Goal: Task Accomplishment & Management: Manage account settings

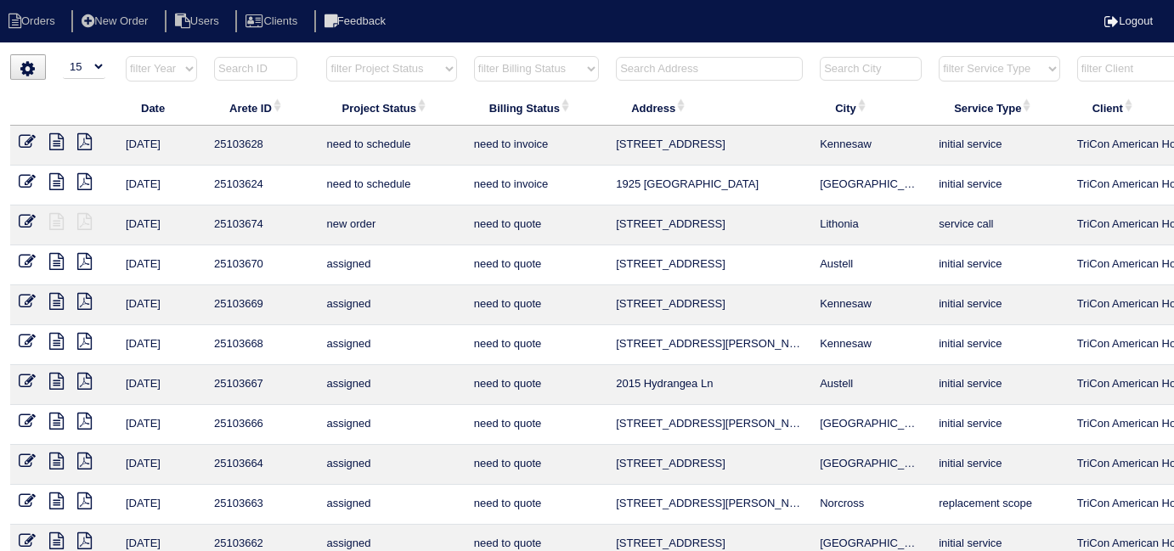
select select "15"
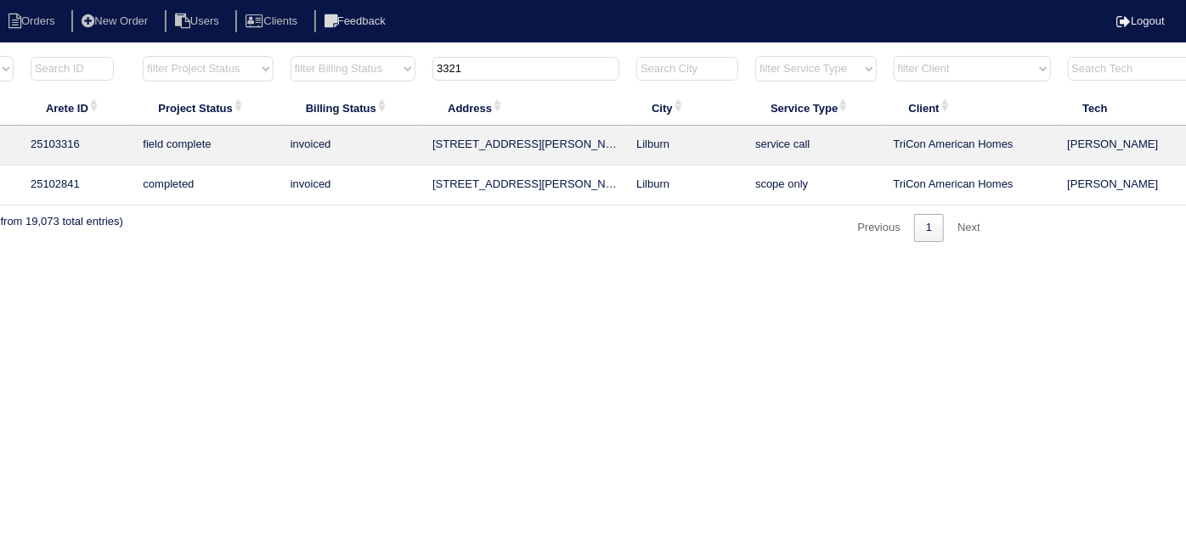
scroll to position [0, 296]
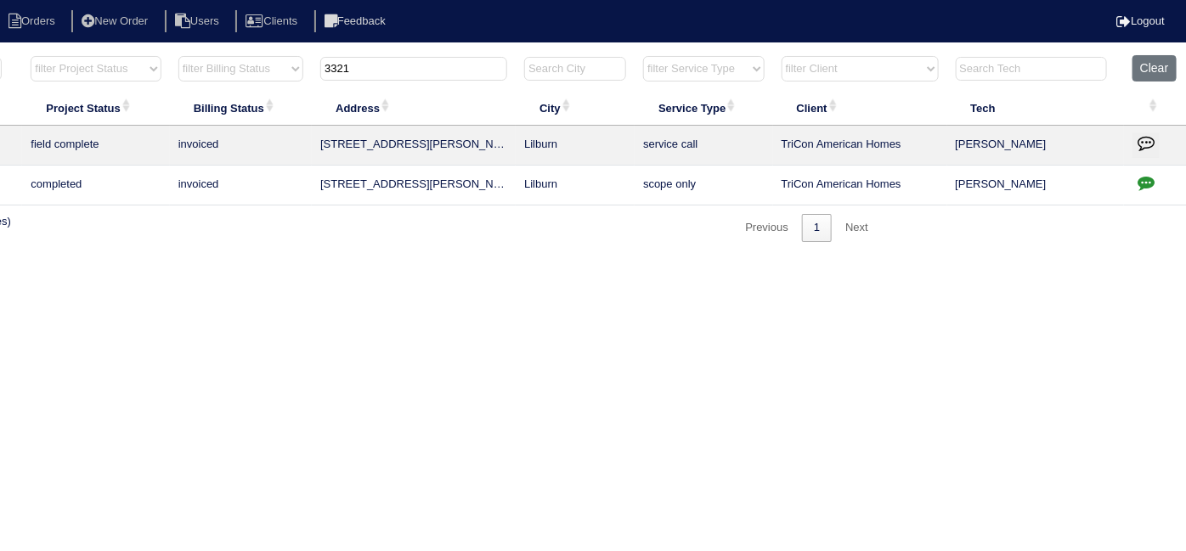
type input "3321"
click at [1138, 183] on icon "button" at bounding box center [1146, 182] width 17 height 17
type textarea "8/7/25 - Appian was $100 short of quoted price - matched per Dan - KE 8/7/25 - …"
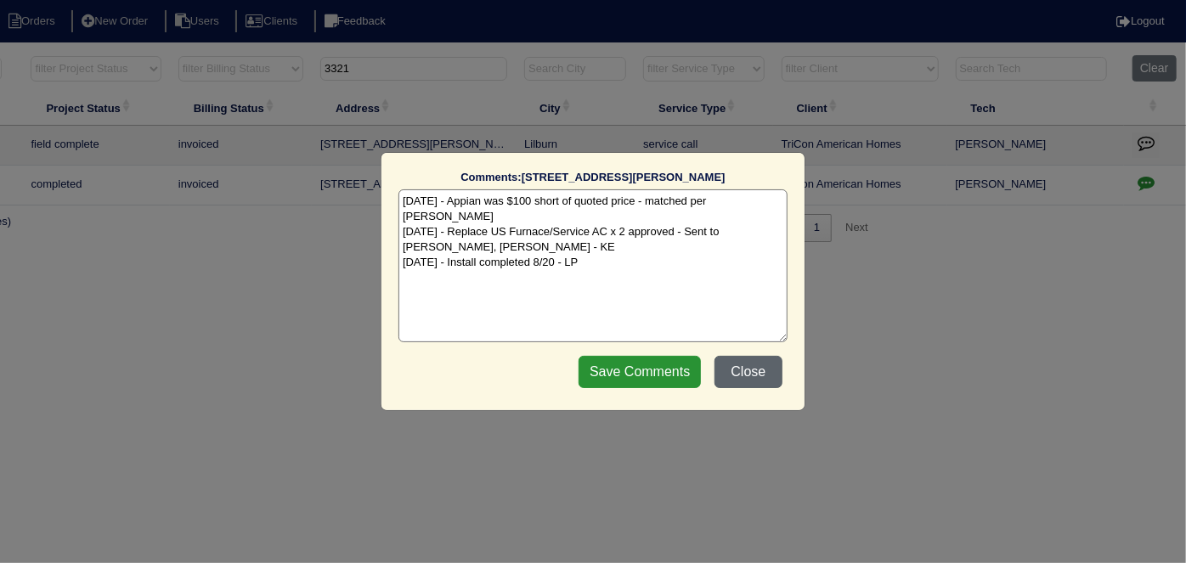
click at [752, 370] on button "Close" at bounding box center [749, 372] width 68 height 32
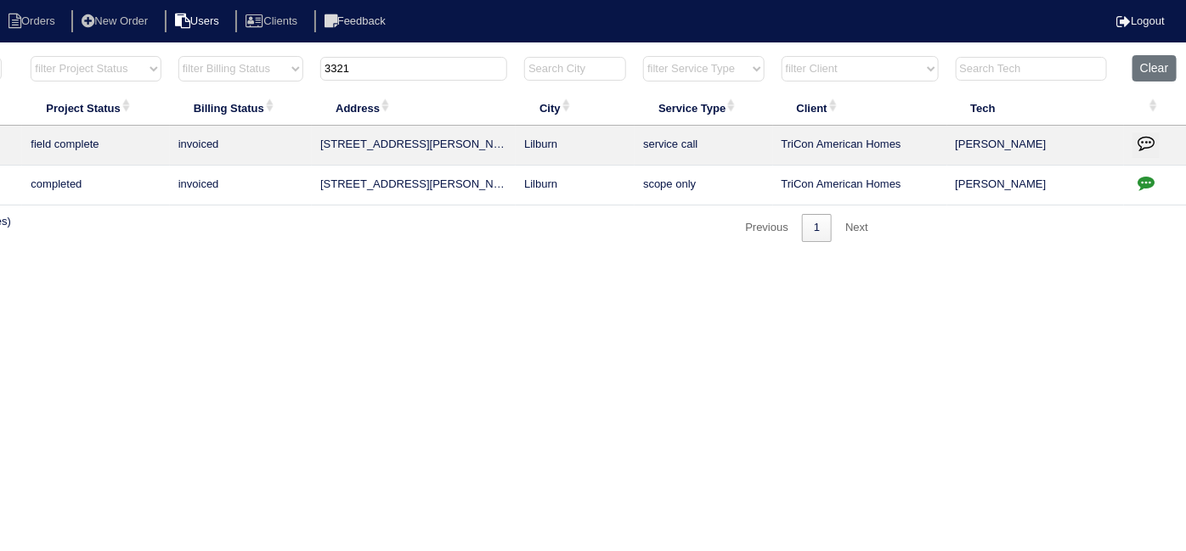
drag, startPoint x: 360, startPoint y: 64, endPoint x: 190, endPoint y: 25, distance: 174.2
click at [223, 54] on body "Orders New Order Users Clients Feedback Logout Orders New Order Users Clients M…" at bounding box center [297, 148] width 1186 height 188
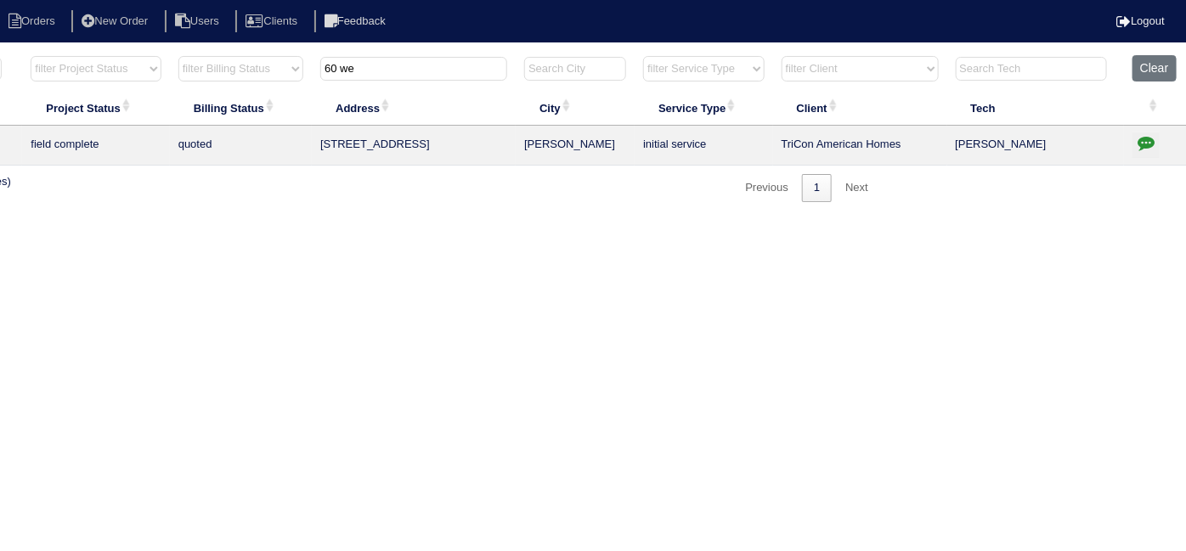
scroll to position [0, 0]
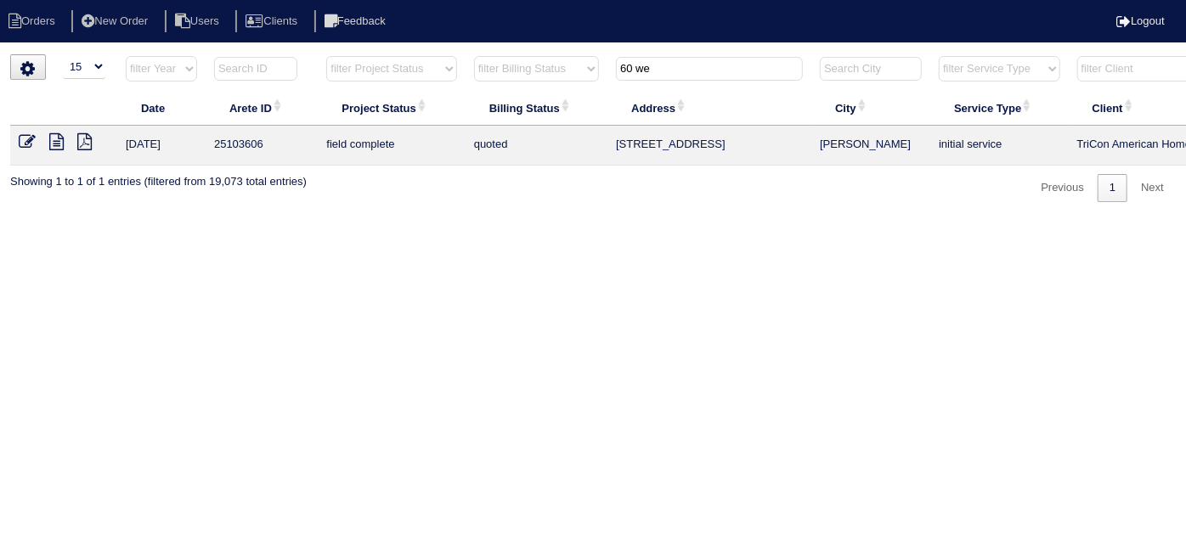
type input "60 we"
click at [22, 137] on icon at bounding box center [27, 141] width 17 height 17
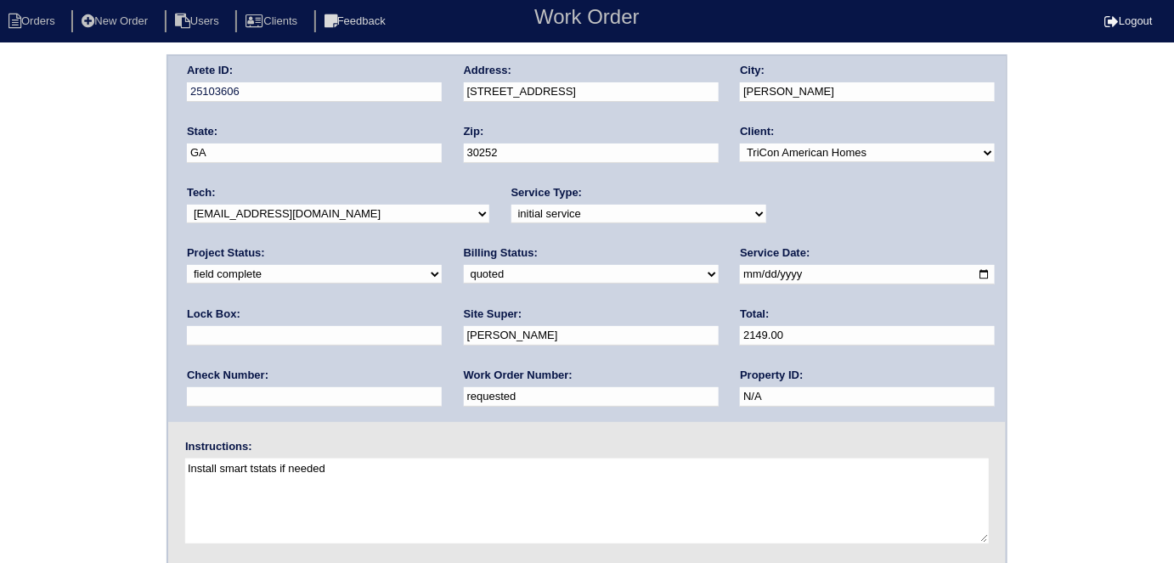
drag, startPoint x: 278, startPoint y: 394, endPoint x: 29, endPoint y: 319, distance: 260.0
click at [31, 319] on div "Arete ID: 25103606 Address: 60 Wellington Drive City: McDonough State: GA Zip: …" at bounding box center [587, 397] width 1174 height 687
type input "556048"
click at [7, 285] on div "Arete ID: 25103606 Address: 60 Wellington Drive City: McDonough State: GA Zip: …" at bounding box center [587, 397] width 1174 height 687
drag, startPoint x: 114, startPoint y: 333, endPoint x: 371, endPoint y: 333, distance: 257.5
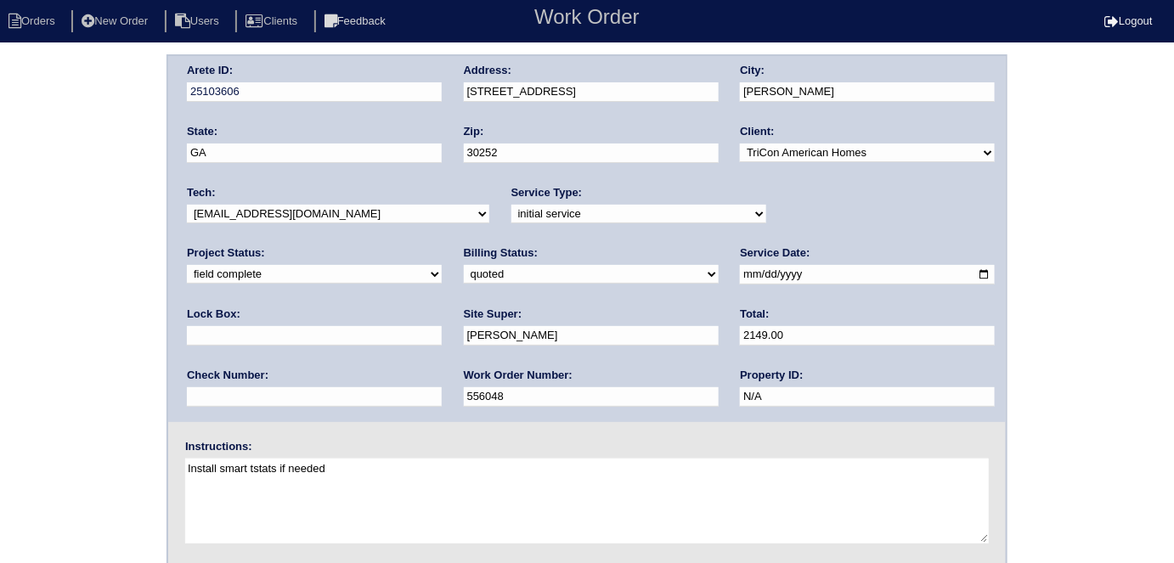
click at [112, 333] on div "Arete ID: 25103606 Address: 60 Wellington Drive City: McDonough State: GA Zip: …" at bounding box center [587, 397] width 1174 height 687
click at [0, 197] on div "Arete ID: 25103606 Address: 60 Wellington Drive City: McDonough State: GA Zip: …" at bounding box center [587, 397] width 1174 height 687
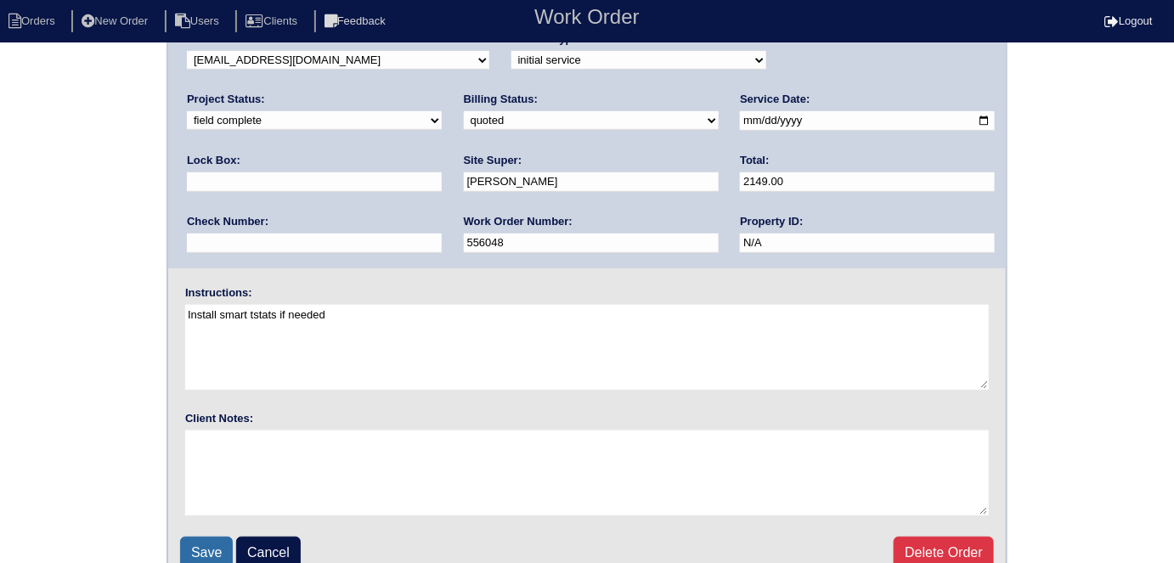
scroll to position [154, 0]
drag, startPoint x: 206, startPoint y: 557, endPoint x: 240, endPoint y: 396, distance: 164.8
click at [204, 555] on input "Save" at bounding box center [206, 553] width 53 height 32
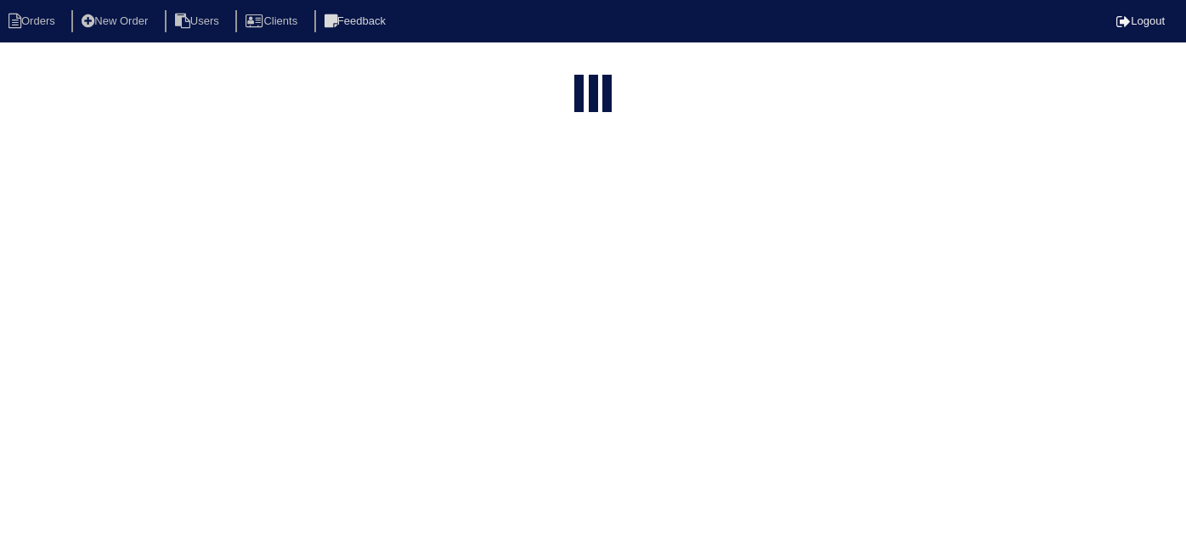
select select "15"
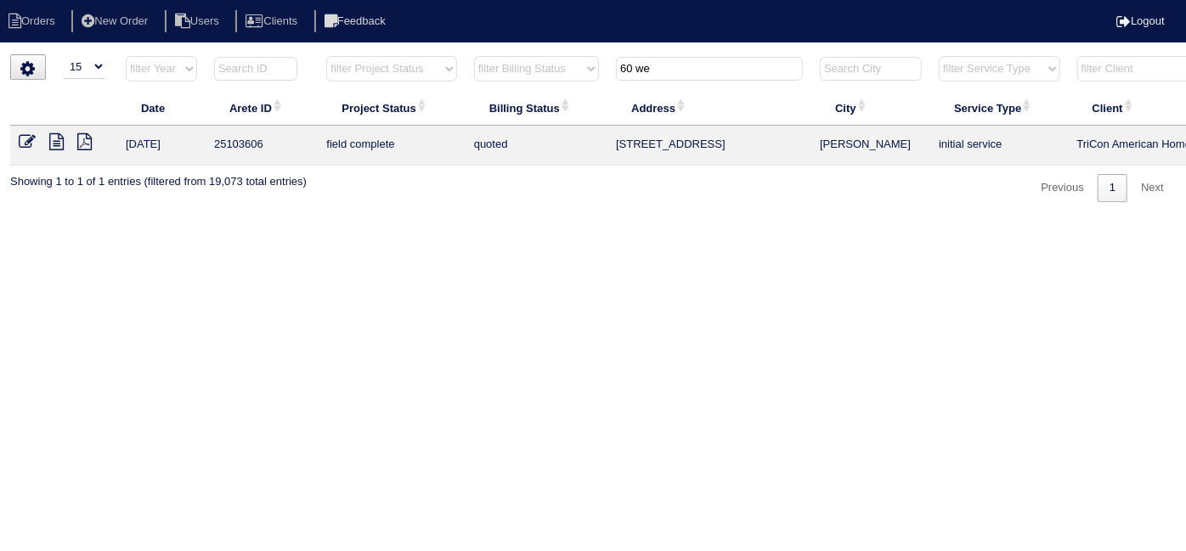
drag, startPoint x: 695, startPoint y: 72, endPoint x: 302, endPoint y: 3, distance: 399.4
click at [302, 54] on body "Orders New Order Users Clients Feedback Logout Orders New Order Users Clients M…" at bounding box center [593, 128] width 1186 height 148
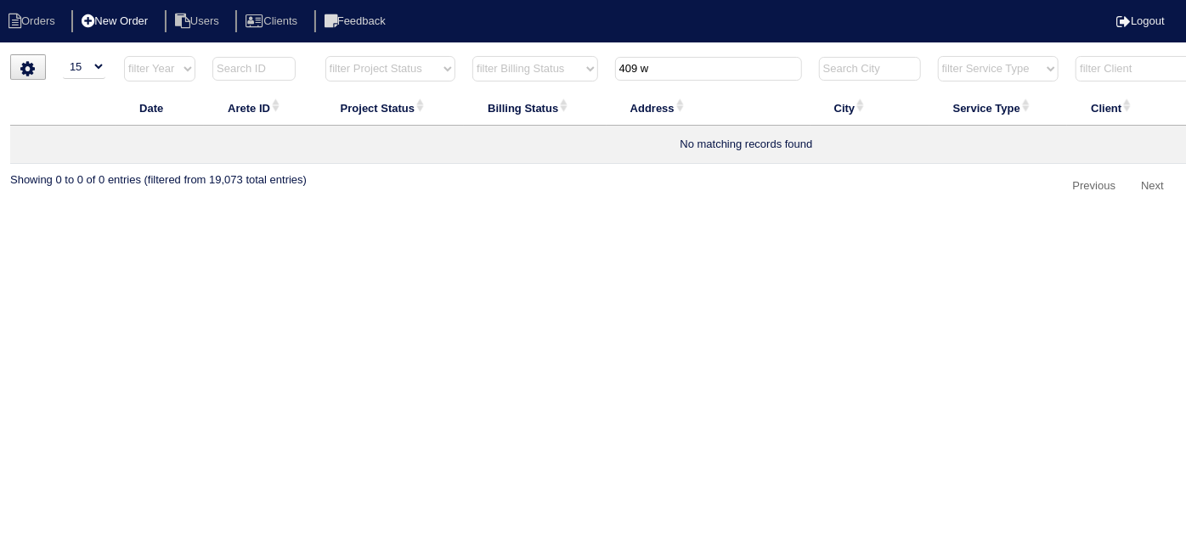
type input "409 w"
click at [110, 10] on li "New Order" at bounding box center [116, 21] width 90 height 23
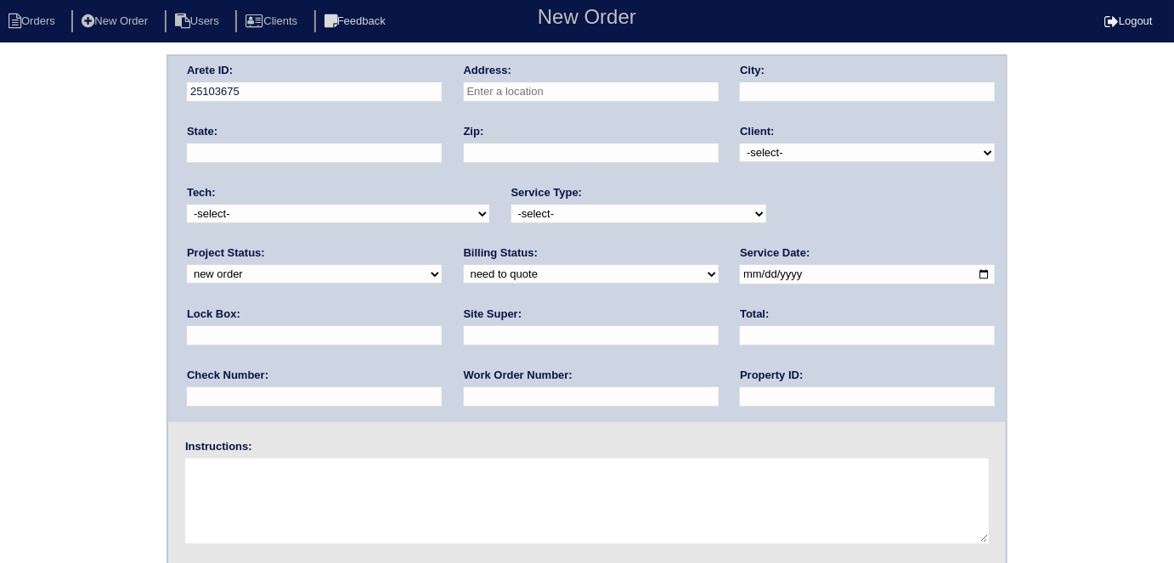
click at [495, 87] on input "text" at bounding box center [591, 92] width 255 height 20
type input "[STREET_ADDRESS]"
type input "Marietta"
type input "GA"
type input "30008"
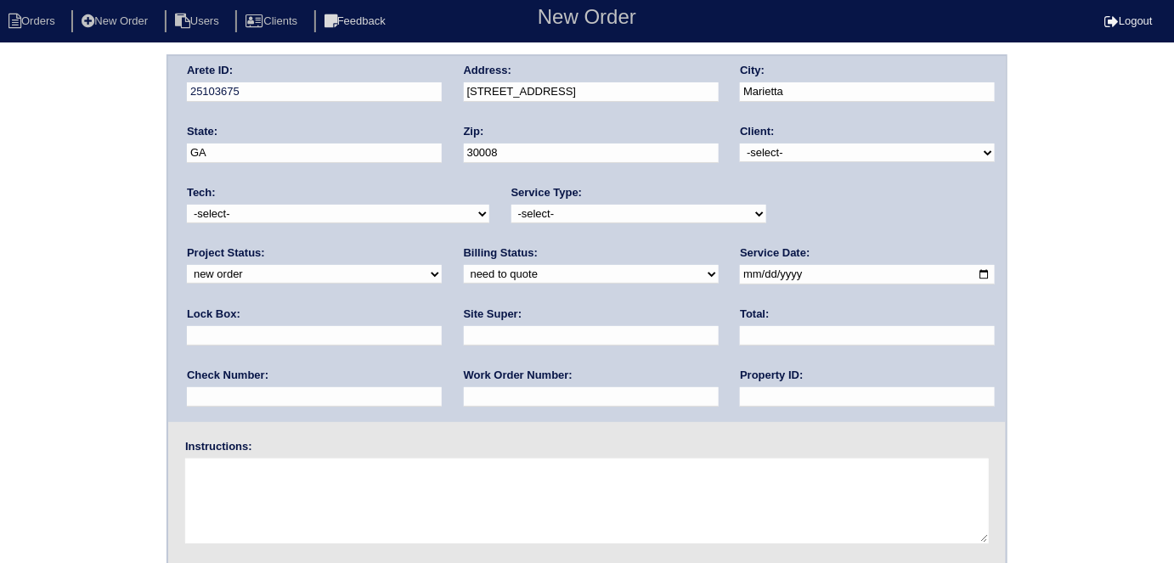
click at [795, 144] on div "Client: -select- TriCon American Homes American Homes 4 Rent First Key Homes Zi…" at bounding box center [867, 147] width 255 height 47
click at [790, 155] on select "-select- TriCon American Homes American Homes 4 Rent First Key Homes Zillow The…" at bounding box center [867, 153] width 255 height 19
select select "1"
click at [741, 144] on select "-select- TriCon American Homes American Homes 4 Rent First Key Homes Zillow The…" at bounding box center [867, 153] width 255 height 19
drag, startPoint x: 626, startPoint y: 198, endPoint x: 612, endPoint y: 220, distance: 26.4
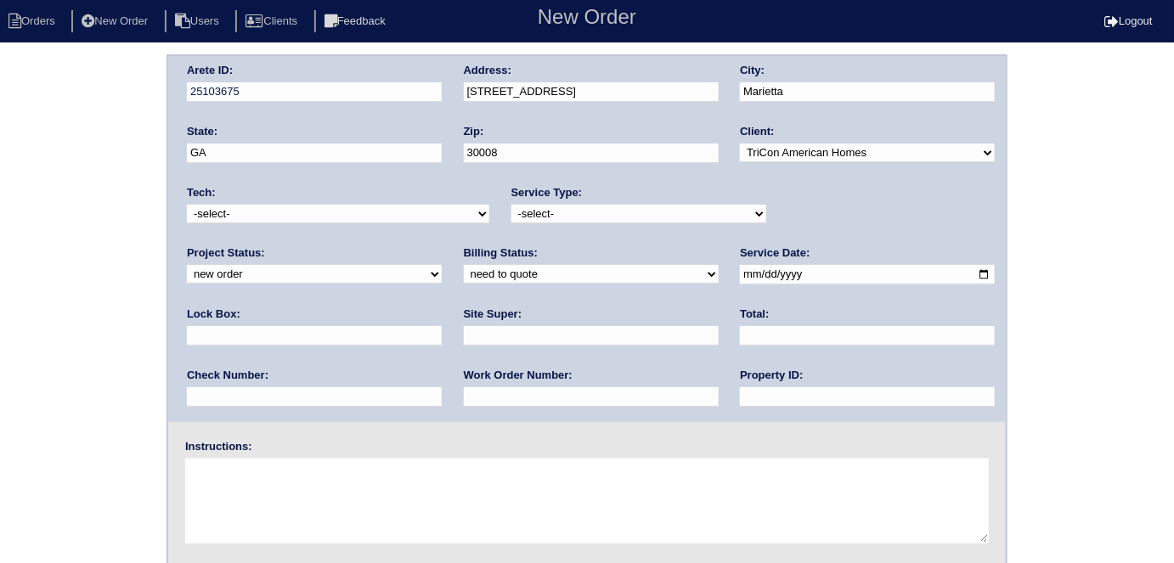
click at [626, 199] on div "Service Type: -select- initial service basic service maintenance call replaceme…" at bounding box center [639, 208] width 255 height 47
click at [612, 220] on select "-select- initial service basic service maintenance call replacement scope servi…" at bounding box center [639, 214] width 255 height 19
select select "initial service"
click at [512, 205] on select "-select- initial service basic service maintenance call replacement scope servi…" at bounding box center [639, 214] width 255 height 19
click at [442, 326] on input "text" at bounding box center [314, 336] width 255 height 20
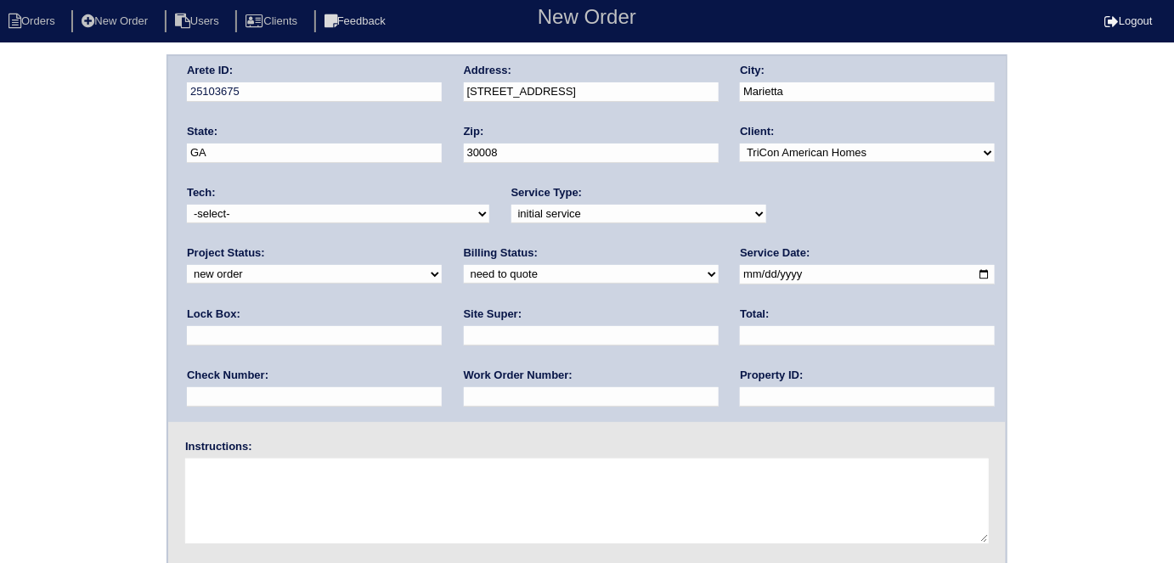
type input "9310"
click at [740, 270] on input "date" at bounding box center [867, 275] width 255 height 20
type input "2025-10-06"
drag, startPoint x: 530, startPoint y: 404, endPoint x: 534, endPoint y: 370, distance: 34.3
click at [740, 400] on input "text" at bounding box center [867, 397] width 255 height 20
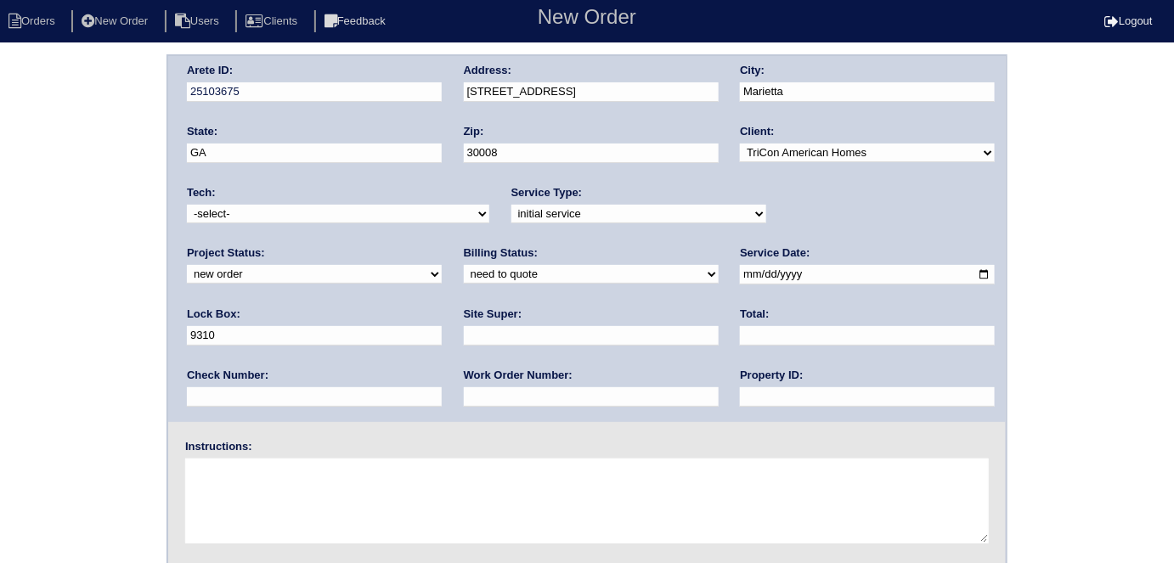
type input "N/A"
click at [464, 338] on input "text" at bounding box center [591, 336] width 255 height 20
click at [464, 393] on input "text" at bounding box center [591, 397] width 255 height 20
click at [464, 331] on input "m" at bounding box center [591, 336] width 255 height 20
type input "Mandy Van Etten"
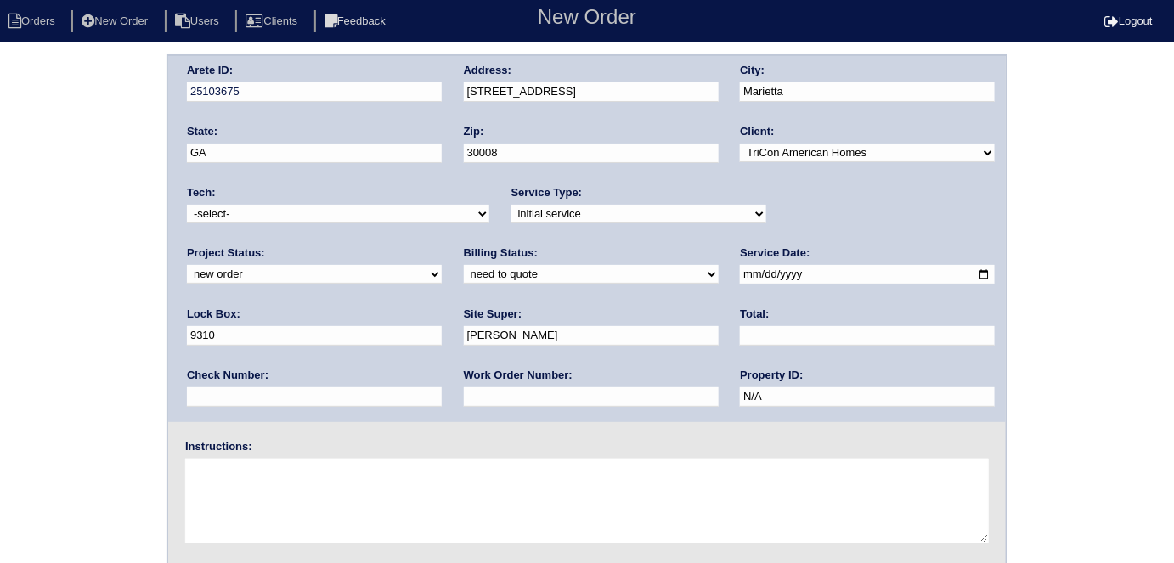
click at [464, 392] on input "text" at bounding box center [591, 397] width 255 height 20
type input "556057"
click at [249, 489] on textarea at bounding box center [587, 501] width 804 height 85
click at [258, 485] on textarea at bounding box center [587, 501] width 804 height 85
type textarea "Install smart tstats if needed"
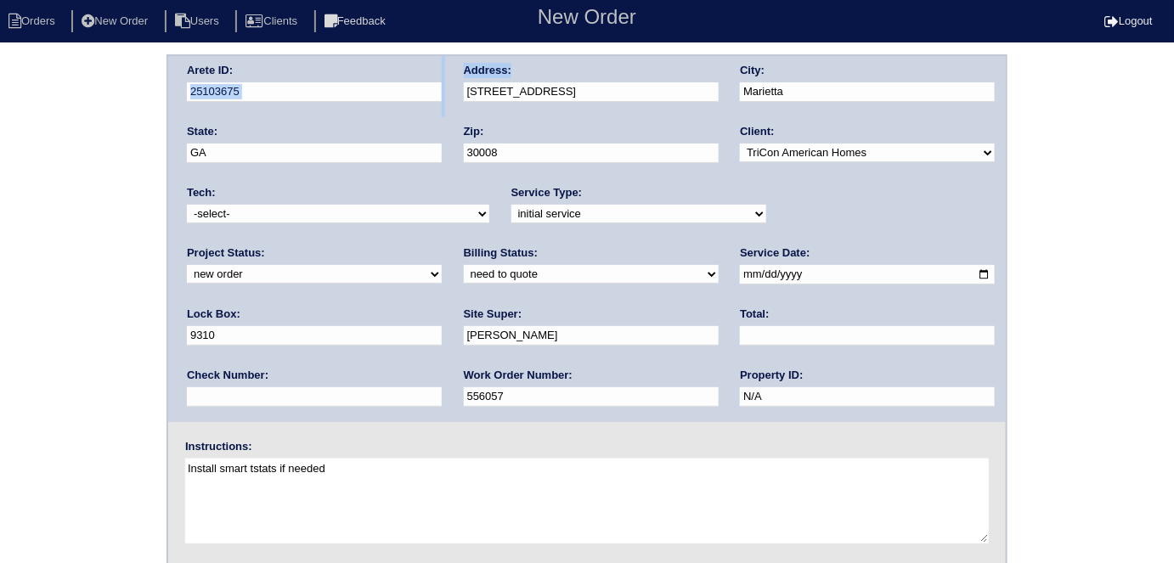
drag, startPoint x: 627, startPoint y: 80, endPoint x: 371, endPoint y: 72, distance: 255.9
click at [371, 72] on div "Arete ID: 25103675 Address: 409 Water Oak Way SW City: Marietta State: GA Zip: …" at bounding box center [587, 239] width 838 height 366
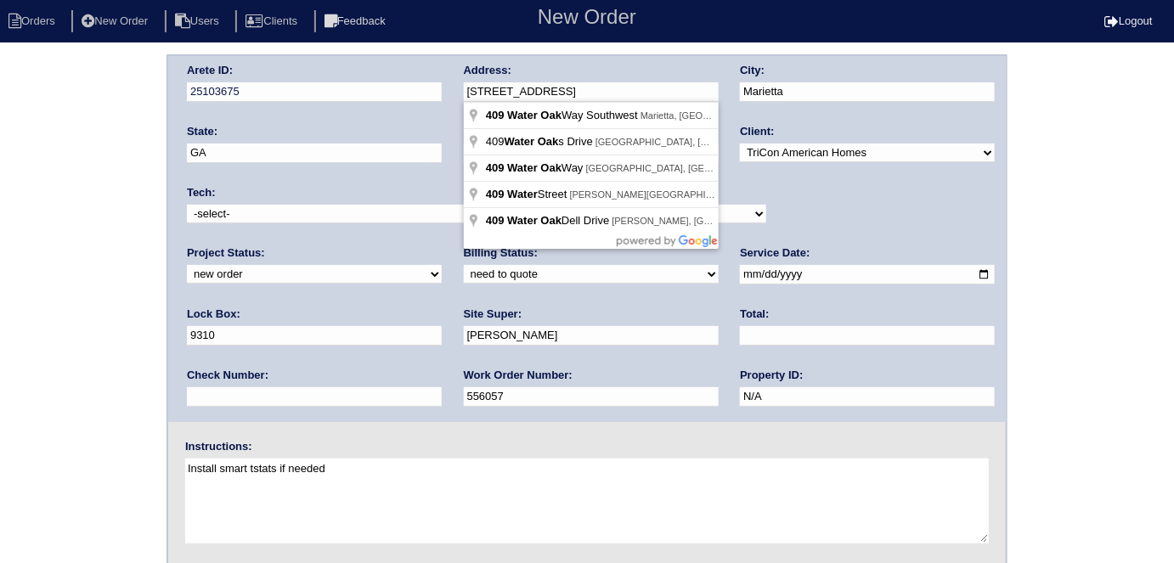
click at [425, 82] on div "Arete ID: 25103675 Address: 409 Water Oak Way SW City: Marietta State: GA Zip: …" at bounding box center [587, 239] width 838 height 366
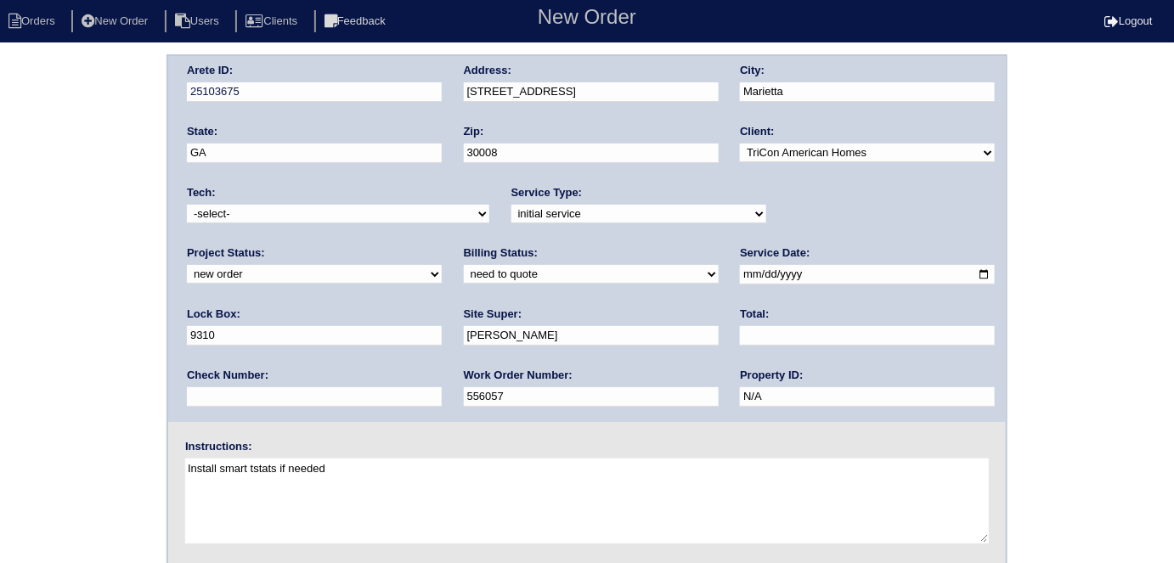
click at [0, 220] on div "Arete ID: 25103675 Address: 409 Water Oak Way SW City: Marietta State: GA Zip: …" at bounding box center [587, 397] width 1174 height 687
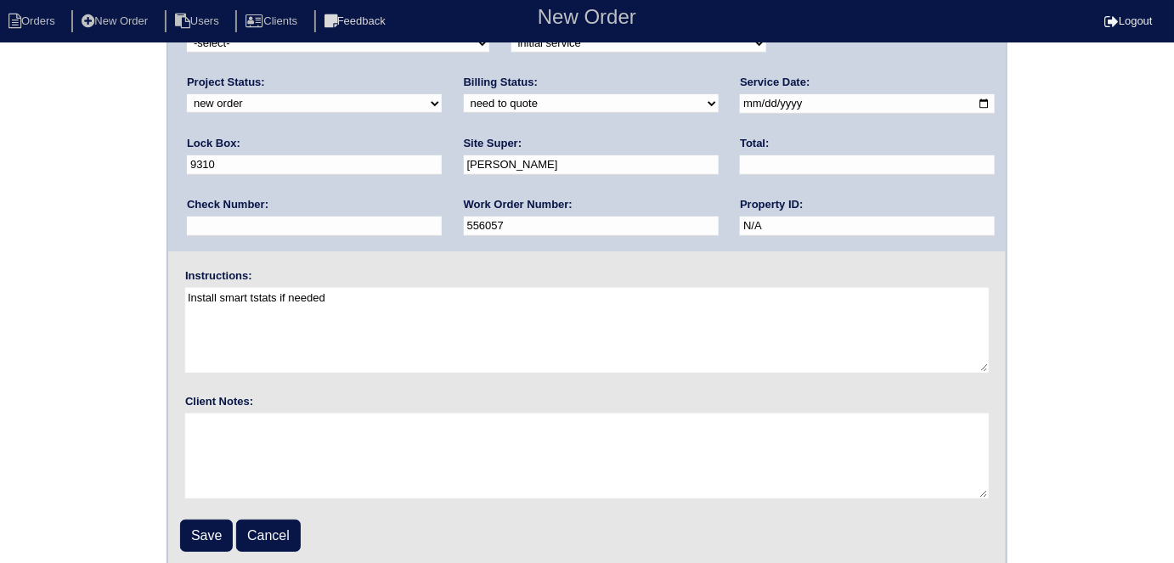
scroll to position [174, 0]
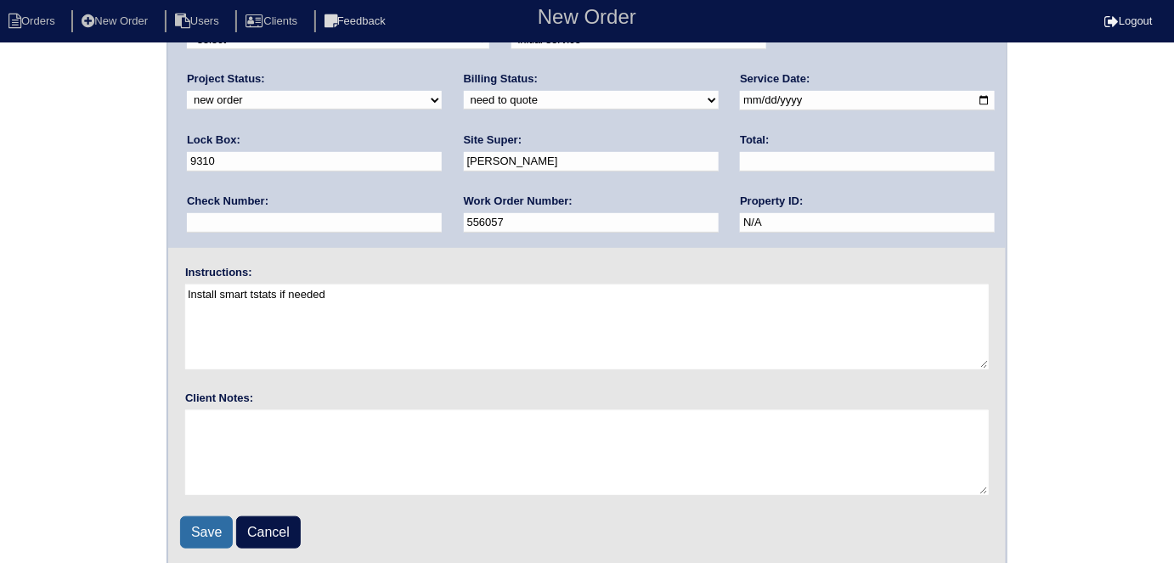
click at [223, 534] on input "Save" at bounding box center [206, 533] width 53 height 32
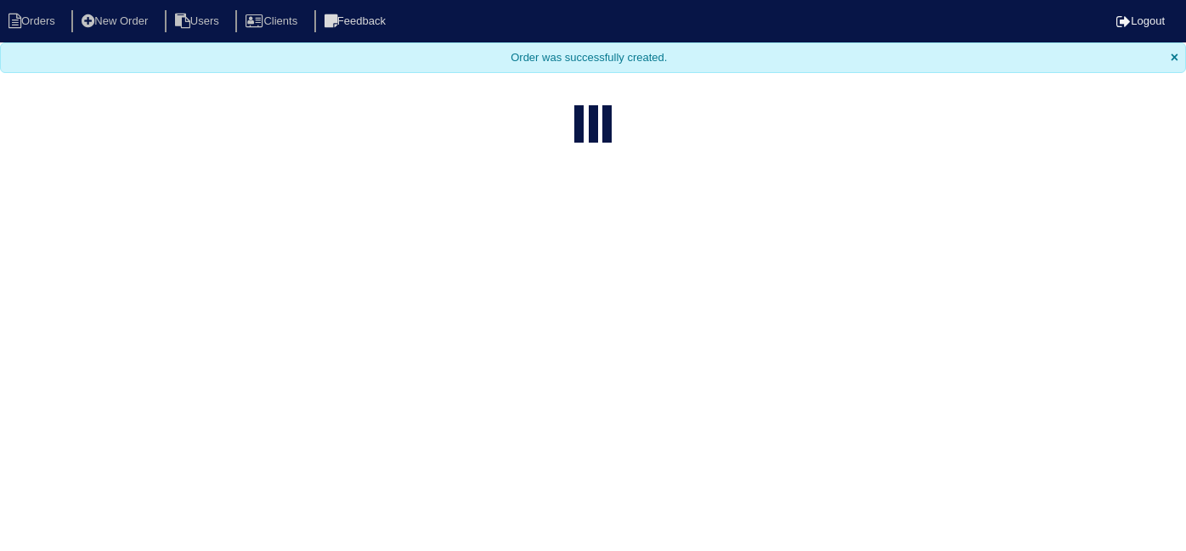
select select "15"
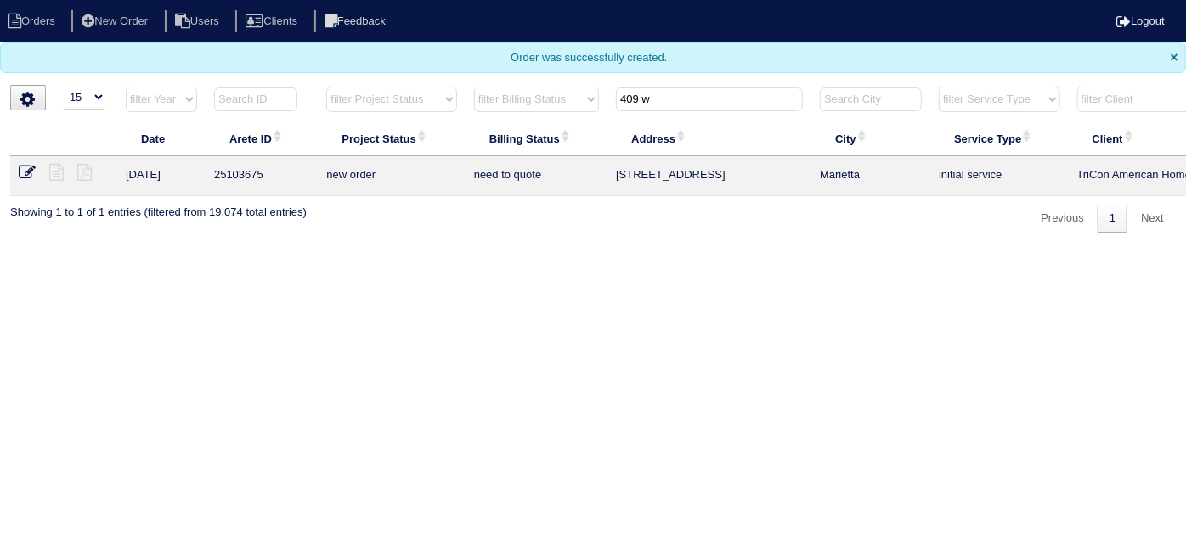
drag, startPoint x: 673, startPoint y: 100, endPoint x: 513, endPoint y: 110, distance: 160.0
click at [513, 110] on tr "filter Year -- Any Year -- 2025 2024 2023 2022 2021 2020 2019 filter Project St…" at bounding box center [746, 103] width 1473 height 35
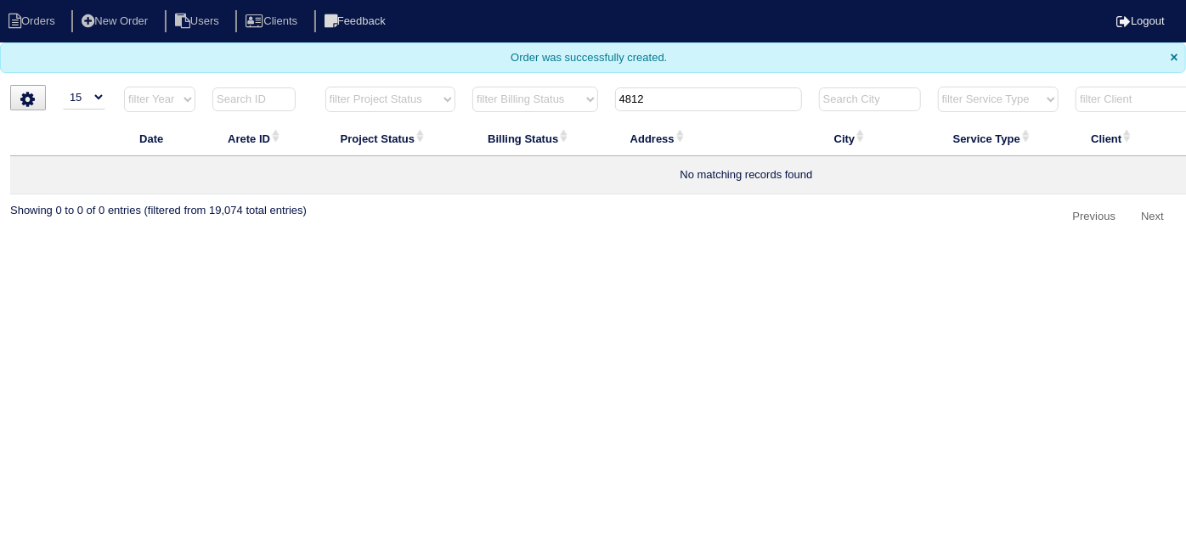
type input "4812"
click at [113, 14] on li "New Order" at bounding box center [116, 21] width 90 height 23
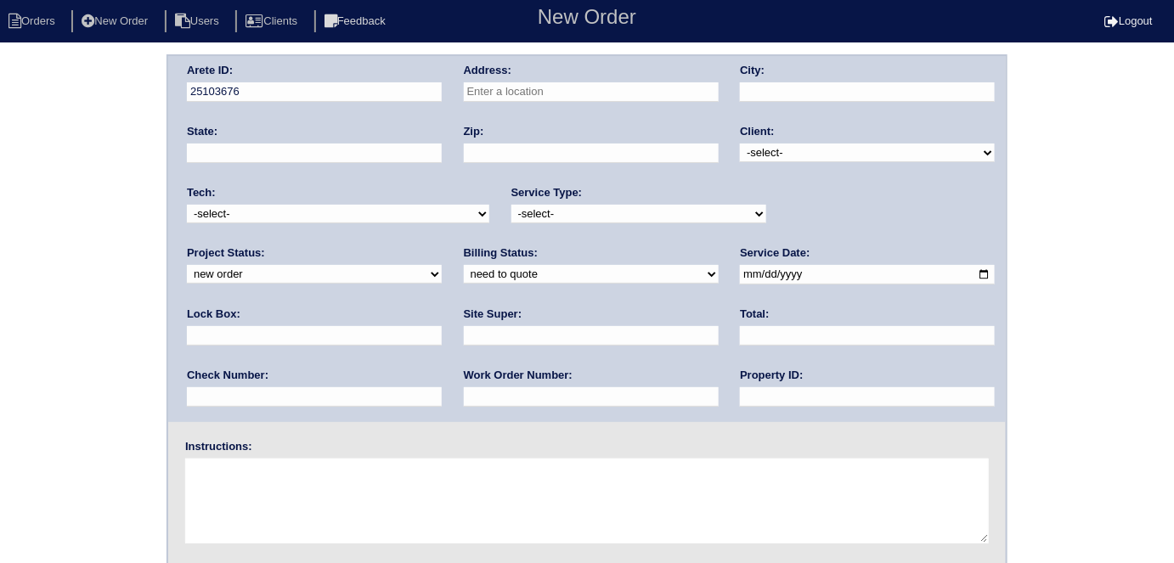
drag, startPoint x: 522, startPoint y: 98, endPoint x: 514, endPoint y: 93, distance: 9.2
click at [523, 98] on input "text" at bounding box center [591, 92] width 255 height 20
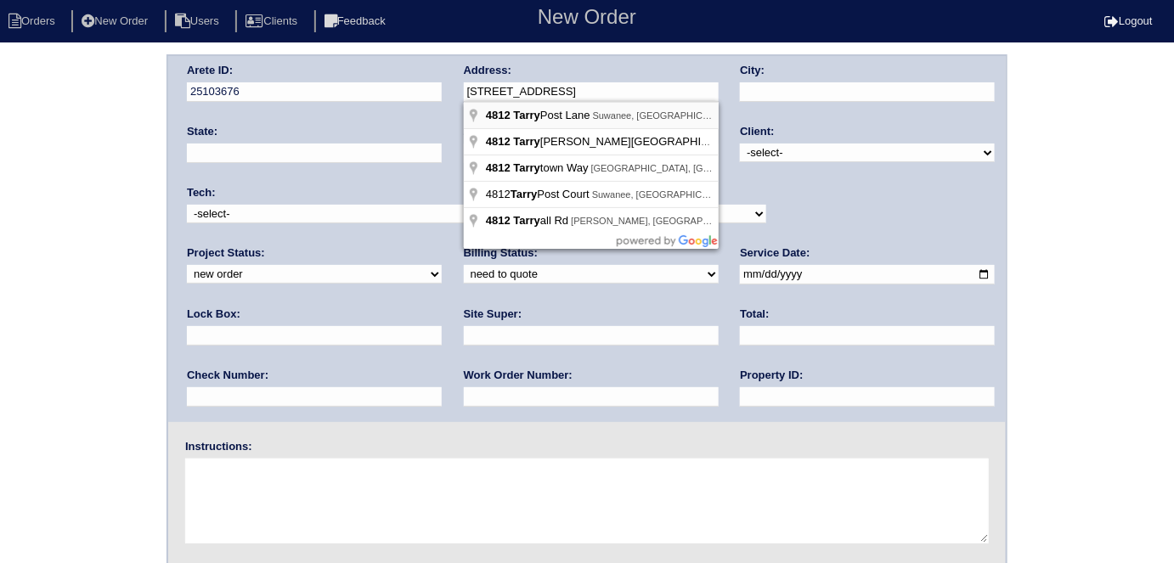
type input "4812 Tarry Post Ln"
type input "Suwanee"
type input "GA"
type input "30024"
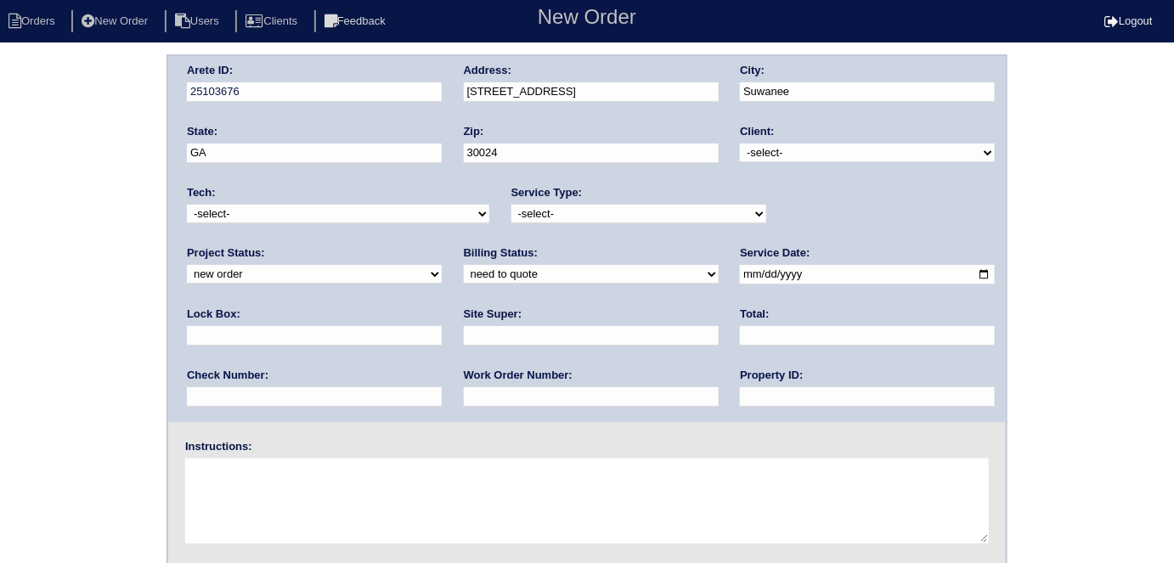
click at [782, 156] on select "-select- TriCon American Homes American Homes 4 Rent First Key Homes Zillow The…" at bounding box center [867, 153] width 255 height 19
select select "1"
click at [741, 144] on select "-select- TriCon American Homes American Homes 4 Rent First Key Homes Zillow The…" at bounding box center [867, 153] width 255 height 19
click at [568, 211] on select "-select- initial service basic service maintenance call replacement scope servi…" at bounding box center [639, 214] width 255 height 19
select select "initial service"
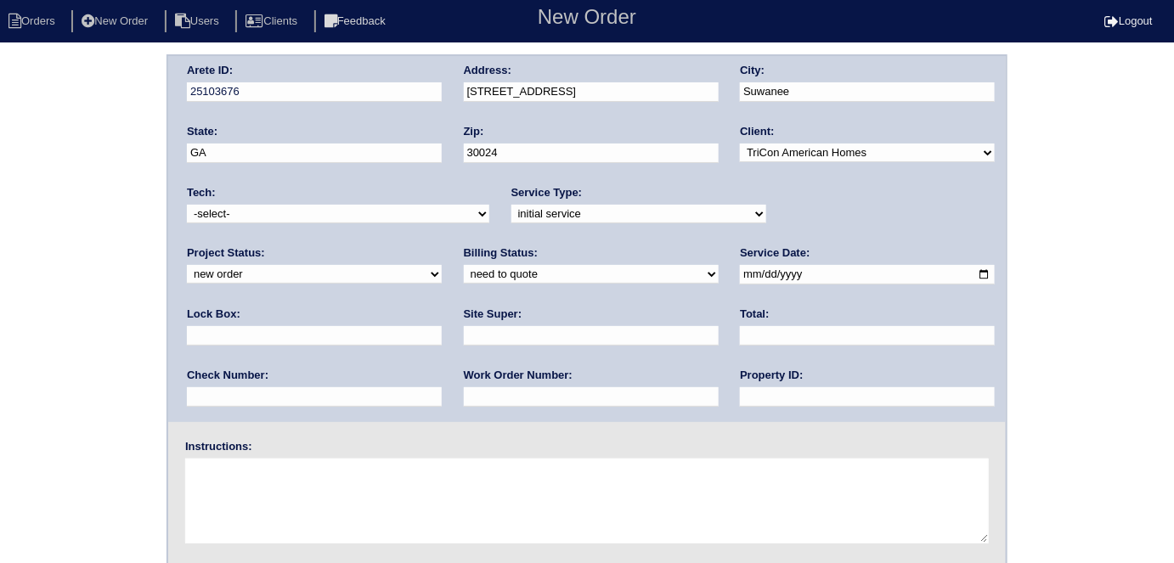
click at [512, 205] on select "-select- initial service basic service maintenance call replacement scope servi…" at bounding box center [639, 214] width 255 height 19
click at [442, 326] on input "text" at bounding box center [314, 336] width 255 height 20
type input "9310"
click at [740, 275] on input "date" at bounding box center [867, 275] width 255 height 20
type input "[DATE]"
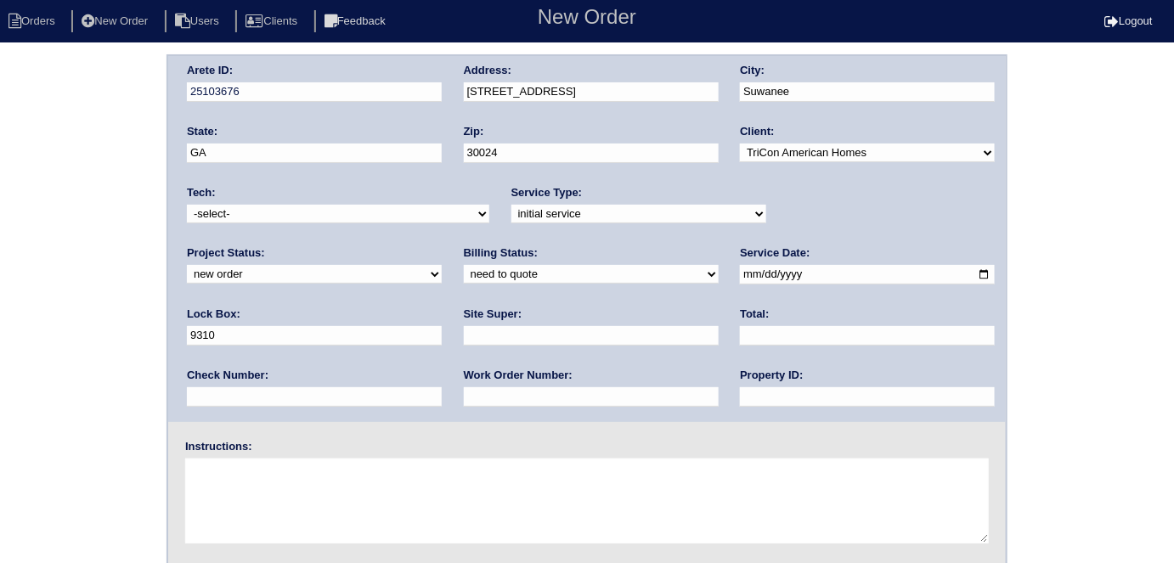
drag, startPoint x: 517, startPoint y: 390, endPoint x: 528, endPoint y: 317, distance: 73.8
click at [740, 389] on input "text" at bounding box center [867, 397] width 255 height 20
type input "N/A"
click at [464, 326] on input "text" at bounding box center [591, 336] width 255 height 20
type input "Craig Womack"
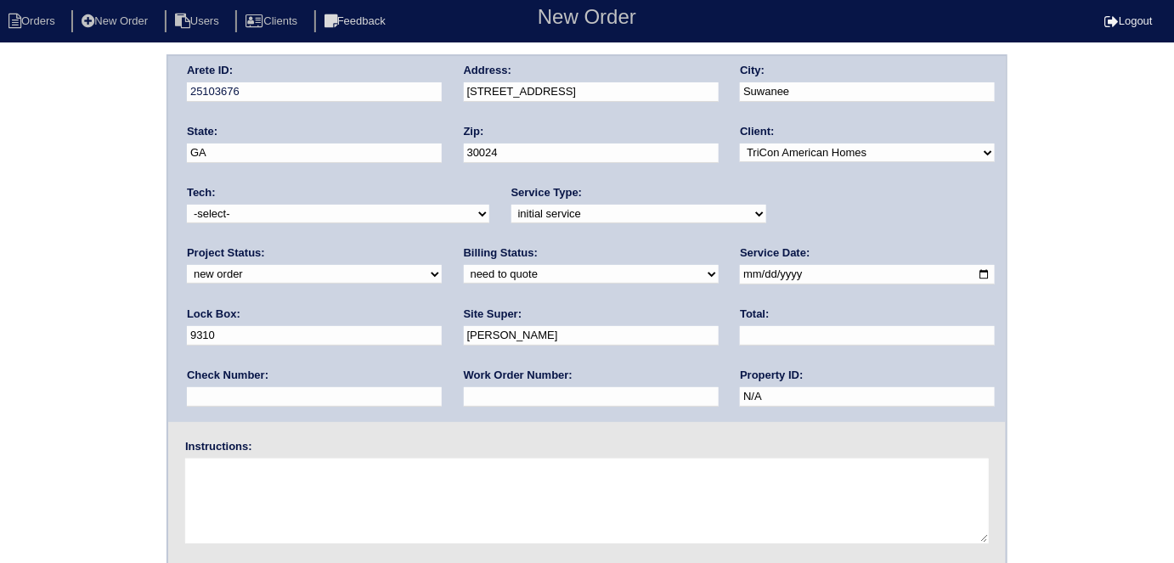
click at [464, 397] on input "text" at bounding box center [591, 397] width 255 height 20
type input "556066"
click at [223, 513] on textarea at bounding box center [587, 501] width 804 height 85
type textarea "P"
type textarea "Install smart tstats if needed"
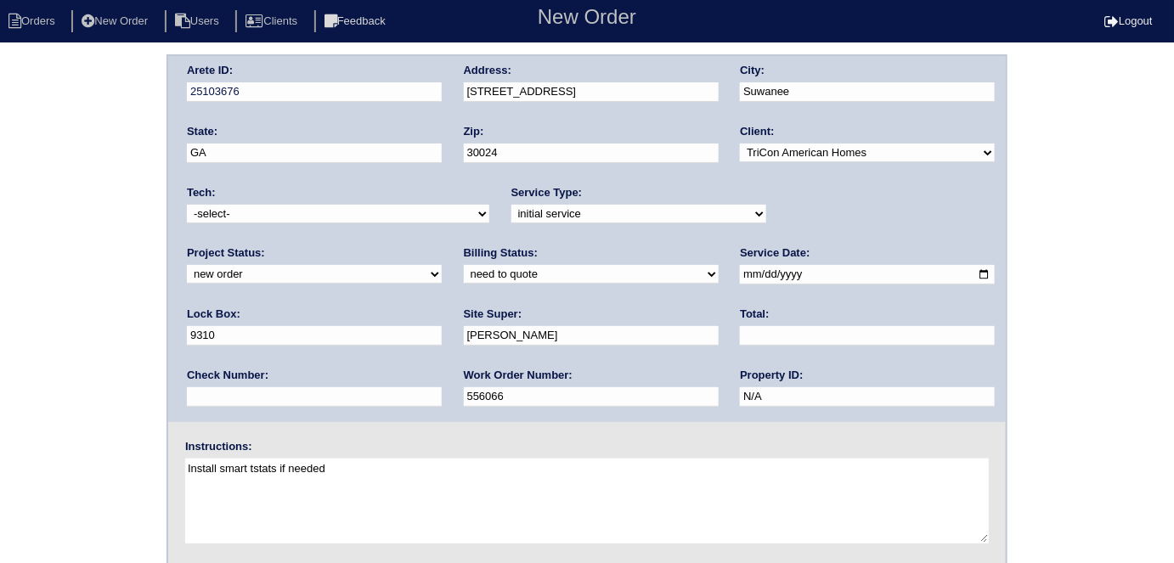
drag, startPoint x: 0, startPoint y: 379, endPoint x: 578, endPoint y: 337, distance: 579.3
click at [1, 378] on div "Arete ID: 25103676 Address: 4812 Tarry Post Ln City: Suwanee State: GA Zip: 300…" at bounding box center [587, 397] width 1174 height 687
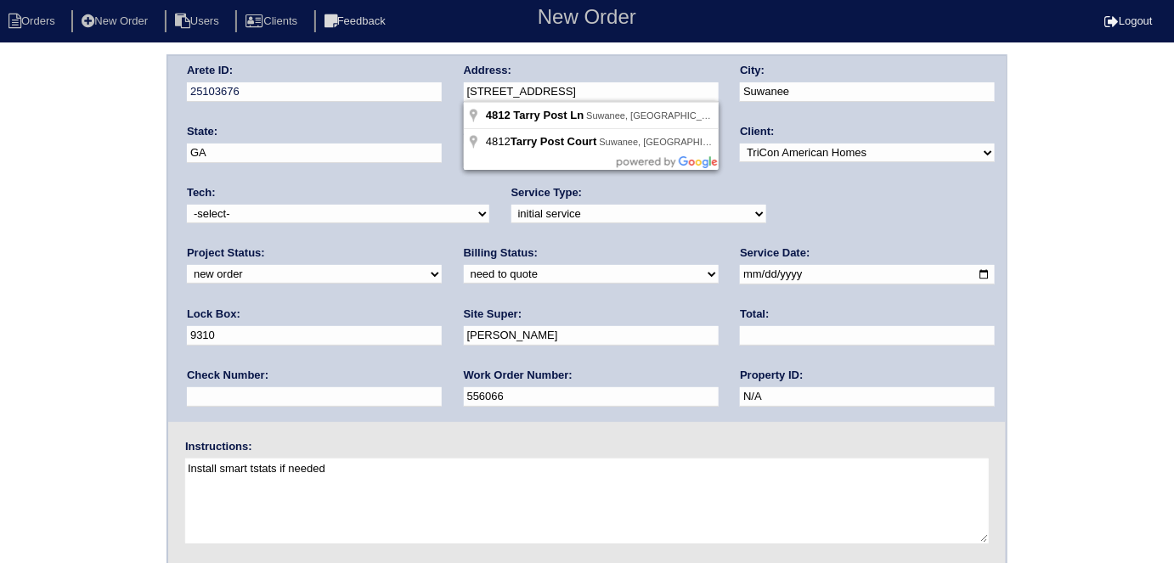
click at [405, 88] on div "Arete ID: 25103676 Address: 4812 Tarry Post Ln City: Suwanee State: GA Zip: 300…" at bounding box center [587, 239] width 838 height 366
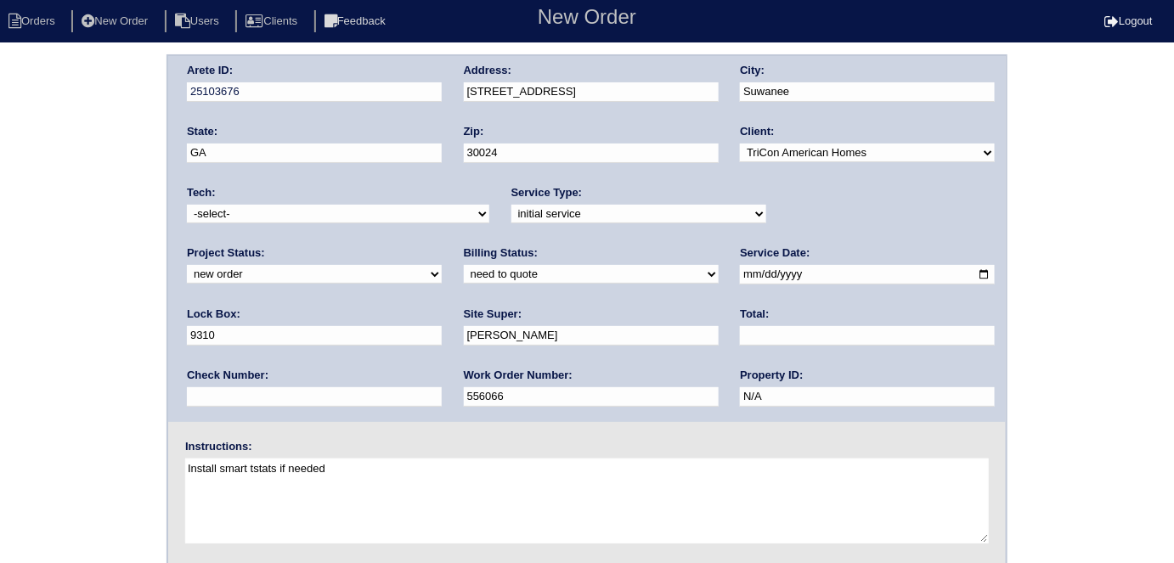
click at [21, 251] on div "Arete ID: 25103676 Address: 4812 Tarry Post Ln City: Suwanee State: GA Zip: 300…" at bounding box center [587, 397] width 1174 height 687
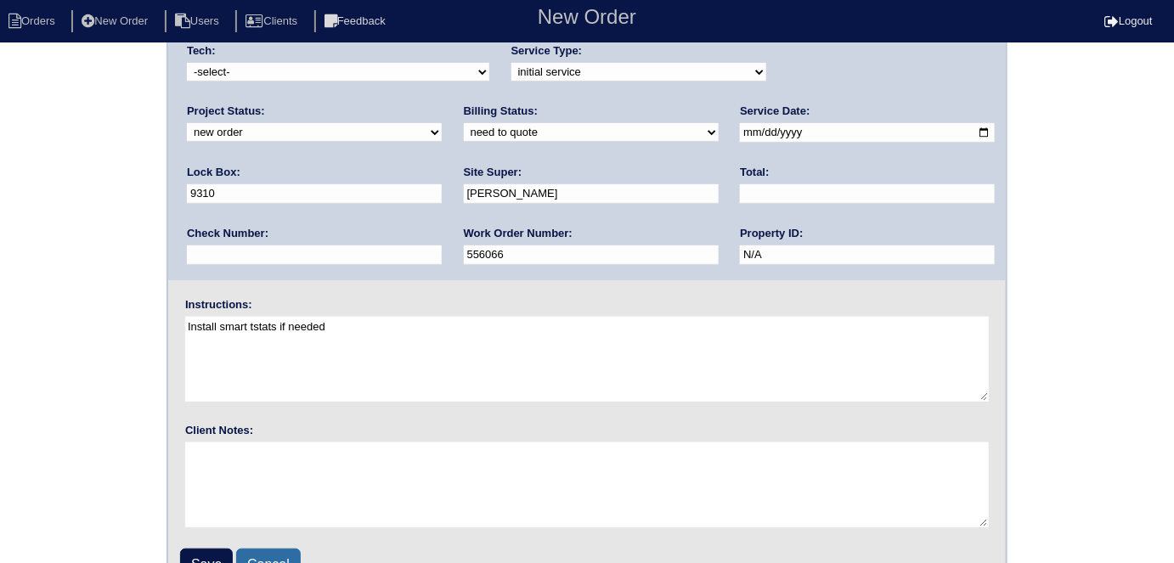
scroll to position [174, 0]
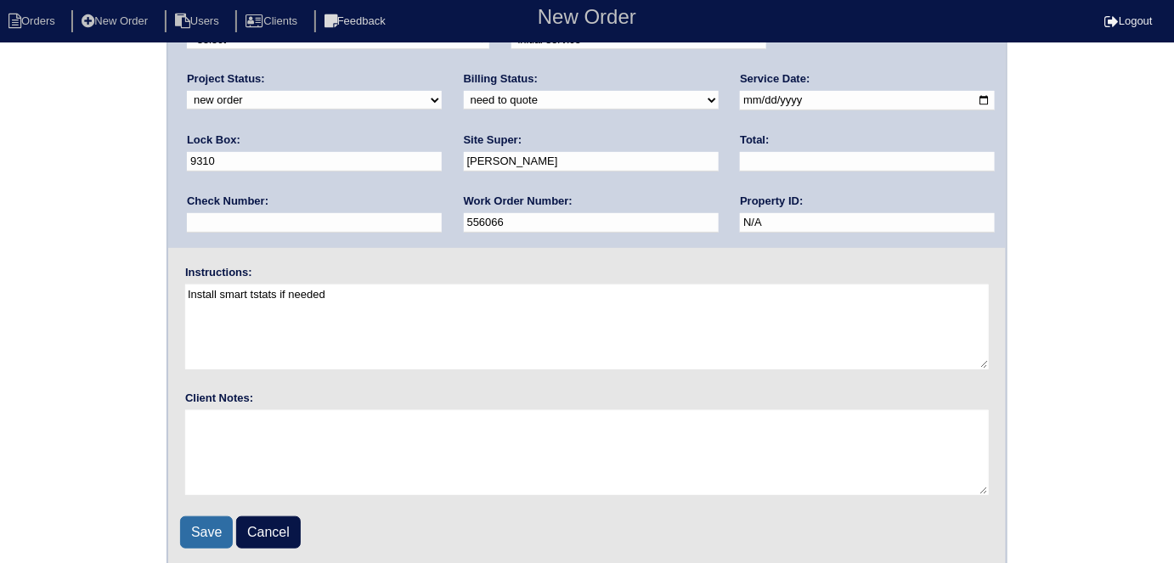
click at [214, 519] on input "Save" at bounding box center [206, 533] width 53 height 32
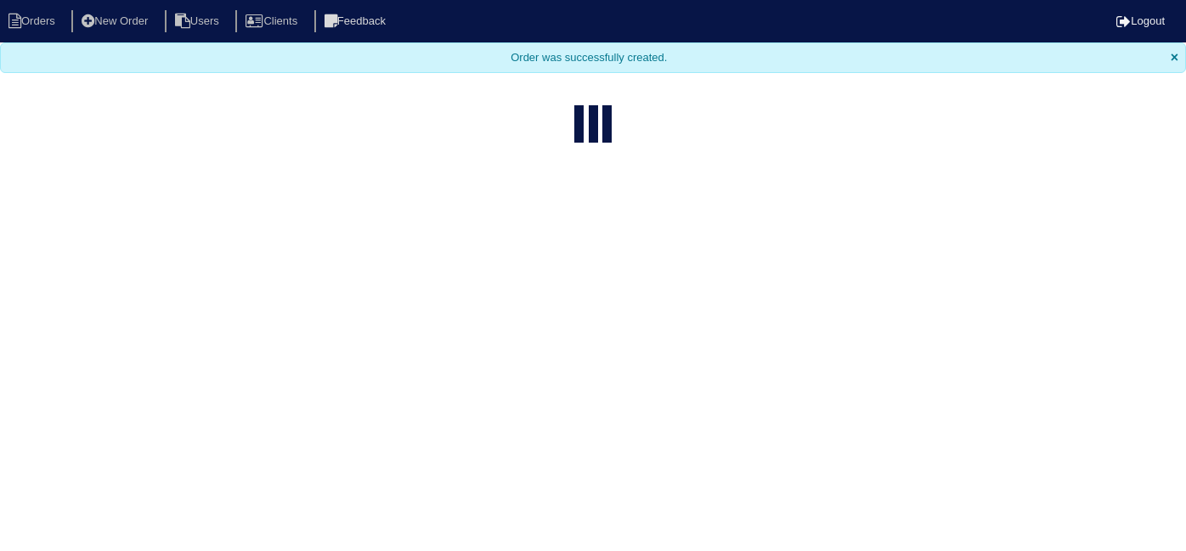
select select "15"
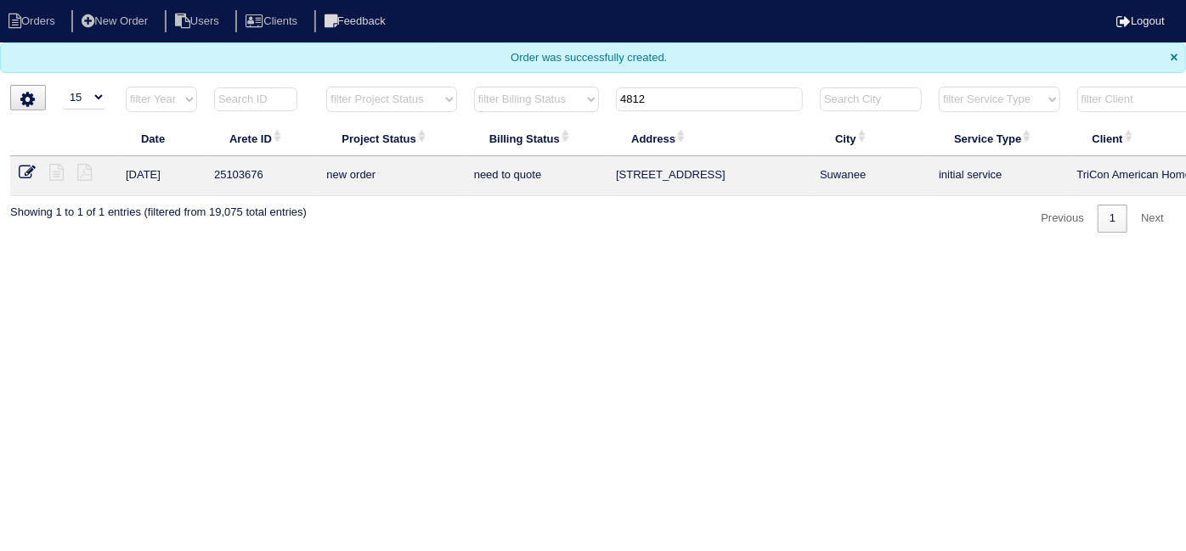
drag, startPoint x: 646, startPoint y: 91, endPoint x: 548, endPoint y: 93, distance: 97.8
click at [548, 98] on tr "filter Year -- Any Year -- 2025 2024 2023 2022 2021 2020 2019 filter Project St…" at bounding box center [746, 103] width 1473 height 35
type input "2"
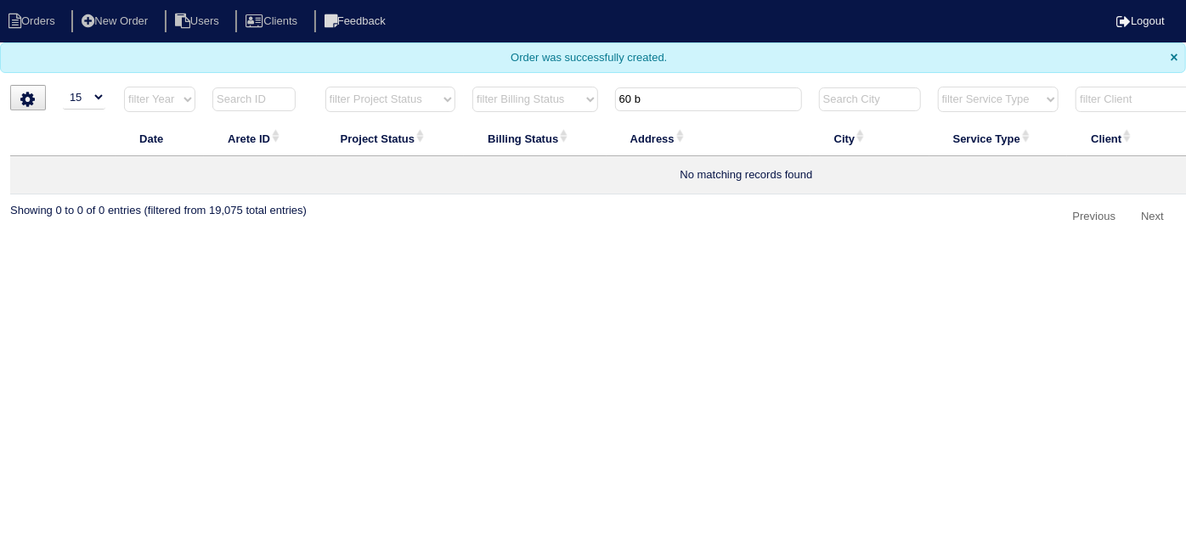
click at [681, 100] on input "60 b" at bounding box center [708, 100] width 187 height 24
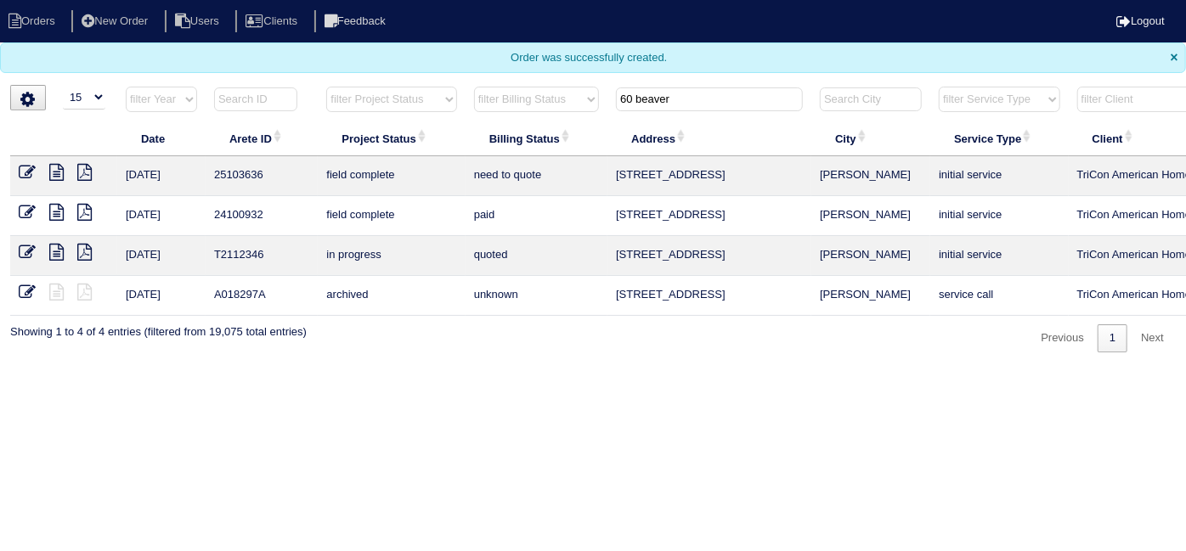
type input "60 beaver"
click at [56, 168] on icon at bounding box center [56, 172] width 14 height 17
click at [30, 167] on icon at bounding box center [27, 172] width 17 height 17
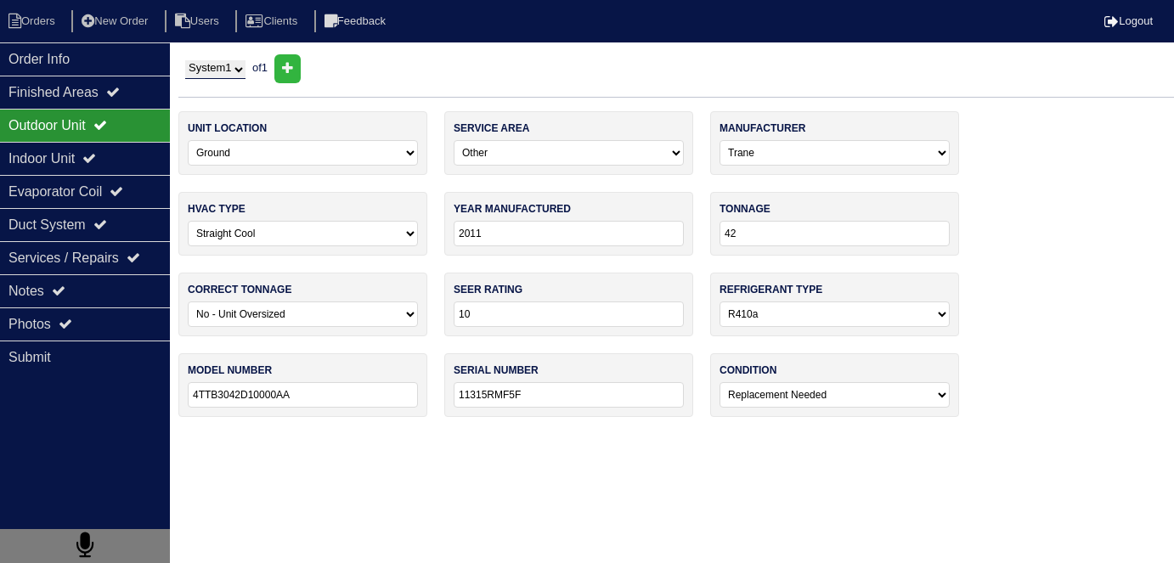
select select "0"
select select "3"
select select "Trane"
select select "0"
select select "2"
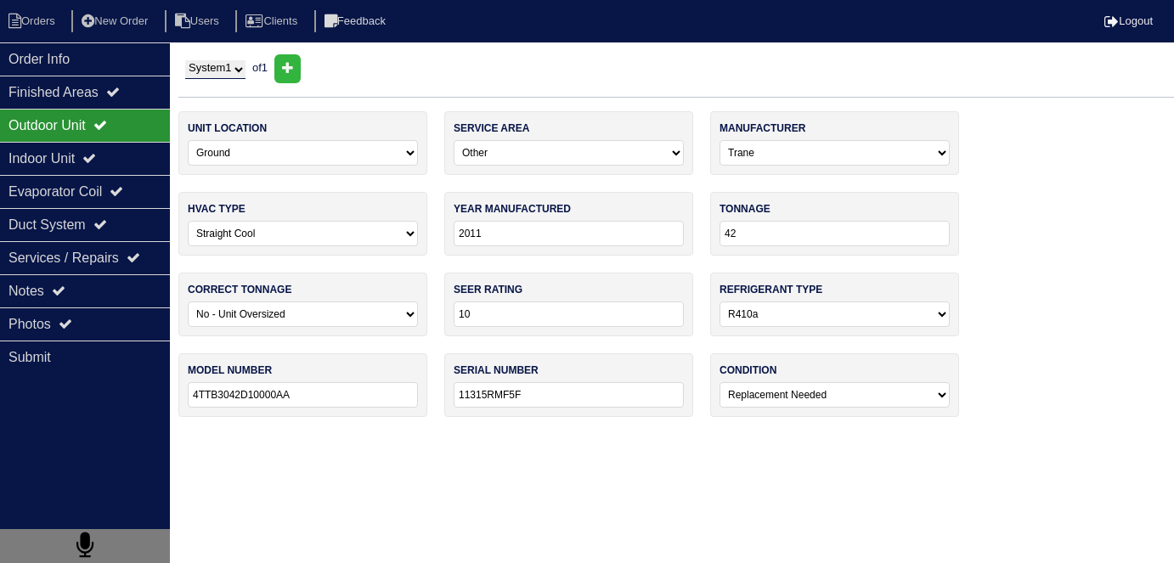
select select "1"
select select "2"
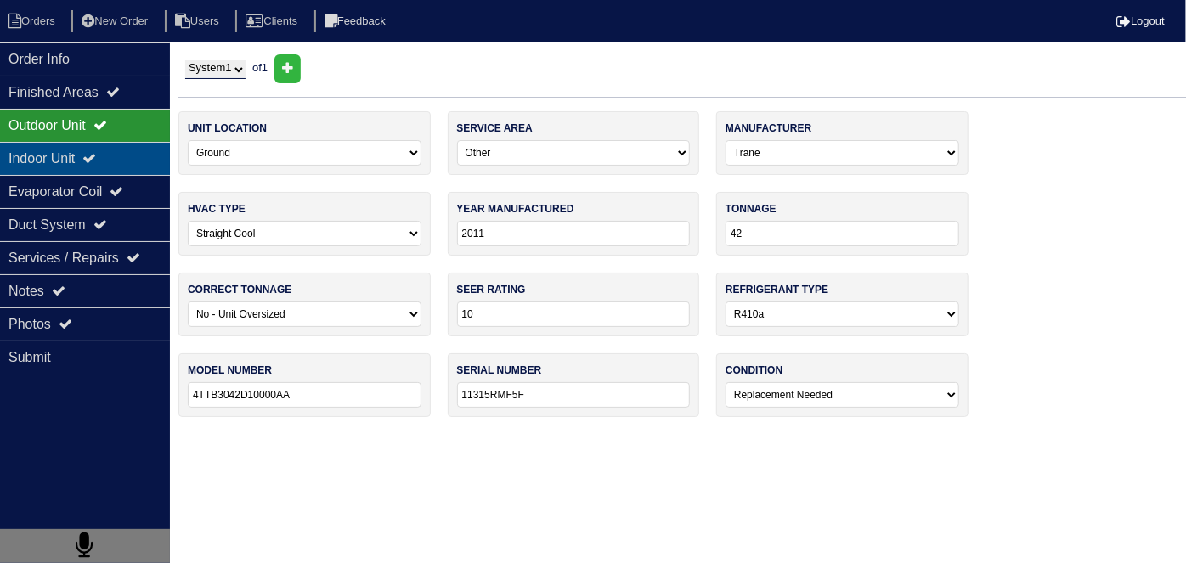
click at [80, 164] on div "Indoor Unit" at bounding box center [85, 158] width 170 height 33
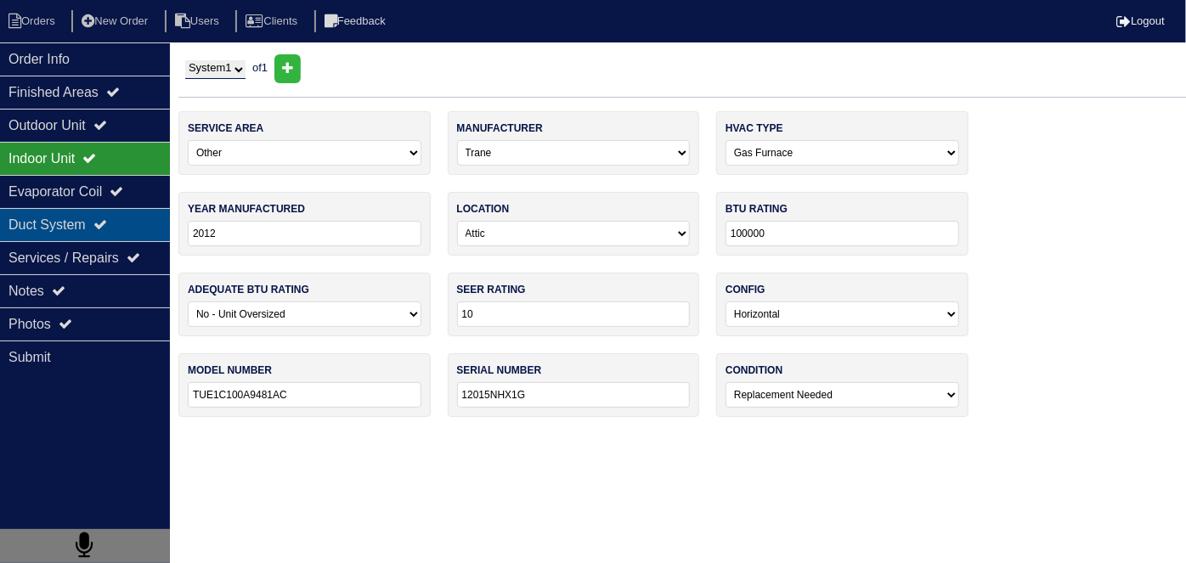
click at [78, 238] on div "Duct System" at bounding box center [85, 224] width 170 height 33
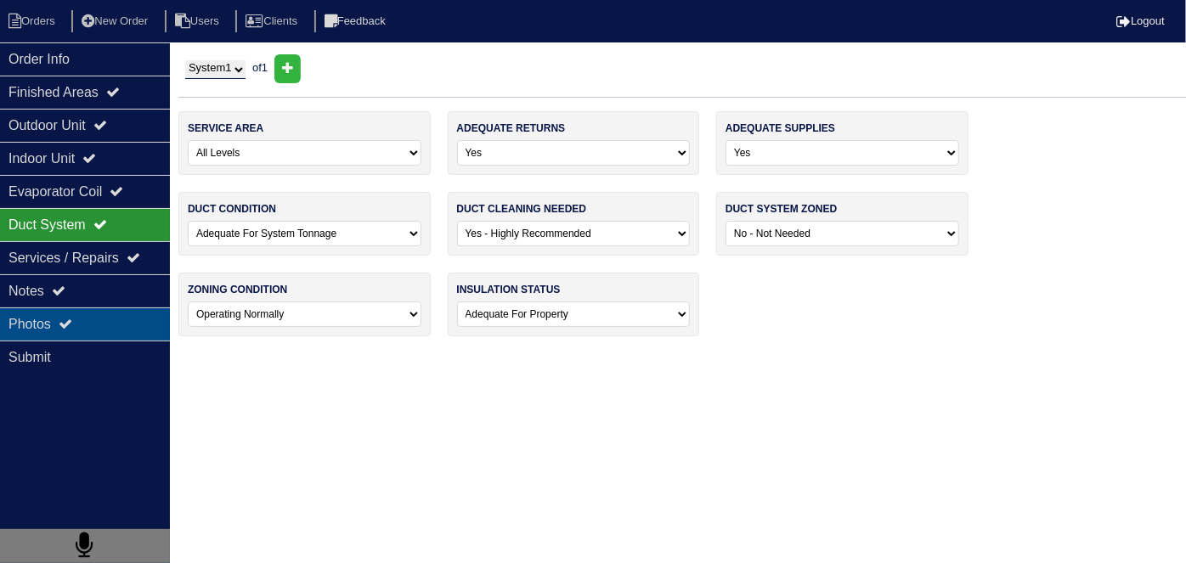
click at [116, 341] on div "Submit" at bounding box center [85, 357] width 170 height 33
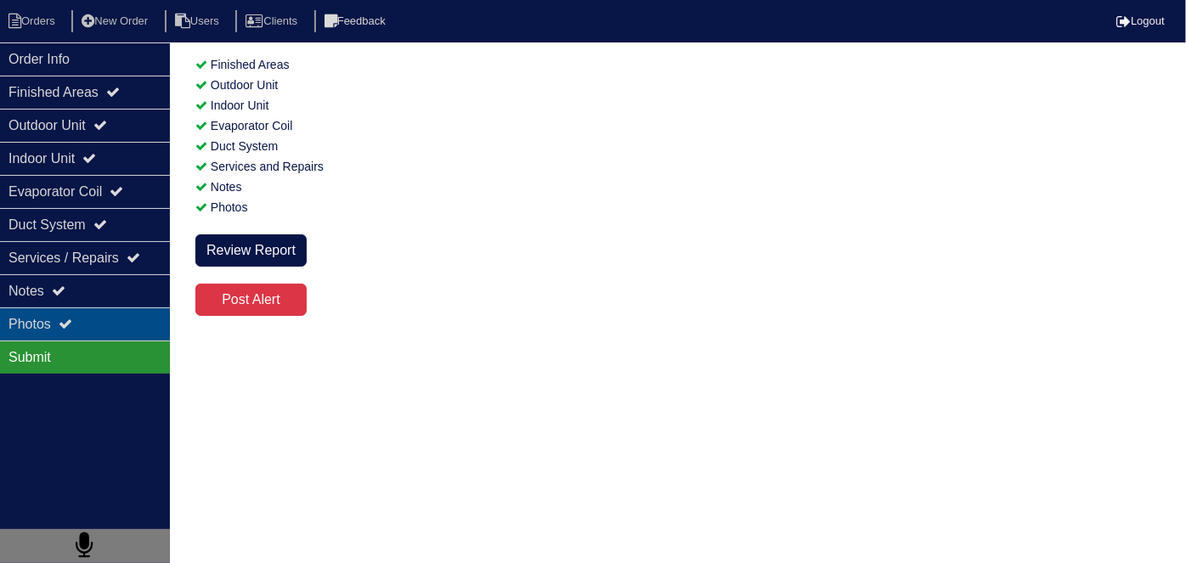
click at [119, 329] on div "Photos" at bounding box center [85, 324] width 170 height 33
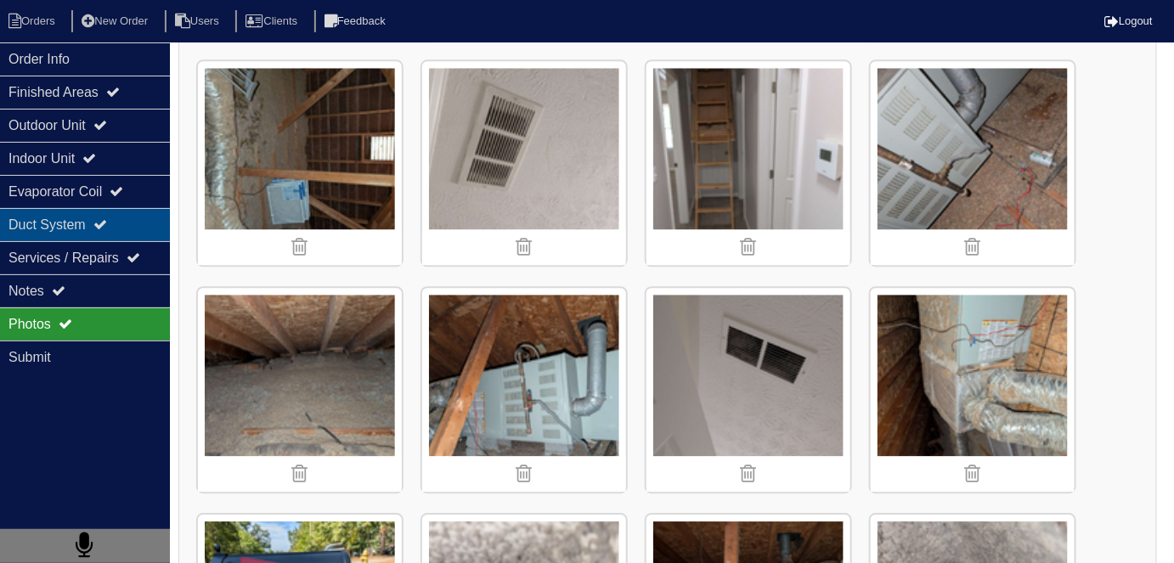
scroll to position [1388, 0]
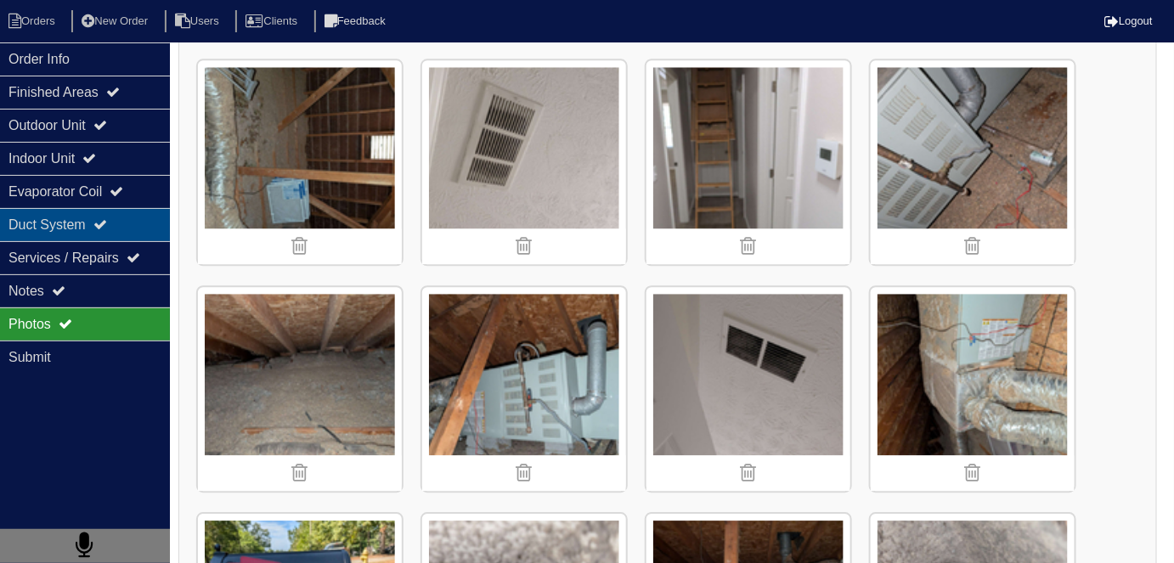
click at [65, 222] on div "Duct System" at bounding box center [85, 224] width 170 height 33
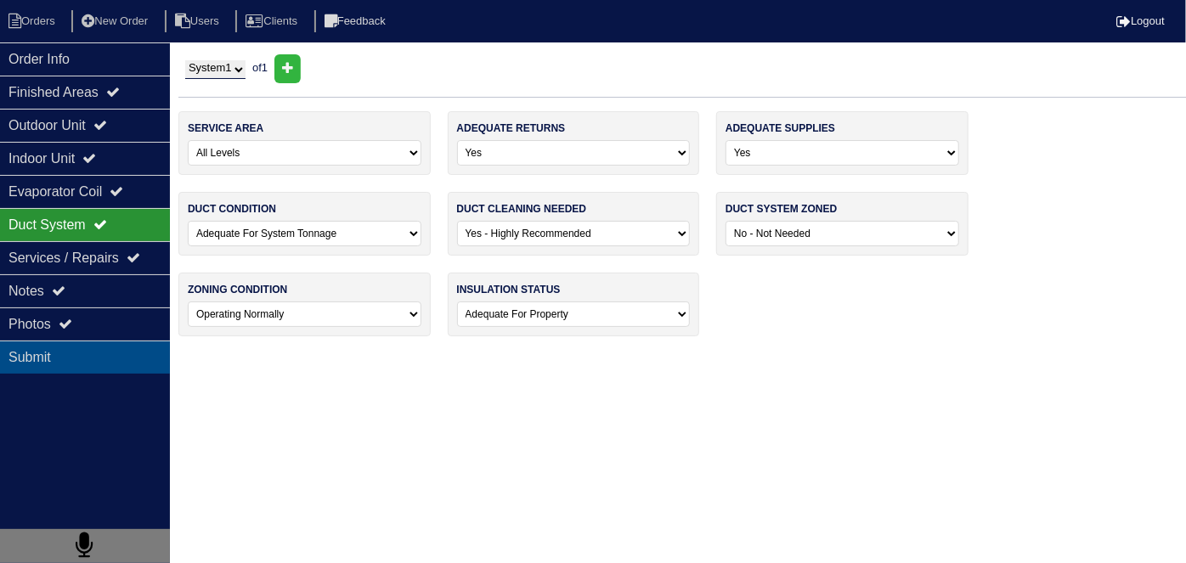
click at [77, 341] on div "Submit" at bounding box center [85, 357] width 170 height 33
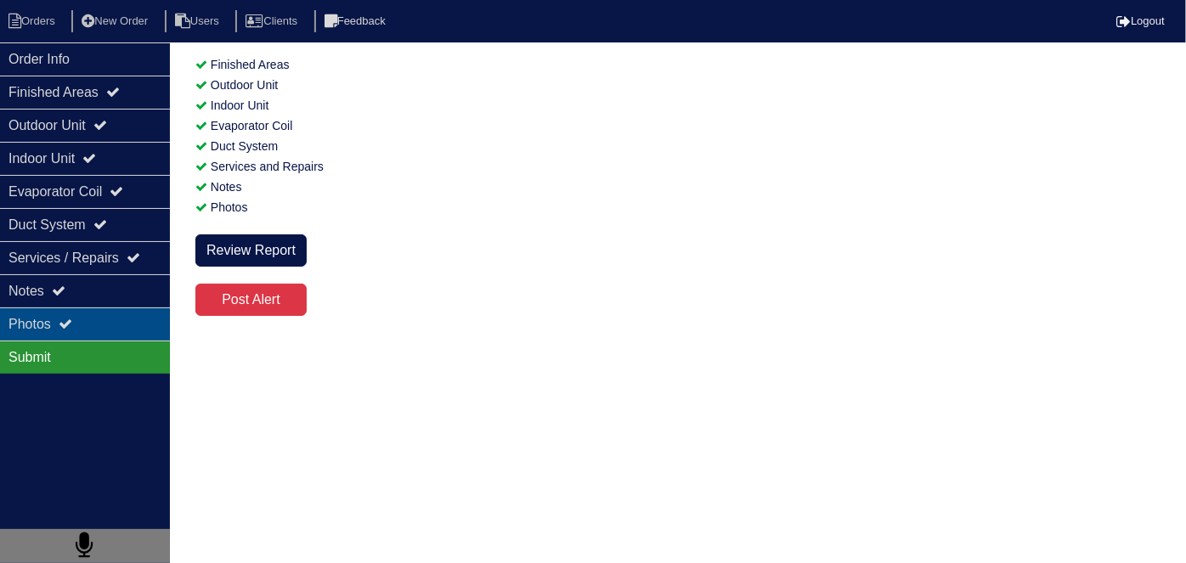
click at [72, 319] on icon at bounding box center [66, 324] width 14 height 14
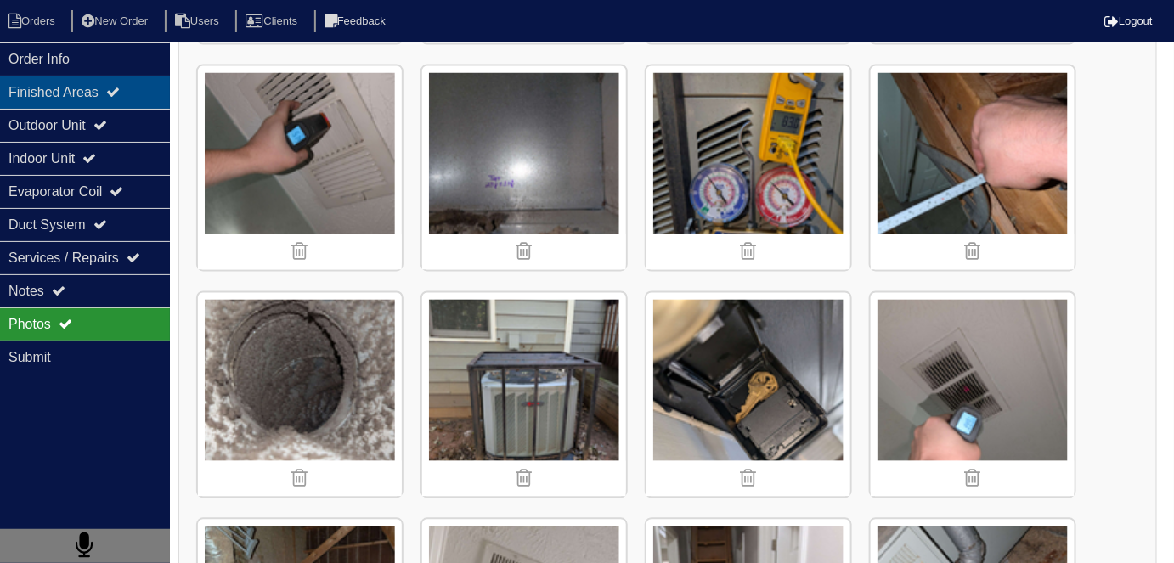
click at [46, 91] on div "Finished Areas" at bounding box center [85, 92] width 170 height 33
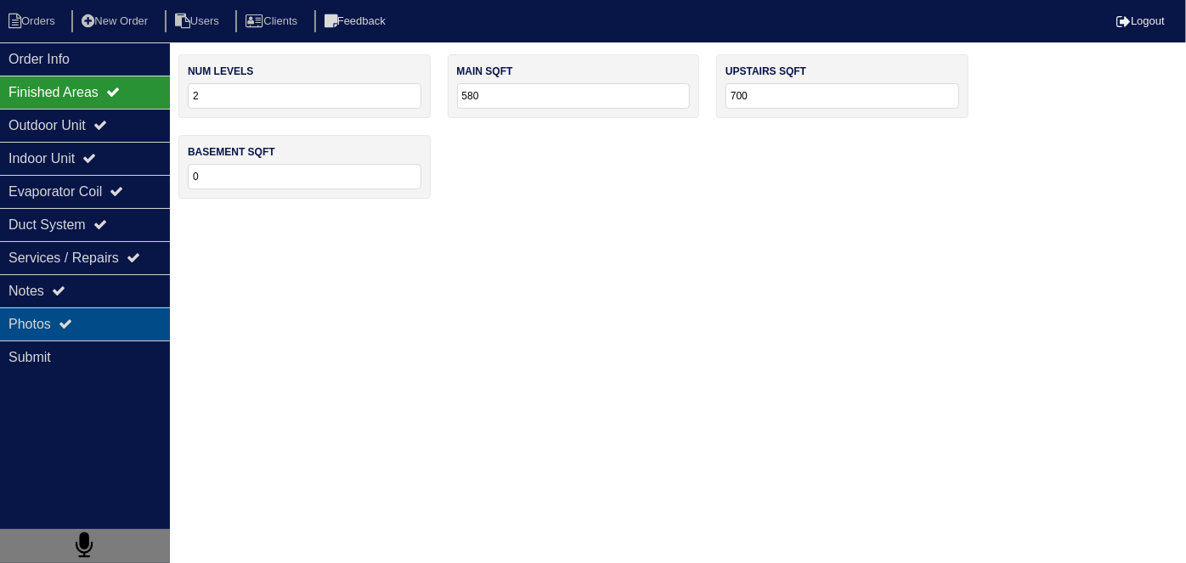
click at [38, 308] on div "Photos" at bounding box center [85, 324] width 170 height 33
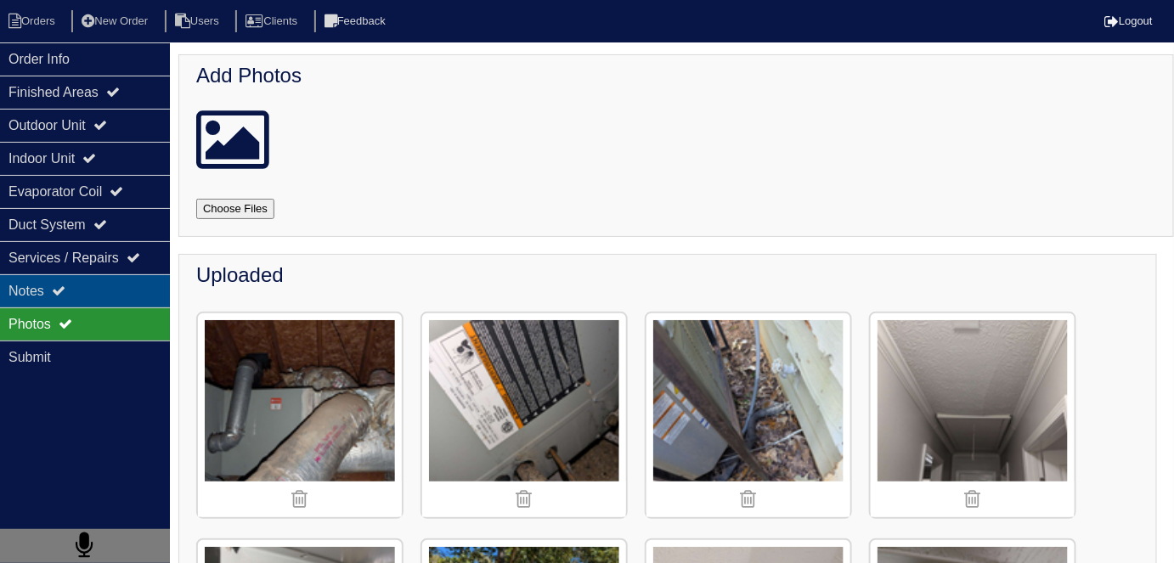
click at [43, 286] on div "Notes" at bounding box center [85, 290] width 170 height 33
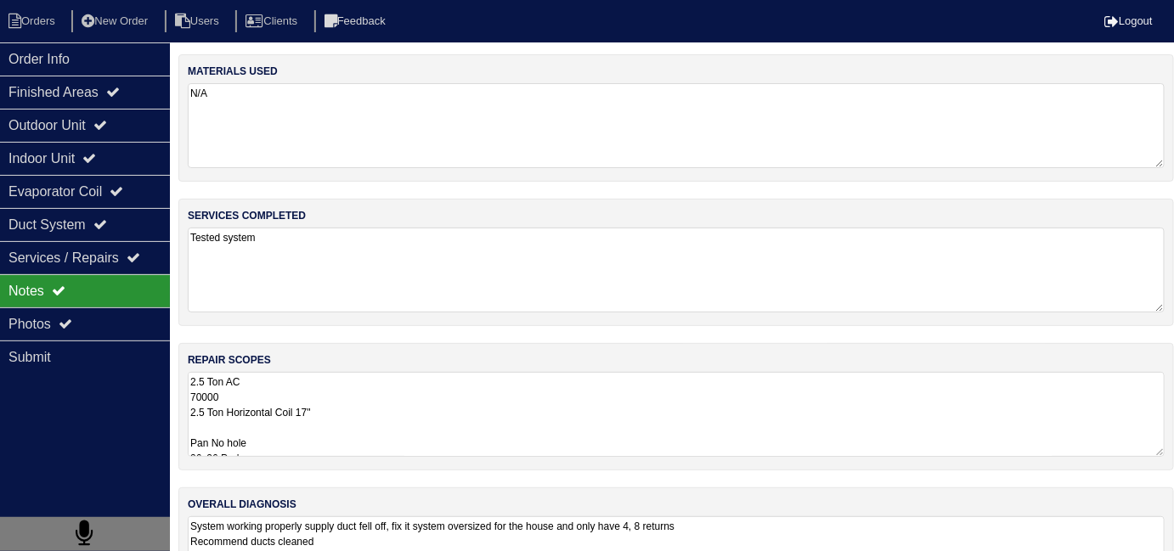
click at [495, 362] on div "repair scopes 2.5 Ton AC 70000 2.5 Ton Horizontal Coil 17" Pan No hole 36x36 Pa…" at bounding box center [676, 406] width 996 height 127
click at [532, 395] on textarea "2.5 Ton AC 70000 2.5 Ton Horizontal Coil 17" Pan No hole 36x36 Pad Aquaguard Fl…" at bounding box center [676, 414] width 977 height 85
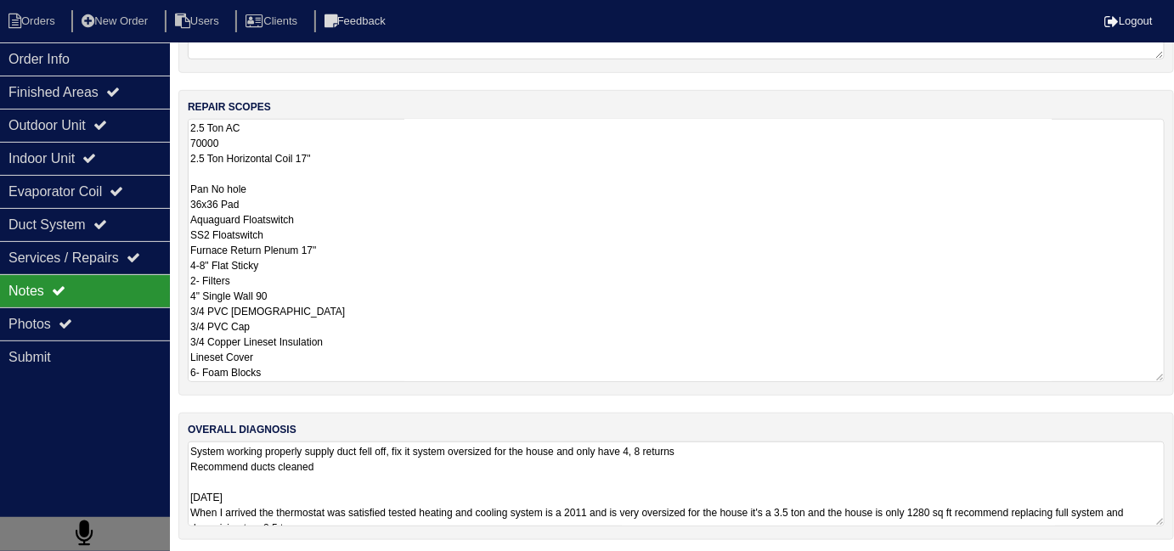
scroll to position [86, 0]
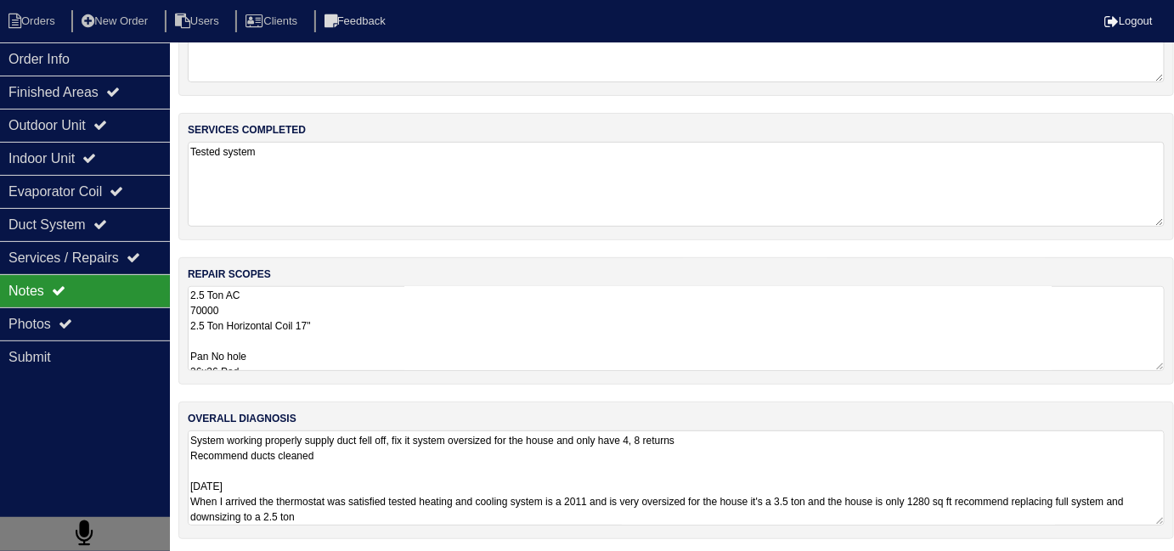
scroll to position [1, 0]
click at [82, 37] on nav "Orders New Order Users Clients Feedback Logout" at bounding box center [587, 21] width 1174 height 42
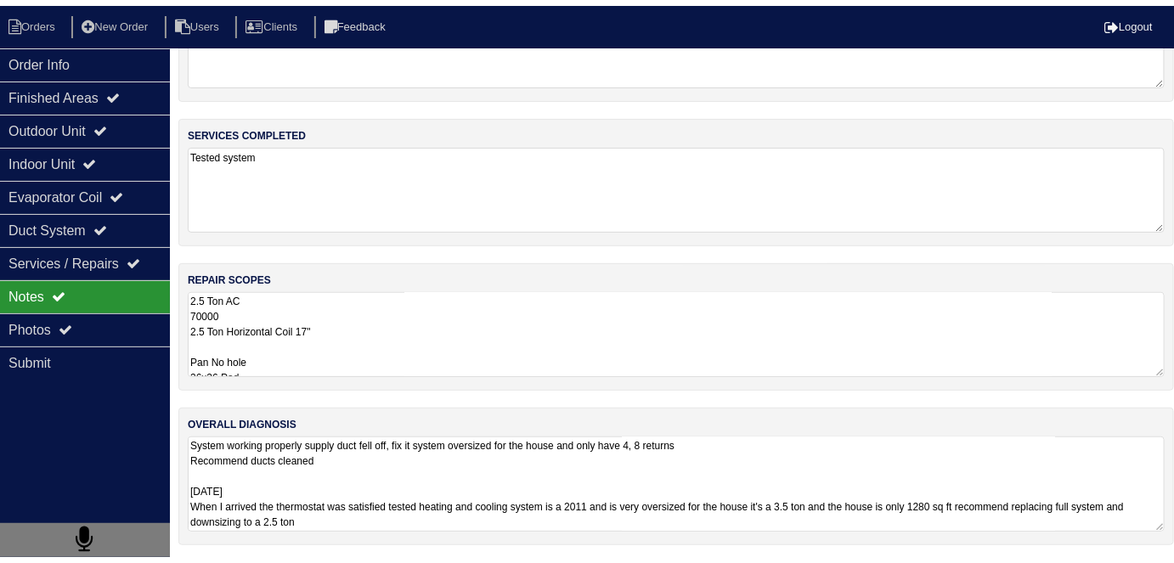
scroll to position [76, 0]
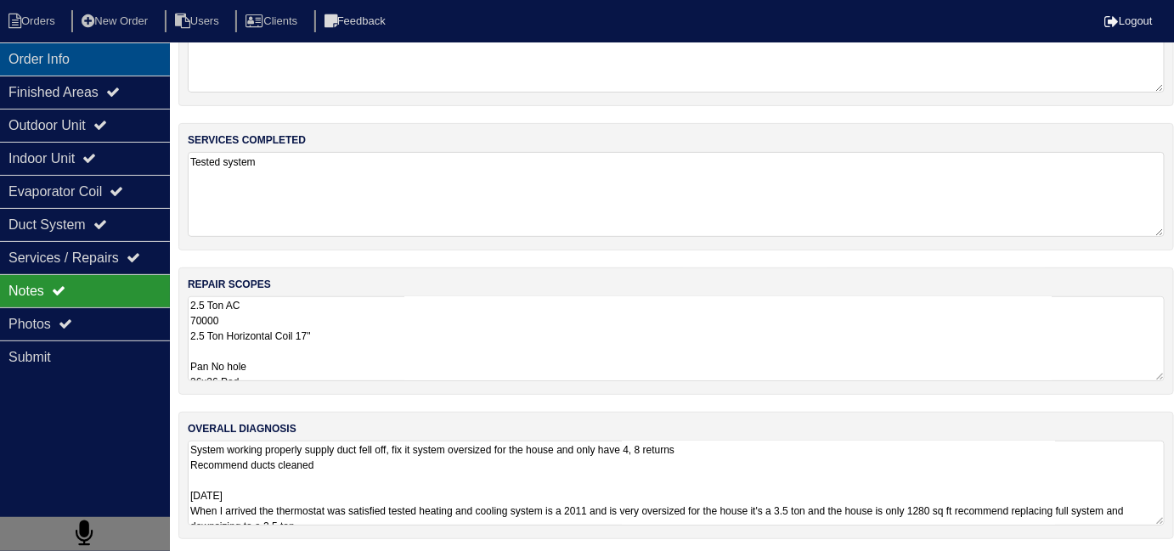
click at [75, 48] on div "Order Info" at bounding box center [85, 58] width 170 height 33
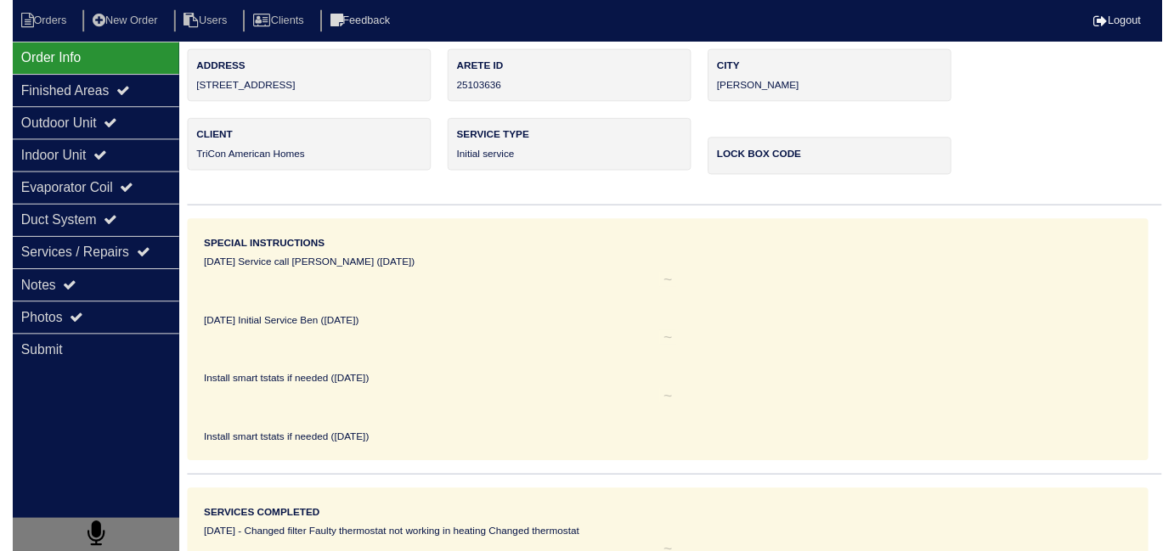
scroll to position [0, 0]
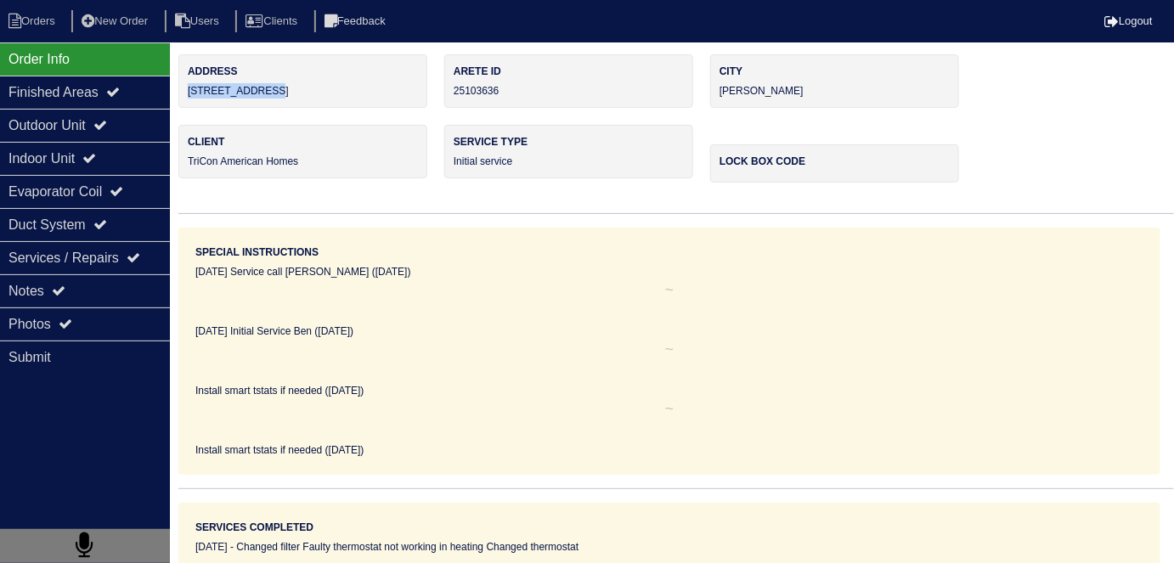
drag, startPoint x: 286, startPoint y: 93, endPoint x: 189, endPoint y: 84, distance: 97.3
click at [189, 84] on div "Address 60 Beaverdam Ct" at bounding box center [302, 81] width 249 height 54
copy div "[STREET_ADDRESS]"
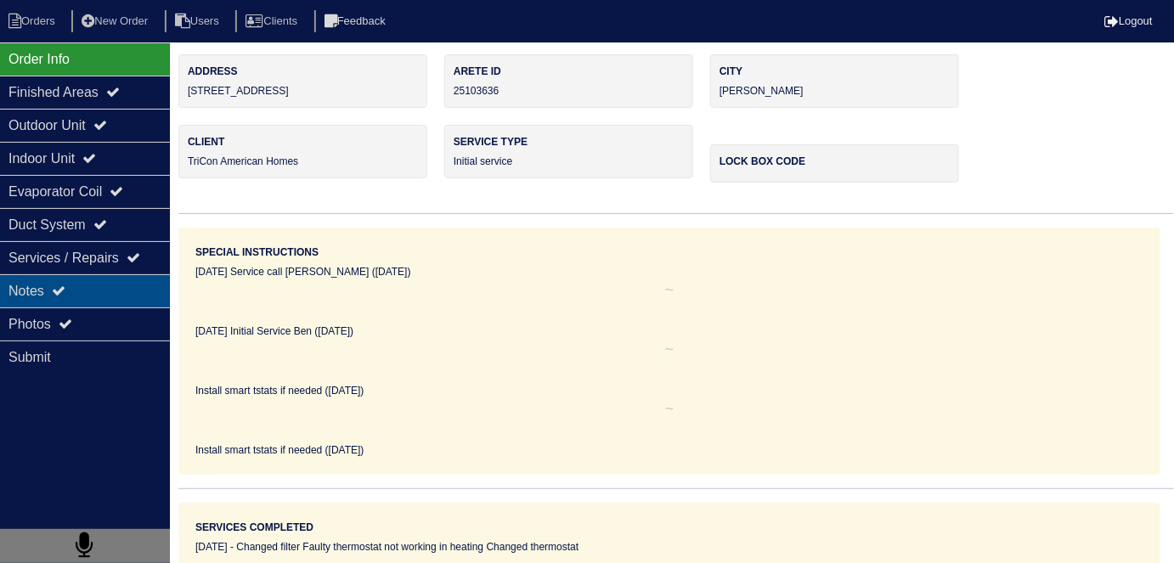
click at [92, 303] on div "Notes" at bounding box center [85, 290] width 170 height 33
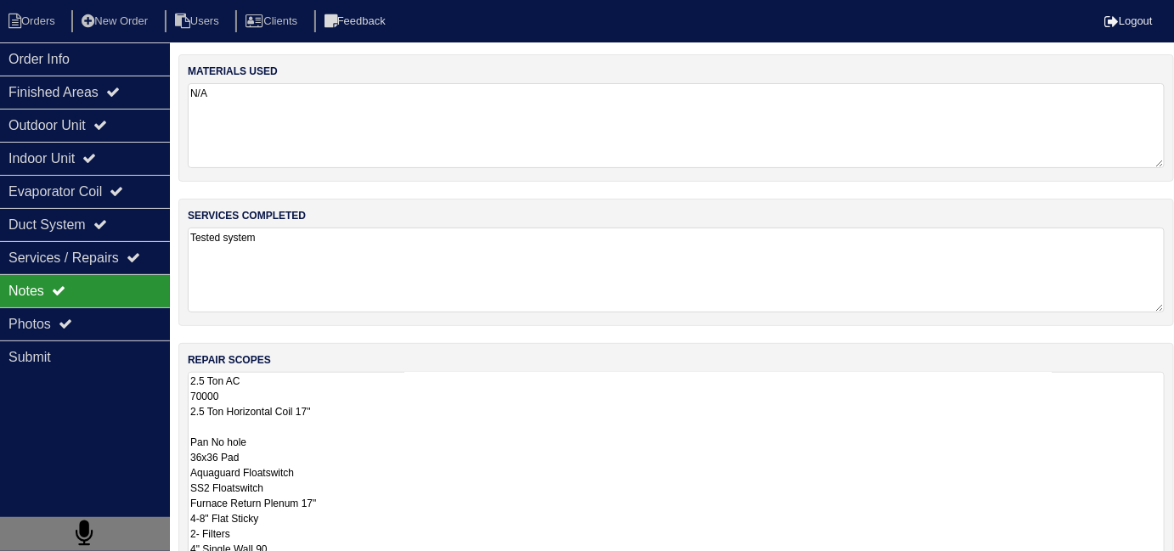
drag, startPoint x: 333, startPoint y: 382, endPoint x: 480, endPoint y: 393, distance: 147.4
click at [341, 381] on textarea "2.5 Ton AC 70000 2.5 Ton Horizontal Coil 17" Pan No hole 36x36 Pad Aquaguard Fl…" at bounding box center [676, 503] width 977 height 263
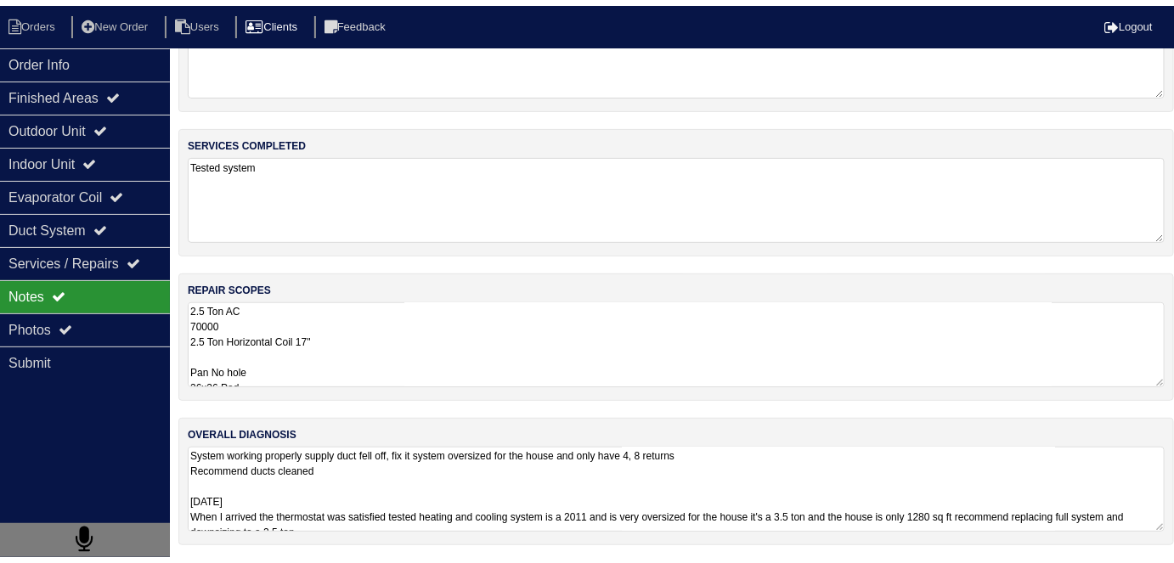
scroll to position [89, 0]
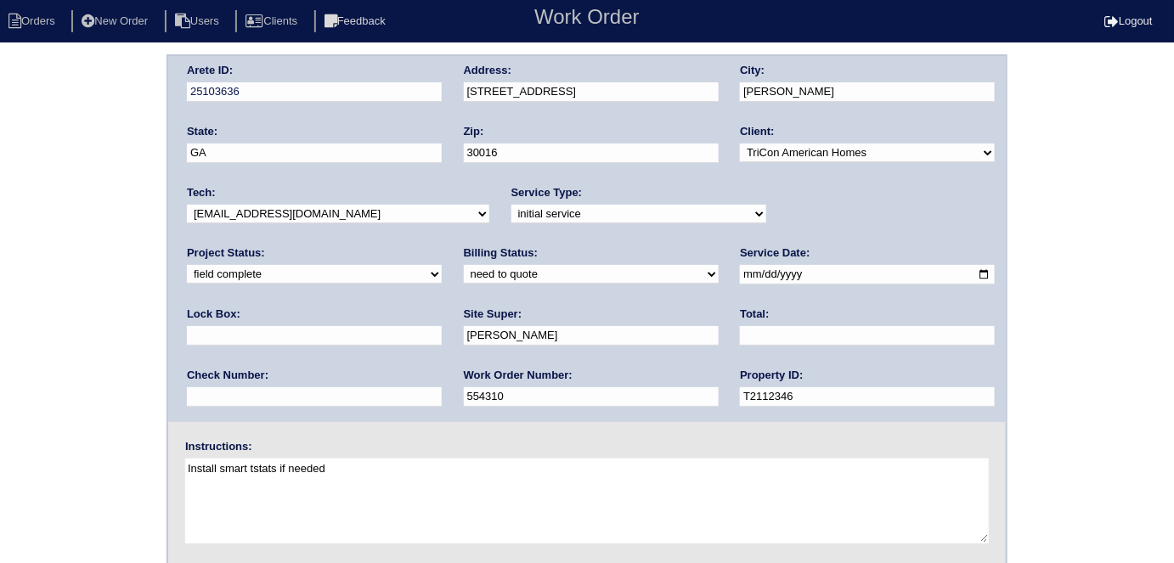
click at [464, 270] on select "need to quote quoted need to invoice invoiced paid warranty purchase order need…" at bounding box center [591, 274] width 255 height 19
select select "quoted"
click at [464, 265] on select "need to quote quoted need to invoice invoiced paid warranty purchase order need…" at bounding box center [591, 274] width 255 height 19
click at [740, 334] on input "text" at bounding box center [867, 336] width 255 height 20
type input "5965.00"
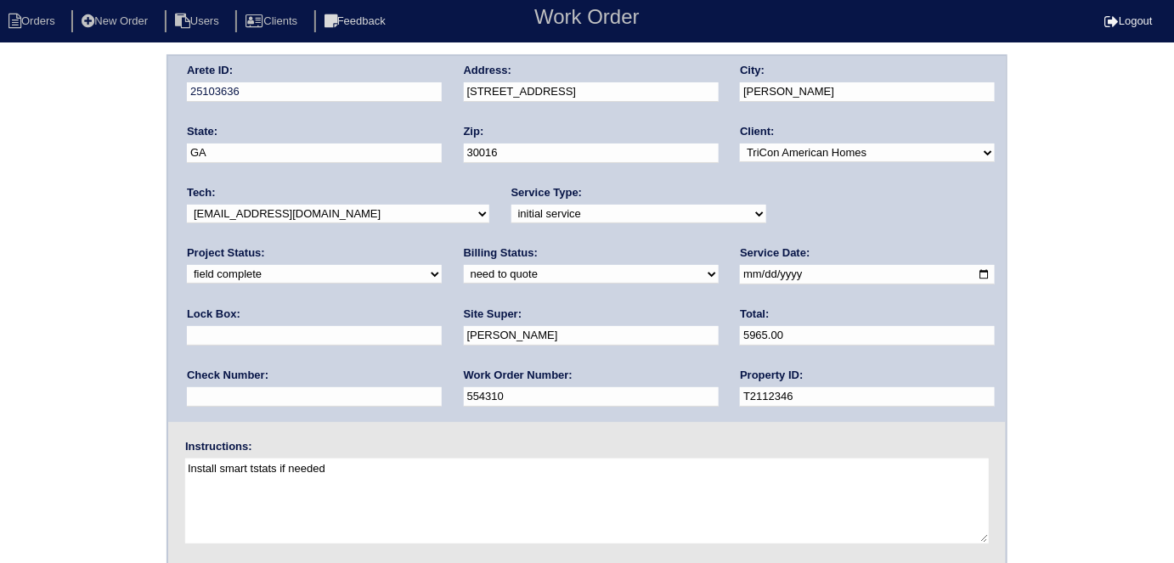
click at [0, 365] on div "Arete ID: 25103636 Address: 60 Beaverdam Ct City: Covington State: GA Zip: 3001…" at bounding box center [587, 397] width 1174 height 687
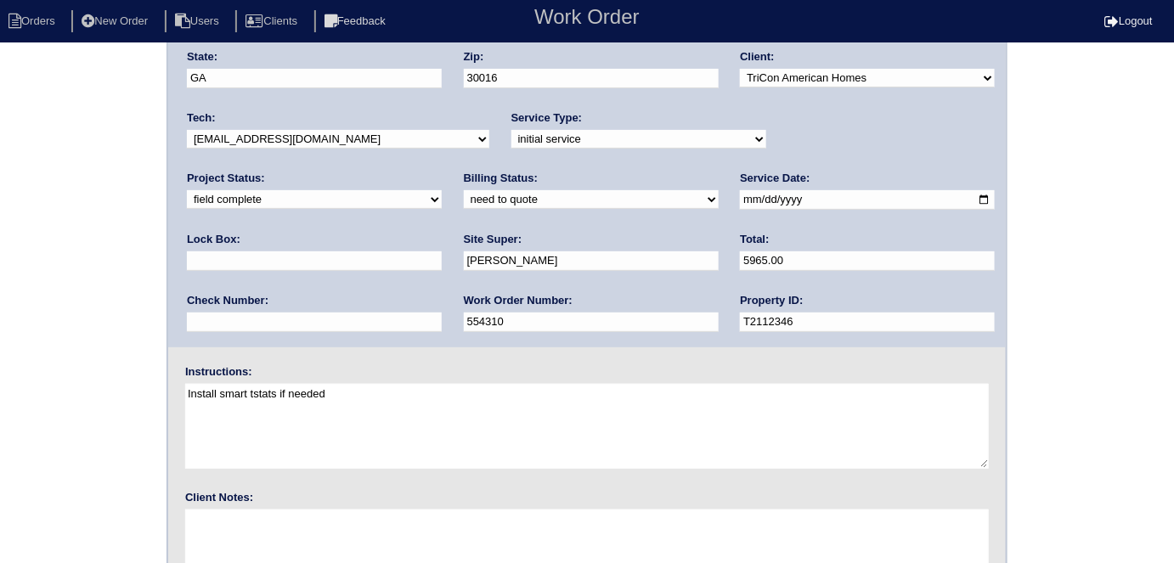
scroll to position [174, 0]
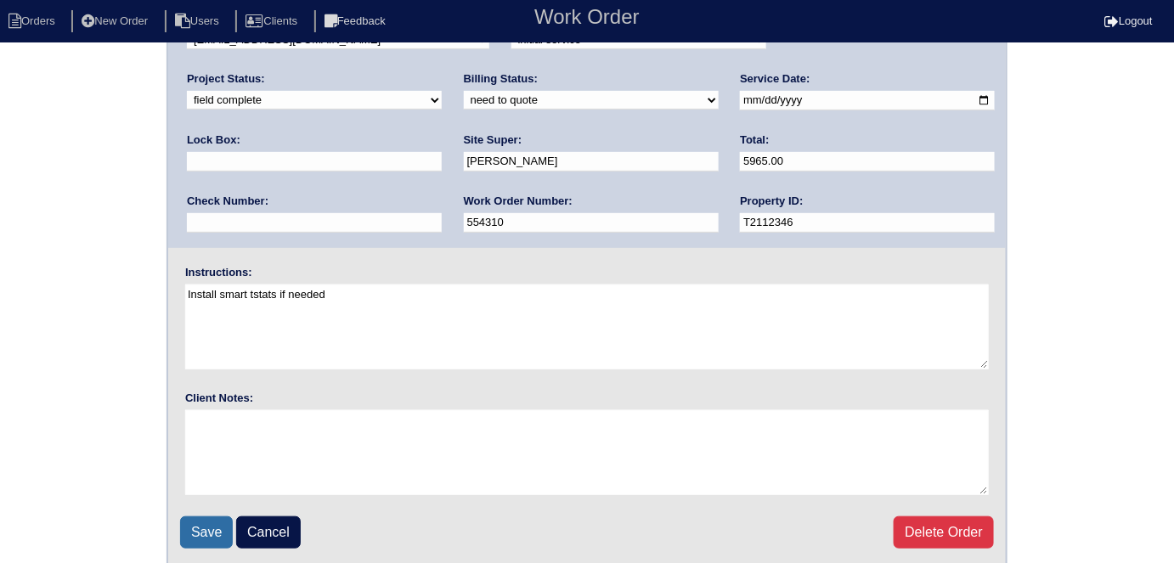
click at [181, 527] on input "Save" at bounding box center [206, 533] width 53 height 32
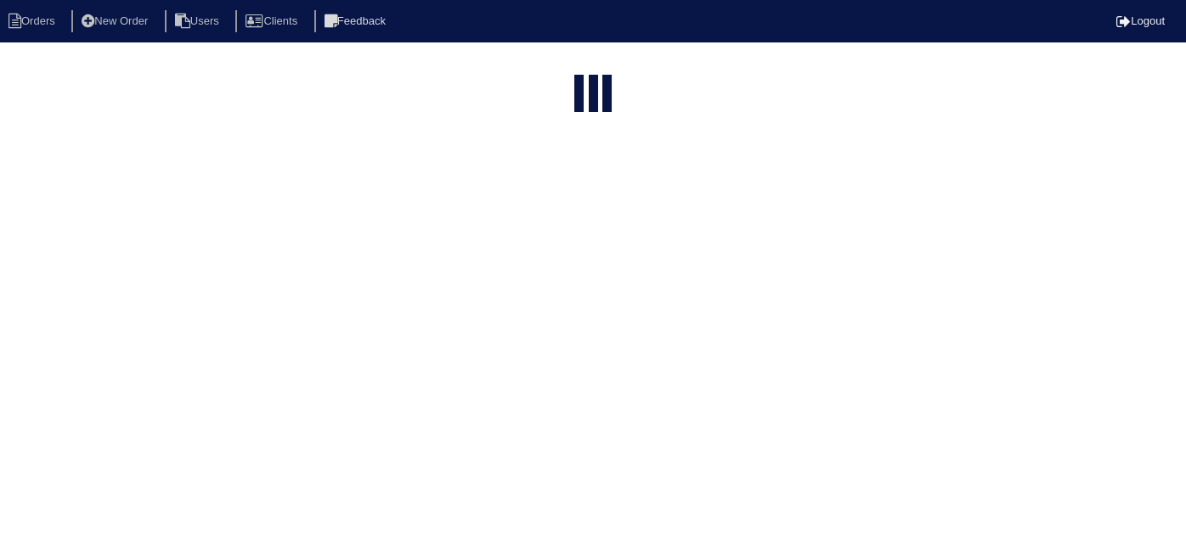
select select "15"
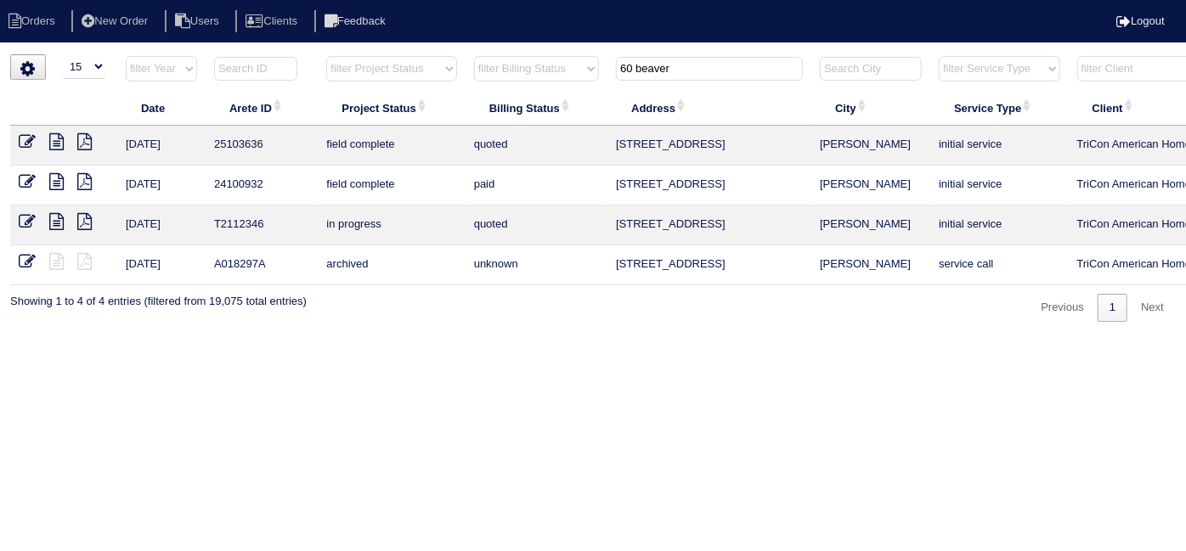
drag, startPoint x: 692, startPoint y: 68, endPoint x: 299, endPoint y: 3, distance: 398.0
click at [363, 54] on body "Orders New Order Users Clients Feedback Logout Orders New Order Users Clients M…" at bounding box center [593, 188] width 1186 height 268
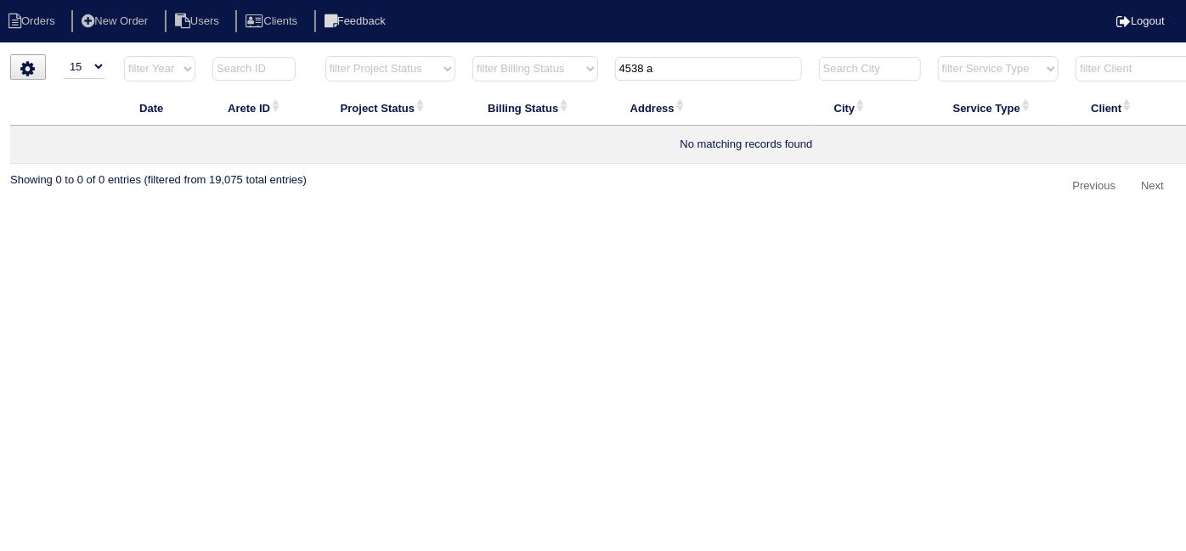
type input "4538 a"
click at [125, 20] on li "New Order" at bounding box center [116, 21] width 90 height 23
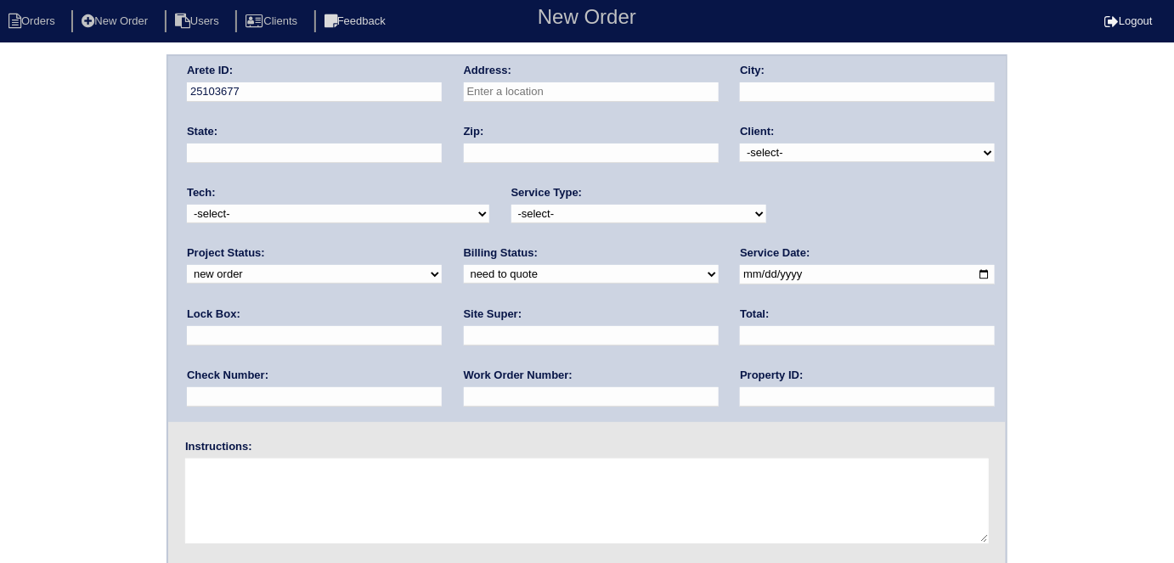
click at [605, 103] on div "Address:" at bounding box center [591, 87] width 255 height 48
click at [605, 91] on input "text" at bounding box center [591, 92] width 255 height 20
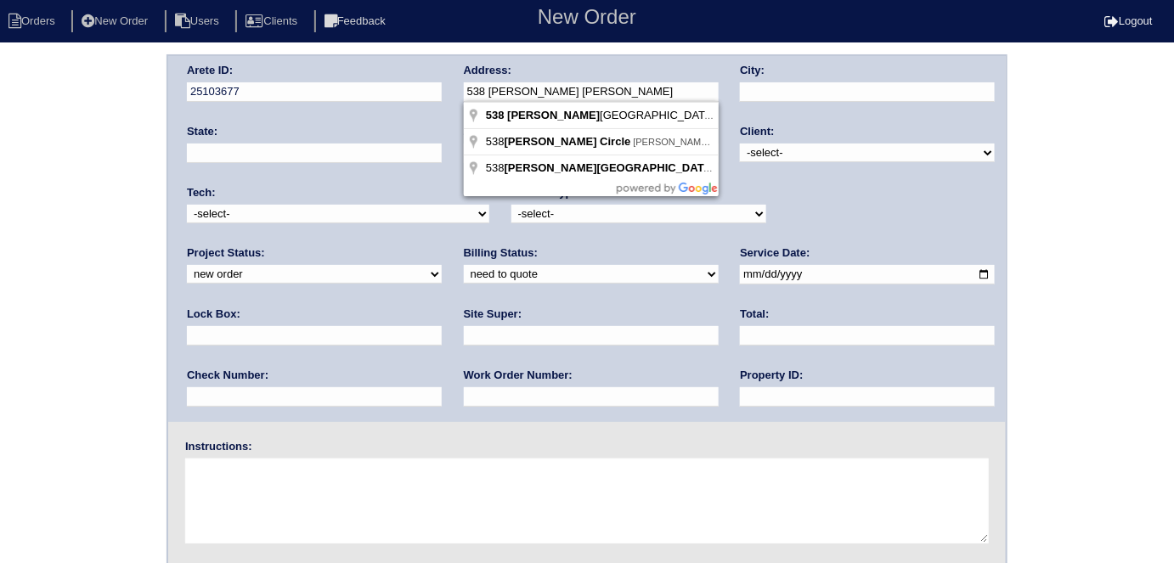
click at [525, 88] on input "538 [PERSON_NAME] [PERSON_NAME]" at bounding box center [591, 92] width 255 height 20
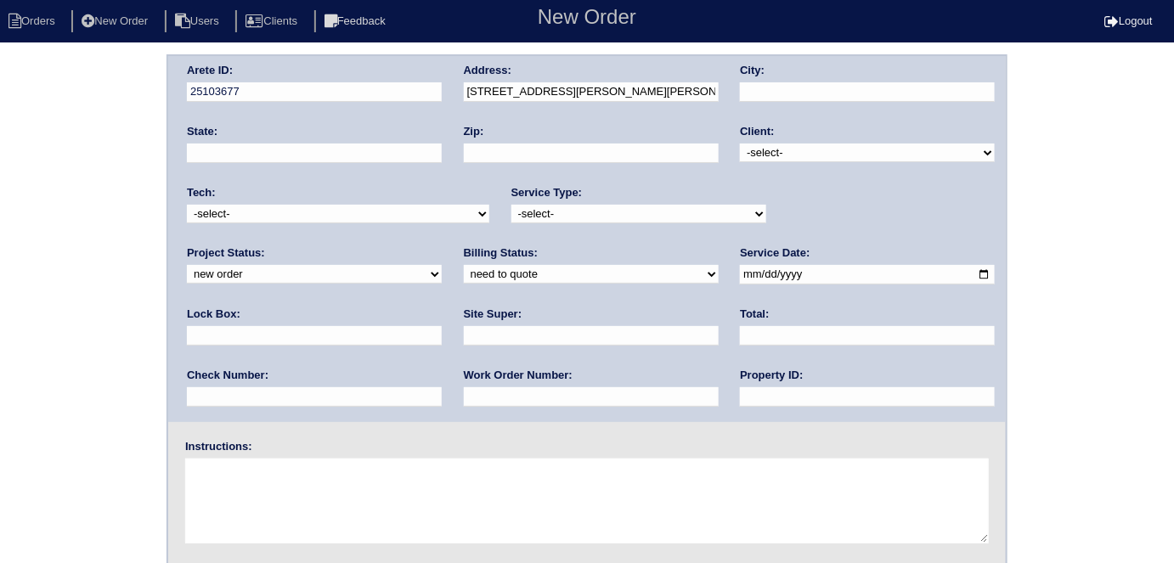
type input "[PERSON_NAME] Dr [PERSON_NAME]"
type input "[US_STATE] 30039"
type input "[GEOGRAPHIC_DATA]"
click at [748, 145] on select "-select- TriCon American Homes American Homes 4 Rent First Key Homes Zillow The…" at bounding box center [867, 153] width 255 height 19
select select "1"
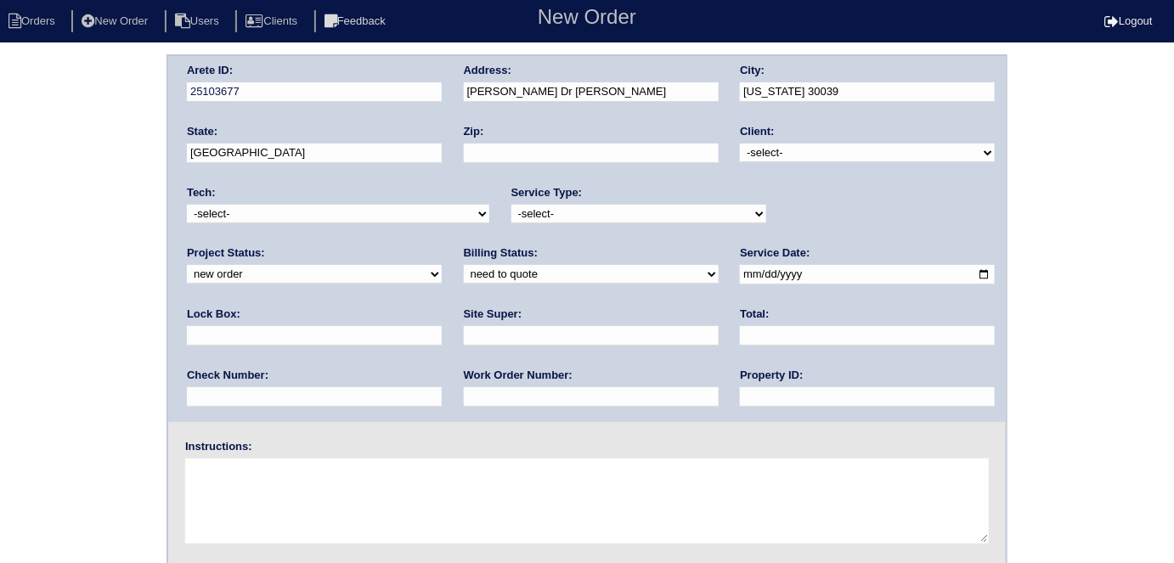
click at [741, 144] on select "-select- TriCon American Homes American Homes 4 Rent First Key Homes Zillow The…" at bounding box center [867, 153] width 255 height 19
click at [616, 217] on select "-select- initial service basic service maintenance call replacement scope servi…" at bounding box center [639, 214] width 255 height 19
select select "initial service"
click at [512, 205] on select "-select- initial service basic service maintenance call replacement scope servi…" at bounding box center [639, 214] width 255 height 19
click at [740, 272] on input "date" at bounding box center [867, 275] width 255 height 20
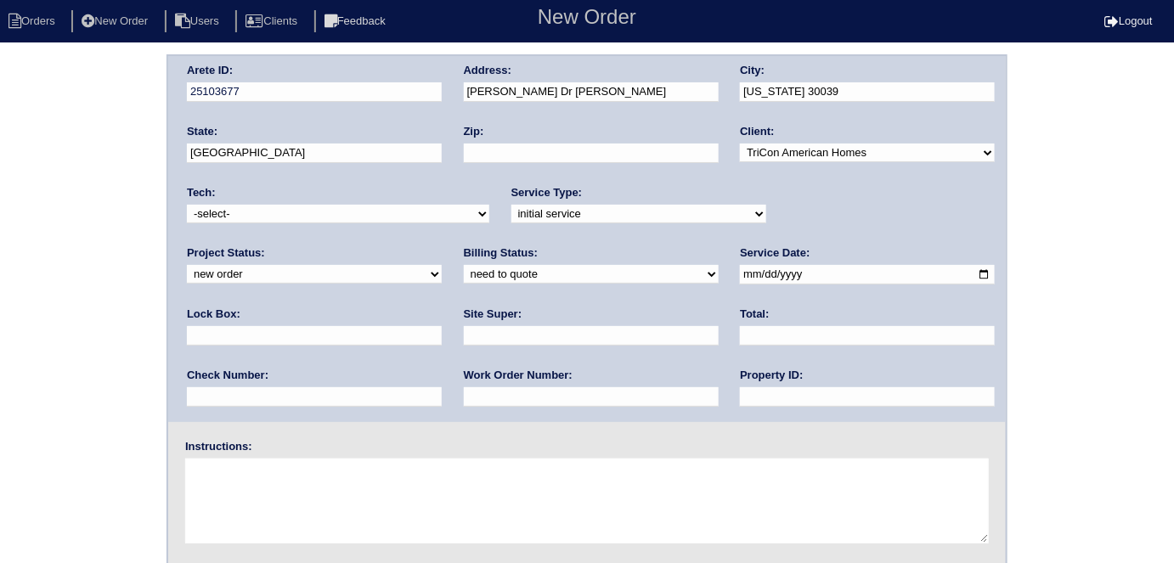
type input "[DATE]"
click at [740, 399] on input "text" at bounding box center [867, 397] width 255 height 20
type input "N/A"
click at [464, 329] on input "text" at bounding box center [591, 336] width 255 height 20
type input "[PERSON_NAME]"
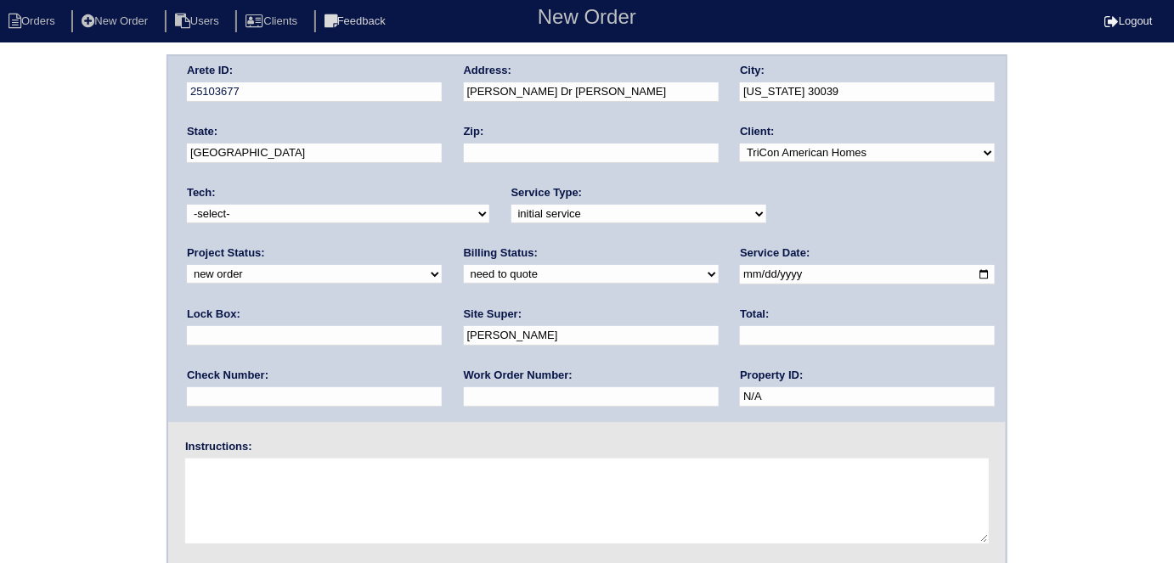
click at [464, 399] on input "text" at bounding box center [591, 397] width 255 height 20
type input "556092"
click at [267, 486] on textarea at bounding box center [587, 501] width 804 height 85
click at [237, 492] on textarea at bounding box center [587, 501] width 804 height 85
type textarea "Install smart tstats"
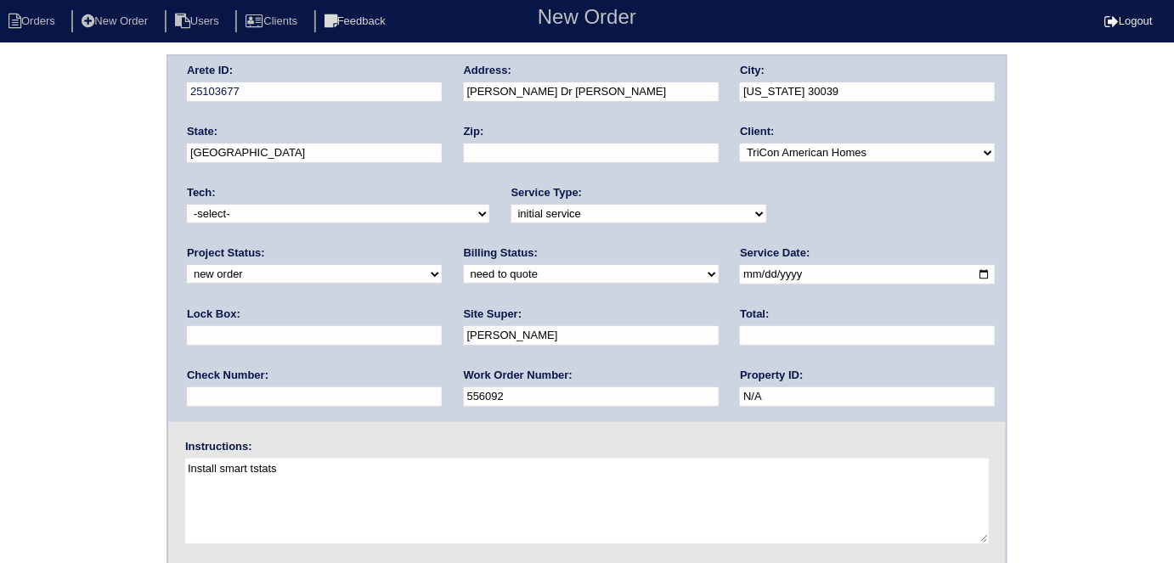
click at [469, 87] on input "Ashlyn Rebecca Dr SW" at bounding box center [591, 92] width 255 height 20
type input "4538 Ashlyn Rebecca Dr SW"
type input "Snellville"
type input "GA"
type input "30039"
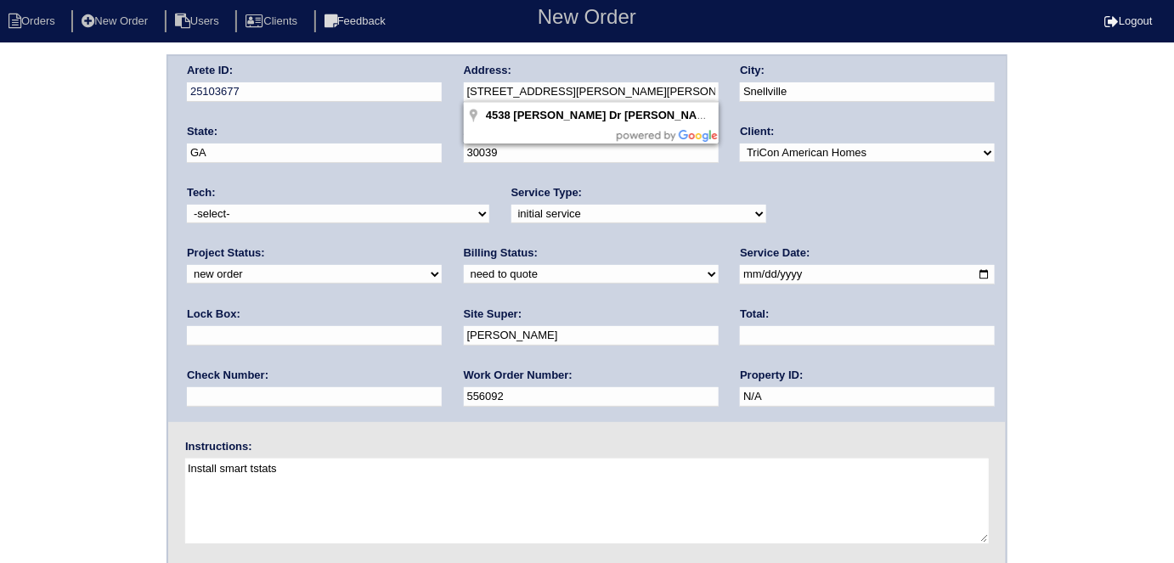
drag, startPoint x: 638, startPoint y: 97, endPoint x: 451, endPoint y: 90, distance: 187.1
click at [451, 90] on div "Arete ID: 25103677 Address: 4538 Ashlyn Rebecca Dr SW City: Snellville State: G…" at bounding box center [587, 239] width 838 height 366
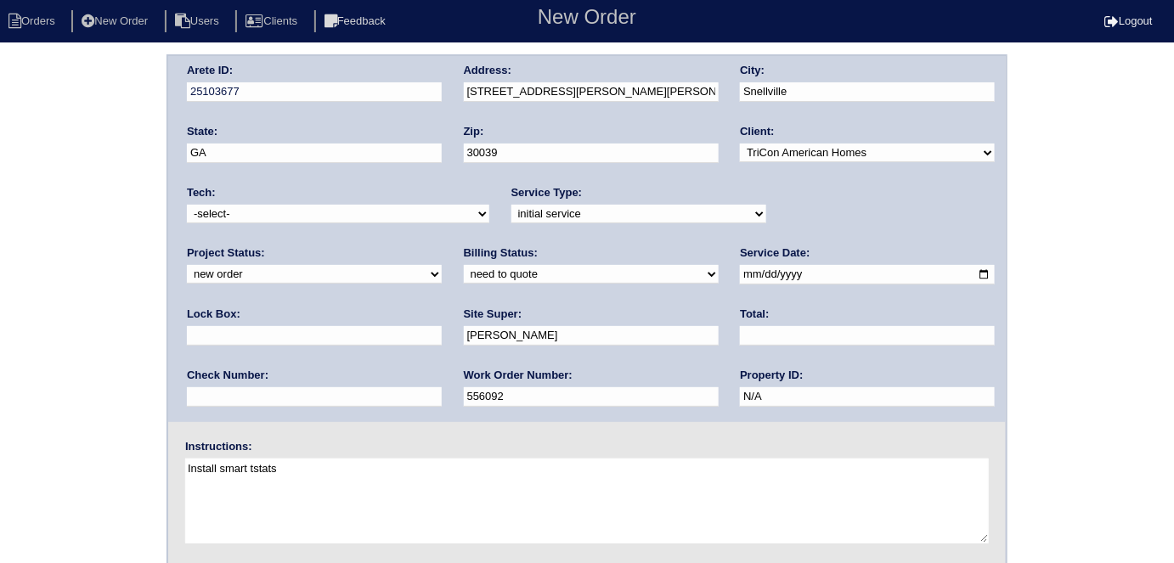
click at [1, 353] on div "Arete ID: 25103677 Address: 4538 Ashlyn Rebecca Dr SW City: Snellville State: G…" at bounding box center [587, 397] width 1174 height 687
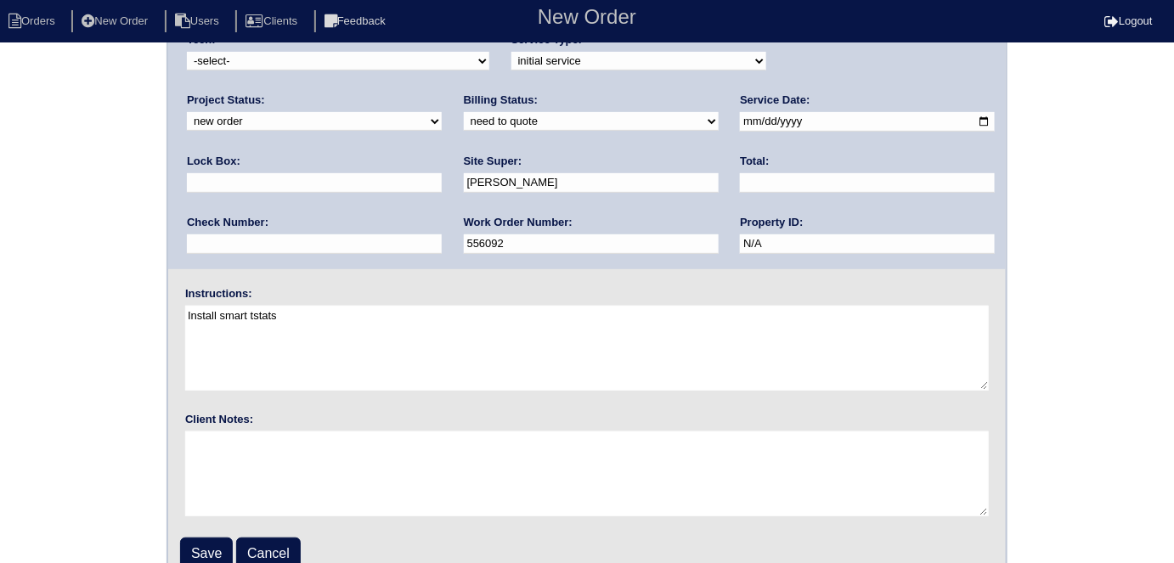
scroll to position [174, 0]
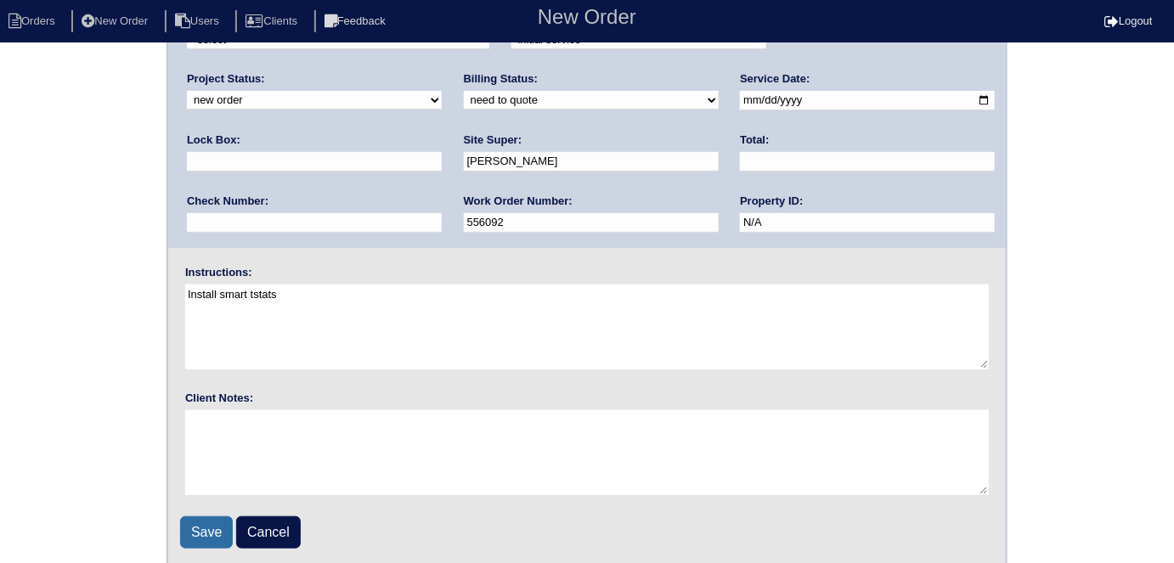
drag, startPoint x: 188, startPoint y: 528, endPoint x: 190, endPoint y: 519, distance: 8.9
click at [190, 519] on input "Save" at bounding box center [206, 533] width 53 height 32
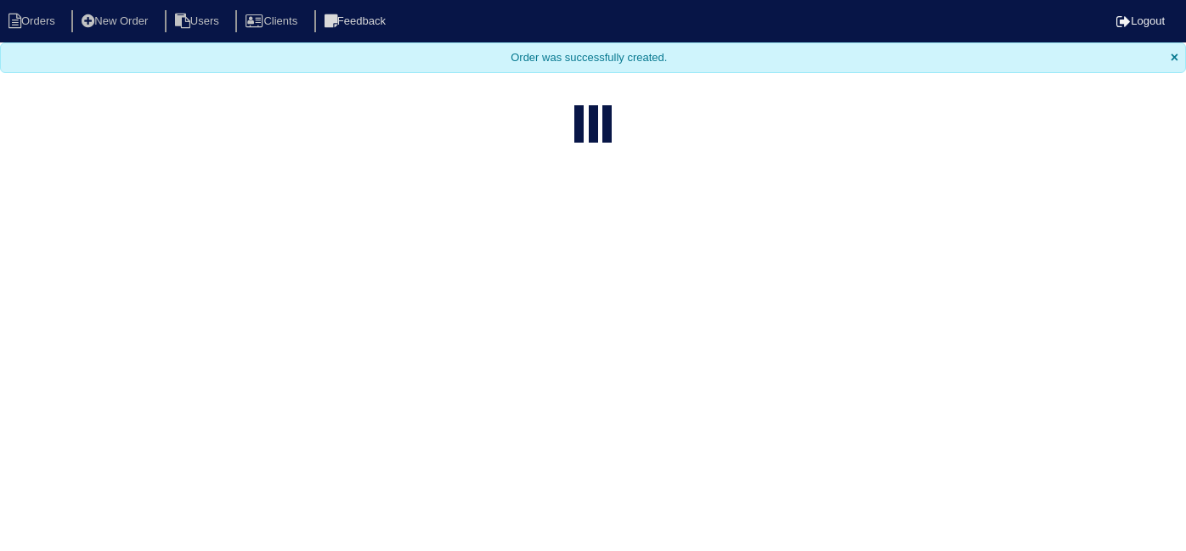
select select "15"
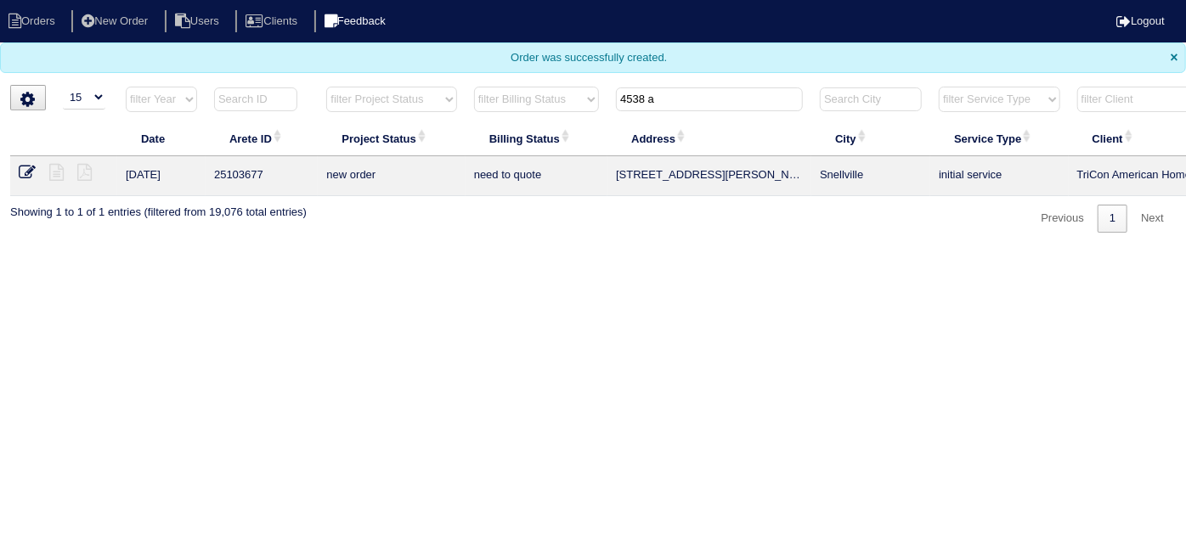
drag, startPoint x: 680, startPoint y: 103, endPoint x: 378, endPoint y: 9, distance: 315.8
click at [387, 12] on body "Orders New Order Users Clients Feedback Logout Orders New Order Users Clients M…" at bounding box center [593, 116] width 1186 height 233
type input "2755 w"
click at [55, 172] on icon at bounding box center [56, 172] width 14 height 17
click at [28, 172] on icon at bounding box center [27, 172] width 17 height 17
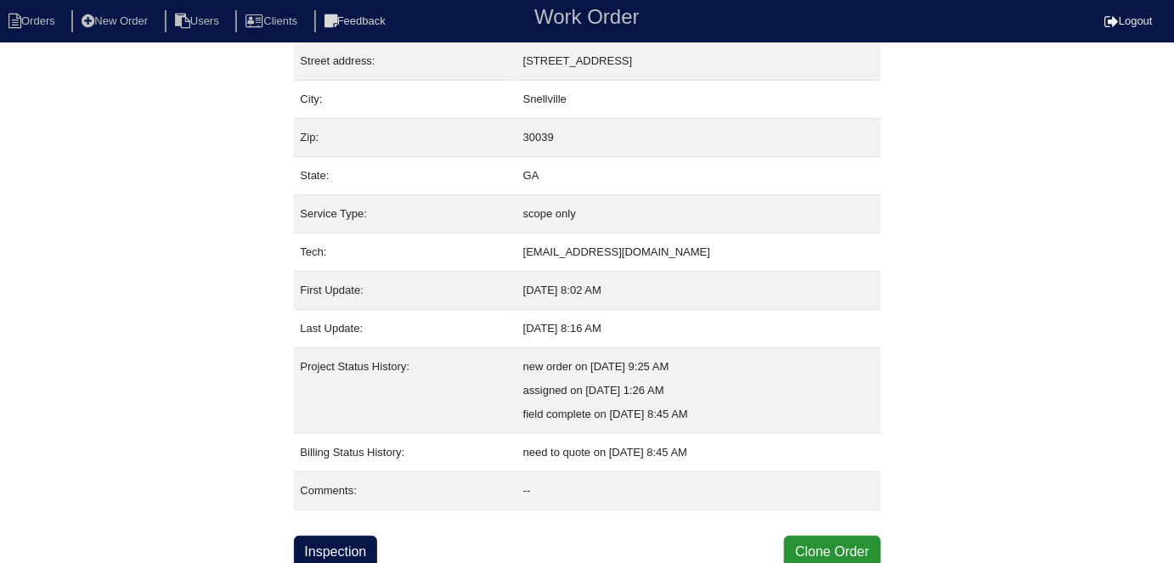
scroll to position [89, 0]
click at [330, 540] on link "Inspection" at bounding box center [336, 551] width 84 height 32
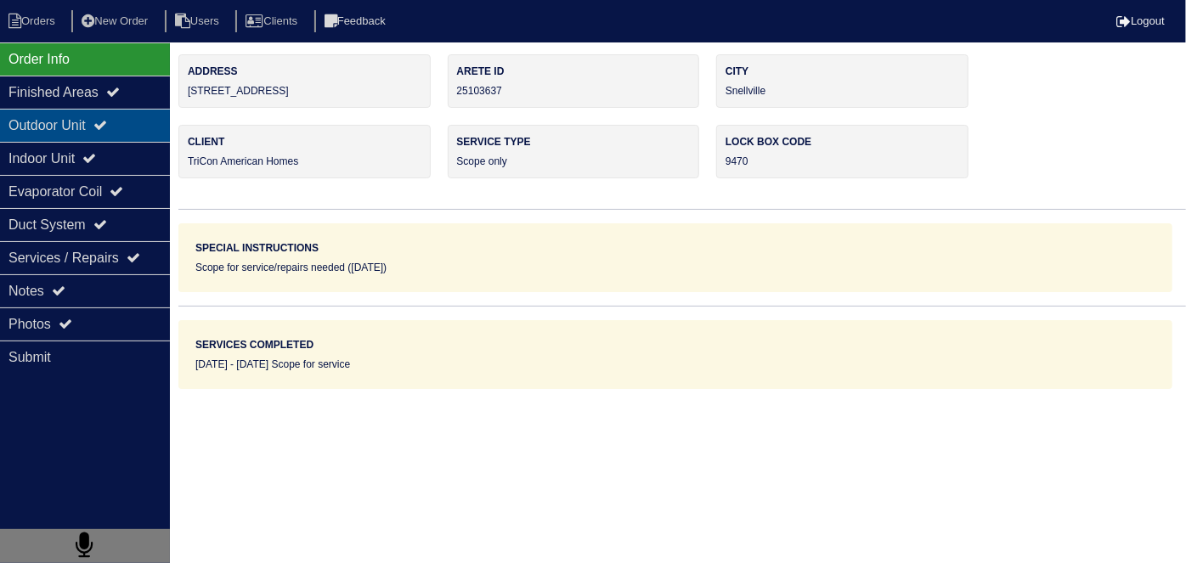
click at [139, 132] on div "Outdoor Unit" at bounding box center [85, 125] width 170 height 33
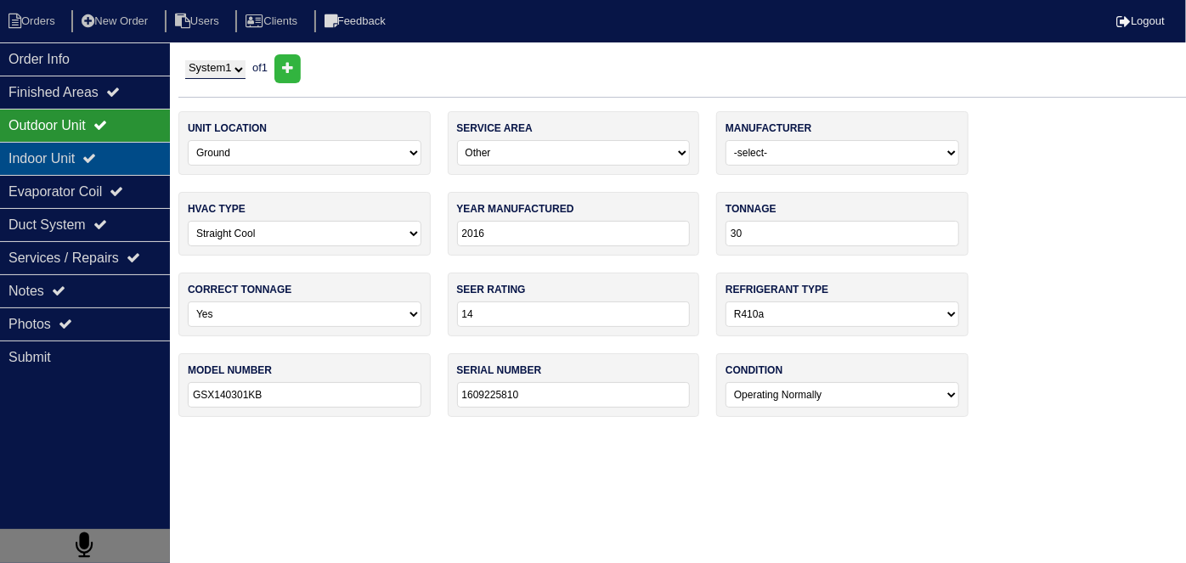
click at [120, 150] on div "Indoor Unit" at bounding box center [85, 158] width 170 height 33
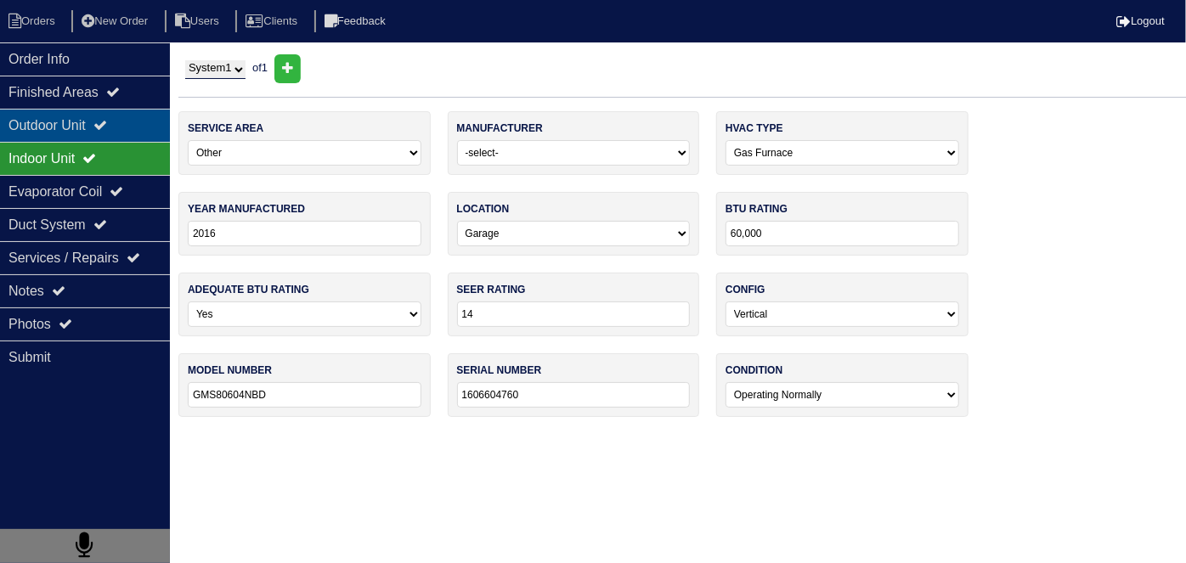
click at [107, 131] on icon at bounding box center [100, 125] width 14 height 14
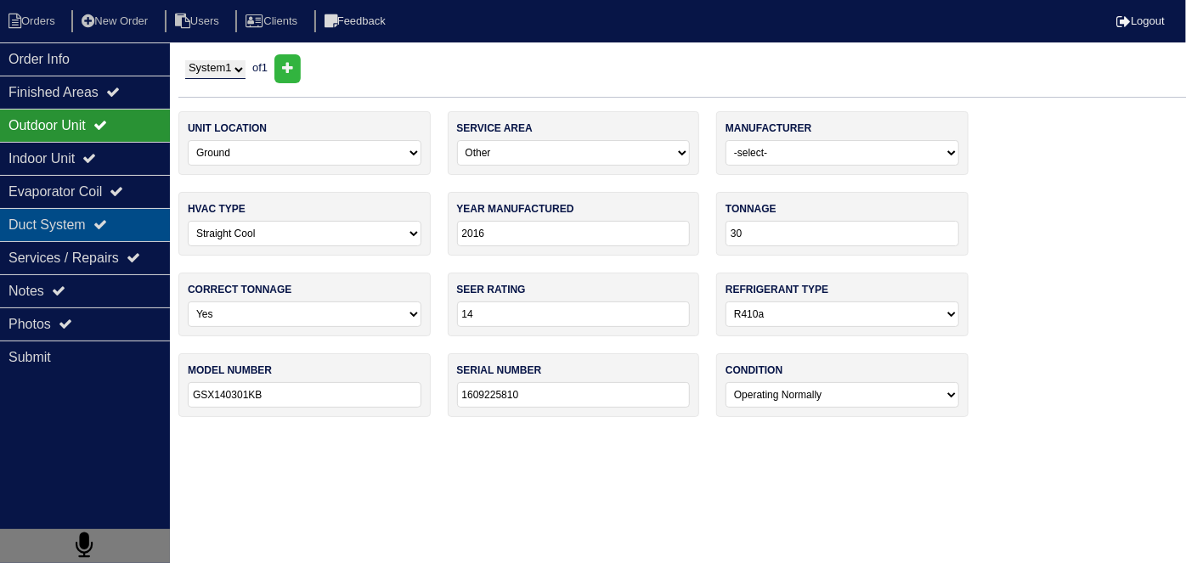
click at [91, 233] on div "Duct System" at bounding box center [85, 224] width 170 height 33
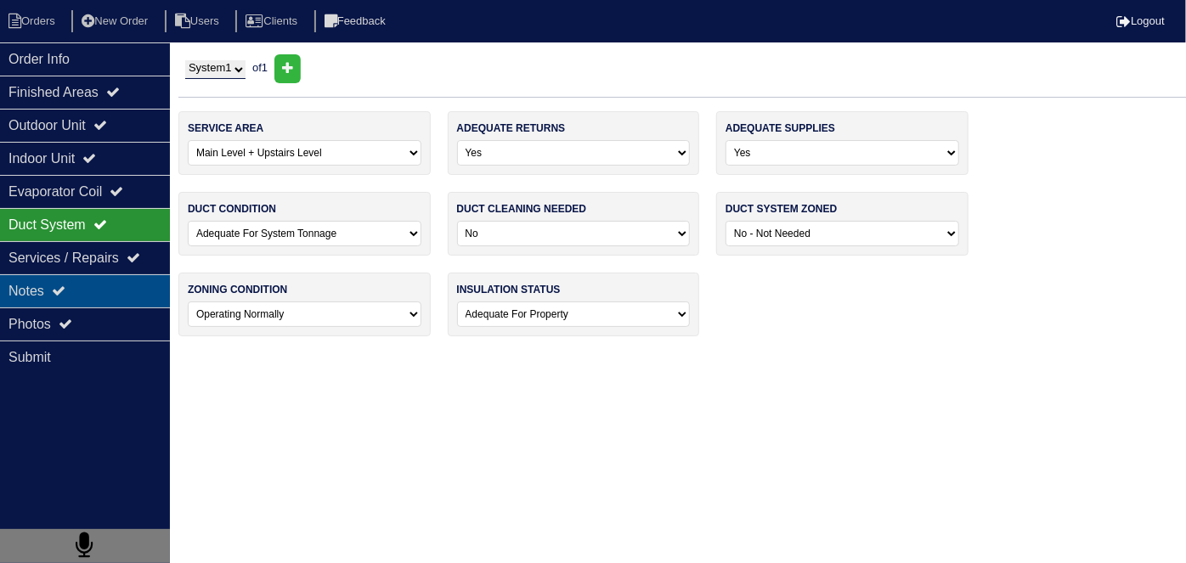
click at [65, 291] on icon at bounding box center [59, 291] width 14 height 14
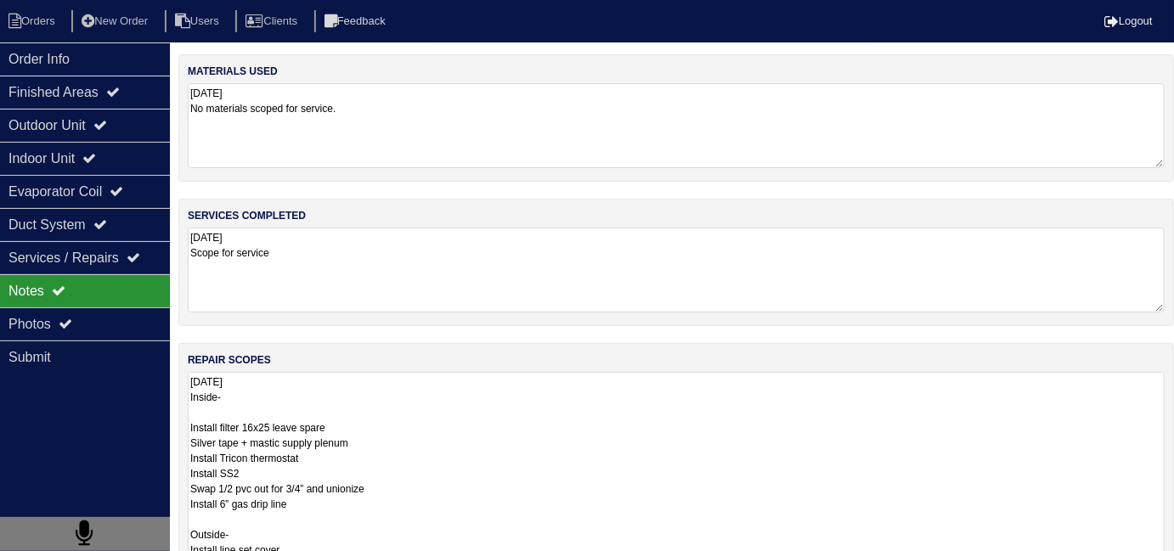
click at [469, 426] on textarea "10.3.25 Inside- Install filter 16x25 leave spare Silver tape + mastic supply pl…" at bounding box center [676, 503] width 977 height 263
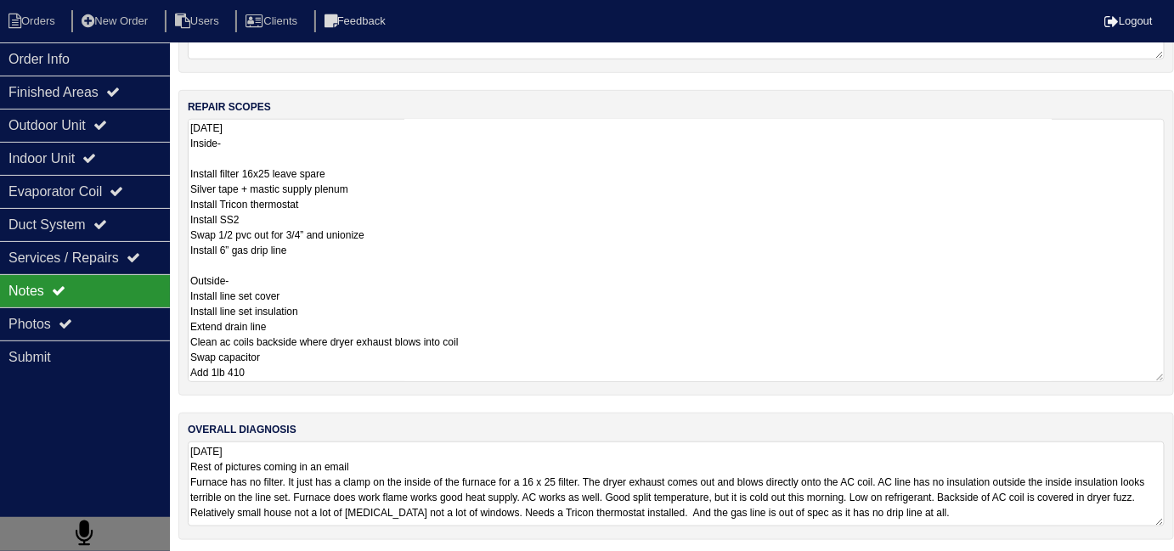
scroll to position [253, 0]
click at [96, 226] on div "Duct System" at bounding box center [85, 224] width 170 height 33
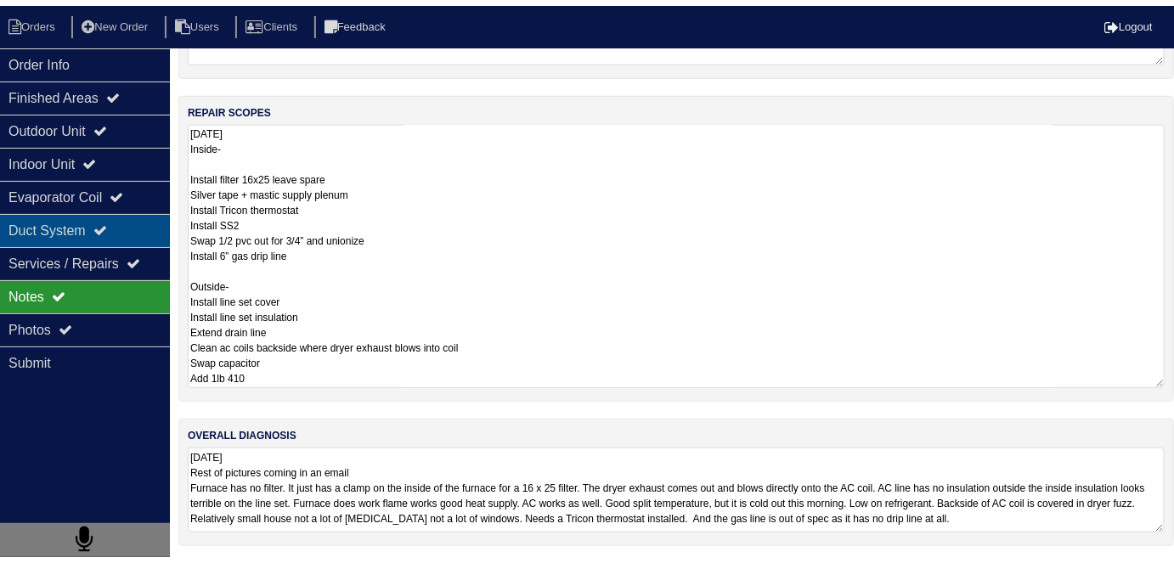
scroll to position [0, 0]
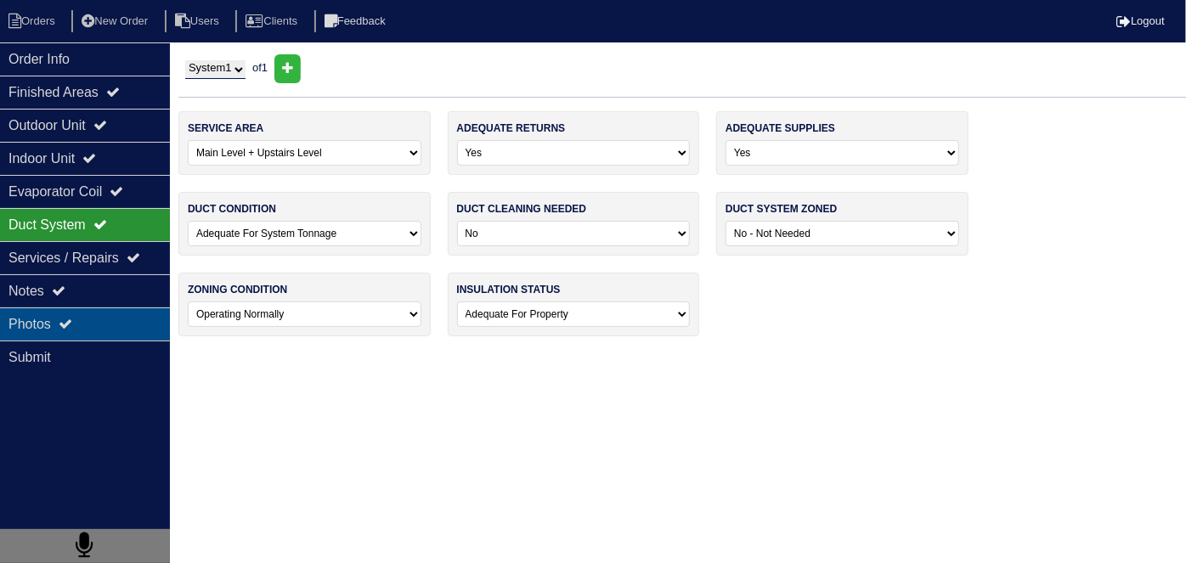
click at [84, 312] on div "Photos" at bounding box center [85, 324] width 170 height 33
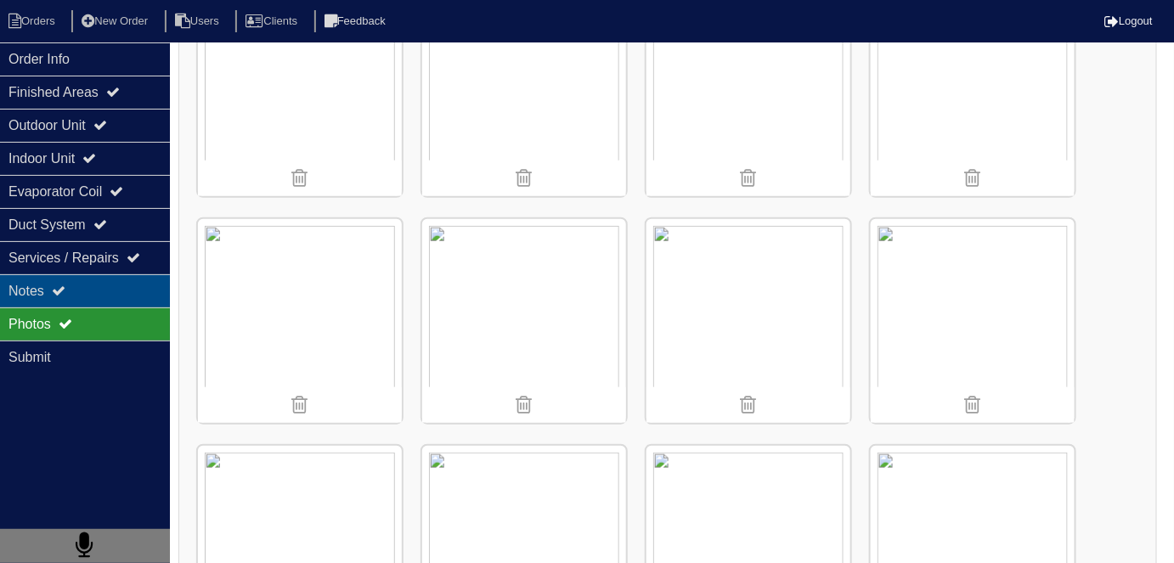
click at [125, 289] on div "Notes" at bounding box center [85, 290] width 170 height 33
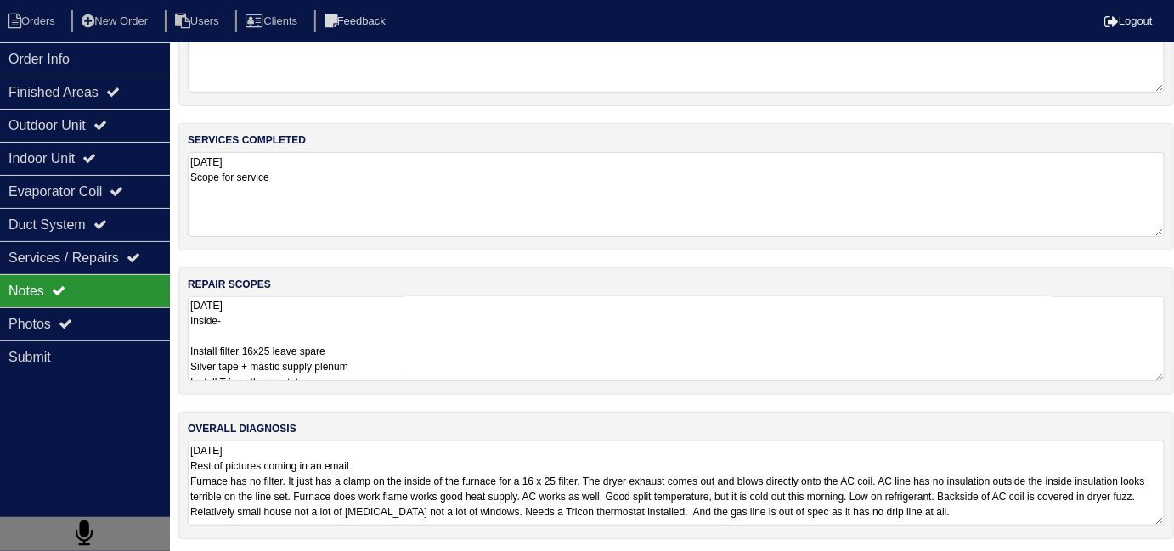
scroll to position [86, 0]
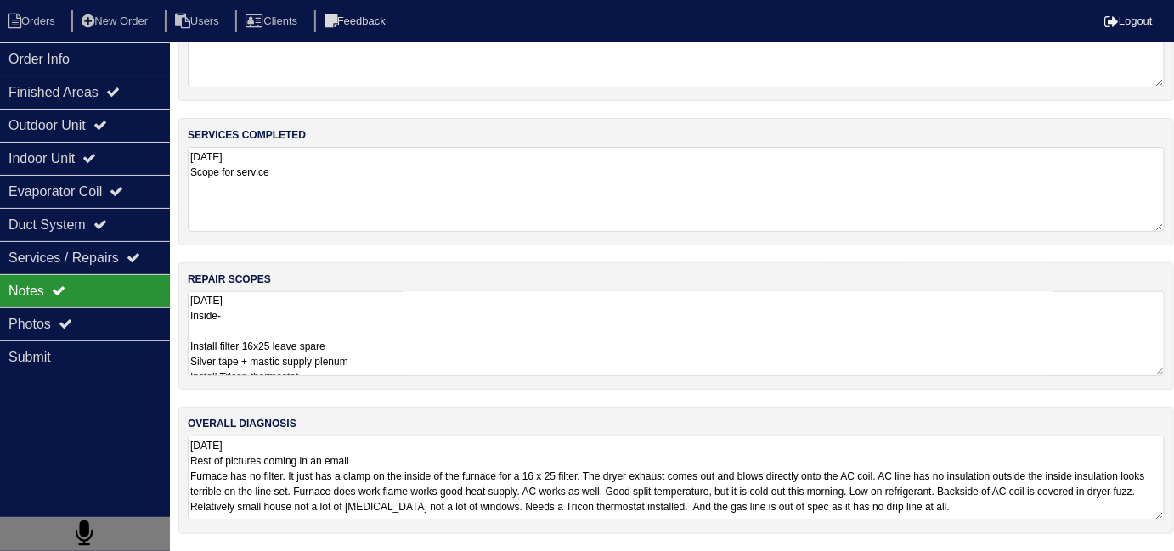
click at [636, 470] on textarea "10.3.25 Rest of pictures coming in an email Furnace has no filter. It just has …" at bounding box center [676, 478] width 977 height 85
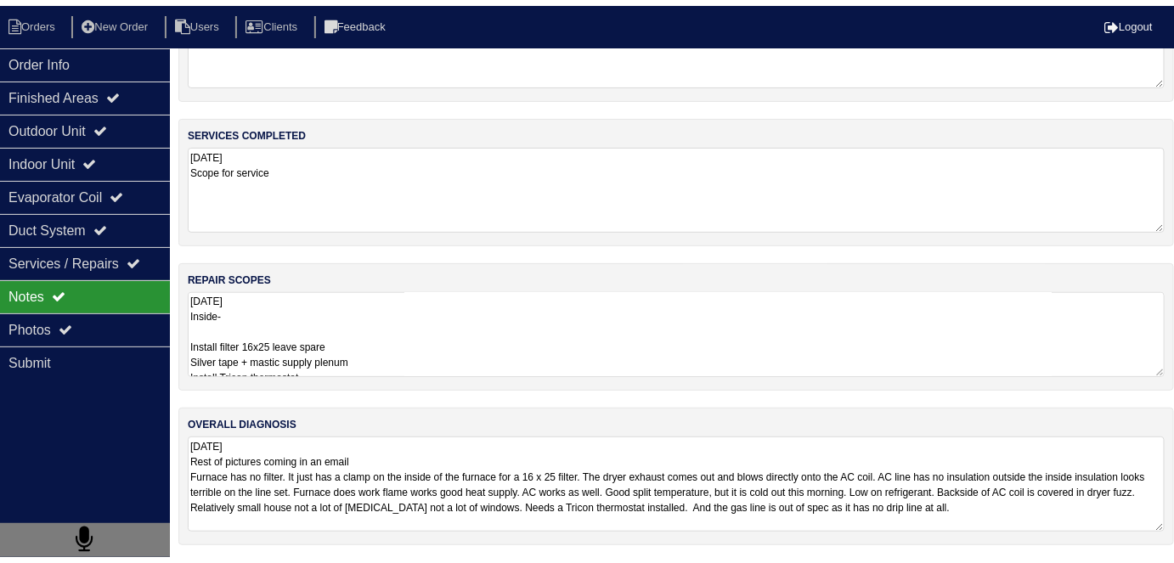
scroll to position [89, 0]
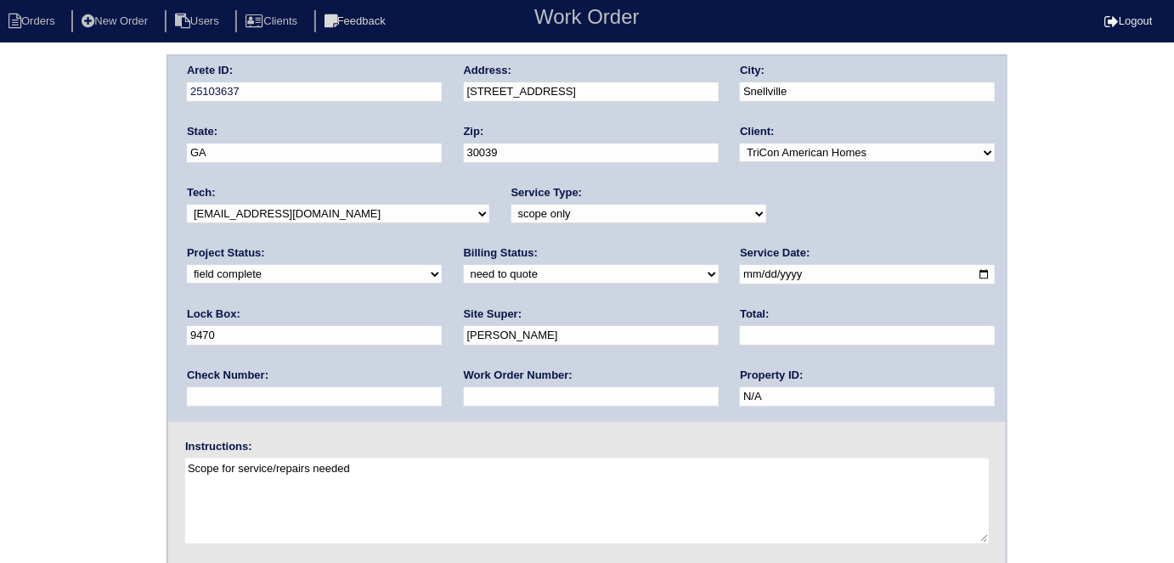
click at [464, 272] on select "need to quote quoted need to invoice invoiced paid warranty purchase order need…" at bounding box center [591, 274] width 255 height 19
select select "quoted"
click at [464, 265] on select "need to quote quoted need to invoice invoiced paid warranty purchase order need…" at bounding box center [591, 274] width 255 height 19
click at [464, 394] on input "text" at bounding box center [591, 397] width 255 height 20
type input "requested"
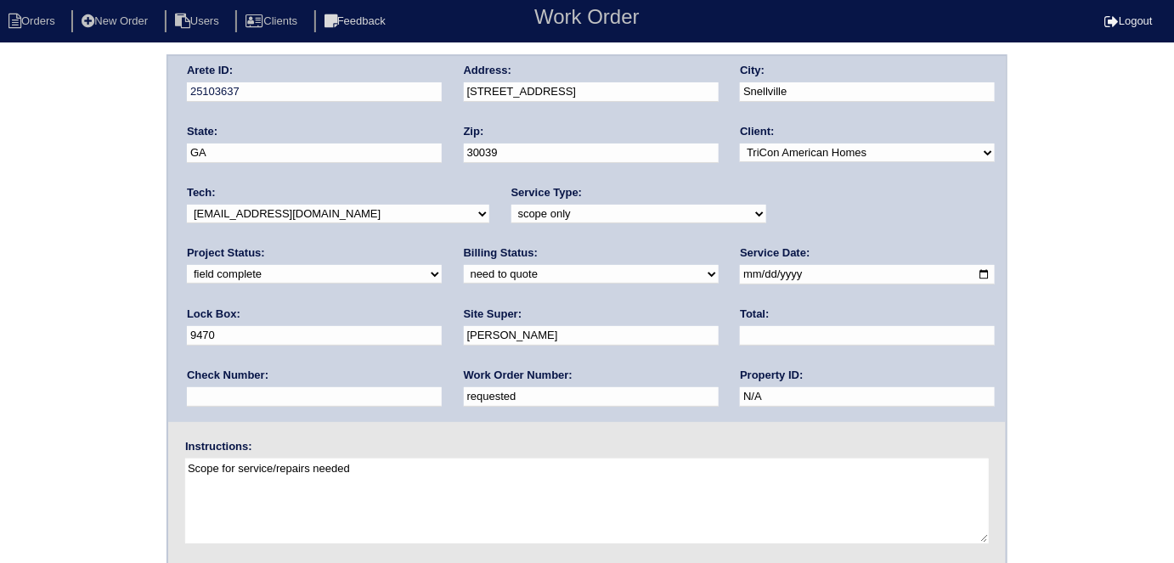
click at [740, 339] on input "text" at bounding box center [867, 336] width 255 height 20
type input "1640.50"
click at [55, 318] on div "Arete ID: 25103637 Address: 2755 Wildflower Ln SW City: Snellville State: GA Zi…" at bounding box center [587, 396] width 1174 height 687
click at [62, 364] on div "Arete ID: 25103637 Address: 2755 Wildflower Ln SW City: Snellville State: GA Zi…" at bounding box center [587, 396] width 1174 height 687
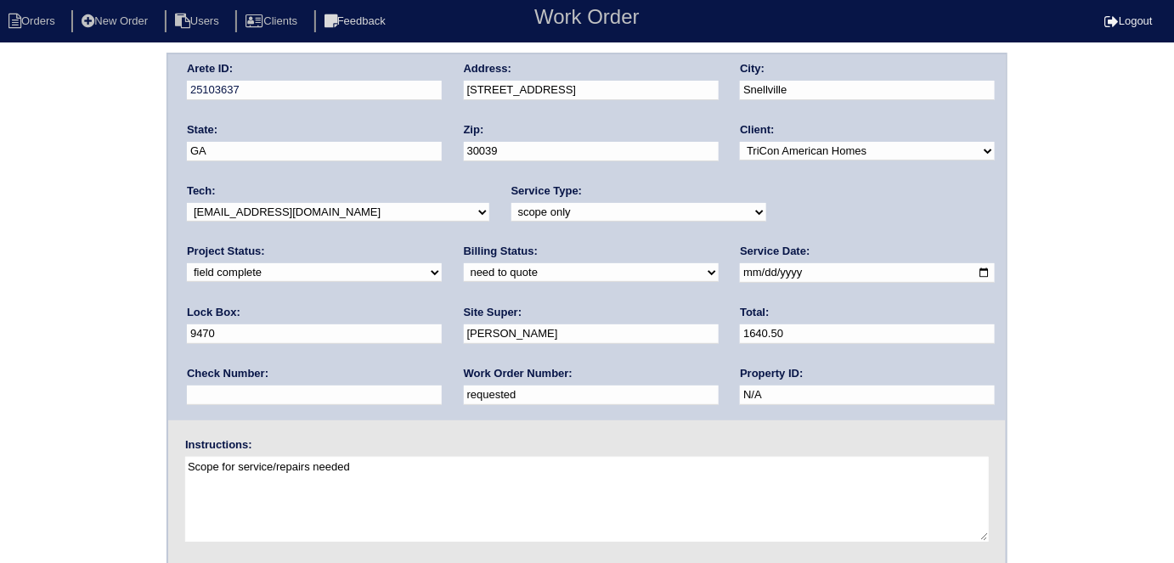
drag, startPoint x: 636, startPoint y: 76, endPoint x: 504, endPoint y: 83, distance: 132.8
click at [504, 83] on div "Address: 2755 Wildflower Ln SW" at bounding box center [591, 85] width 255 height 48
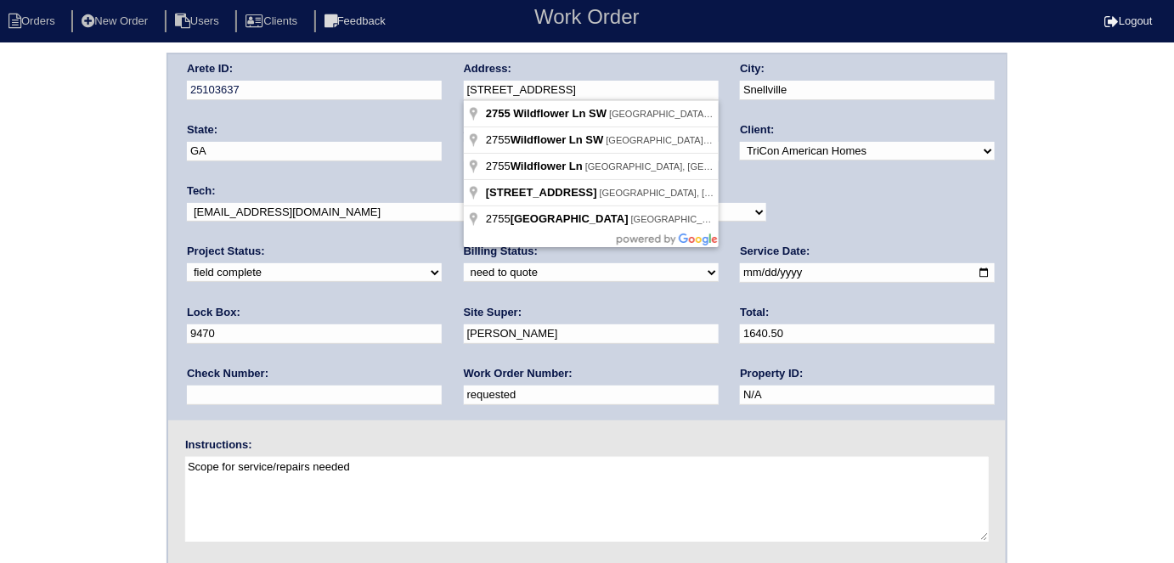
click at [389, 88] on div "Arete ID: 25103637 Address: 2755 Wildflower Ln SW City: Snellville State: GA Zi…" at bounding box center [587, 237] width 838 height 366
click at [54, 338] on div "Arete ID: 25103637 Address: 2755 Wildflower Ln SW City: Snellville State: GA Zi…" at bounding box center [587, 396] width 1174 height 687
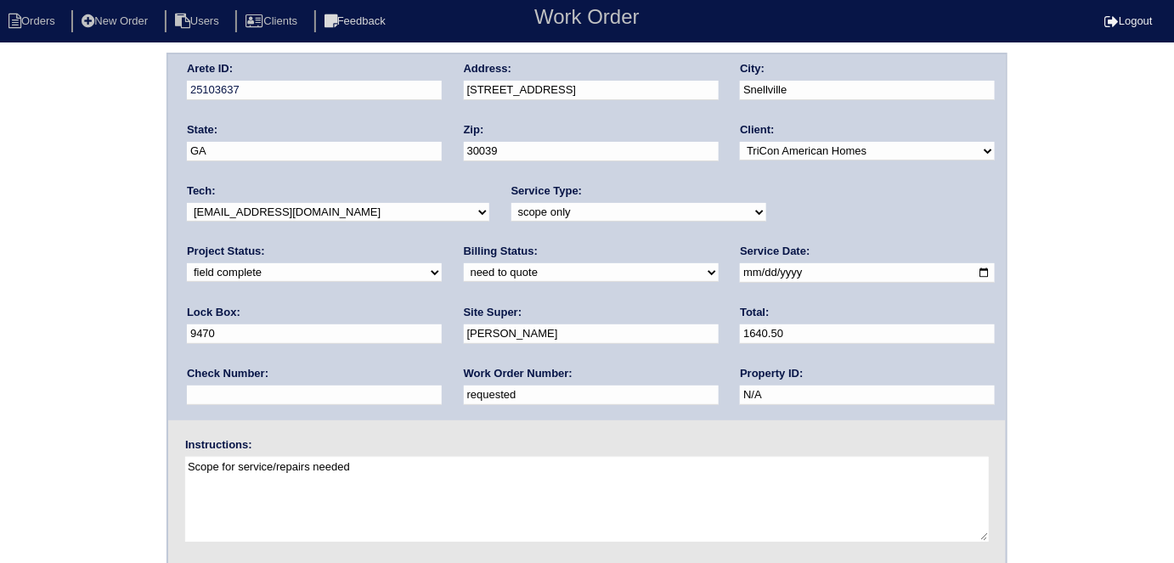
drag, startPoint x: 38, startPoint y: 356, endPoint x: 83, endPoint y: 338, distance: 48.4
click at [38, 356] on div "Arete ID: 25103637 Address: 2755 Wildflower Ln SW City: Snellville State: GA Zi…" at bounding box center [587, 396] width 1174 height 687
click at [14, 303] on div "Arete ID: 25103637 Address: 2755 Wildflower Ln SW City: Snellville State: GA Zi…" at bounding box center [587, 396] width 1174 height 687
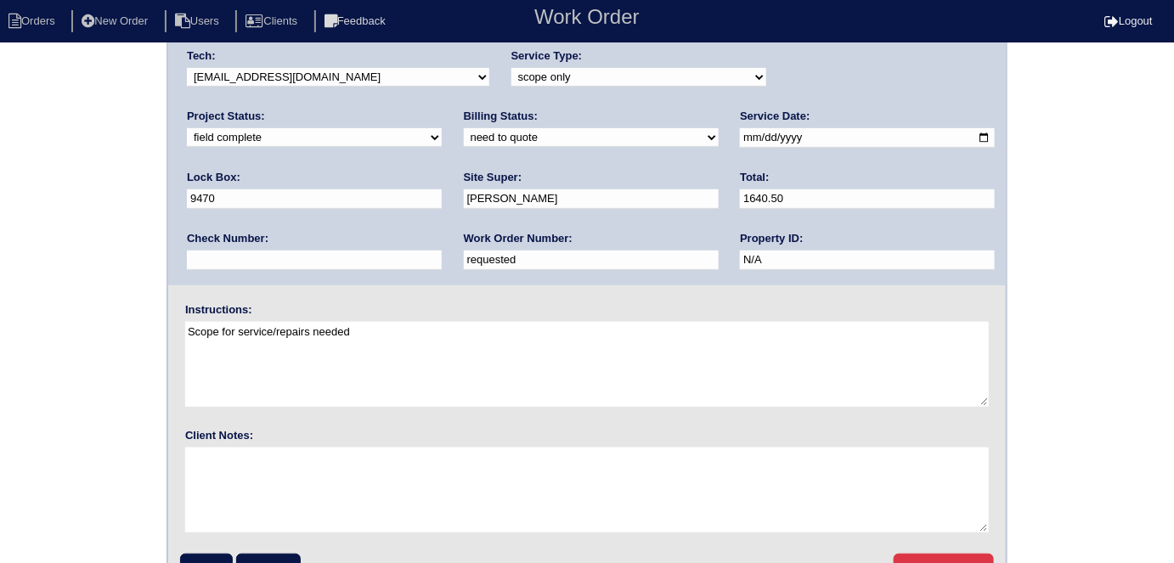
scroll to position [174, 0]
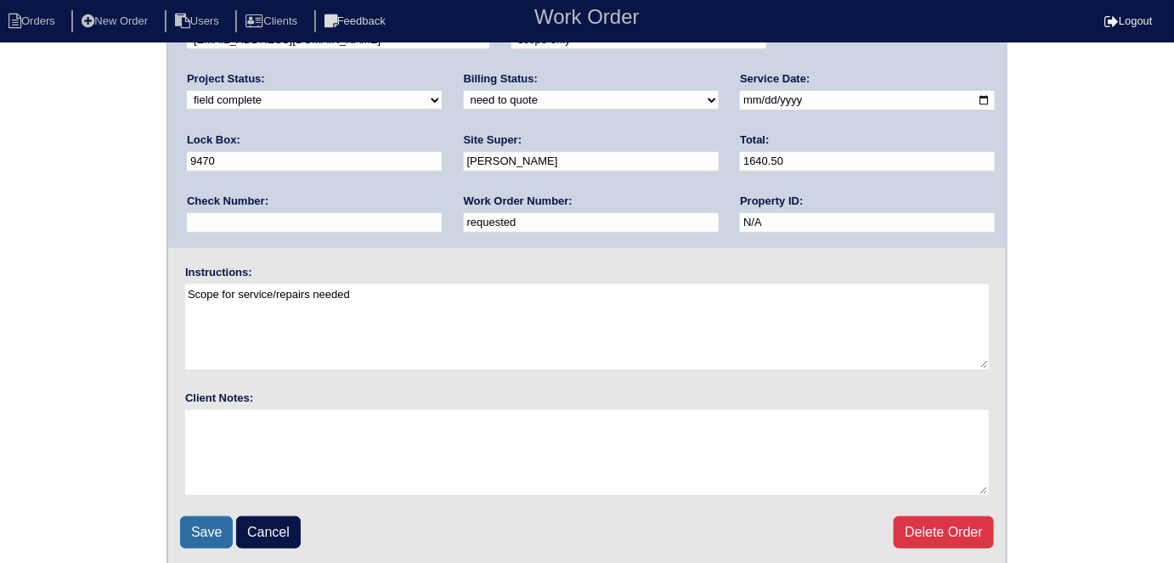
click at [204, 519] on input "Save" at bounding box center [206, 533] width 53 height 32
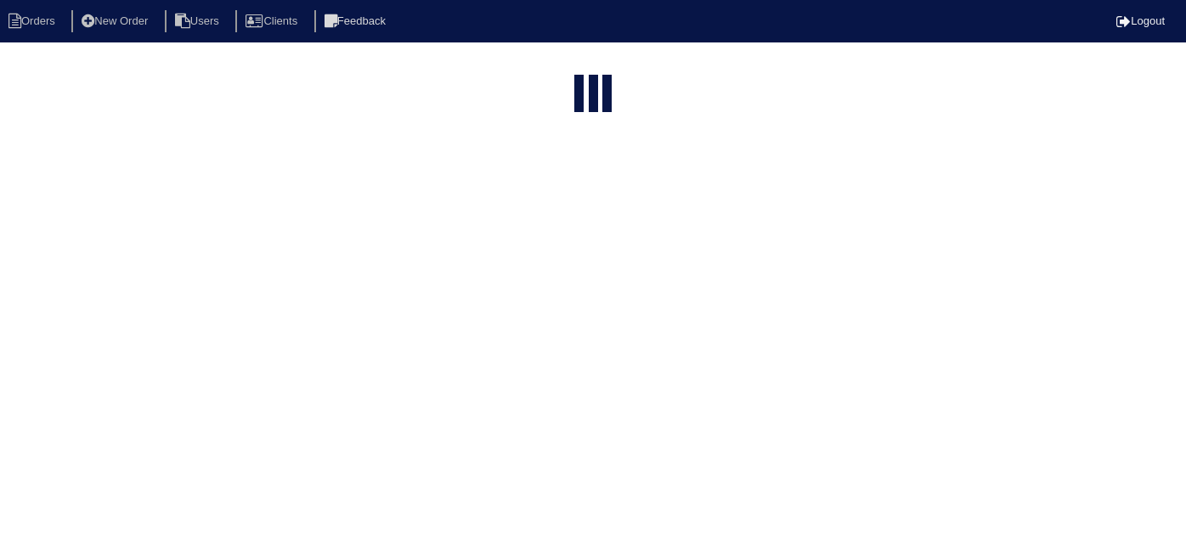
select select "15"
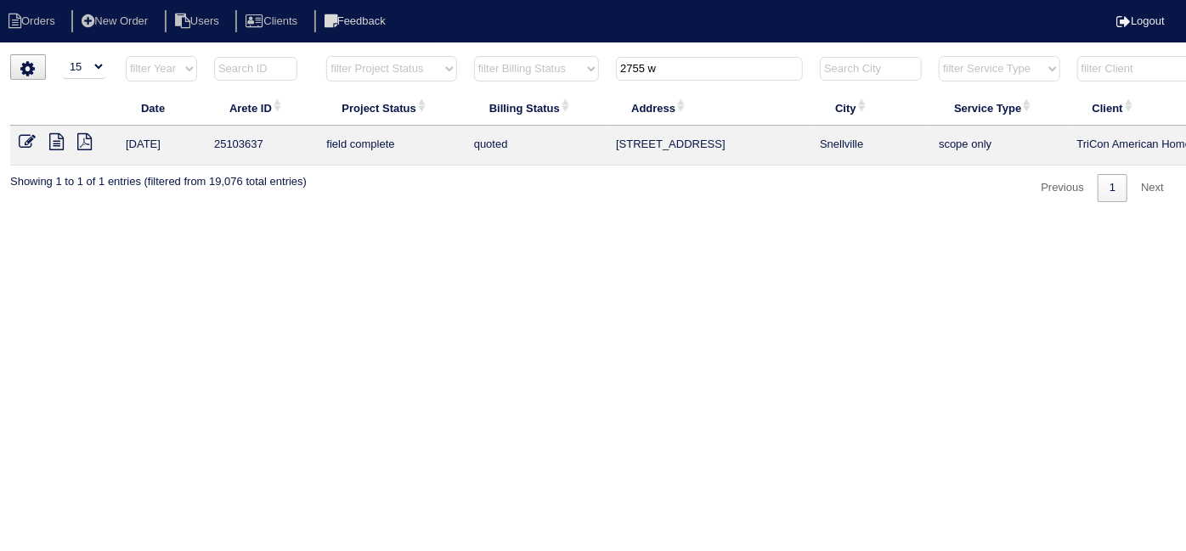
drag, startPoint x: 677, startPoint y: 56, endPoint x: 388, endPoint y: 71, distance: 289.3
click at [410, 65] on tr "filter Year -- Any Year -- 2025 2024 2023 2022 2021 2020 2019 filter Project St…" at bounding box center [746, 72] width 1473 height 35
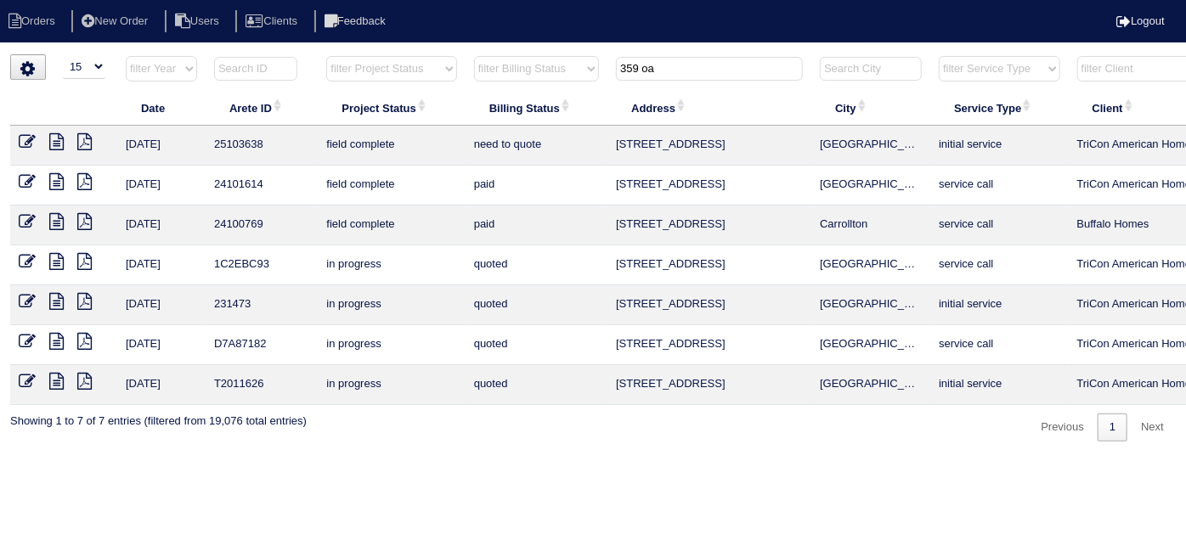
type input "359 oa"
click at [55, 134] on icon at bounding box center [56, 141] width 14 height 17
click at [29, 143] on icon at bounding box center [27, 141] width 17 height 17
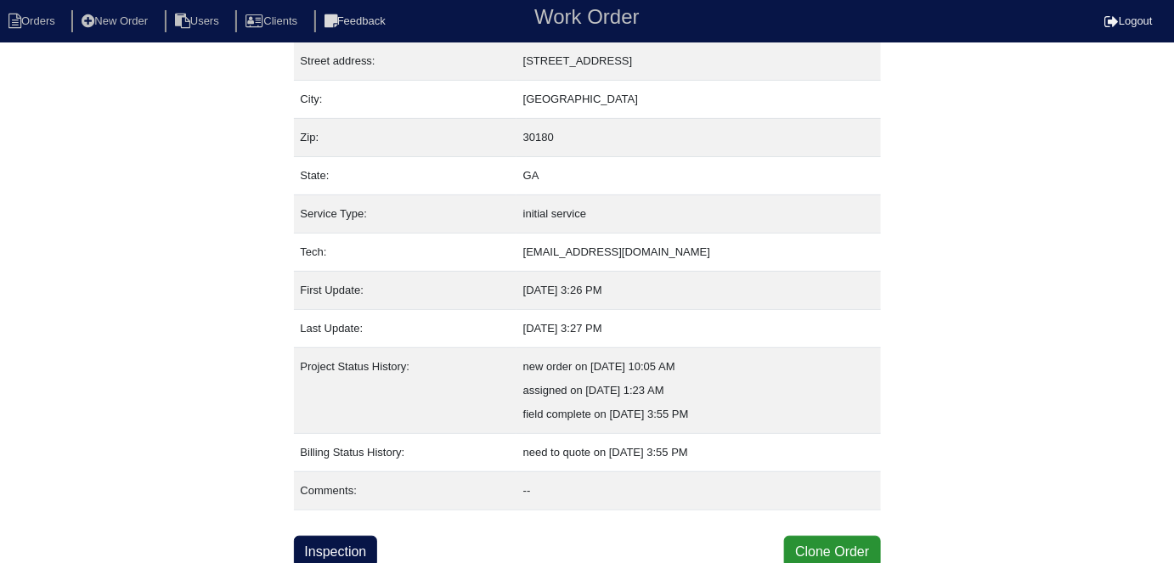
scroll to position [89, 0]
click at [338, 548] on link "Inspection" at bounding box center [336, 551] width 84 height 32
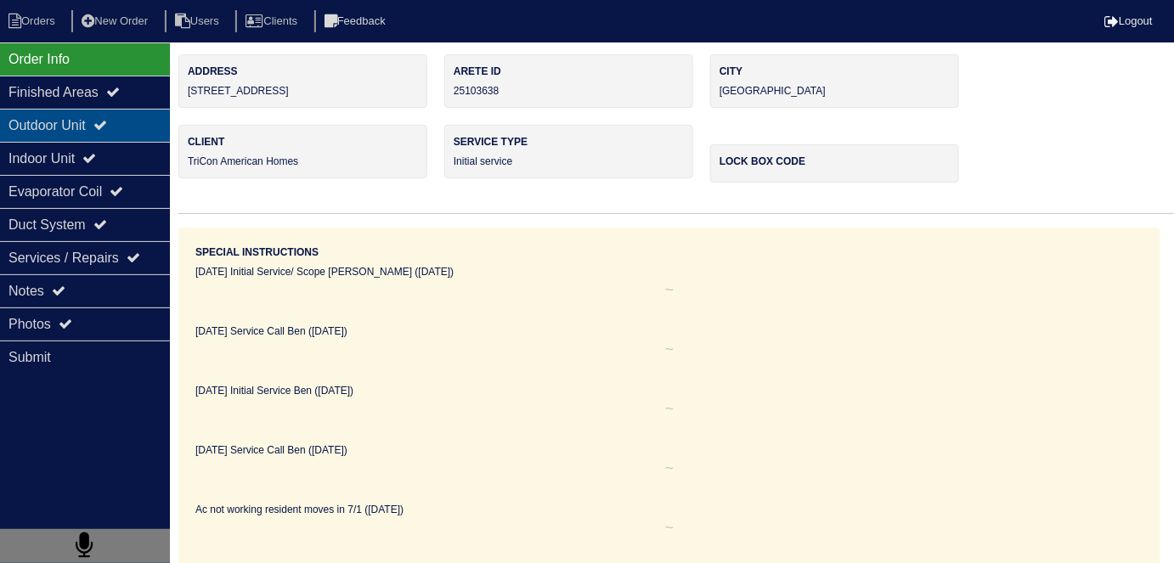
click at [0, 123] on div "Outdoor Unit" at bounding box center [85, 125] width 170 height 33
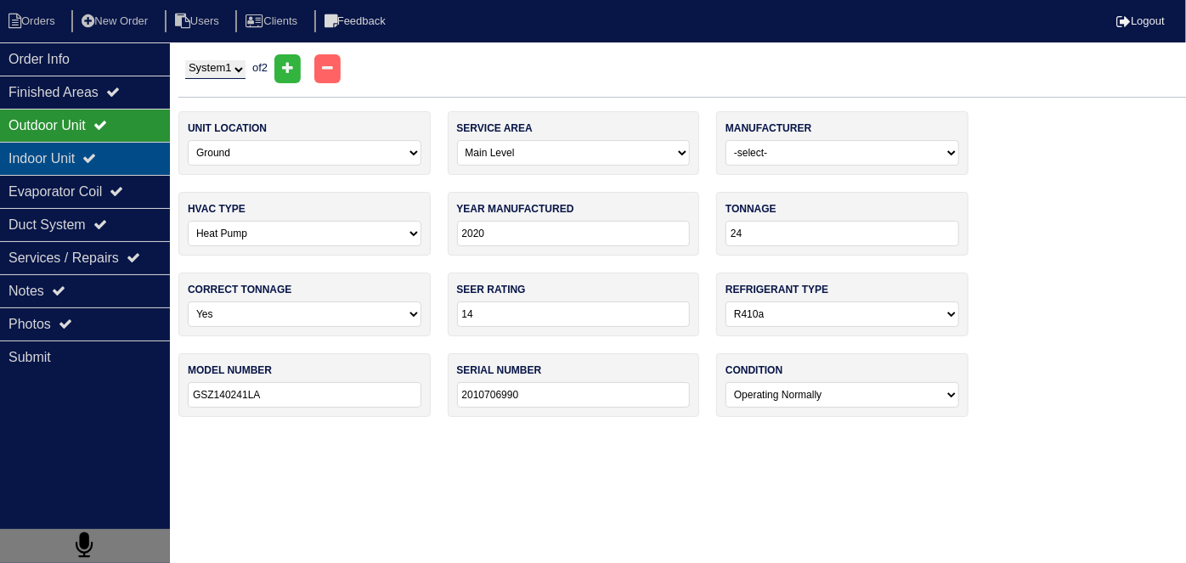
click at [25, 149] on div "Indoor Unit" at bounding box center [85, 158] width 170 height 33
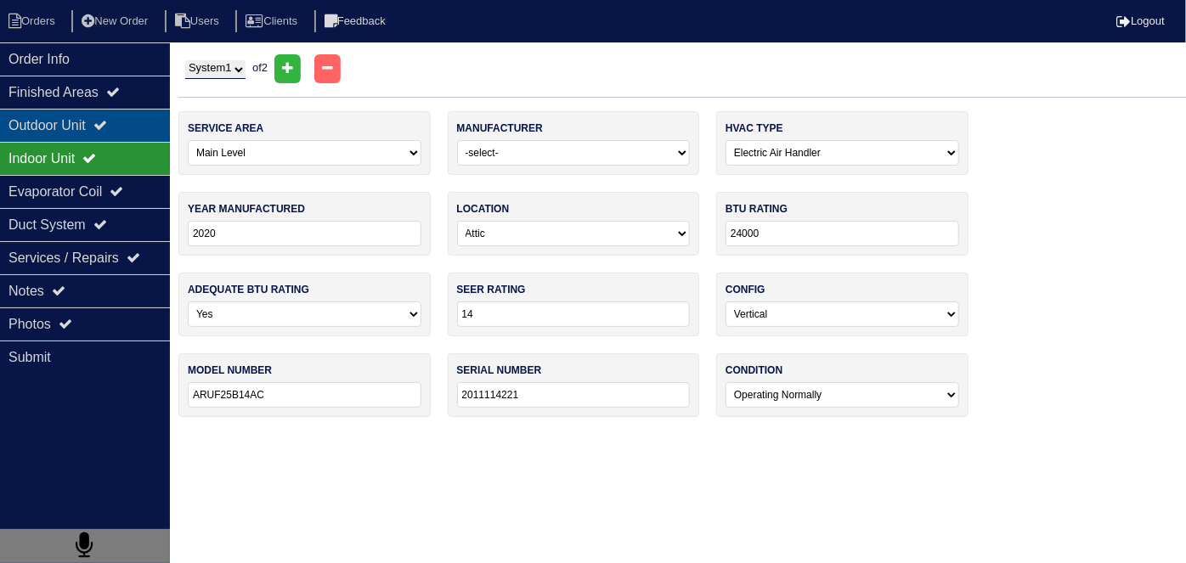
click at [34, 125] on div "Outdoor Unit" at bounding box center [85, 125] width 170 height 33
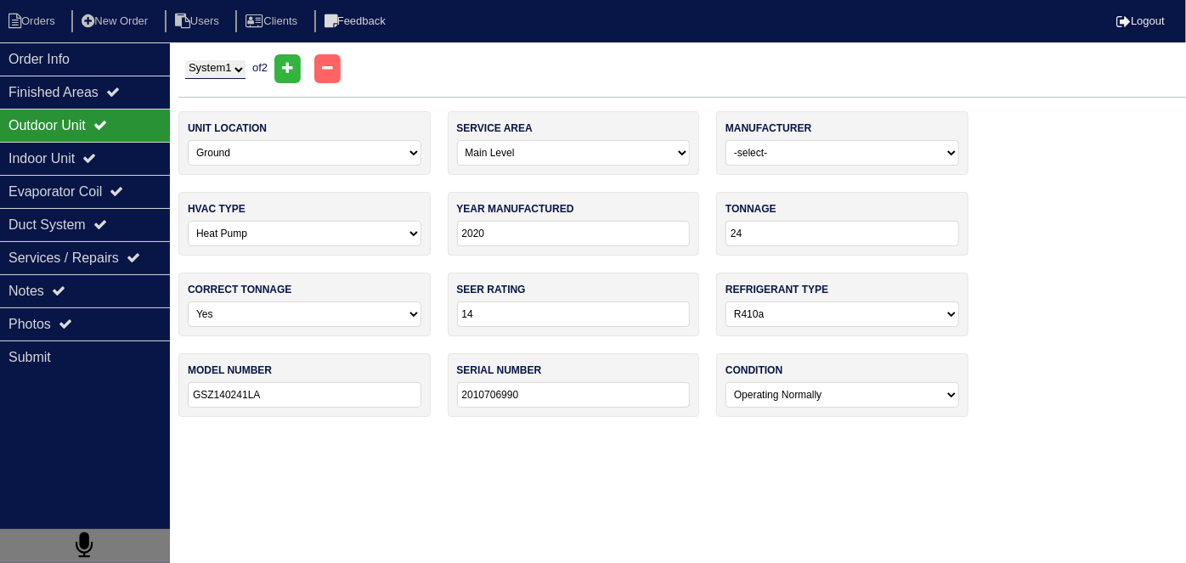
click at [211, 71] on select "System 1 System 2" at bounding box center [215, 69] width 60 height 19
select select "2"
click at [185, 60] on select "System 1 System 2" at bounding box center [215, 69] width 60 height 19
select select "1"
type input "30"
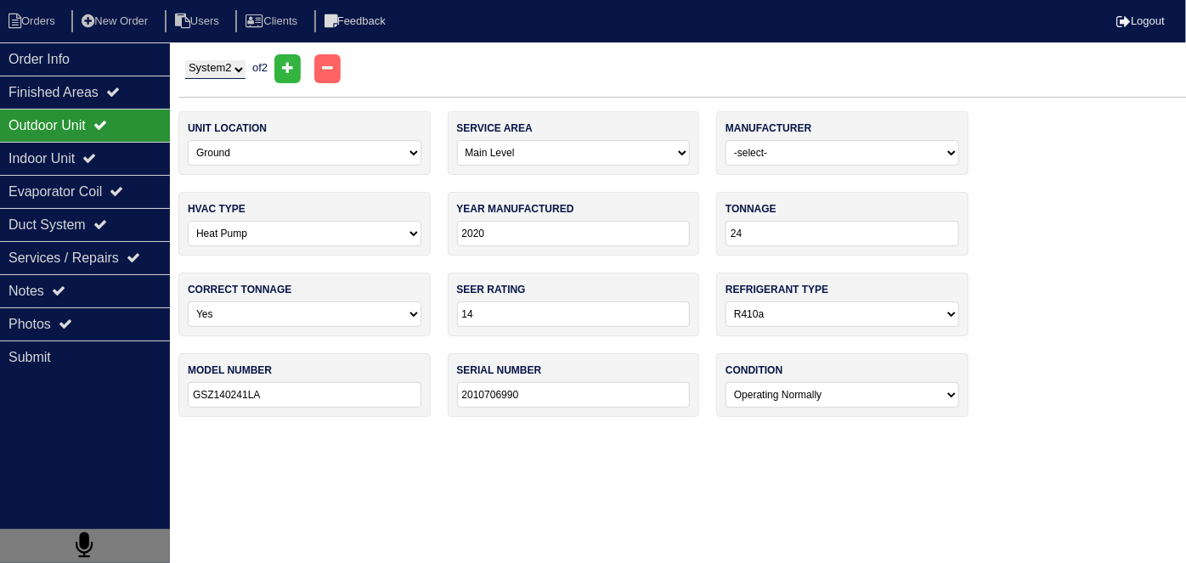
type input "GSZ140301KG"
type input "2009303448"
select select "1"
type input "30000"
type input "ARUF31B14AC"
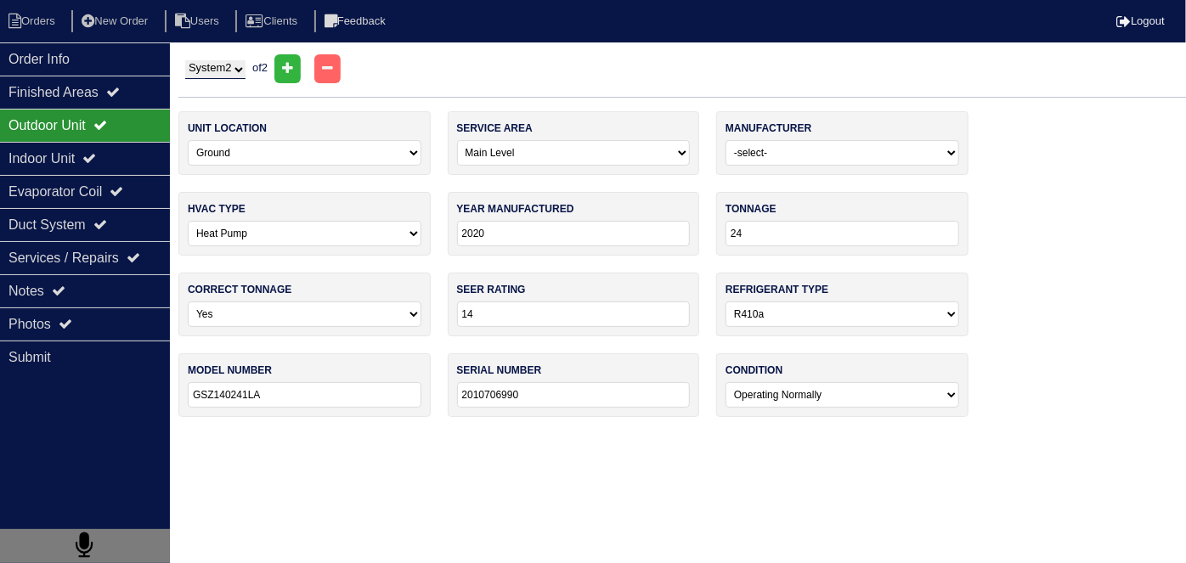
type input "2011116879"
click at [116, 155] on div "Indoor Unit" at bounding box center [85, 158] width 170 height 33
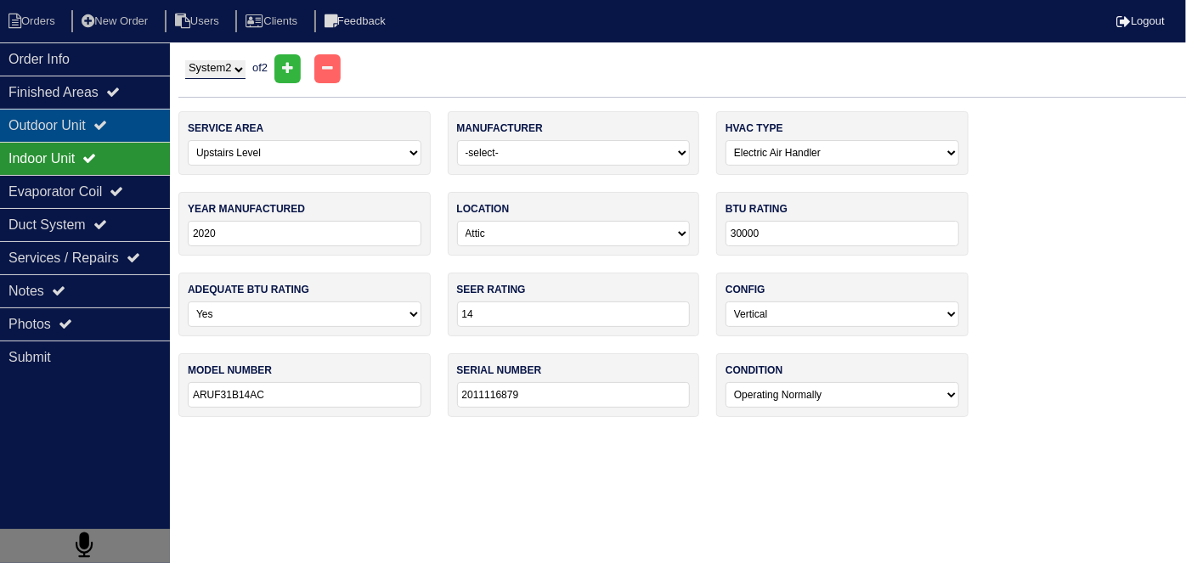
click at [83, 123] on div "Outdoor Unit" at bounding box center [85, 125] width 170 height 33
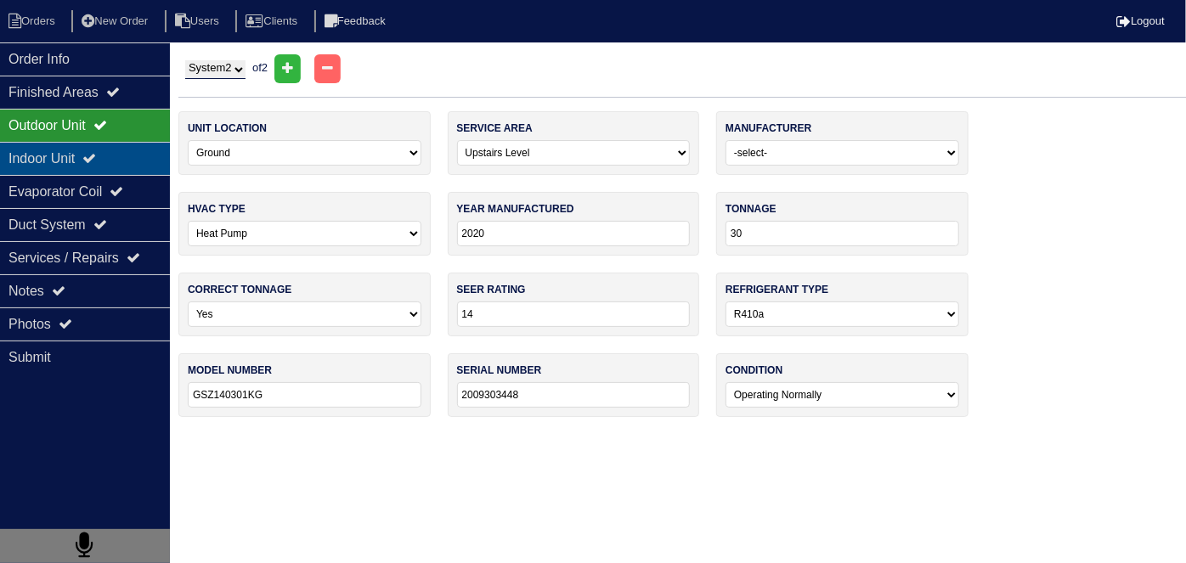
click at [117, 147] on div "Indoor Unit" at bounding box center [85, 158] width 170 height 33
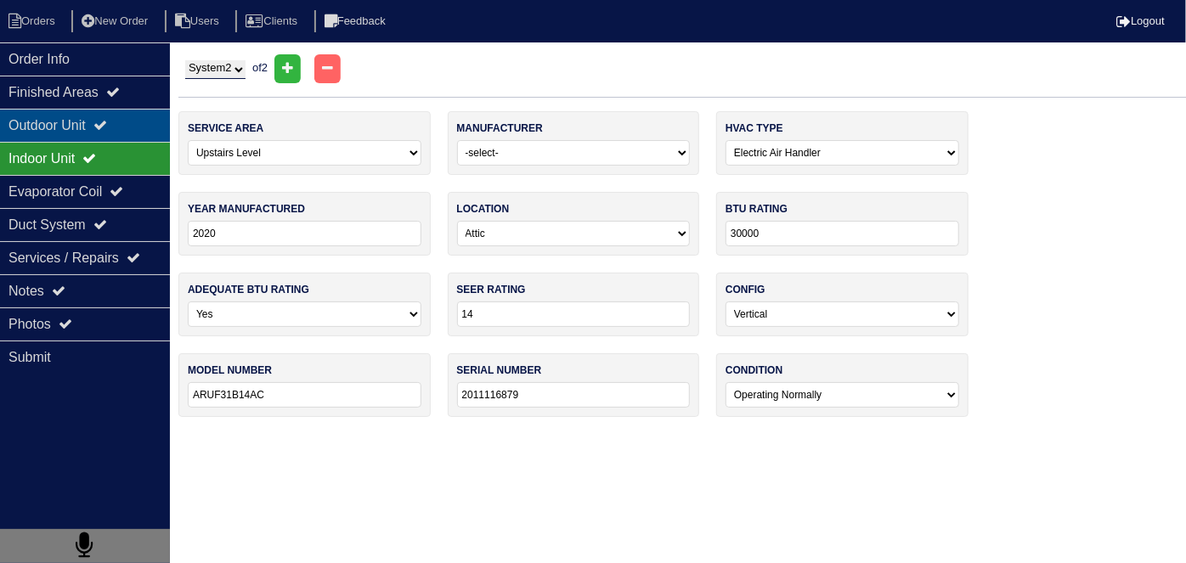
click at [107, 124] on icon at bounding box center [100, 125] width 14 height 14
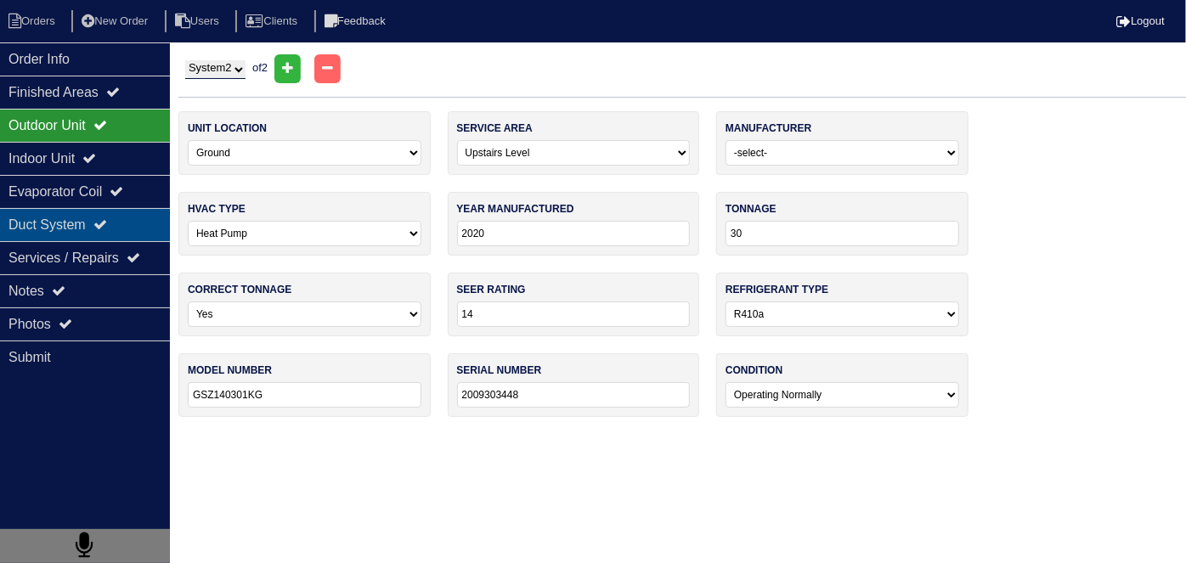
click at [49, 224] on div "Duct System" at bounding box center [85, 224] width 170 height 33
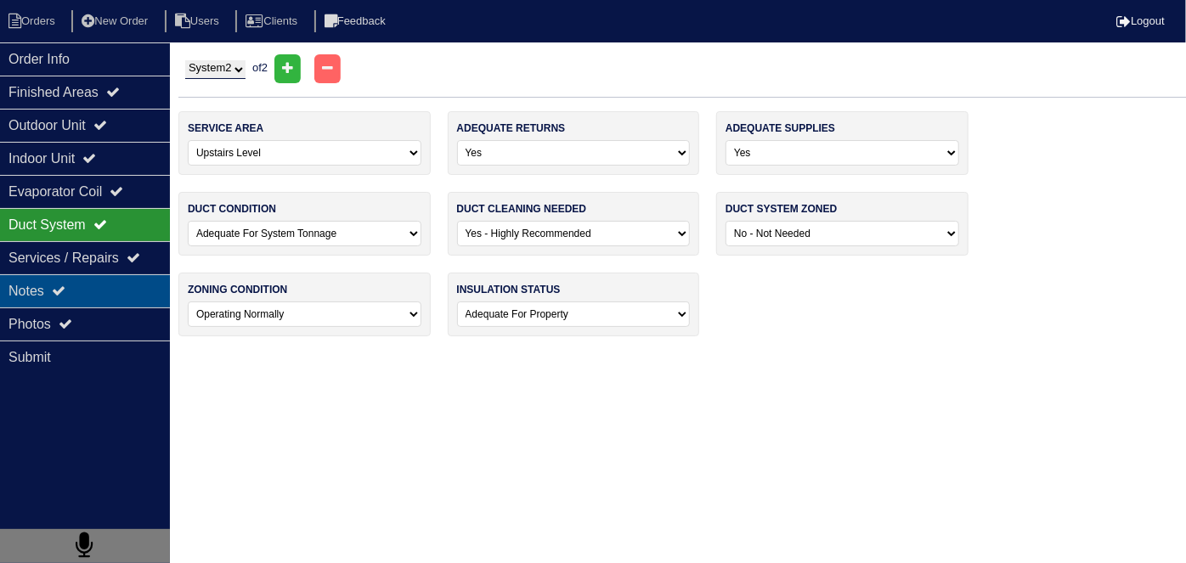
click at [56, 286] on icon at bounding box center [59, 291] width 14 height 14
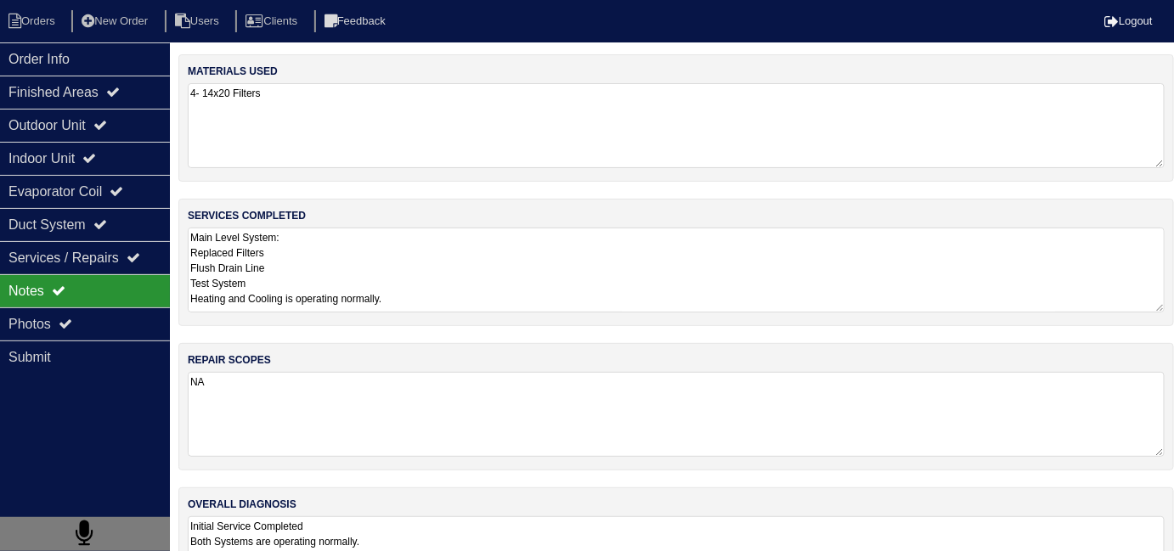
drag, startPoint x: 425, startPoint y: 284, endPoint x: 460, endPoint y: 281, distance: 34.9
click at [428, 284] on textarea "Main Level System: Replaced Filters Flush Drain Line Test System Heating and Co…" at bounding box center [676, 270] width 977 height 85
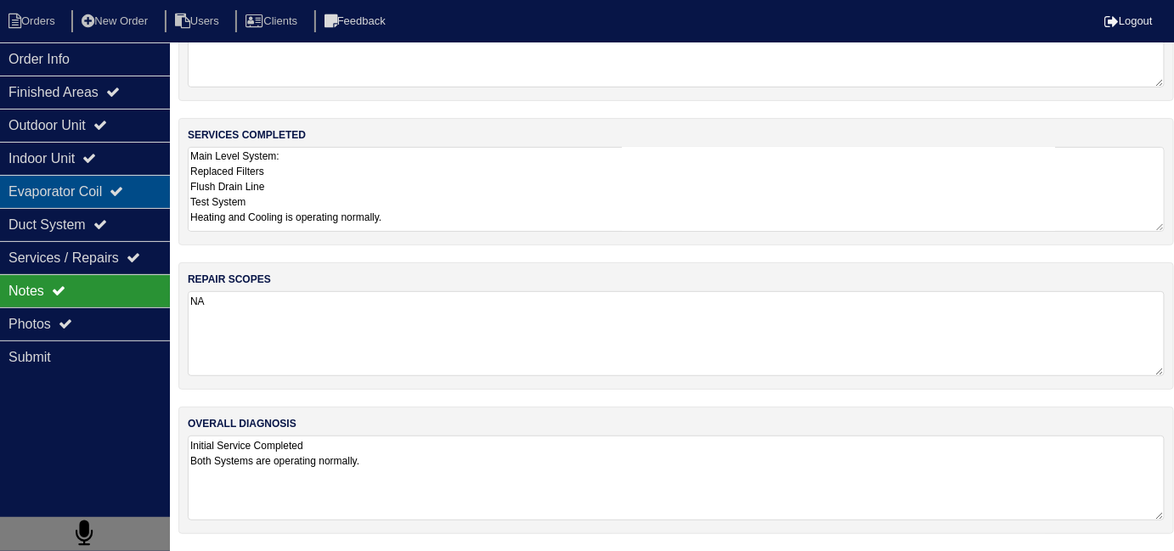
scroll to position [76, 0]
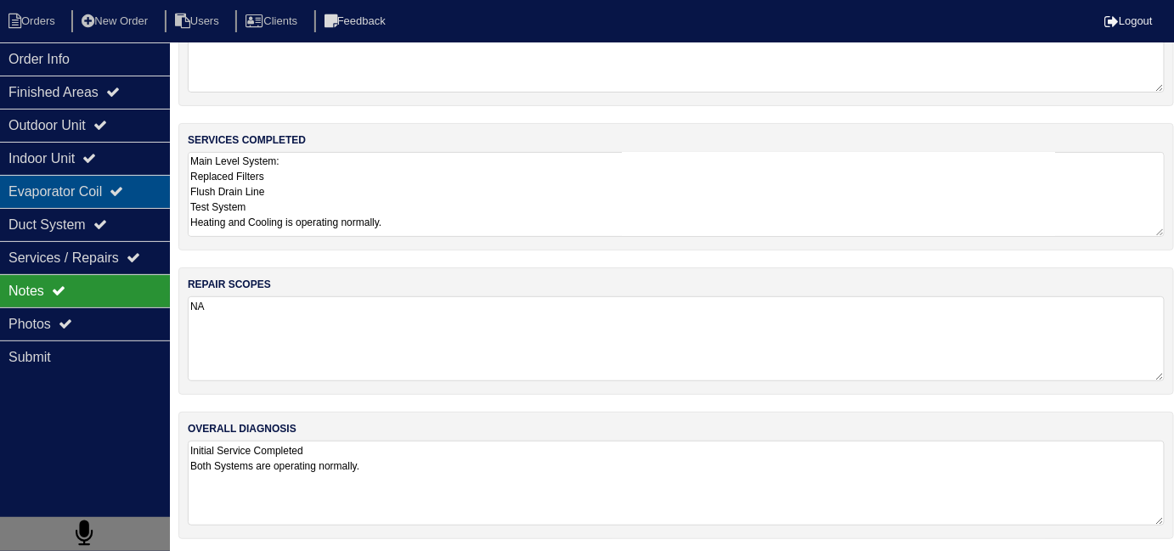
click at [69, 197] on div "Evaporator Coil" at bounding box center [85, 191] width 170 height 33
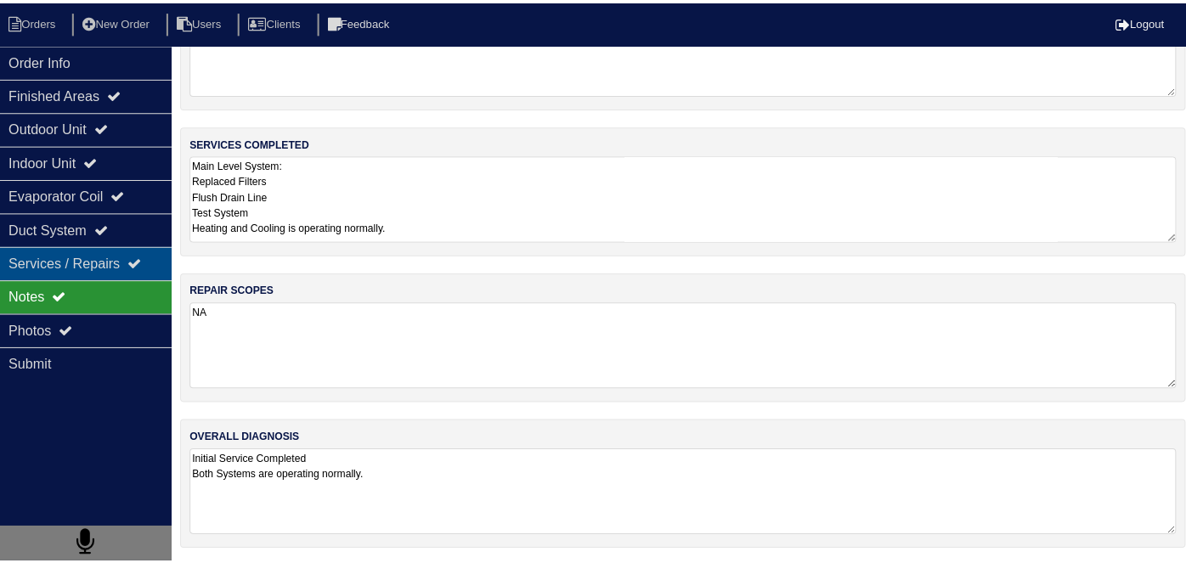
scroll to position [0, 0]
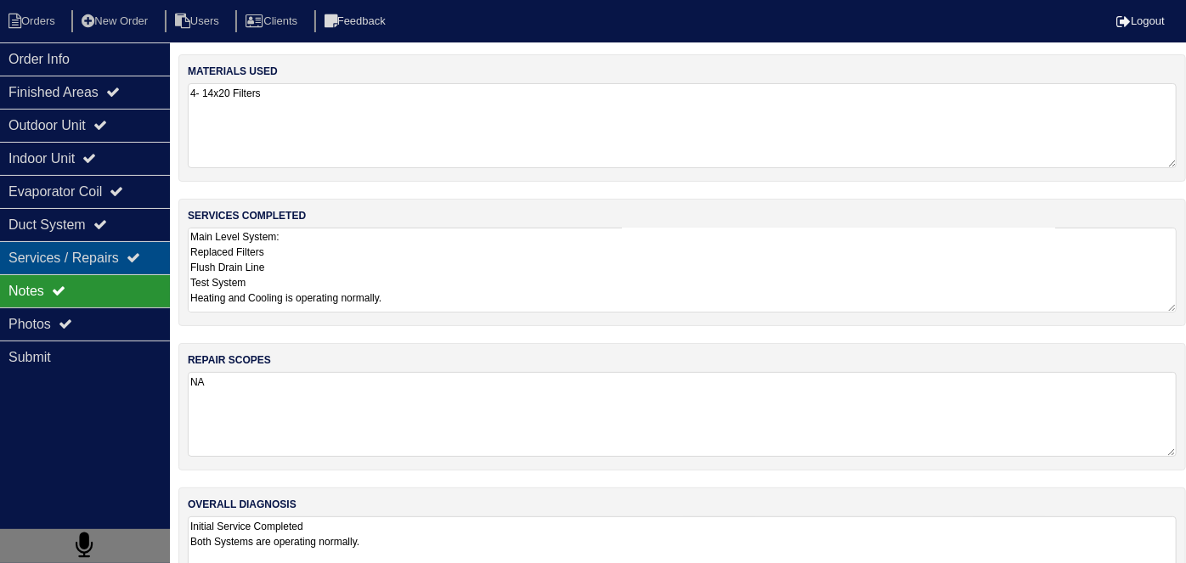
select select "2"
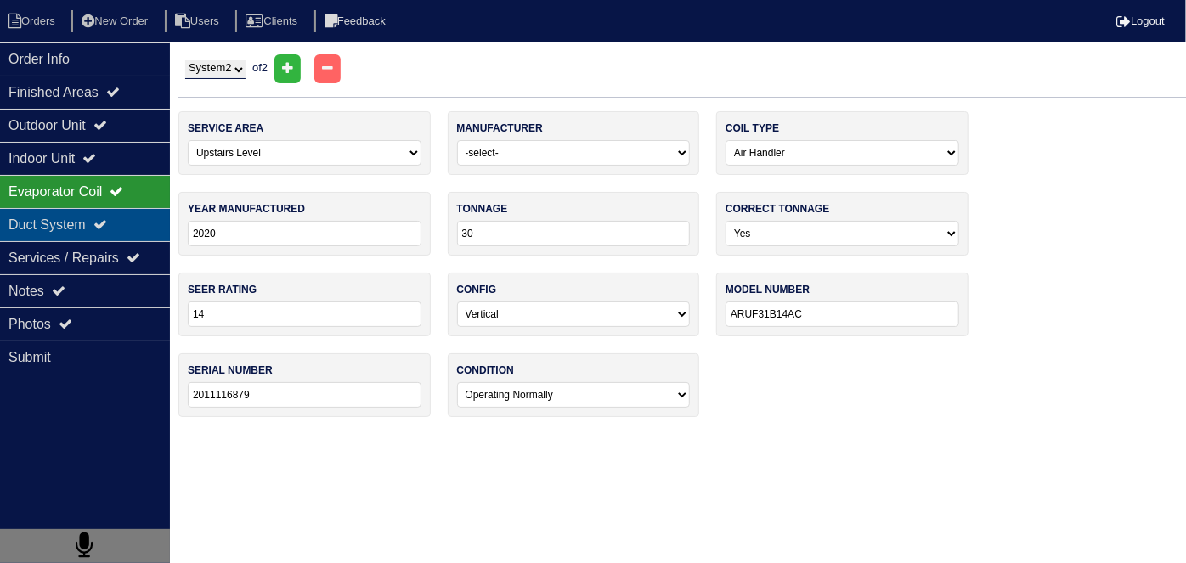
click at [61, 224] on div "Duct System" at bounding box center [85, 224] width 170 height 33
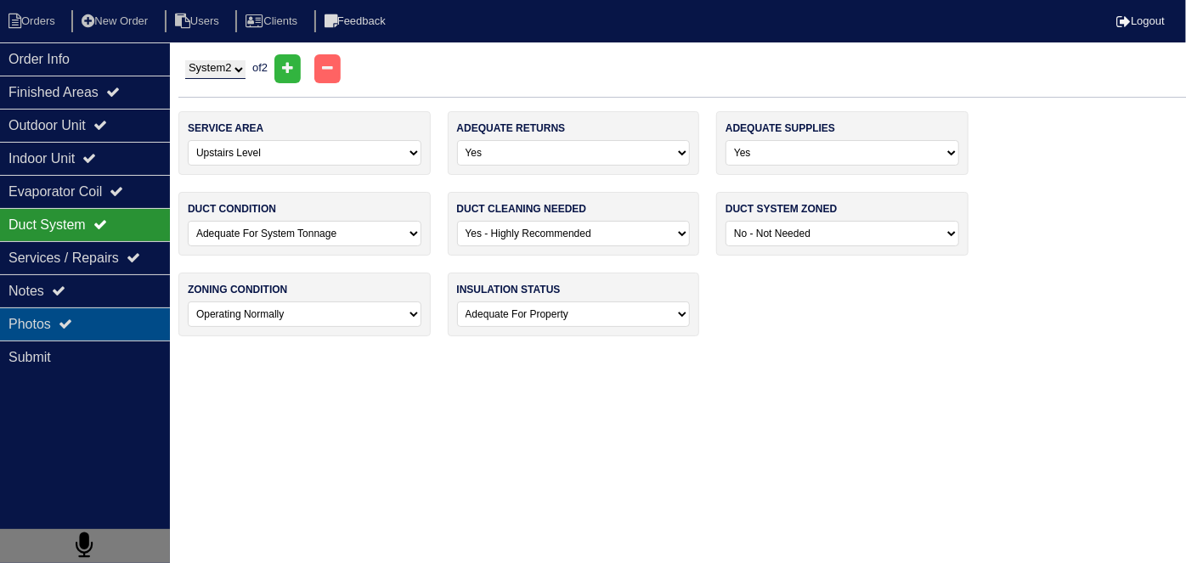
click at [71, 317] on icon at bounding box center [66, 324] width 14 height 14
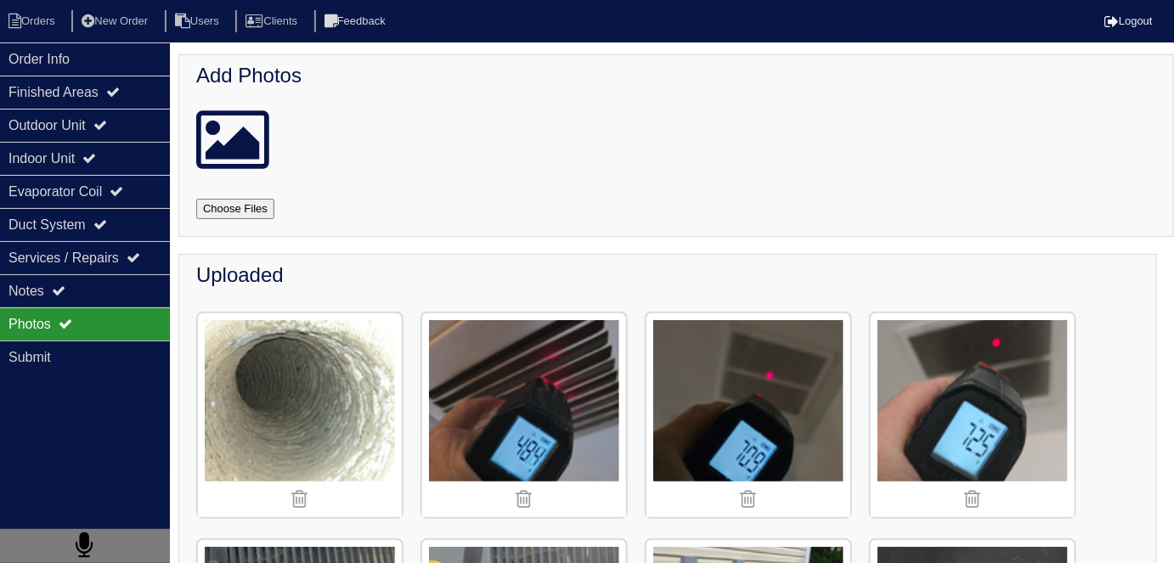
click at [223, 349] on img at bounding box center [300, 416] width 204 height 204
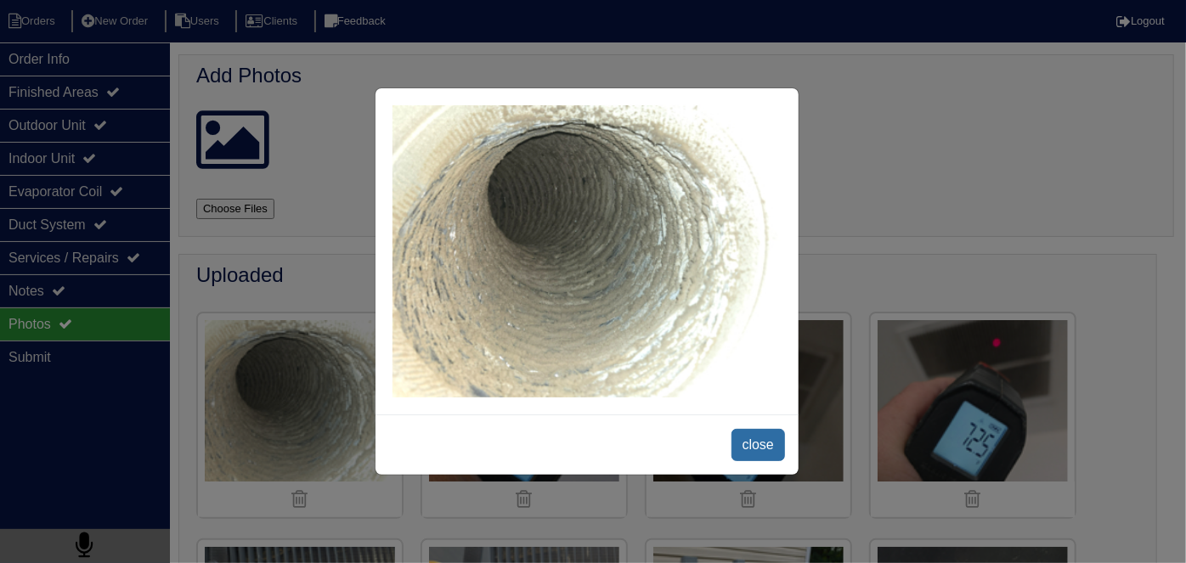
click at [755, 431] on span "close" at bounding box center [759, 445] width 54 height 32
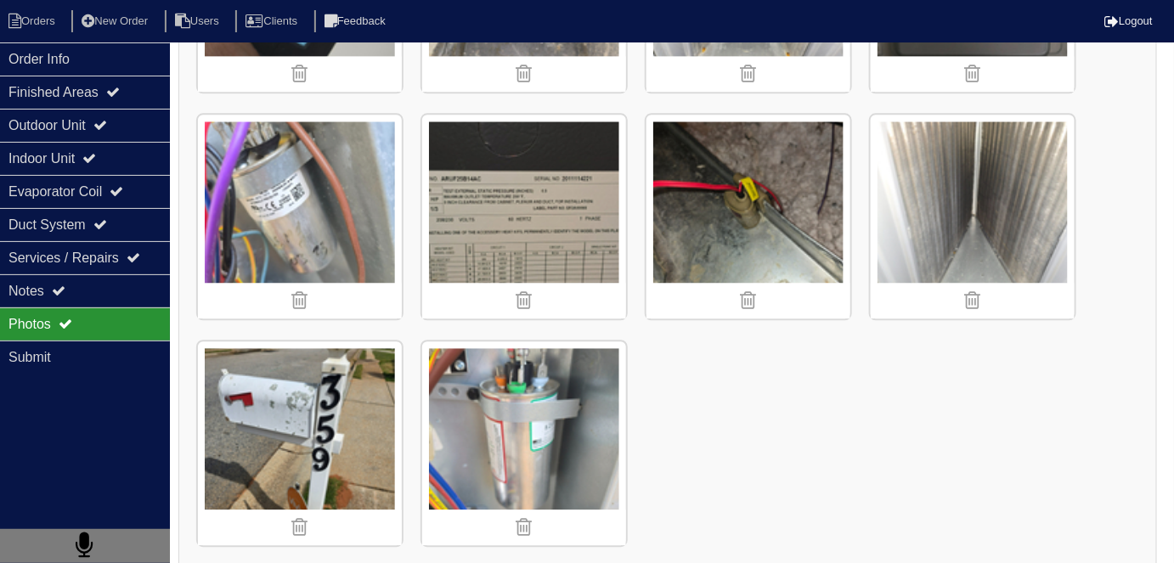
scroll to position [1343, 0]
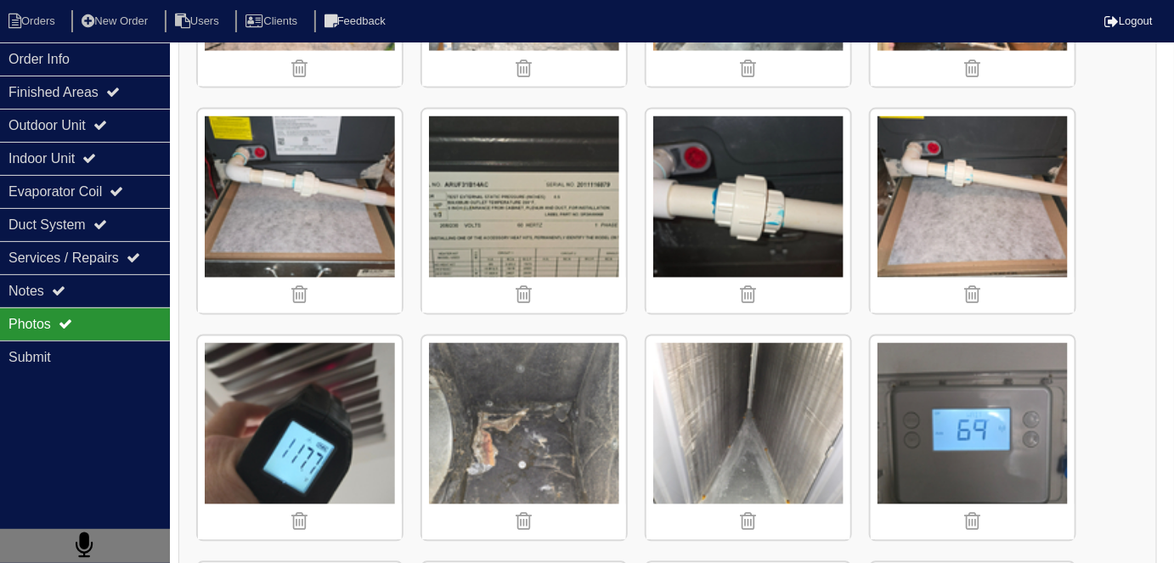
scroll to position [89, 0]
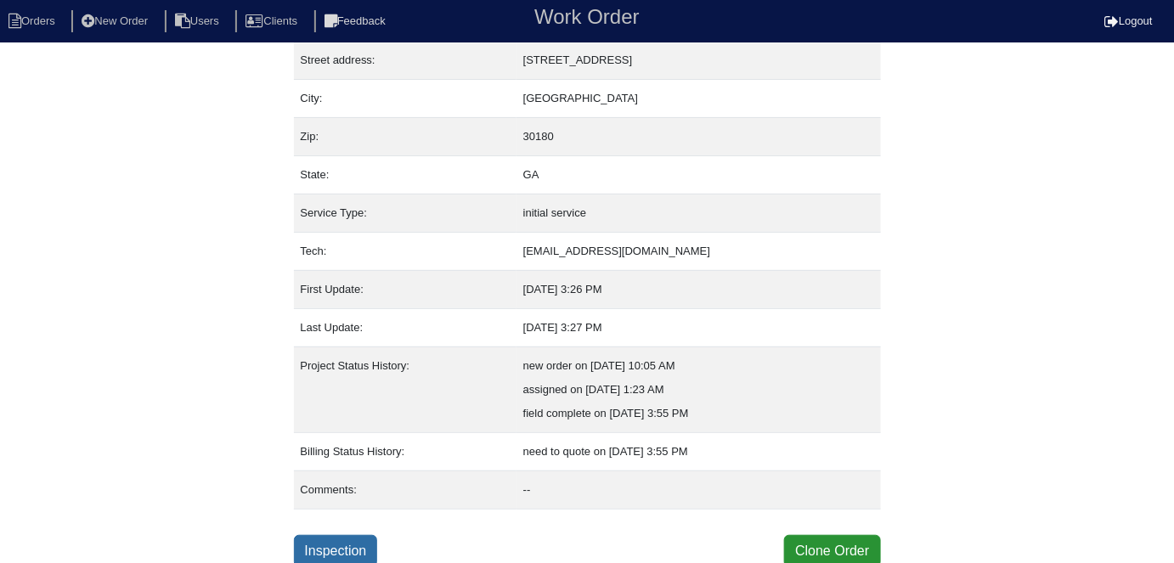
click at [328, 535] on link "Inspection" at bounding box center [336, 551] width 84 height 32
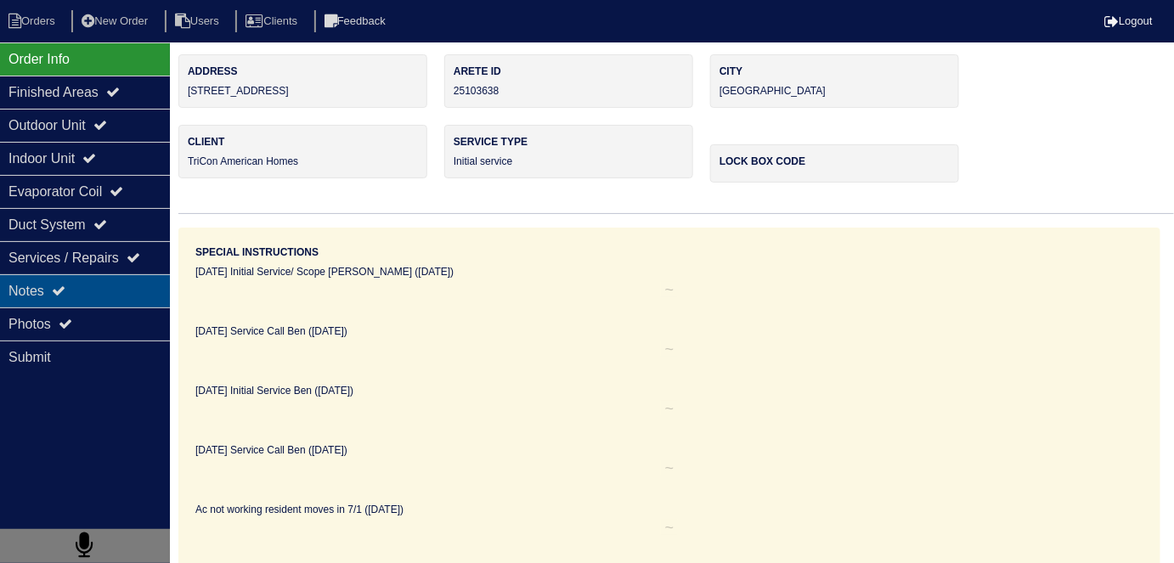
click at [86, 297] on div "Notes" at bounding box center [85, 290] width 170 height 33
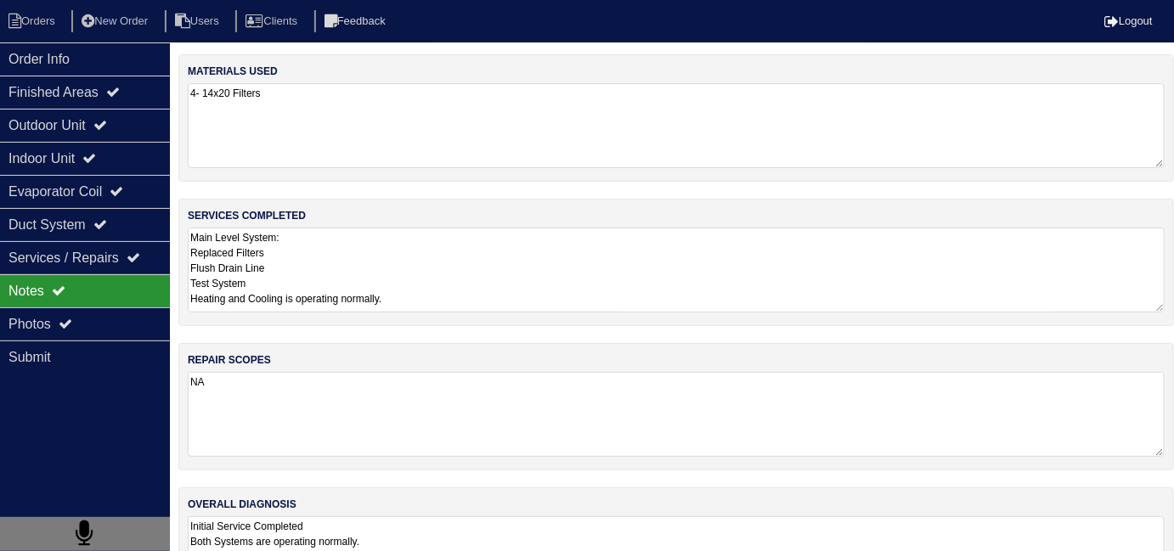
click at [516, 294] on textarea "Main Level System: Replaced Filters Flush Drain Line Test System Heating and Co…" at bounding box center [676, 270] width 977 height 85
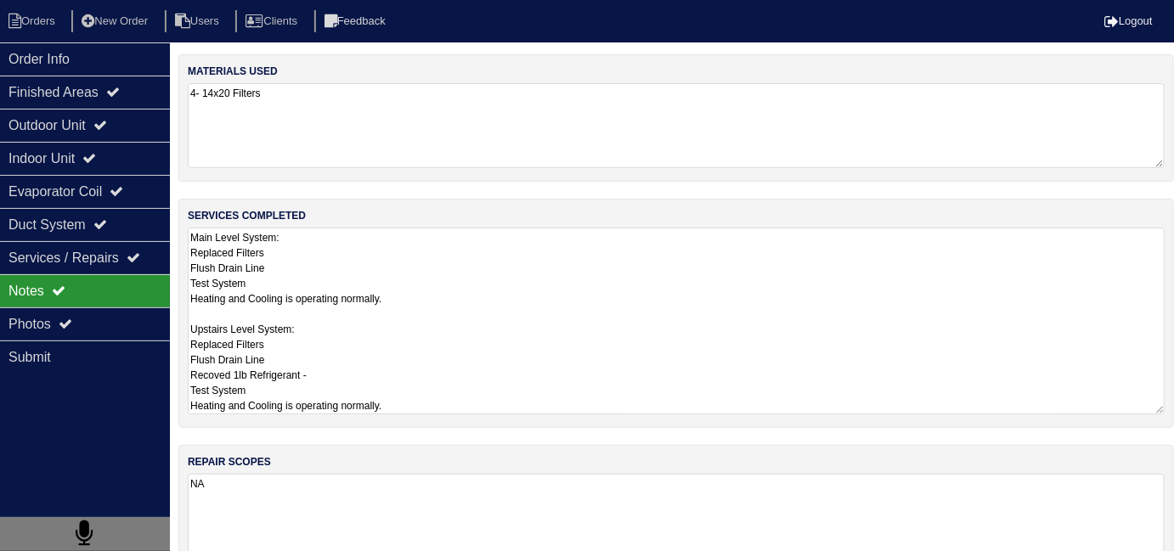
click at [390, 377] on textarea "Main Level System: Replaced Filters Flush Drain Line Test System Heating and Co…" at bounding box center [676, 321] width 977 height 187
click at [528, 308] on textarea "Main Level System: Replaced Filters Flush Drain Line Test System Heating and Co…" at bounding box center [676, 321] width 977 height 187
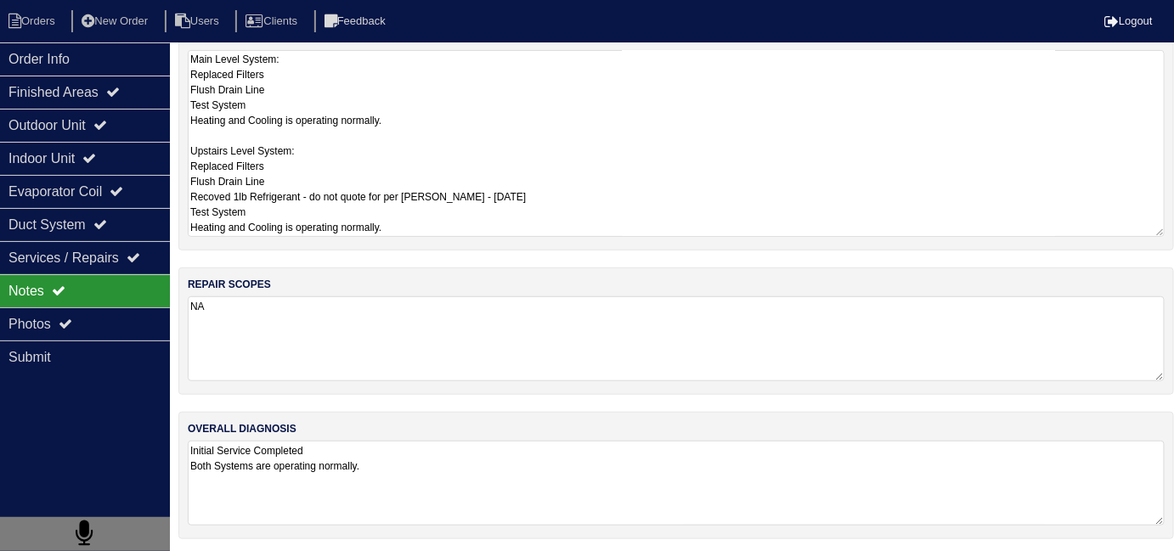
type textarea "Main Level System: Replaced Filters Flush Drain Line Test System Heating and Co…"
click at [624, 466] on textarea "Initial Service Completed Both Systems are operating normally." at bounding box center [676, 483] width 977 height 85
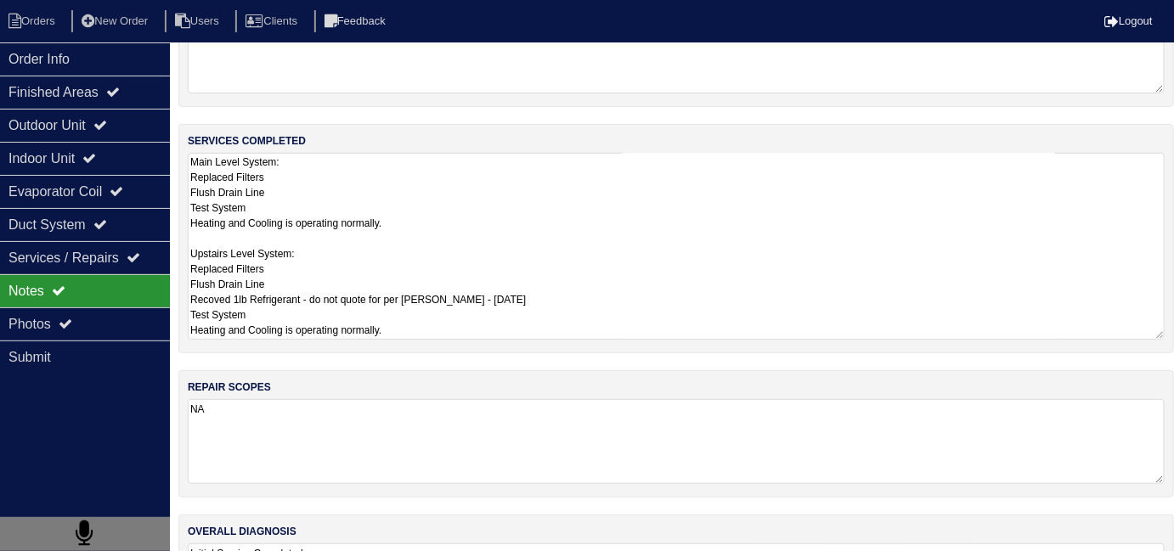
click at [548, 176] on textarea "Main Level System: Replaced Filters Flush Drain Line Test System Heating and Co…" at bounding box center [676, 246] width 977 height 187
click at [609, 322] on textarea "Main Level System: Replaced Filters Flush Drain Line Test System Heating and Co…" at bounding box center [676, 246] width 977 height 187
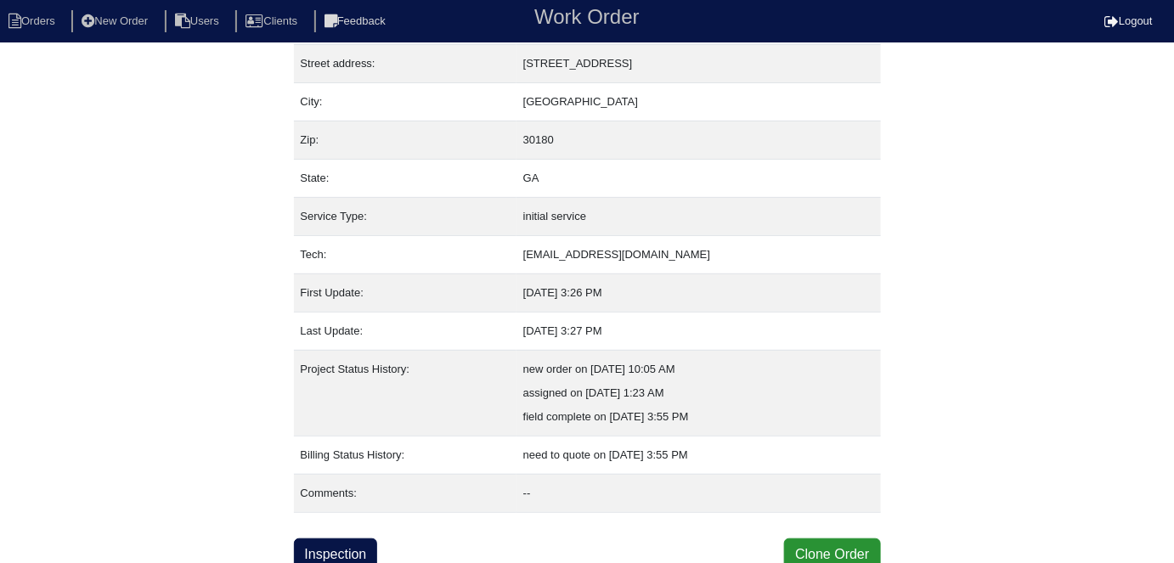
scroll to position [89, 0]
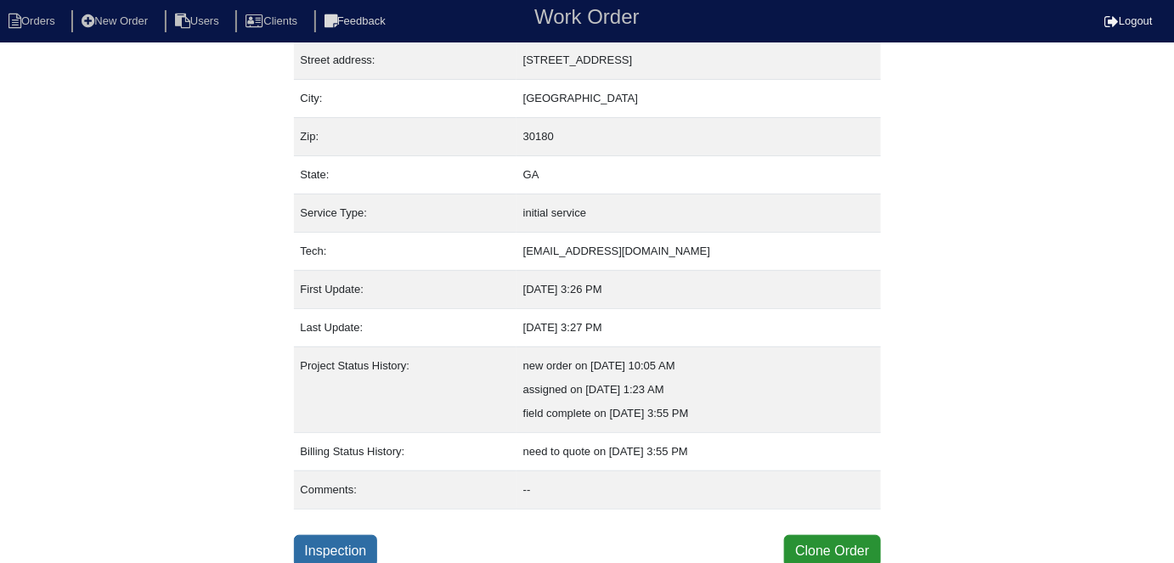
click at [325, 540] on link "Inspection" at bounding box center [336, 551] width 84 height 32
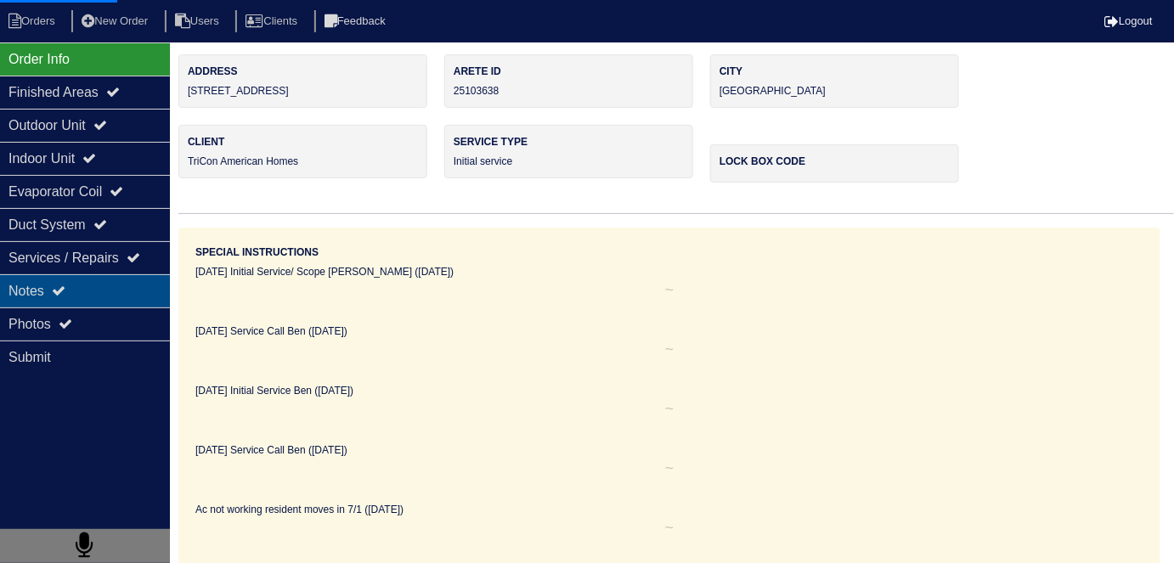
click at [34, 281] on div "Notes" at bounding box center [85, 290] width 170 height 33
click at [90, 291] on div "Notes" at bounding box center [85, 290] width 170 height 33
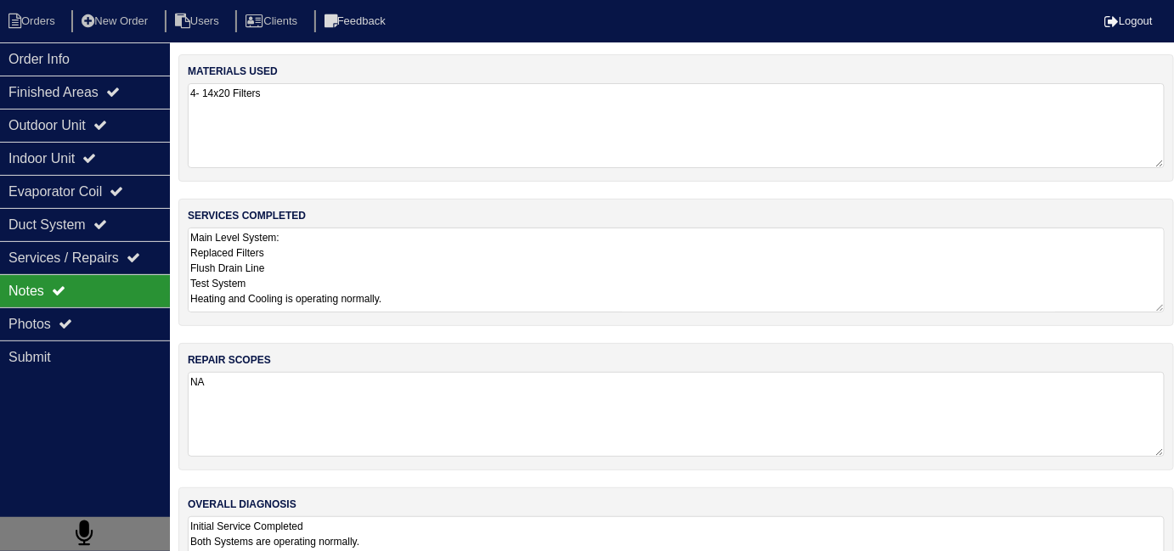
click at [444, 303] on textarea "Main Level System: Replaced Filters Flush Drain Line Test System Heating and Co…" at bounding box center [676, 270] width 977 height 85
click at [14, 316] on div "Photos" at bounding box center [85, 324] width 170 height 33
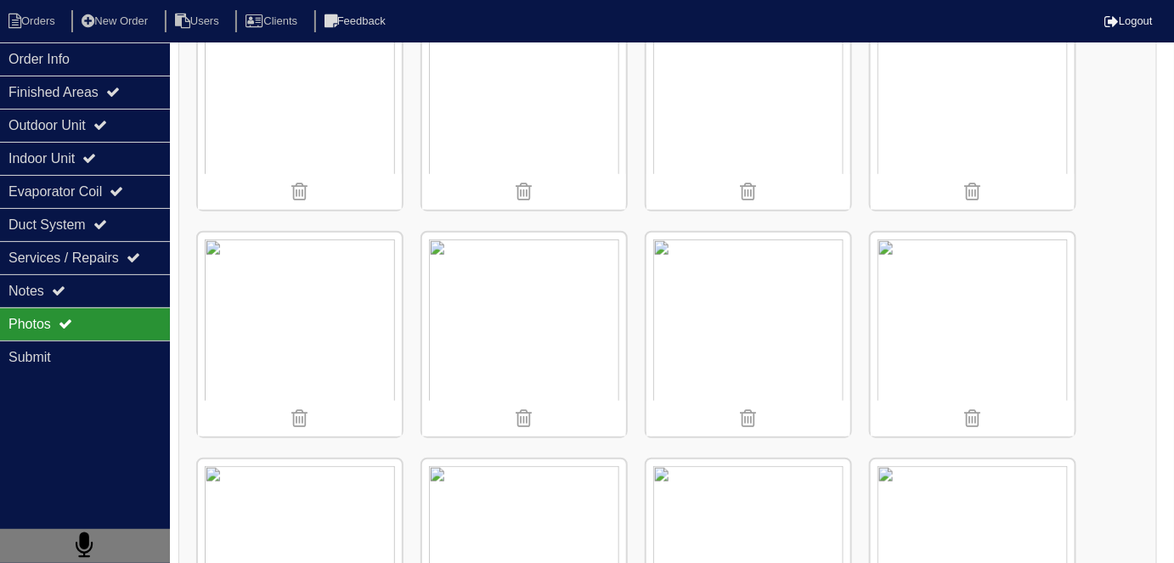
scroll to position [308, 0]
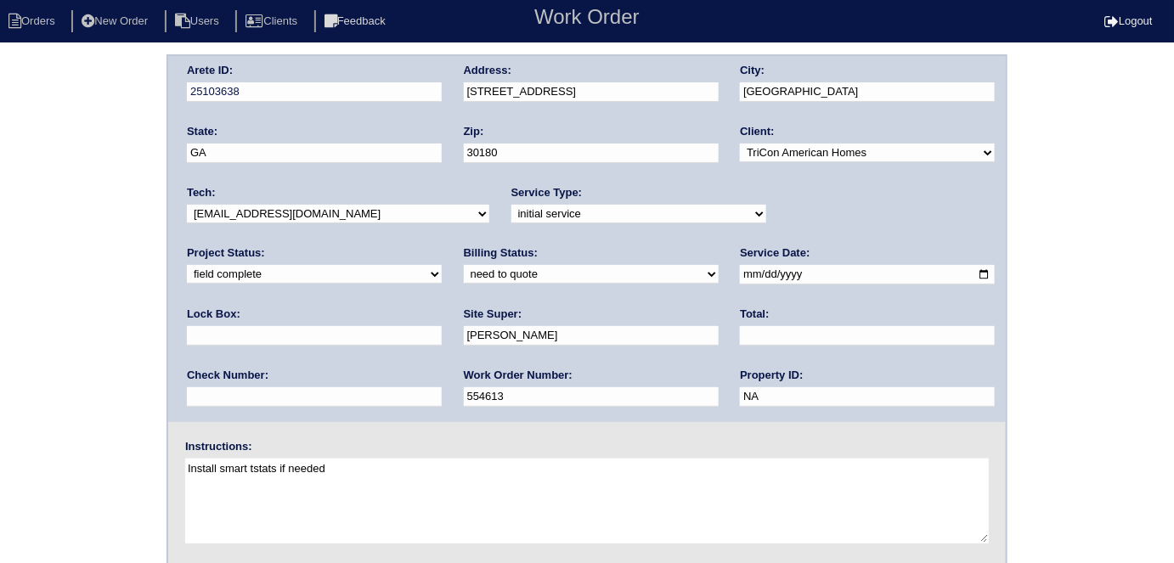
click at [464, 267] on select "need to quote quoted need to invoice invoiced paid warranty purchase order need…" at bounding box center [591, 274] width 255 height 19
select select "quoted"
click at [464, 265] on select "need to quote quoted need to invoice invoiced paid warranty purchase order need…" at bounding box center [591, 274] width 255 height 19
click at [740, 326] on input "text" at bounding box center [867, 336] width 255 height 20
type input "650.00"
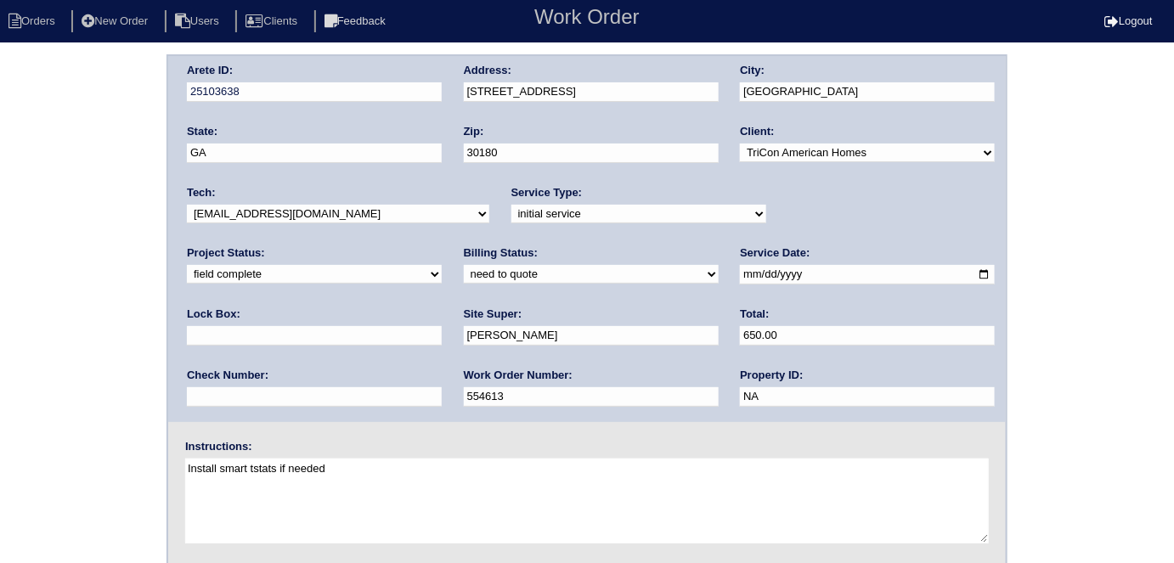
click at [66, 319] on div "Arete ID: 25103638 Address: [STREET_ADDRESS] City: [GEOGRAPHIC_DATA] State: [GE…" at bounding box center [587, 397] width 1174 height 687
drag, startPoint x: 583, startPoint y: 94, endPoint x: 453, endPoint y: 93, distance: 130.0
click at [453, 93] on div "Arete ID: 25103638 Address: [STREET_ADDRESS] City: [GEOGRAPHIC_DATA] State: [GE…" at bounding box center [587, 239] width 838 height 366
click at [27, 413] on div "Arete ID: 25103638 Address: [STREET_ADDRESS] City: [GEOGRAPHIC_DATA] State: [GE…" at bounding box center [587, 397] width 1174 height 687
drag, startPoint x: 147, startPoint y: 296, endPoint x: 96, endPoint y: 334, distance: 63.7
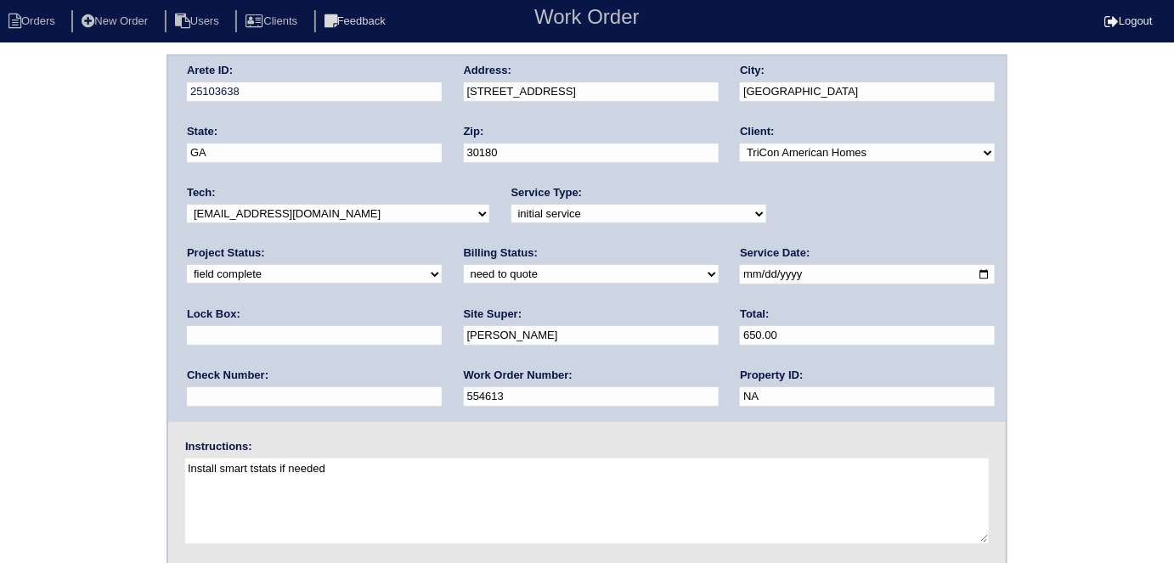
click at [140, 297] on div "Arete ID: 25103638 Address: [STREET_ADDRESS] City: [GEOGRAPHIC_DATA] State: [GE…" at bounding box center [587, 397] width 1174 height 687
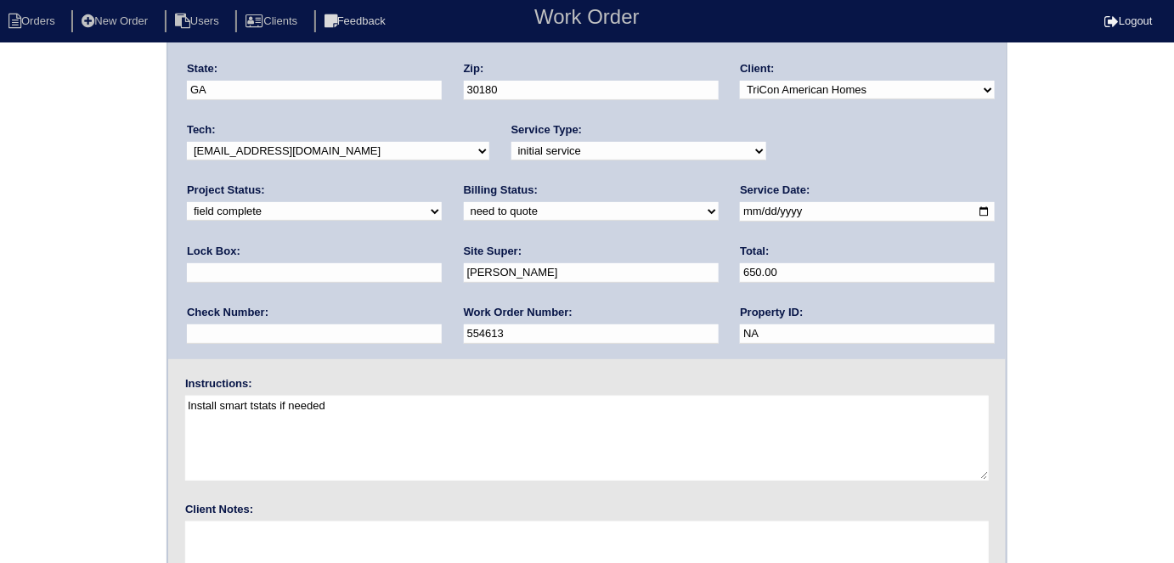
scroll to position [174, 0]
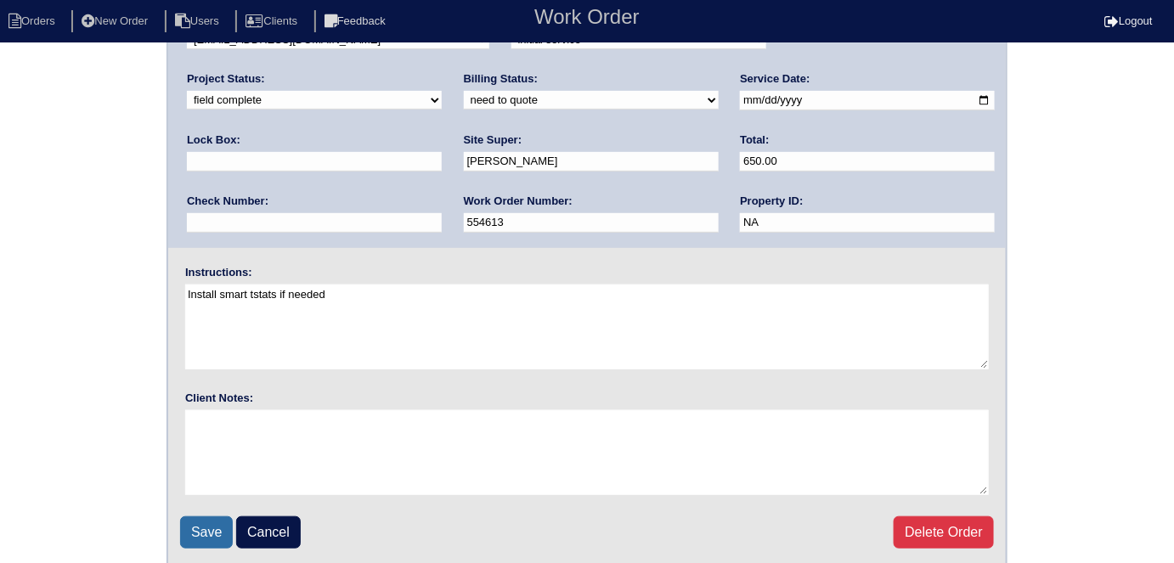
click at [198, 519] on input "Save" at bounding box center [206, 533] width 53 height 32
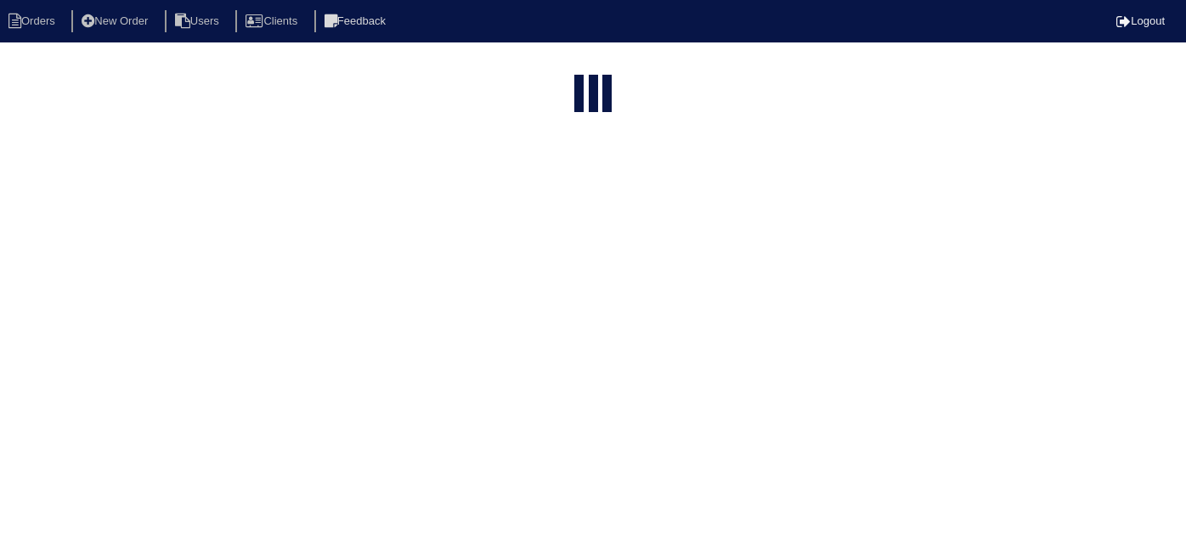
select select "15"
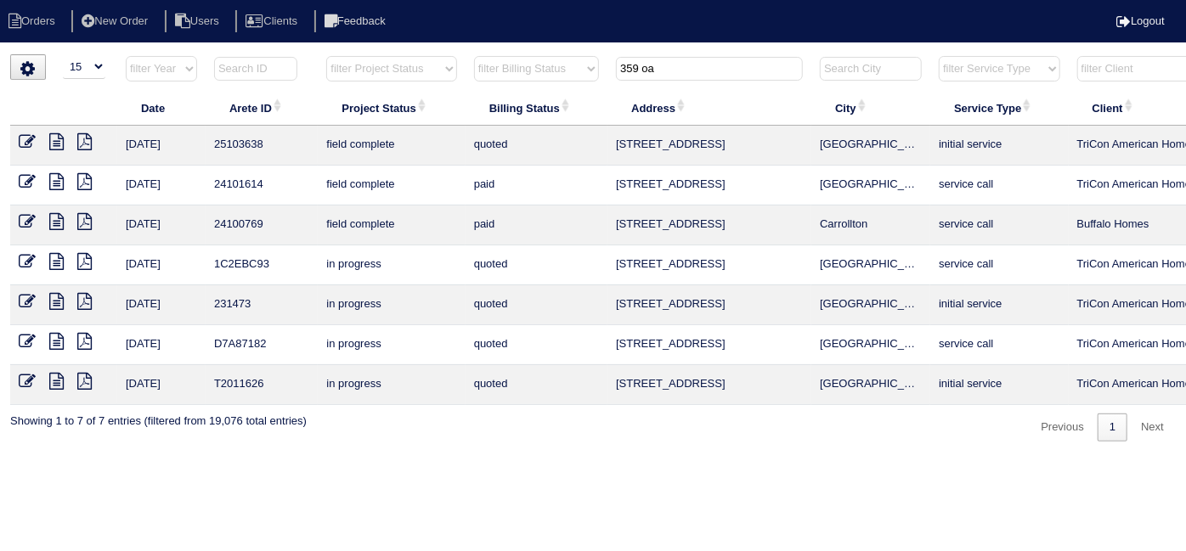
drag, startPoint x: 678, startPoint y: 58, endPoint x: 487, endPoint y: 57, distance: 191.2
click at [492, 57] on tr "filter Year -- Any Year -- 2025 2024 2023 2022 2021 2020 2019 filter Project St…" at bounding box center [746, 72] width 1473 height 35
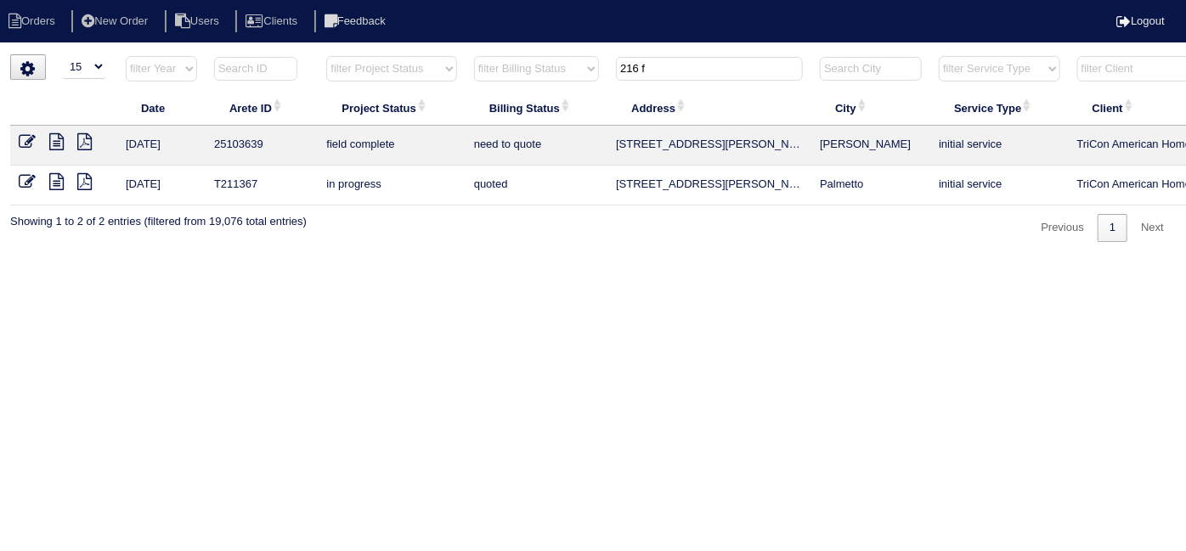
type input "216 f"
click at [61, 139] on icon at bounding box center [56, 141] width 14 height 17
click at [23, 138] on icon at bounding box center [27, 141] width 17 height 17
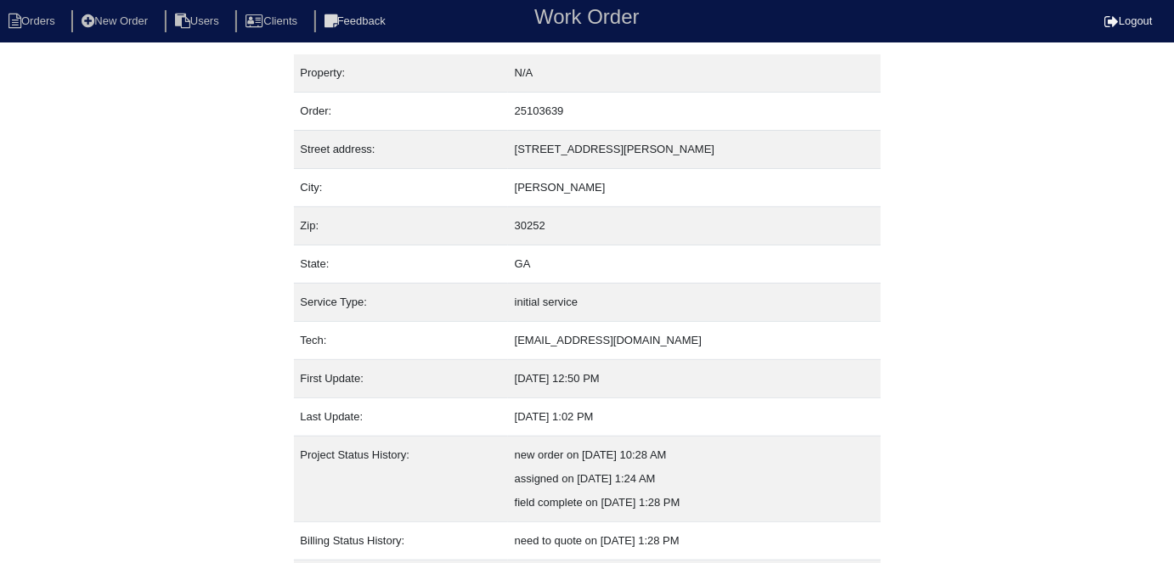
scroll to position [89, 0]
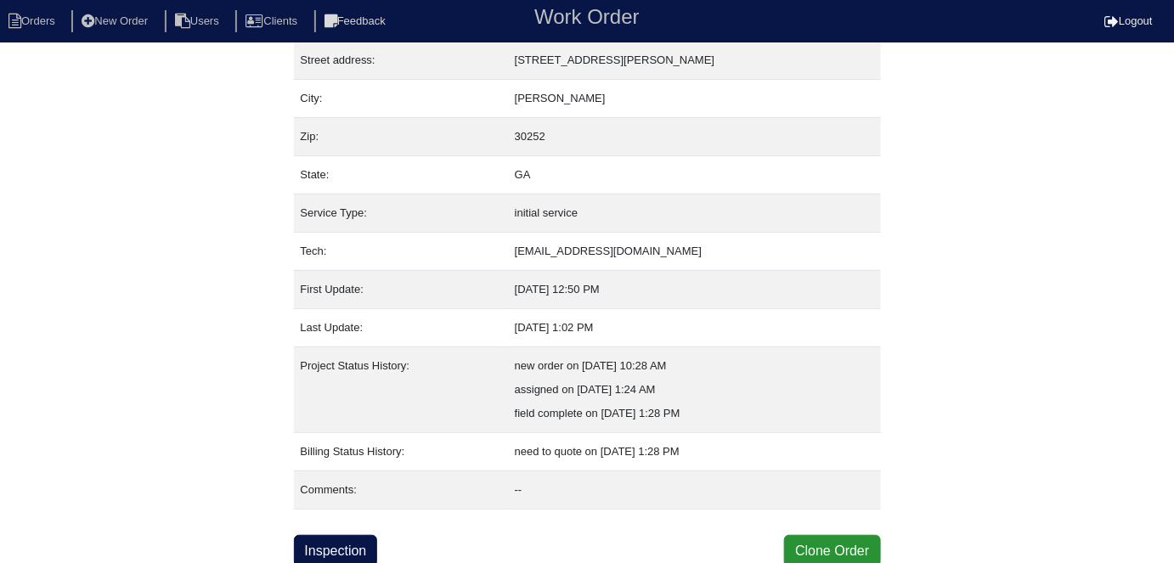
click at [321, 530] on div "Property: N/A Order: 25103639 Street address: [STREET_ADDRESS][PERSON_NAME] Cit…" at bounding box center [587, 266] width 587 height 602
click at [321, 538] on link "Inspection" at bounding box center [336, 551] width 84 height 32
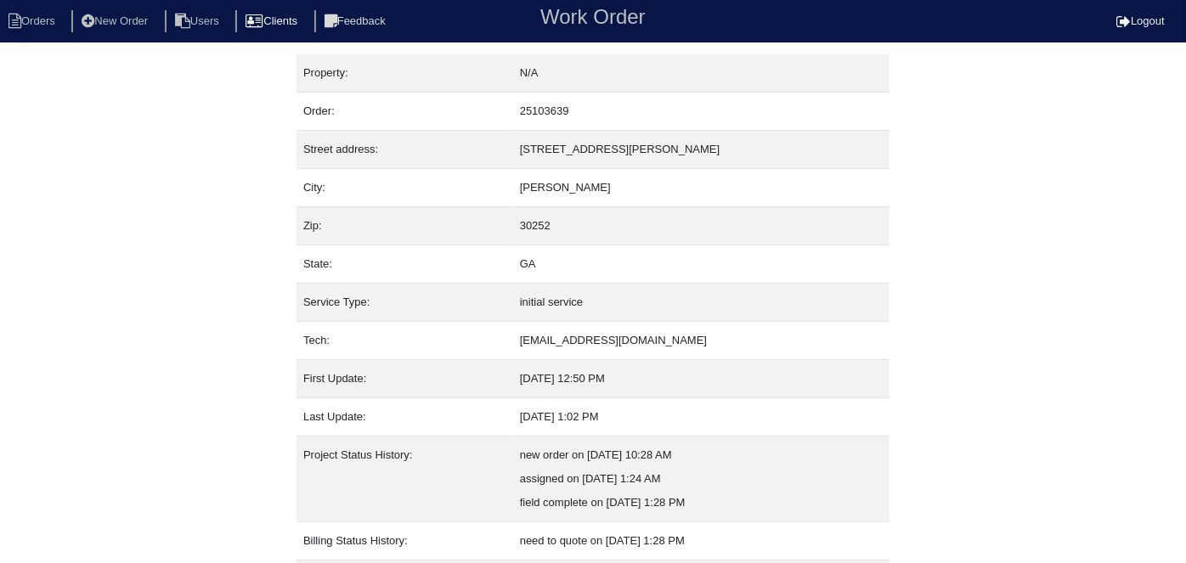
select select "0"
select select "Lennox"
select select "0"
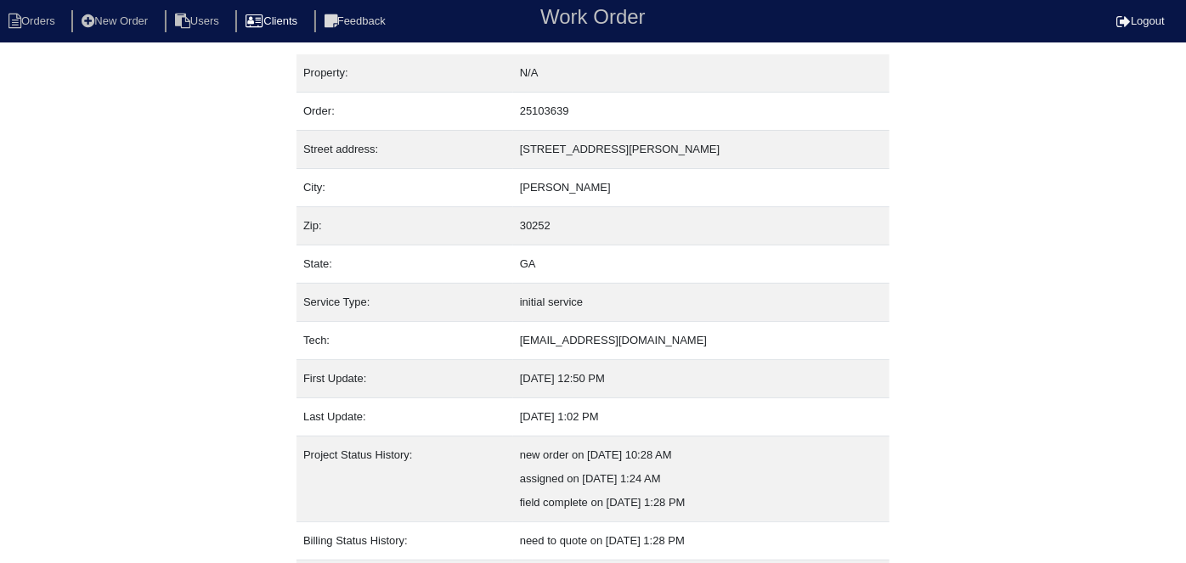
select select "1"
select select "0"
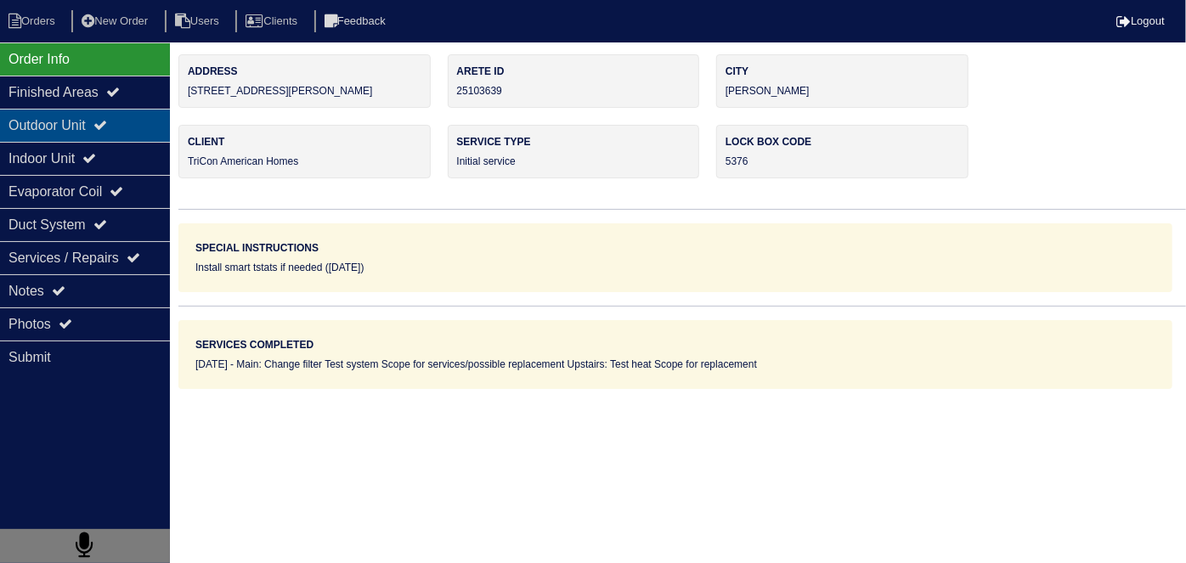
click at [15, 116] on div "Outdoor Unit" at bounding box center [85, 125] width 170 height 33
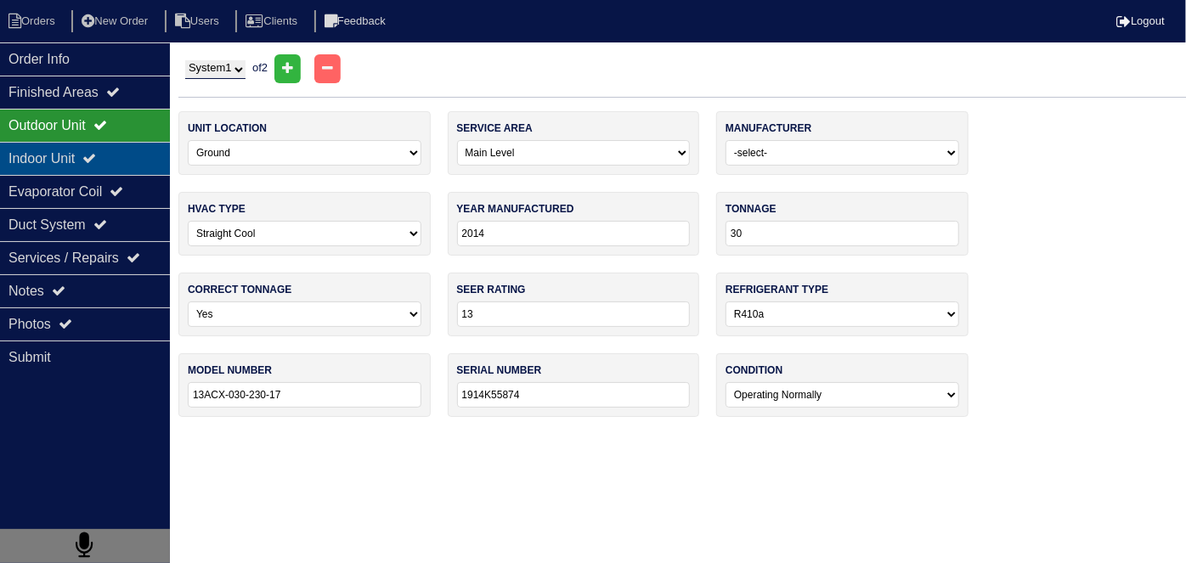
click at [36, 145] on div "Indoor Unit" at bounding box center [85, 158] width 170 height 33
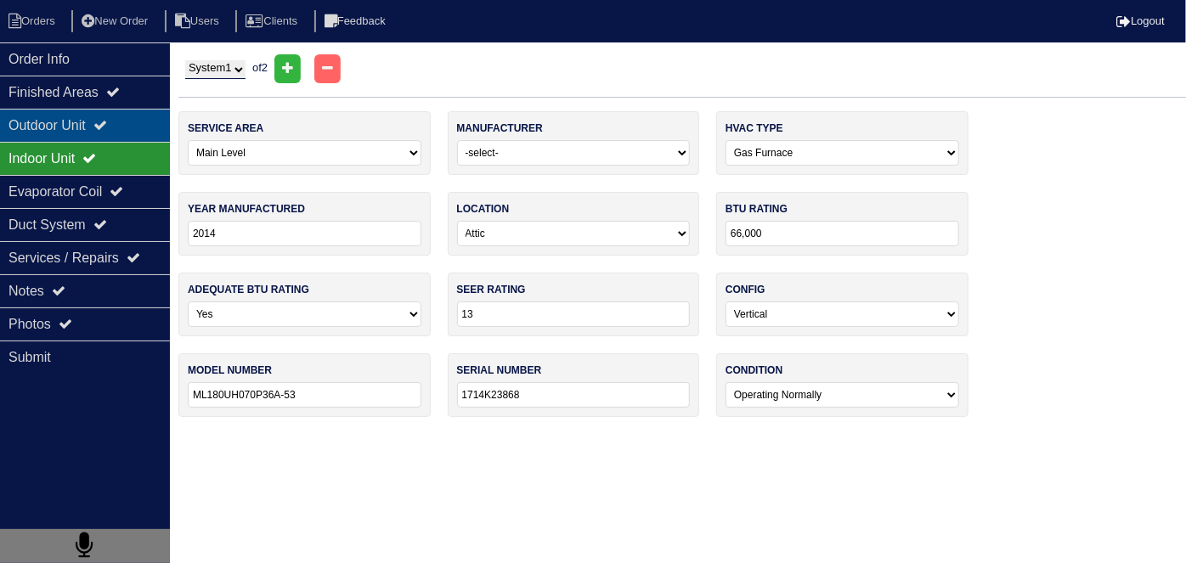
click at [36, 120] on div "Outdoor Unit" at bounding box center [85, 125] width 170 height 33
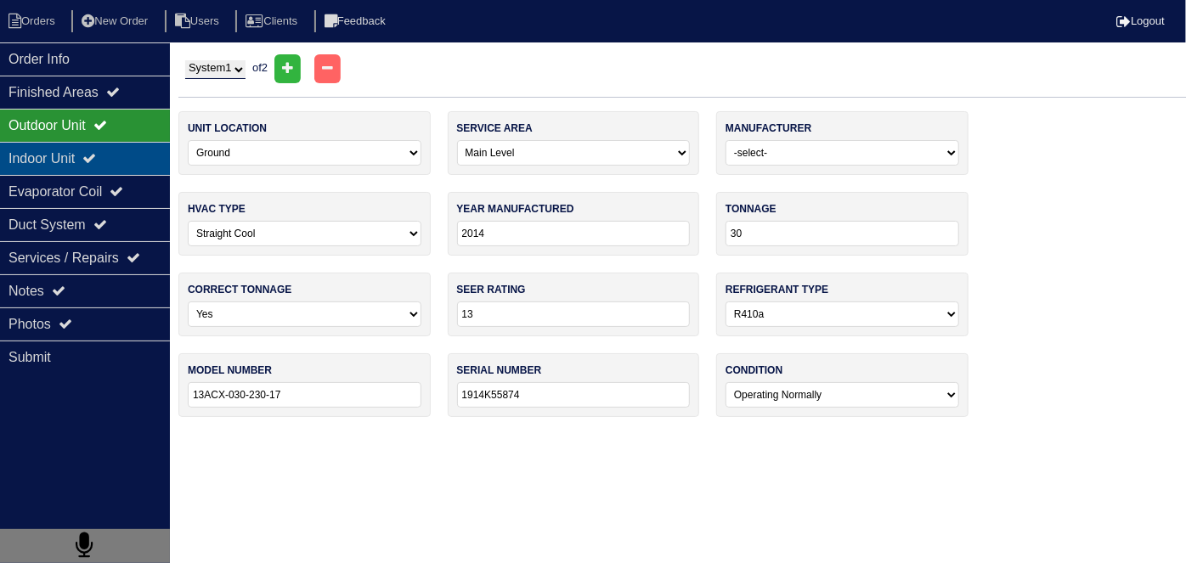
click at [123, 156] on div "Indoor Unit" at bounding box center [85, 158] width 170 height 33
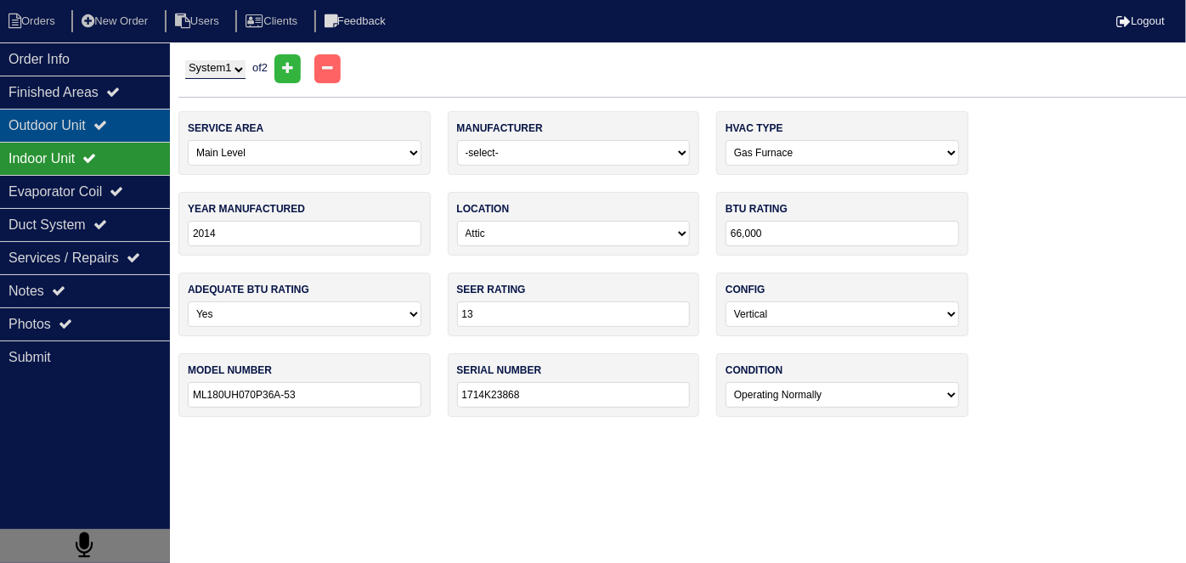
click at [84, 132] on div "Outdoor Unit" at bounding box center [85, 125] width 170 height 33
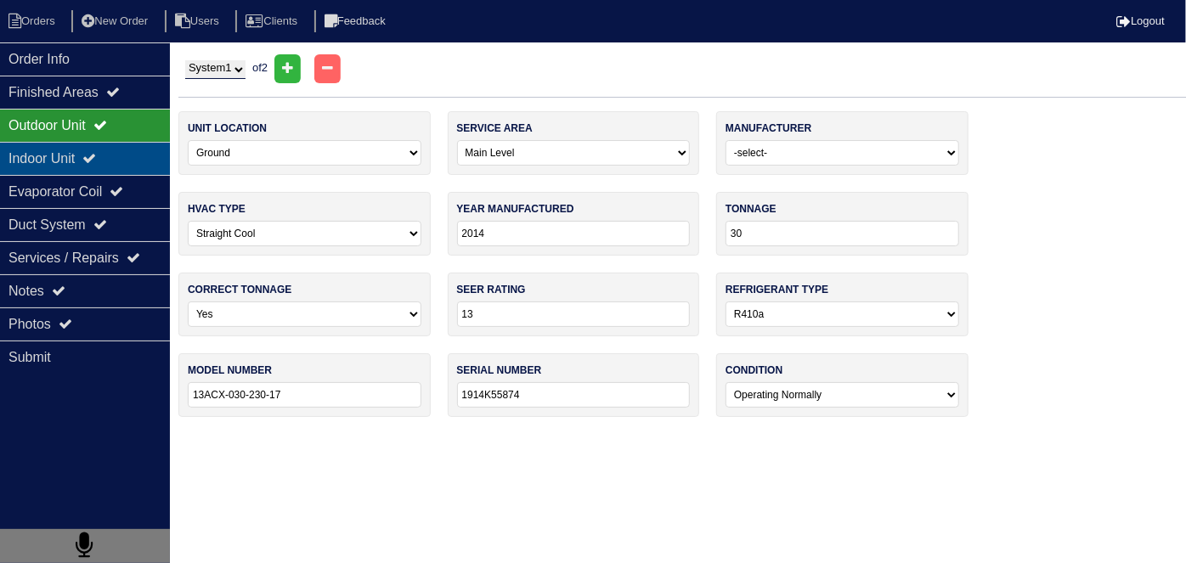
click at [78, 150] on div "Indoor Unit" at bounding box center [85, 158] width 170 height 33
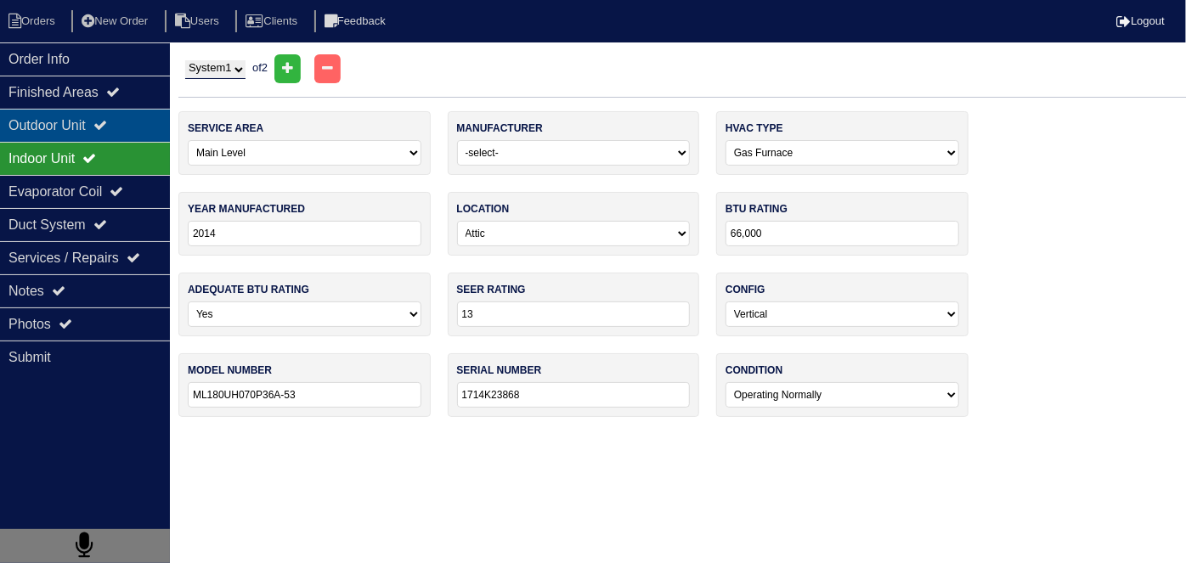
click at [83, 129] on div "Outdoor Unit" at bounding box center [85, 125] width 170 height 33
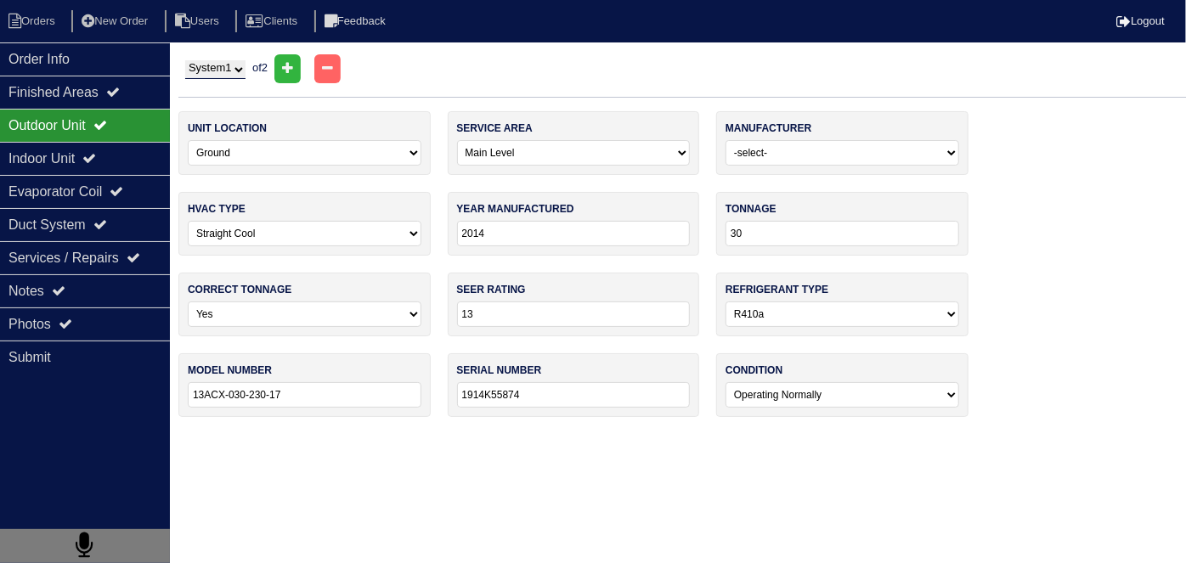
click at [201, 64] on select "System 1 System 2" at bounding box center [215, 69] width 60 height 19
select select "2"
click at [185, 60] on select "System 1 System 2" at bounding box center [215, 69] width 60 height 19
select select "1"
type input "36"
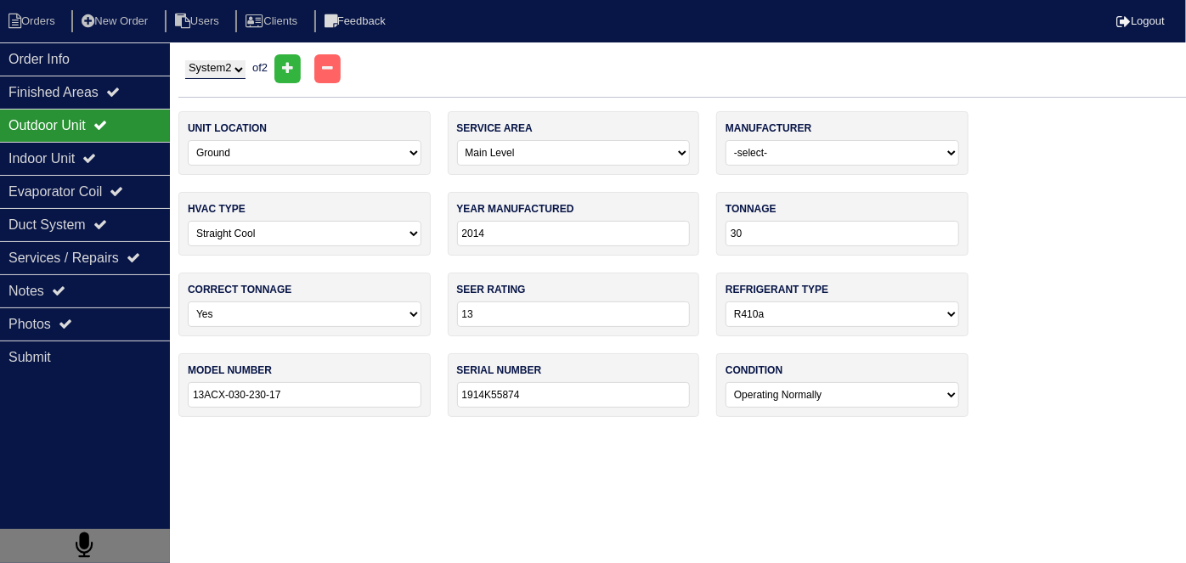
type input "13ACX-036-230-17"
type input "1914K38400"
select select "2"
click at [134, 167] on div "Indoor Unit" at bounding box center [85, 158] width 170 height 33
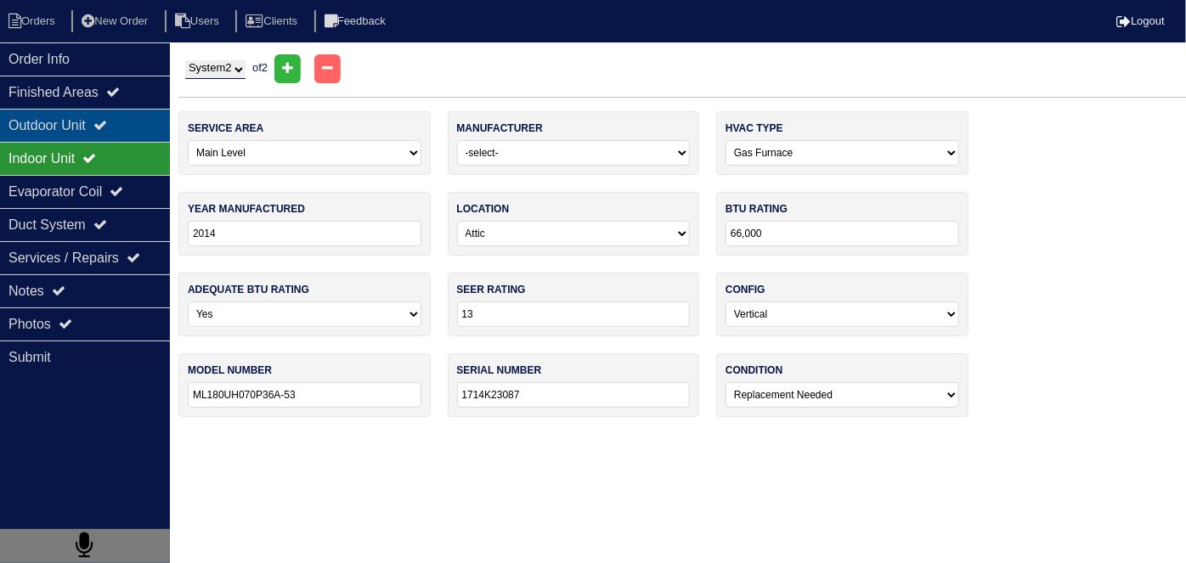
click at [107, 123] on icon at bounding box center [100, 125] width 14 height 14
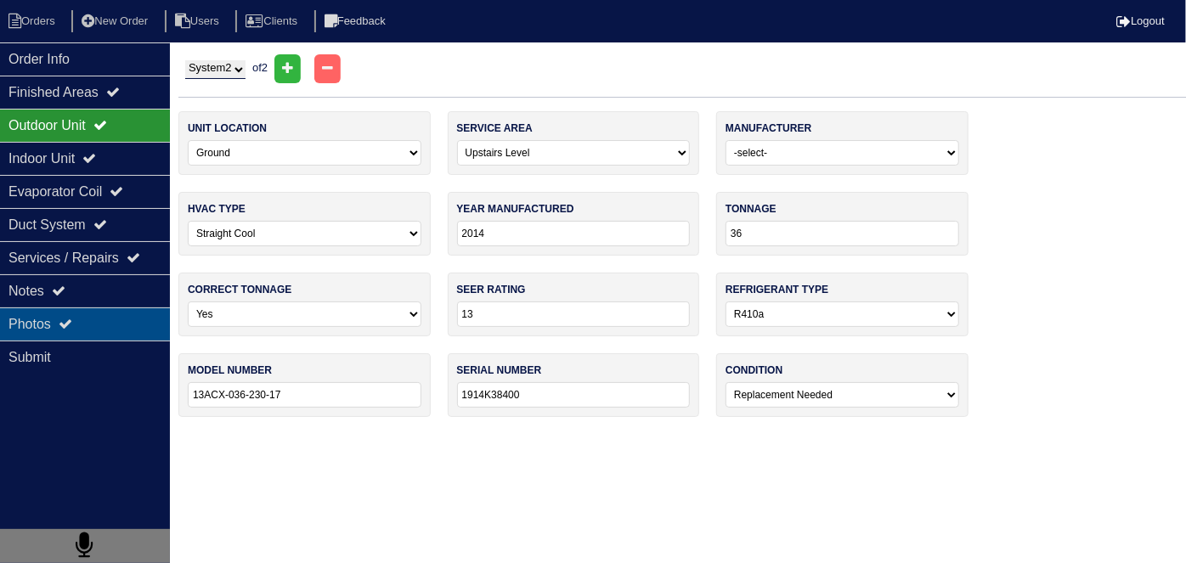
click at [25, 308] on div "Photos" at bounding box center [85, 324] width 170 height 33
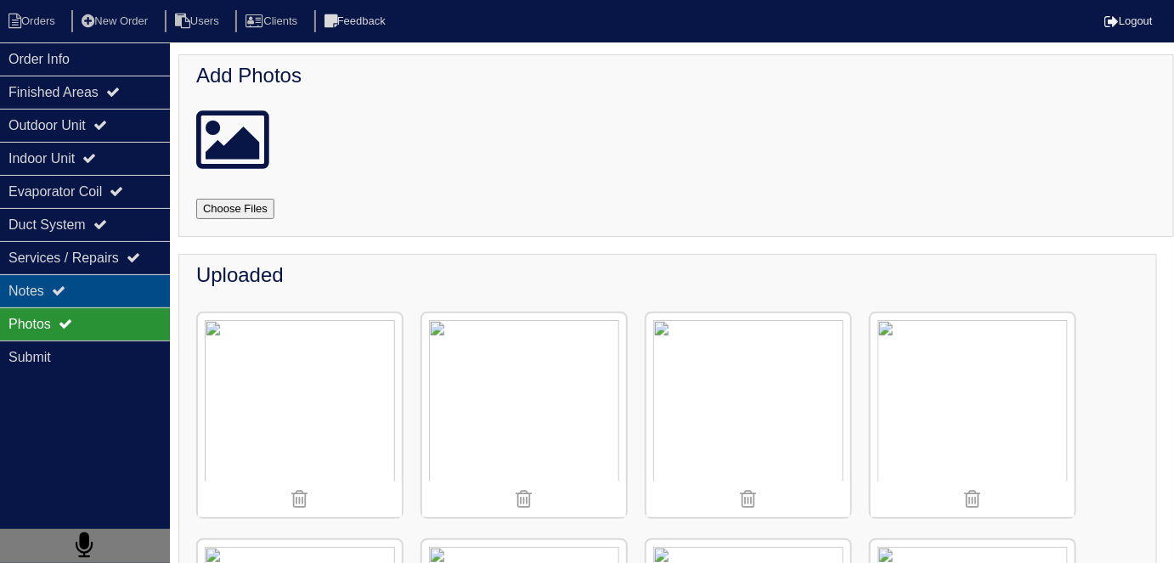
click at [33, 295] on div "Notes" at bounding box center [85, 290] width 170 height 33
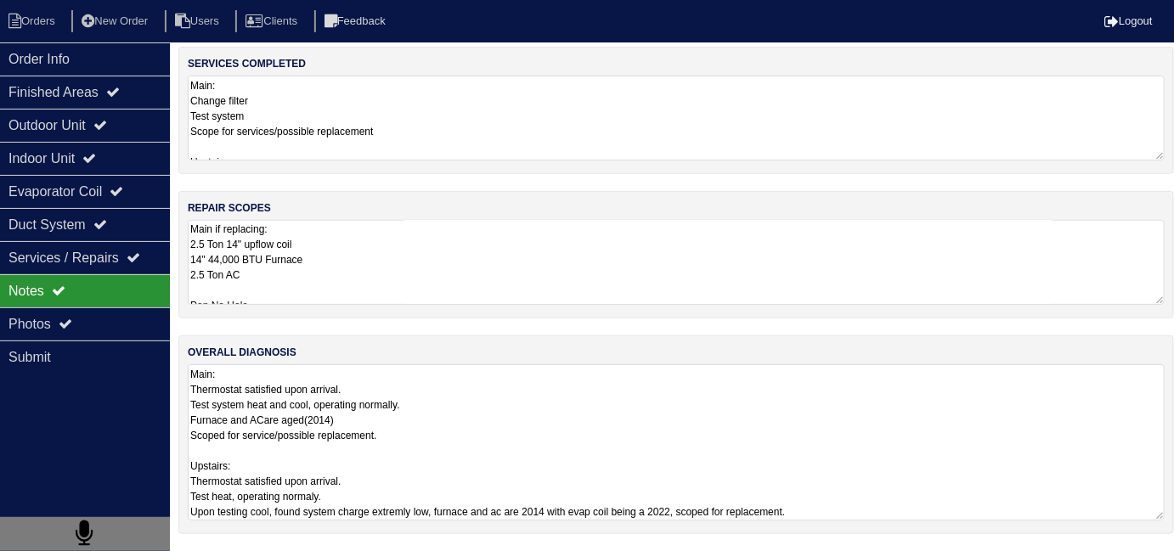
scroll to position [1, 0]
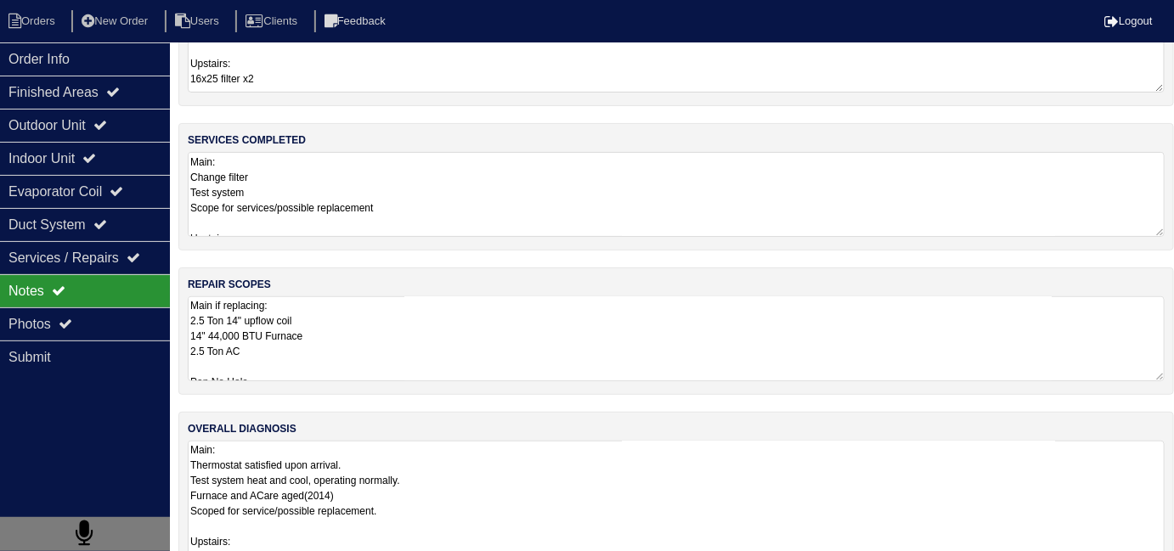
click at [534, 469] on textarea "Main: Thermostat satisfied upon arrival. Test system heat and cool, operating n…" at bounding box center [676, 519] width 977 height 156
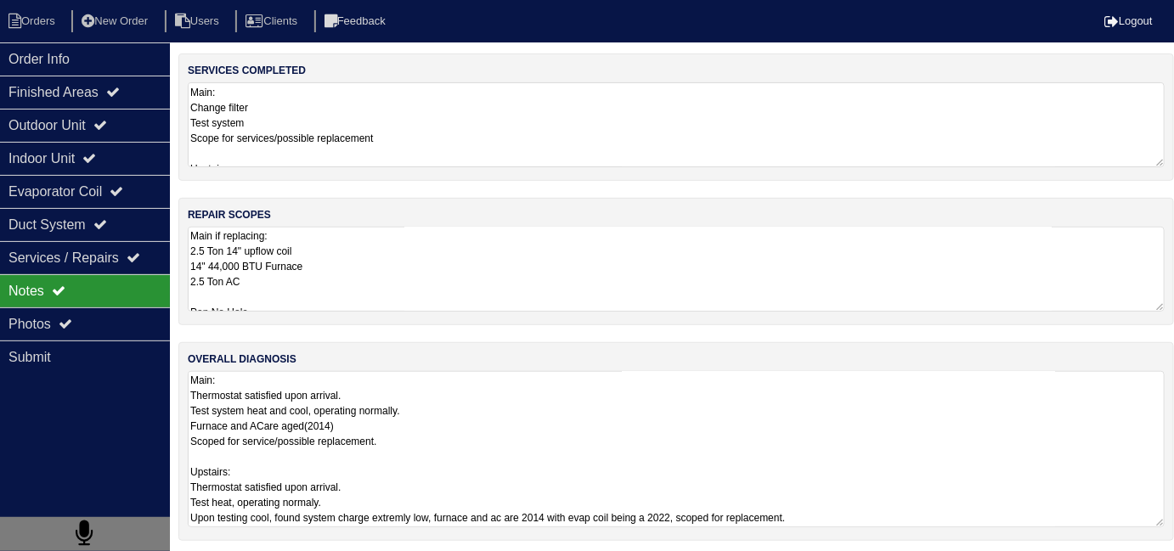
scroll to position [147, 0]
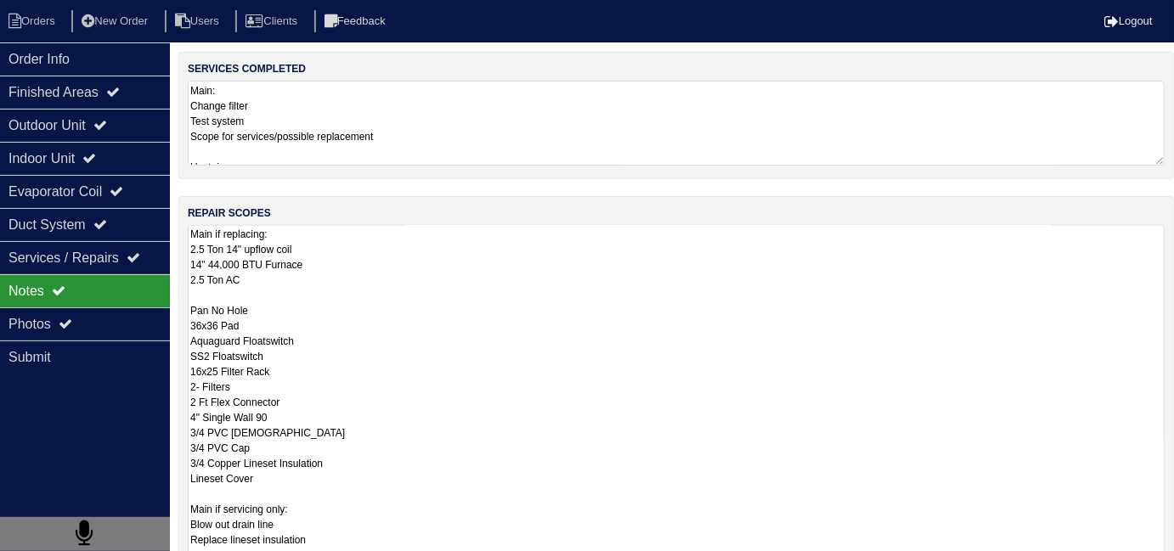
click at [355, 304] on textarea "Main if replacing: 2.5 Ton 14" upflow coil 14" 44,000 BTU Furnace 2.5 Ton AC Pa…" at bounding box center [676, 532] width 977 height 615
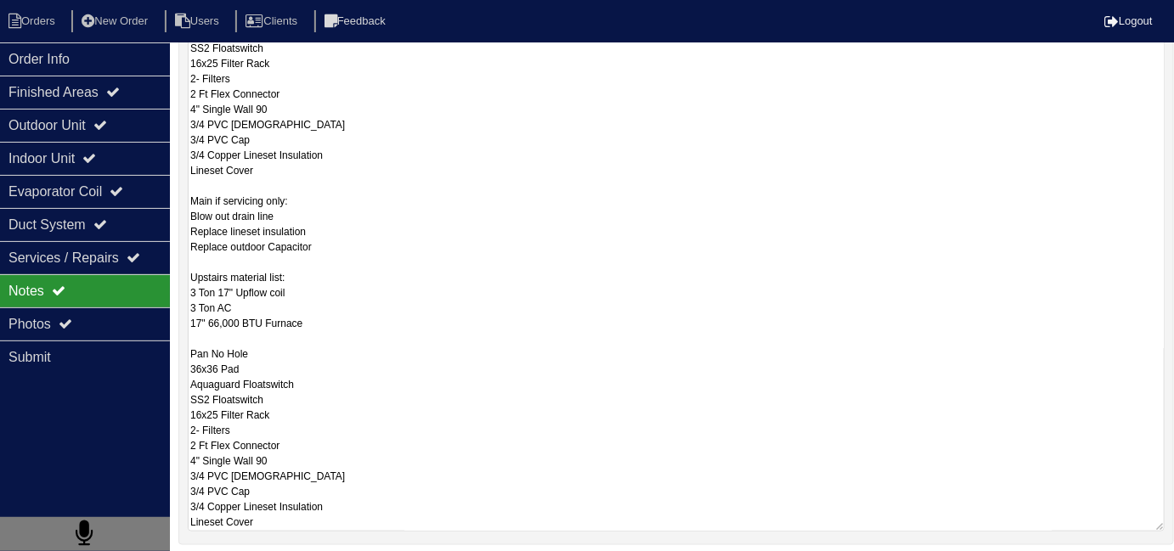
scroll to position [0, 0]
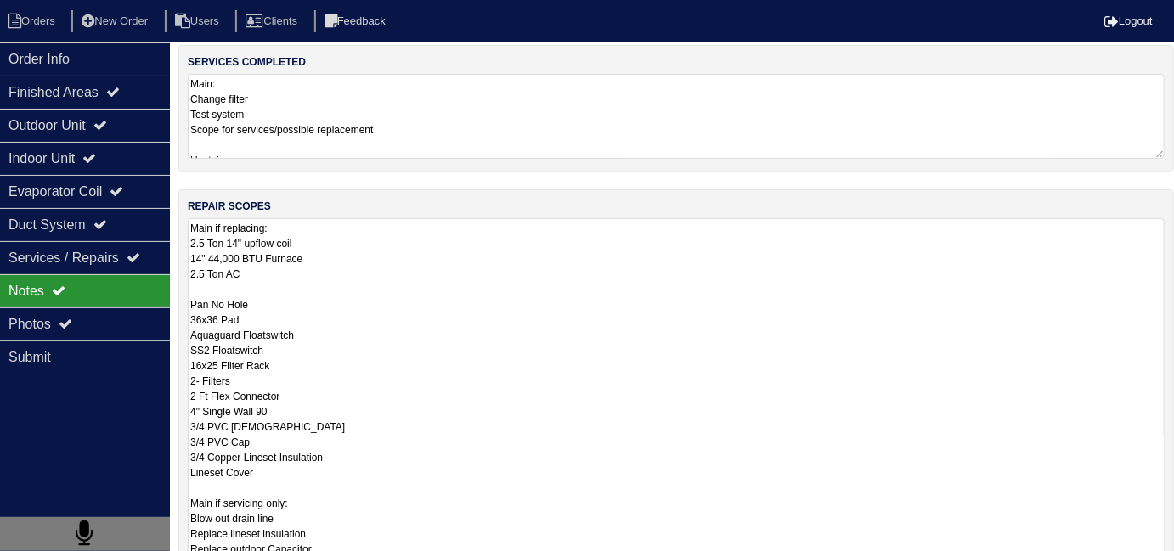
click at [436, 141] on textarea "Main: Change filter Test system Scope for services/possible replacement Upstair…" at bounding box center [676, 116] width 977 height 85
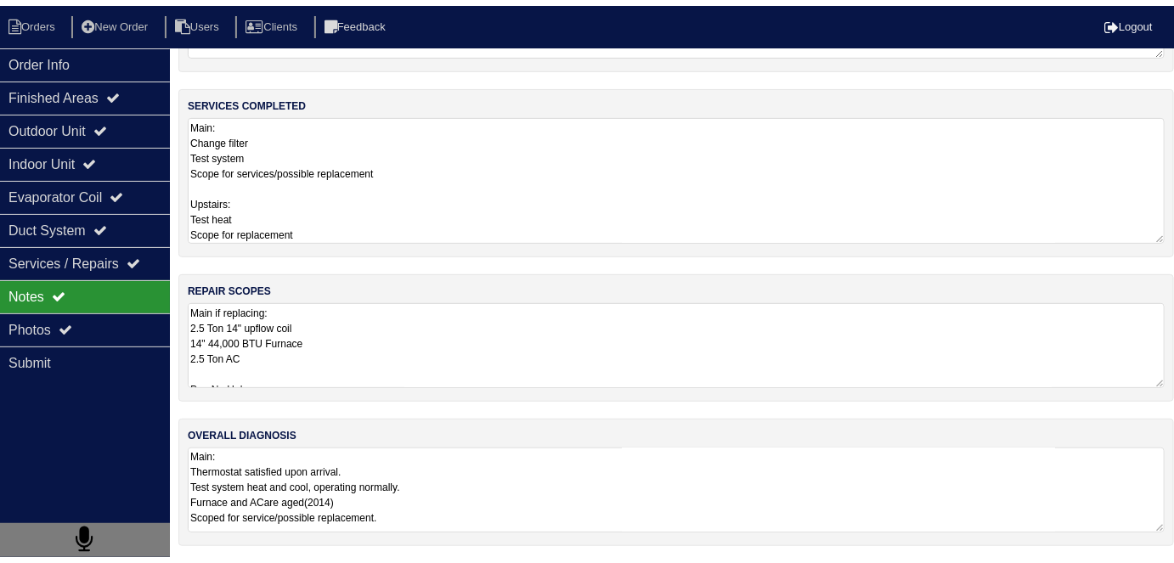
scroll to position [89, 0]
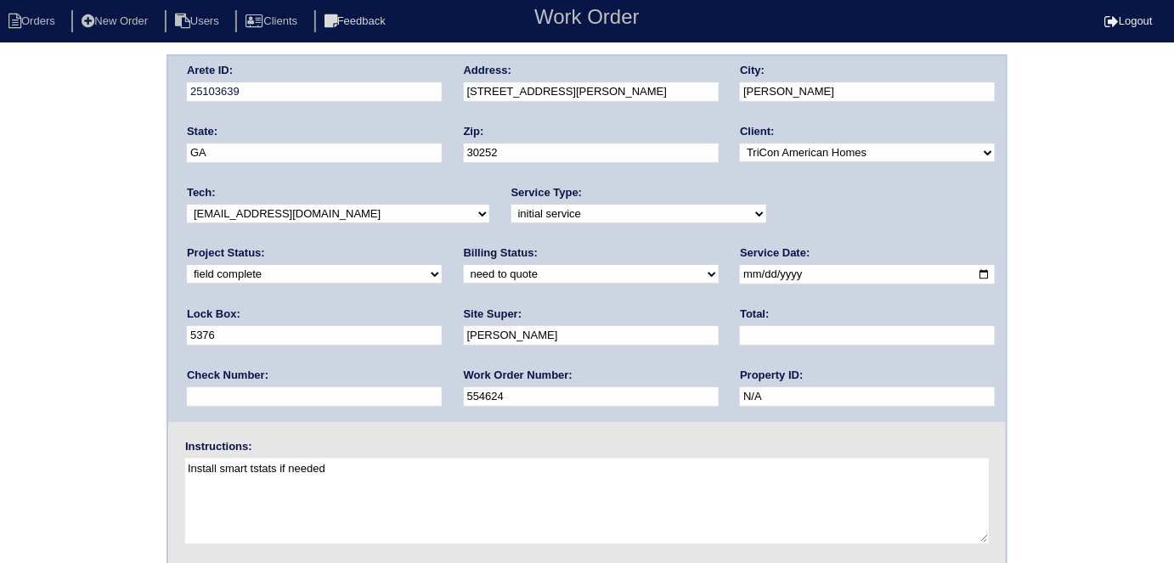
click at [464, 274] on select "need to quote quoted need to invoice invoiced paid warranty purchase order need…" at bounding box center [591, 274] width 255 height 19
click at [464, 265] on select "need to quote quoted need to invoice invoiced paid warranty purchase order need…" at bounding box center [591, 274] width 255 height 19
click at [464, 263] on div "Billing Status: need to quote quoted need to invoice invoiced paid warranty pur…" at bounding box center [591, 269] width 255 height 47
click at [464, 277] on select "need to quote quoted need to invoice invoiced paid warranty purchase order need…" at bounding box center [591, 274] width 255 height 19
click at [464, 265] on select "need to quote quoted need to invoice invoiced paid warranty purchase order need…" at bounding box center [591, 274] width 255 height 19
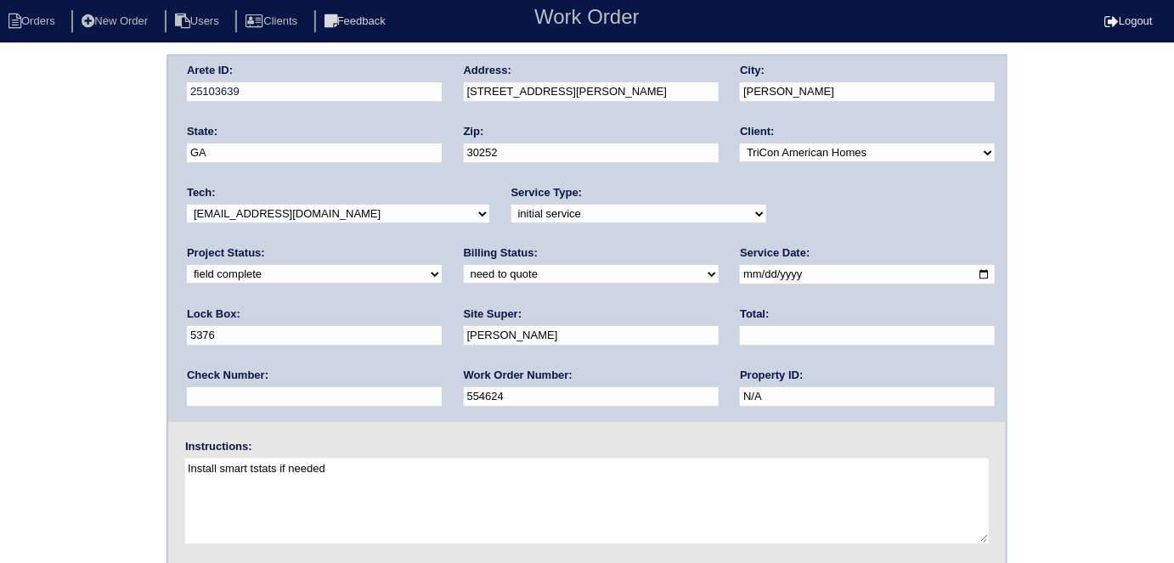
click at [464, 277] on select "need to quote quoted need to invoice invoiced paid warranty purchase order need…" at bounding box center [591, 274] width 255 height 19
select select "quoted"
click at [464, 265] on select "need to quote quoted need to invoice invoiced paid warranty purchase order need…" at bounding box center [591, 274] width 255 height 19
drag, startPoint x: 483, startPoint y: 336, endPoint x: 469, endPoint y: 330, distance: 15.2
click at [740, 336] on input "text" at bounding box center [867, 336] width 255 height 20
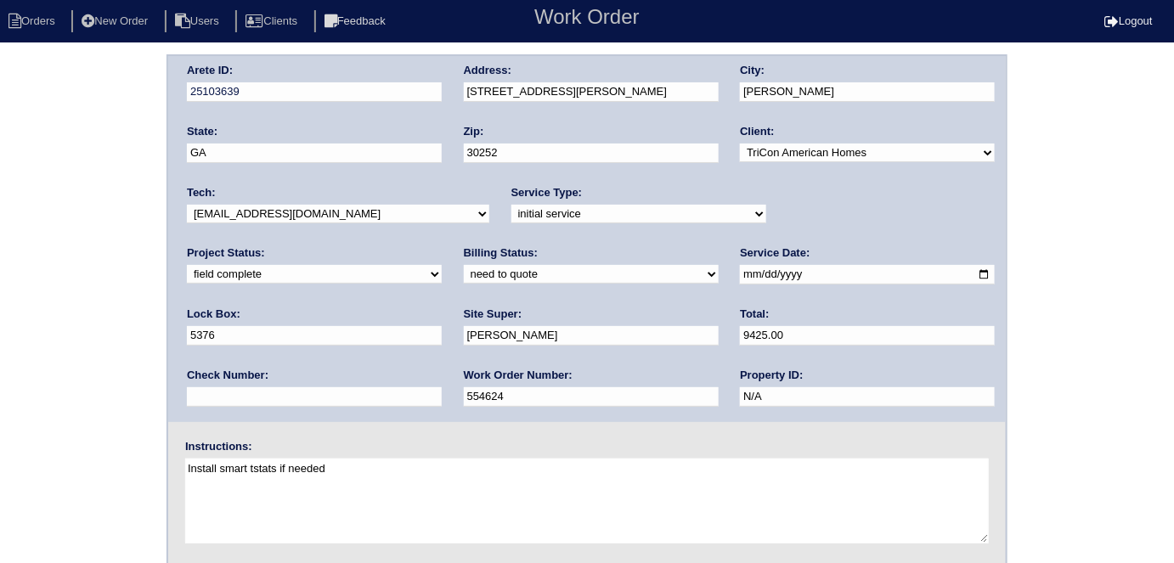
type input "9425.00"
click at [0, 342] on div "Arete ID: 25103639 Address: [STREET_ADDRESS][PERSON_NAME] City: [PERSON_NAME] S…" at bounding box center [587, 397] width 1174 height 687
drag, startPoint x: 570, startPoint y: 99, endPoint x: 466, endPoint y: 93, distance: 104.7
click at [466, 93] on input "[STREET_ADDRESS][PERSON_NAME]" at bounding box center [591, 92] width 255 height 20
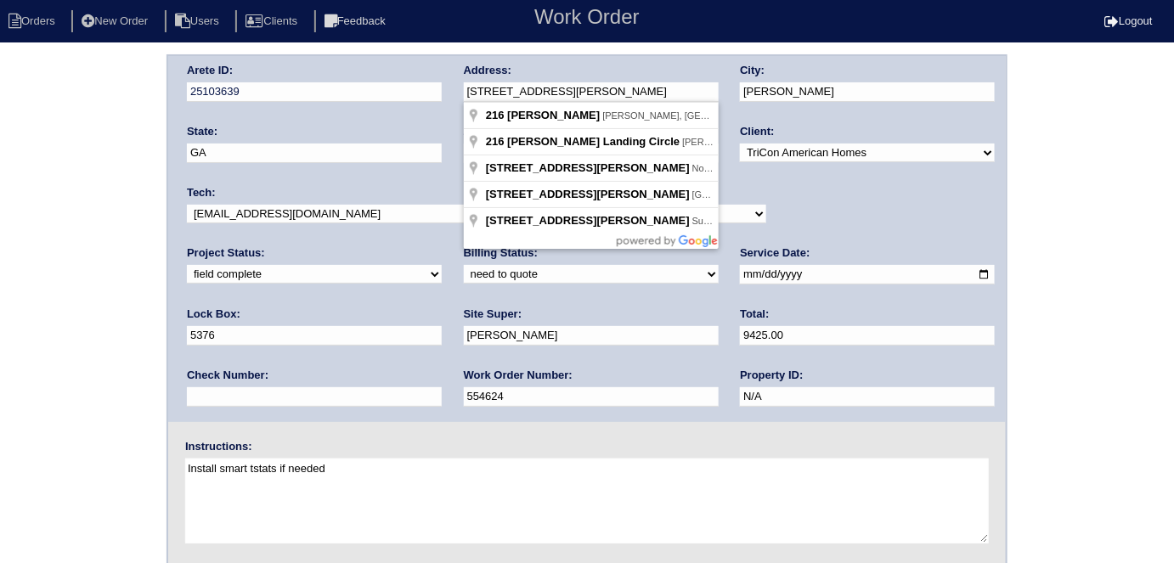
click at [0, 407] on div "Arete ID: 25103639 Address: [STREET_ADDRESS][PERSON_NAME] City: [PERSON_NAME] S…" at bounding box center [587, 397] width 1174 height 687
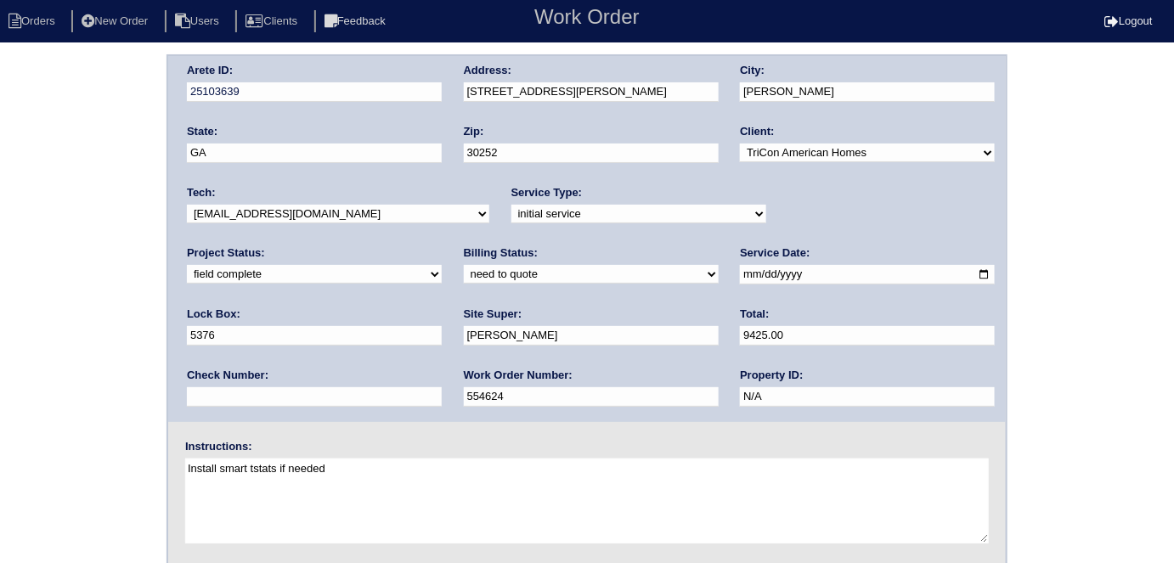
click at [84, 320] on div "Arete ID: 25103639 Address: [STREET_ADDRESS][PERSON_NAME] City: [PERSON_NAME] S…" at bounding box center [587, 397] width 1174 height 687
click at [25, 281] on div "Arete ID: 25103639 Address: [STREET_ADDRESS][PERSON_NAME] City: [PERSON_NAME] S…" at bounding box center [587, 397] width 1174 height 687
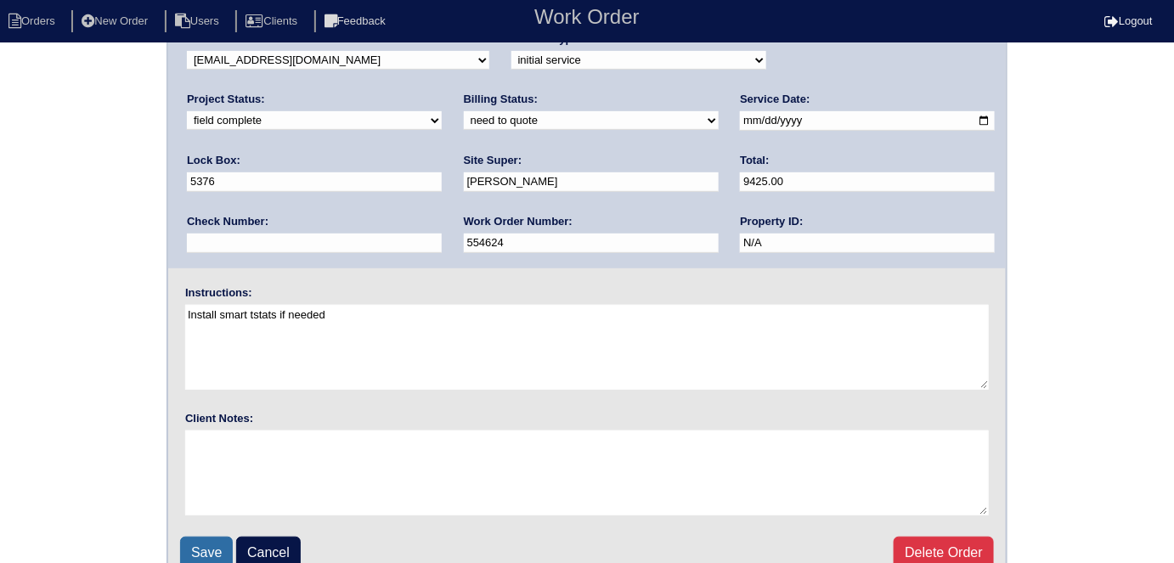
scroll to position [154, 0]
click at [200, 545] on input "Save" at bounding box center [206, 553] width 53 height 32
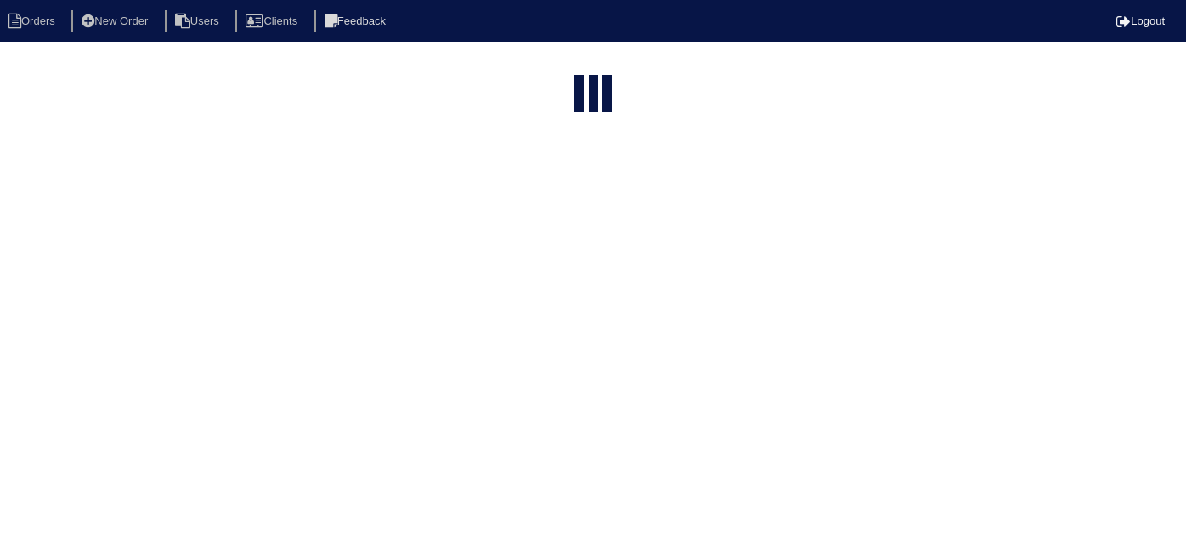
select select "15"
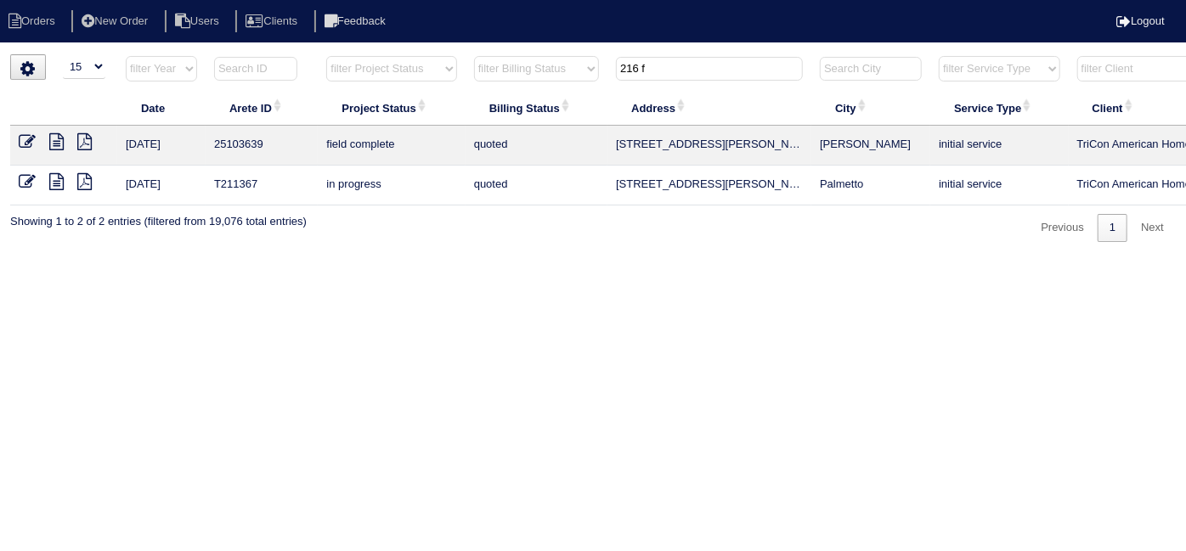
click at [647, 77] on input "216 f" at bounding box center [709, 69] width 187 height 24
drag, startPoint x: 658, startPoint y: 71, endPoint x: 337, endPoint y: 15, distance: 325.1
click at [482, 53] on html "Orders New Order Users Clients Feedback Logout Orders New Order Users Clients M…" at bounding box center [593, 129] width 1186 height 259
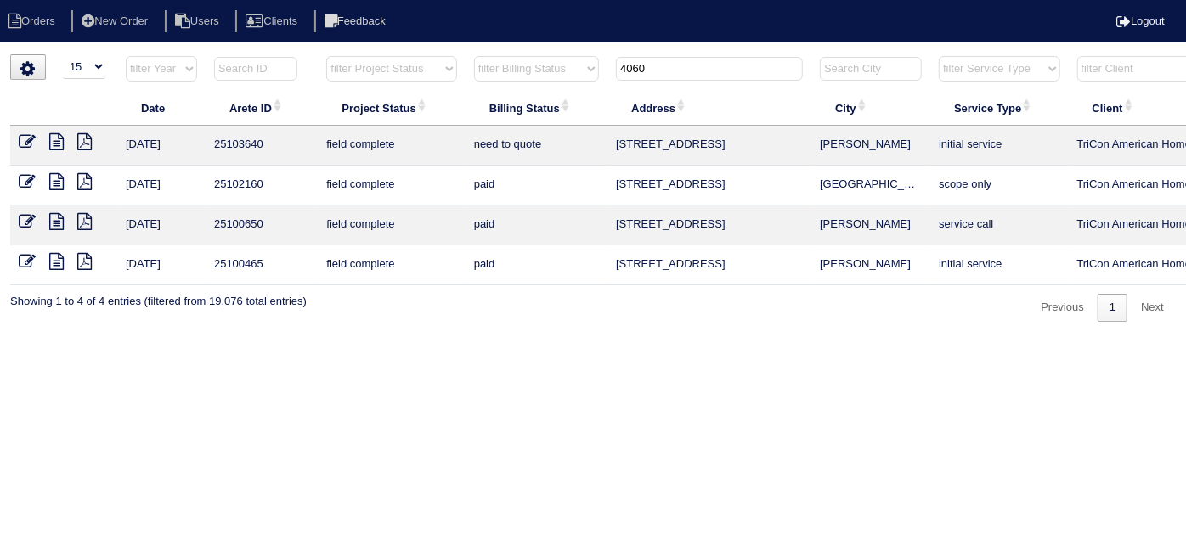
type input "4060"
click at [59, 147] on icon at bounding box center [56, 141] width 14 height 17
click at [60, 222] on icon at bounding box center [56, 221] width 14 height 17
click at [51, 258] on icon at bounding box center [56, 261] width 14 height 17
click at [25, 139] on icon at bounding box center [27, 141] width 17 height 17
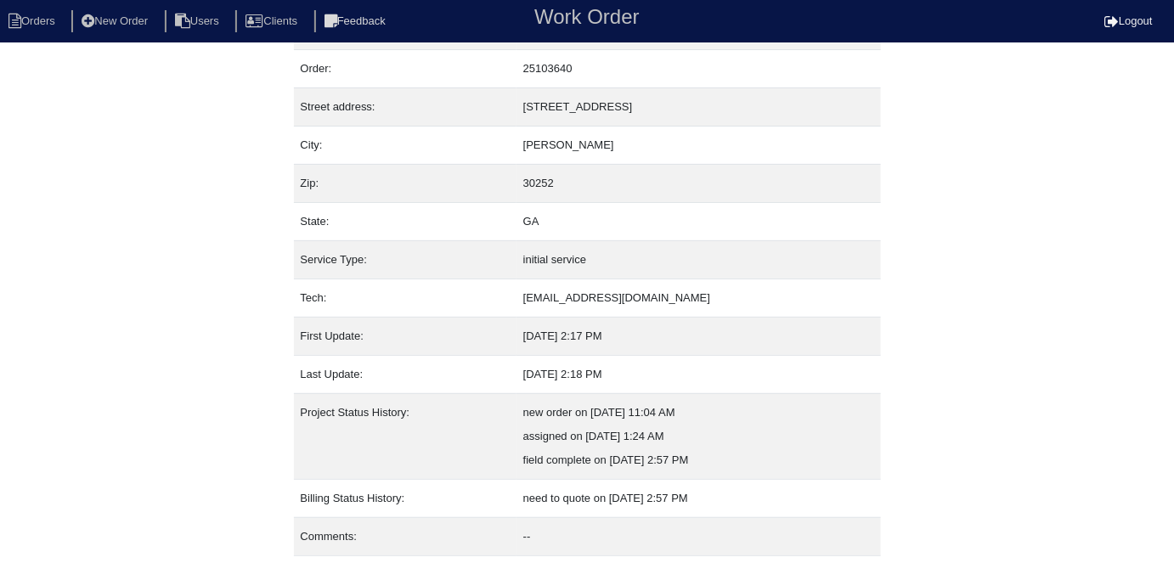
scroll to position [89, 0]
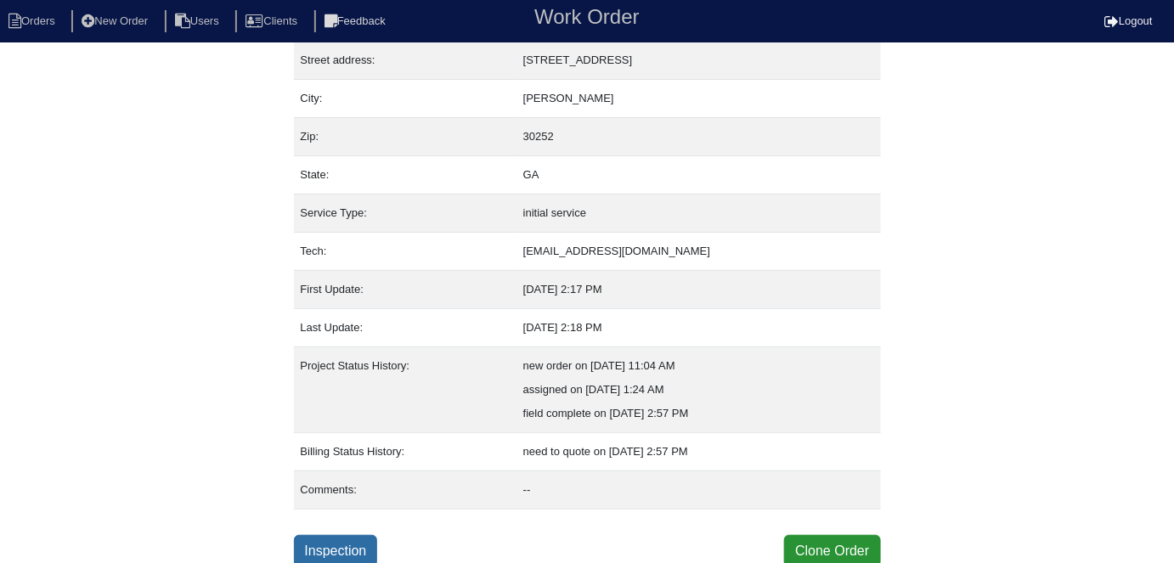
click at [348, 556] on link "Inspection" at bounding box center [336, 551] width 84 height 32
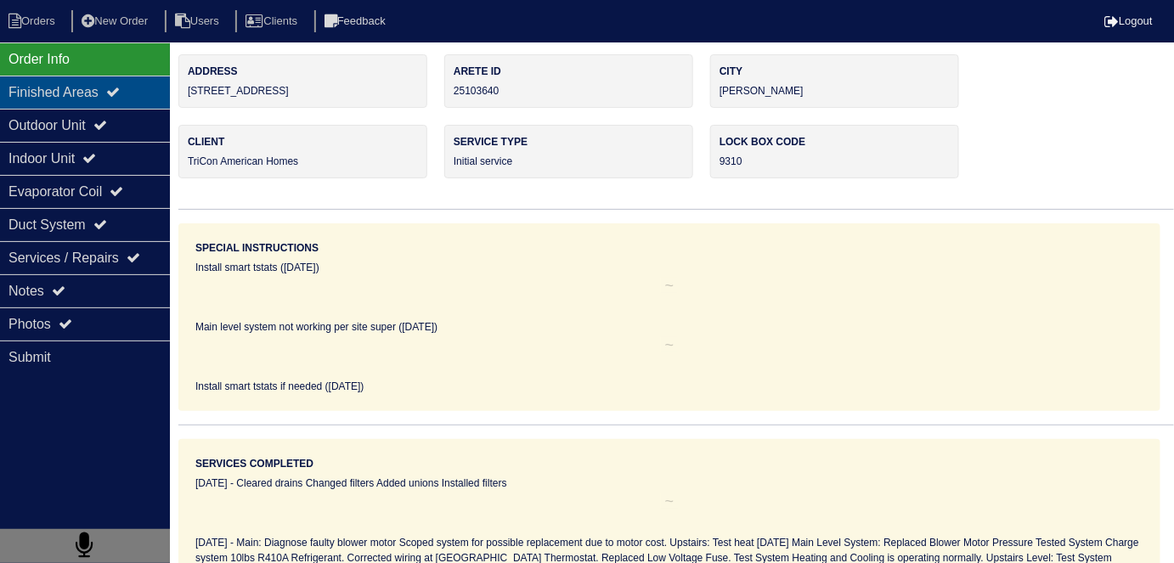
click at [101, 98] on div "Finished Areas" at bounding box center [85, 92] width 170 height 33
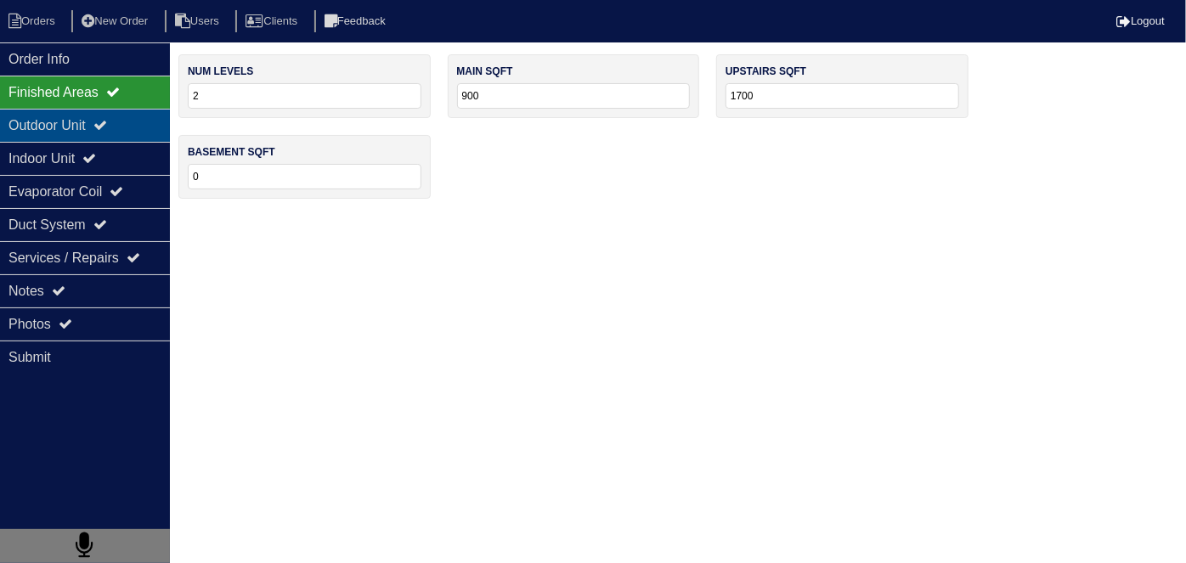
click at [87, 132] on div "Outdoor Unit" at bounding box center [85, 125] width 170 height 33
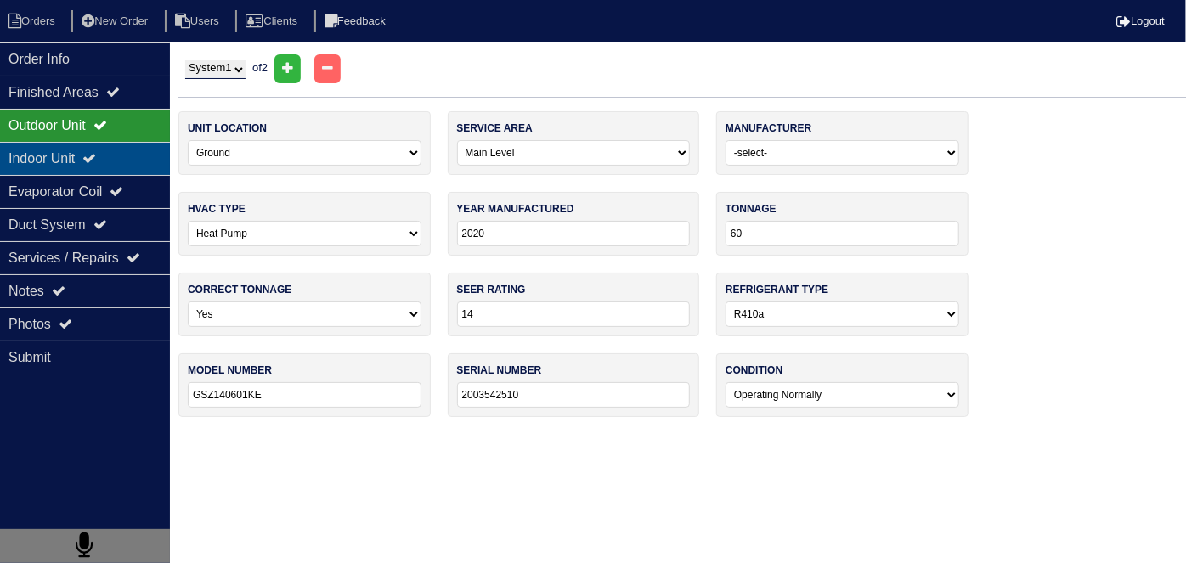
click at [82, 161] on div "Indoor Unit" at bounding box center [85, 158] width 170 height 33
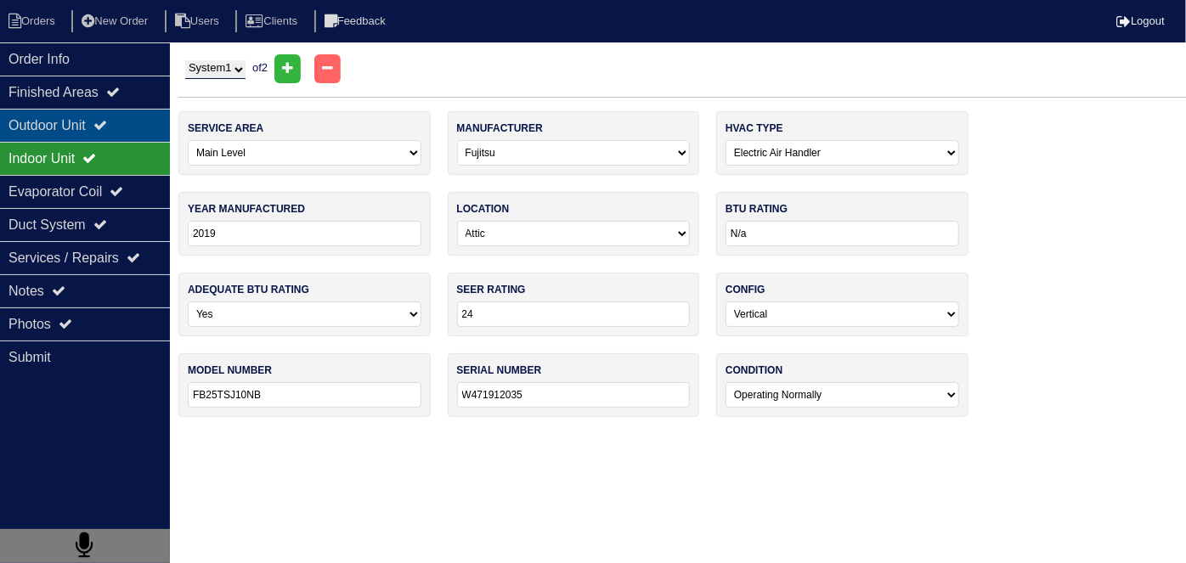
click at [70, 118] on div "Outdoor Unit" at bounding box center [85, 125] width 170 height 33
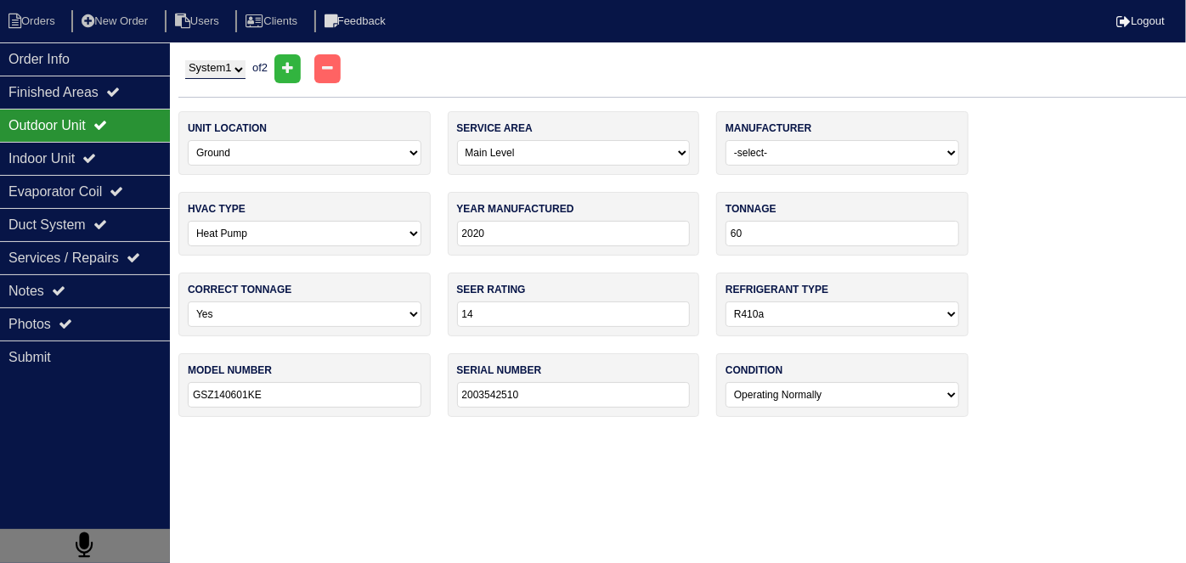
click at [211, 64] on select "System 1 System 2" at bounding box center [215, 69] width 60 height 19
select select "2"
click at [185, 60] on select "System 1 System 2" at bounding box center [215, 69] width 60 height 19
select select "1"
select select "[PERSON_NAME]"
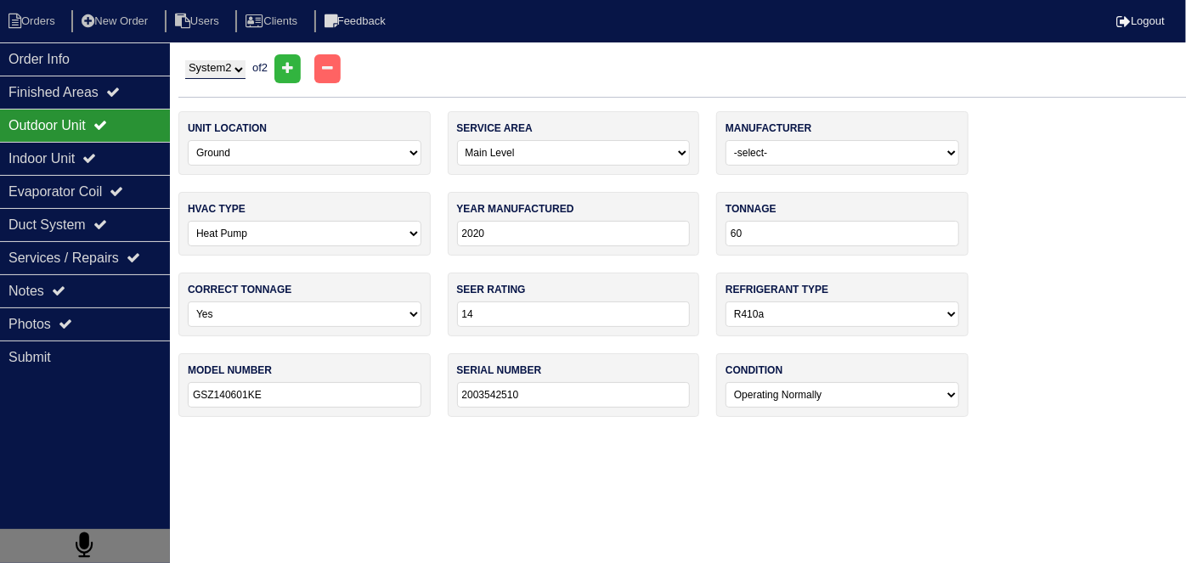
type input "2022"
type input "24"
type input "ML14XP1-024-230A01"
type input "1922C26176"
click at [73, 154] on div "Indoor Unit" at bounding box center [85, 158] width 170 height 33
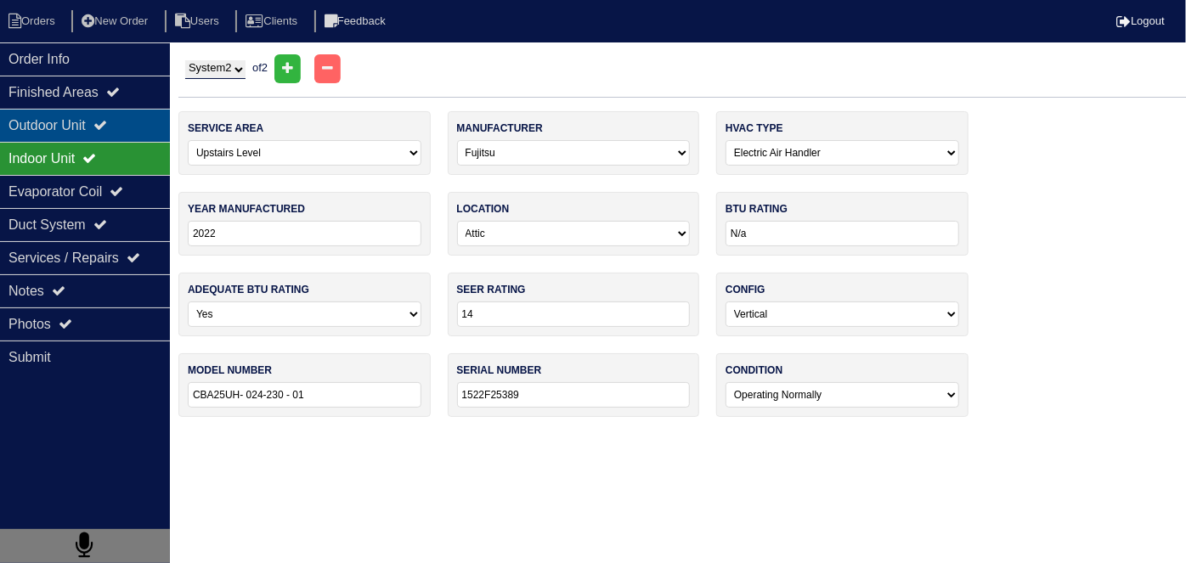
click at [65, 131] on div "Outdoor Unit" at bounding box center [85, 125] width 170 height 33
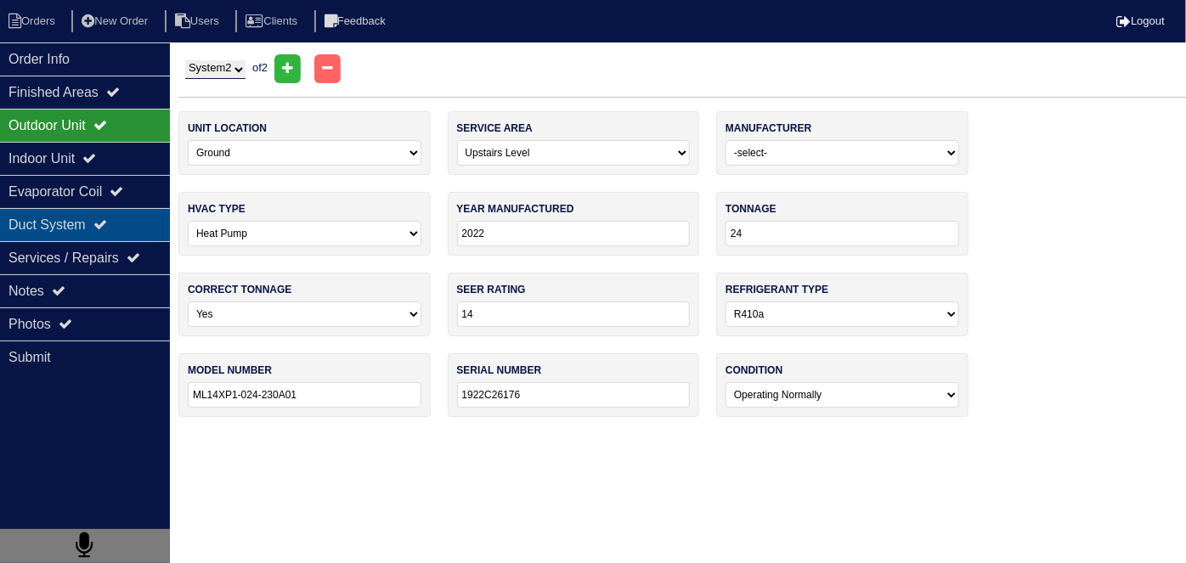
click at [47, 222] on div "Duct System" at bounding box center [85, 224] width 170 height 33
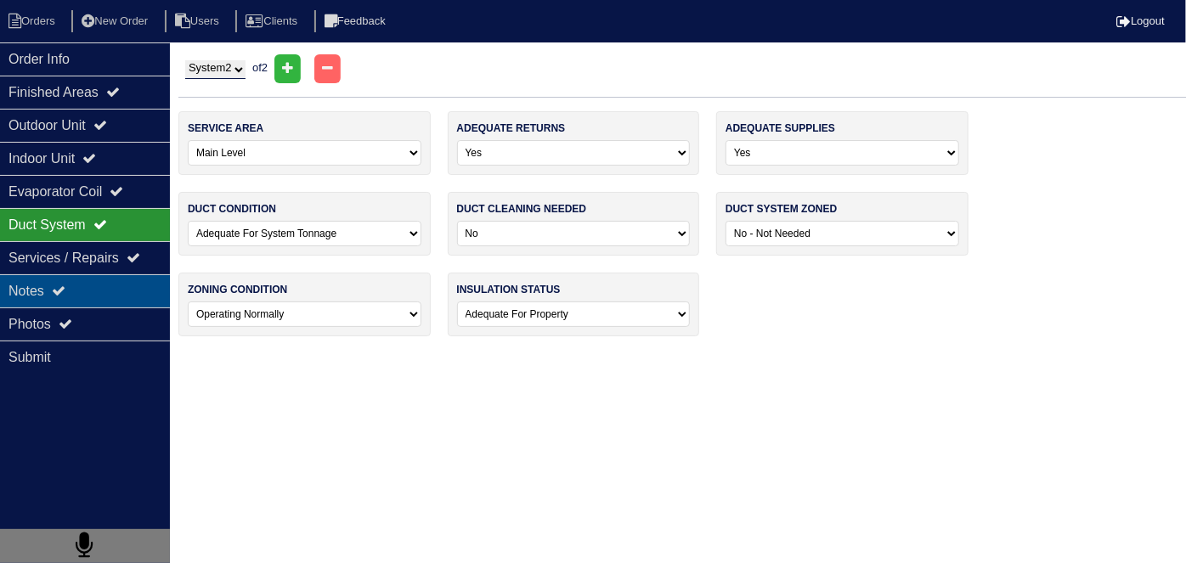
click at [42, 288] on div "Notes" at bounding box center [85, 290] width 170 height 33
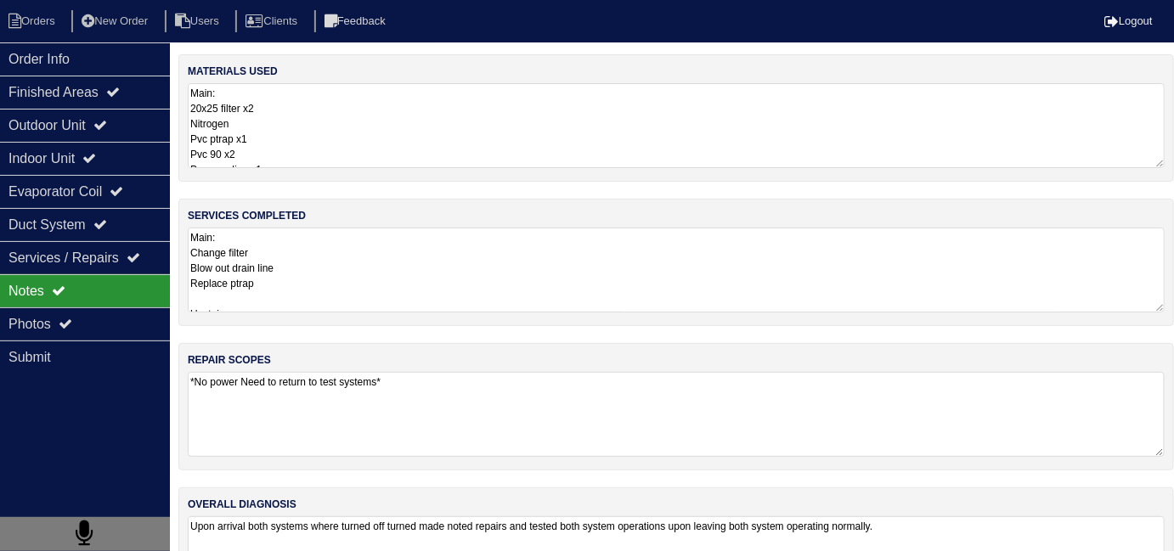
click at [439, 302] on textarea "Main: Change filter Blow out drain line Replace ptrap Upstairs: Change filter B…" at bounding box center [676, 270] width 977 height 85
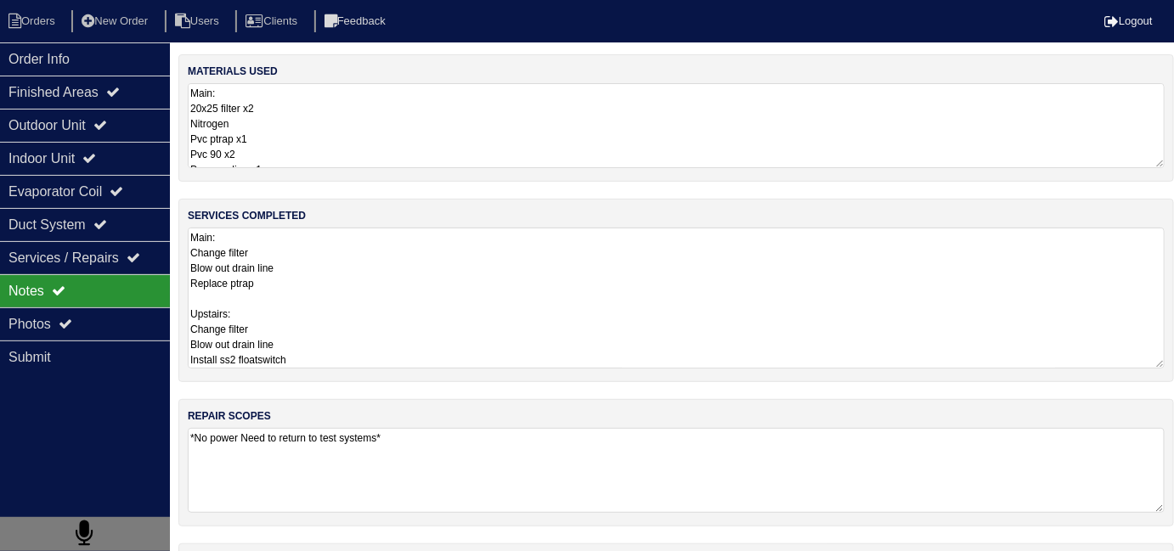
click at [477, 332] on textarea "Main: Change filter Blow out drain line Replace ptrap Upstairs: Change filter B…" at bounding box center [676, 298] width 977 height 141
click at [279, 159] on textarea "Main: 20x25 filter x2 Nitrogen Pvc ptrap x1 Pvc 90 x2 Pvc coupling x1 Upstairs:…" at bounding box center [676, 125] width 977 height 85
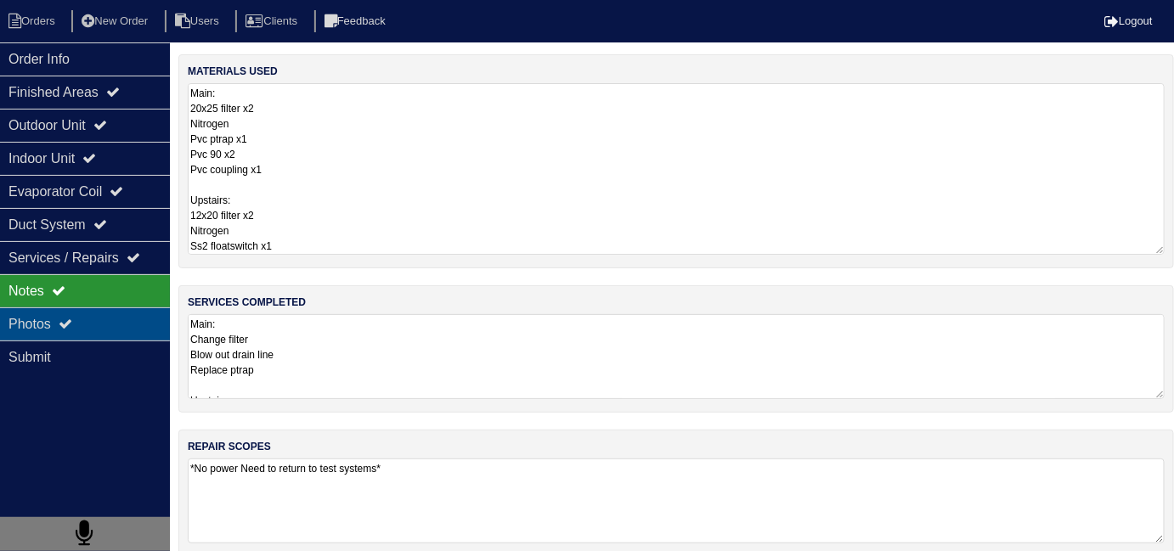
drag, startPoint x: 116, startPoint y: 328, endPoint x: 99, endPoint y: 319, distance: 19.4
click at [113, 328] on div "Photos" at bounding box center [85, 324] width 170 height 33
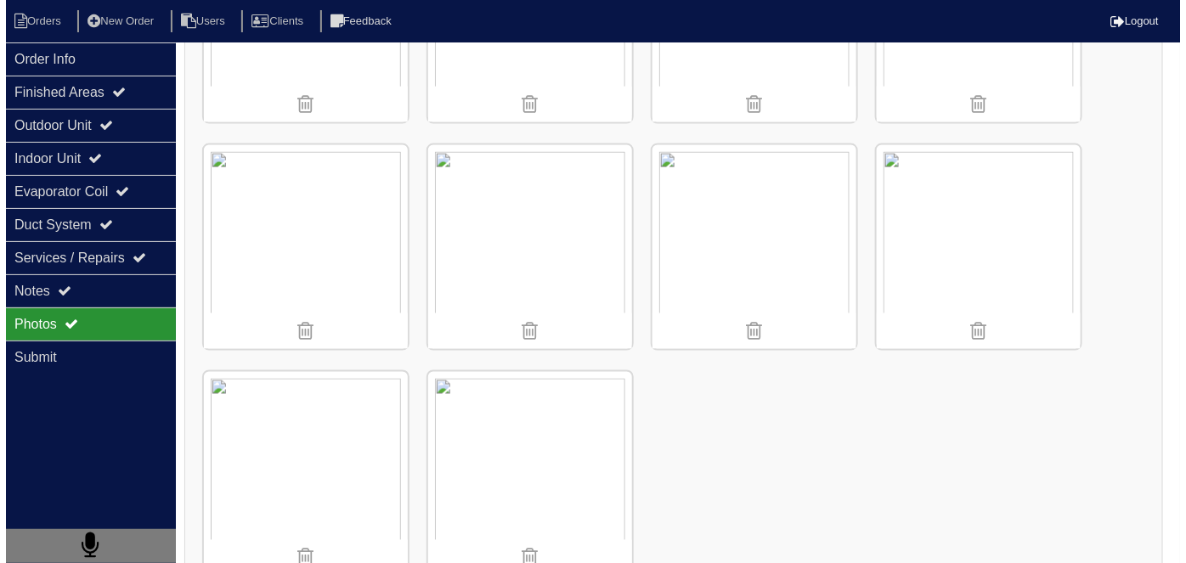
scroll to position [2923, 0]
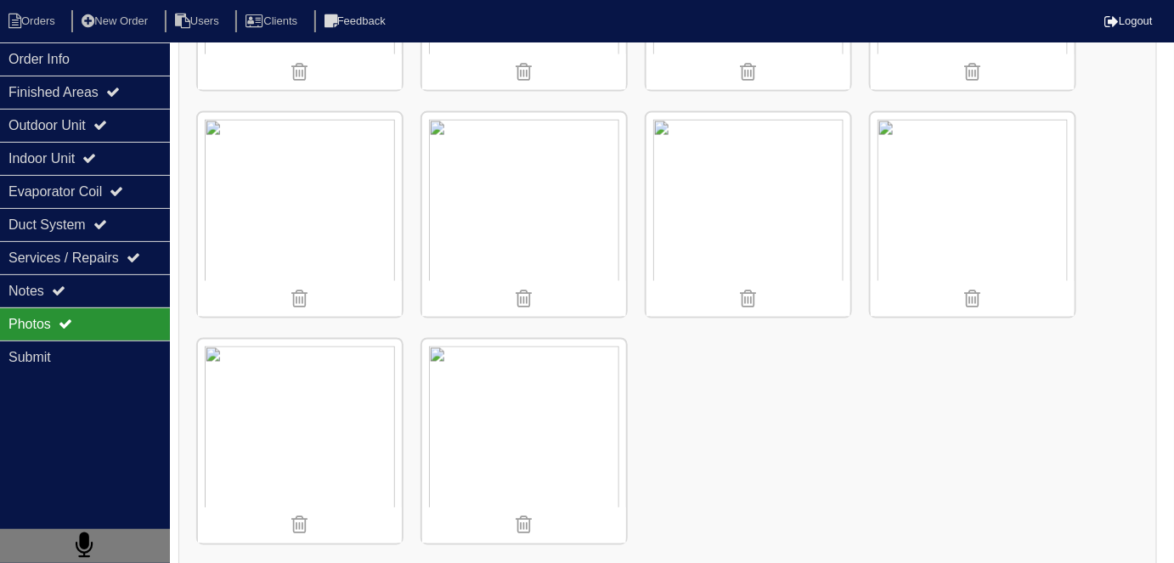
click at [207, 375] on img at bounding box center [300, 442] width 204 height 204
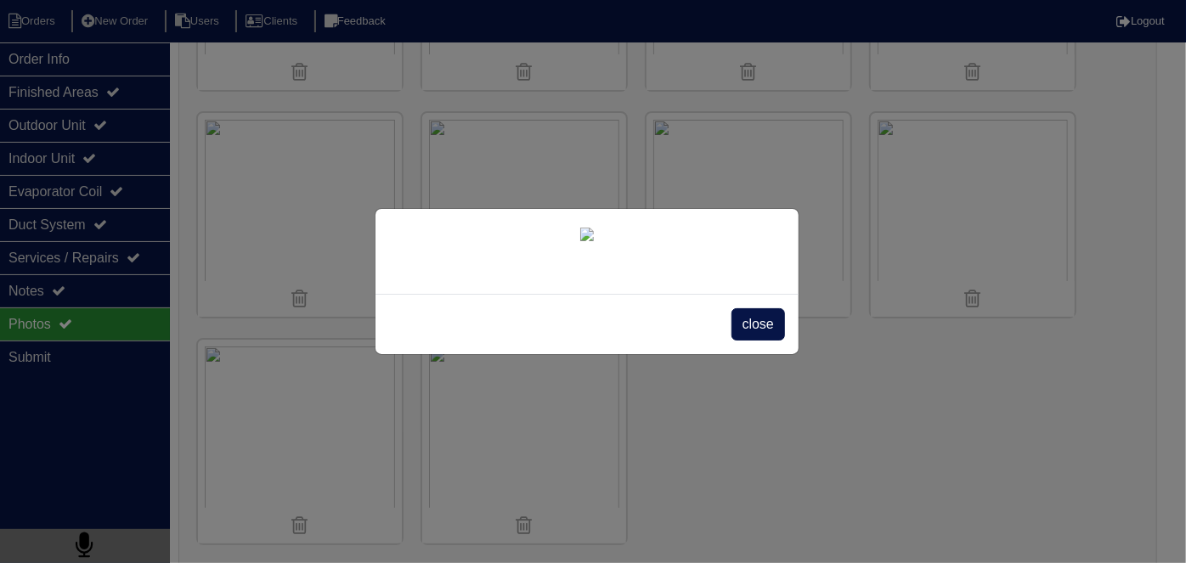
scroll to position [98, 0]
click at [741, 341] on span "close" at bounding box center [759, 324] width 54 height 32
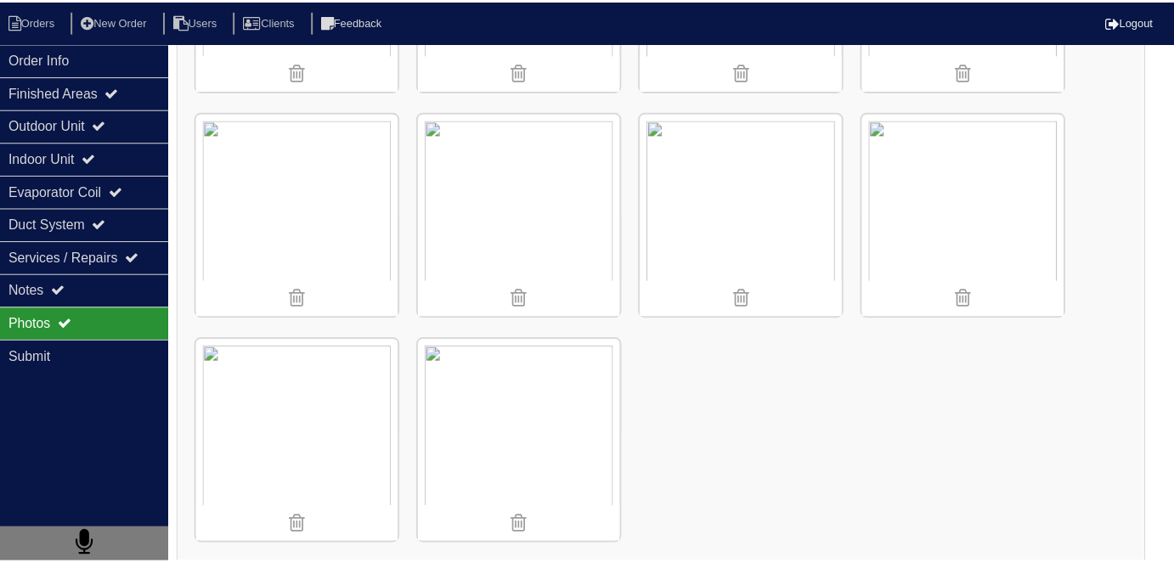
scroll to position [0, 0]
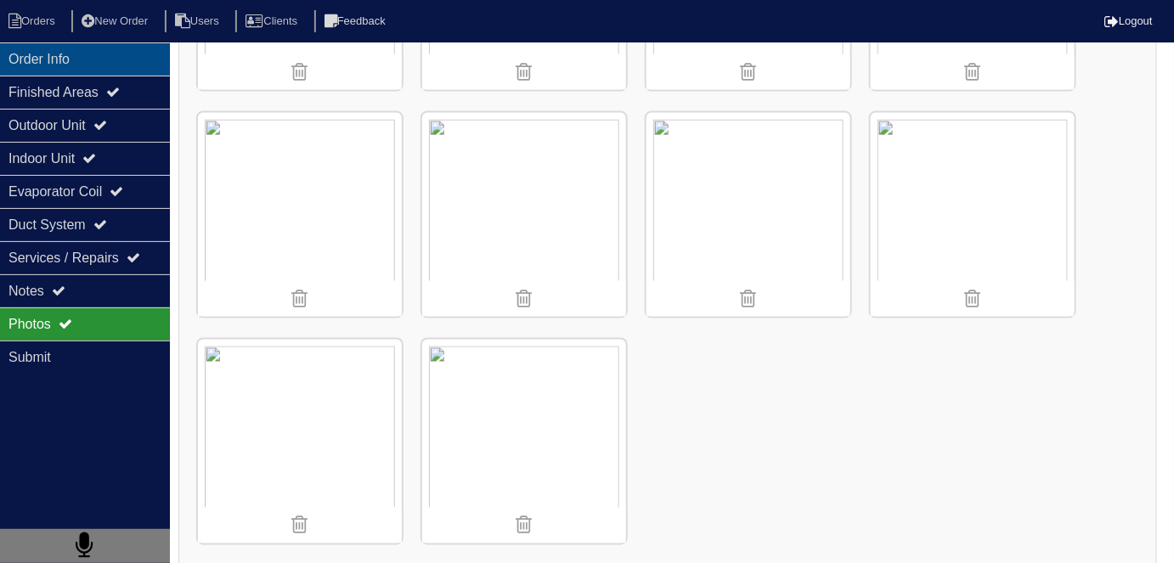
drag, startPoint x: 112, startPoint y: 50, endPoint x: 156, endPoint y: 72, distance: 49.4
click at [110, 50] on div "Order Info" at bounding box center [85, 58] width 170 height 33
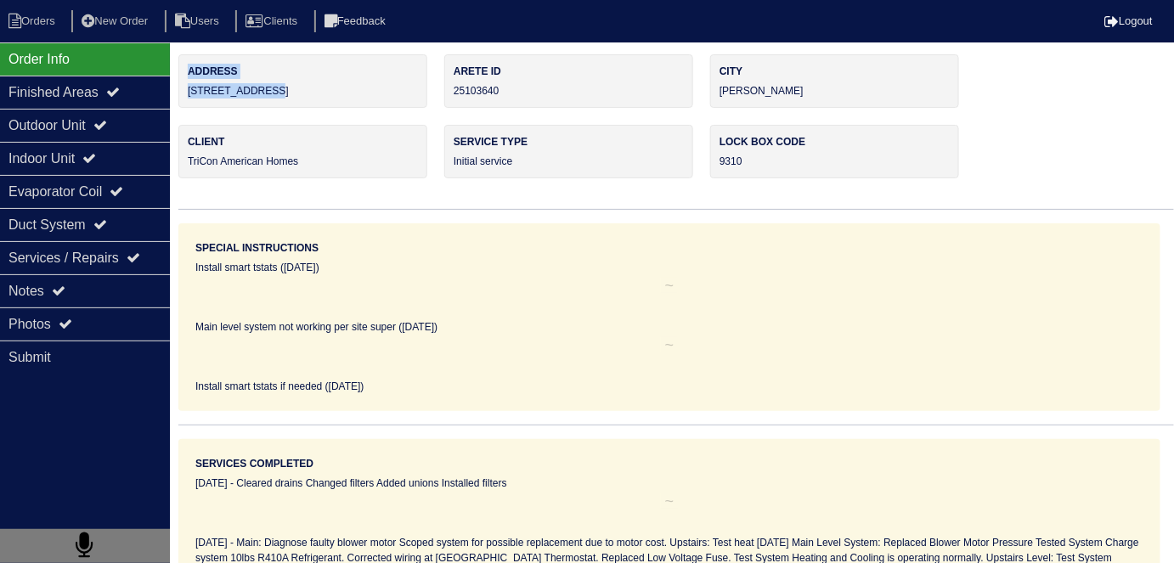
drag, startPoint x: 290, startPoint y: 95, endPoint x: 177, endPoint y: 100, distance: 113.1
click at [177, 100] on div "Order Info Finished Areas Outdoor Unit Indoor Unit Evaporator Coil Duct System …" at bounding box center [587, 355] width 1174 height 603
click at [242, 102] on div "Address 4060 O Henry Ct" at bounding box center [302, 81] width 249 height 54
click at [268, 93] on div "Address 4060 O Henry Ct" at bounding box center [302, 81] width 249 height 54
click at [286, 88] on div "Address 4060 O Henry Ct" at bounding box center [302, 81] width 249 height 54
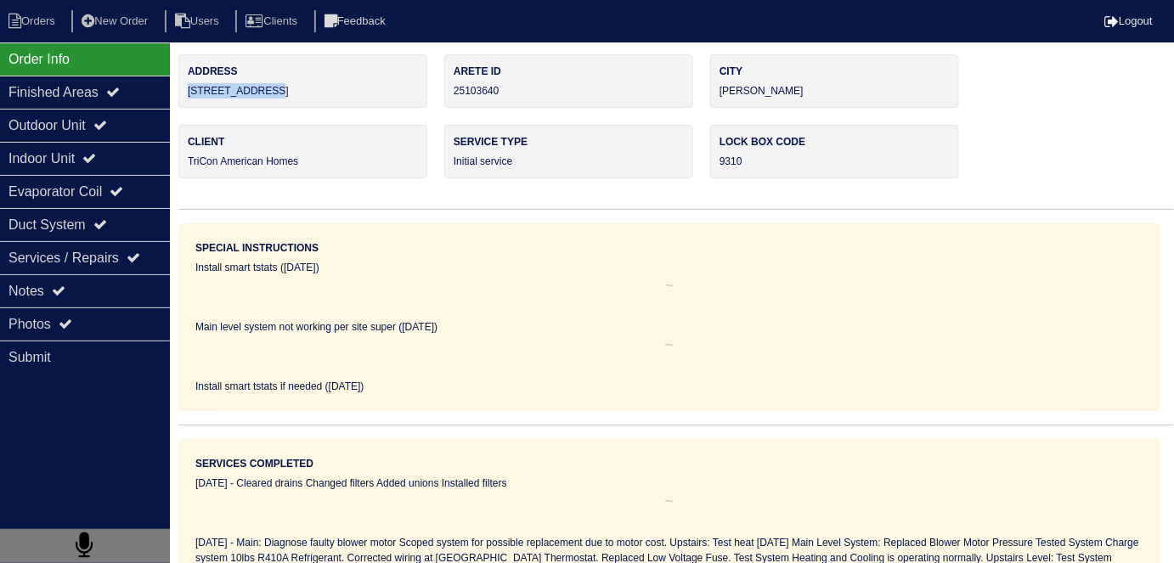
drag, startPoint x: 285, startPoint y: 90, endPoint x: 184, endPoint y: 99, distance: 101.5
click at [184, 99] on div "Address 4060 O Henry Ct" at bounding box center [302, 81] width 249 height 54
copy div "4060 O Henry Ct"
click at [589, 313] on div "Special Instructions Install smart tstats (02/09/25) Main level system not work…" at bounding box center [669, 317] width 982 height 188
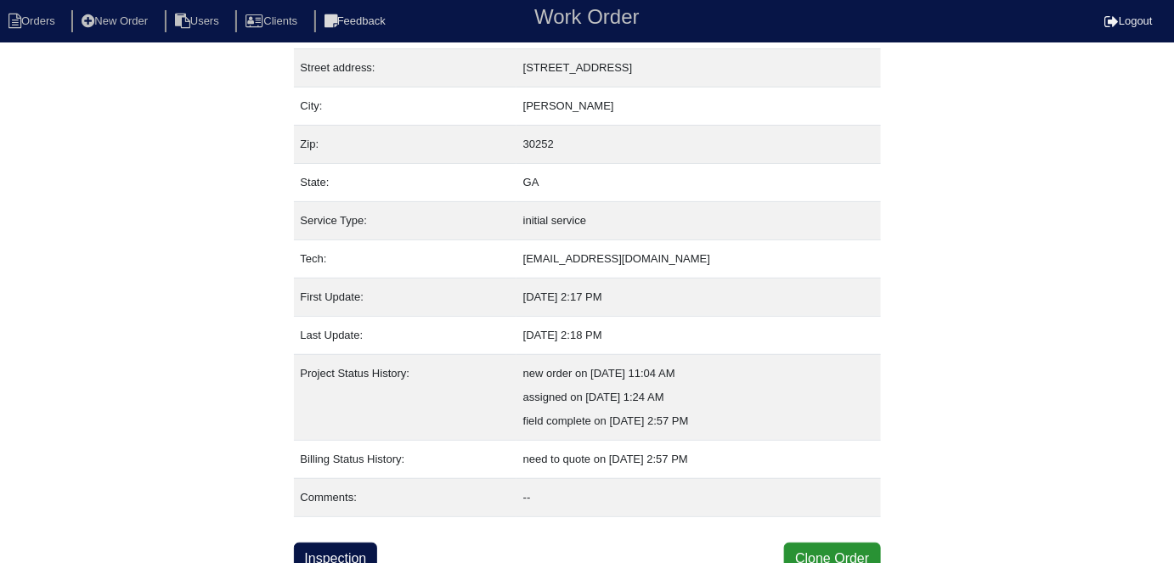
scroll to position [89, 0]
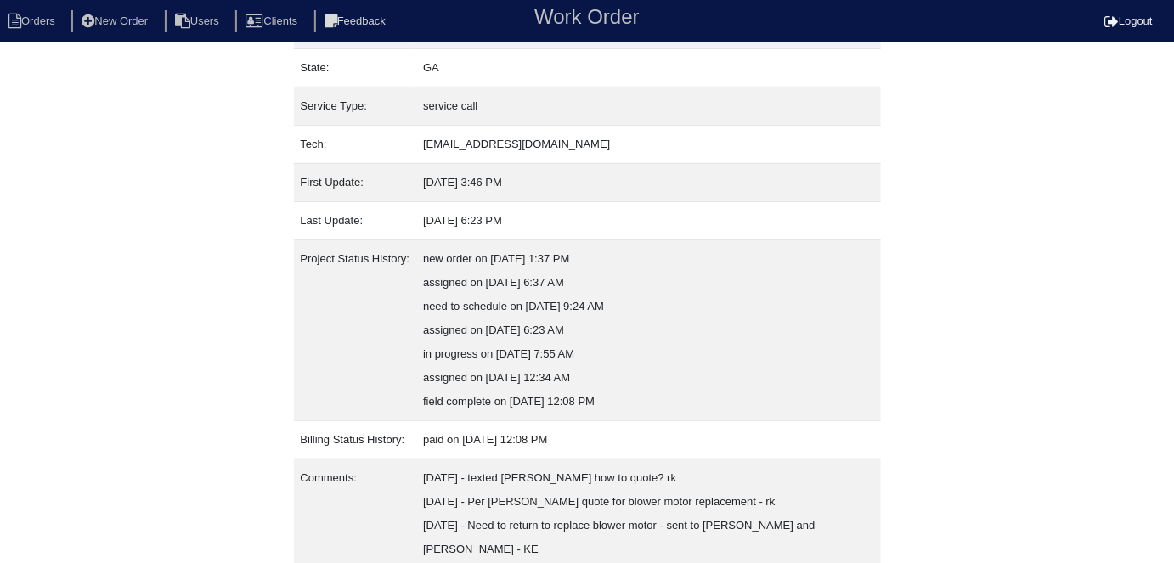
scroll to position [256, 0]
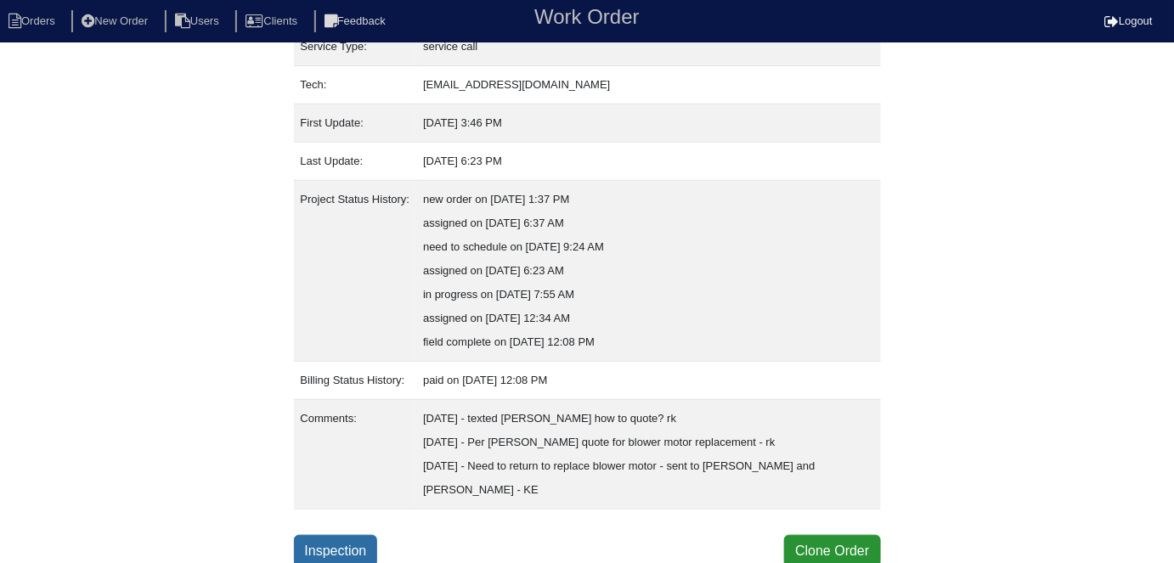
click at [349, 539] on link "Inspection" at bounding box center [336, 551] width 84 height 32
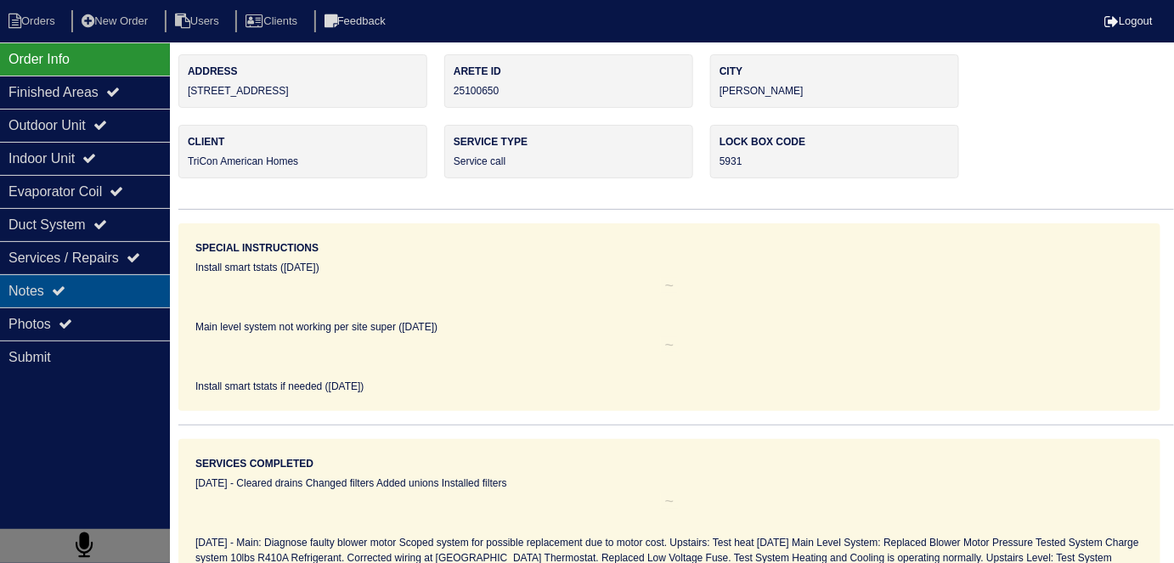
click at [28, 300] on div "Notes" at bounding box center [85, 290] width 170 height 33
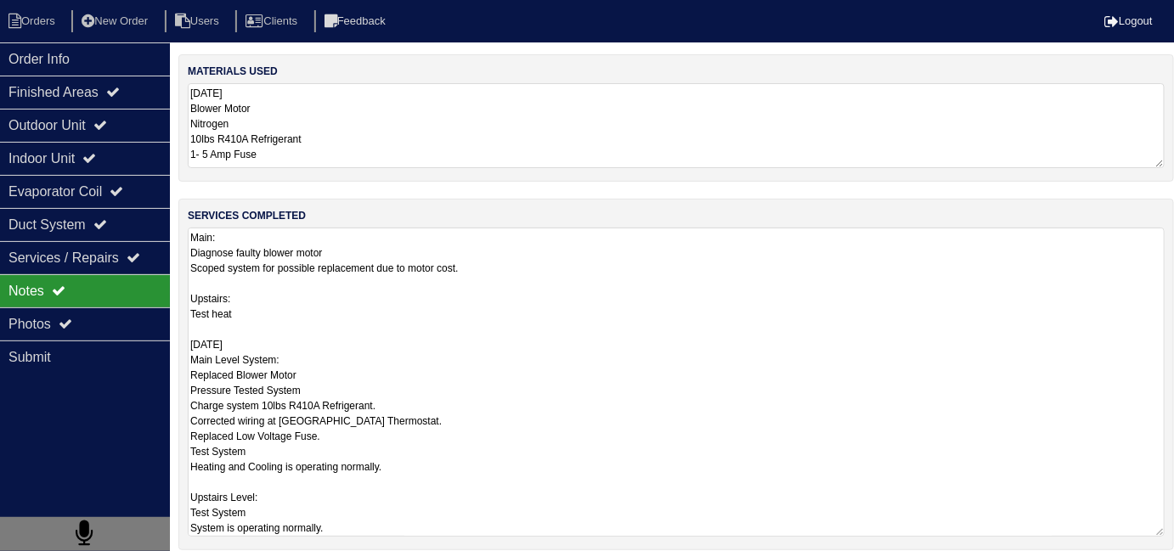
drag, startPoint x: 518, startPoint y: 298, endPoint x: 612, endPoint y: 344, distance: 104.1
click at [521, 298] on textarea "Main: Diagnose faulty blower motor Scoped system for possible replacement due t…" at bounding box center [676, 382] width 977 height 309
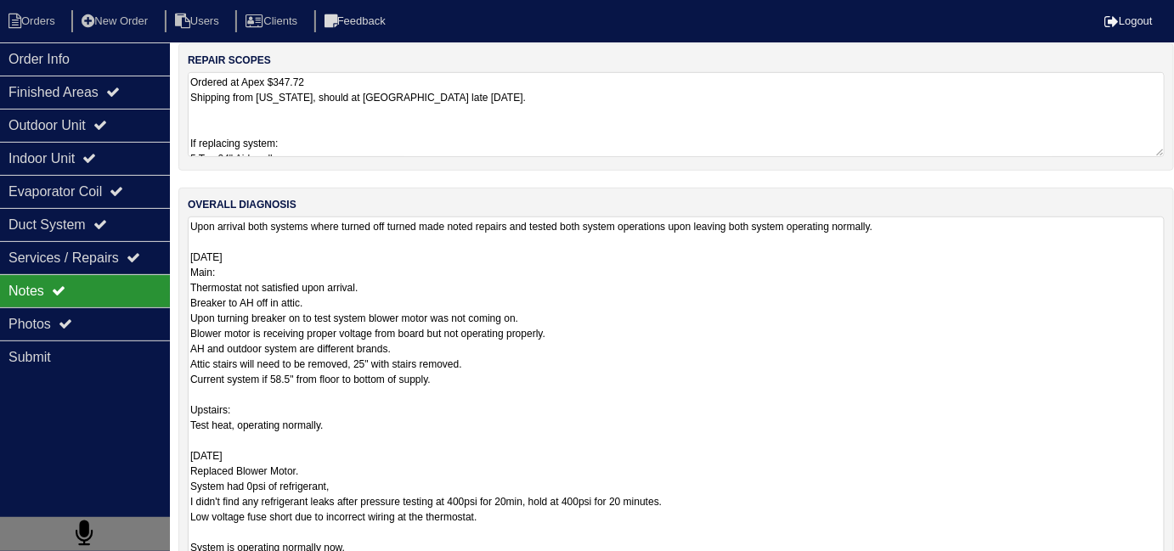
scroll to position [76, 0]
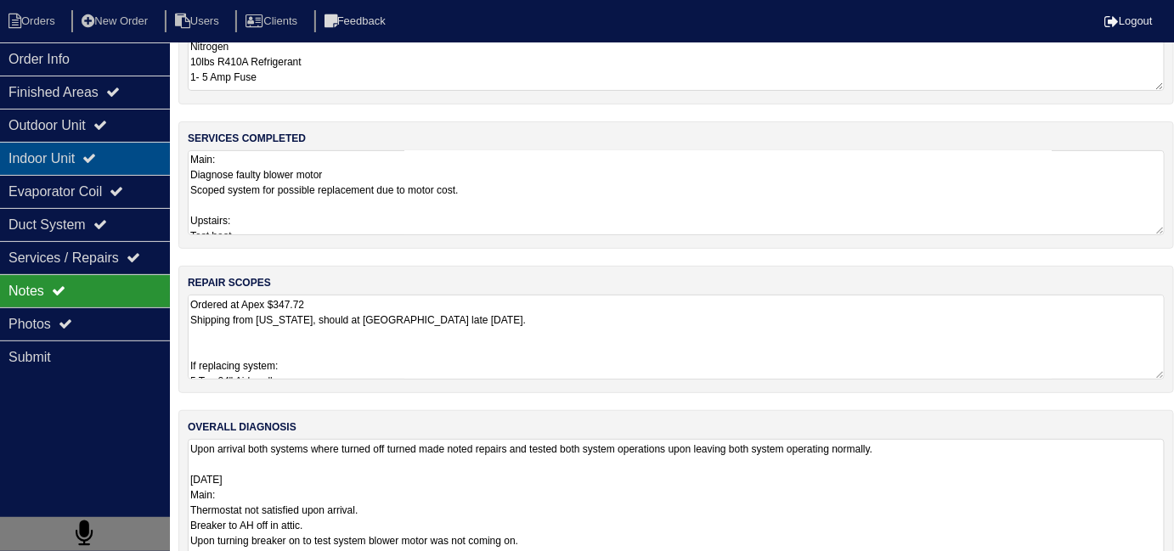
scroll to position [78, 0]
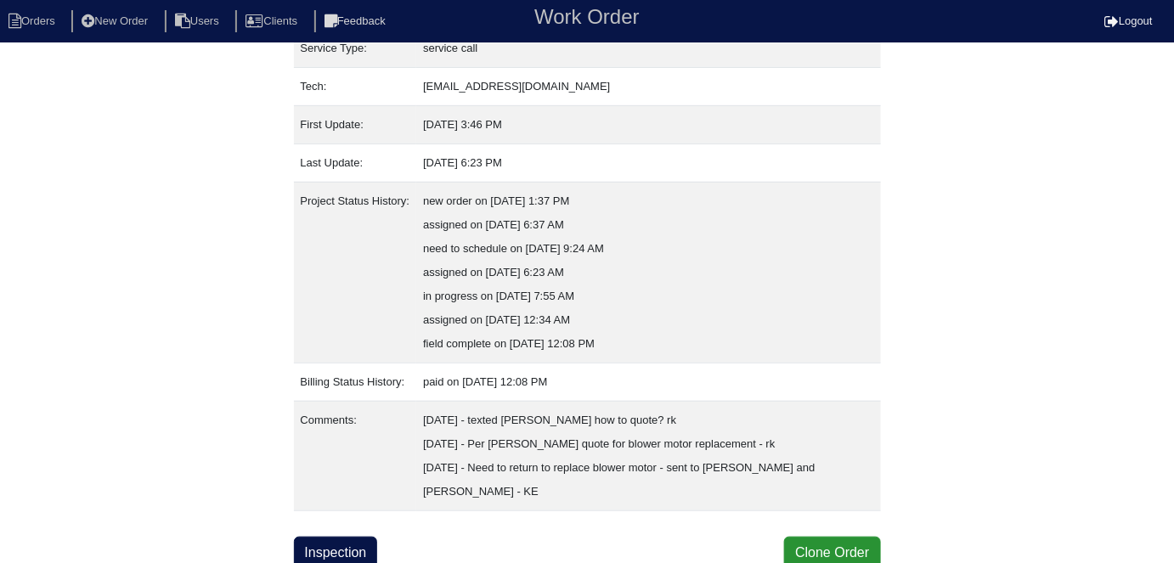
scroll to position [256, 0]
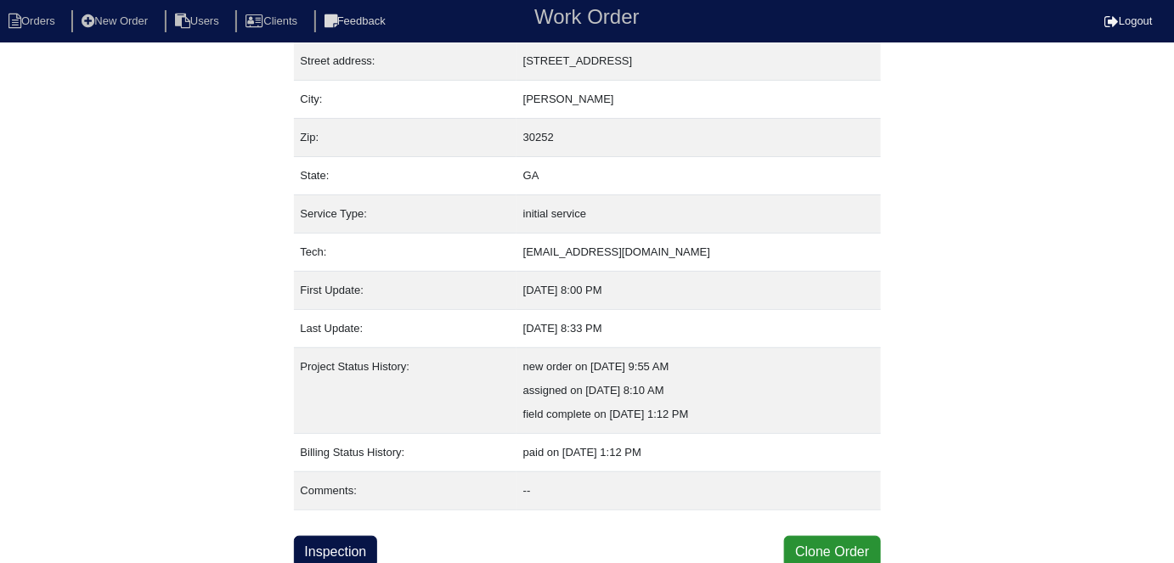
scroll to position [89, 0]
click at [344, 551] on link "Inspection" at bounding box center [336, 551] width 84 height 32
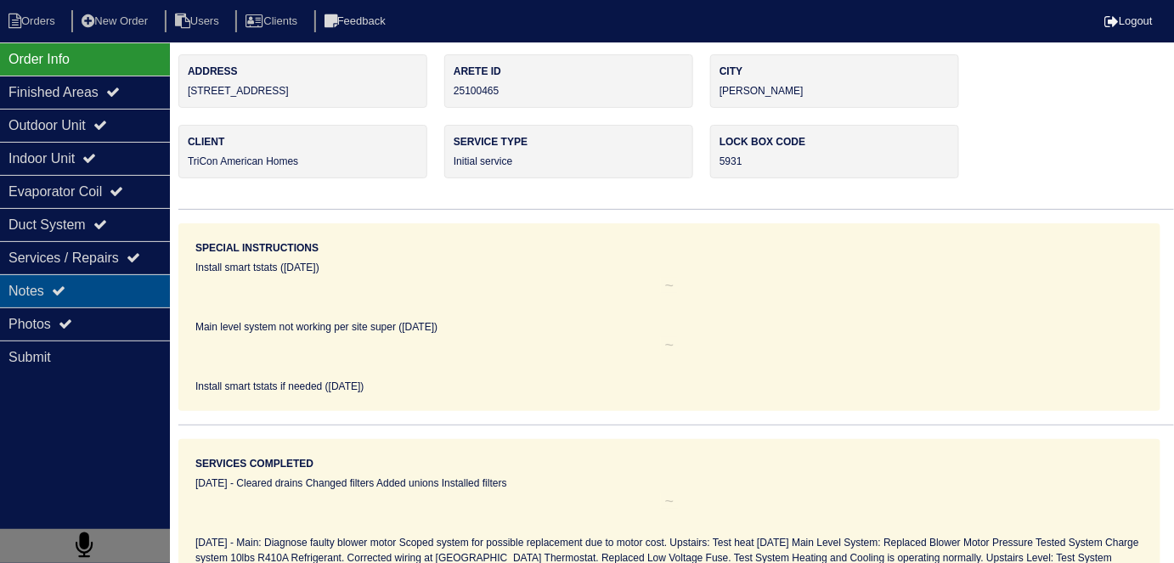
click at [84, 284] on div "Notes" at bounding box center [85, 290] width 170 height 33
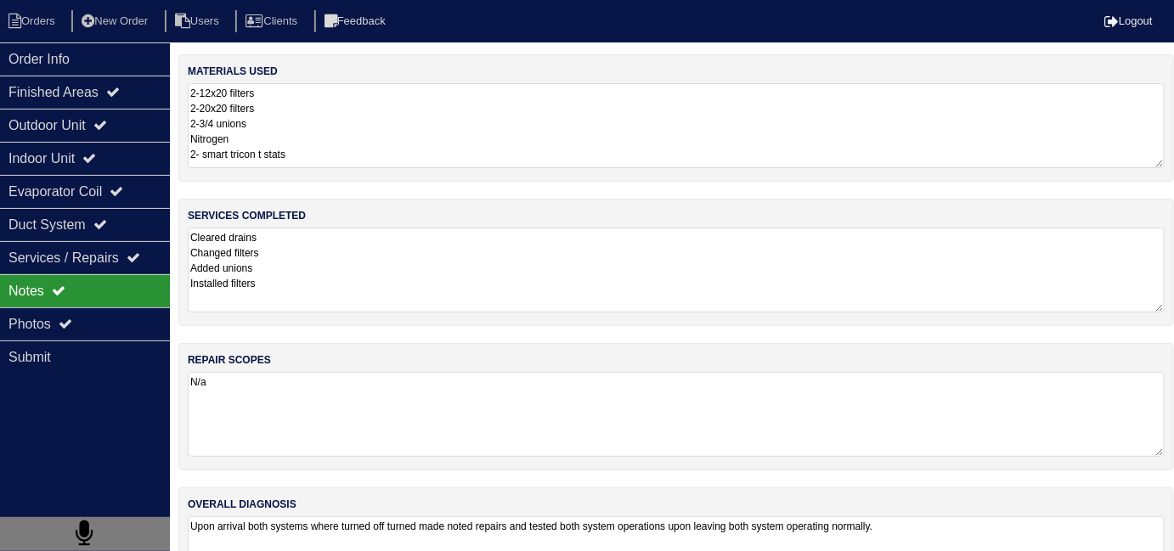
scroll to position [1, 0]
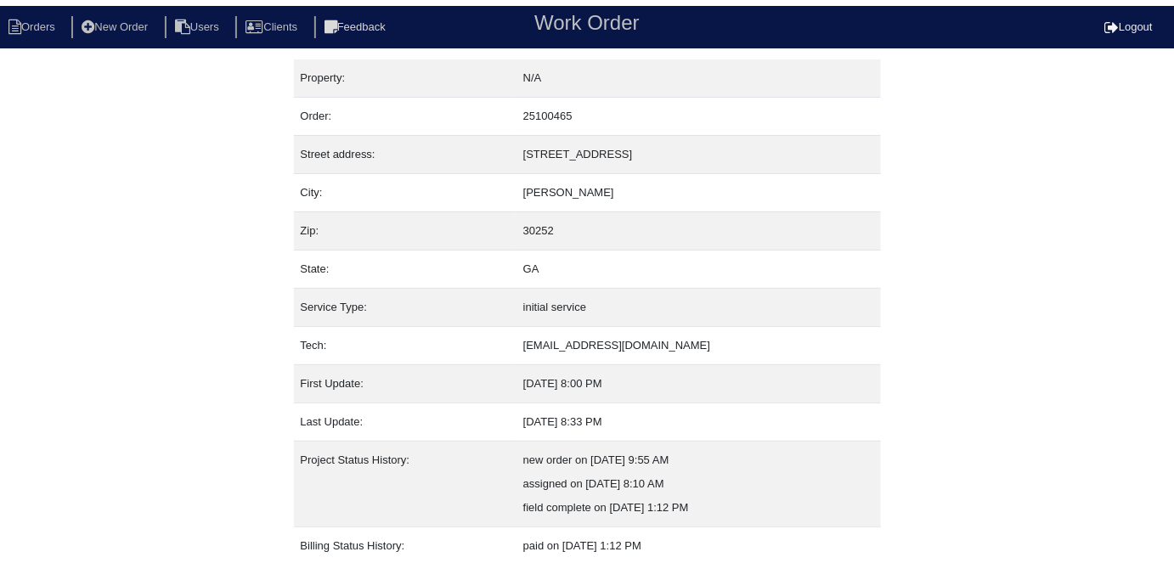
scroll to position [89, 0]
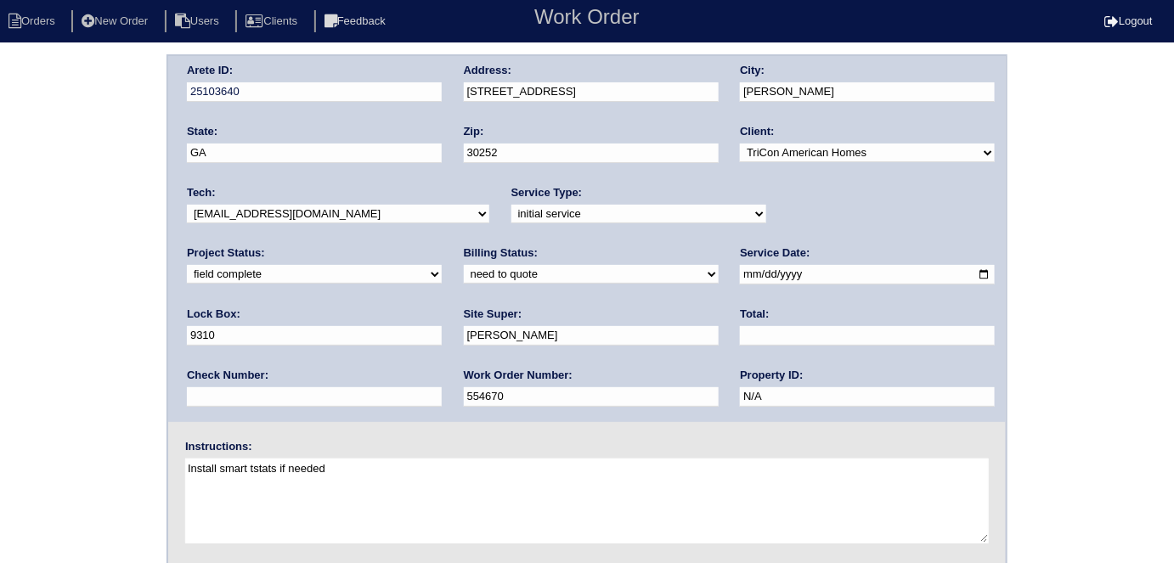
click at [464, 272] on select "need to quote quoted need to invoice invoiced paid warranty purchase order need…" at bounding box center [591, 274] width 255 height 19
select select "quoted"
click at [464, 265] on select "need to quote quoted need to invoice invoiced paid warranty purchase order need…" at bounding box center [591, 274] width 255 height 19
click at [740, 343] on input "text" at bounding box center [867, 336] width 255 height 20
type input "840.00"
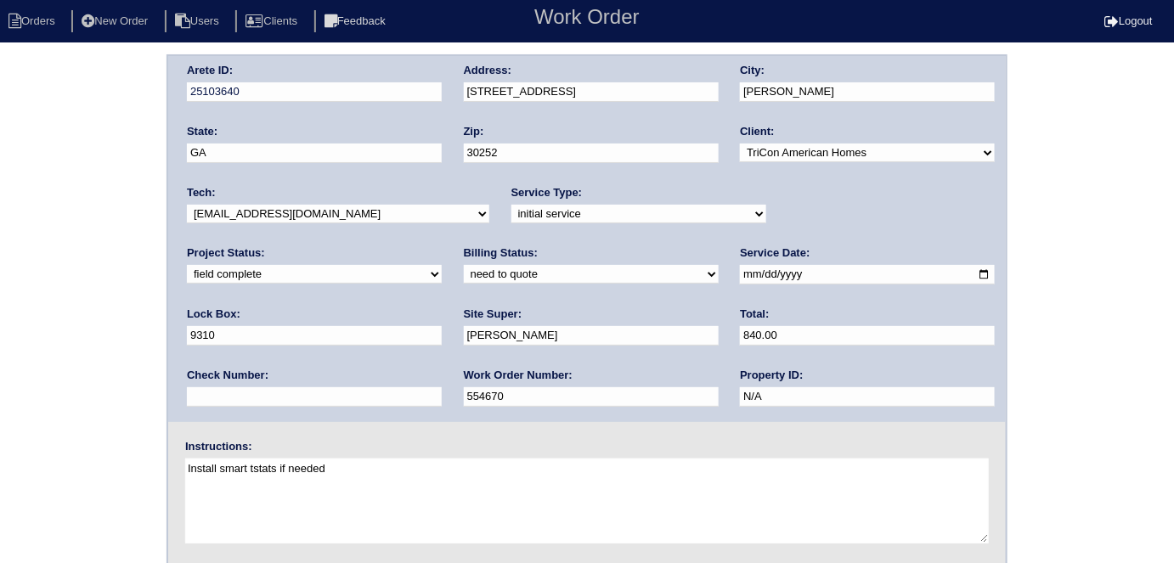
click at [0, 285] on div "Arete ID: 25103640 Address: [STREET_ADDRESS] City: [PERSON_NAME] State: [GEOGRA…" at bounding box center [587, 397] width 1174 height 687
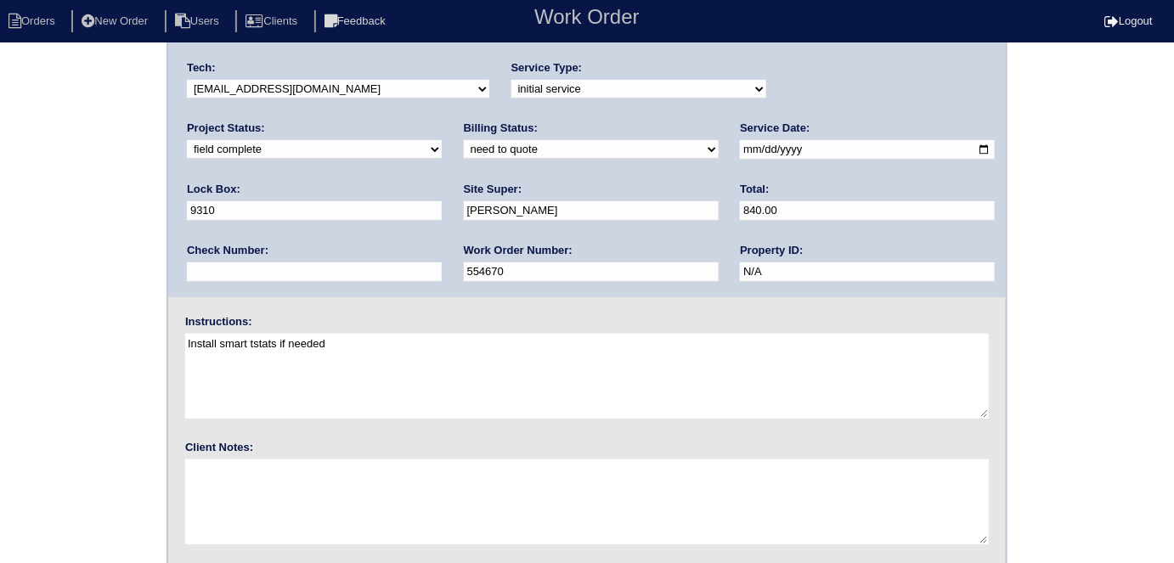
scroll to position [174, 0]
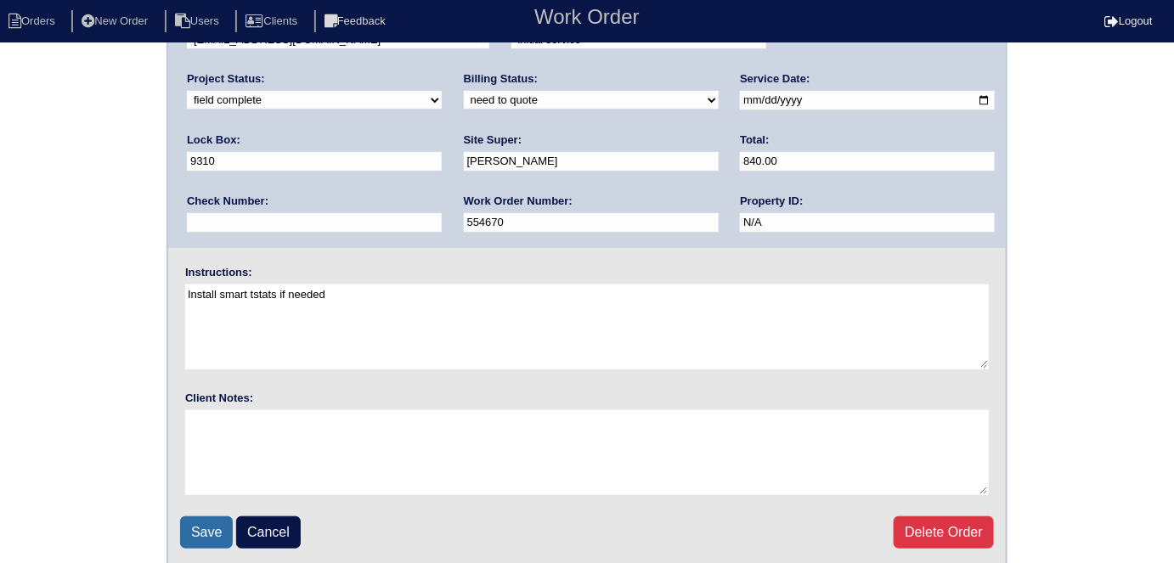
drag, startPoint x: 195, startPoint y: 528, endPoint x: 194, endPoint y: 517, distance: 10.3
click at [195, 526] on input "Save" at bounding box center [206, 533] width 53 height 32
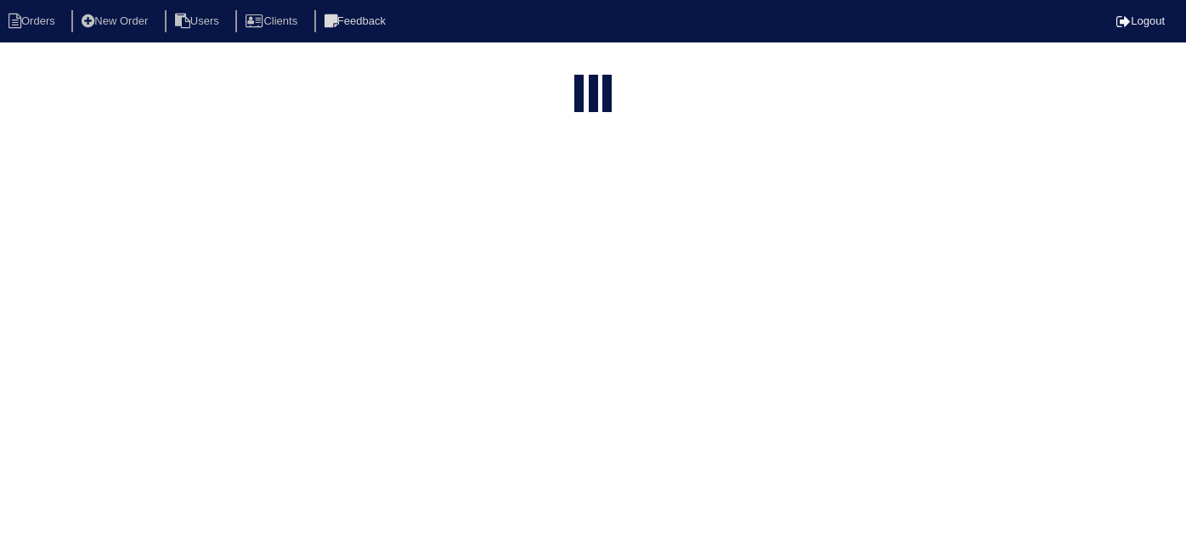
select select "15"
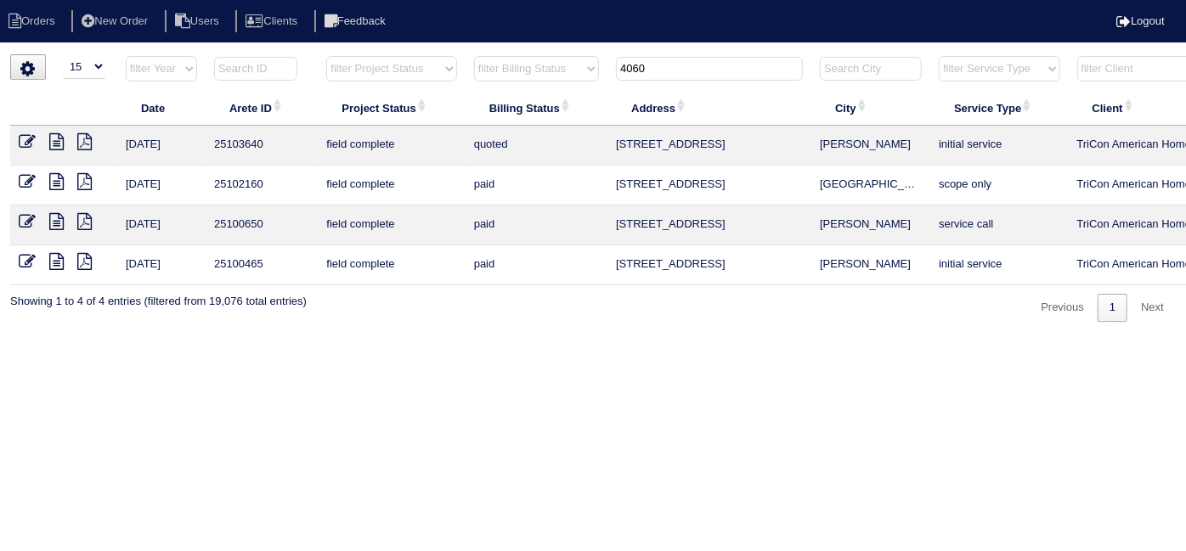
drag, startPoint x: 675, startPoint y: 69, endPoint x: 351, endPoint y: 34, distance: 325.6
click at [430, 46] on html "Orders New Order Users Clients Feedback Logout Orders New Order Users Clients M…" at bounding box center [593, 169] width 1186 height 339
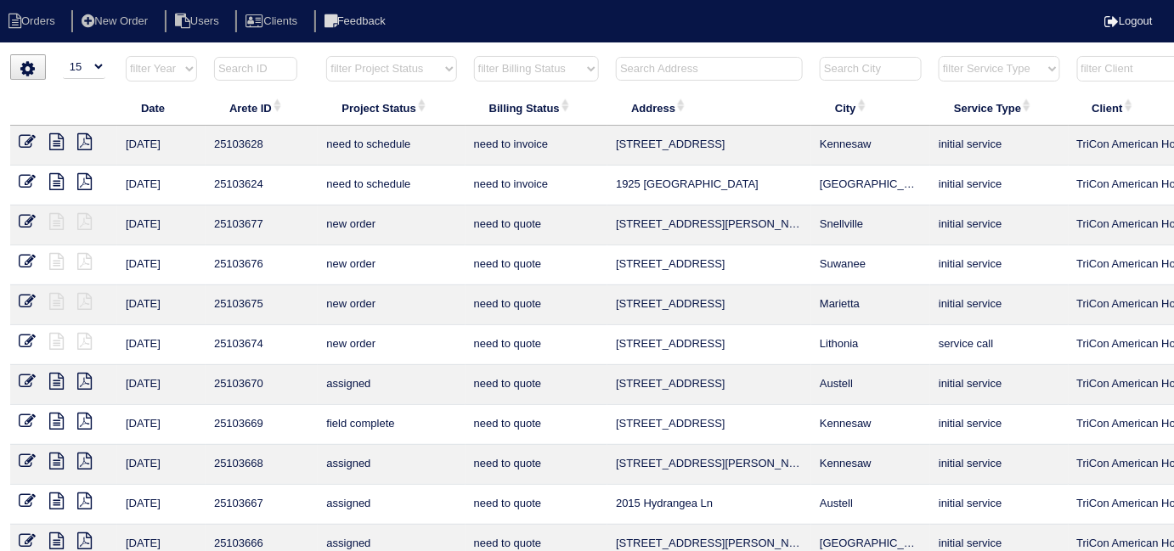
click at [644, 63] on input "text" at bounding box center [709, 69] width 187 height 24
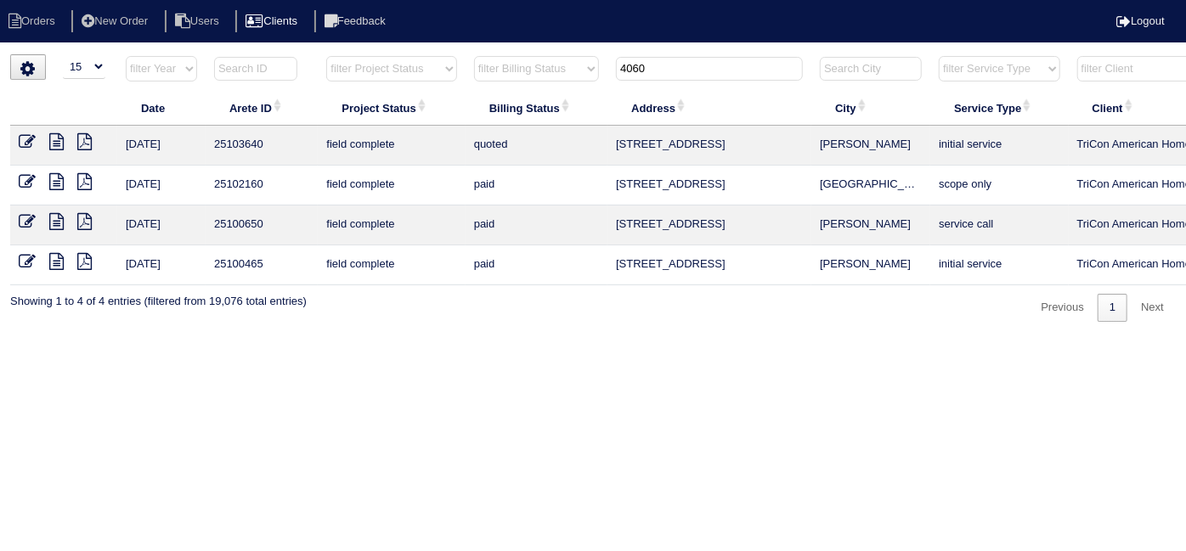
drag, startPoint x: 673, startPoint y: 71, endPoint x: 321, endPoint y: 19, distance: 355.7
click at [421, 54] on body "Orders New Order Users Clients Feedback Logout Orders New Order Users Clients M…" at bounding box center [593, 188] width 1186 height 268
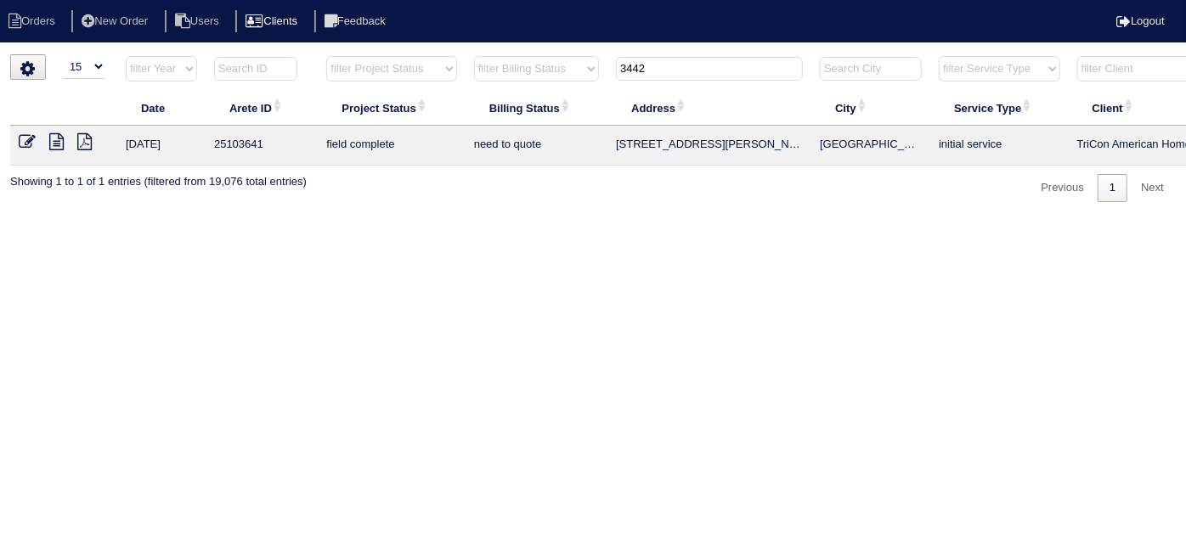
type input "3442"
click at [52, 138] on icon at bounding box center [56, 141] width 14 height 17
click at [25, 134] on icon at bounding box center [27, 141] width 17 height 17
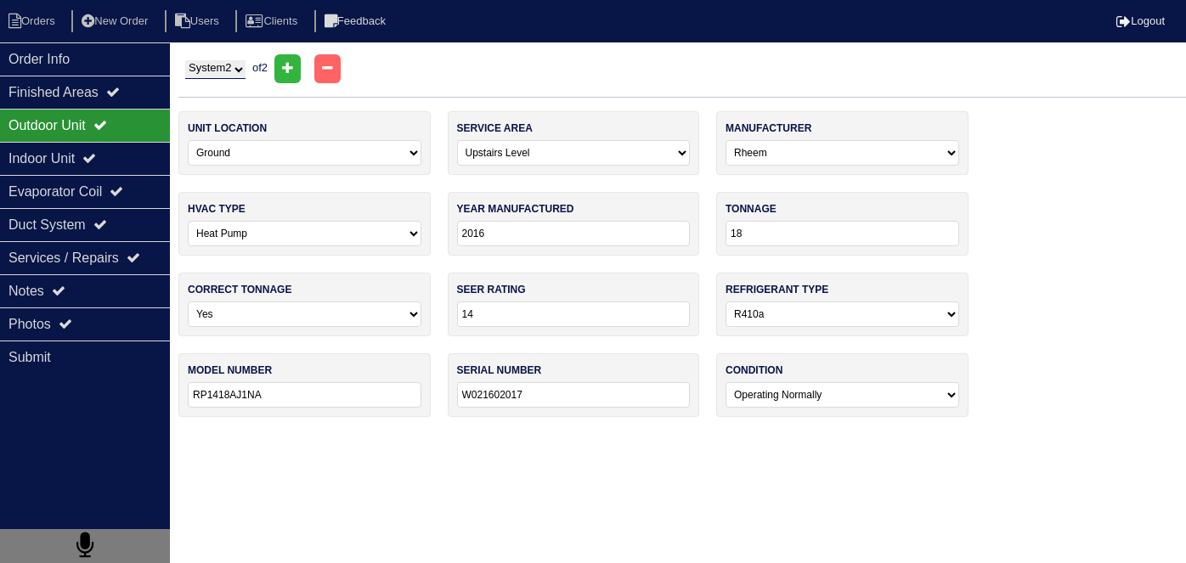
select select "2"
select select "0"
select select "1"
select select "Rheem"
select select "1"
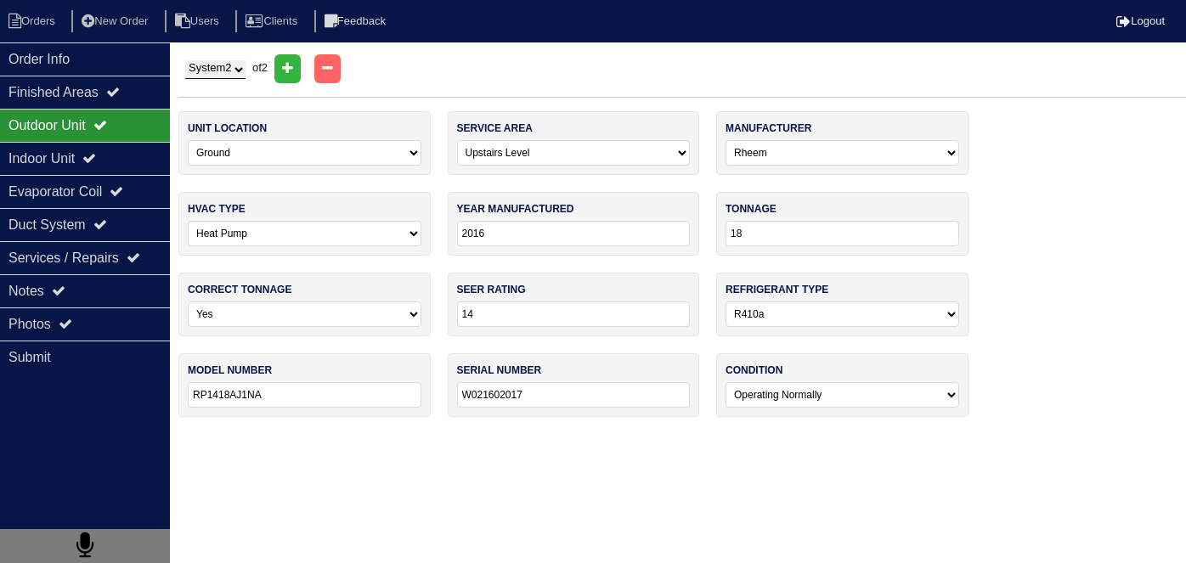
select select "0"
select select "1"
select select "0"
click at [188, 65] on select "System 1 System 2" at bounding box center [215, 69] width 60 height 19
select select "1"
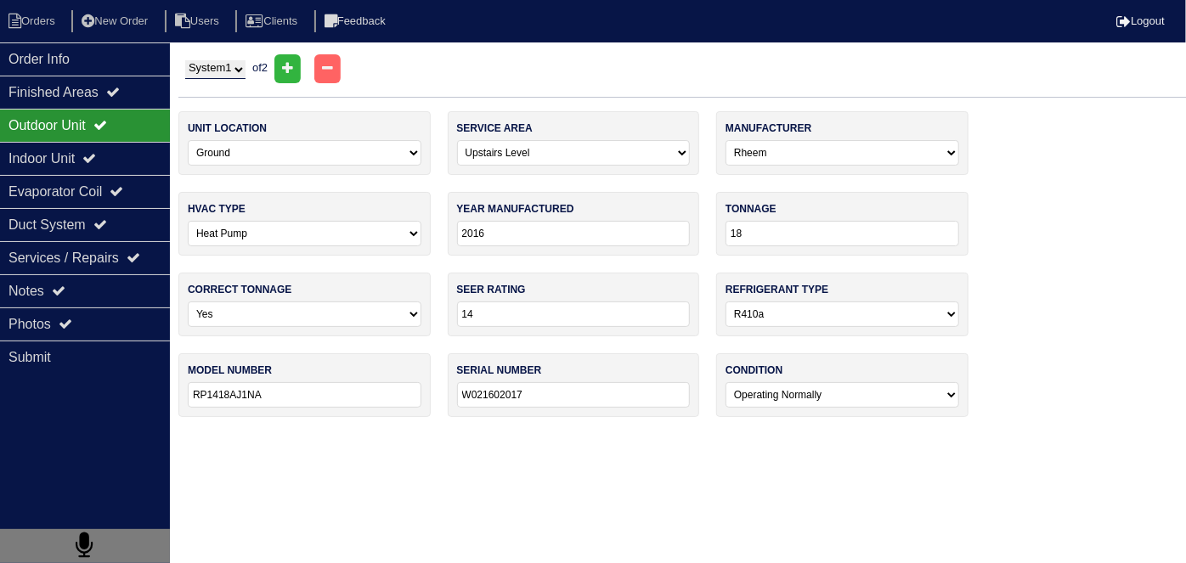
click at [185, 60] on select "System 1 System 2" at bounding box center [215, 69] width 60 height 19
select select "0"
click at [212, 68] on select "System 1 System 2" at bounding box center [215, 69] width 60 height 19
select select "2"
click at [185, 60] on select "System 1 System 2" at bounding box center [215, 69] width 60 height 19
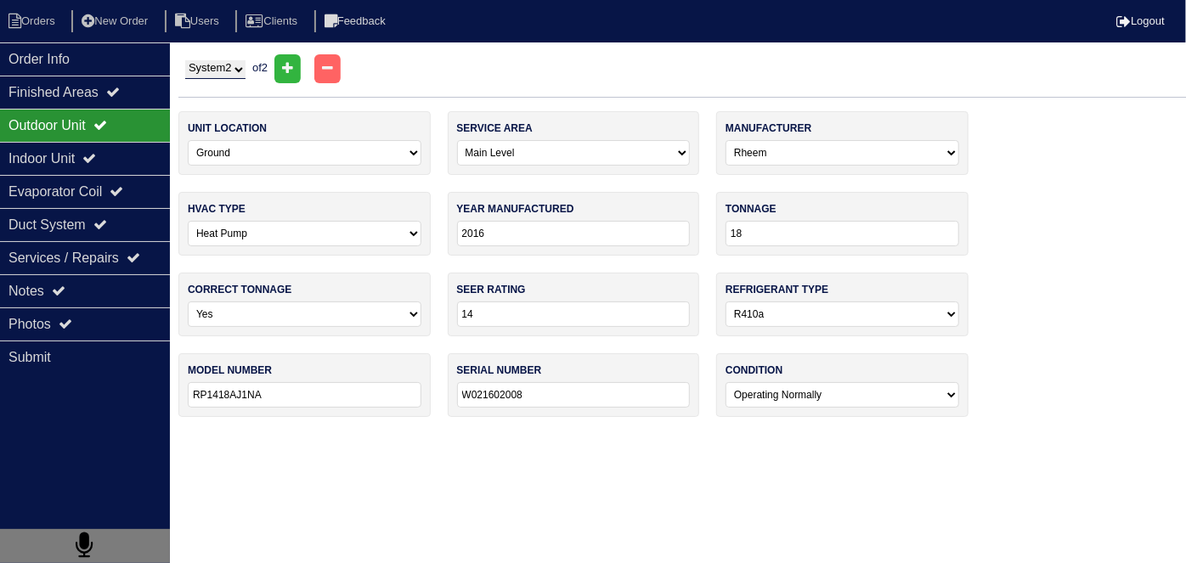
select select "1"
click at [215, 69] on select "System 1 System 2" at bounding box center [215, 69] width 60 height 19
select select "1"
click at [185, 60] on select "System 1 System 2" at bounding box center [215, 69] width 60 height 19
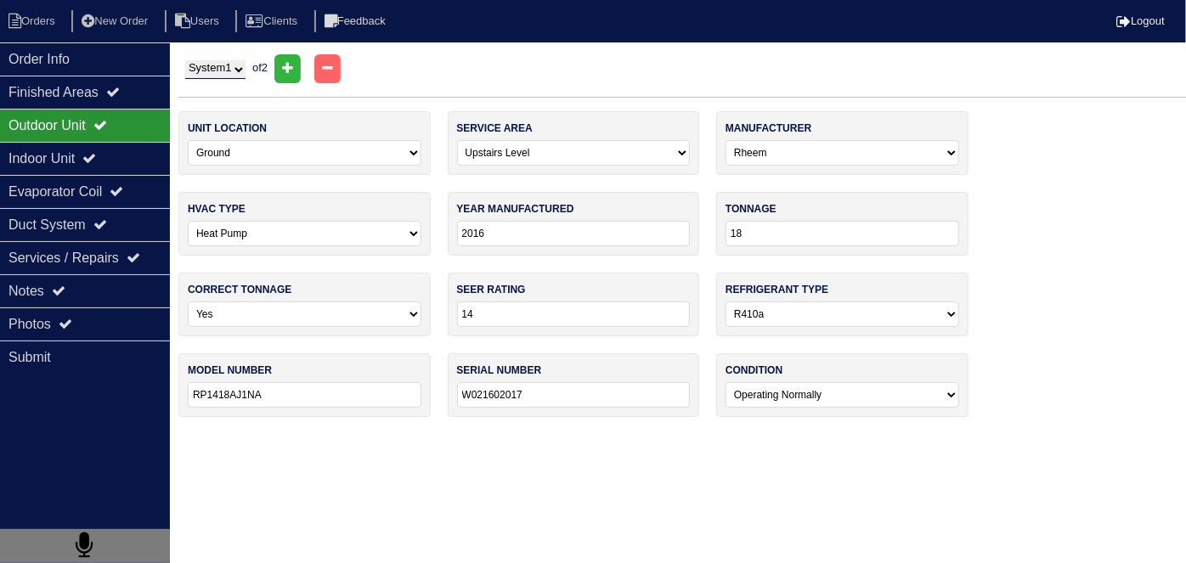
select select "0"
click at [88, 175] on div "Evaporator Coil" at bounding box center [85, 191] width 170 height 33
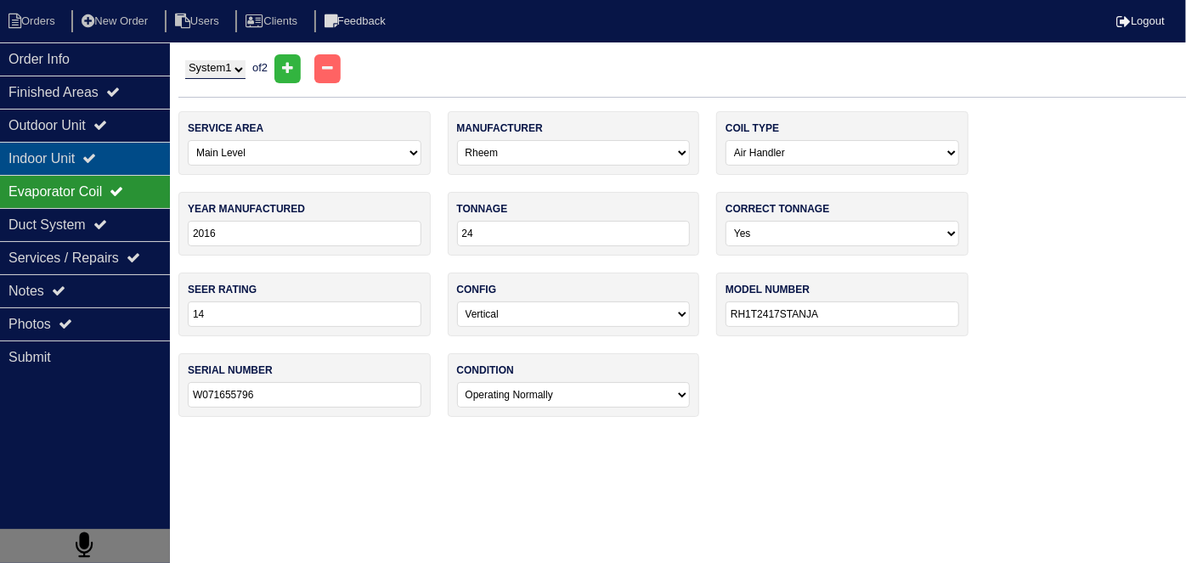
click at [88, 164] on div "Indoor Unit" at bounding box center [85, 158] width 170 height 33
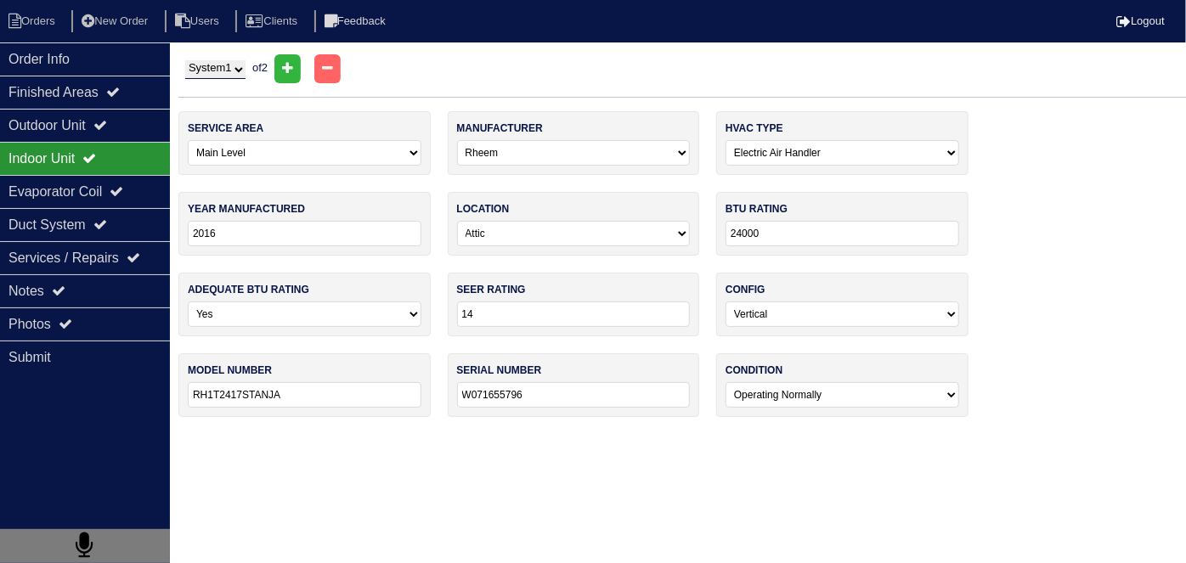
click at [213, 68] on select "System 1 System 2" at bounding box center [215, 69] width 60 height 19
select select "2"
click at [185, 60] on select "System 1 System 2" at bounding box center [215, 69] width 60 height 19
select select "1"
click at [205, 71] on select "System 1 System 2" at bounding box center [215, 69] width 60 height 19
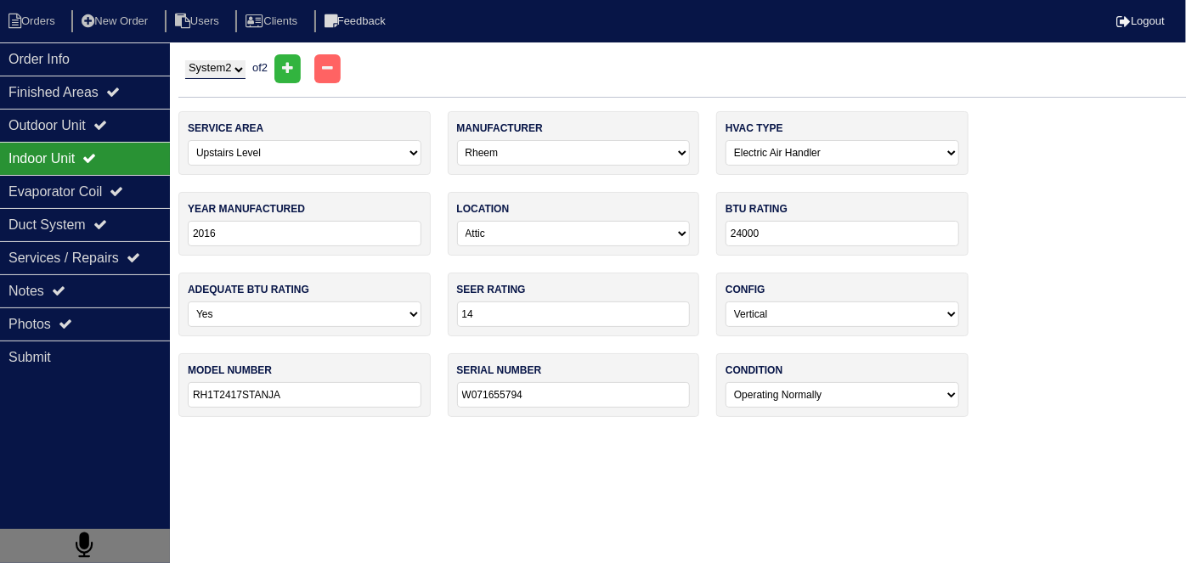
select select "1"
click at [185, 60] on select "System 1 System 2" at bounding box center [215, 69] width 60 height 19
select select "0"
click at [86, 218] on div "Duct System" at bounding box center [85, 224] width 170 height 33
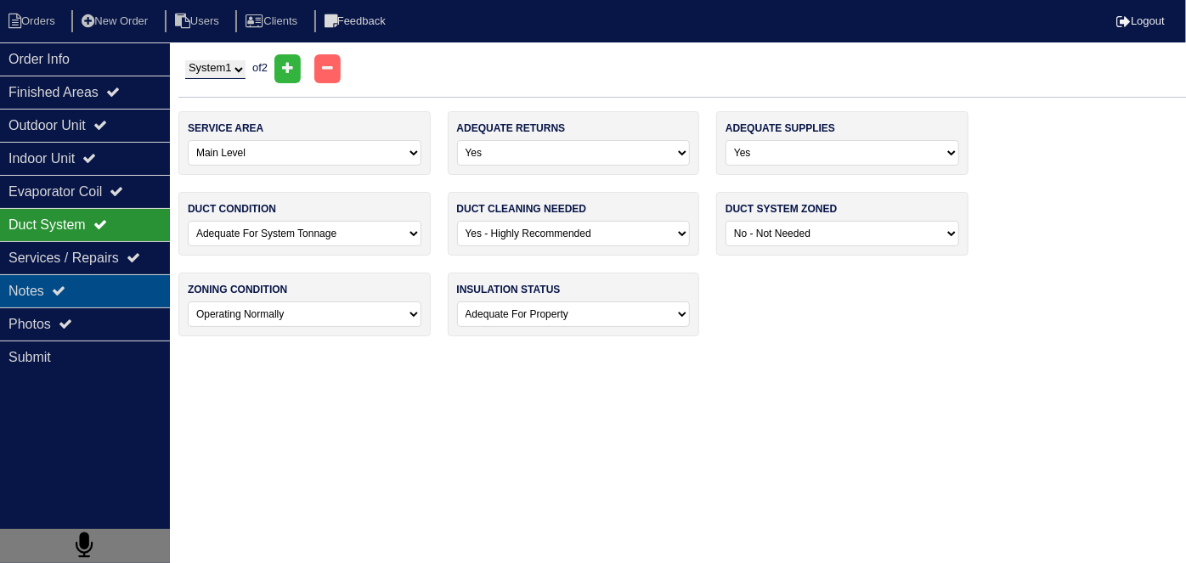
click at [65, 292] on icon at bounding box center [59, 291] width 14 height 14
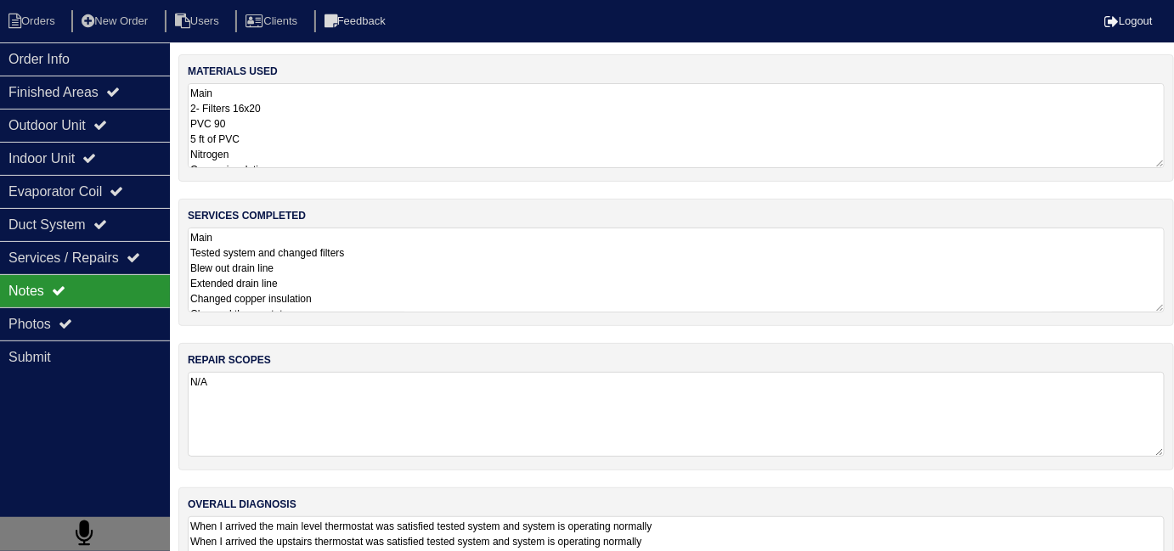
drag, startPoint x: 394, startPoint y: 288, endPoint x: 432, endPoint y: 276, distance: 39.2
click at [396, 283] on textarea "Main Tested system and changed filters Blew out drain line Extended drain line …" at bounding box center [676, 270] width 977 height 85
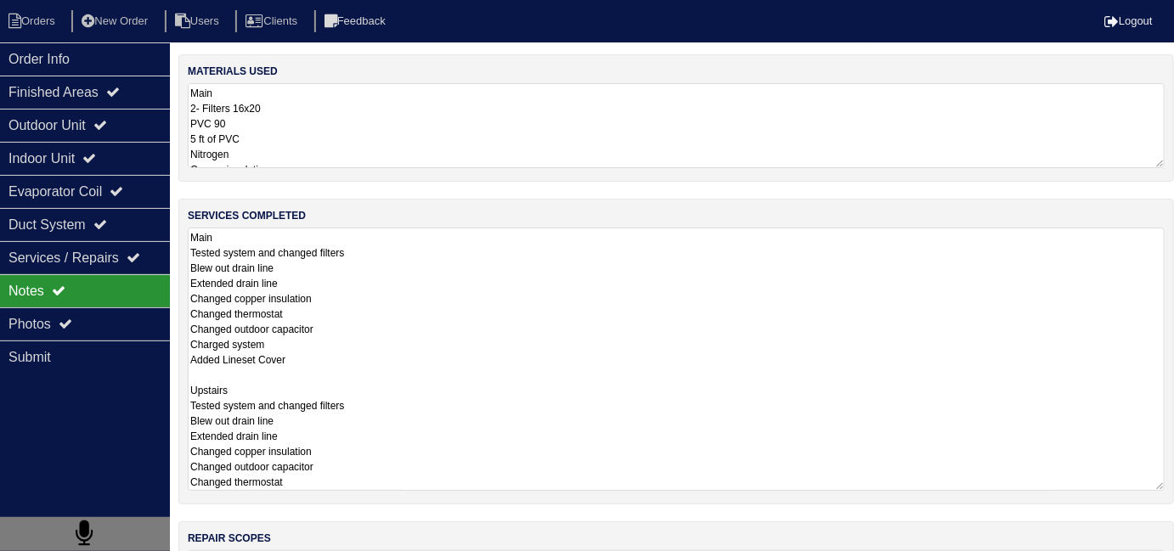
click at [454, 370] on textarea "Main Tested system and changed filters Blew out drain line Extended drain line …" at bounding box center [676, 359] width 977 height 263
click at [531, 139] on textarea "Main 2- Filters 16x20 PVC 90 5 ft of PVC Nitrogen Copper insulation Smart therm…" at bounding box center [676, 125] width 977 height 85
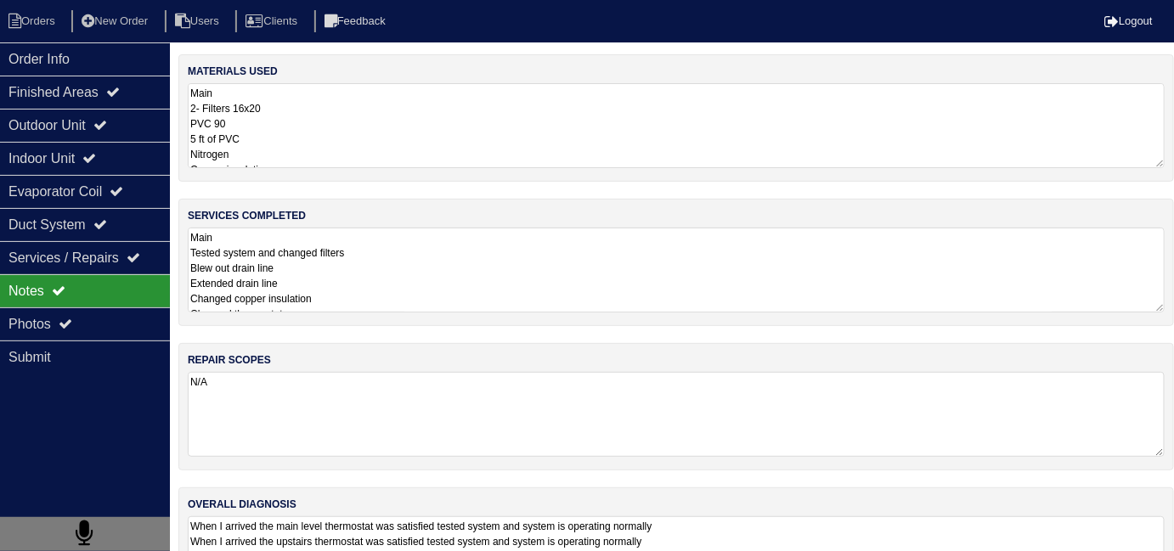
click at [879, 448] on div "materials used Main 2- Filters 16x20 PVC 90 5 ft of PVC Nitrogen Copper insulat…" at bounding box center [676, 343] width 996 height 578
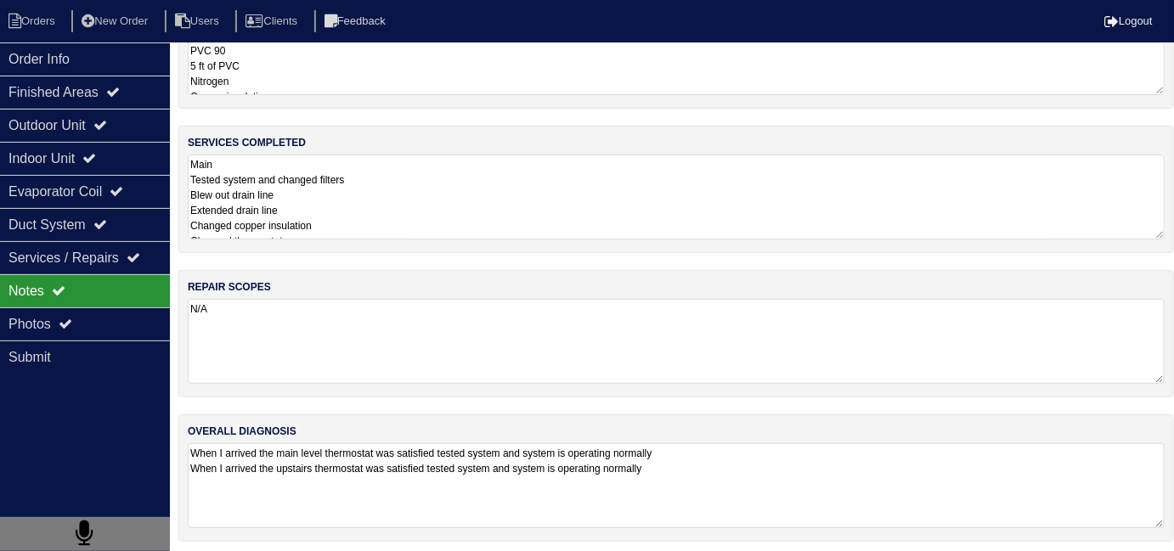
scroll to position [76, 0]
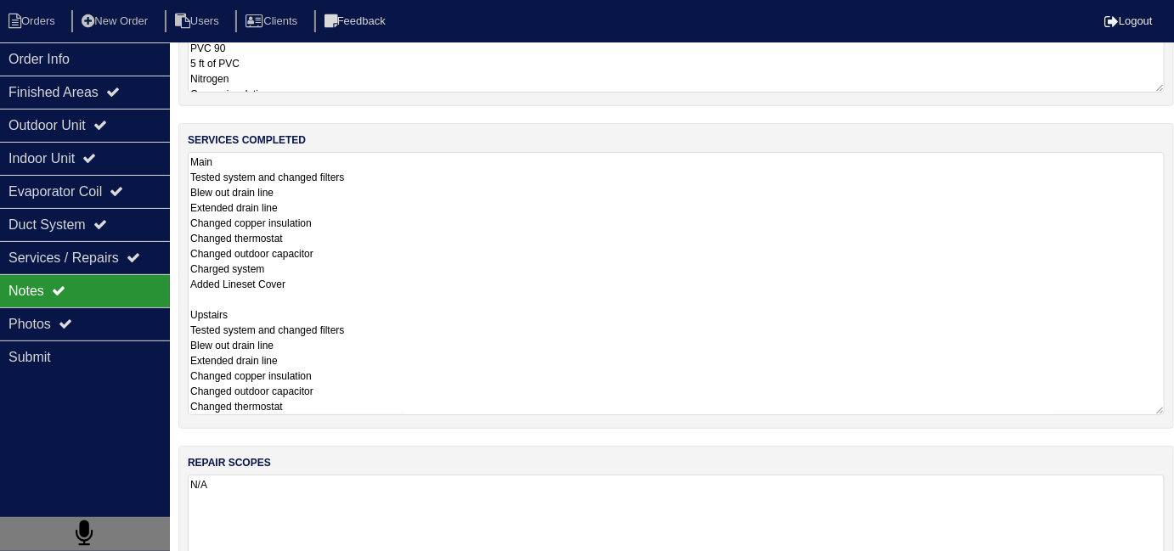
click at [501, 230] on textarea "Main Tested system and changed filters Blew out drain line Extended drain line …" at bounding box center [676, 283] width 977 height 263
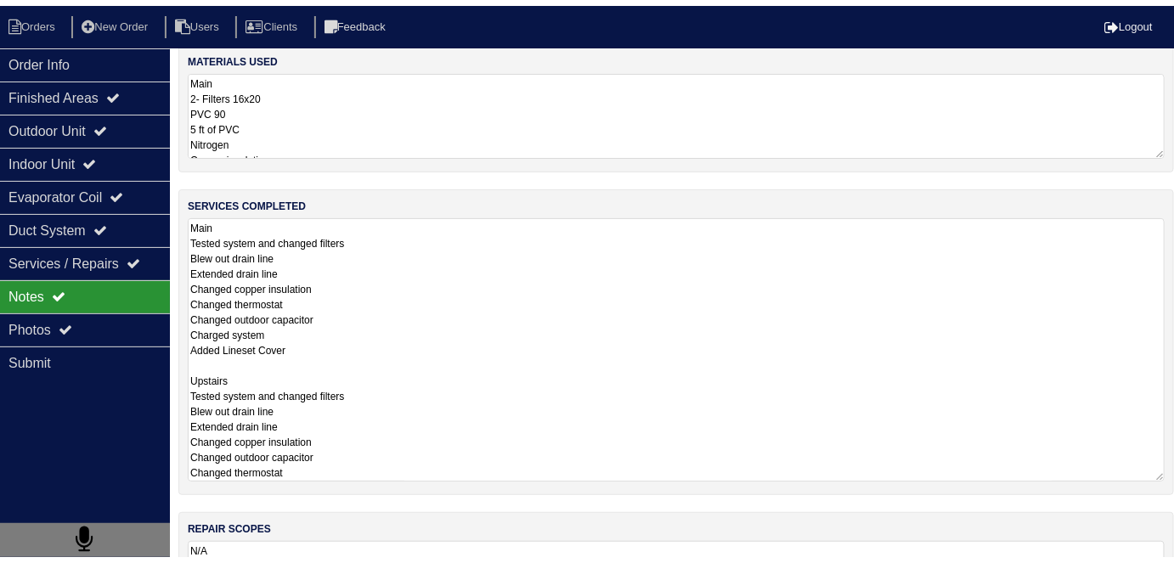
scroll to position [0, 0]
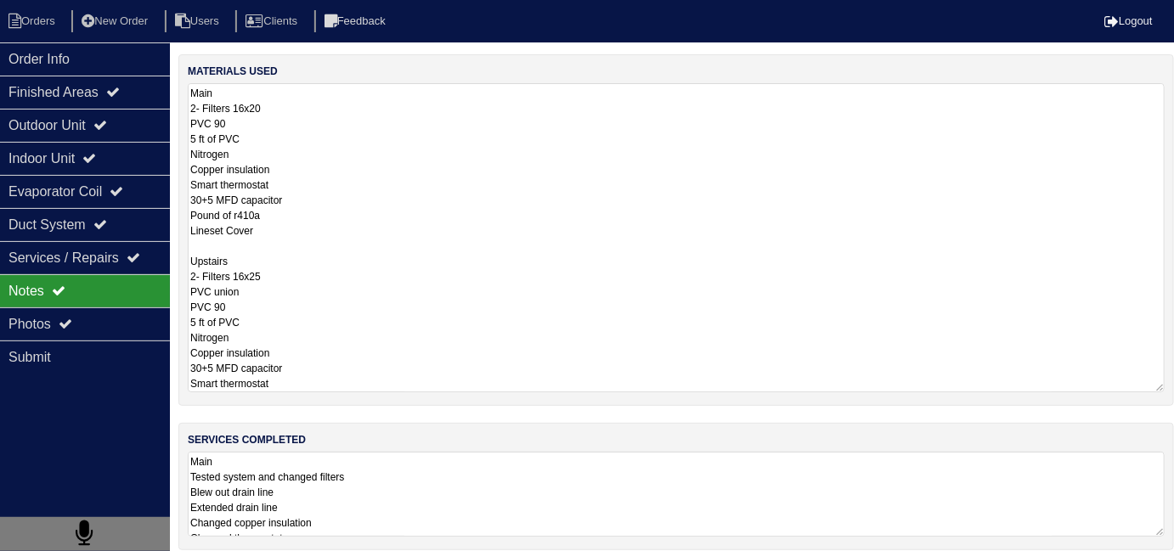
click at [377, 113] on textarea "Main 2- Filters 16x20 PVC 90 5 ft of PVC Nitrogen Copper insulation Smart therm…" at bounding box center [676, 237] width 977 height 309
click at [540, 489] on div "services completed Main Tested system and changed filters Blew out drain line E…" at bounding box center [676, 486] width 996 height 127
click at [523, 150] on textarea "Main 2- Filters 16x20 PVC 90 5 ft of PVC Nitrogen Copper insulation Smart therm…" at bounding box center [676, 237] width 977 height 309
click at [551, 483] on textarea "Main Tested system and changed filters Blew out drain line Extended drain line …" at bounding box center [676, 494] width 977 height 85
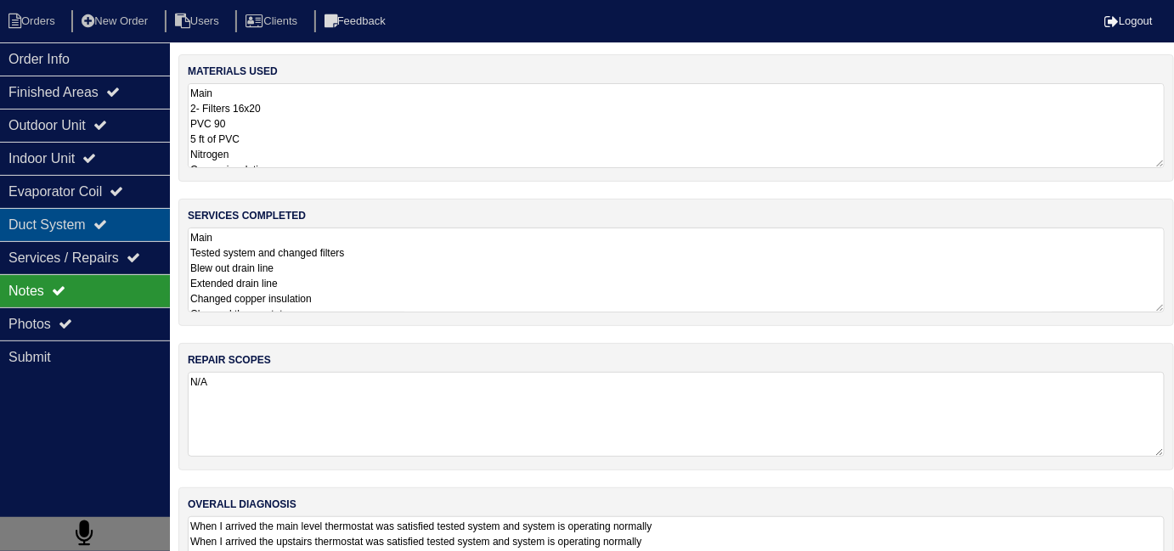
click at [88, 226] on div "Duct System" at bounding box center [85, 224] width 170 height 33
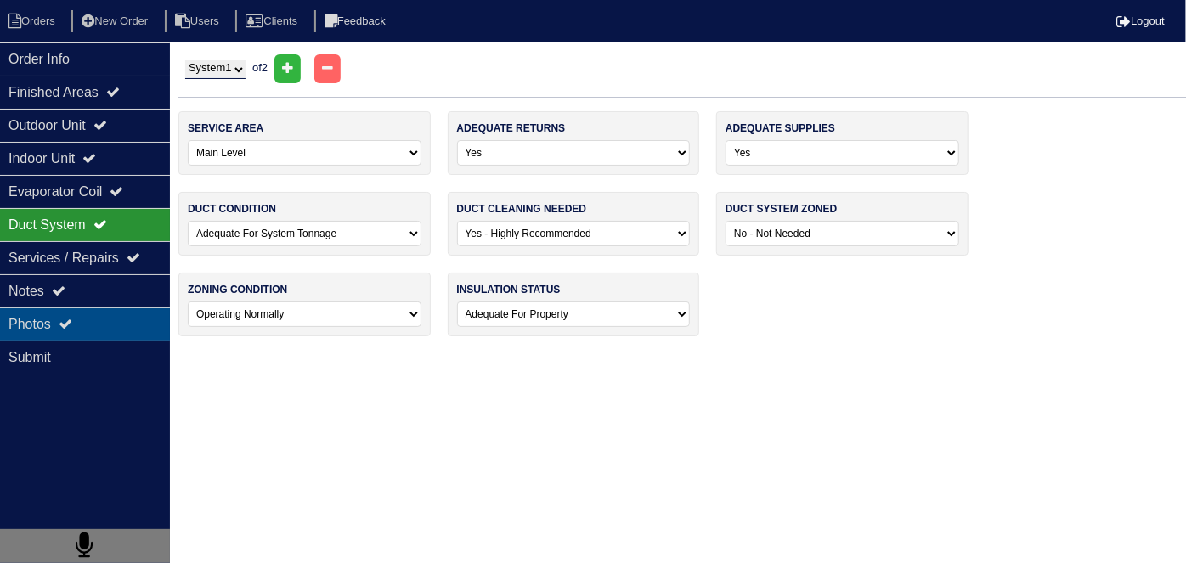
click at [15, 328] on div "Photos" at bounding box center [85, 324] width 170 height 33
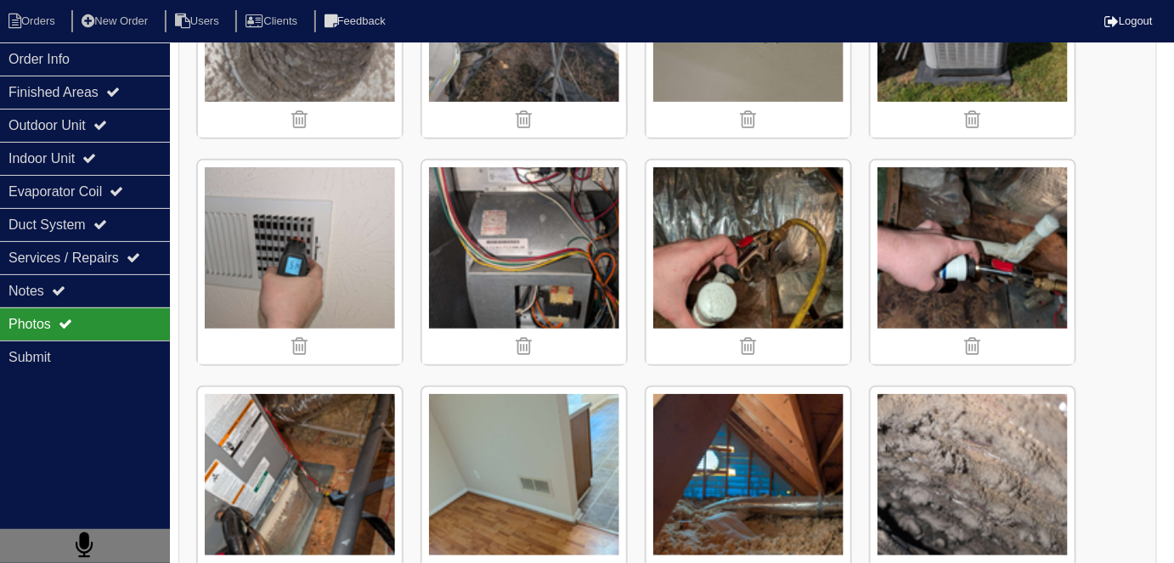
scroll to position [89, 0]
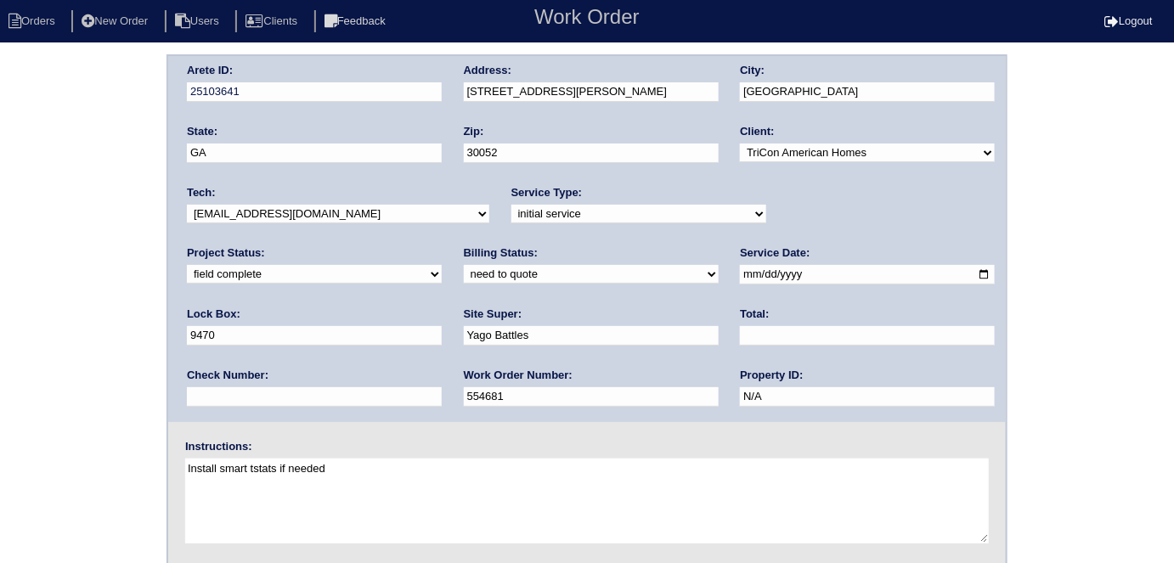
drag, startPoint x: 195, startPoint y: 268, endPoint x: 201, endPoint y: 281, distance: 14.8
click at [464, 268] on select "need to quote quoted need to invoice invoiced paid warranty purchase order need…" at bounding box center [591, 274] width 255 height 19
select select "quoted"
click at [464, 265] on select "need to quote quoted need to invoice invoiced paid warranty purchase order need…" at bounding box center [591, 274] width 255 height 19
drag, startPoint x: 518, startPoint y: 336, endPoint x: 498, endPoint y: 323, distance: 24.0
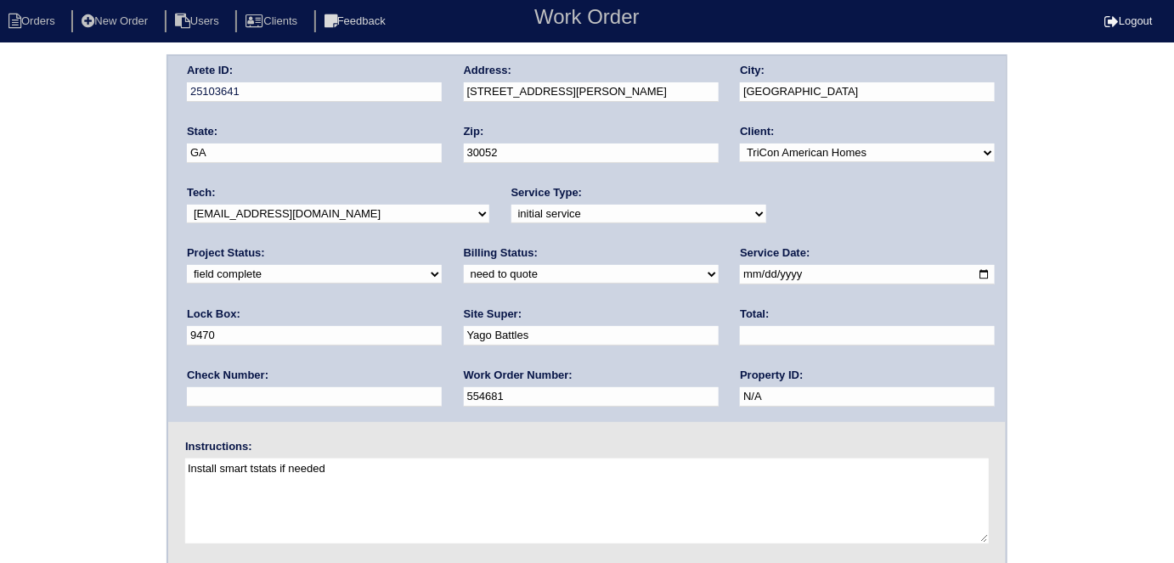
click at [740, 333] on input "text" at bounding box center [867, 336] width 255 height 20
type input "3239.00"
click at [16, 257] on div "Arete ID: 25103641 Address: 3442 Woodruff Ridge Ln SW City: Loganville State: G…" at bounding box center [587, 397] width 1174 height 687
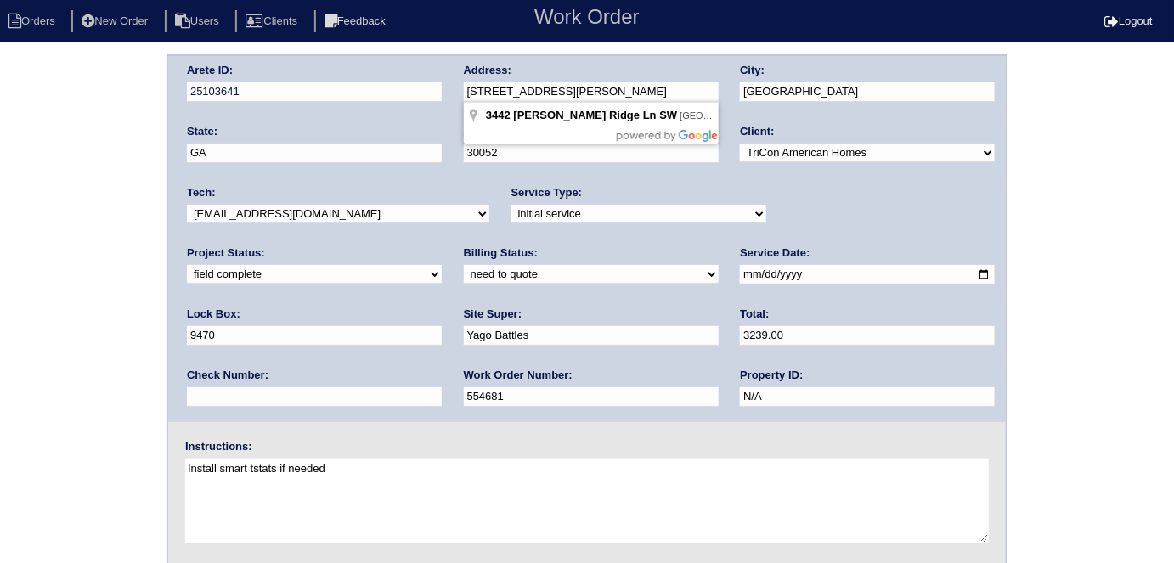
drag, startPoint x: 632, startPoint y: 87, endPoint x: 442, endPoint y: 92, distance: 190.4
click at [442, 92] on div "Arete ID: 25103641 Address: 3442 Woodruff Ridge Ln SW City: Loganville State: G…" at bounding box center [587, 239] width 838 height 366
click at [22, 325] on div "Arete ID: 25103641 Address: 3442 Woodruff Ridge Ln SW City: Loganville State: G…" at bounding box center [587, 397] width 1174 height 687
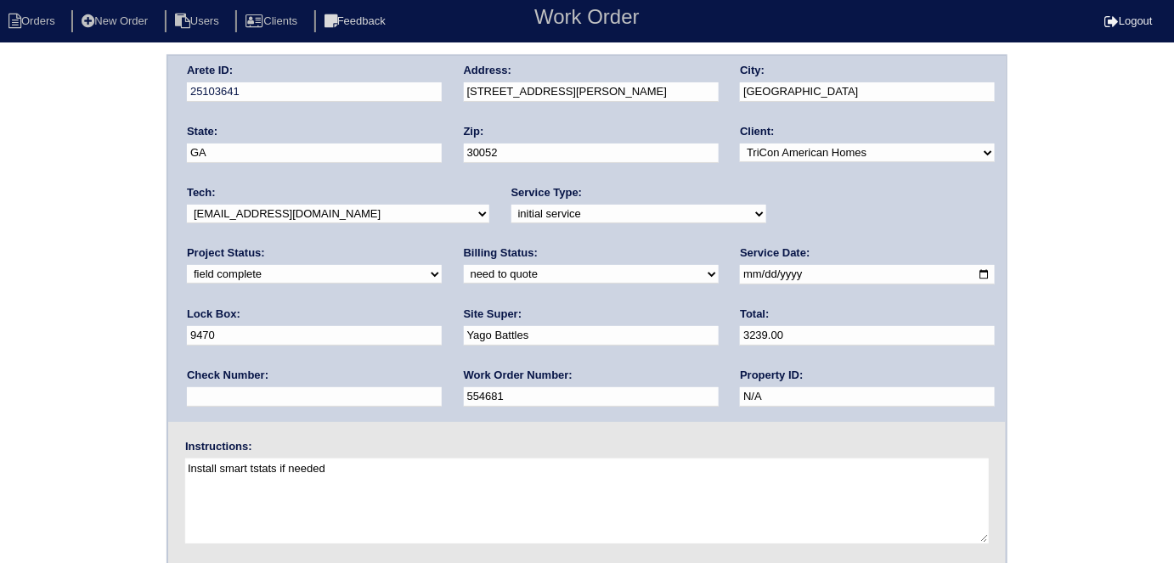
click at [0, 263] on div "Arete ID: 25103641 Address: 3442 Woodruff Ridge Ln SW City: Loganville State: G…" at bounding box center [587, 397] width 1174 height 687
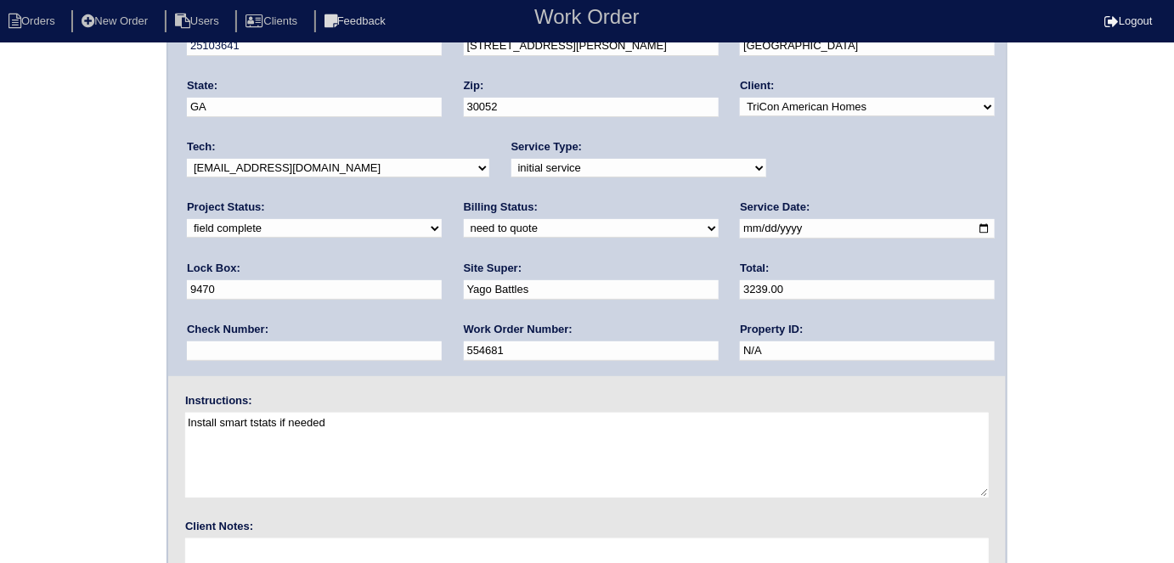
scroll to position [174, 0]
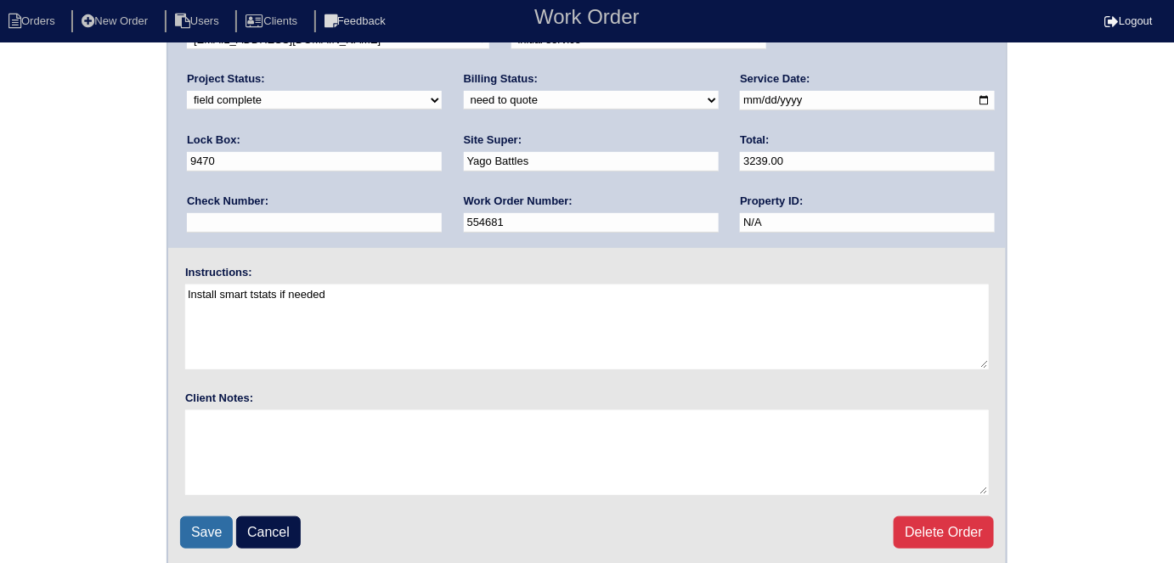
click at [201, 522] on input "Save" at bounding box center [206, 533] width 53 height 32
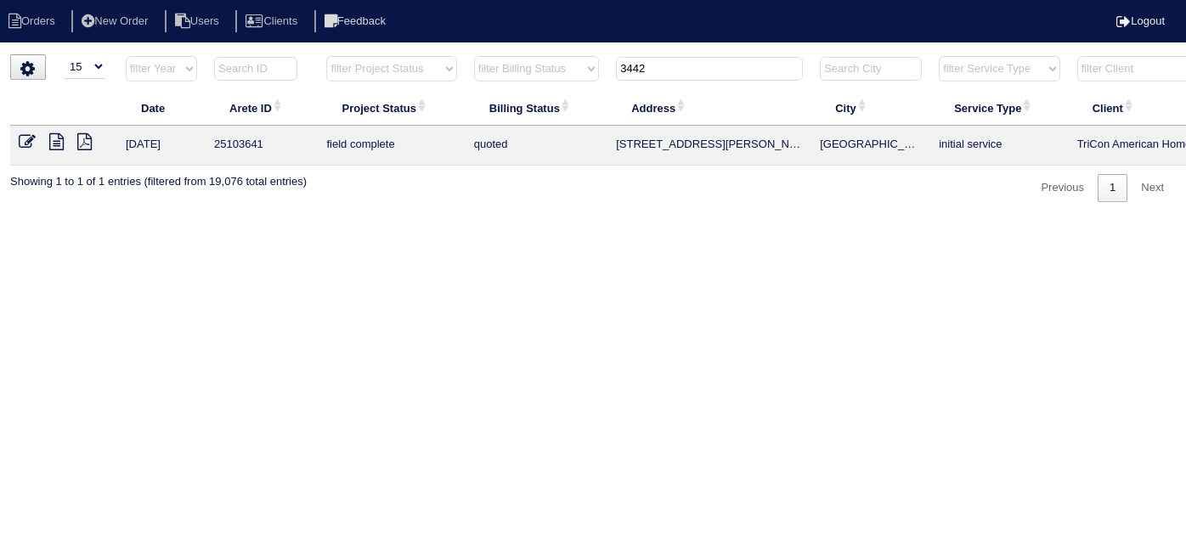
select select "15"
drag, startPoint x: 672, startPoint y: 65, endPoint x: 274, endPoint y: 20, distance: 401.1
click at [274, 54] on body "Orders New Order Users Clients Feedback Logout Orders New Order Users Clients M…" at bounding box center [593, 128] width 1186 height 148
type input "808 wa"
click at [23, 136] on icon at bounding box center [27, 141] width 17 height 17
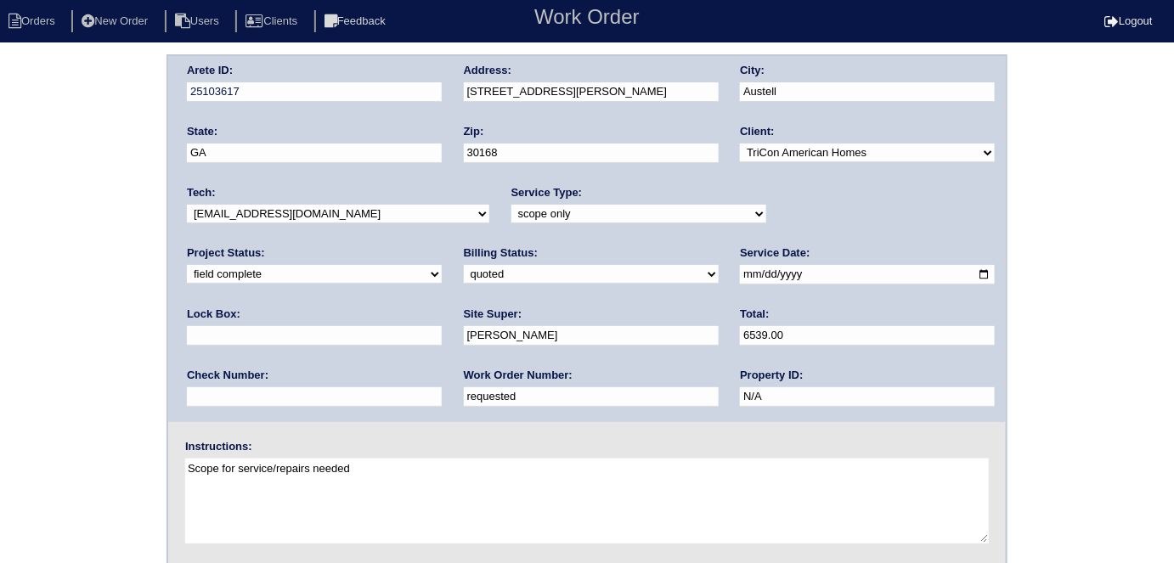
drag, startPoint x: 331, startPoint y: 394, endPoint x: 0, endPoint y: 167, distance: 402.1
click at [0, 211] on div "Arete ID: 25103617 Address: 808 Wade Farm Dr City: Austell State: GA Zip: 30168…" at bounding box center [587, 397] width 1174 height 687
type input "556106"
click at [44, 111] on div "Arete ID: 25103617 Address: 808 Wade Farm Dr City: Austell State: GA Zip: 30168…" at bounding box center [587, 397] width 1174 height 687
click at [464, 269] on select "need to quote quoted need to invoice invoiced paid warranty purchase order need…" at bounding box center [591, 274] width 255 height 19
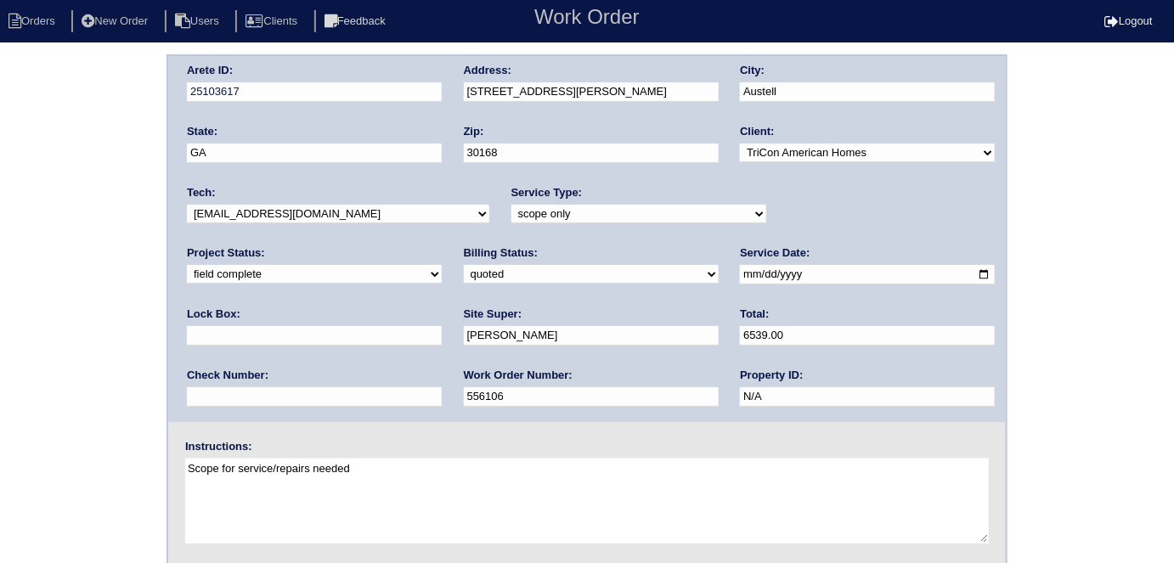
select select "need to invoice"
click at [464, 265] on select "need to quote quoted need to invoice invoiced paid warranty purchase order need…" at bounding box center [591, 274] width 255 height 19
click at [442, 265] on select "new order assigned in progress field complete need to schedule admin review arc…" at bounding box center [314, 274] width 255 height 19
select select "need to schedule"
click at [442, 265] on select "new order assigned in progress field complete need to schedule admin review arc…" at bounding box center [314, 274] width 255 height 19
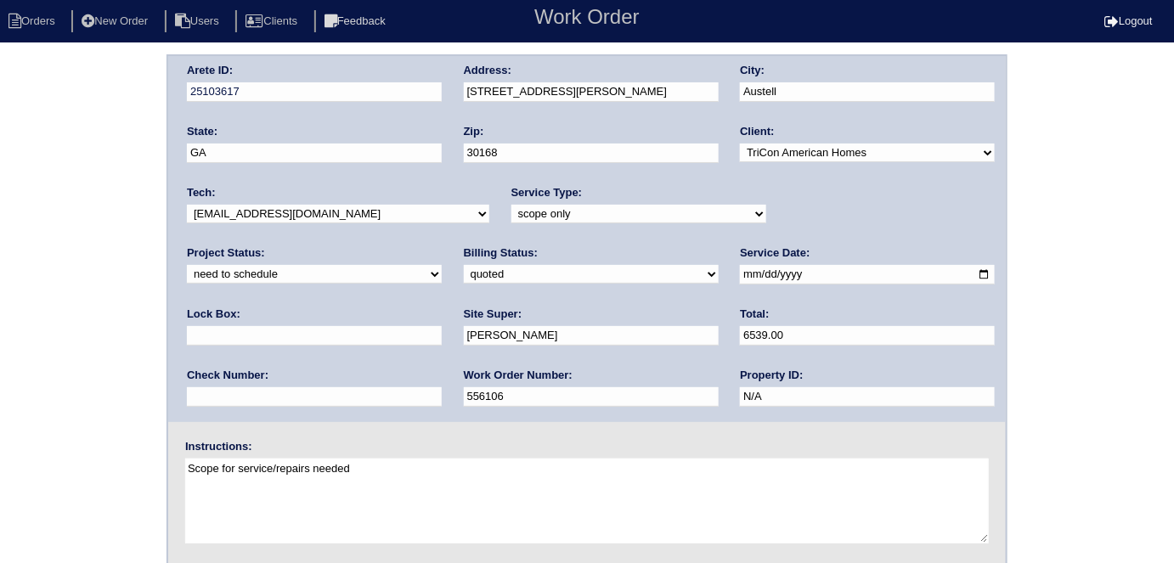
click at [740, 265] on input "2025-10-01" at bounding box center [867, 275] width 255 height 20
type input "2025-10-07"
click at [20, 314] on div "Arete ID: 25103617 Address: 808 Wade Farm Dr City: Austell State: GA Zip: 30168…" at bounding box center [587, 397] width 1174 height 687
click at [127, 310] on div "Arete ID: 25103617 Address: 808 Wade Farm Dr City: Austell State: GA Zip: 30168…" at bounding box center [587, 397] width 1174 height 687
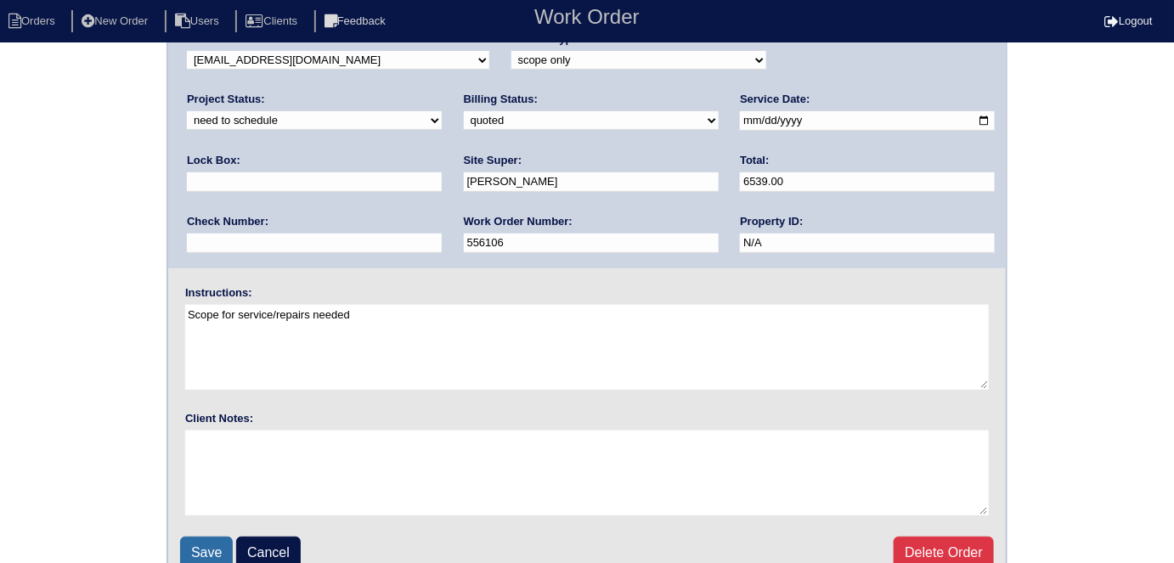
scroll to position [154, 0]
click at [197, 551] on input "Save" at bounding box center [206, 553] width 53 height 32
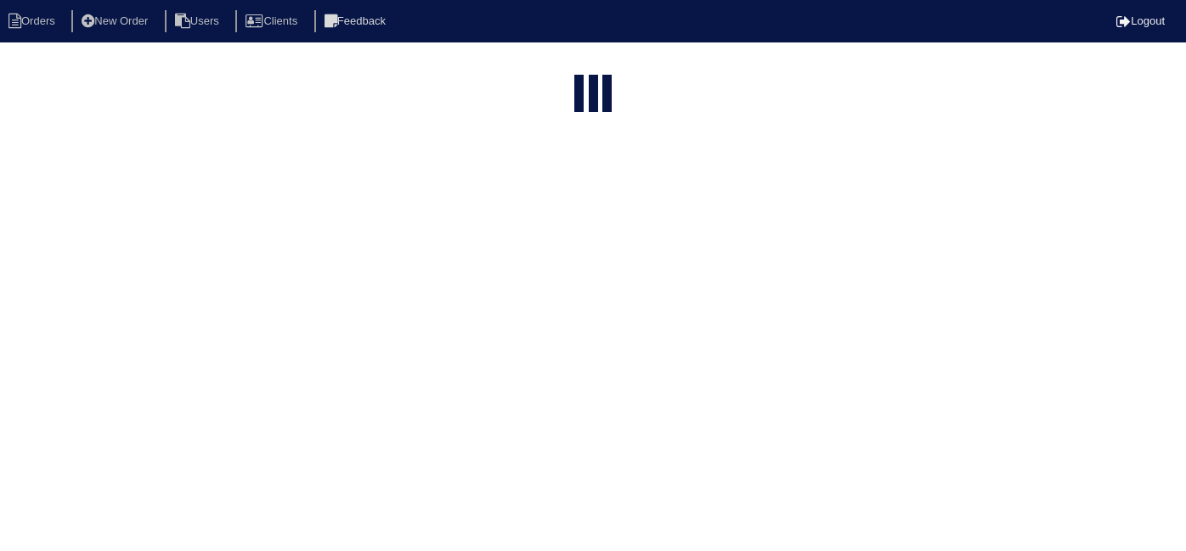
select select "15"
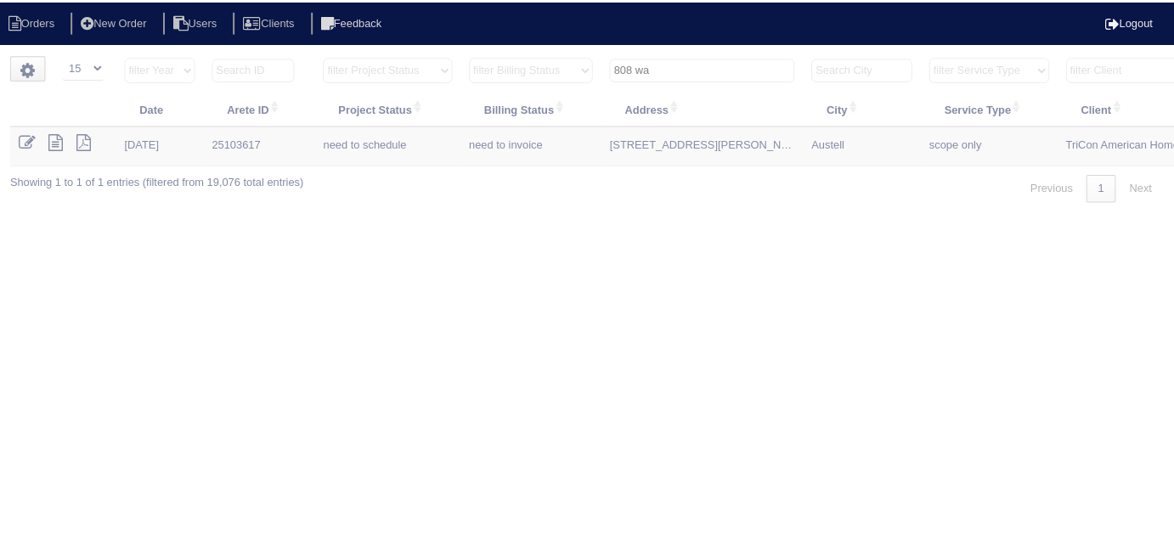
scroll to position [0, 296]
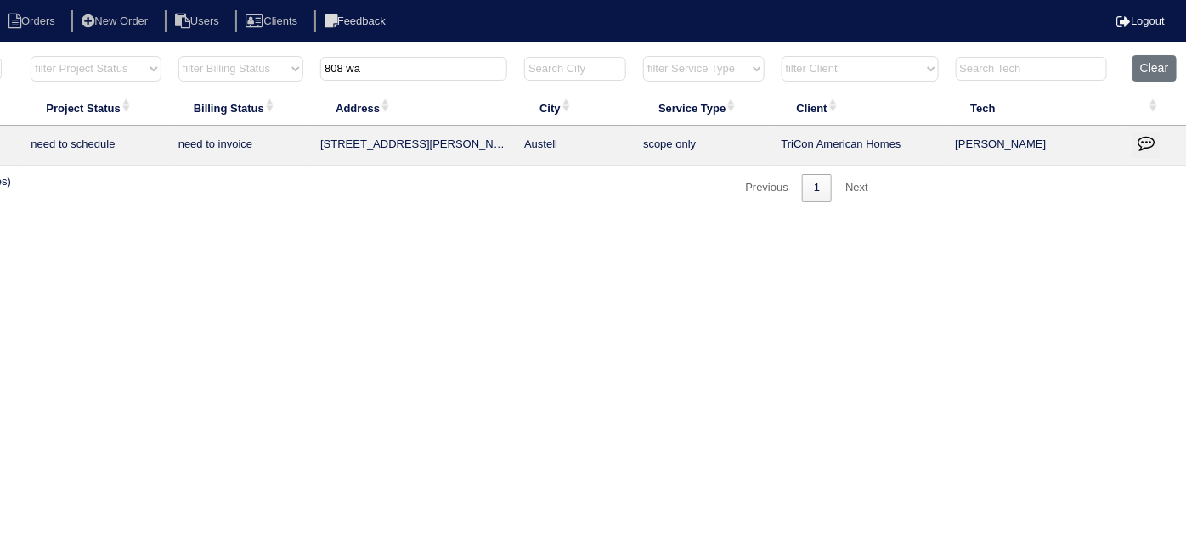
click at [1151, 127] on td at bounding box center [1155, 146] width 63 height 40
click at [1145, 134] on icon "button" at bounding box center [1146, 142] width 17 height 17
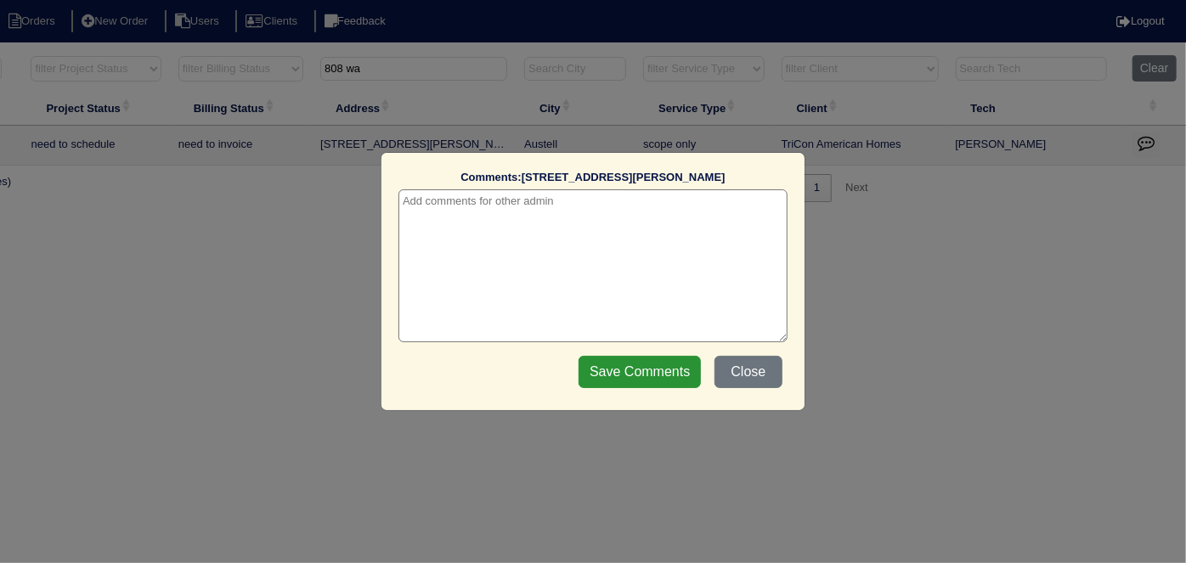
click at [496, 202] on textarea at bounding box center [593, 265] width 389 height 153
paste textarea "Replacement/Bypass Damper/Duct cleaning"
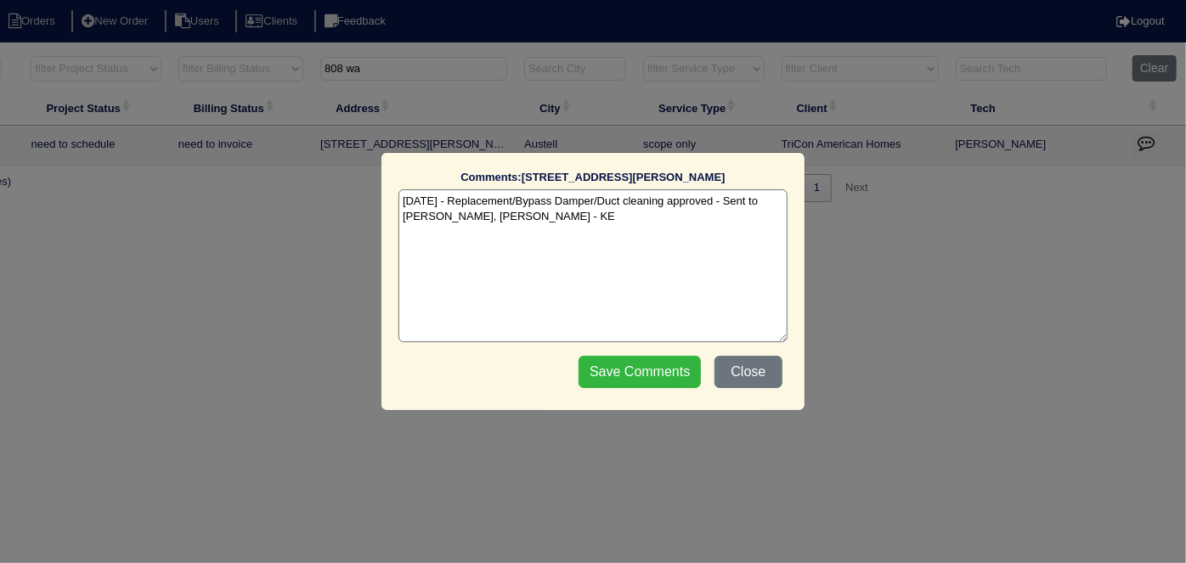
type textarea "10/6/25 - Replacement/Bypass Damper/Duct cleaning approved - Sent to Dan, Payto…"
click at [607, 370] on input "Save Comments" at bounding box center [640, 372] width 122 height 32
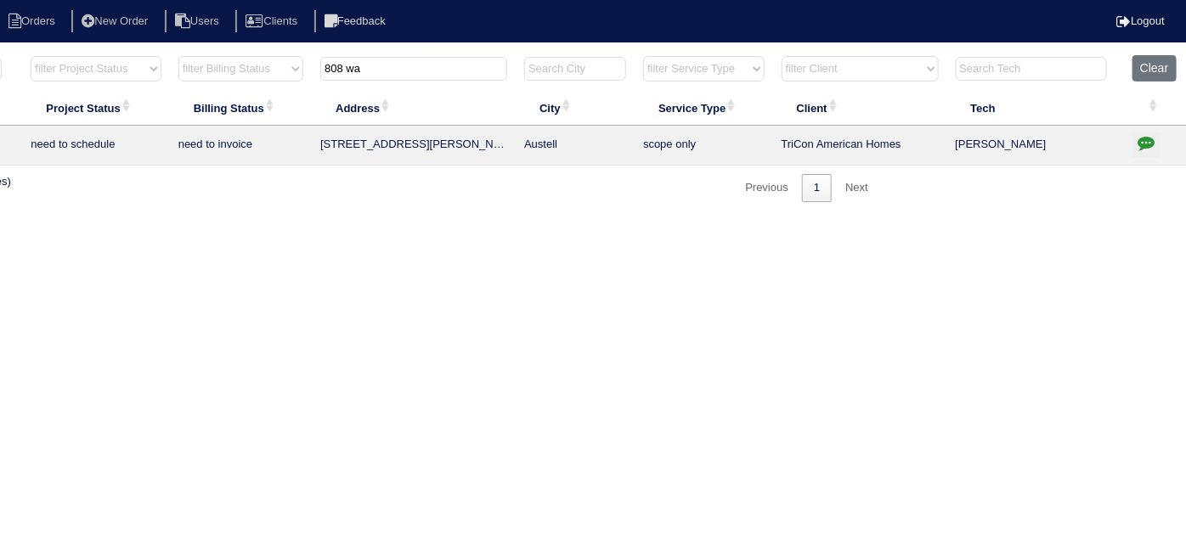
drag, startPoint x: 382, startPoint y: 62, endPoint x: 274, endPoint y: 70, distance: 108.2
click at [274, 70] on tr "filter Year -- Any Year -- 2025 2024 2023 2022 2021 2020 2019 filter Project St…" at bounding box center [450, 72] width 1473 height 35
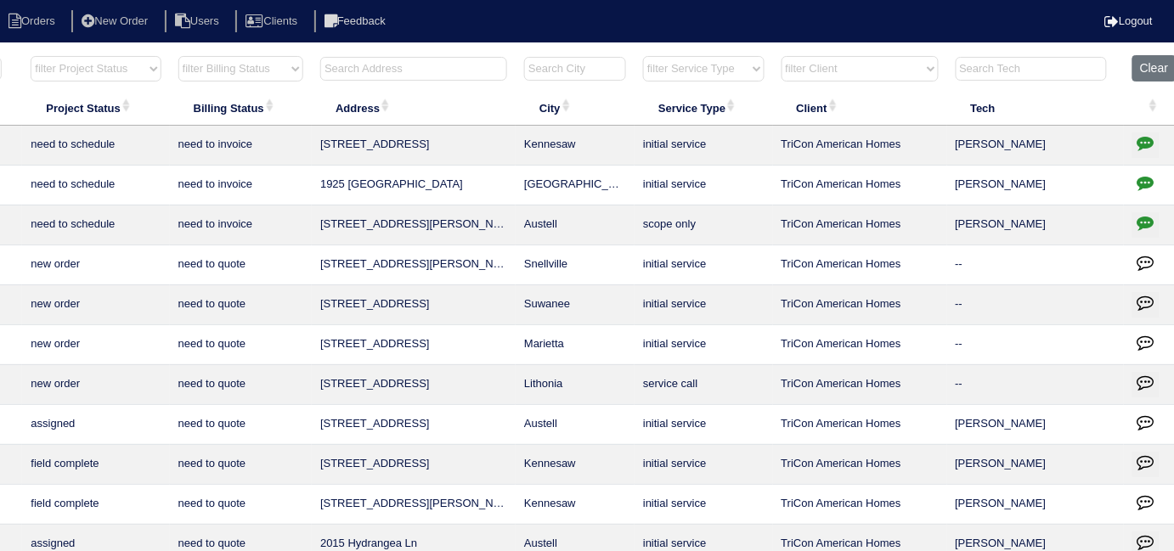
scroll to position [0, 0]
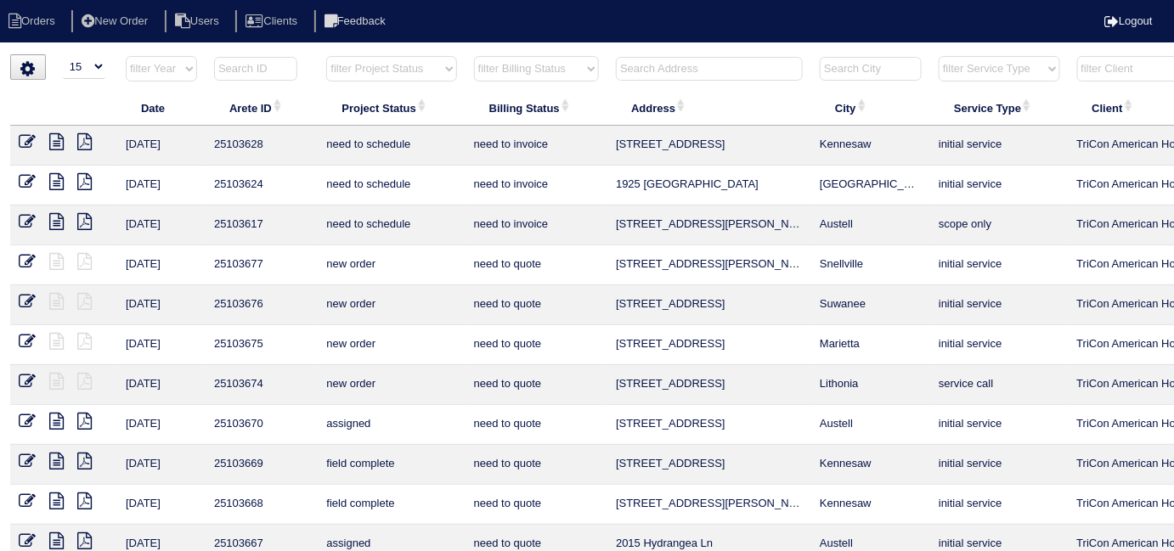
click at [370, 71] on select "filter Project Status -- Any Project Status -- new order assigned in progress f…" at bounding box center [391, 68] width 130 height 25
click at [326, 56] on select "filter Project Status -- Any Project Status -- new order assigned in progress f…" at bounding box center [391, 68] width 130 height 25
select select "field complete"
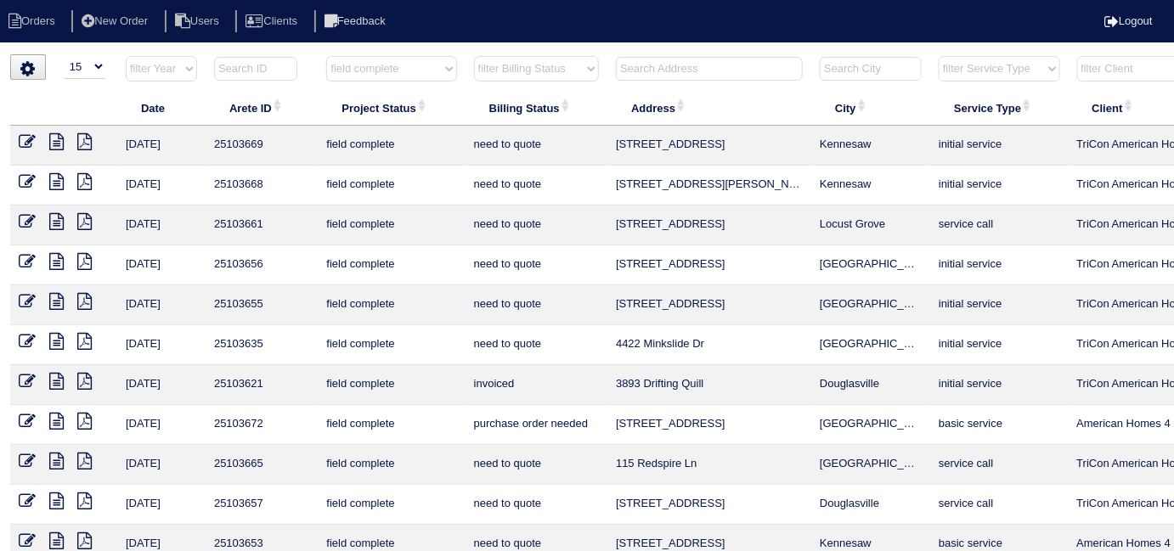
drag, startPoint x: 506, startPoint y: 61, endPoint x: 502, endPoint y: 74, distance: 13.2
click at [506, 61] on select "filter Billing Status -- Any Billing Status -- need to quote quoted need to inv…" at bounding box center [536, 68] width 125 height 25
select select "need to quote"
click at [474, 56] on select "filter Billing Status -- Any Billing Status -- need to quote quoted need to inv…" at bounding box center [536, 68] width 125 height 25
select select "field complete"
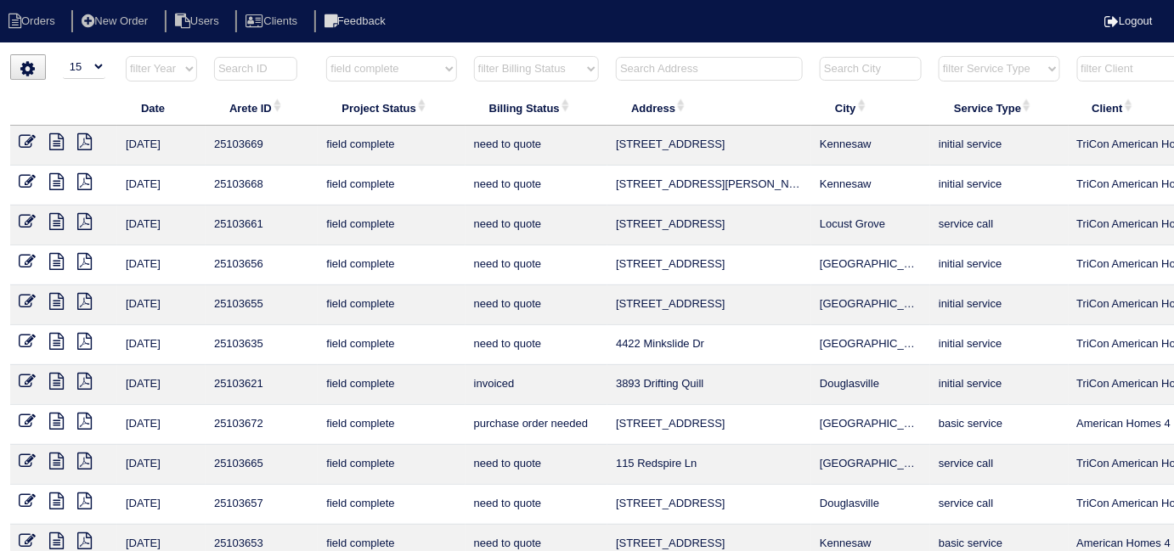
select select "need to quote"
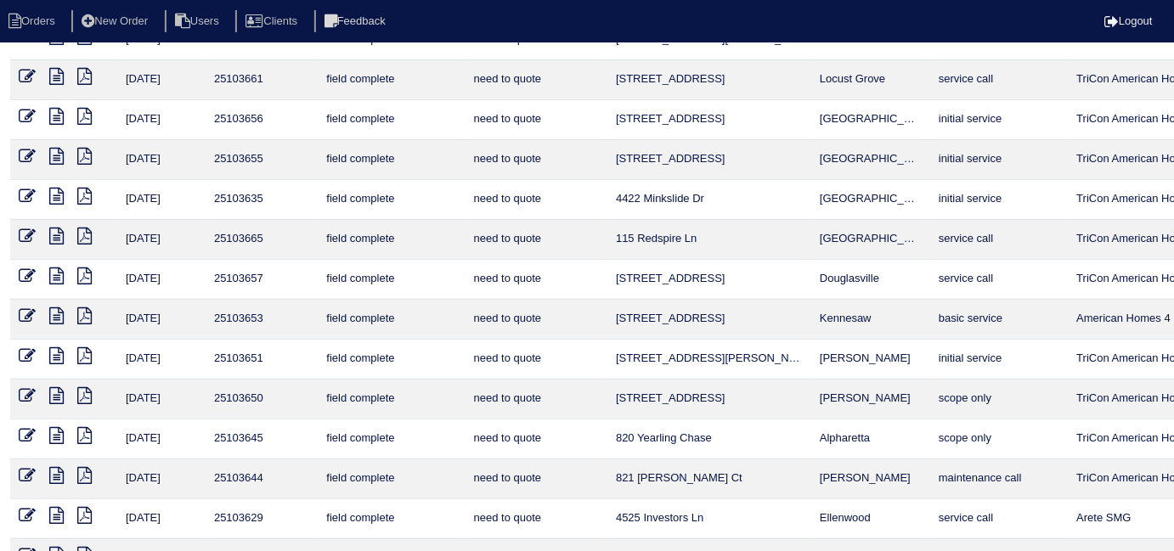
scroll to position [144, 0]
click at [56, 314] on icon at bounding box center [56, 316] width 14 height 17
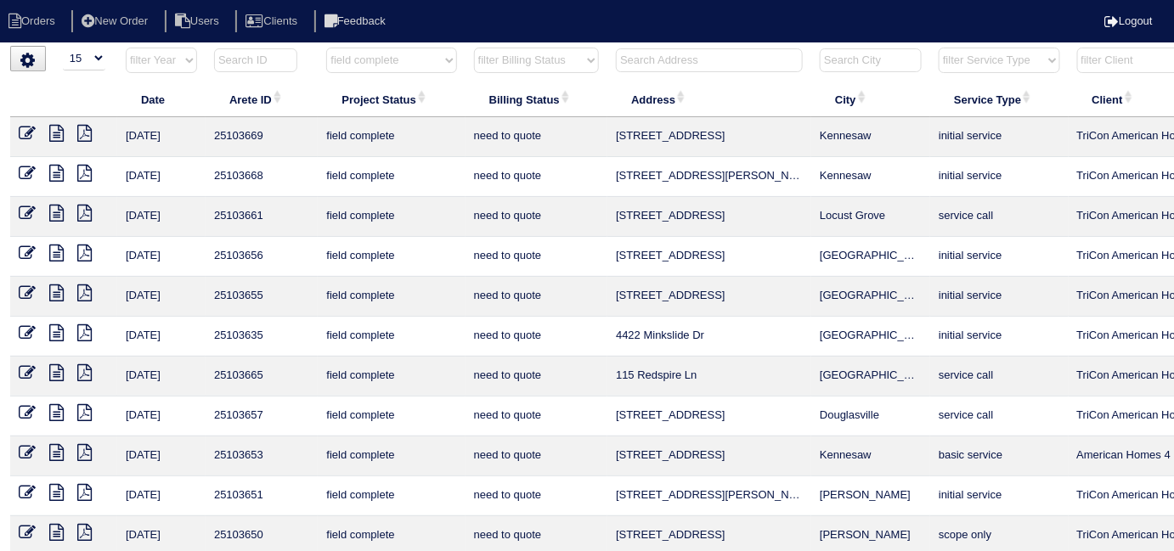
scroll to position [0, 0]
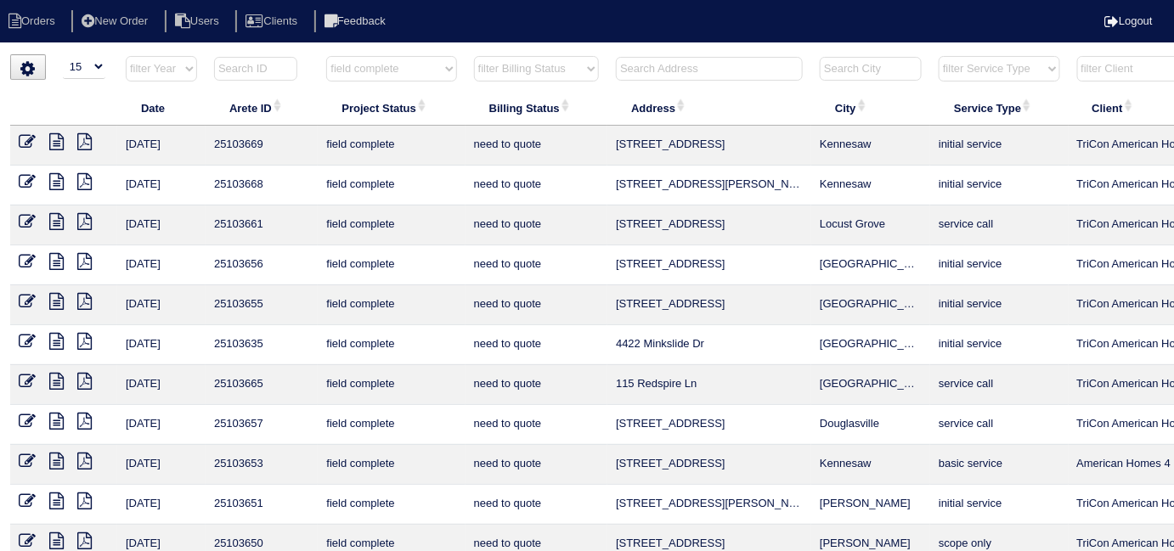
click at [385, 70] on select "filter Project Status -- Any Project Status -- new order assigned in progress f…" at bounding box center [391, 68] width 130 height 25
select select
click at [326, 56] on select "filter Project Status -- Any Project Status -- new order assigned in progress f…" at bounding box center [391, 68] width 130 height 25
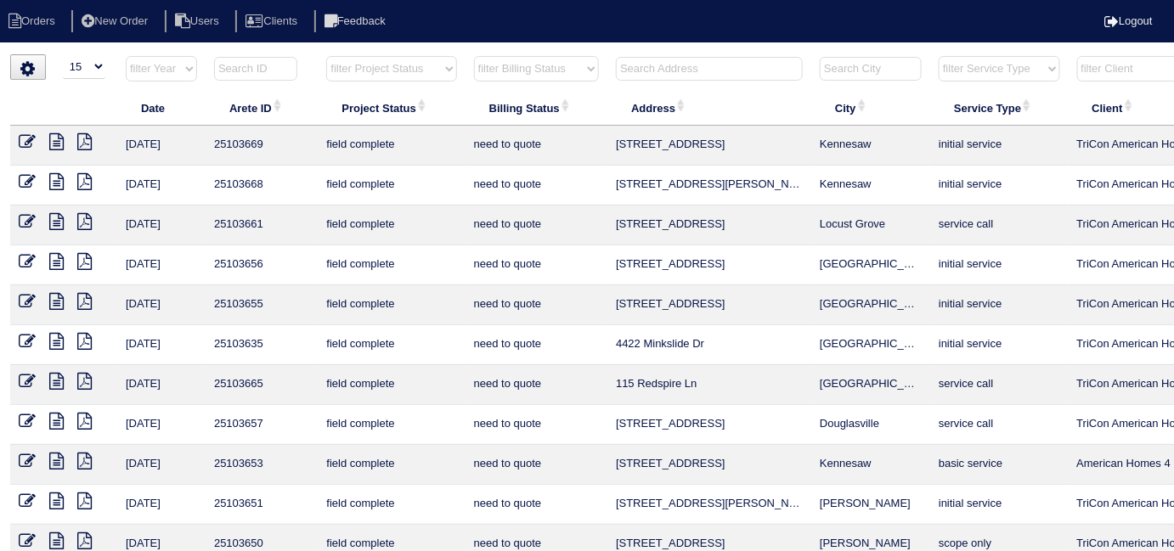
select select "need to quote"
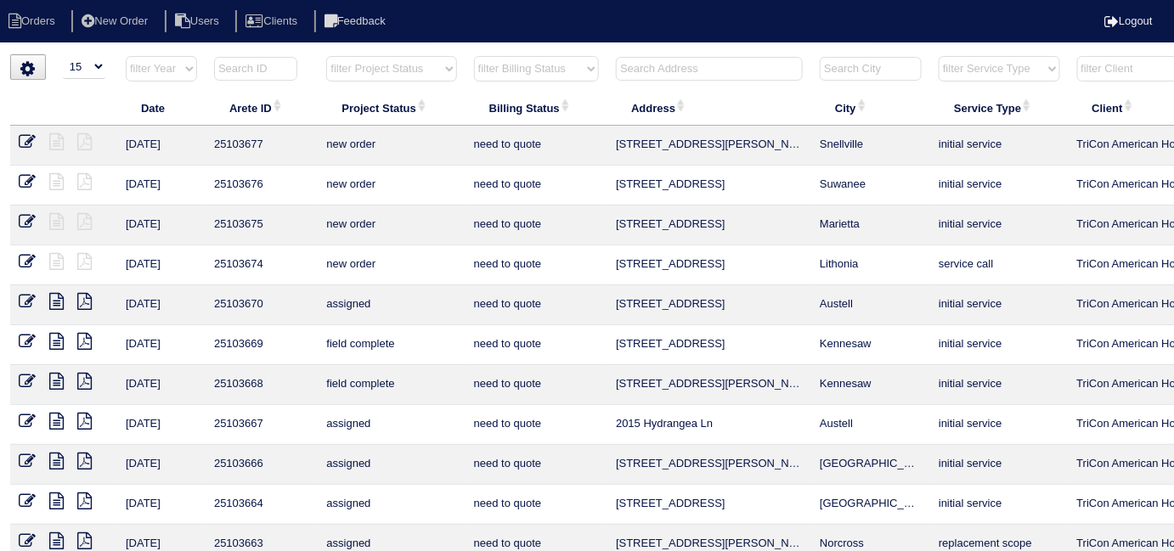
click at [486, 64] on select "filter Billing Status -- Any Billing Status -- need to quote quoted need to inv…" at bounding box center [536, 68] width 125 height 25
select select
click at [474, 56] on select "filter Billing Status -- Any Billing Status -- need to quote quoted need to inv…" at bounding box center [536, 68] width 125 height 25
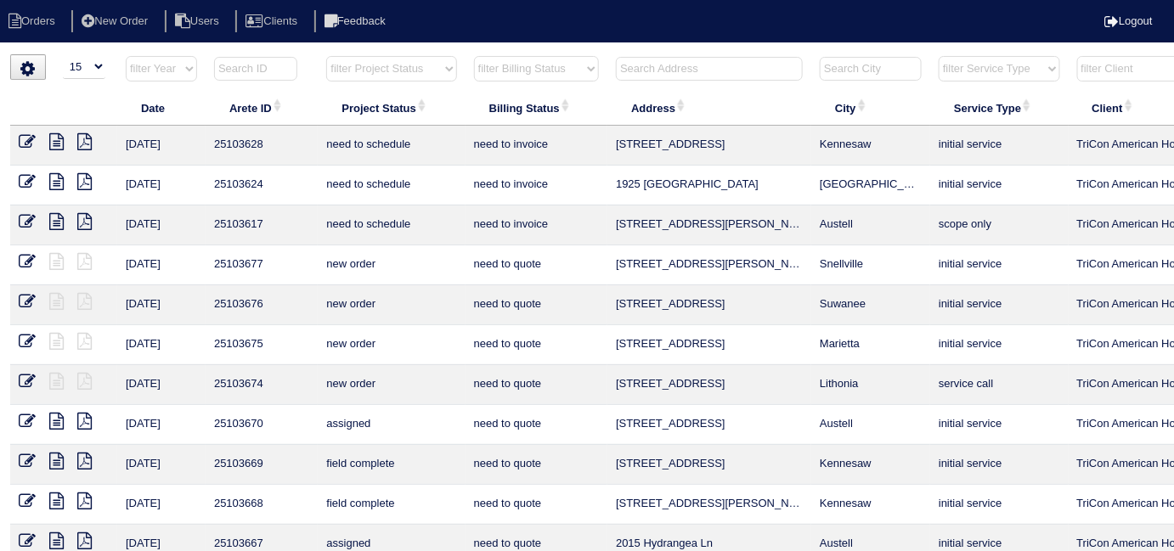
click at [396, 72] on select "filter Project Status -- Any Project Status -- new order assigned in progress f…" at bounding box center [391, 68] width 130 height 25
click at [326, 56] on select "filter Project Status -- Any Project Status -- new order assigned in progress f…" at bounding box center [391, 68] width 130 height 25
select select "assigned"
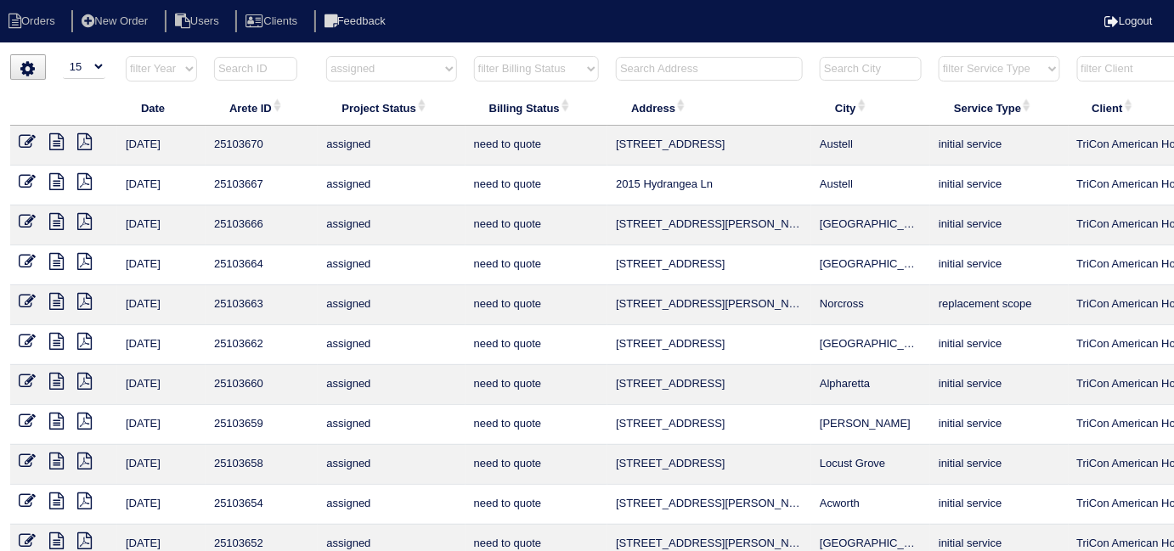
click at [422, 68] on select "filter Project Status -- Any Project Status -- new order assigned in progress f…" at bounding box center [391, 68] width 130 height 25
click at [399, 76] on select "filter Project Status -- Any Project Status -- new order assigned in progress f…" at bounding box center [391, 68] width 130 height 25
click at [391, 73] on select "filter Project Status -- Any Project Status -- new order assigned in progress f…" at bounding box center [391, 68] width 130 height 25
select select
click at [326, 56] on select "filter Project Status -- Any Project Status -- new order assigned in progress f…" at bounding box center [391, 68] width 130 height 25
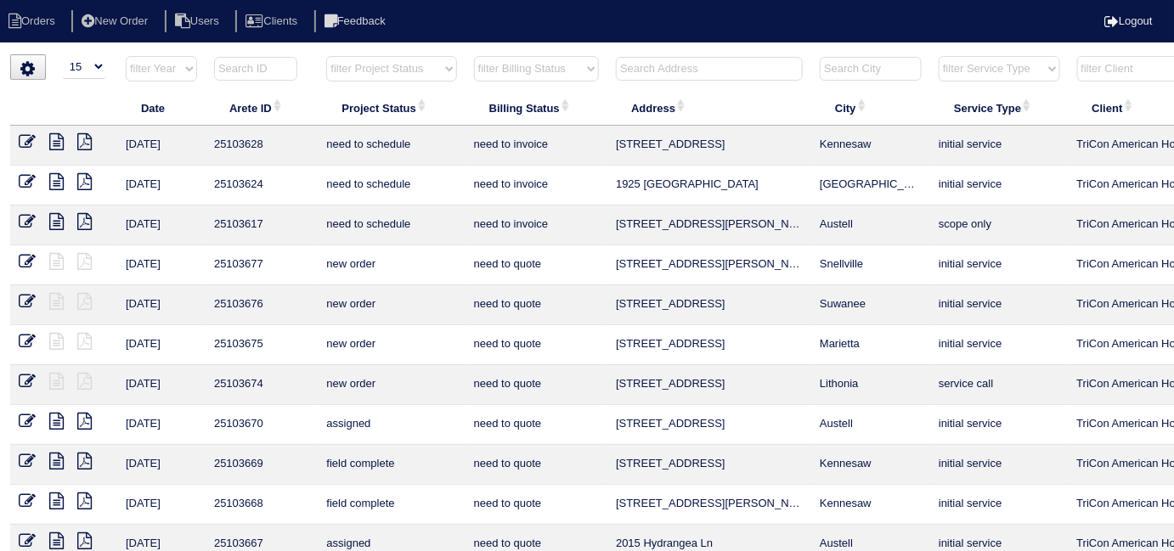
click at [660, 71] on input "text" at bounding box center [709, 69] width 187 height 24
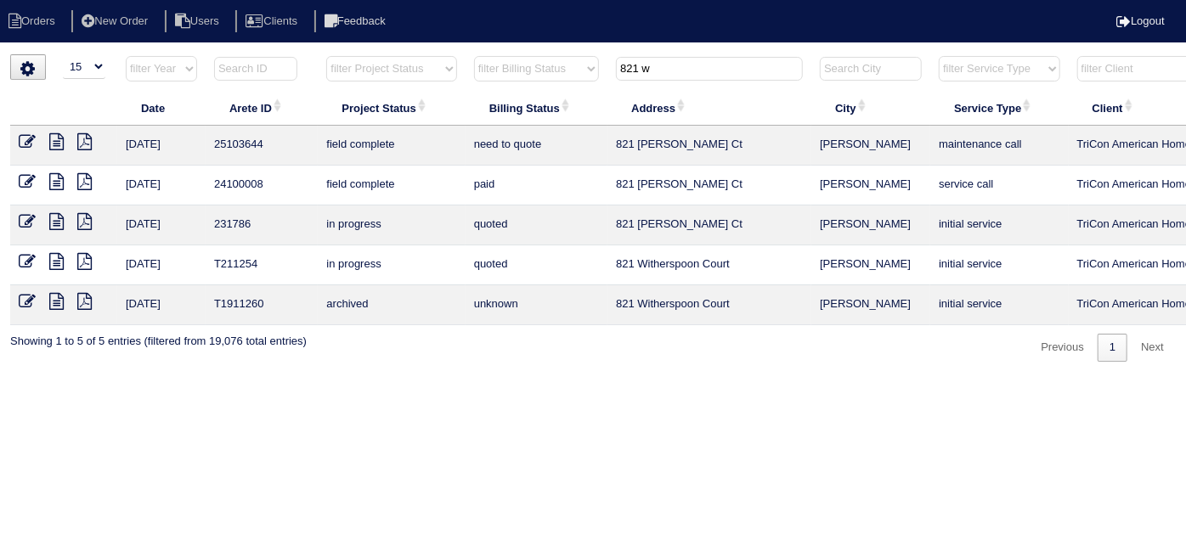
type input "821 w"
click at [61, 136] on icon at bounding box center [56, 141] width 14 height 17
click at [27, 142] on icon at bounding box center [27, 141] width 17 height 17
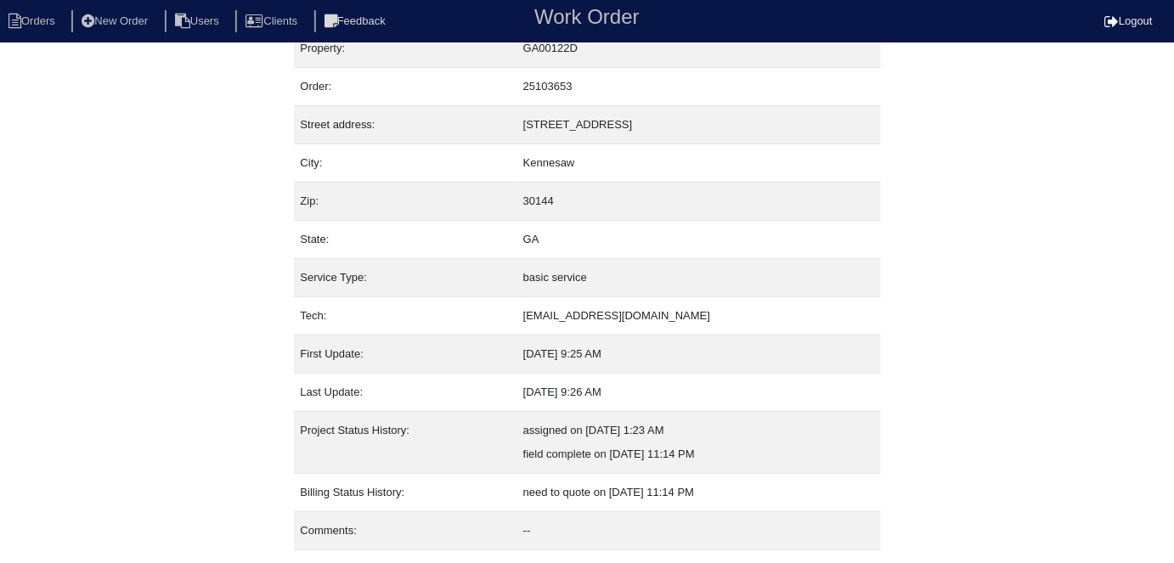
scroll to position [65, 0]
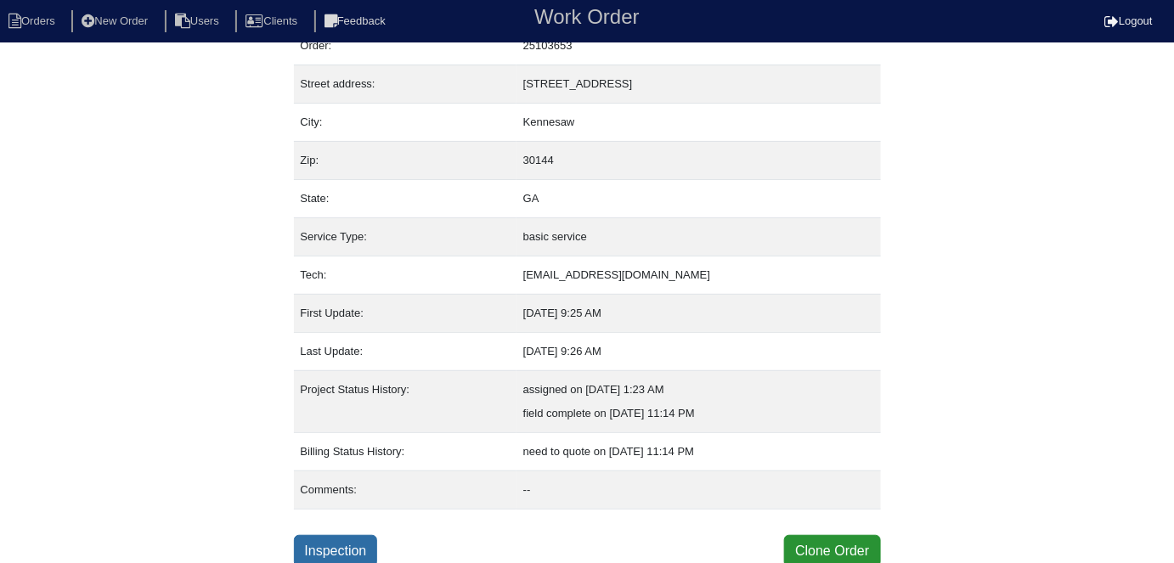
click at [358, 533] on div "Property: GA00122D Order: 25103653 Street address: 3504 Donamire Way NW City: K…" at bounding box center [587, 278] width 587 height 579
click at [357, 540] on link "Inspection" at bounding box center [336, 551] width 84 height 32
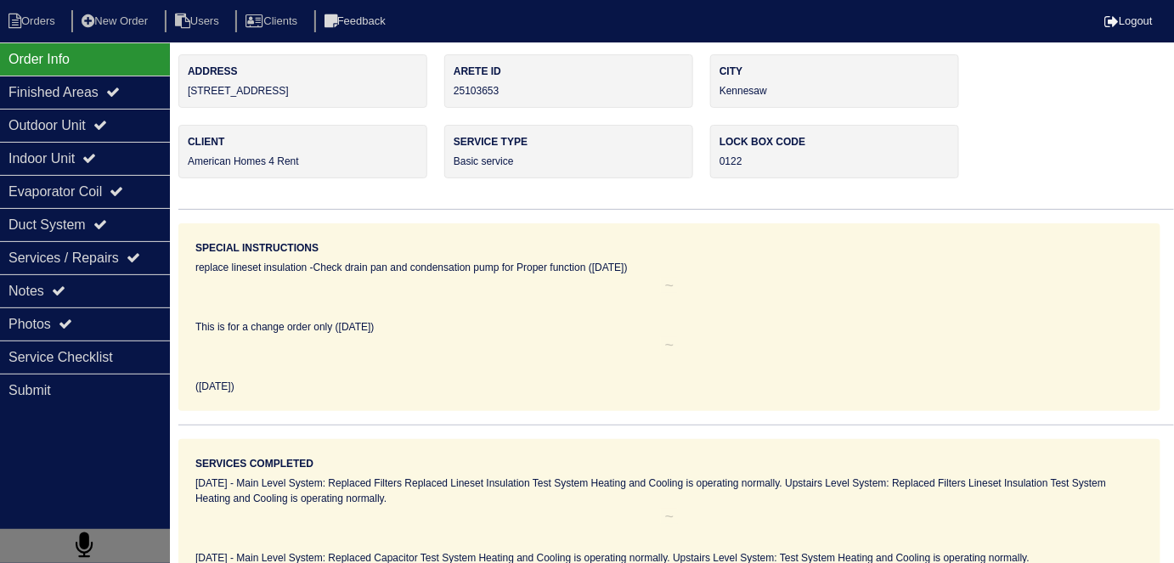
click at [100, 329] on div "Photos" at bounding box center [85, 324] width 170 height 33
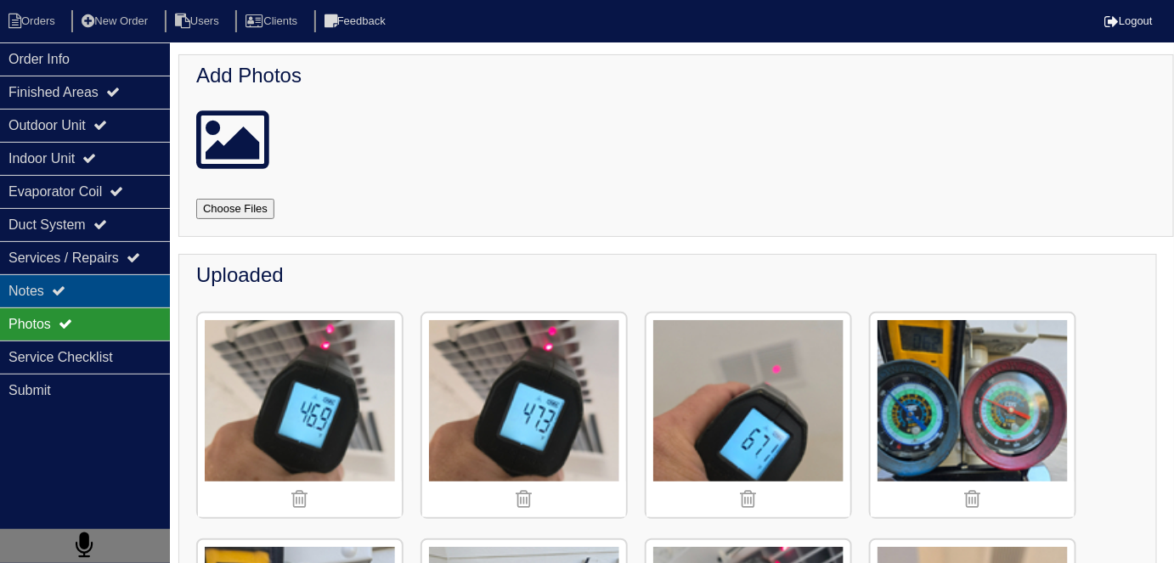
click at [88, 297] on div "Notes" at bounding box center [85, 290] width 170 height 33
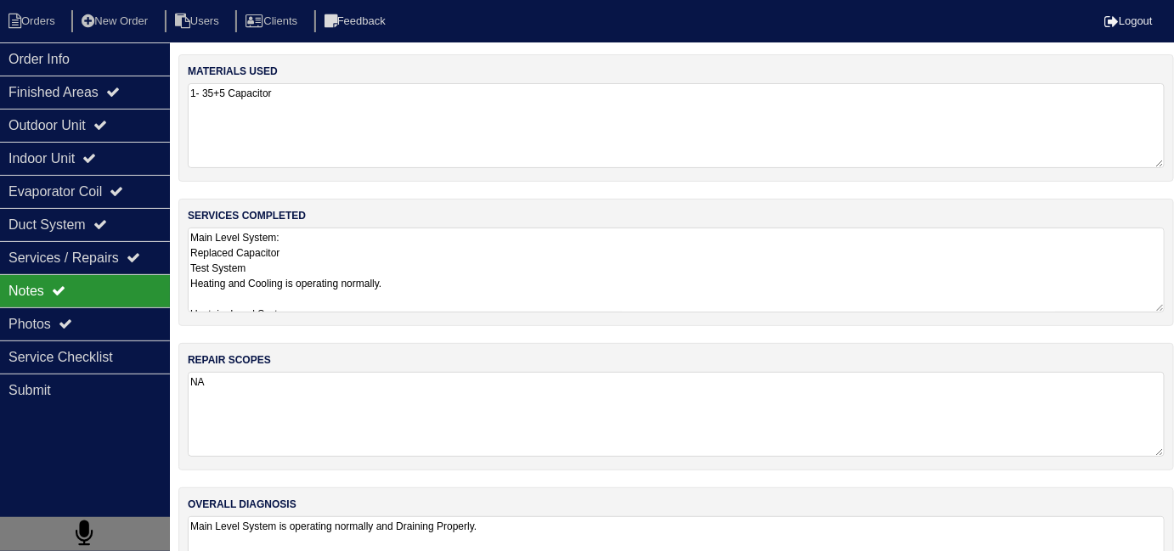
click at [401, 256] on textarea "Main Level System: Replaced Capacitor Test System Heating and Cooling is operat…" at bounding box center [676, 270] width 977 height 85
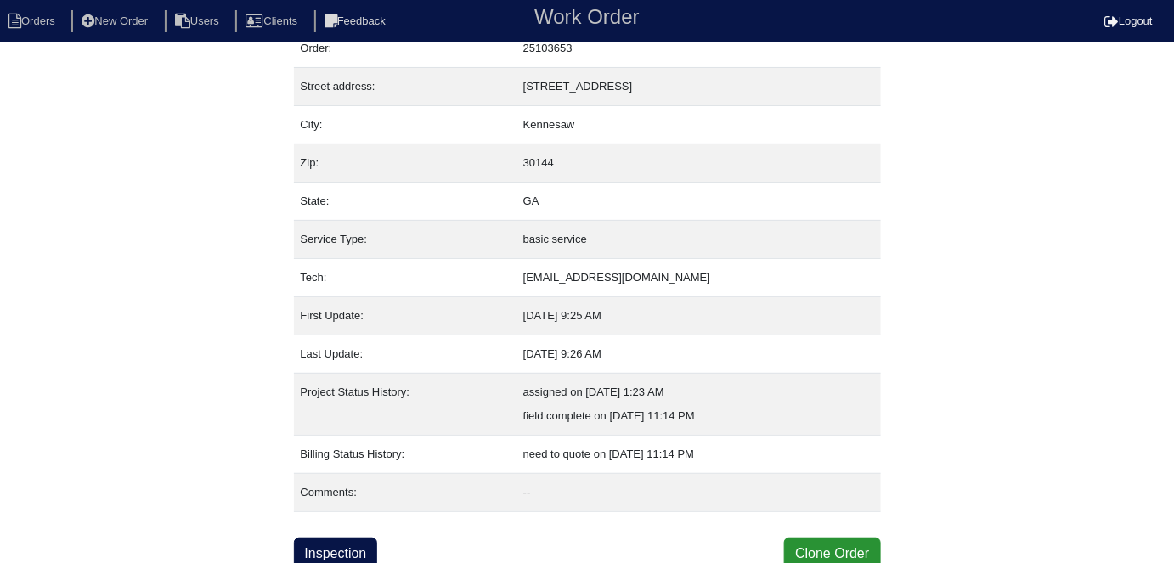
scroll to position [65, 0]
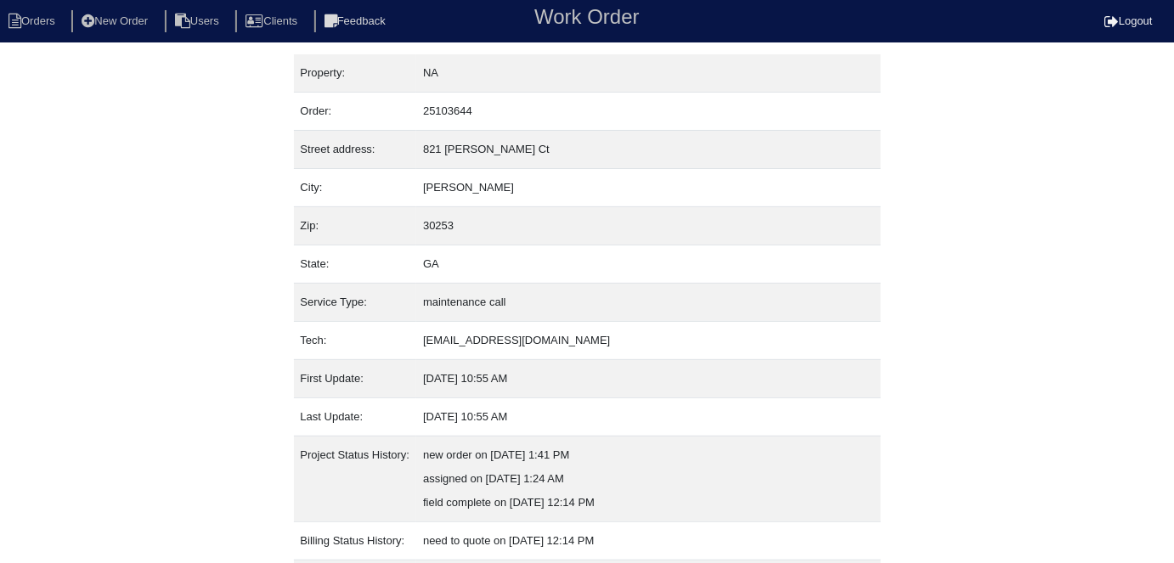
scroll to position [113, 0]
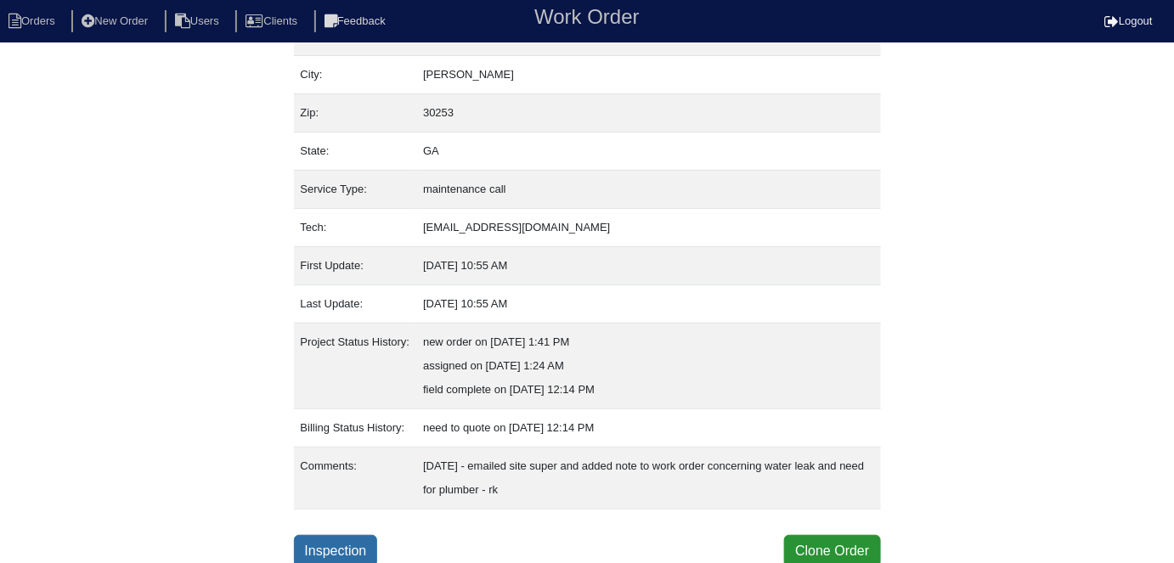
click at [354, 546] on link "Inspection" at bounding box center [336, 551] width 84 height 32
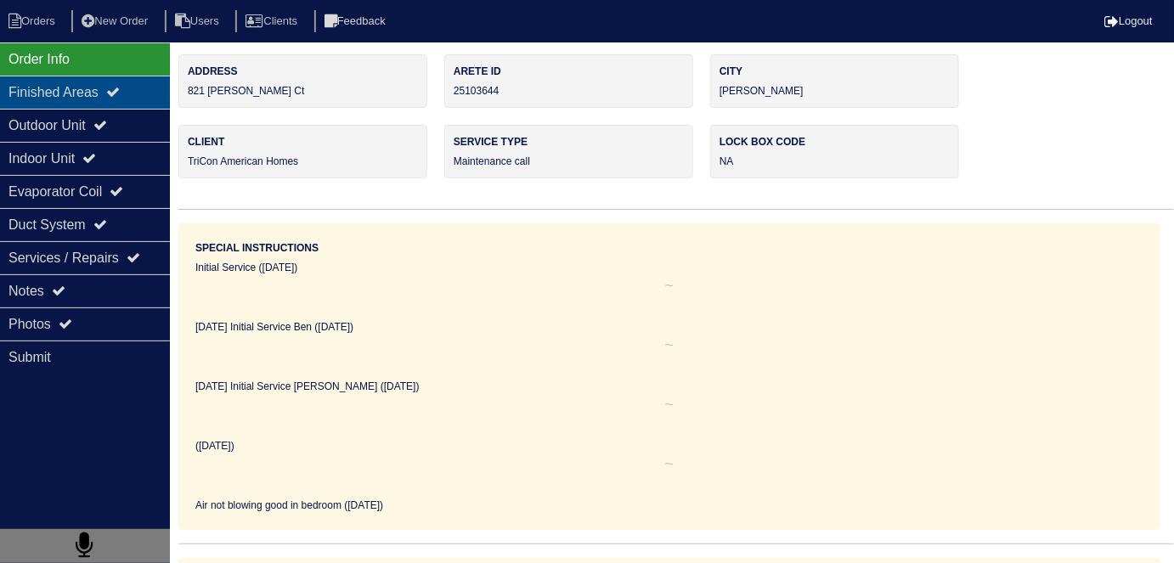
click at [65, 98] on div "Finished Areas" at bounding box center [85, 92] width 170 height 33
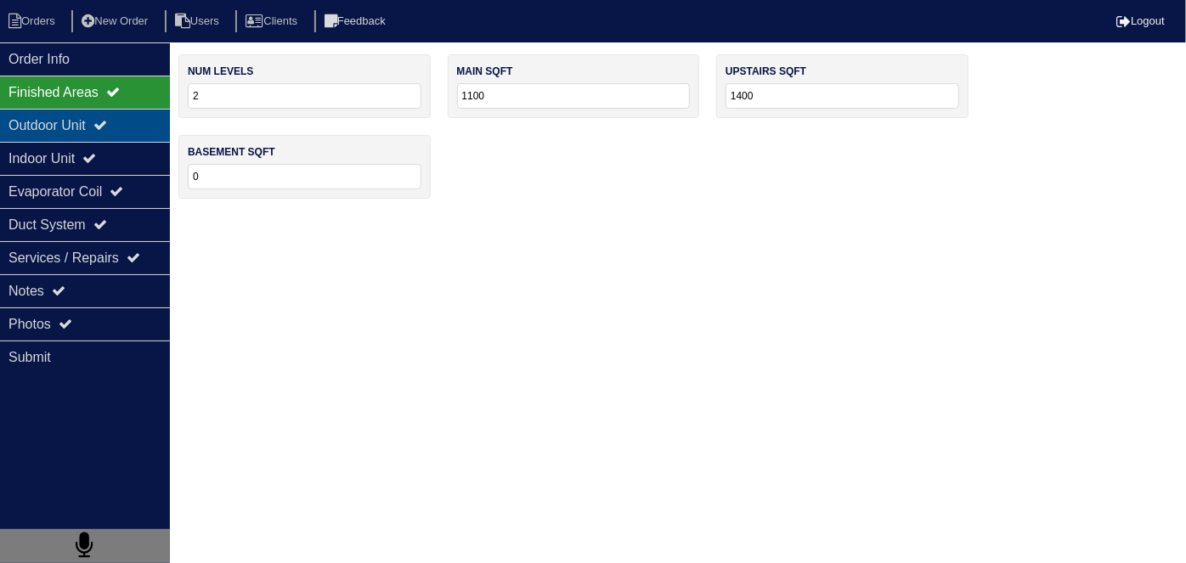
click at [61, 122] on div "Outdoor Unit" at bounding box center [85, 125] width 170 height 33
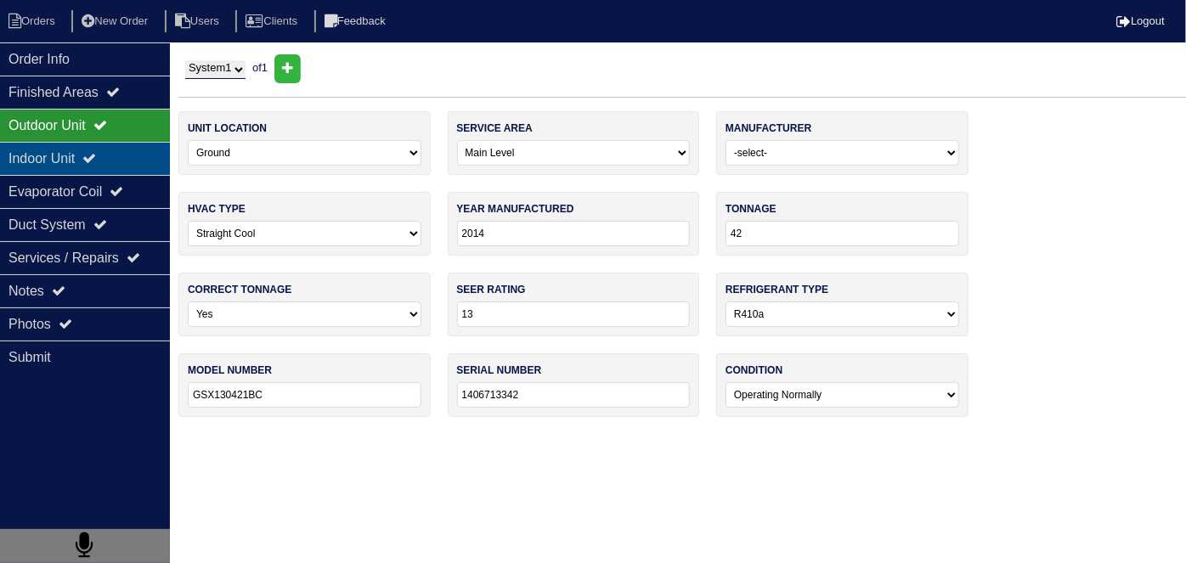
click at [59, 156] on div "Indoor Unit" at bounding box center [85, 158] width 170 height 33
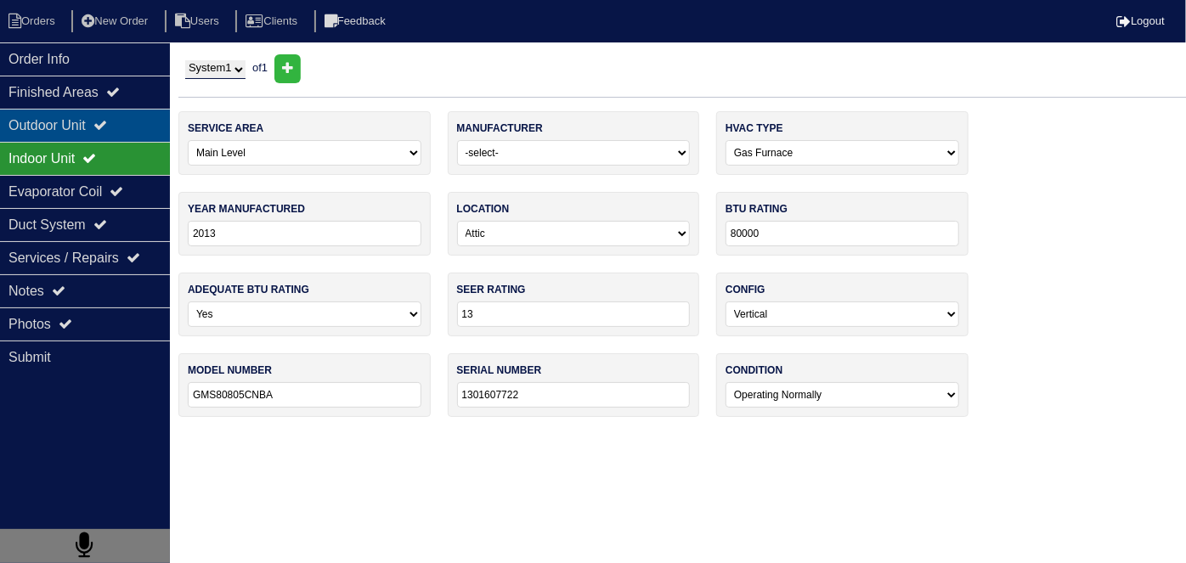
click at [54, 132] on div "Outdoor Unit" at bounding box center [85, 125] width 170 height 33
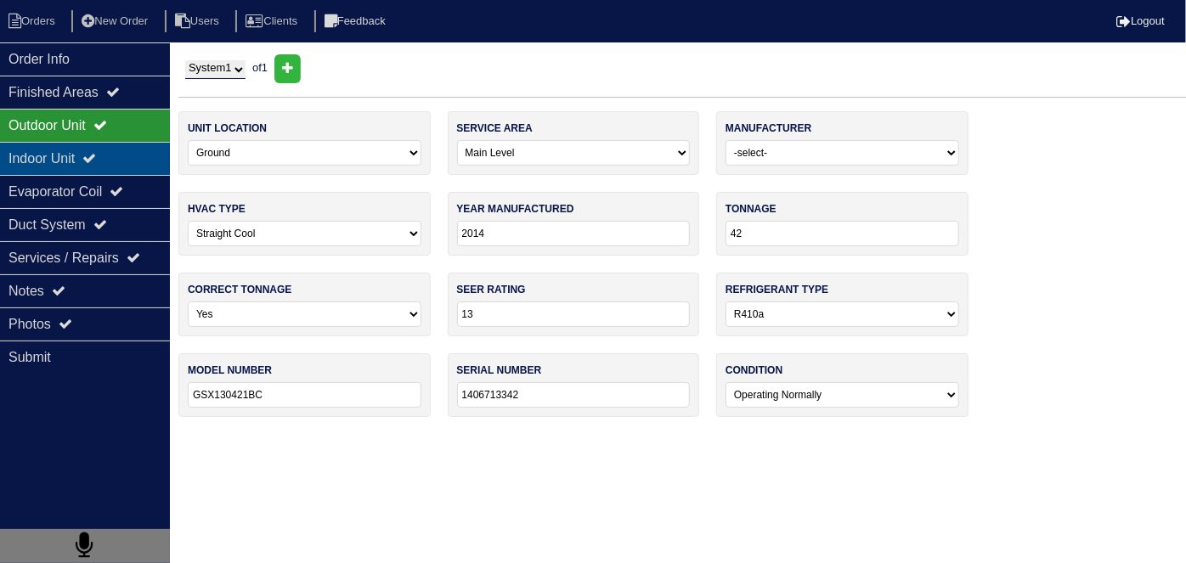
click at [96, 158] on icon at bounding box center [89, 158] width 14 height 14
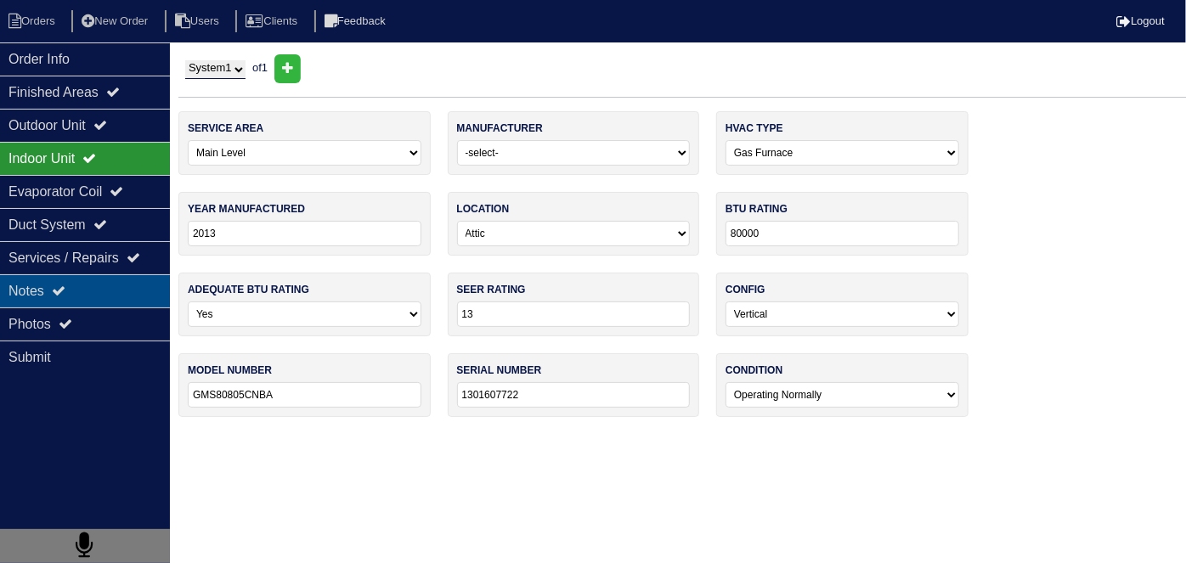
click at [65, 285] on icon at bounding box center [59, 291] width 14 height 14
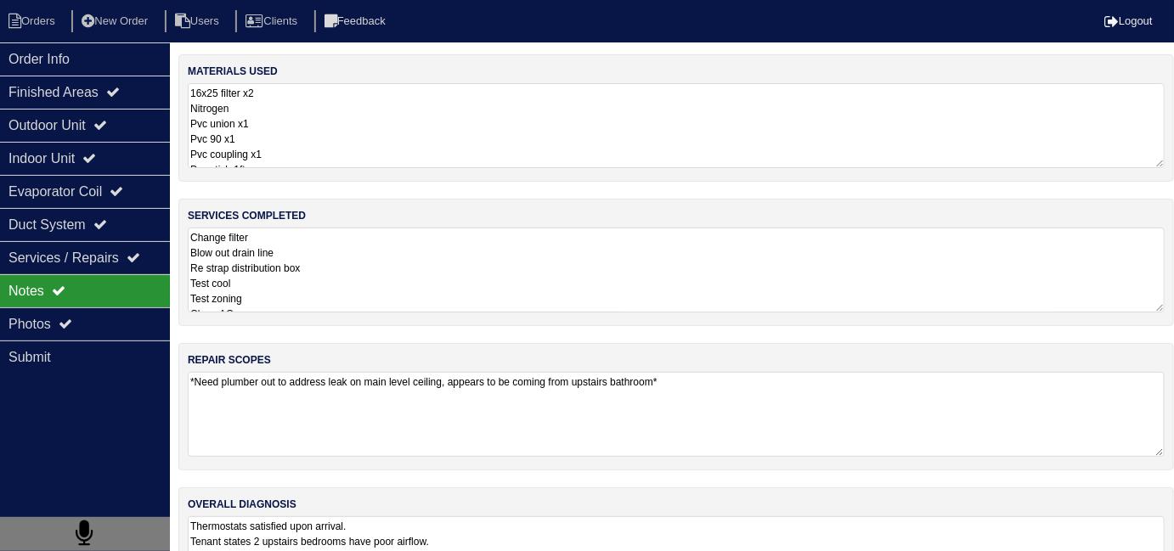
click at [382, 302] on textarea "Change filter Blow out drain line Re strap distribution box Test cool Test zoni…" at bounding box center [676, 270] width 977 height 85
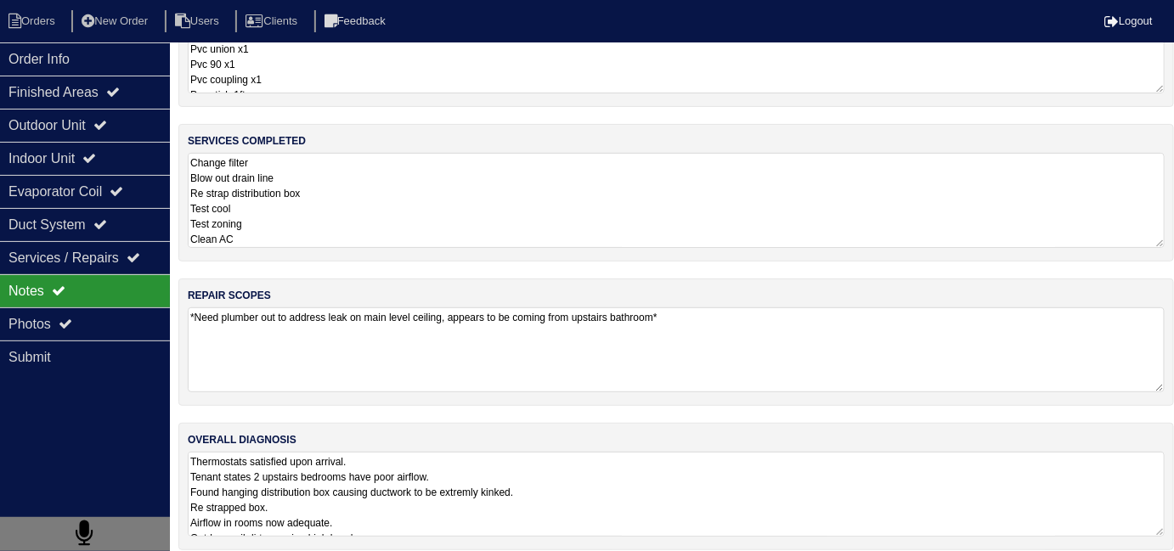
scroll to position [76, 0]
click at [821, 476] on textarea "Thermostats satisfied upon arrival. Tenant states 2 upstairs bedrooms have poor…" at bounding box center [676, 492] width 977 height 85
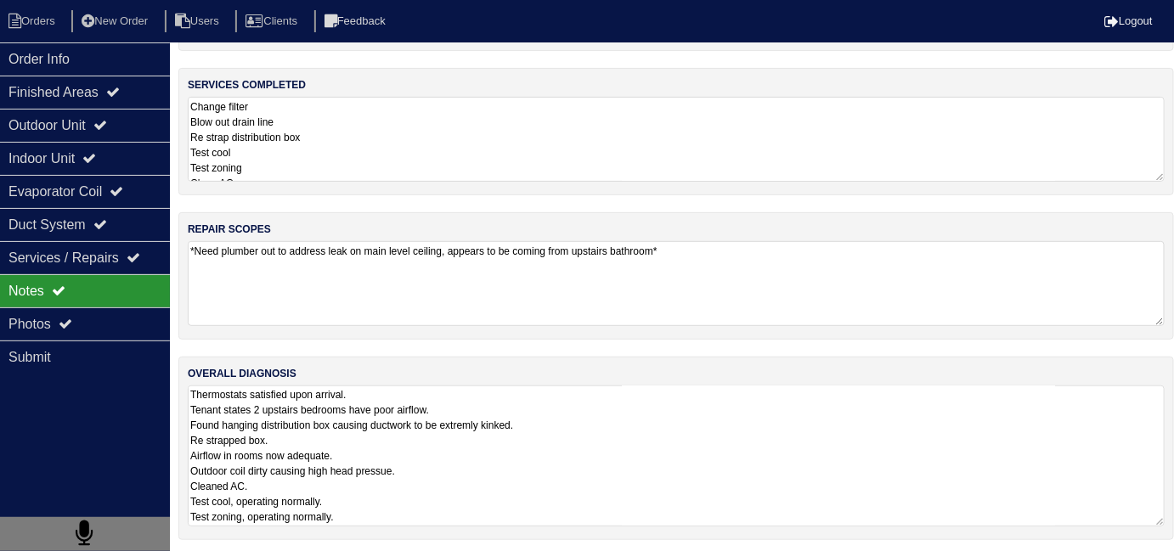
scroll to position [76, 0]
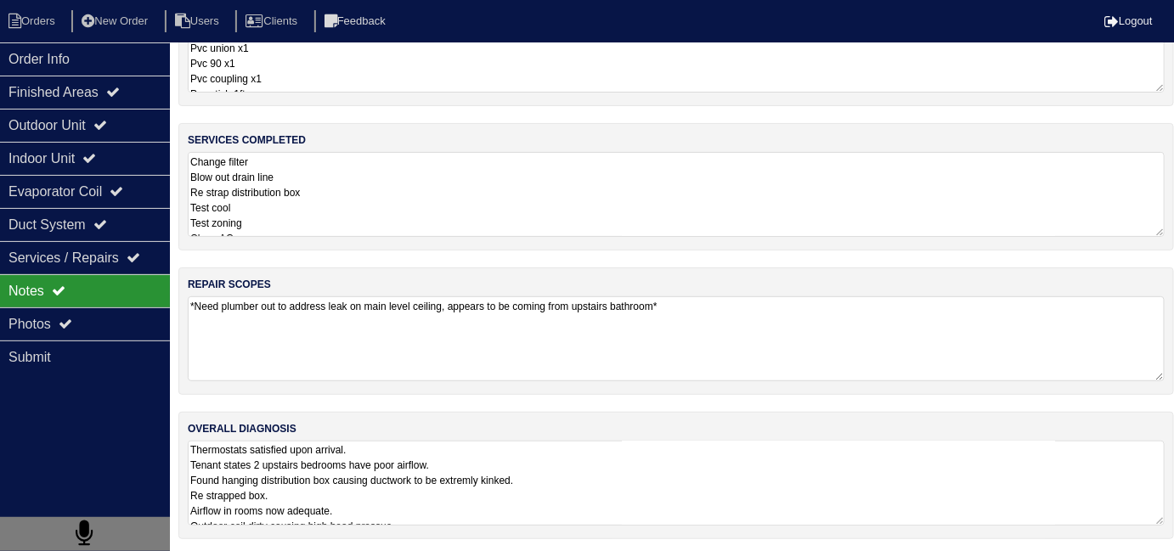
click at [424, 209] on div "materials used 16x25 filter x2 Nitrogen Pvc union x1 Pvc 90 x1 Pvc coupling x1 …" at bounding box center [676, 268] width 996 height 578
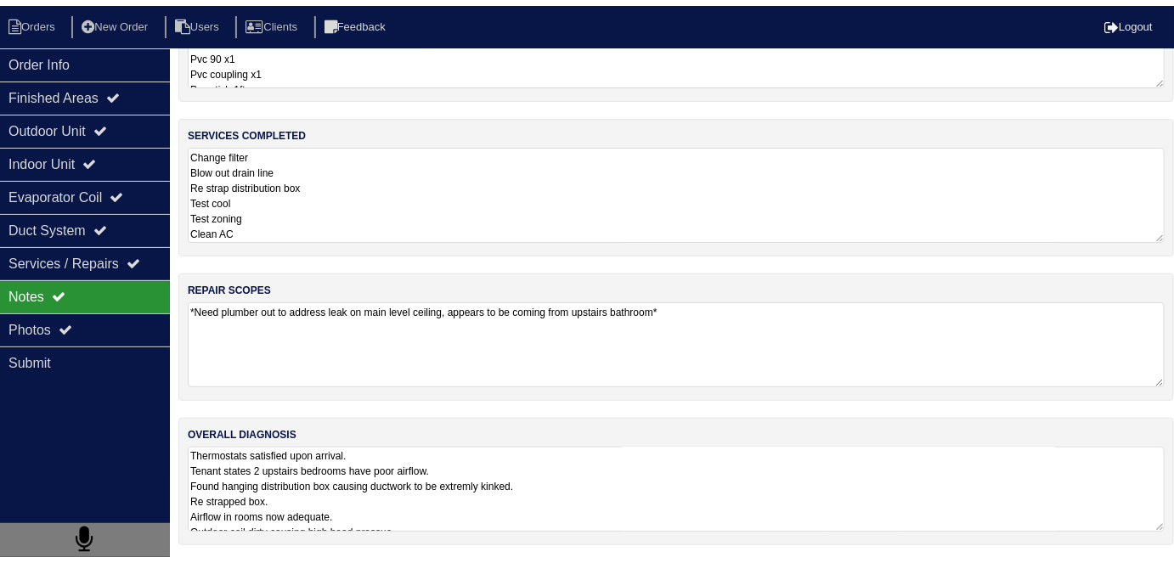
scroll to position [0, 0]
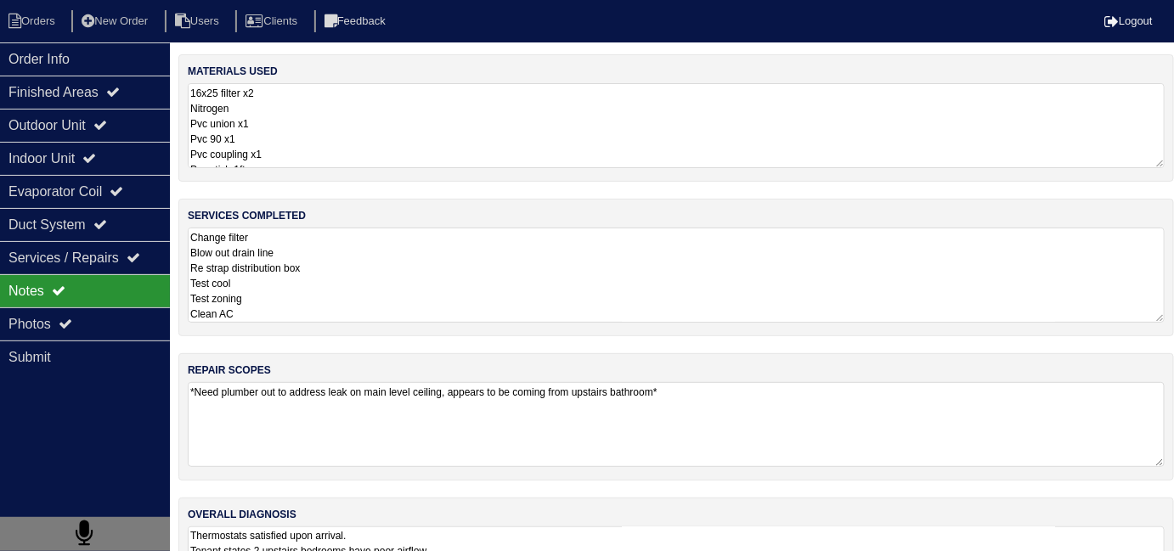
click at [392, 149] on textarea "16x25 filter x2 Nitrogen Pvc union x1 Pvc 90 x1 Pvc coupling x1 Pvc stick-1ft D…" at bounding box center [676, 125] width 977 height 85
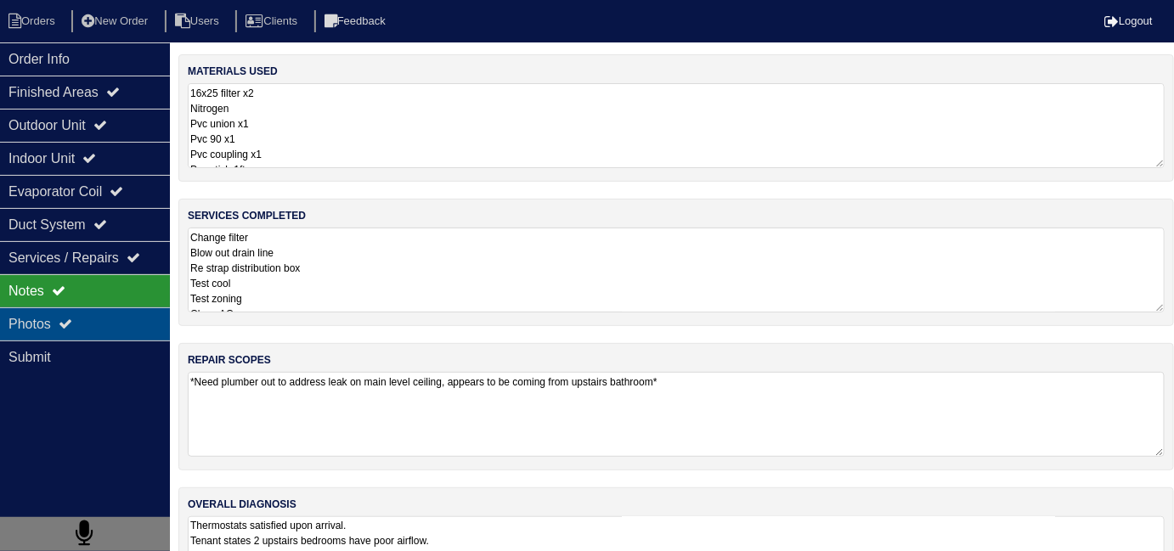
click at [115, 310] on div "Photos" at bounding box center [85, 324] width 170 height 33
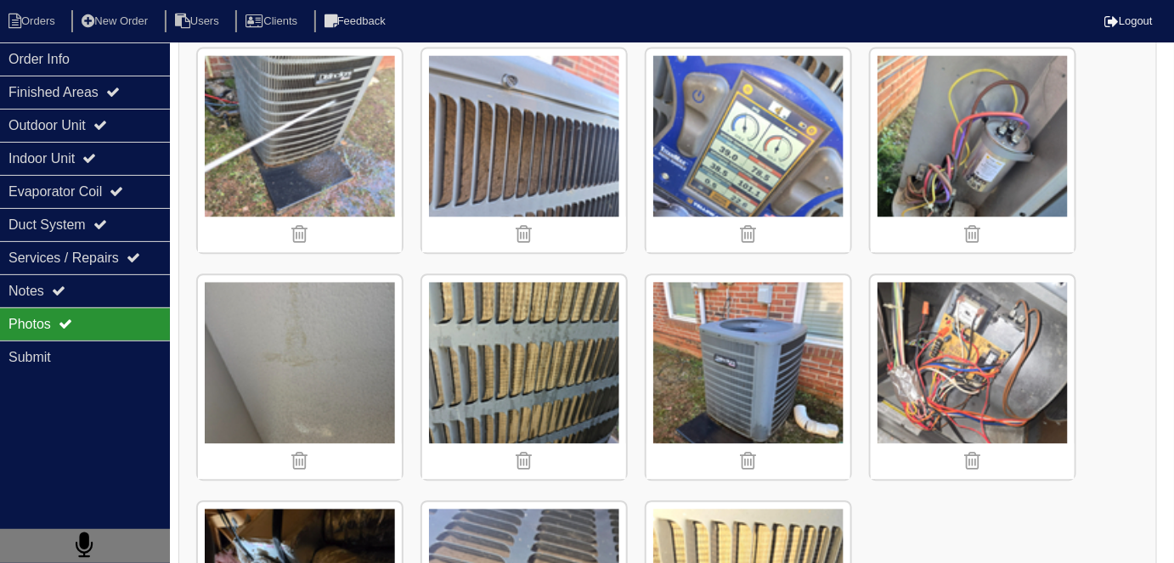
scroll to position [3365, 0]
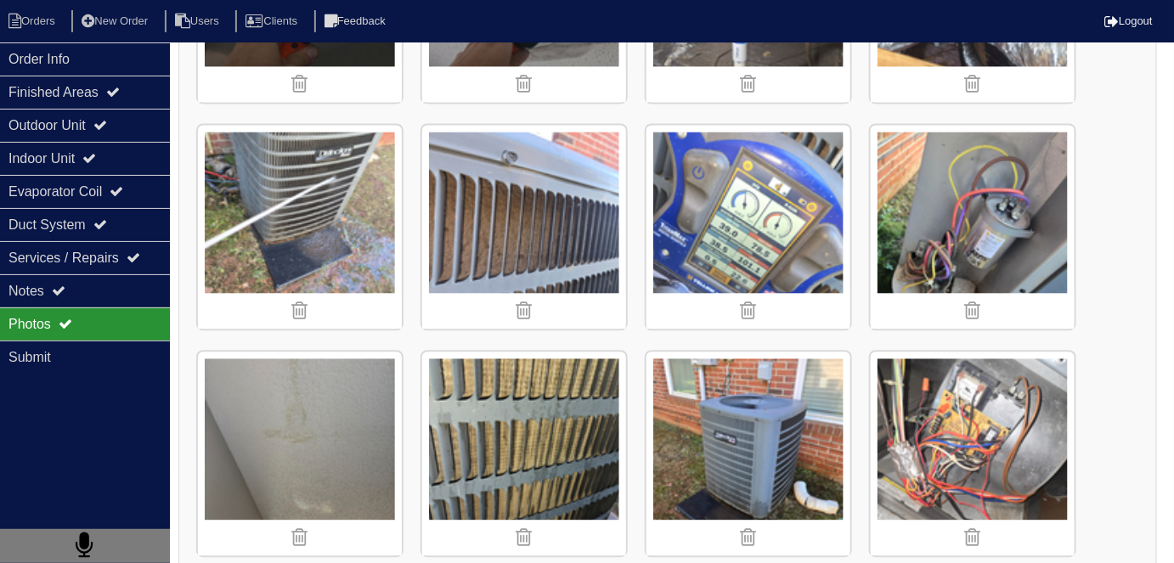
scroll to position [113, 0]
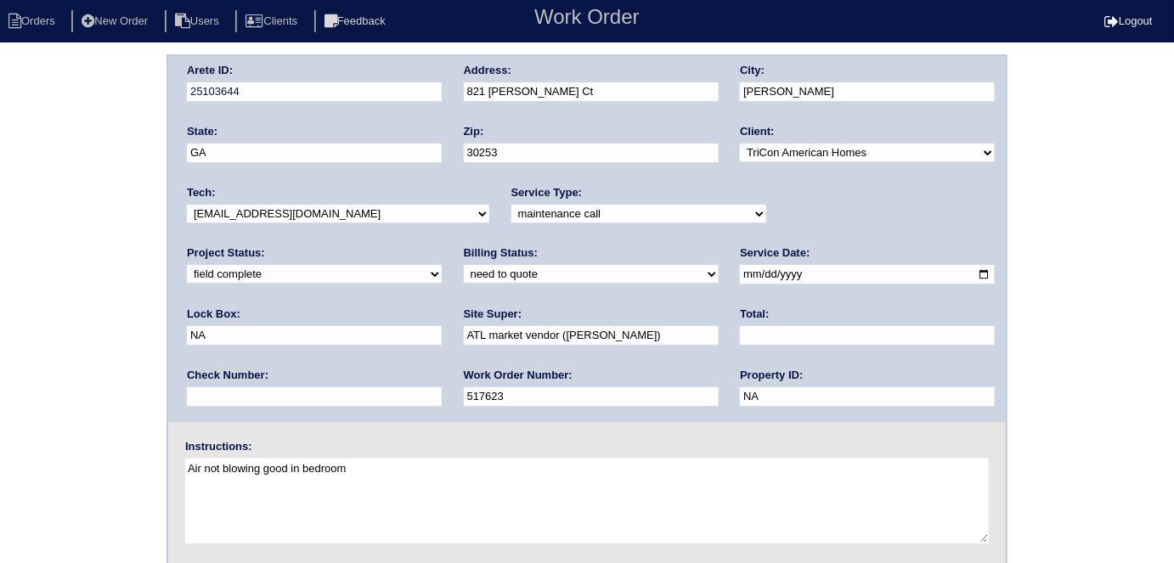
drag, startPoint x: 198, startPoint y: 268, endPoint x: 206, endPoint y: 279, distance: 13.9
click at [464, 268] on select "need to quote quoted need to invoice invoiced paid warranty purchase order need…" at bounding box center [591, 274] width 255 height 19
select select "quoted"
click at [464, 265] on select "need to quote quoted need to invoice invoiced paid warranty purchase order need…" at bounding box center [591, 274] width 255 height 19
click at [740, 331] on input "text" at bounding box center [867, 336] width 255 height 20
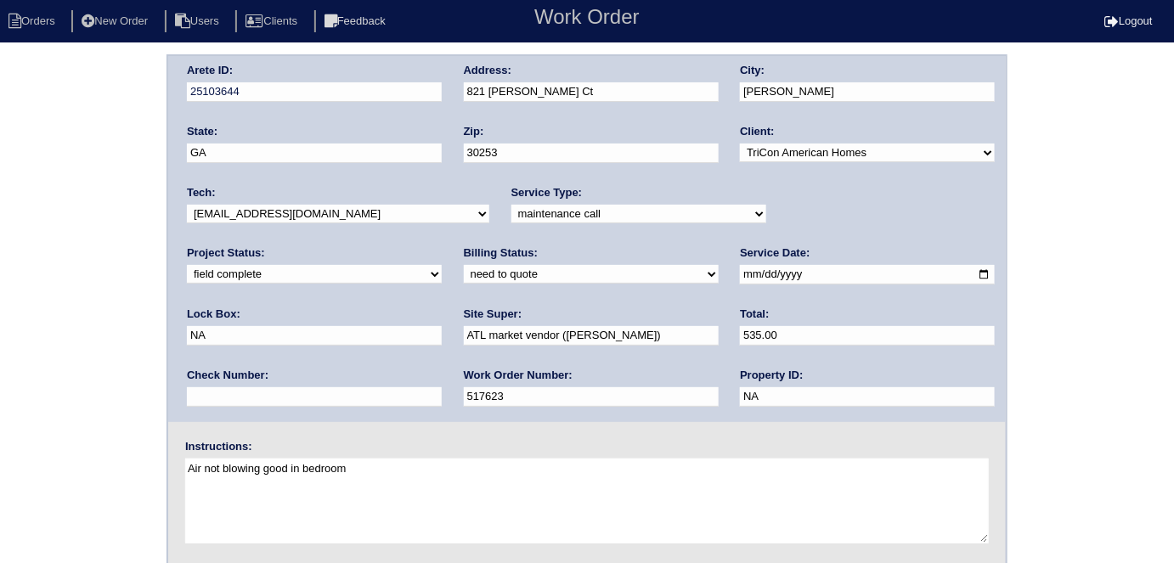
type input "535.00"
click at [7, 328] on div "Arete ID: 25103644 Address: 821 Witherspoon Ct City: [PERSON_NAME] State: [GEOG…" at bounding box center [587, 397] width 1174 height 687
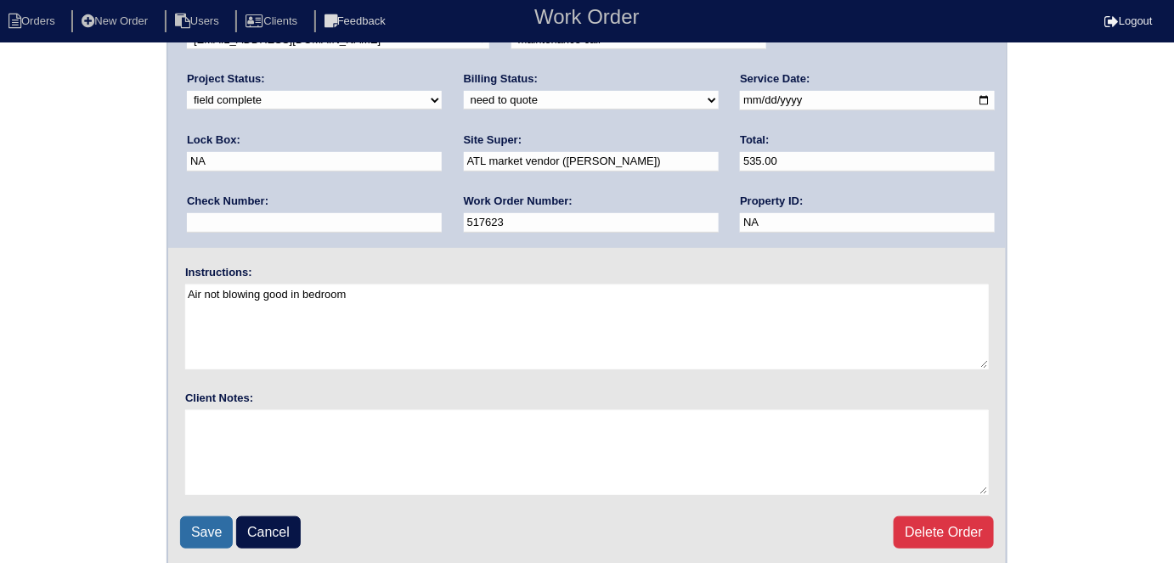
click at [196, 534] on input "Save" at bounding box center [206, 533] width 53 height 32
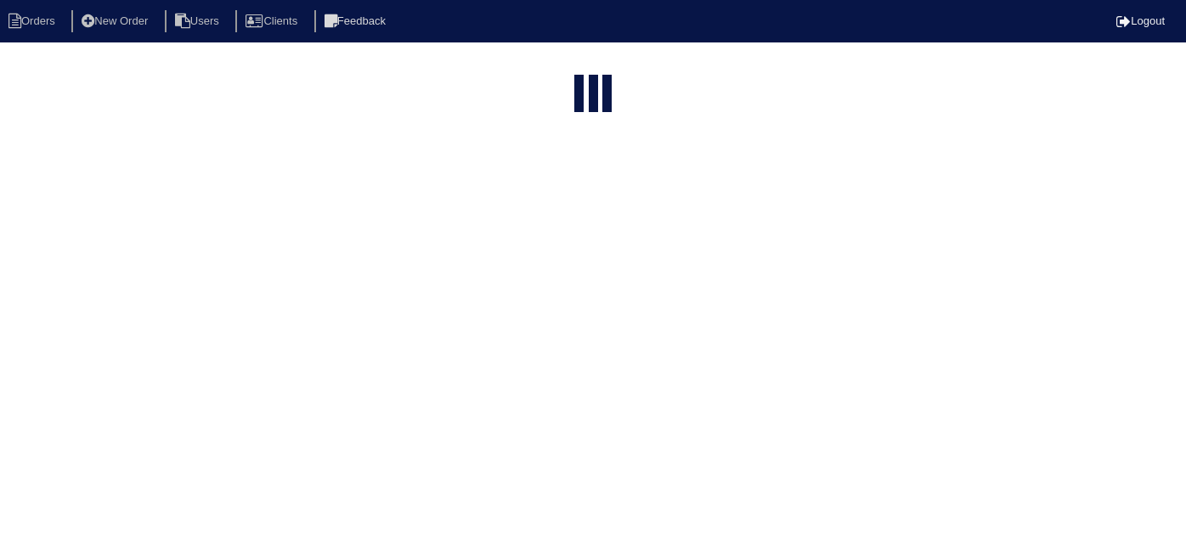
select select "15"
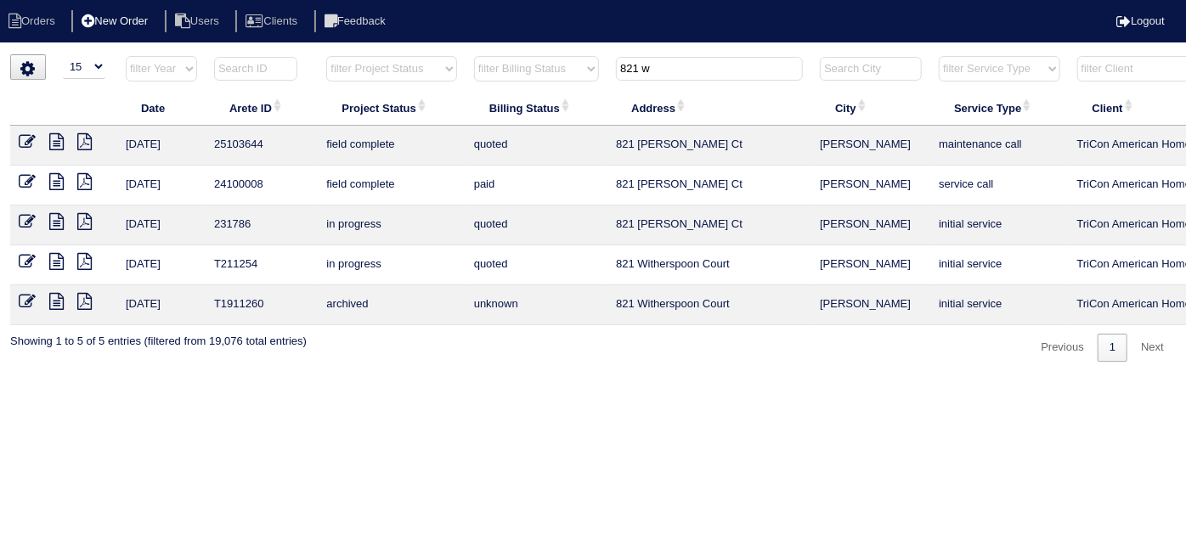
drag, startPoint x: 463, startPoint y: 73, endPoint x: 100, endPoint y: 31, distance: 365.2
click at [249, 57] on tr "filter Year -- Any Year -- 2025 2024 2023 2022 2021 2020 2019 filter Project St…" at bounding box center [746, 72] width 1473 height 35
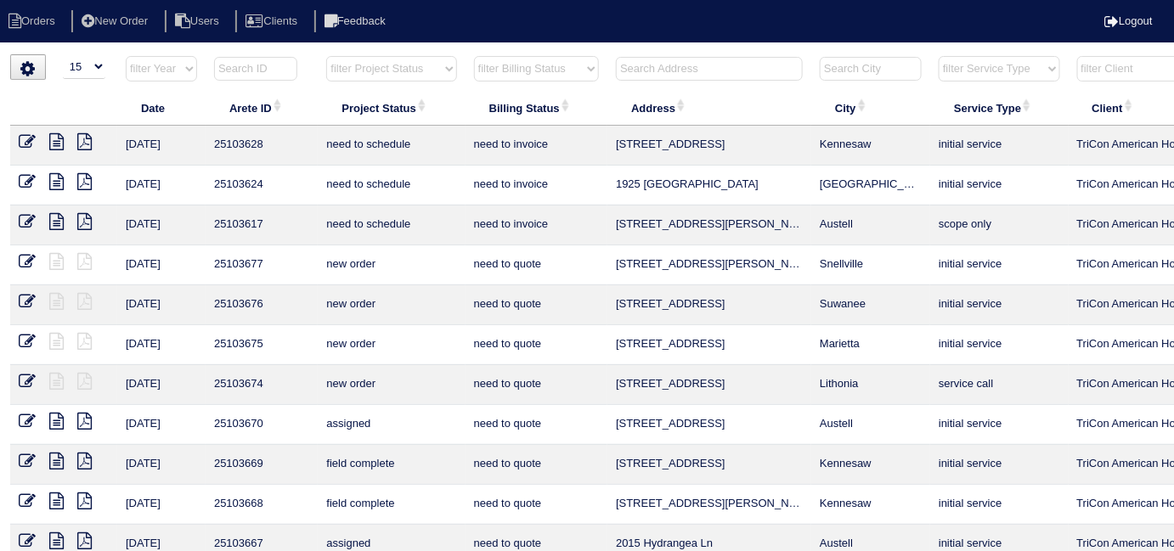
click at [400, 74] on select "filter Project Status -- Any Project Status -- new order assigned in progress f…" at bounding box center [391, 68] width 130 height 25
click at [326, 56] on select "filter Project Status -- Any Project Status -- new order assigned in progress f…" at bounding box center [391, 68] width 130 height 25
select select "field complete"
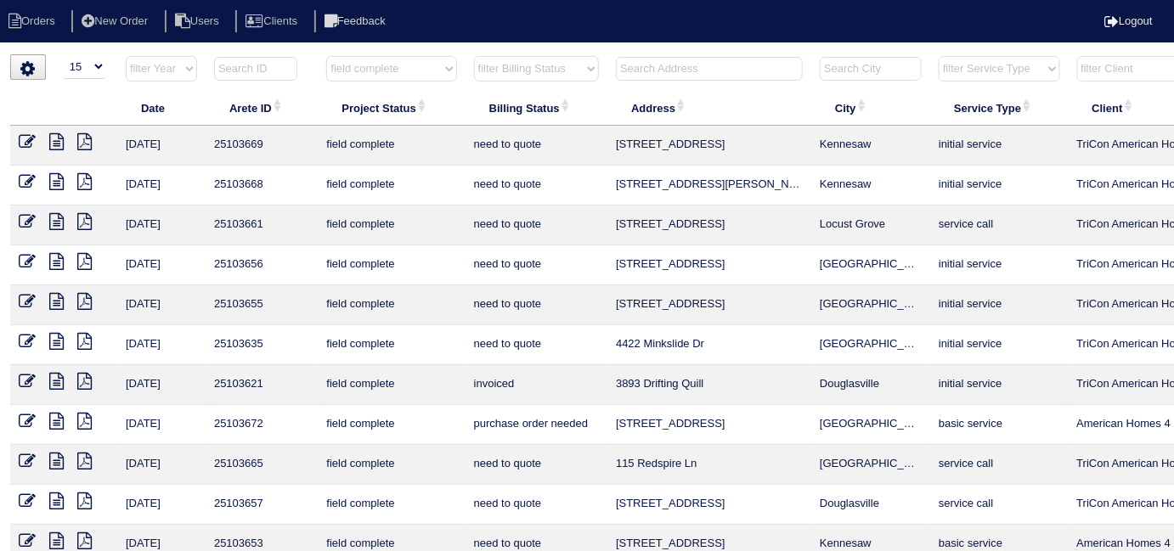
drag, startPoint x: 501, startPoint y: 63, endPoint x: 502, endPoint y: 78, distance: 15.3
click at [501, 62] on select "filter Billing Status -- Any Billing Status -- need to quote quoted need to inv…" at bounding box center [536, 68] width 125 height 25
select select "need to quote"
click at [474, 56] on select "filter Billing Status -- Any Billing Status -- need to quote quoted need to inv…" at bounding box center [536, 68] width 125 height 25
select select "field complete"
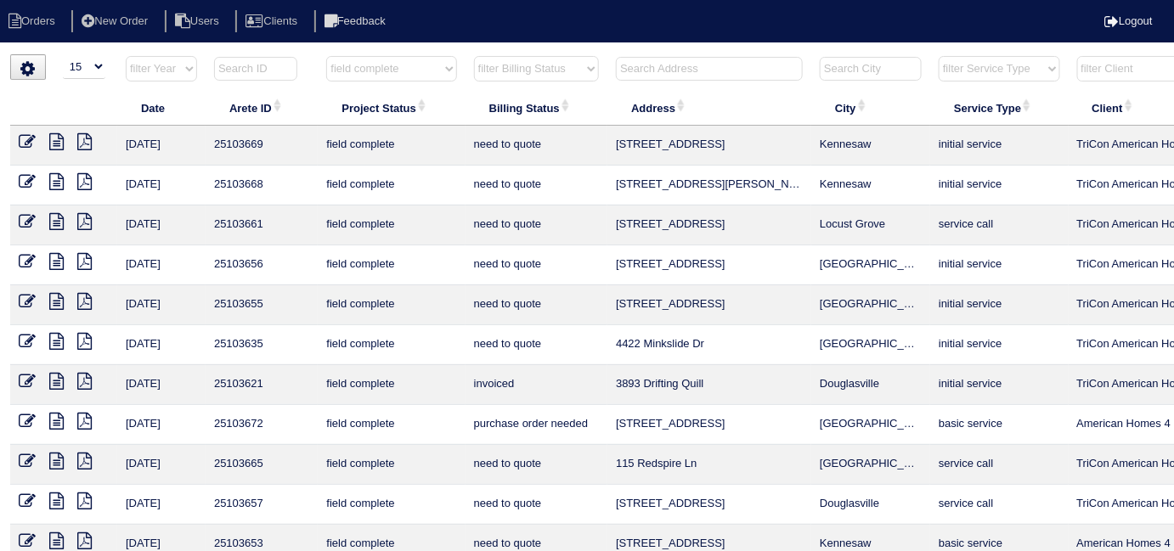
select select "need to quote"
click at [377, 68] on select "filter Project Status -- Any Project Status -- new order assigned in progress f…" at bounding box center [391, 68] width 130 height 25
click at [362, 77] on select "filter Project Status -- Any Project Status -- new order assigned in progress f…" at bounding box center [391, 68] width 130 height 25
click at [361, 76] on select "filter Project Status -- Any Project Status -- new order assigned in progress f…" at bounding box center [391, 68] width 130 height 25
select select
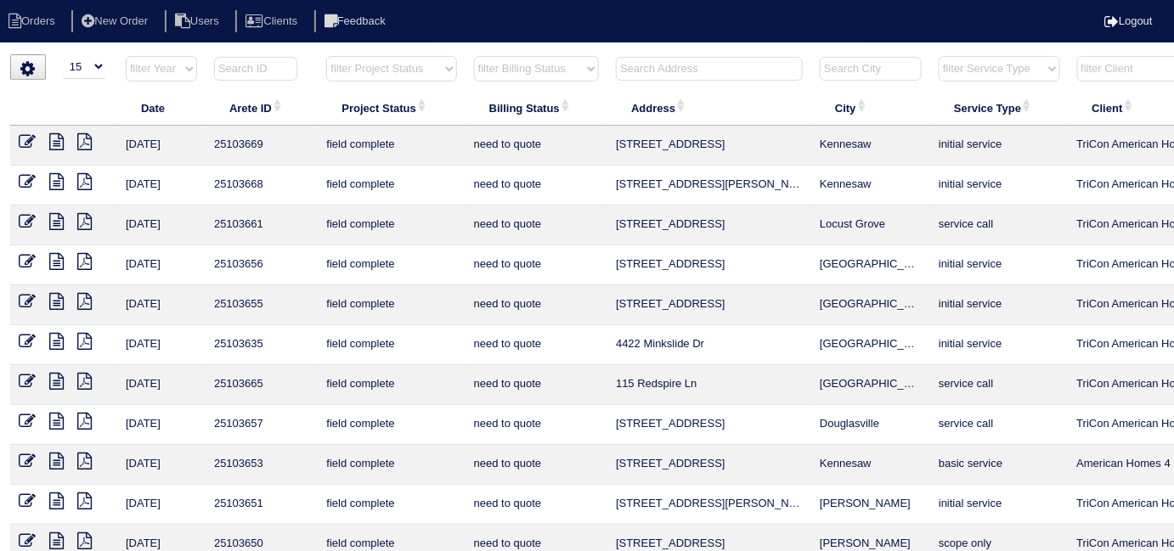
click at [326, 56] on select "filter Project Status -- Any Project Status -- new order assigned in progress f…" at bounding box center [391, 68] width 130 height 25
select select "need to quote"
click at [476, 71] on select "filter Billing Status -- Any Billing Status -- need to quote quoted need to inv…" at bounding box center [536, 68] width 125 height 25
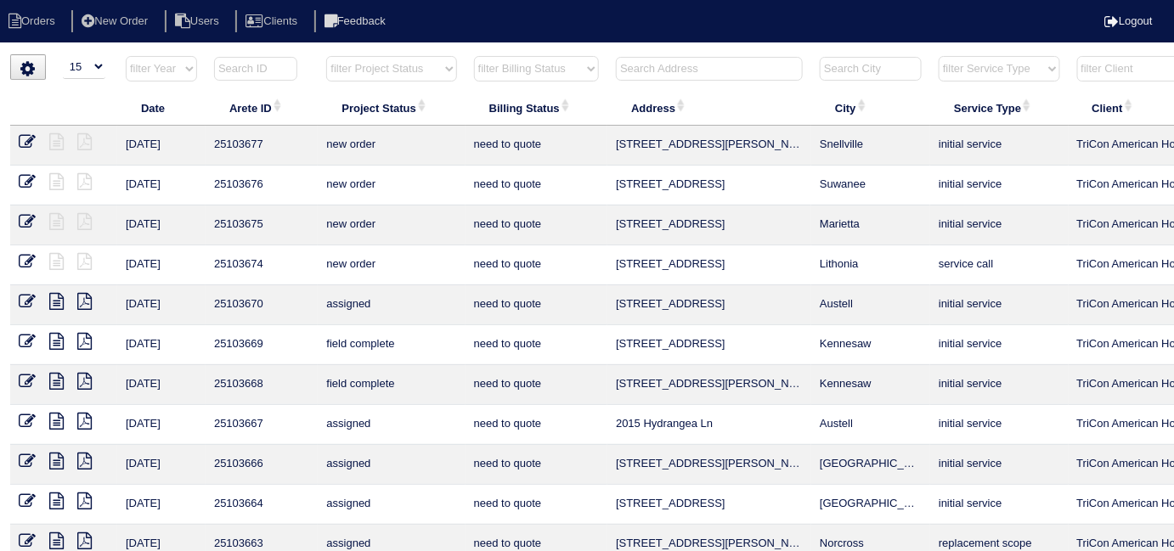
select select
click at [474, 56] on select "filter Billing Status -- Any Billing Status -- need to quote quoted need to inv…" at bounding box center [536, 68] width 125 height 25
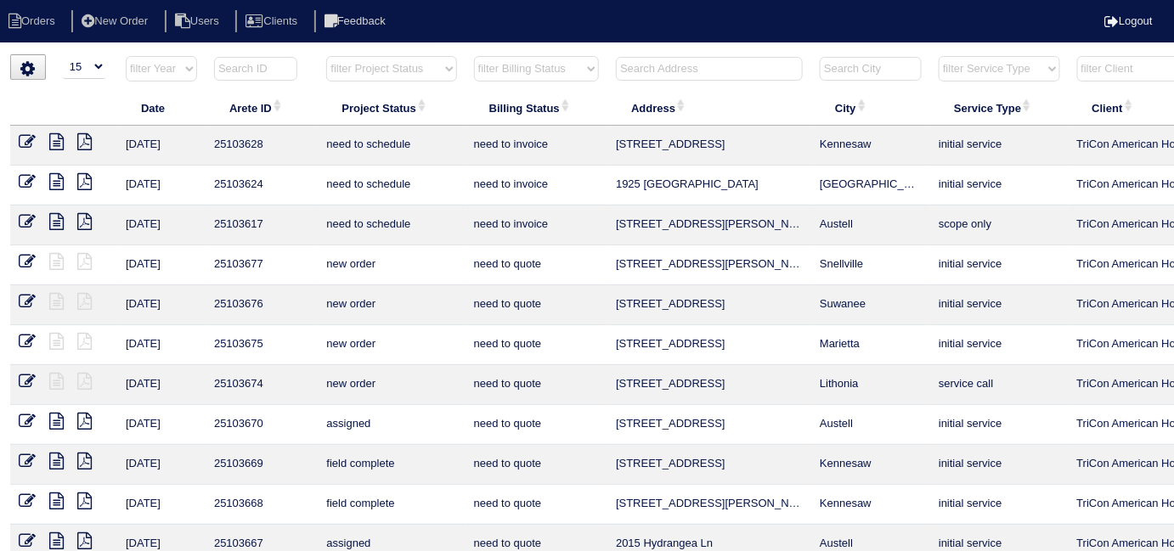
click at [653, 71] on input "text" at bounding box center [709, 69] width 187 height 24
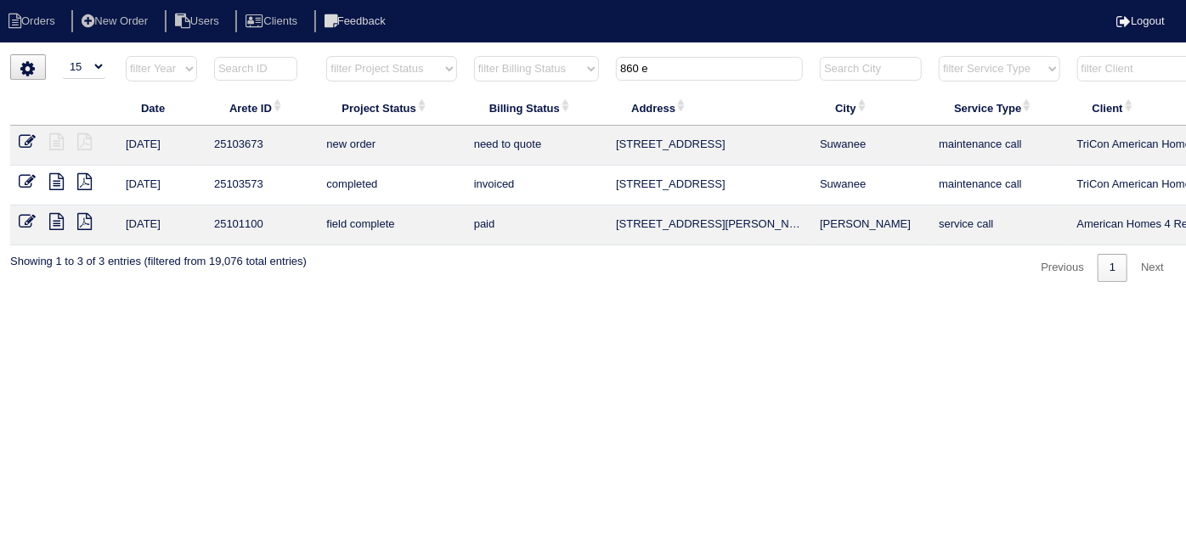
type input "860 e"
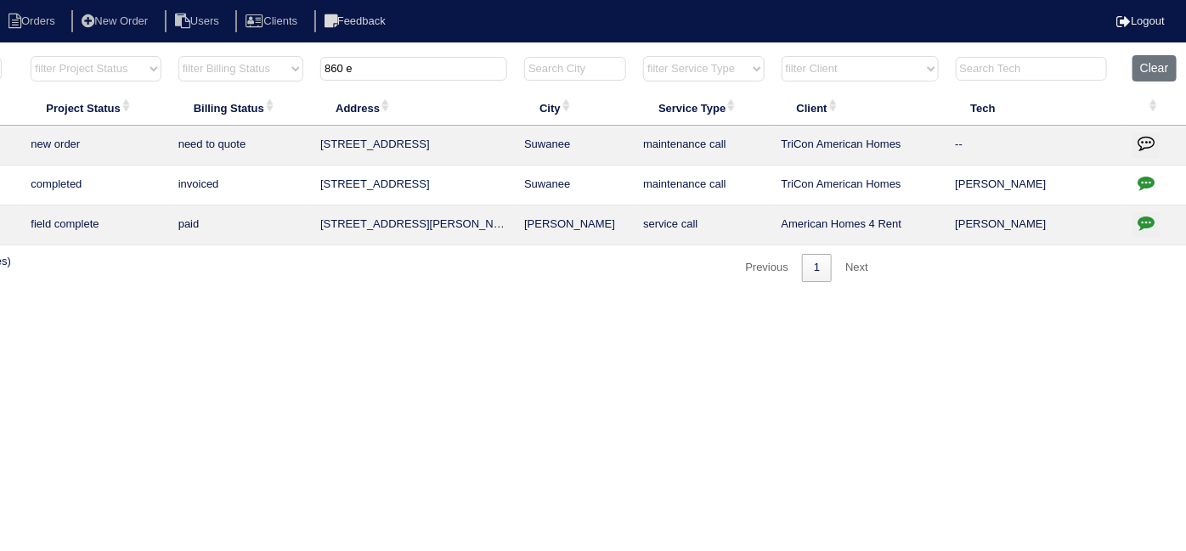
click at [1155, 180] on button "button" at bounding box center [1146, 184] width 27 height 25
type textarea "9/30/25 - Missing main level info - texted Matt - per Matt, tenant contacted hi…"
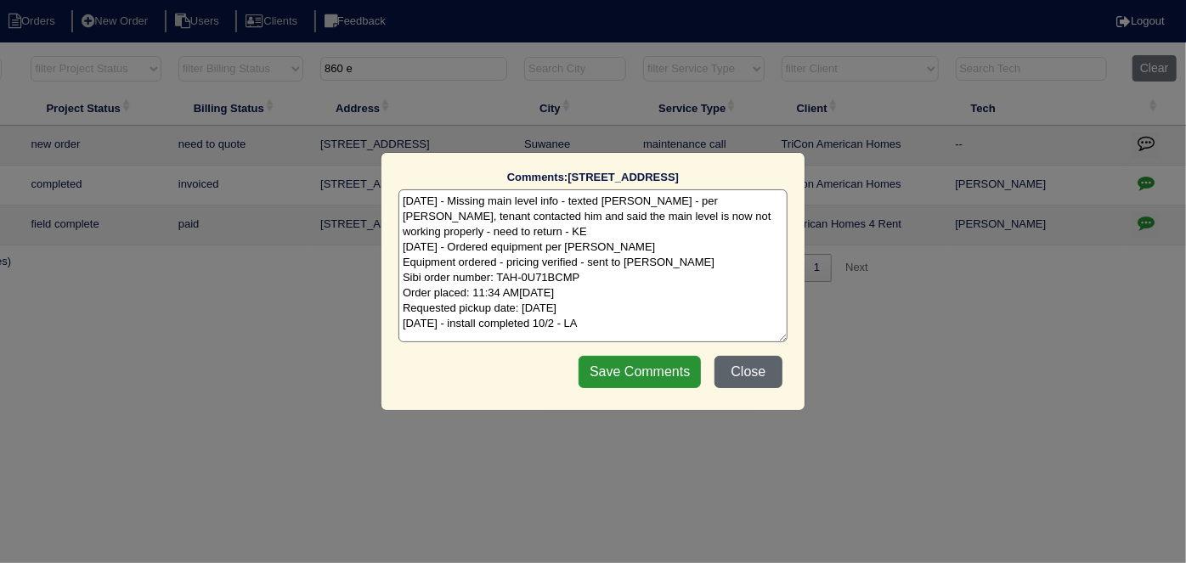
click at [749, 377] on button "Close" at bounding box center [749, 372] width 68 height 32
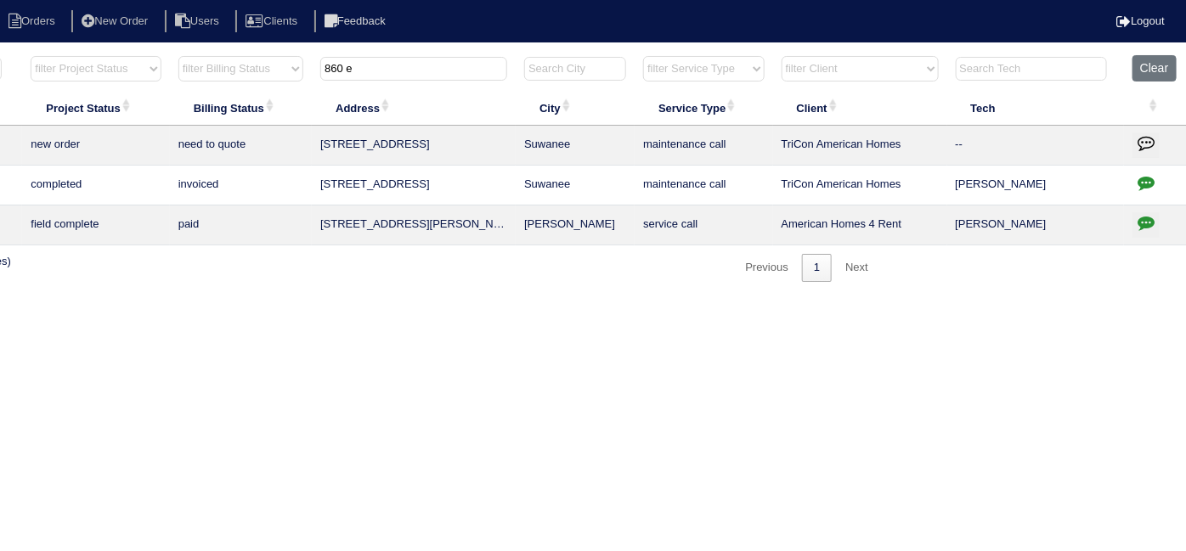
click at [1138, 179] on icon "button" at bounding box center [1146, 182] width 17 height 17
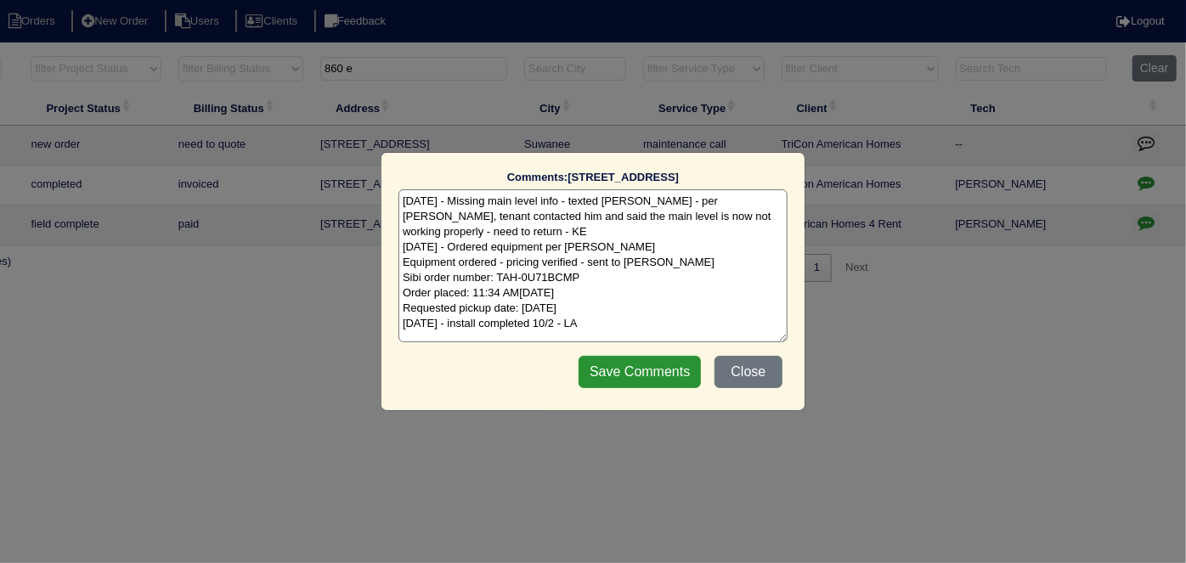
click at [722, 299] on textarea "9/30/25 - Missing main level info - texted Matt - per Matt, tenant contacted hi…" at bounding box center [593, 265] width 389 height 153
click at [760, 365] on button "Close" at bounding box center [749, 372] width 68 height 32
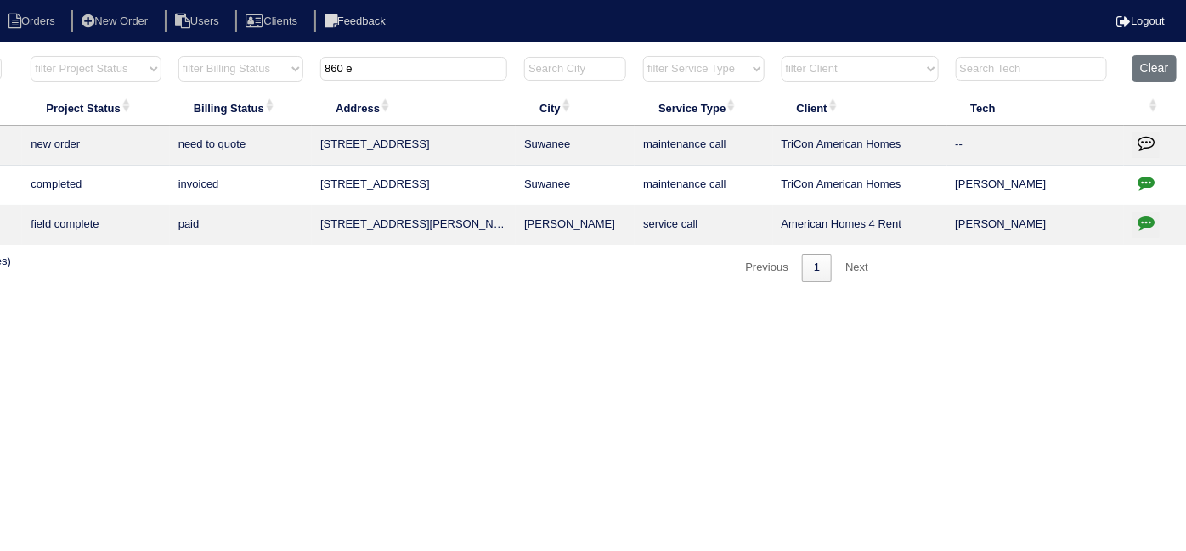
drag, startPoint x: 451, startPoint y: 76, endPoint x: 133, endPoint y: 42, distance: 319.6
click at [148, 48] on html "Orders New Order Users Clients Feedback Logout Orders New Order Users Clients M…" at bounding box center [297, 149] width 1186 height 299
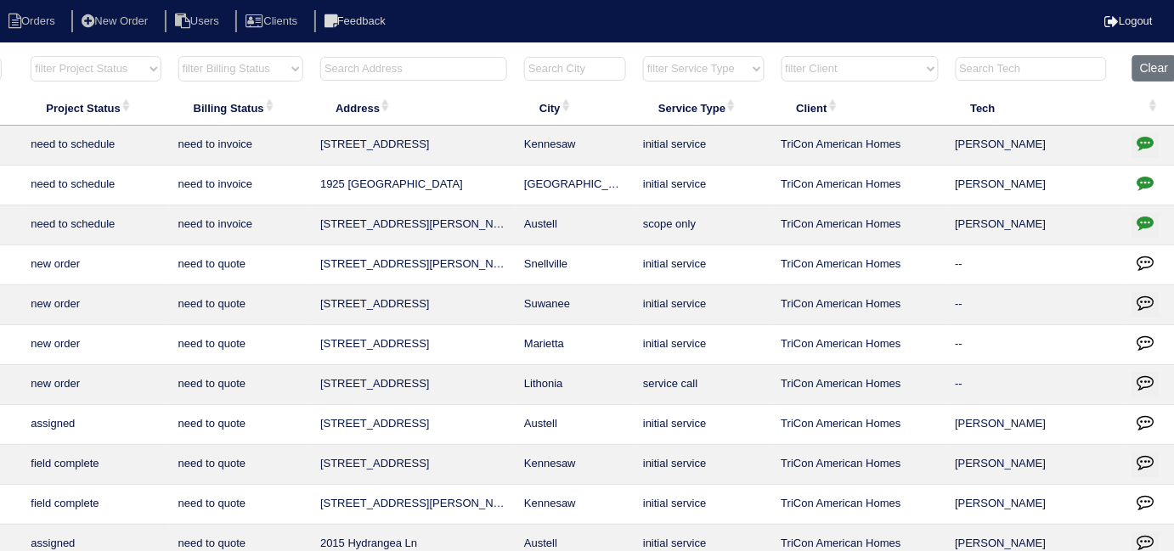
click at [410, 71] on input "text" at bounding box center [413, 69] width 187 height 24
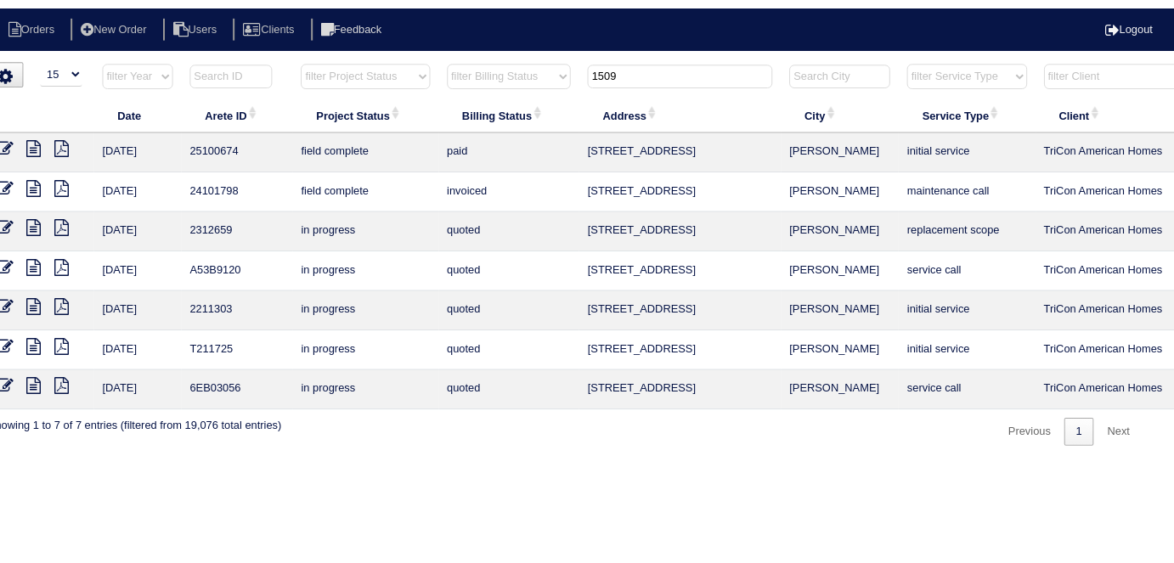
scroll to position [0, 0]
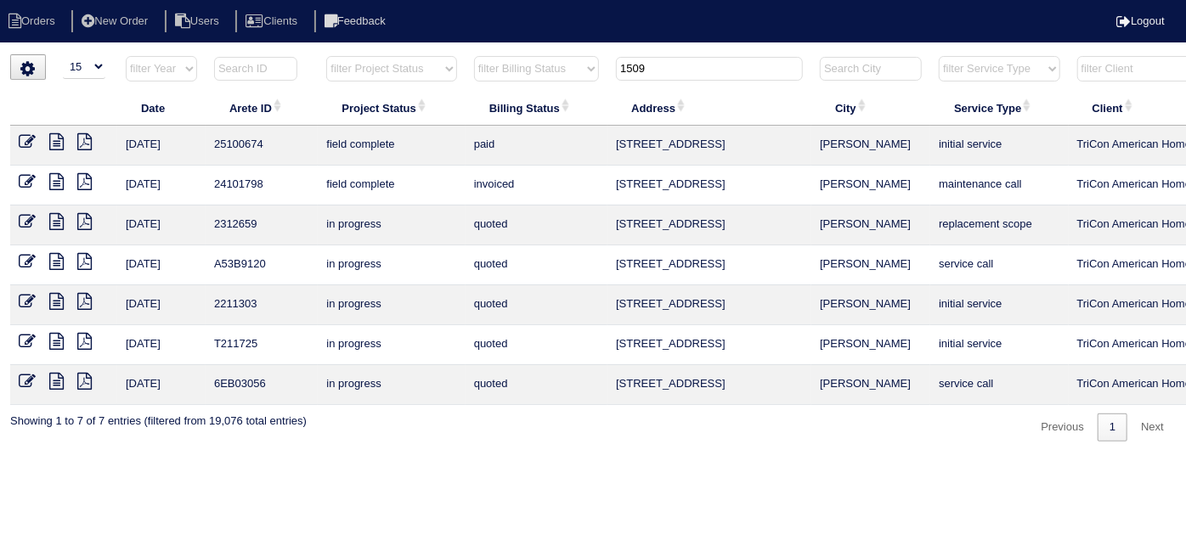
type input "1509"
click at [123, 34] on nav "Orders New Order Users Clients Feedback Logout" at bounding box center [593, 21] width 1186 height 42
click at [122, 21] on li "New Order" at bounding box center [116, 21] width 90 height 23
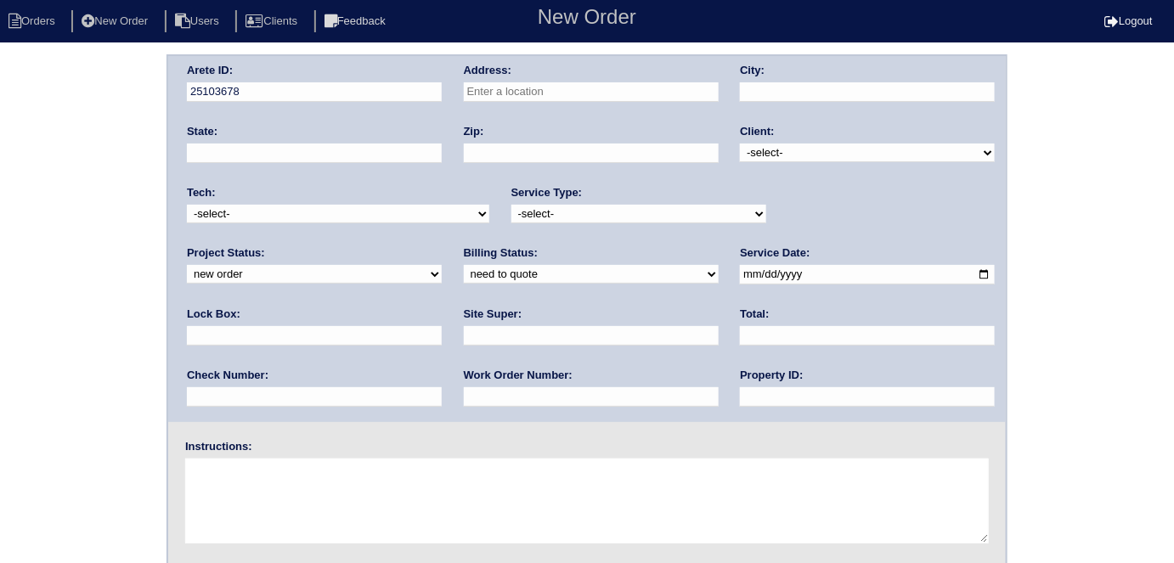
click at [512, 87] on input "text" at bounding box center [591, 92] width 255 height 20
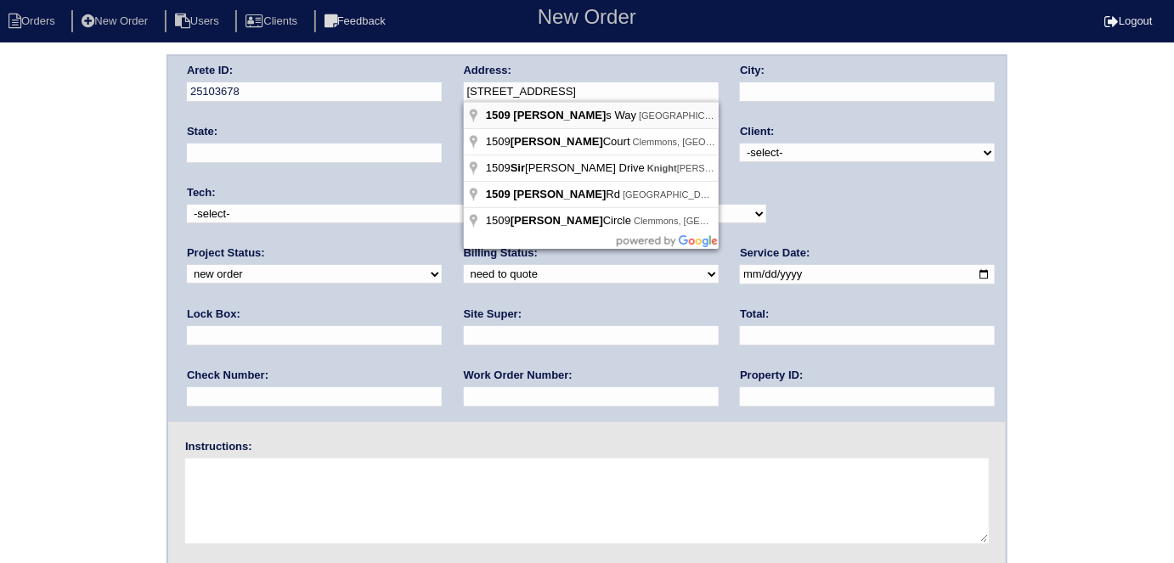
type input "1509 Sir Knights Way"
type input "Lawrenceville"
type input "GA"
type input "30045"
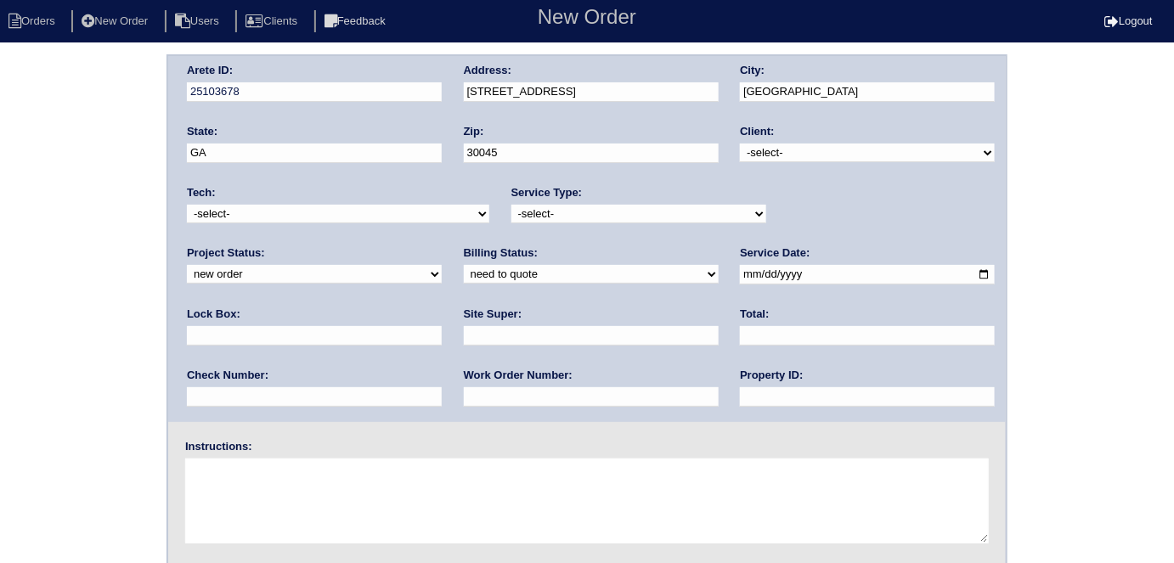
click at [761, 155] on select "-select- TriCon American Homes American Homes 4 Rent First Key Homes Zillow The…" at bounding box center [867, 153] width 255 height 19
select select "1"
click at [741, 144] on select "-select- TriCon American Homes American Homes 4 Rent First Key Homes Zillow The…" at bounding box center [867, 153] width 255 height 19
drag, startPoint x: 600, startPoint y: 211, endPoint x: 580, endPoint y: 218, distance: 21.5
click at [598, 212] on select "-select- initial service basic service maintenance call replacement scope servi…" at bounding box center [639, 214] width 255 height 19
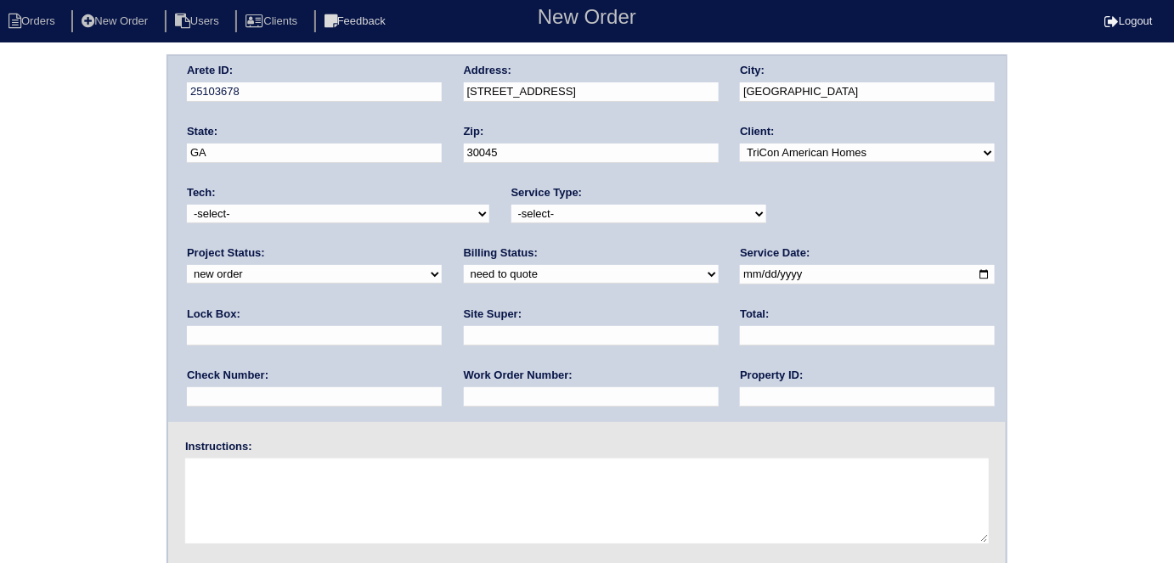
select select "maintenance call"
click at [512, 205] on select "-select- initial service basic service maintenance call replacement scope servi…" at bounding box center [639, 214] width 255 height 19
click at [442, 326] on input "text" at bounding box center [314, 336] width 255 height 20
type input "N/A"
click at [740, 273] on input "date" at bounding box center [867, 275] width 255 height 20
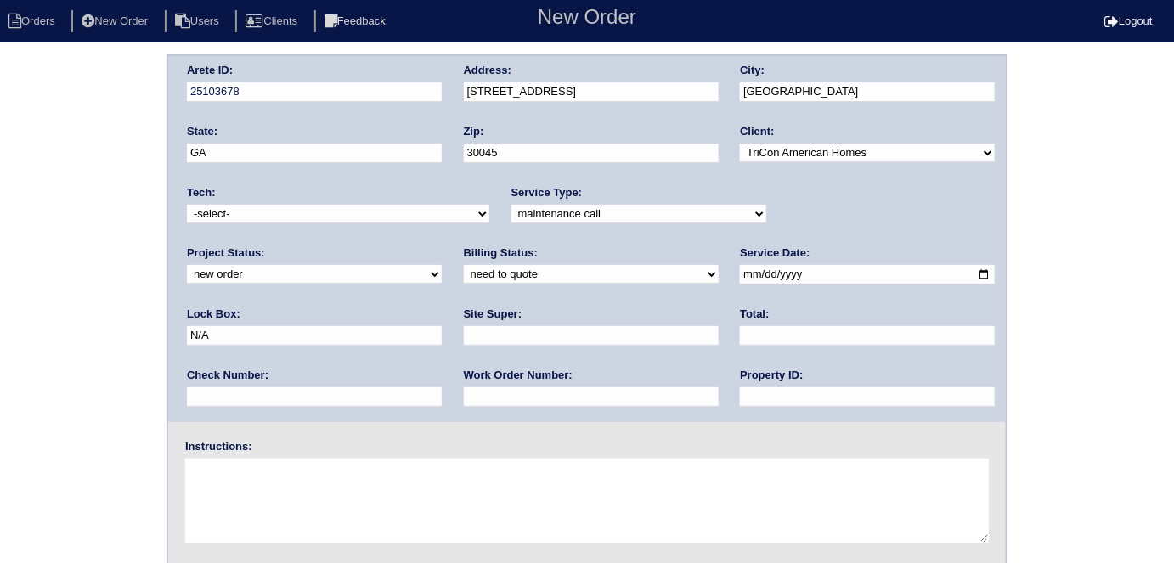
type input "2025-10-06"
drag, startPoint x: 534, startPoint y: 404, endPoint x: 532, endPoint y: 357, distance: 46.8
click at [740, 404] on input "text" at bounding box center [867, 397] width 255 height 20
type input "N/A"
click at [464, 390] on input "text" at bounding box center [591, 397] width 255 height 20
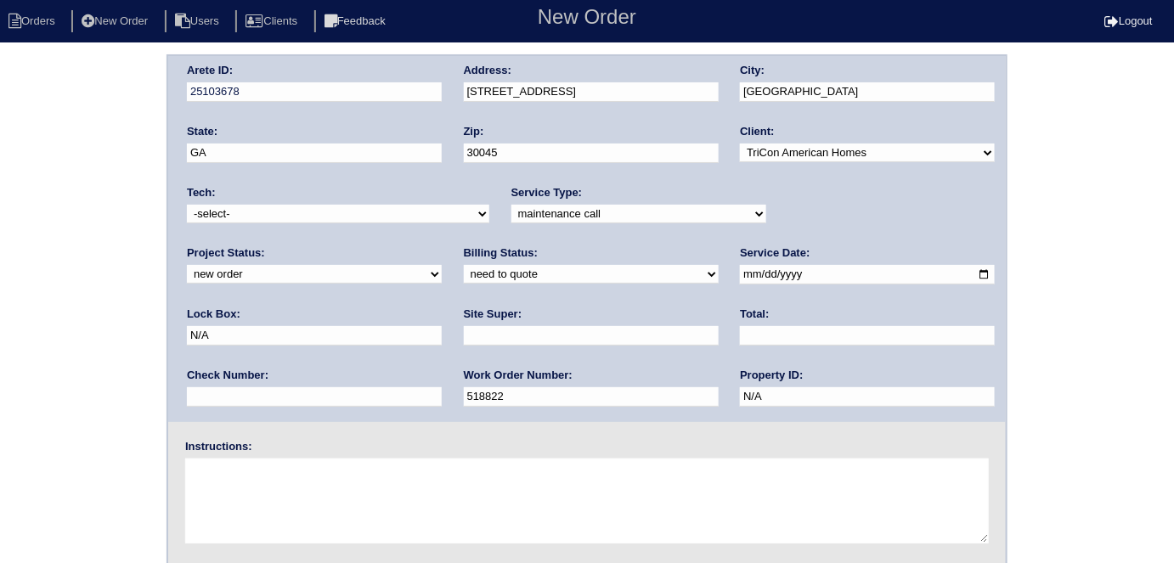
type input "518822"
click at [464, 325] on div "Site Super:" at bounding box center [591, 331] width 255 height 48
click at [464, 331] on input "text" at bounding box center [591, 336] width 255 height 20
click at [464, 342] on input "text" at bounding box center [591, 336] width 255 height 20
type input "ATL market vendor (Erika Hughey)"
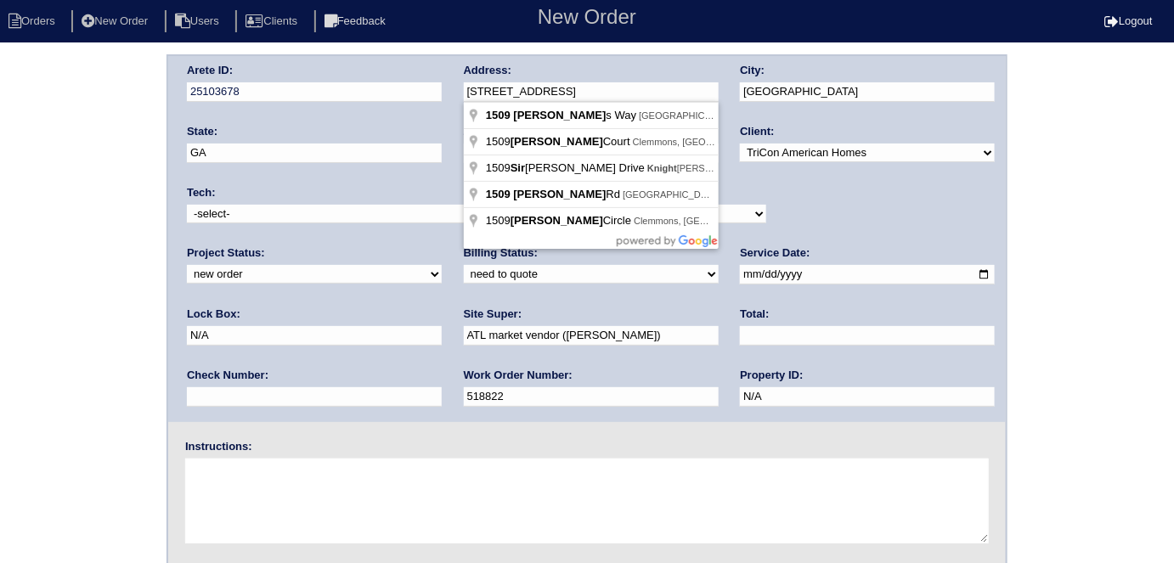
click at [610, 100] on body "Orders New Order Users Clients Feedback New Order Logout New Order Orders New O…" at bounding box center [587, 397] width 1174 height 687
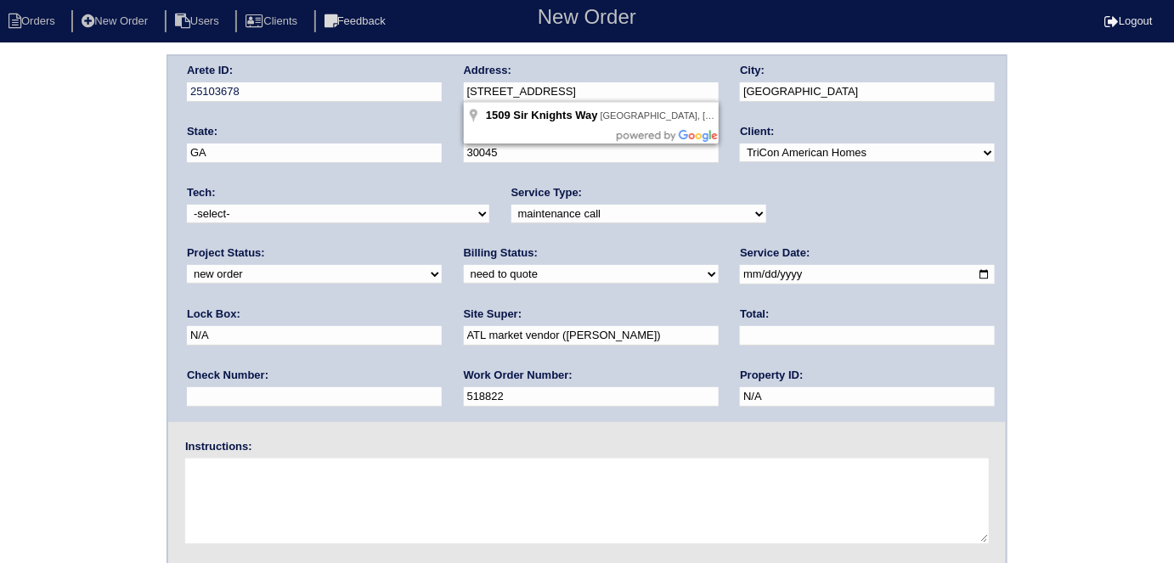
click at [440, 88] on div "Arete ID: 25103678 Address: 1509 Sir Knights Way City: Lawrenceville State: GA …" at bounding box center [587, 239] width 838 height 366
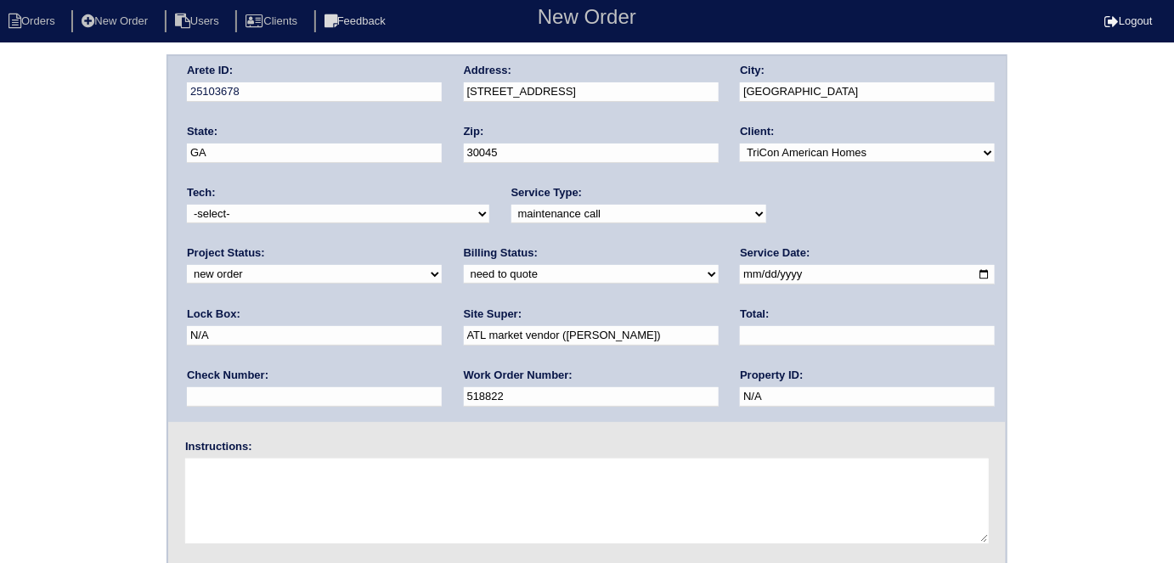
click at [18, 102] on div "Arete ID: 25103678 Address: 1509 Sir Knights Way City: Lawrenceville State: GA …" at bounding box center [587, 397] width 1174 height 687
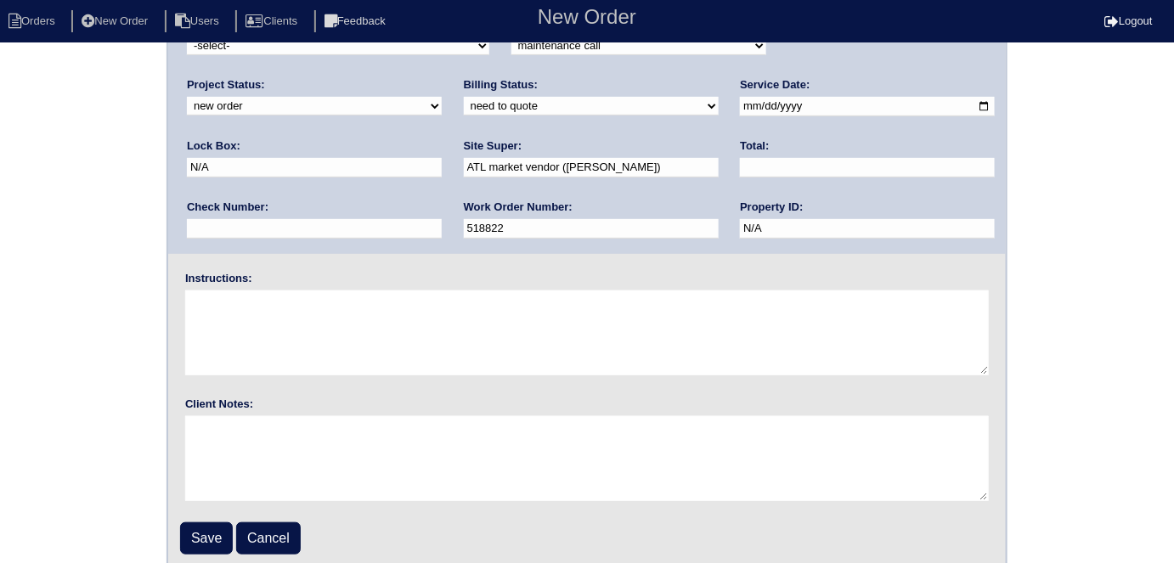
scroll to position [174, 0]
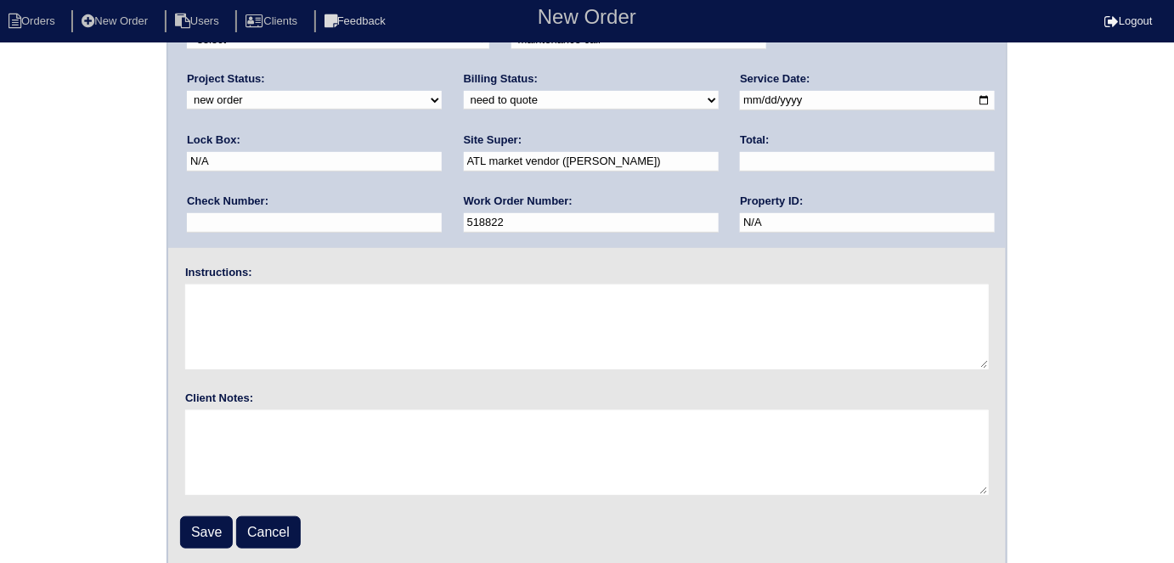
click at [104, 397] on div "Arete ID: 25103678 Address: 1509 Sir Knights Way City: Lawrenceville State: GA …" at bounding box center [587, 223] width 1174 height 687
click at [127, 279] on div "Arete ID: 25103678 Address: 1509 Sir Knights Way City: Lawrenceville State: GA …" at bounding box center [587, 223] width 1174 height 687
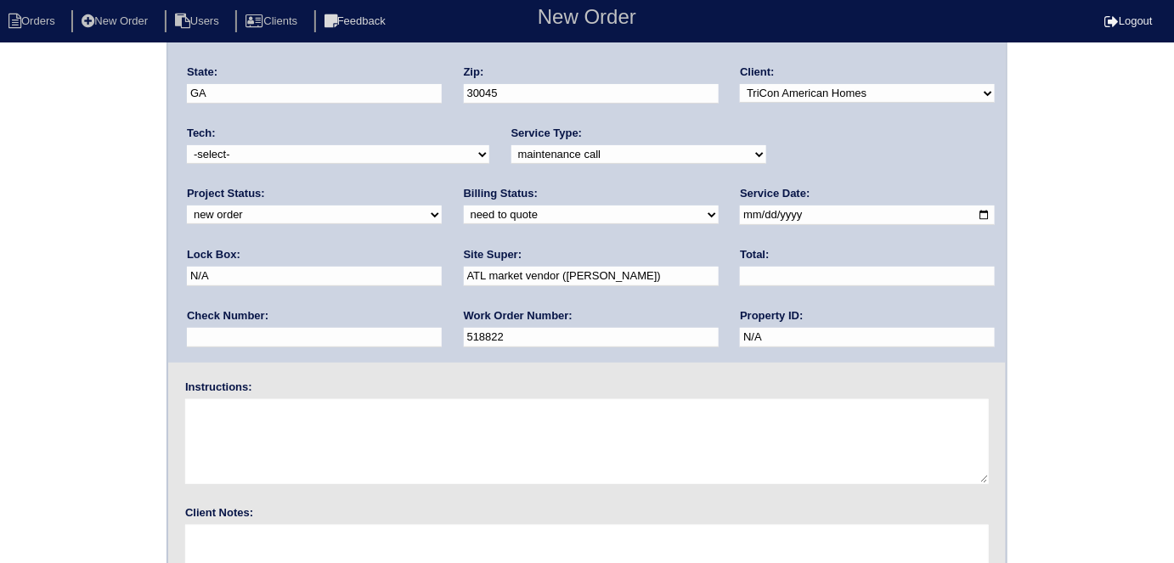
scroll to position [0, 0]
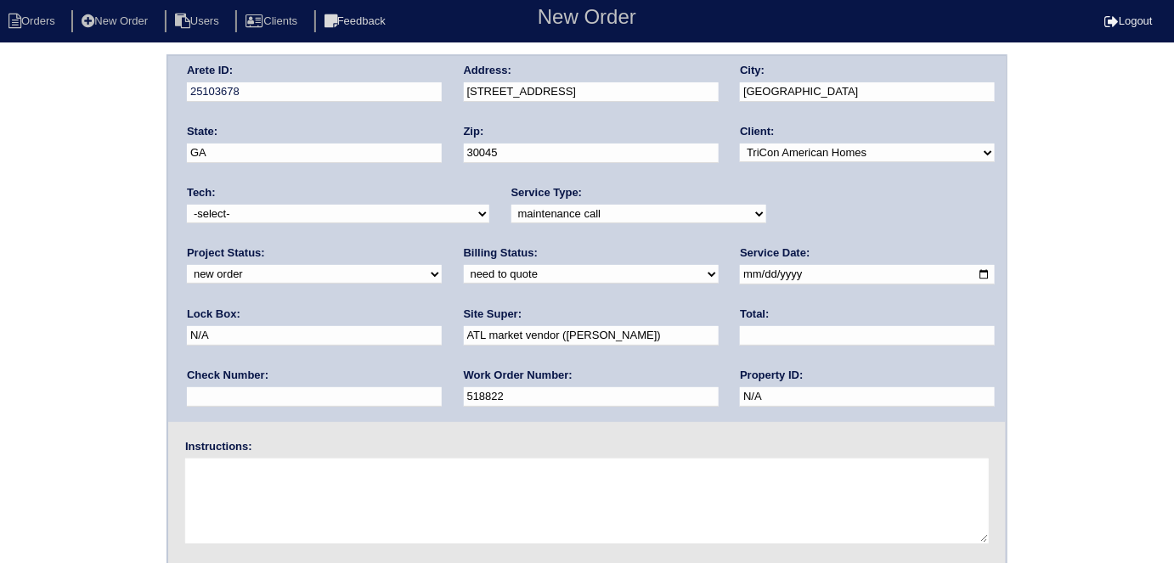
click at [124, 306] on div "Arete ID: 25103678 Address: 1509 Sir Knights Way City: Lawrenceville State: GA …" at bounding box center [587, 397] width 1174 height 687
click at [0, 359] on div "Arete ID: 25103678 Address: 1509 Sir Knights Way City: Lawrenceville State: GA …" at bounding box center [587, 397] width 1174 height 687
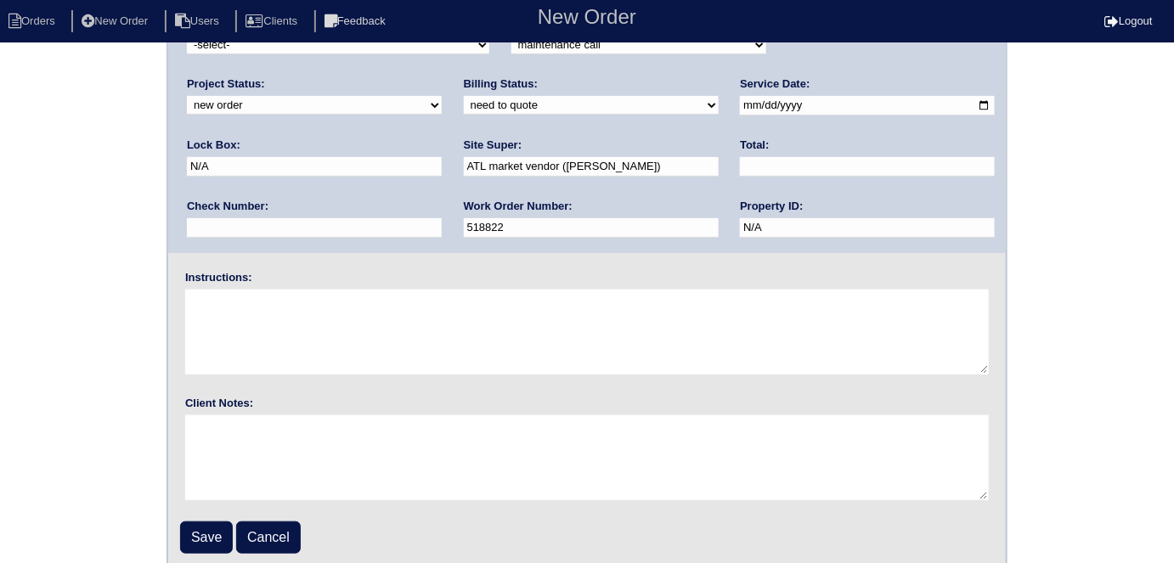
scroll to position [174, 0]
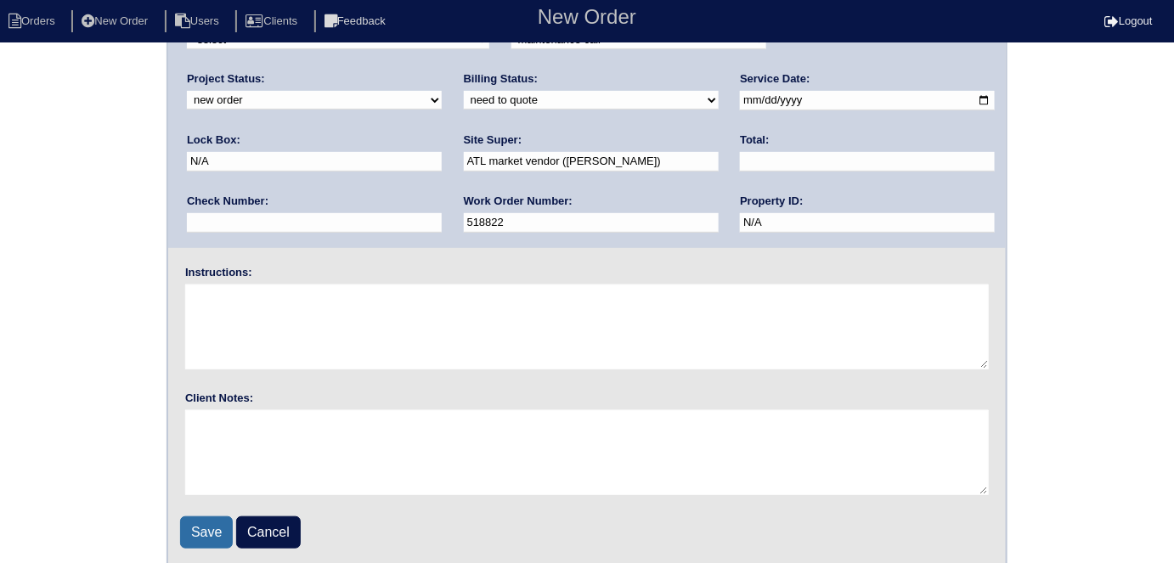
click at [201, 522] on input "Save" at bounding box center [206, 533] width 53 height 32
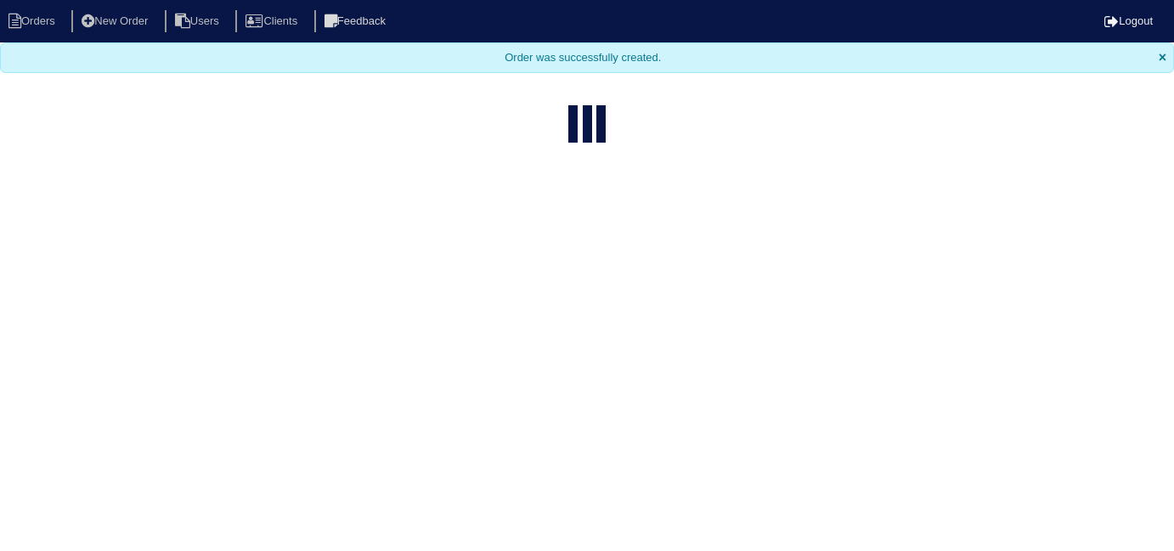
select select "15"
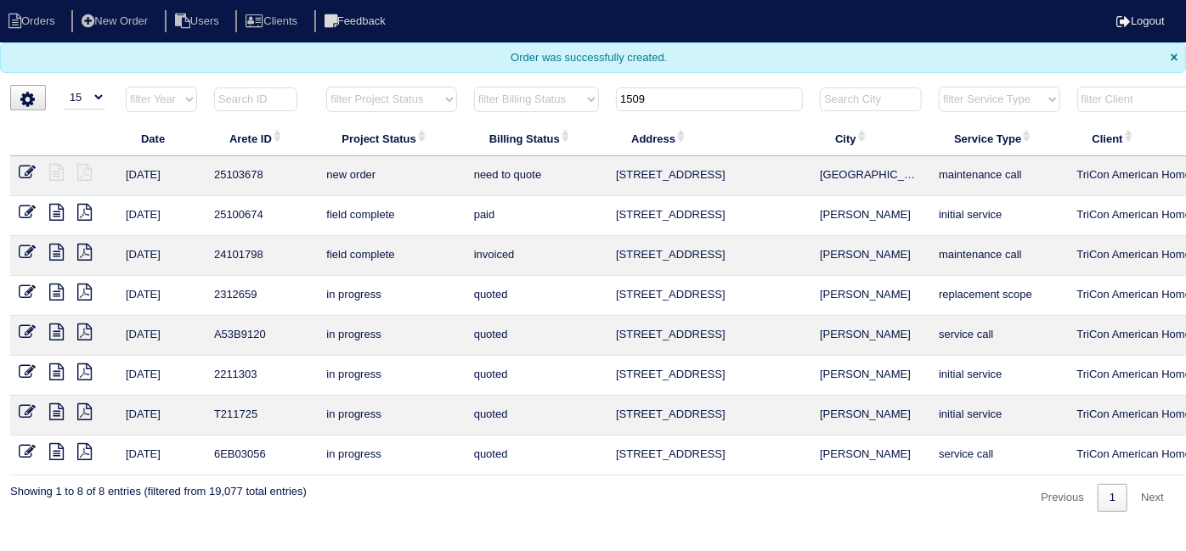
drag, startPoint x: 684, startPoint y: 90, endPoint x: 558, endPoint y: 98, distance: 126.0
click at [576, 103] on tr "filter Year -- Any Year -- 2025 2024 2023 2022 2021 2020 2019 filter Project St…" at bounding box center [746, 103] width 1473 height 35
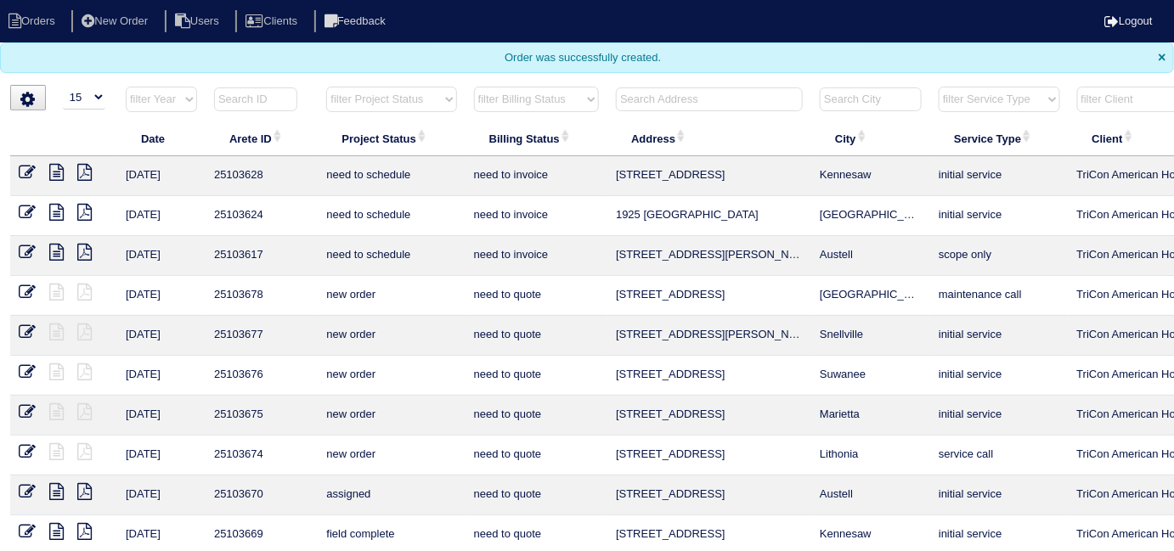
drag, startPoint x: 636, startPoint y: 99, endPoint x: 625, endPoint y: 99, distance: 10.2
click at [636, 99] on input "text" at bounding box center [709, 100] width 187 height 24
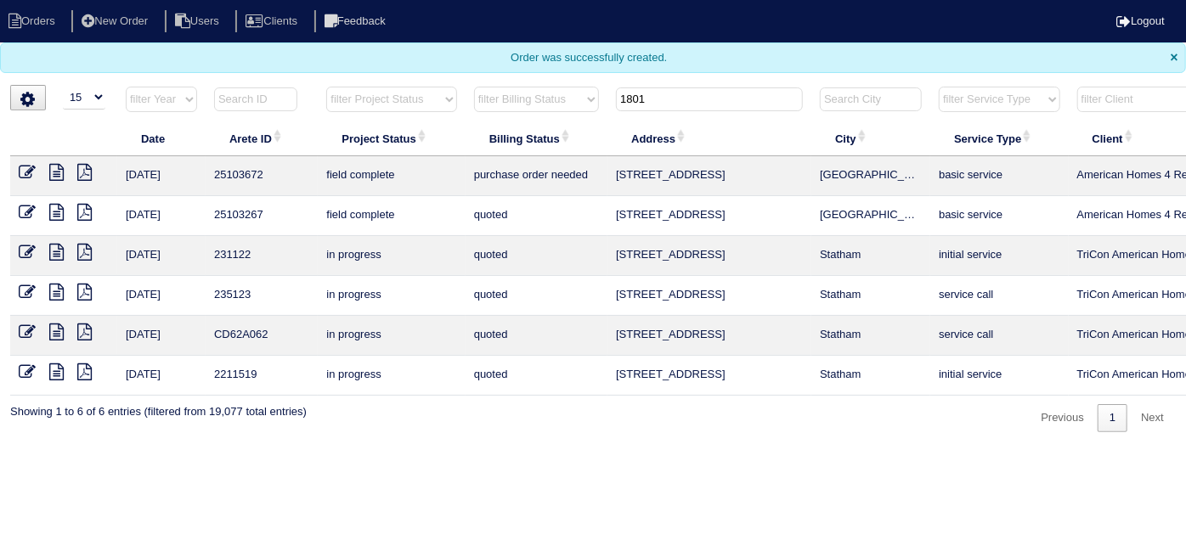
type input "1801"
click at [21, 166] on icon at bounding box center [27, 172] width 17 height 17
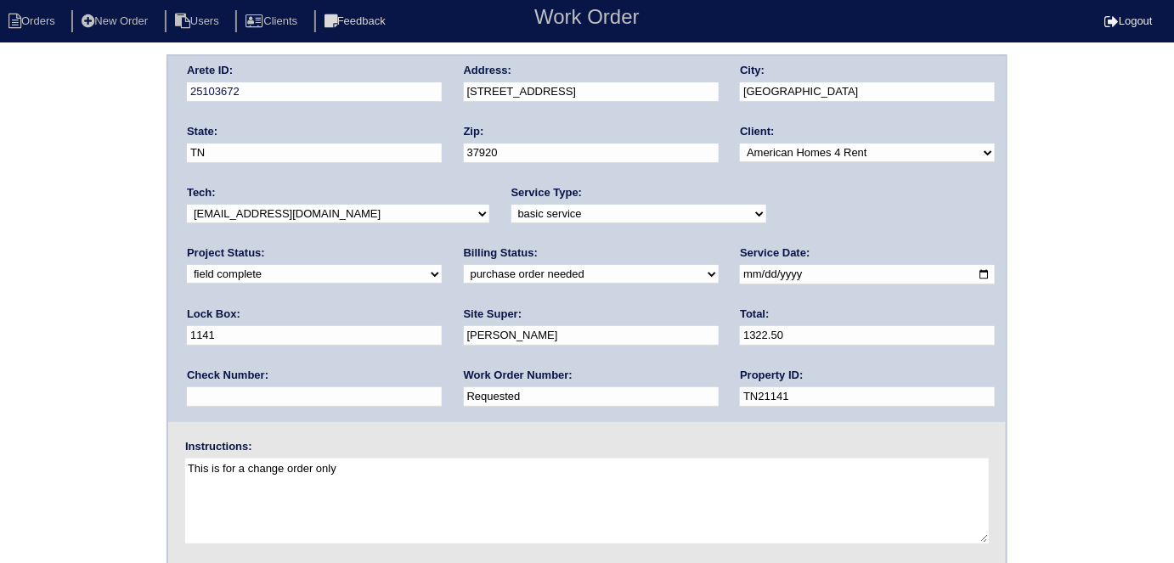
click at [464, 282] on select "need to quote quoted need to invoice invoiced paid warranty purchase order need…" at bounding box center [591, 274] width 255 height 19
select select "need to invoice"
click at [464, 265] on select "need to quote quoted need to invoice invoiced paid warranty purchase order need…" at bounding box center [591, 274] width 255 height 19
click at [464, 390] on input "Requested" at bounding box center [591, 397] width 255 height 20
drag, startPoint x: 253, startPoint y: 395, endPoint x: 0, endPoint y: 335, distance: 260.3
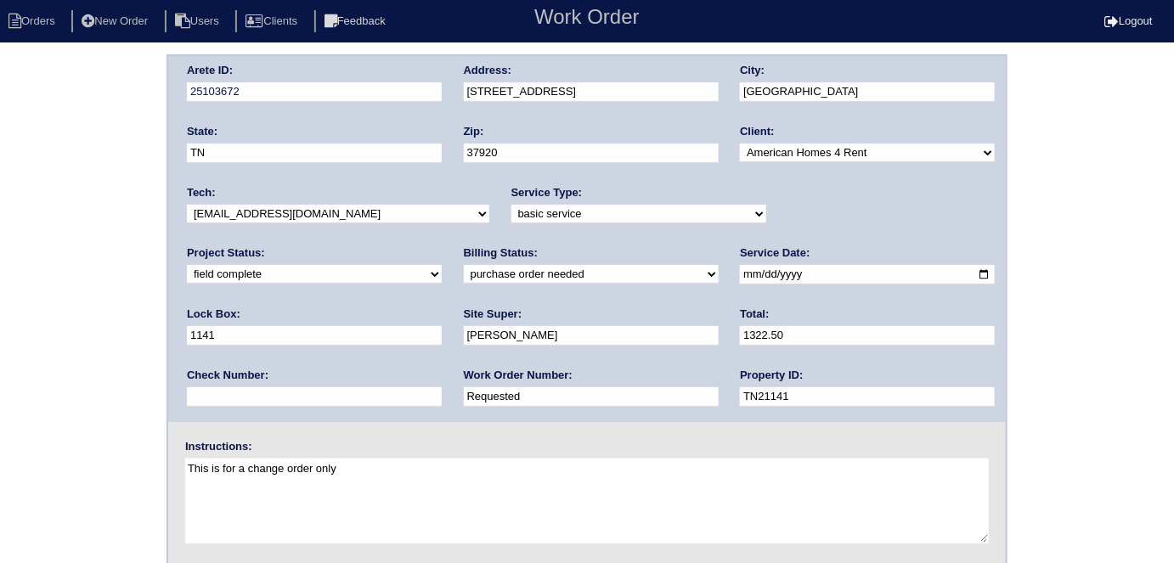
click at [0, 342] on div "Arete ID: 25103672 Address: [STREET_ADDRESS] City: [GEOGRAPHIC_DATA] State: [GE…" at bounding box center [587, 397] width 1174 height 687
type input "1289153"
click at [0, 195] on div "Arete ID: 25103672 Address: [STREET_ADDRESS] City: [GEOGRAPHIC_DATA] State: [GE…" at bounding box center [587, 397] width 1174 height 687
click at [0, 386] on div "Arete ID: 25103672 Address: [STREET_ADDRESS] City: [GEOGRAPHIC_DATA] State: [GE…" at bounding box center [587, 397] width 1174 height 687
click at [82, 336] on div "Arete ID: 25103672 Address: [STREET_ADDRESS] City: [GEOGRAPHIC_DATA] State: [GE…" at bounding box center [587, 397] width 1174 height 687
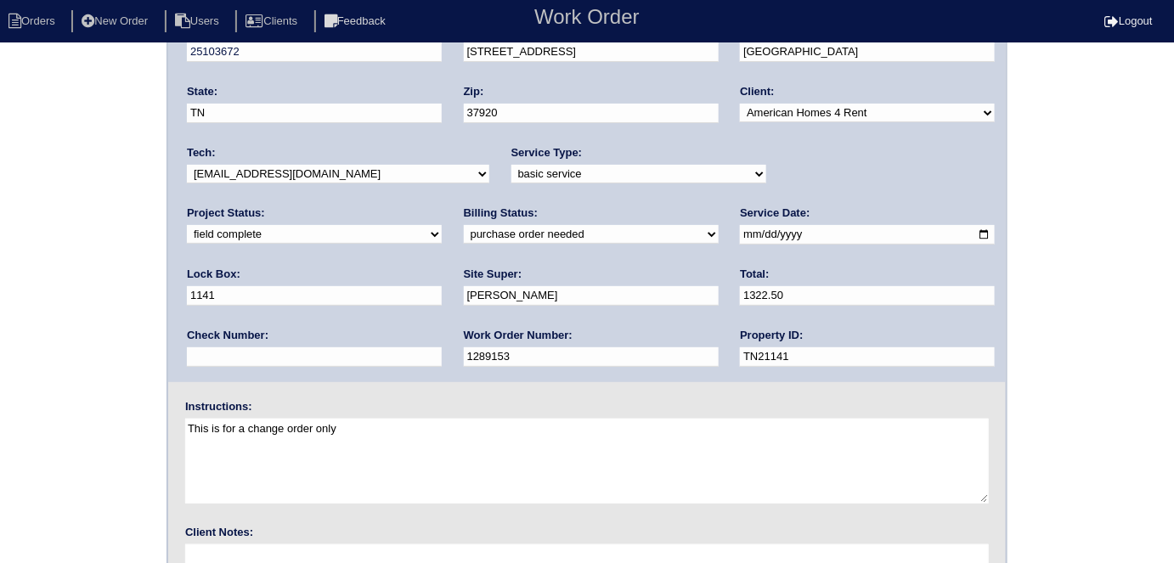
scroll to position [174, 0]
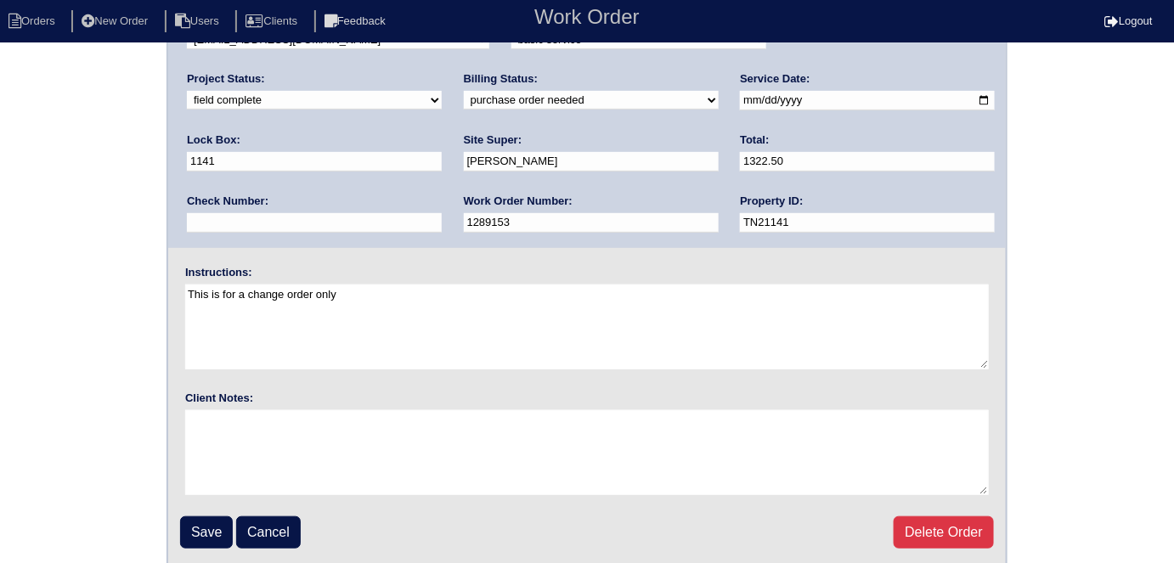
drag, startPoint x: 201, startPoint y: 534, endPoint x: 212, endPoint y: 529, distance: 11.4
click at [202, 534] on input "Save" at bounding box center [206, 533] width 53 height 32
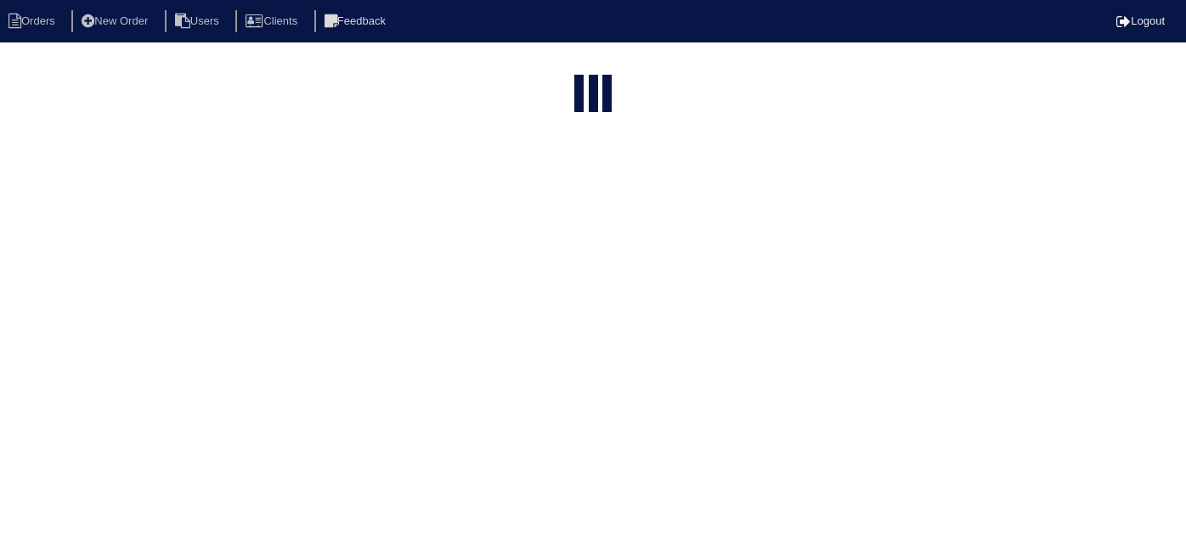
select select "15"
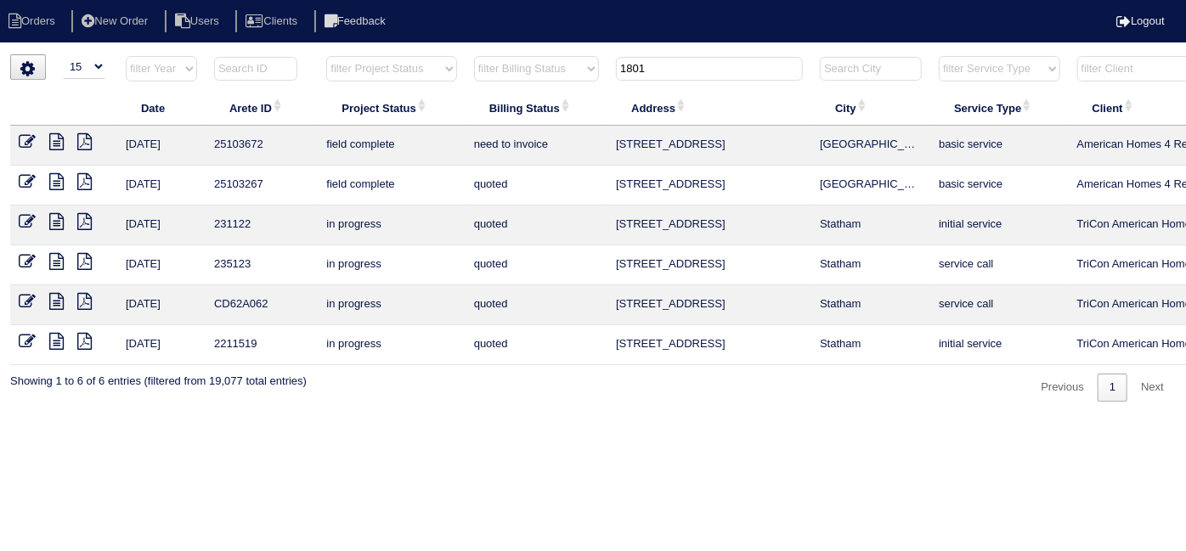
drag, startPoint x: 673, startPoint y: 71, endPoint x: 581, endPoint y: 66, distance: 91.9
click at [581, 66] on tr "filter Year -- Any Year -- 2025 2024 2023 2022 2021 2020 2019 filter Project St…" at bounding box center [746, 72] width 1473 height 35
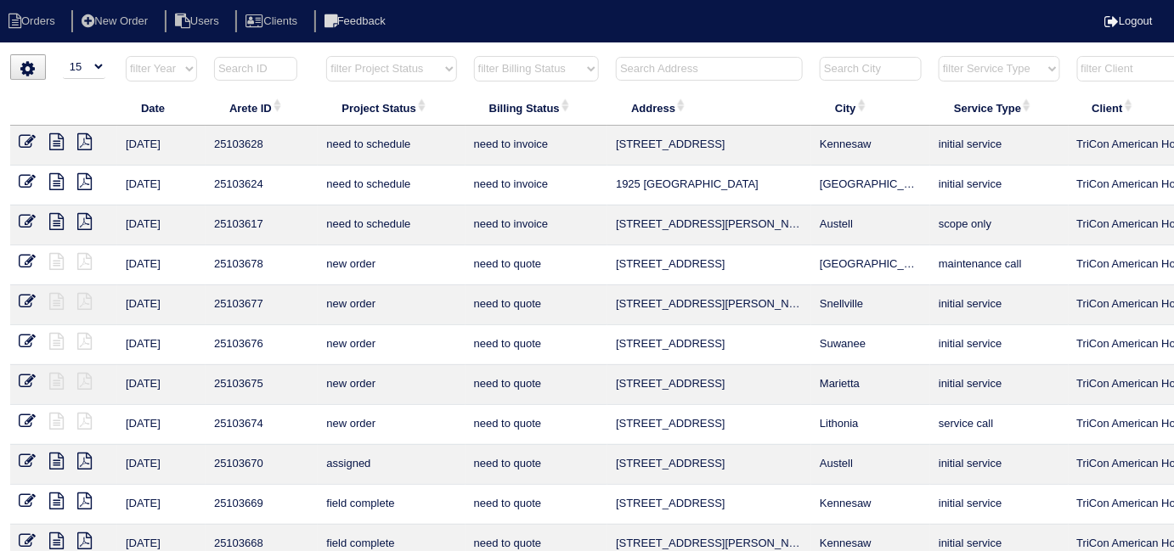
click at [735, 60] on input "text" at bounding box center [709, 69] width 187 height 24
click at [654, 80] on th at bounding box center [710, 72] width 204 height 35
click at [668, 62] on input "text" at bounding box center [709, 69] width 187 height 24
click at [378, 66] on select "filter Project Status -- Any Project Status -- new order assigned in progress f…" at bounding box center [391, 68] width 130 height 25
select select "field complete"
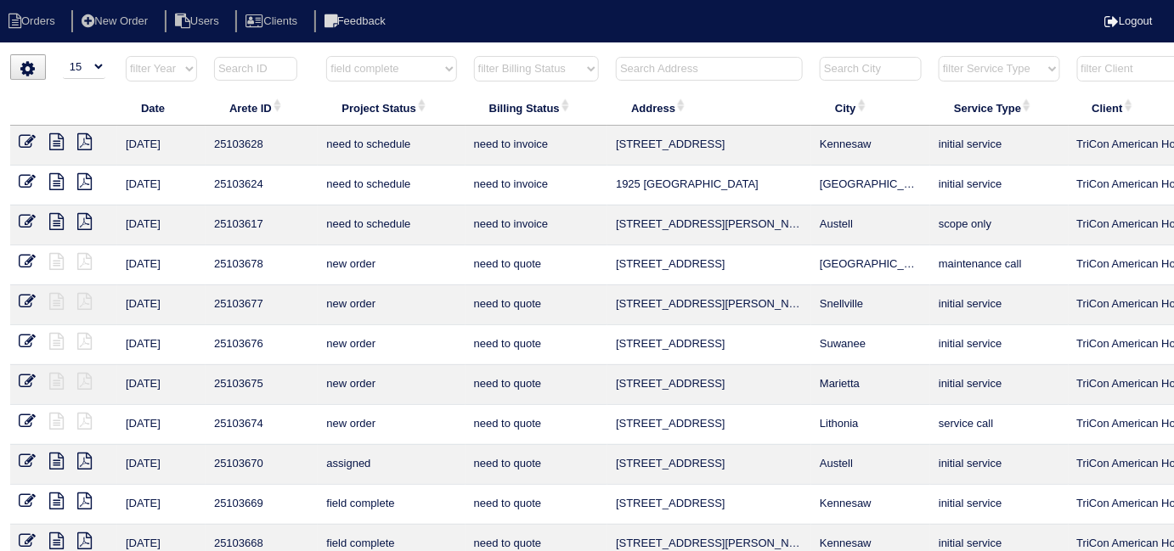
click at [326, 56] on select "filter Project Status -- Any Project Status -- new order assigned in progress f…" at bounding box center [391, 68] width 130 height 25
click at [497, 76] on select "filter Billing Status -- Any Billing Status -- need to quote quoted need to inv…" at bounding box center [536, 68] width 125 height 25
select select "need to quote"
click at [474, 56] on select "filter Billing Status -- Any Billing Status -- need to quote quoted need to inv…" at bounding box center [536, 68] width 125 height 25
select select "field complete"
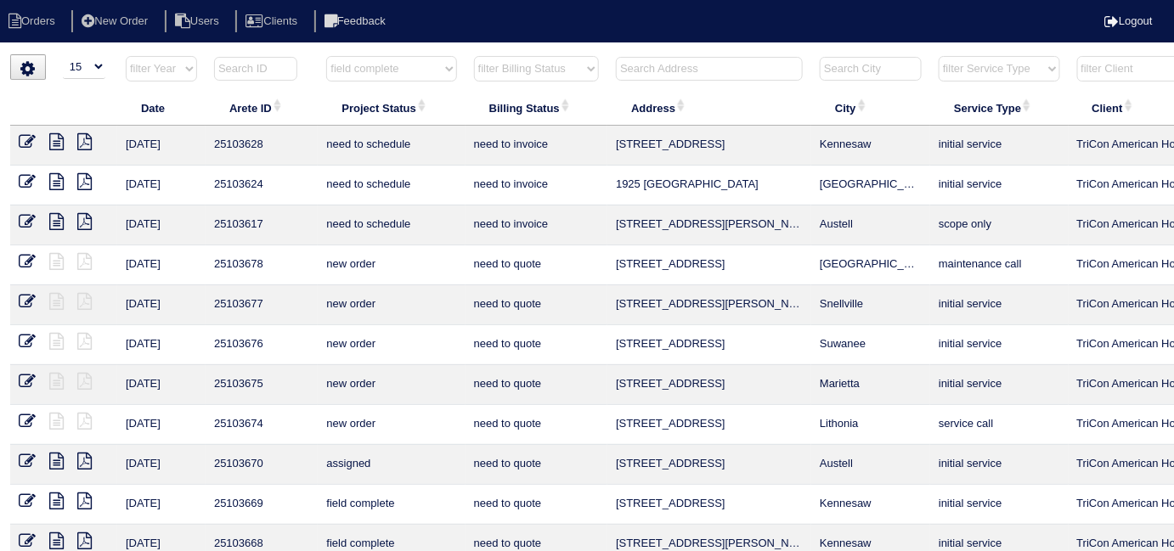
select select "need to quote"
select select "field complete"
select select
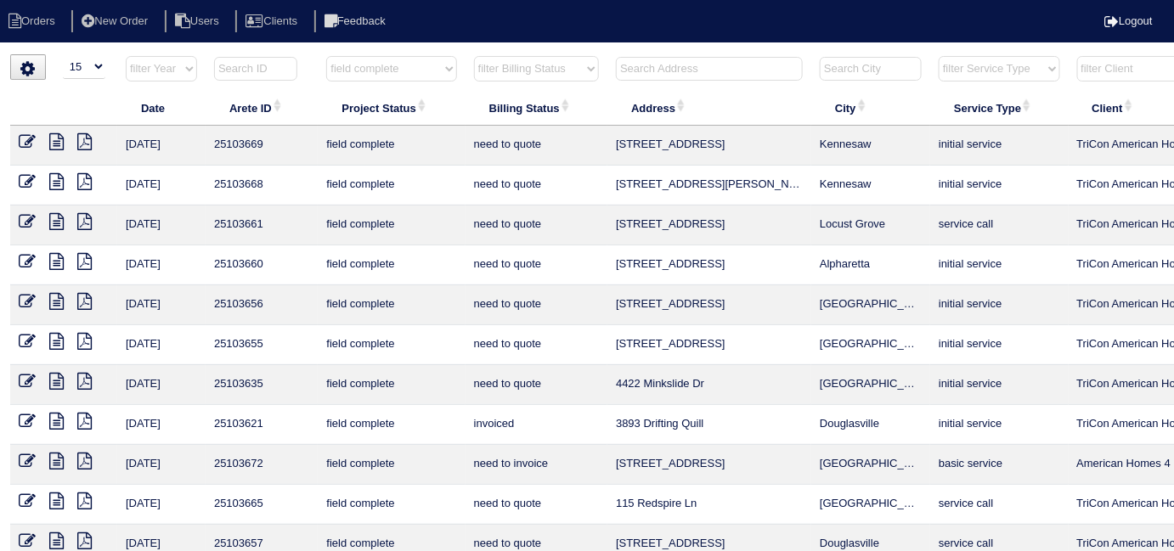
click at [369, 71] on select "filter Project Status -- Any Project Status -- new order assigned in progress f…" at bounding box center [391, 68] width 130 height 25
select select
click at [326, 56] on select "filter Project Status -- Any Project Status -- new order assigned in progress f…" at bounding box center [391, 68] width 130 height 25
select select "need to quote"
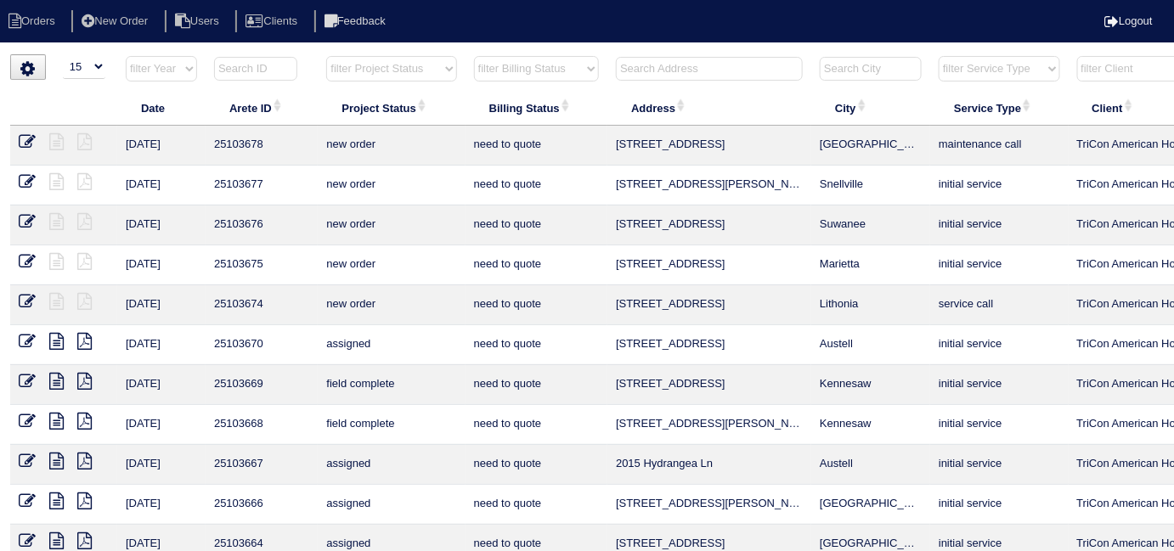
click at [559, 64] on select "filter Billing Status -- Any Billing Status -- need to quote quoted need to inv…" at bounding box center [536, 68] width 125 height 25
select select
click at [474, 56] on select "filter Billing Status -- Any Billing Status -- need to quote quoted need to inv…" at bounding box center [536, 68] width 125 height 25
click at [662, 62] on input "text" at bounding box center [709, 69] width 187 height 24
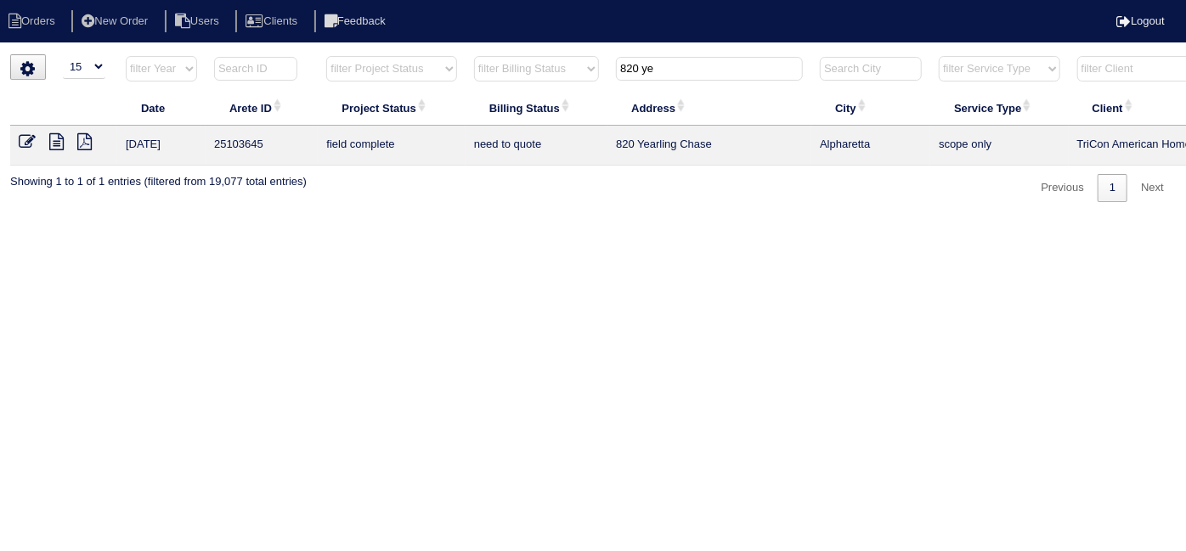
type input "820 ye"
click at [55, 139] on icon at bounding box center [56, 141] width 14 height 17
drag, startPoint x: 709, startPoint y: 64, endPoint x: 605, endPoint y: 70, distance: 103.8
click at [606, 70] on tr "filter Year -- Any Year -- 2025 2024 2023 2022 2021 2020 2019 filter Project St…" at bounding box center [746, 72] width 1473 height 35
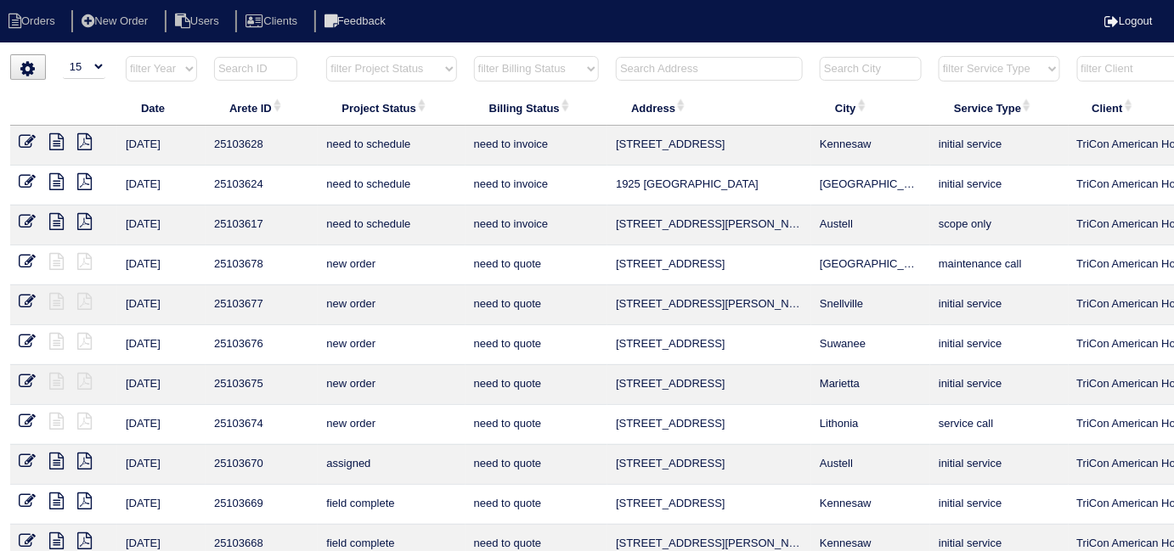
click at [360, 69] on select "filter Project Status -- Any Project Status -- new order assigned in progress f…" at bounding box center [391, 68] width 130 height 25
select select "field complete"
click at [326, 56] on select "filter Project Status -- Any Project Status -- new order assigned in progress f…" at bounding box center [391, 68] width 130 height 25
click at [486, 75] on select "filter Billing Status -- Any Billing Status -- need to quote quoted need to inv…" at bounding box center [536, 68] width 125 height 25
select select "need to quote"
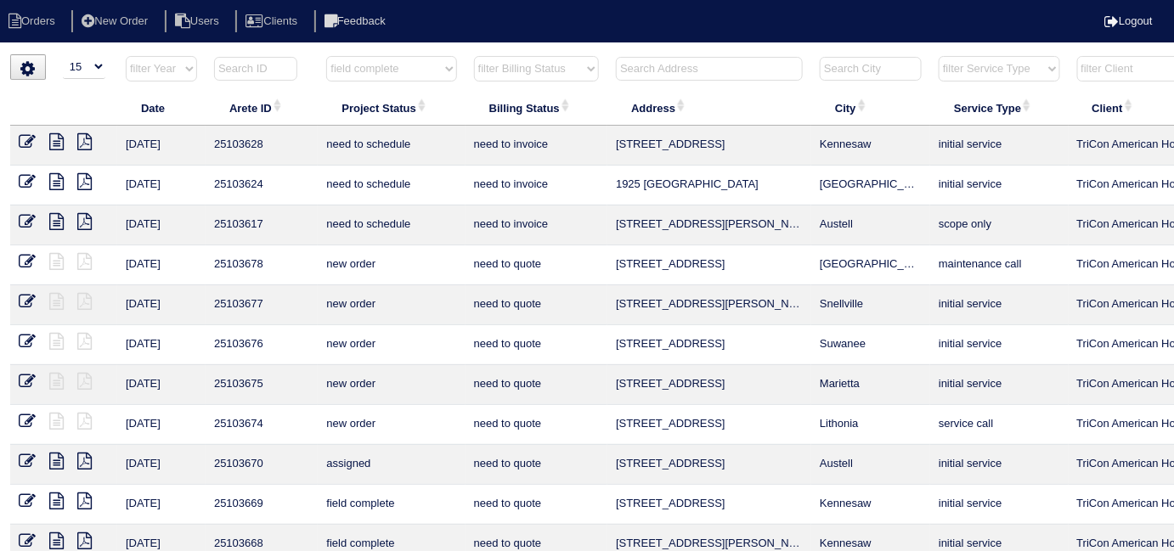
click at [474, 56] on select "filter Billing Status -- Any Billing Status -- need to quote quoted need to inv…" at bounding box center [536, 68] width 125 height 25
select select "field complete"
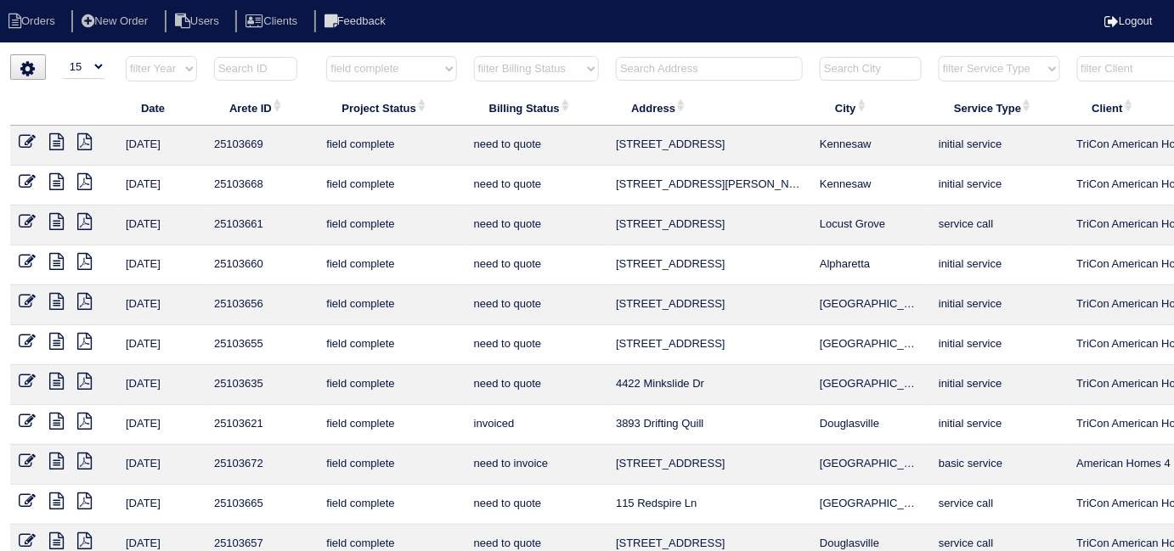
click at [488, 66] on select "filter Billing Status -- Any Billing Status -- need to quote quoted need to inv…" at bounding box center [536, 68] width 125 height 25
select select "need to quote"
click at [474, 56] on select "filter Billing Status -- Any Billing Status -- need to quote quoted need to inv…" at bounding box center [536, 68] width 125 height 25
select select "field complete"
select select "need to quote"
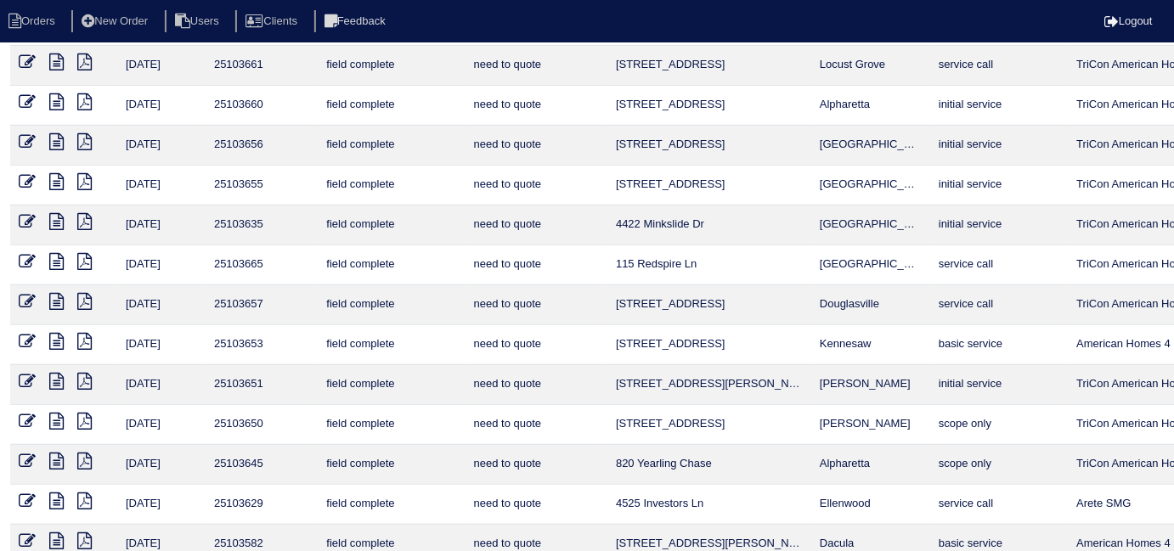
select select "field complete"
select select "need to quote"
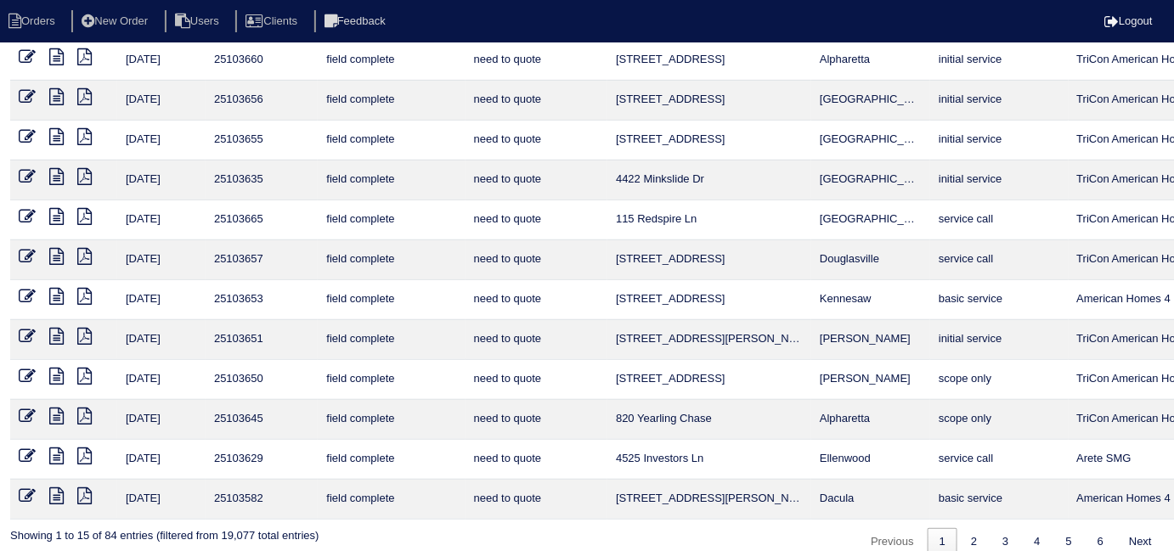
scroll to position [221, 0]
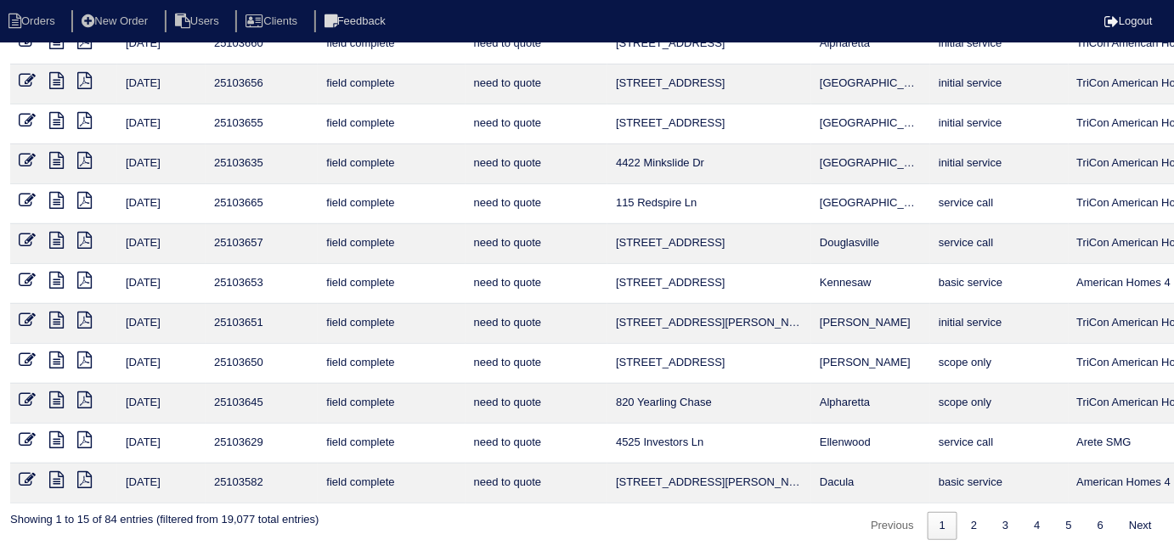
click at [49, 392] on icon at bounding box center [56, 400] width 14 height 17
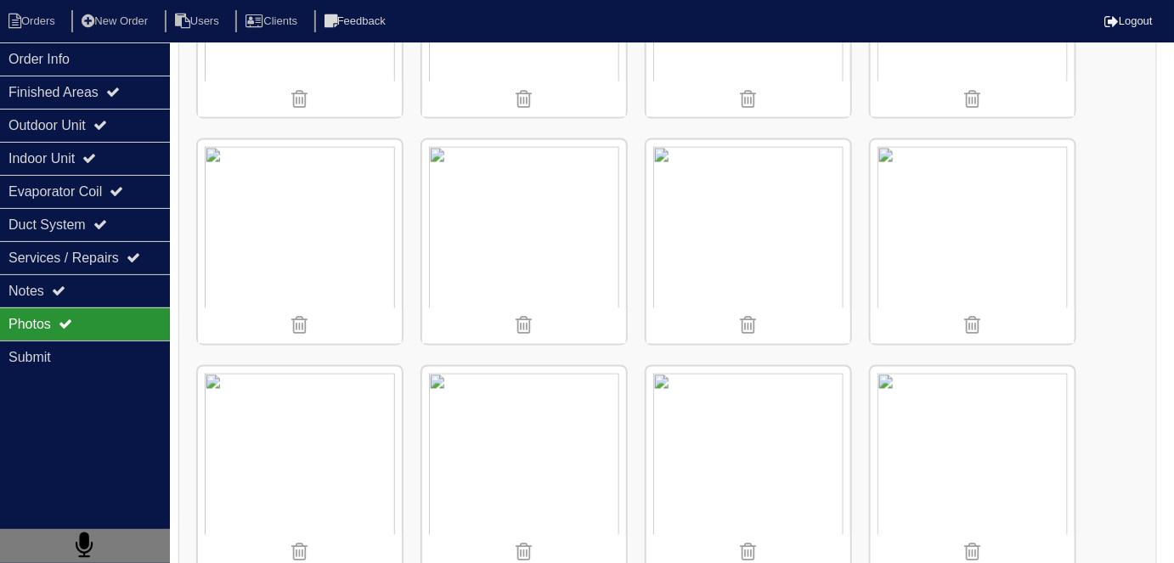
scroll to position [892, 0]
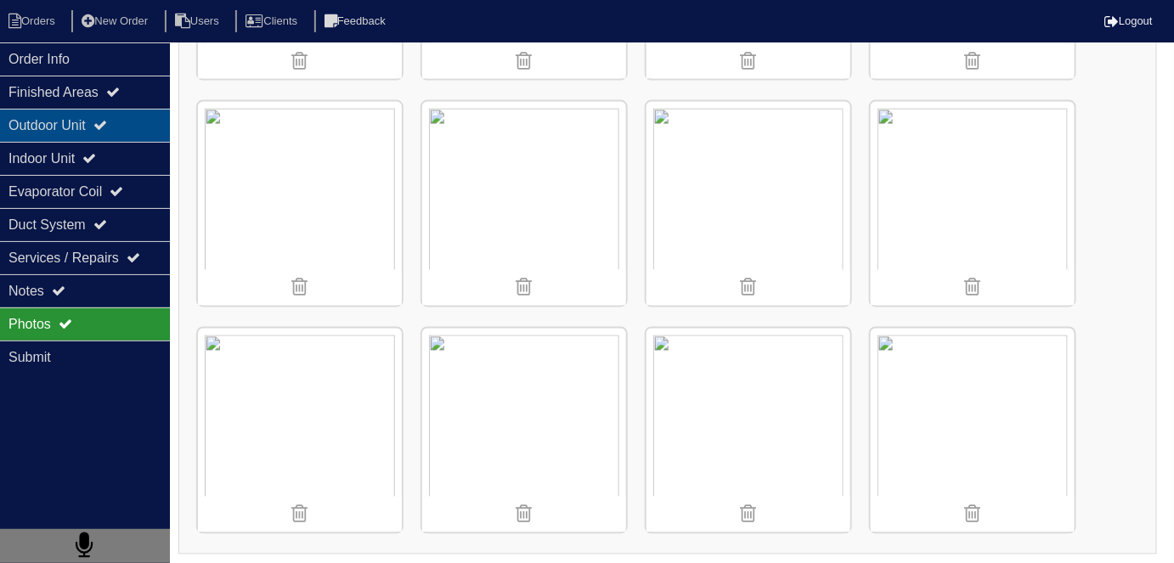
click at [60, 127] on div "Outdoor Unit" at bounding box center [85, 125] width 170 height 33
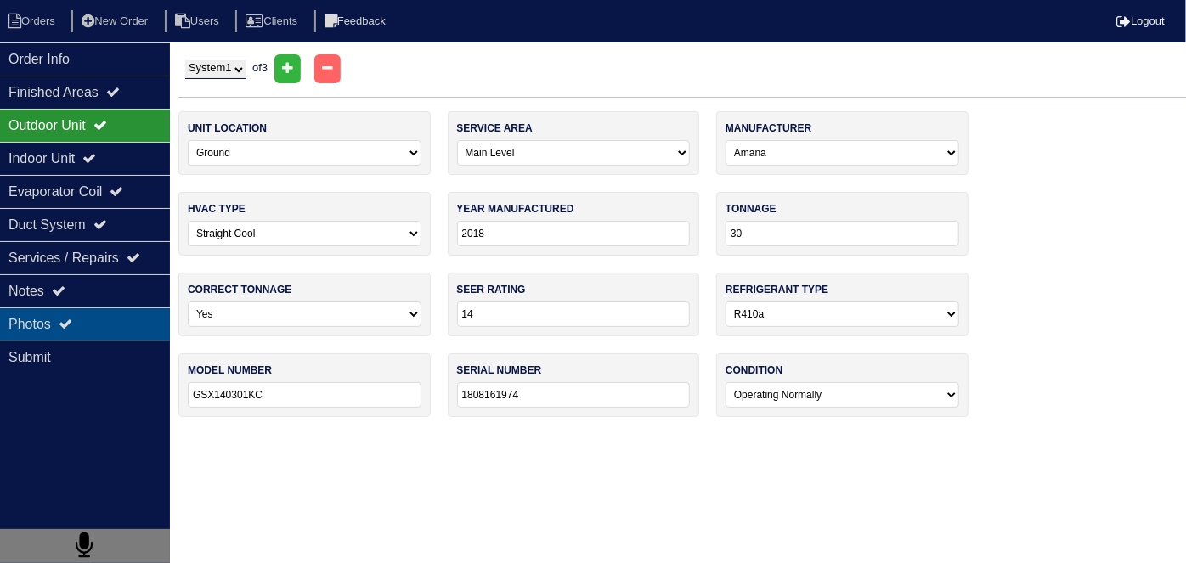
click at [72, 326] on icon at bounding box center [66, 324] width 14 height 14
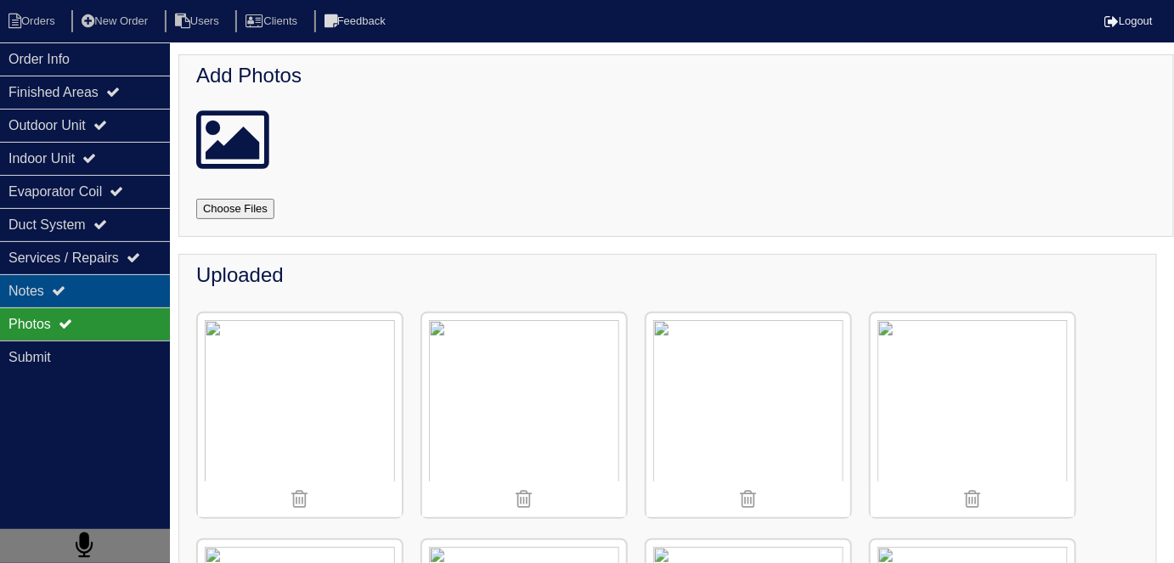
click at [68, 298] on div "Notes" at bounding box center [85, 290] width 170 height 33
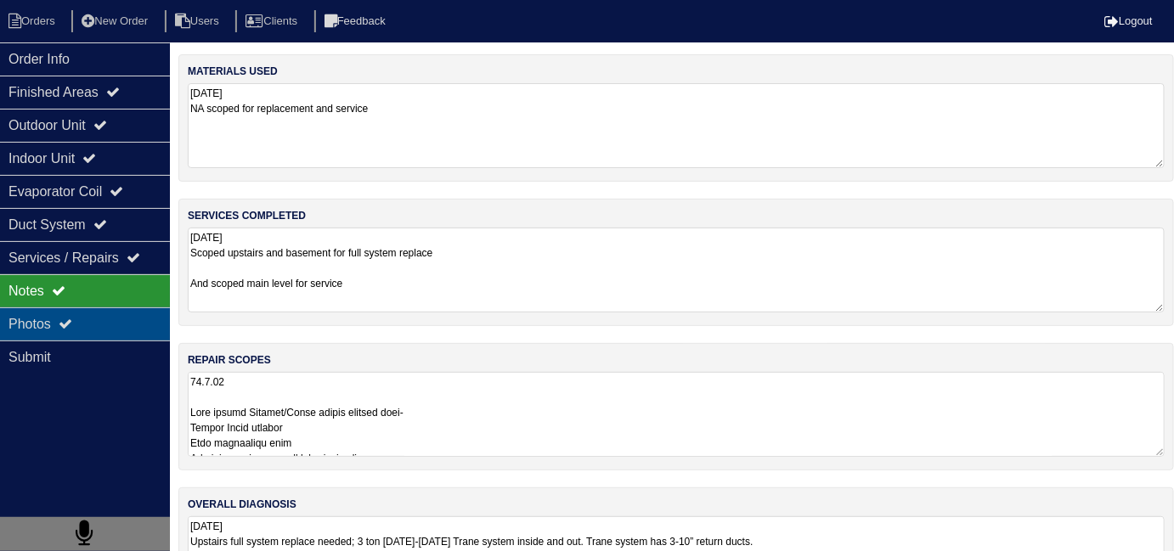
click at [71, 317] on icon at bounding box center [66, 324] width 14 height 14
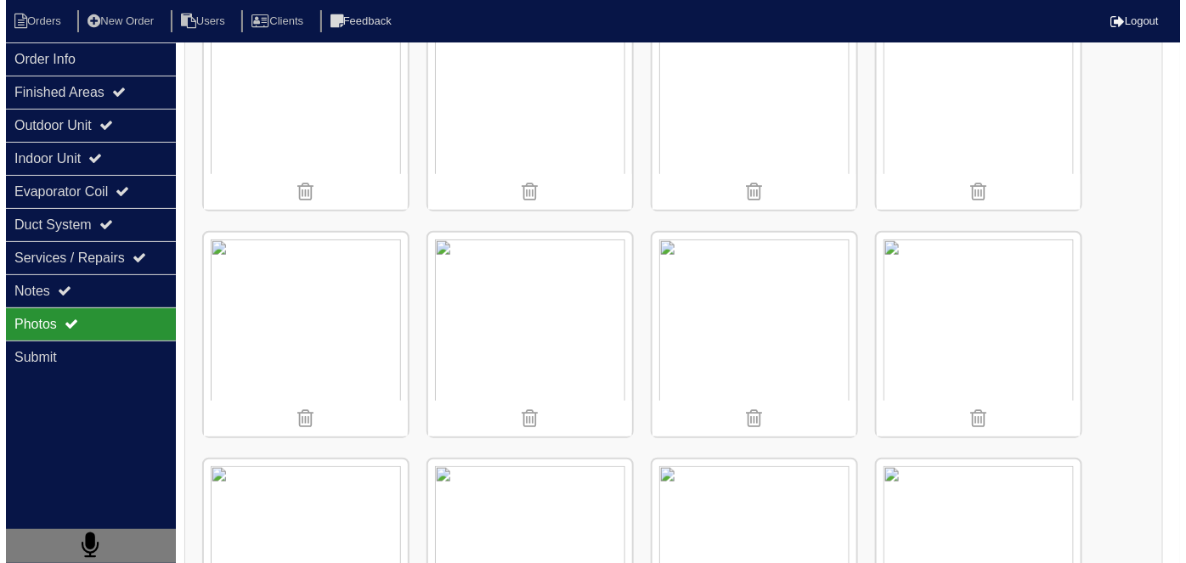
scroll to position [308, 0]
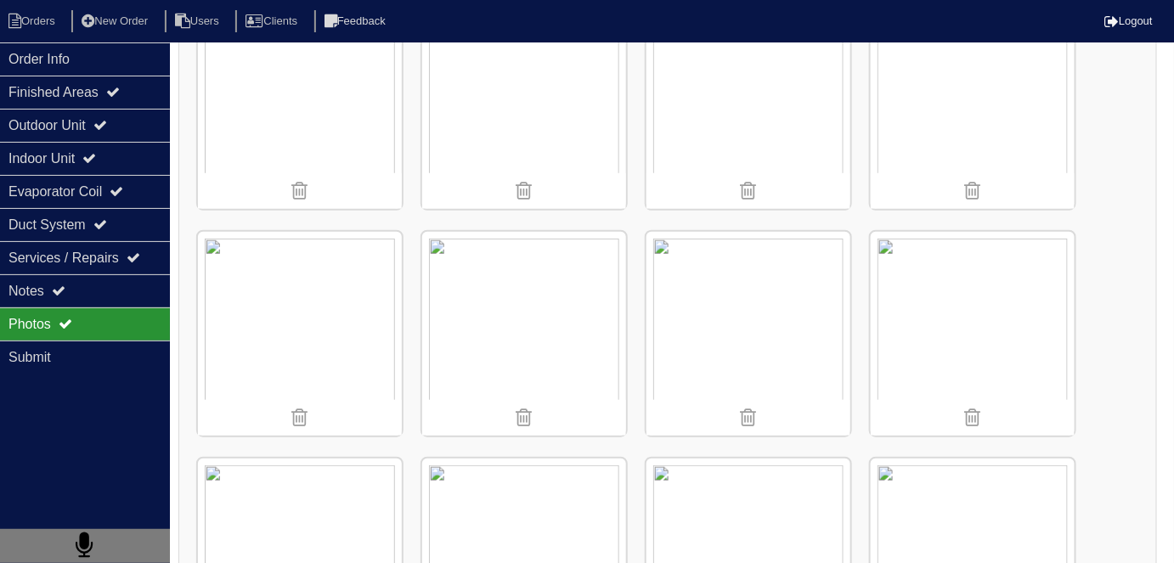
click at [771, 303] on img at bounding box center [749, 334] width 204 height 204
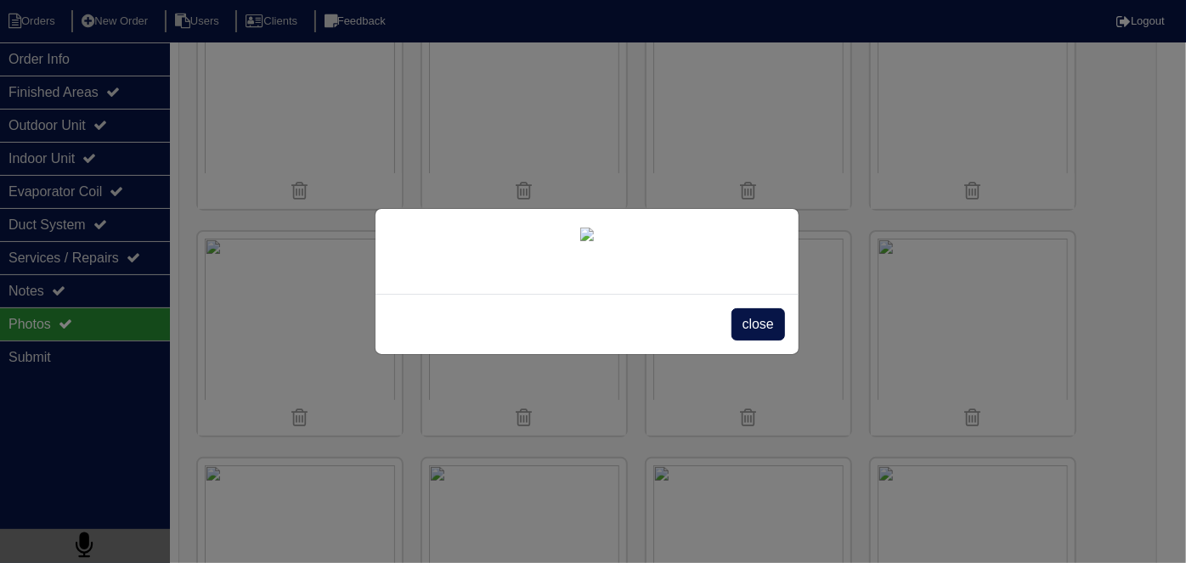
scroll to position [98, 0]
click at [742, 341] on span "close" at bounding box center [759, 324] width 54 height 32
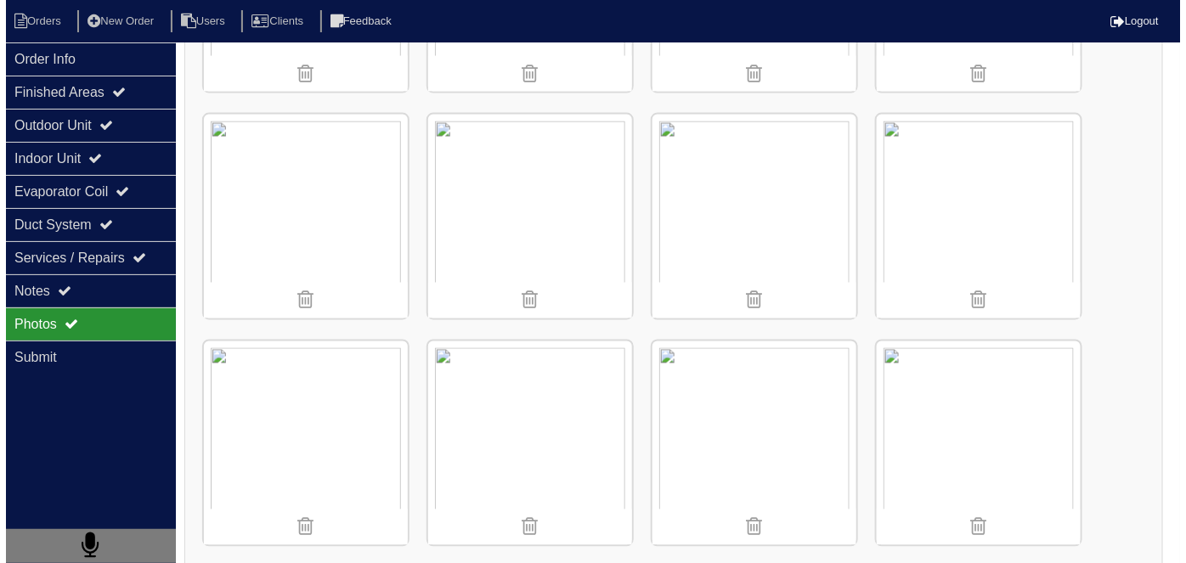
scroll to position [892, 0]
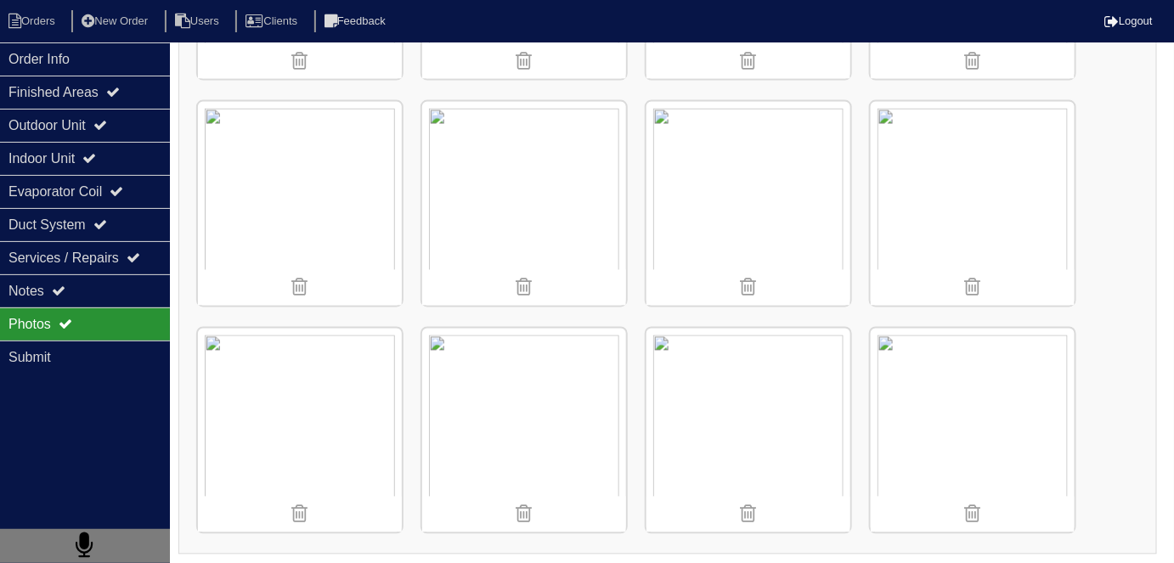
click at [790, 370] on img at bounding box center [749, 431] width 204 height 204
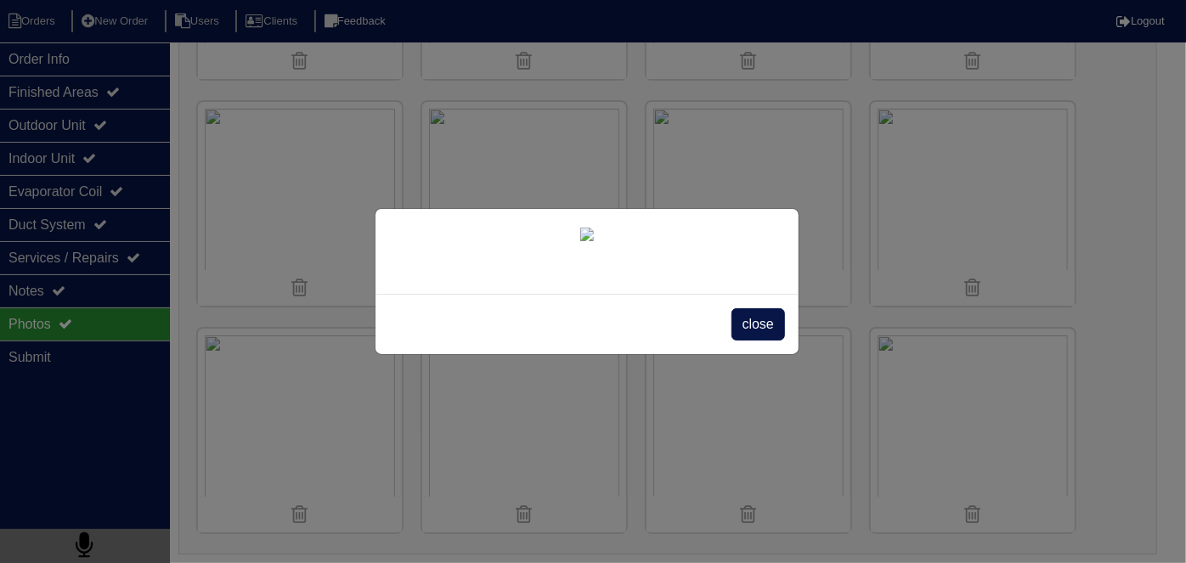
scroll to position [98, 0]
click at [741, 341] on span "close" at bounding box center [759, 324] width 54 height 32
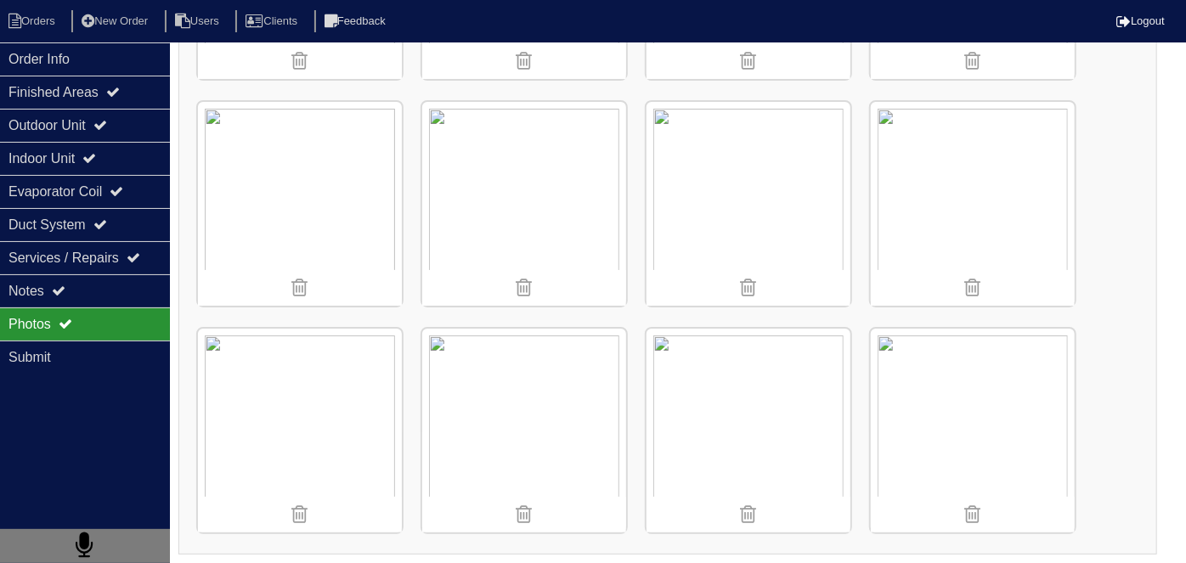
scroll to position [0, 0]
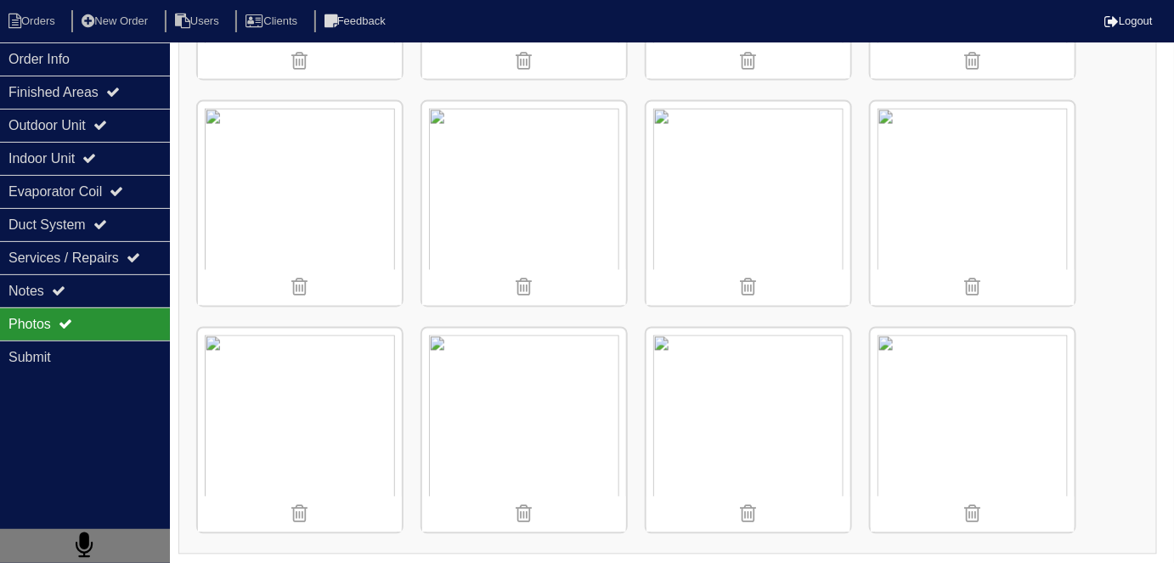
click at [960, 424] on img at bounding box center [973, 431] width 204 height 204
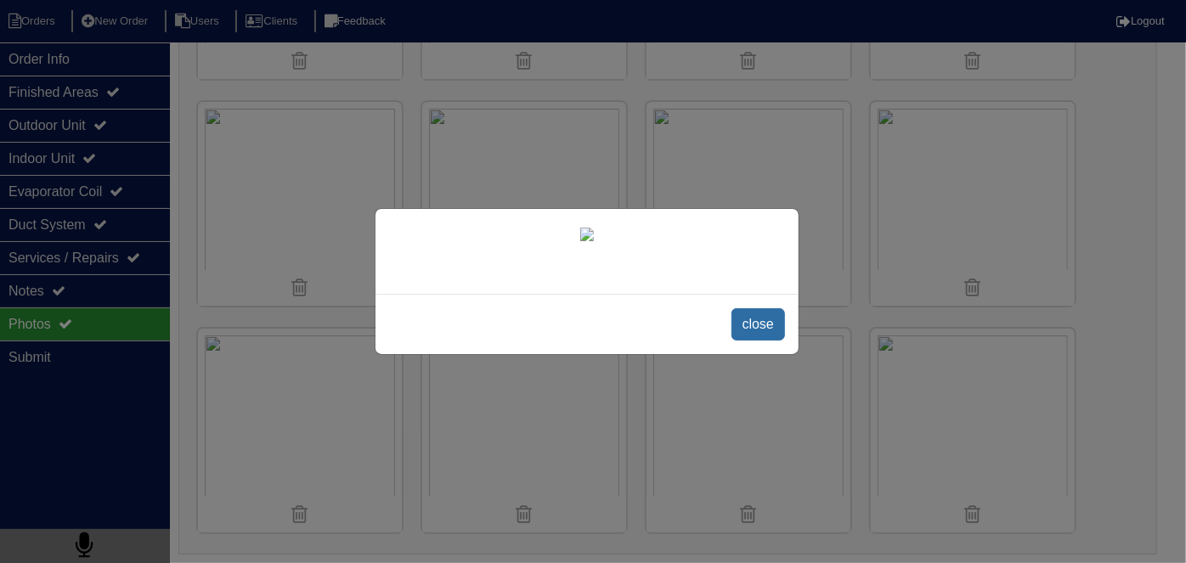
scroll to position [98, 0]
click at [732, 341] on span "close" at bounding box center [759, 324] width 54 height 32
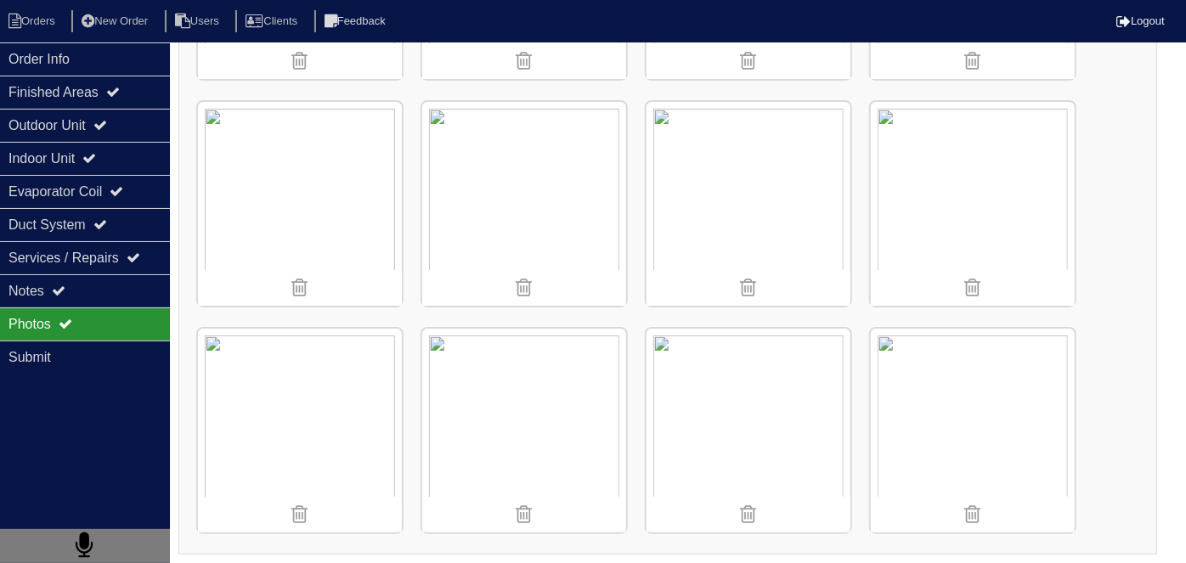
scroll to position [0, 0]
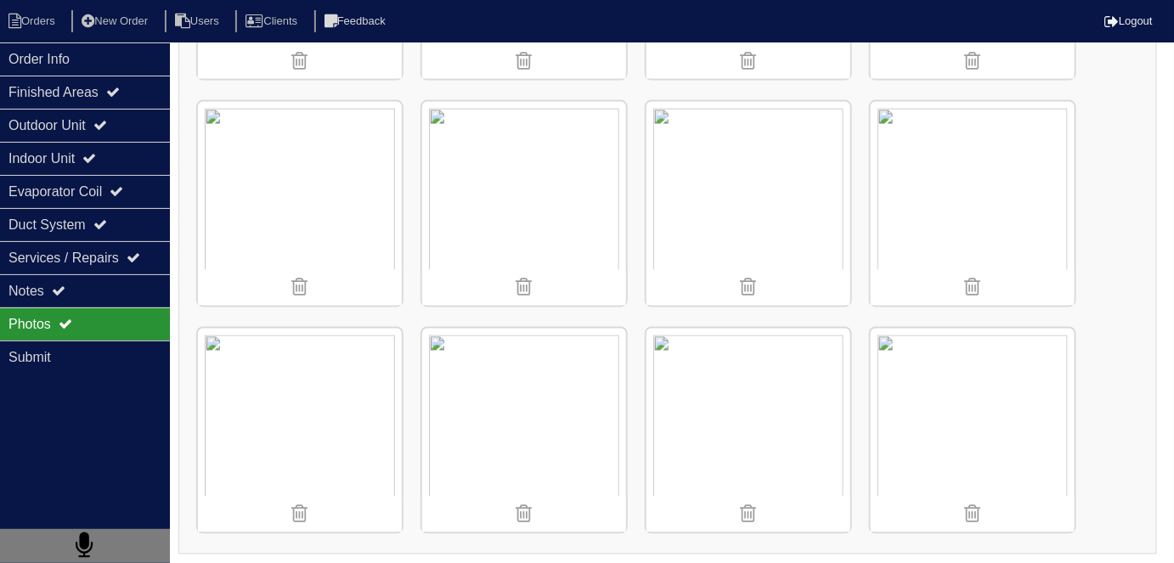
click at [713, 399] on img at bounding box center [749, 431] width 204 height 204
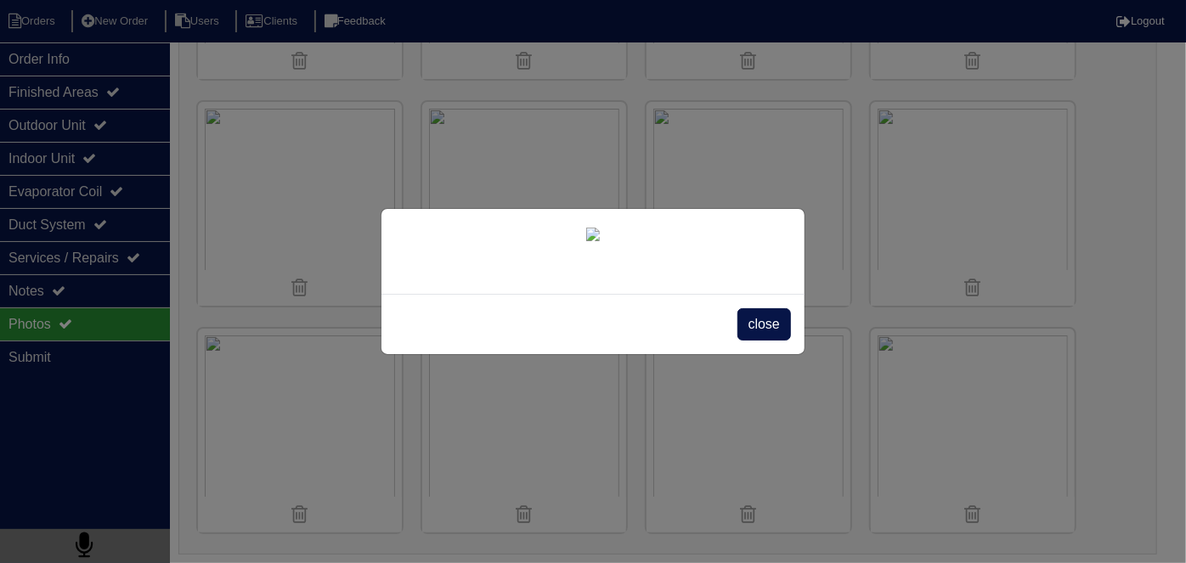
scroll to position [98, 0]
click at [754, 341] on span "close" at bounding box center [765, 324] width 54 height 32
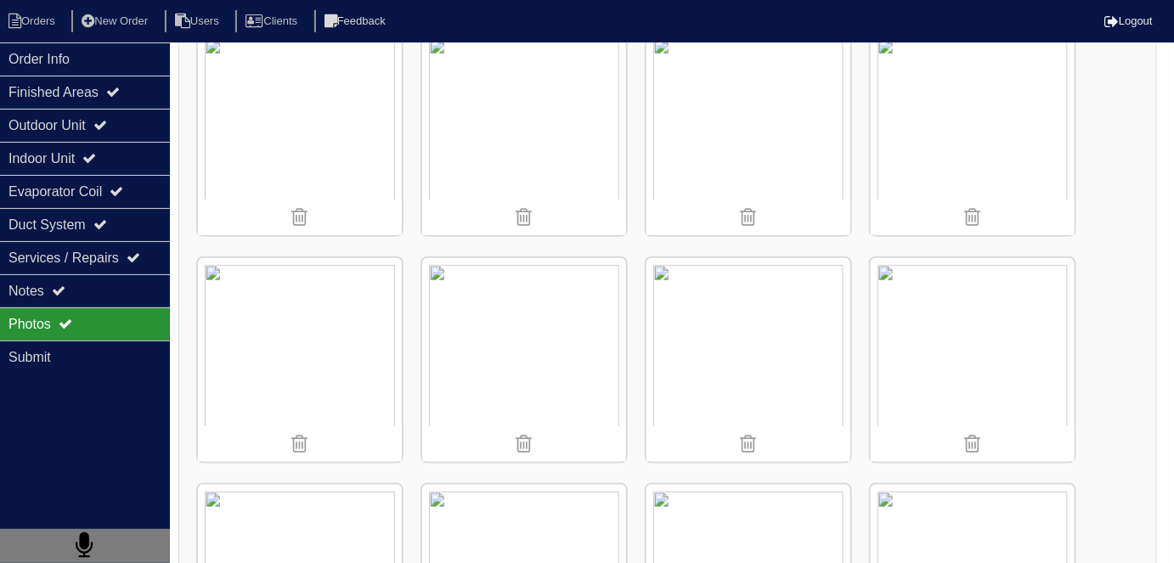
scroll to position [508, 0]
click at [75, 294] on div "Notes" at bounding box center [85, 290] width 170 height 33
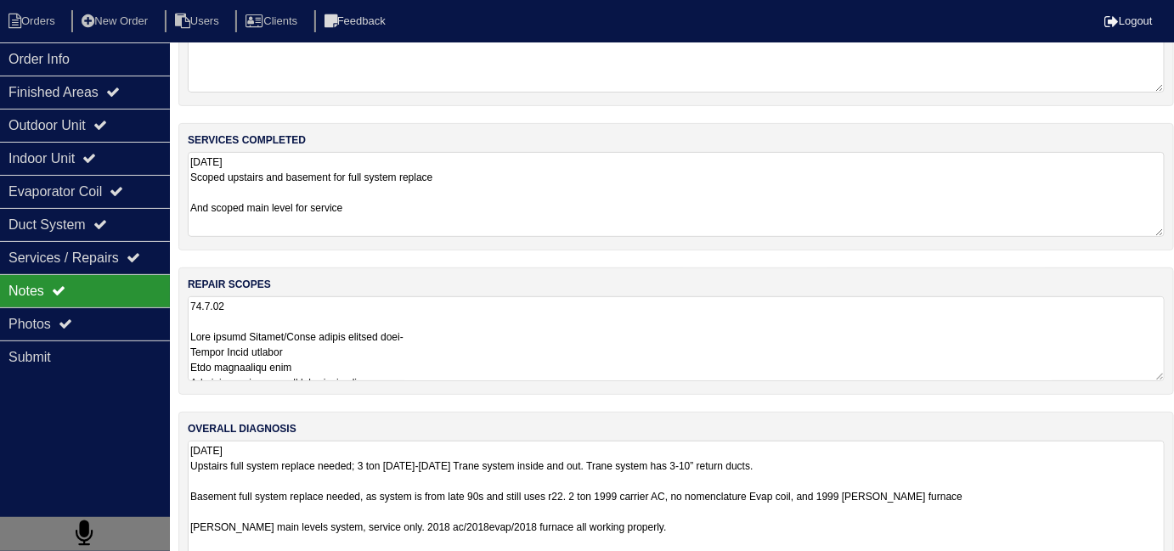
scroll to position [147, 0]
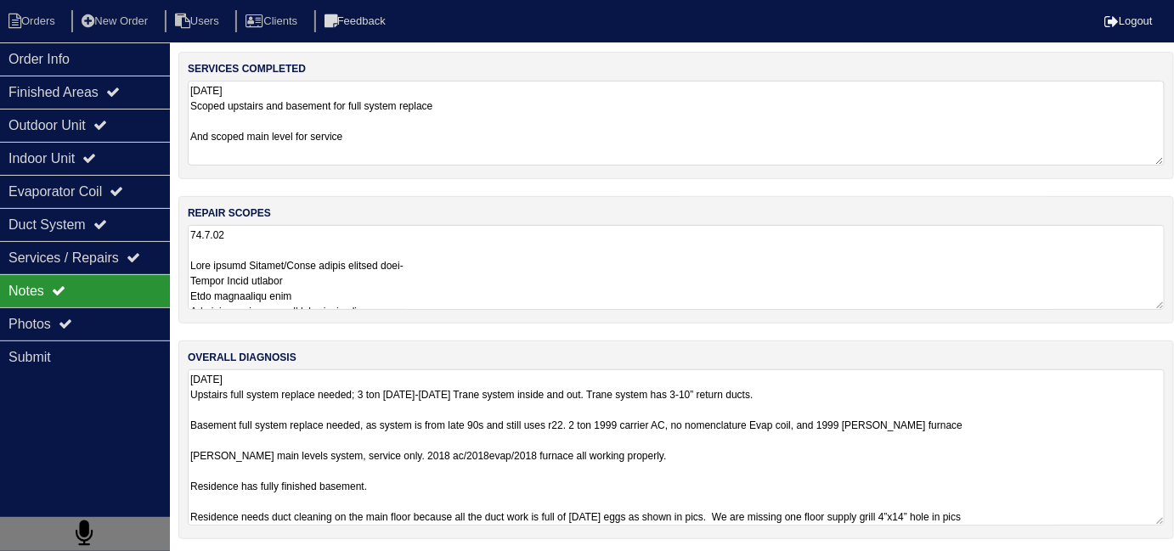
click at [624, 506] on textarea "10.3.25 Upstairs full system replace needed; 3 ton 2007-2008 Trane system insid…" at bounding box center [676, 448] width 977 height 156
click at [415, 489] on textarea "10.3.25 Upstairs full system replace needed; 3 ton 2007-2008 Trane system insid…" at bounding box center [676, 448] width 977 height 156
click at [410, 479] on textarea "10.3.25 Upstairs full system replace needed; 3 ton 2007-2008 Trane system insid…" at bounding box center [676, 448] width 977 height 156
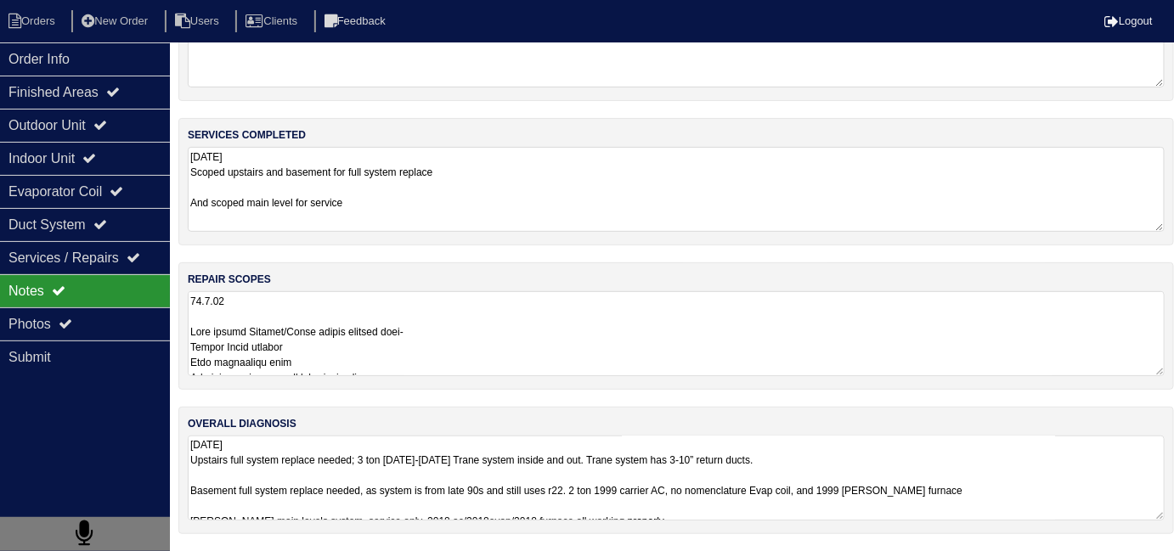
scroll to position [76, 0]
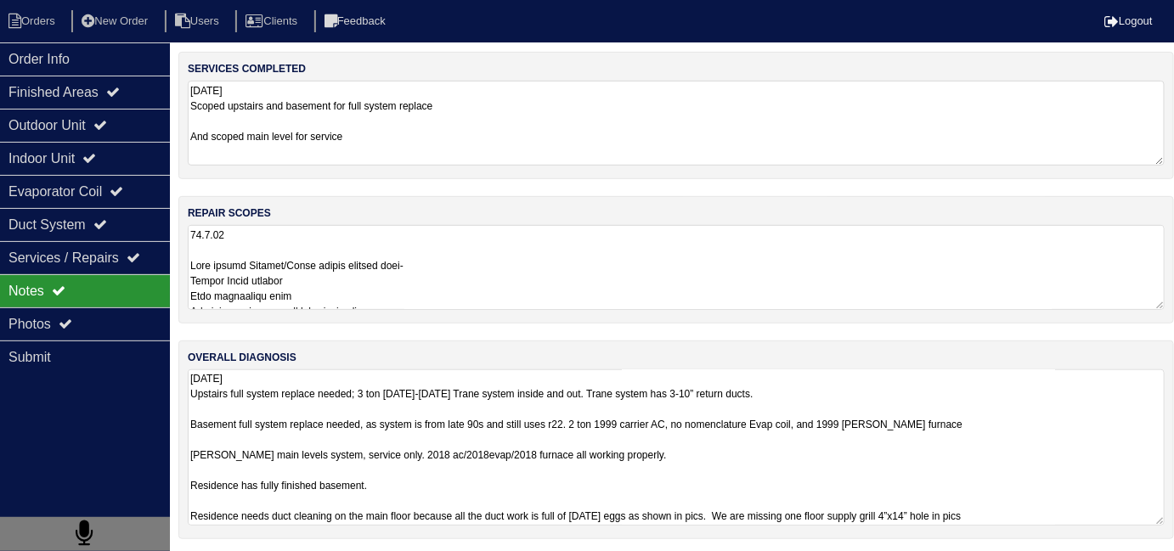
click at [461, 374] on textarea "10.3.25 Upstairs full system replace needed; 3 ton 2007-2008 Trane system insid…" at bounding box center [676, 448] width 977 height 156
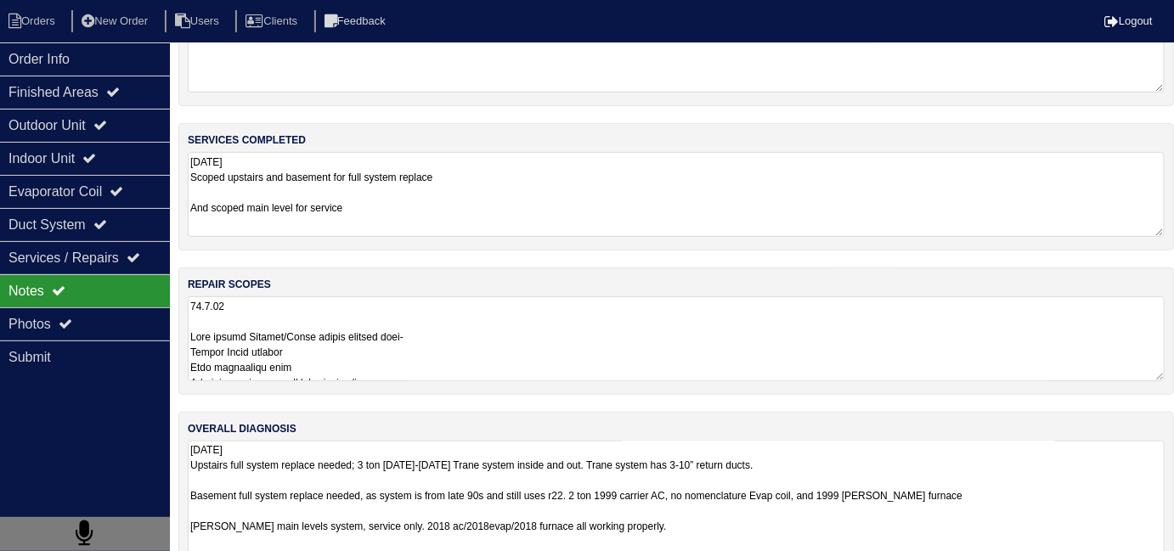
click at [444, 313] on div "repair scopes" at bounding box center [676, 331] width 996 height 127
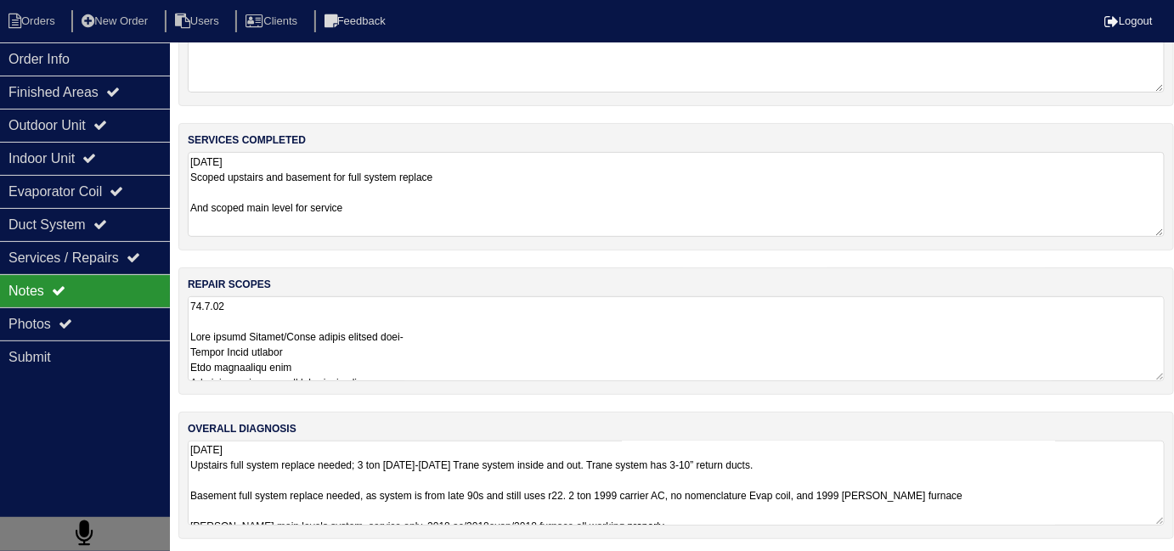
scroll to position [147, 0]
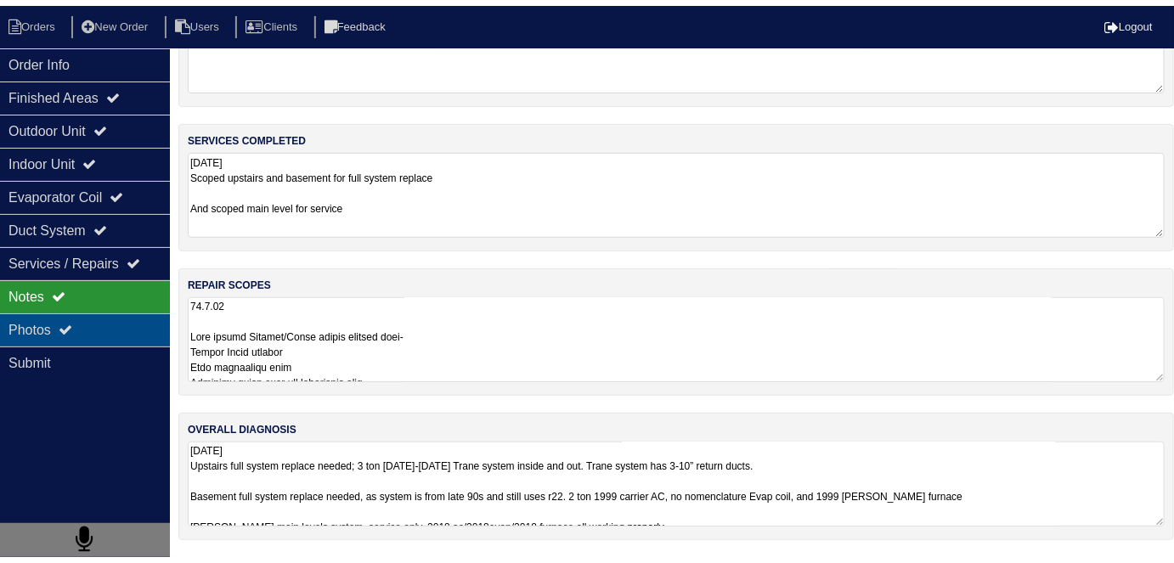
scroll to position [76, 0]
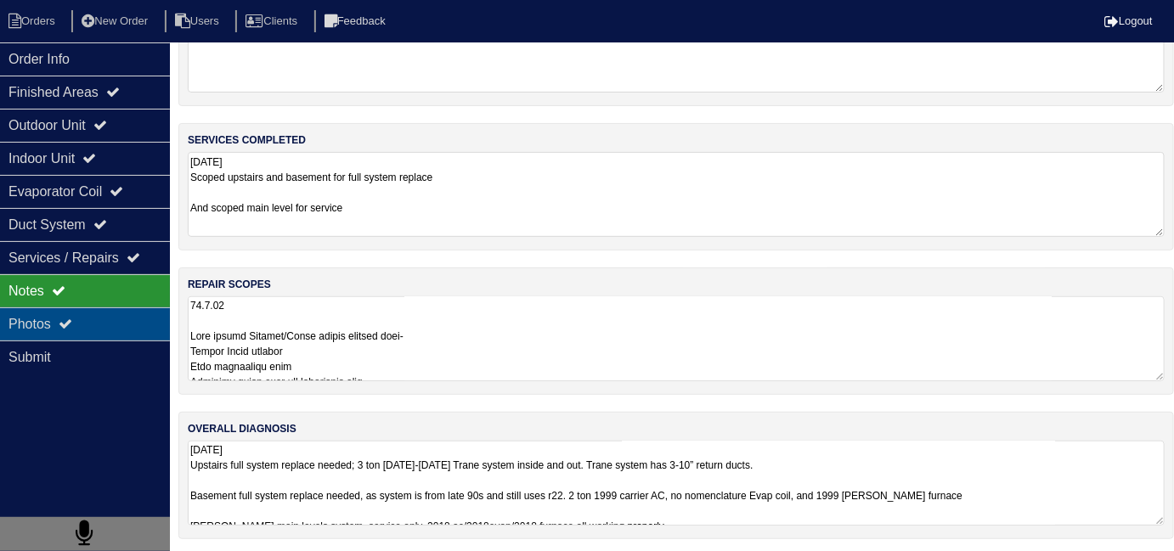
click at [47, 333] on div "Photos" at bounding box center [85, 324] width 170 height 33
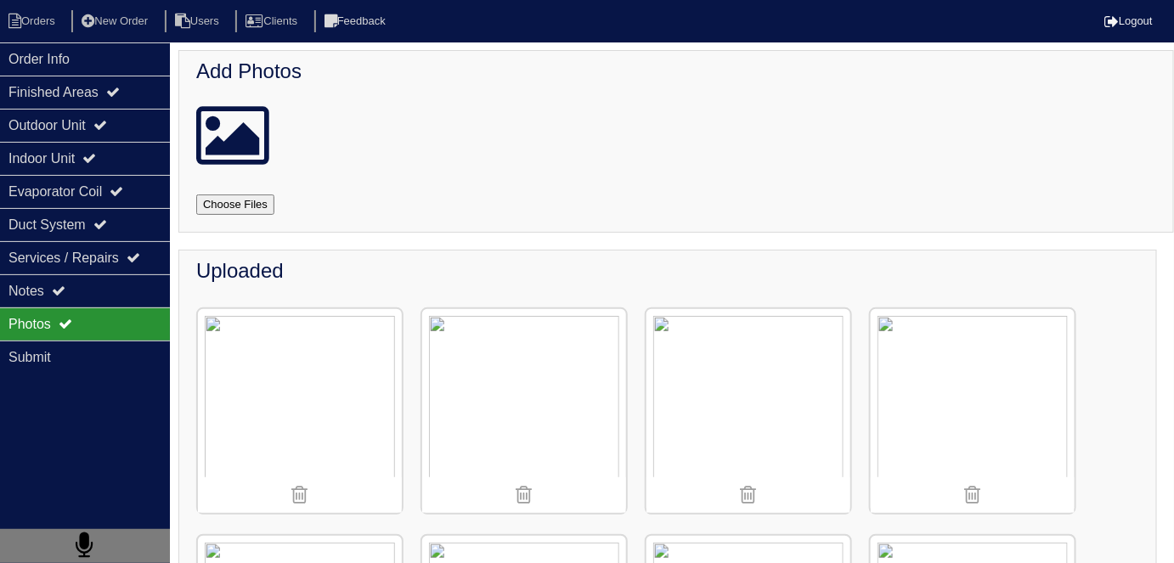
scroll to position [0, 0]
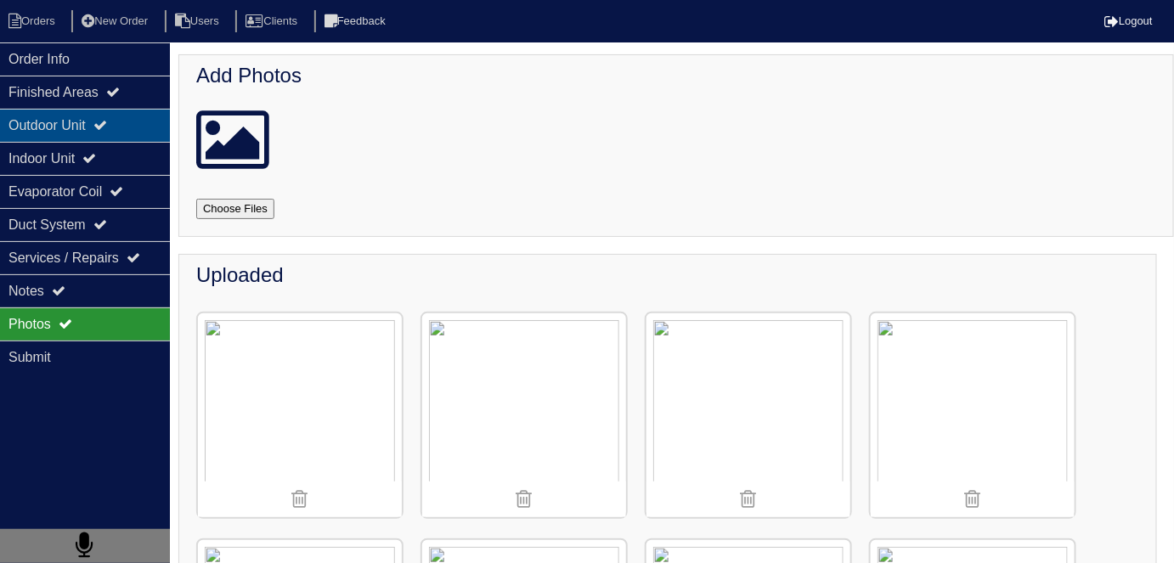
click at [99, 123] on div "Outdoor Unit" at bounding box center [85, 125] width 170 height 33
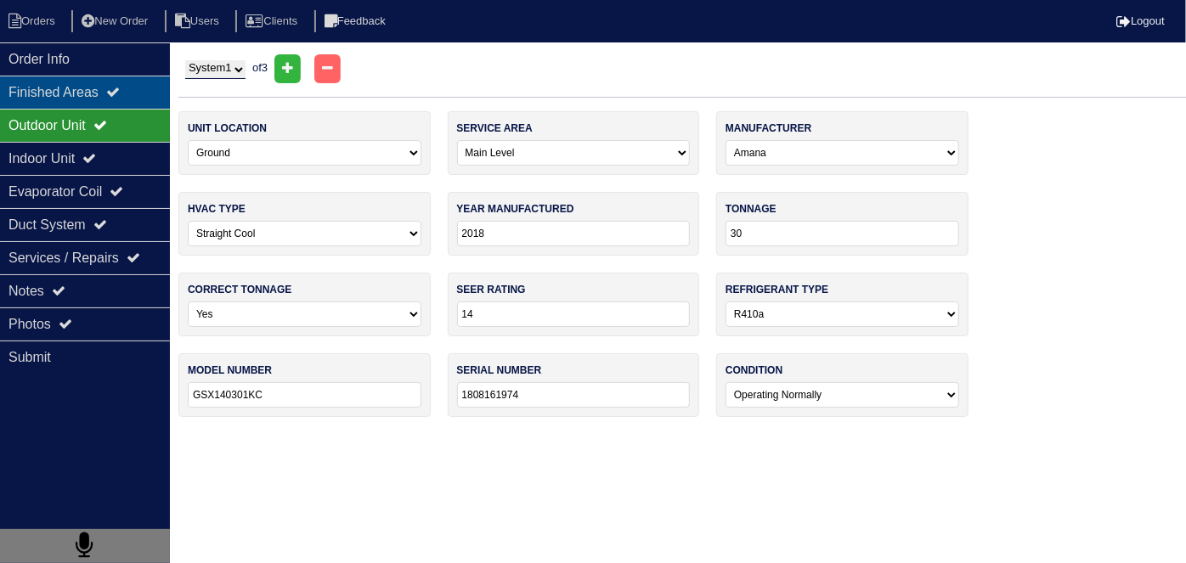
click at [90, 94] on div "Finished Areas" at bounding box center [85, 92] width 170 height 33
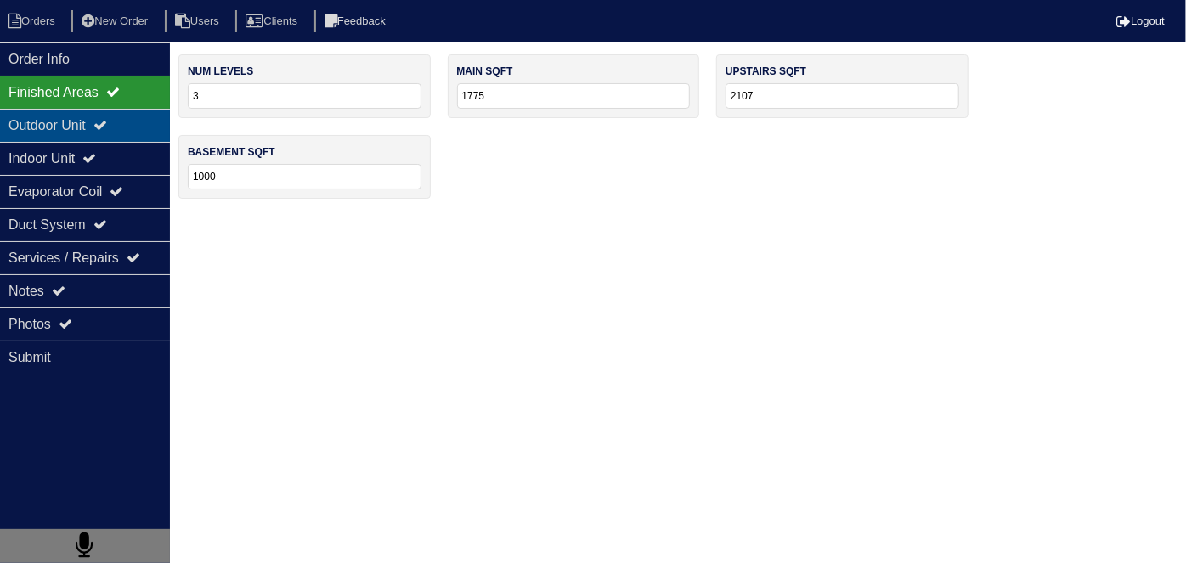
click at [89, 136] on div "Outdoor Unit" at bounding box center [85, 125] width 170 height 33
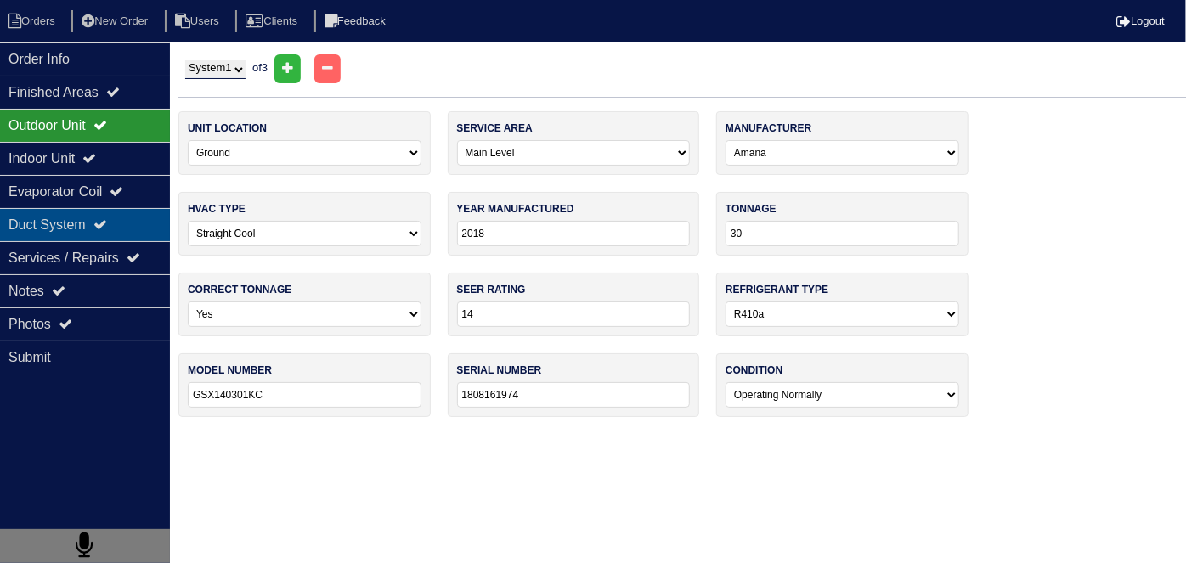
click at [88, 211] on div "Duct System" at bounding box center [85, 224] width 170 height 33
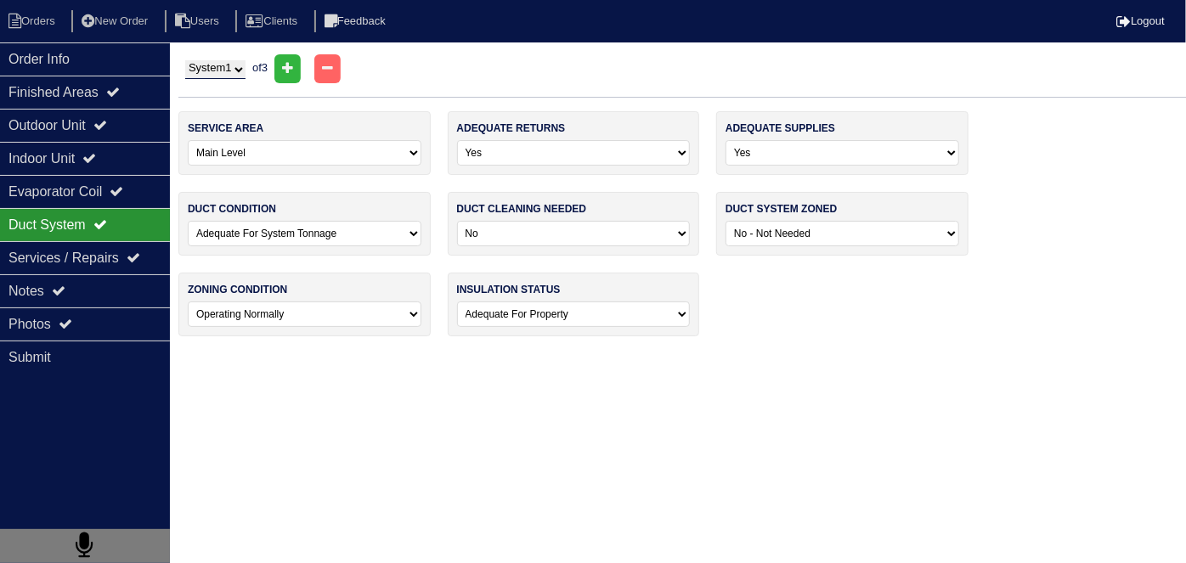
click at [226, 73] on select "System 1 System 2 System 3" at bounding box center [215, 69] width 60 height 19
select select "2"
click at [185, 60] on select "System 1 System 2 System 3" at bounding box center [215, 69] width 60 height 19
select select "2"
click at [212, 73] on select "System 1 System 2 System 3" at bounding box center [215, 69] width 60 height 19
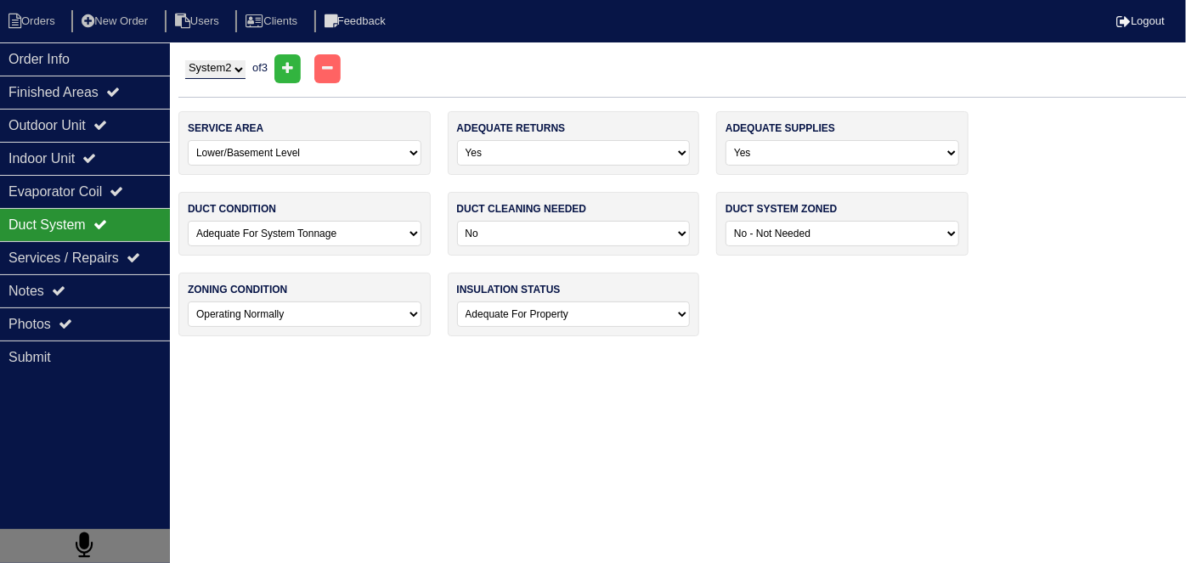
select select "3"
click at [185, 60] on select "System 1 System 2 System 3" at bounding box center [215, 69] width 60 height 19
select select "1"
click at [129, 294] on div "Notes" at bounding box center [85, 290] width 170 height 33
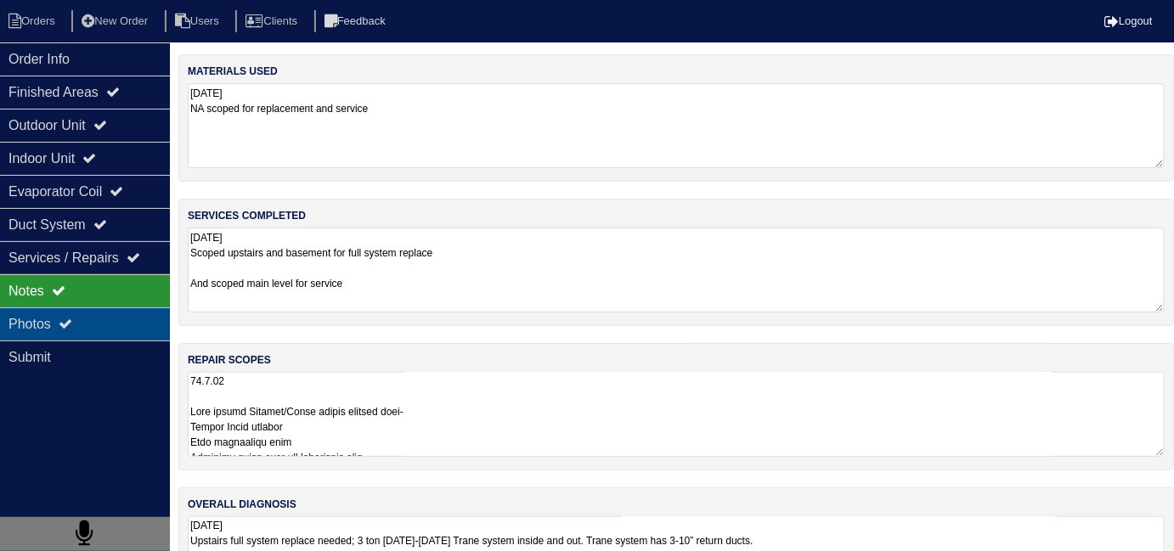
click at [114, 320] on div "Photos" at bounding box center [85, 324] width 170 height 33
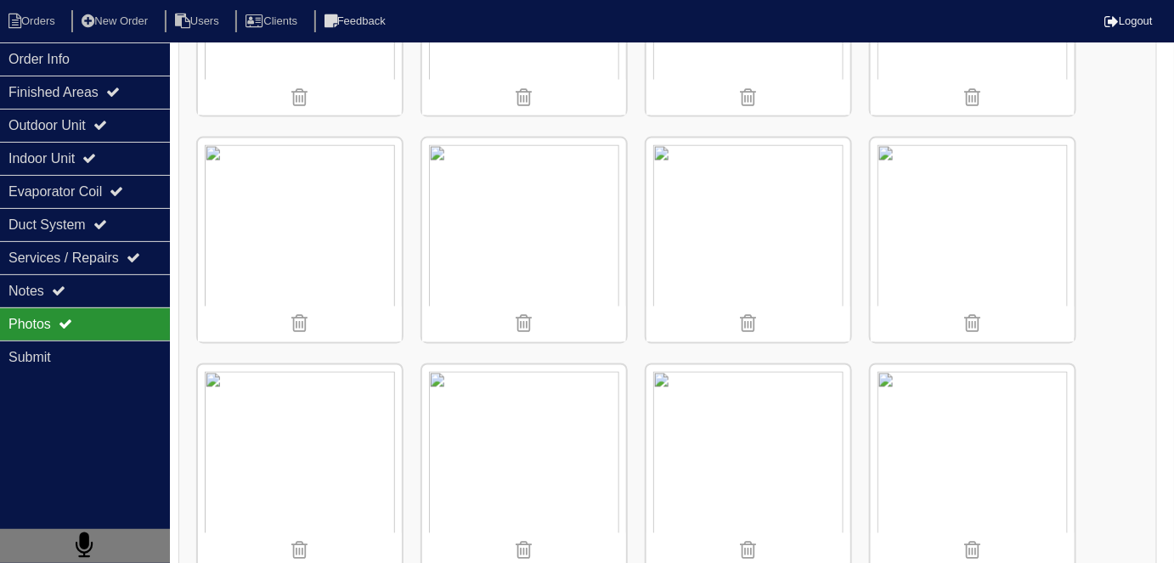
scroll to position [892, 0]
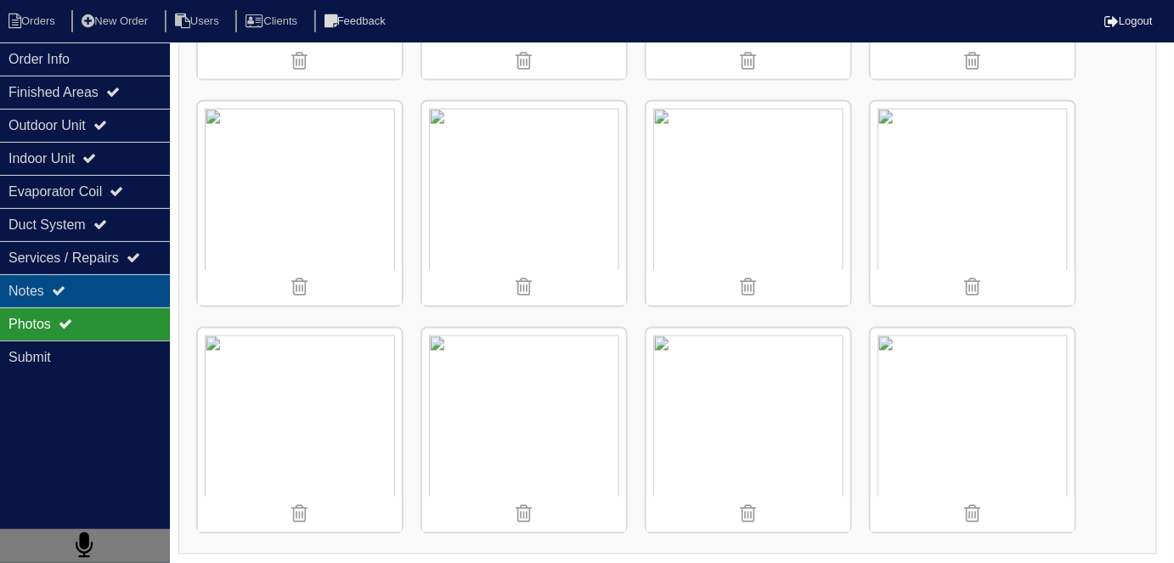
click at [78, 285] on div "Notes" at bounding box center [85, 290] width 170 height 33
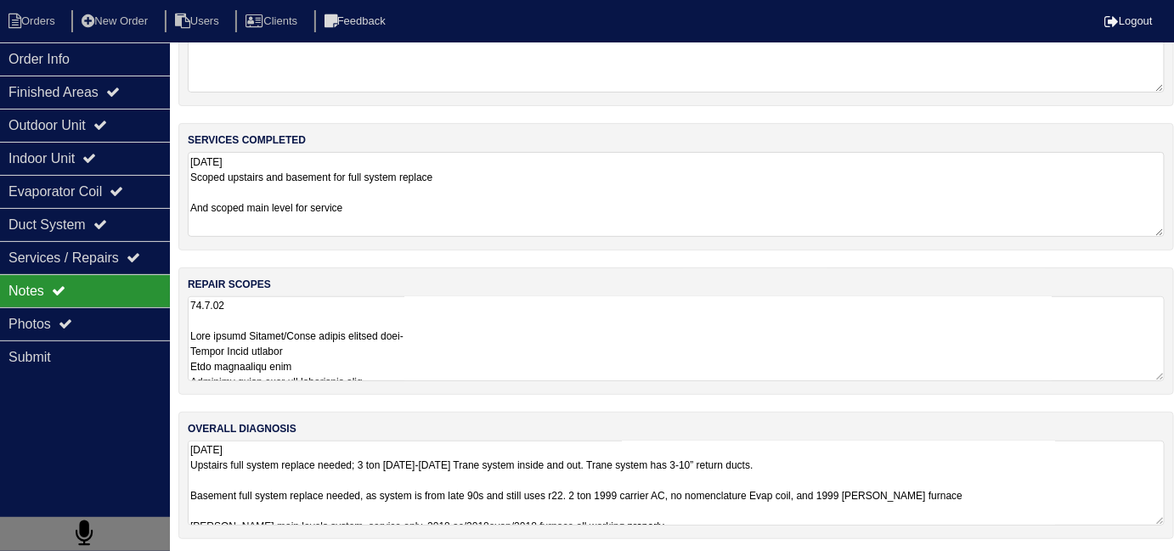
click at [528, 355] on textarea at bounding box center [676, 339] width 977 height 85
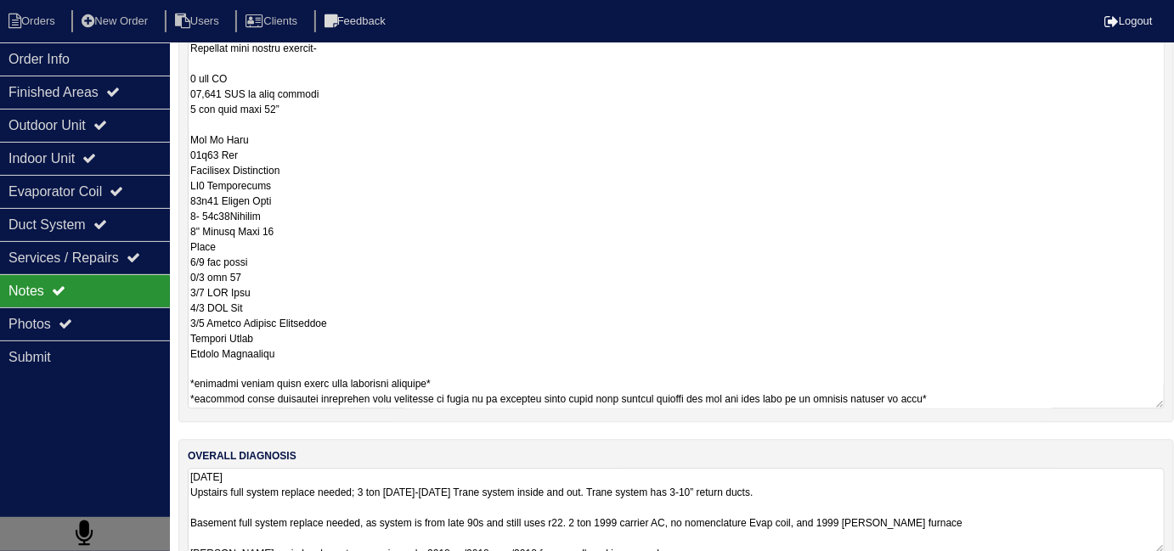
scroll to position [1095, 0]
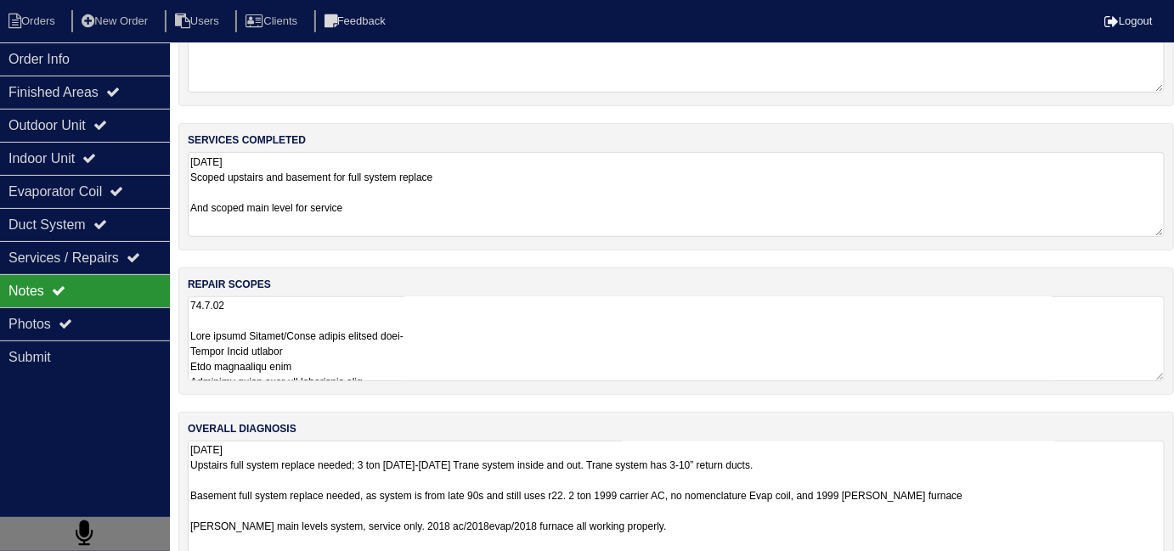
click at [1054, 489] on textarea "10.3.25 Upstairs full system replace needed; 3 ton 2007-2008 Trane system insid…" at bounding box center [676, 519] width 977 height 156
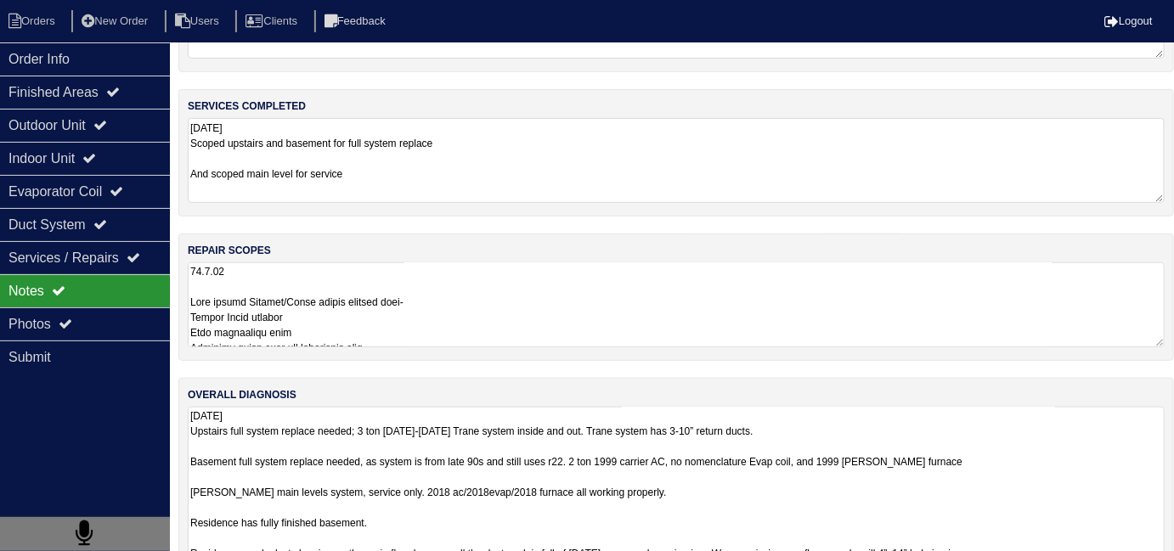
scroll to position [147, 0]
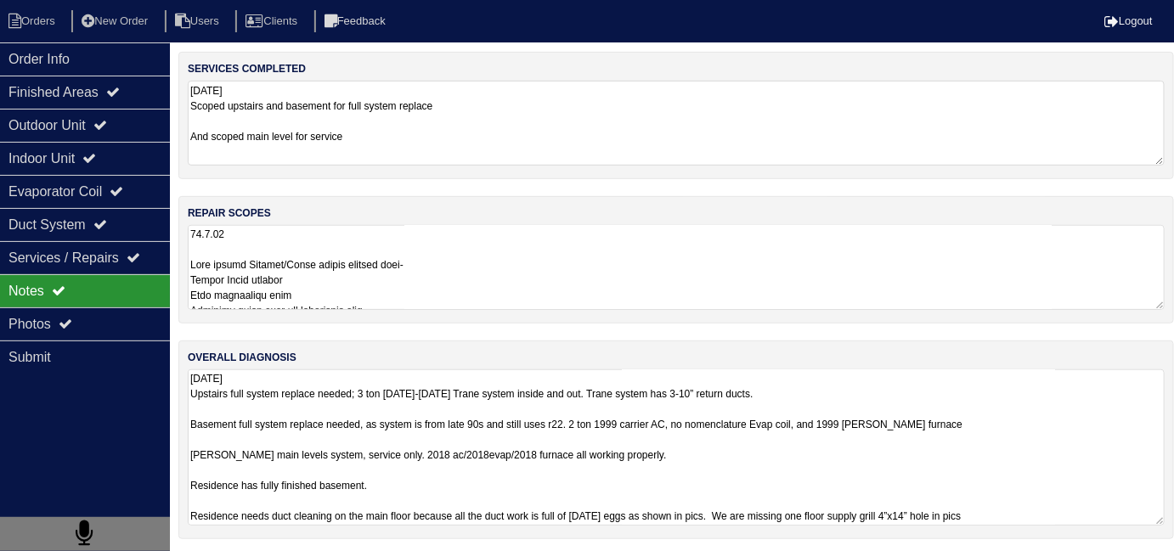
click at [1096, 512] on textarea "10.3.25 Upstairs full system replace needed; 3 ton 2007-2008 Trane system insid…" at bounding box center [676, 448] width 977 height 156
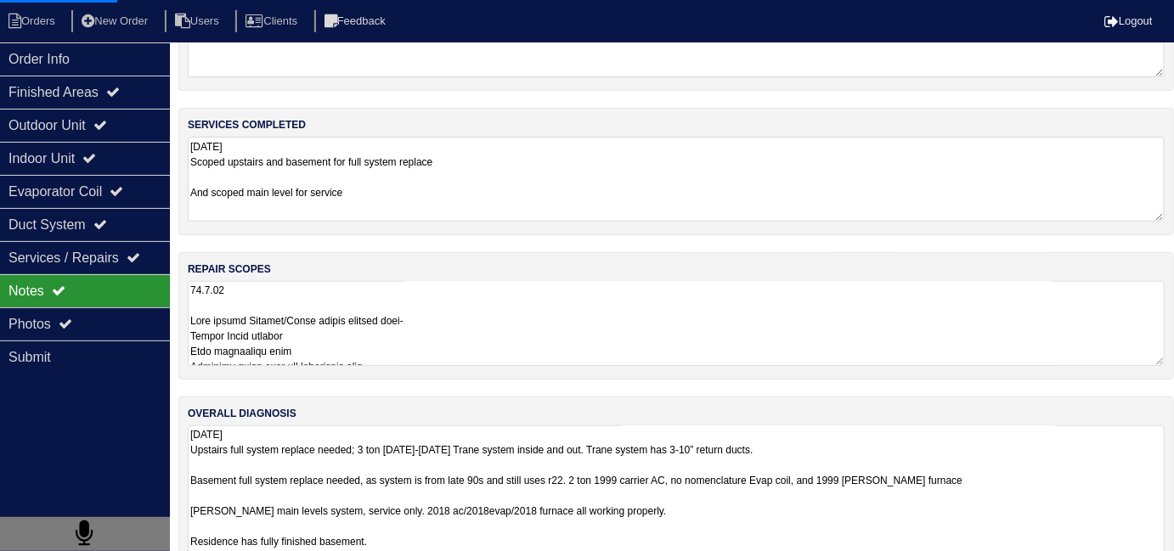
scroll to position [89, 0]
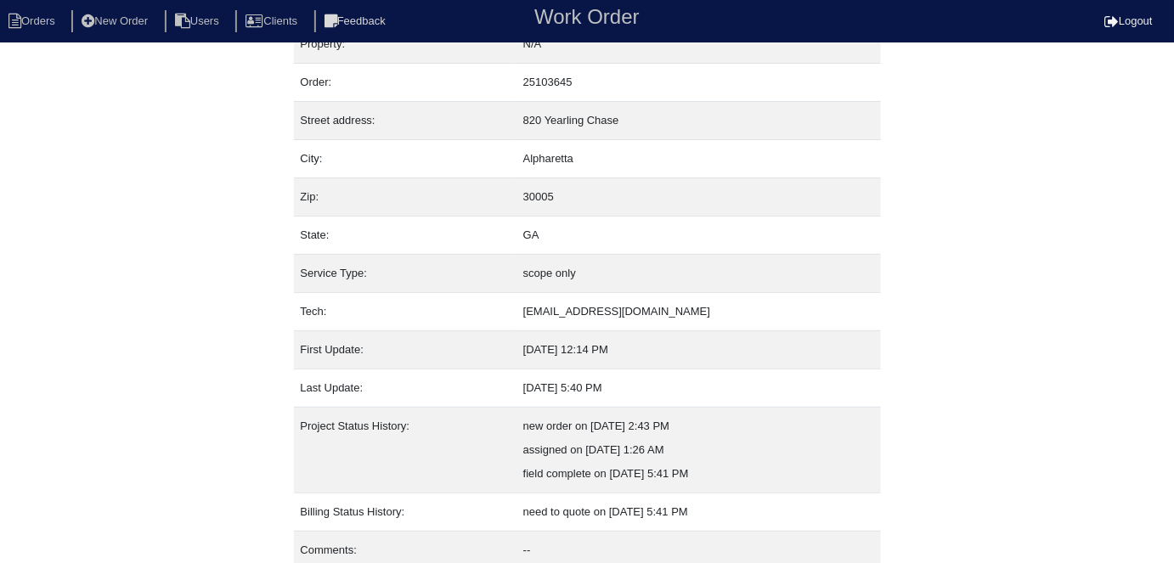
scroll to position [89, 0]
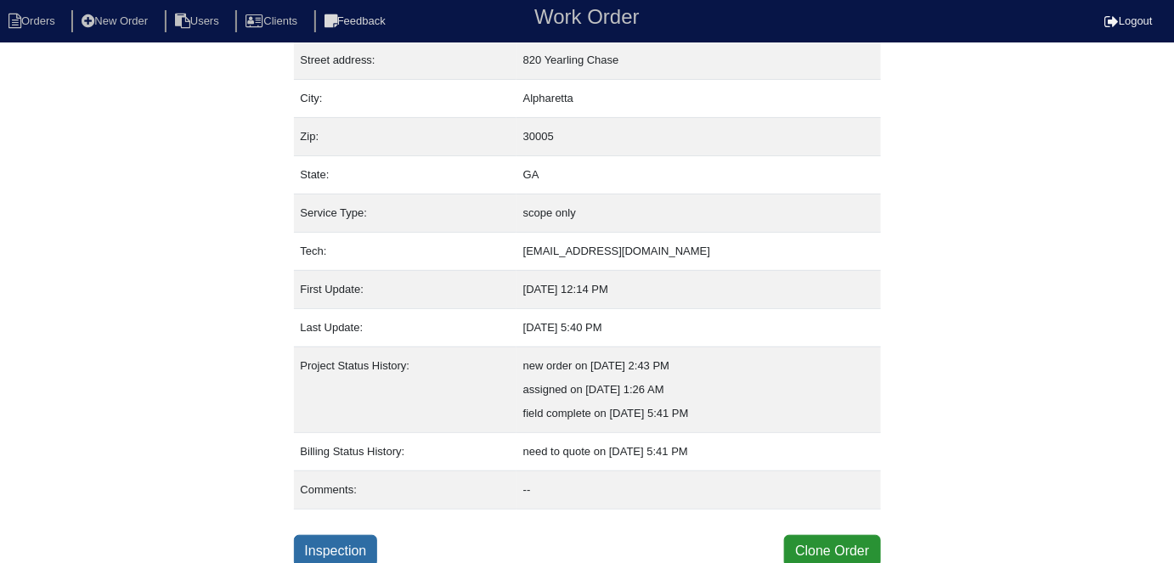
click at [350, 545] on link "Inspection" at bounding box center [336, 551] width 84 height 32
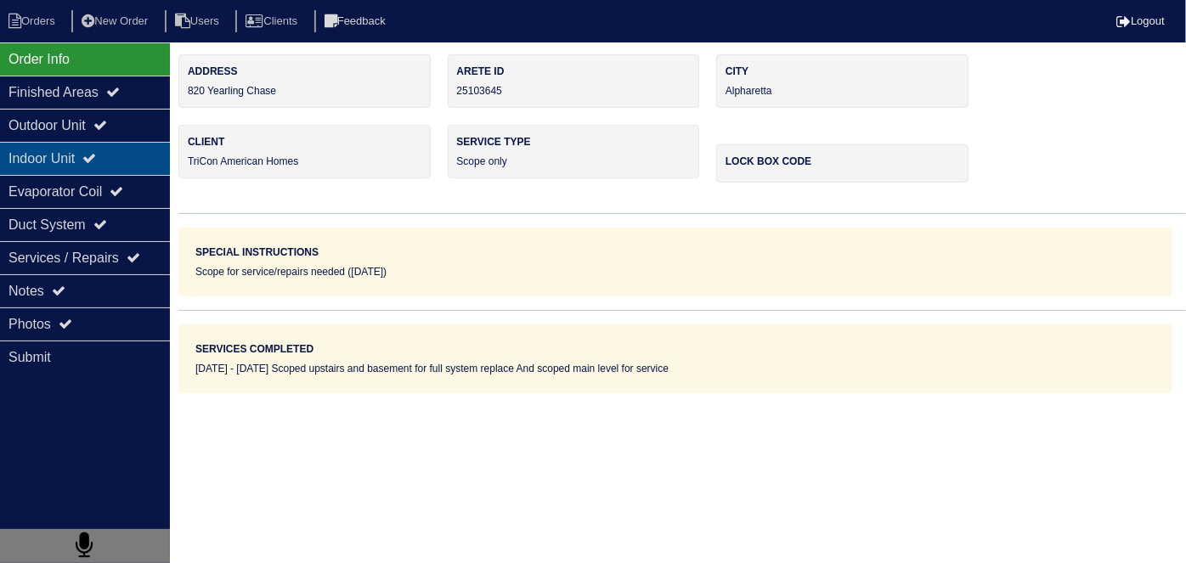
click at [80, 154] on div "Indoor Unit" at bounding box center [85, 158] width 170 height 33
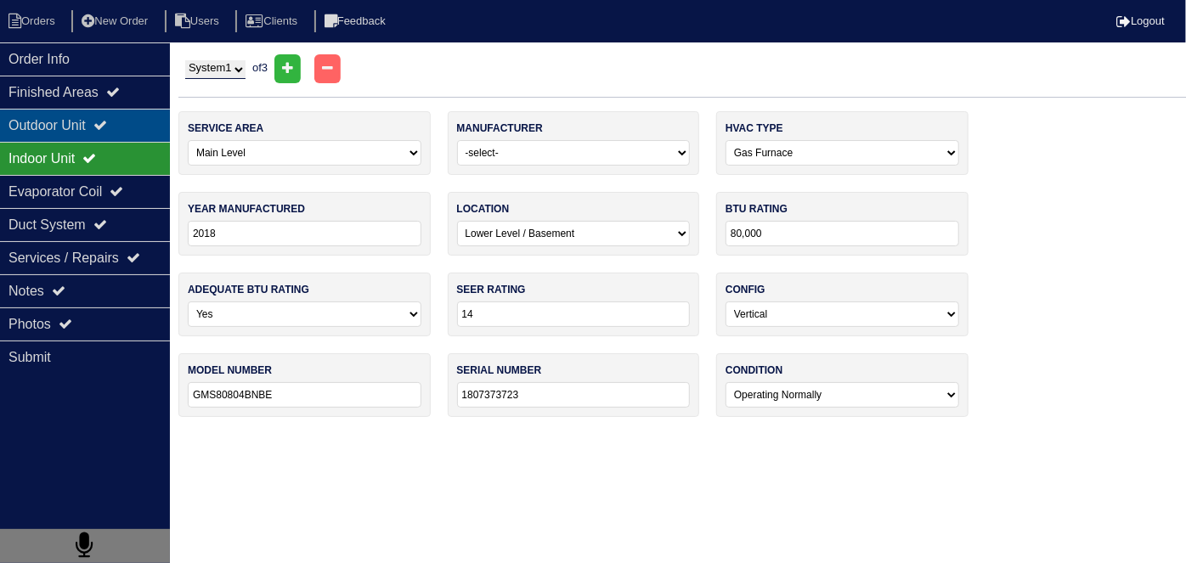
click at [76, 136] on div "Outdoor Unit" at bounding box center [85, 125] width 170 height 33
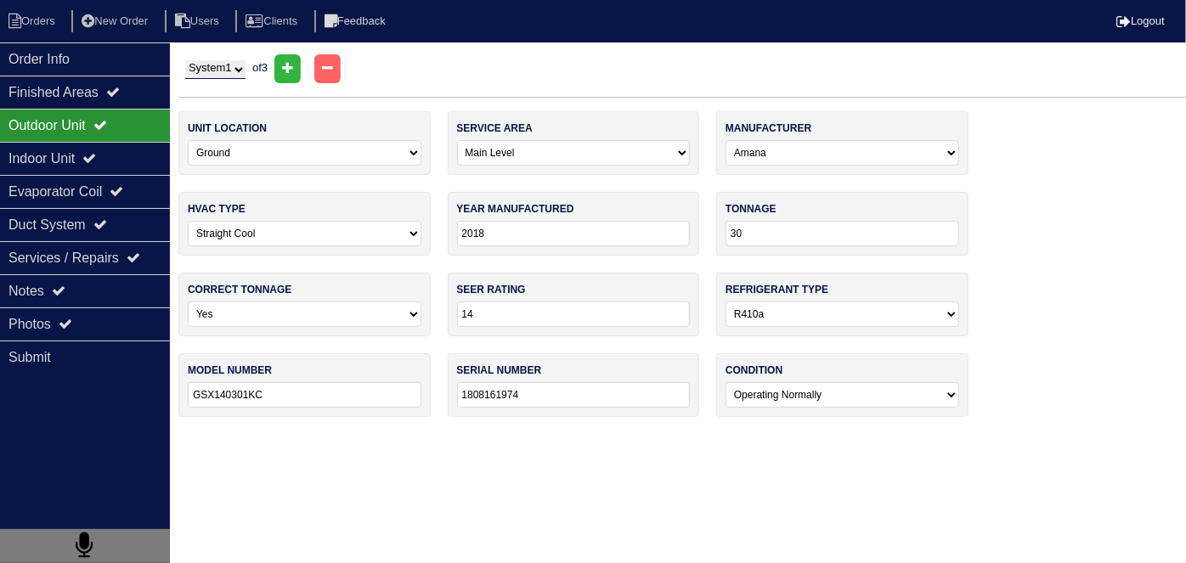
click at [216, 73] on select "System 1 System 2 System 3" at bounding box center [215, 69] width 60 height 19
select select "2"
click at [185, 60] on select "System 1 System 2 System 3" at bounding box center [215, 69] width 60 height 19
select select "2"
select select "Carrier"
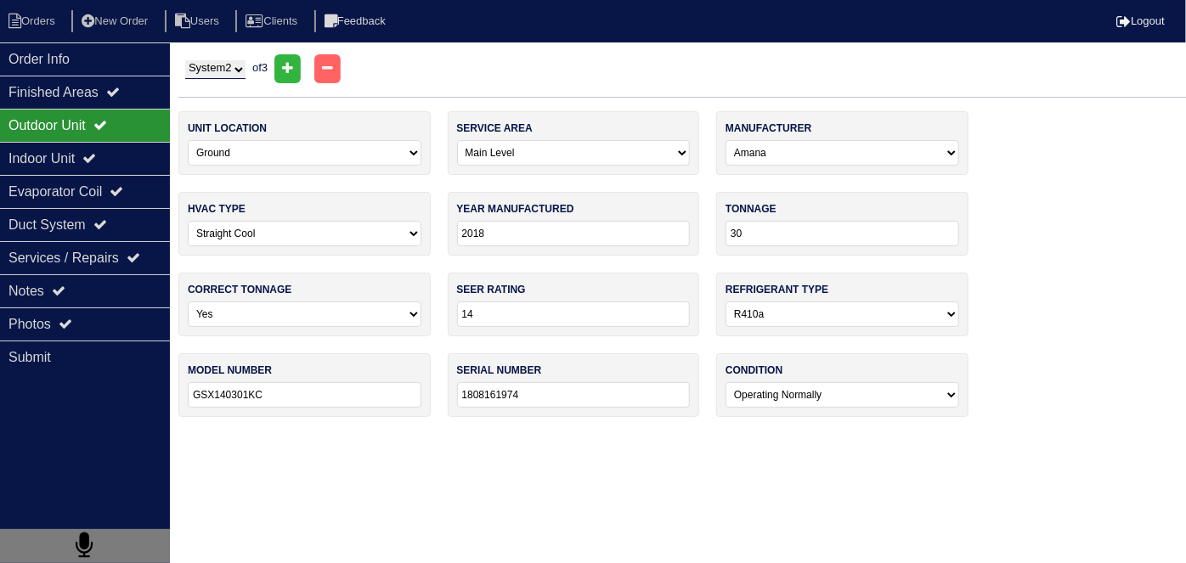
select select "0"
select select "2"
click at [218, 70] on select "System 1 System 2 System 3" at bounding box center [215, 69] width 60 height 19
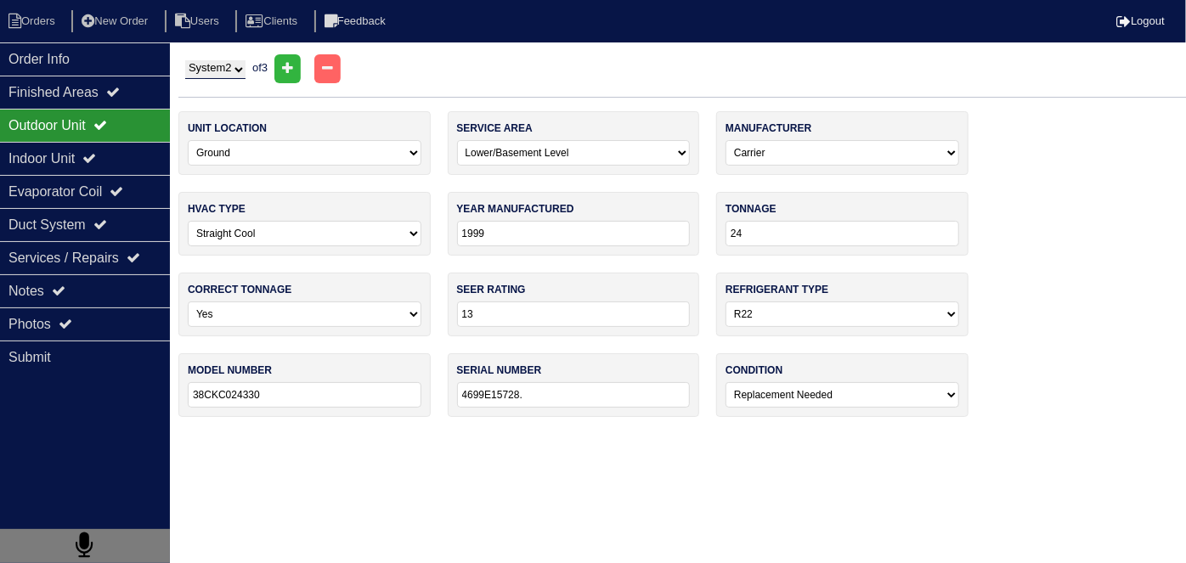
click at [185, 60] on select "System 1 System 2 System 3" at bounding box center [215, 69] width 60 height 19
click at [218, 71] on select "System 1 System 2 System 3" at bounding box center [215, 69] width 60 height 19
select select "3"
click at [185, 60] on select "System 1 System 2 System 3" at bounding box center [215, 69] width 60 height 19
select select "1"
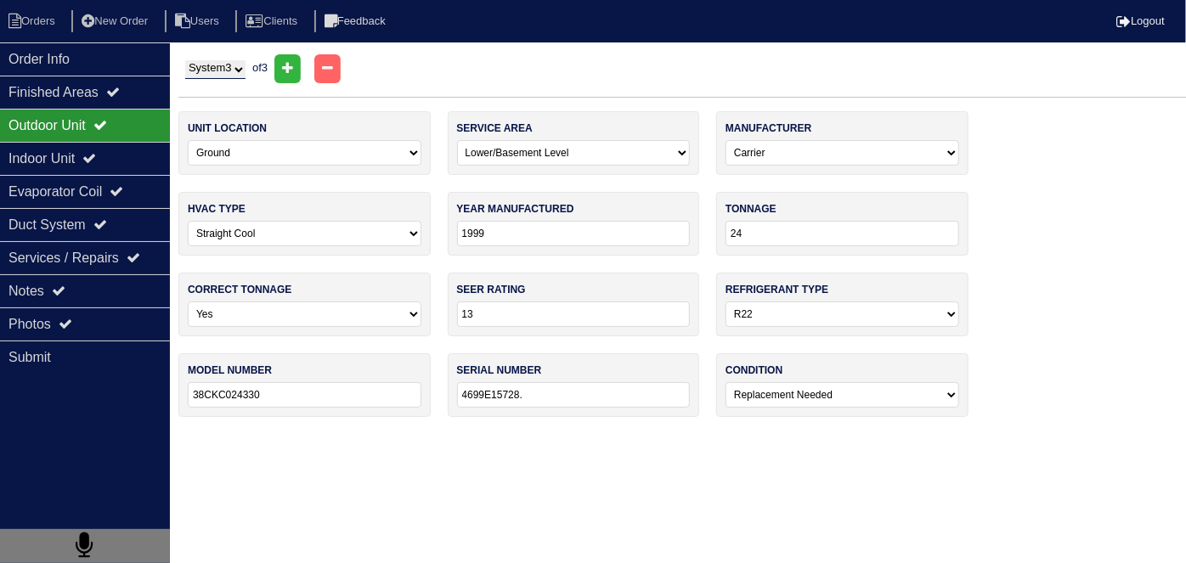
select select "Trane"
select select "1"
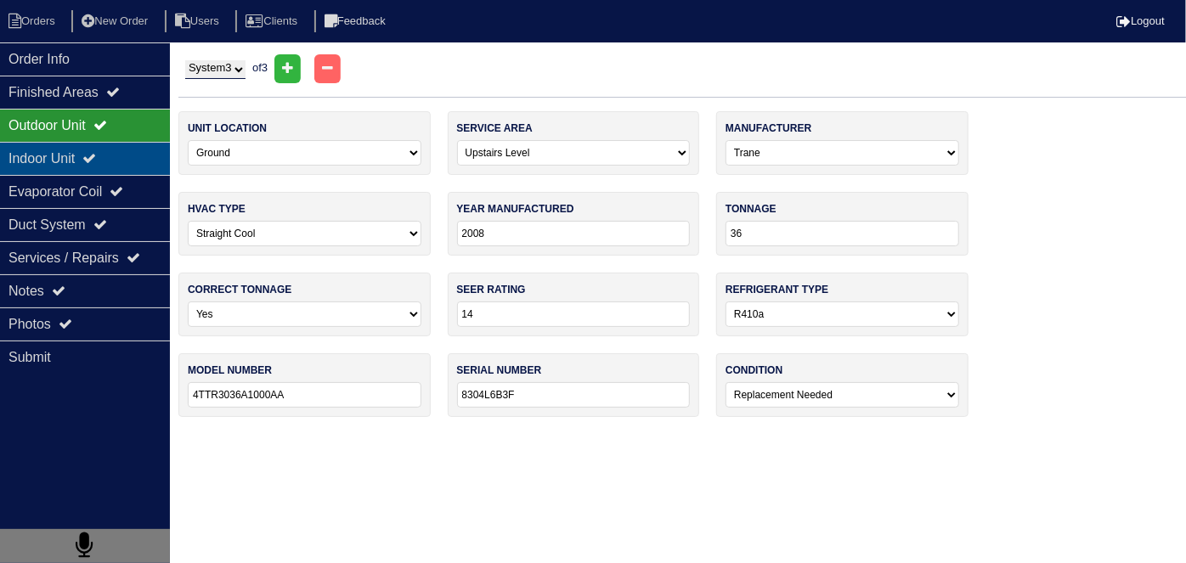
click at [96, 162] on icon at bounding box center [89, 158] width 14 height 14
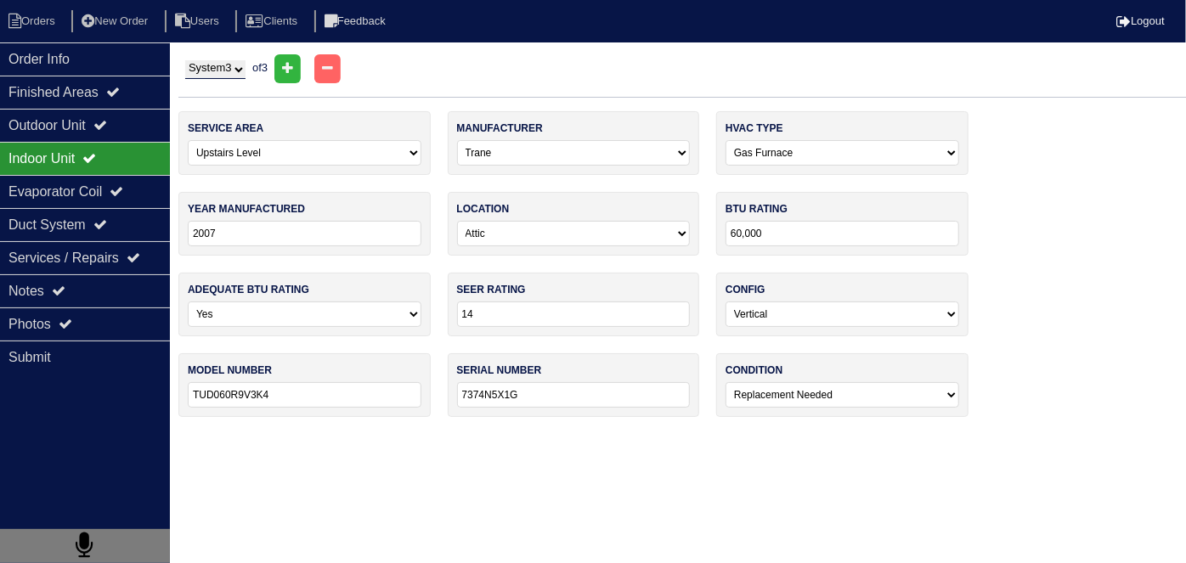
click at [235, 71] on select "System 1 System 2 System 3" at bounding box center [215, 69] width 60 height 19
click at [123, 184] on icon at bounding box center [117, 191] width 14 height 14
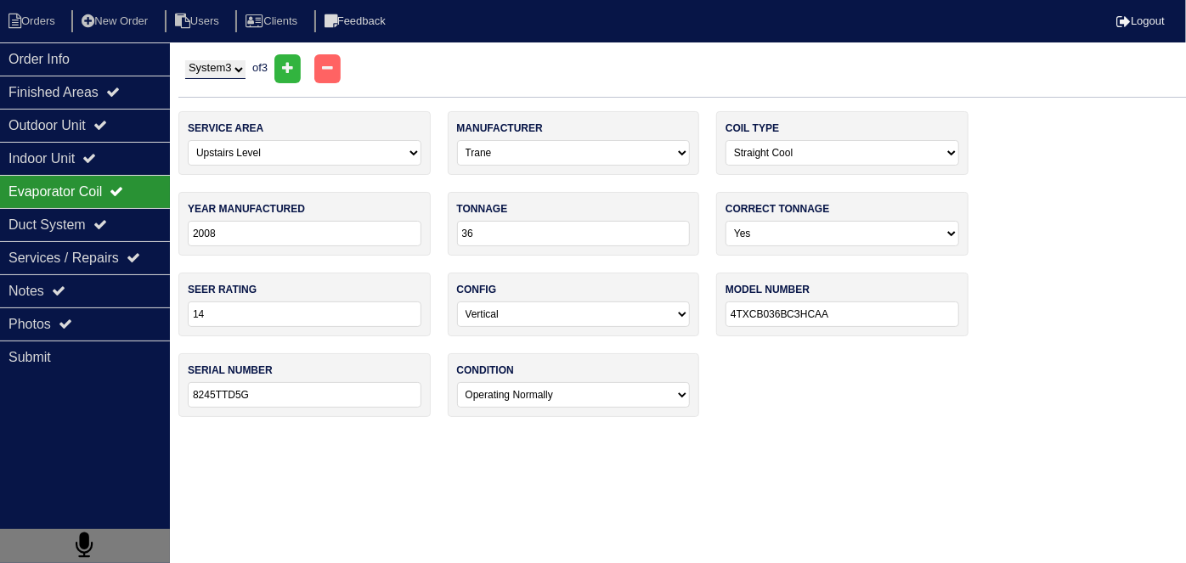
click at [222, 69] on select "System 1 System 2 System 3" at bounding box center [215, 69] width 60 height 19
select select "1"
click at [185, 60] on select "System 1 System 2 System 3" at bounding box center [215, 69] width 60 height 19
select select "0"
select select "[PERSON_NAME]"
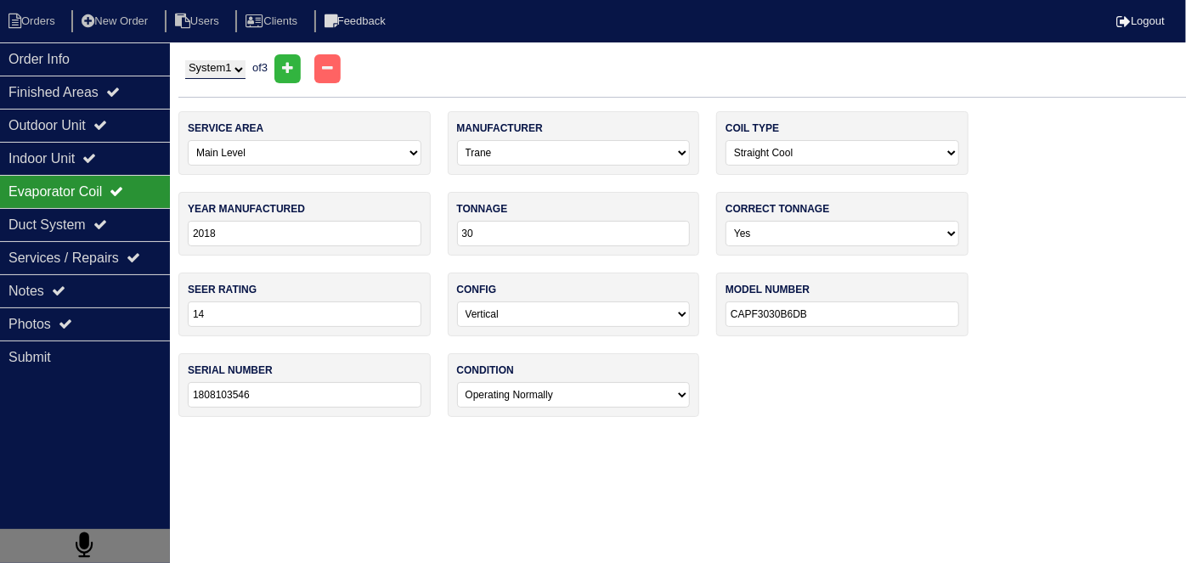
click at [210, 70] on select "System 1 System 2 System 3" at bounding box center [215, 69] width 60 height 19
select select "2"
click at [185, 60] on select "System 1 System 2 System 3" at bounding box center [215, 69] width 60 height 19
select select "2"
select select "Other"
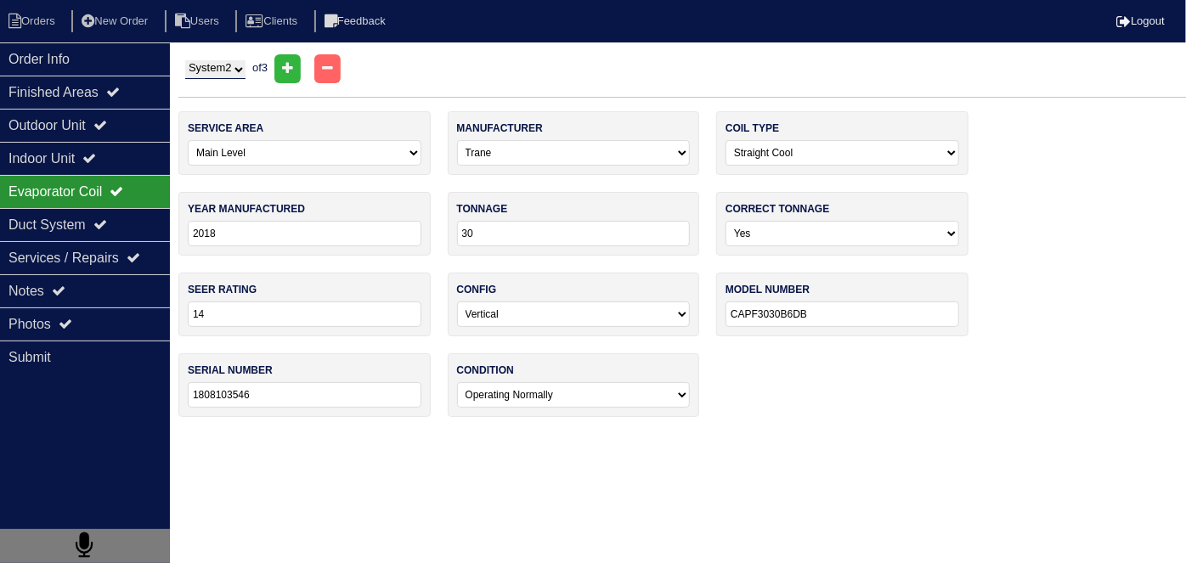
select select "2"
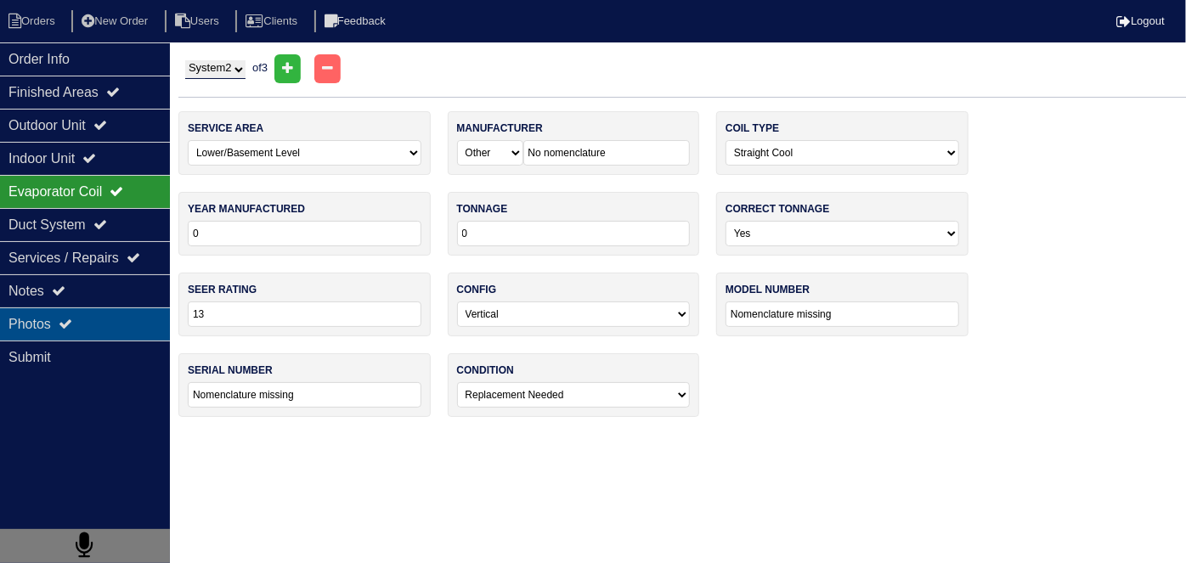
click at [72, 308] on div "Photos" at bounding box center [85, 324] width 170 height 33
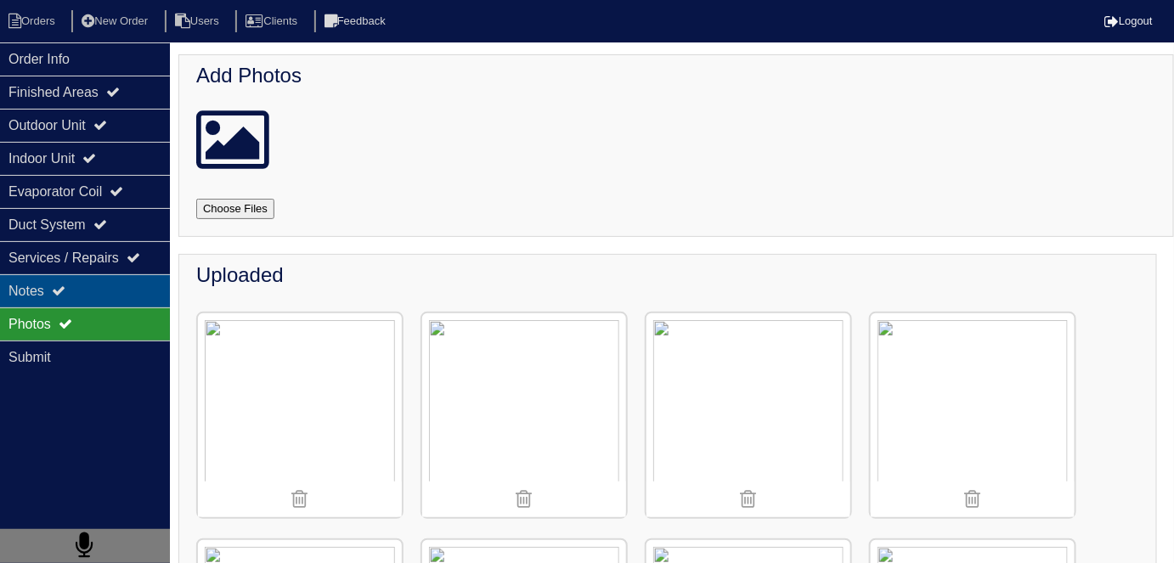
click at [71, 295] on div "Notes" at bounding box center [85, 290] width 170 height 33
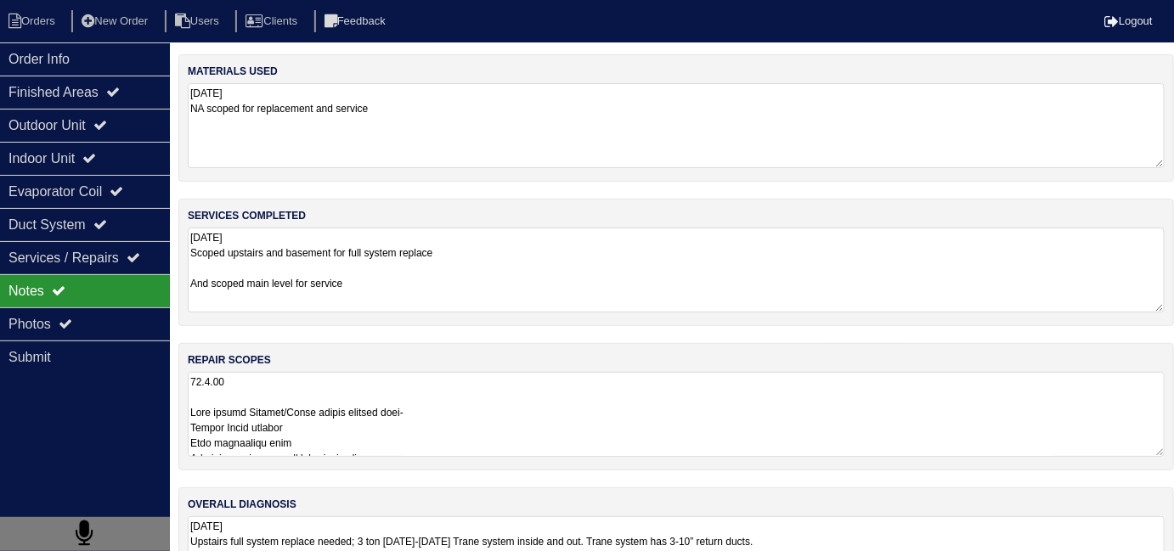
click at [616, 292] on textarea "[DATE] Scoped upstairs and basement for full system replace And scoped main lev…" at bounding box center [676, 270] width 977 height 85
click at [641, 449] on textarea at bounding box center [676, 413] width 977 height 85
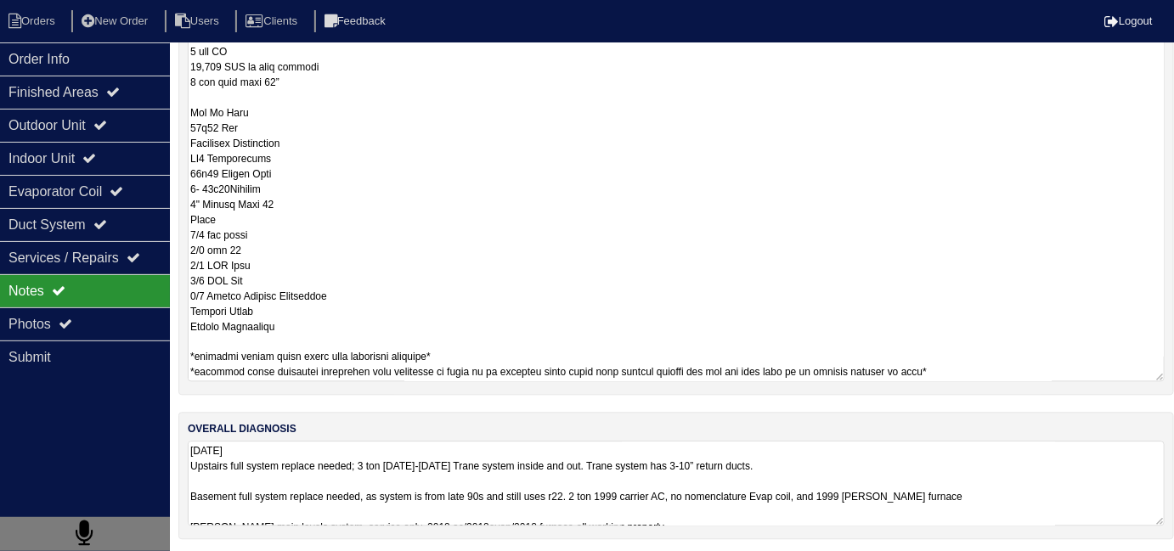
scroll to position [76, 0]
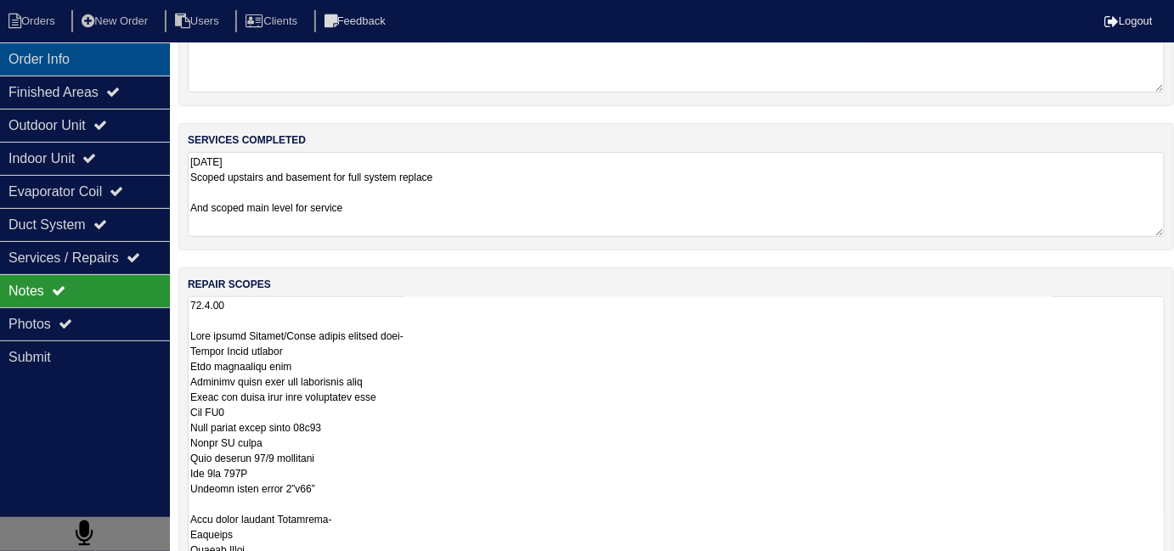
click at [80, 66] on div "Order Info" at bounding box center [85, 58] width 170 height 33
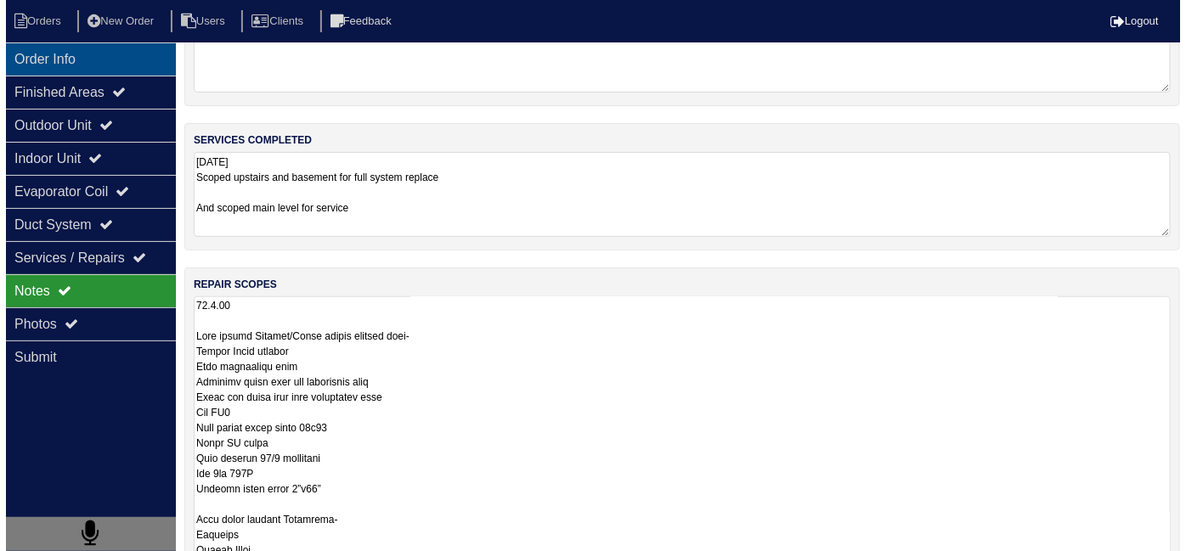
scroll to position [0, 0]
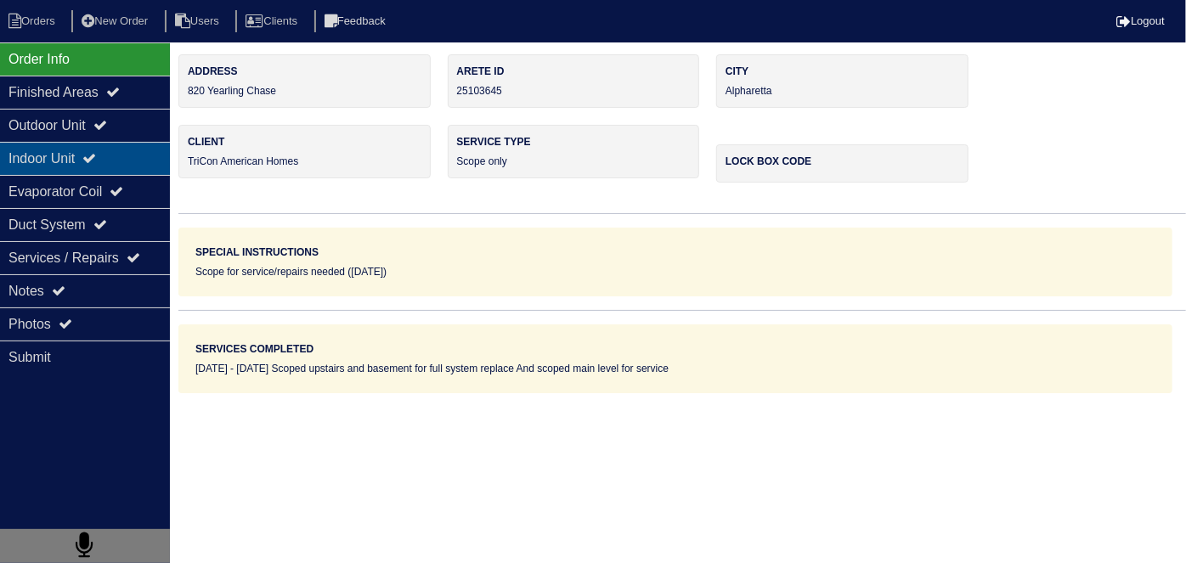
drag, startPoint x: 48, startPoint y: 131, endPoint x: 36, endPoint y: 161, distance: 32.0
click at [48, 130] on div "Outdoor Unit" at bounding box center [85, 125] width 170 height 33
select select "2"
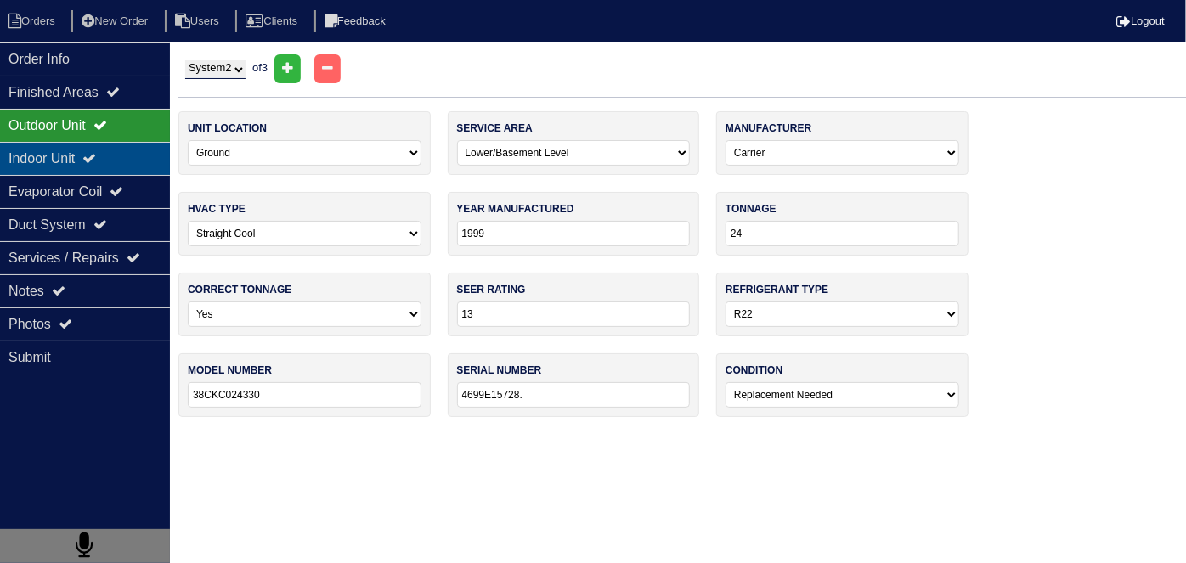
click at [34, 162] on div "Indoor Unit" at bounding box center [85, 158] width 170 height 33
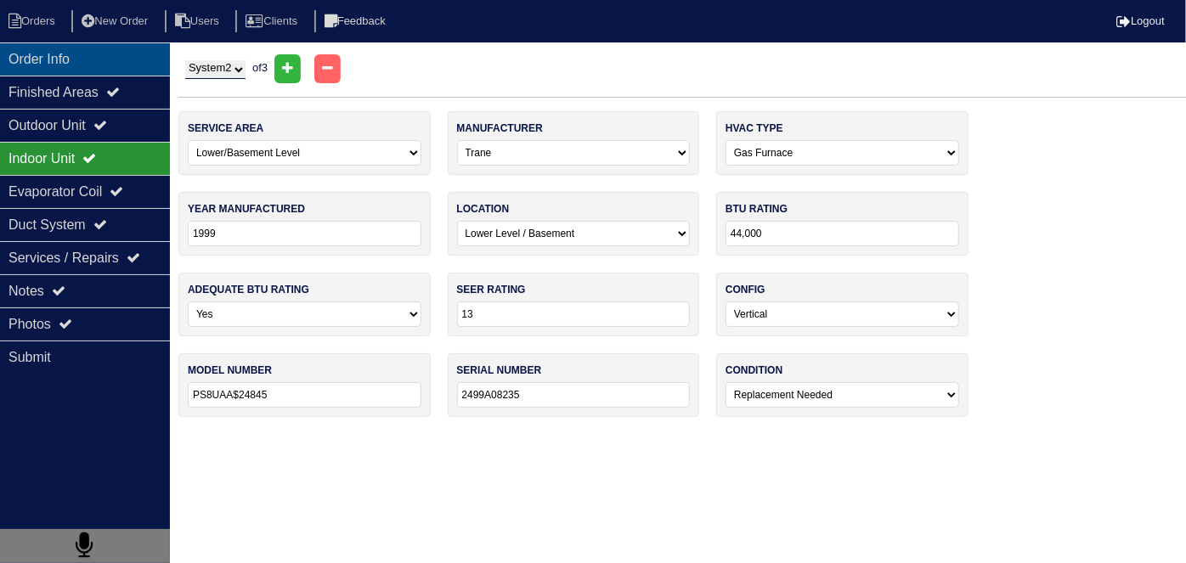
click at [61, 65] on div "Order Info" at bounding box center [85, 58] width 170 height 33
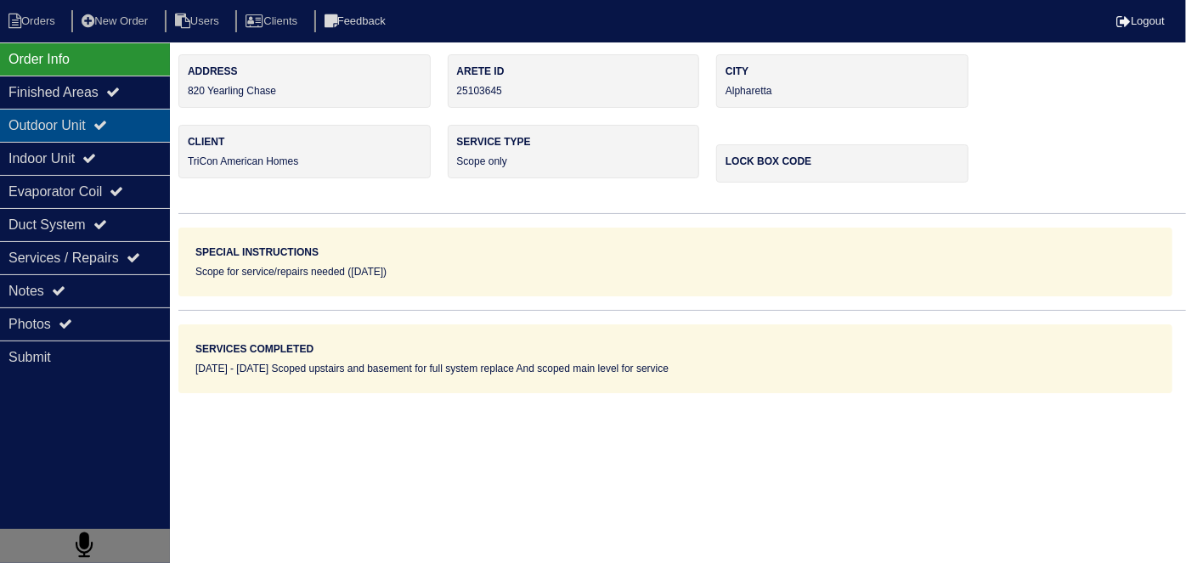
click at [77, 131] on div "Outdoor Unit" at bounding box center [85, 125] width 170 height 33
select select "2"
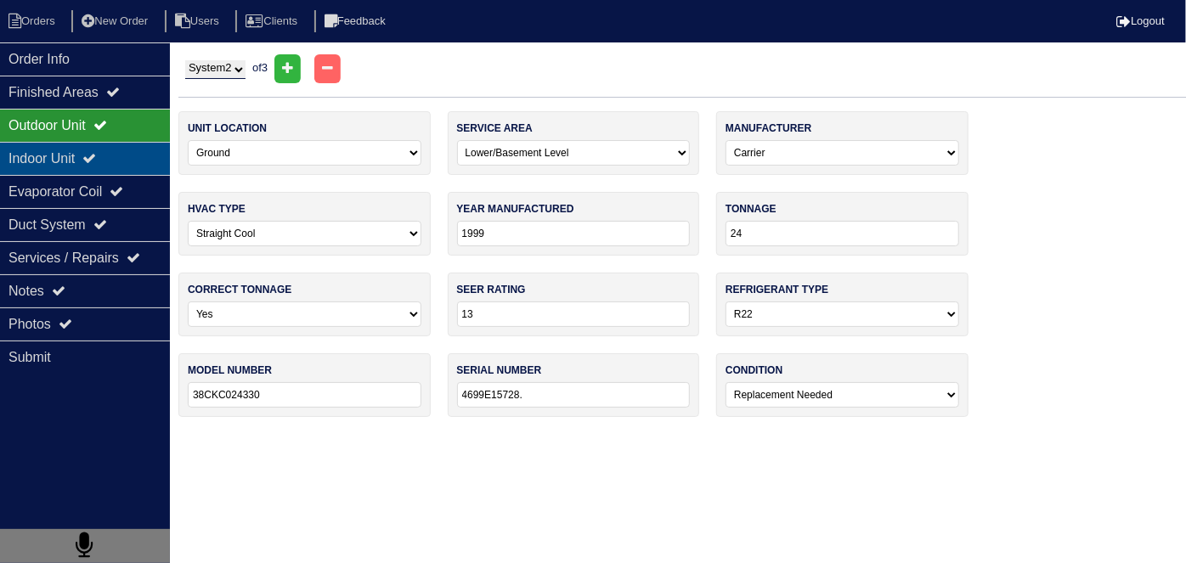
drag, startPoint x: 72, startPoint y: 159, endPoint x: 60, endPoint y: 220, distance: 62.3
click at [71, 159] on div "Indoor Unit" at bounding box center [85, 158] width 170 height 33
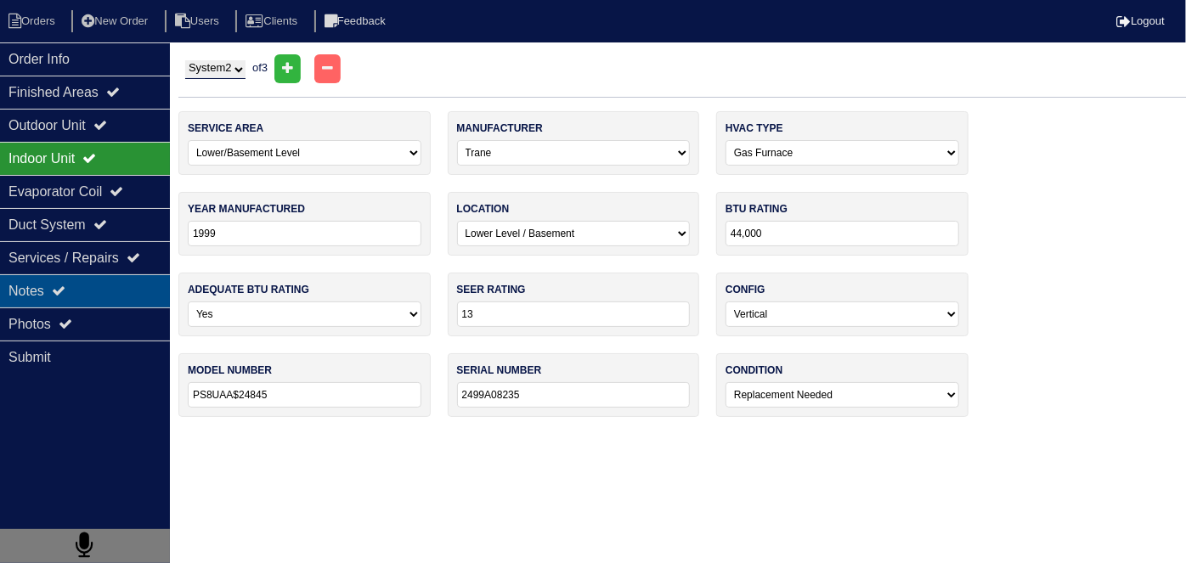
click at [65, 284] on icon at bounding box center [59, 291] width 14 height 14
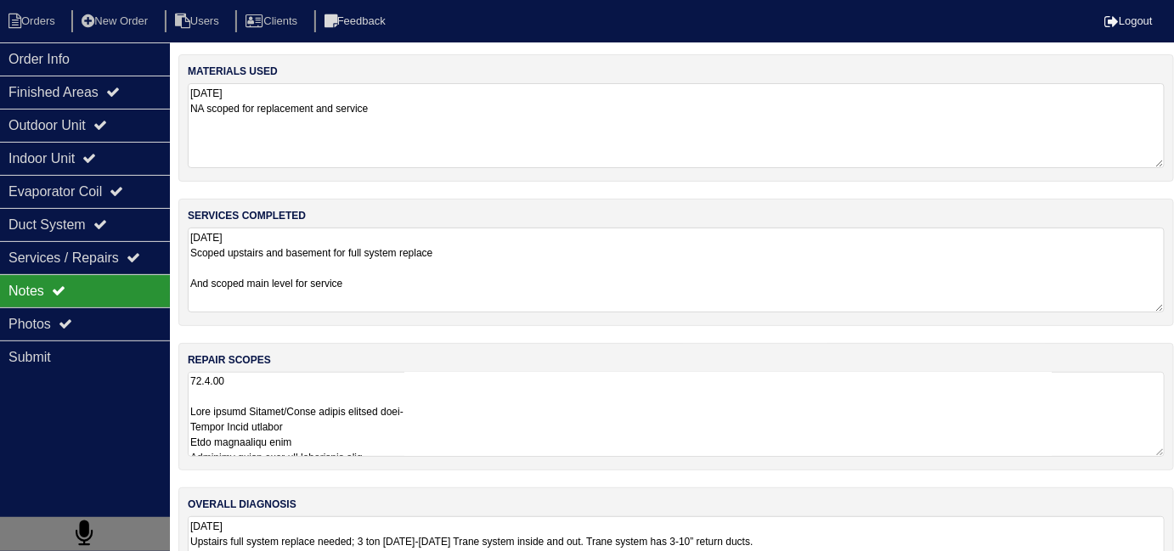
click at [8, 5] on nav "Orders New Order Users Clients Feedback Logout" at bounding box center [587, 21] width 1174 height 42
click at [15, 15] on icon at bounding box center [14, 21] width 13 height 15
select select "15"
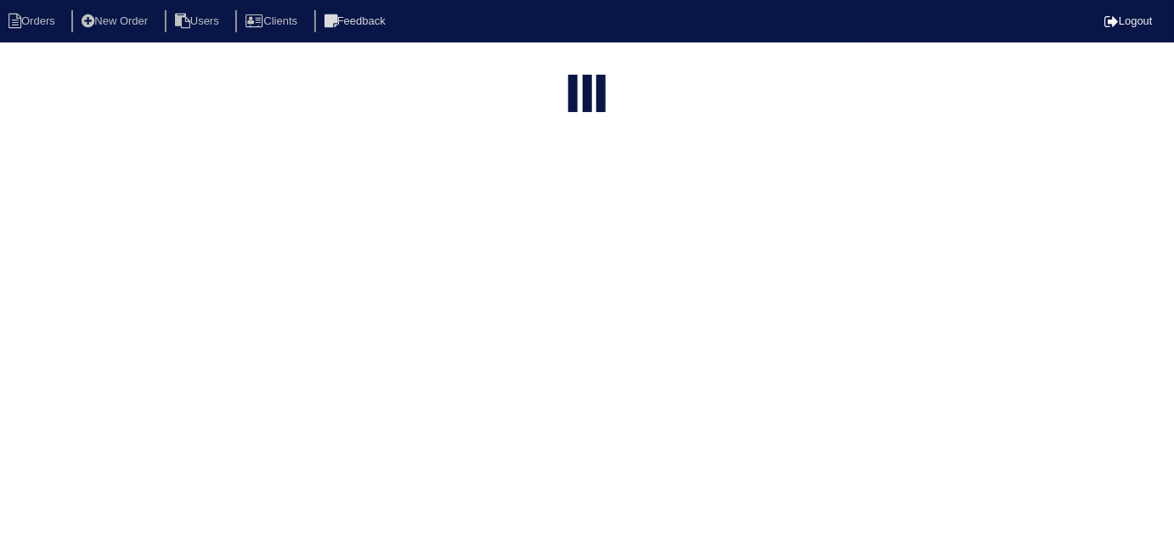
select select "field complete"
select select "need to quote"
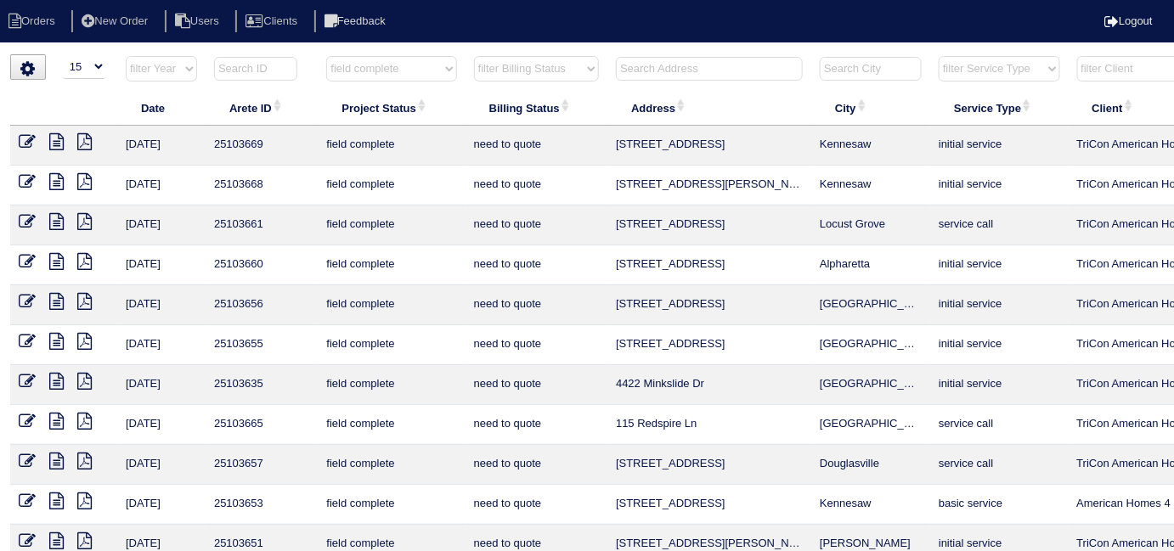
click at [371, 65] on select "filter Project Status -- Any Project Status -- new order assigned in progress f…" at bounding box center [391, 68] width 130 height 25
select select
click at [326, 56] on select "filter Project Status -- Any Project Status -- new order assigned in progress f…" at bounding box center [391, 68] width 130 height 25
select select "need to quote"
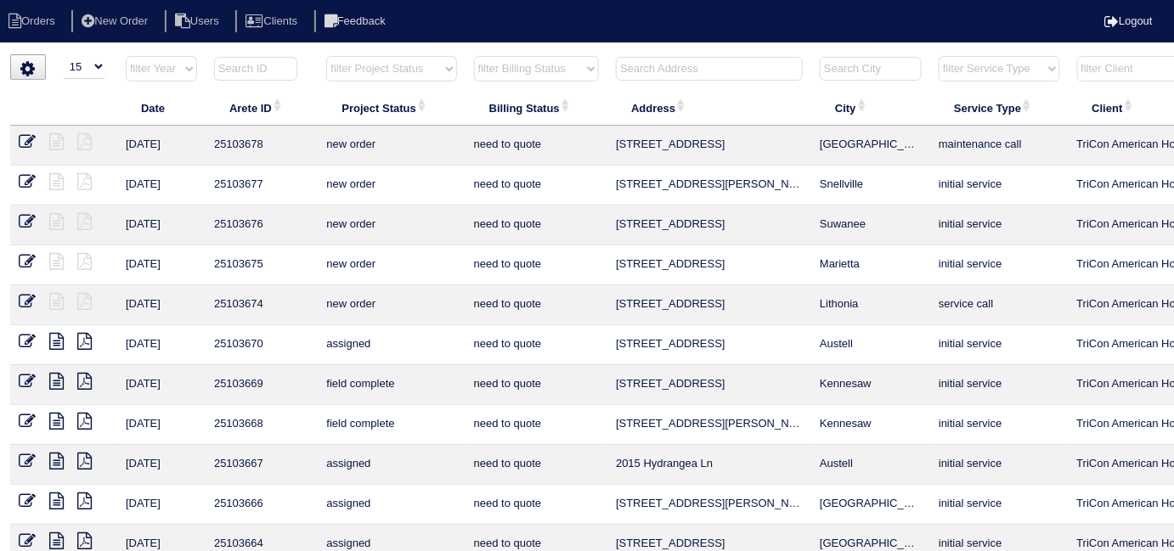
click at [500, 75] on select "filter Billing Status -- Any Billing Status -- need to quote quoted need to inv…" at bounding box center [536, 68] width 125 height 25
select select
click at [474, 56] on select "filter Billing Status -- Any Billing Status -- need to quote quoted need to inv…" at bounding box center [536, 68] width 125 height 25
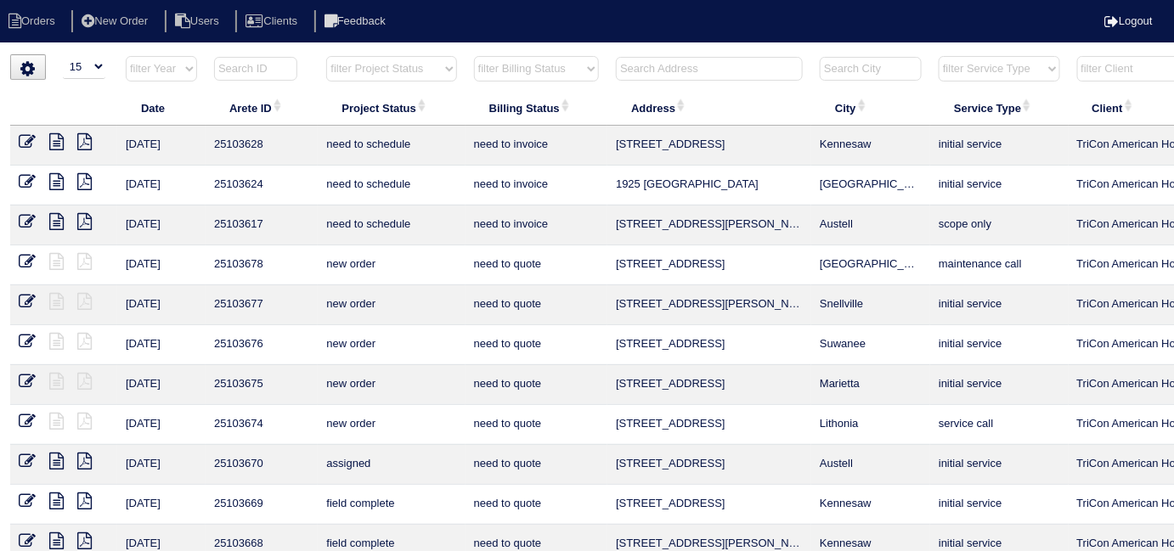
click at [631, 65] on input "text" at bounding box center [709, 69] width 187 height 24
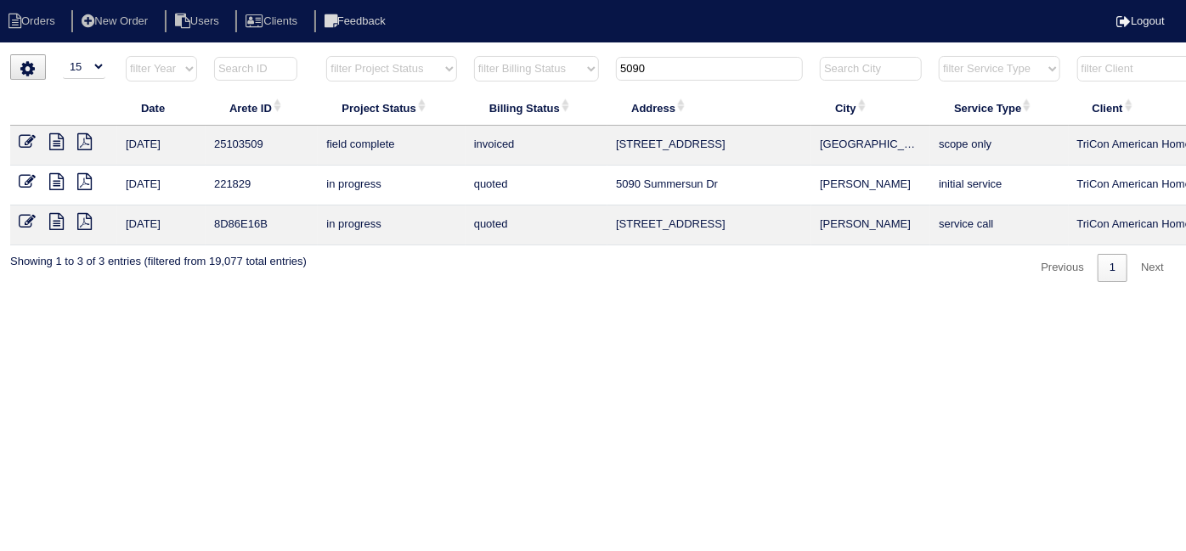
type input "5090"
click at [25, 147] on icon at bounding box center [27, 141] width 17 height 17
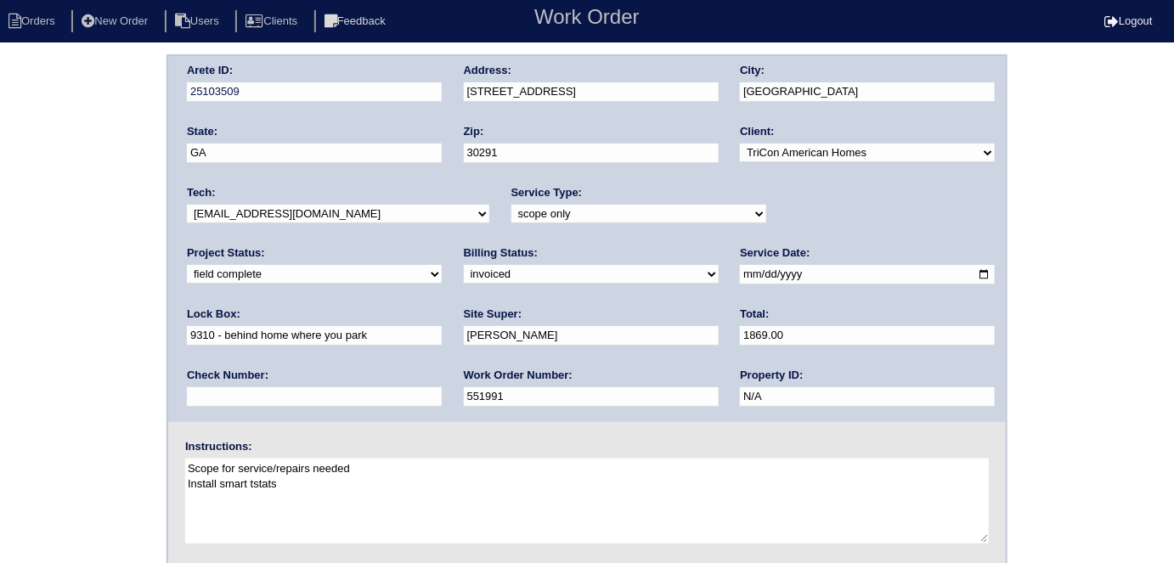
click at [0, 209] on div "Arete ID: 25103509 Address: [STREET_ADDRESS] City: [GEOGRAPHIC_DATA] State: [GE…" at bounding box center [587, 397] width 1174 height 687
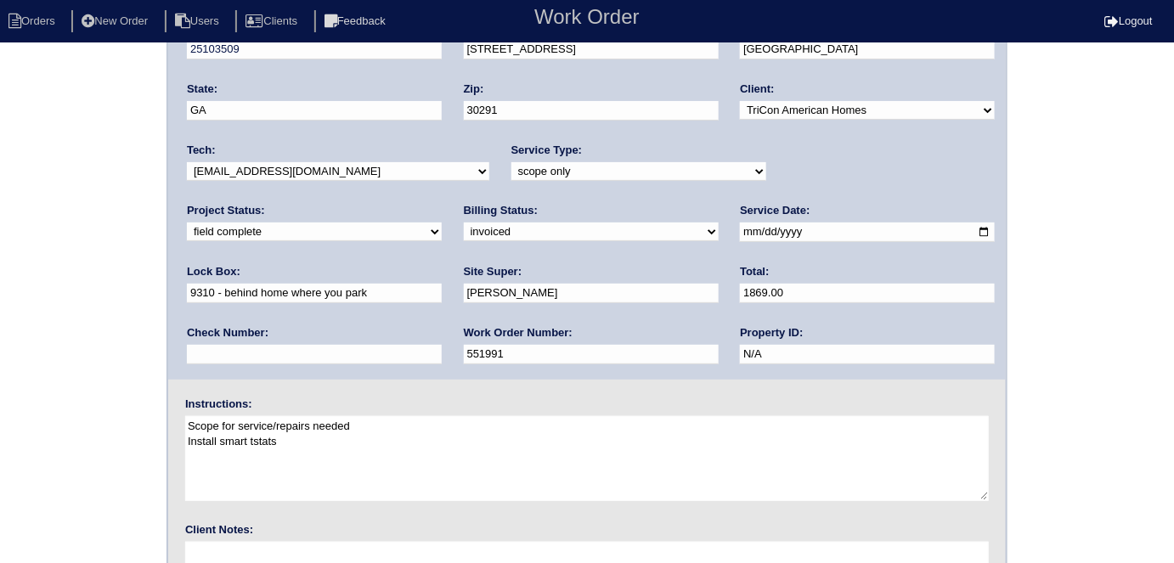
scroll to position [174, 0]
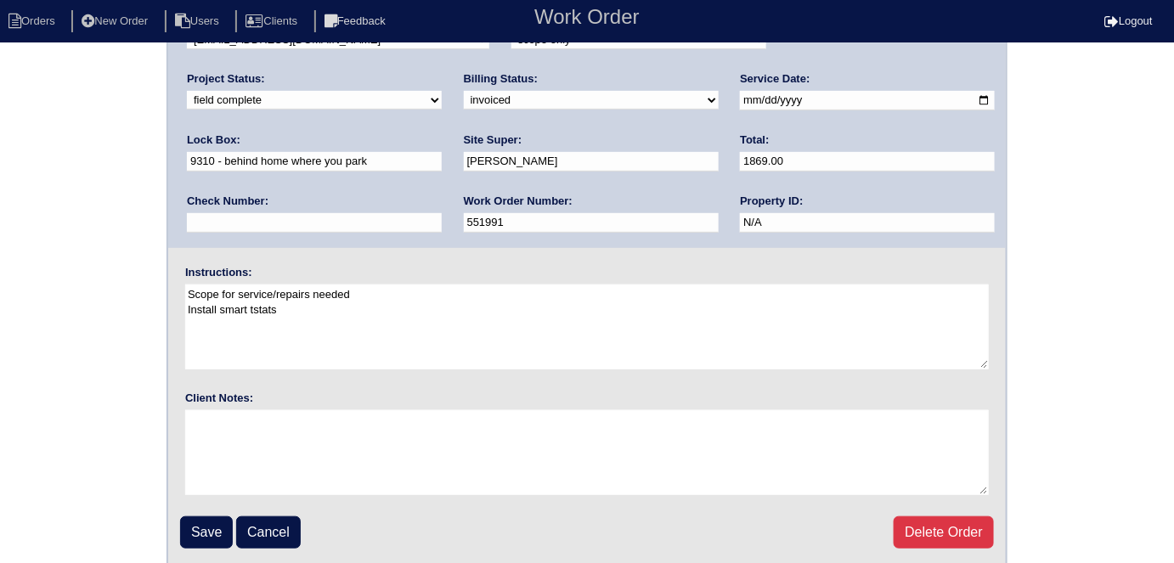
click at [215, 534] on input "Save" at bounding box center [206, 533] width 53 height 32
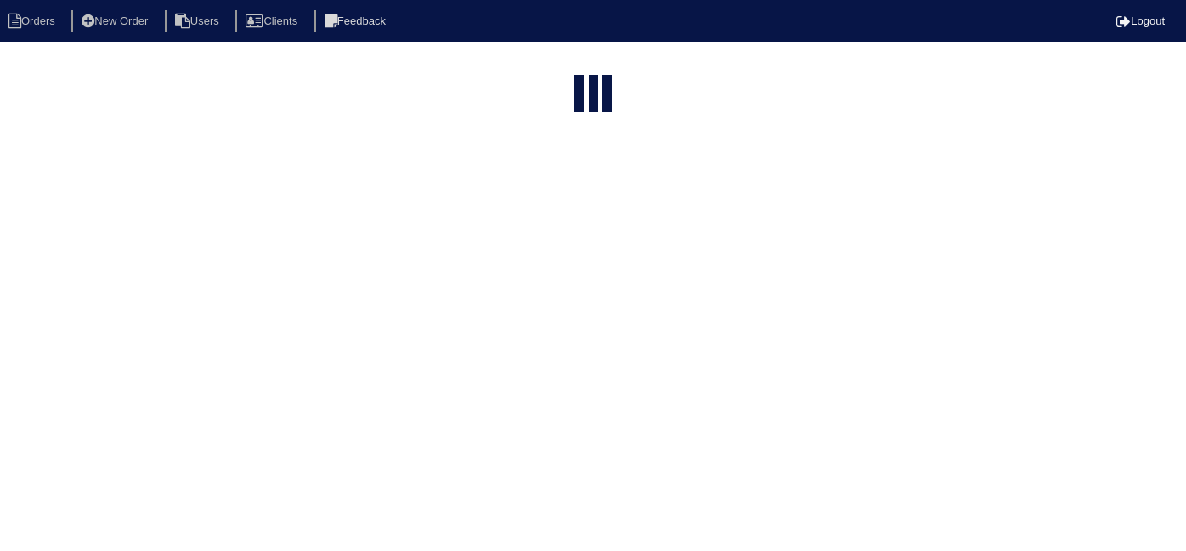
select select "15"
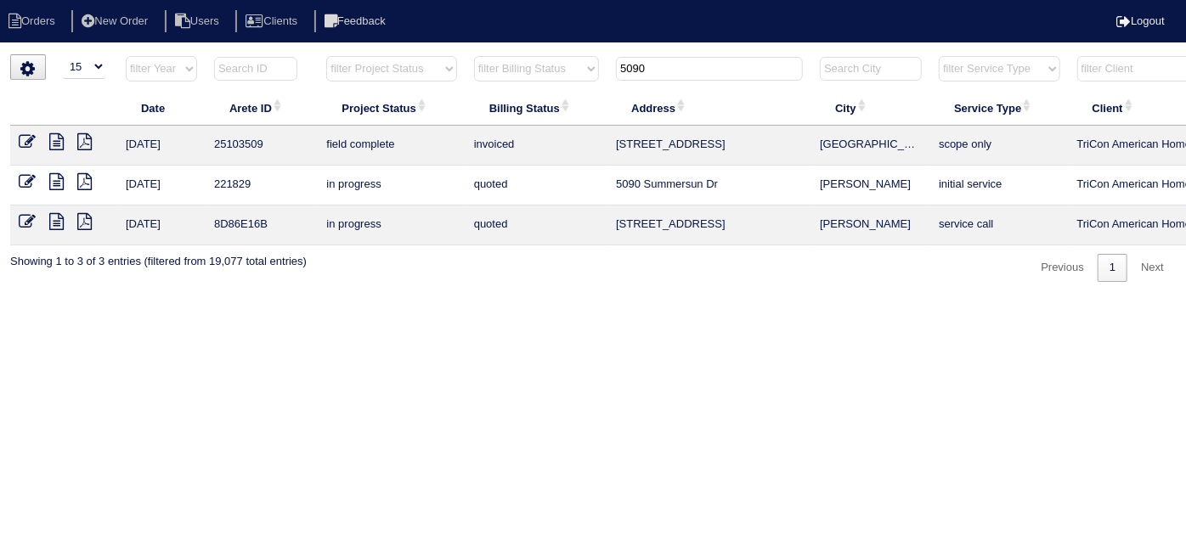
drag, startPoint x: 671, startPoint y: 66, endPoint x: 512, endPoint y: 3, distance: 171.7
click at [563, 54] on body "Orders New Order Users Clients Feedback Logout Orders New Order Users Clients M…" at bounding box center [593, 168] width 1186 height 228
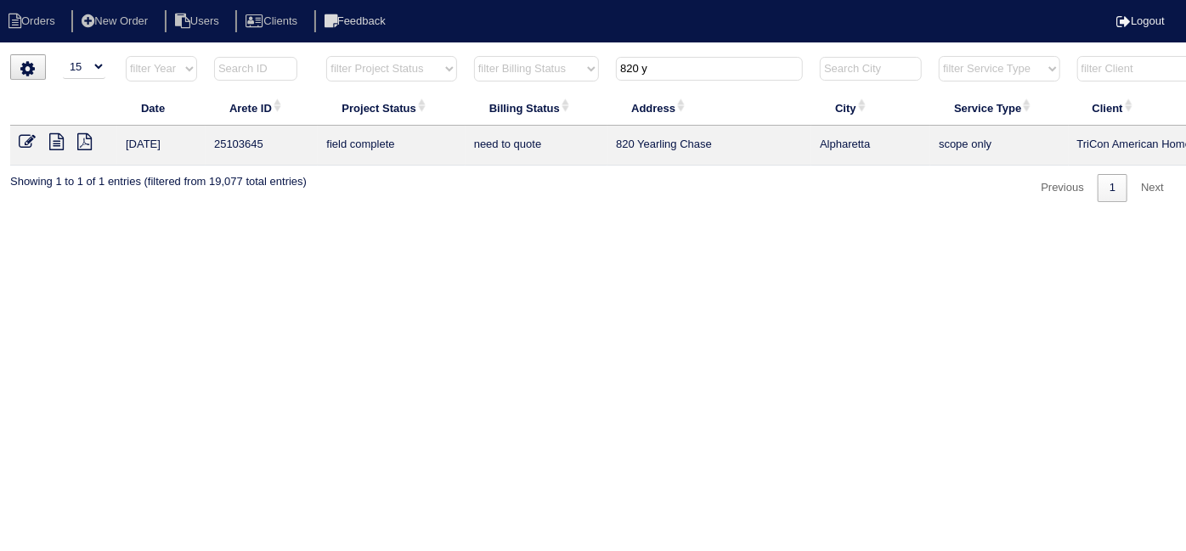
type input "820 y"
click at [59, 138] on icon at bounding box center [56, 141] width 14 height 17
click at [24, 148] on icon at bounding box center [27, 141] width 17 height 17
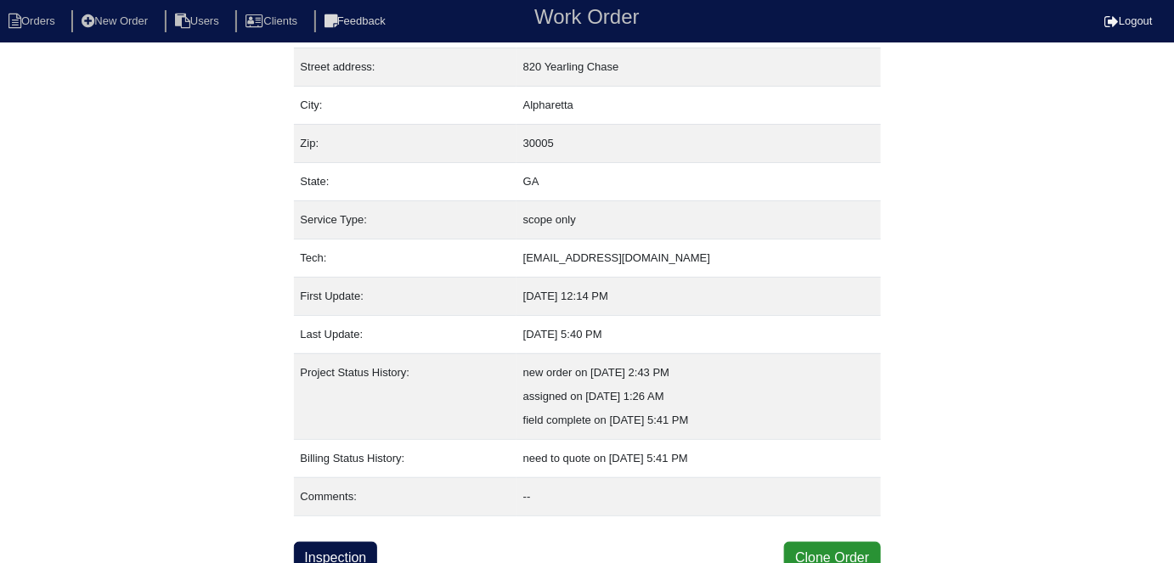
scroll to position [89, 0]
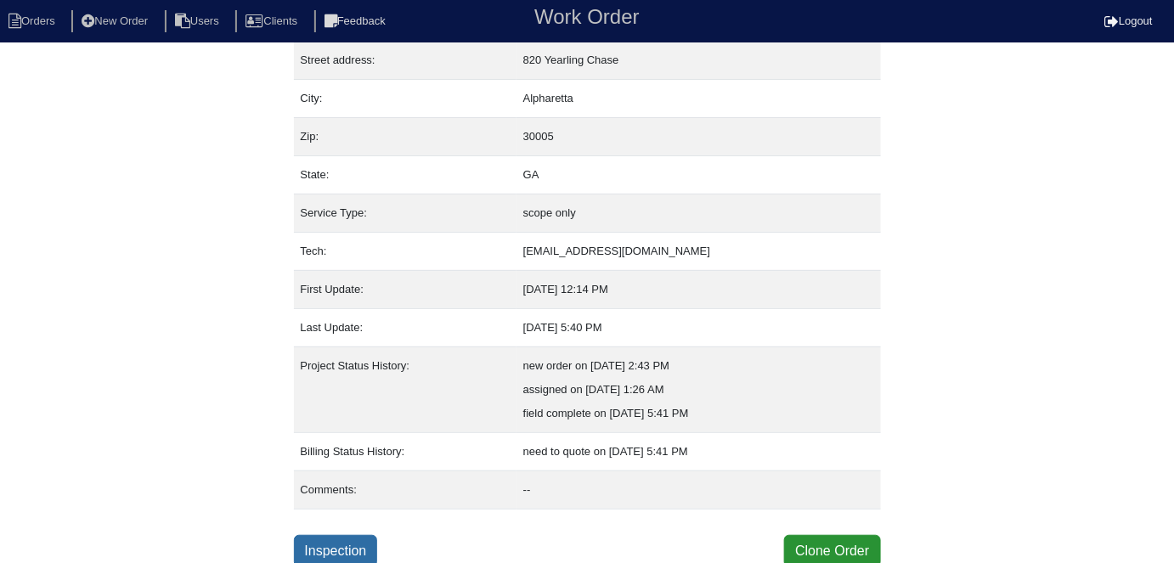
click at [329, 537] on link "Inspection" at bounding box center [336, 551] width 84 height 32
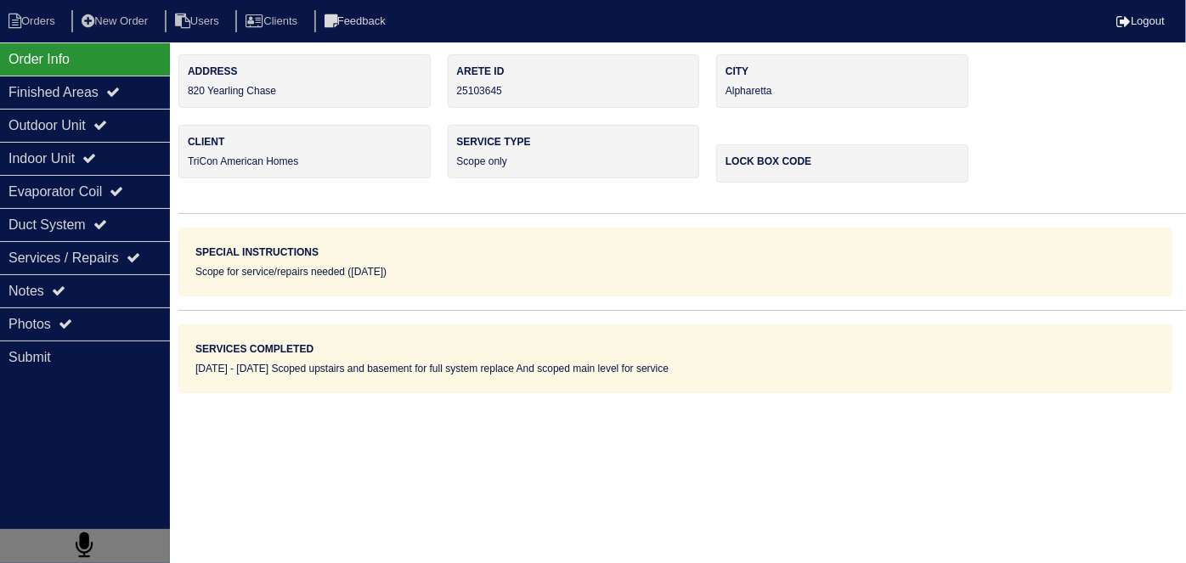
click at [45, 126] on div "Outdoor Unit" at bounding box center [85, 125] width 170 height 33
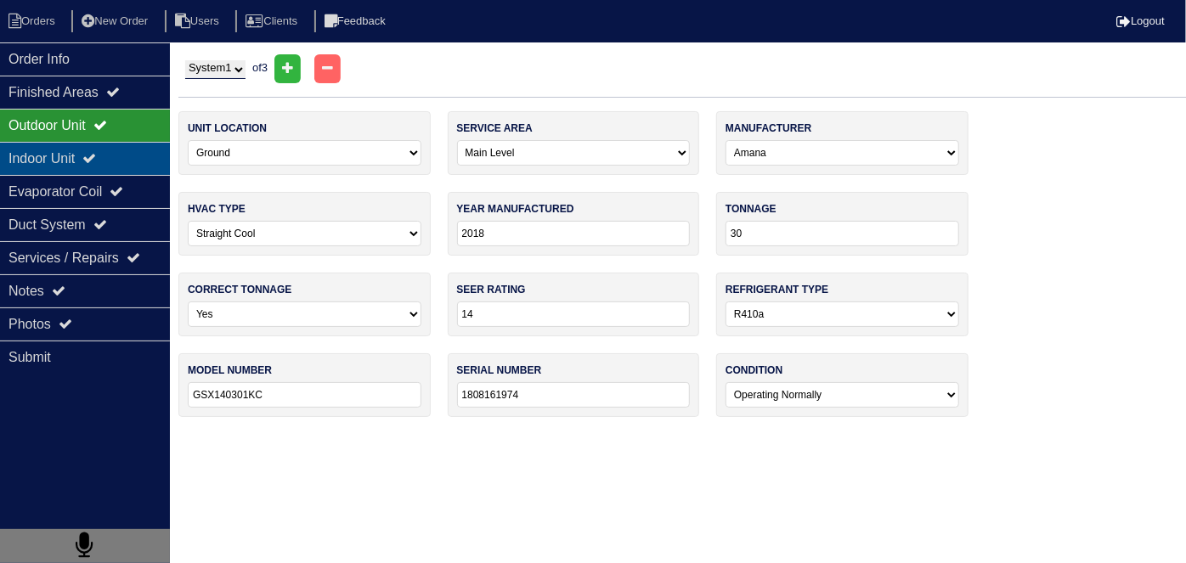
click at [49, 163] on div "Indoor Unit" at bounding box center [85, 158] width 170 height 33
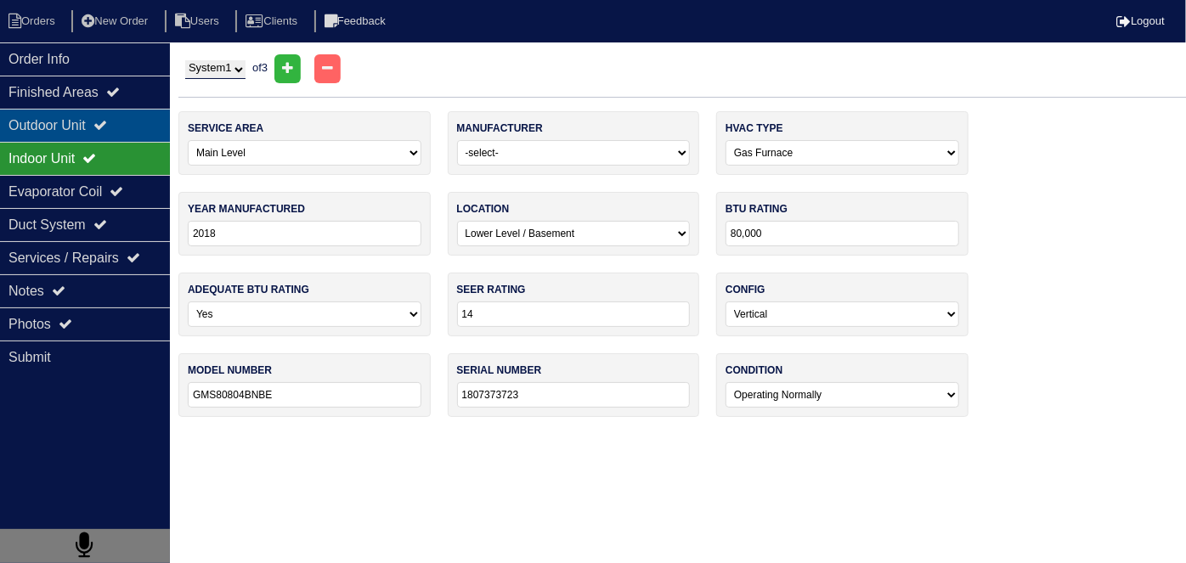
click at [37, 122] on div "Outdoor Unit" at bounding box center [85, 125] width 170 height 33
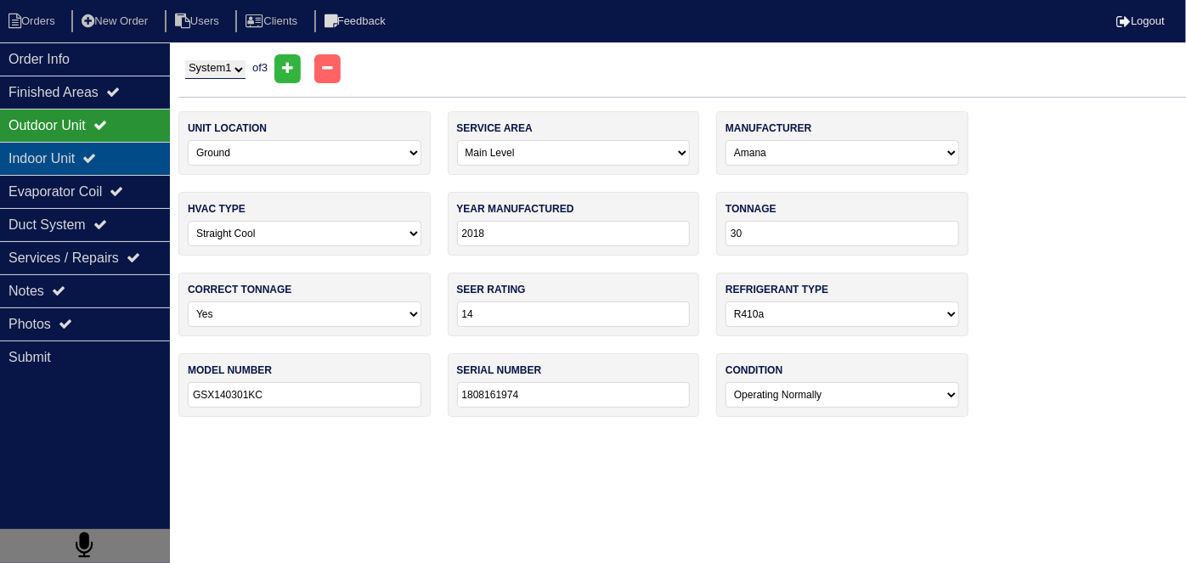
click at [38, 148] on div "Indoor Unit" at bounding box center [85, 158] width 170 height 33
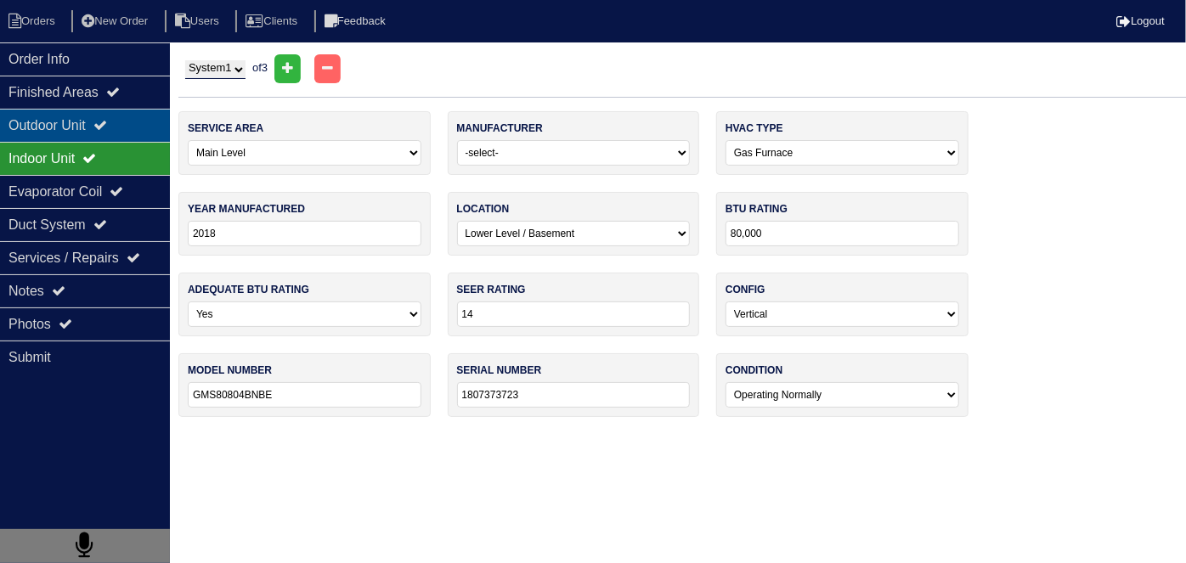
click at [37, 122] on div "Outdoor Unit" at bounding box center [85, 125] width 170 height 33
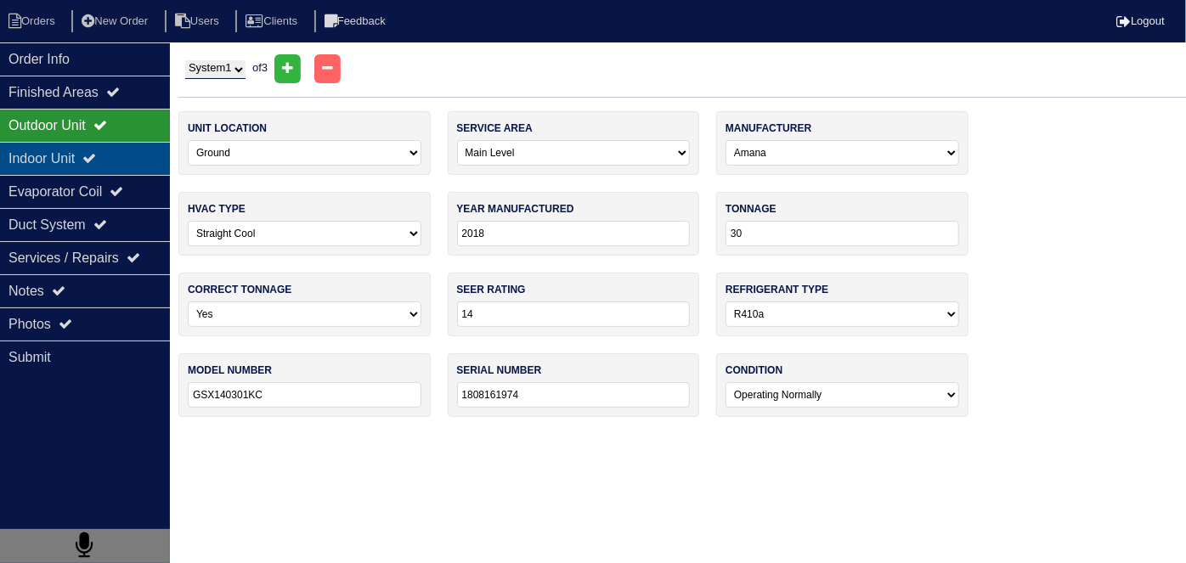
click at [24, 161] on div "Indoor Unit" at bounding box center [85, 158] width 170 height 33
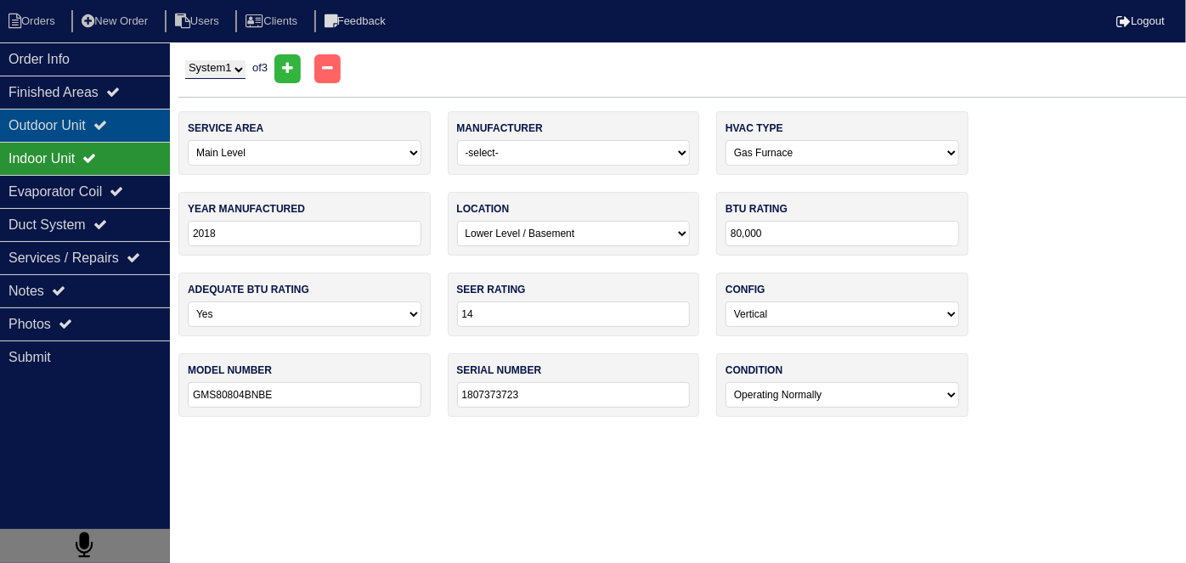
click at [48, 122] on div "Outdoor Unit" at bounding box center [85, 125] width 170 height 33
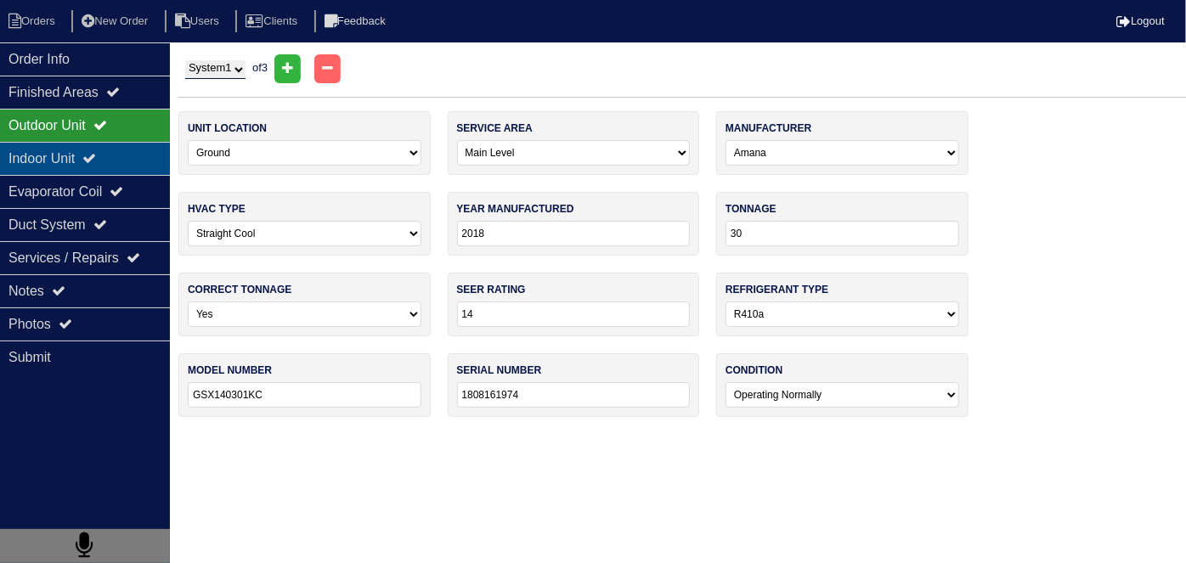
click at [43, 154] on div "Indoor Unit" at bounding box center [85, 158] width 170 height 33
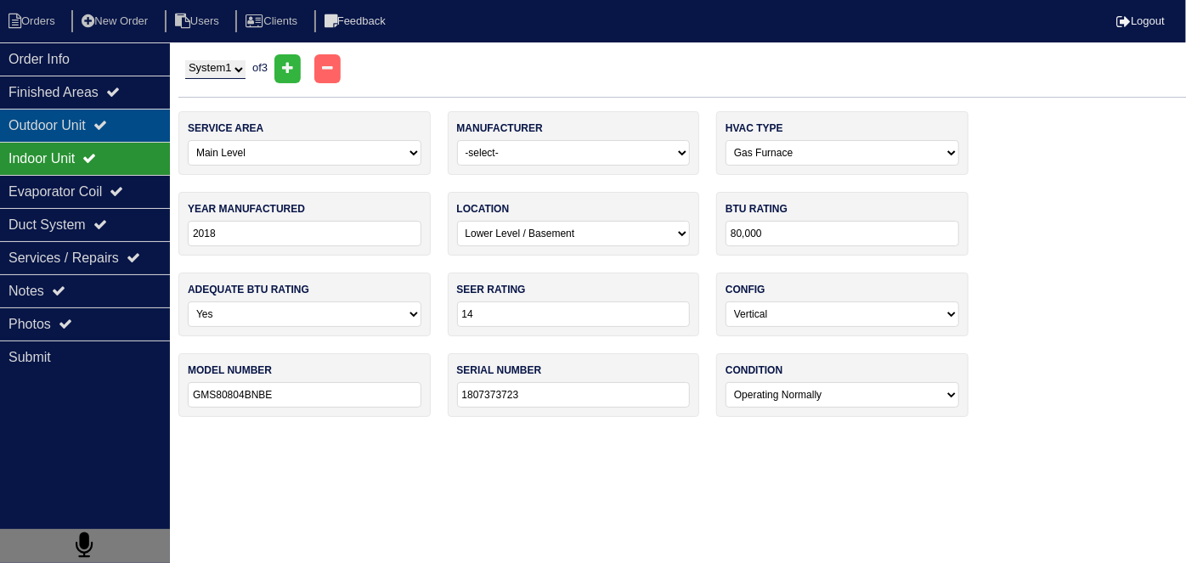
click at [45, 123] on div "Outdoor Unit" at bounding box center [85, 125] width 170 height 33
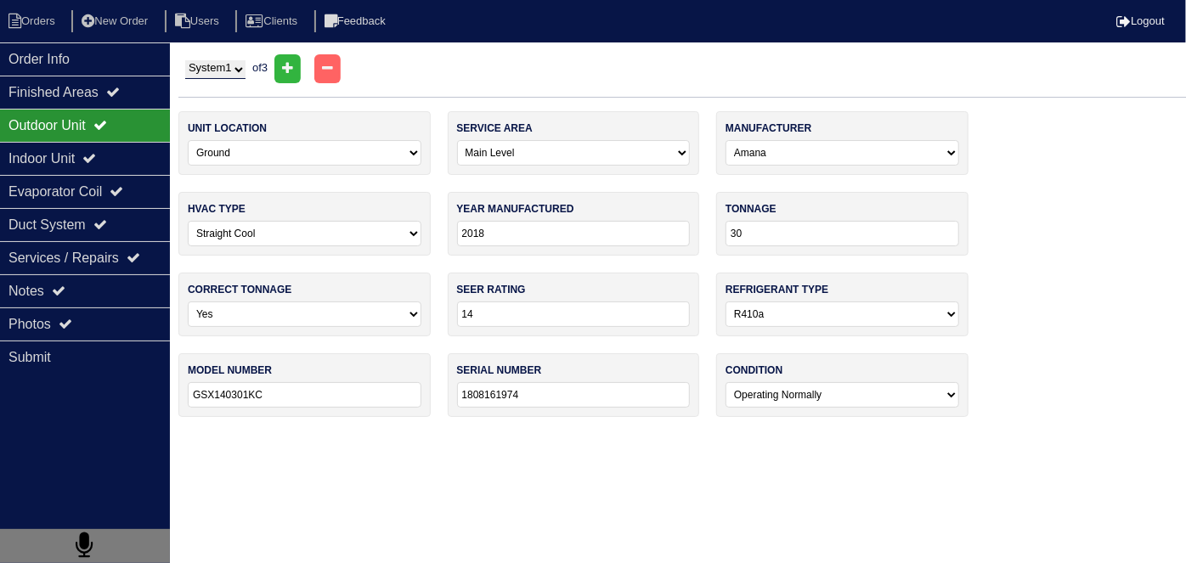
click at [214, 65] on select "System 1 System 2 System 3" at bounding box center [215, 69] width 60 height 19
select select "2"
click at [185, 60] on select "System 1 System 2 System 3" at bounding box center [215, 69] width 60 height 19
select select "2"
select select "Carrier"
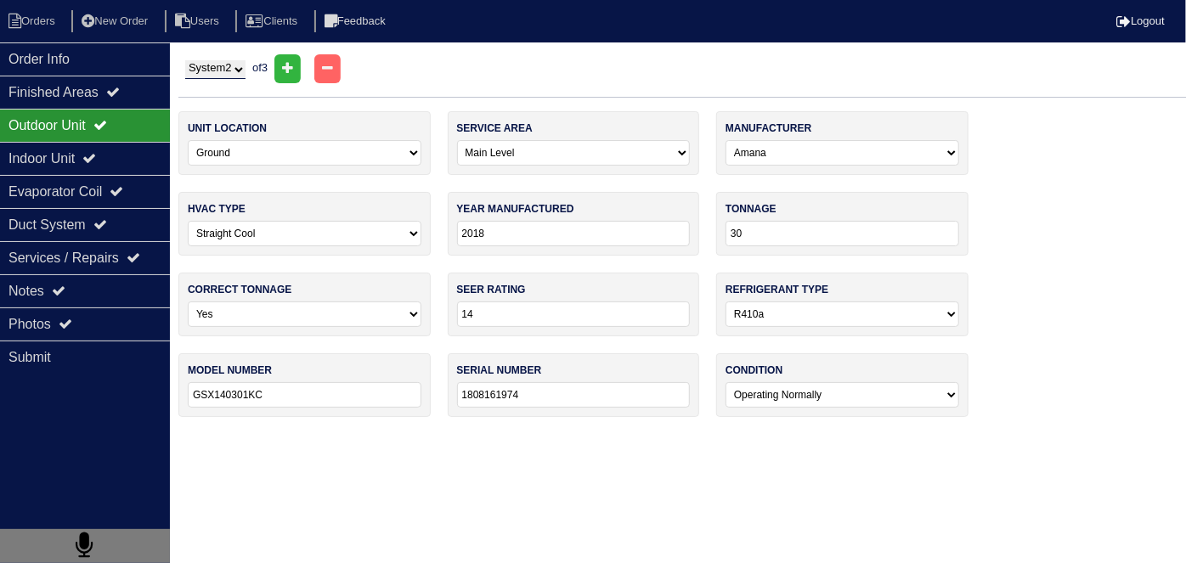
type input "1999"
type input "24"
type input "13"
select select "0"
type input "38CKC024330"
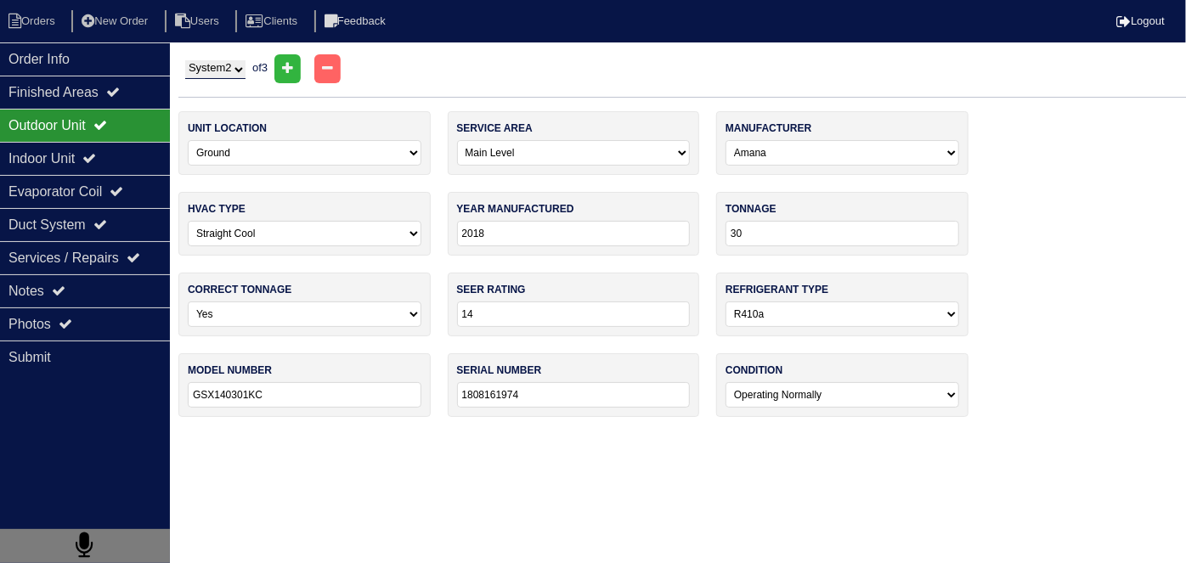
type input "4699E15728."
select select "2"
click at [96, 152] on icon at bounding box center [89, 158] width 14 height 14
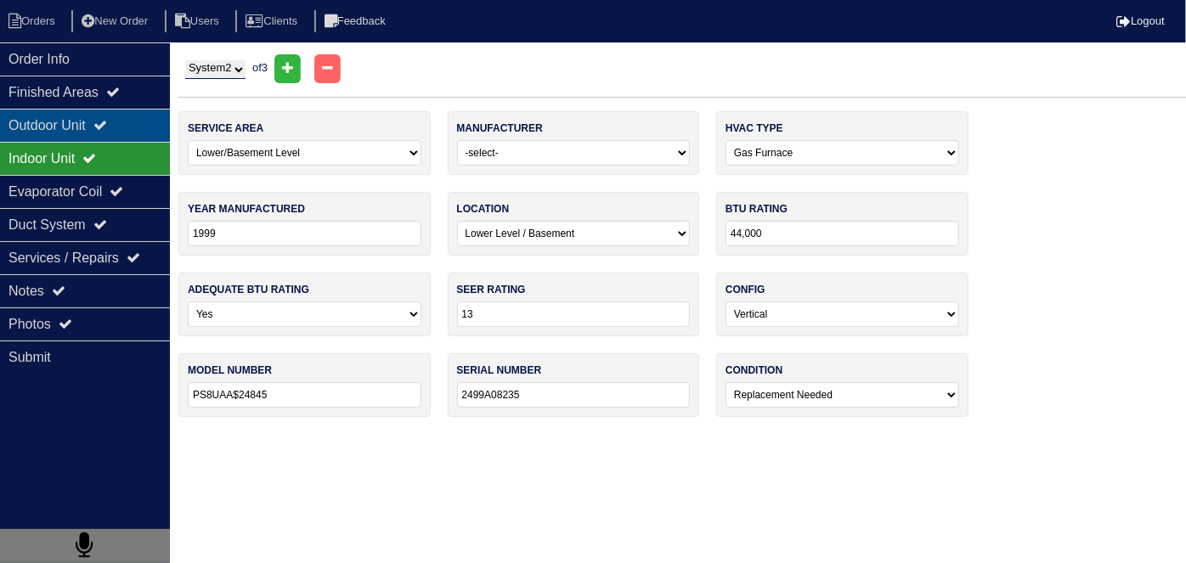
click at [84, 124] on div "Outdoor Unit" at bounding box center [85, 125] width 170 height 33
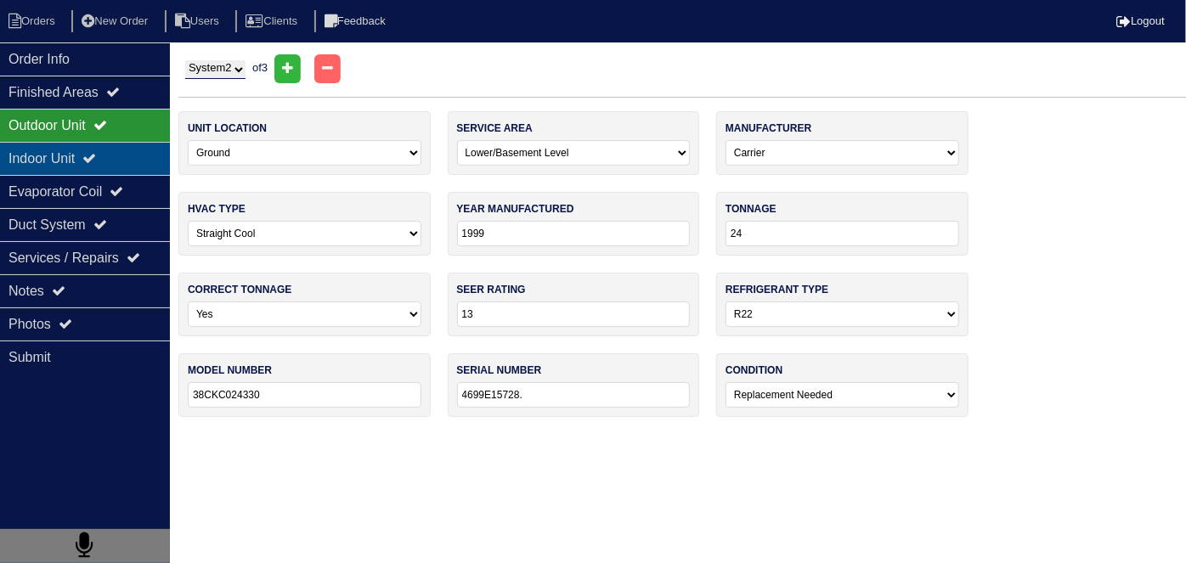
click at [47, 149] on div "Indoor Unit" at bounding box center [85, 158] width 170 height 33
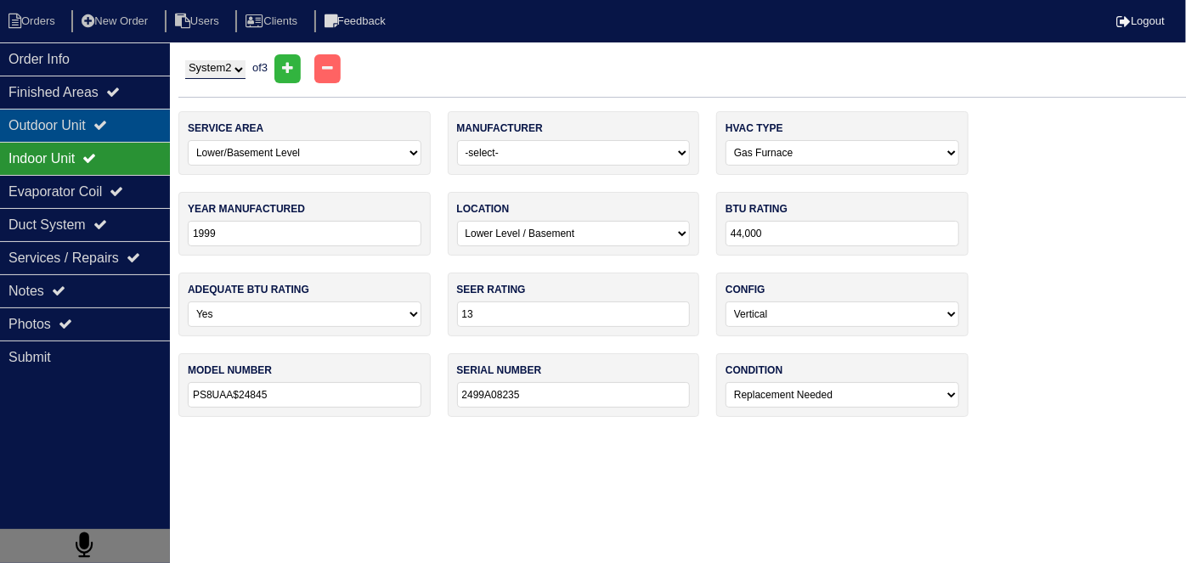
click at [42, 111] on div "Outdoor Unit" at bounding box center [85, 125] width 170 height 33
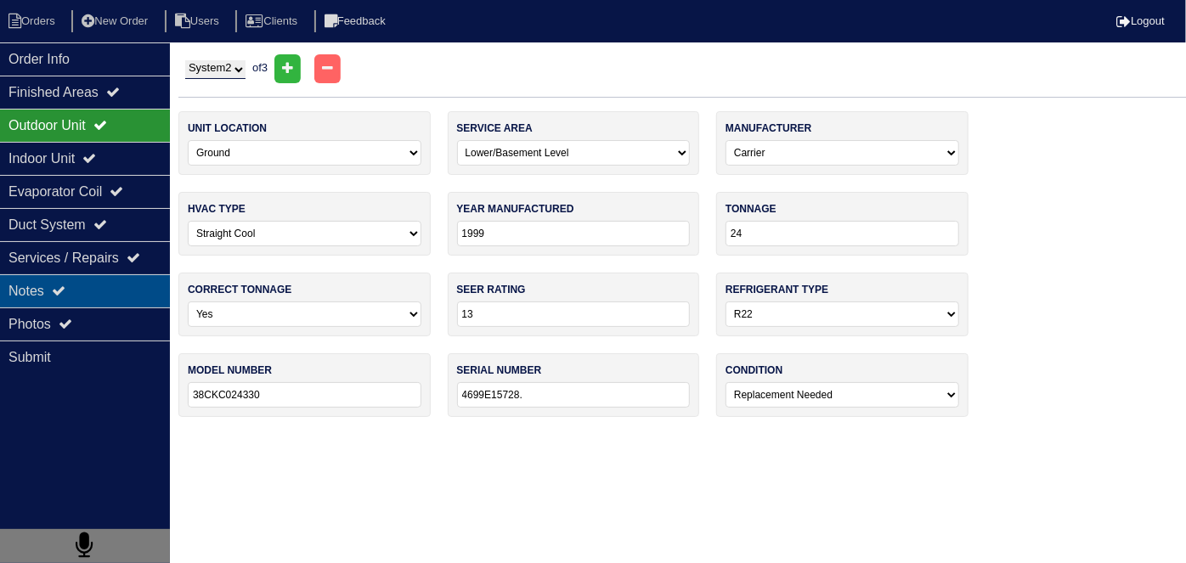
click at [84, 294] on div "Notes" at bounding box center [85, 290] width 170 height 33
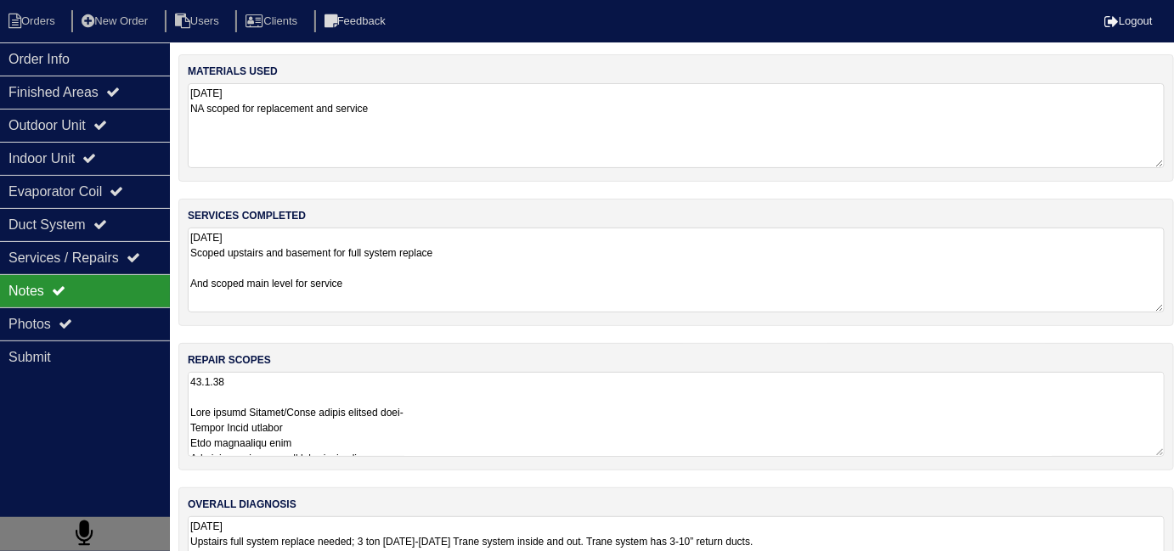
click at [493, 433] on textarea at bounding box center [676, 414] width 977 height 85
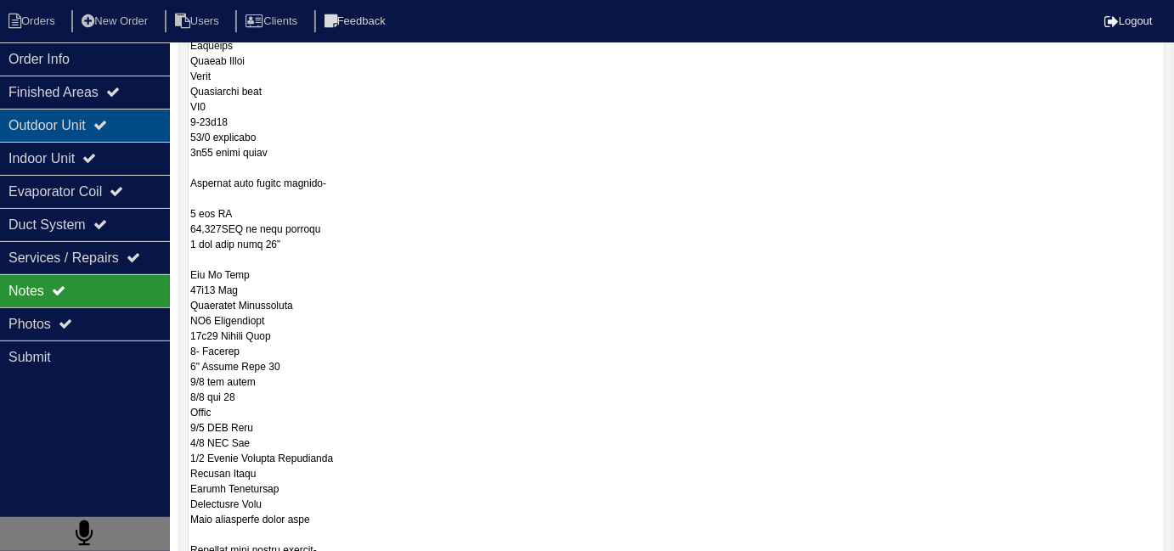
scroll to position [76, 0]
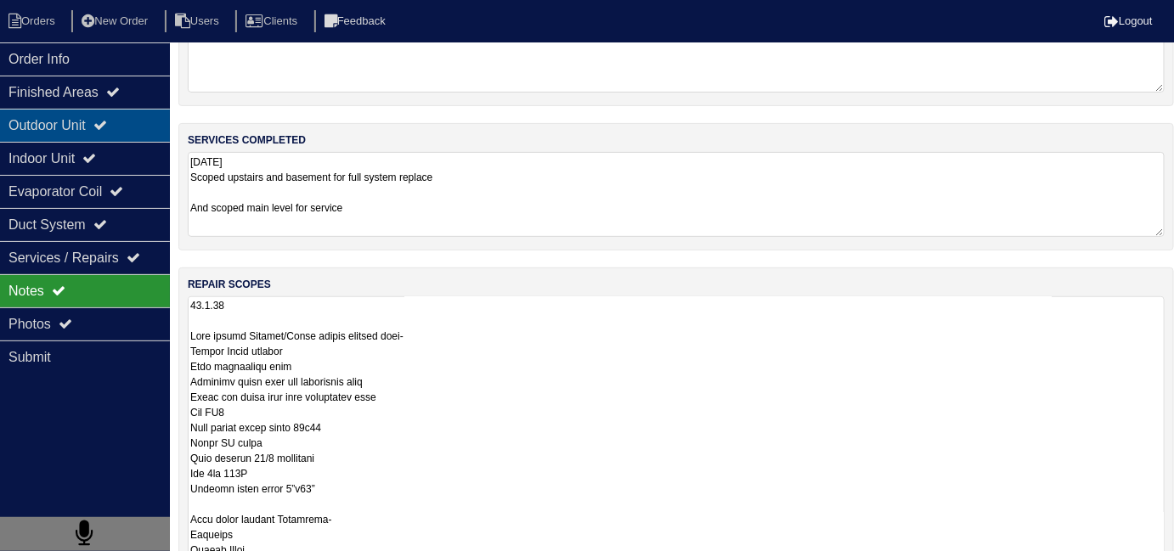
click at [59, 132] on div "Outdoor Unit" at bounding box center [85, 125] width 170 height 33
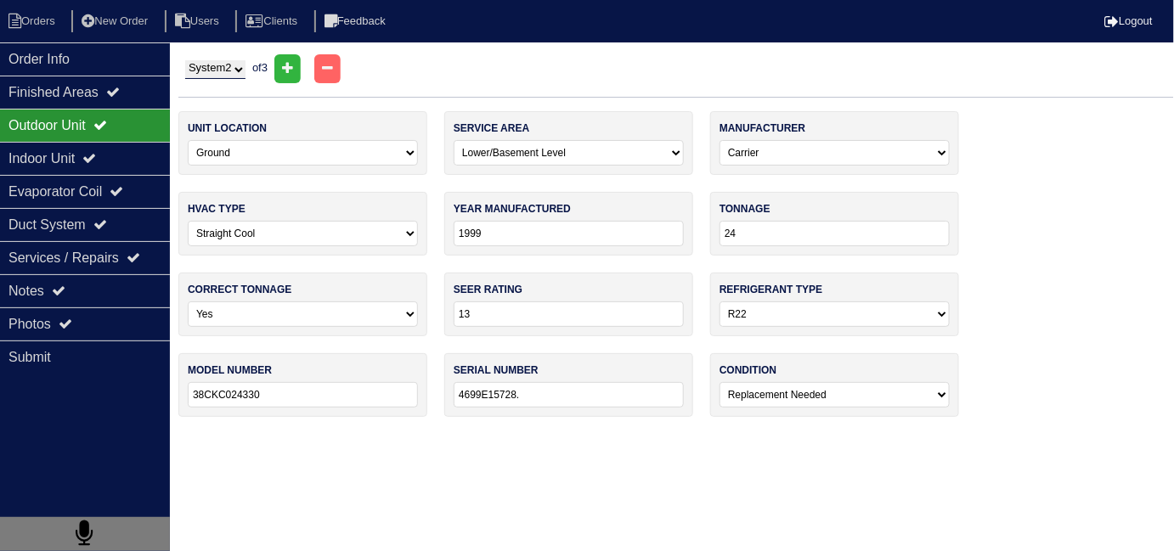
scroll to position [0, 0]
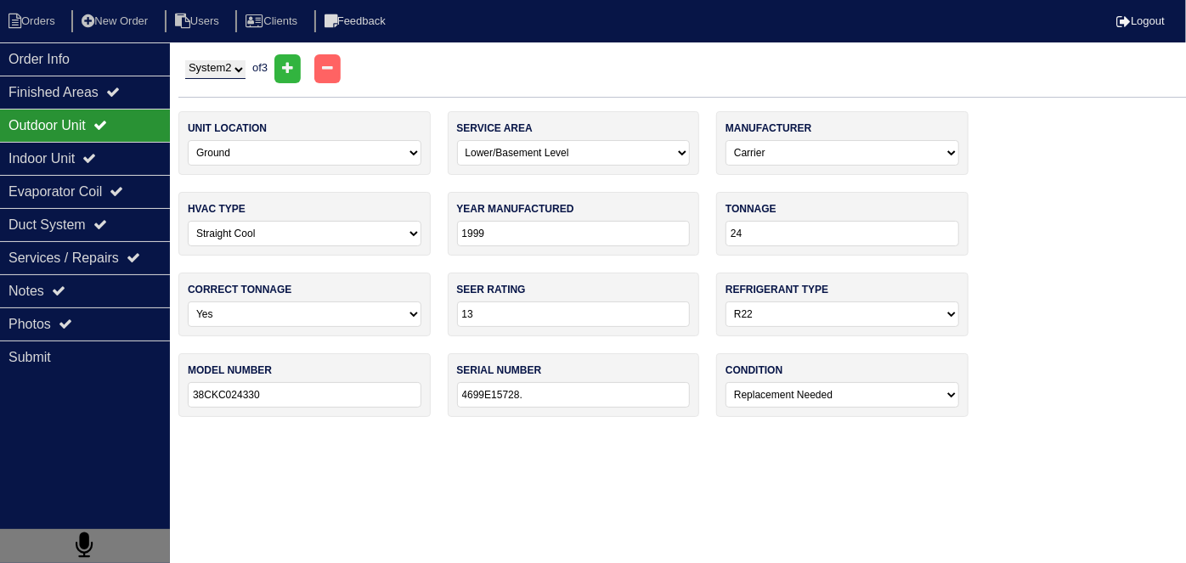
click at [233, 68] on select "System 1 System 2 System 3" at bounding box center [215, 69] width 60 height 19
select select "1"
click at [185, 60] on select "System 1 System 2 System 3" at bounding box center [215, 69] width 60 height 19
select select "0"
select select "Amana"
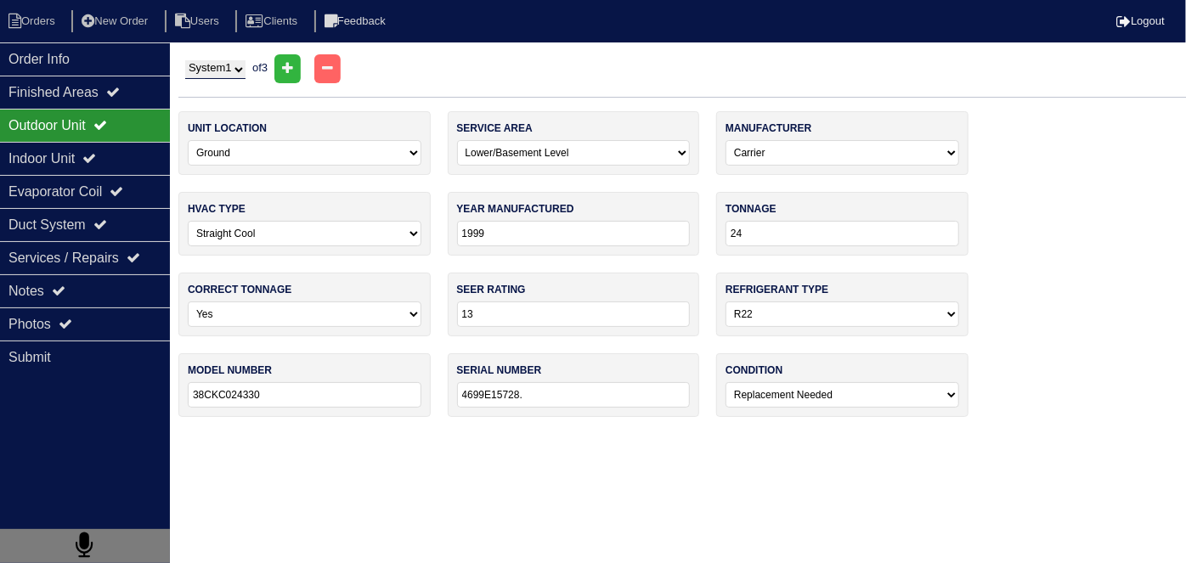
type input "2018"
type input "30"
type input "14"
select select "1"
type input "GSX140301KC"
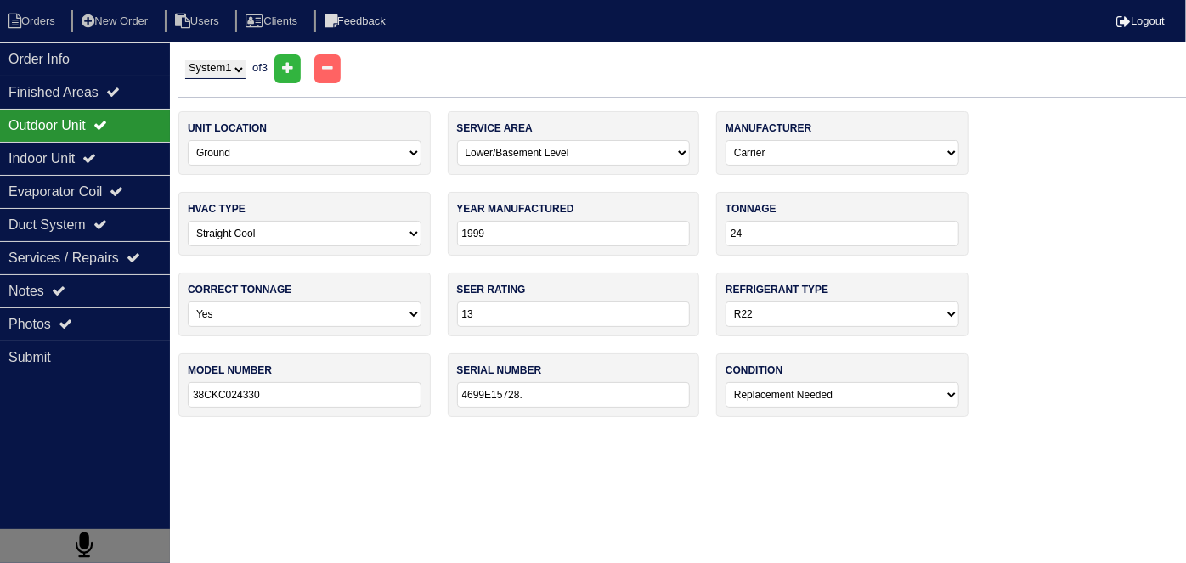
type input "1808161974"
select select "0"
click at [217, 74] on select "System 1 System 2 System 3" at bounding box center [215, 69] width 60 height 19
select select "2"
click at [185, 60] on select "System 1 System 2 System 3" at bounding box center [215, 69] width 60 height 19
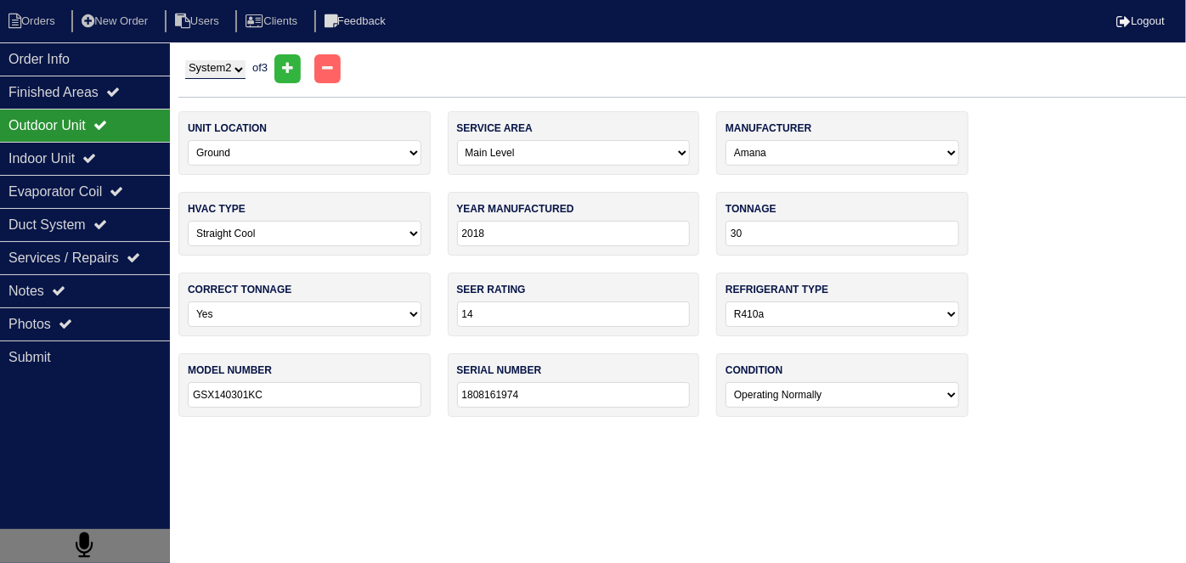
select select "2"
select select "Carrier"
type input "1999"
type input "24"
type input "13"
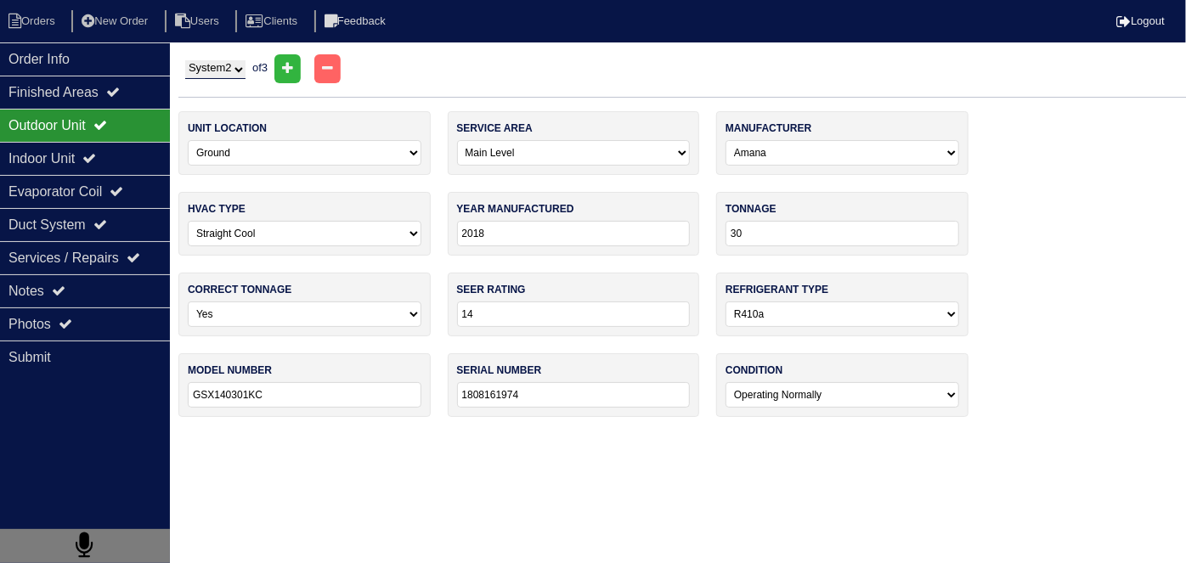
select select "0"
type input "38CKC024330"
type input "4699E15728."
select select "2"
click at [95, 278] on div "Notes" at bounding box center [85, 290] width 170 height 33
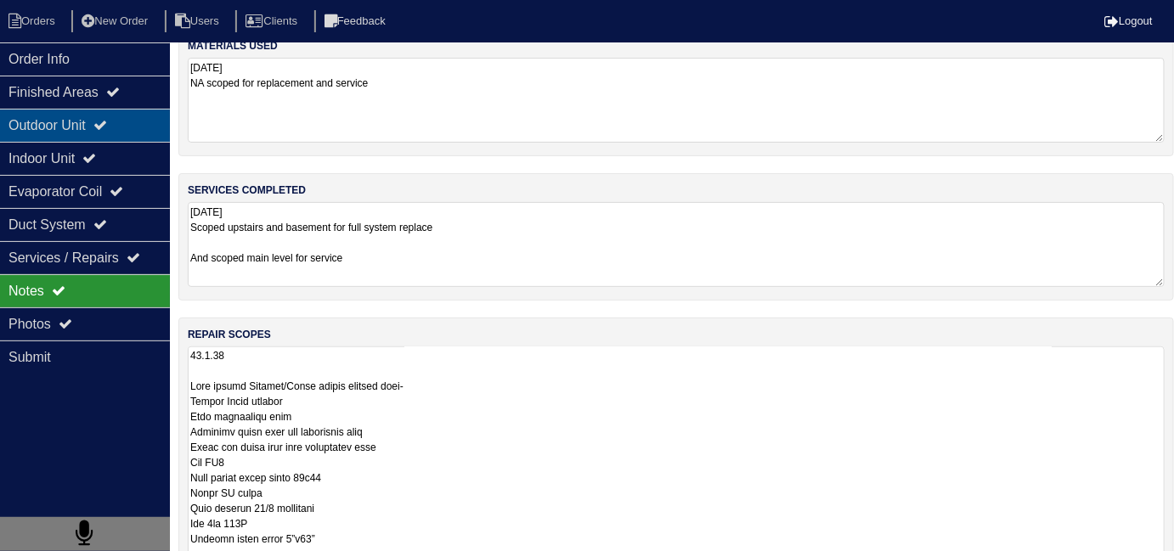
click at [82, 132] on div "Outdoor Unit" at bounding box center [85, 125] width 170 height 33
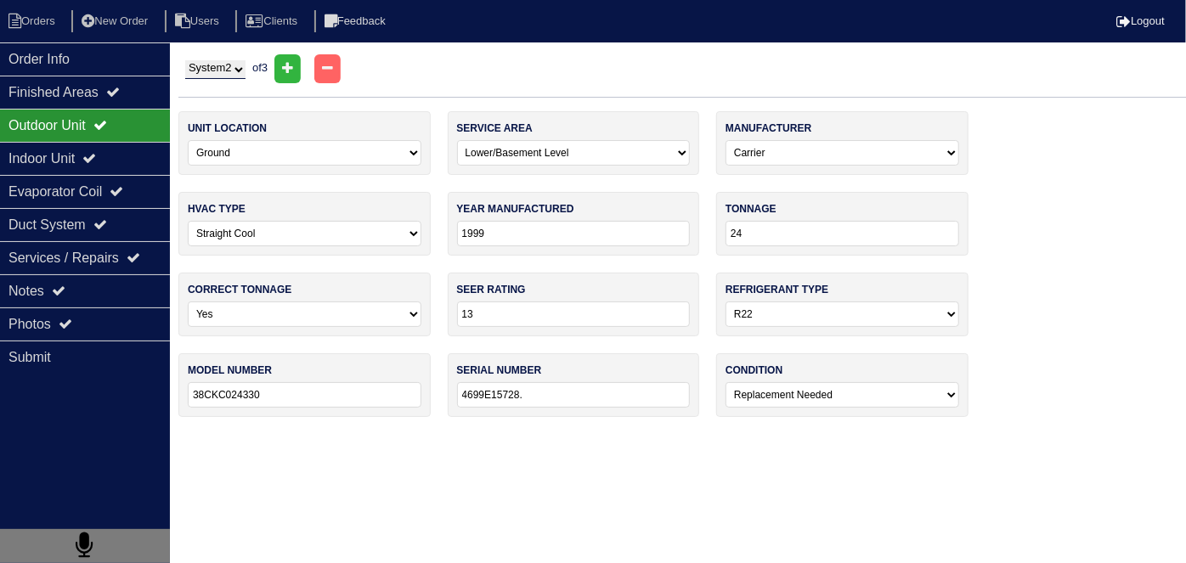
click at [212, 77] on select "System 1 System 2 System 3" at bounding box center [215, 69] width 60 height 19
select select "3"
click at [185, 60] on select "System 1 System 2 System 3" at bounding box center [215, 69] width 60 height 19
select select "1"
select select "Trane"
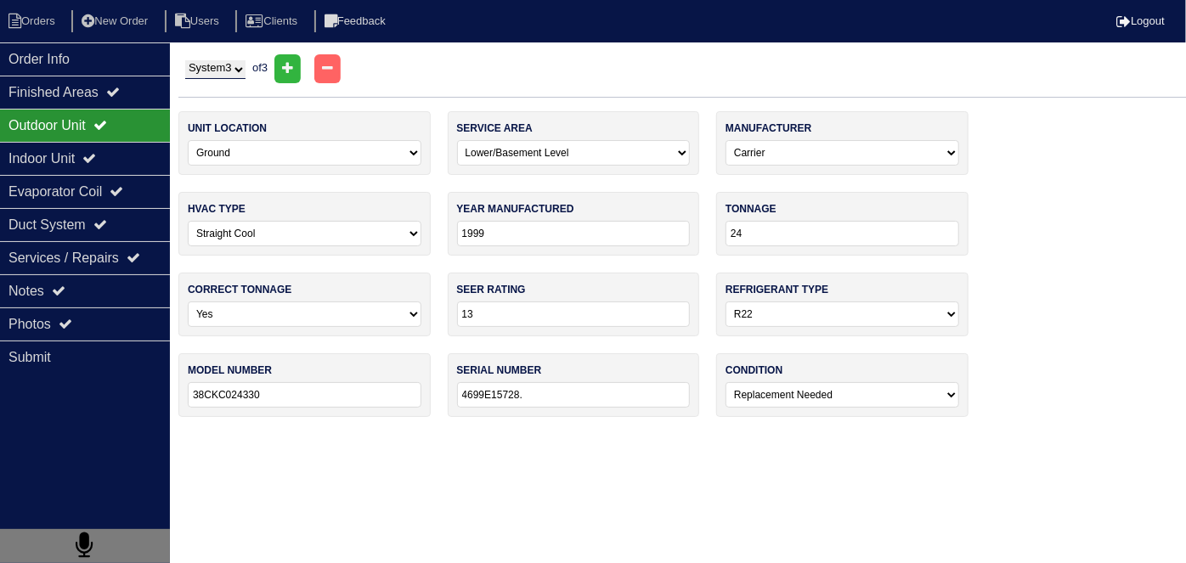
type input "2008"
type input "36"
type input "14"
select select "1"
type input "4TTR3036A1000AA"
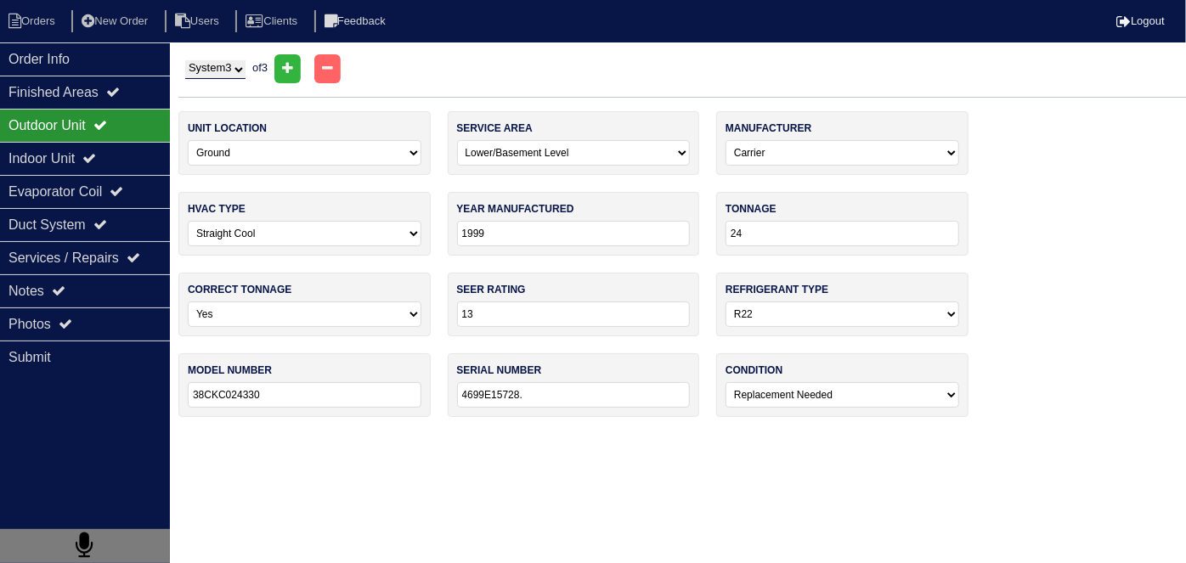
type input "8304L6B3F"
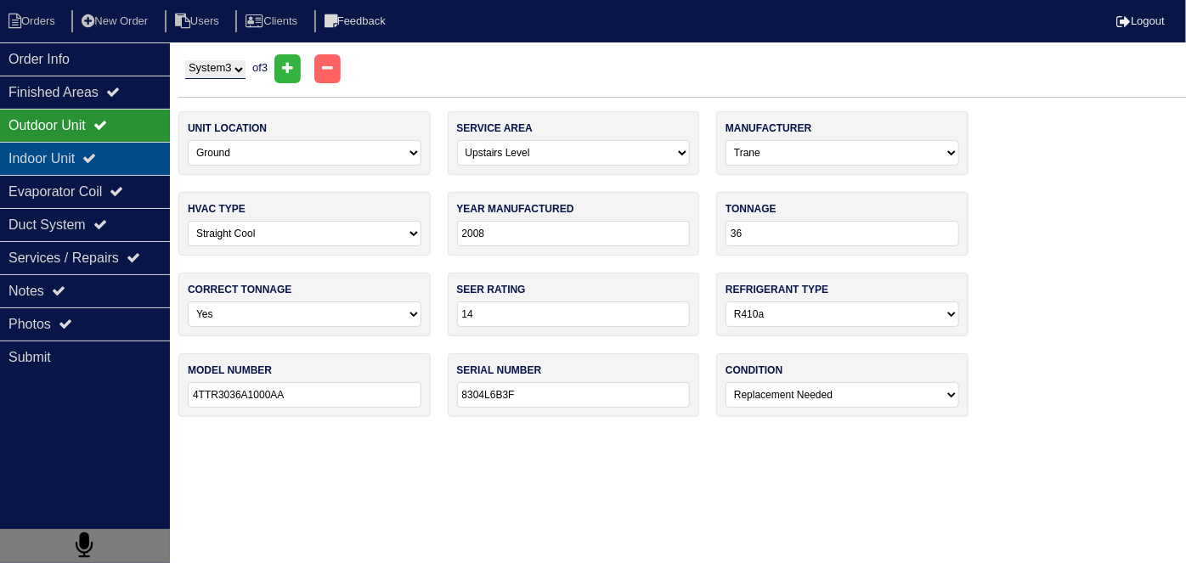
click at [42, 161] on div "Indoor Unit" at bounding box center [85, 158] width 170 height 33
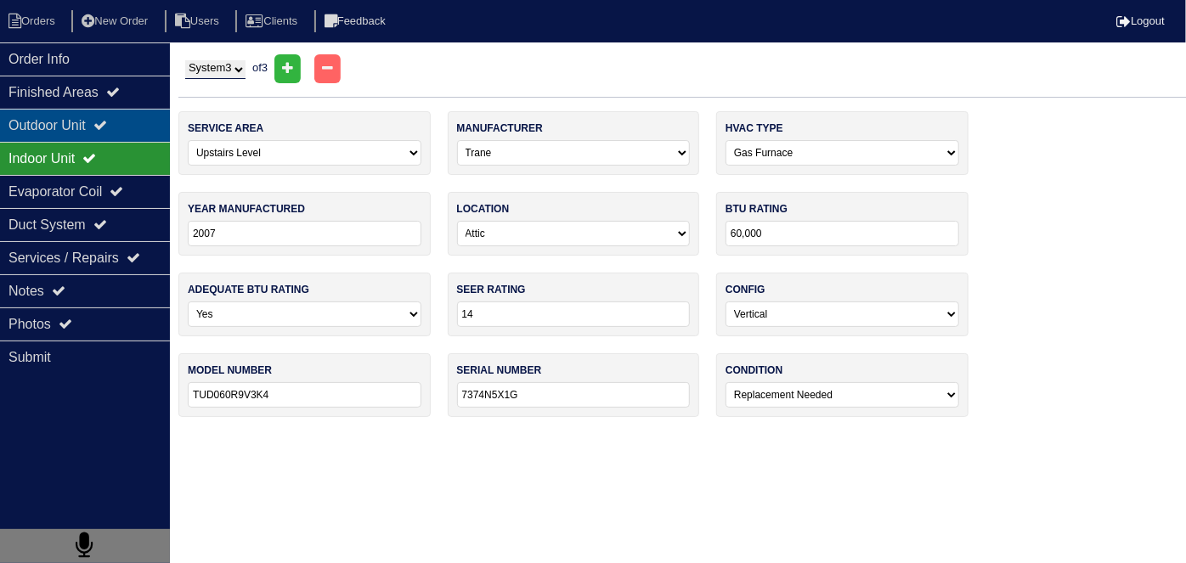
click at [31, 129] on div "Outdoor Unit" at bounding box center [85, 125] width 170 height 33
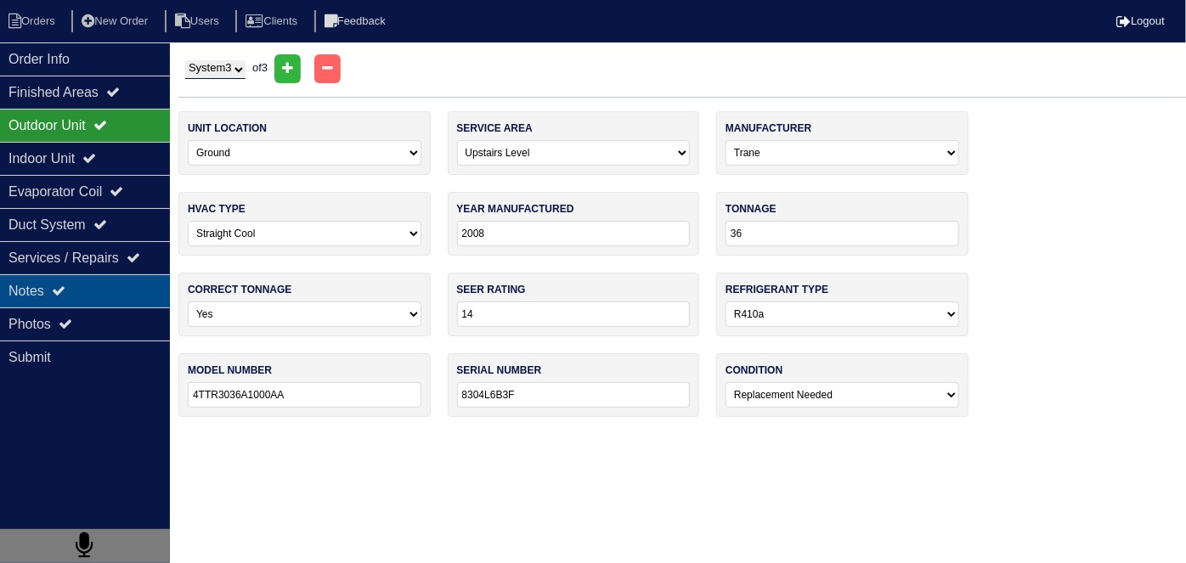
click at [124, 285] on div "Notes" at bounding box center [85, 290] width 170 height 33
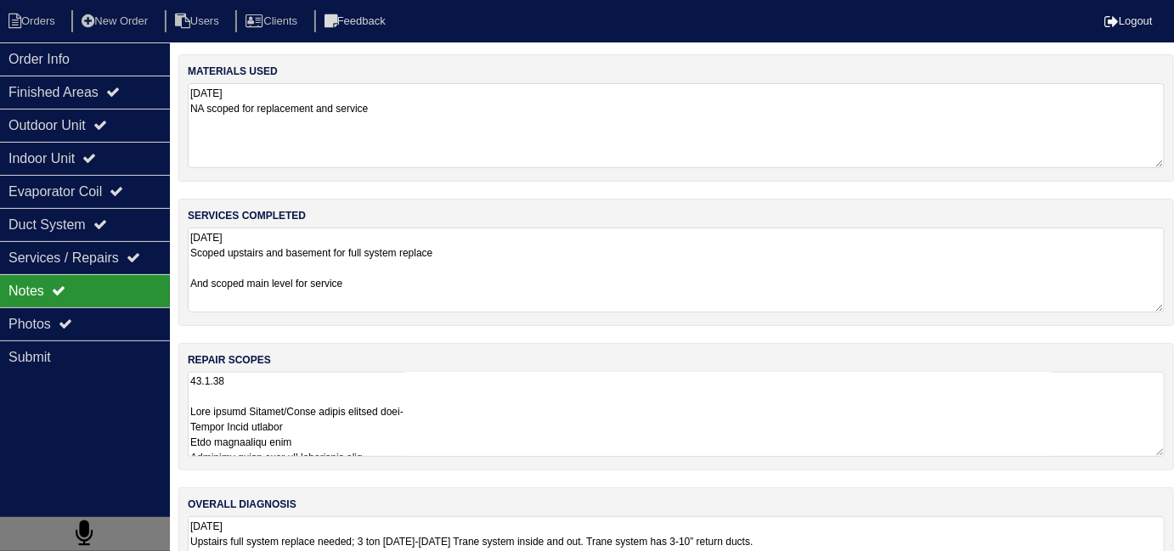
click at [368, 416] on textarea at bounding box center [676, 414] width 977 height 85
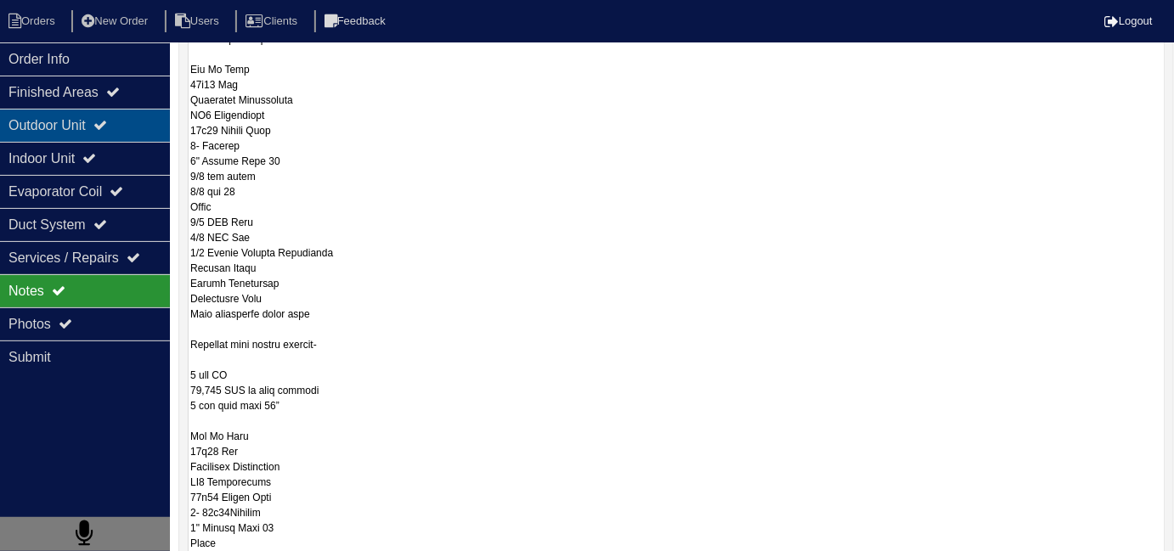
scroll to position [76, 0]
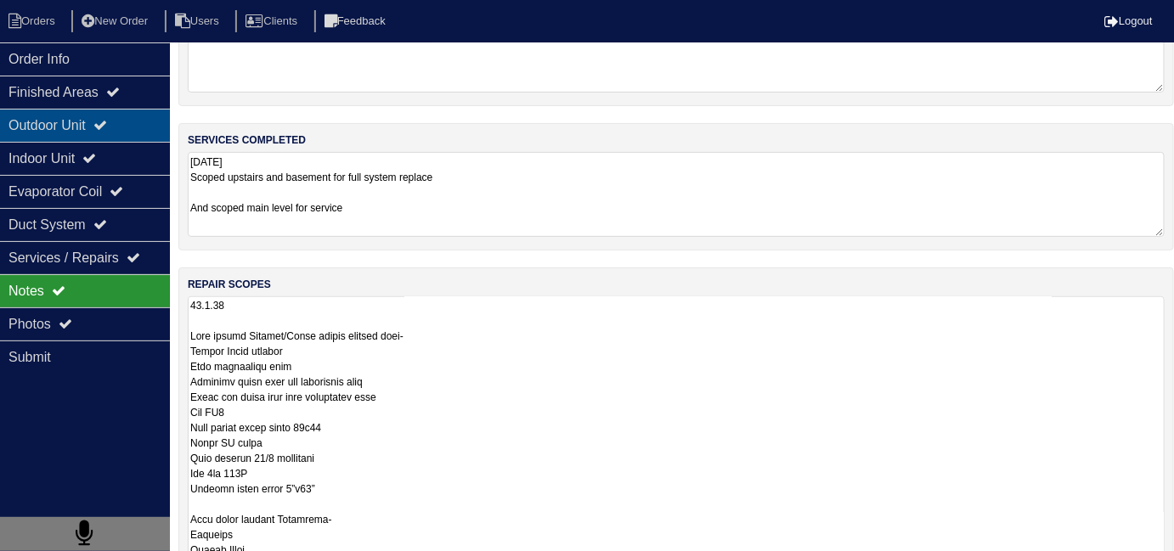
click at [95, 139] on div "Outdoor Unit" at bounding box center [85, 125] width 170 height 33
select select "3"
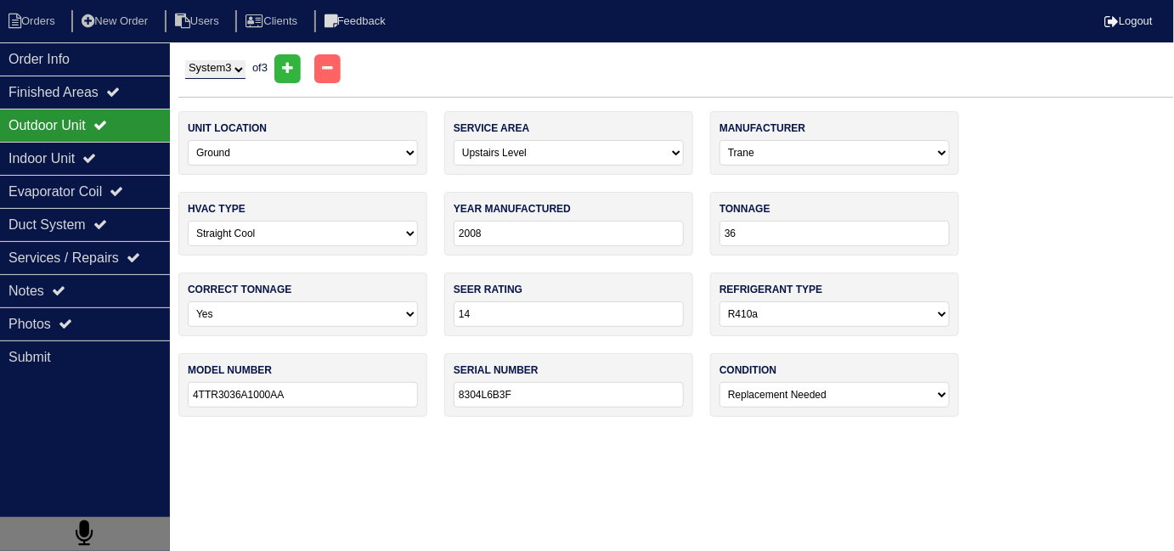
scroll to position [0, 0]
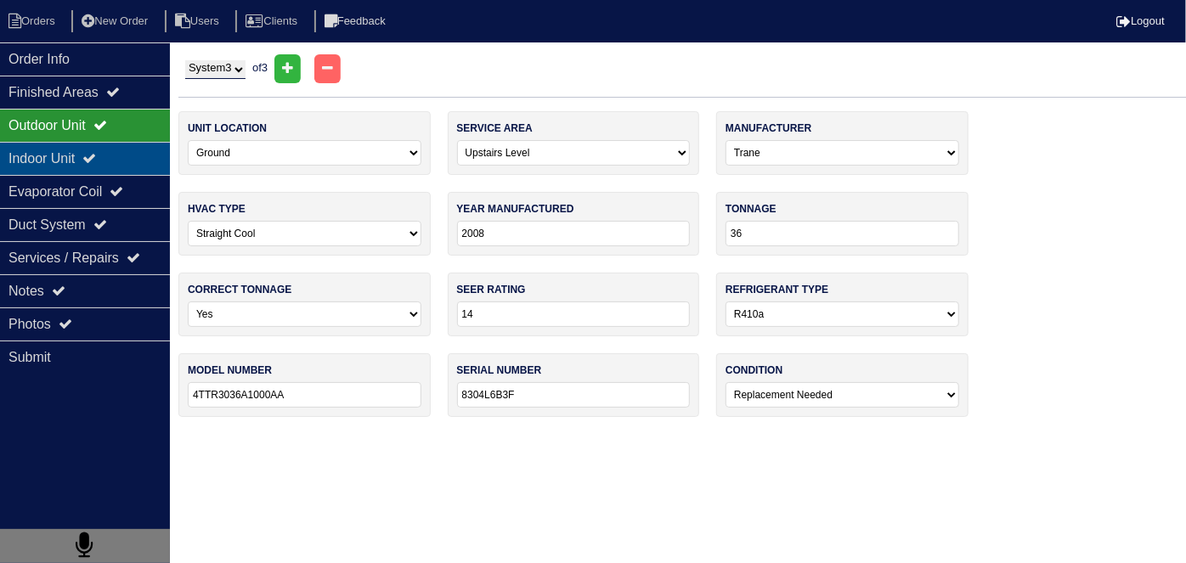
click at [41, 162] on div "Indoor Unit" at bounding box center [85, 158] width 170 height 33
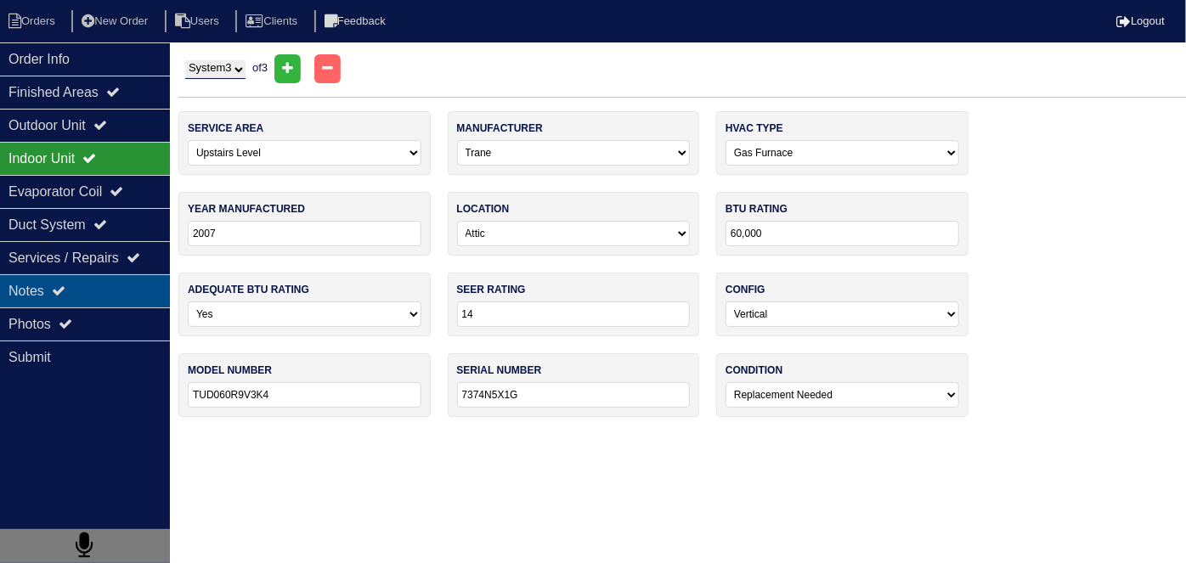
click at [99, 292] on div "Notes" at bounding box center [85, 290] width 170 height 33
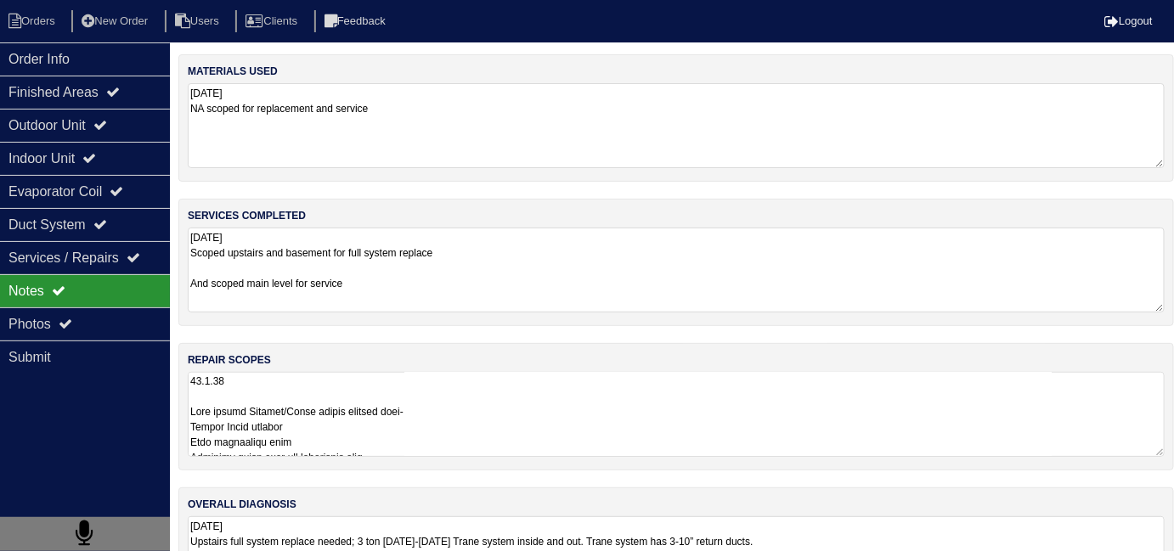
click at [546, 415] on textarea at bounding box center [676, 414] width 977 height 85
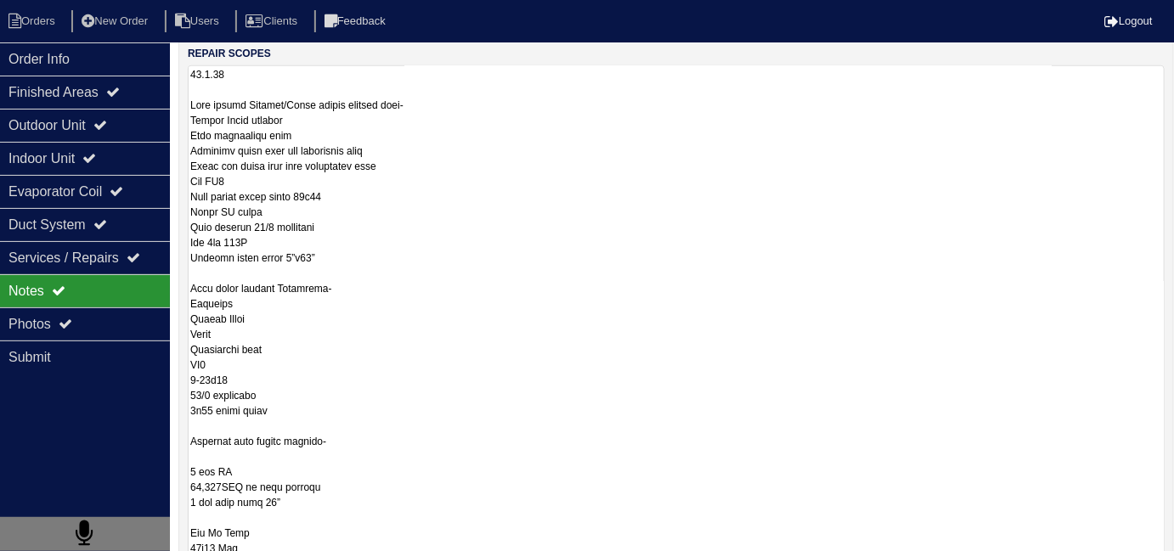
scroll to position [308, 0]
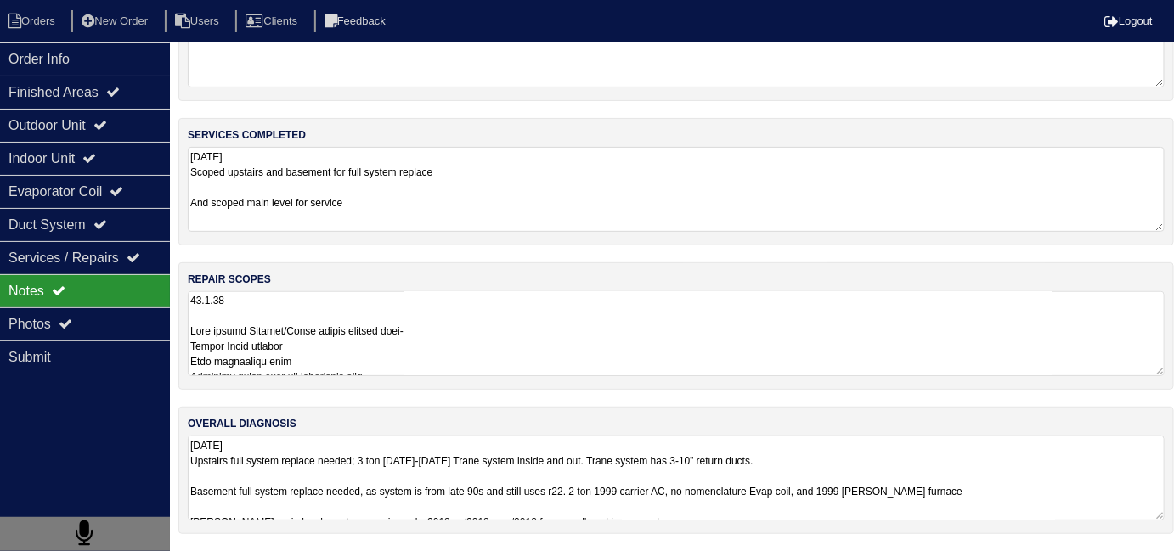
scroll to position [76, 0]
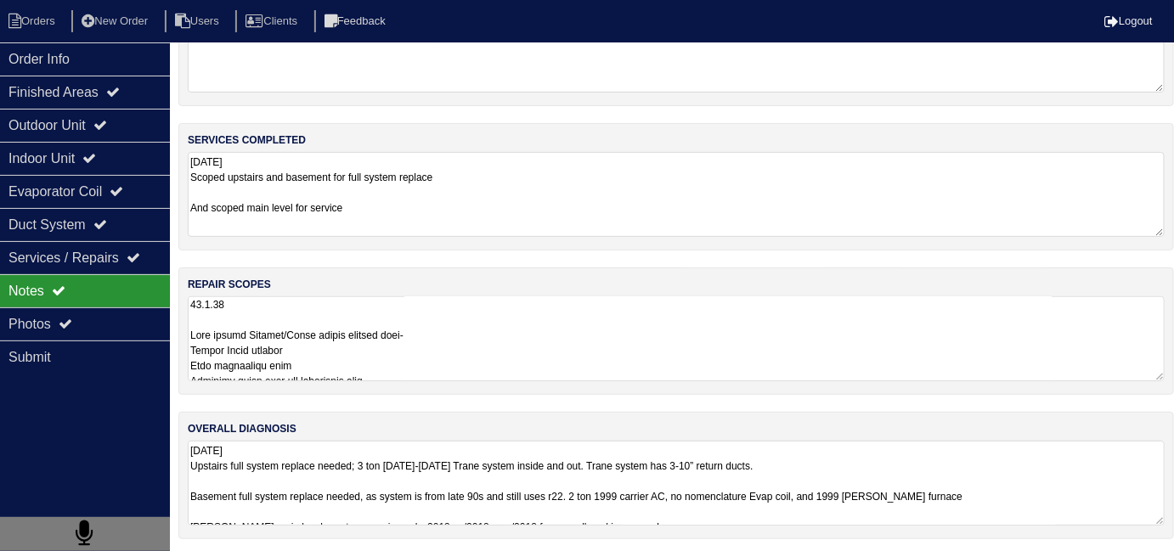
click at [486, 345] on textarea at bounding box center [676, 339] width 977 height 85
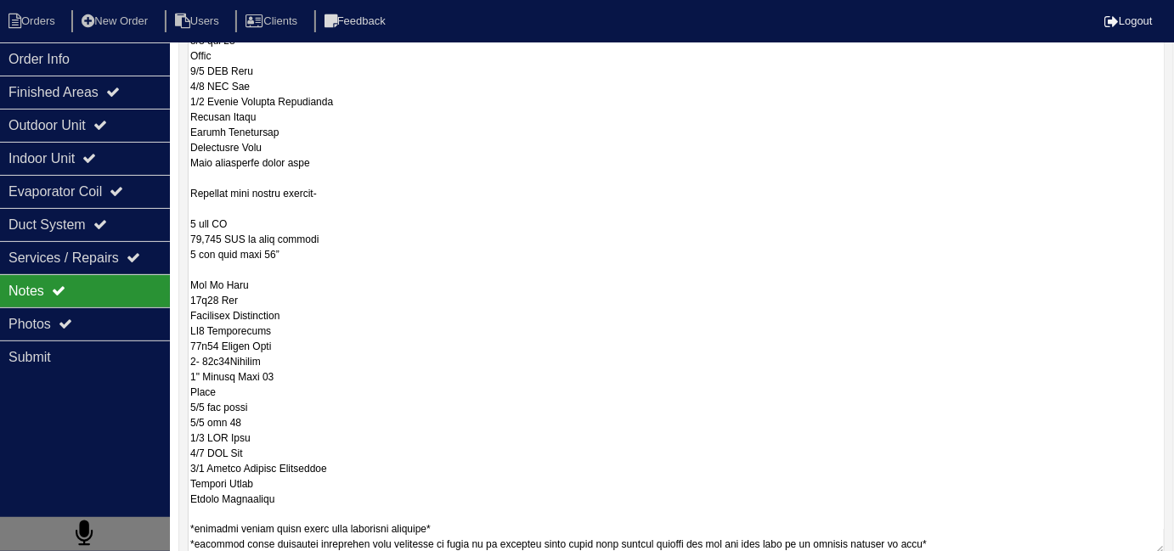
scroll to position [922, 0]
click at [124, 134] on div "Outdoor Unit" at bounding box center [85, 125] width 170 height 33
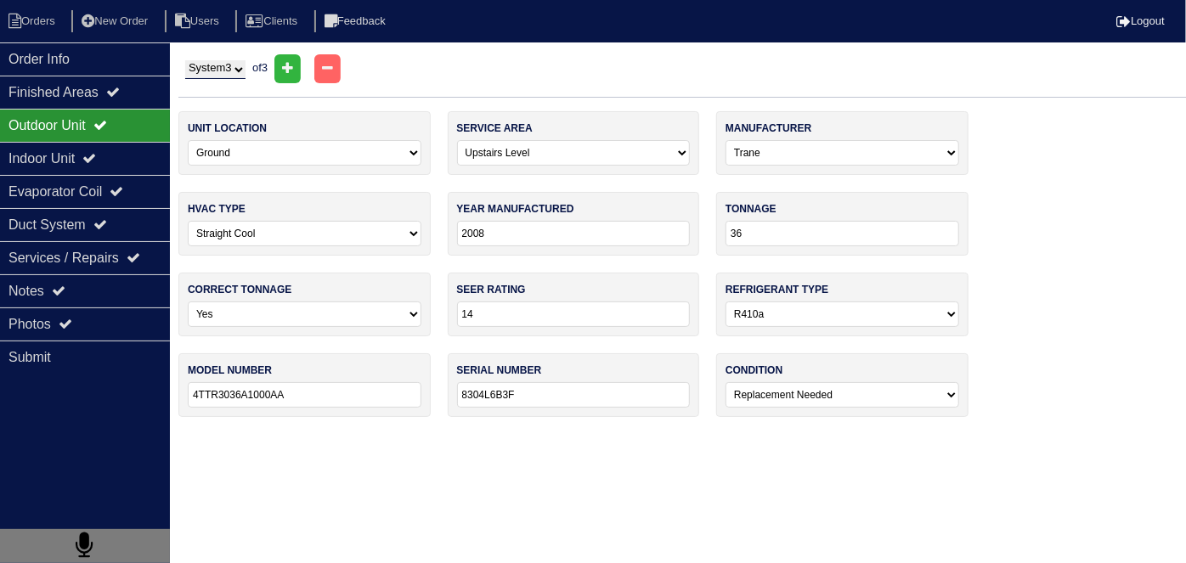
click at [195, 60] on select "System 1 System 2 System 3" at bounding box center [215, 69] width 60 height 19
select select "1"
click at [185, 60] on select "System 1 System 2 System 3" at bounding box center [215, 69] width 60 height 19
select select "0"
select select "Amana"
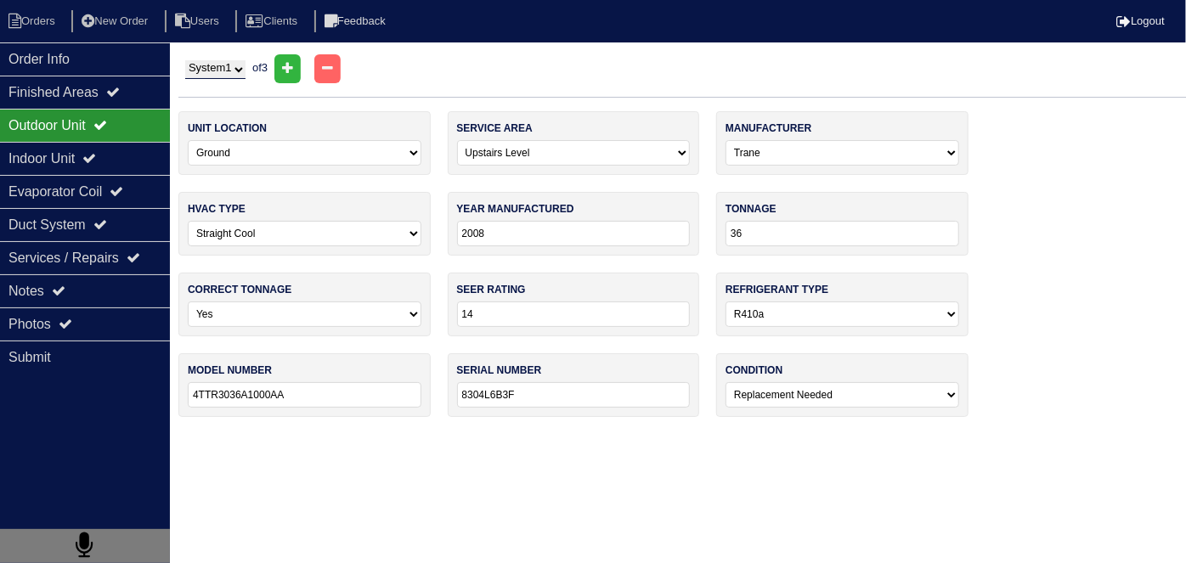
type input "2018"
type input "30"
type input "GSX140301KC"
type input "1808161974"
select select "0"
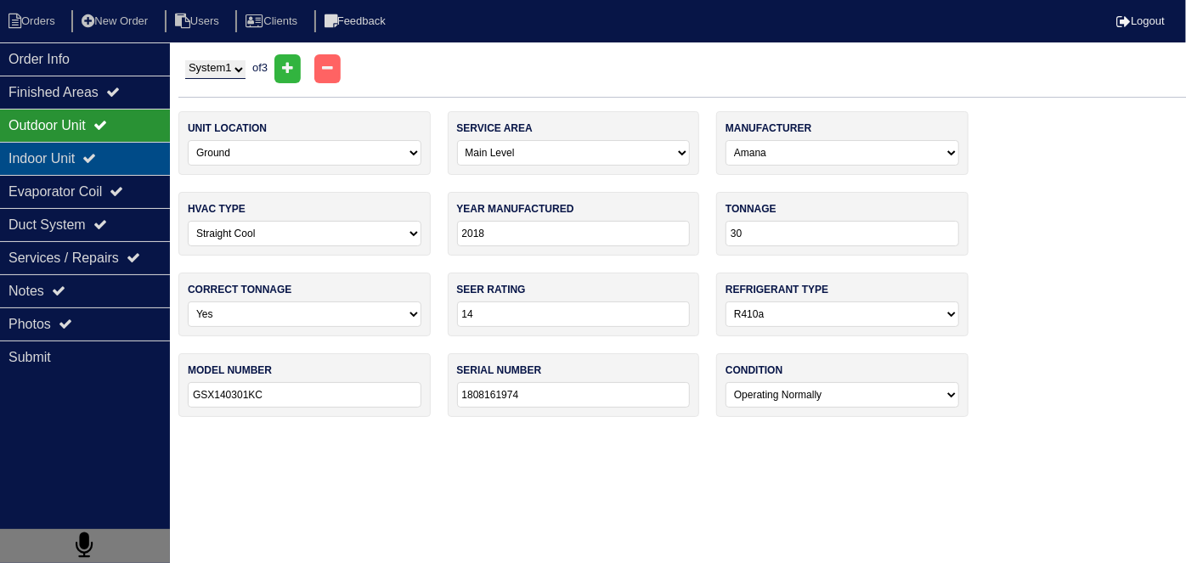
drag, startPoint x: 108, startPoint y: 161, endPoint x: 80, endPoint y: 134, distance: 38.5
click at [96, 161] on icon at bounding box center [89, 158] width 14 height 14
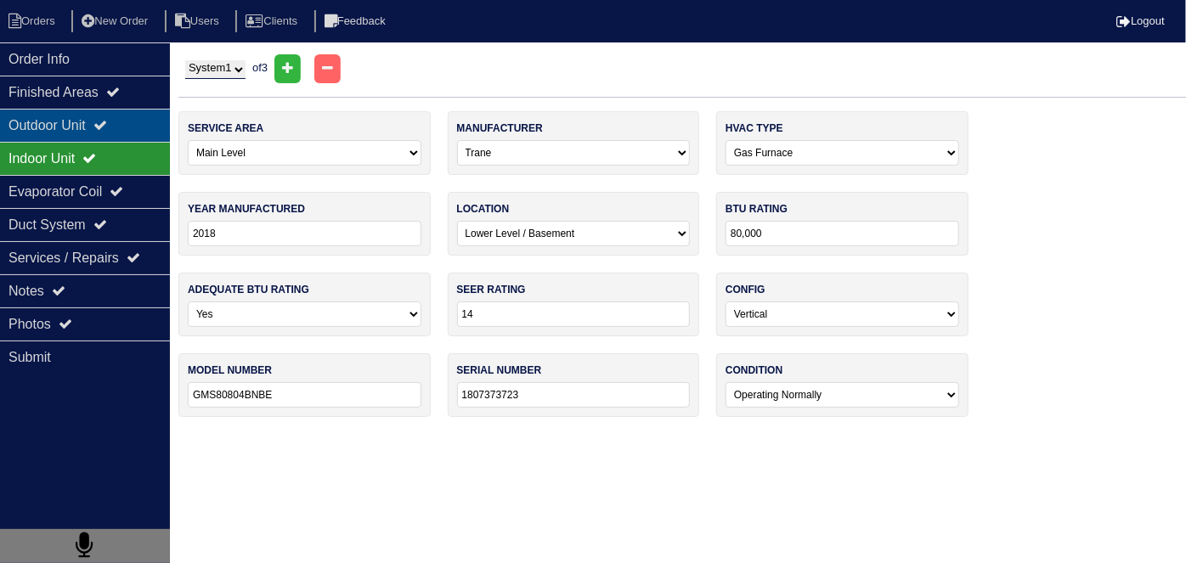
click at [78, 127] on div "Outdoor Unit" at bounding box center [85, 125] width 170 height 33
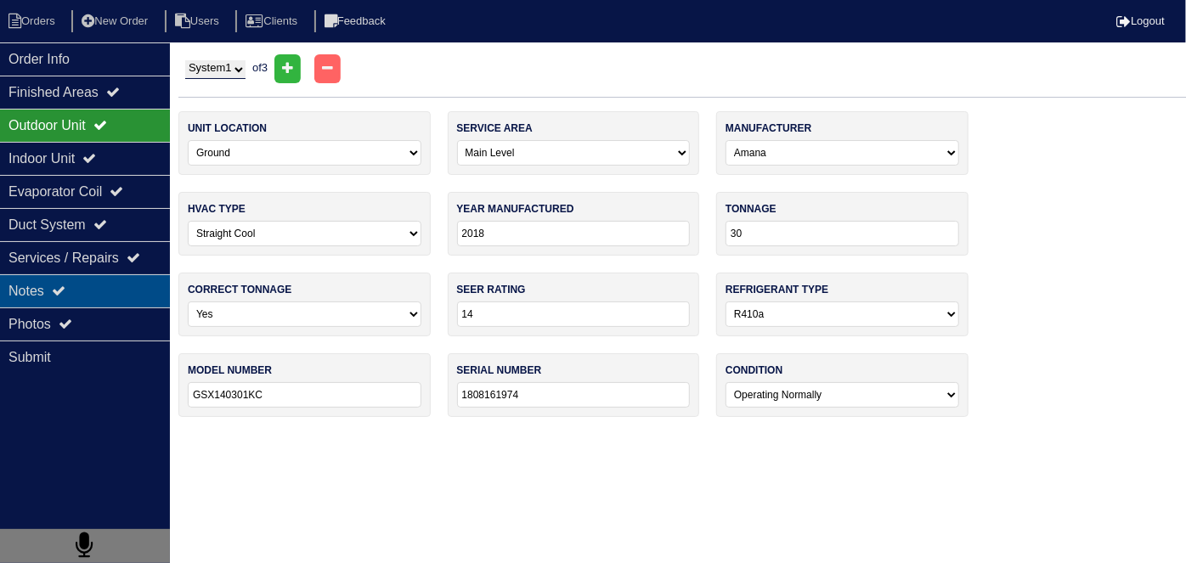
click at [48, 290] on div "Notes" at bounding box center [85, 290] width 170 height 33
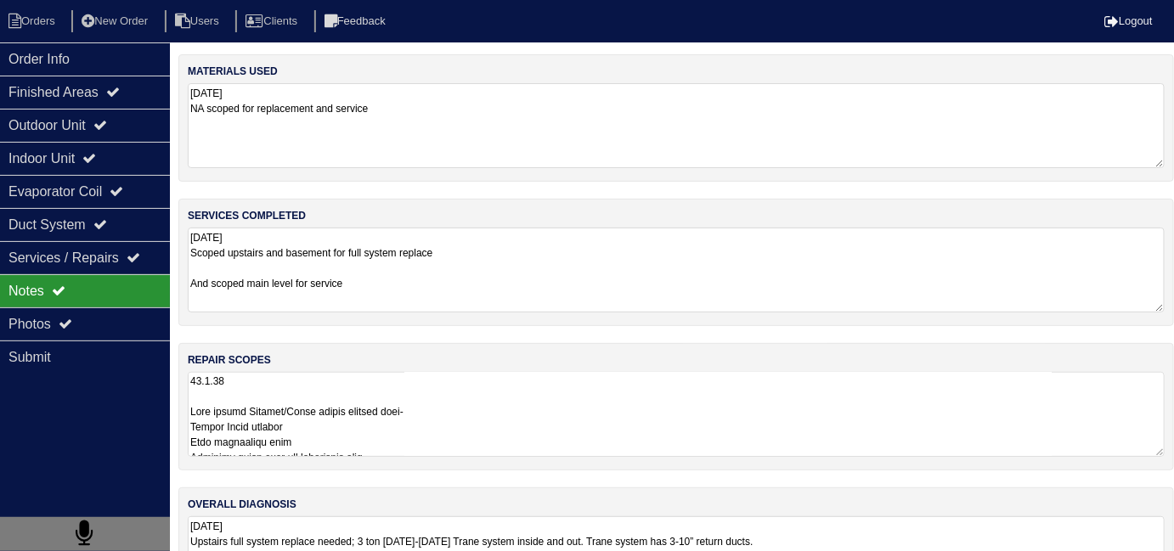
click at [647, 417] on textarea at bounding box center [676, 414] width 977 height 85
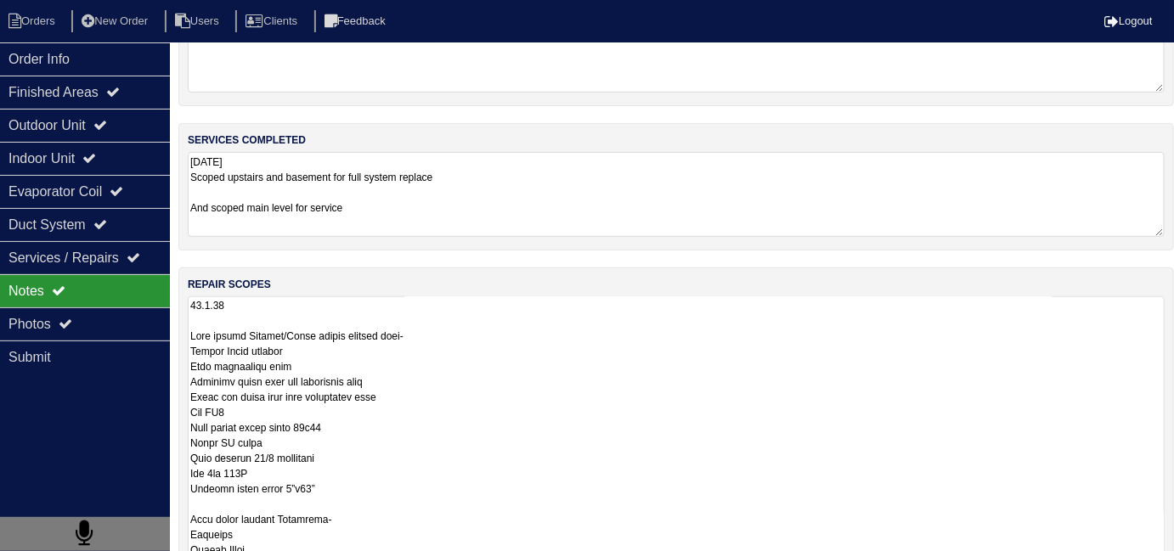
scroll to position [308, 0]
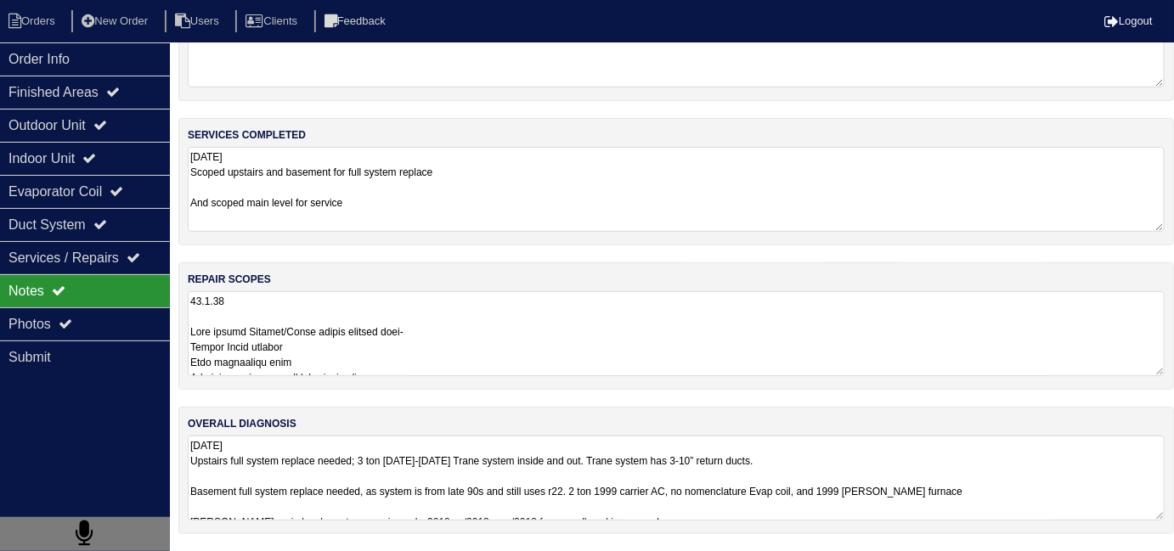
scroll to position [76, 0]
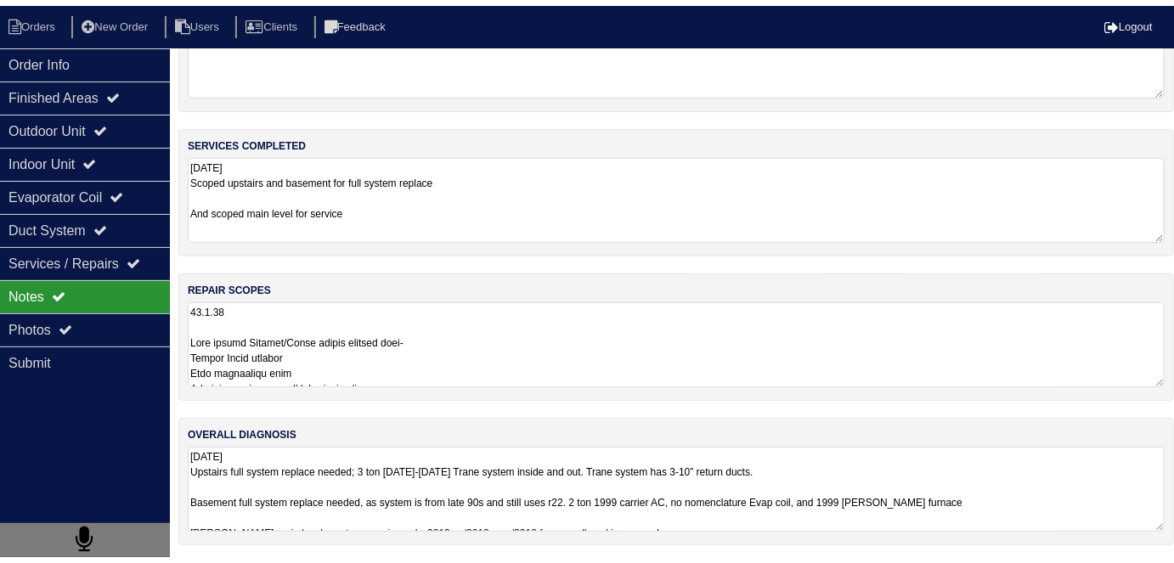
scroll to position [89, 0]
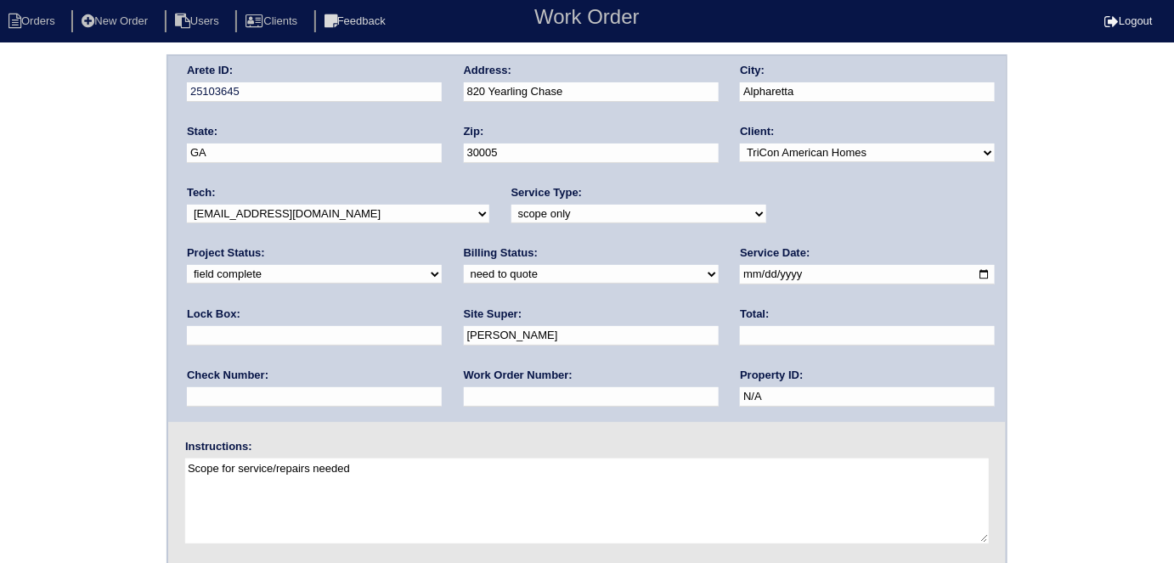
drag, startPoint x: 241, startPoint y: 268, endPoint x: 242, endPoint y: 279, distance: 11.1
click at [464, 269] on select "need to quote quoted need to invoice invoiced paid warranty purchase order need…" at bounding box center [591, 274] width 255 height 19
select select "quoted"
click at [464, 265] on select "need to quote quoted need to invoice invoiced paid warranty purchase order need…" at bounding box center [591, 274] width 255 height 19
click at [464, 383] on div "Work Order Number:" at bounding box center [591, 392] width 255 height 48
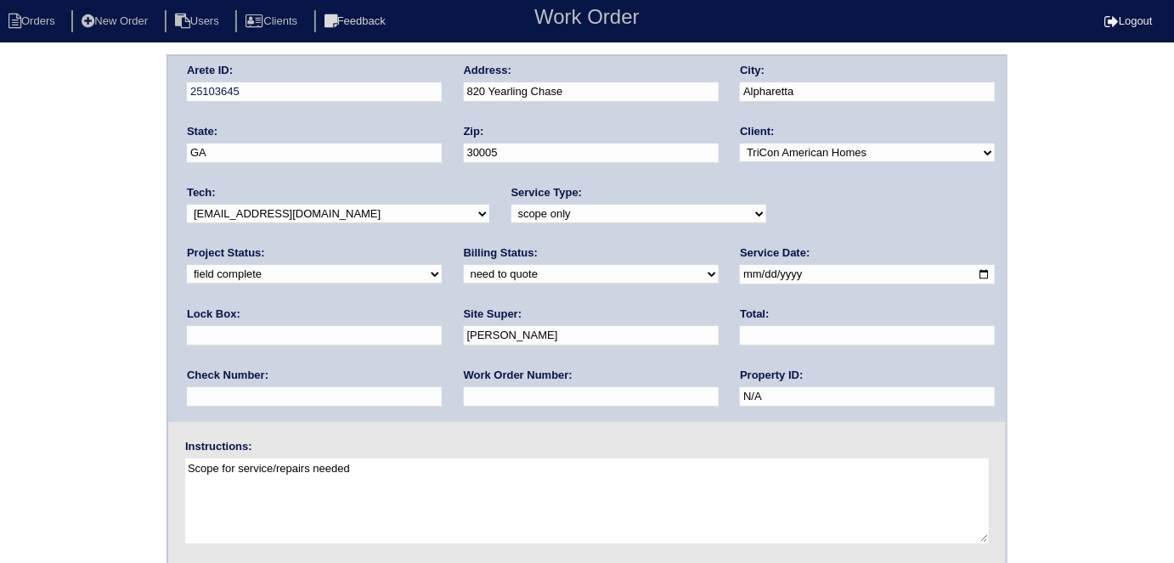
click at [464, 391] on input "text" at bounding box center [591, 397] width 255 height 20
type input "requested"
click at [740, 336] on input "text" at bounding box center [867, 336] width 255 height 20
type input "12991.00"
click at [52, 415] on div "Arete ID: 25103645 Address: 820 Yearling Chase City: [GEOGRAPHIC_DATA] State: […" at bounding box center [587, 397] width 1174 height 687
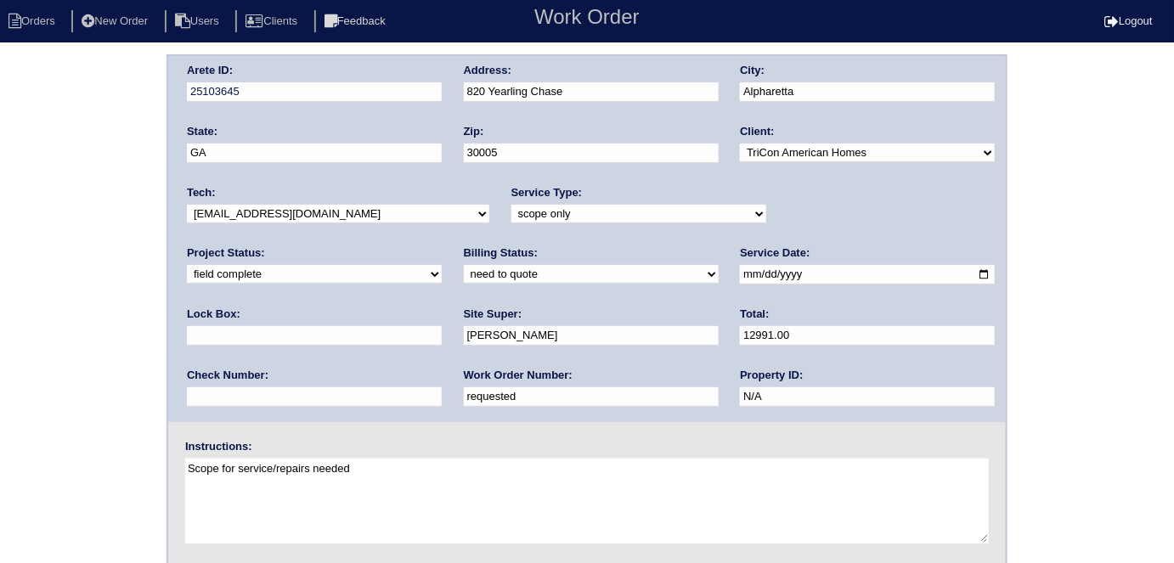
drag, startPoint x: 602, startPoint y: 91, endPoint x: 421, endPoint y: 100, distance: 181.2
click at [436, 101] on div "Arete ID: 25103645 Address: 820 Yearling Chase City: [GEOGRAPHIC_DATA] State: […" at bounding box center [587, 239] width 838 height 366
drag, startPoint x: 734, startPoint y: 511, endPoint x: 412, endPoint y: 418, distance: 335.1
click at [727, 511] on textarea "Scope for service/repairs needed" at bounding box center [587, 501] width 804 height 85
drag, startPoint x: 0, startPoint y: 310, endPoint x: 0, endPoint y: 338, distance: 28.0
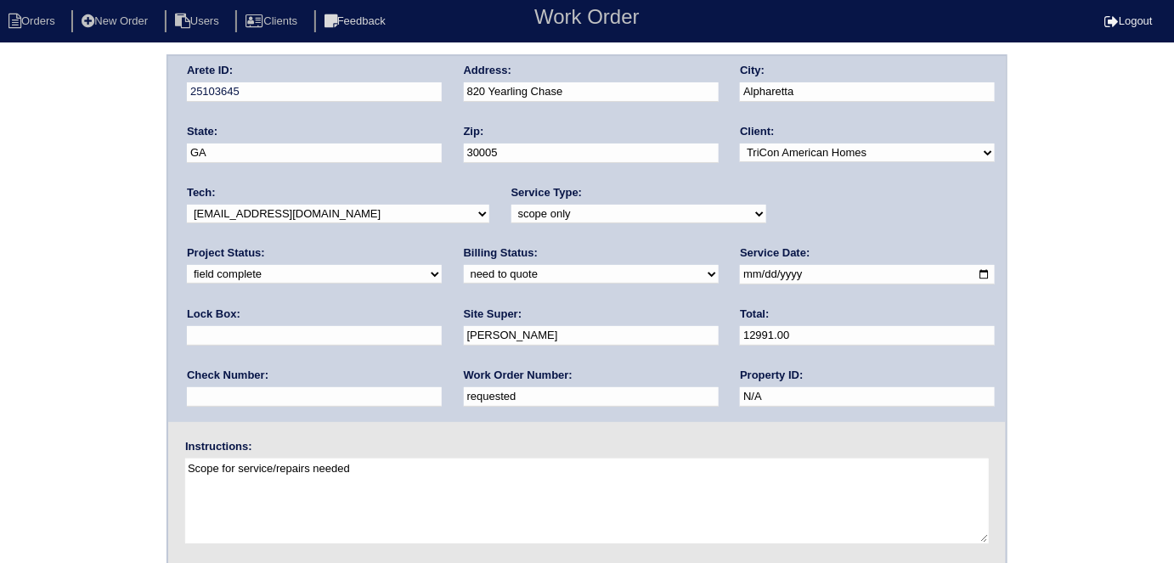
click at [0, 310] on div "Arete ID: 25103645 Address: 820 Yearling Chase City: [GEOGRAPHIC_DATA] State: […" at bounding box center [587, 397] width 1174 height 687
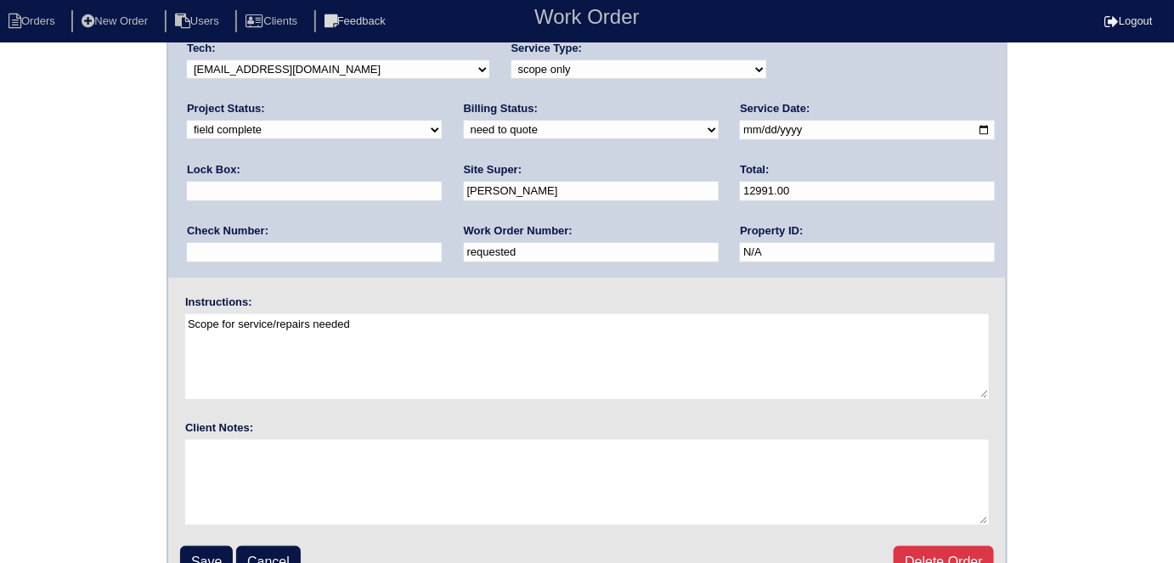
scroll to position [174, 0]
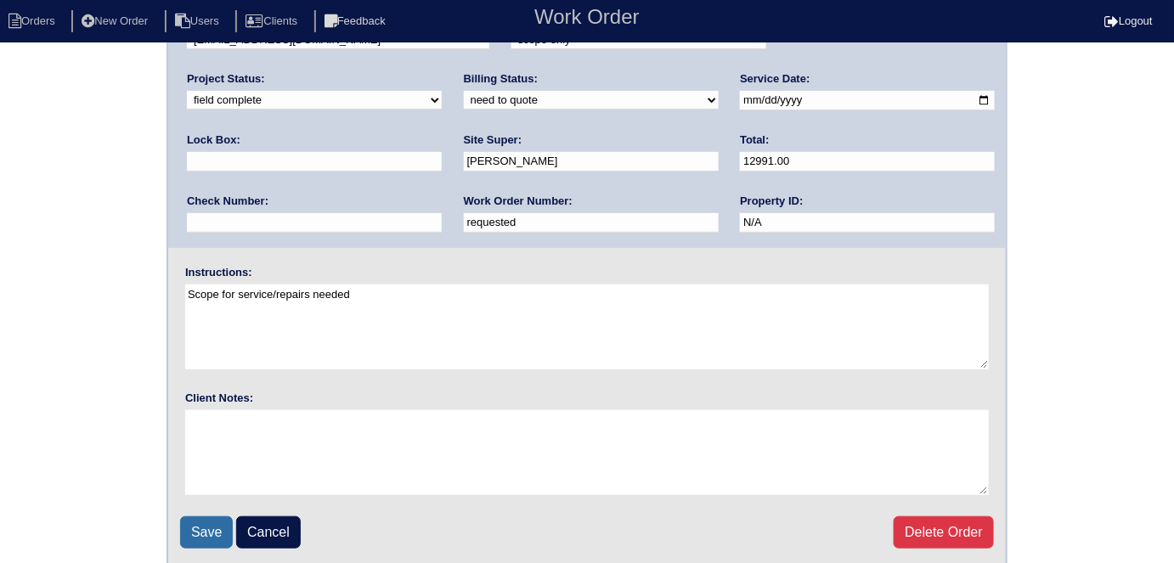
click at [215, 526] on input "Save" at bounding box center [206, 533] width 53 height 32
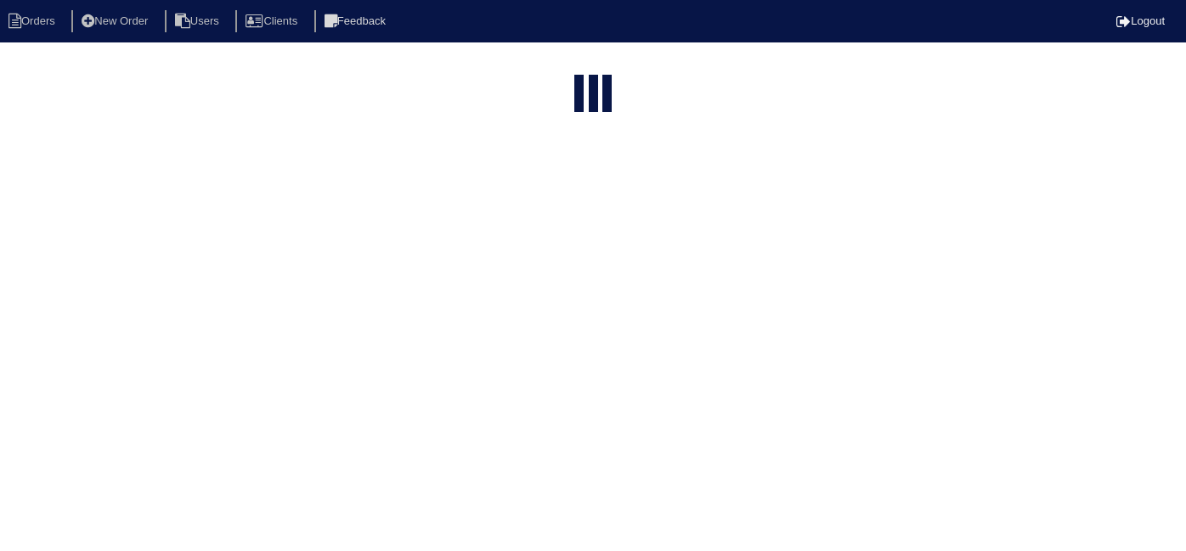
select select "15"
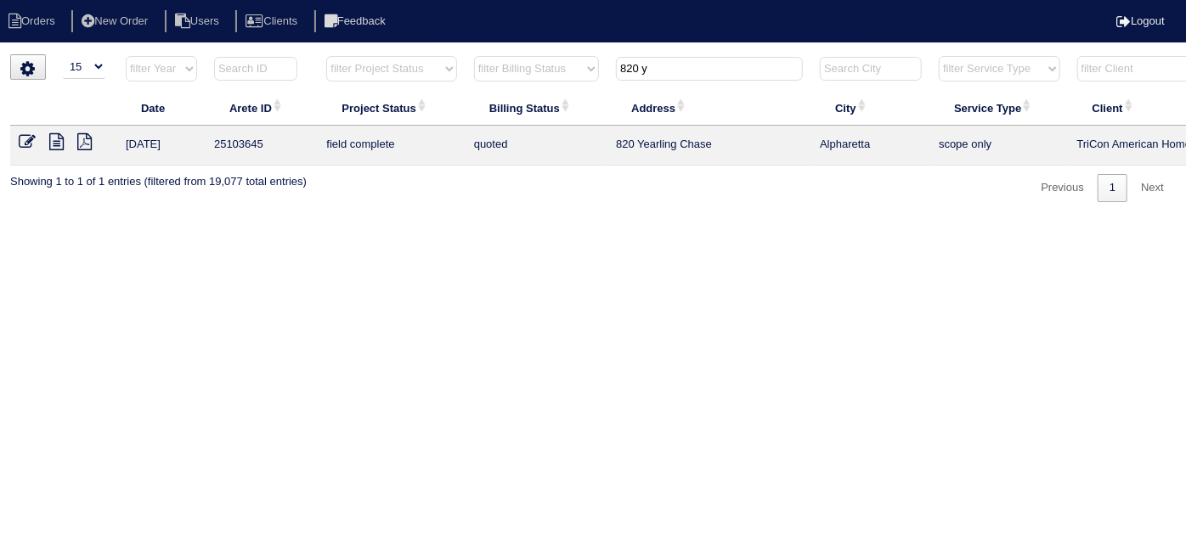
drag, startPoint x: 657, startPoint y: 75, endPoint x: 169, endPoint y: 51, distance: 488.3
click at [237, 61] on tr "filter Year -- Any Year -- 2025 2024 2023 2022 2021 2020 2019 filter Project St…" at bounding box center [746, 72] width 1473 height 35
type input "213 s"
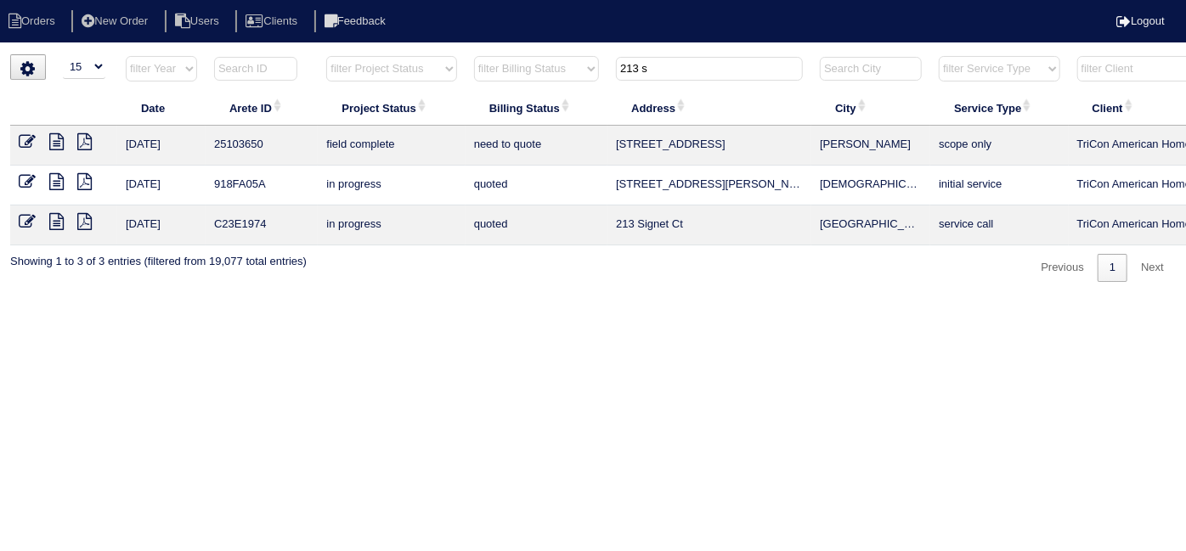
click at [54, 141] on icon at bounding box center [56, 141] width 14 height 17
click at [27, 144] on icon at bounding box center [27, 141] width 17 height 17
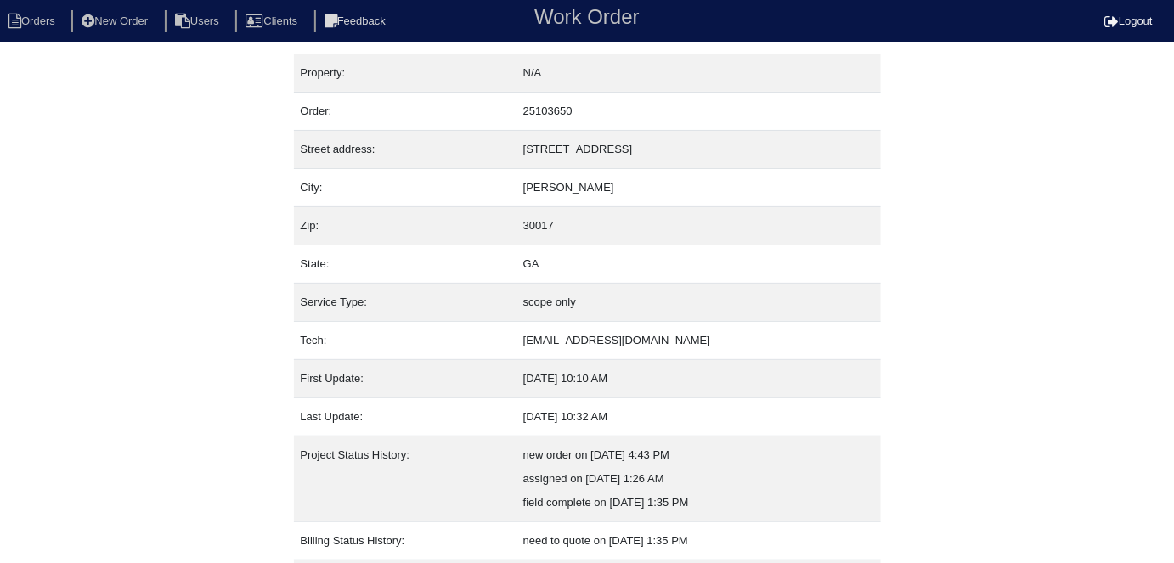
scroll to position [89, 0]
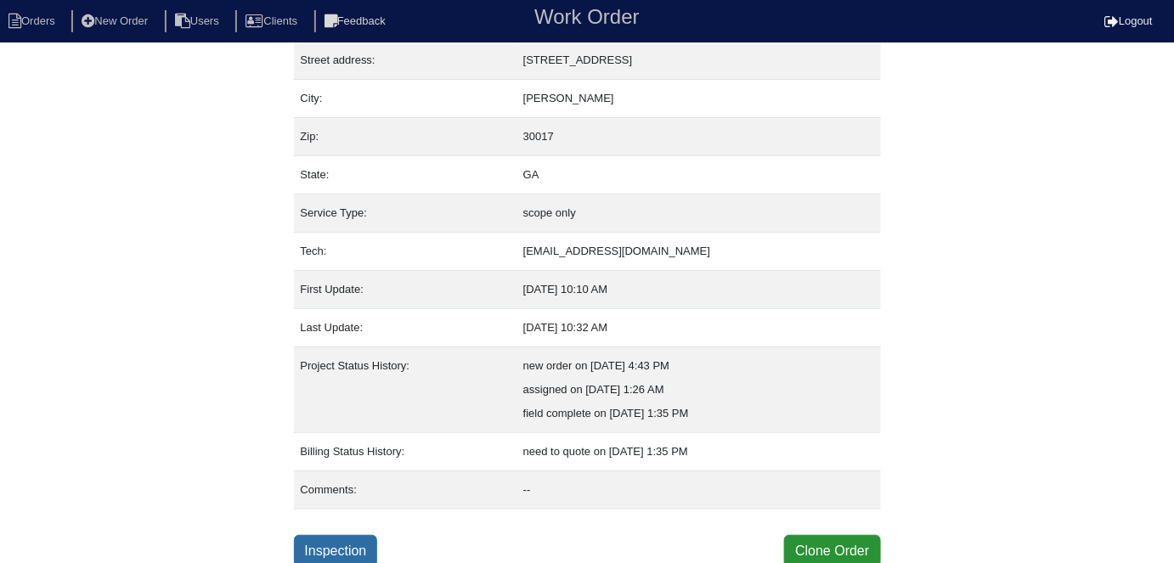
click at [333, 540] on link "Inspection" at bounding box center [336, 551] width 84 height 32
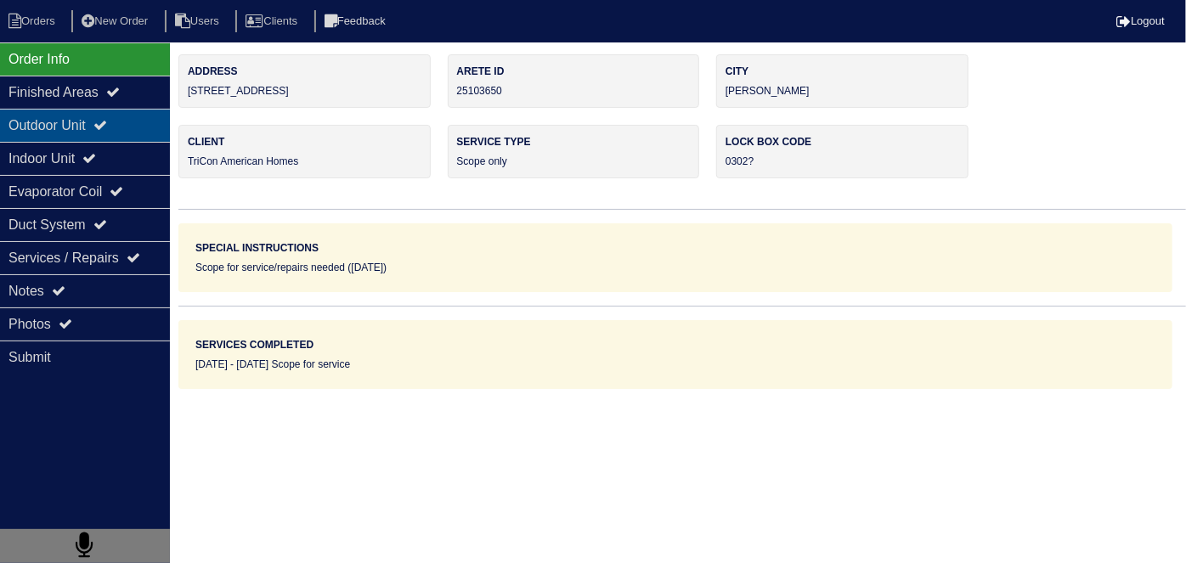
click at [60, 137] on div "Outdoor Unit" at bounding box center [85, 125] width 170 height 33
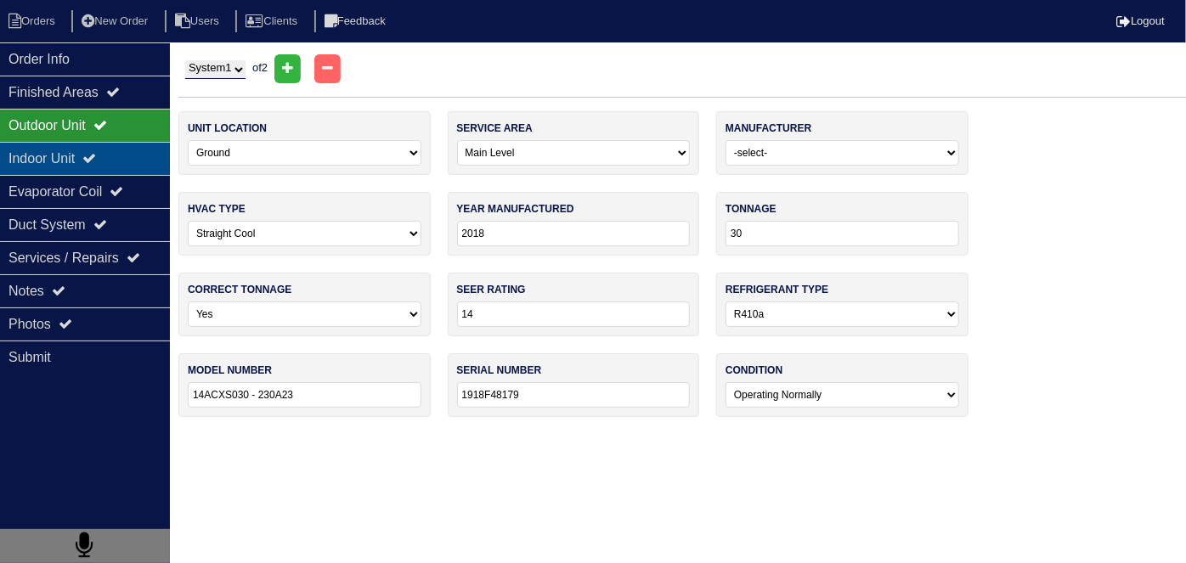
click at [49, 147] on div "Indoor Unit" at bounding box center [85, 158] width 170 height 33
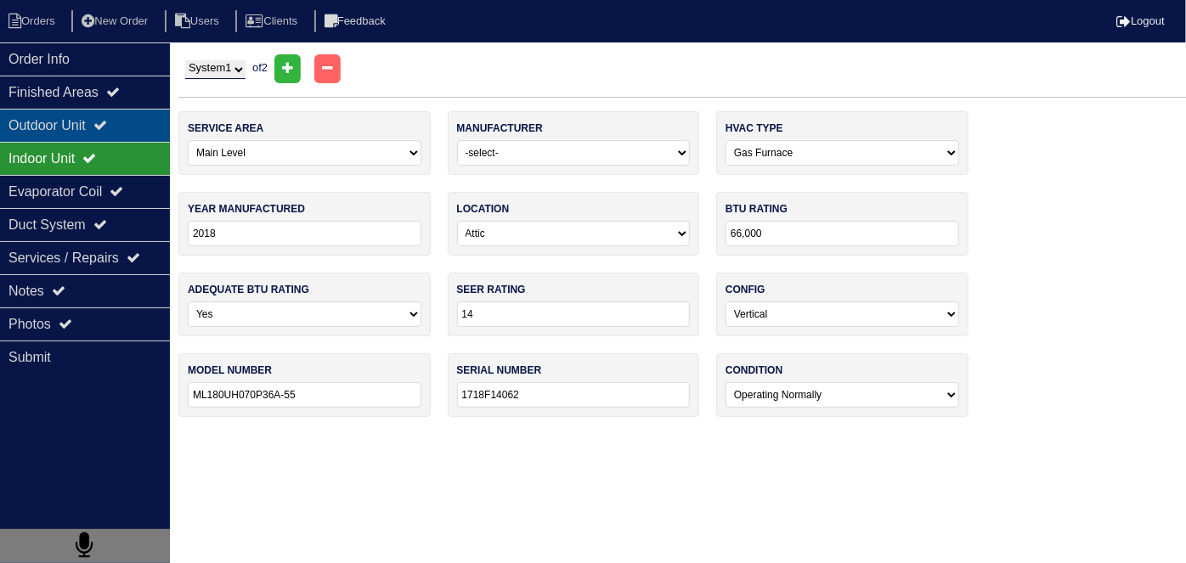
click at [59, 125] on div "Outdoor Unit" at bounding box center [85, 125] width 170 height 33
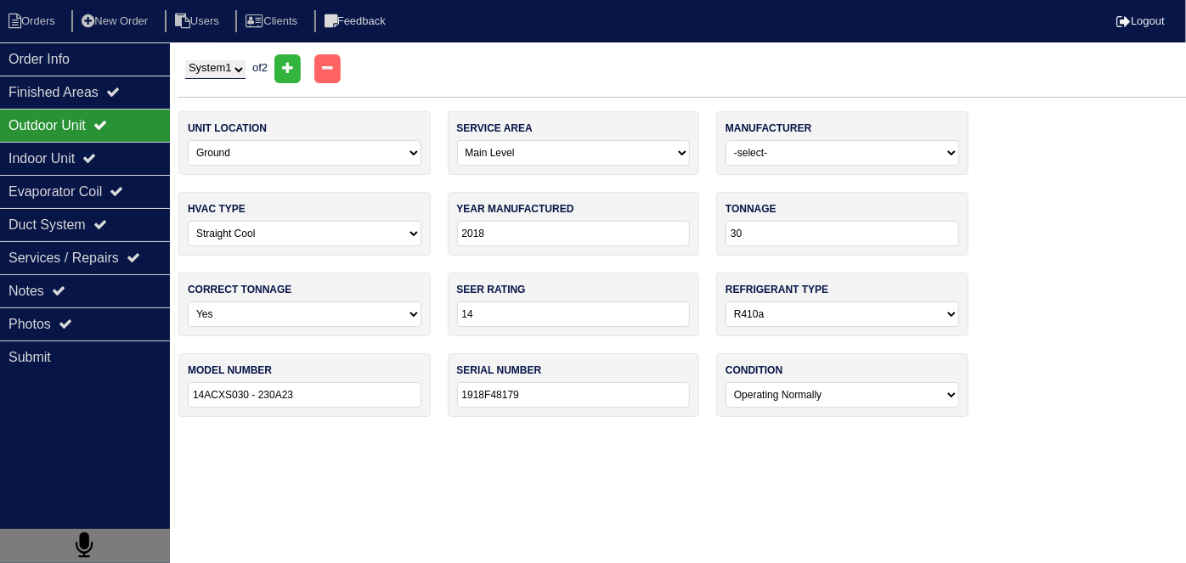
click at [199, 68] on select "System 1 System 2" at bounding box center [215, 69] width 60 height 19
select select "2"
click at [185, 60] on select "System 1 System 2" at bounding box center [215, 69] width 60 height 19
select select "1"
type input "36"
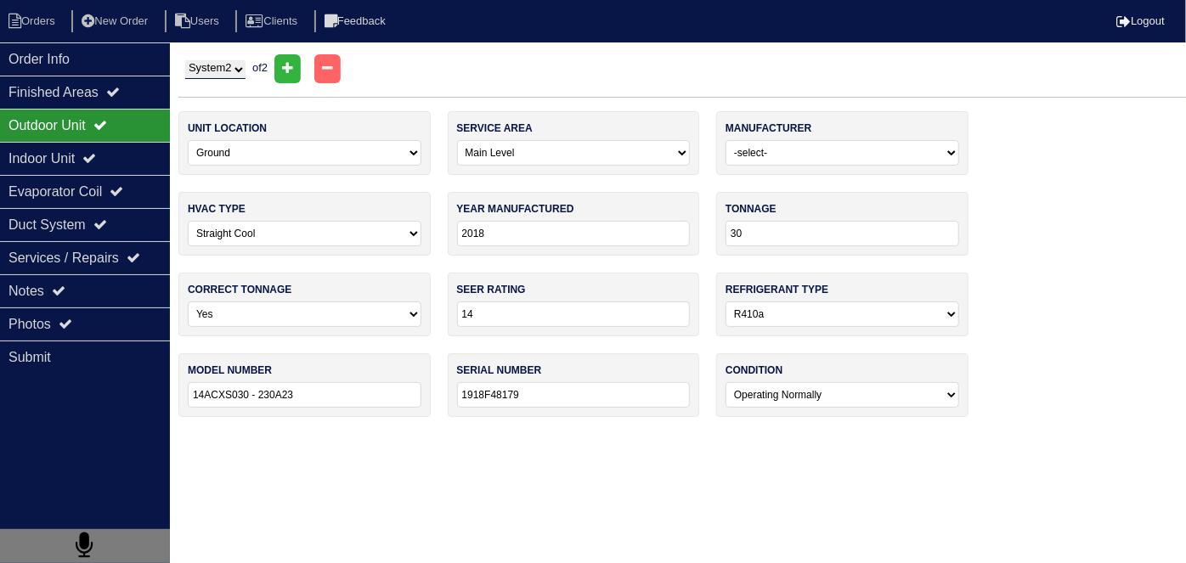
type input "14ACXS036 - 230A22"
type input "1918H39882"
click at [90, 127] on div "Outdoor Unit" at bounding box center [85, 125] width 170 height 33
click at [72, 156] on div "Indoor Unit" at bounding box center [85, 158] width 170 height 33
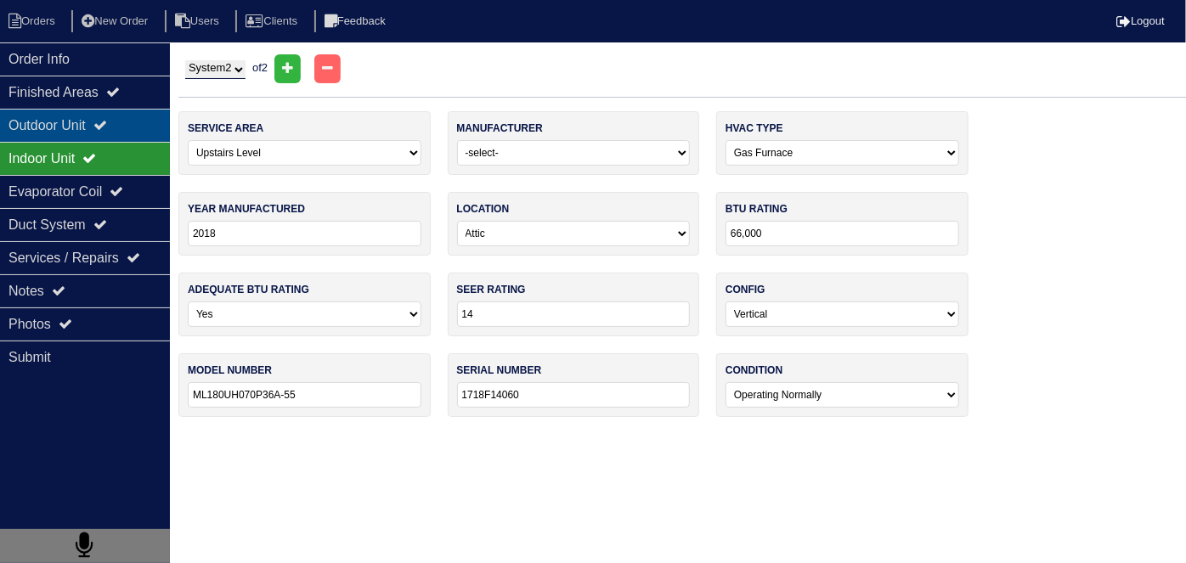
click at [68, 118] on div "Outdoor Unit" at bounding box center [85, 125] width 170 height 33
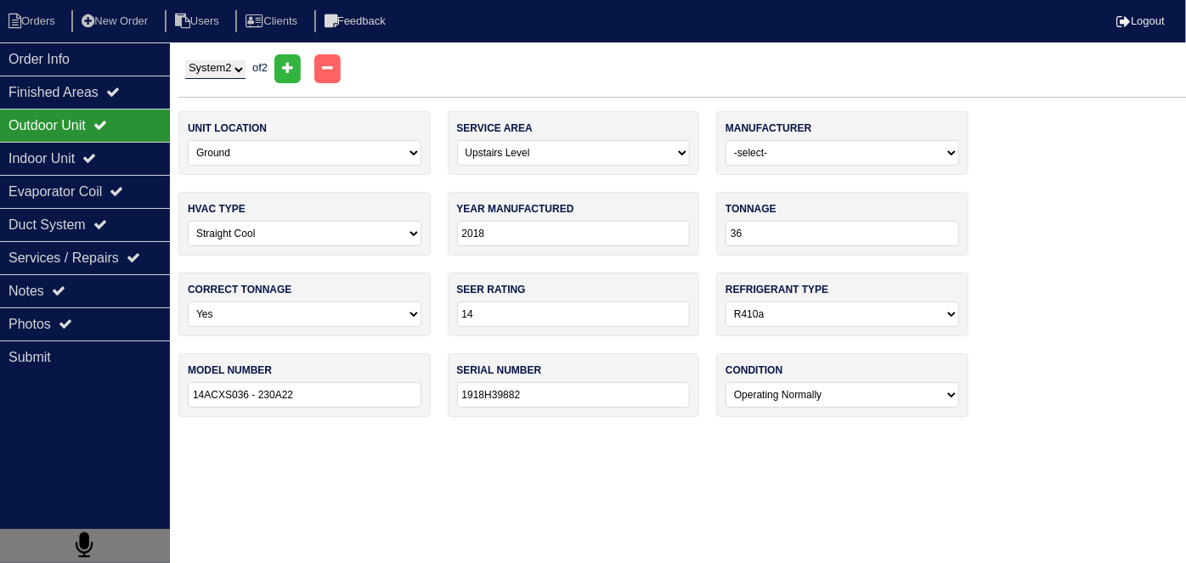
click at [192, 73] on select "System 1 System 2" at bounding box center [215, 69] width 60 height 19
select select "1"
click at [185, 60] on select "System 1 System 2" at bounding box center [215, 69] width 60 height 19
select select "0"
type input "30"
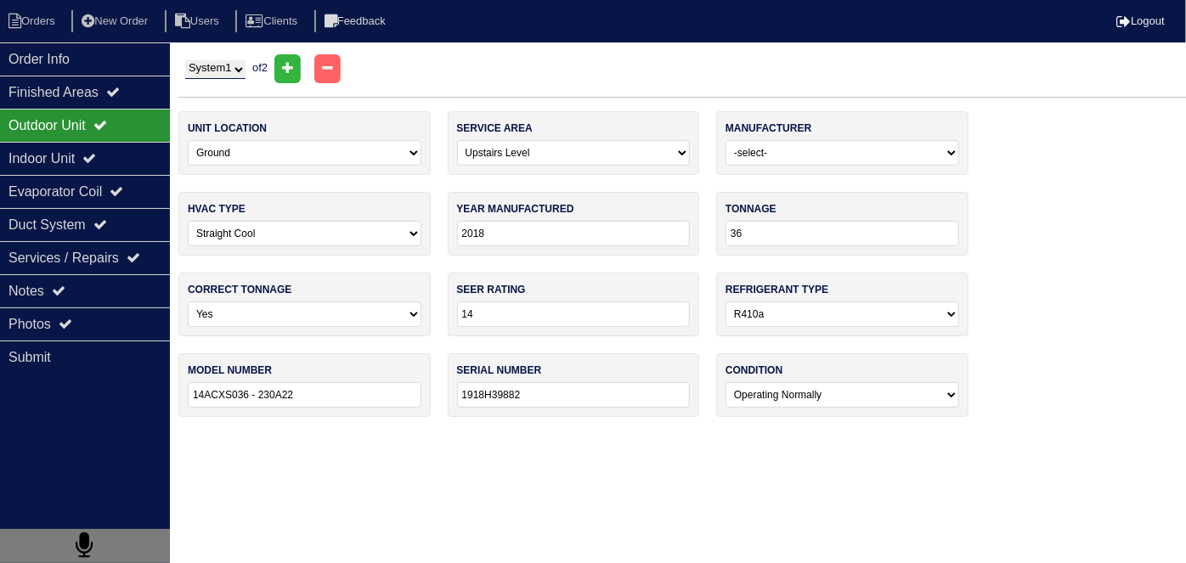
type input "14ACXS030 - 230A23"
type input "1918F48179"
click at [90, 142] on div "Indoor Unit" at bounding box center [85, 158] width 170 height 33
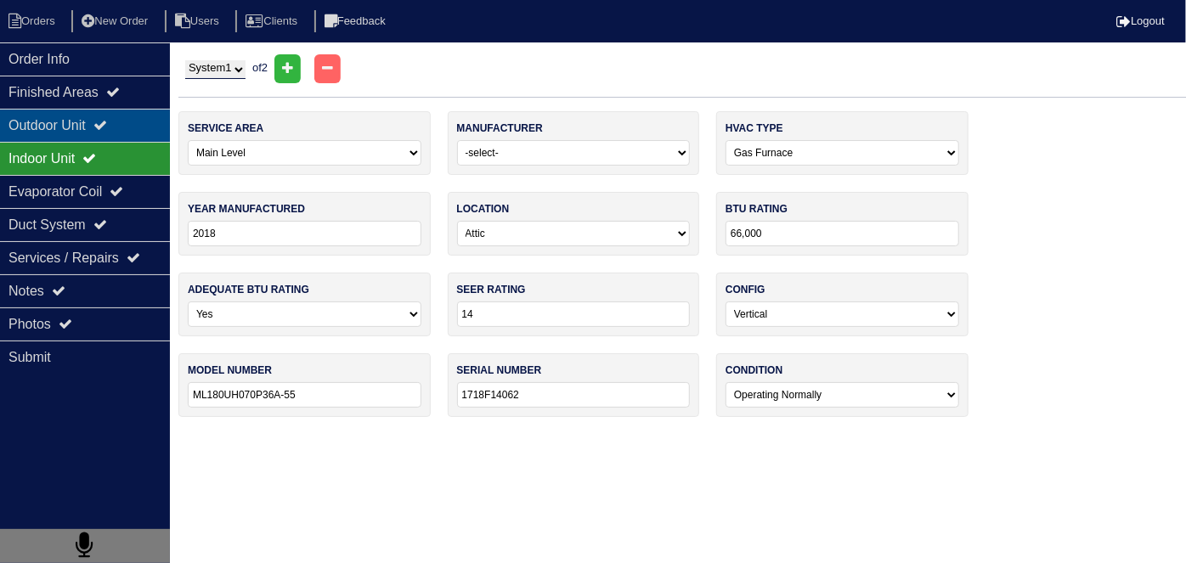
click at [89, 129] on div "Outdoor Unit" at bounding box center [85, 125] width 170 height 33
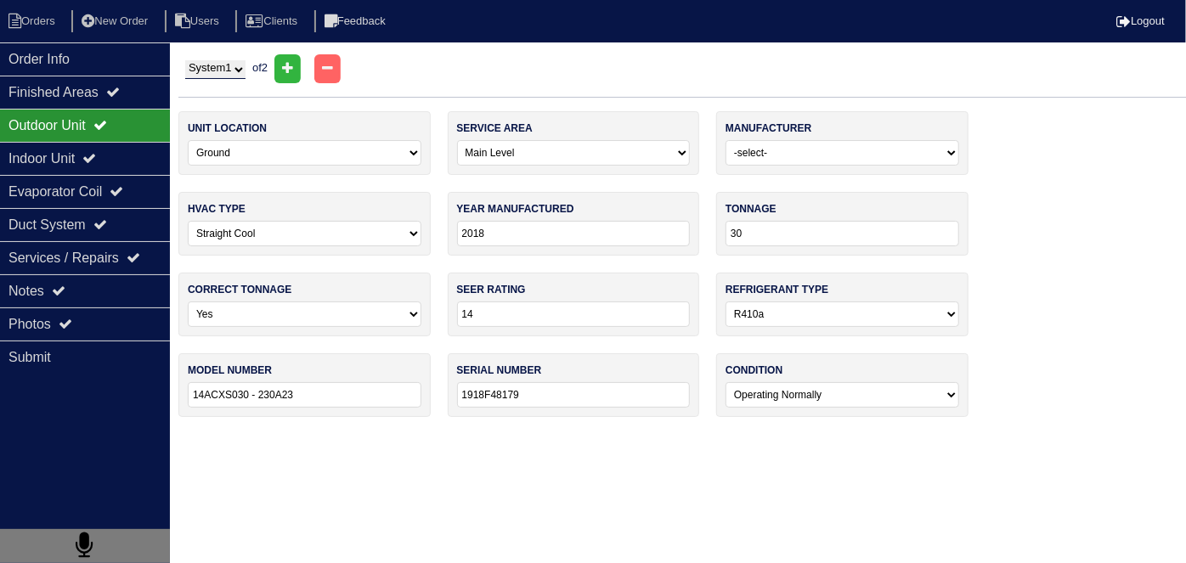
drag, startPoint x: 218, startPoint y: 65, endPoint x: 212, endPoint y: 75, distance: 12.3
click at [218, 65] on select "System 1 System 2" at bounding box center [215, 69] width 60 height 19
select select "2"
click at [185, 60] on select "System 1 System 2" at bounding box center [215, 69] width 60 height 19
select select "1"
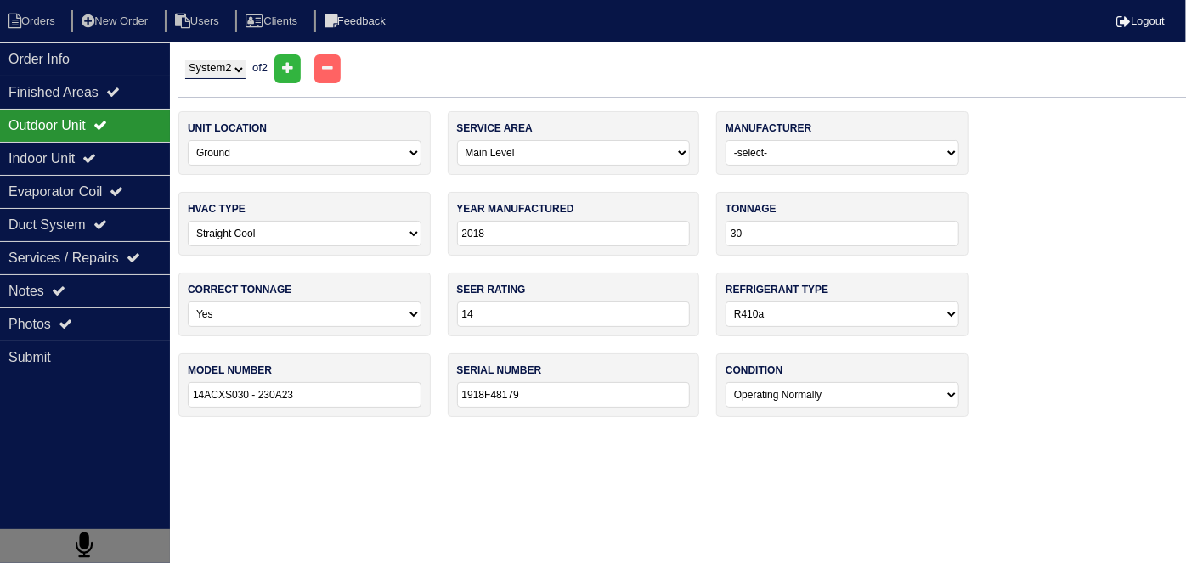
type input "36"
type input "14ACXS036 - 230A22"
type input "1918H39882"
click at [59, 151] on div "Indoor Unit" at bounding box center [85, 158] width 170 height 33
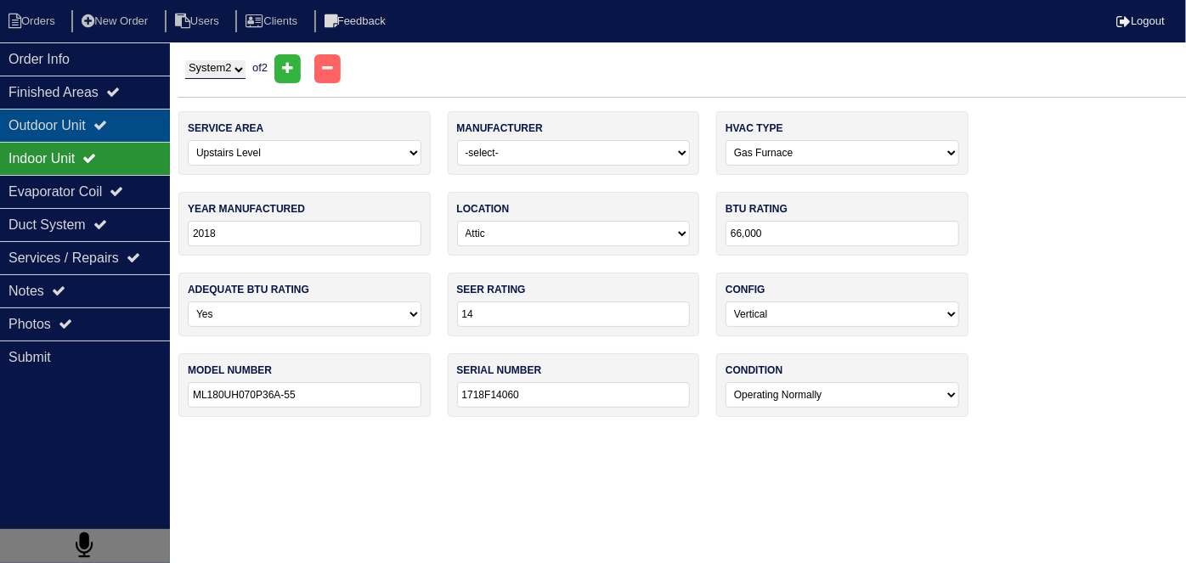
click at [48, 125] on div "Outdoor Unit" at bounding box center [85, 125] width 170 height 33
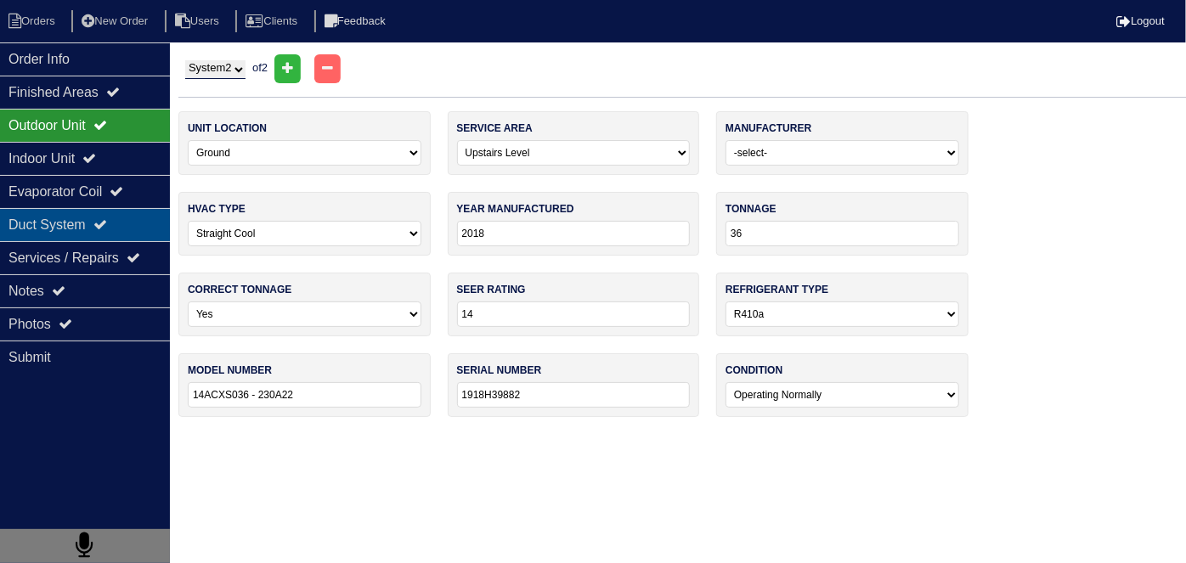
click at [29, 234] on div "Duct System" at bounding box center [85, 224] width 170 height 33
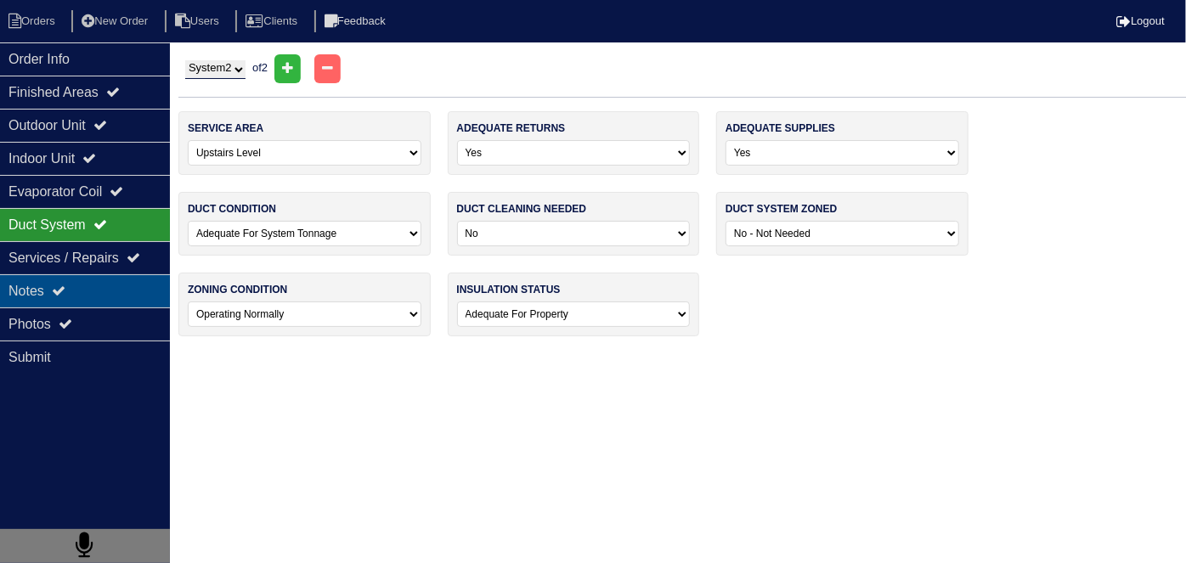
click at [39, 289] on div "Notes" at bounding box center [85, 290] width 170 height 33
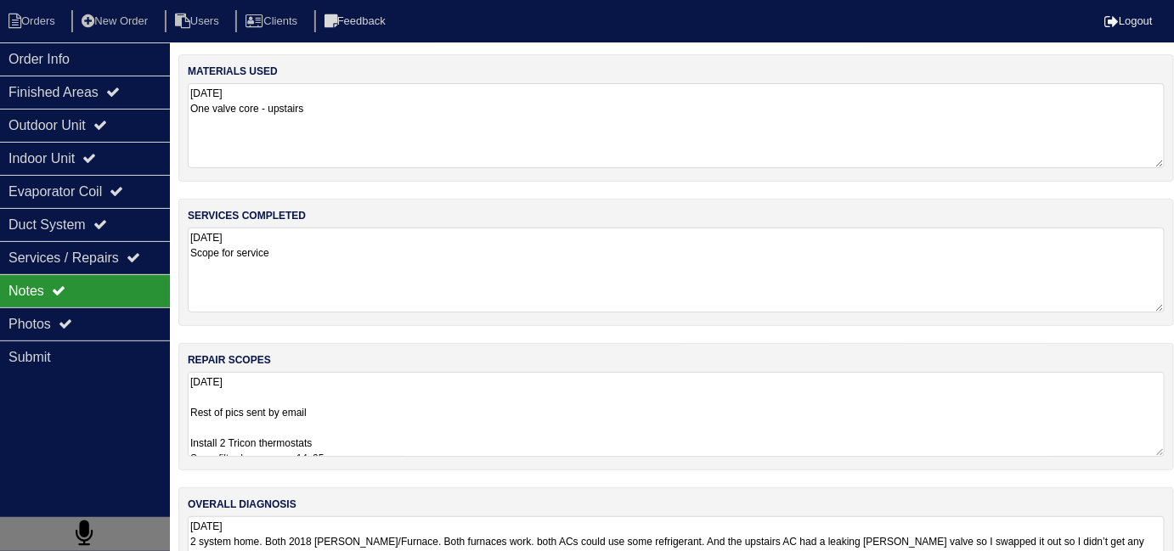
click at [373, 308] on textarea "10.3.25 Scope for service" at bounding box center [676, 270] width 977 height 85
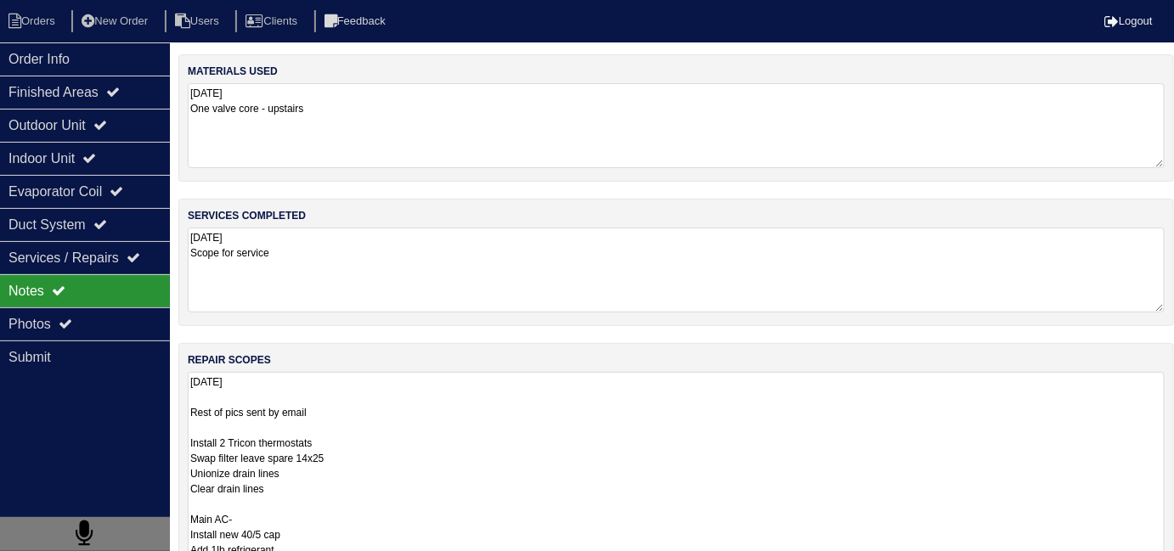
click at [438, 438] on textarea "10.3.25 Rest of pics sent by email Install 2 Tricon thermostats Swap filter lea…" at bounding box center [676, 549] width 977 height 355
click at [614, 478] on textarea "10.3.25 Rest of pics sent by email Install 2 Tricon thermostats Swap filter lea…" at bounding box center [676, 549] width 977 height 355
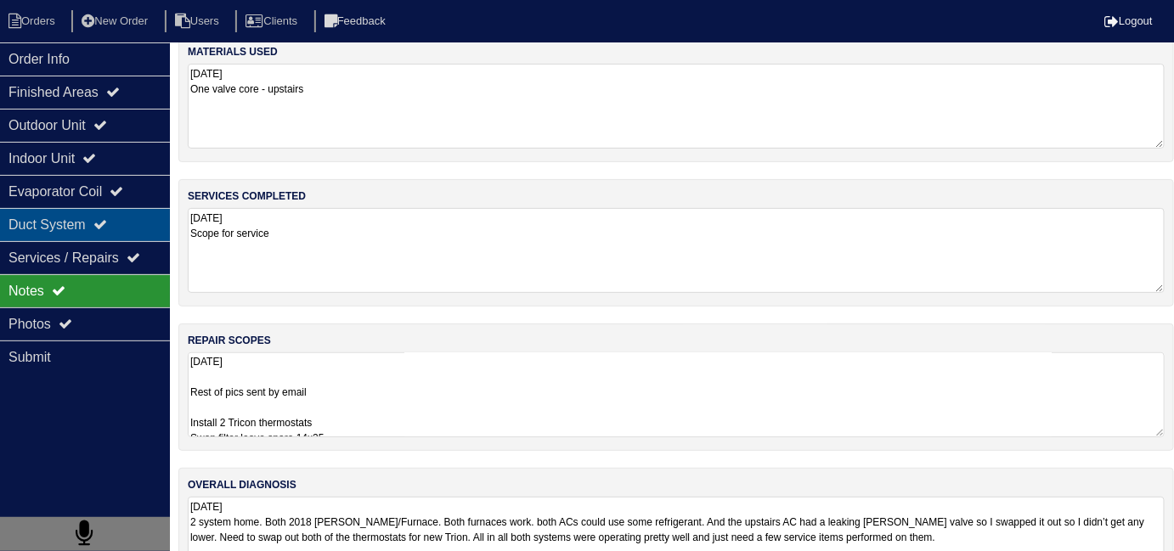
click at [131, 225] on div "Duct System" at bounding box center [85, 224] width 170 height 33
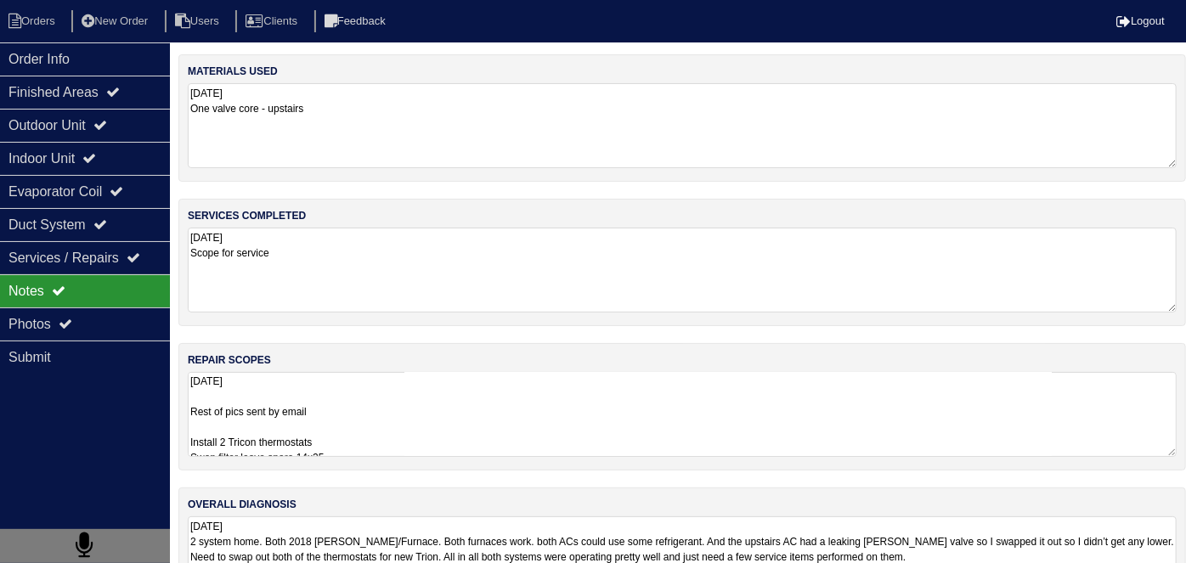
select select "2"
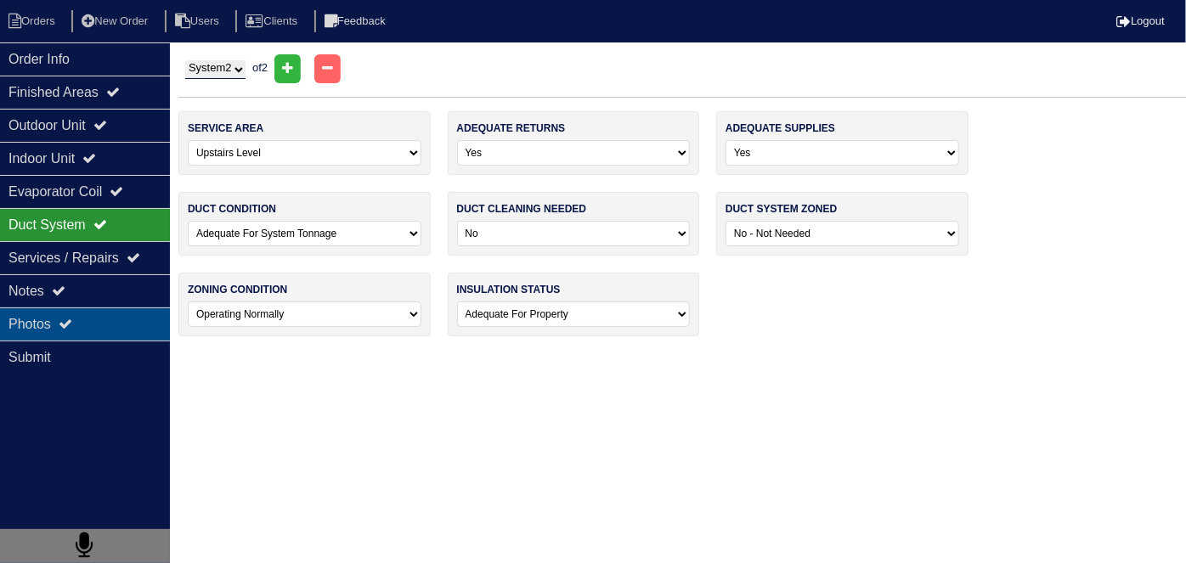
click at [72, 318] on icon at bounding box center [66, 324] width 14 height 14
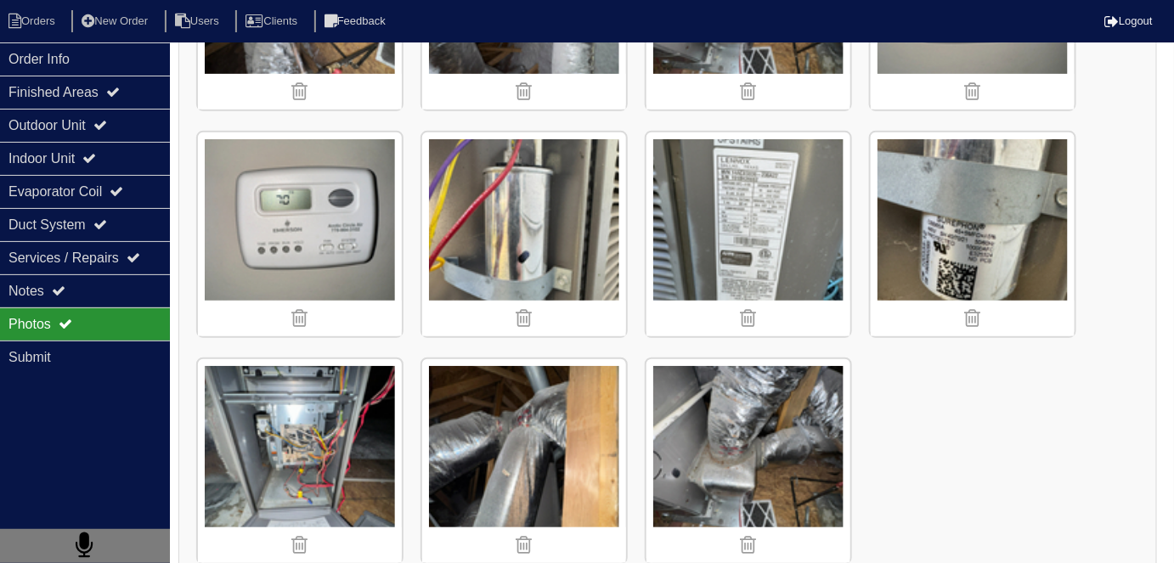
scroll to position [4504, 0]
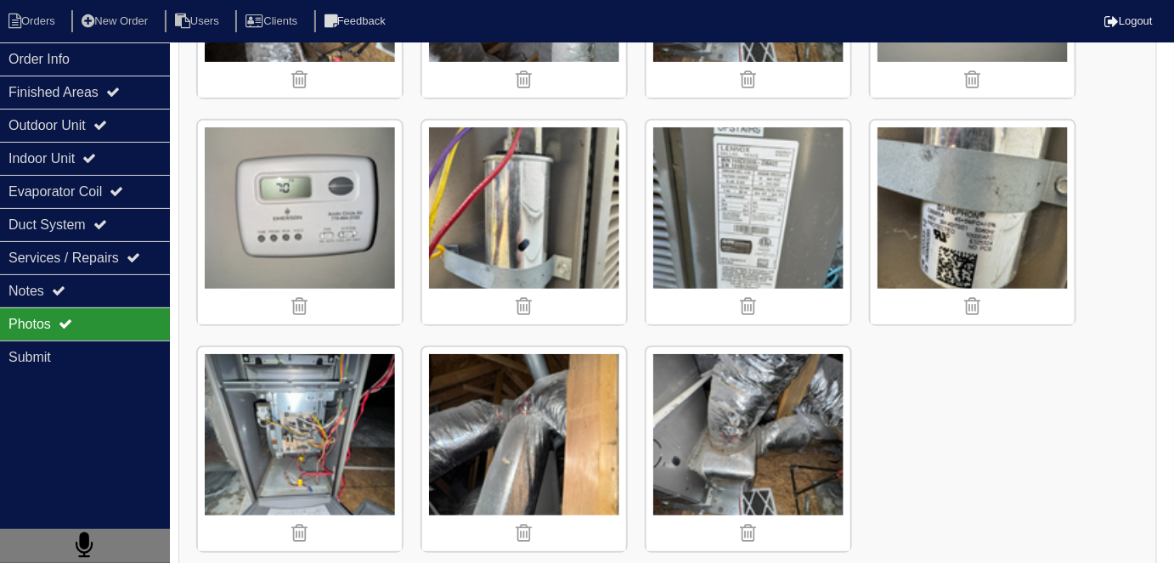
scroll to position [89, 0]
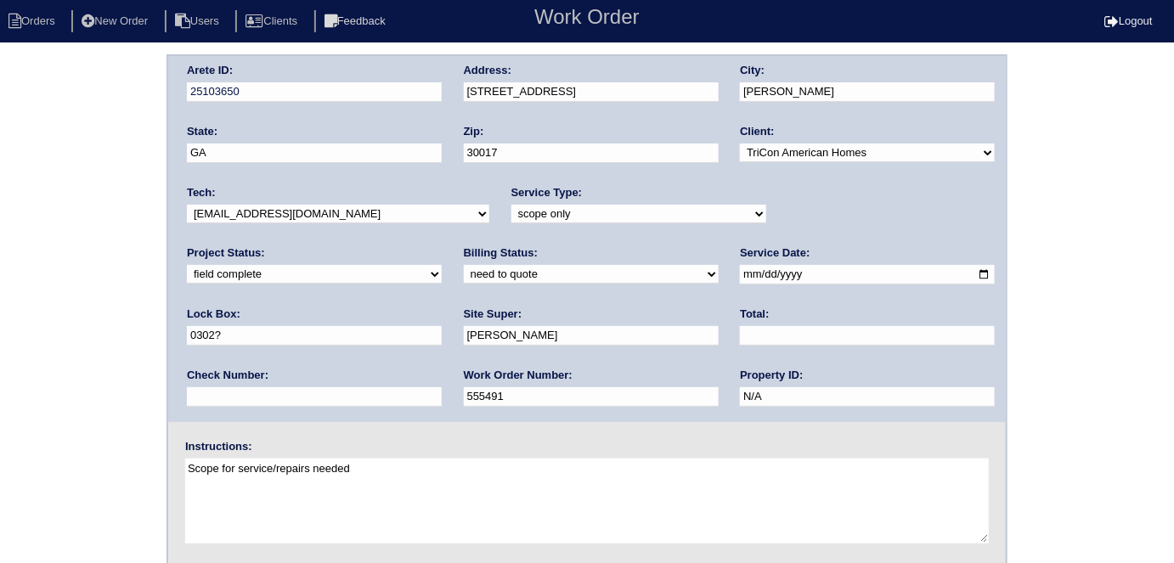
drag, startPoint x: 263, startPoint y: 269, endPoint x: 263, endPoint y: 279, distance: 9.3
click at [464, 269] on select "need to quote quoted need to invoice invoiced paid warranty purchase order need…" at bounding box center [591, 274] width 255 height 19
select select "quoted"
click at [464, 265] on select "need to quote quoted need to invoice invoiced paid warranty purchase order need…" at bounding box center [591, 274] width 255 height 19
click at [740, 338] on input "text" at bounding box center [867, 336] width 255 height 20
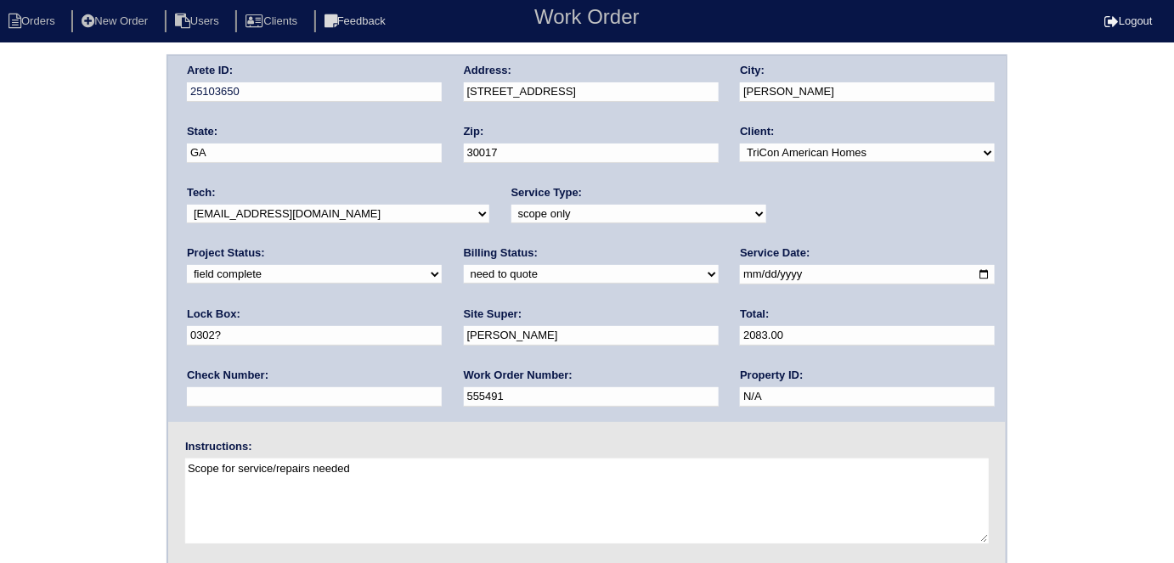
type input "2083.00"
click at [0, 235] on div "Arete ID: 25103650 Address: [STREET_ADDRESS] City: [PERSON_NAME] State: [GEOGRA…" at bounding box center [587, 397] width 1174 height 687
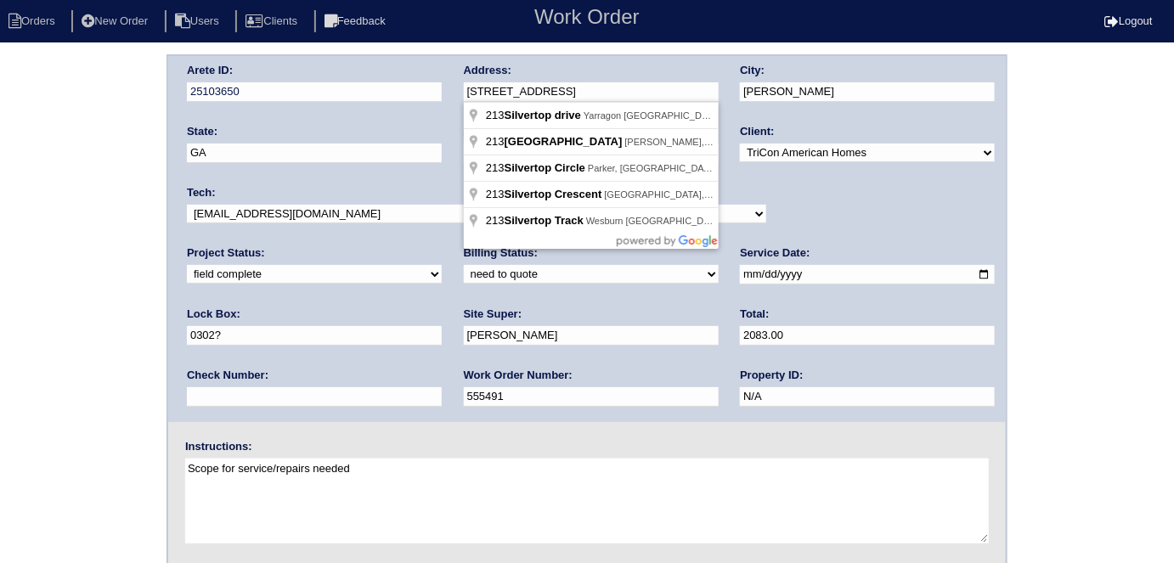
click at [433, 92] on div "Arete ID: 25103650 Address: [STREET_ADDRESS] City: [PERSON_NAME] State: [GEOGRA…" at bounding box center [587, 239] width 838 height 366
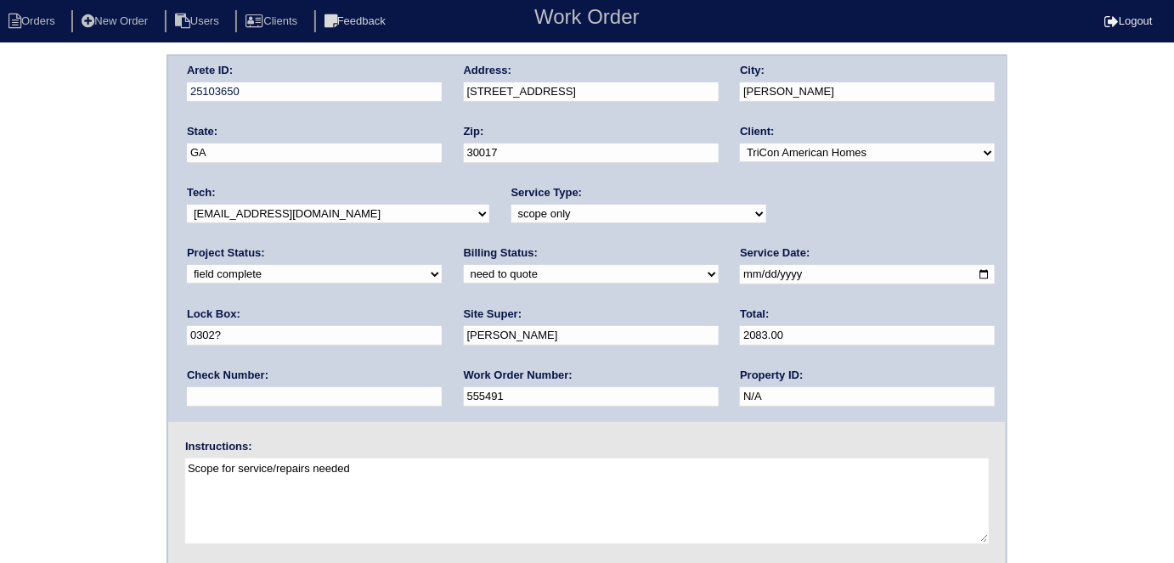
click at [4, 339] on div "Arete ID: 25103650 Address: [STREET_ADDRESS] City: [PERSON_NAME] State: [GEOGRA…" at bounding box center [587, 397] width 1174 height 687
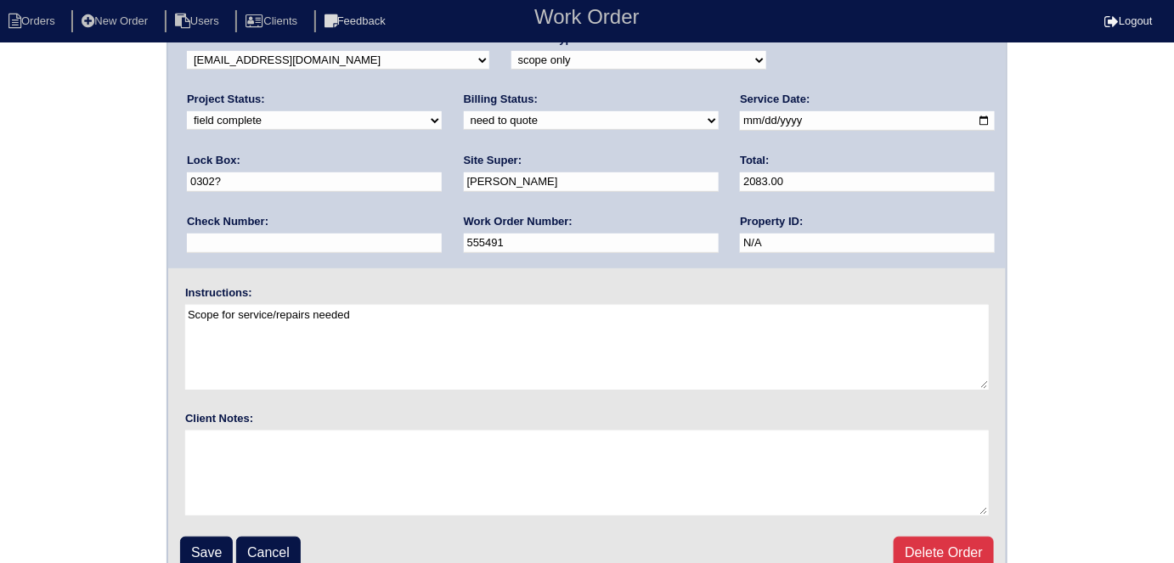
scroll to position [174, 0]
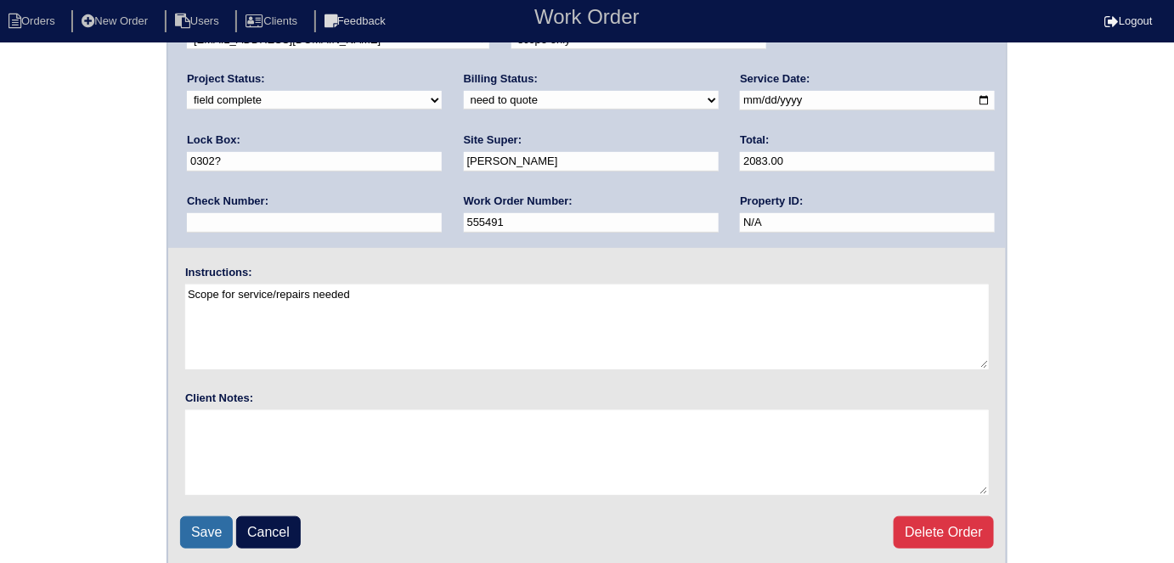
click at [203, 528] on input "Save" at bounding box center [206, 533] width 53 height 32
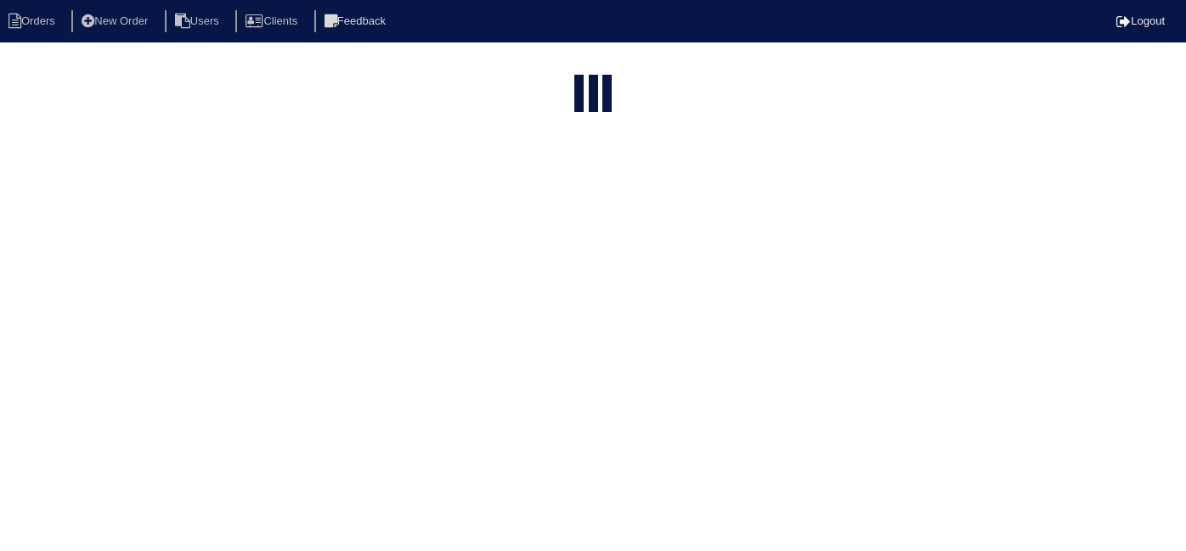
select select "15"
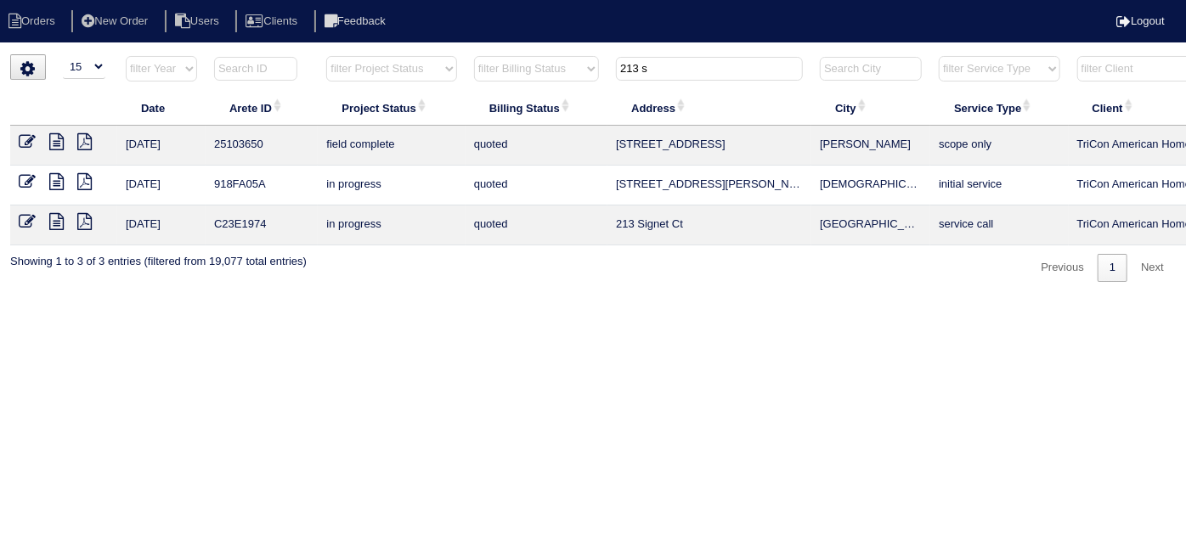
drag, startPoint x: 657, startPoint y: 66, endPoint x: 394, endPoint y: 4, distance: 269.8
click at [430, 54] on body "Orders New Order Users Clients Feedback Logout Orders New Order Users Clients M…" at bounding box center [593, 168] width 1186 height 228
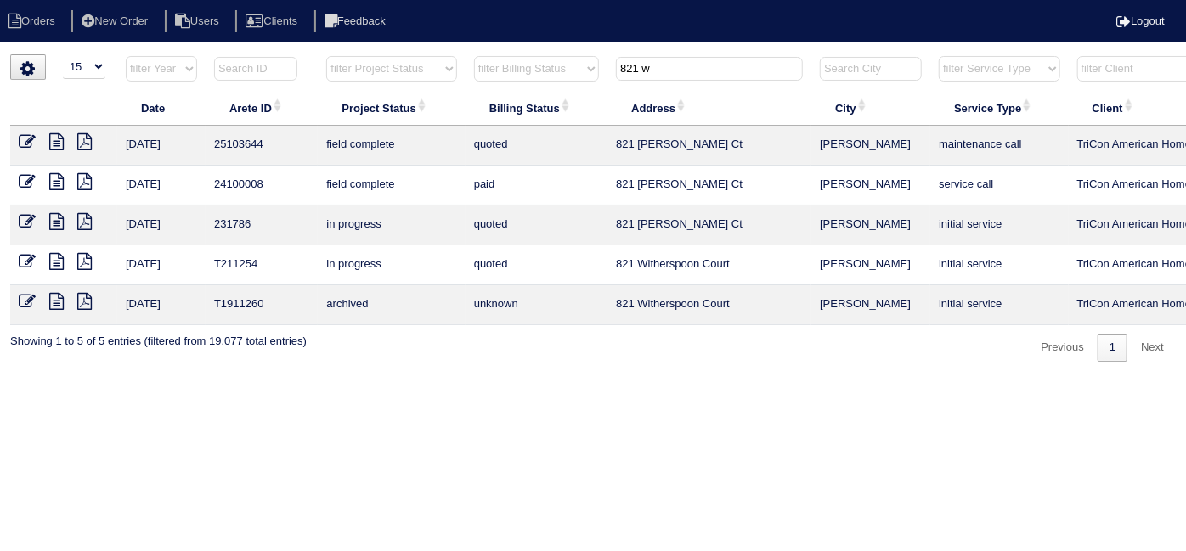
type input "821 w"
click at [26, 142] on icon at bounding box center [27, 141] width 17 height 17
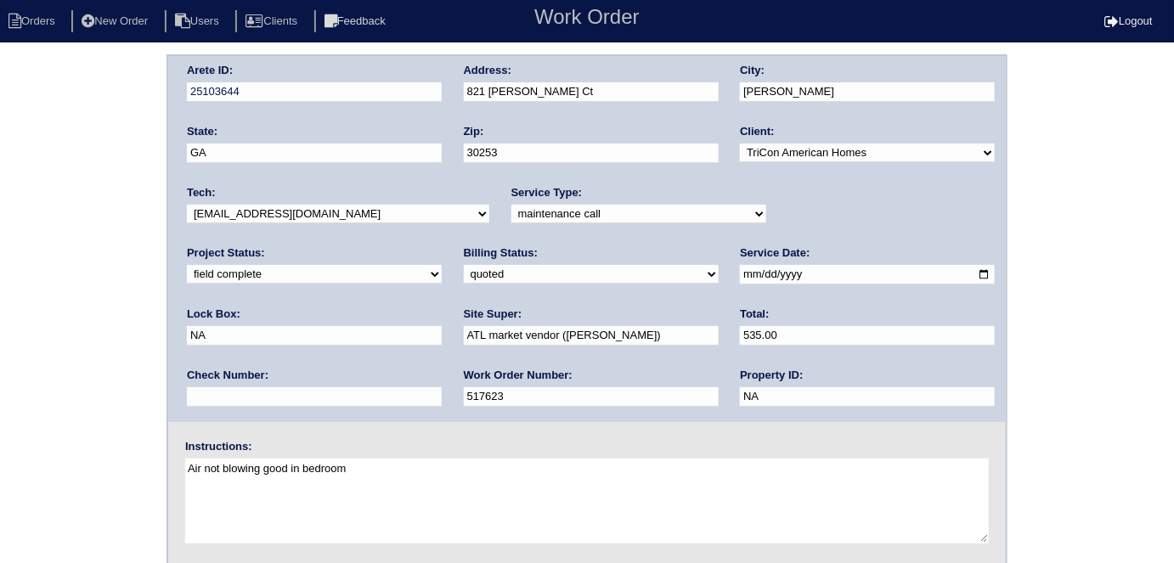
click at [464, 280] on select "need to quote quoted need to invoice invoiced paid warranty purchase order need…" at bounding box center [591, 274] width 255 height 19
select select "need to invoice"
click at [464, 265] on select "need to quote quoted need to invoice invoiced paid warranty purchase order need…" at bounding box center [591, 274] width 255 height 19
click at [53, 387] on div "Arete ID: 25103644 Address: 821 Witherspoon Ct City: [PERSON_NAME] State: [GEOG…" at bounding box center [587, 397] width 1174 height 687
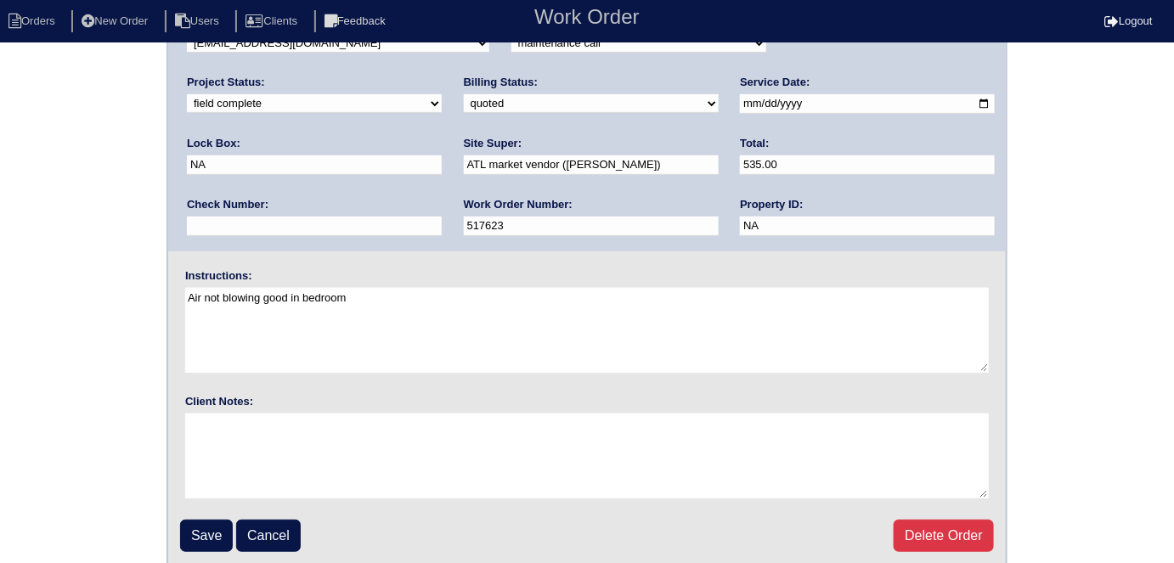
scroll to position [174, 0]
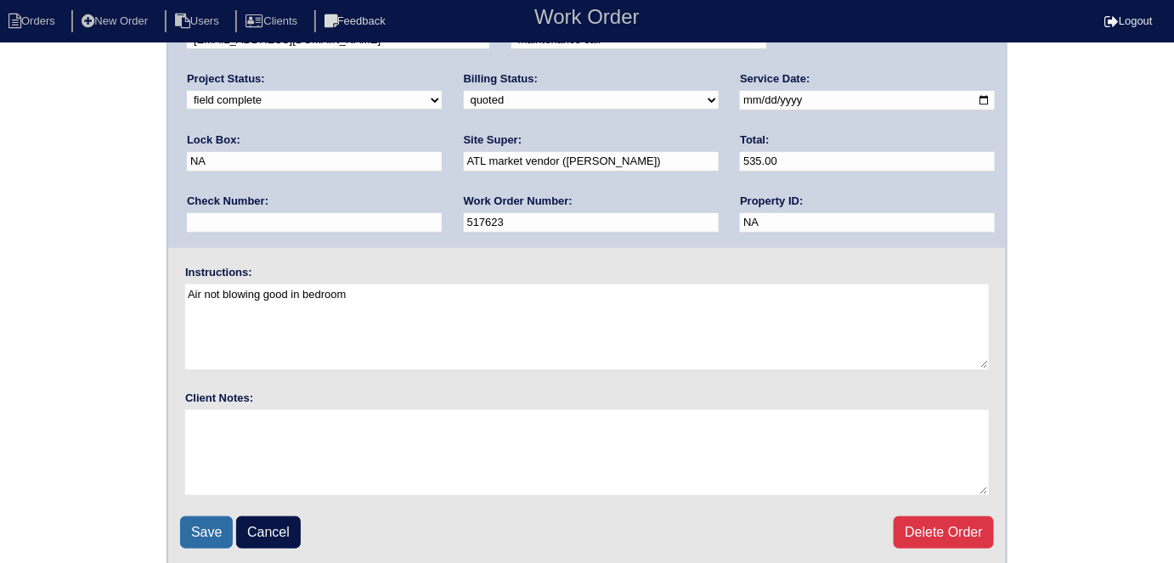
click at [193, 533] on input "Save" at bounding box center [206, 533] width 53 height 32
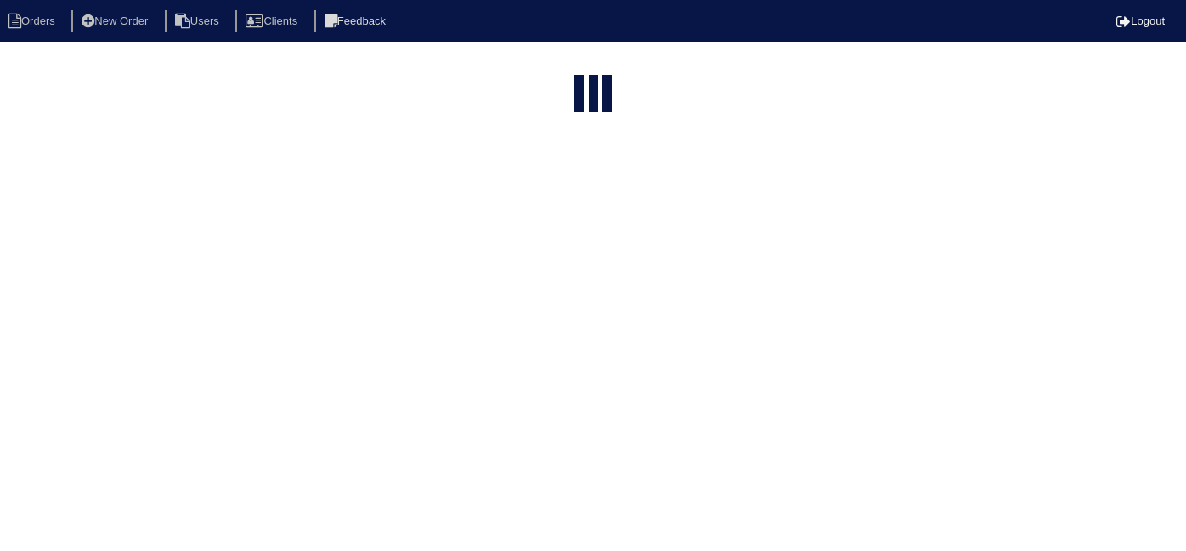
select select "15"
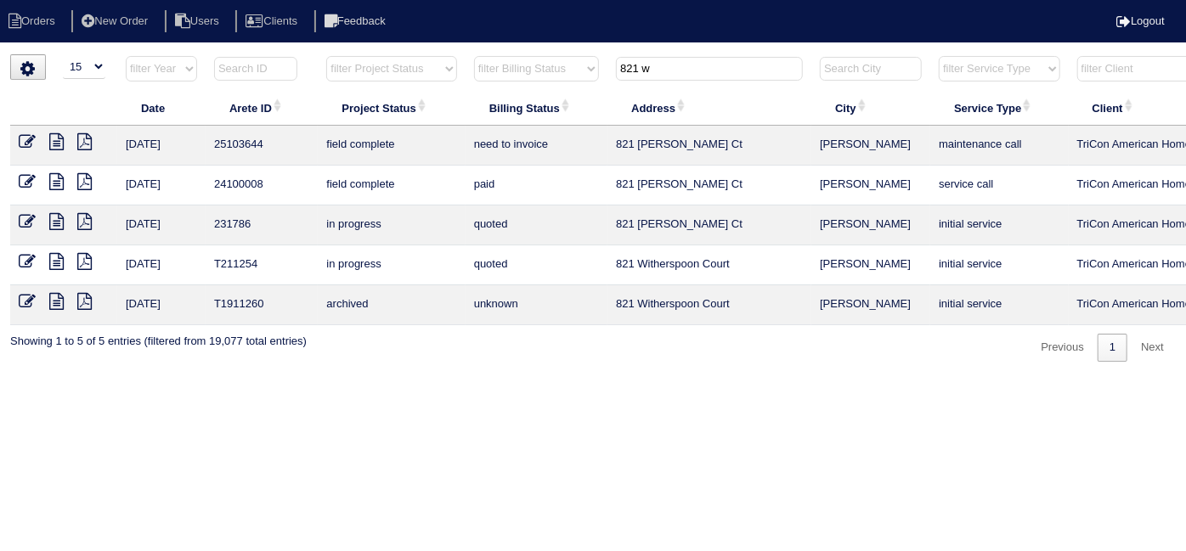
drag, startPoint x: 660, startPoint y: 69, endPoint x: 478, endPoint y: 51, distance: 183.6
click at [525, 65] on tr "filter Year -- Any Year -- 2025 2024 2023 2022 2021 2020 2019 filter Project St…" at bounding box center [746, 72] width 1473 height 35
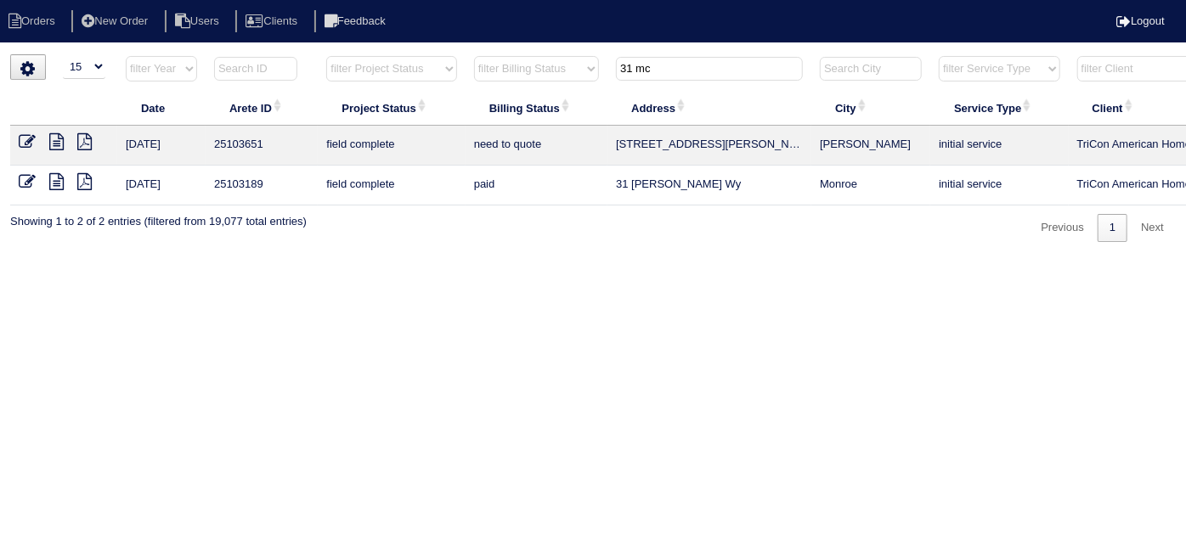
type input "31 mc"
click at [59, 139] on icon at bounding box center [56, 141] width 14 height 17
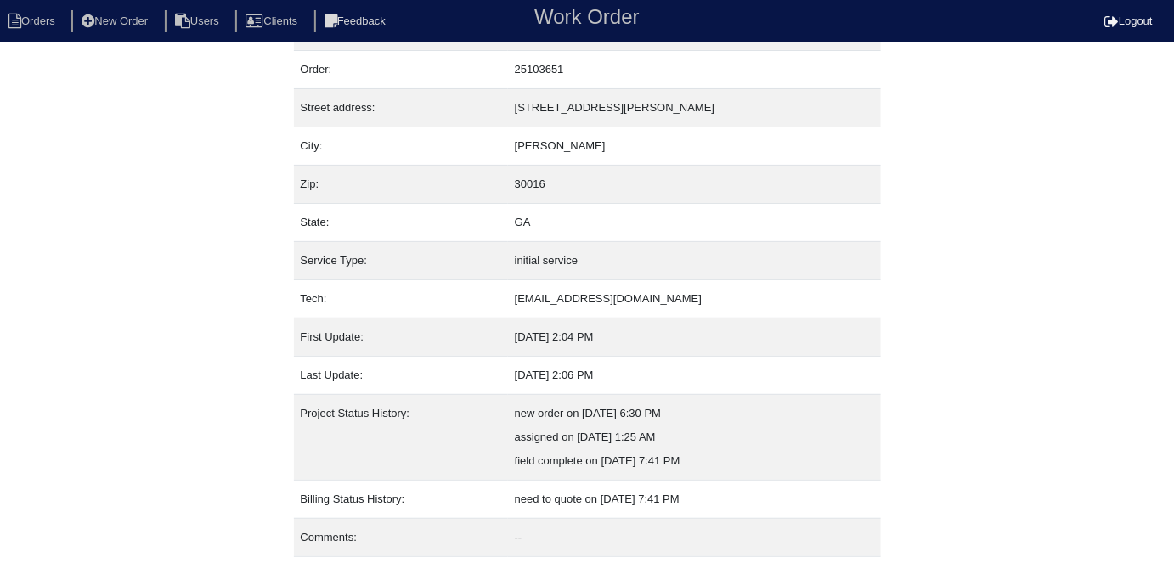
scroll to position [89, 0]
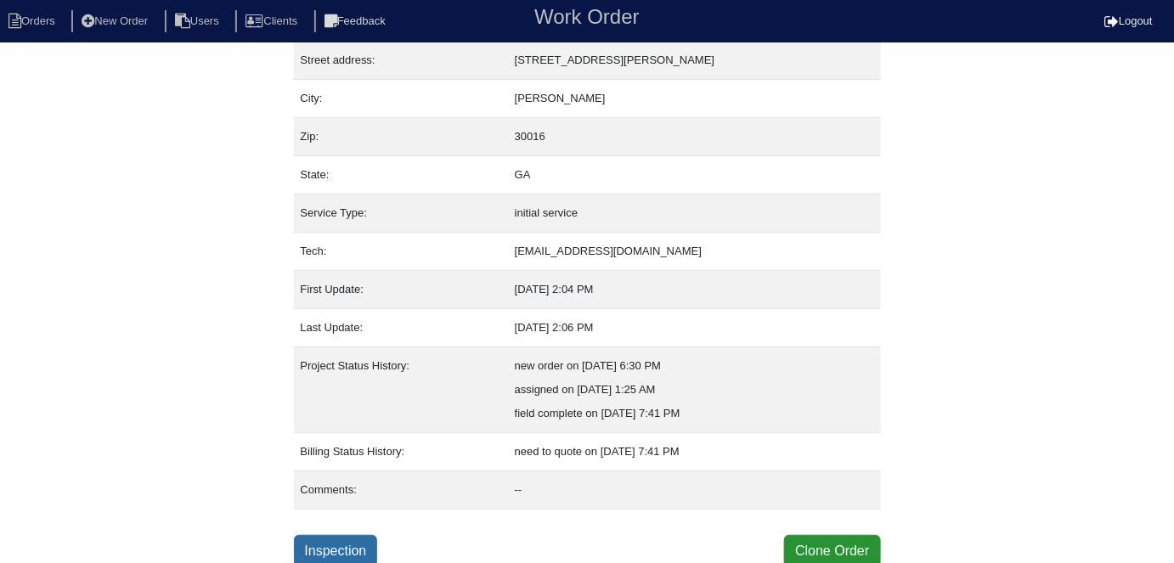
click at [368, 546] on link "Inspection" at bounding box center [336, 551] width 84 height 32
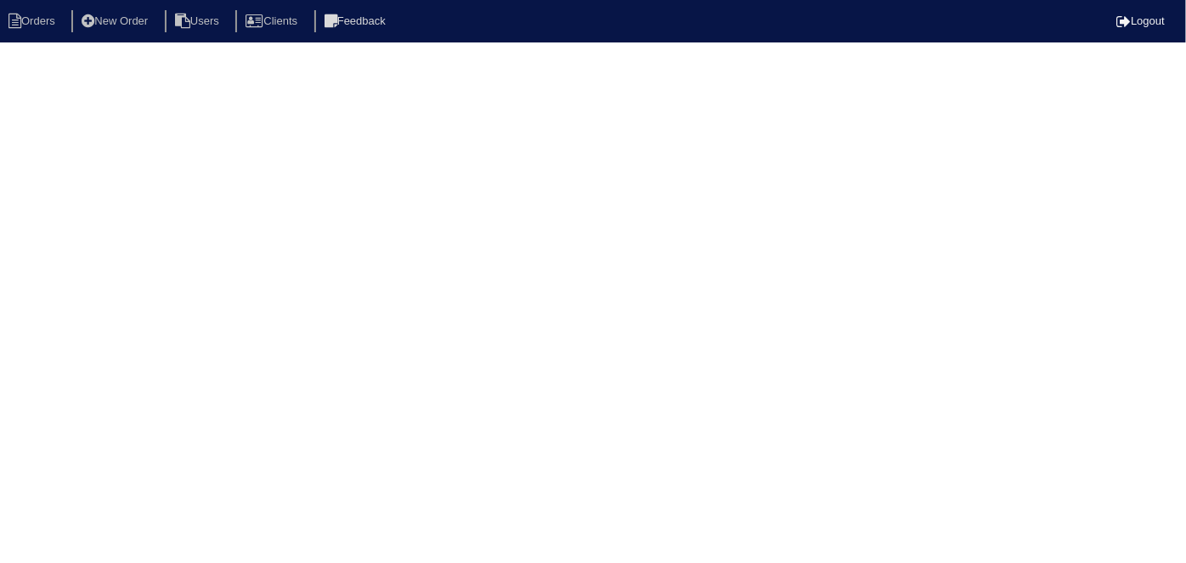
select select "0"
select select "[PERSON_NAME]"
select select "0"
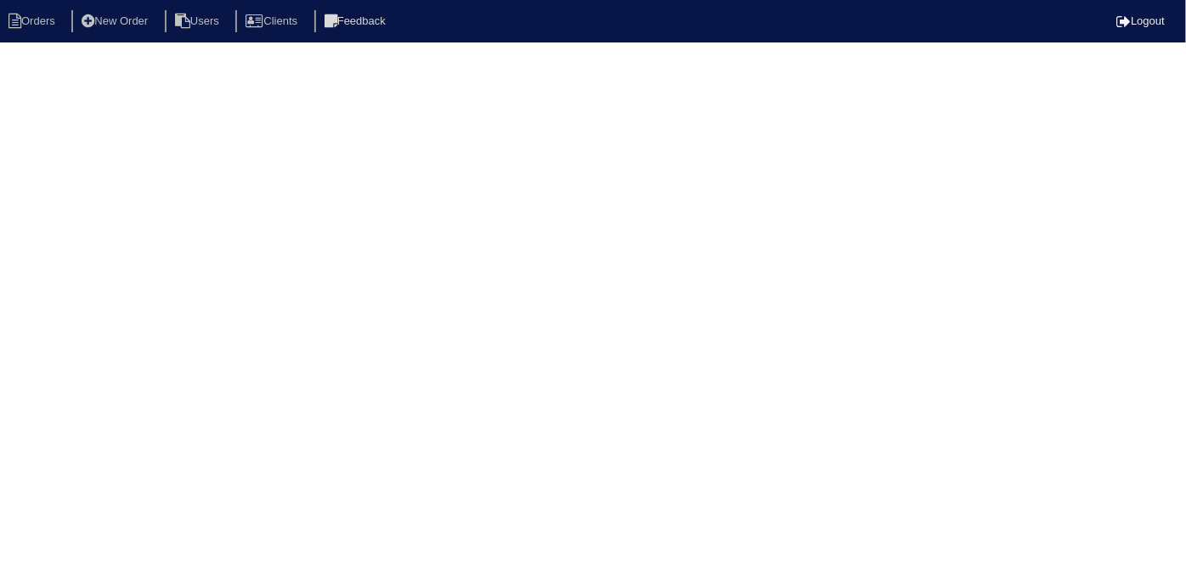
select select "1"
select select "0"
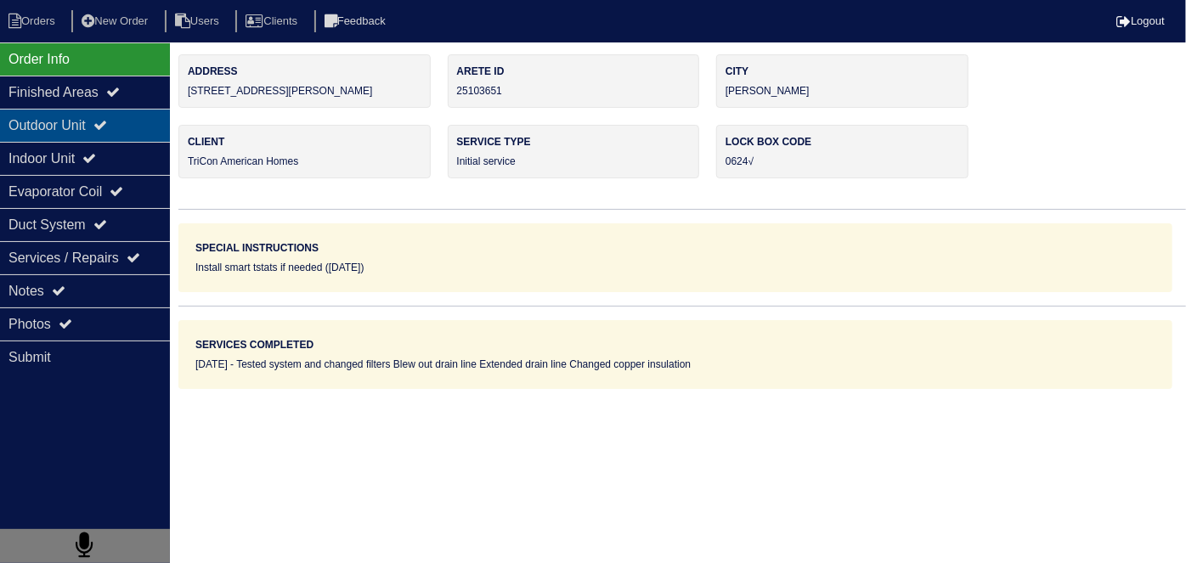
click at [13, 122] on div "Outdoor Unit" at bounding box center [85, 125] width 170 height 33
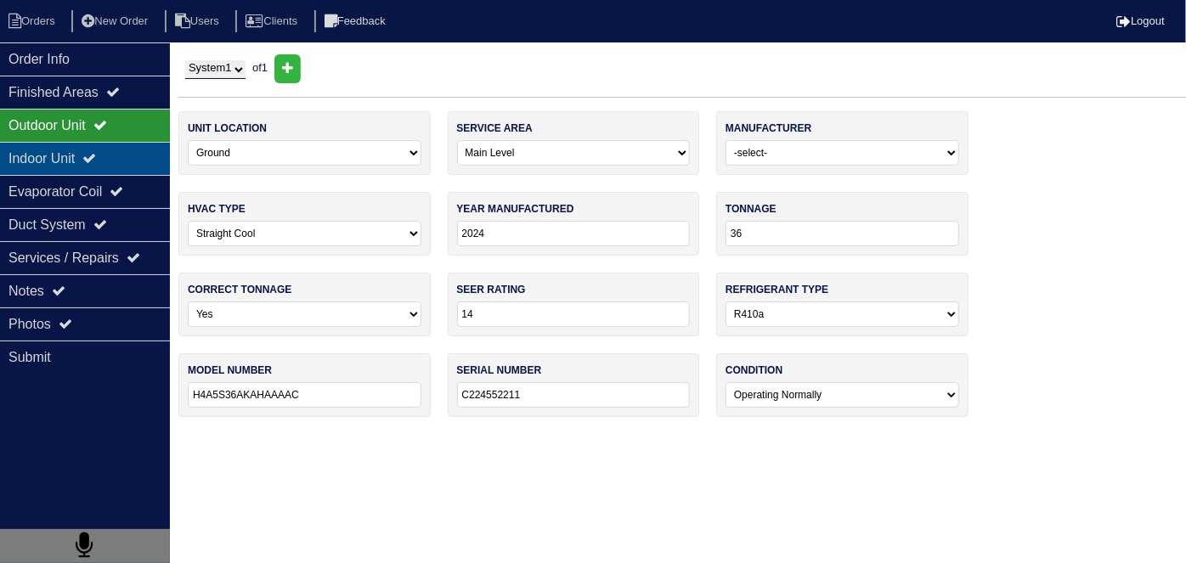
click at [21, 155] on div "Indoor Unit" at bounding box center [85, 158] width 170 height 33
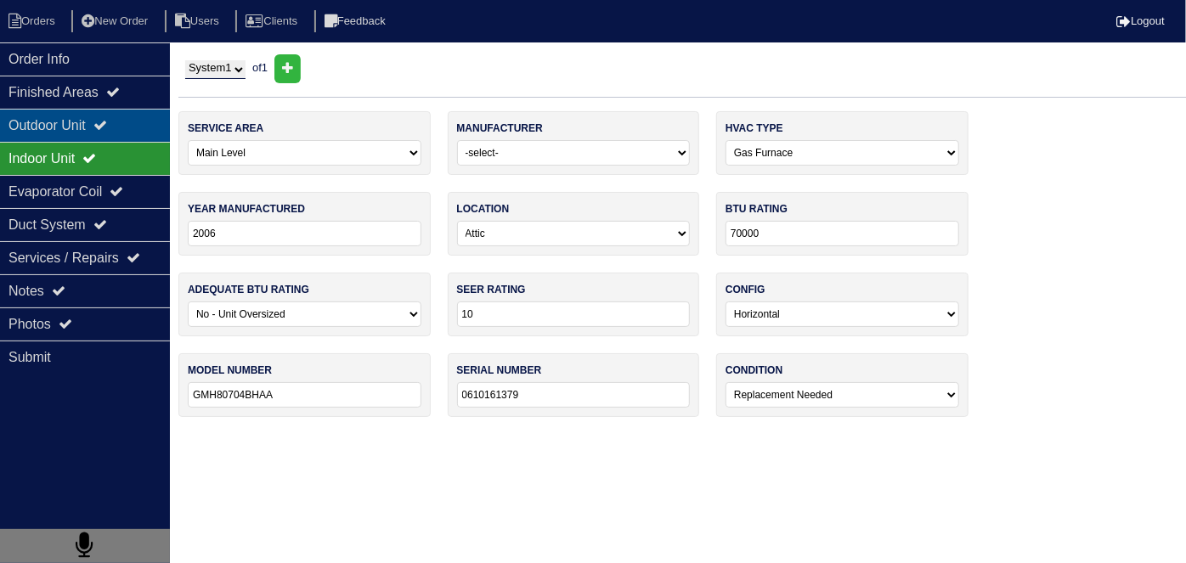
click at [38, 115] on div "Outdoor Unit" at bounding box center [85, 125] width 170 height 33
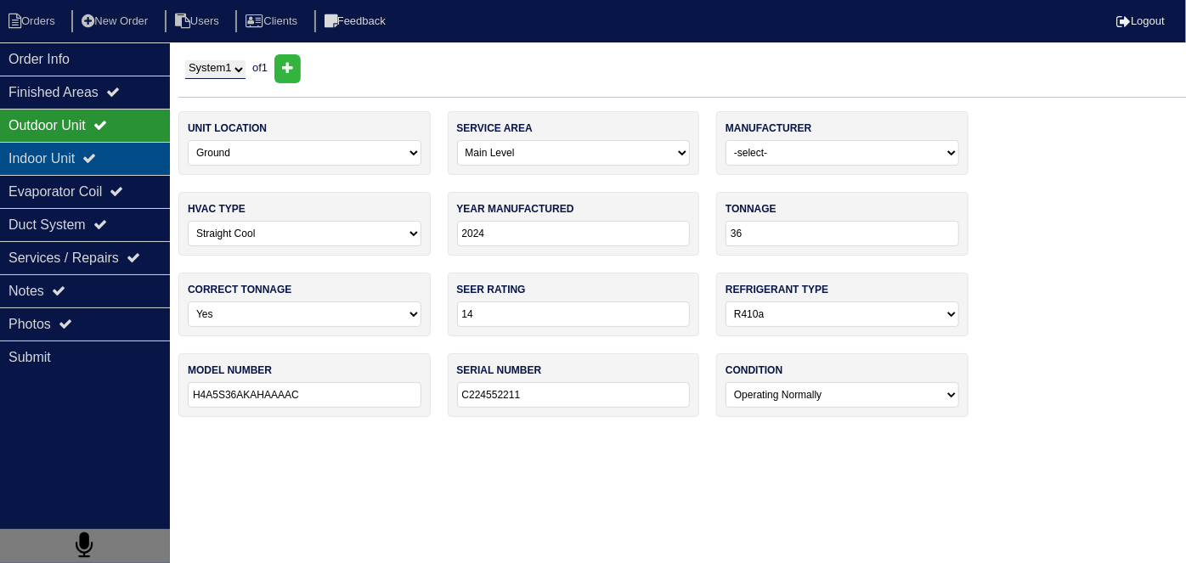
click at [57, 147] on div "Indoor Unit" at bounding box center [85, 158] width 170 height 33
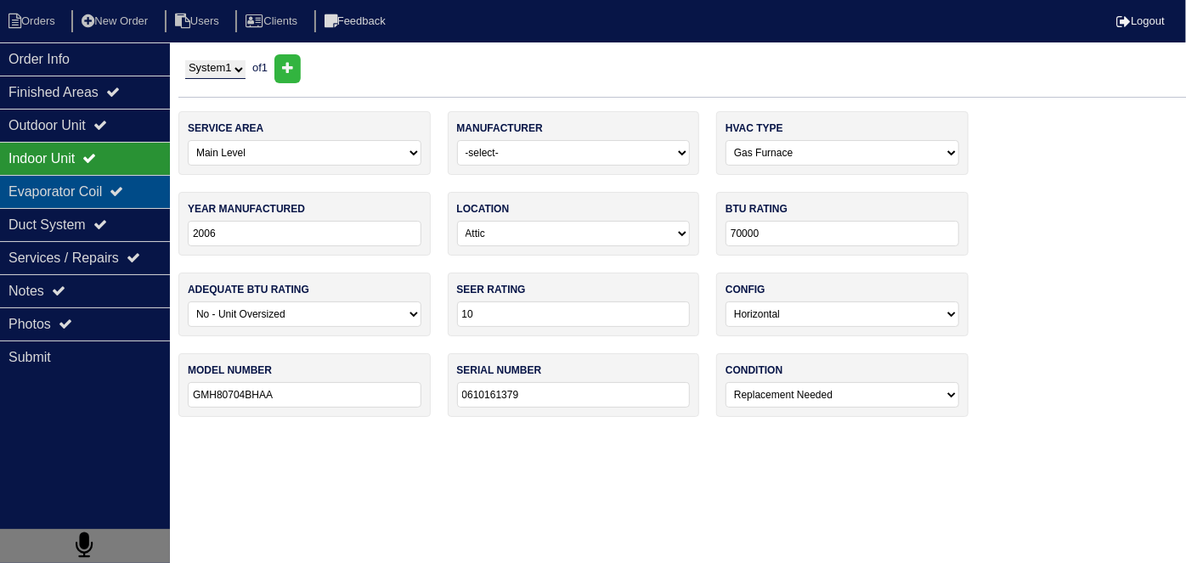
click at [72, 199] on div "Evaporator Coil" at bounding box center [85, 191] width 170 height 33
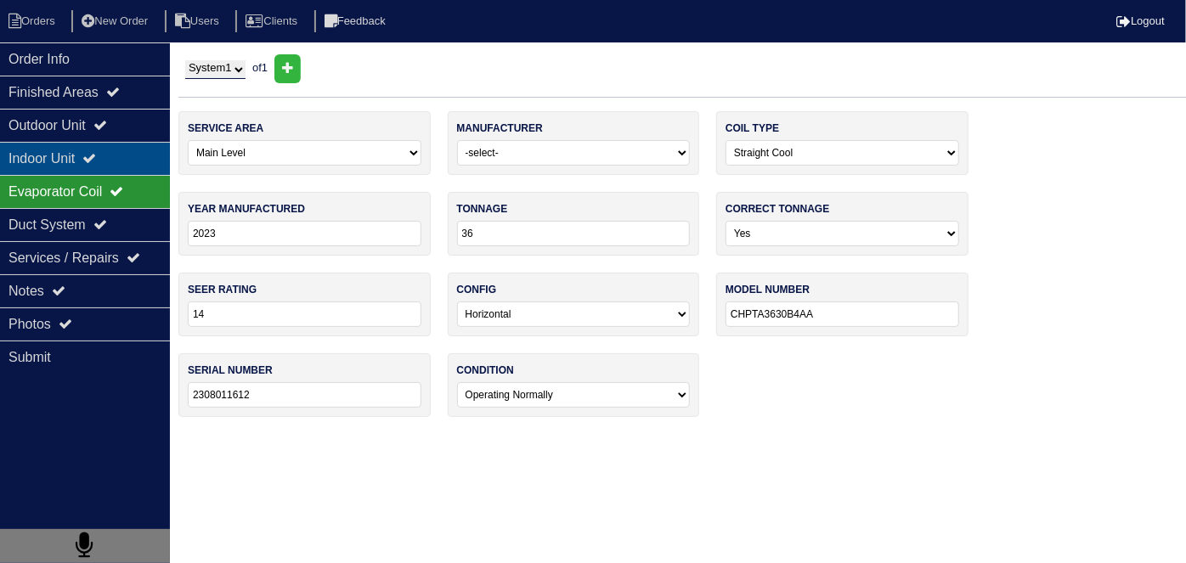
click at [69, 144] on div "Indoor Unit" at bounding box center [85, 158] width 170 height 33
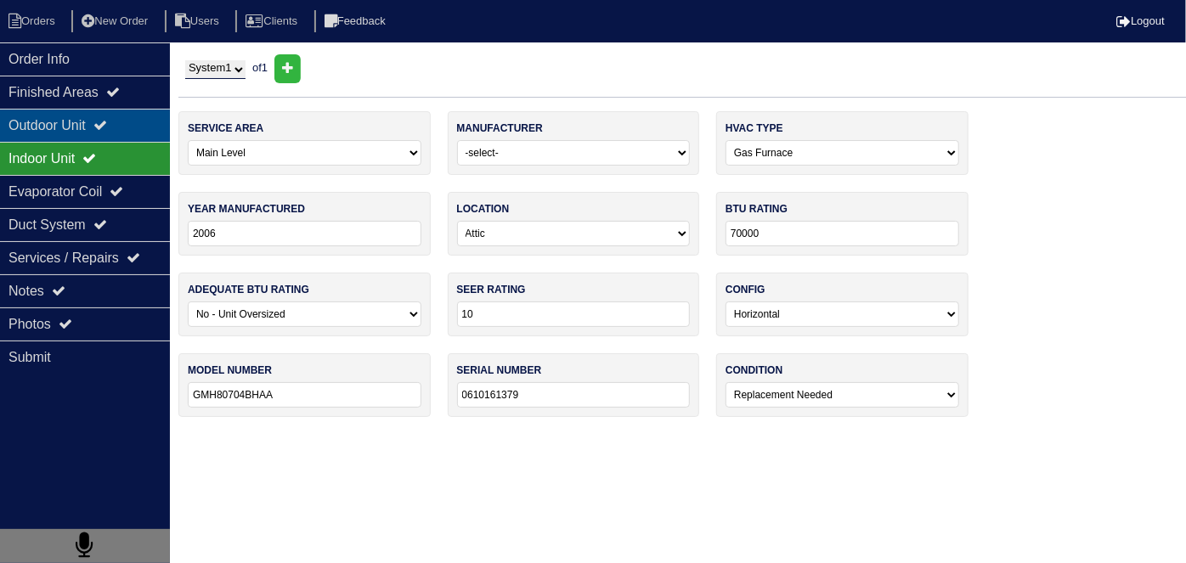
click at [75, 119] on div "Outdoor Unit" at bounding box center [85, 125] width 170 height 33
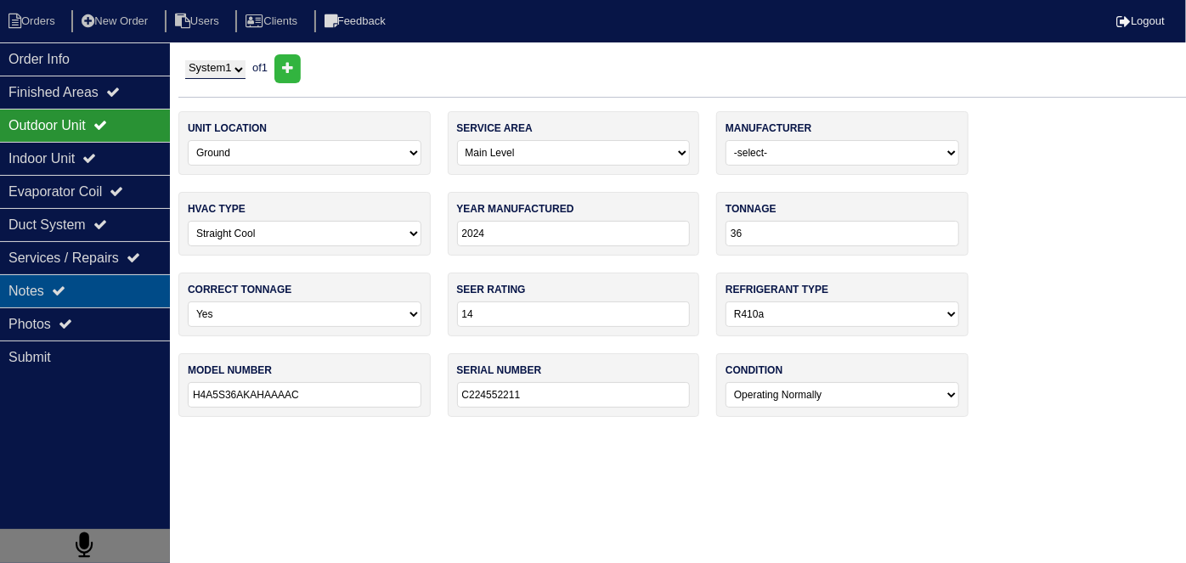
click at [122, 299] on div "Notes" at bounding box center [85, 290] width 170 height 33
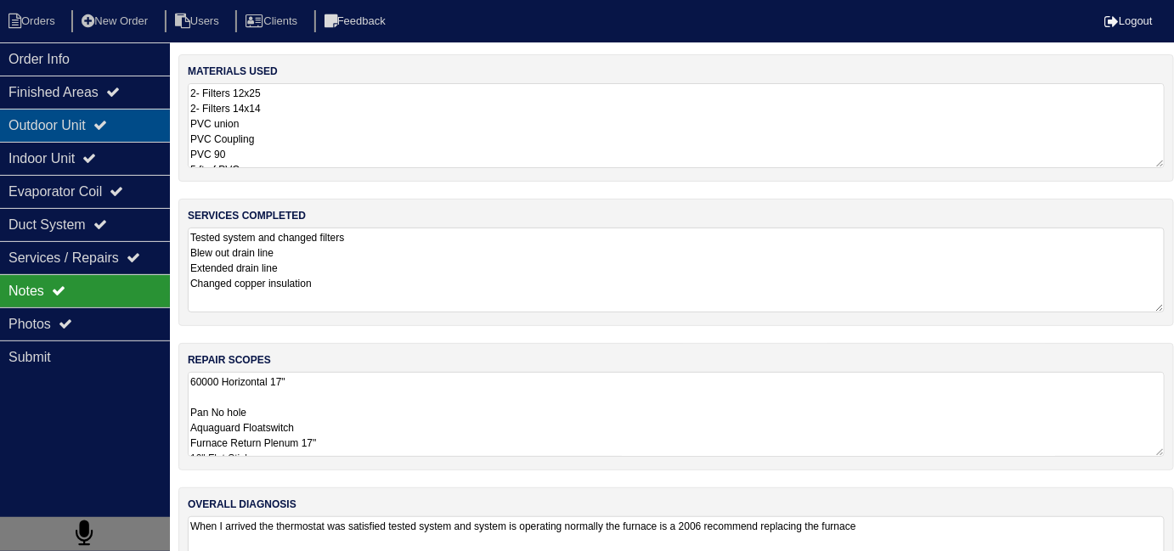
click at [72, 127] on div "Outdoor Unit" at bounding box center [85, 125] width 170 height 33
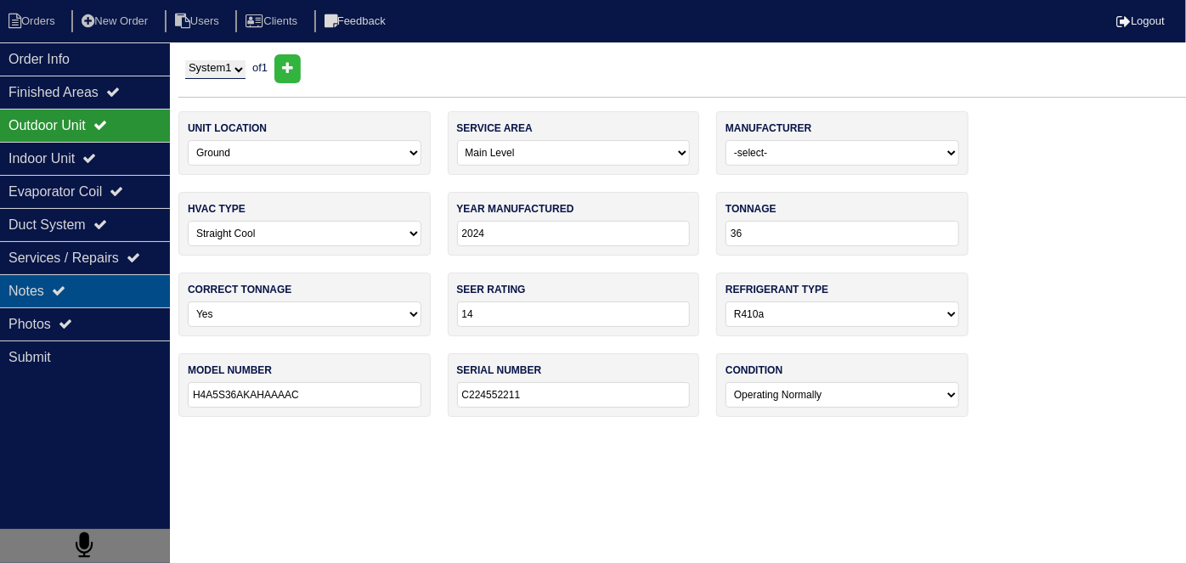
click at [65, 292] on icon at bounding box center [59, 291] width 14 height 14
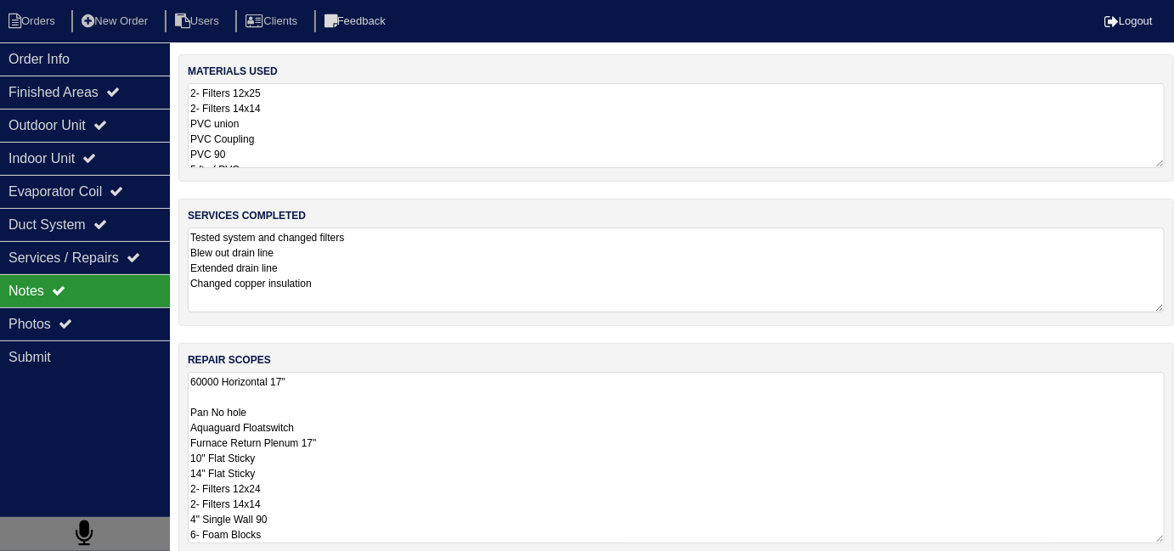
drag, startPoint x: 430, startPoint y: 397, endPoint x: 478, endPoint y: 412, distance: 50.8
click at [430, 398] on textarea "60000 Horizontal 17" Pan No hole Aquaguard Floatswitch Furnace Return Plenum 17…" at bounding box center [676, 458] width 977 height 172
click at [128, 129] on div "Outdoor Unit" at bounding box center [85, 125] width 170 height 33
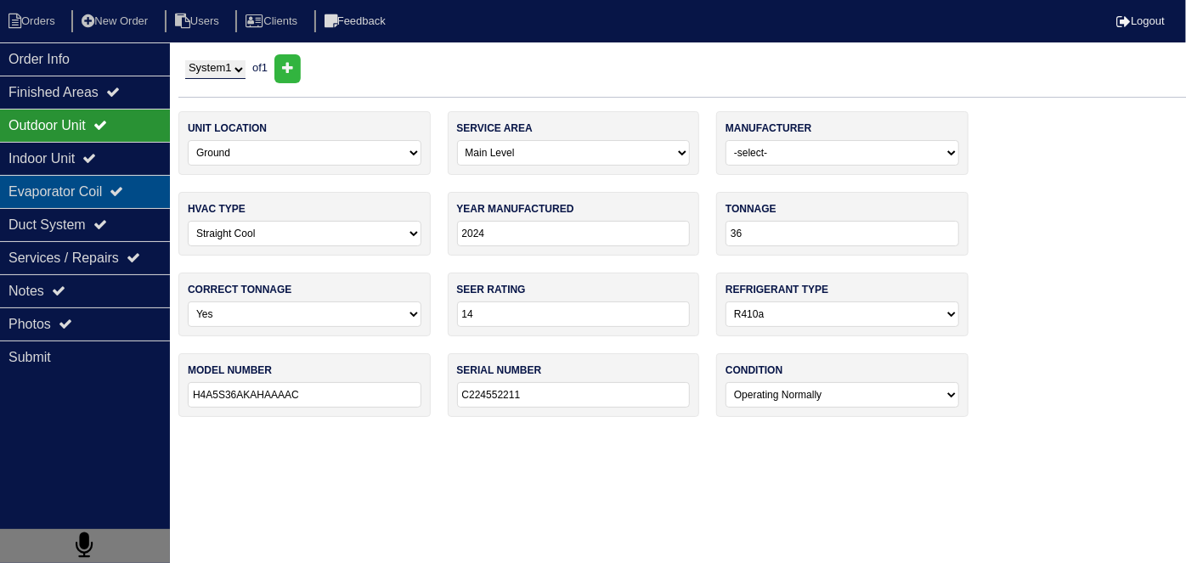
click at [90, 195] on div "Evaporator Coil" at bounding box center [85, 191] width 170 height 33
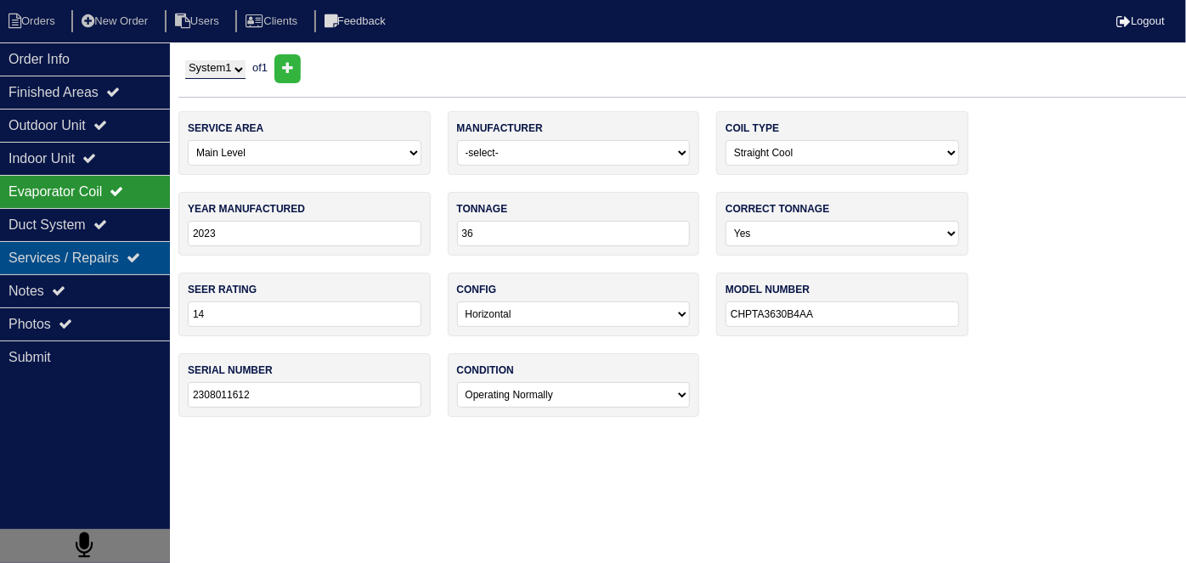
click at [75, 268] on div "Services / Repairs" at bounding box center [85, 257] width 170 height 33
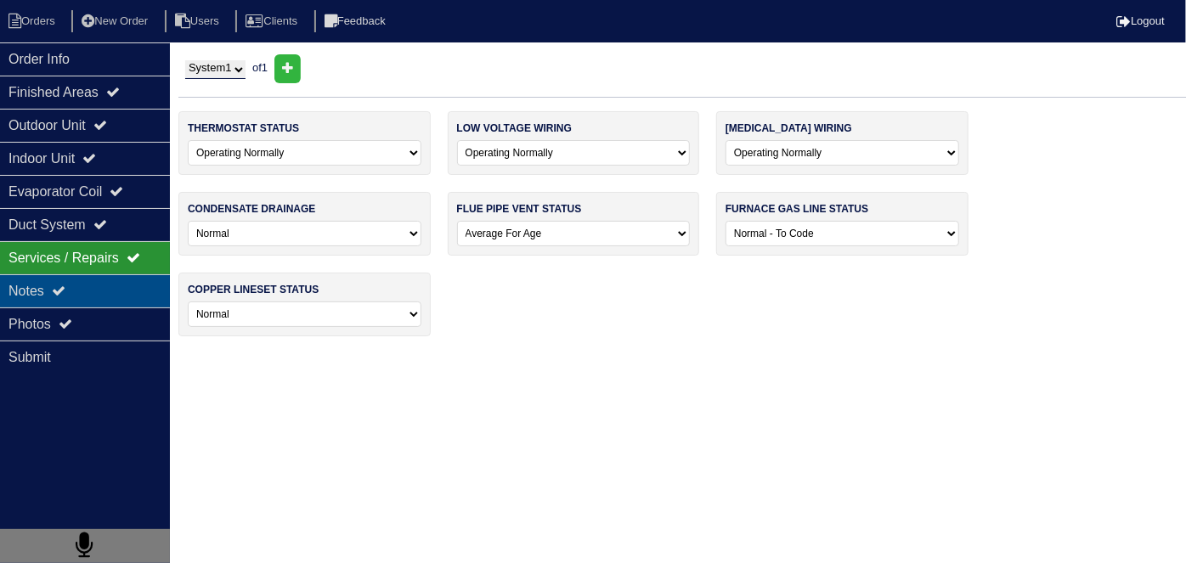
click at [74, 280] on div "Notes" at bounding box center [85, 290] width 170 height 33
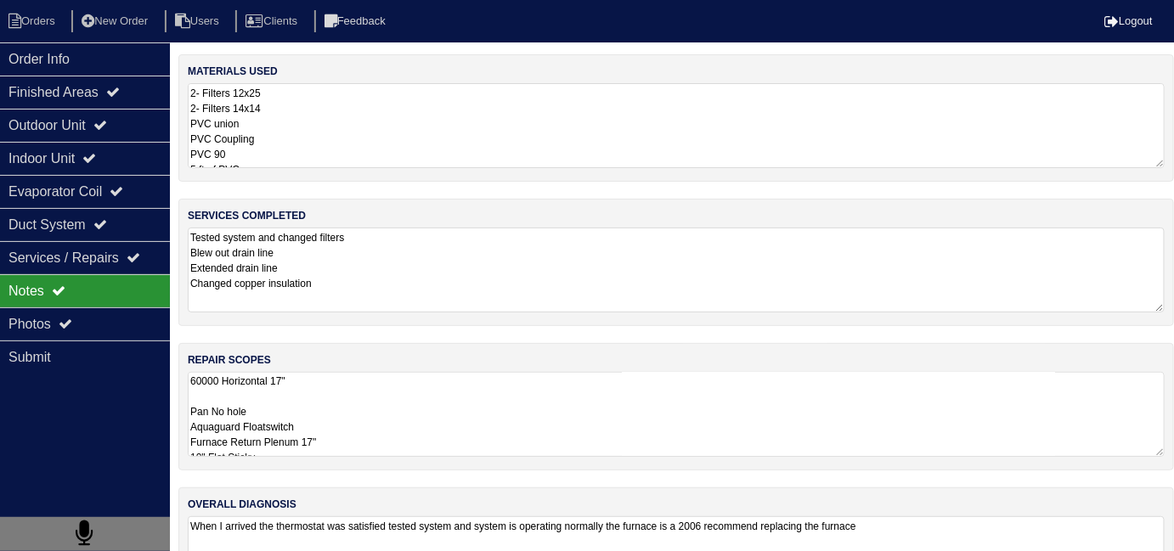
click at [442, 268] on textarea "Tested system and changed filters Blew out drain line Extended drain line Chang…" at bounding box center [676, 270] width 977 height 85
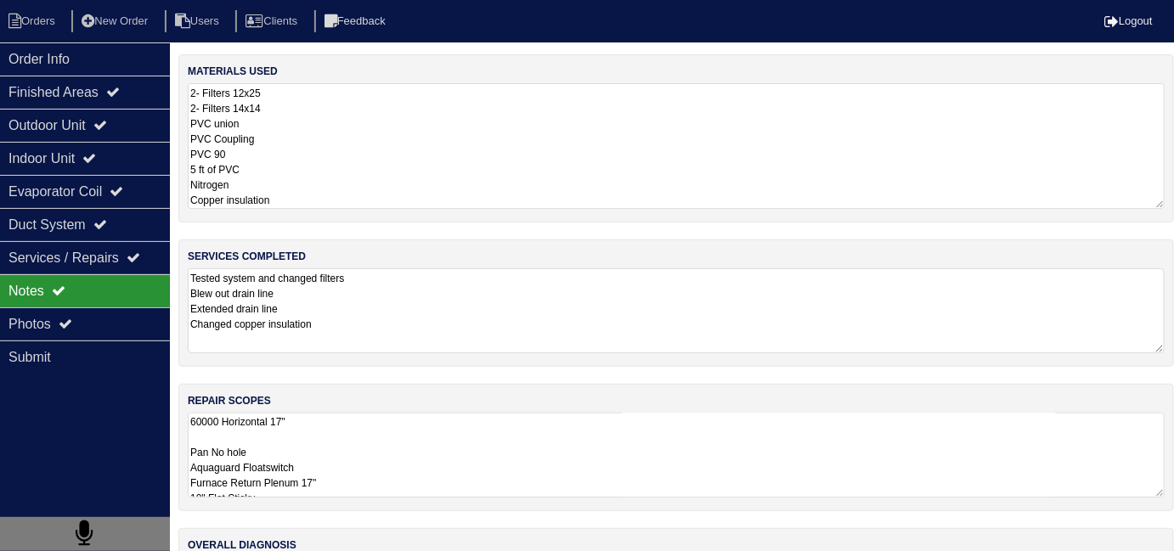
click at [491, 148] on textarea "2- Filters 12x25 2- Filters 14x14 PVC union PVC Coupling PVC 90 5 ft of PVC Nit…" at bounding box center [676, 146] width 977 height 126
click at [451, 278] on textarea "Tested system and changed filters Blew out drain line Extended drain line Chang…" at bounding box center [676, 311] width 977 height 85
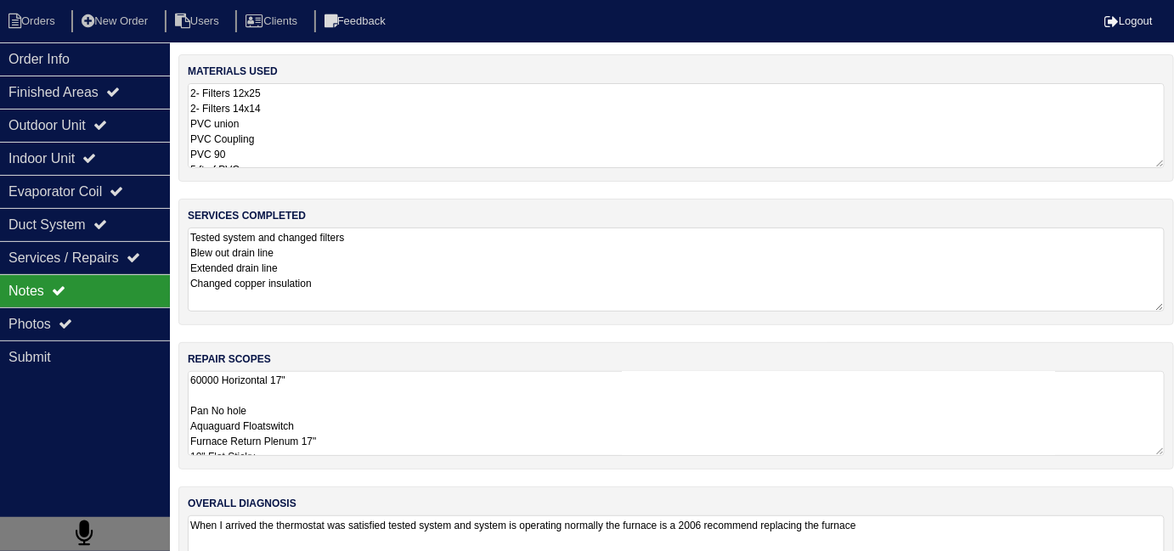
click at [456, 141] on textarea "2- Filters 12x25 2- Filters 14x14 PVC union PVC Coupling PVC 90 5 ft of PVC Nit…" at bounding box center [676, 125] width 977 height 85
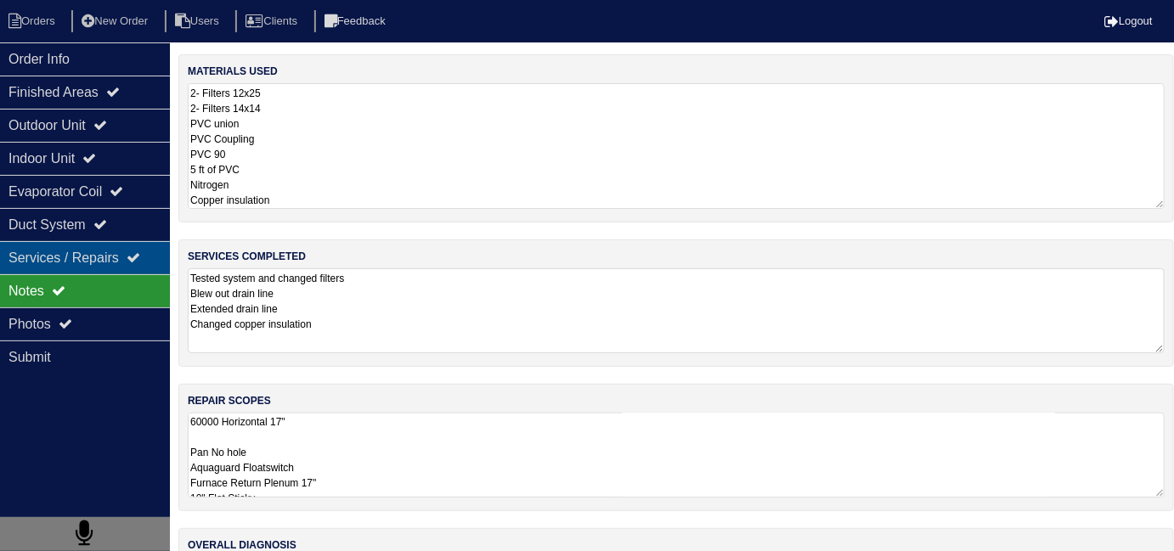
click at [59, 242] on div "Services / Repairs" at bounding box center [85, 257] width 170 height 33
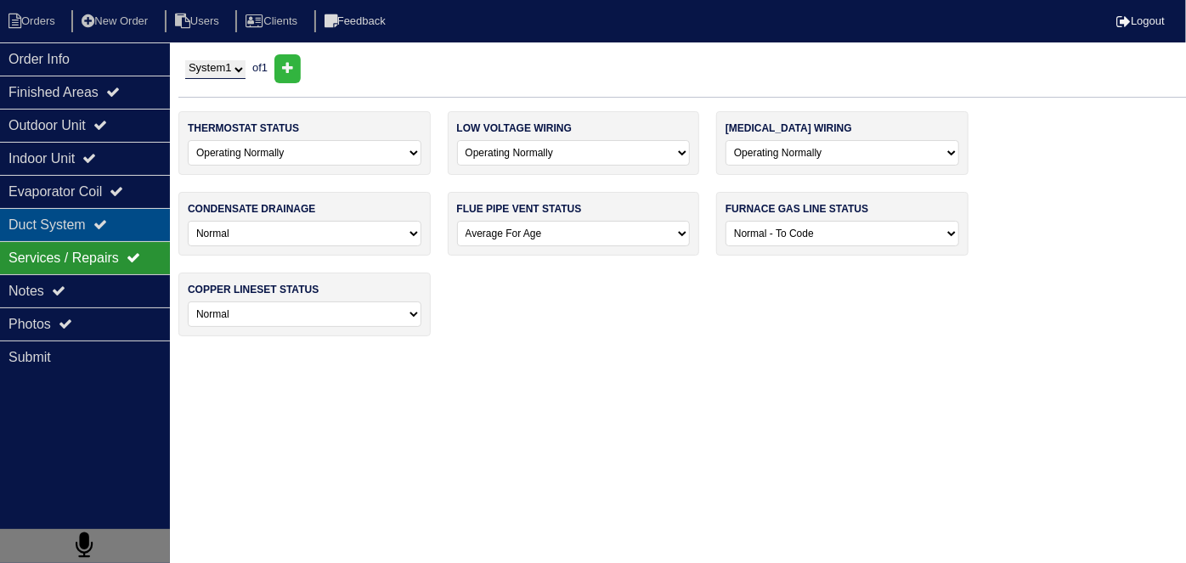
click at [68, 226] on div "Duct System" at bounding box center [85, 224] width 170 height 33
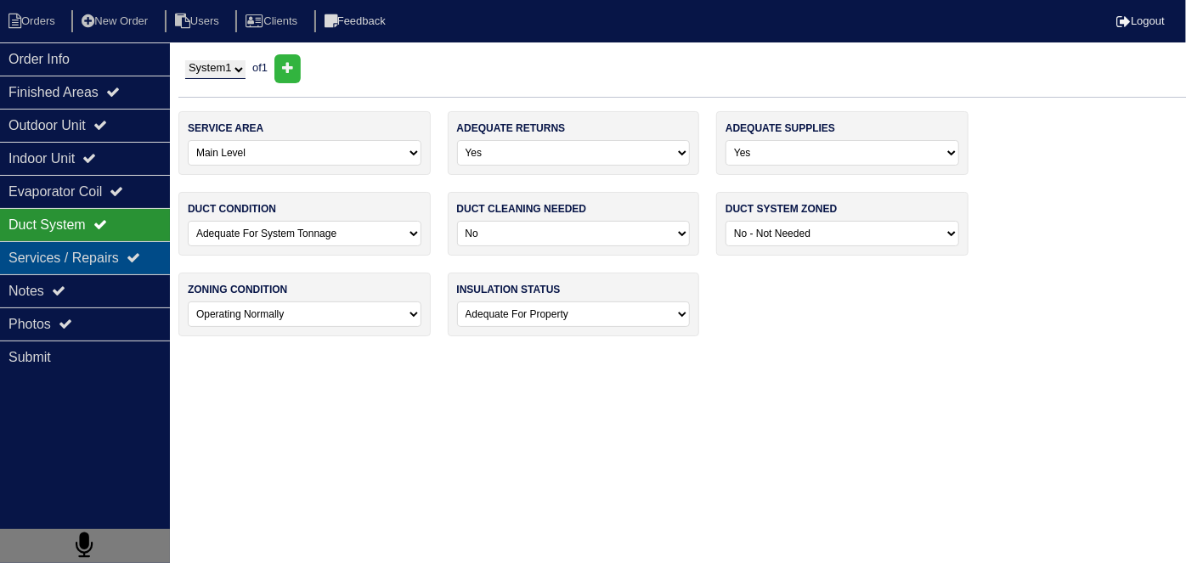
click at [101, 268] on div "Services / Repairs" at bounding box center [85, 257] width 170 height 33
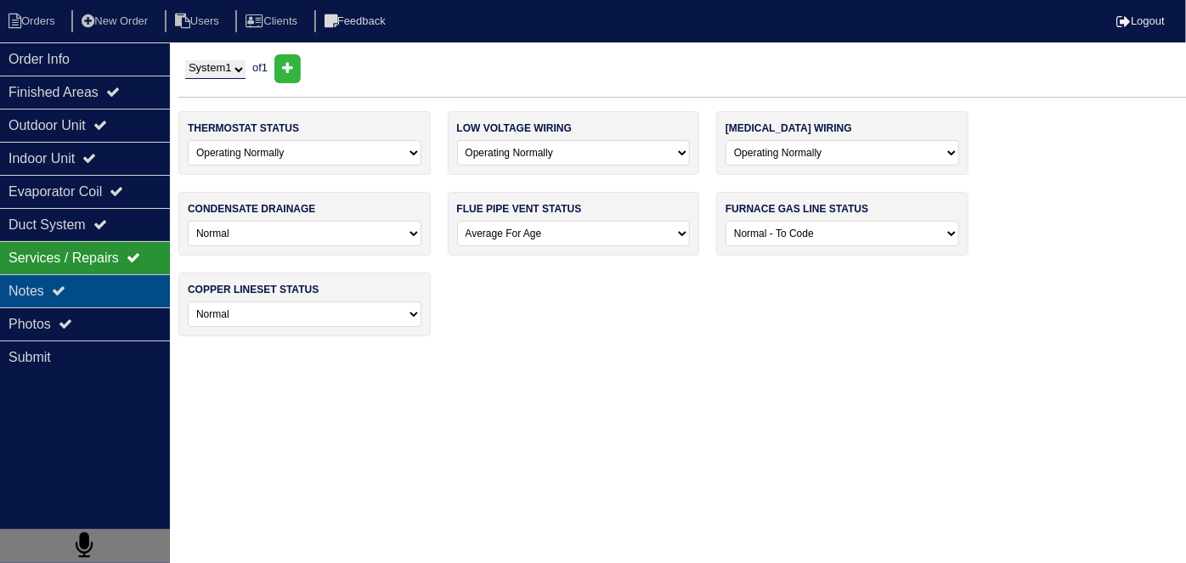
drag, startPoint x: 102, startPoint y: 290, endPoint x: 494, endPoint y: 373, distance: 400.5
click at [103, 290] on div "Notes" at bounding box center [85, 290] width 170 height 33
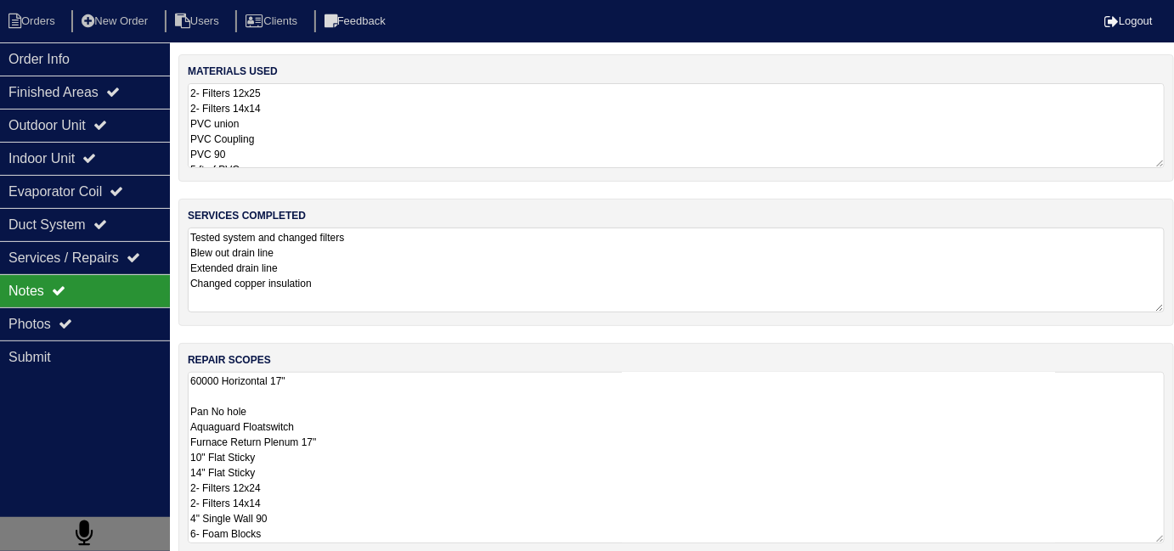
click at [636, 407] on textarea "60000 Horizontal 17" Pan No hole Aquaguard Floatswitch Furnace Return Plenum 17…" at bounding box center [676, 458] width 977 height 172
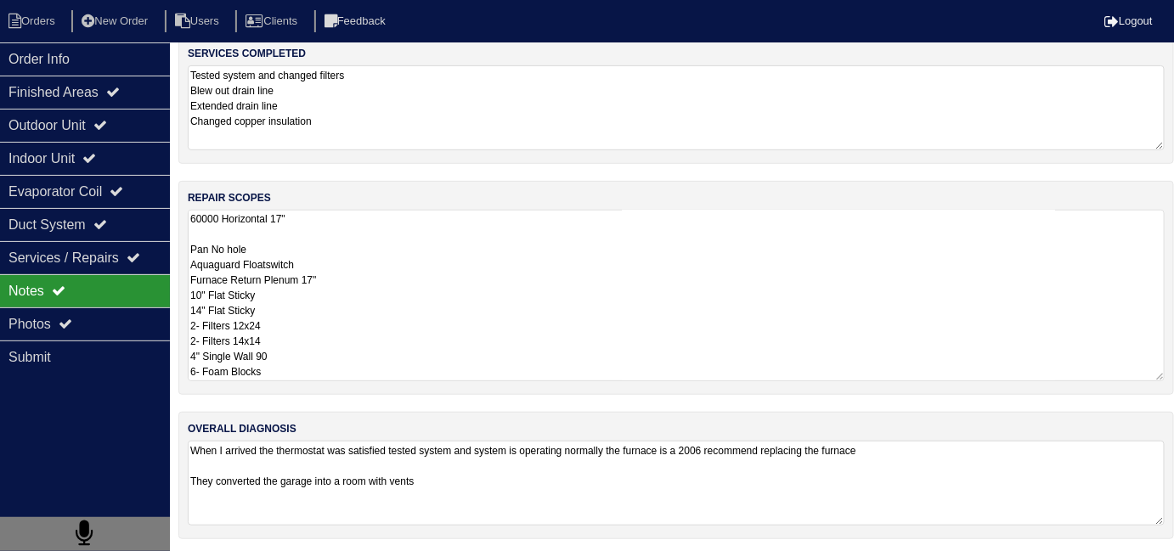
click at [727, 473] on textarea "When I arrived the thermostat was satisfied tested system and system is operati…" at bounding box center [676, 483] width 977 height 85
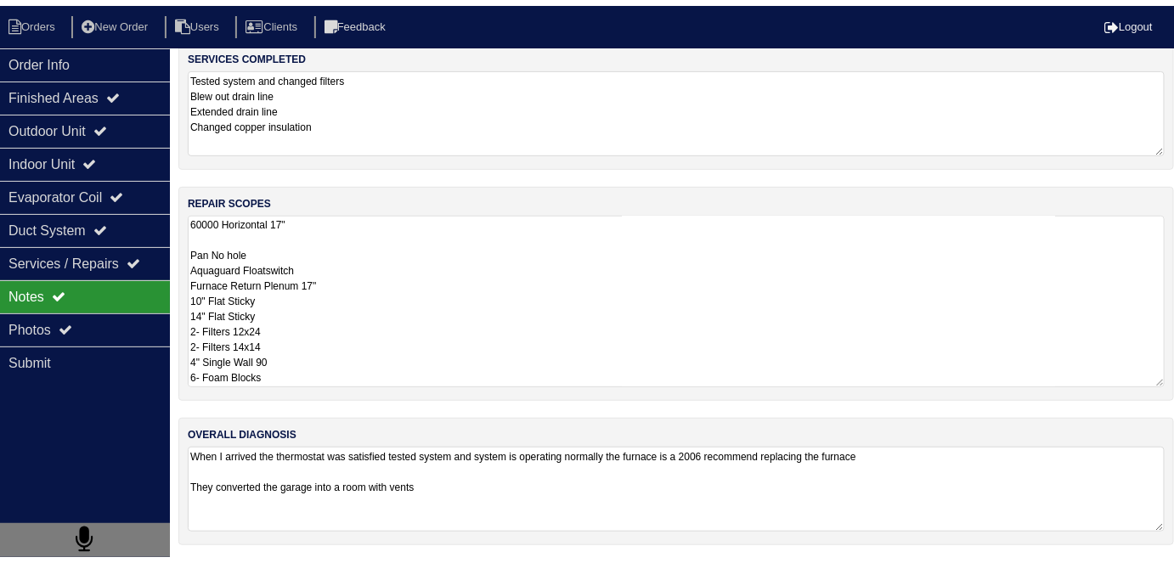
scroll to position [75, 0]
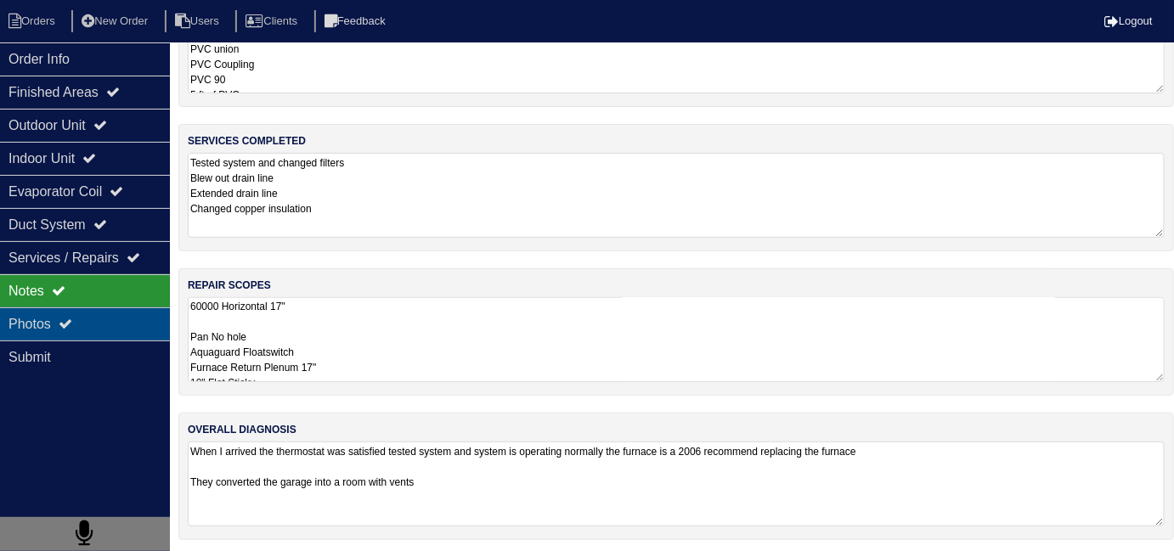
click at [89, 325] on div "Photos" at bounding box center [85, 324] width 170 height 33
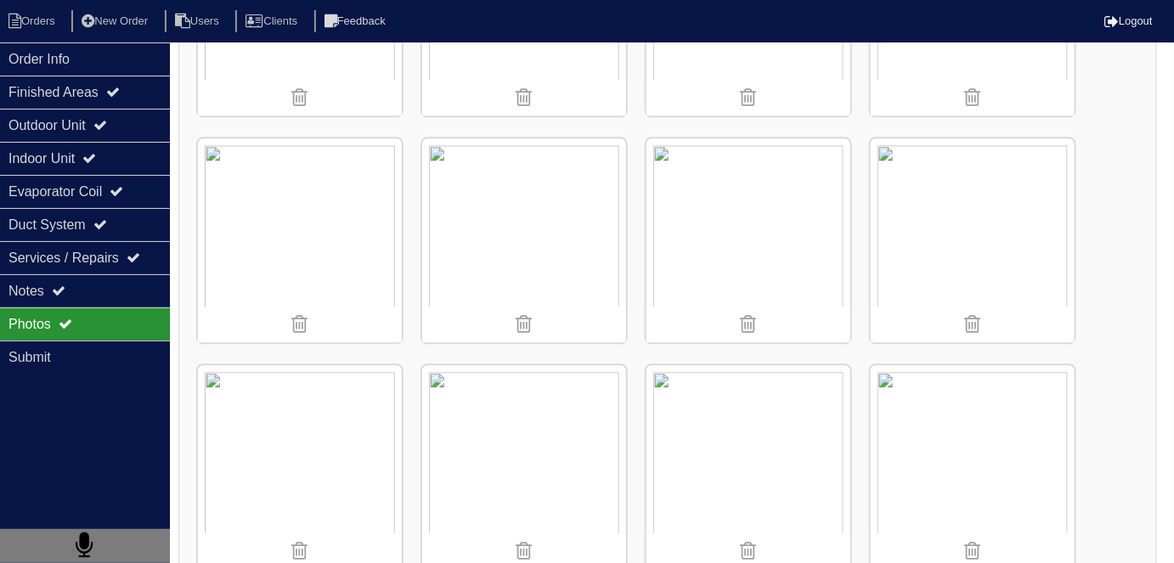
scroll to position [1309, 0]
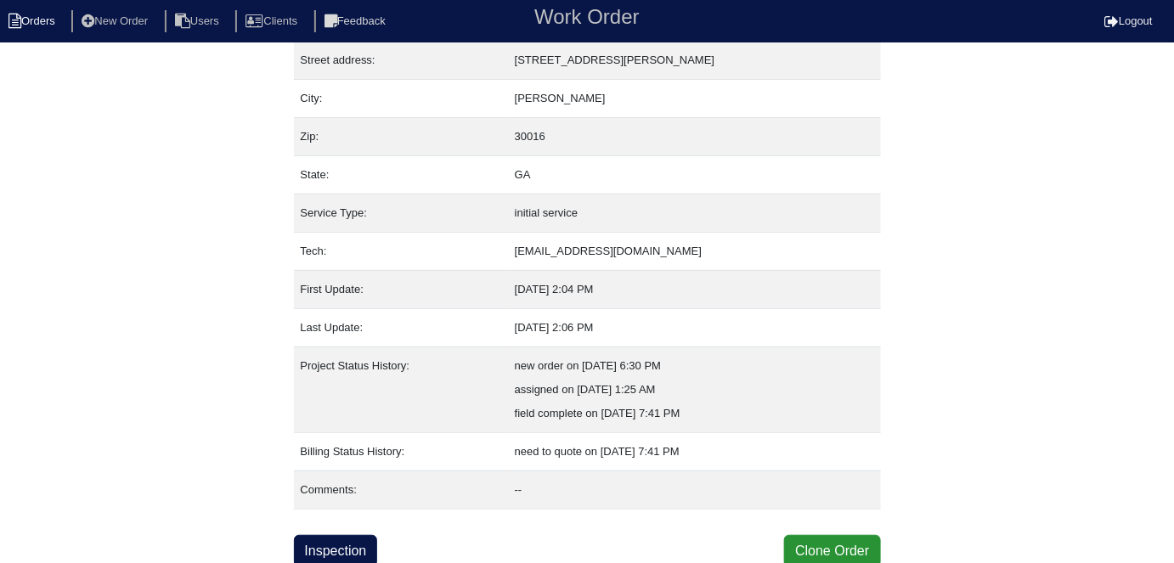
click at [29, 20] on li "Orders" at bounding box center [34, 21] width 69 height 23
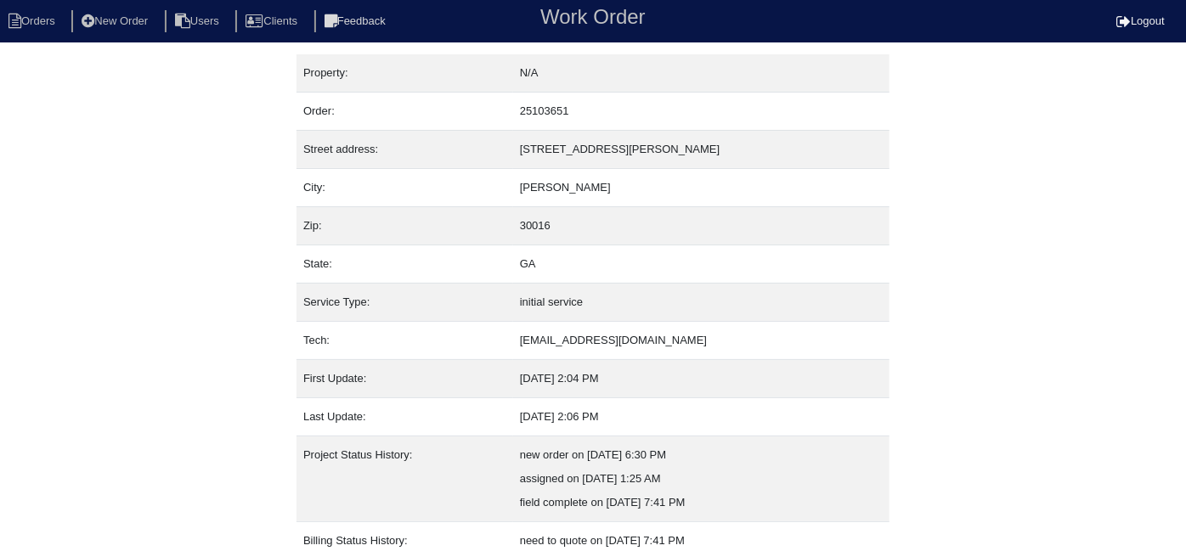
select select "15"
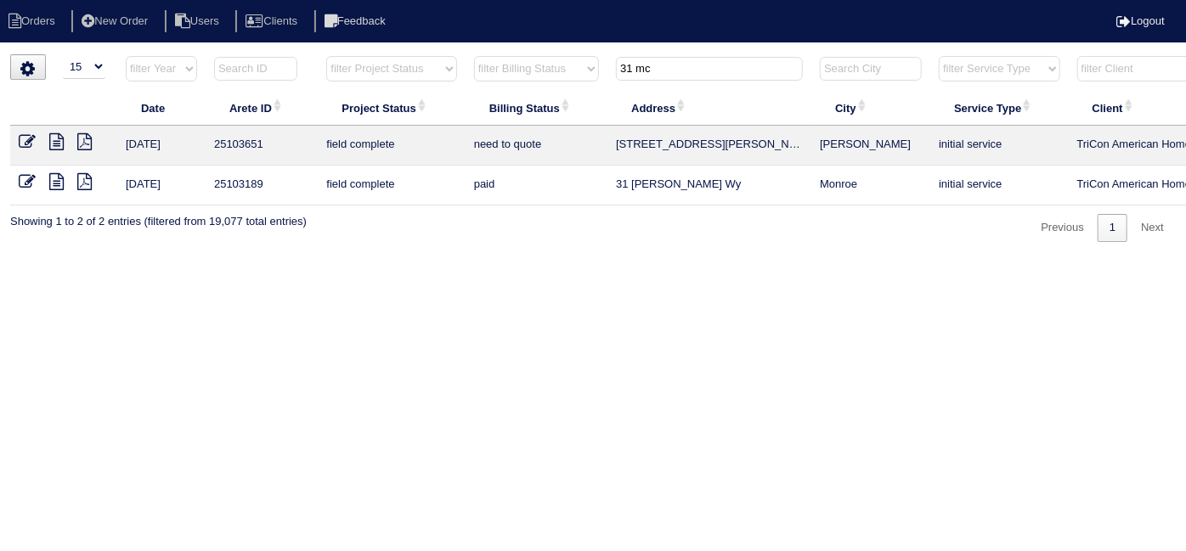
drag, startPoint x: 657, startPoint y: 66, endPoint x: 583, endPoint y: 66, distance: 73.9
click at [583, 66] on tr "filter Year -- Any Year -- 2025 2024 2023 2022 2021 2020 2019 filter Project St…" at bounding box center [746, 72] width 1473 height 35
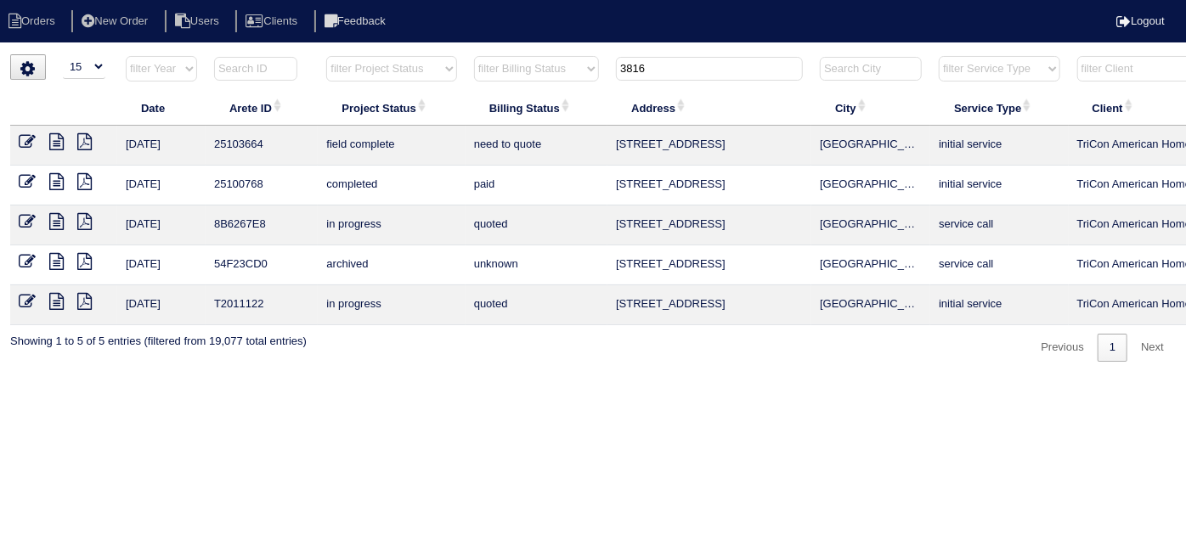
type input "3816"
click at [31, 136] on icon at bounding box center [27, 141] width 17 height 17
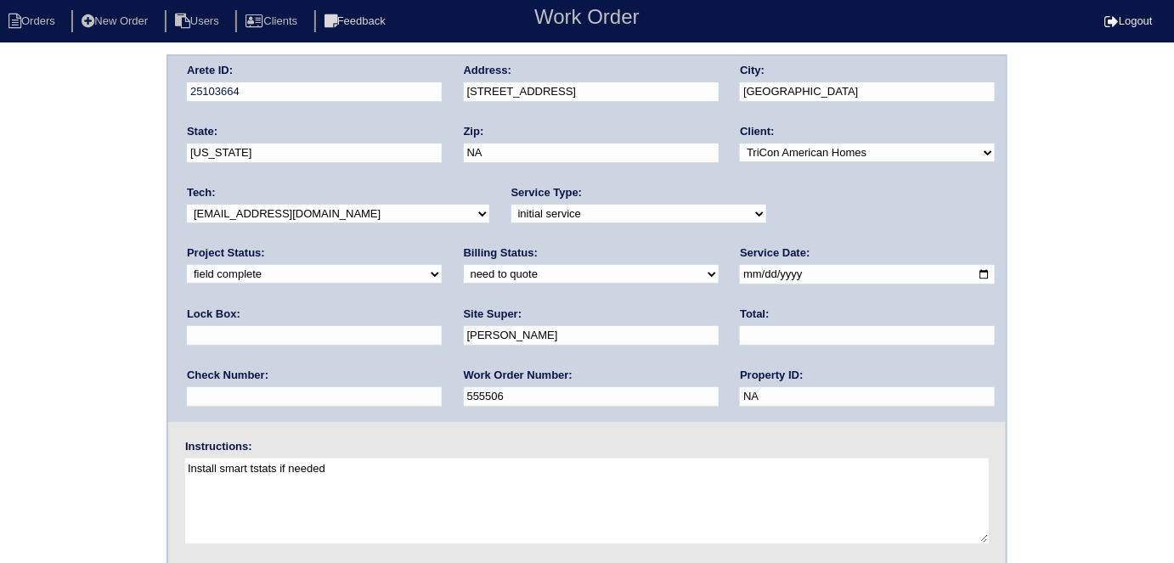
click at [442, 265] on select "new order assigned in progress field complete need to schedule admin review arc…" at bounding box center [314, 274] width 255 height 19
select select "assigned"
click at [442, 265] on select "new order assigned in progress field complete need to schedule admin review arc…" at bounding box center [314, 274] width 255 height 19
click at [195, 218] on select "-select- [EMAIL_ADDRESS][DOMAIN_NAME] [EMAIL_ADDRESS][DOMAIN_NAME] [EMAIL_ADDRE…" at bounding box center [338, 214] width 303 height 19
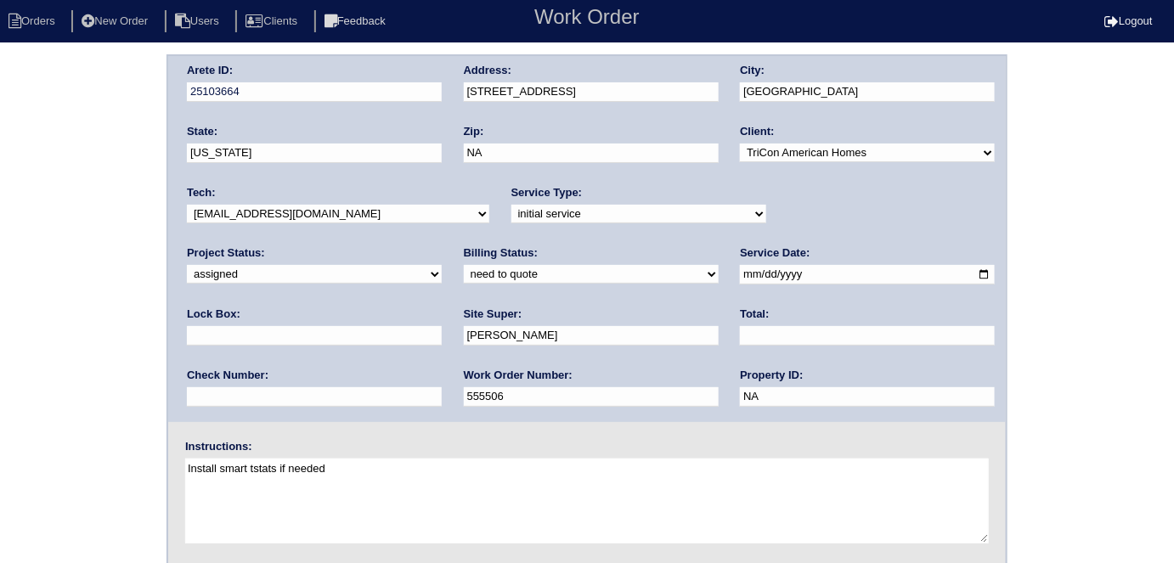
click at [0, 246] on div "Arete ID: 25103664 Address: [STREET_ADDRESS] City: [GEOGRAPHIC_DATA] State: [US…" at bounding box center [587, 397] width 1174 height 687
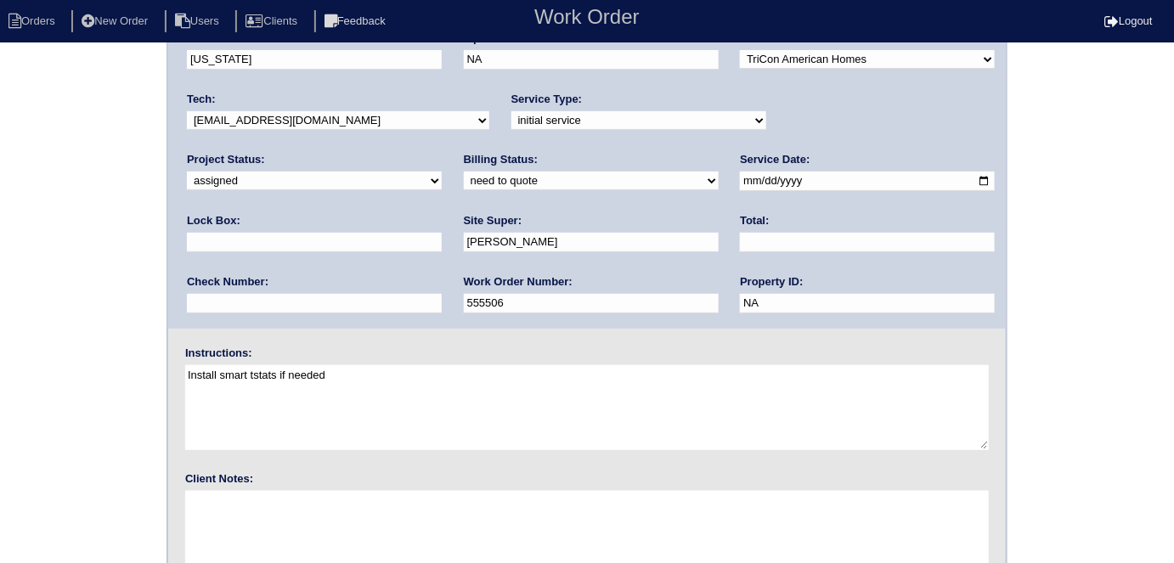
scroll to position [174, 0]
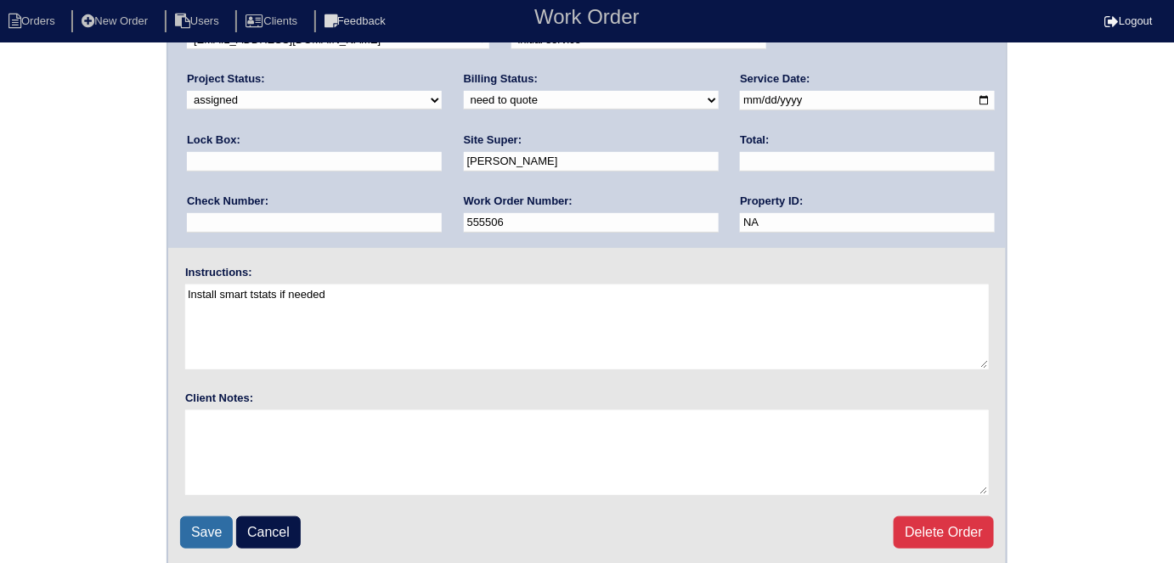
click at [195, 530] on input "Save" at bounding box center [206, 533] width 53 height 32
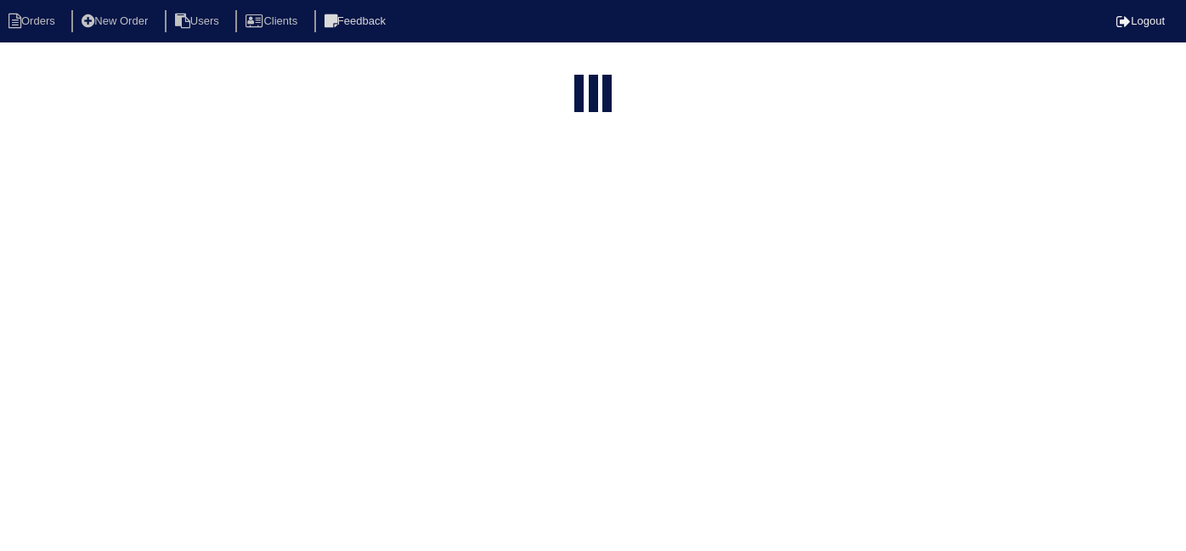
select select "15"
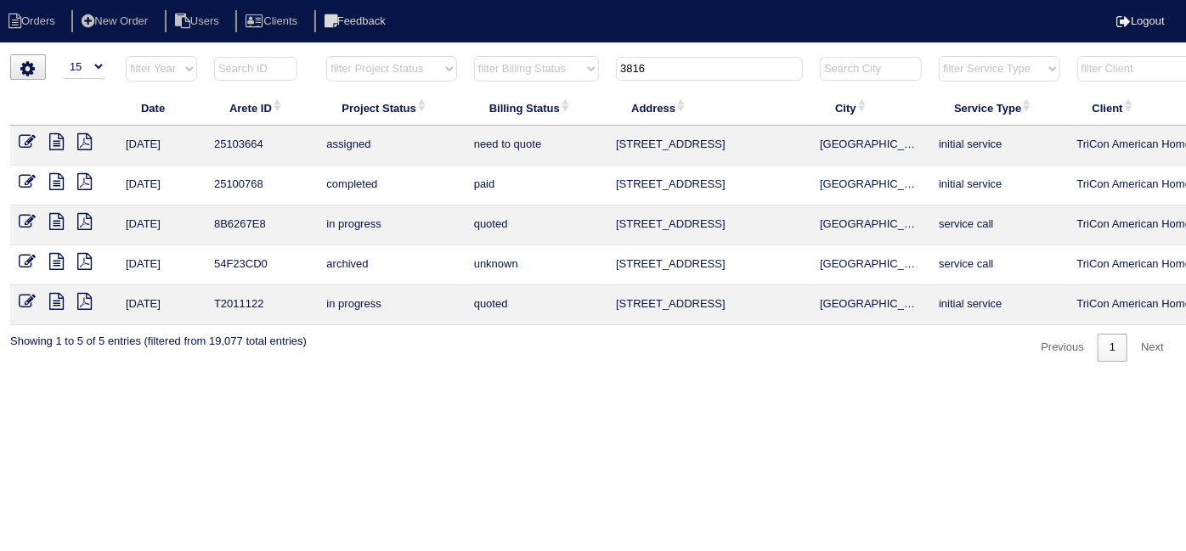
drag, startPoint x: 693, startPoint y: 78, endPoint x: 600, endPoint y: 74, distance: 92.7
click at [600, 74] on tr "filter Year -- Any Year -- 2025 2024 2023 2022 2021 2020 2019 filter Project St…" at bounding box center [746, 72] width 1473 height 35
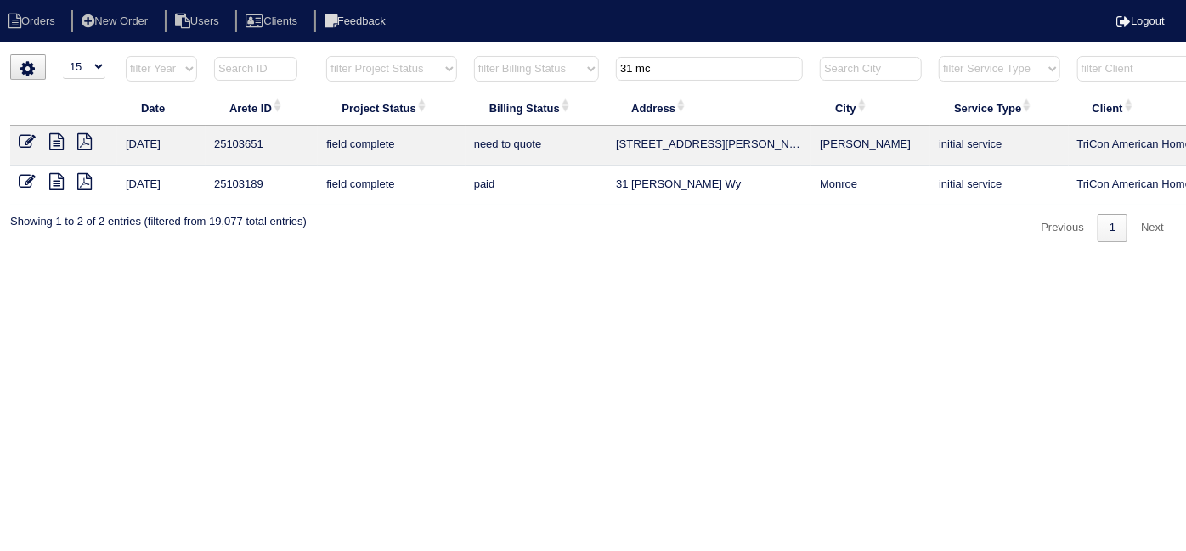
type input "31 mc"
click at [20, 139] on icon at bounding box center [27, 141] width 17 height 17
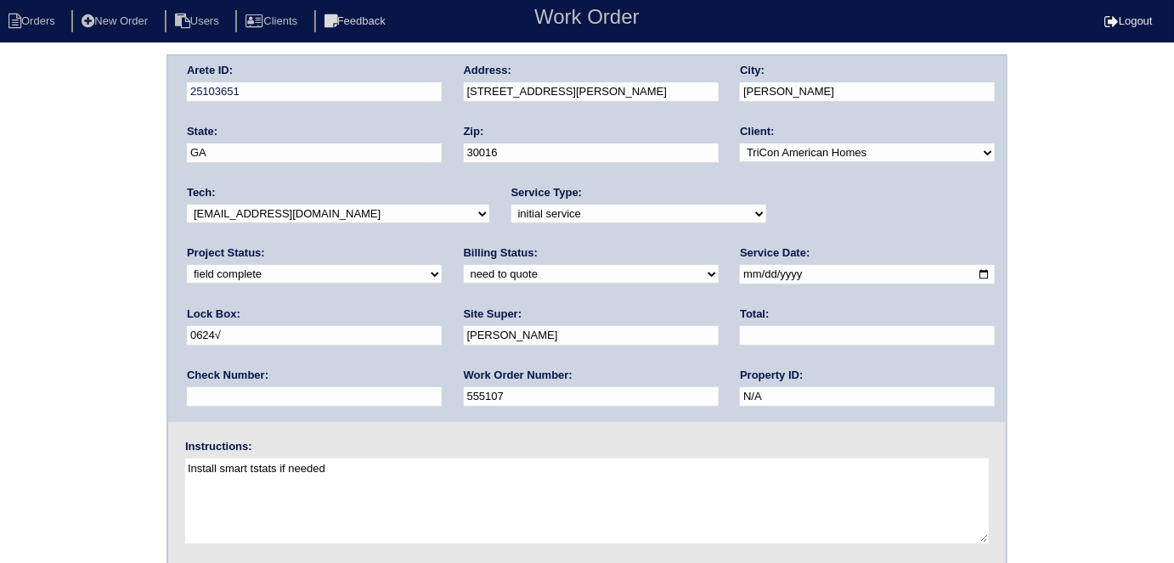
click at [464, 279] on select "need to quote quoted need to invoice invoiced paid warranty purchase order need…" at bounding box center [591, 274] width 255 height 19
select select "quoted"
click at [464, 265] on select "need to quote quoted need to invoice invoiced paid warranty purchase order need…" at bounding box center [591, 274] width 255 height 19
click at [740, 335] on input "text" at bounding box center [867, 336] width 255 height 20
type input "P"
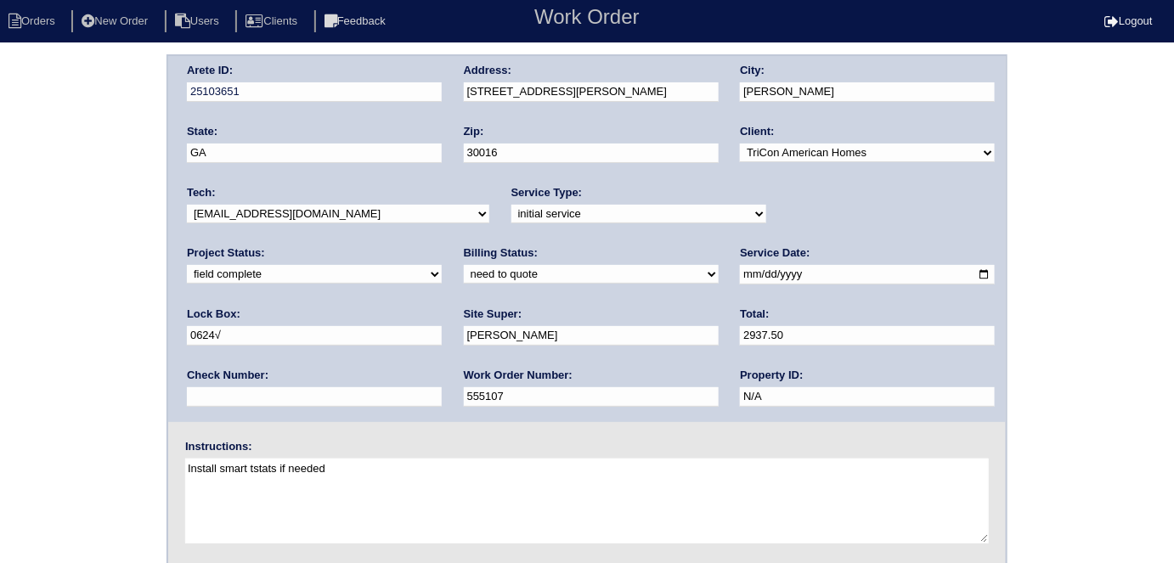
type input "2937.50"
click at [2, 438] on div "Arete ID: 25103651 Address: 31 McGiboney Rd City: Covington State: GA Zip: 3001…" at bounding box center [587, 397] width 1174 height 687
click at [380, 94] on div "Arete ID: 25103651 Address: 31 McGiboney Rd City: Covington State: GA Zip: 3001…" at bounding box center [587, 239] width 838 height 366
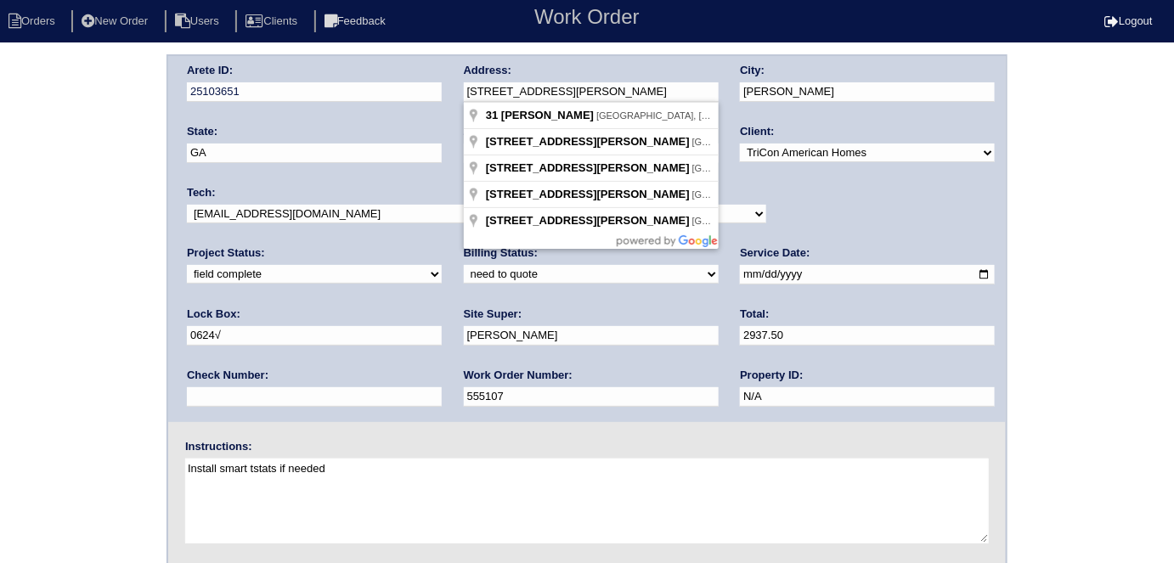
click at [0, 292] on div "Arete ID: 25103651 Address: 31 McGiboney Rd City: Covington State: GA Zip: 3001…" at bounding box center [587, 397] width 1174 height 687
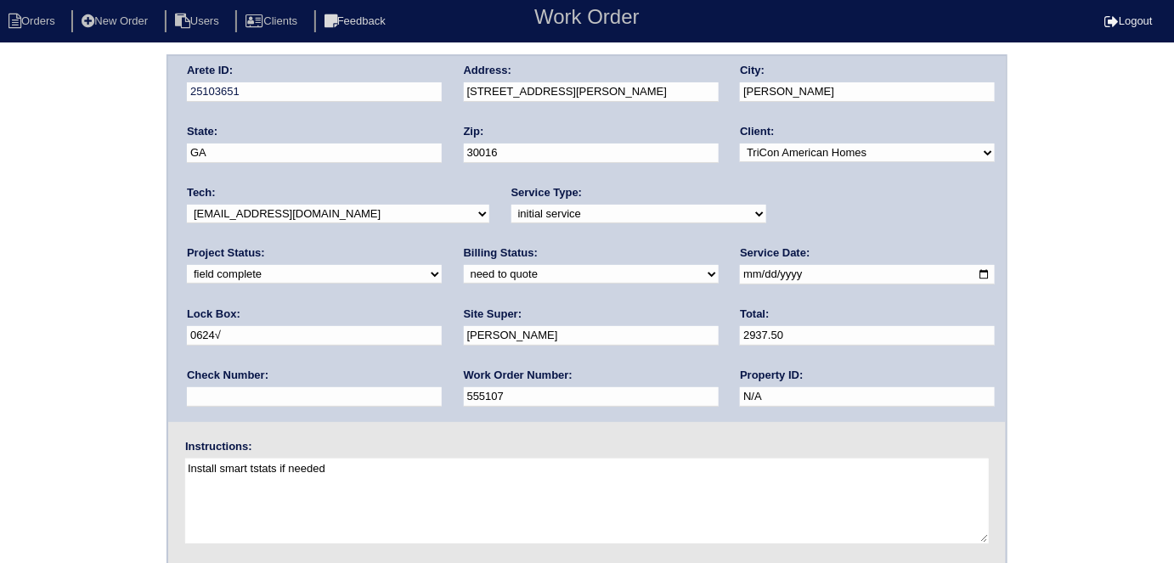
click at [0, 280] on div "Arete ID: 25103651 Address: 31 McGiboney Rd City: Covington State: GA Zip: 3001…" at bounding box center [587, 397] width 1174 height 687
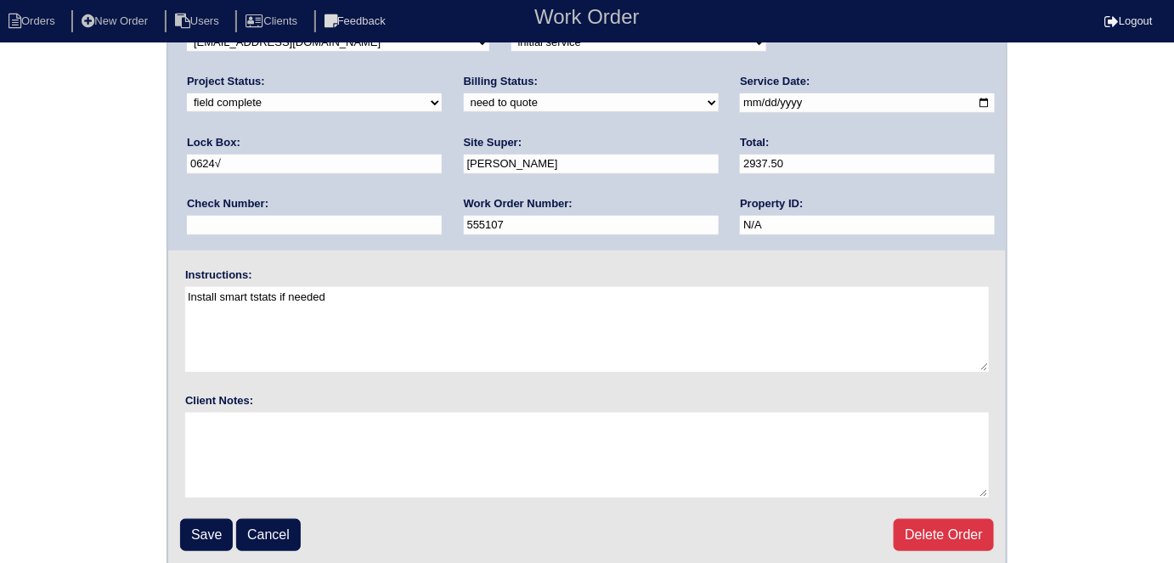
scroll to position [174, 0]
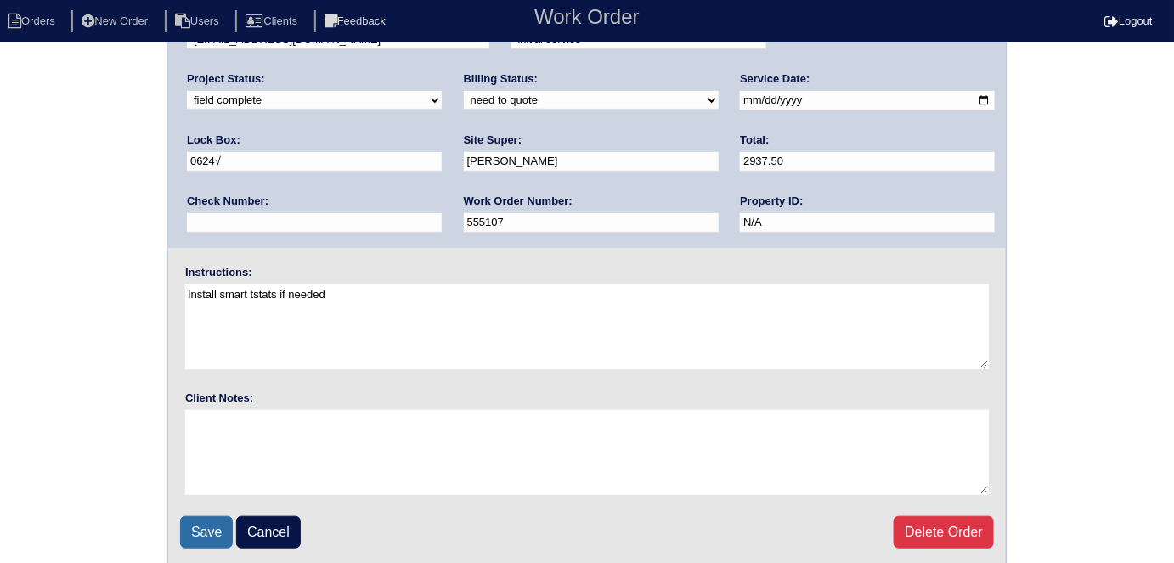
click at [199, 520] on input "Save" at bounding box center [206, 533] width 53 height 32
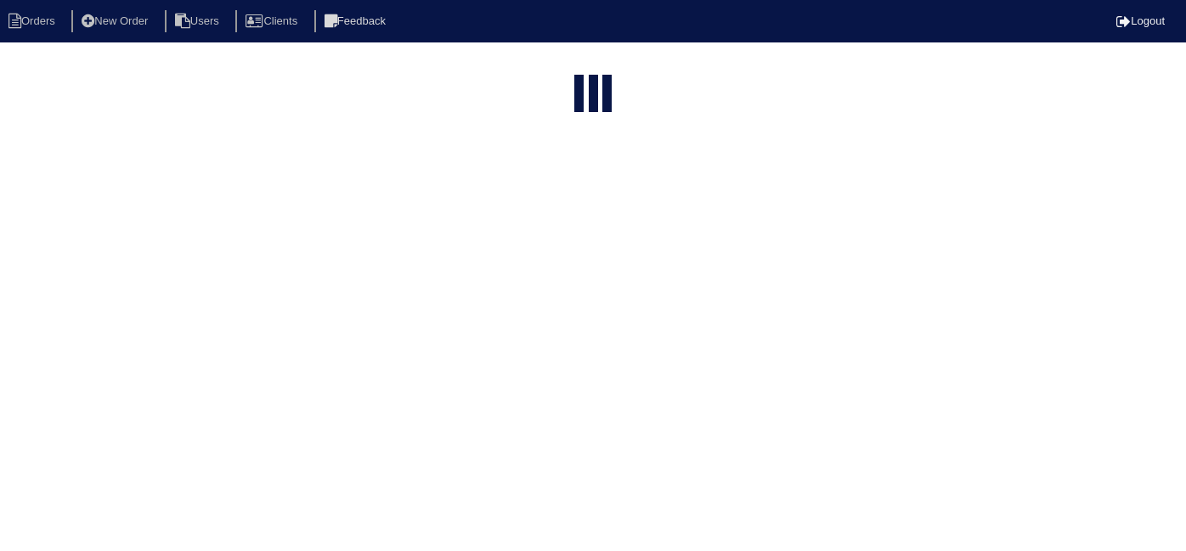
select select "15"
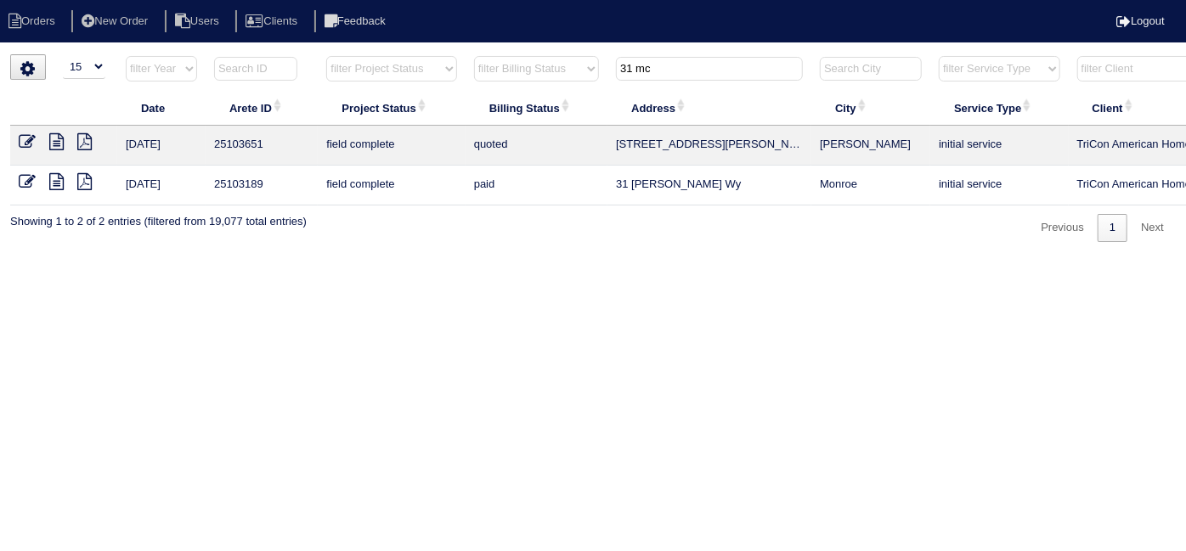
drag, startPoint x: 691, startPoint y: 77, endPoint x: 419, endPoint y: 38, distance: 274.7
click at [419, 54] on body "Orders New Order Users Clients Feedback Logout Orders New Order Users Clients M…" at bounding box center [593, 148] width 1186 height 188
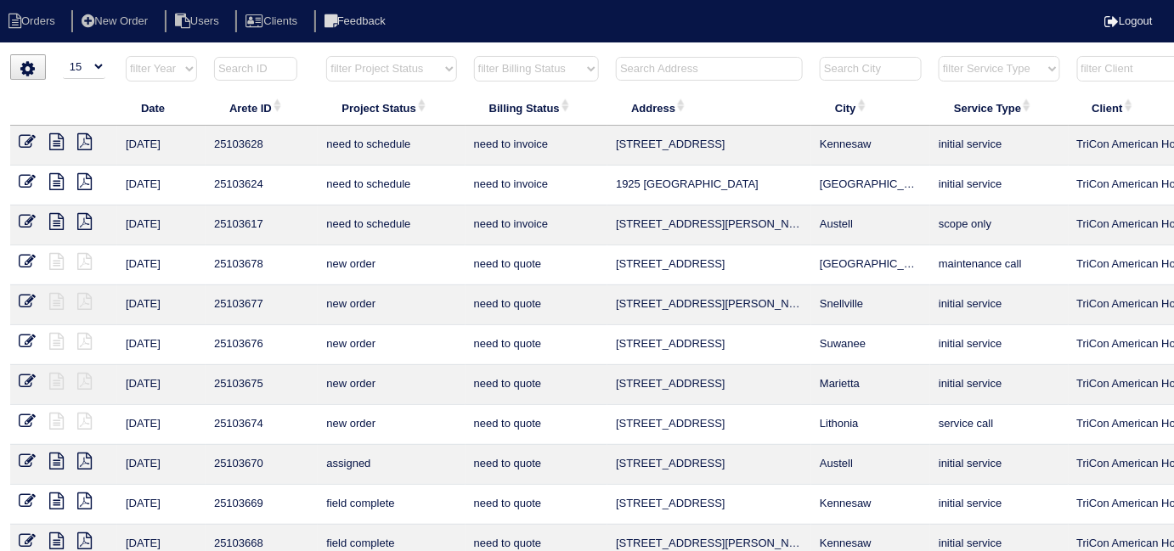
drag, startPoint x: 389, startPoint y: 67, endPoint x: 382, endPoint y: 74, distance: 10.2
click at [389, 67] on select "filter Project Status -- Any Project Status -- new order assigned in progress f…" at bounding box center [391, 68] width 130 height 25
click at [326, 56] on select "filter Project Status -- Any Project Status -- new order assigned in progress f…" at bounding box center [391, 68] width 130 height 25
select select "field complete"
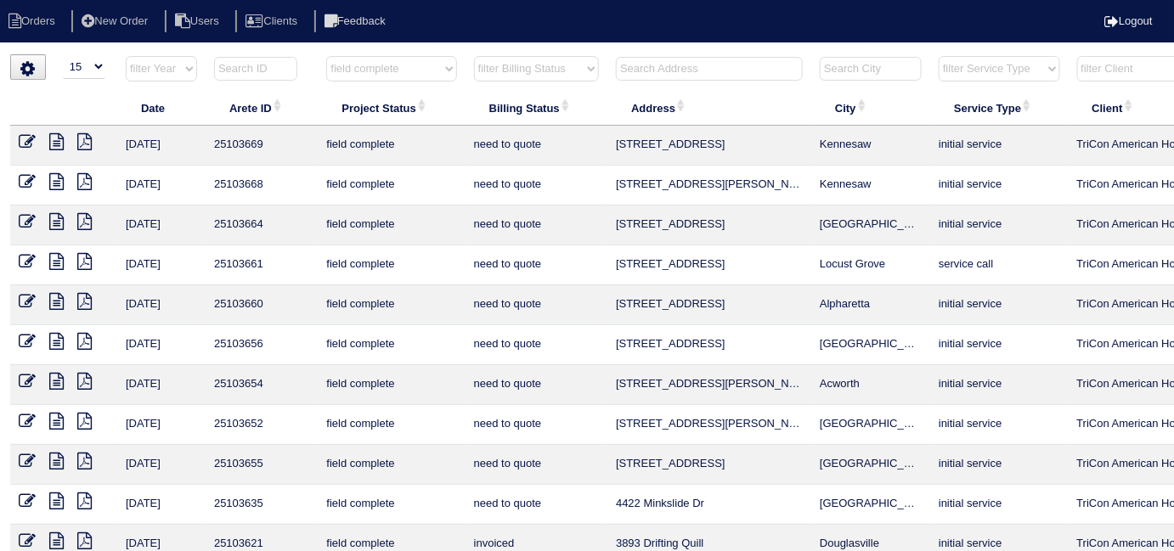
click at [500, 66] on select "filter Billing Status -- Any Billing Status -- need to quote quoted need to inv…" at bounding box center [536, 68] width 125 height 25
select select
click at [474, 56] on select "filter Billing Status -- Any Billing Status -- need to quote quoted need to inv…" at bounding box center [536, 68] width 125 height 25
select select "field complete"
click at [505, 73] on select "filter Billing Status -- Any Billing Status -- need to quote quoted need to inv…" at bounding box center [536, 68] width 125 height 25
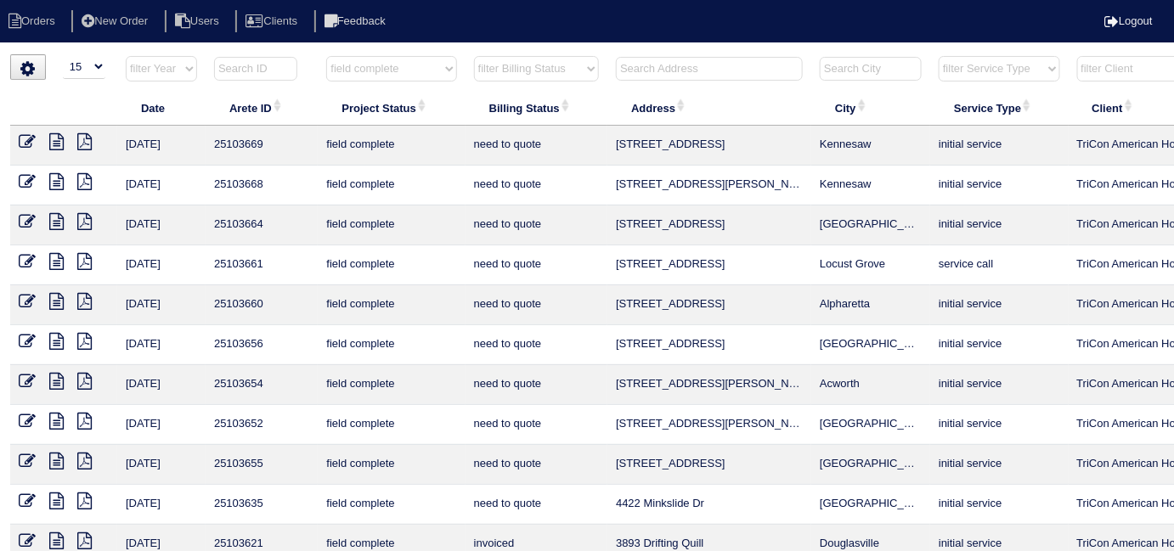
select select "need to quote"
click at [474, 56] on select "filter Billing Status -- Any Billing Status -- need to quote quoted need to inv…" at bounding box center [536, 68] width 125 height 25
select select "field complete"
select select "need to quote"
click at [366, 61] on select "filter Project Status -- Any Project Status -- new order assigned in progress f…" at bounding box center [391, 68] width 130 height 25
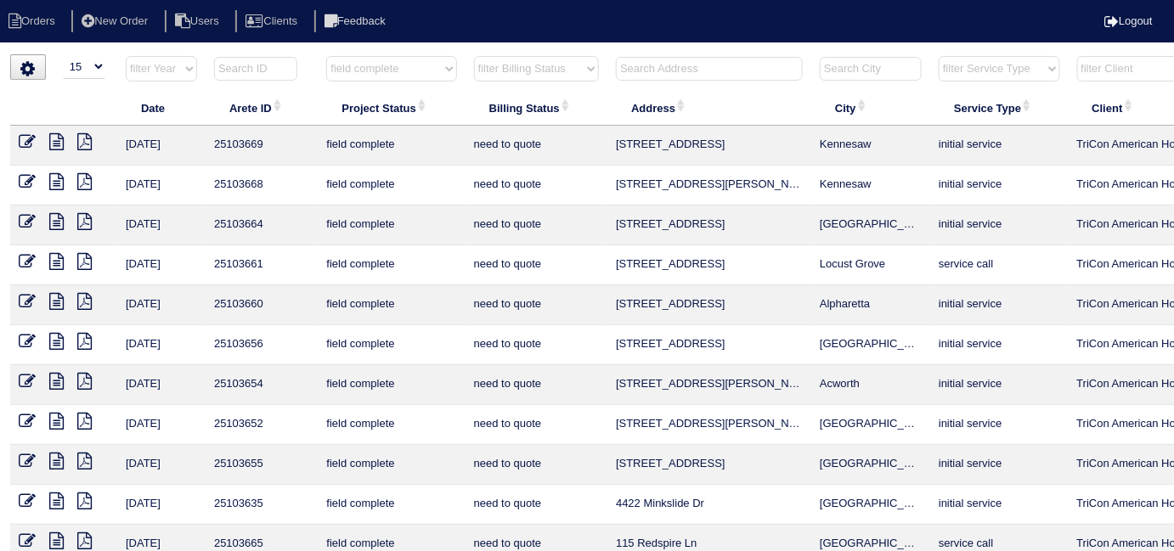
click at [373, 78] on select "filter Project Status -- Any Project Status -- new order assigned in progress f…" at bounding box center [391, 68] width 130 height 25
select select
click at [326, 56] on select "filter Project Status -- Any Project Status -- new order assigned in progress f…" at bounding box center [391, 68] width 130 height 25
select select "need to quote"
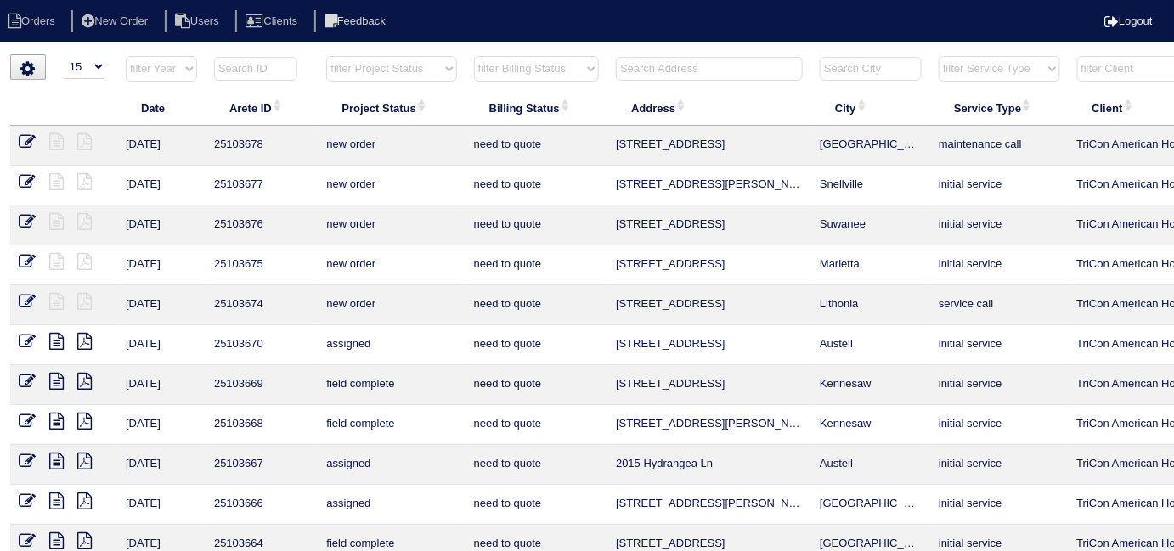
click at [490, 60] on select "filter Billing Status -- Any Billing Status -- need to quote quoted need to inv…" at bounding box center [536, 68] width 125 height 25
select select
click at [474, 56] on select "filter Billing Status -- Any Billing Status -- need to quote quoted need to inv…" at bounding box center [536, 68] width 125 height 25
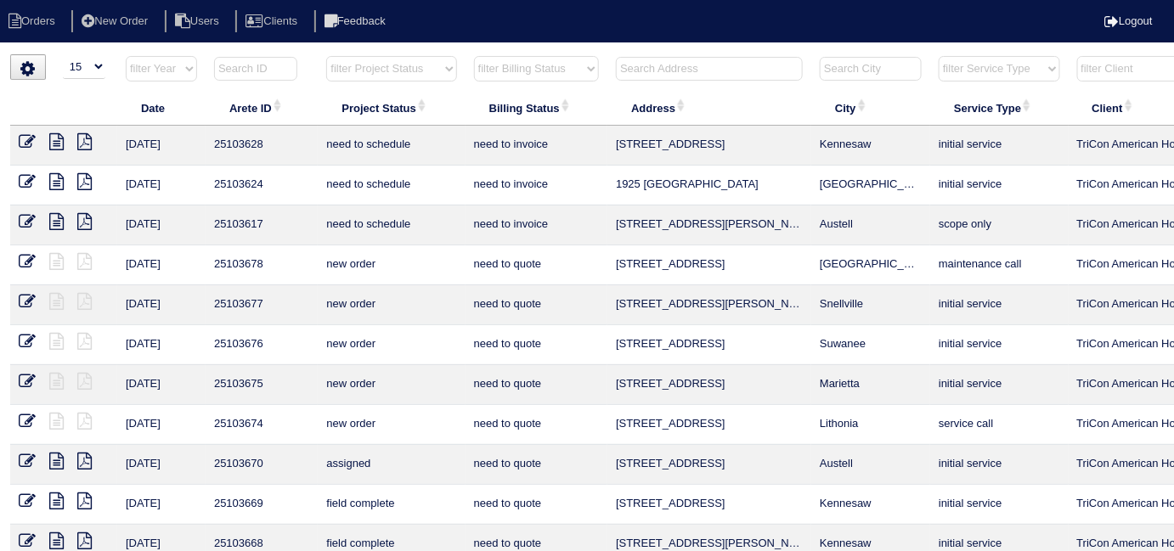
click at [691, 65] on input "text" at bounding box center [709, 69] width 187 height 24
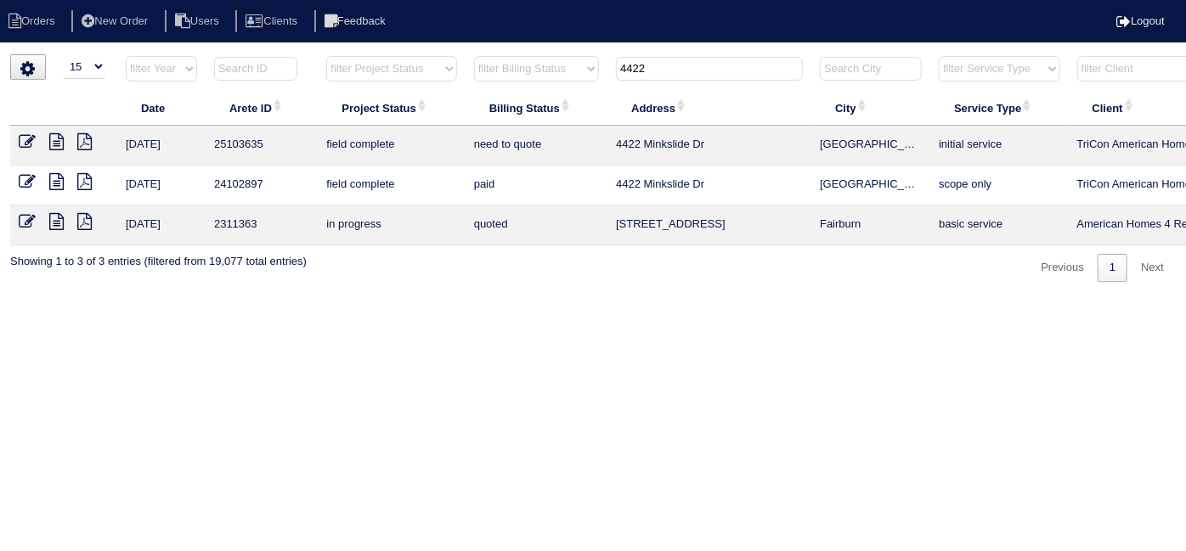
type input "4422"
click at [57, 138] on icon at bounding box center [56, 141] width 14 height 17
click at [25, 137] on icon at bounding box center [27, 141] width 17 height 17
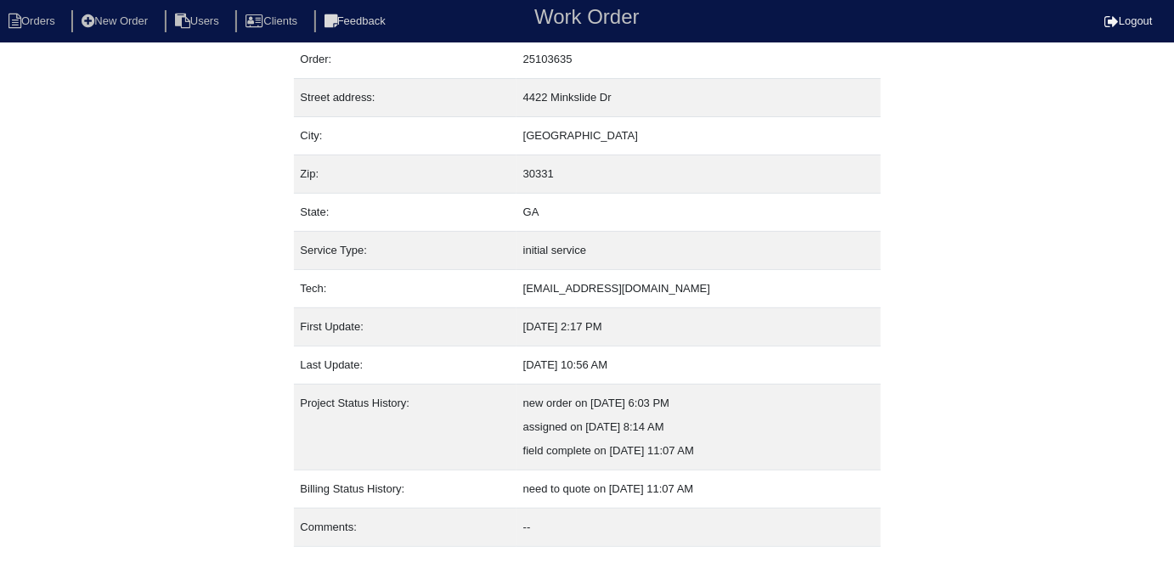
scroll to position [89, 0]
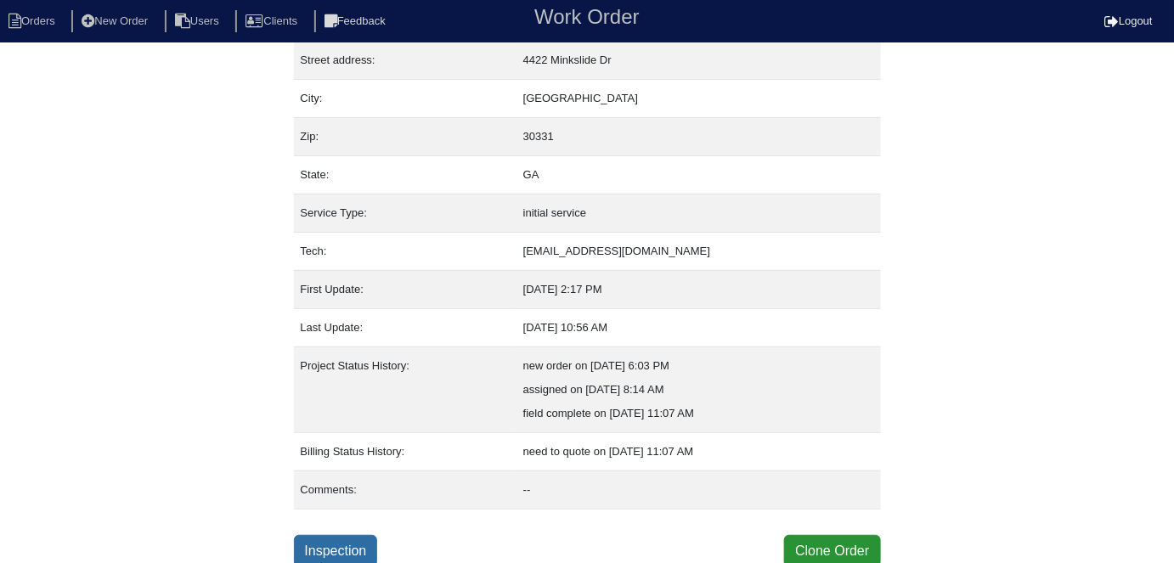
click at [336, 543] on link "Inspection" at bounding box center [336, 551] width 84 height 32
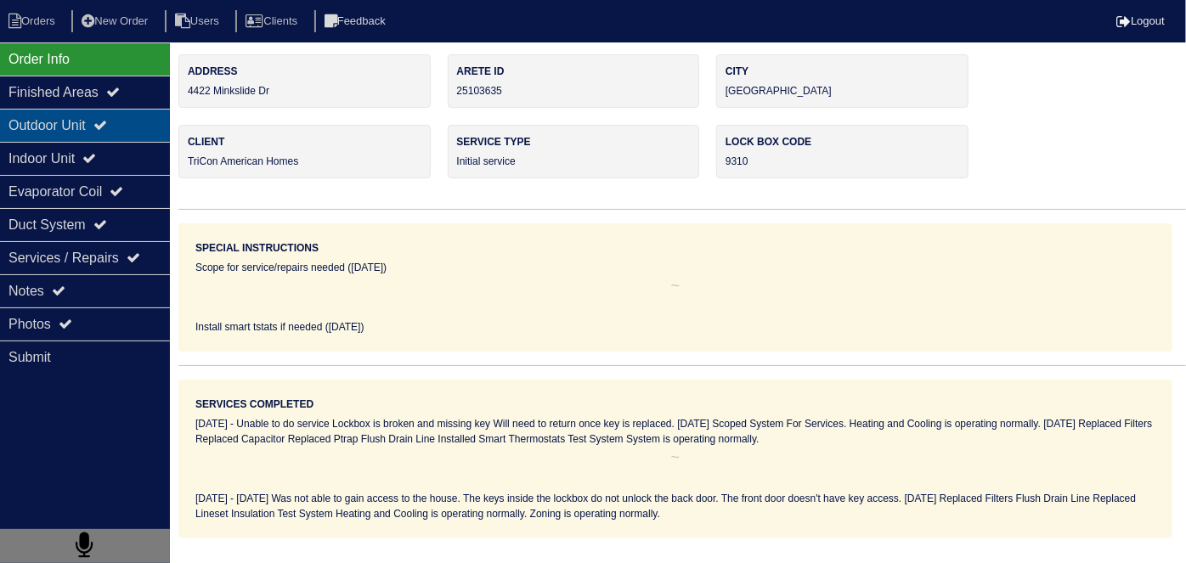
click at [86, 125] on div "Outdoor Unit" at bounding box center [85, 125] width 170 height 33
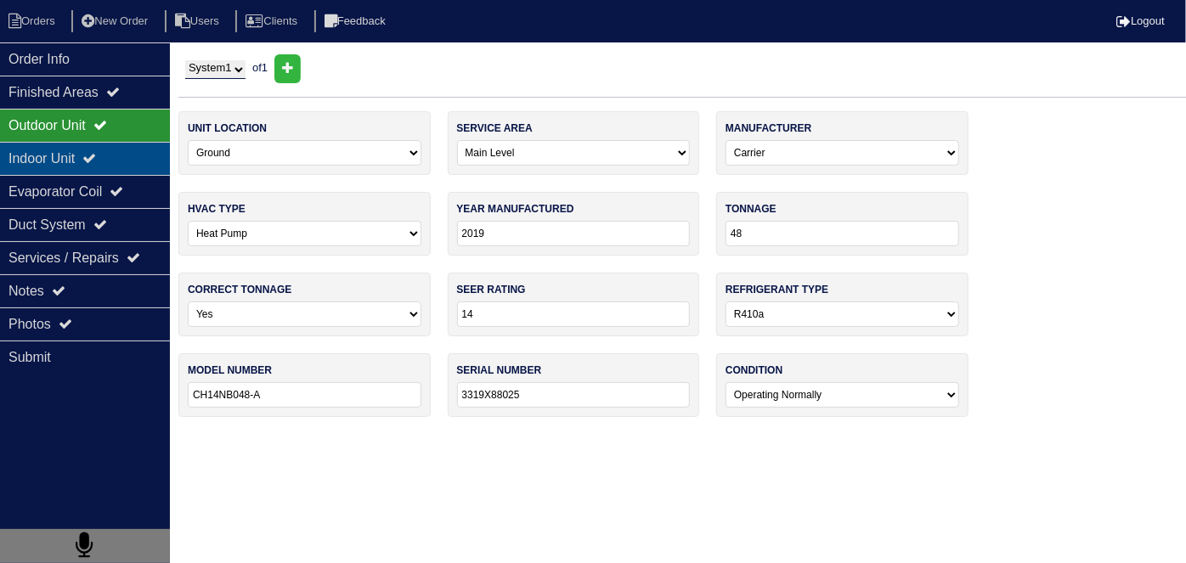
click at [71, 148] on div "Indoor Unit" at bounding box center [85, 158] width 170 height 33
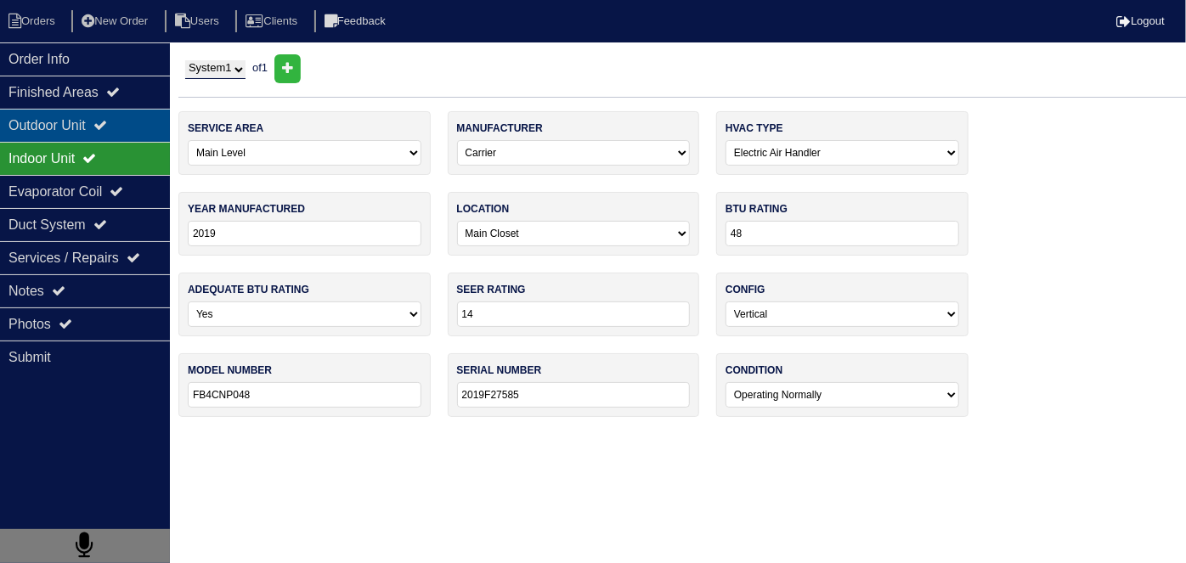
click at [65, 131] on div "Outdoor Unit" at bounding box center [85, 125] width 170 height 33
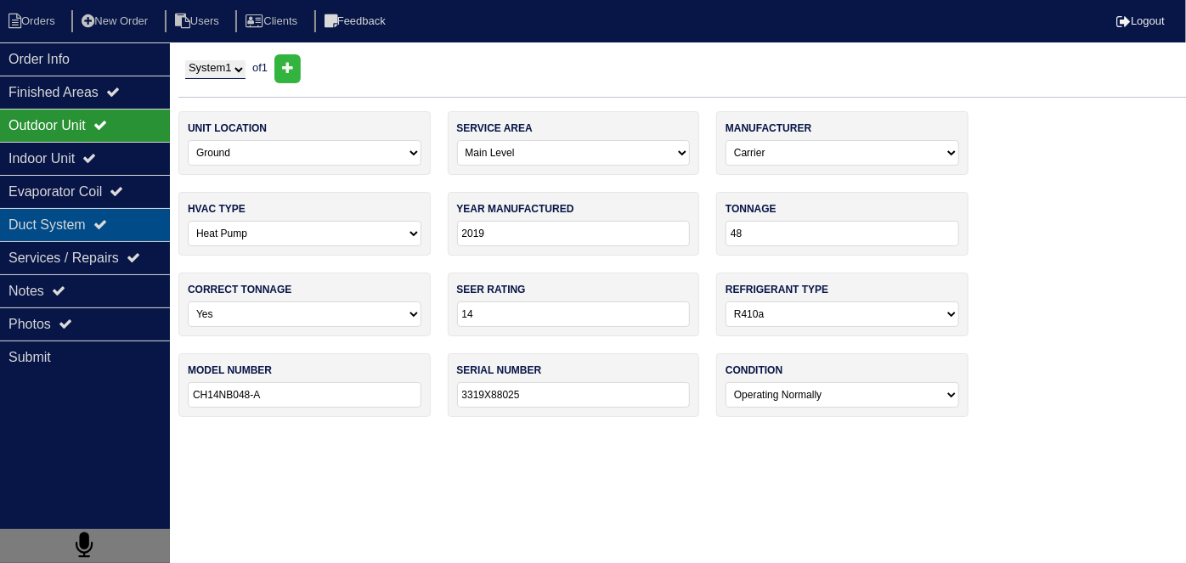
click at [65, 237] on div "Duct System" at bounding box center [85, 224] width 170 height 33
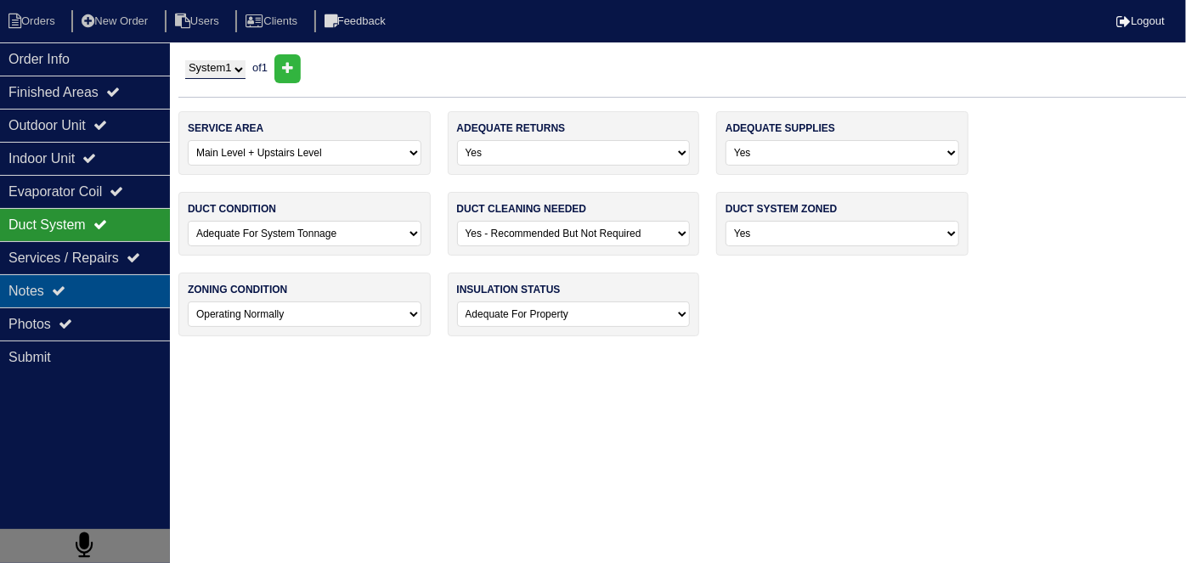
click at [48, 276] on div "Notes" at bounding box center [85, 290] width 170 height 33
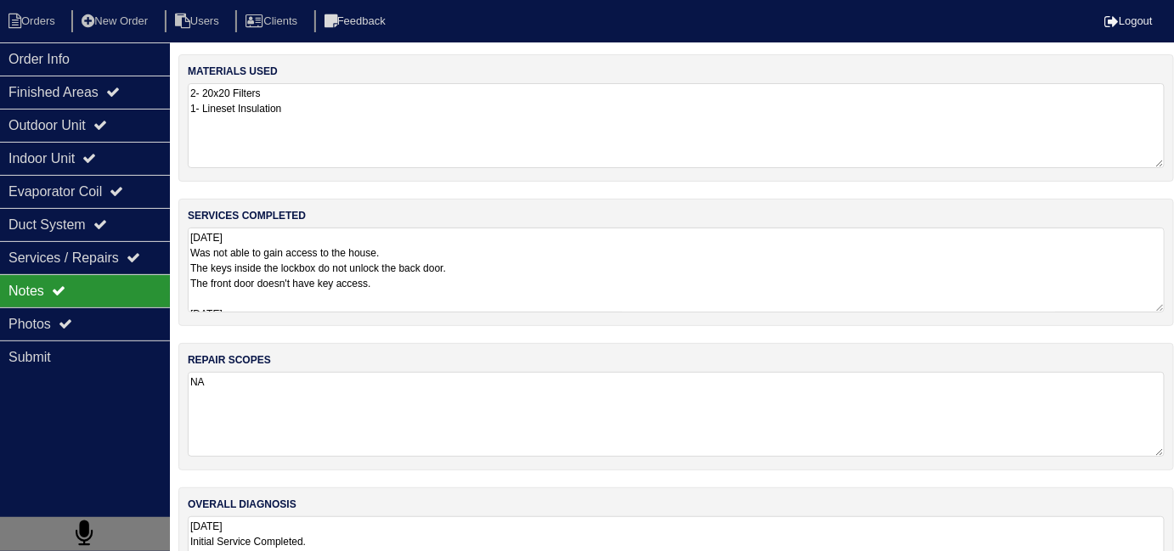
click at [617, 302] on textarea "[DATE] Was not able to gain access to the house. The keys inside the lockbox do…" at bounding box center [676, 270] width 977 height 85
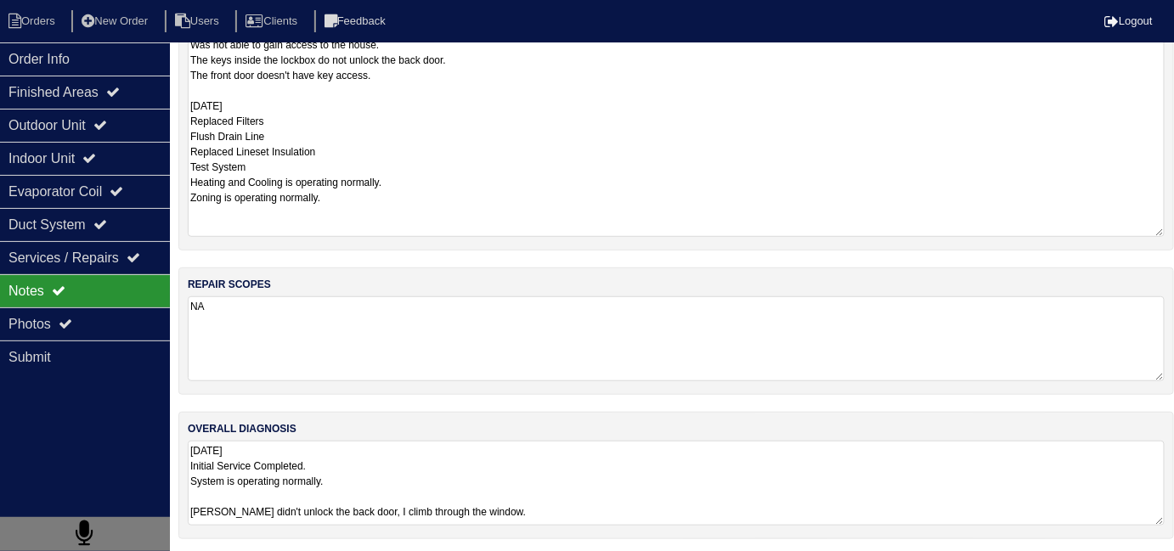
scroll to position [75, 0]
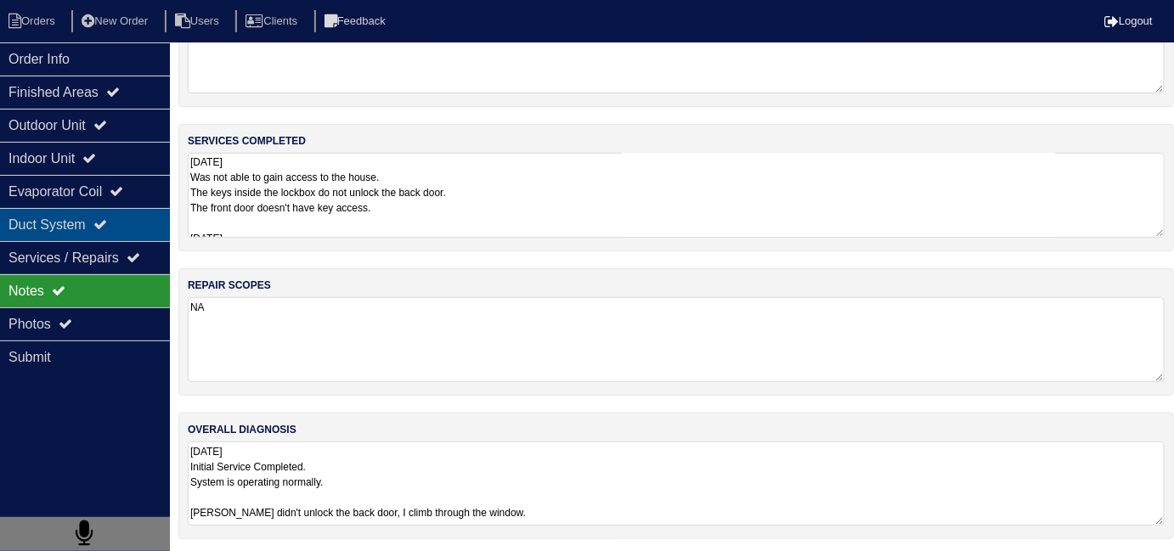
click at [70, 225] on div "Duct System" at bounding box center [85, 224] width 170 height 33
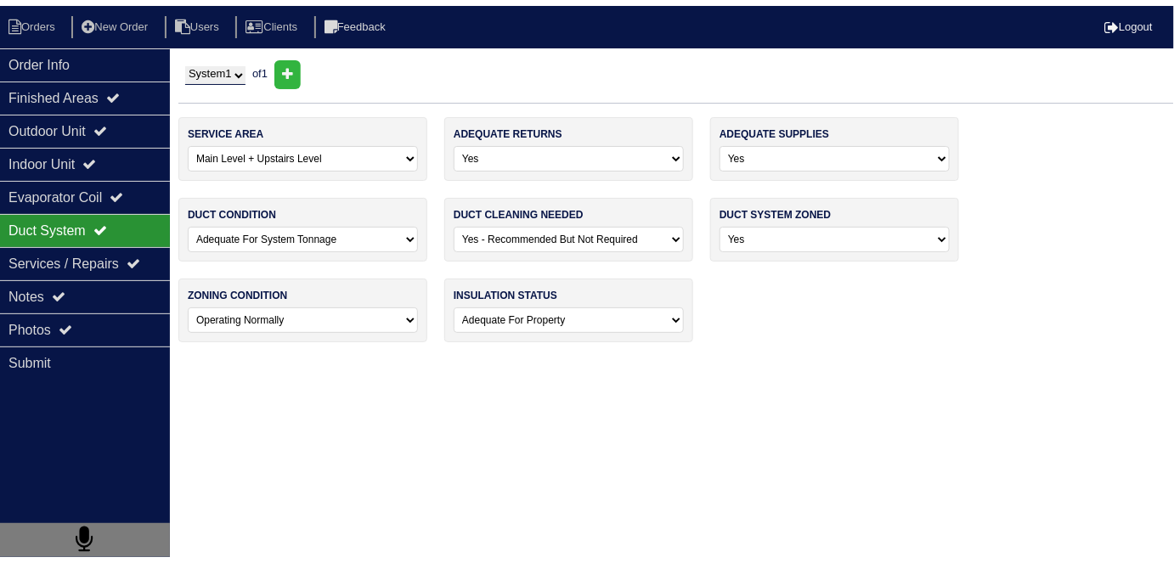
scroll to position [0, 0]
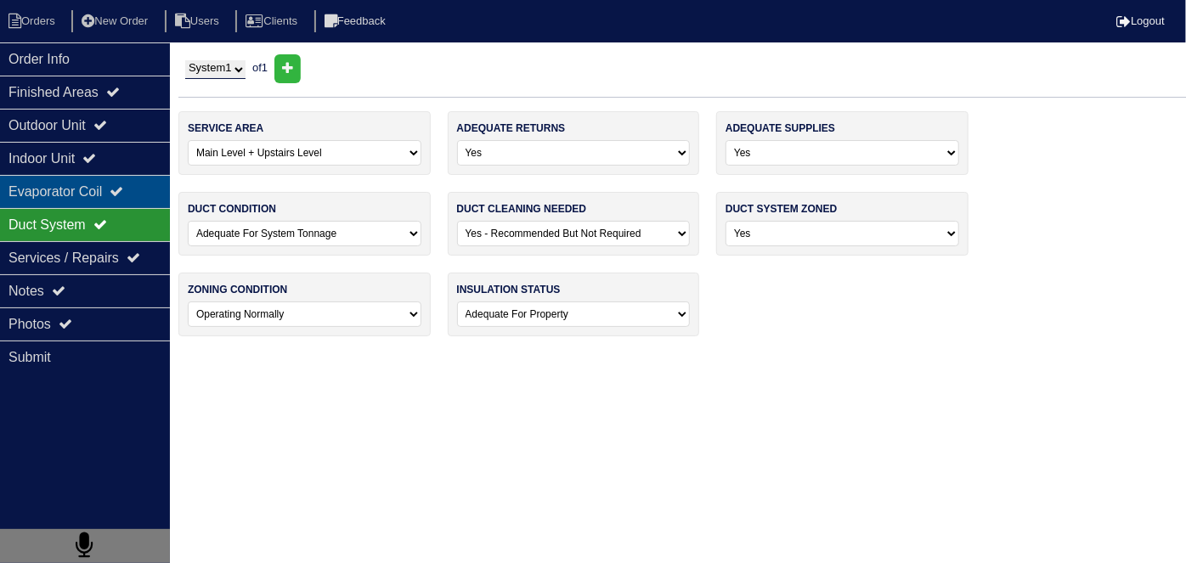
click at [86, 193] on div "Evaporator Coil" at bounding box center [85, 191] width 170 height 33
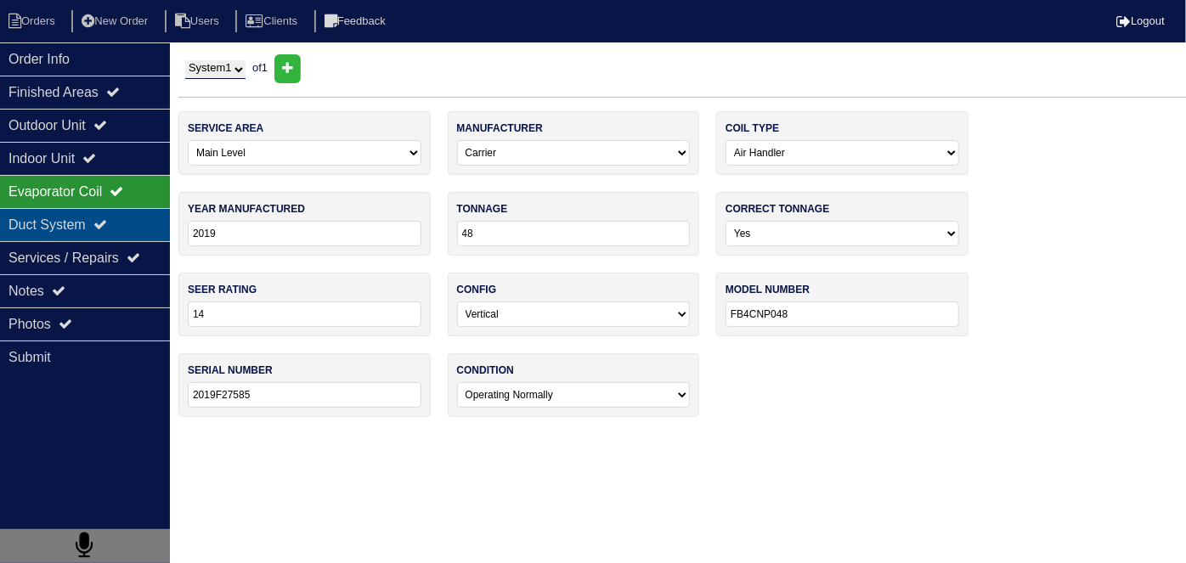
click at [75, 223] on div "Duct System" at bounding box center [85, 224] width 170 height 33
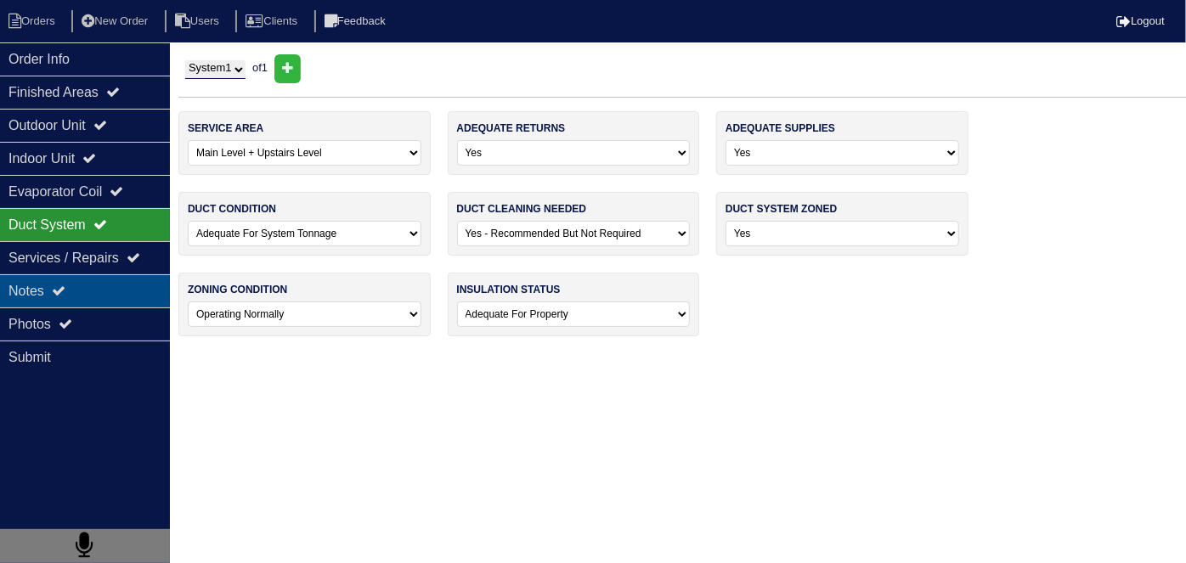
click at [88, 302] on div "Notes" at bounding box center [85, 290] width 170 height 33
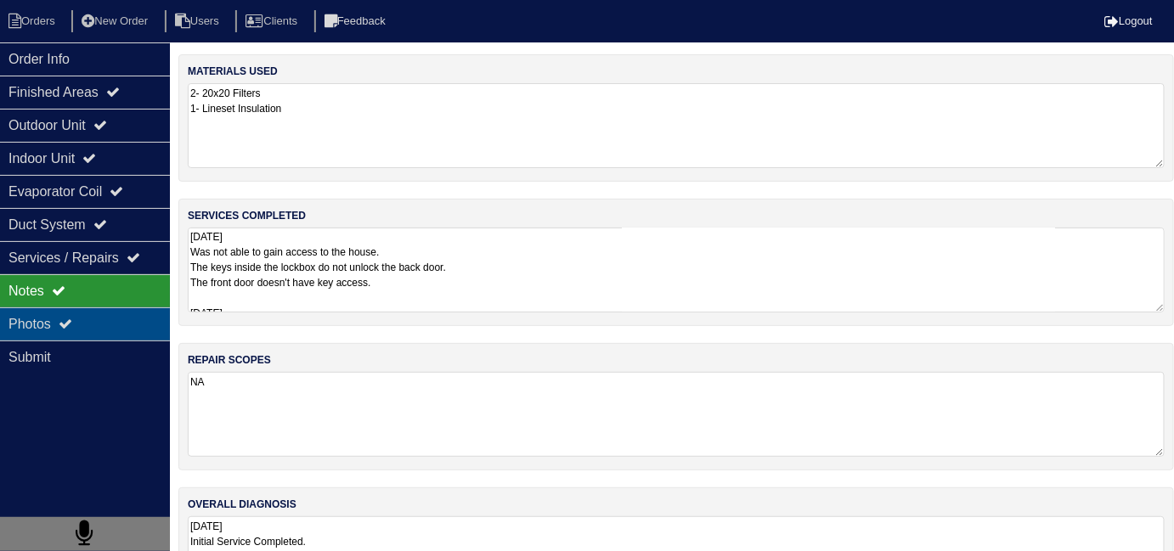
click at [88, 315] on div "Photos" at bounding box center [85, 324] width 170 height 33
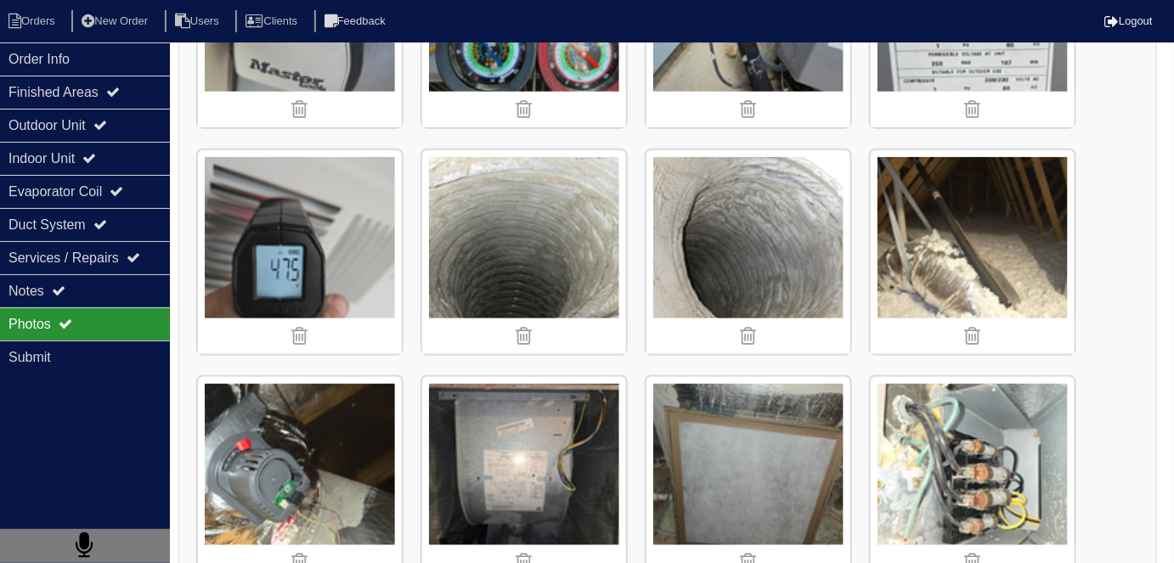
scroll to position [618, 0]
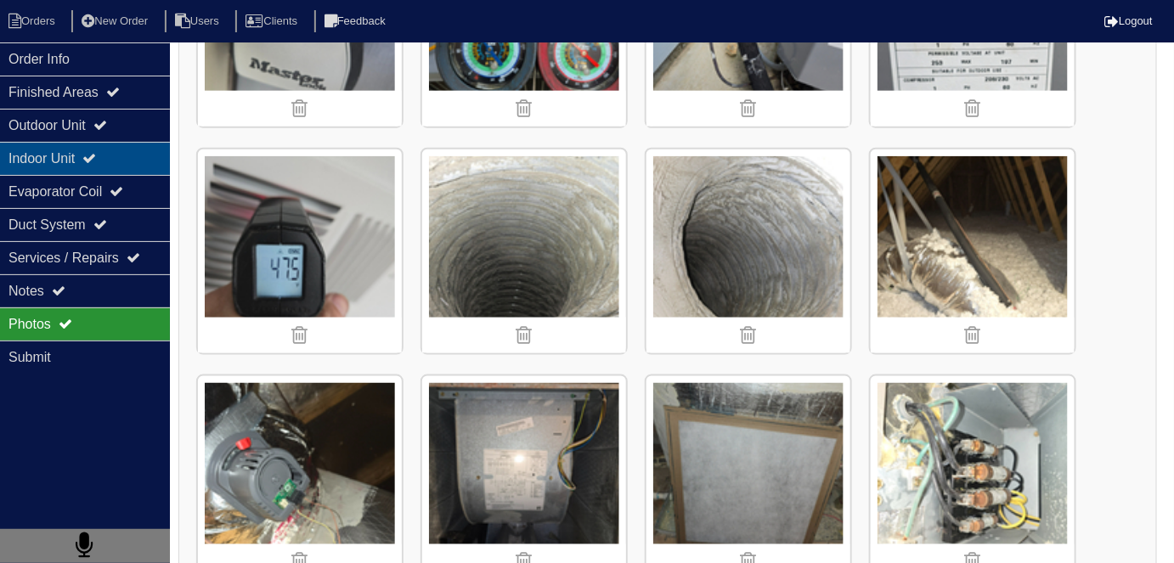
click at [20, 150] on div "Indoor Unit" at bounding box center [85, 158] width 170 height 33
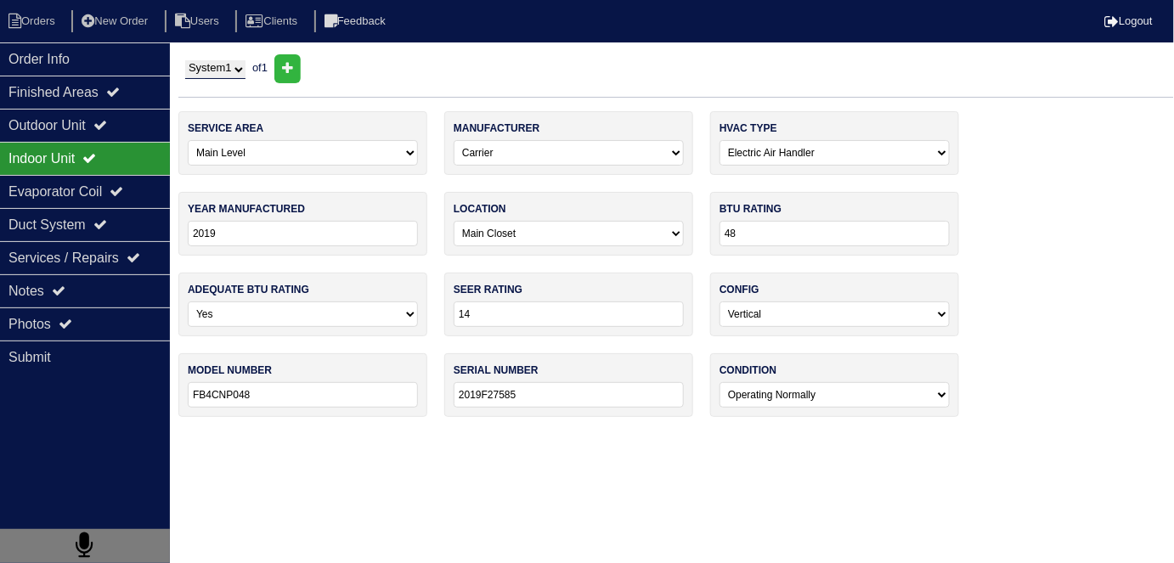
scroll to position [0, 0]
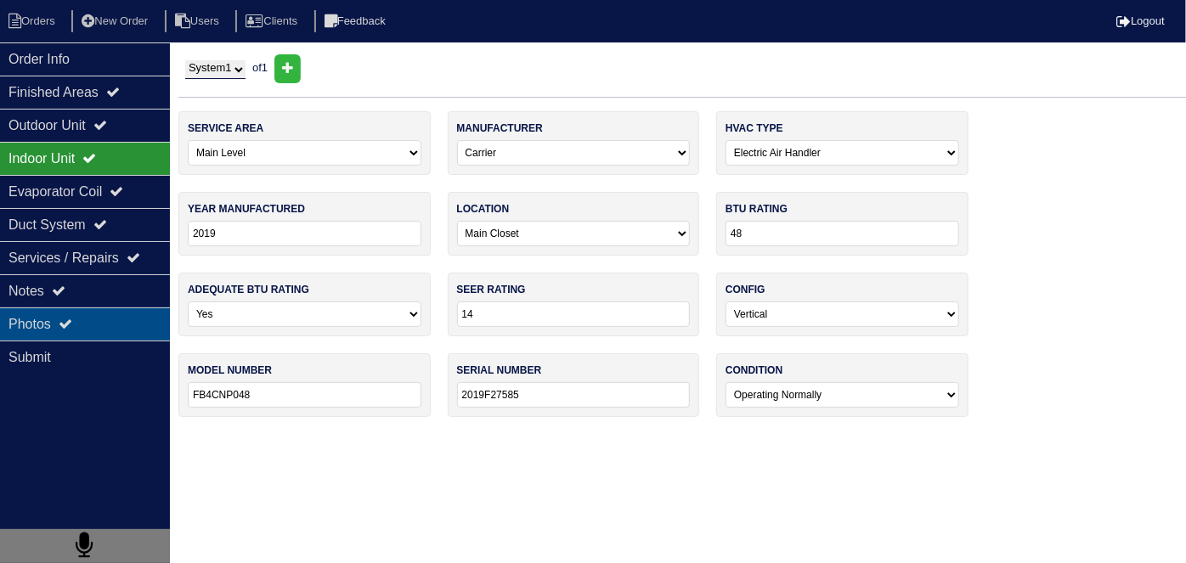
click at [70, 317] on icon at bounding box center [66, 324] width 14 height 14
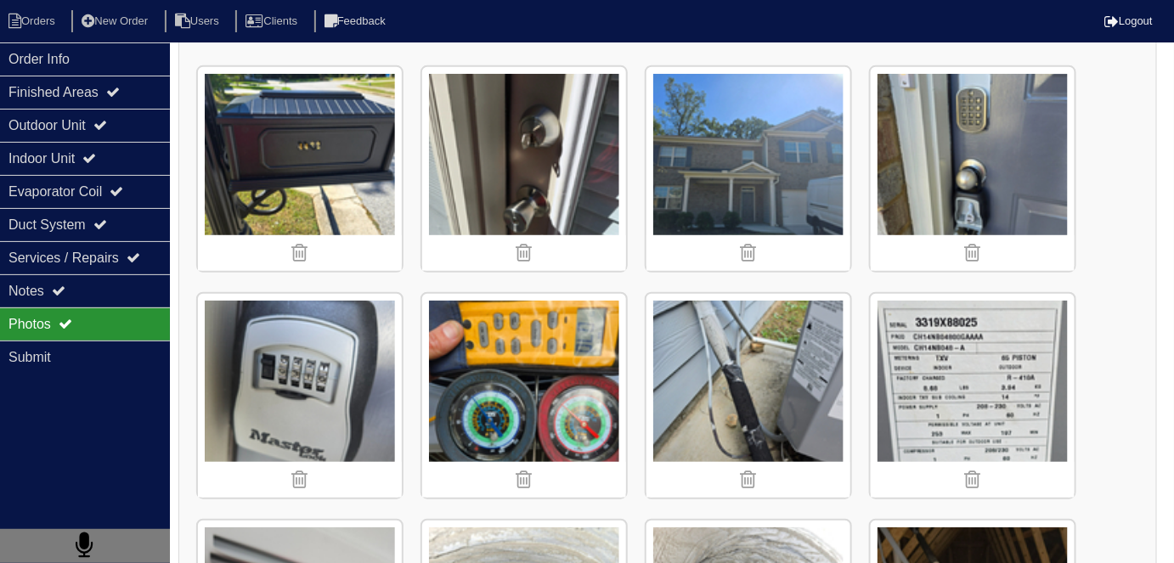
scroll to position [246, 0]
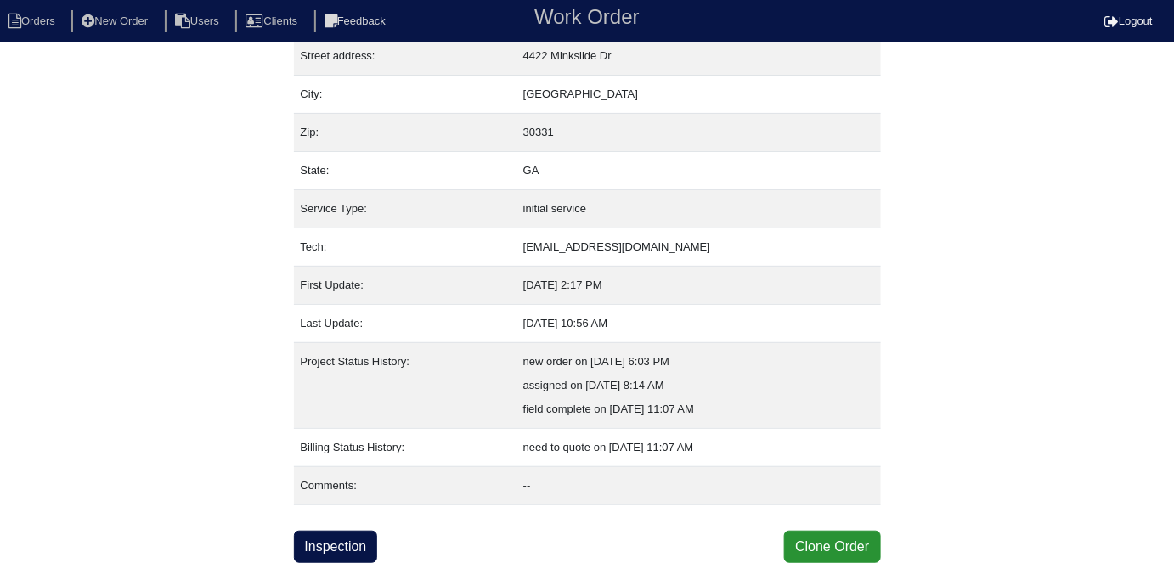
scroll to position [89, 0]
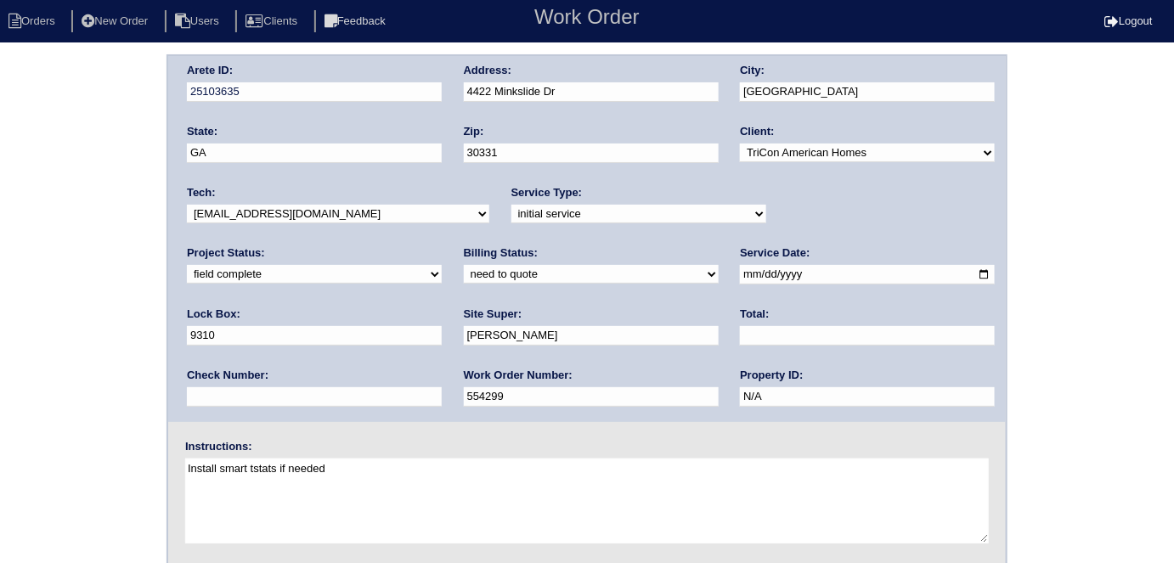
drag, startPoint x: 286, startPoint y: 269, endPoint x: 281, endPoint y: 279, distance: 10.3
click at [464, 269] on select "need to quote quoted need to invoice invoiced paid warranty purchase order need…" at bounding box center [591, 274] width 255 height 19
select select "quoted"
click at [464, 265] on select "need to quote quoted need to invoice invoiced paid warranty purchase order need…" at bounding box center [591, 274] width 255 height 19
click at [740, 327] on input "text" at bounding box center [867, 336] width 255 height 20
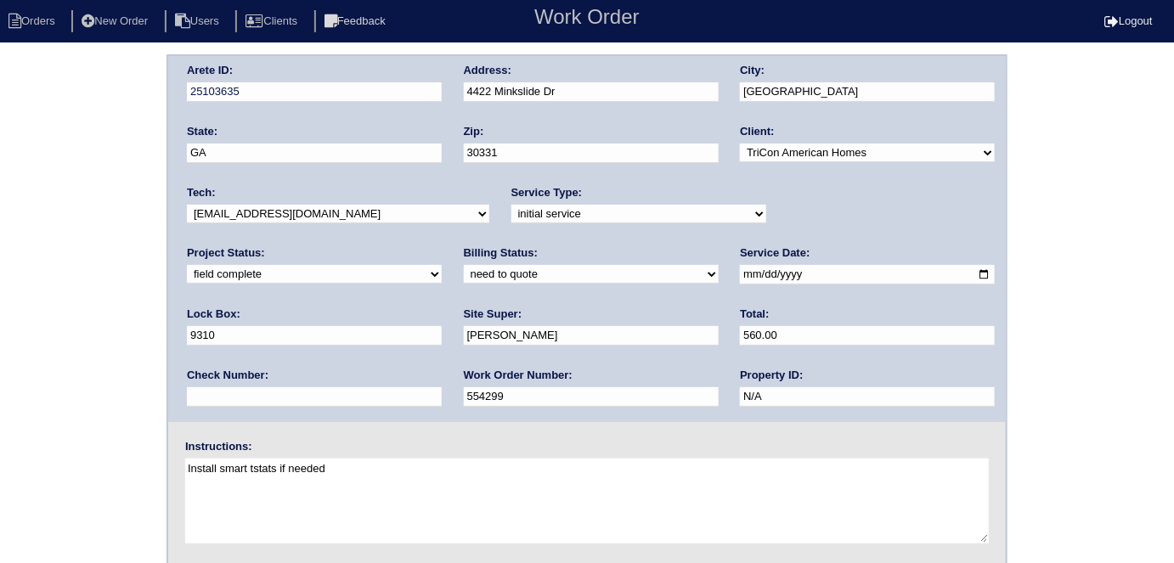
type input "560.00"
click at [85, 364] on div "Arete ID: 25103635 Address: 4422 Minkslide Dr City: Atlanta State: GA Zip: 3033…" at bounding box center [587, 397] width 1174 height 687
drag, startPoint x: 584, startPoint y: 90, endPoint x: 433, endPoint y: 80, distance: 151.6
click at [445, 88] on div "Arete ID: 25103635 Address: 4422 Minkslide Dr City: Atlanta State: GA Zip: 3033…" at bounding box center [587, 239] width 838 height 366
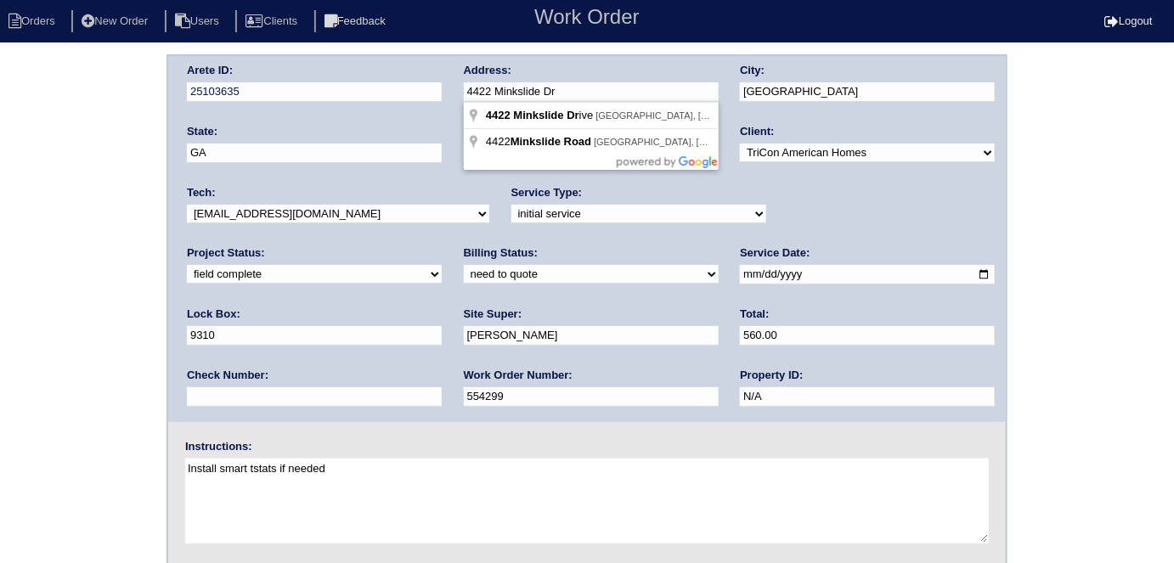
click at [122, 302] on div "Arete ID: 25103635 Address: 4422 Minkslide Dr City: Atlanta State: GA Zip: 3033…" at bounding box center [587, 397] width 1174 height 687
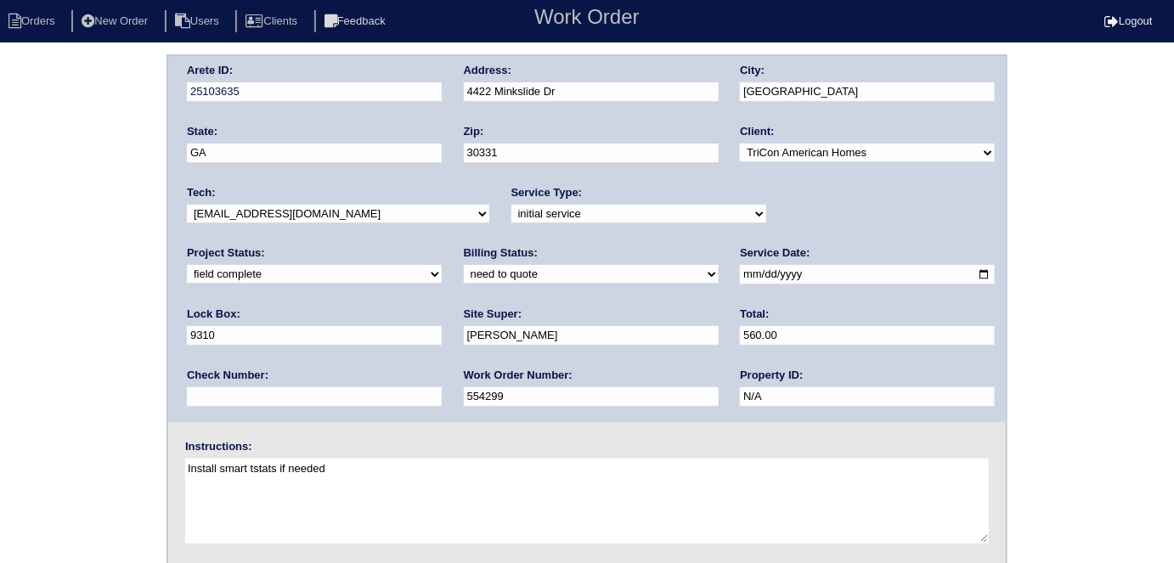
click at [66, 297] on div "Arete ID: 25103635 Address: 4422 Minkslide Dr City: Atlanta State: GA Zip: 3033…" at bounding box center [587, 397] width 1174 height 687
click at [52, 360] on div "Arete ID: 25103635 Address: 4422 Minkslide Dr City: Atlanta State: GA Zip: 3033…" at bounding box center [587, 397] width 1174 height 687
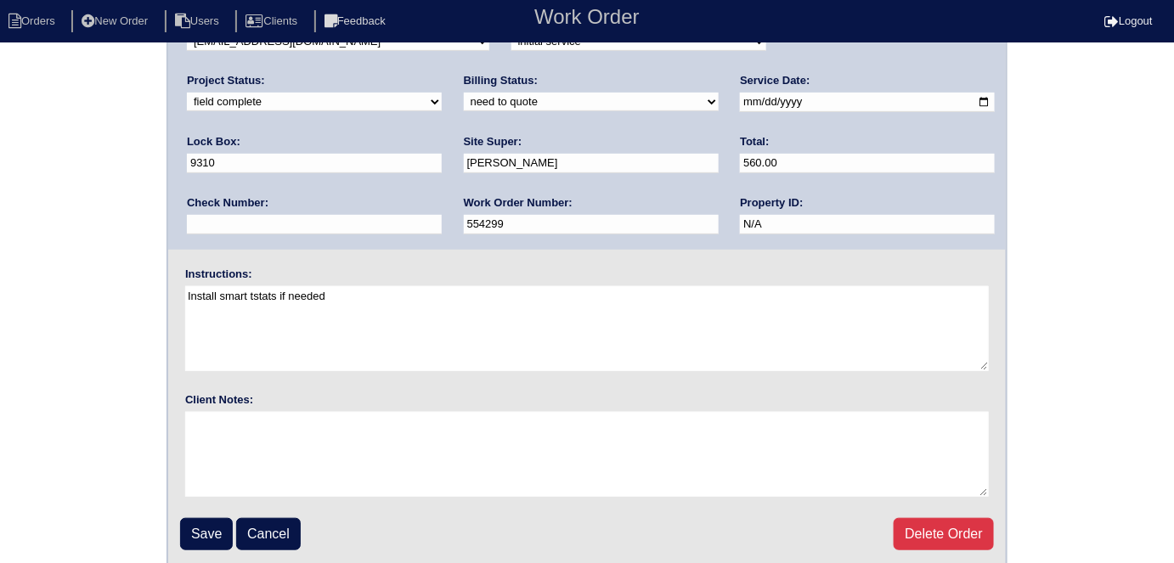
scroll to position [174, 0]
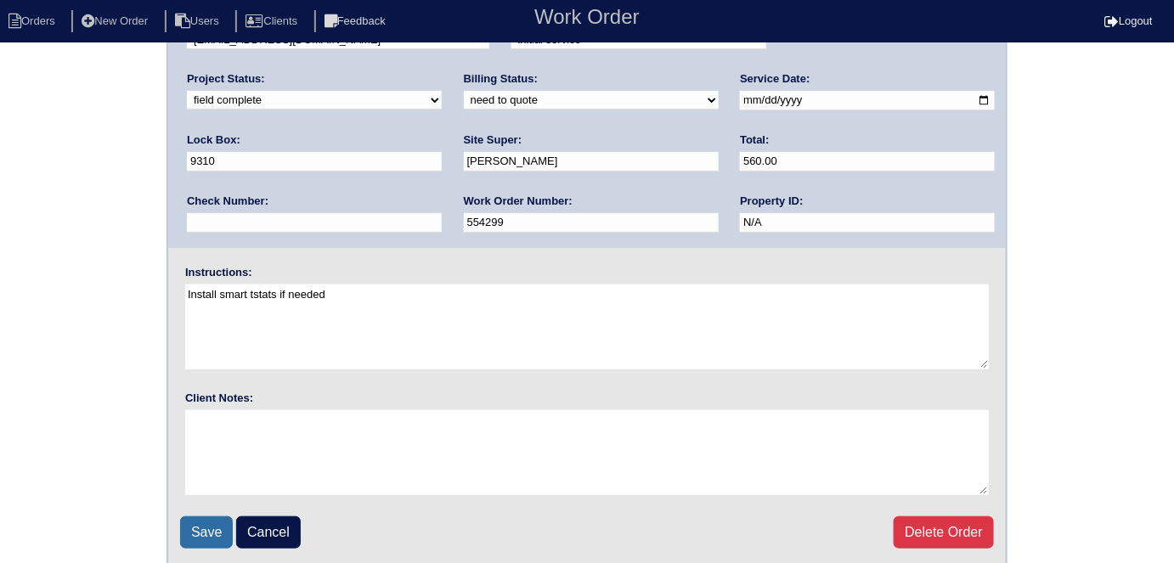
click at [195, 538] on input "Save" at bounding box center [206, 533] width 53 height 32
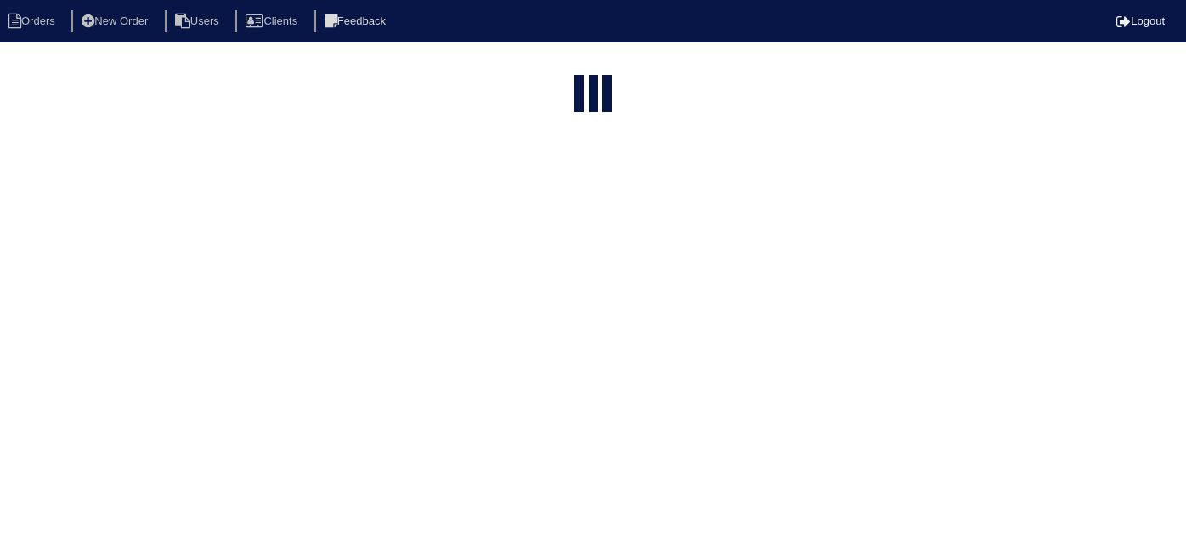
select select "15"
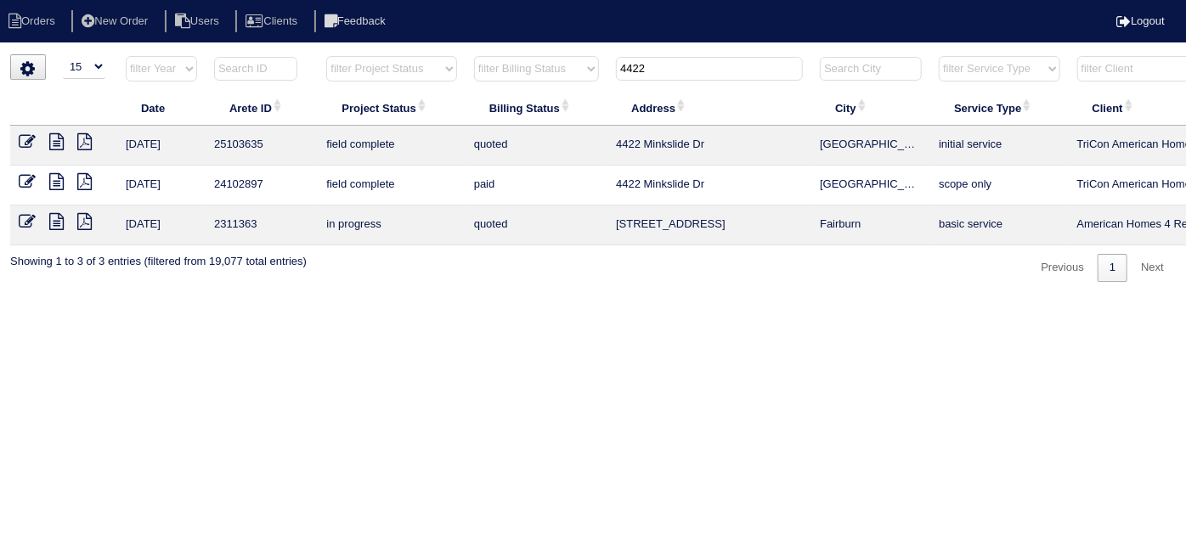
drag, startPoint x: 684, startPoint y: 73, endPoint x: 447, endPoint y: 79, distance: 237.1
click at [449, 79] on tr "filter Year -- Any Year -- 2025 2024 2023 2022 2021 2020 2019 filter Project St…" at bounding box center [746, 72] width 1473 height 35
click at [380, 73] on select "filter Project Status -- Any Project Status -- new order assigned in progress f…" at bounding box center [391, 68] width 130 height 25
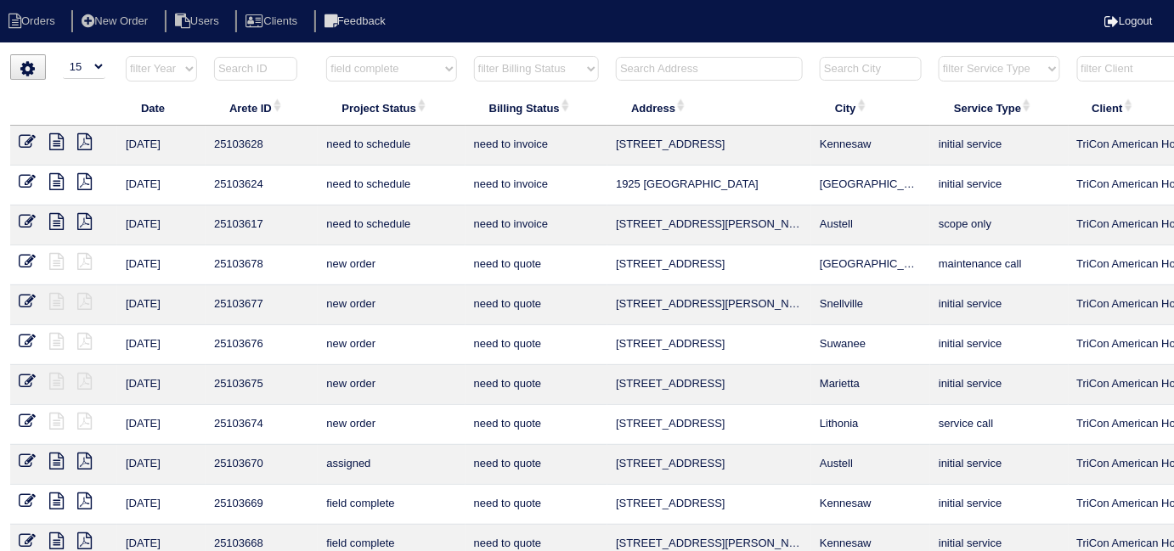
click at [326, 56] on select "filter Project Status -- Any Project Status -- new order assigned in progress f…" at bounding box center [391, 68] width 130 height 25
select select "field complete"
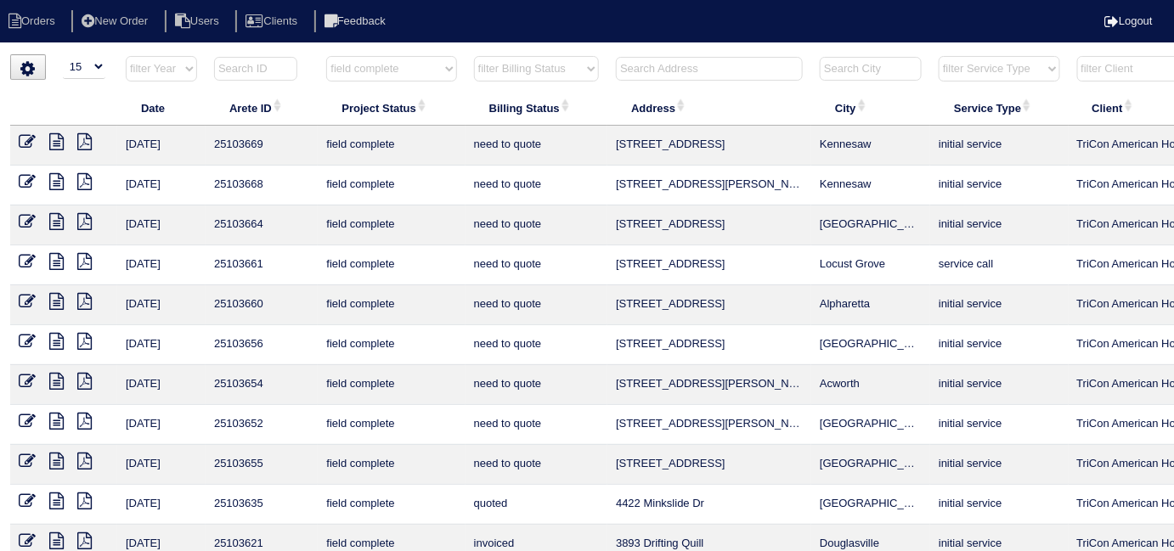
click at [527, 68] on select "filter Billing Status -- Any Billing Status -- need to quote quoted need to inv…" at bounding box center [536, 68] width 125 height 25
select select "need to quote"
click at [474, 56] on select "filter Billing Status -- Any Billing Status -- need to quote quoted need to inv…" at bounding box center [536, 68] width 125 height 25
select select "field complete"
select select "need to quote"
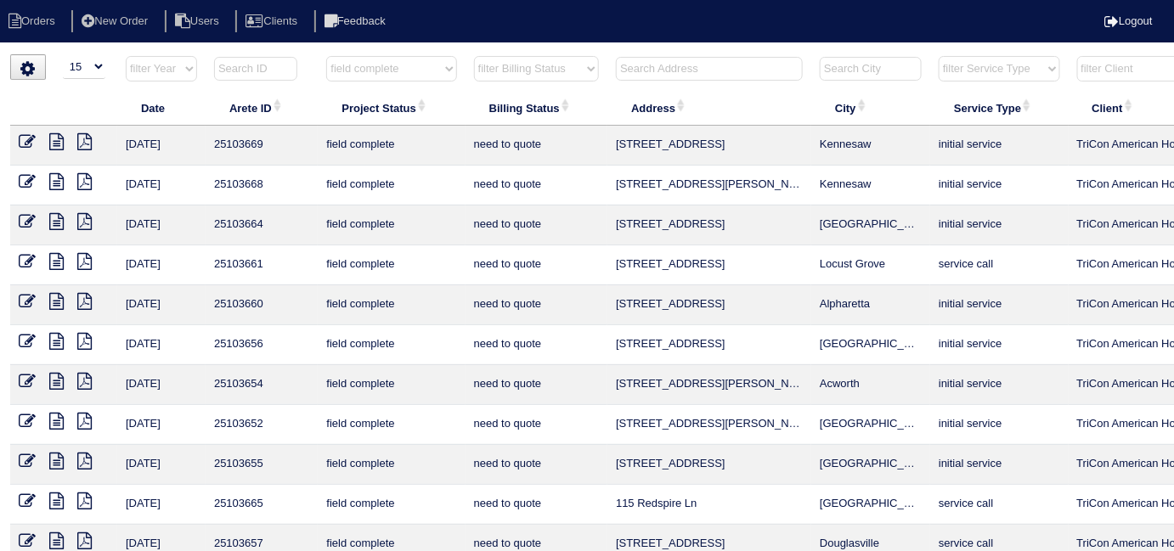
click at [396, 70] on select "filter Project Status -- Any Project Status -- new order assigned in progress f…" at bounding box center [391, 68] width 130 height 25
click at [376, 76] on select "filter Project Status -- Any Project Status -- new order assigned in progress f…" at bounding box center [391, 68] width 130 height 25
click at [376, 65] on select "filter Project Status -- Any Project Status -- new order assigned in progress f…" at bounding box center [391, 68] width 130 height 25
select select
click at [326, 56] on select "filter Project Status -- Any Project Status -- new order assigned in progress f…" at bounding box center [391, 68] width 130 height 25
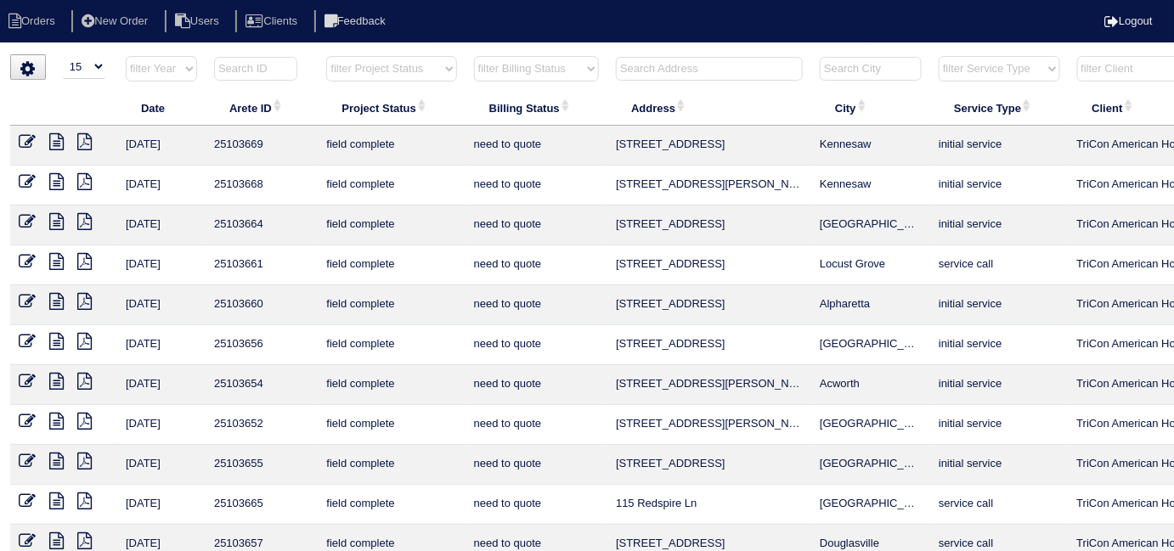
select select "need to quote"
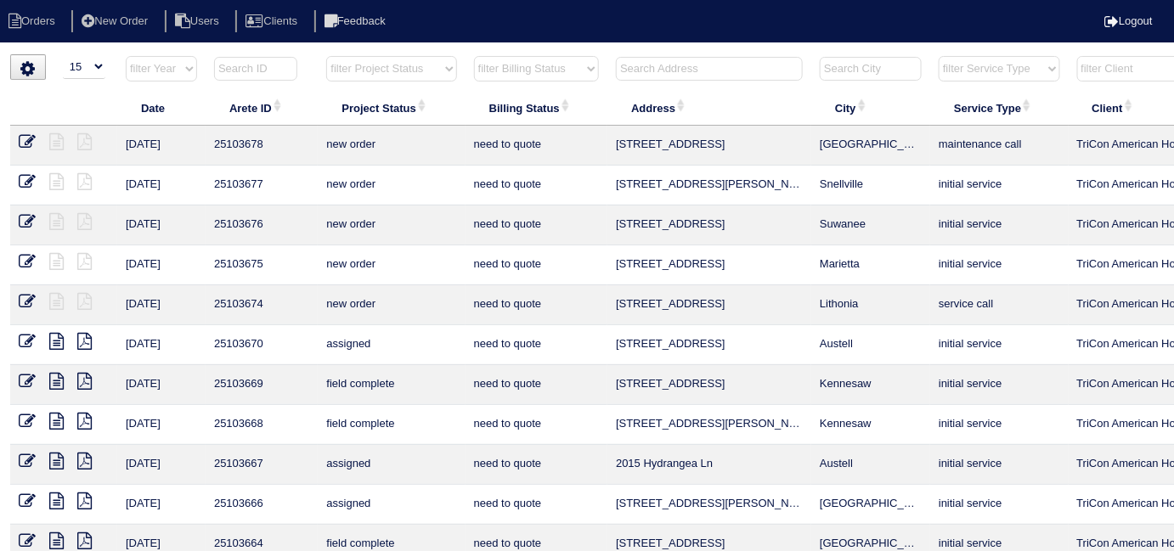
click at [483, 77] on select "filter Billing Status -- Any Billing Status -- need to quote quoted need to inv…" at bounding box center [536, 68] width 125 height 25
select select
click at [474, 56] on select "filter Billing Status -- Any Billing Status -- need to quote quoted need to inv…" at bounding box center [536, 68] width 125 height 25
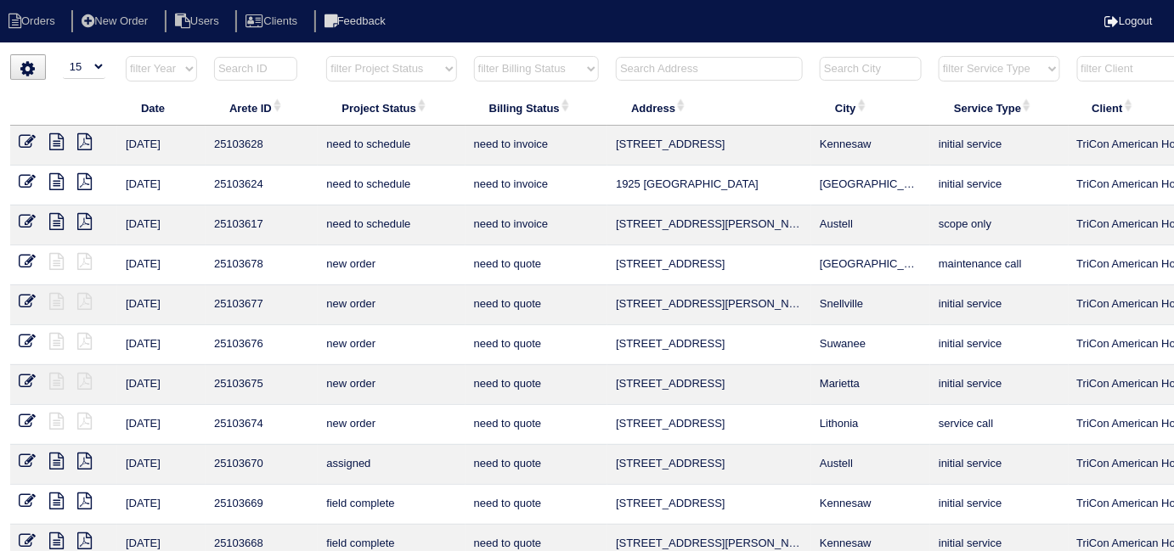
click at [674, 71] on input "text" at bounding box center [709, 69] width 187 height 24
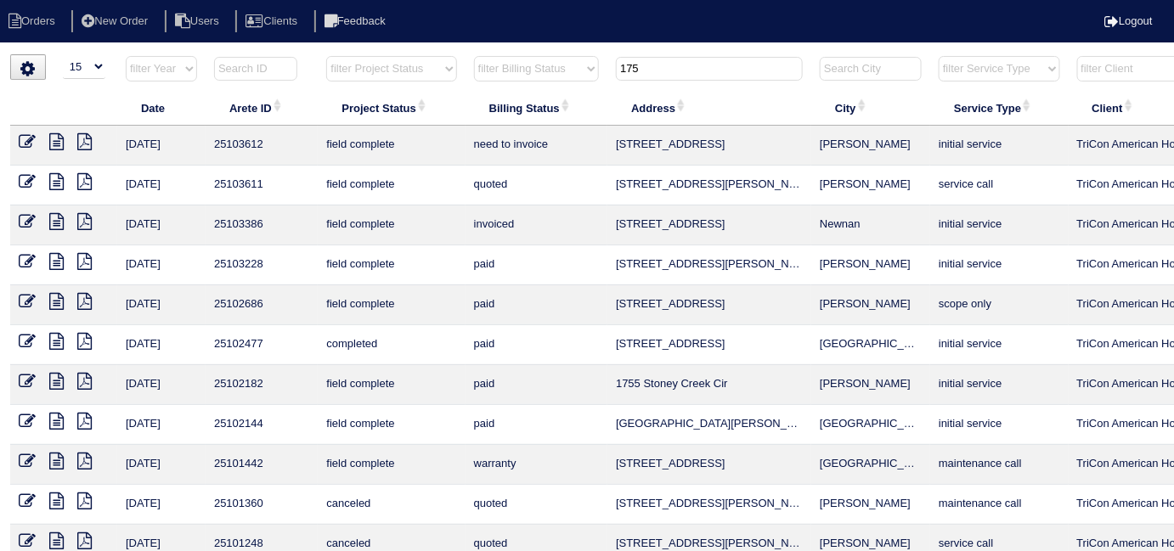
scroll to position [0, 308]
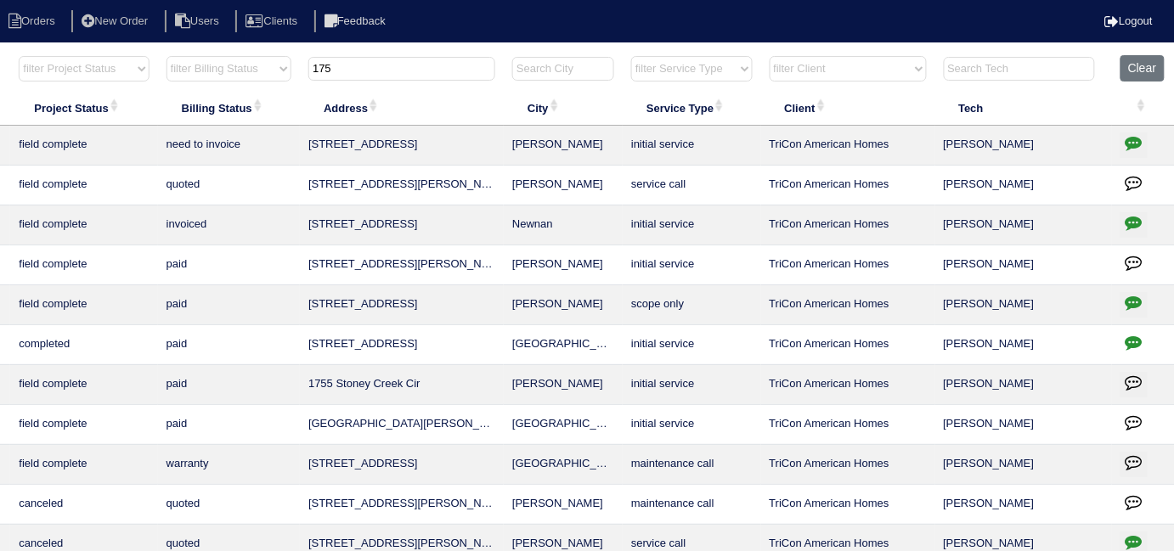
type input "175"
click at [1131, 141] on icon "button" at bounding box center [1134, 142] width 17 height 17
type textarea "10/2/25 - Blown in insulation 900sq ft approved - Sent to Dan - KE"
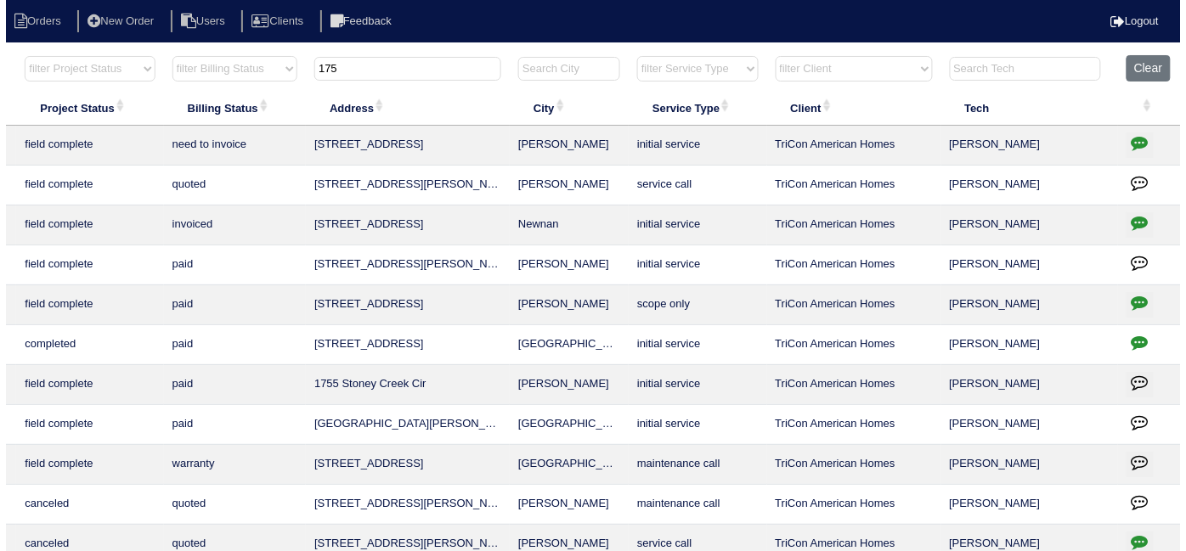
scroll to position [0, 296]
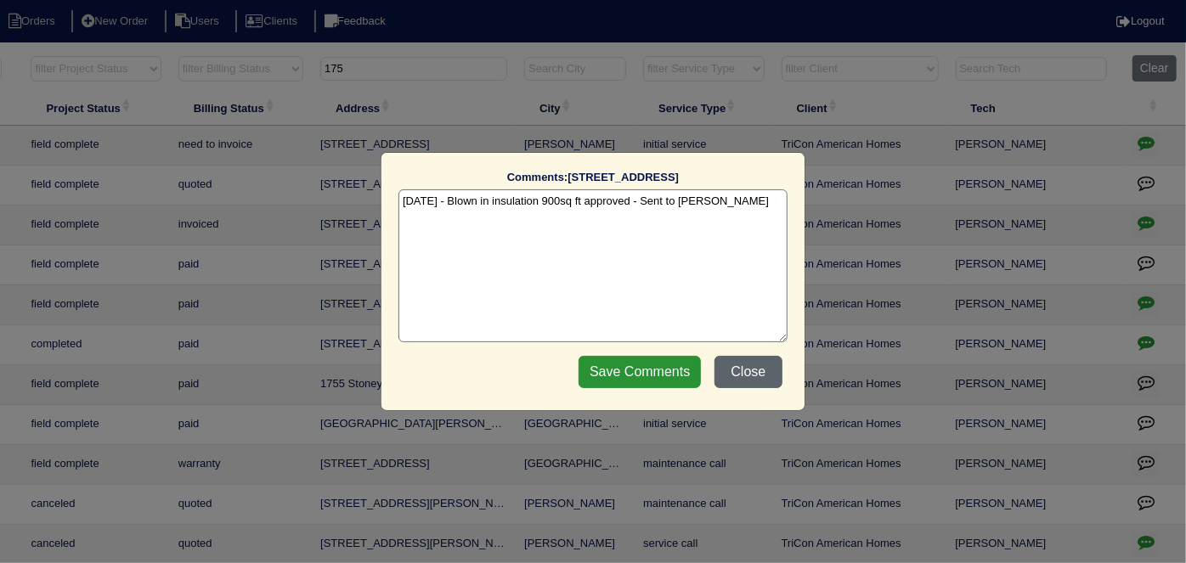
click at [744, 372] on button "Close" at bounding box center [749, 372] width 68 height 32
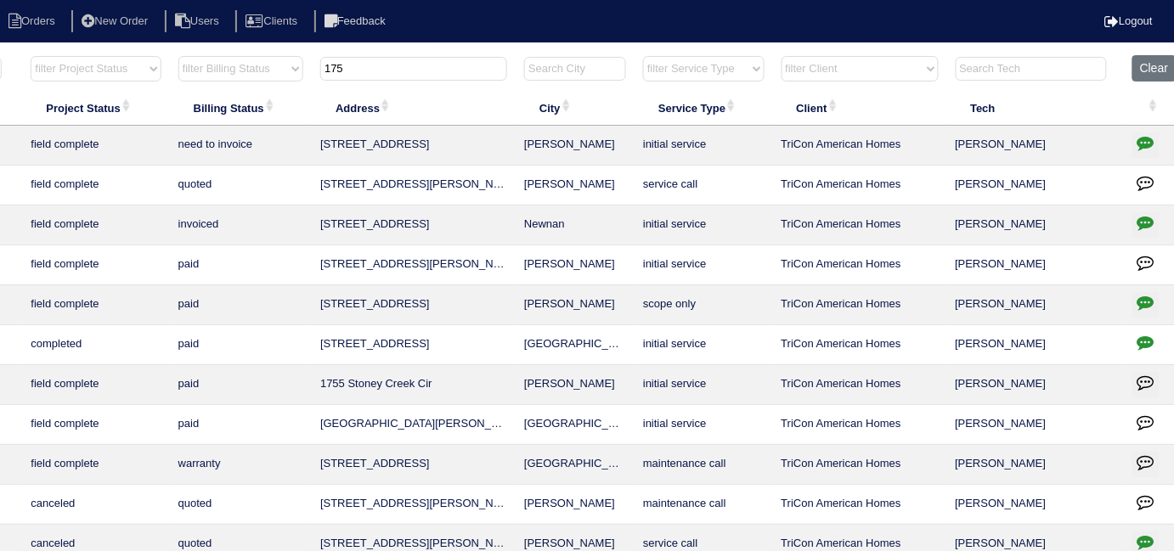
drag, startPoint x: 375, startPoint y: 63, endPoint x: 250, endPoint y: 49, distance: 125.6
click at [286, 59] on tr "filter Year -- Any Year -- 2025 2024 2023 2022 2021 2020 2019 filter Project St…" at bounding box center [450, 72] width 1473 height 35
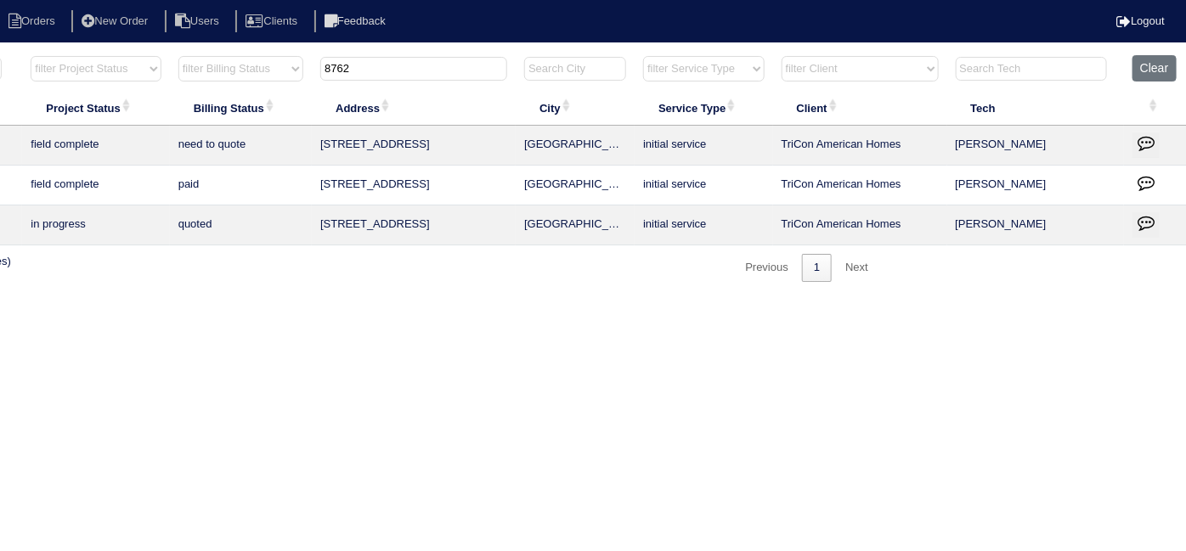
scroll to position [0, 0]
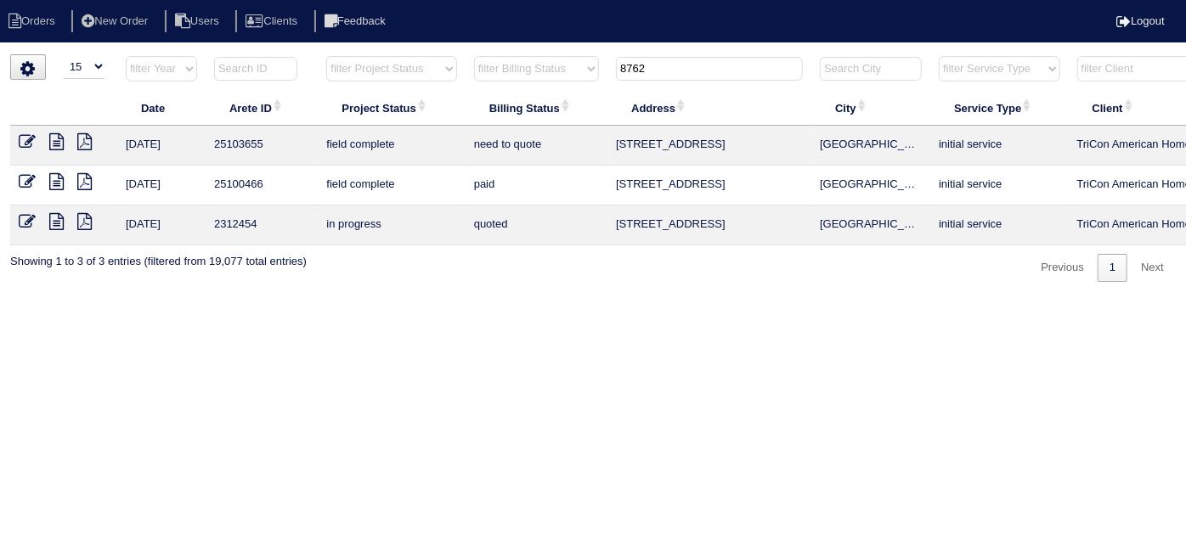
type input "8762"
click at [58, 133] on icon at bounding box center [56, 141] width 14 height 17
click at [417, 299] on html "Orders New Order Users Clients Feedback Logout Orders New Order Users Clients M…" at bounding box center [593, 149] width 1186 height 299
click at [63, 143] on icon at bounding box center [56, 141] width 14 height 17
click at [21, 134] on icon at bounding box center [27, 141] width 17 height 17
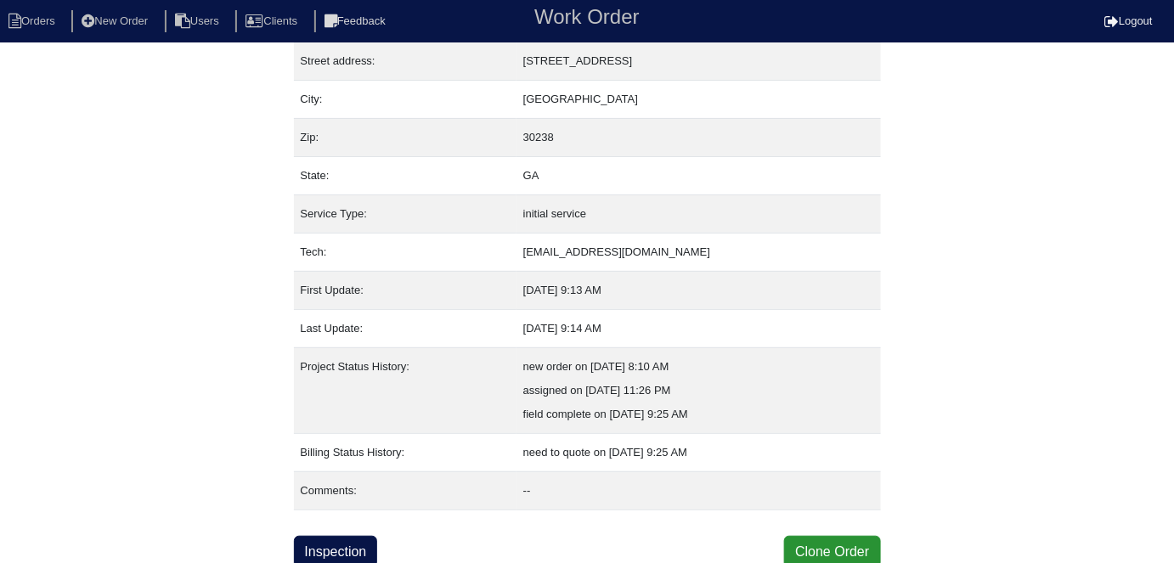
scroll to position [89, 0]
click at [362, 538] on link "Inspection" at bounding box center [336, 551] width 84 height 32
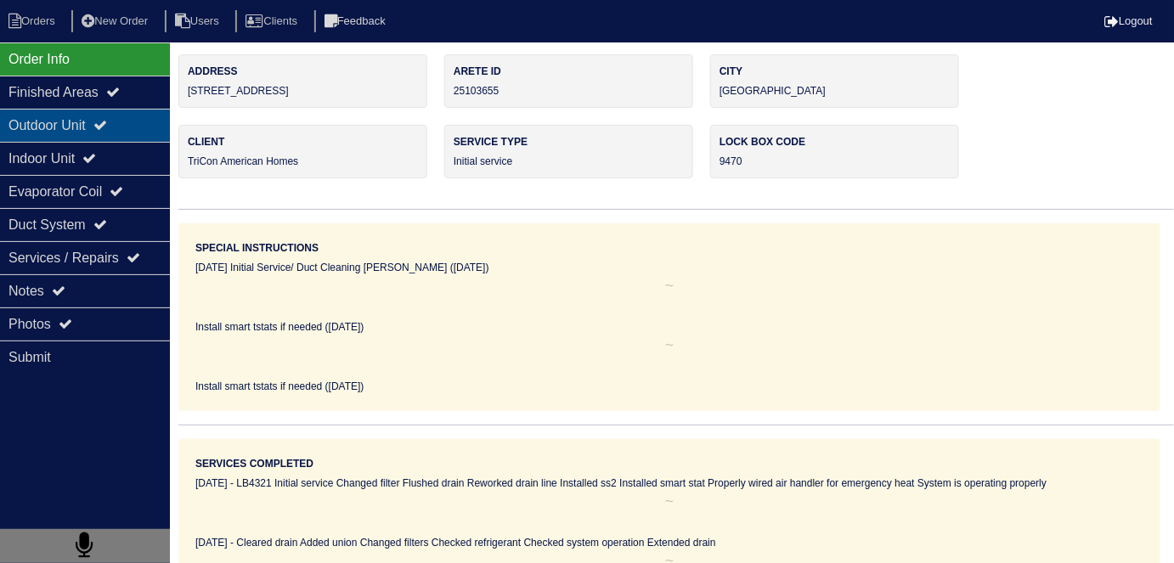
click at [116, 134] on div "Outdoor Unit" at bounding box center [85, 125] width 170 height 33
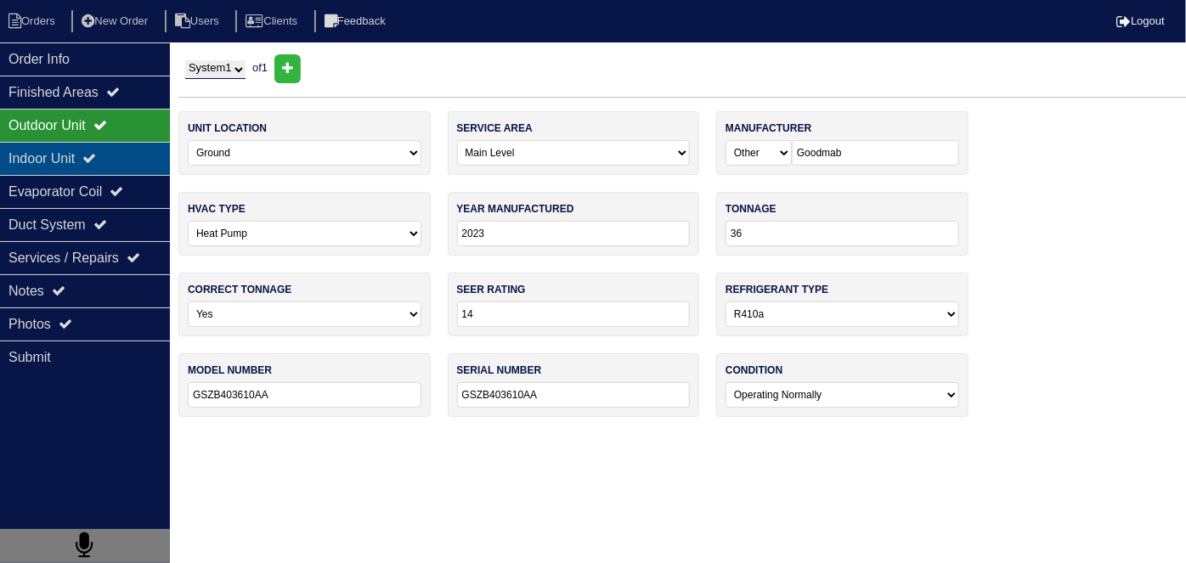
click at [103, 150] on div "Indoor Unit" at bounding box center [85, 158] width 170 height 33
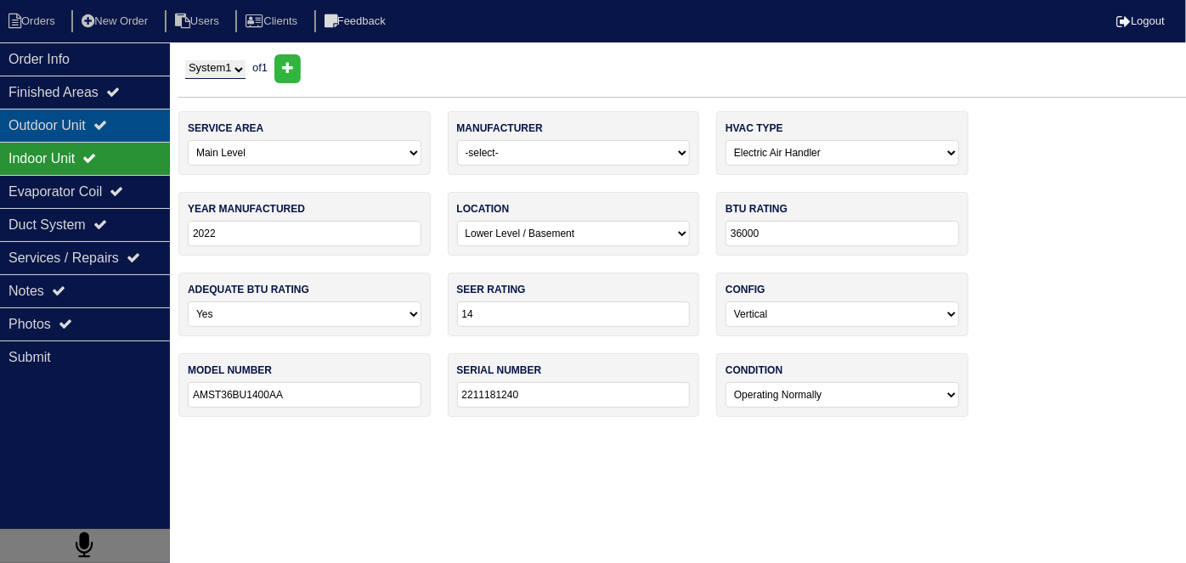
click at [82, 123] on div "Outdoor Unit" at bounding box center [85, 125] width 170 height 33
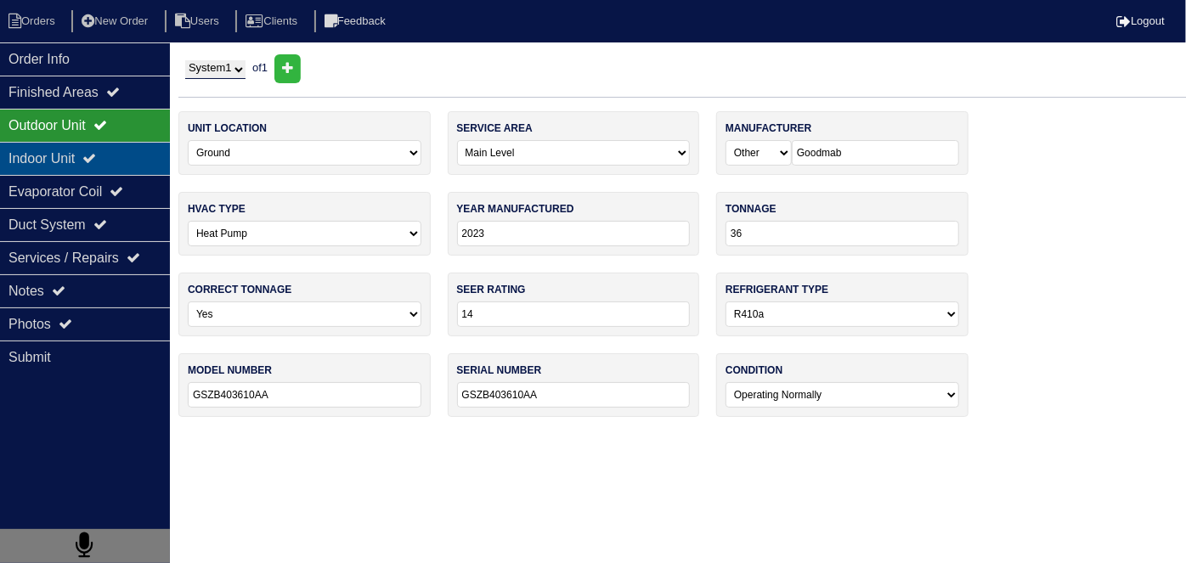
click at [120, 161] on div "Indoor Unit" at bounding box center [85, 158] width 170 height 33
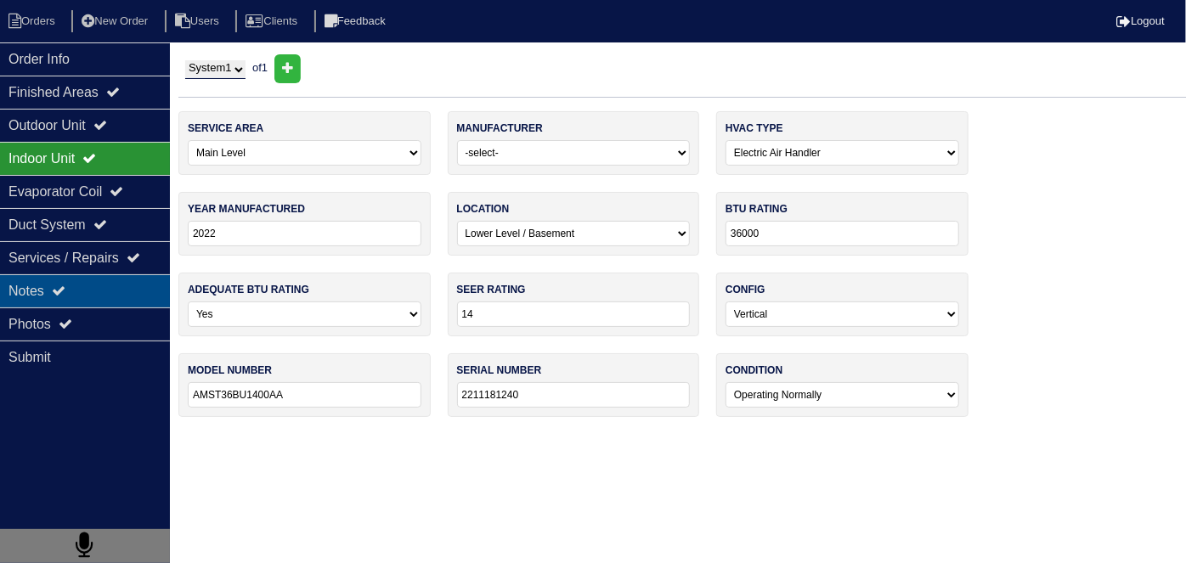
click at [114, 292] on div "Notes" at bounding box center [85, 290] width 170 height 33
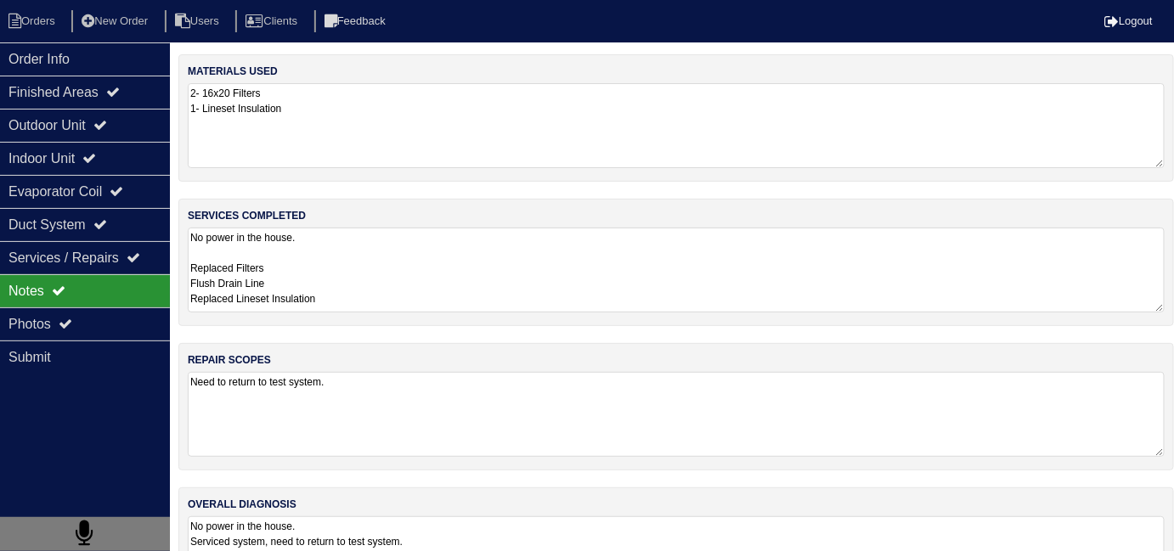
click at [465, 289] on textarea "No power in the house. Replaced Filters Flush Drain Line Replaced Lineset Insul…" at bounding box center [676, 270] width 977 height 85
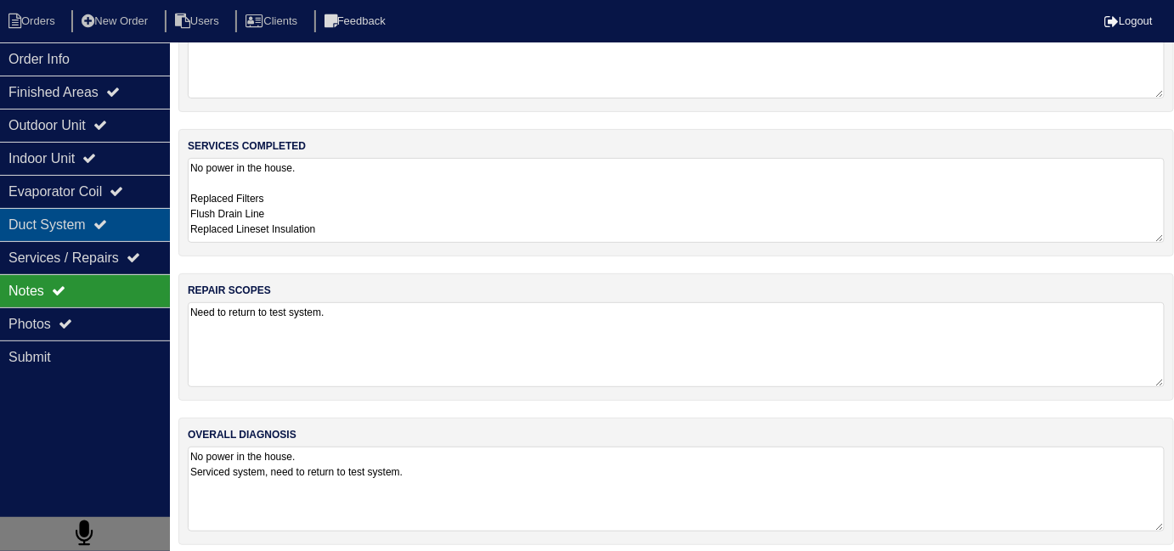
click at [49, 218] on div "Duct System" at bounding box center [85, 224] width 170 height 33
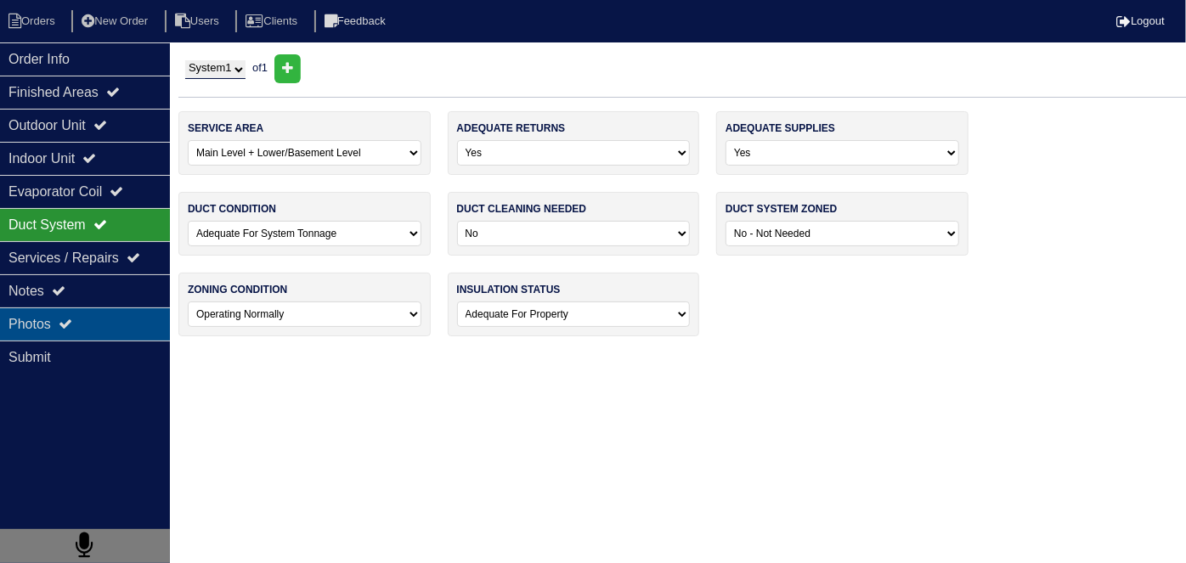
click at [58, 318] on div "Photos" at bounding box center [85, 324] width 170 height 33
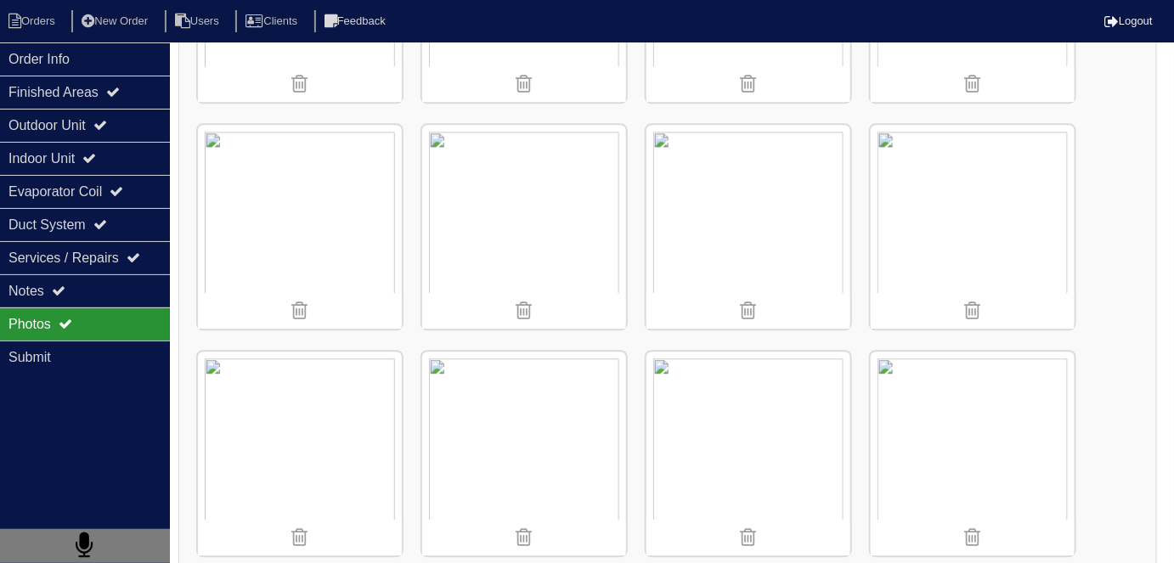
scroll to position [1312, 0]
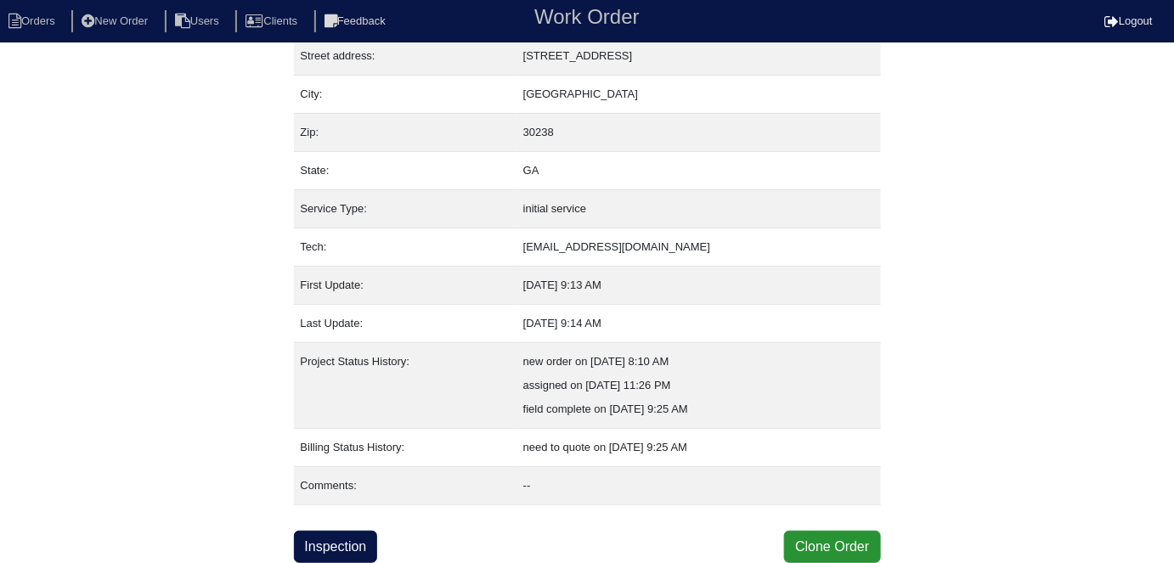
scroll to position [89, 0]
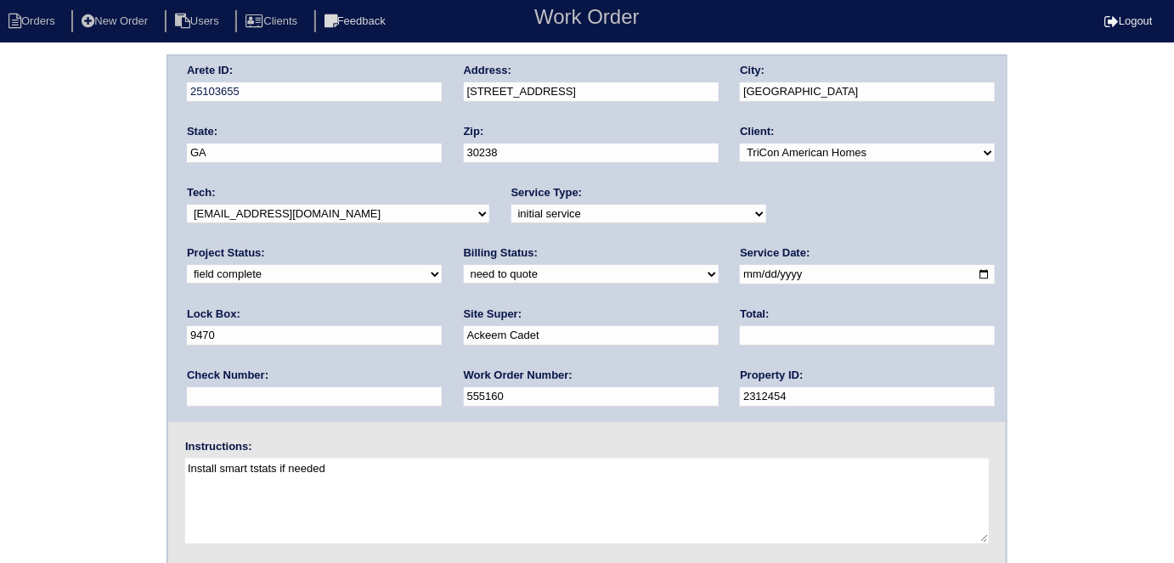
click at [464, 274] on select "need to quote quoted need to invoice invoiced paid warranty purchase order need…" at bounding box center [591, 274] width 255 height 19
select select "quoted"
click at [464, 265] on select "need to quote quoted need to invoice invoiced paid warranty purchase order need…" at bounding box center [591, 274] width 255 height 19
click at [740, 328] on input "text" at bounding box center [867, 336] width 255 height 20
type input "380.00"
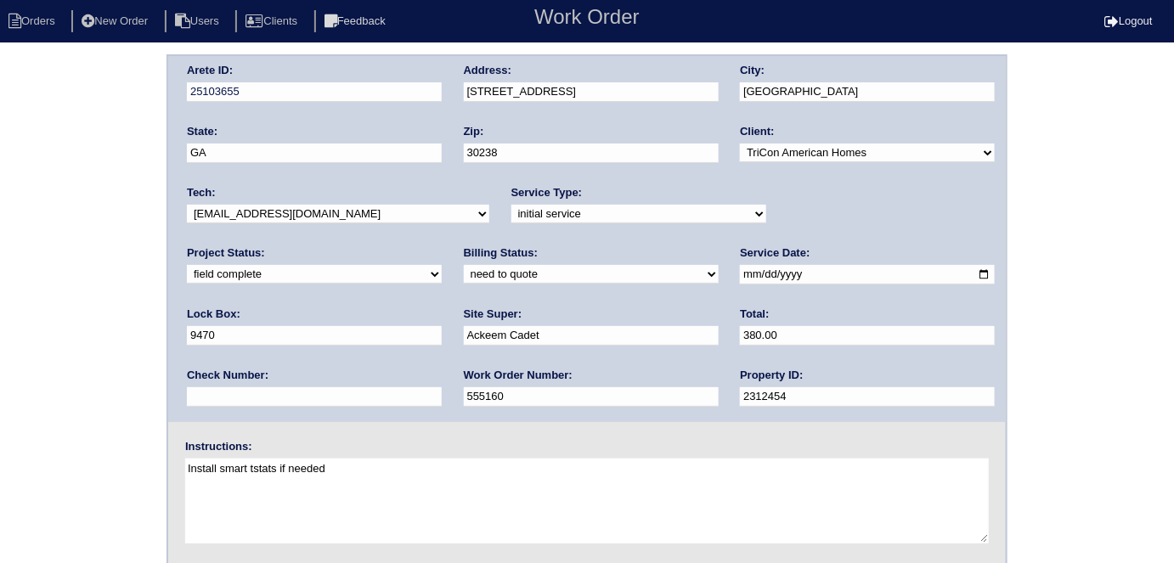
click at [428, 96] on div "Arete ID: 25103655 Address: [STREET_ADDRESS] City: [GEOGRAPHIC_DATA] State: [GE…" at bounding box center [587, 239] width 838 height 366
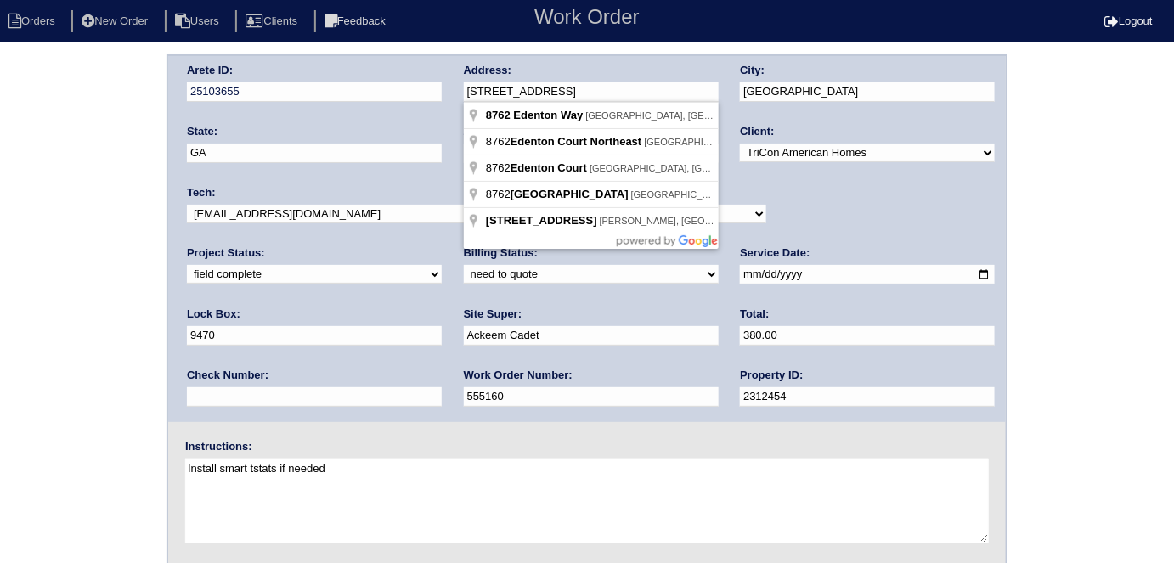
click at [1054, 153] on div "Arete ID: 25103655 Address: [STREET_ADDRESS] City: [GEOGRAPHIC_DATA] State: [GE…" at bounding box center [587, 397] width 1174 height 687
click at [437, 92] on div "Arete ID: 25103655 Address: [STREET_ADDRESS] City: [GEOGRAPHIC_DATA] State: [GE…" at bounding box center [587, 239] width 838 height 366
click at [81, 325] on div "Arete ID: 25103655 Address: [STREET_ADDRESS] City: [GEOGRAPHIC_DATA] State: [GE…" at bounding box center [587, 397] width 1174 height 687
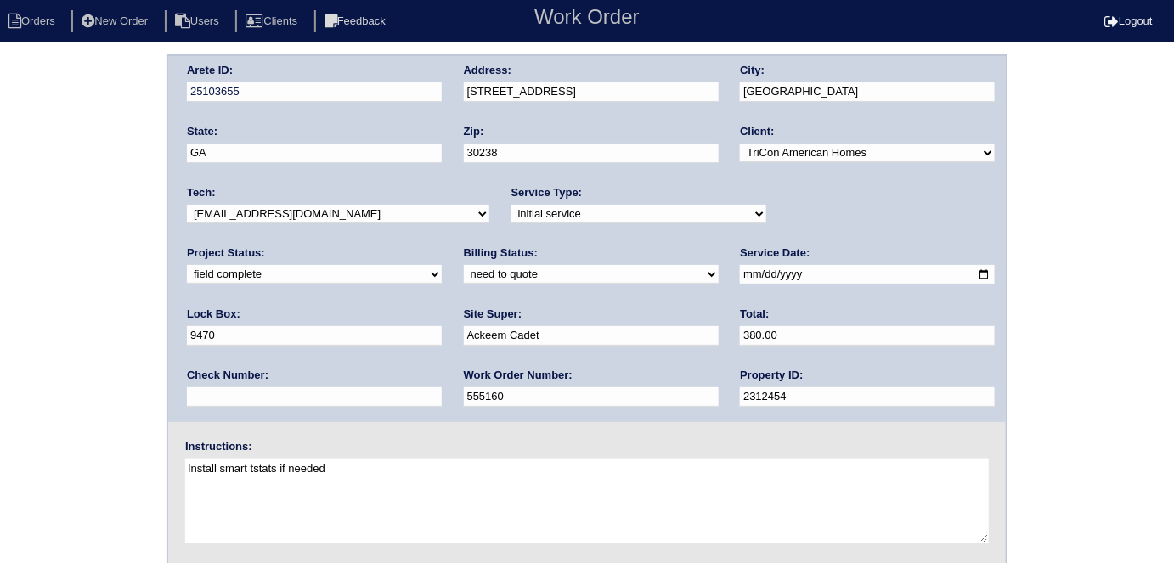
click at [110, 299] on div "Arete ID: 25103655 Address: [STREET_ADDRESS] City: [GEOGRAPHIC_DATA] State: [GE…" at bounding box center [587, 397] width 1174 height 687
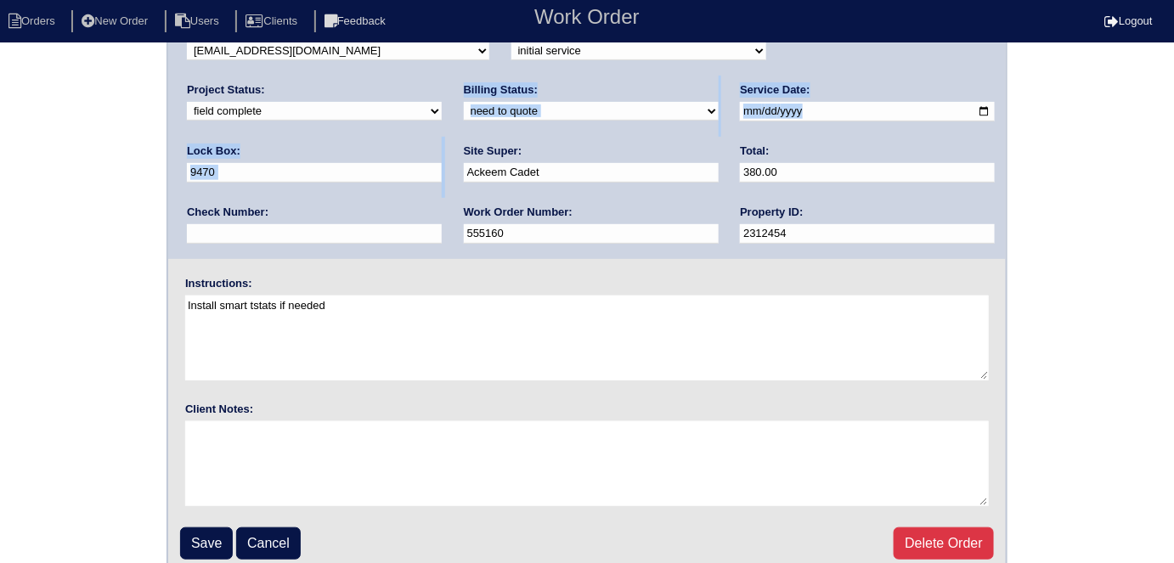
scroll to position [174, 0]
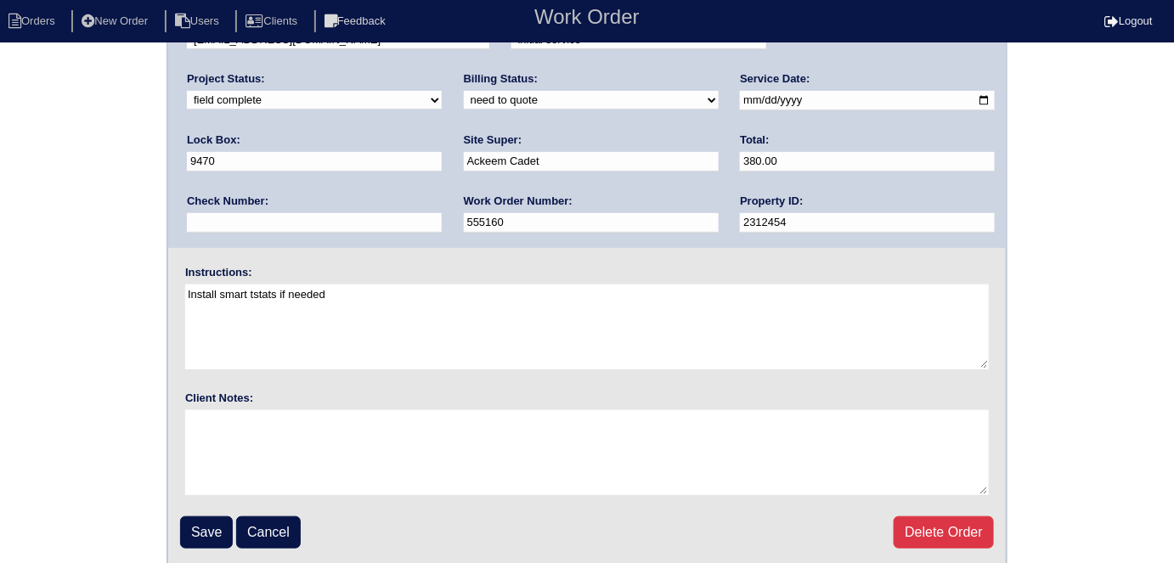
click at [88, 356] on div "Arete ID: 25103655 Address: [STREET_ADDRESS] City: [GEOGRAPHIC_DATA] State: [GE…" at bounding box center [587, 223] width 1174 height 687
drag, startPoint x: 192, startPoint y: 525, endPoint x: 746, endPoint y: 342, distance: 583.6
click at [192, 526] on input "Save" at bounding box center [206, 533] width 53 height 32
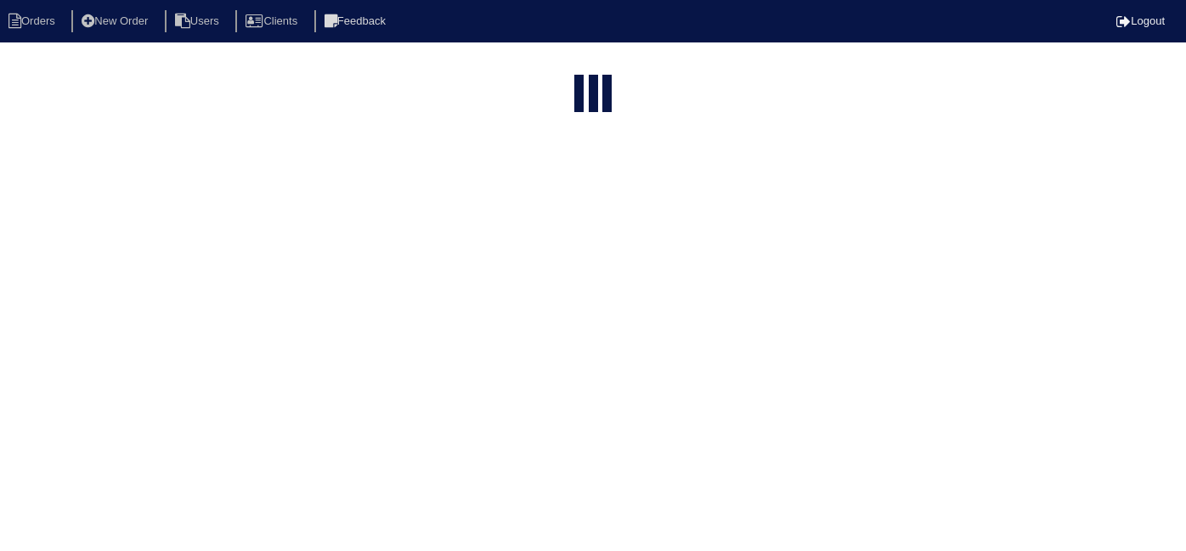
select select "15"
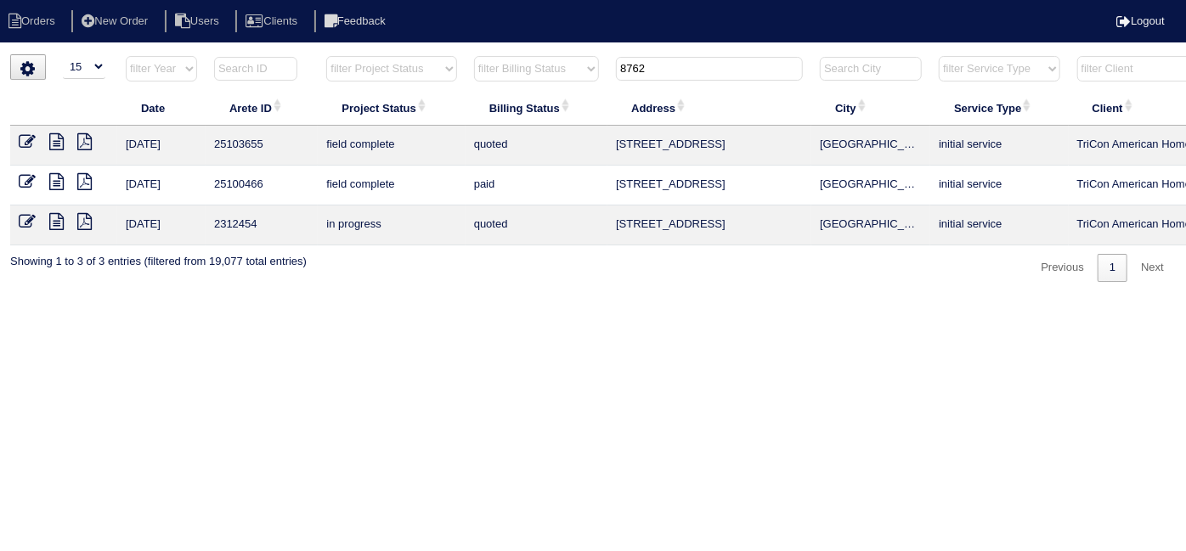
drag, startPoint x: 676, startPoint y: 66, endPoint x: 476, endPoint y: 34, distance: 202.3
click at [476, 54] on body "Orders New Order Users Clients Feedback Logout Orders New Order Users Clients M…" at bounding box center [593, 168] width 1186 height 228
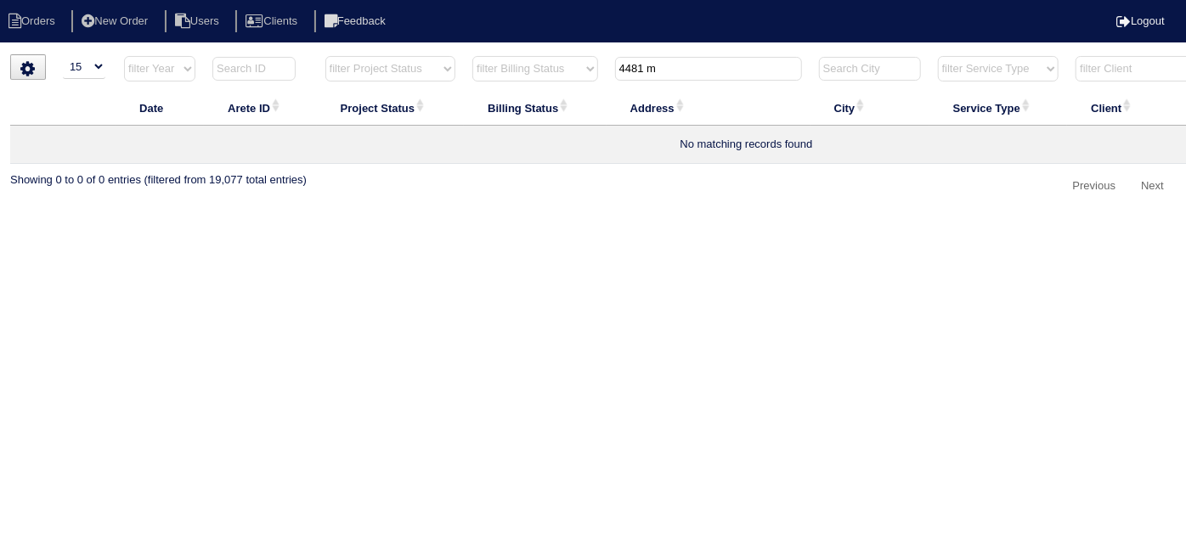
click at [664, 72] on input "4481 m" at bounding box center [708, 69] width 187 height 24
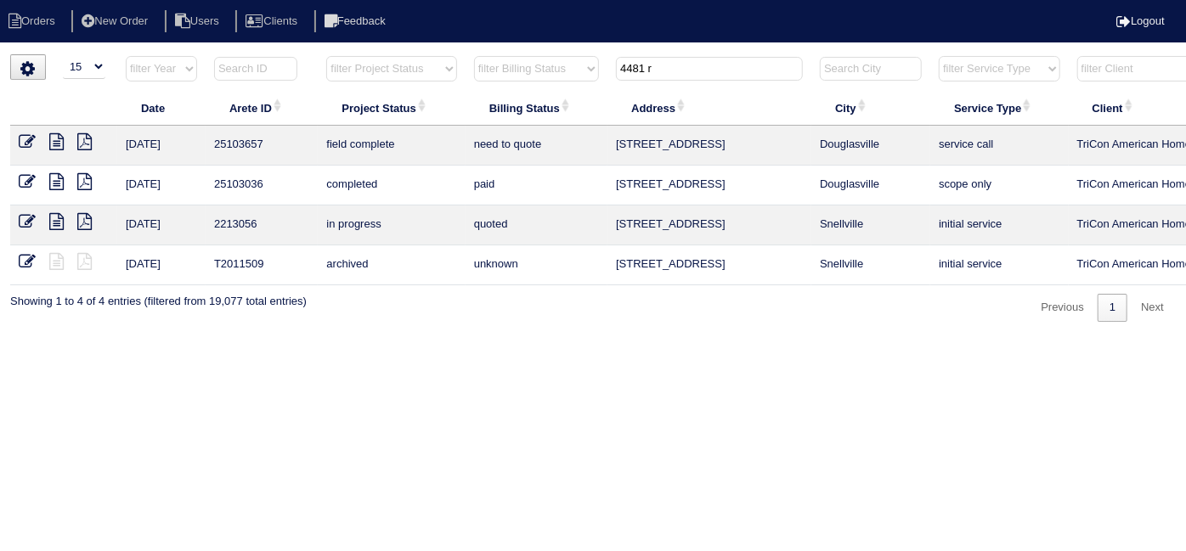
type input "4481 r"
click at [54, 141] on icon at bounding box center [56, 141] width 14 height 17
click at [22, 139] on icon at bounding box center [27, 141] width 17 height 17
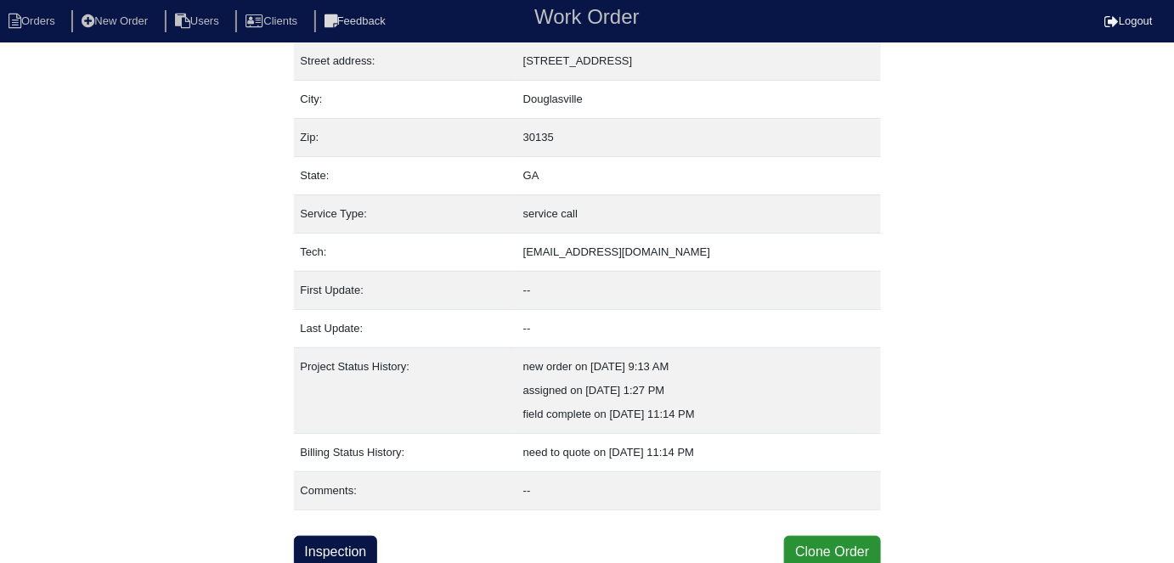
scroll to position [89, 0]
click at [355, 538] on link "Inspection" at bounding box center [336, 551] width 84 height 32
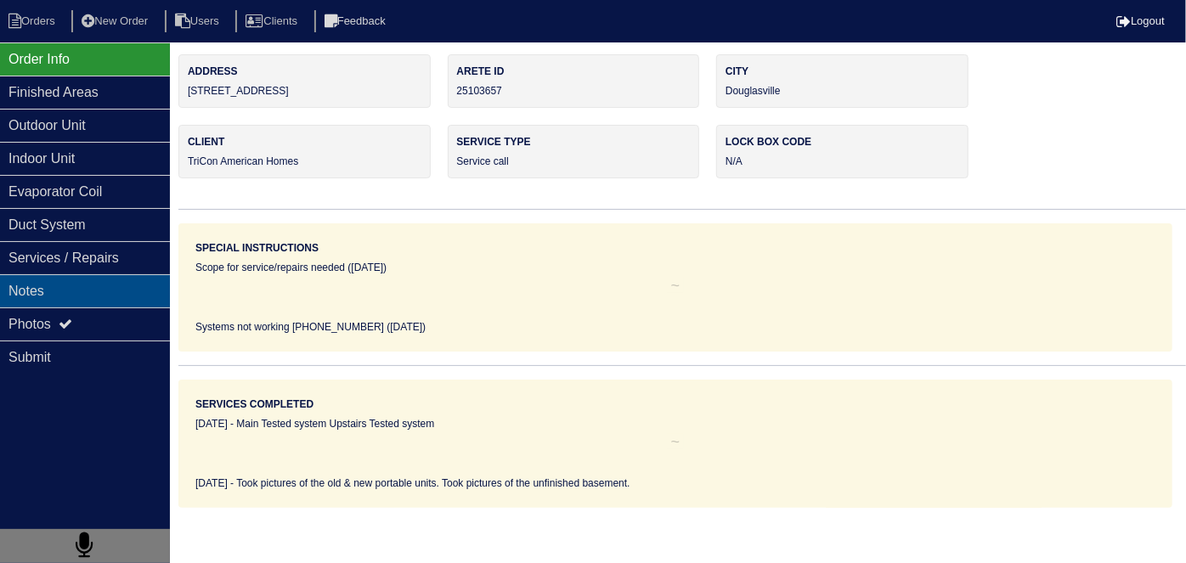
click at [119, 297] on div "Notes" at bounding box center [85, 290] width 170 height 33
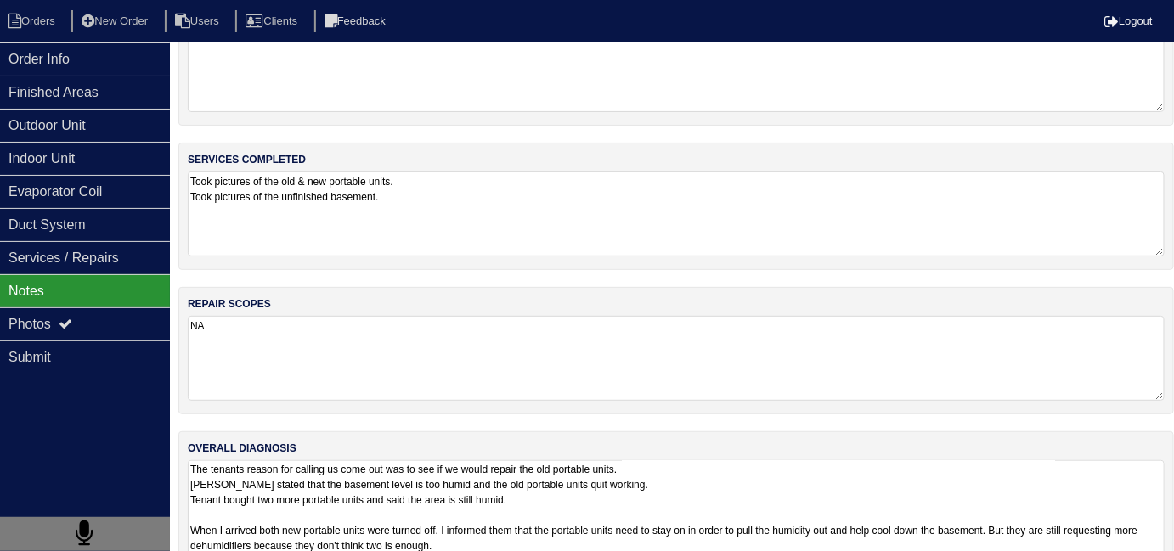
scroll to position [56, 0]
click at [707, 549] on textarea "The tenants reason for calling us come out was to see if we would repair the ol…" at bounding box center [676, 531] width 977 height 141
click at [650, 508] on textarea "The tenants reason for calling us come out was to see if we would repair the ol…" at bounding box center [676, 503] width 977 height 85
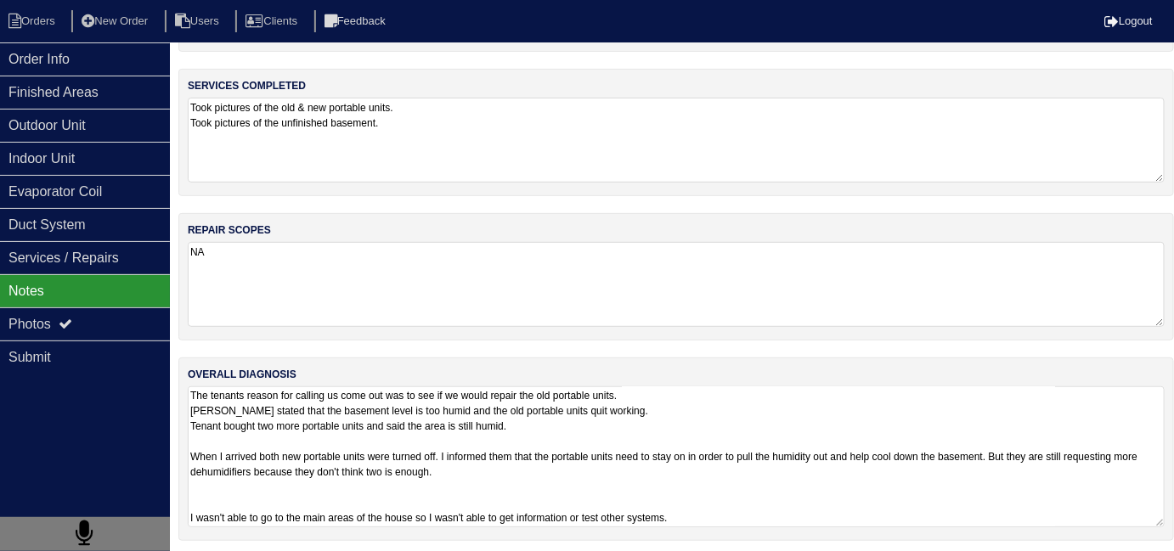
scroll to position [131, 0]
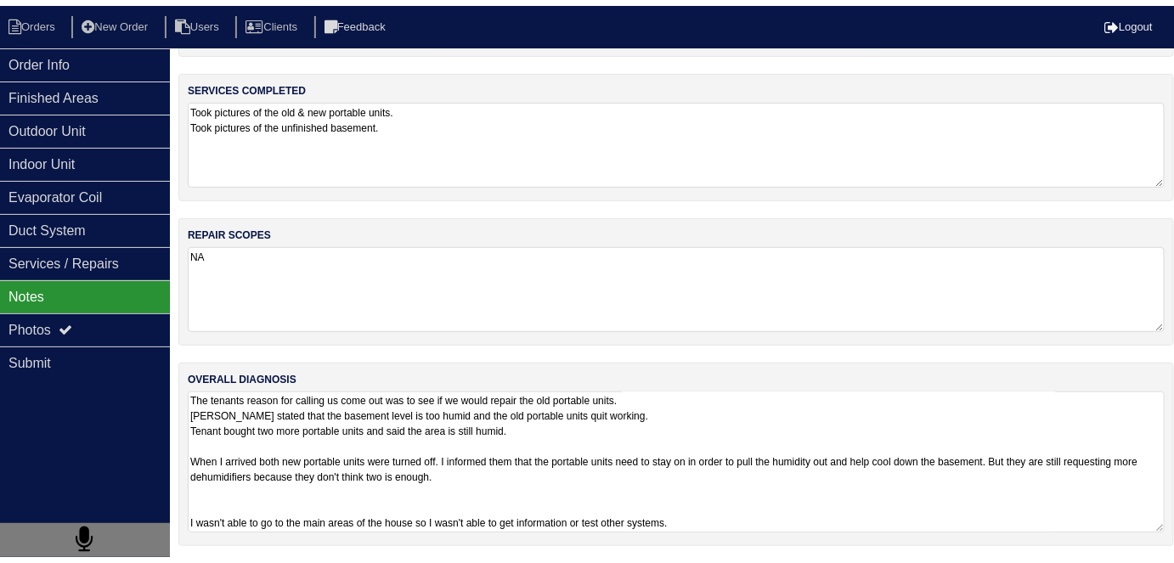
scroll to position [89, 0]
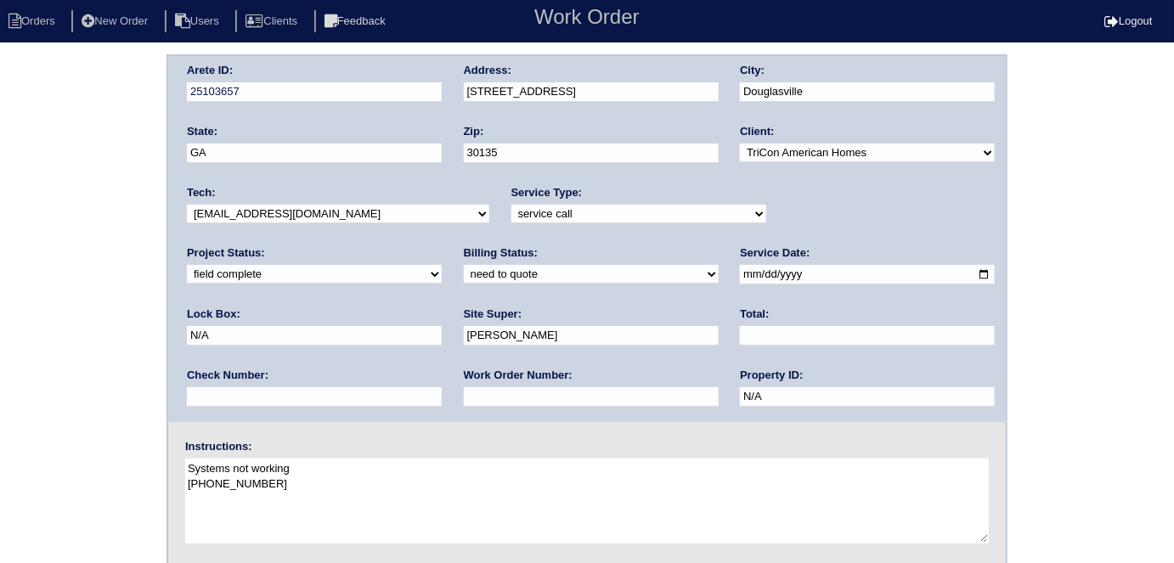
click at [464, 274] on select "need to quote quoted need to invoice invoiced paid warranty purchase order need…" at bounding box center [591, 274] width 255 height 19
select select "quoted"
click at [464, 265] on select "need to quote quoted need to invoice invoiced paid warranty purchase order need…" at bounding box center [591, 274] width 255 height 19
click at [464, 399] on input "text" at bounding box center [591, 397] width 255 height 20
type input "requested"
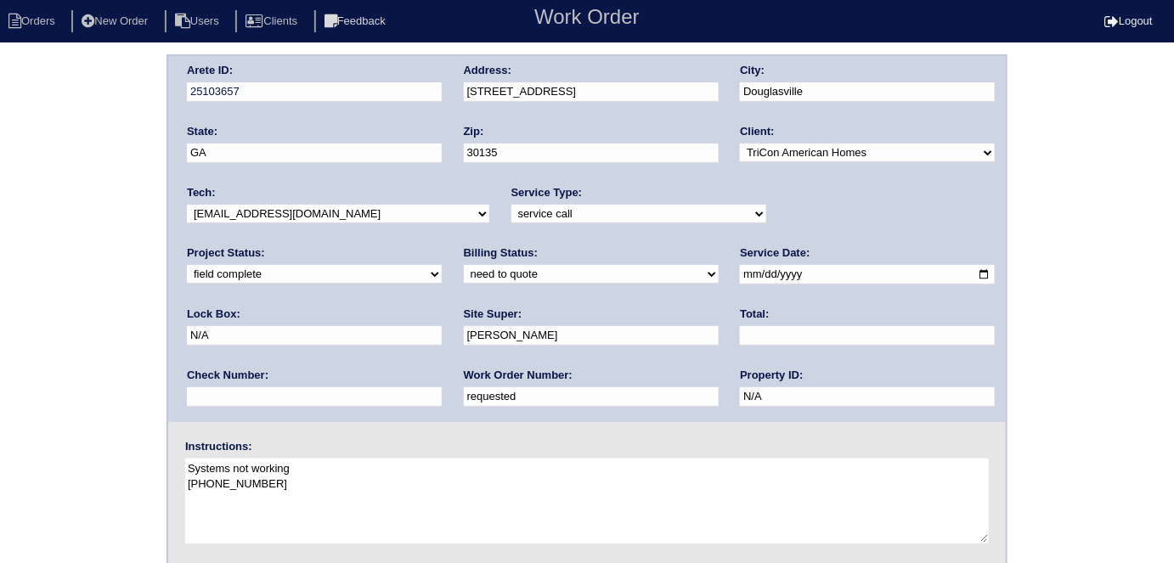
click at [740, 337] on input "text" at bounding box center [867, 336] width 255 height 20
type input "95.00"
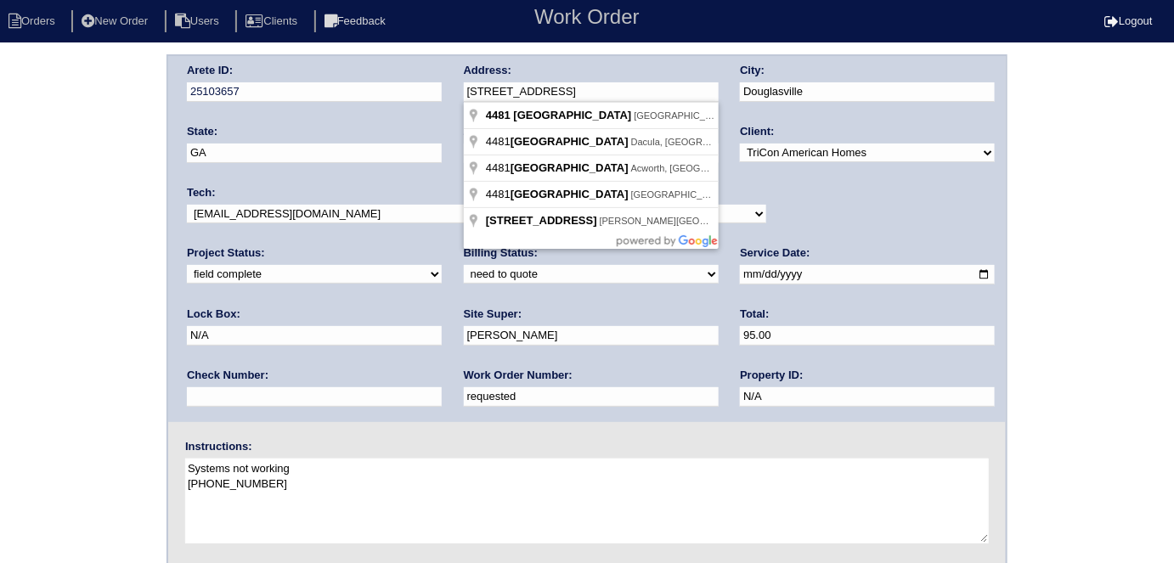
drag, startPoint x: 622, startPoint y: 98, endPoint x: 457, endPoint y: 82, distance: 165.6
click at [457, 82] on div "Arete ID: 25103657 Address: 4481 Ridge Mill Terrace City: Douglasville State: G…" at bounding box center [587, 239] width 838 height 366
click at [3, 236] on div "Arete ID: 25103657 Address: 4481 Ridge Mill Terrace City: Douglasville State: G…" at bounding box center [587, 397] width 1174 height 687
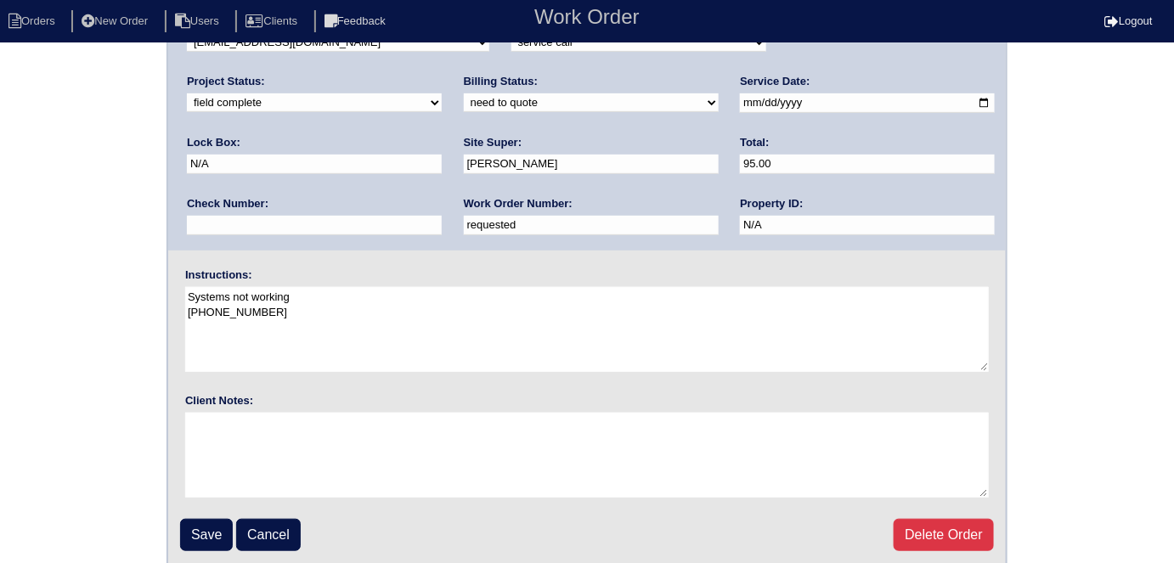
scroll to position [174, 0]
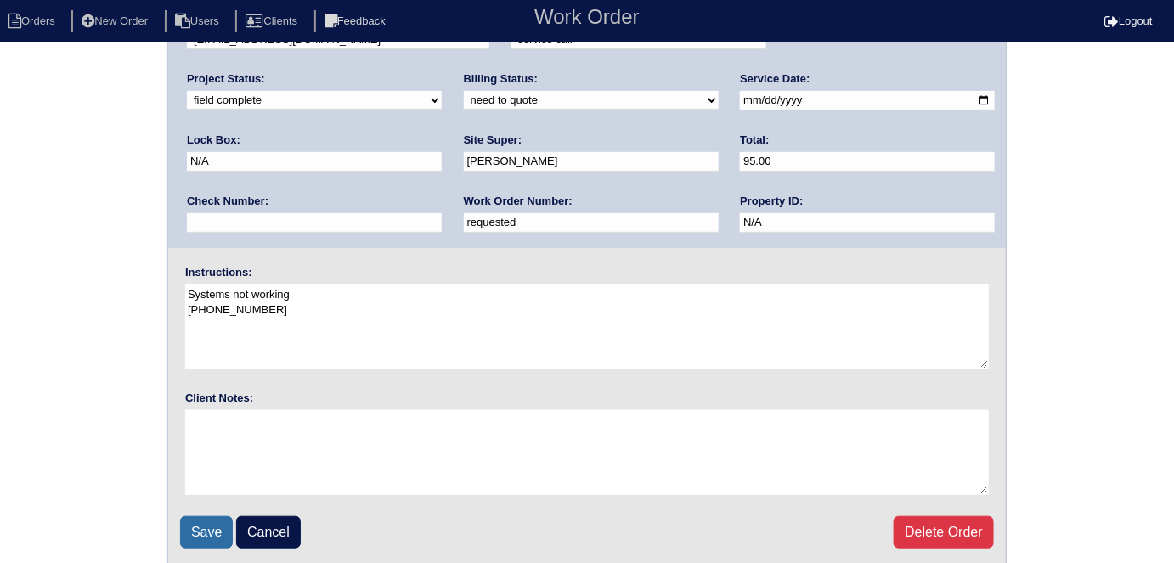
click at [222, 518] on input "Save" at bounding box center [206, 533] width 53 height 32
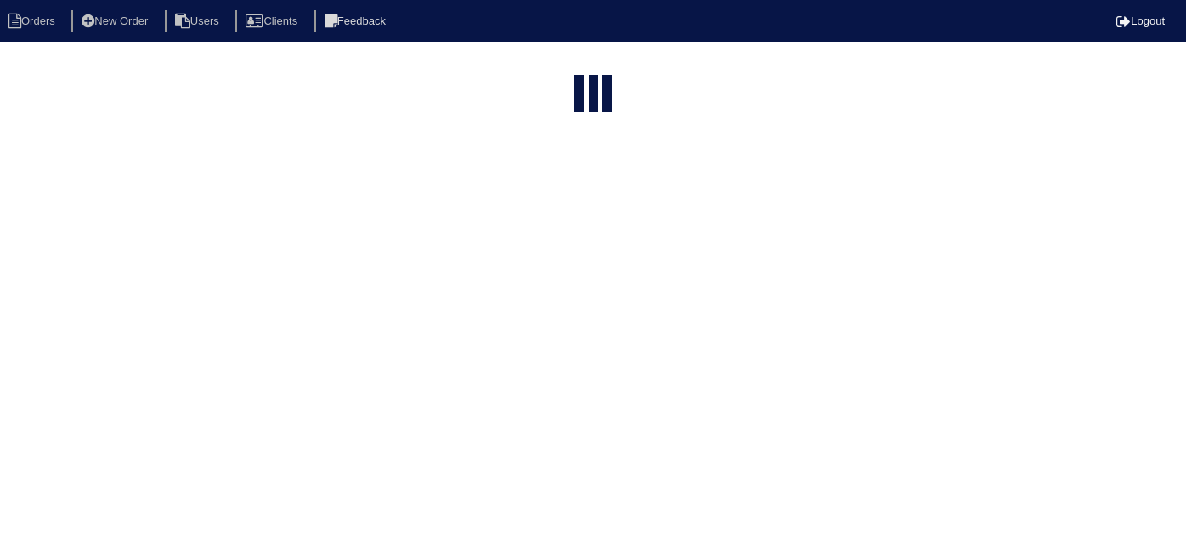
select select "15"
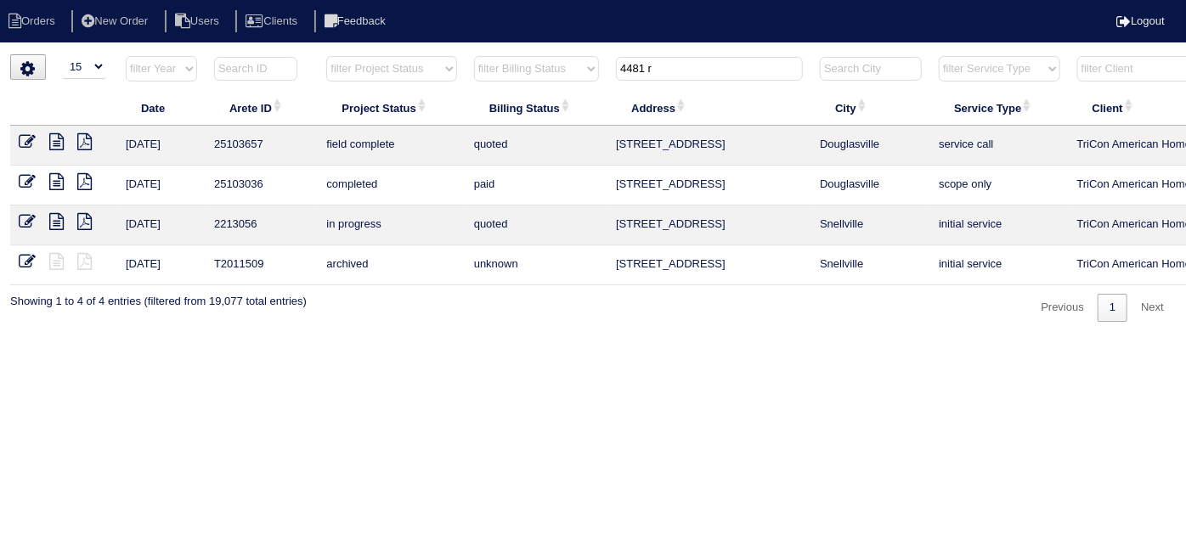
drag, startPoint x: 722, startPoint y: 66, endPoint x: 493, endPoint y: 65, distance: 229.4
click at [495, 65] on tr "filter Year -- Any Year -- 2025 2024 2023 2022 2021 2020 2019 filter Project St…" at bounding box center [746, 72] width 1473 height 35
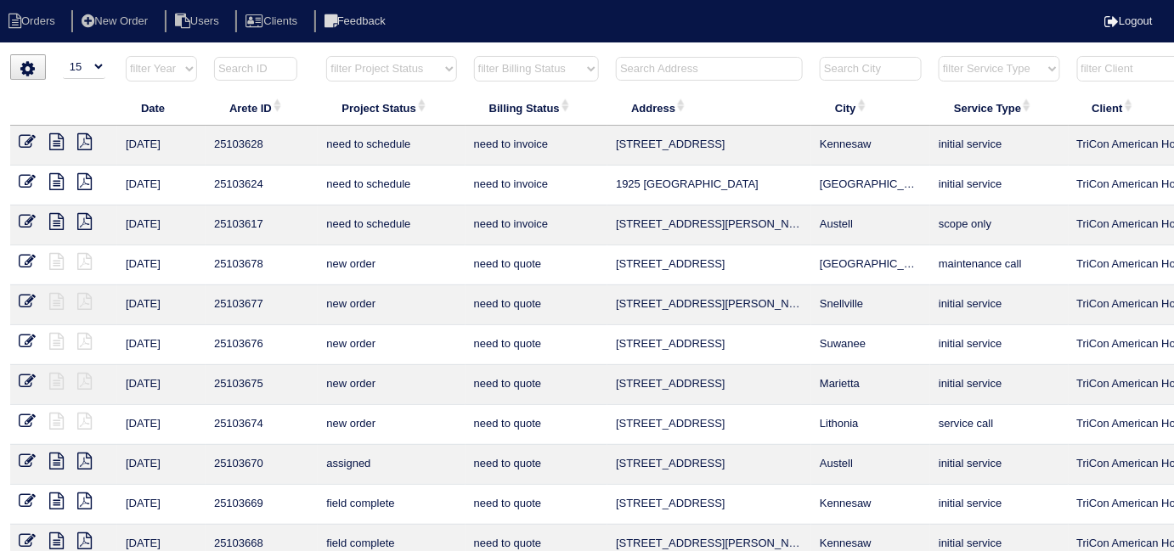
click at [353, 59] on select "filter Project Status -- Any Project Status -- new order assigned in progress f…" at bounding box center [391, 68] width 130 height 25
click at [326, 56] on select "filter Project Status -- Any Project Status -- new order assigned in progress f…" at bounding box center [391, 68] width 130 height 25
select select "field complete"
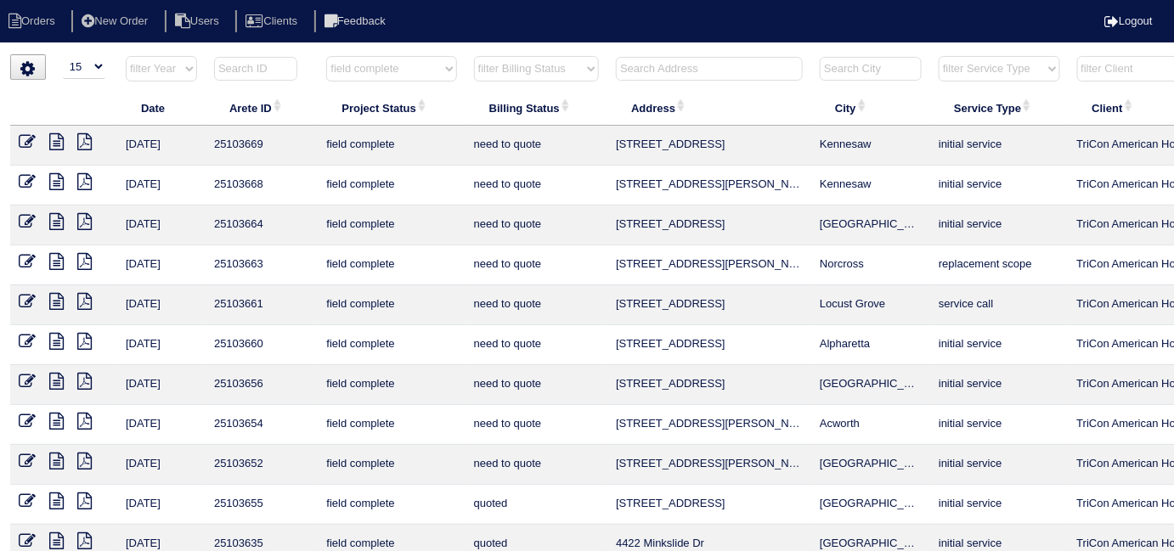
click at [484, 78] on select "filter Billing Status -- Any Billing Status -- need to quote quoted need to inv…" at bounding box center [536, 68] width 125 height 25
select select "need to quote"
click at [474, 56] on select "filter Billing Status -- Any Billing Status -- need to quote quoted need to inv…" at bounding box center [536, 68] width 125 height 25
select select "field complete"
select select "need to quote"
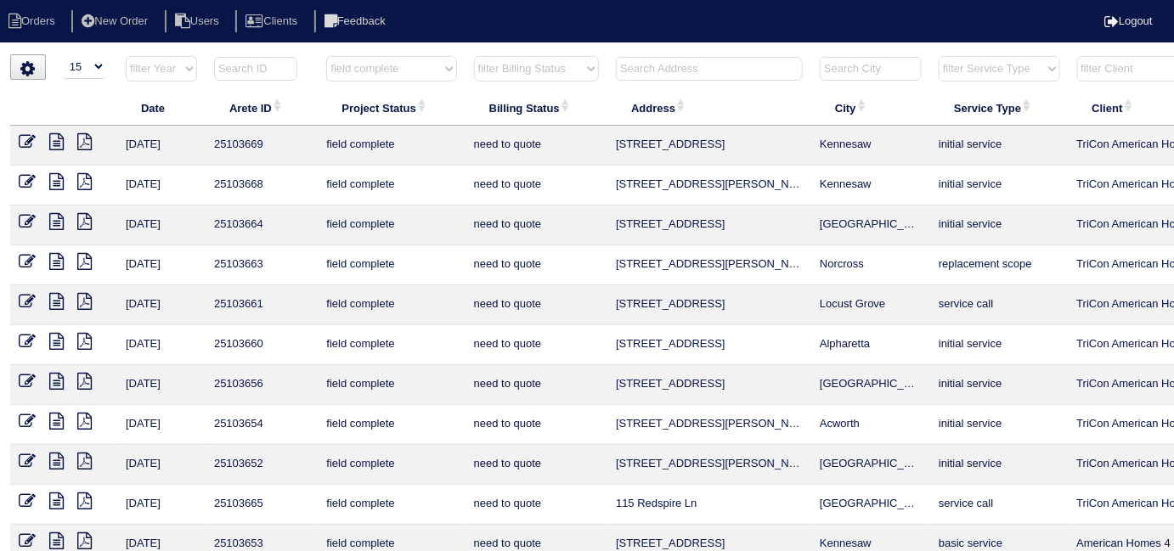
click at [377, 58] on select "filter Project Status -- Any Project Status -- new order assigned in progress f…" at bounding box center [391, 68] width 130 height 25
click at [362, 73] on select "filter Project Status -- Any Project Status -- new order assigned in progress f…" at bounding box center [391, 68] width 130 height 25
click at [355, 68] on select "filter Project Status -- Any Project Status -- new order assigned in progress f…" at bounding box center [391, 68] width 130 height 25
select select
click at [326, 56] on select "filter Project Status -- Any Project Status -- new order assigned in progress f…" at bounding box center [391, 68] width 130 height 25
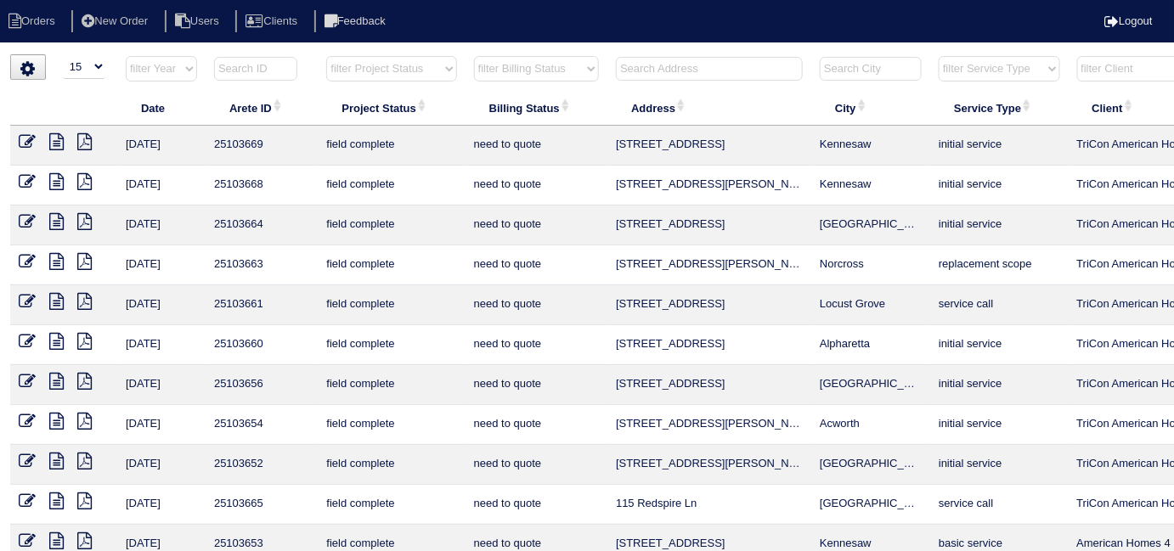
select select "need to quote"
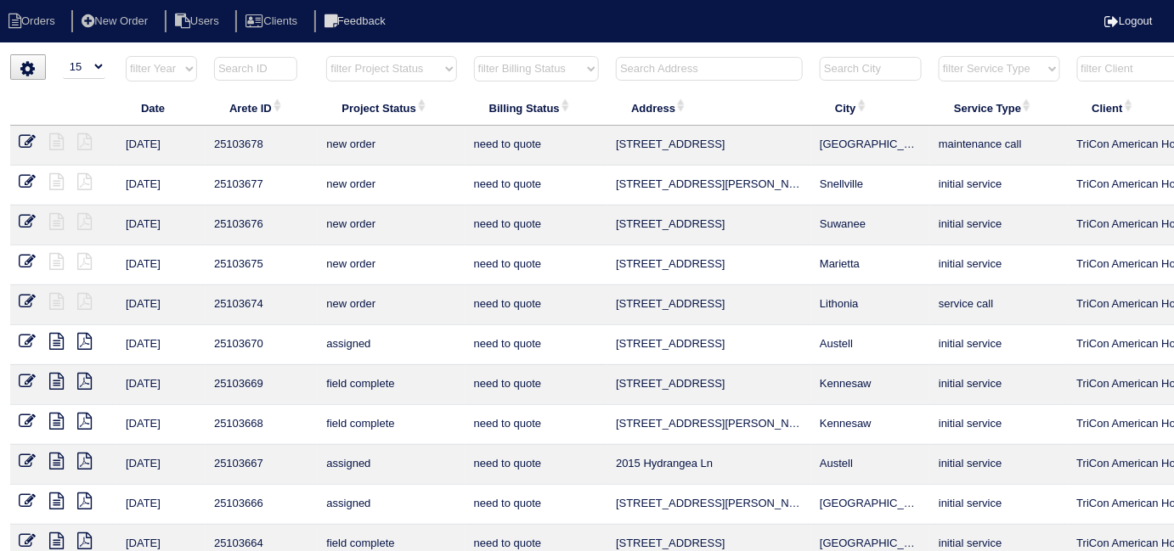
click at [489, 71] on select "filter Billing Status -- Any Billing Status -- need to quote quoted need to inv…" at bounding box center [536, 68] width 125 height 25
select select
click at [474, 56] on select "filter Billing Status -- Any Billing Status -- need to quote quoted need to inv…" at bounding box center [536, 68] width 125 height 25
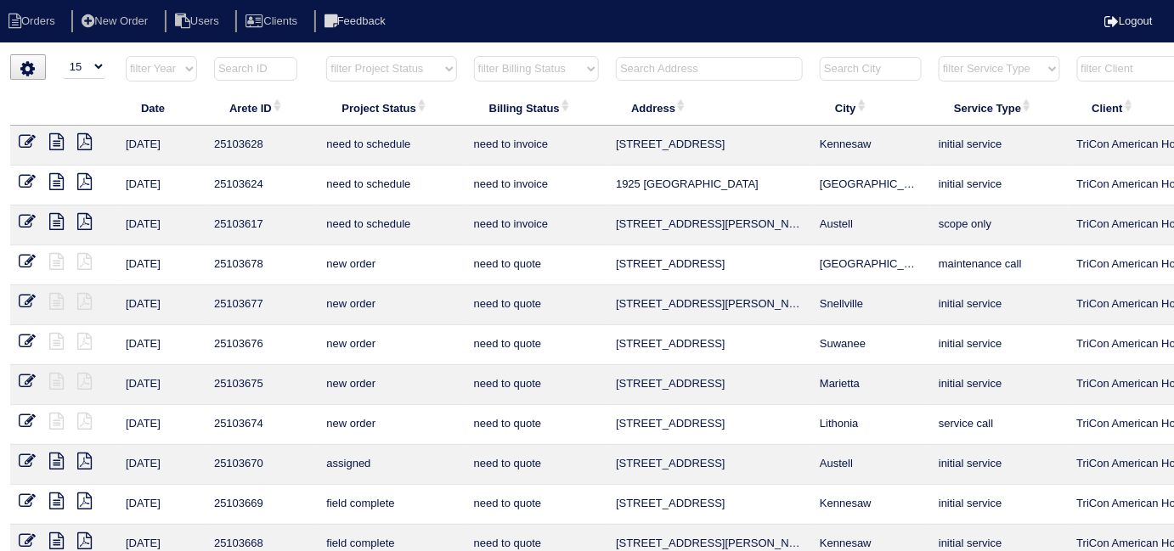
click at [681, 76] on input "text" at bounding box center [709, 69] width 187 height 24
click at [665, 72] on input "text" at bounding box center [709, 69] width 187 height 24
click at [695, 66] on input "text" at bounding box center [709, 69] width 187 height 24
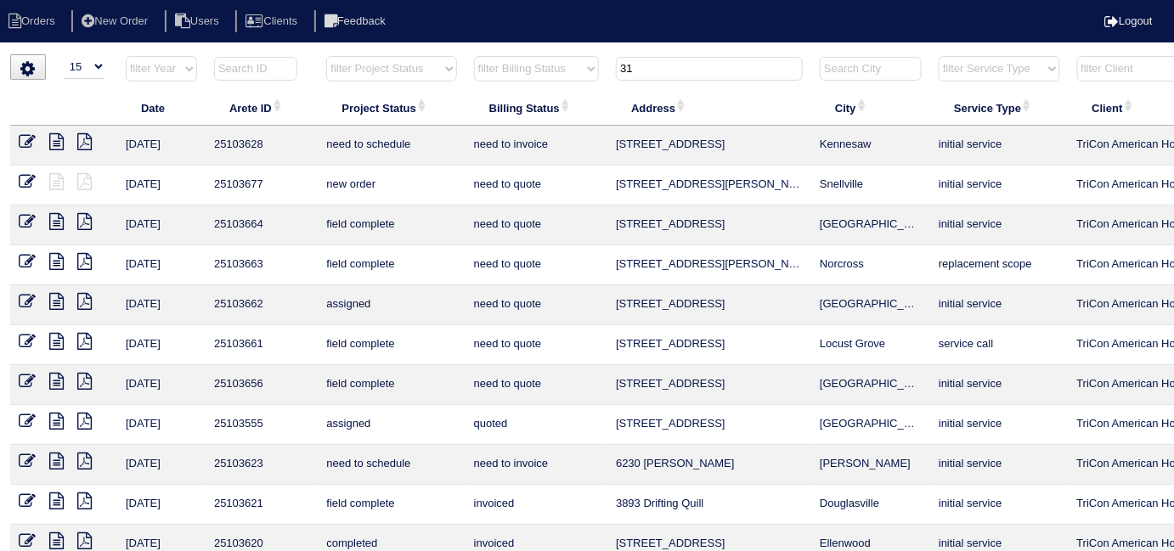
type input "3"
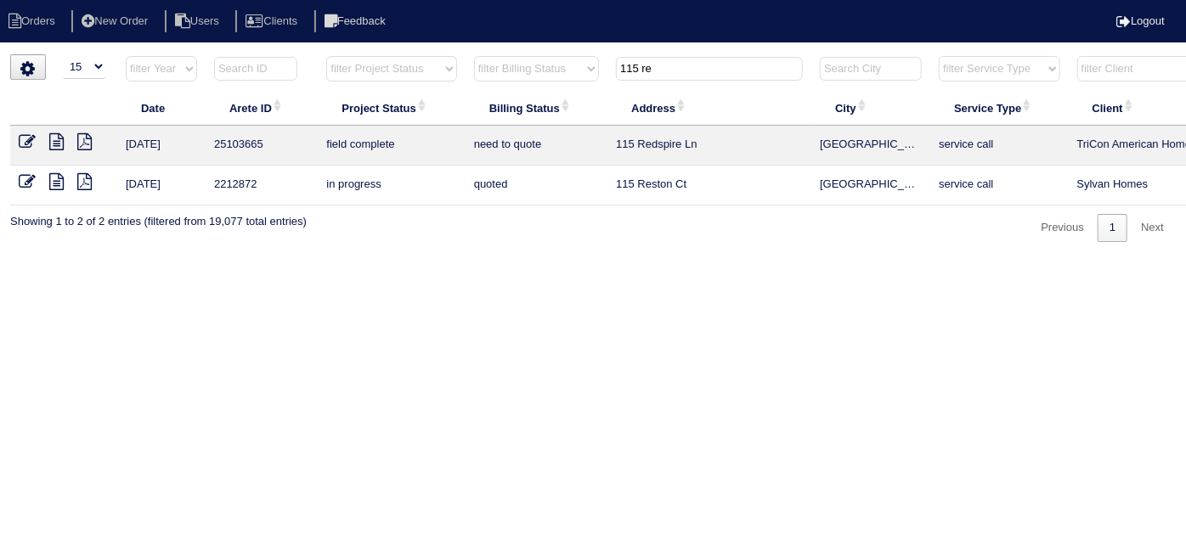
drag, startPoint x: 707, startPoint y: 72, endPoint x: 203, endPoint y: -37, distance: 515.7
click at [203, 0] on html "Orders New Order Users Clients Feedback Logout Orders New Order Users Clients M…" at bounding box center [593, 129] width 1186 height 259
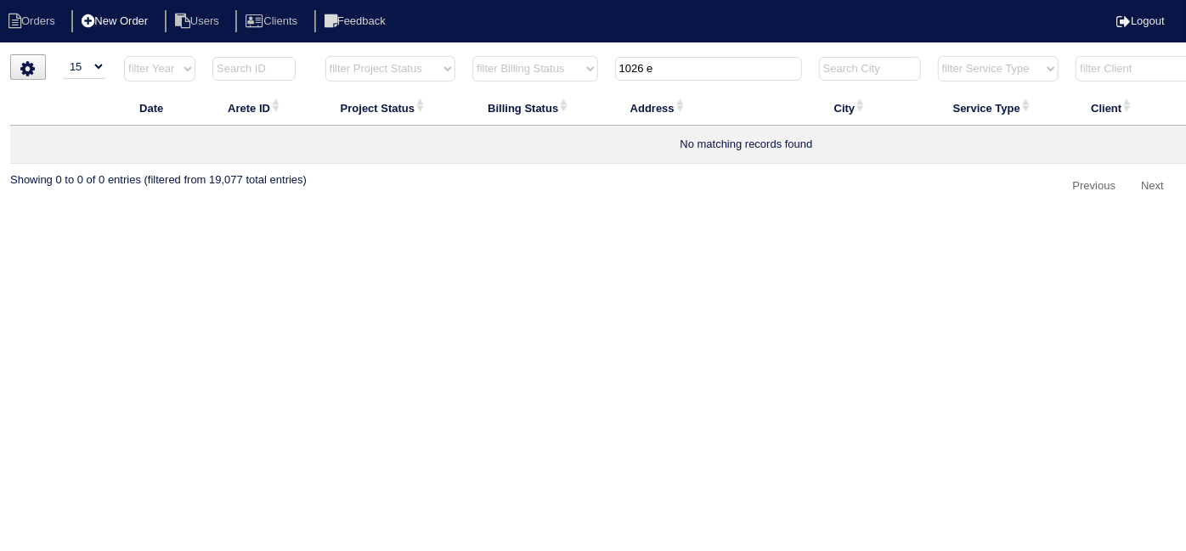
type input "1026 e"
click at [139, 14] on li "New Order" at bounding box center [116, 21] width 90 height 23
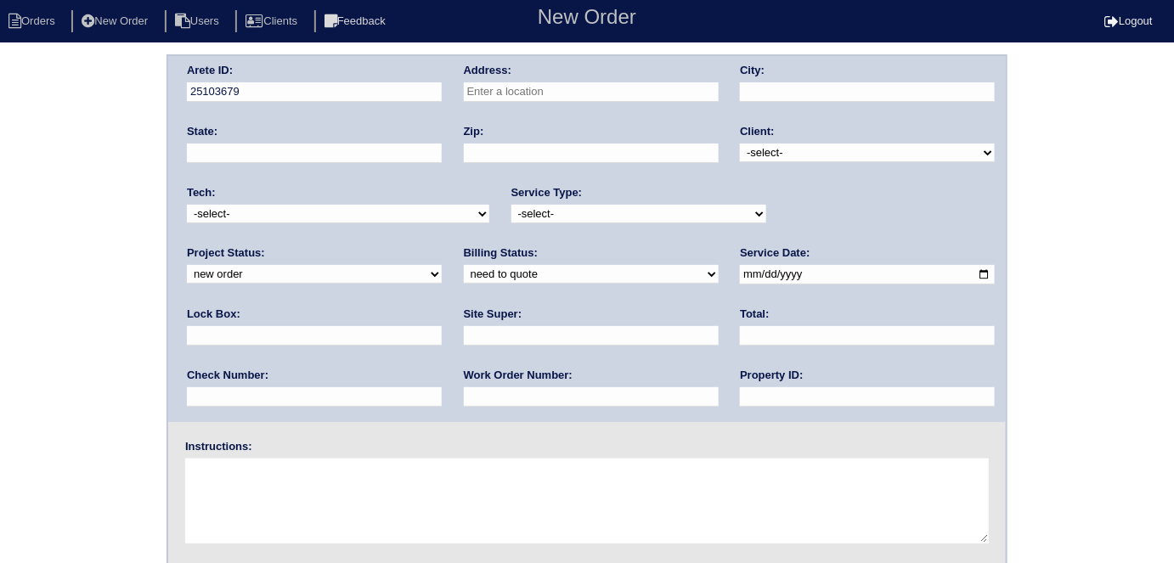
drag, startPoint x: 516, startPoint y: 100, endPoint x: 507, endPoint y: 58, distance: 43.3
click at [515, 95] on input "text" at bounding box center [591, 92] width 255 height 20
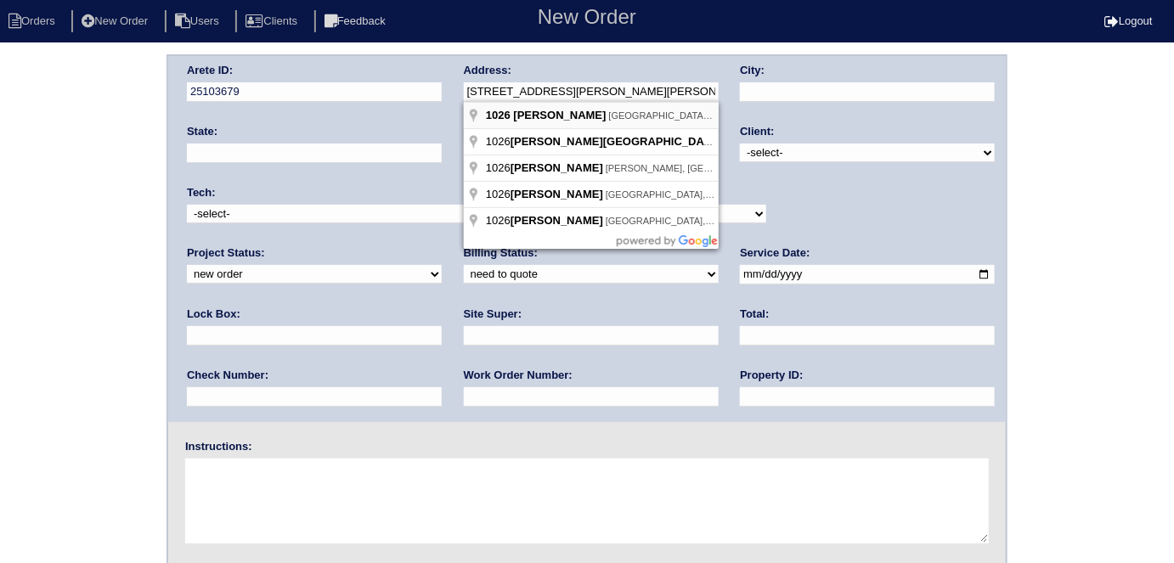
type input "1026 Eldon Ln"
type input "Fairburn"
type input "GA"
type input "30213"
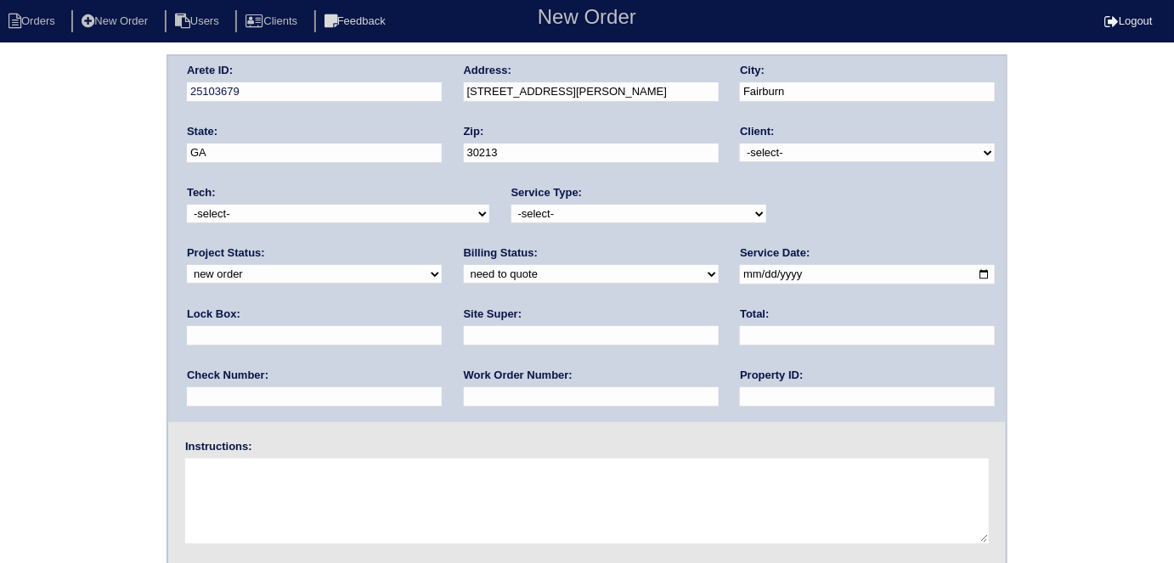
click at [844, 147] on select "-select- TriCon American Homes American Homes 4 Rent First Key Homes Zillow The…" at bounding box center [867, 153] width 255 height 19
click at [741, 144] on select "-select- TriCon American Homes American Homes 4 Rent First Key Homes Zillow The…" at bounding box center [867, 153] width 255 height 19
click at [805, 155] on select "-select- TriCon American Homes American Homes 4 Rent First Key Homes Zillow The…" at bounding box center [867, 153] width 255 height 19
select select "1"
click at [741, 144] on select "-select- TriCon American Homes American Homes 4 Rent First Key Homes Zillow The…" at bounding box center [867, 153] width 255 height 19
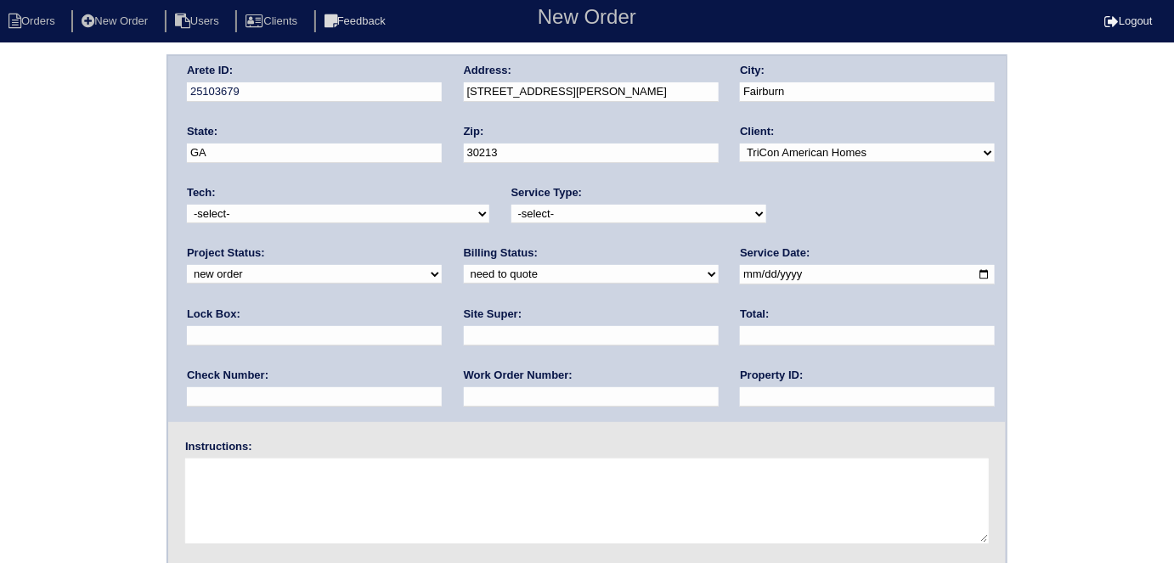
drag, startPoint x: 643, startPoint y: 217, endPoint x: 634, endPoint y: 220, distance: 9.9
click at [641, 217] on select "-select- initial service basic service maintenance call replacement scope servi…" at bounding box center [639, 214] width 255 height 19
select select "scope only"
click at [512, 205] on select "-select- initial service basic service maintenance call replacement scope servi…" at bounding box center [639, 214] width 255 height 19
click at [442, 326] on input "text" at bounding box center [314, 336] width 255 height 20
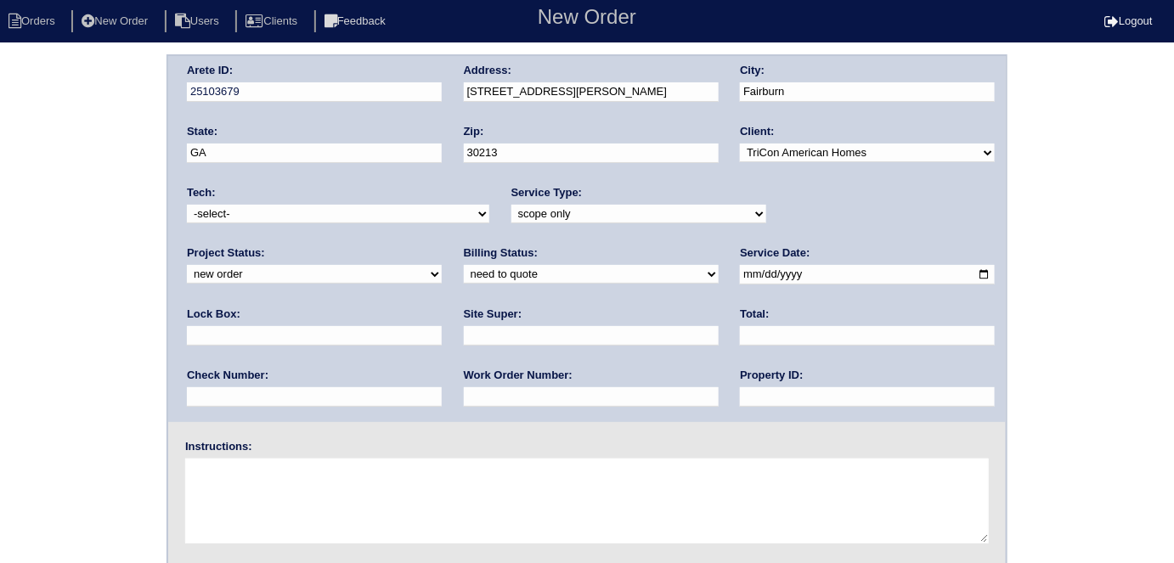
type input "9310"
click at [740, 274] on input "date" at bounding box center [867, 275] width 255 height 20
type input "2025-10-07"
click at [740, 393] on input "text" at bounding box center [867, 397] width 255 height 20
type input "N/A"
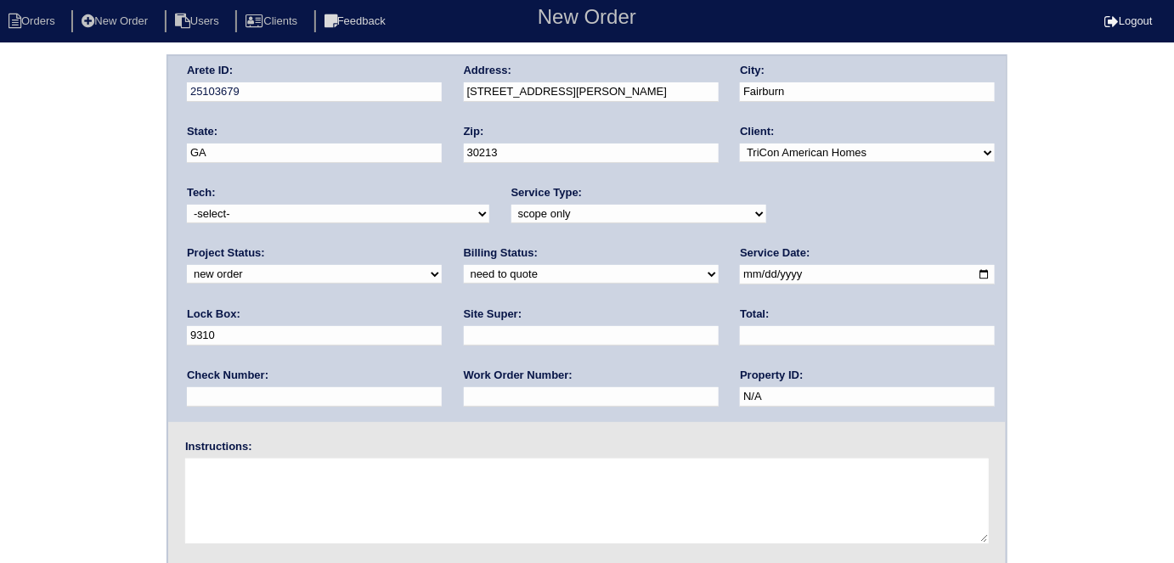
click at [464, 336] on input "text" at bounding box center [591, 336] width 255 height 20
drag, startPoint x: 303, startPoint y: 332, endPoint x: 128, endPoint y: 335, distance: 175.1
click at [137, 335] on div "Arete ID: 25103679 Address: 1026 Eldon Ln City: Fairburn State: GA Zip: 30213 C…" at bounding box center [587, 397] width 1174 height 687
type input "Trevonte Jones"
click at [283, 485] on textarea at bounding box center [587, 501] width 804 height 85
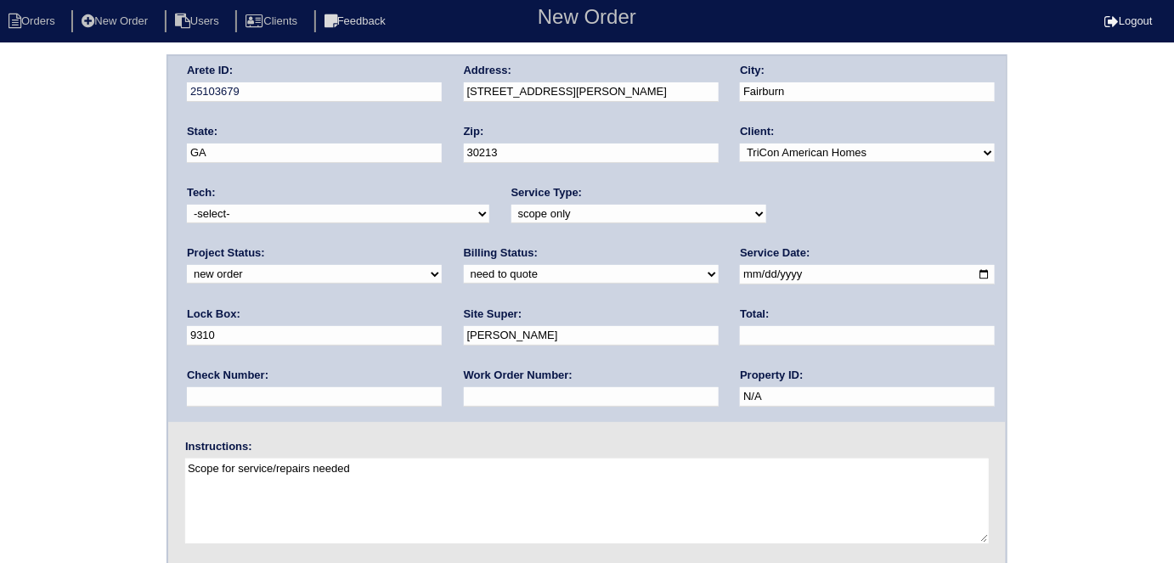
type textarea "Scope for service/repairs needed"
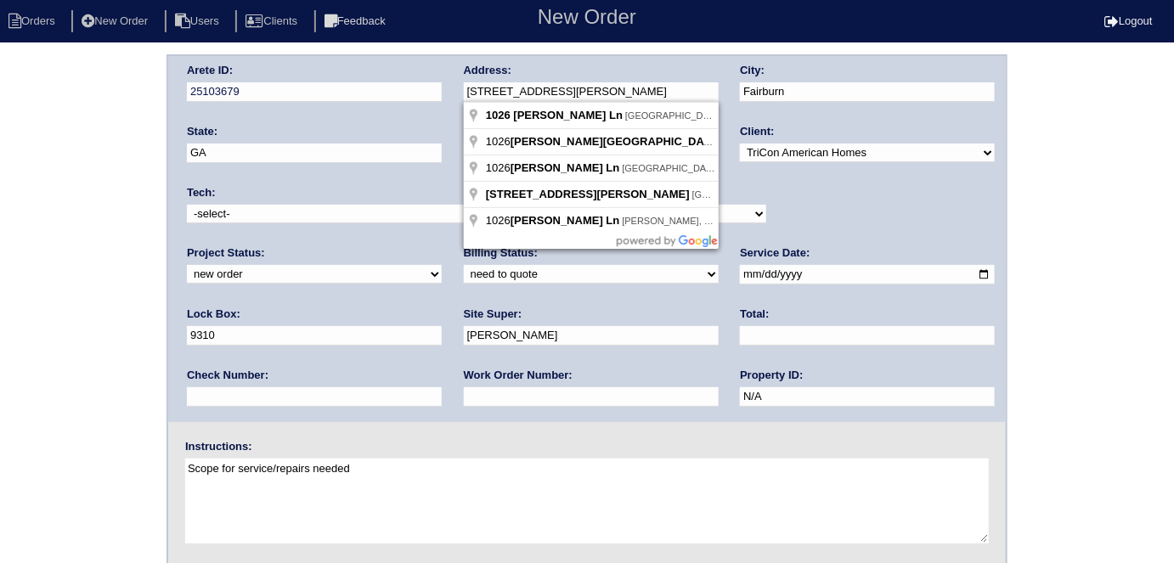
drag, startPoint x: 548, startPoint y: 88, endPoint x: 447, endPoint y: 88, distance: 101.1
click at [447, 88] on div "Arete ID: 25103679 Address: 1026 Eldon Ln City: Fairburn State: GA Zip: 30213 C…" at bounding box center [587, 239] width 838 height 366
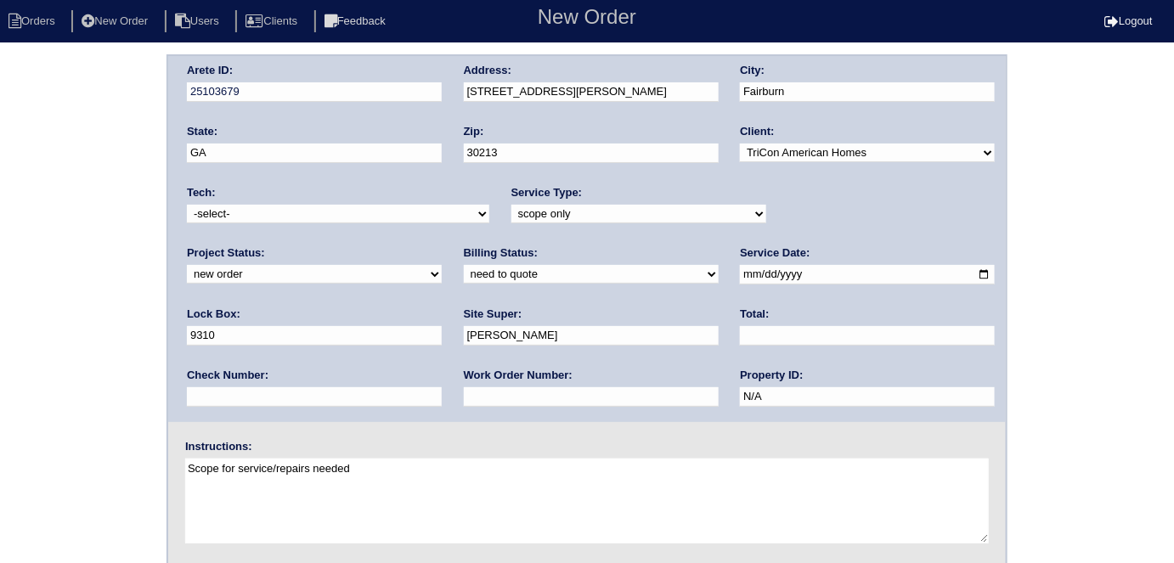
click at [0, 93] on div "Arete ID: 25103679 Address: 1026 Eldon Ln City: Fairburn State: GA Zip: 30213 C…" at bounding box center [587, 397] width 1174 height 687
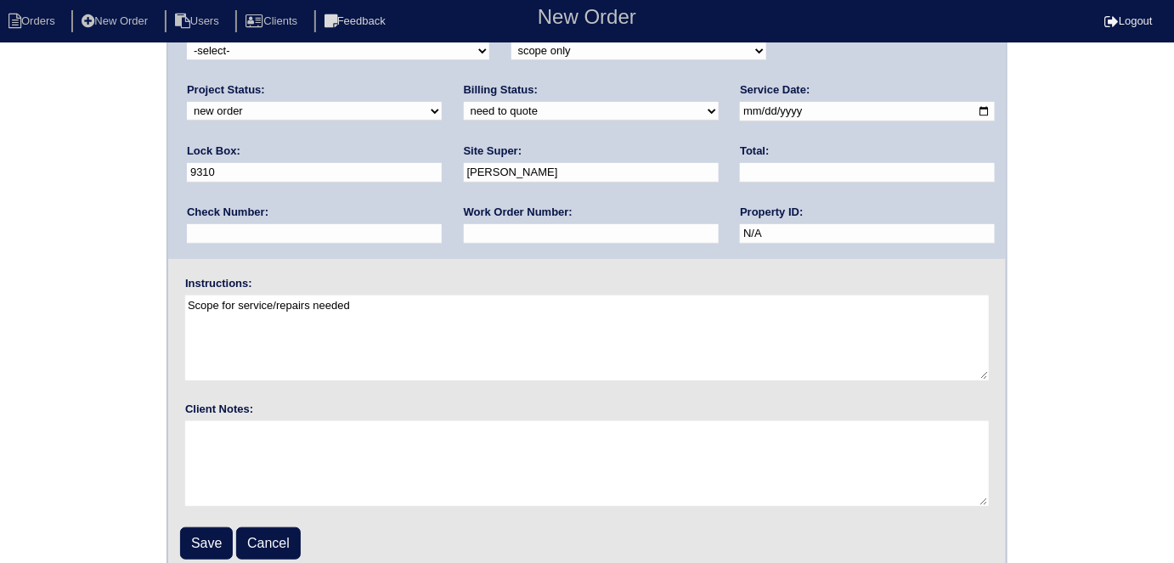
scroll to position [174, 0]
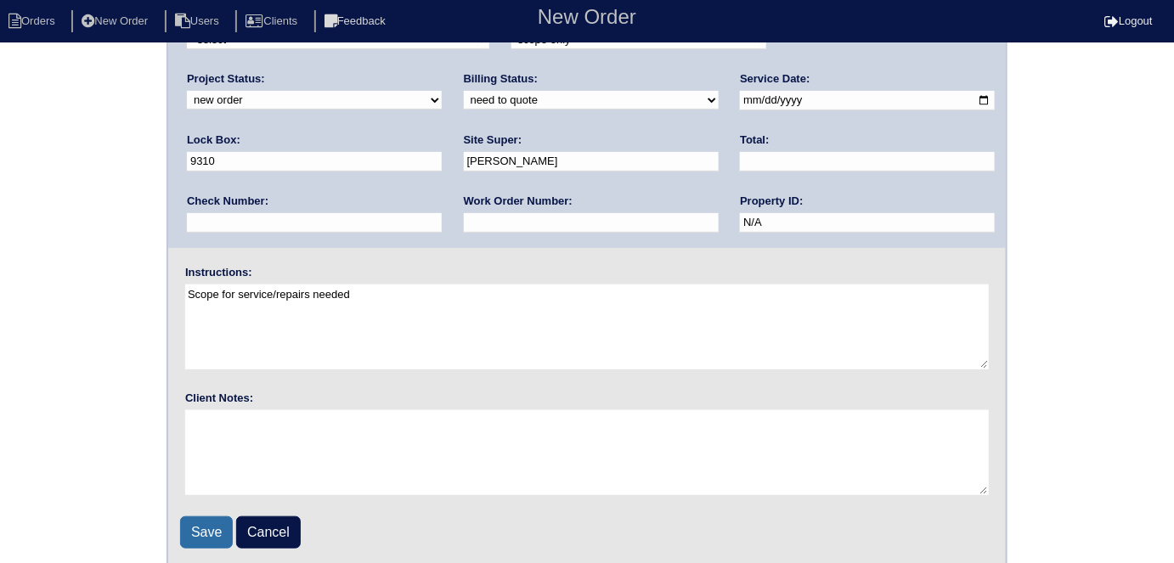
click at [180, 519] on input "Save" at bounding box center [206, 533] width 53 height 32
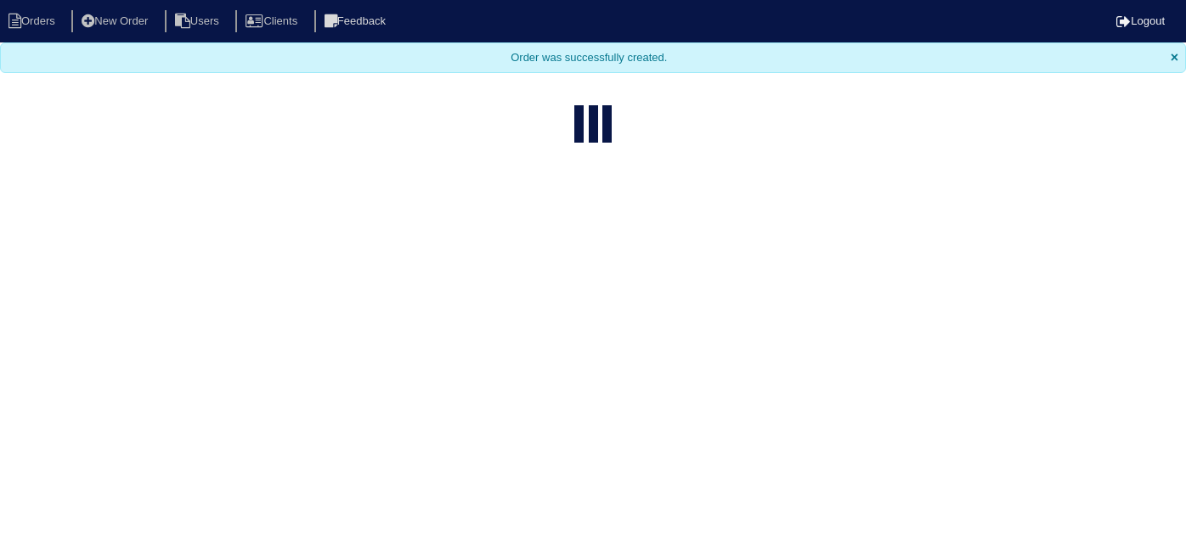
select select "15"
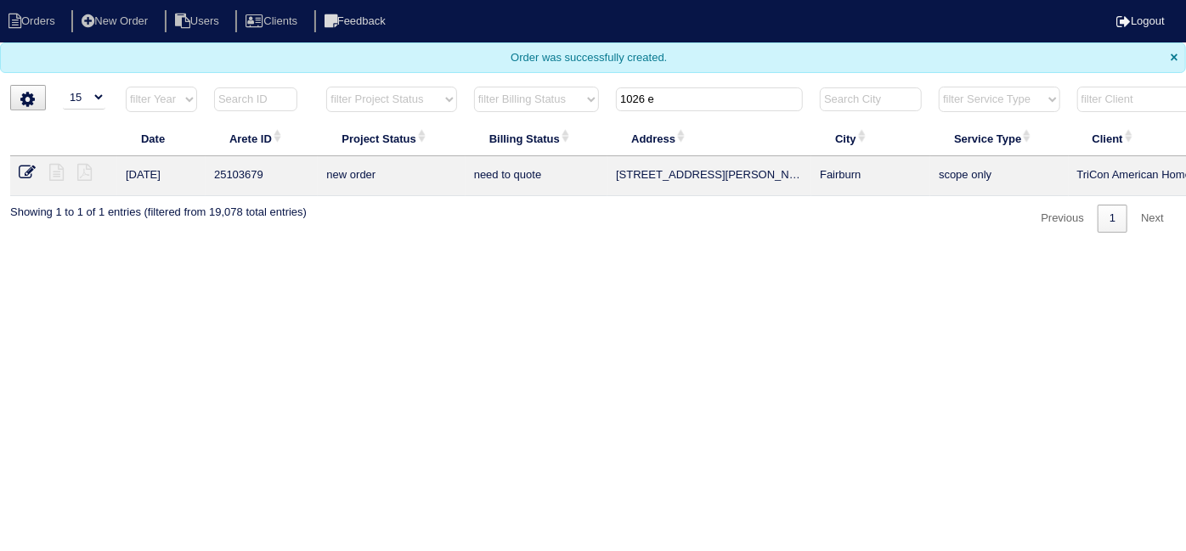
drag, startPoint x: 697, startPoint y: 94, endPoint x: 397, endPoint y: 37, distance: 305.3
click at [448, 52] on body "Orders New Order Users Clients Feedback Logout Orders New Order Users Clients M…" at bounding box center [593, 116] width 1186 height 233
type input "115 red"
click at [55, 169] on icon at bounding box center [56, 172] width 14 height 17
click at [18, 170] on td at bounding box center [63, 176] width 107 height 40
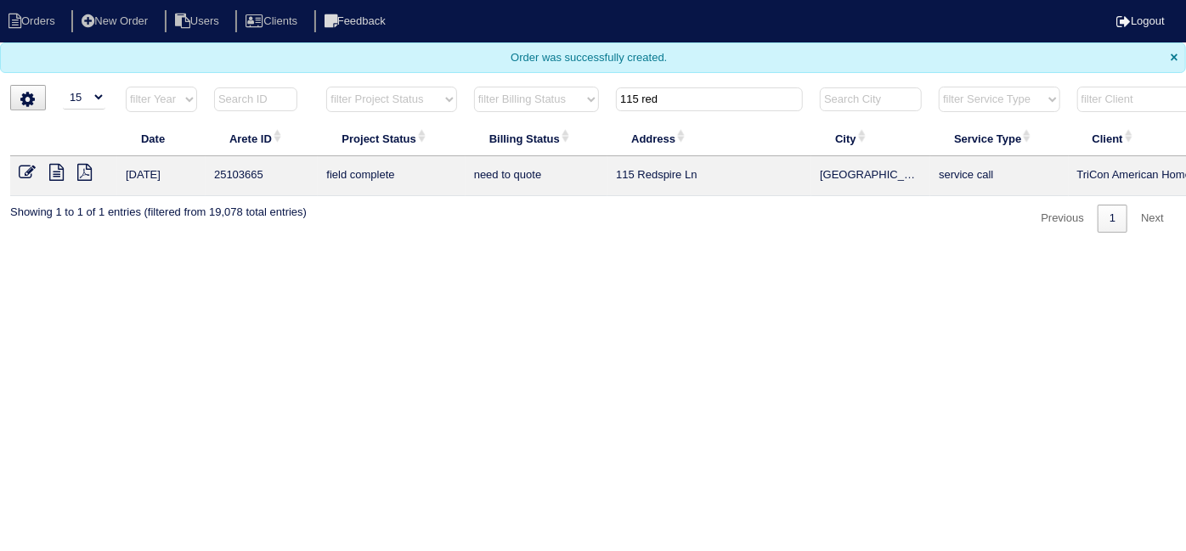
click at [24, 172] on icon at bounding box center [27, 172] width 17 height 17
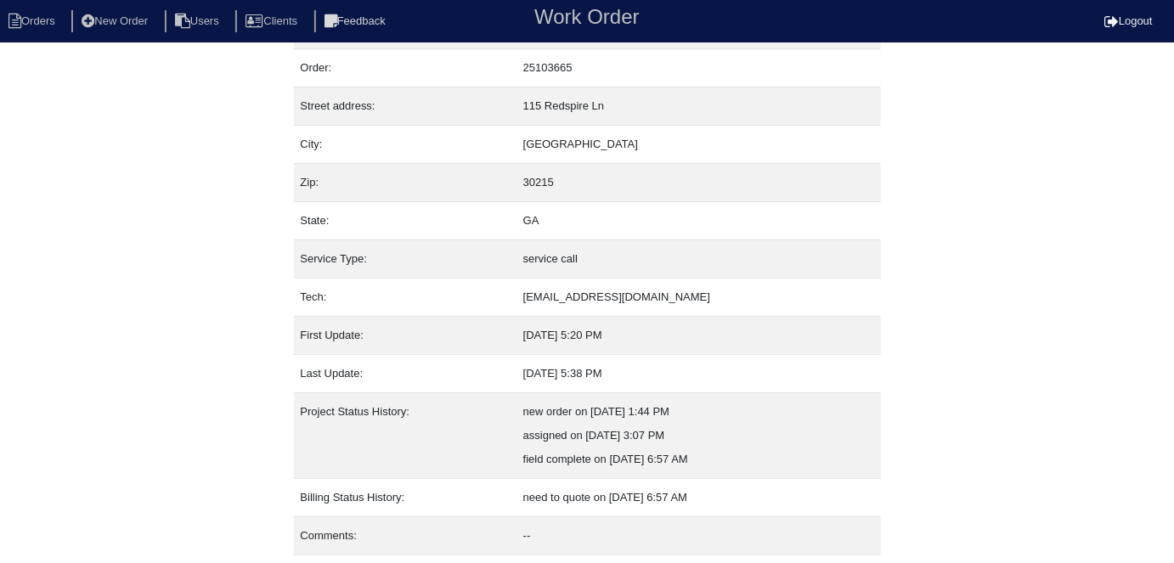
scroll to position [89, 0]
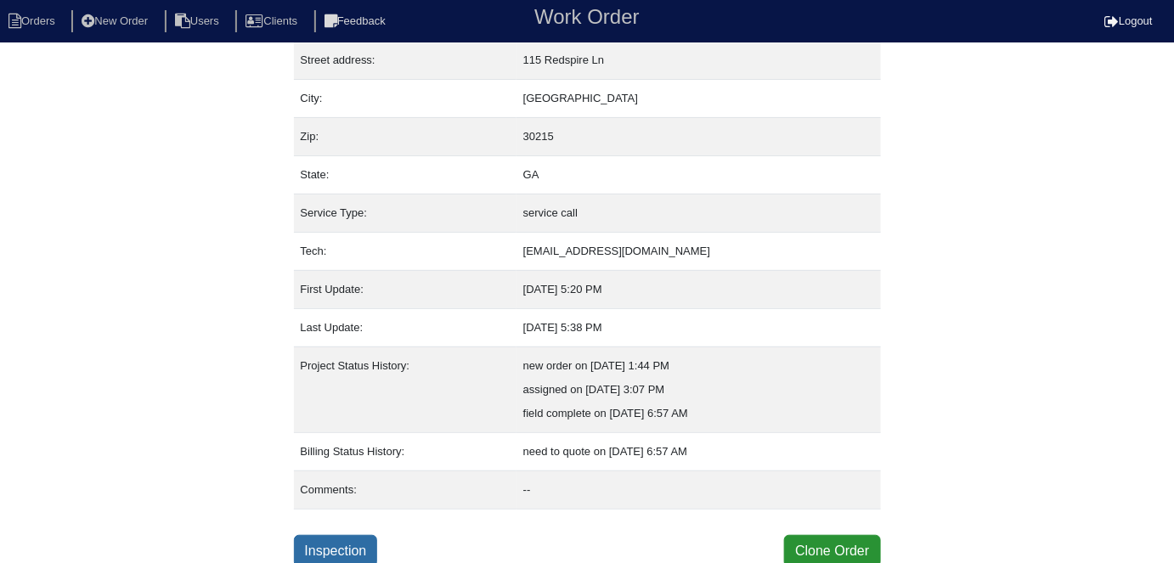
click at [326, 544] on link "Inspection" at bounding box center [336, 551] width 84 height 32
select select "0"
select select "[PERSON_NAME]"
select select "0"
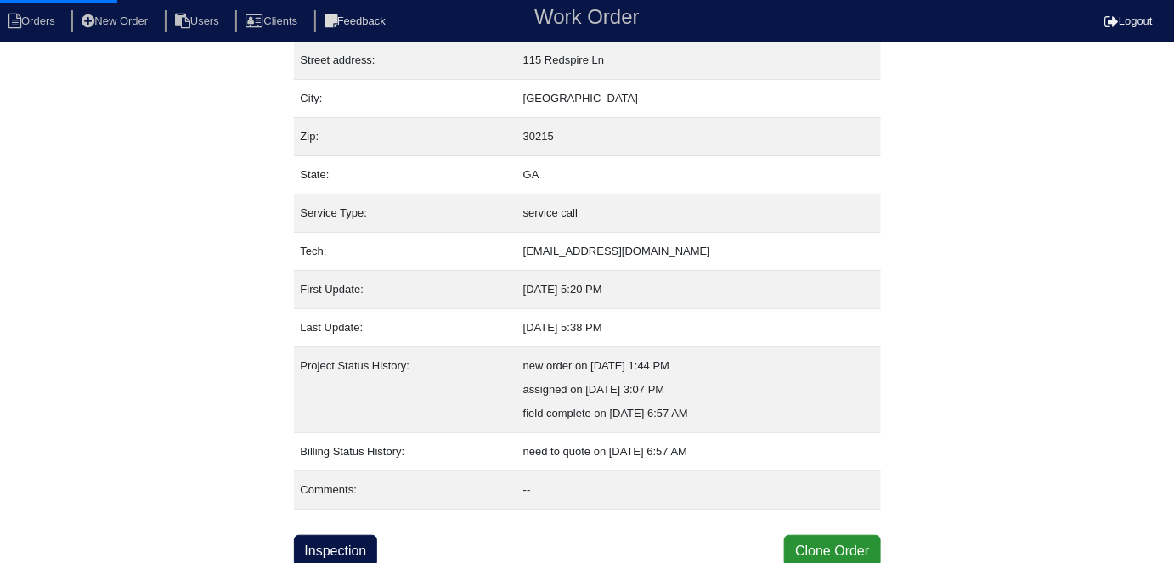
select select "0"
select select "1"
select select "0"
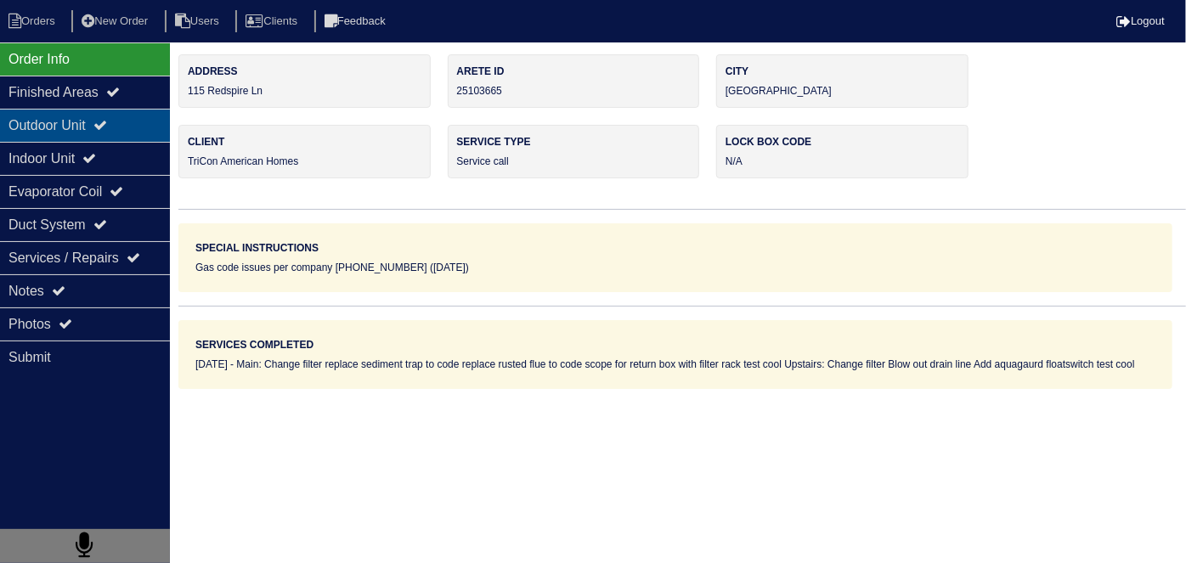
click at [37, 125] on div "Outdoor Unit" at bounding box center [85, 125] width 170 height 33
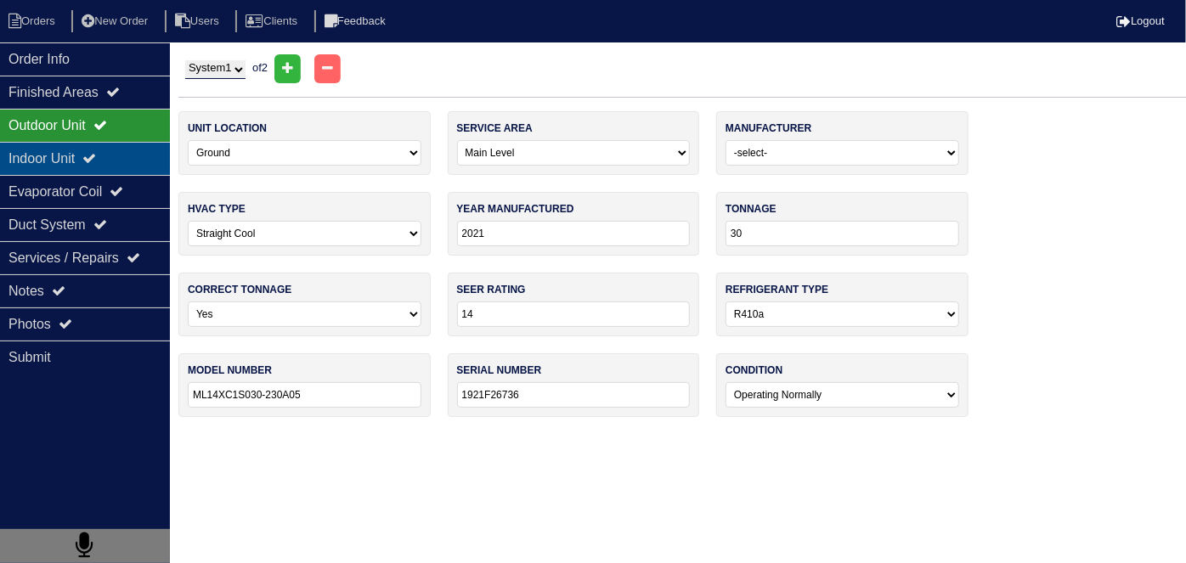
click at [37, 152] on div "Indoor Unit" at bounding box center [85, 158] width 170 height 33
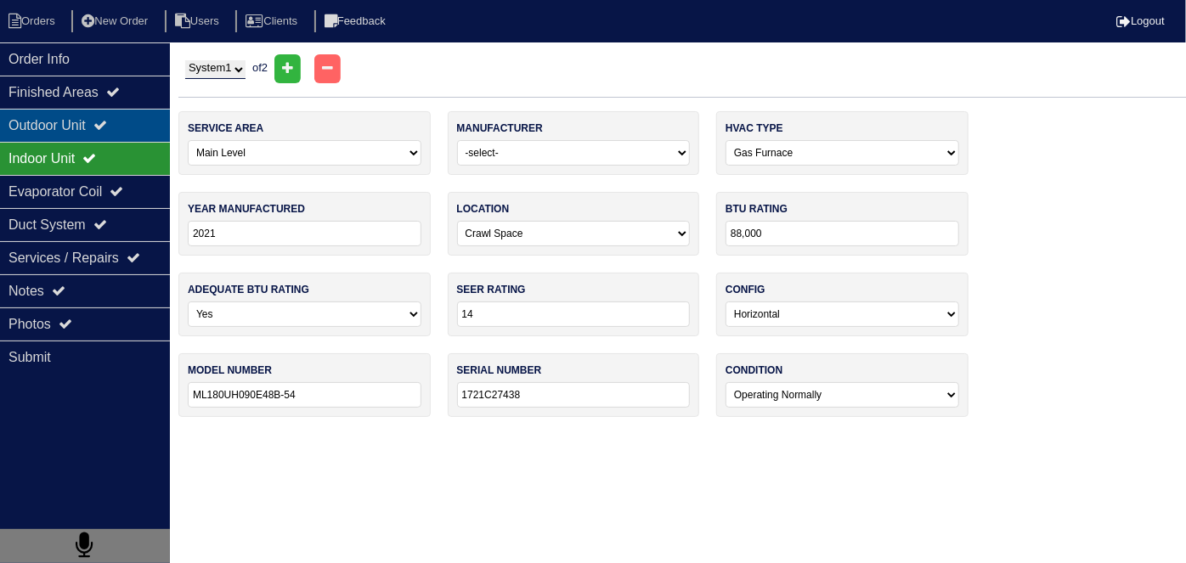
click at [47, 121] on div "Outdoor Unit" at bounding box center [85, 125] width 170 height 33
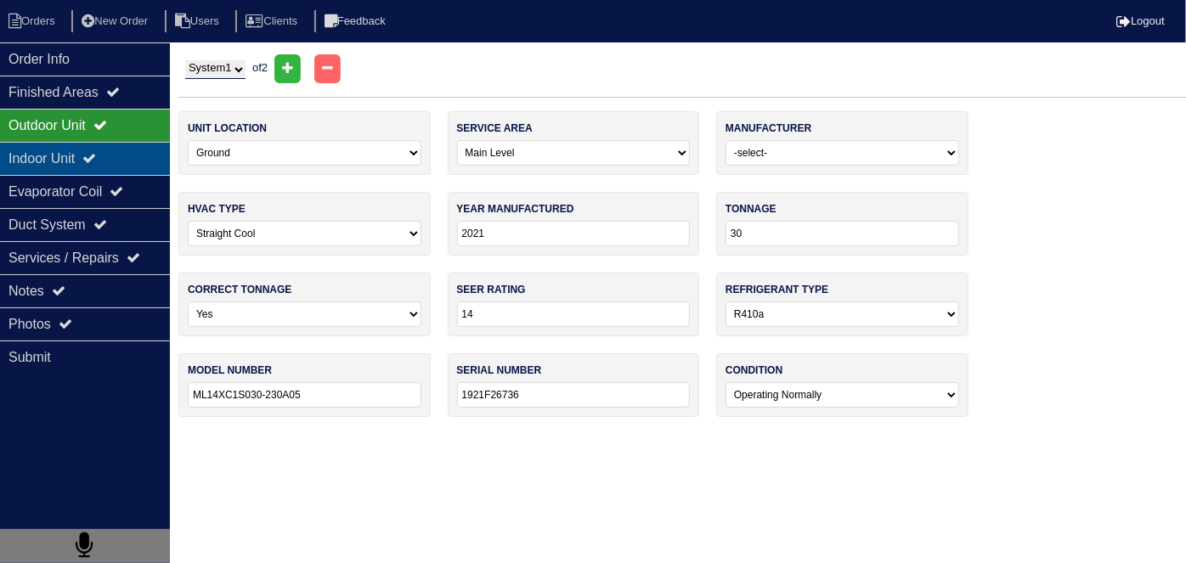
click at [43, 148] on div "Indoor Unit" at bounding box center [85, 158] width 170 height 33
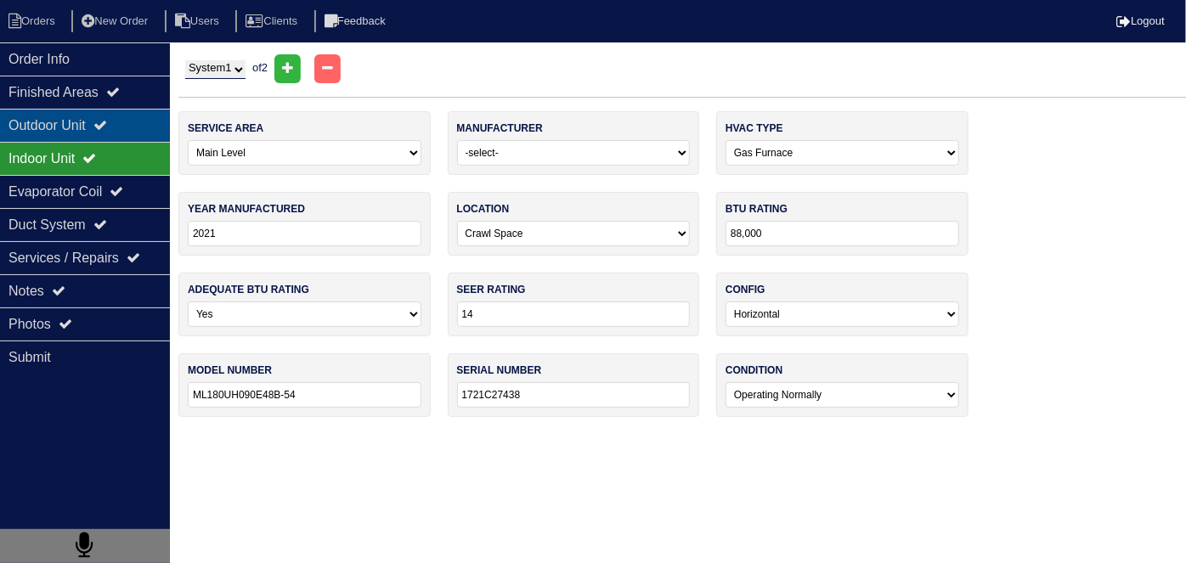
click at [37, 132] on div "Outdoor Unit" at bounding box center [85, 125] width 170 height 33
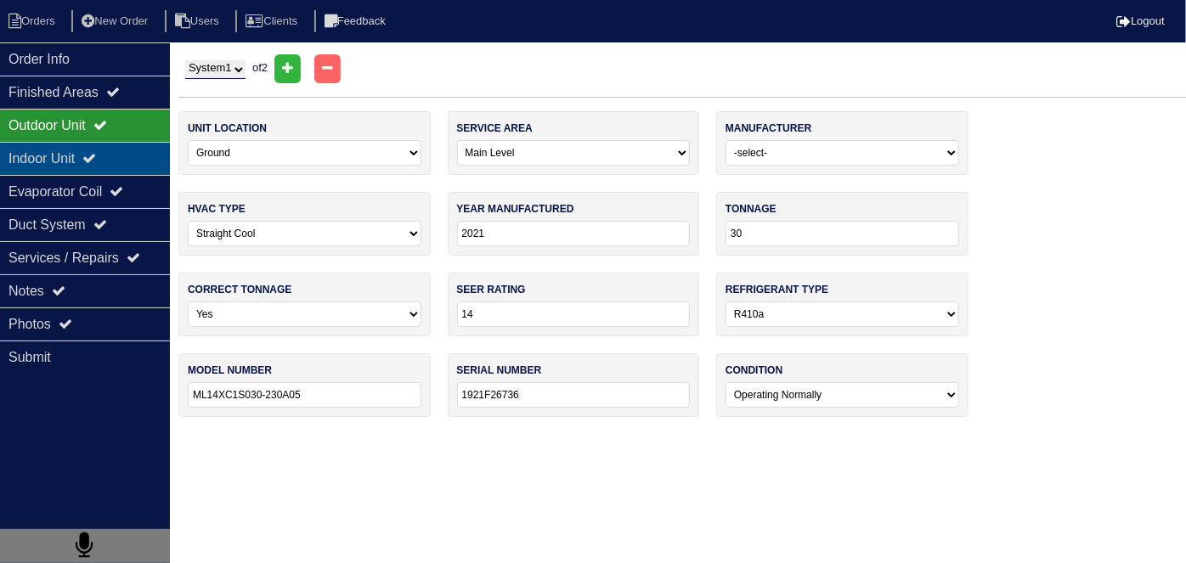
click at [110, 150] on div "Indoor Unit" at bounding box center [85, 158] width 170 height 33
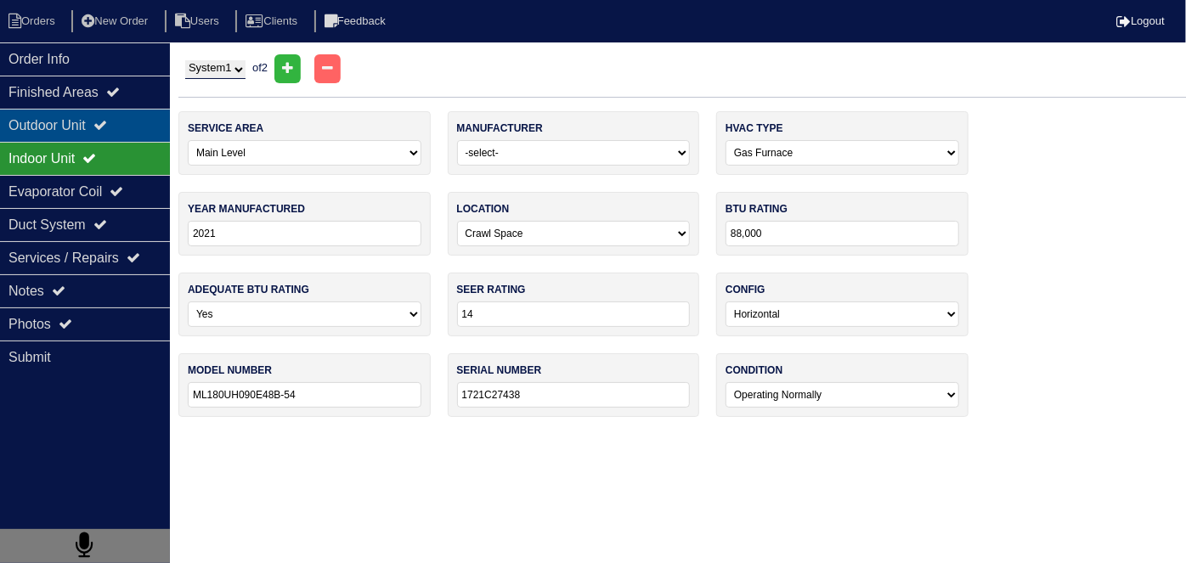
click at [96, 130] on div "Outdoor Unit" at bounding box center [85, 125] width 170 height 33
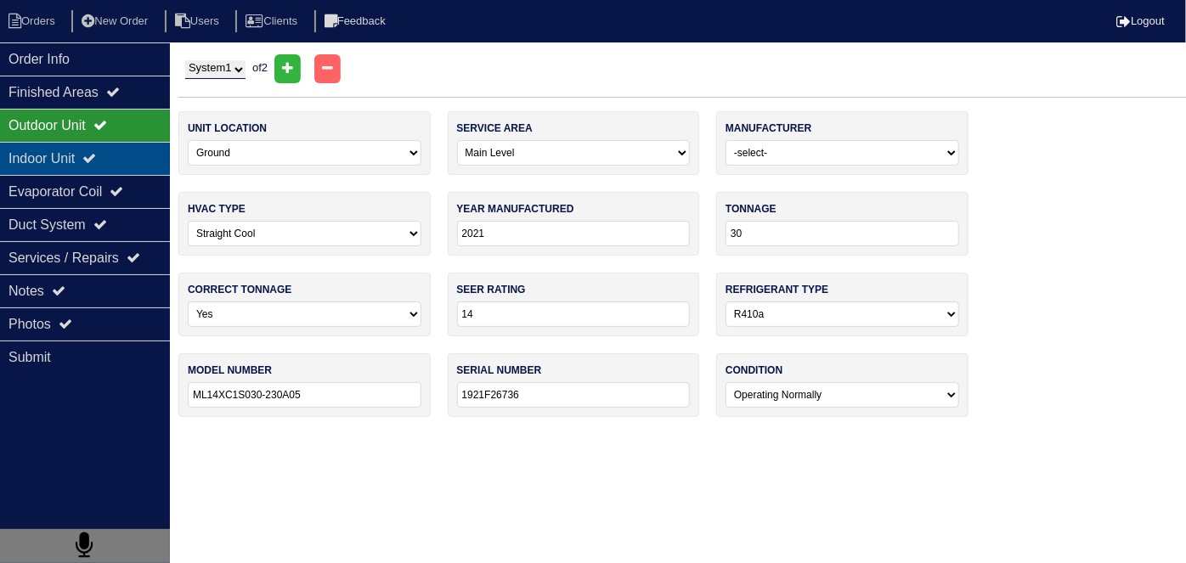
click at [70, 158] on div "Indoor Unit" at bounding box center [85, 158] width 170 height 33
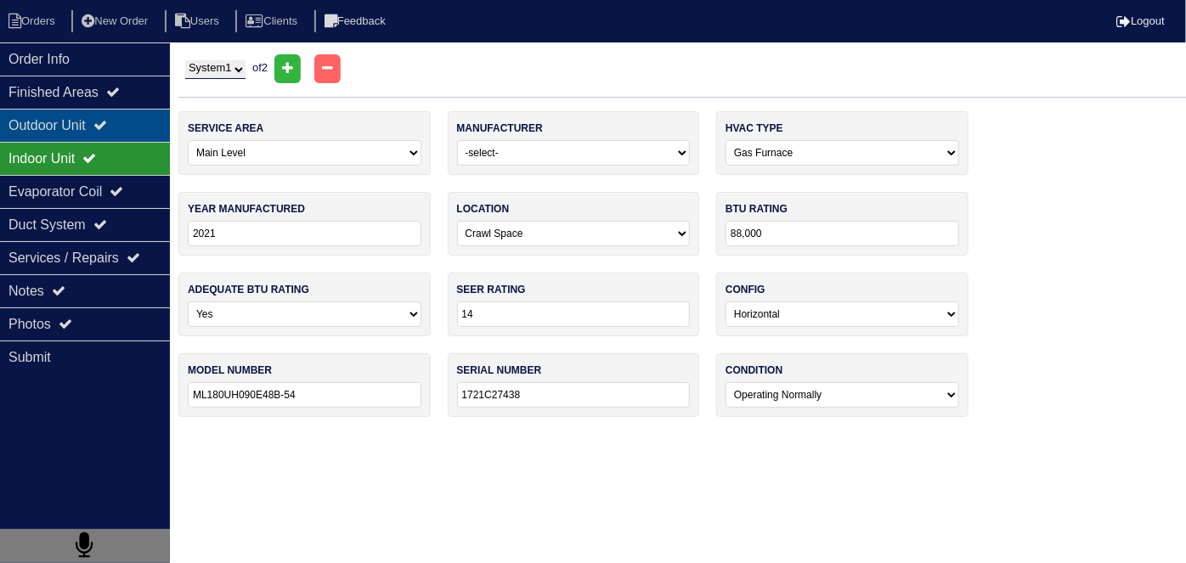
click at [76, 132] on div "Outdoor Unit" at bounding box center [85, 125] width 170 height 33
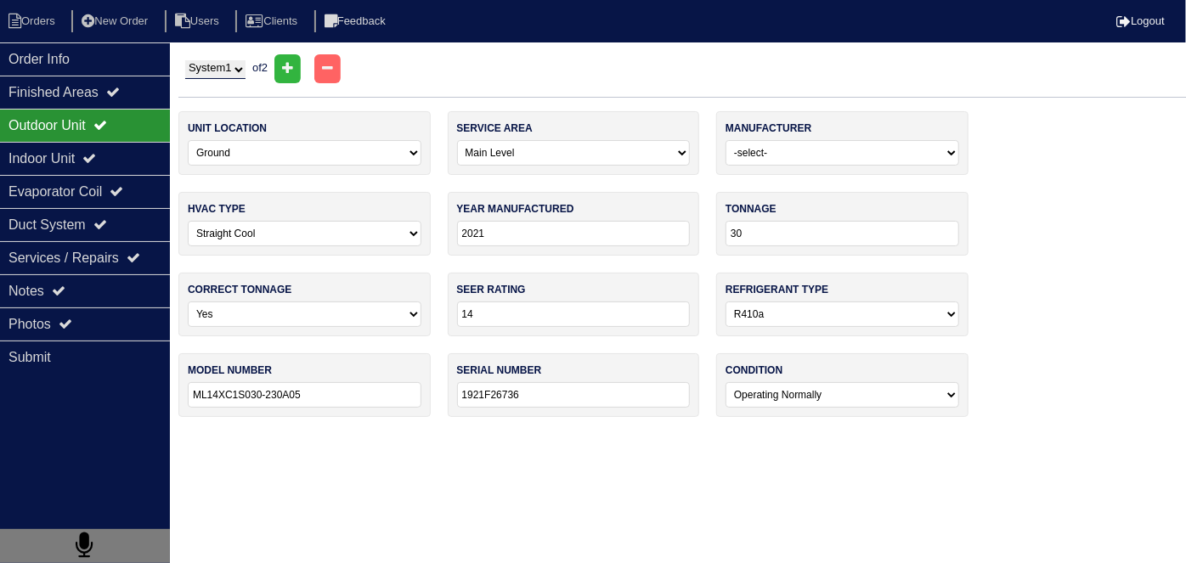
click at [246, 72] on select "System 1 System 2" at bounding box center [215, 69] width 60 height 19
select select "2"
click at [185, 60] on select "System 1 System 2" at bounding box center [215, 69] width 60 height 19
select select "1"
type input "24"
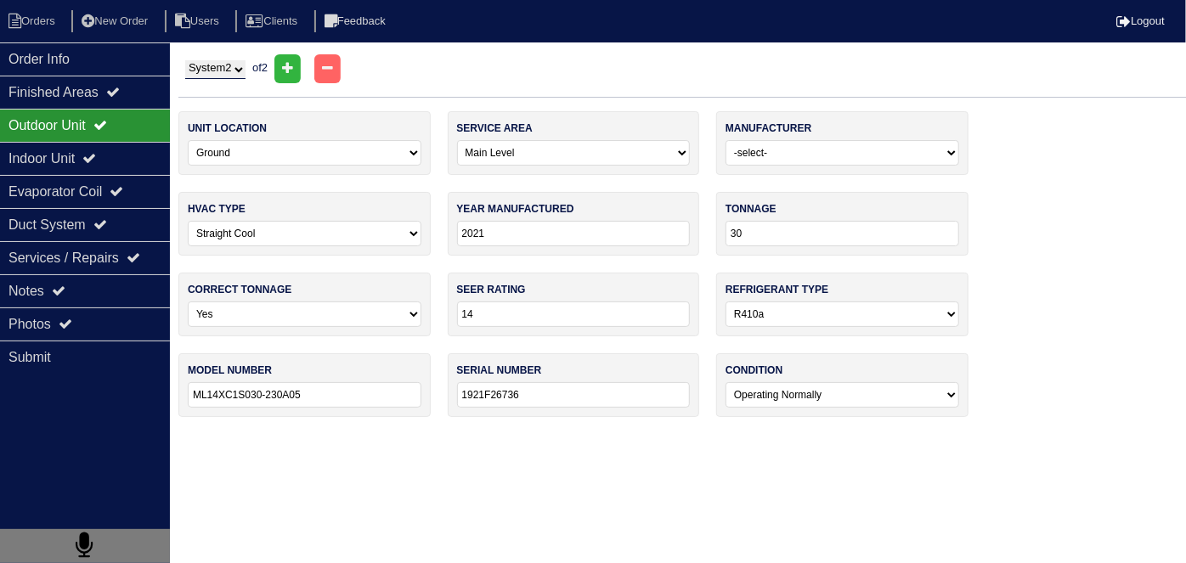
type input "ML14XC1S024-230A05"
type input "1921M19634"
click at [36, 159] on div "Indoor Unit" at bounding box center [85, 158] width 170 height 33
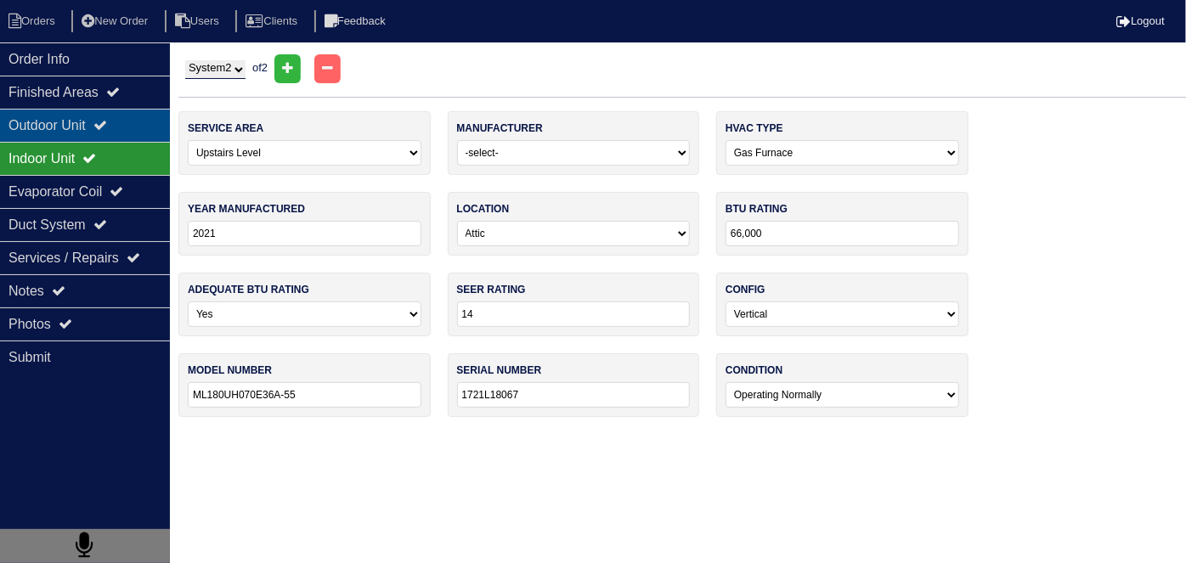
click at [41, 127] on div "Outdoor Unit" at bounding box center [85, 125] width 170 height 33
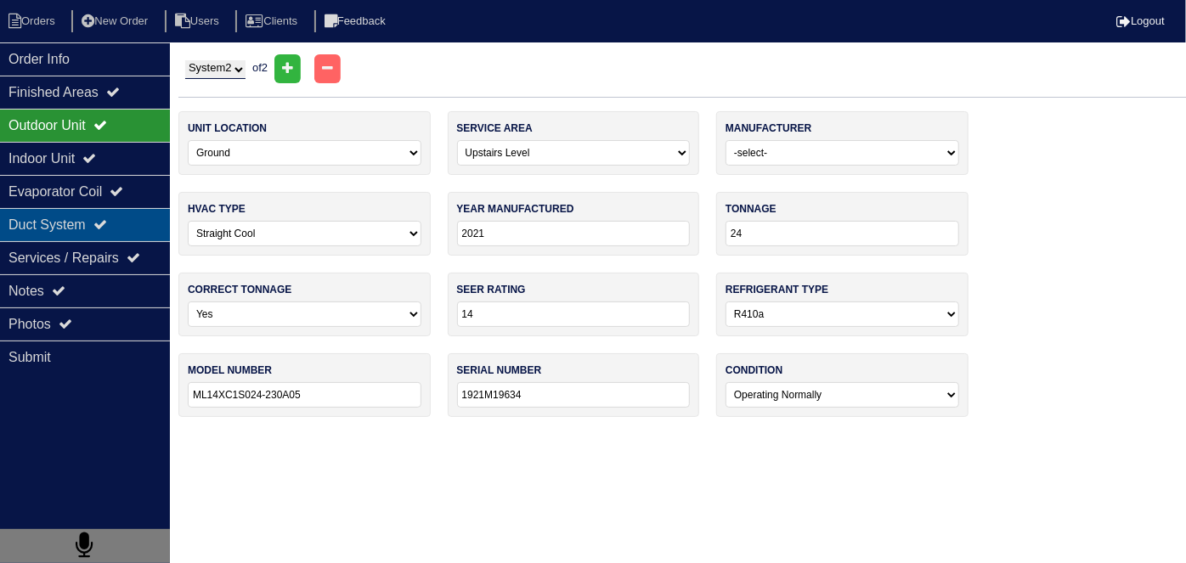
click at [30, 238] on div "Duct System" at bounding box center [85, 224] width 170 height 33
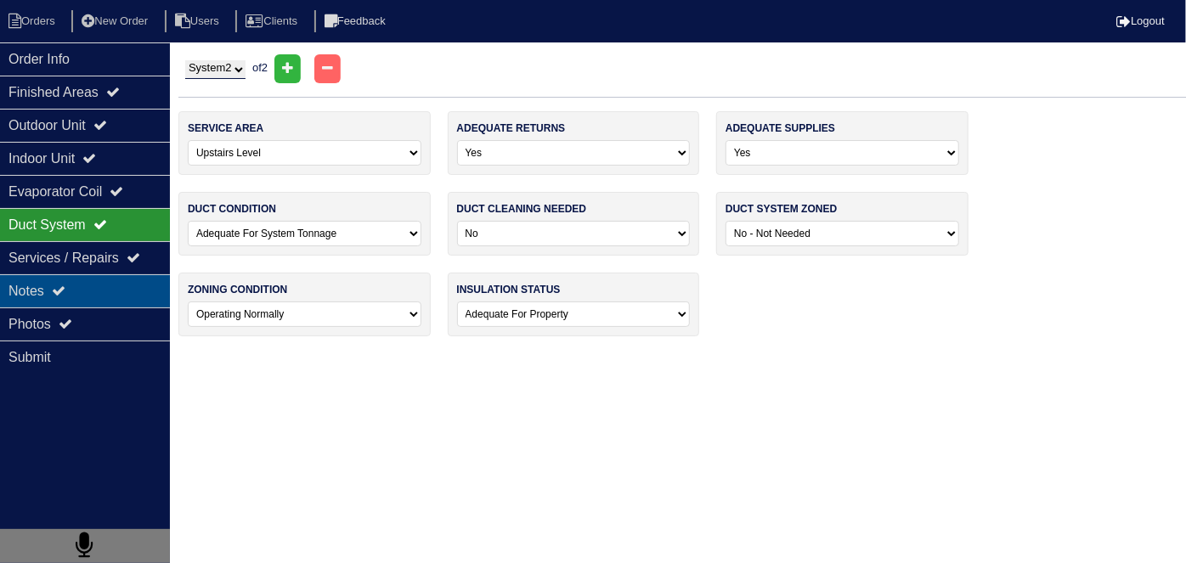
click at [28, 295] on div "Notes" at bounding box center [85, 290] width 170 height 33
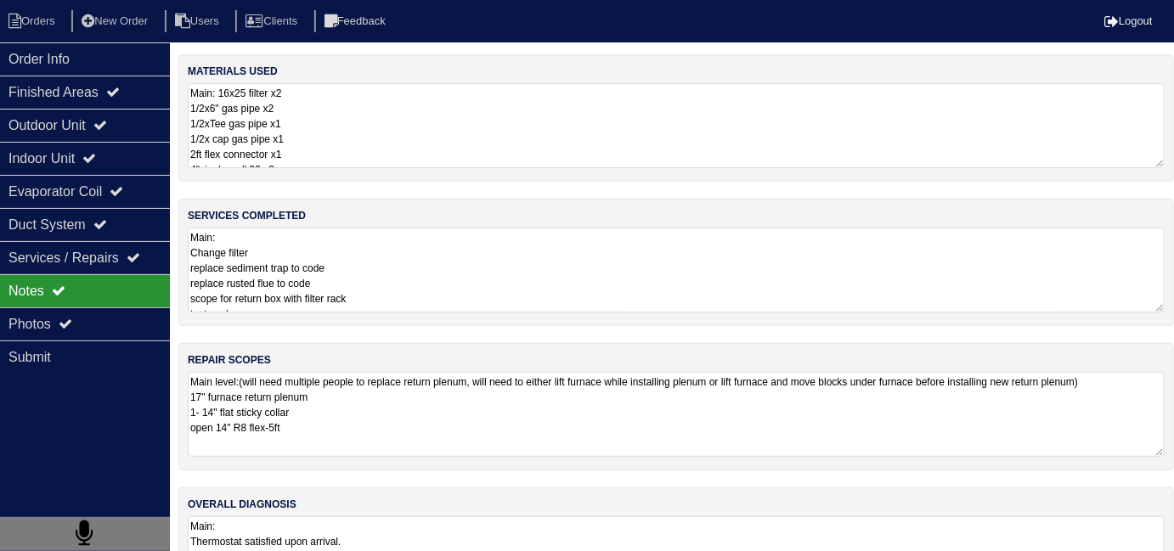
click at [430, 299] on textarea "Main: Change filter replace sediment trap to code replace rusted flue to code s…" at bounding box center [676, 270] width 977 height 85
click at [557, 292] on textarea "Main: Change filter replace sediment trap to code replace rusted flue to code s…" at bounding box center [676, 270] width 977 height 85
click at [691, 270] on textarea "Main: Change filter replace sediment trap to code replace rusted flue to code s…" at bounding box center [676, 270] width 977 height 85
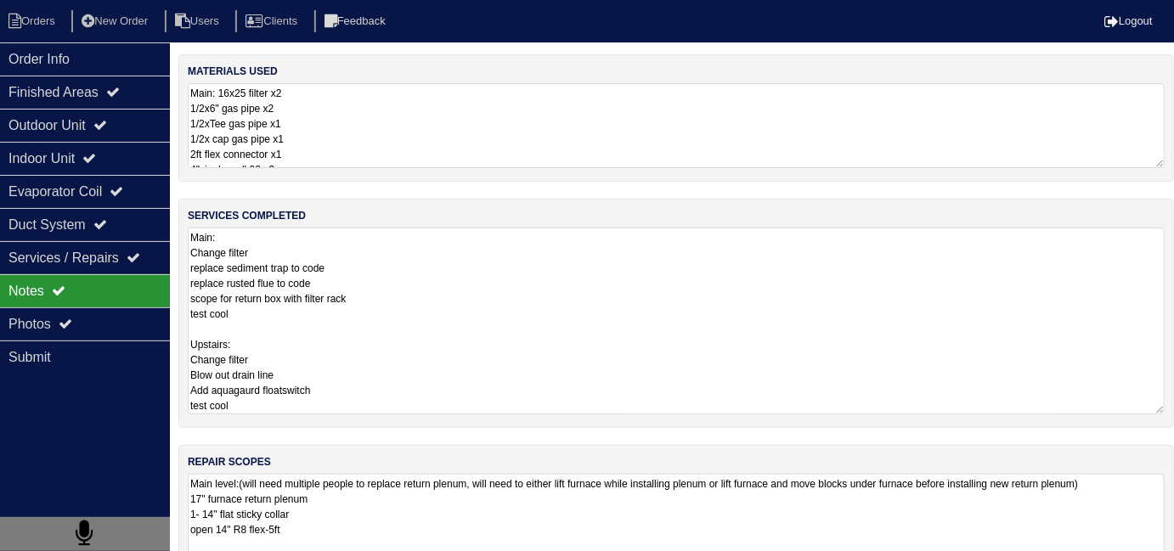
click at [680, 124] on textarea "Main: 16x25 filter x2 1/2x6" gas pipe x2 1/2xTee gas pipe x1 1/2x cap gas pipe …" at bounding box center [676, 125] width 977 height 85
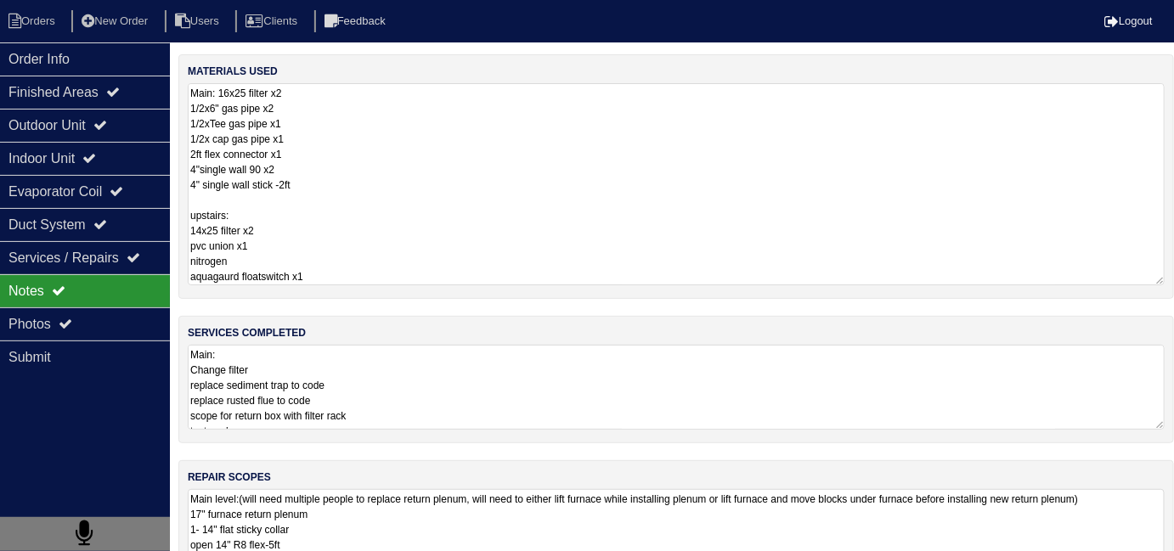
click at [508, 393] on textarea "Main: Change filter replace sediment trap to code replace rusted flue to code s…" at bounding box center [676, 387] width 977 height 85
click at [444, 153] on textarea "Main: 16x25 filter x2 1/2x6" gas pipe x2 1/2xTee gas pipe x1 1/2x cap gas pipe …" at bounding box center [676, 184] width 977 height 202
click at [348, 236] on textarea "Main: 16x25 filter x2 1/2x6" gas pipe x2 1/2xTee gas pipe x1 1/2x cap gas pipe …" at bounding box center [676, 184] width 977 height 202
click at [341, 155] on textarea "Main: 16x25 filter x2 1/2x6" gas pipe x2 1/2xTee gas pipe x1 1/2x cap gas pipe …" at bounding box center [676, 184] width 977 height 202
click at [437, 238] on textarea "Main: 16x25 filter x2 1/2x6" gas pipe x2 1/2xTee gas pipe x1 1/2x cap gas pipe …" at bounding box center [676, 184] width 977 height 202
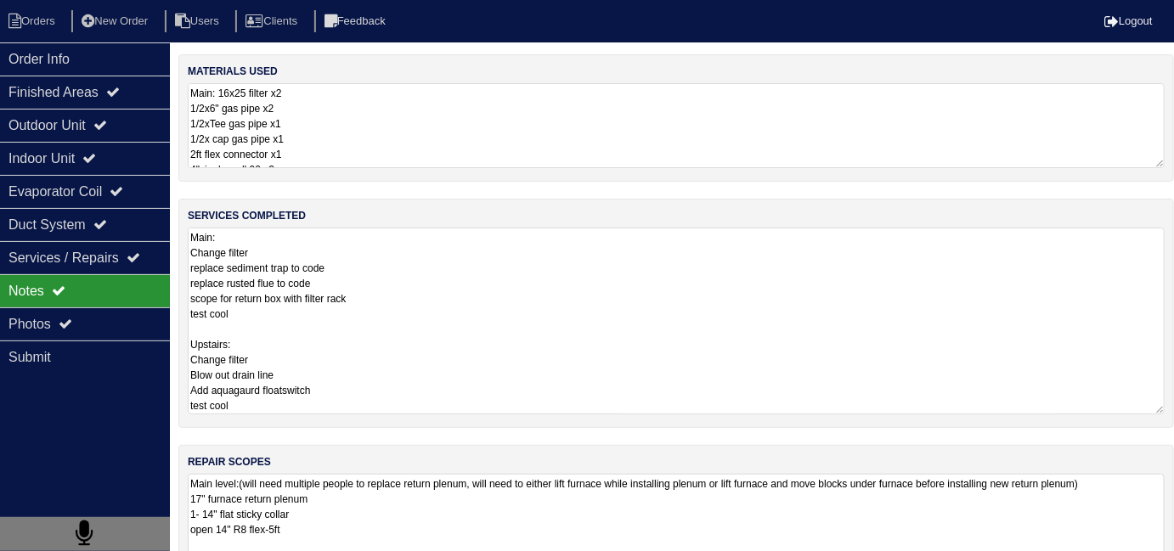
click at [502, 419] on div "services completed Main: Change filter replace sediment trap to code replace ru…" at bounding box center [676, 313] width 996 height 229
drag, startPoint x: 498, startPoint y: 412, endPoint x: 407, endPoint y: 311, distance: 136.0
click at [496, 410] on textarea "Main: Change filter replace sediment trap to code replace rusted flue to code s…" at bounding box center [676, 321] width 977 height 187
click at [365, 122] on textarea "Main: 16x25 filter x2 1/2x6" gas pipe x2 1/2xTee gas pipe x1 1/2x cap gas pipe …" at bounding box center [676, 125] width 977 height 85
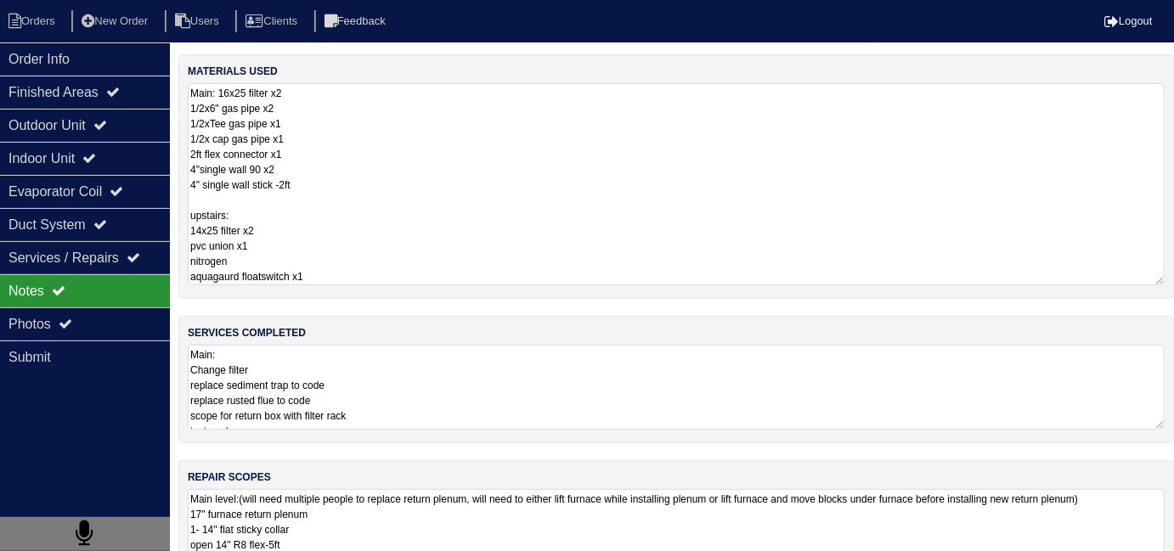
drag, startPoint x: 310, startPoint y: 161, endPoint x: 178, endPoint y: 159, distance: 132.6
click at [178, 159] on div "materials used Main: 16x25 filter x2 1/2x6" gas pipe x2 1/2xTee gas pipe x1 1/2…" at bounding box center [676, 176] width 996 height 245
click at [382, 157] on textarea "Main: 16x25 filter x2 1/2x6" gas pipe x2 1/2xTee gas pipe x1 1/2x cap gas pipe …" at bounding box center [676, 184] width 977 height 202
click at [549, 540] on div "materials used Main: 16x25 filter x2 1/2x6" gas pipe x2 1/2xTee gas pipe x1 1/2…" at bounding box center [676, 401] width 996 height 695
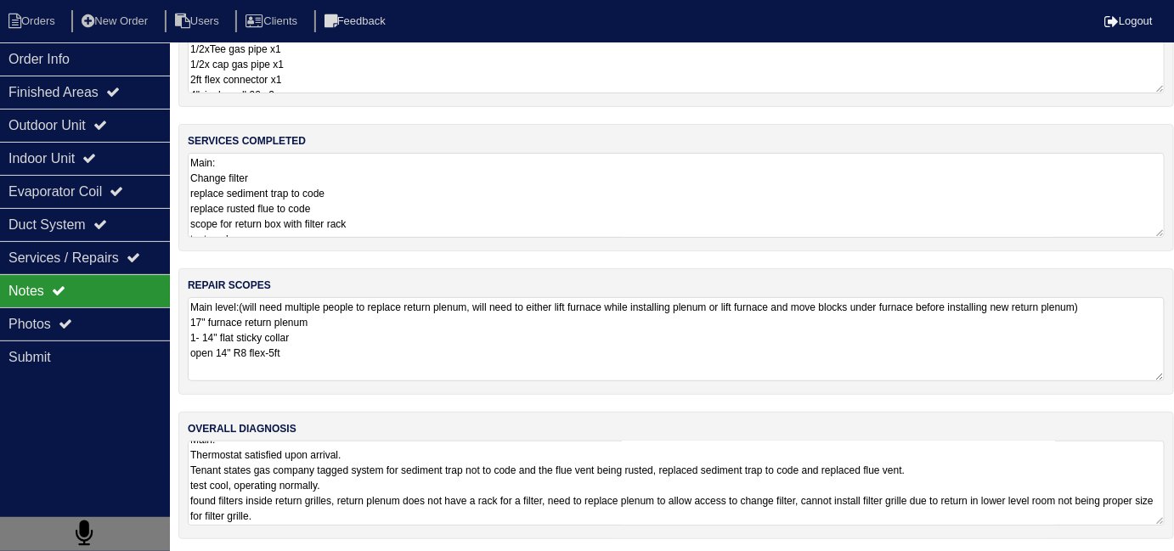
scroll to position [15, 0]
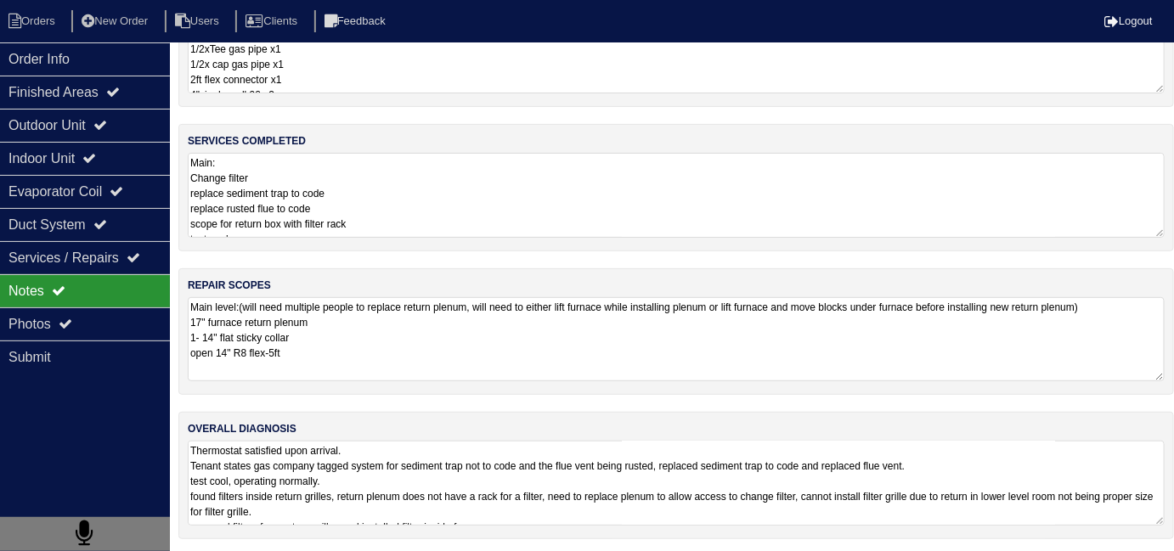
click at [469, 368] on textarea "Main level:(will need multiple people to replace return plenum, will need to ei…" at bounding box center [676, 339] width 977 height 84
click at [409, 74] on textarea "Main: 16x25 filter x2 1/2x6" gas pipe x2 1/2xTee gas pipe x1 1/2x cap gas pipe …" at bounding box center [676, 50] width 977 height 85
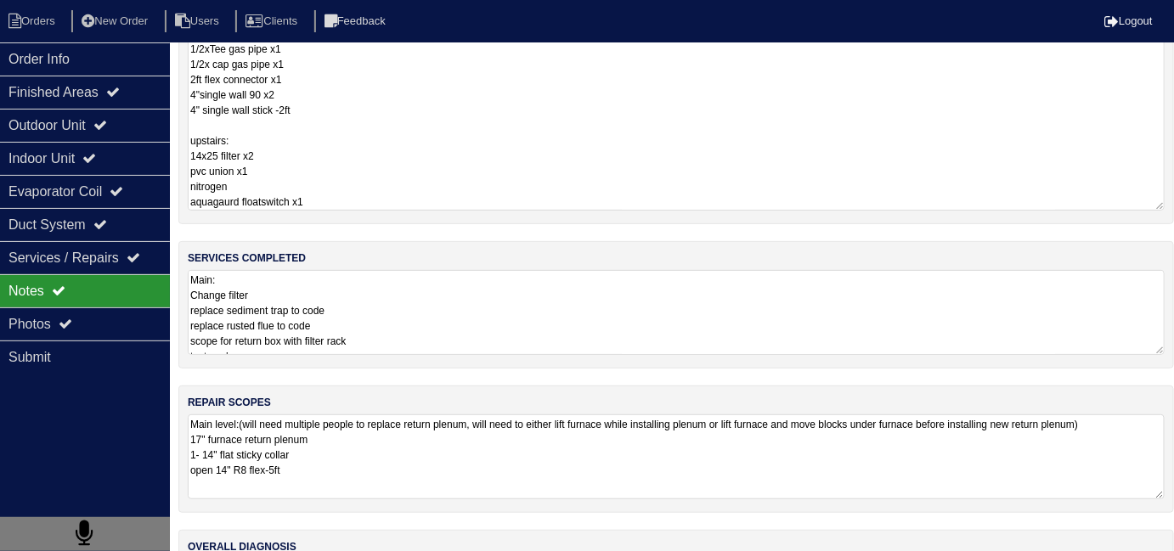
click at [403, 302] on textarea "Main: Change filter replace sediment trap to code replace rusted flue to code s…" at bounding box center [676, 312] width 977 height 85
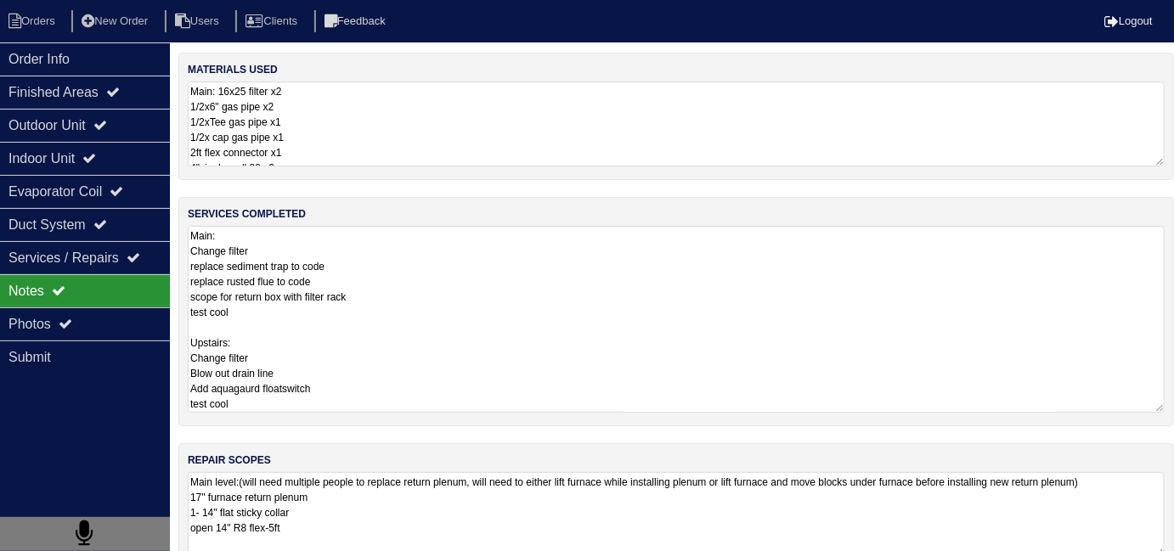
scroll to position [0, 0]
click at [404, 129] on textarea "Main: 16x25 filter x2 1/2x6" gas pipe x2 1/2xTee gas pipe x1 1/2x cap gas pipe …" at bounding box center [676, 125] width 977 height 85
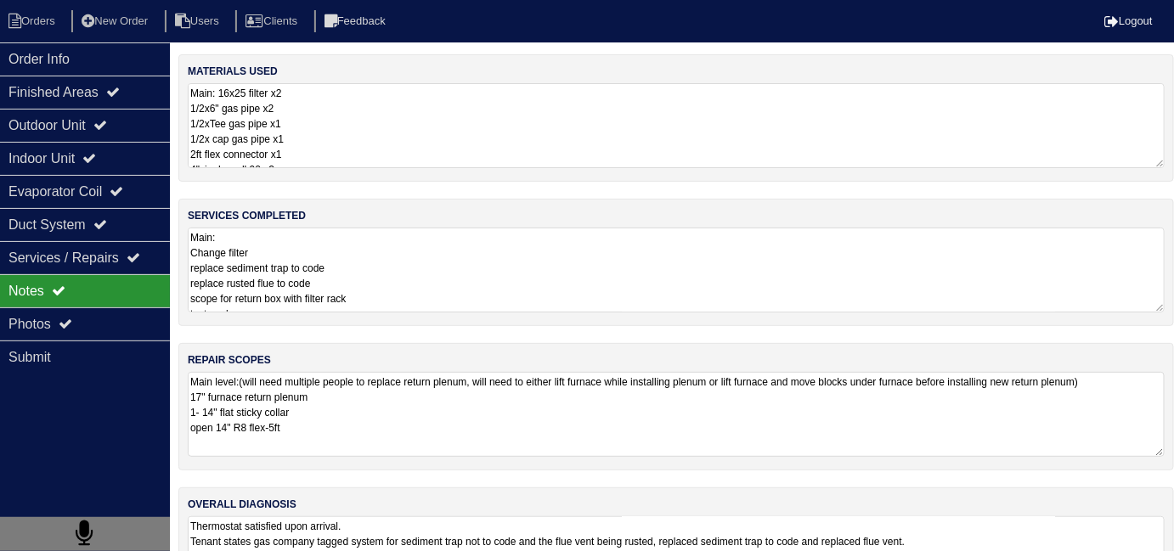
click at [476, 145] on textarea "Main: 16x25 filter x2 1/2x6" gas pipe x2 1/2xTee gas pipe x1 1/2x cap gas pipe …" at bounding box center [676, 125] width 977 height 85
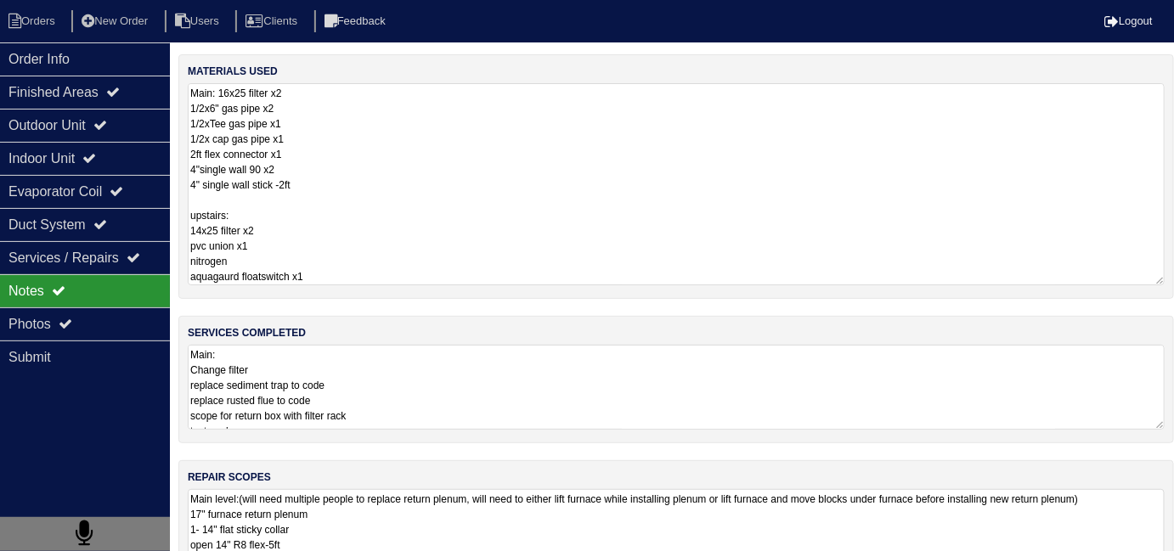
click at [563, 419] on div "services completed Main: Change filter replace sediment trap to code replace ru…" at bounding box center [676, 379] width 996 height 127
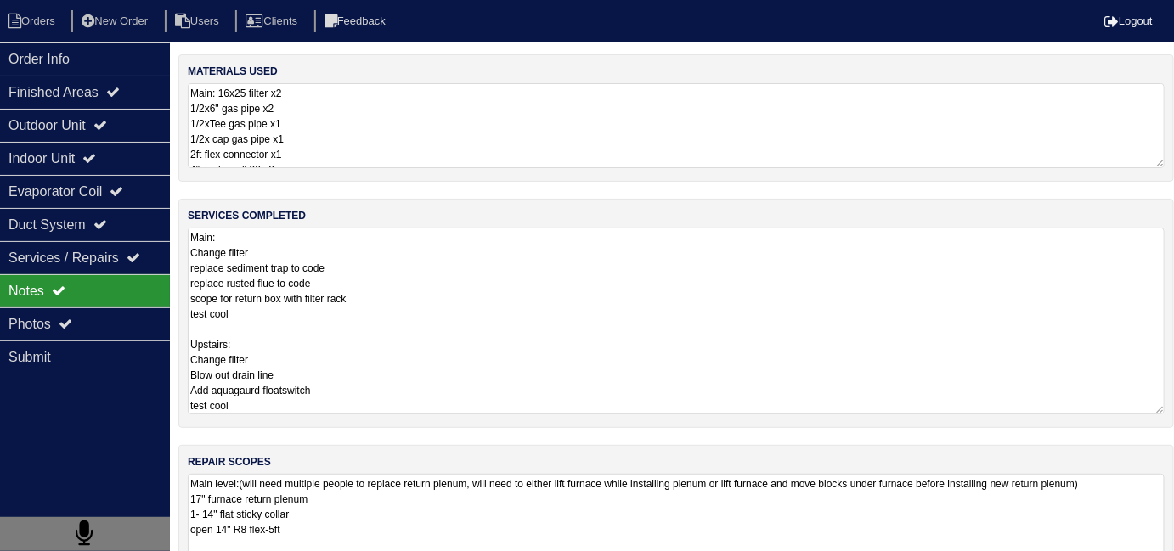
click at [605, 367] on textarea "Main: Change filter replace sediment trap to code replace rusted flue to code s…" at bounding box center [676, 321] width 977 height 187
click at [442, 365] on textarea "Main: Change filter replace sediment trap to code replace rusted flue to code s…" at bounding box center [676, 321] width 977 height 187
click at [481, 523] on div "materials used Main: 16x25 filter x2 1/2x6" gas pipe x2 1/2xTee gas pipe x1 1/2…" at bounding box center [676, 394] width 996 height 680
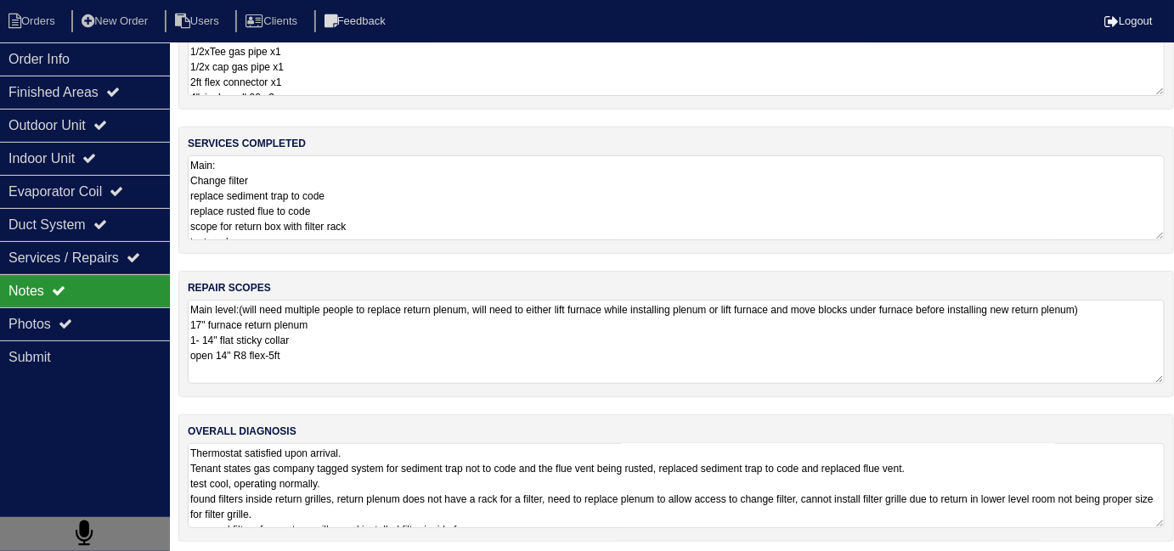
scroll to position [75, 0]
click at [509, 197] on textarea "Main: Change filter replace sediment trap to code replace rusted flue to code s…" at bounding box center [676, 195] width 977 height 85
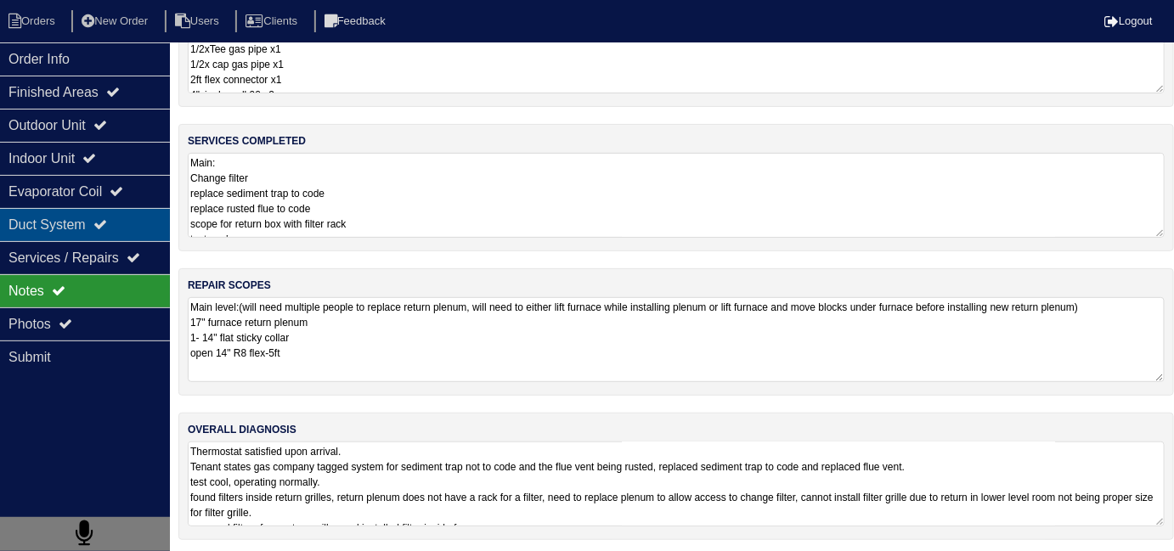
click at [72, 218] on div "Duct System" at bounding box center [85, 224] width 170 height 33
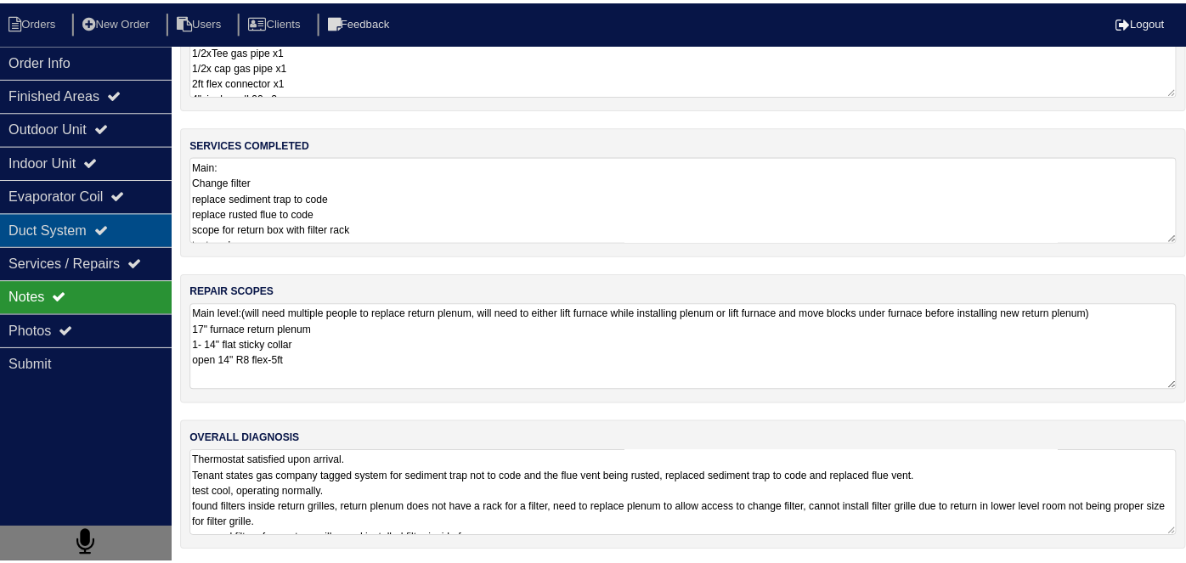
scroll to position [0, 0]
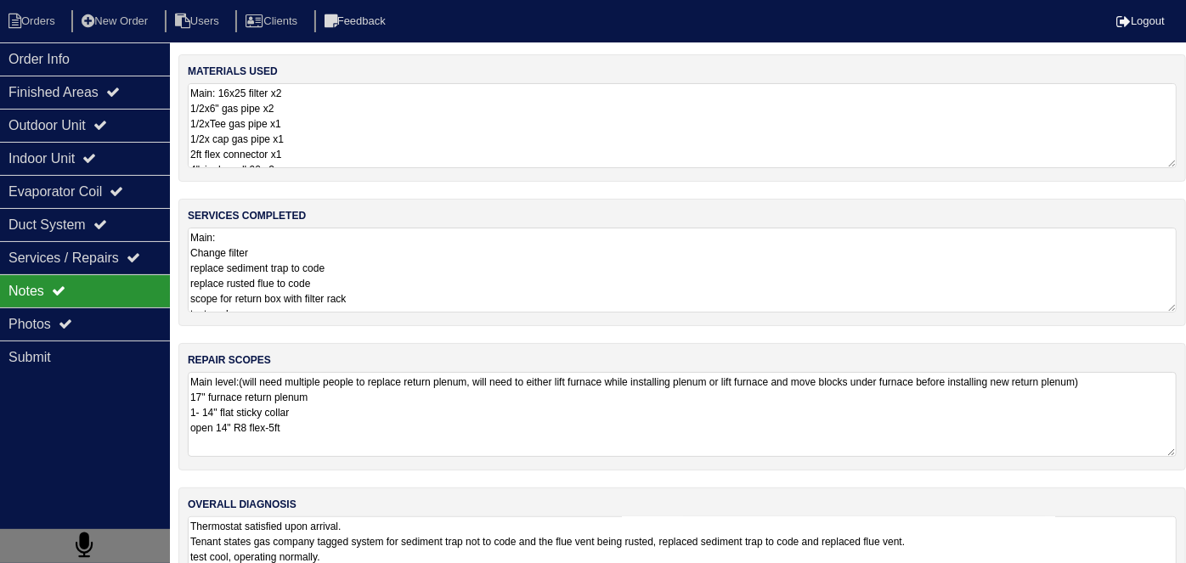
select select "2"
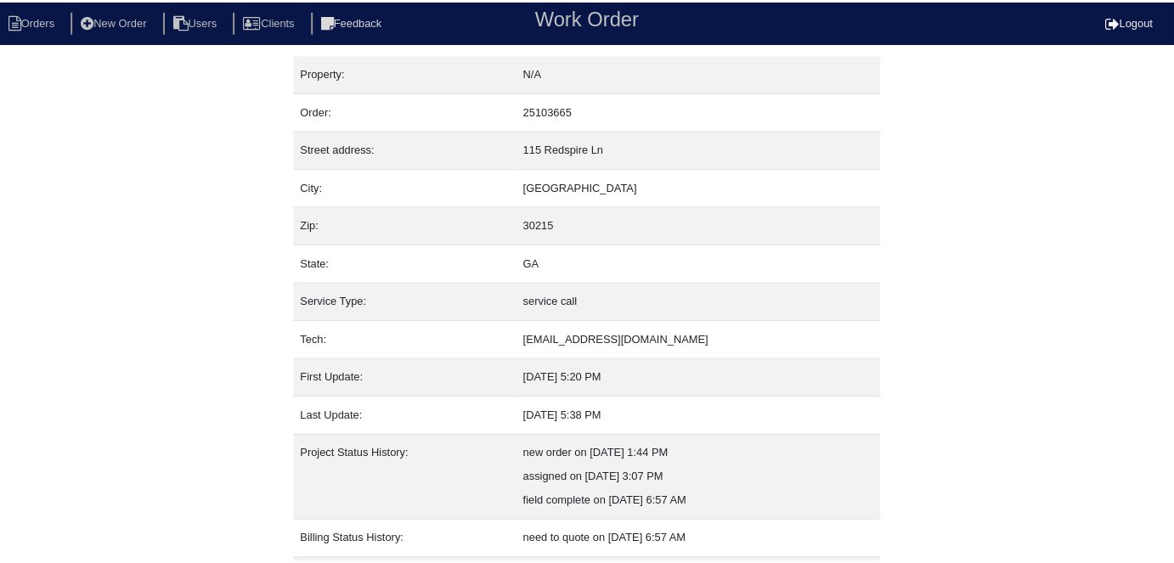
scroll to position [89, 0]
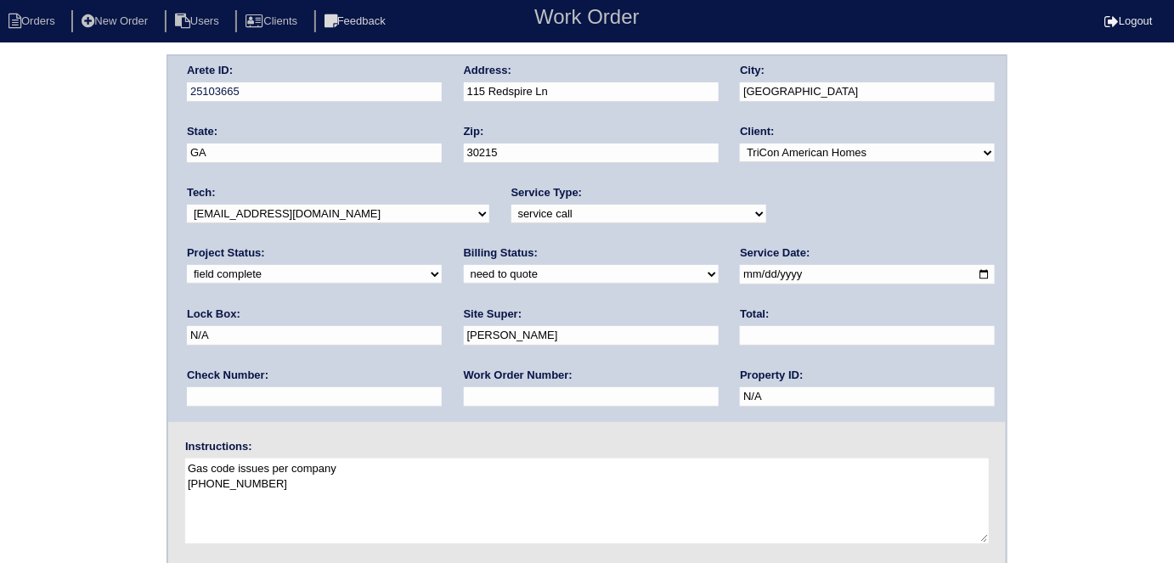
drag, startPoint x: 299, startPoint y: 272, endPoint x: 293, endPoint y: 281, distance: 11.1
click at [464, 273] on select "need to quote quoted need to invoice invoiced paid warranty purchase order need…" at bounding box center [591, 274] width 255 height 19
select select "quoted"
click at [464, 265] on select "need to quote quoted need to invoice invoiced paid warranty purchase order need…" at bounding box center [591, 274] width 255 height 19
drag, startPoint x: 210, startPoint y: 387, endPoint x: 235, endPoint y: 359, distance: 38.0
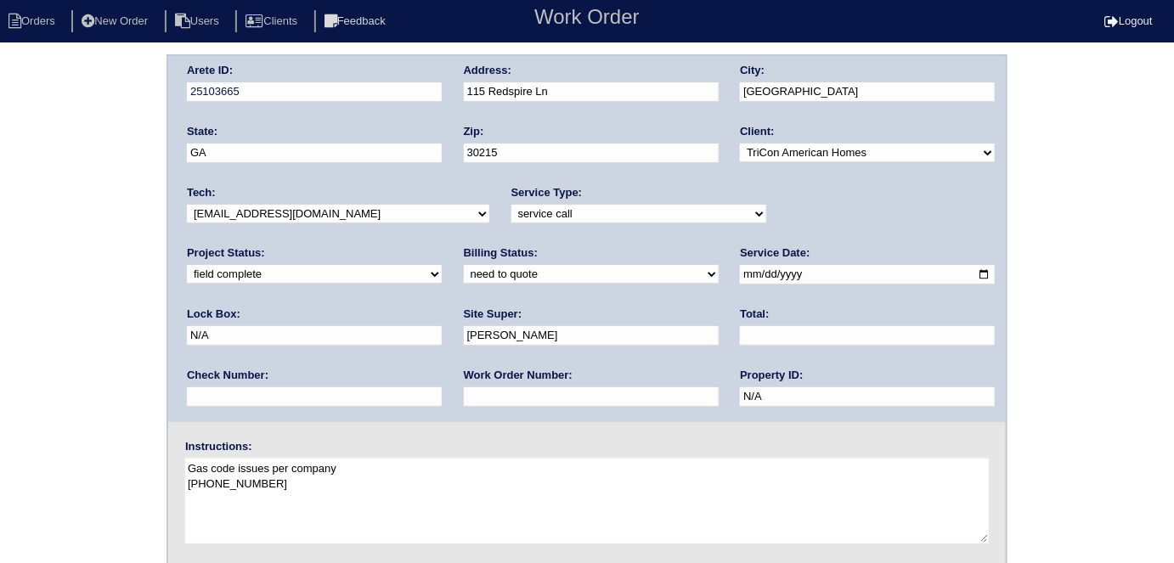
click at [464, 387] on input "text" at bounding box center [591, 397] width 255 height 20
type input "requested"
click at [290, 227] on div "Tech: -select- aretesmg+backup-tech@gmail.com benjohnholt88@gmail.com callisonh…" at bounding box center [338, 208] width 303 height 47
click at [740, 337] on input "text" at bounding box center [867, 336] width 255 height 20
type input "1650.00"
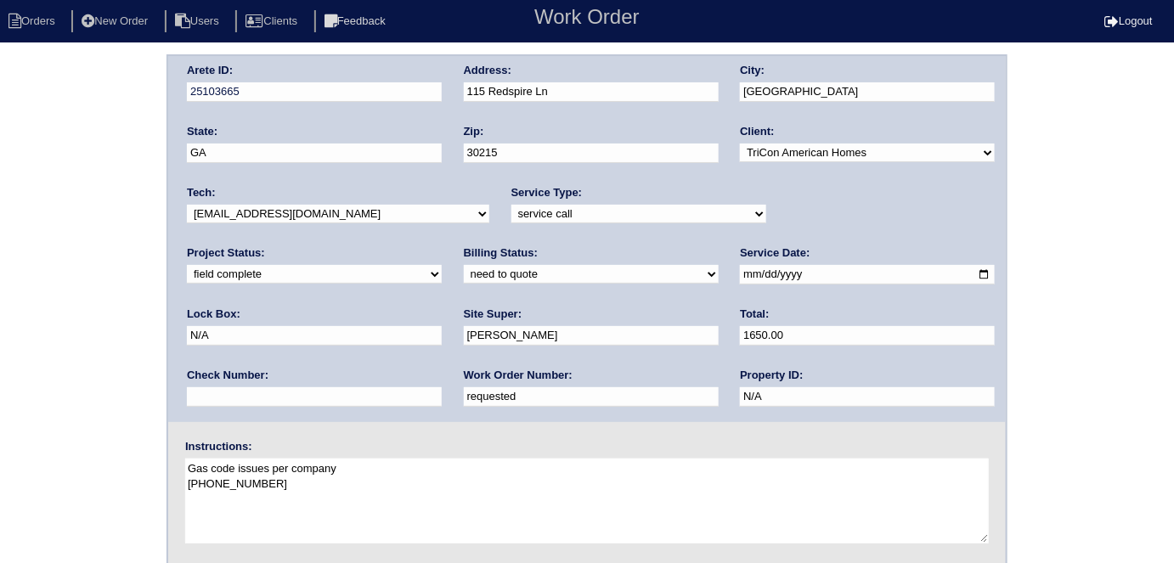
drag, startPoint x: 172, startPoint y: 317, endPoint x: 112, endPoint y: 320, distance: 59.6
click at [165, 317] on div "Arete ID: 25103665 Address: 115 Redspire Ln City: Fayetteville State: GA Zip: 3…" at bounding box center [587, 397] width 1174 height 687
click at [129, 315] on div "Arete ID: 25103665 Address: 115 Redspire Ln City: Fayetteville State: GA Zip: 3…" at bounding box center [587, 397] width 1174 height 687
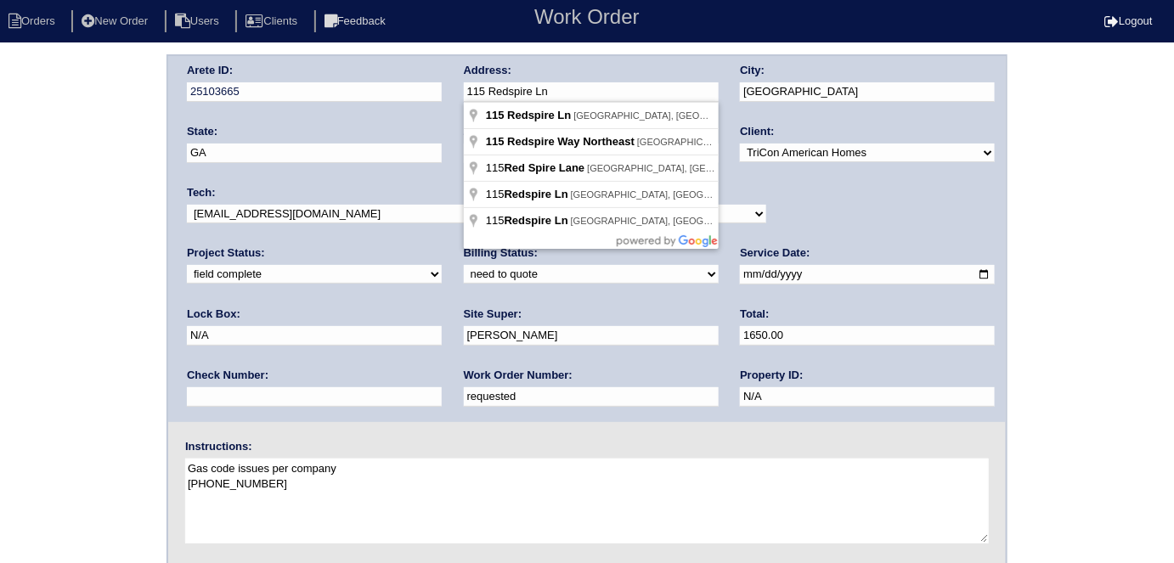
drag, startPoint x: 565, startPoint y: 88, endPoint x: 456, endPoint y: 88, distance: 108.8
click at [456, 88] on div "Arete ID: 25103665 Address: 115 Redspire Ln City: Fayetteville State: GA Zip: 3…" at bounding box center [587, 239] width 838 height 366
click at [0, 321] on div "Arete ID: 25103665 Address: 115 Redspire Ln City: Fayetteville State: GA Zip: 3…" at bounding box center [587, 397] width 1174 height 687
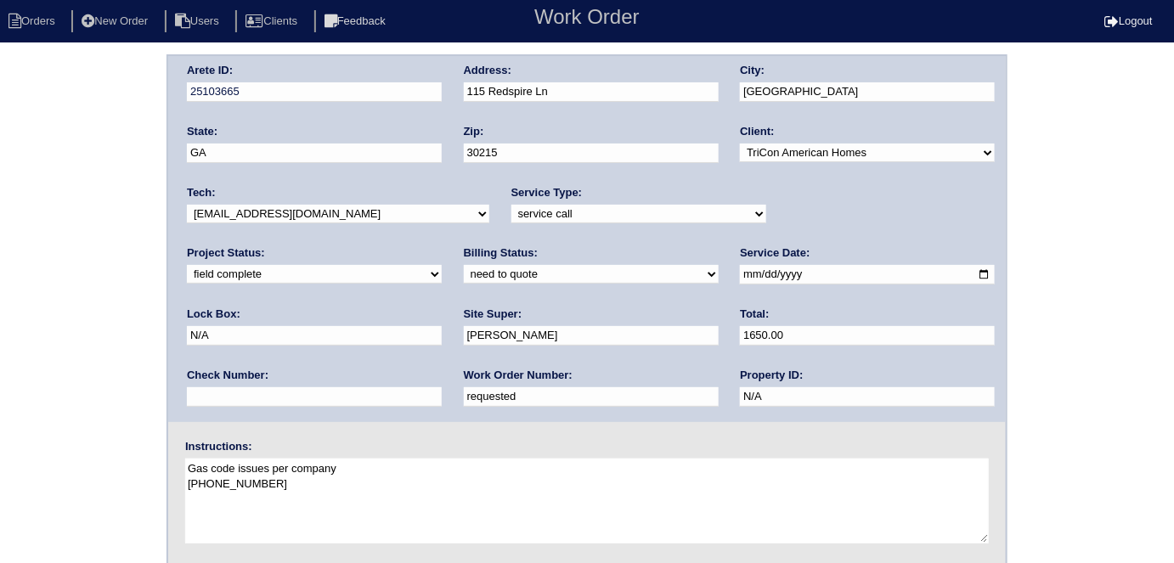
click at [88, 306] on div "Arete ID: 25103665 Address: 115 Redspire Ln City: Fayetteville State: GA Zip: 3…" at bounding box center [587, 397] width 1174 height 687
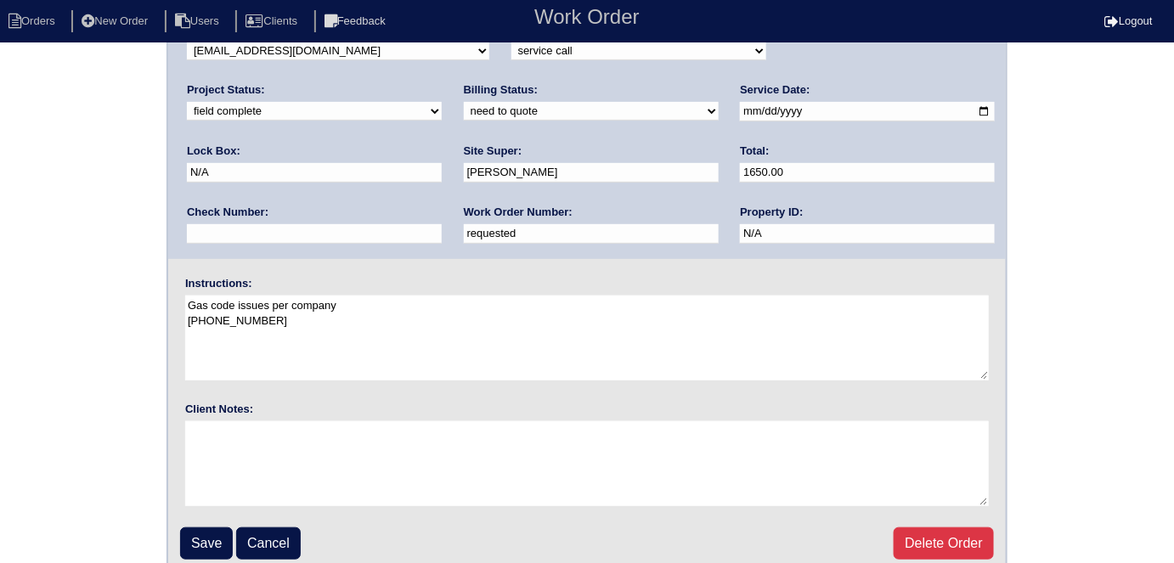
scroll to position [174, 0]
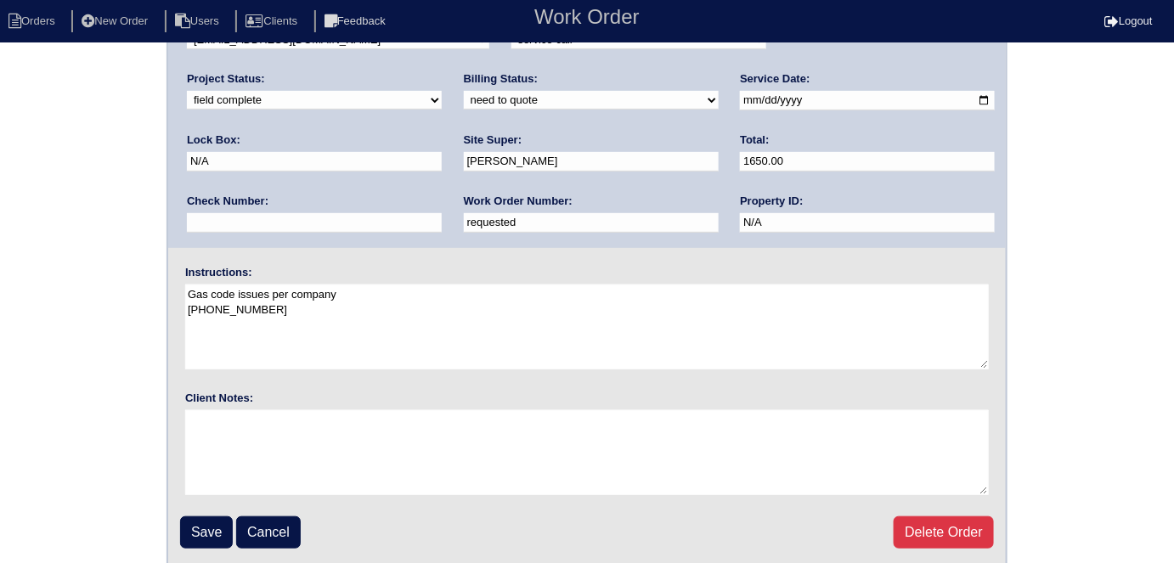
click at [197, 512] on fieldset "Arete ID: 25103665 Address: 115 Redspire Ln City: Fayetteville State: GA Zip: 3…" at bounding box center [587, 224] width 838 height 684
click at [205, 517] on input "Save" at bounding box center [206, 533] width 53 height 32
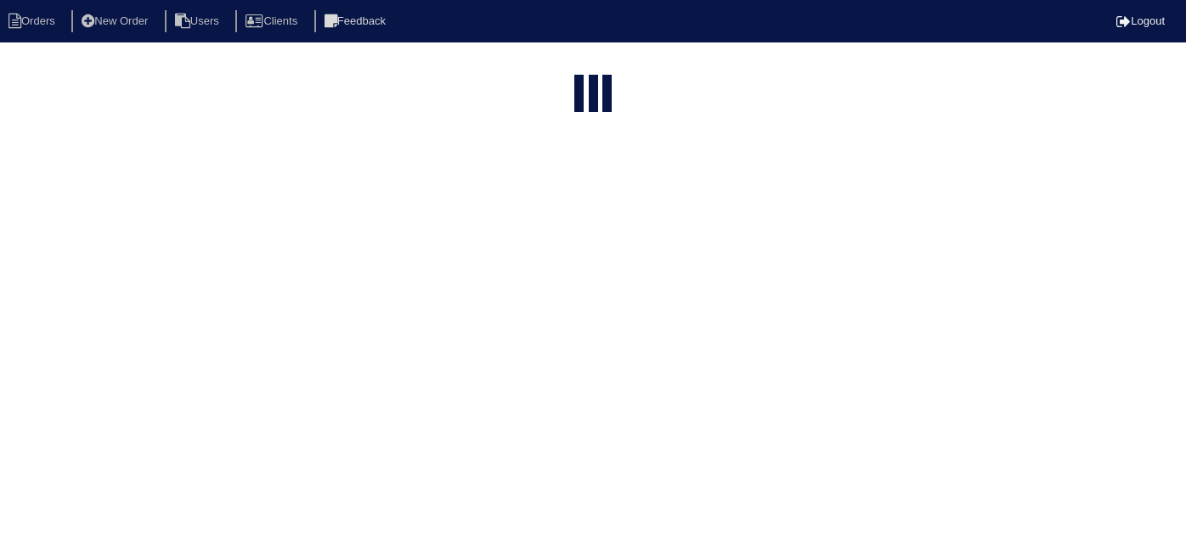
select select "15"
type input "115 red"
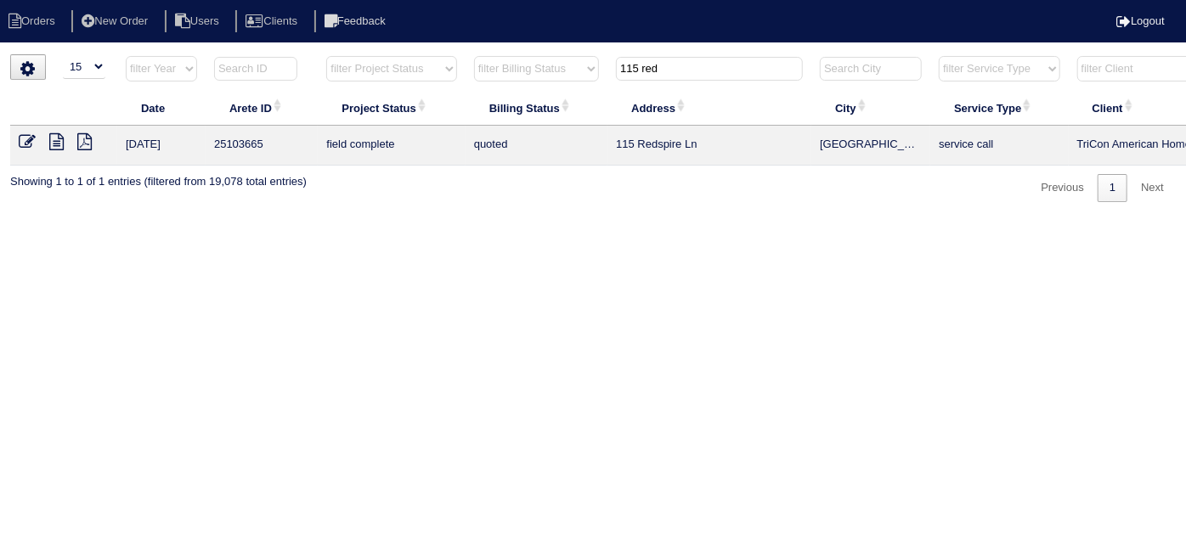
drag, startPoint x: 684, startPoint y: 76, endPoint x: 564, endPoint y: 73, distance: 119.9
click at [564, 73] on tr "filter Year -- Any Year -- 2025 2024 2023 2022 2021 2020 2019 filter Project St…" at bounding box center [746, 72] width 1473 height 35
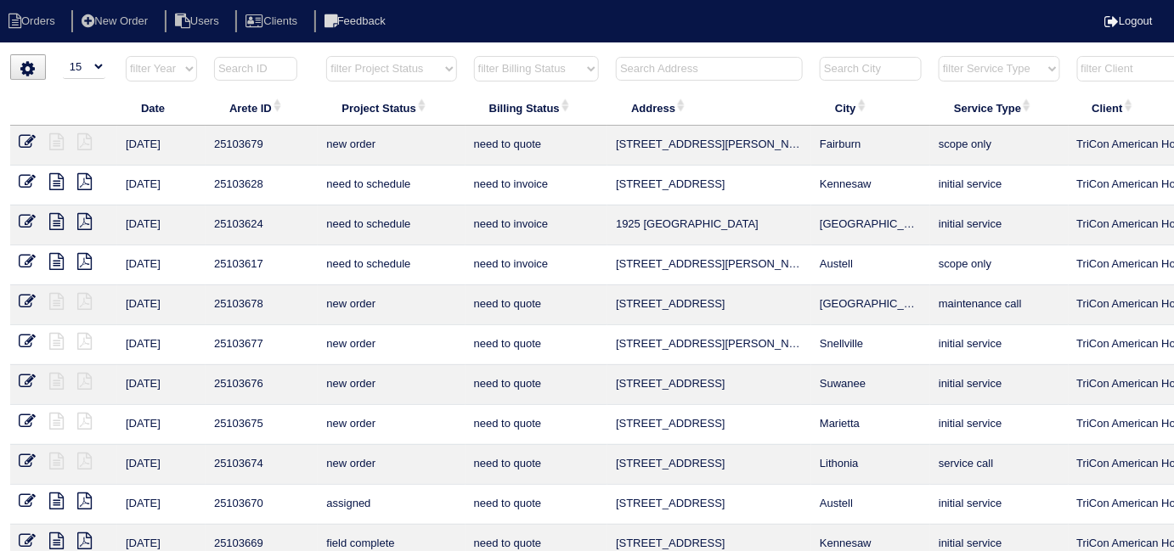
click at [381, 56] on select "filter Project Status -- Any Project Status -- new order assigned in progress f…" at bounding box center [391, 68] width 130 height 25
click at [371, 64] on select "filter Project Status -- Any Project Status -- new order assigned in progress f…" at bounding box center [391, 68] width 130 height 25
click at [326, 56] on select "filter Project Status -- Any Project Status -- new order assigned in progress f…" at bounding box center [391, 68] width 130 height 25
select select "field complete"
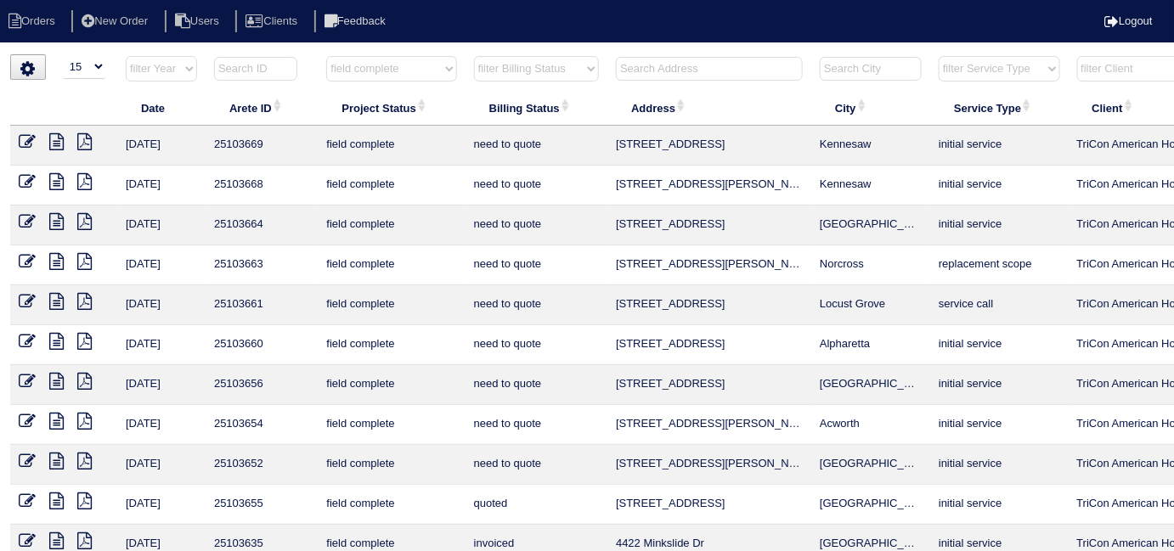
click at [503, 65] on select "filter Billing Status -- Any Billing Status -- need to quote quoted need to inv…" at bounding box center [536, 68] width 125 height 25
select select "need to quote"
click at [474, 56] on select "filter Billing Status -- Any Billing Status -- need to quote quoted need to inv…" at bounding box center [536, 68] width 125 height 25
select select "field complete"
select select "need to quote"
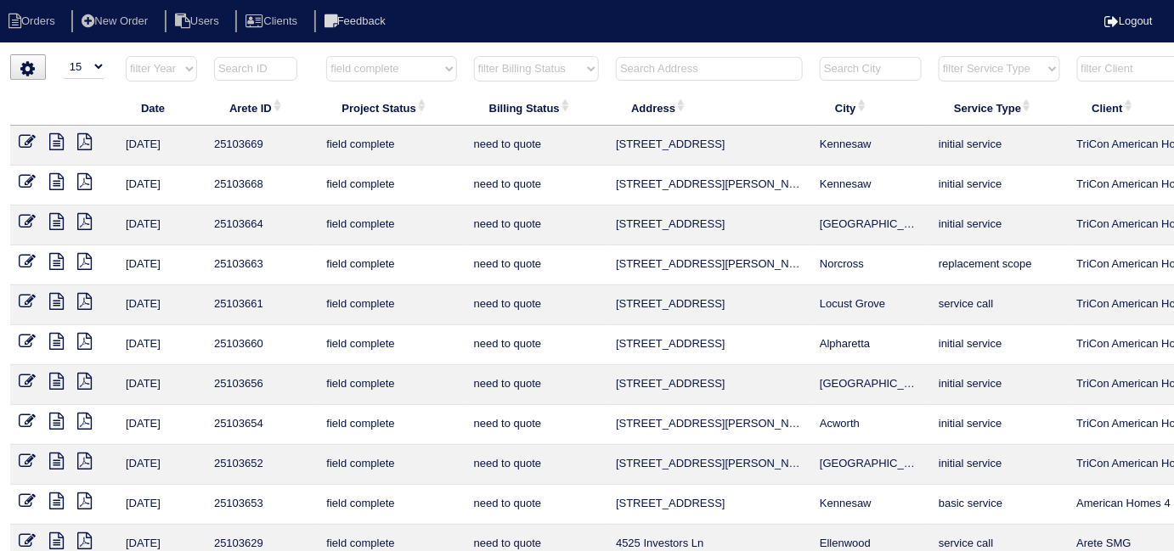
click at [403, 72] on select "filter Project Status -- Any Project Status -- new order assigned in progress f…" at bounding box center [391, 68] width 130 height 25
click at [381, 71] on select "filter Project Status -- Any Project Status -- new order assigned in progress f…" at bounding box center [391, 68] width 130 height 25
select select
click at [326, 56] on select "filter Project Status -- Any Project Status -- new order assigned in progress f…" at bounding box center [391, 68] width 130 height 25
select select "need to quote"
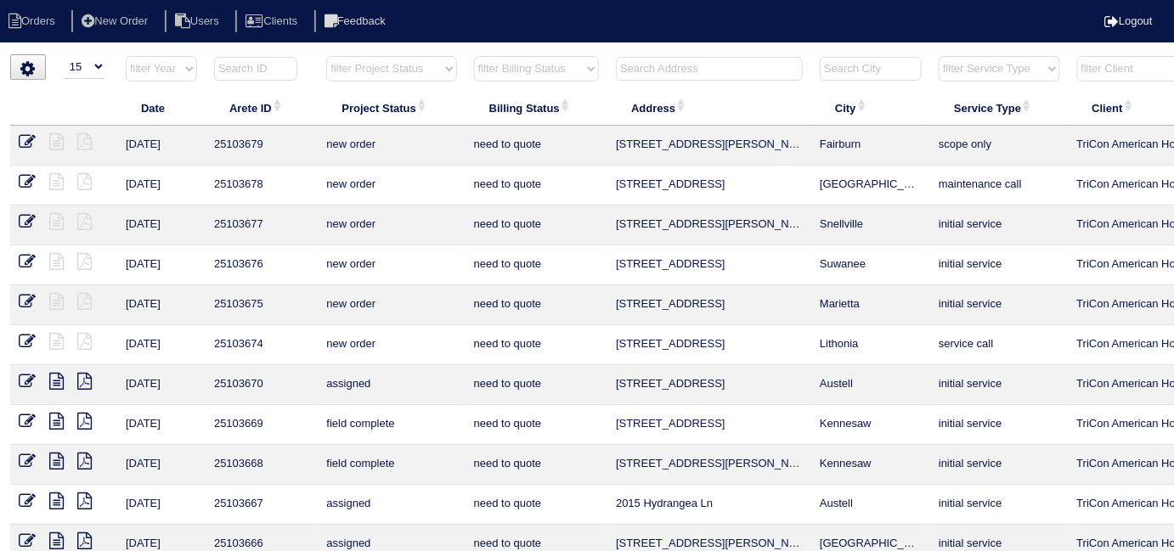
click at [498, 68] on select "filter Billing Status -- Any Billing Status -- need to quote quoted need to inv…" at bounding box center [536, 68] width 125 height 25
select select
click at [474, 56] on select "filter Billing Status -- Any Billing Status -- need to quote quoted need to inv…" at bounding box center [536, 68] width 125 height 25
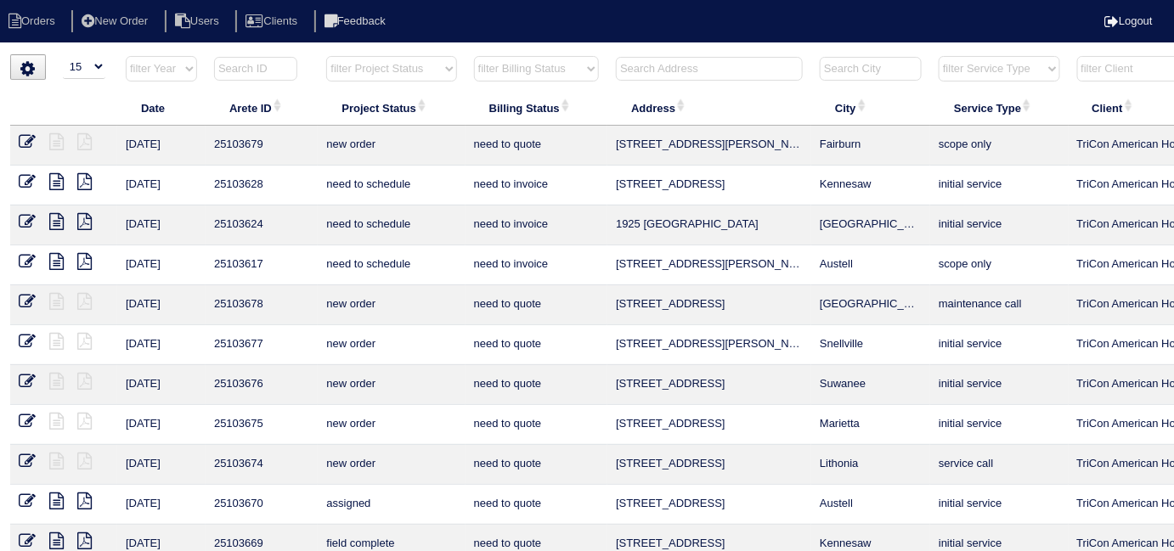
click at [651, 68] on input "text" at bounding box center [709, 69] width 187 height 24
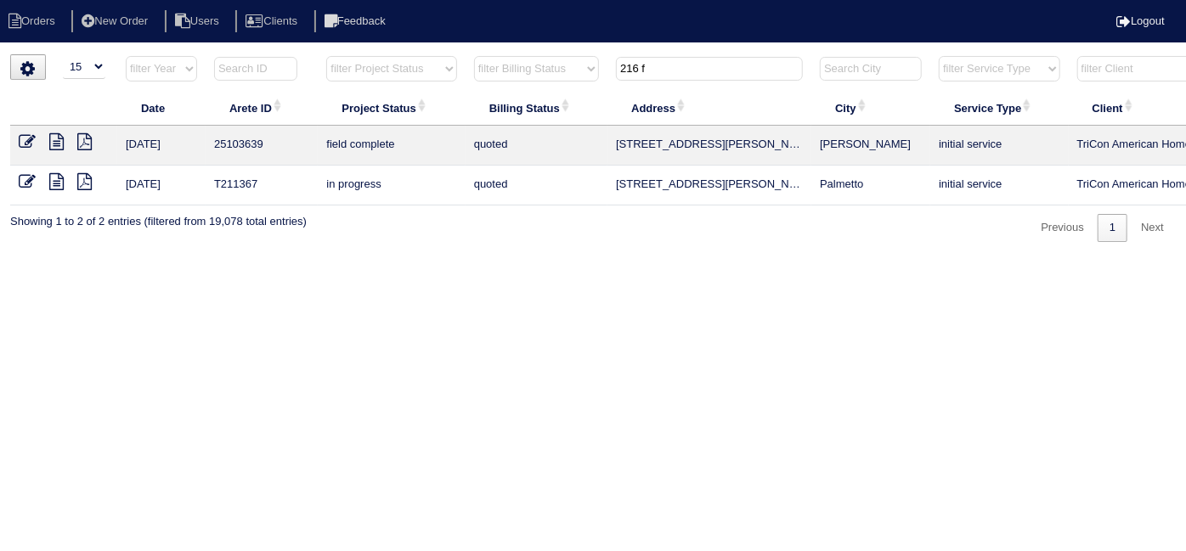
type input "216 f"
click at [33, 133] on icon at bounding box center [27, 141] width 17 height 17
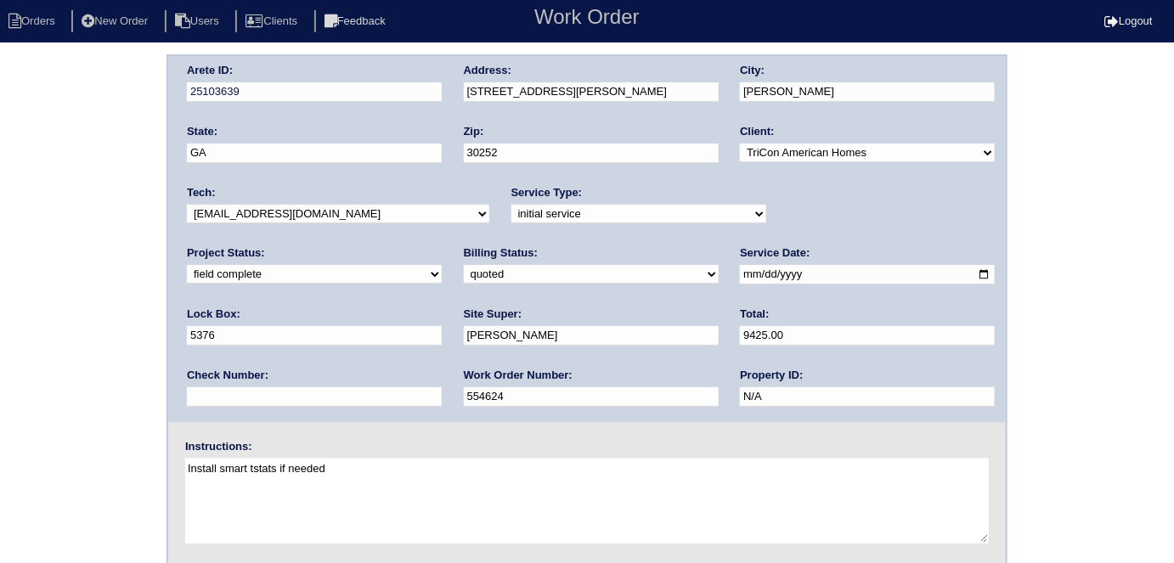
click at [93, 255] on div "Arete ID: 25103639 Address: [STREET_ADDRESS][PERSON_NAME] City: [PERSON_NAME] S…" at bounding box center [587, 397] width 1174 height 687
click at [464, 275] on select "need to quote quoted need to invoice invoiced paid warranty purchase order need…" at bounding box center [591, 274] width 255 height 19
select select "need to invoice"
click at [464, 265] on select "need to quote quoted need to invoice invoiced paid warranty purchase order need…" at bounding box center [591, 274] width 255 height 19
click at [442, 265] on select "new order assigned in progress field complete need to schedule admin review arc…" at bounding box center [314, 274] width 255 height 19
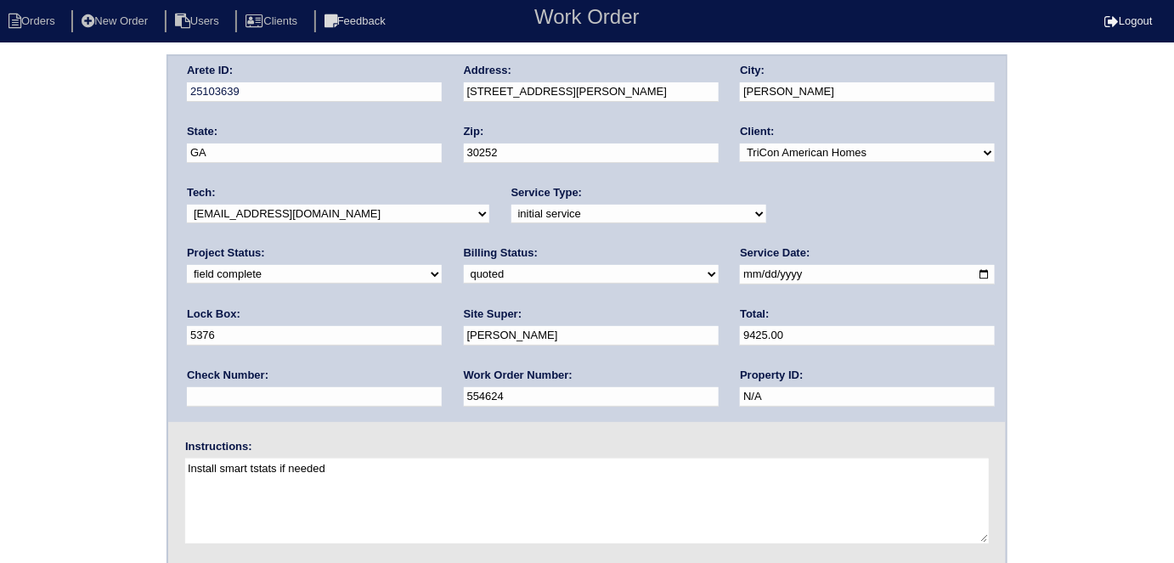
select select "need to schedule"
click at [442, 265] on select "new order assigned in progress field complete need to schedule admin review arc…" at bounding box center [314, 274] width 255 height 19
click at [740, 276] on input "[DATE]" at bounding box center [867, 275] width 255 height 20
drag, startPoint x: 0, startPoint y: 385, endPoint x: 1151, endPoint y: 195, distance: 1166.2
click at [0, 383] on div "Arete ID: 25103639 Address: [STREET_ADDRESS][PERSON_NAME] City: [PERSON_NAME] S…" at bounding box center [587, 397] width 1174 height 687
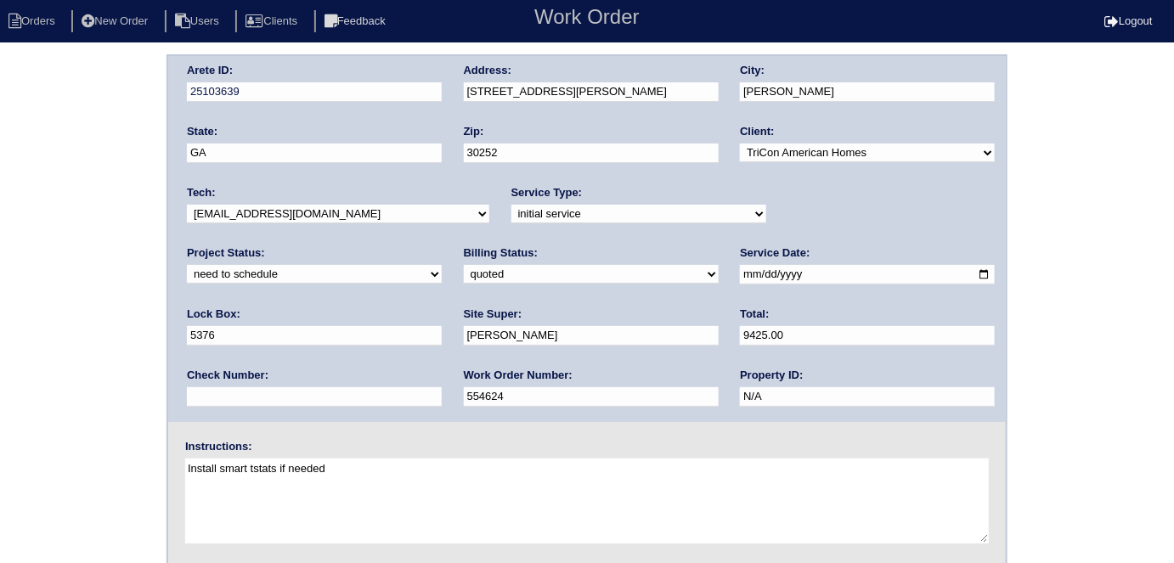
click at [740, 274] on input "[DATE]" at bounding box center [867, 275] width 255 height 20
type input "[DATE]"
click at [0, 408] on div "Arete ID: 25103639 Address: [STREET_ADDRESS][PERSON_NAME] City: [PERSON_NAME] S…" at bounding box center [587, 397] width 1174 height 687
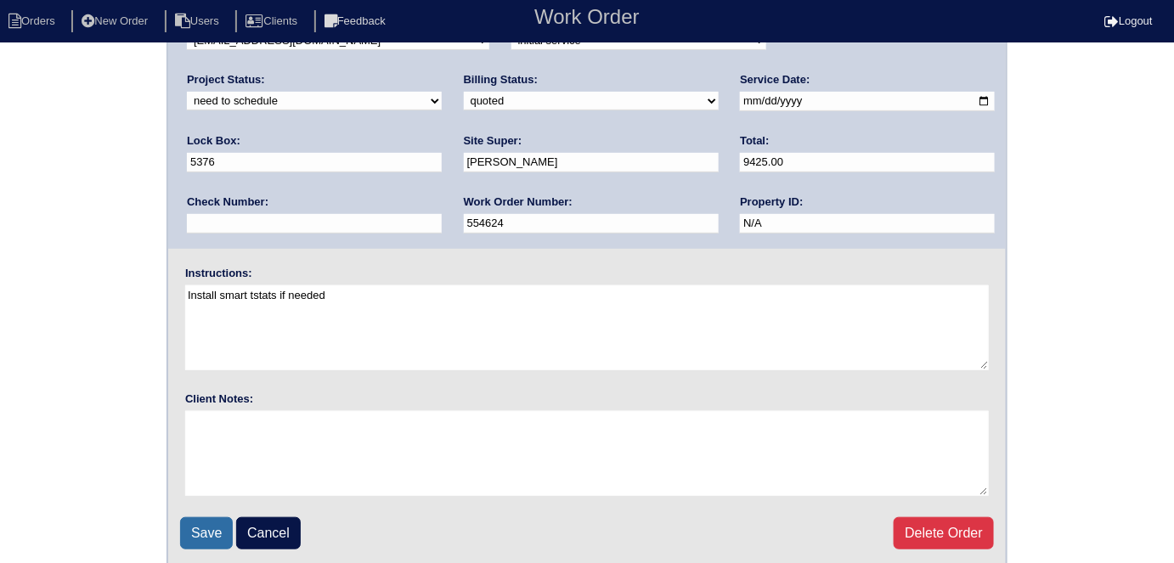
scroll to position [174, 0]
click at [195, 531] on input "Save" at bounding box center [206, 533] width 53 height 32
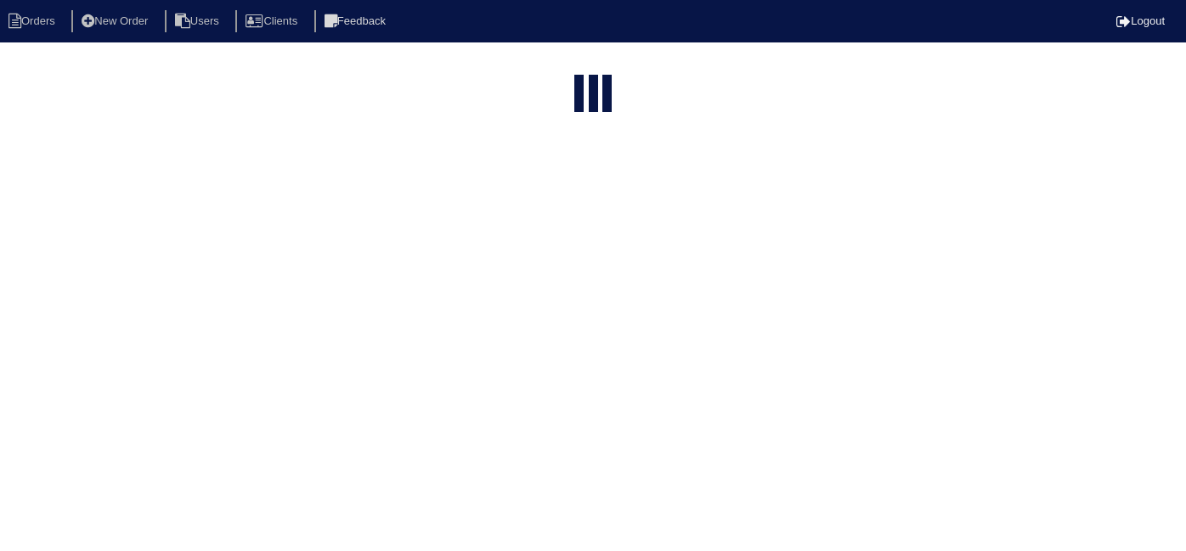
select select "15"
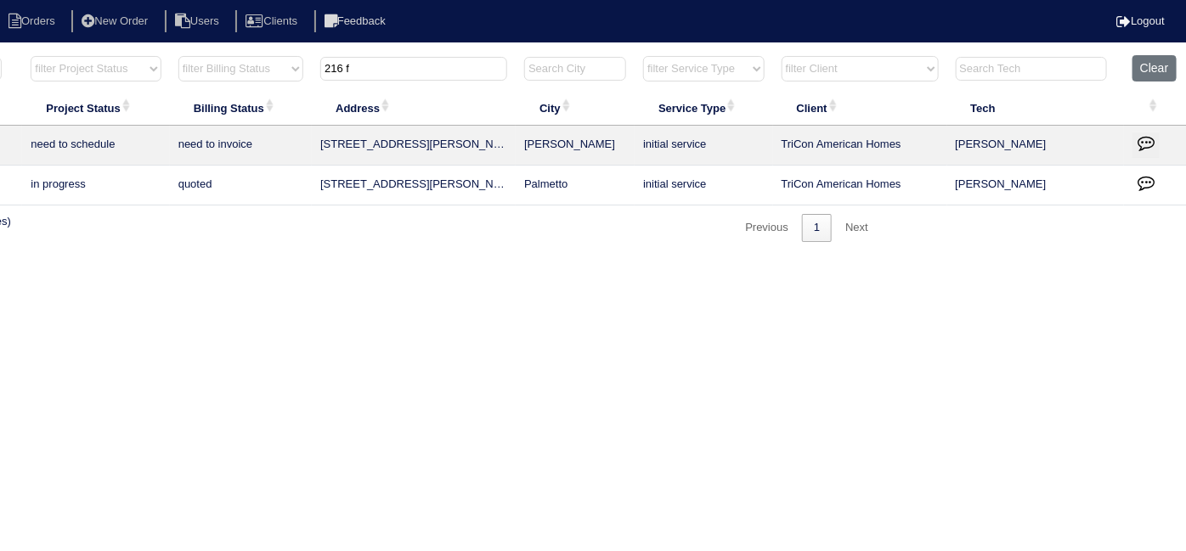
click at [1152, 146] on icon "button" at bounding box center [1146, 142] width 17 height 17
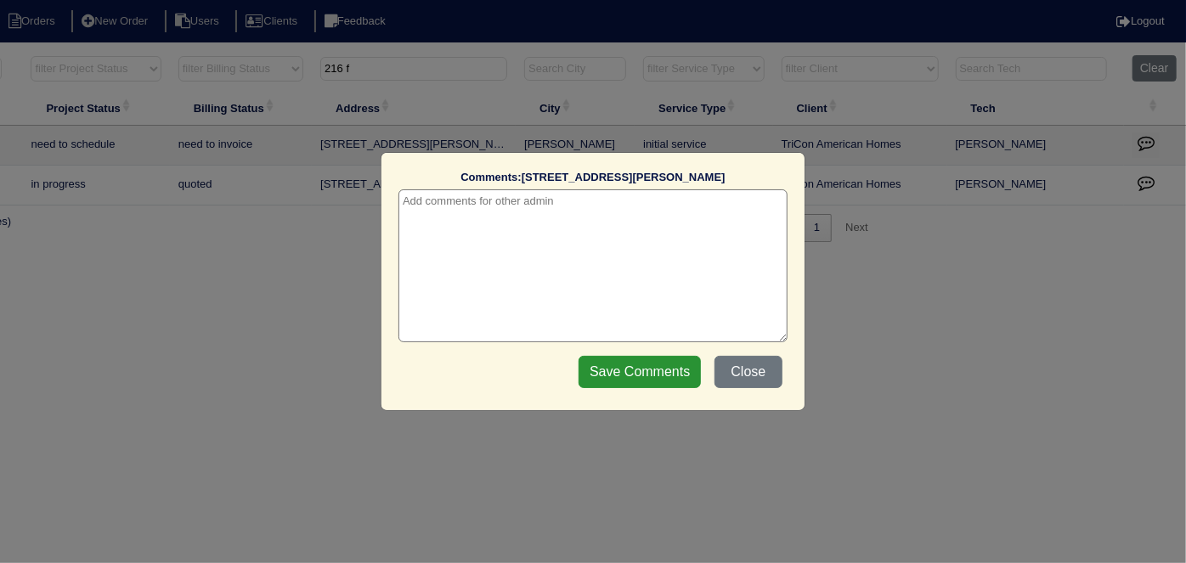
click at [424, 197] on textarea at bounding box center [593, 265] width 389 height 153
paste textarea "Replacement x 2"
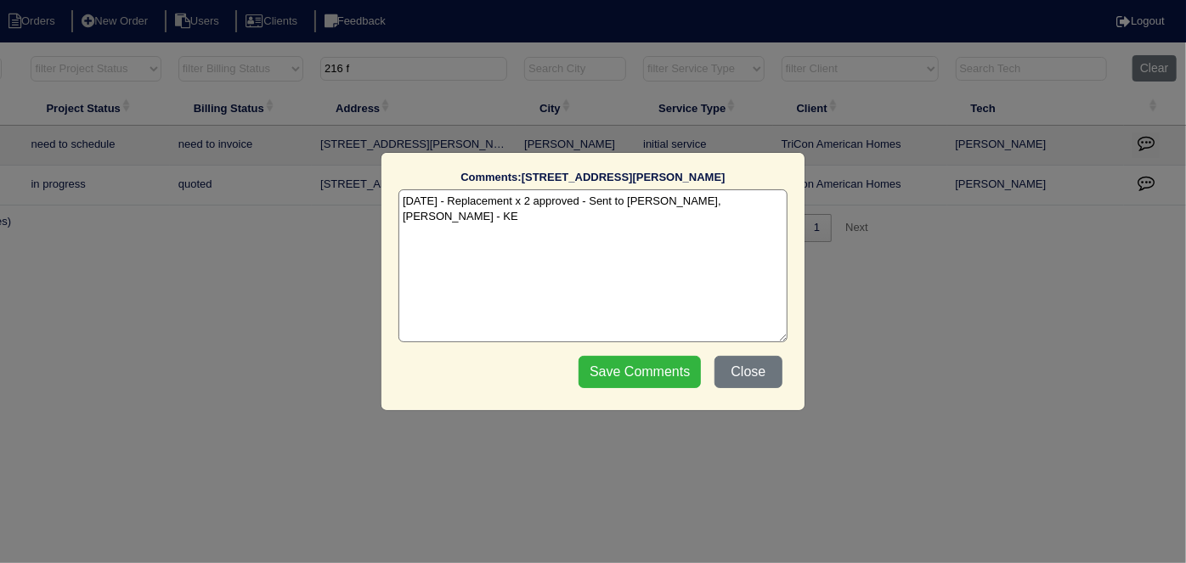
type textarea "10/6/25 - Replacement x 2 approved - Sent to Dan, Payton, Reeca - KE"
click at [612, 358] on input "Save Comments" at bounding box center [640, 372] width 122 height 32
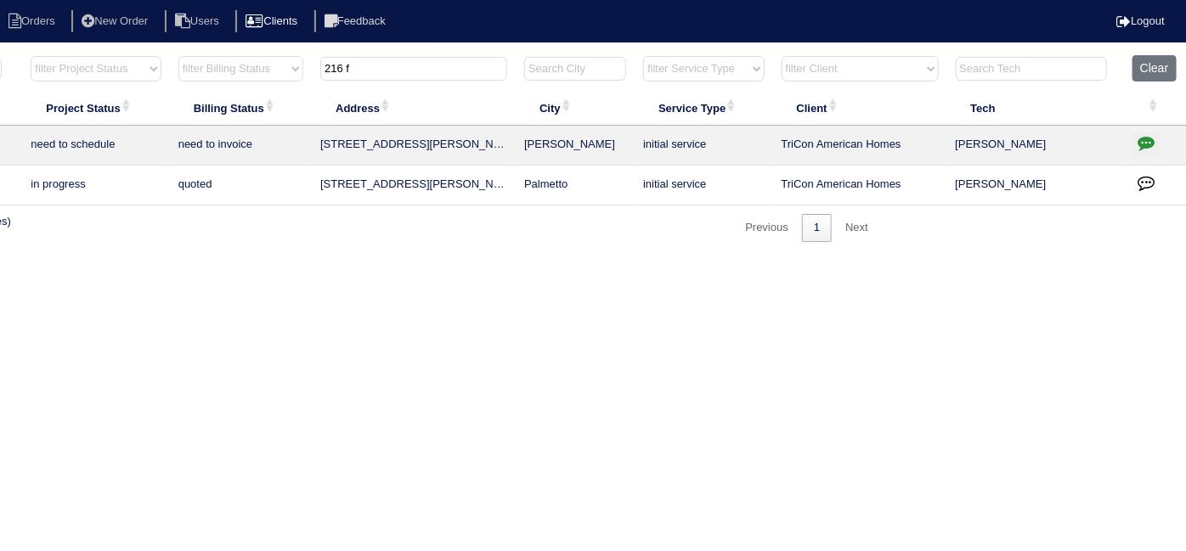
drag, startPoint x: 391, startPoint y: 79, endPoint x: 267, endPoint y: 20, distance: 137.2
click at [267, 54] on body "Orders New Order Users Clients Feedback Logout Orders New Order Users Clients M…" at bounding box center [297, 148] width 1186 height 188
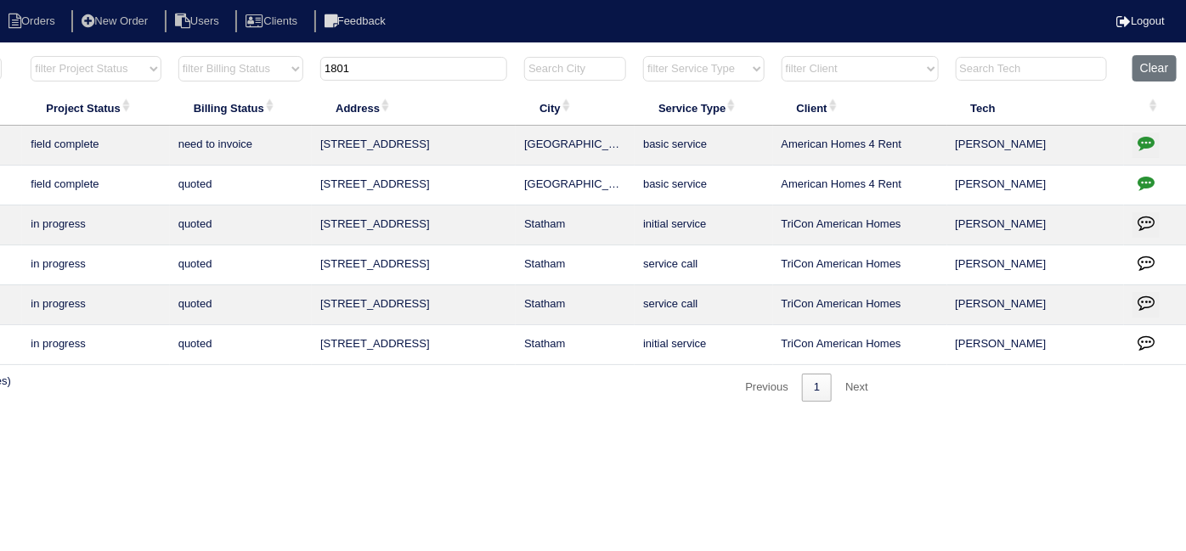
scroll to position [0, 0]
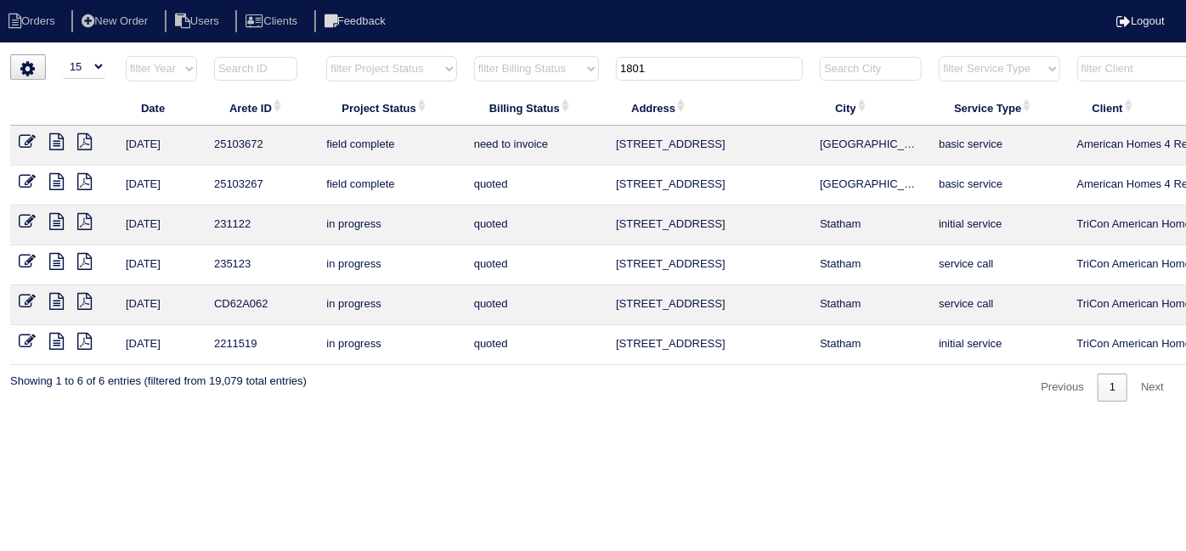
type input "1801"
click at [26, 142] on icon at bounding box center [27, 141] width 17 height 17
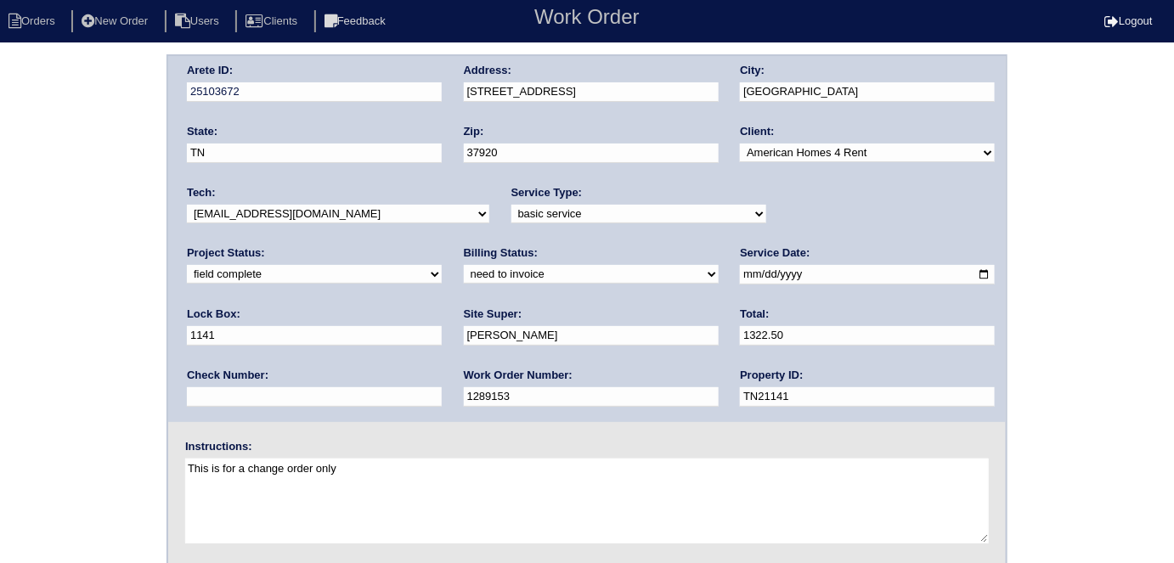
click at [79, 462] on div "Arete ID: 25103672 Address: [STREET_ADDRESS] City: [GEOGRAPHIC_DATA] State: [GE…" at bounding box center [587, 397] width 1174 height 687
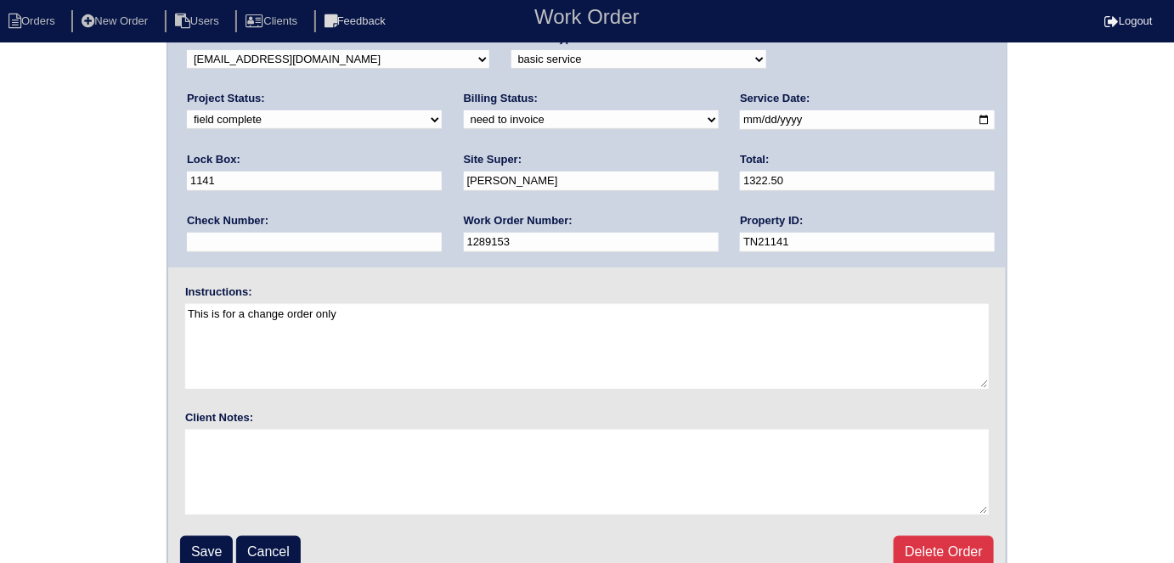
scroll to position [174, 0]
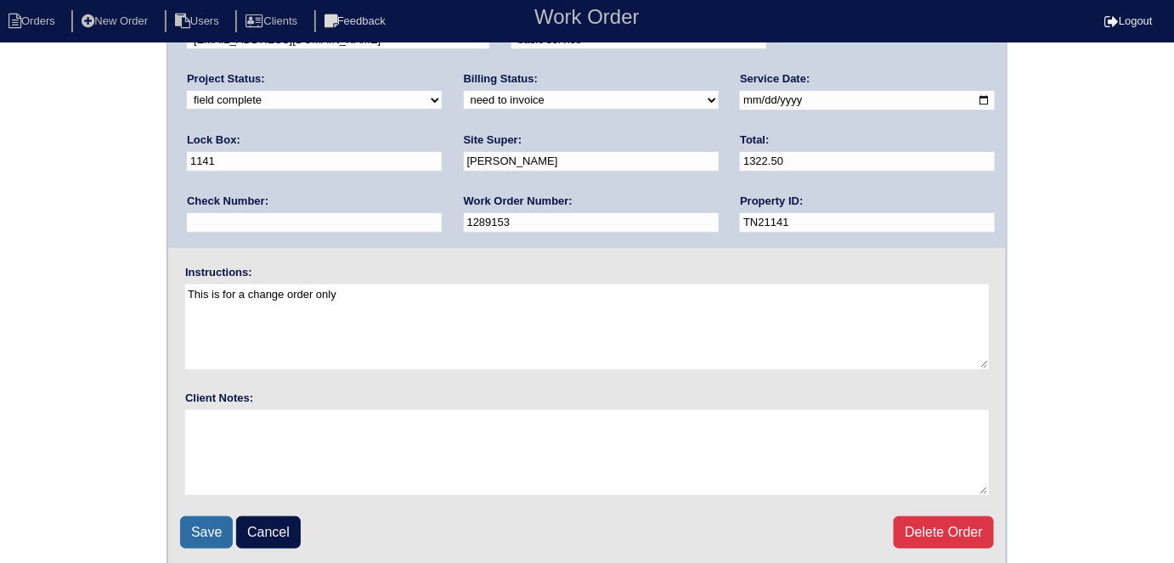
click at [196, 540] on input "Save" at bounding box center [206, 533] width 53 height 32
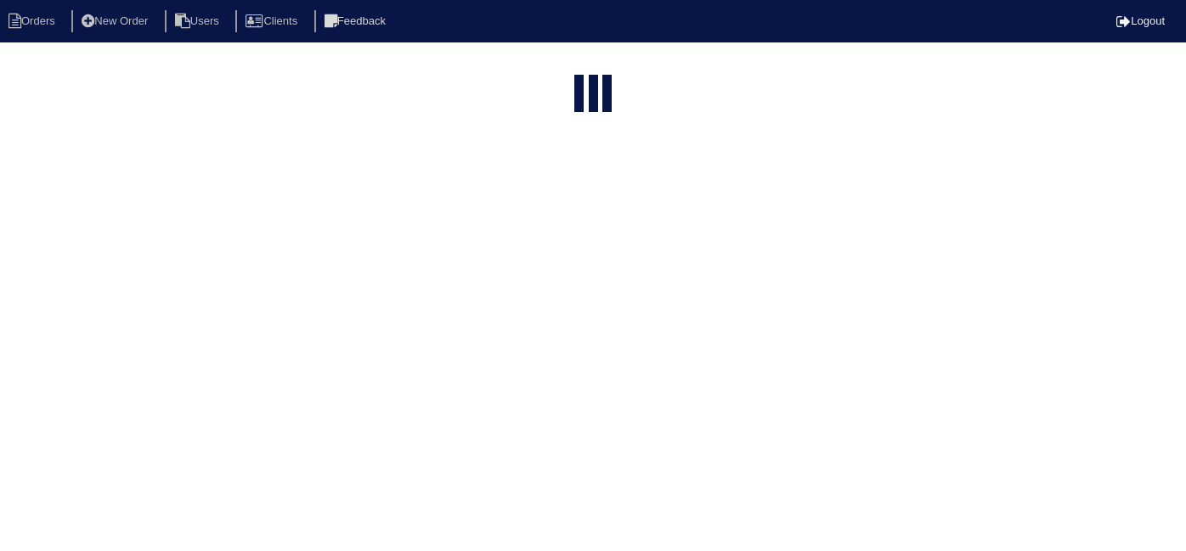
select select "15"
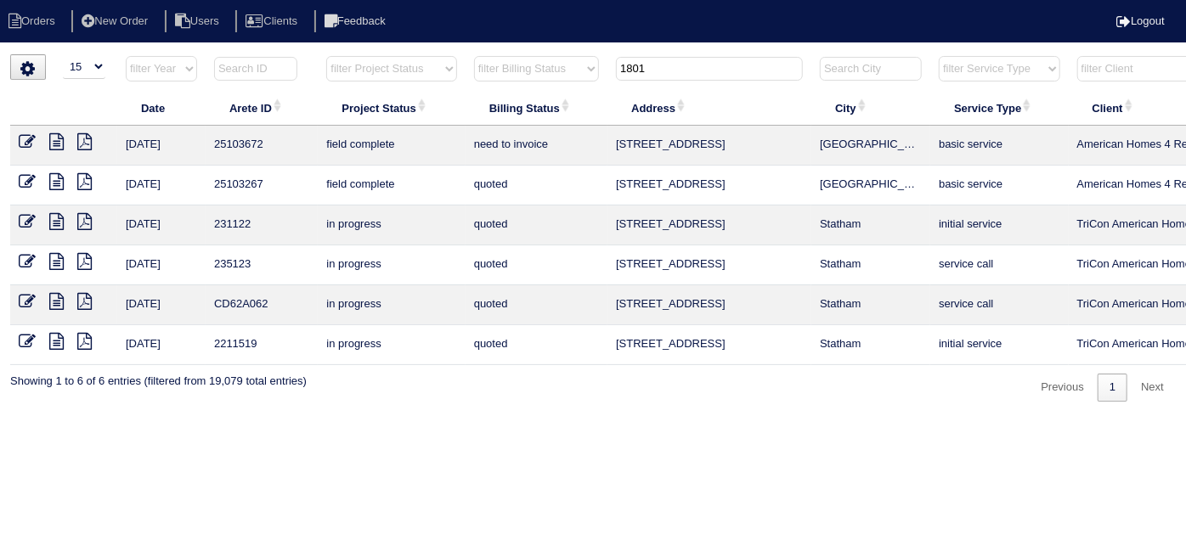
drag, startPoint x: 657, startPoint y: 75, endPoint x: 543, endPoint y: 45, distance: 117.7
click at [586, 59] on tr "filter Year -- Any Year -- 2025 2024 2023 2022 2021 2020 2019 filter Project St…" at bounding box center [746, 72] width 1473 height 35
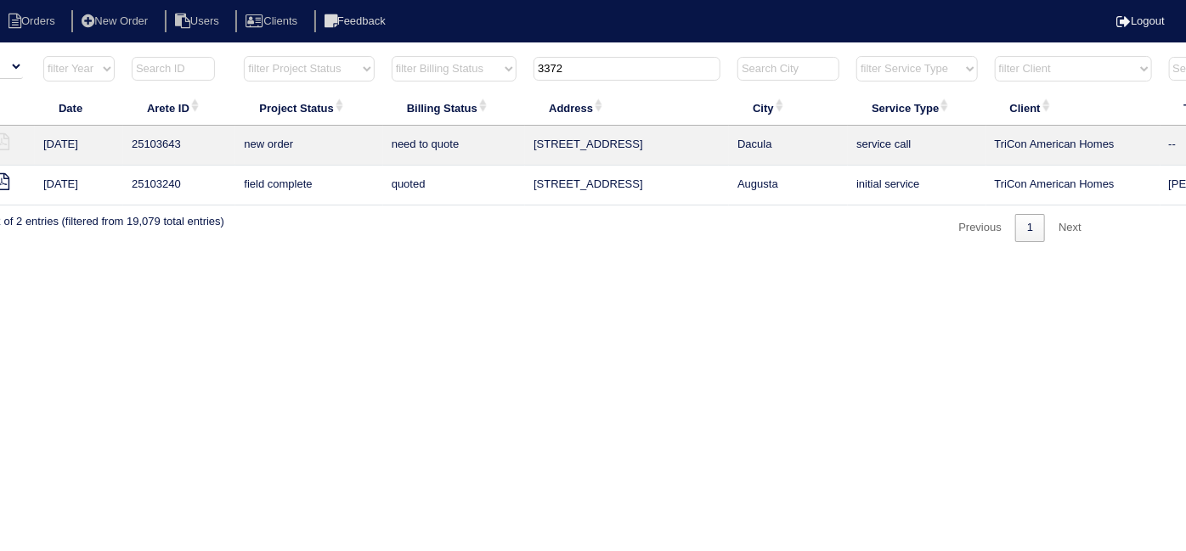
scroll to position [0, 296]
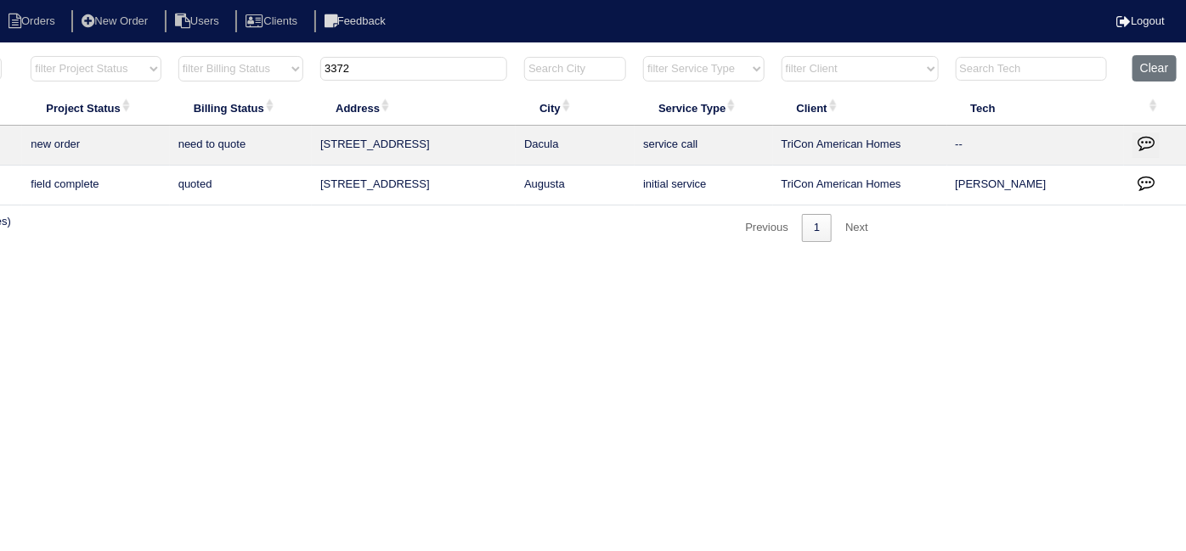
type input "3372"
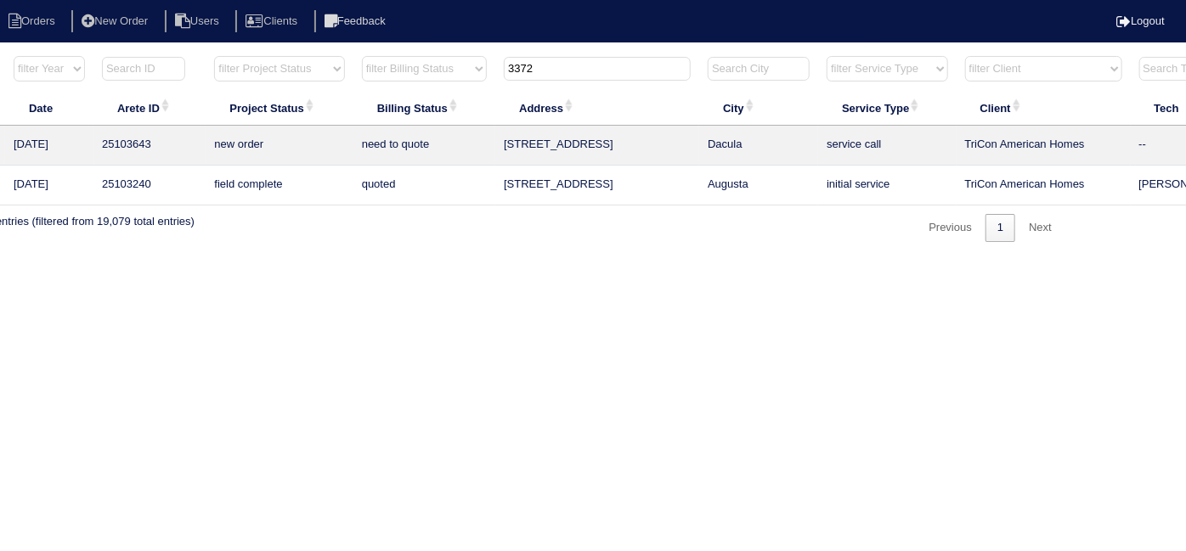
scroll to position [0, 0]
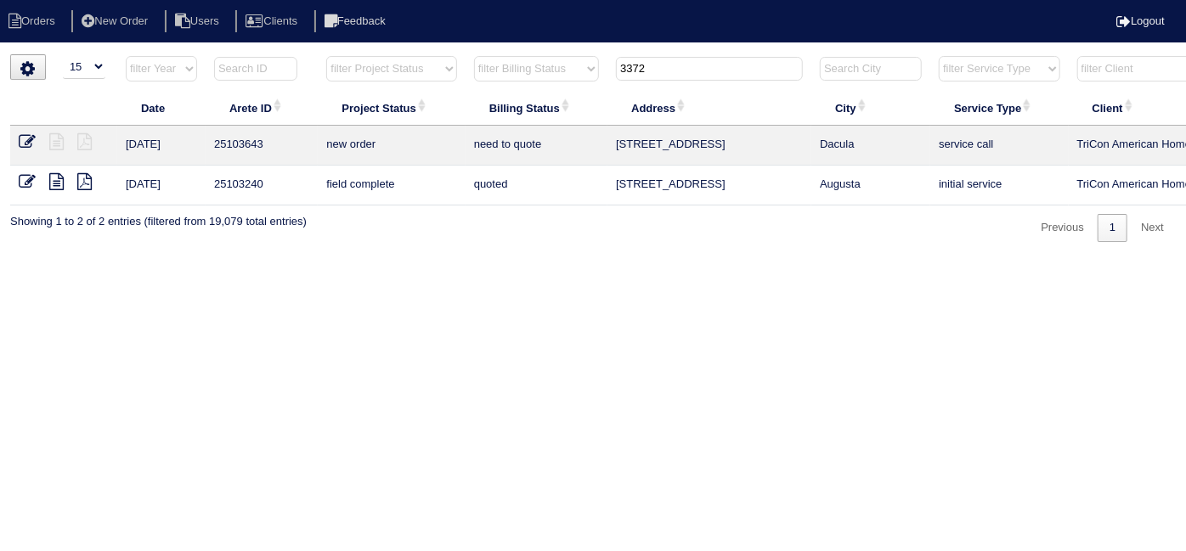
click at [871, 259] on html "Orders New Order Users Clients Feedback Logout Orders New Order Users Clients M…" at bounding box center [593, 129] width 1186 height 259
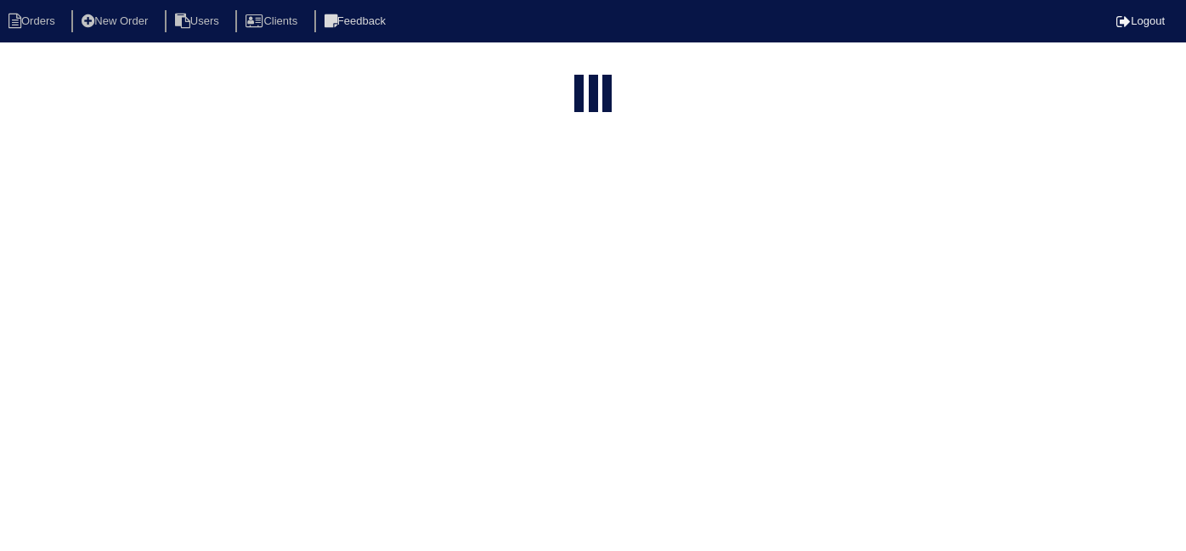
select select "15"
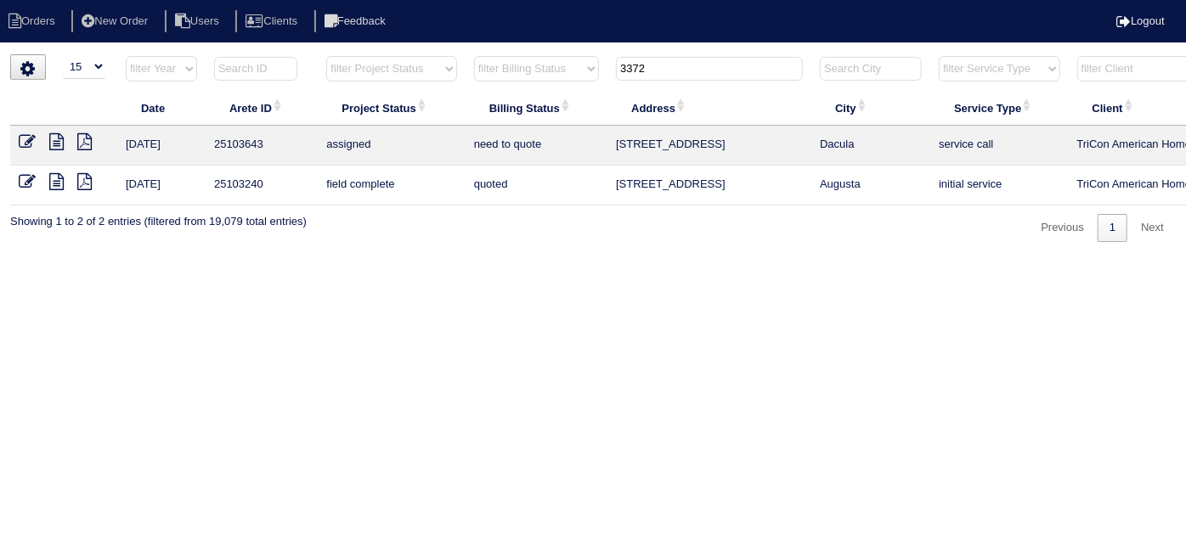
drag, startPoint x: 729, startPoint y: 374, endPoint x: 685, endPoint y: 373, distance: 44.2
click at [729, 259] on html "Orders New Order Users Clients Feedback Logout Orders New Order Users Clients M…" at bounding box center [593, 129] width 1186 height 259
click at [54, 137] on icon at bounding box center [56, 141] width 14 height 17
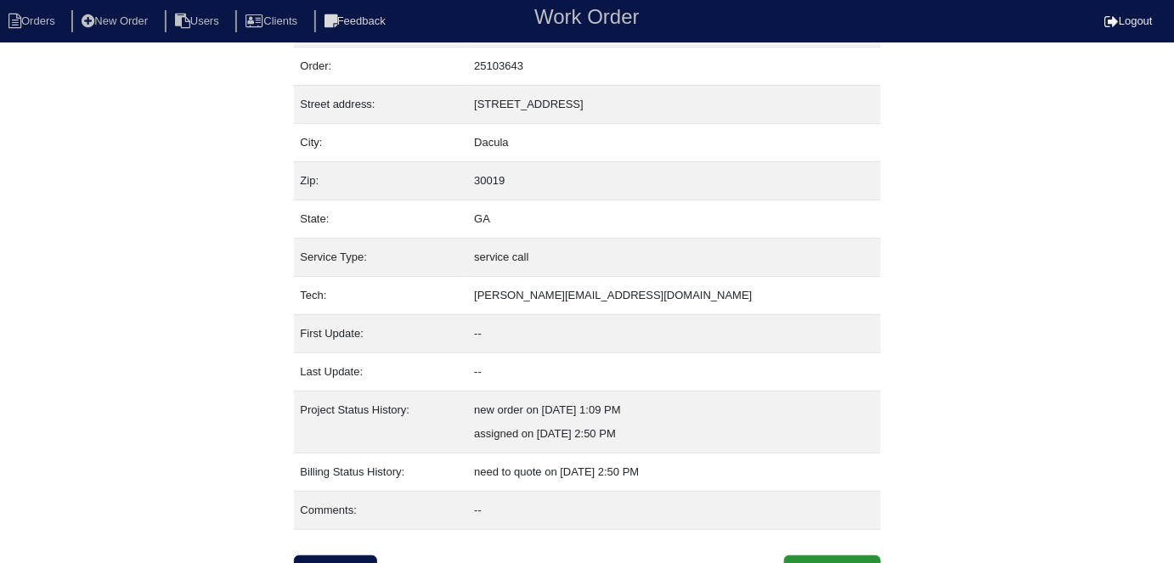
scroll to position [65, 0]
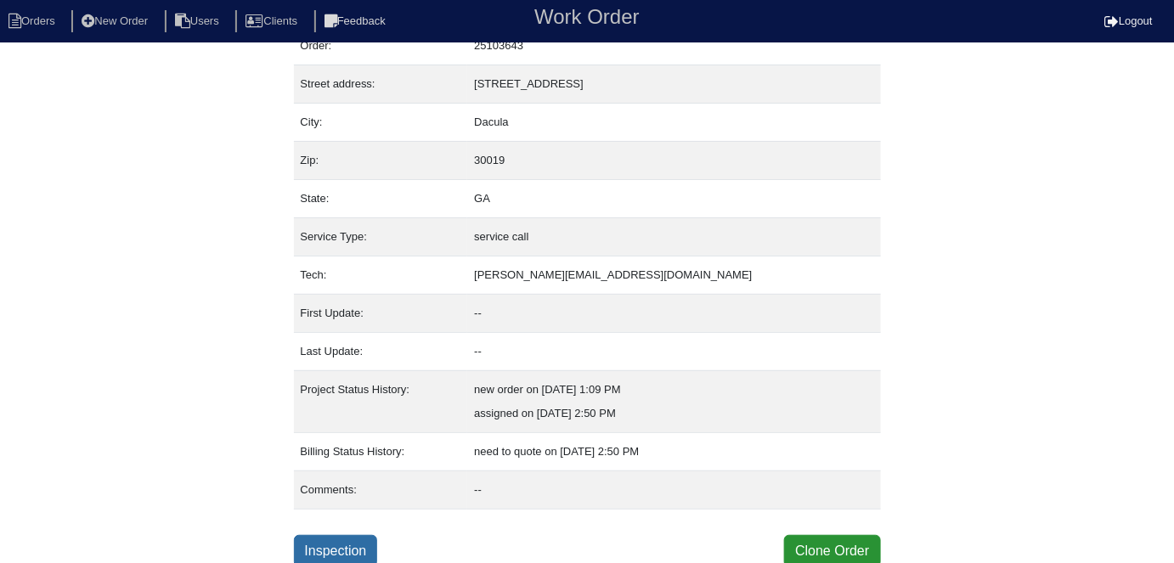
click at [374, 556] on link "Inspection" at bounding box center [336, 551] width 84 height 32
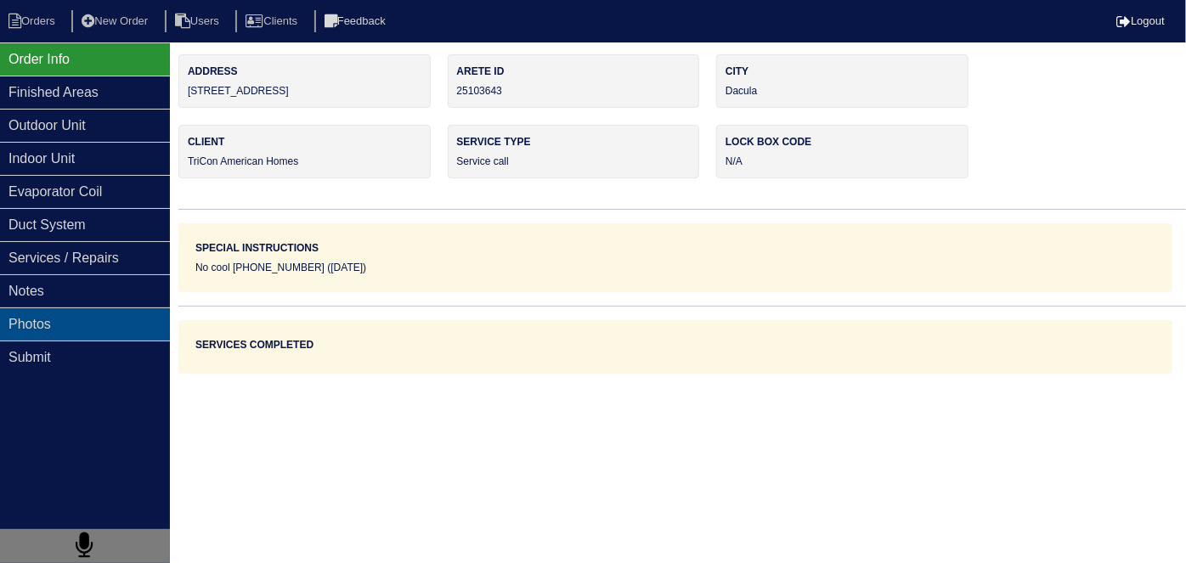
click at [81, 316] on div "Photos" at bounding box center [85, 324] width 170 height 33
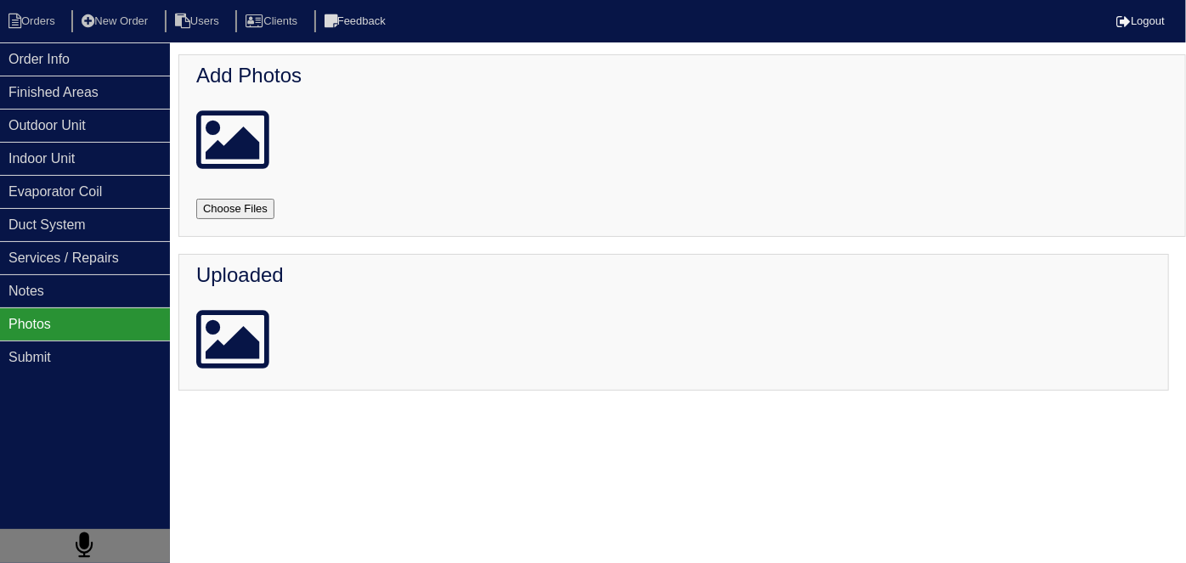
click at [260, 202] on input "file" at bounding box center [255, 209] width 119 height 20
type input "C:\fakepath\IMG_2524.JPG"
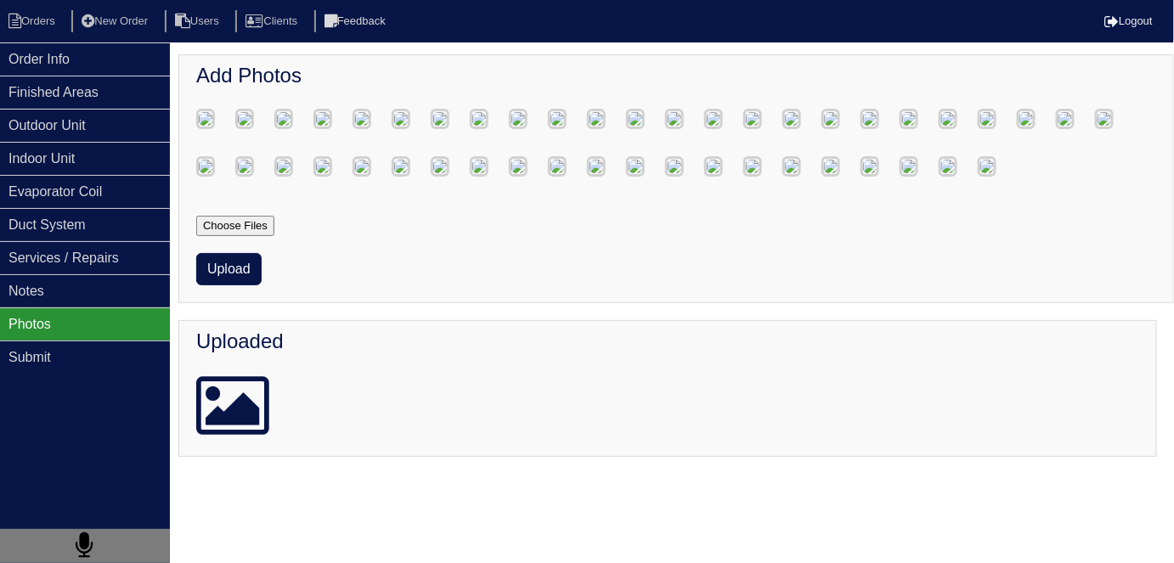
scroll to position [613, 0]
click at [234, 286] on button "Upload" at bounding box center [228, 269] width 65 height 32
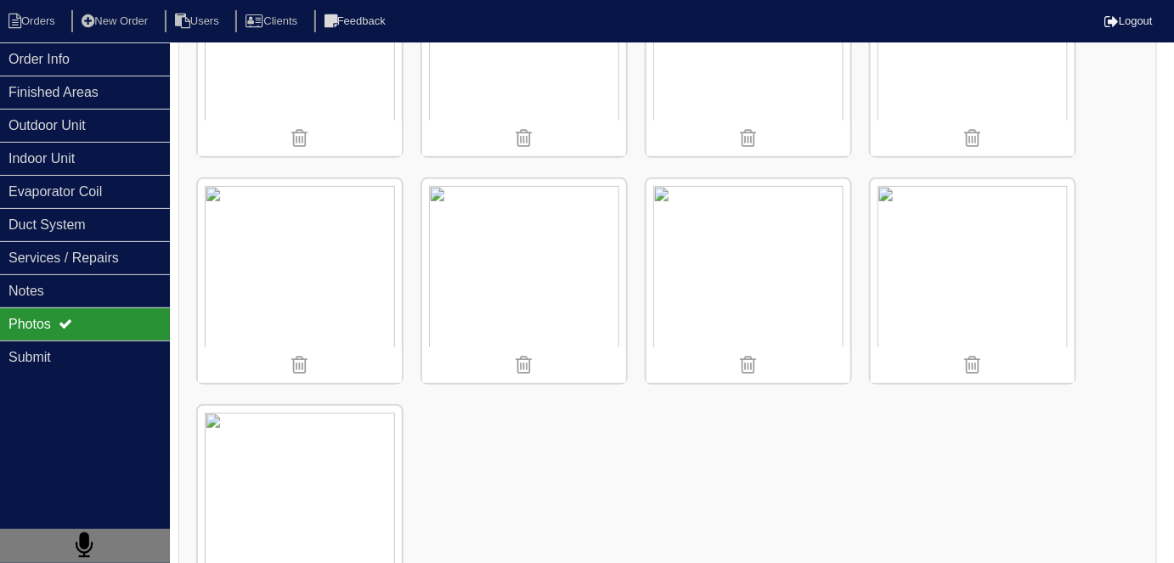
scroll to position [2472, 0]
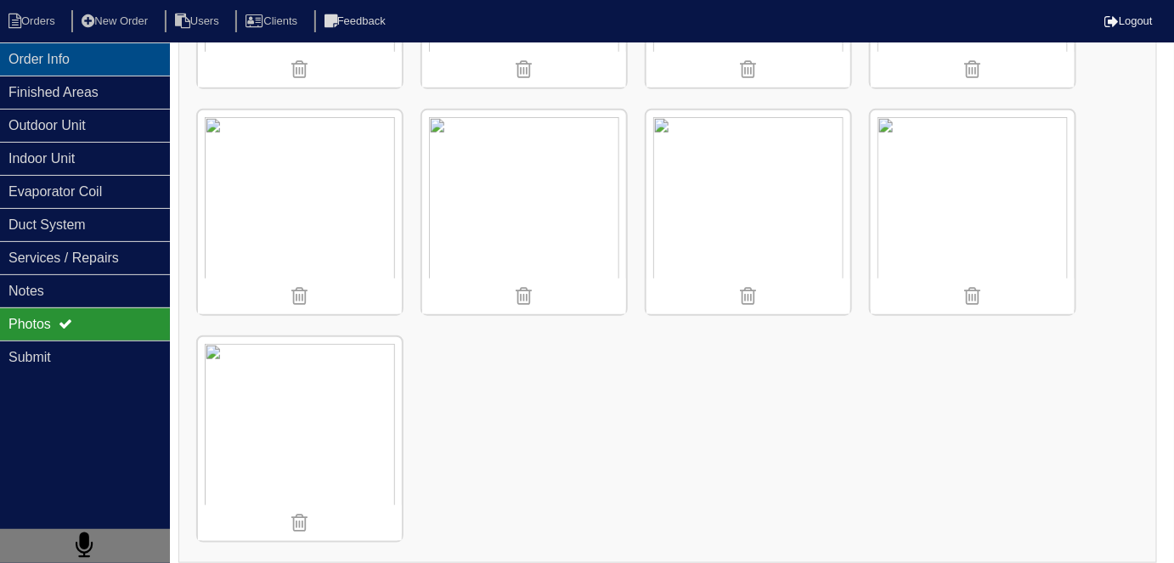
click at [53, 57] on div "Order Info" at bounding box center [85, 58] width 170 height 33
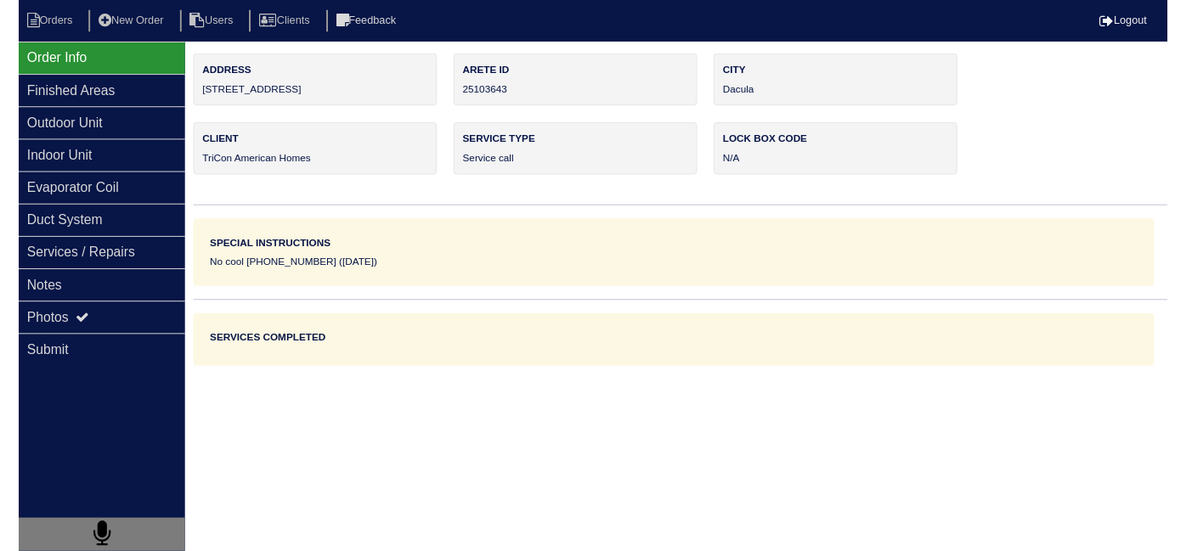
scroll to position [0, 0]
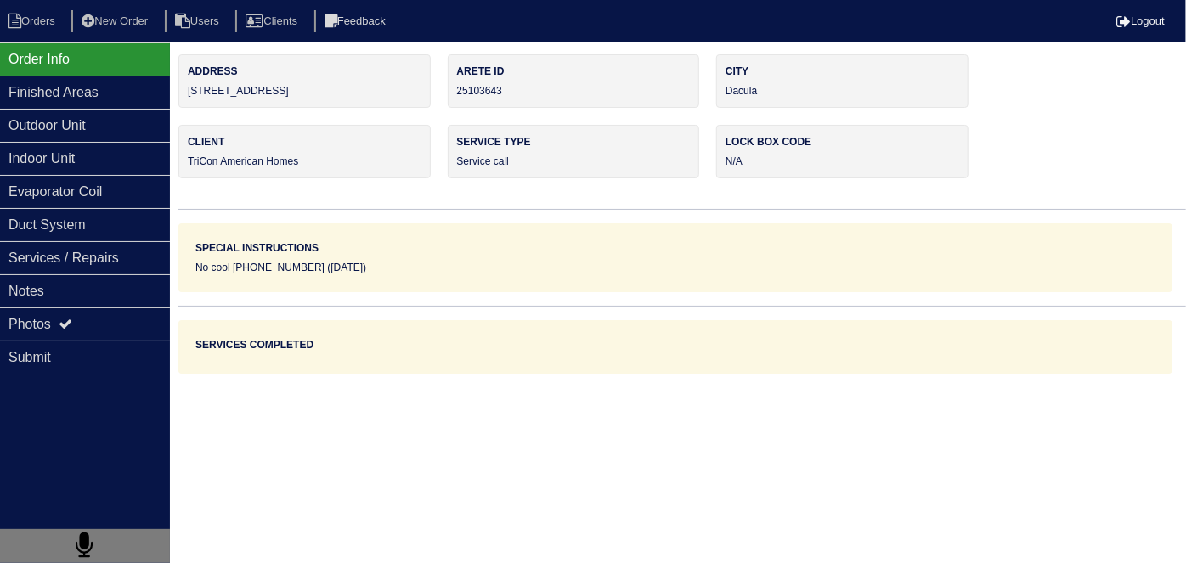
click at [0, 5] on nav "Orders New Order Users Clients Feedback Logout" at bounding box center [593, 21] width 1186 height 42
click at [7, 12] on li "Orders" at bounding box center [34, 21] width 69 height 23
select select "15"
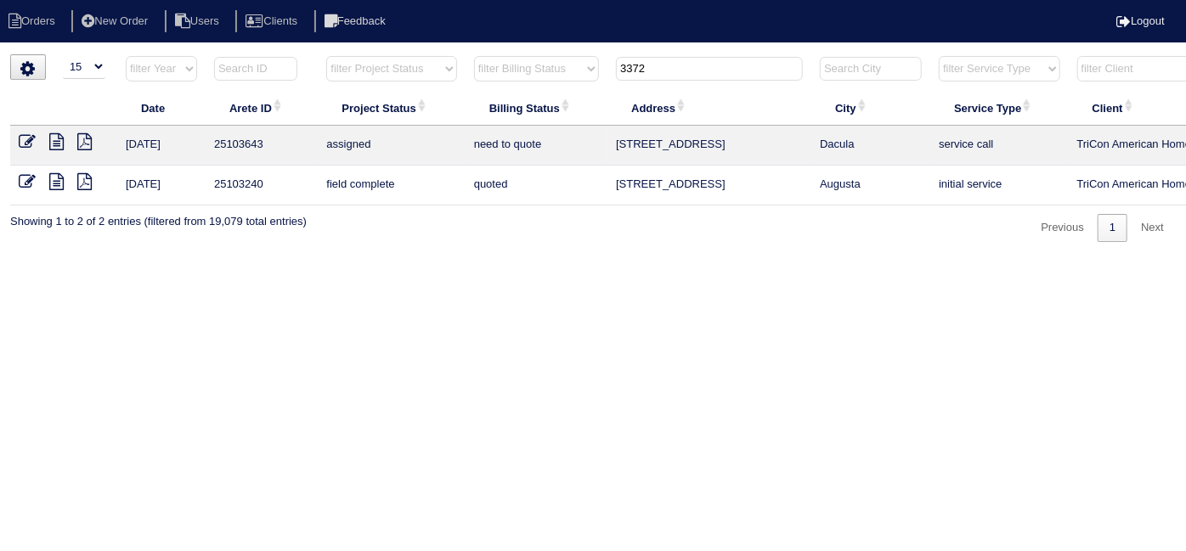
drag, startPoint x: 656, startPoint y: 65, endPoint x: 572, endPoint y: 57, distance: 84.6
click at [574, 57] on tr "filter Year -- Any Year -- 2025 2024 2023 2022 2021 2020 2019 filter Project St…" at bounding box center [746, 72] width 1473 height 35
type input "9260"
drag, startPoint x: 713, startPoint y: 71, endPoint x: 546, endPoint y: 47, distance: 168.2
click at [573, 55] on tr "filter Year -- Any Year -- 2025 2024 2023 2022 2021 2020 2019 filter Project St…" at bounding box center [746, 72] width 1473 height 35
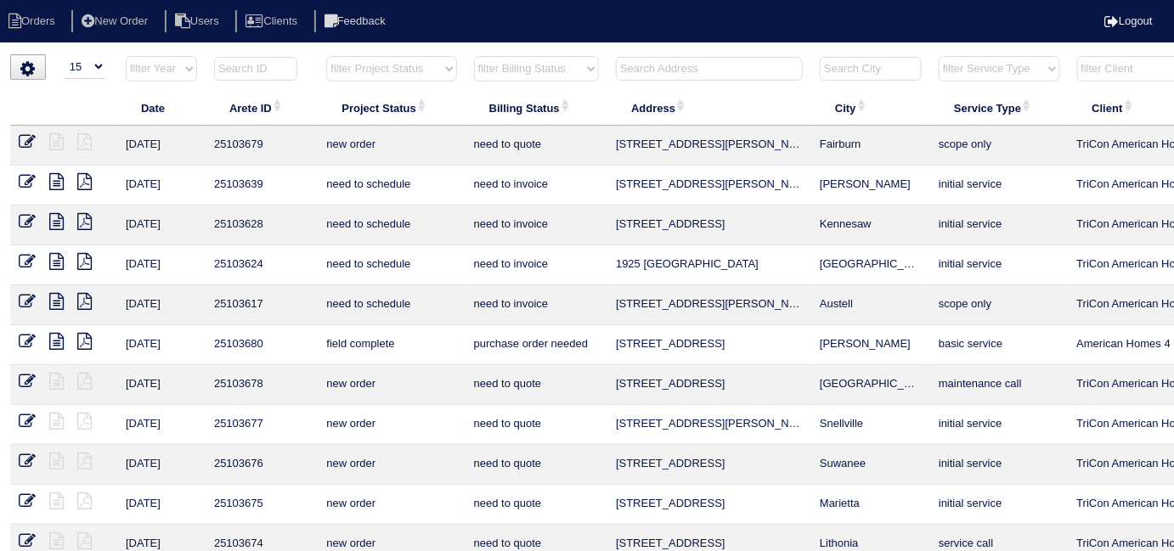
click at [664, 70] on input "text" at bounding box center [709, 69] width 187 height 24
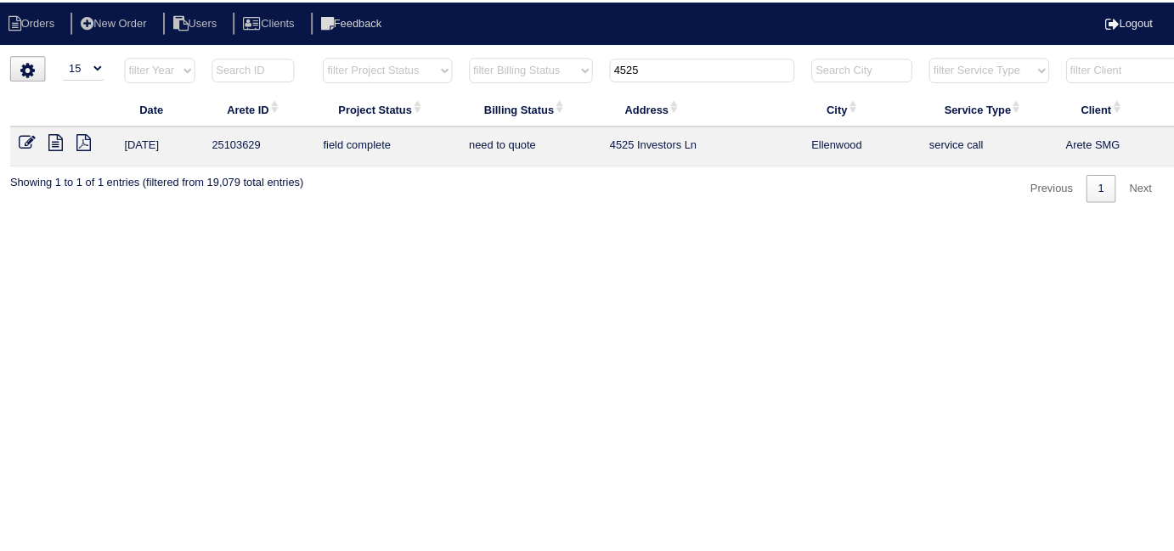
scroll to position [0, 296]
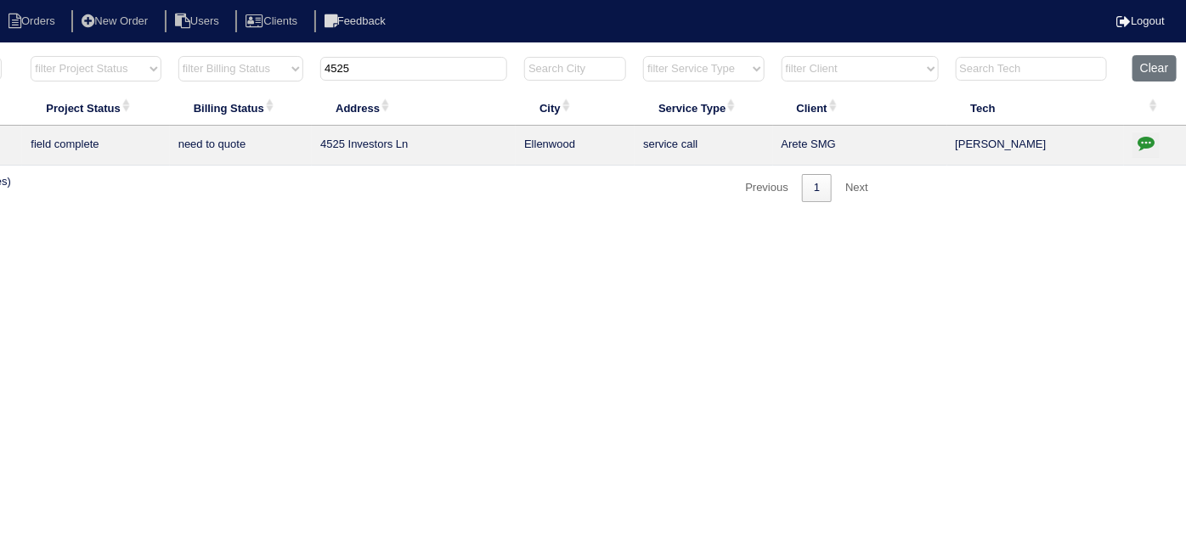
type input "4525"
click at [1158, 148] on button "button" at bounding box center [1146, 145] width 27 height 25
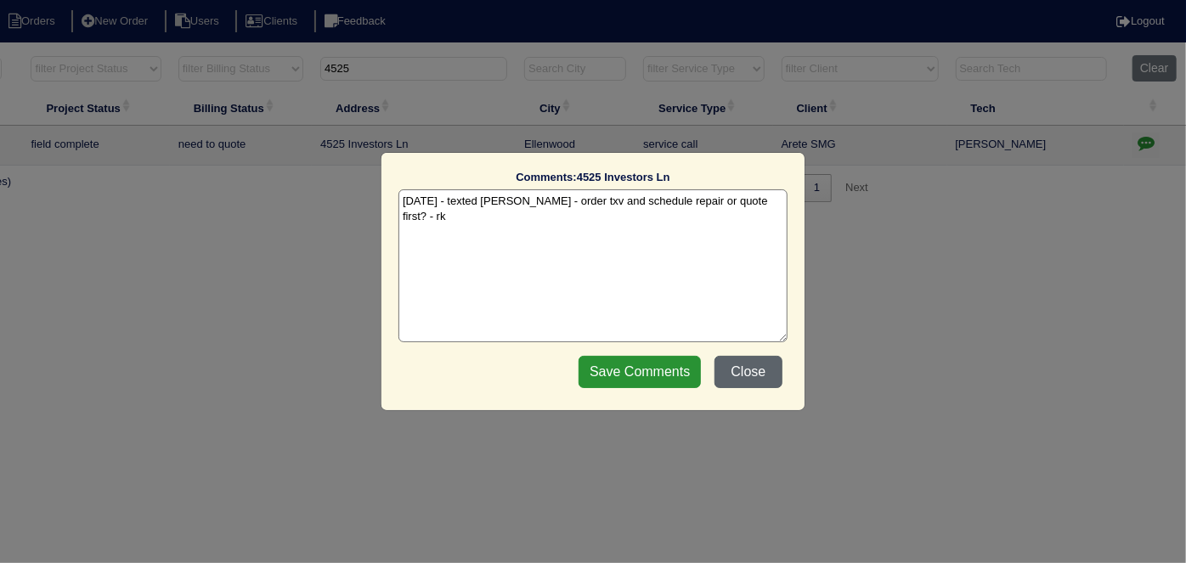
click at [745, 363] on button "Close" at bounding box center [749, 372] width 68 height 32
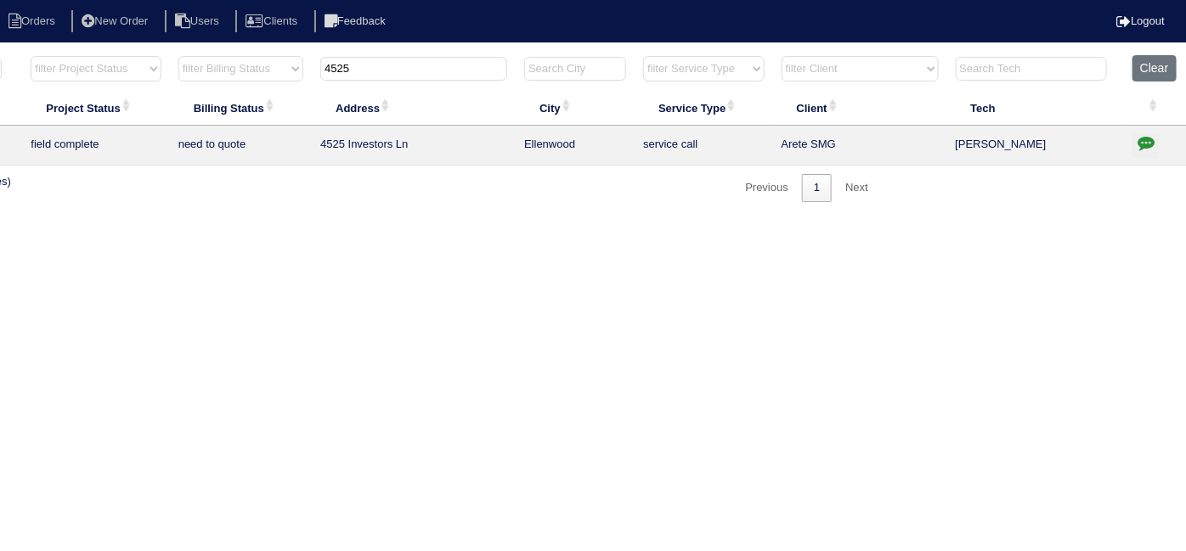
drag, startPoint x: 408, startPoint y: 69, endPoint x: 255, endPoint y: 54, distance: 153.6
click at [255, 54] on div "▼ 10 15 25 50 200 500 Search: Date Arete ID Project Status Billing Status Addre…" at bounding box center [297, 128] width 1166 height 148
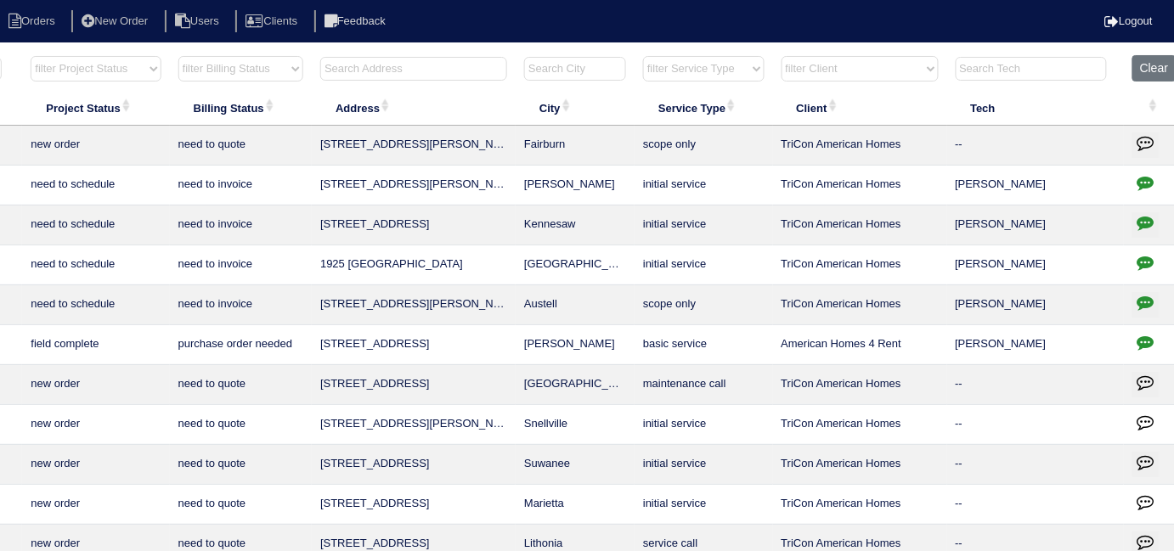
scroll to position [0, 0]
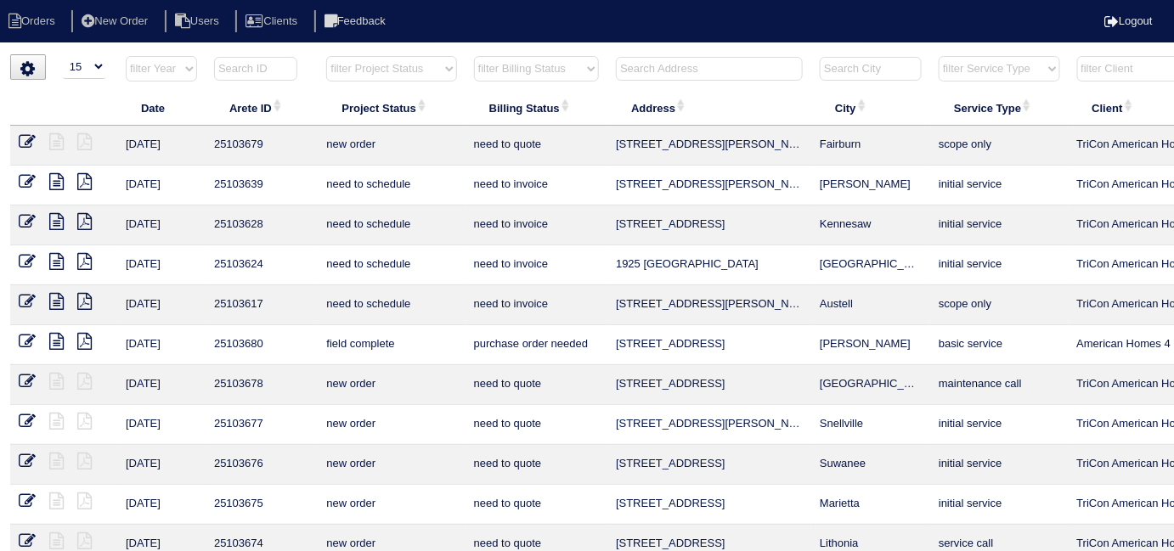
click at [359, 75] on select "filter Project Status -- Any Project Status -- new order assigned in progress f…" at bounding box center [391, 68] width 130 height 25
click at [326, 56] on select "filter Project Status -- Any Project Status -- new order assigned in progress f…" at bounding box center [391, 68] width 130 height 25
select select "field complete"
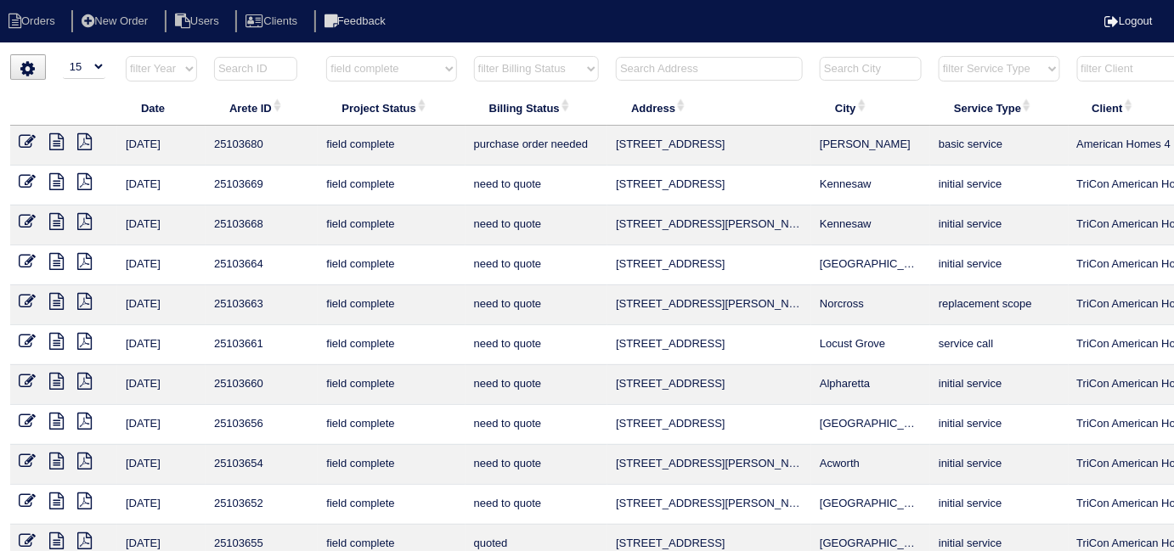
click at [538, 70] on select "filter Billing Status -- Any Billing Status -- need to quote quoted need to inv…" at bounding box center [536, 68] width 125 height 25
select select "need to quote"
click at [474, 56] on select "filter Billing Status -- Any Billing Status -- need to quote quoted need to inv…" at bounding box center [536, 68] width 125 height 25
select select "field complete"
select select "need to quote"
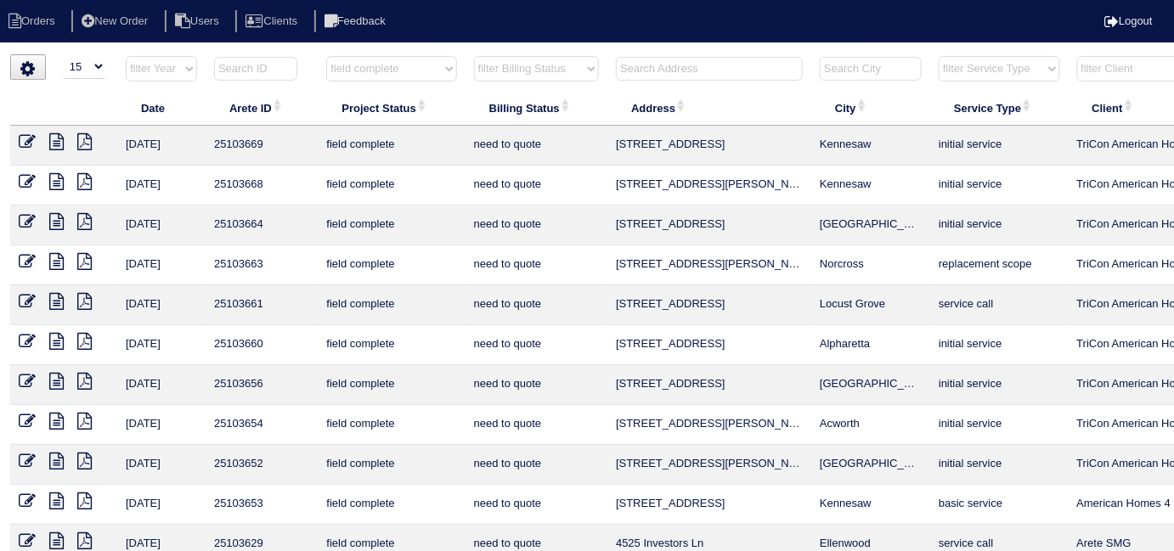
click at [367, 56] on select "filter Project Status -- Any Project Status -- new order assigned in progress f…" at bounding box center [391, 68] width 130 height 25
click at [360, 70] on select "filter Project Status -- Any Project Status -- new order assigned in progress f…" at bounding box center [391, 68] width 130 height 25
click at [369, 73] on select "filter Project Status -- Any Project Status -- new order assigned in progress f…" at bounding box center [391, 68] width 130 height 25
select select
click at [326, 56] on select "filter Project Status -- Any Project Status -- new order assigned in progress f…" at bounding box center [391, 68] width 130 height 25
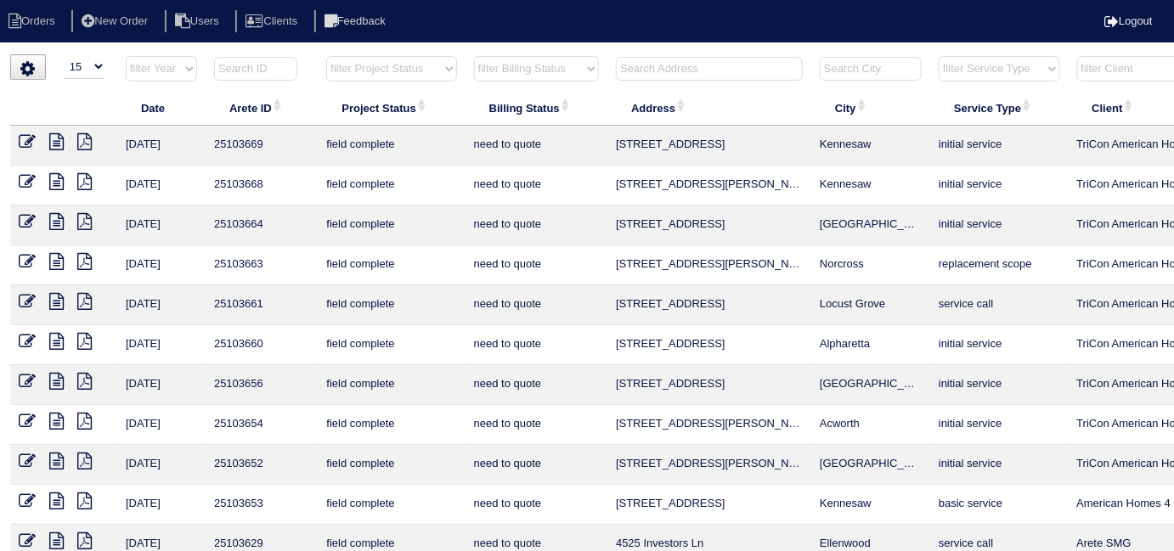
select select "need to quote"
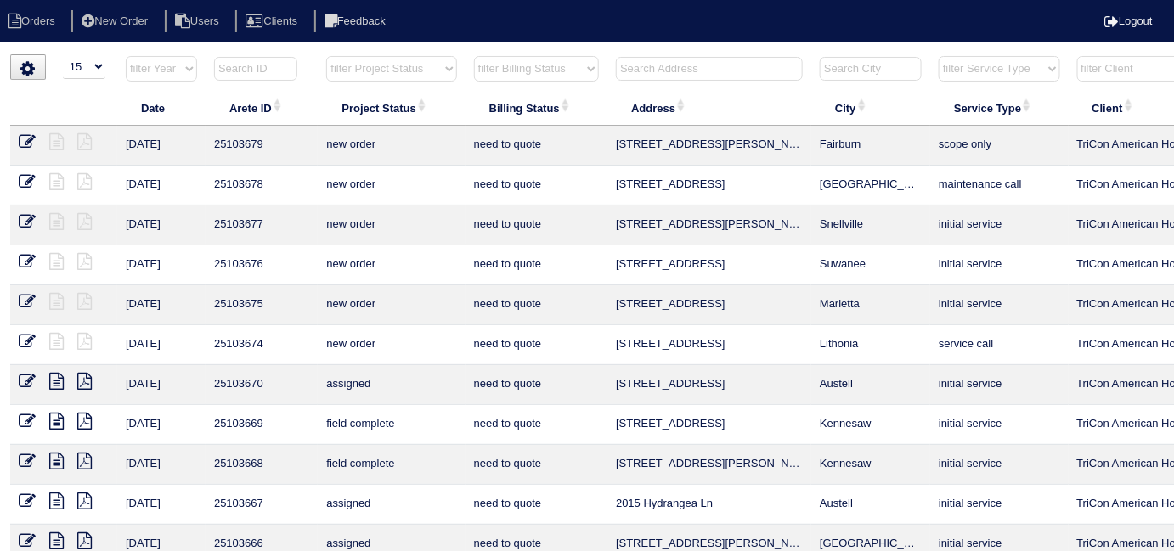
click at [498, 66] on select "filter Billing Status -- Any Billing Status -- need to quote quoted need to inv…" at bounding box center [536, 68] width 125 height 25
select select
click at [474, 56] on select "filter Billing Status -- Any Billing Status -- need to quote quoted need to inv…" at bounding box center [536, 68] width 125 height 25
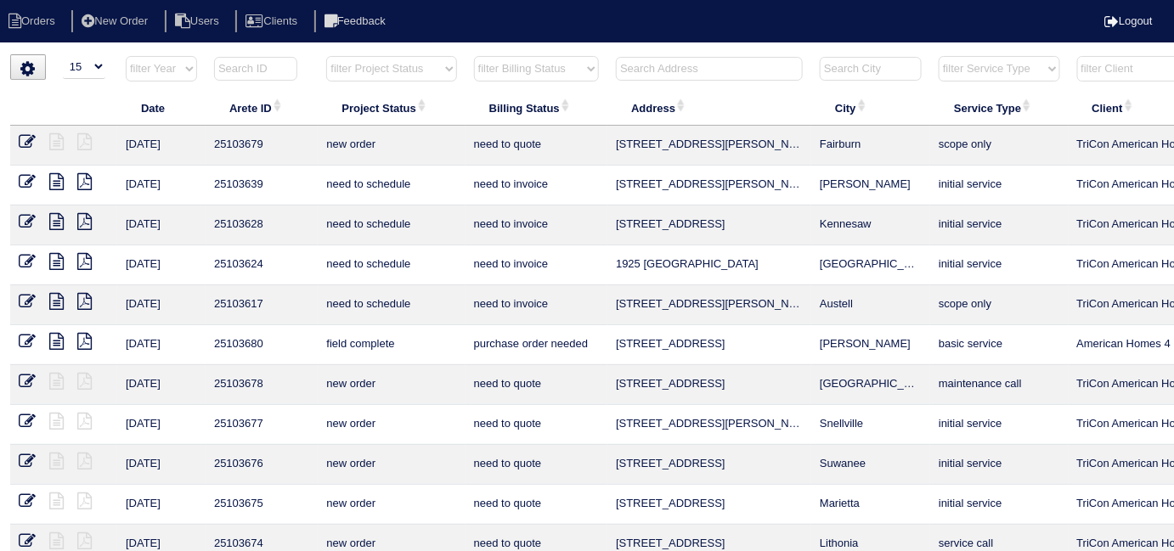
click at [711, 72] on input "text" at bounding box center [709, 69] width 187 height 24
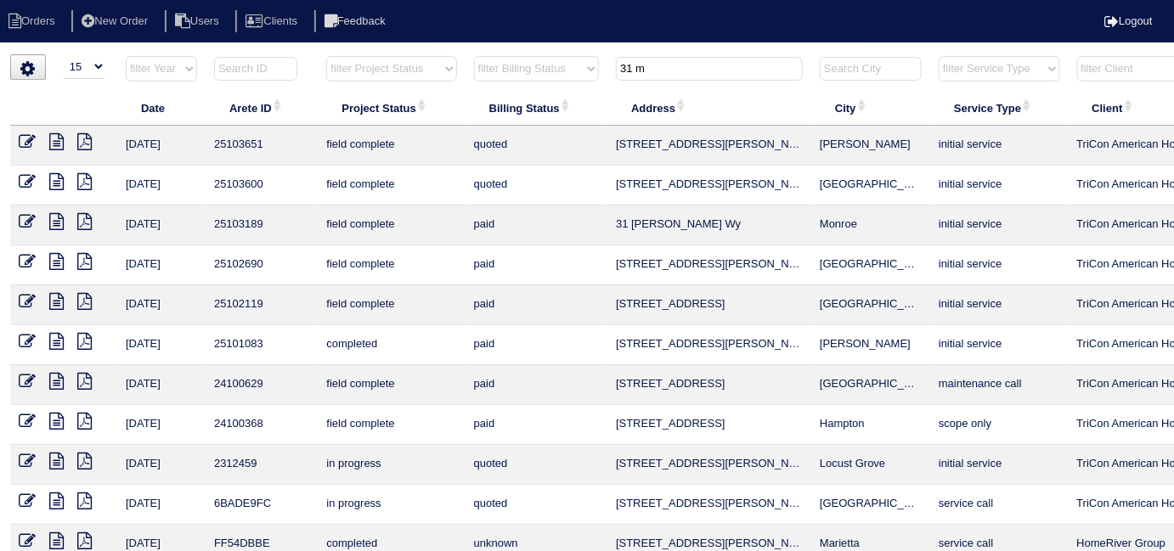
type input "31 m"
click at [30, 143] on icon at bounding box center [27, 141] width 17 height 17
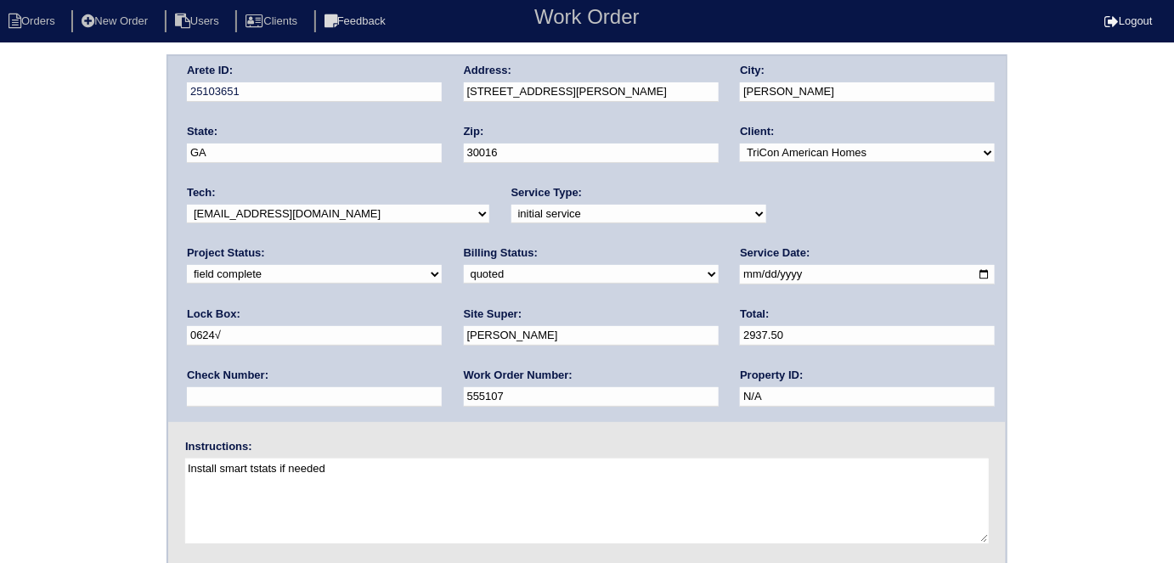
click at [105, 301] on div "Arete ID: 25103651 Address: [STREET_ADDRESS][PERSON_NAME] City: [GEOGRAPHIC_DAT…" at bounding box center [587, 397] width 1174 height 687
click at [80, 222] on div "Arete ID: 25103651 Address: [STREET_ADDRESS][PERSON_NAME] City: [GEOGRAPHIC_DAT…" at bounding box center [587, 397] width 1174 height 687
click at [79, 243] on div "Arete ID: 25103651 Address: [STREET_ADDRESS][PERSON_NAME] City: [GEOGRAPHIC_DAT…" at bounding box center [587, 397] width 1174 height 687
click at [464, 268] on select "need to quote quoted need to invoice invoiced paid warranty purchase order need…" at bounding box center [591, 274] width 255 height 19
select select "need to invoice"
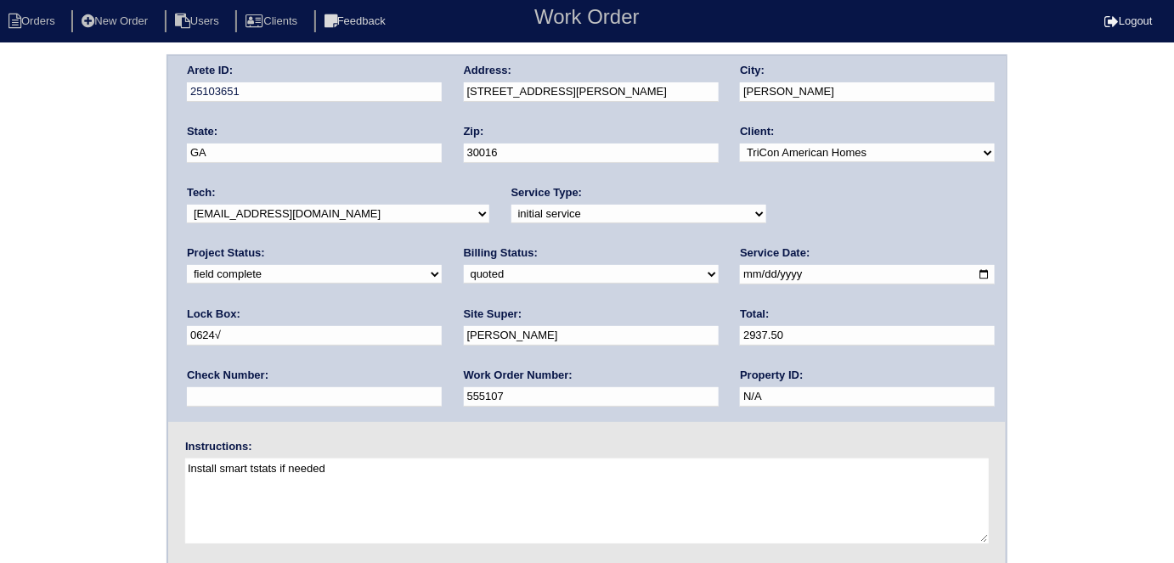
click at [464, 265] on select "need to quote quoted need to invoice invoiced paid warranty purchase order need…" at bounding box center [591, 274] width 255 height 19
click at [442, 265] on select "new order assigned in progress field complete need to schedule admin review arc…" at bounding box center [314, 274] width 255 height 19
select select "need to schedule"
click at [442, 265] on select "new order assigned in progress field complete need to schedule admin review arc…" at bounding box center [314, 274] width 255 height 19
click at [740, 266] on input "[DATE]" at bounding box center [867, 275] width 255 height 20
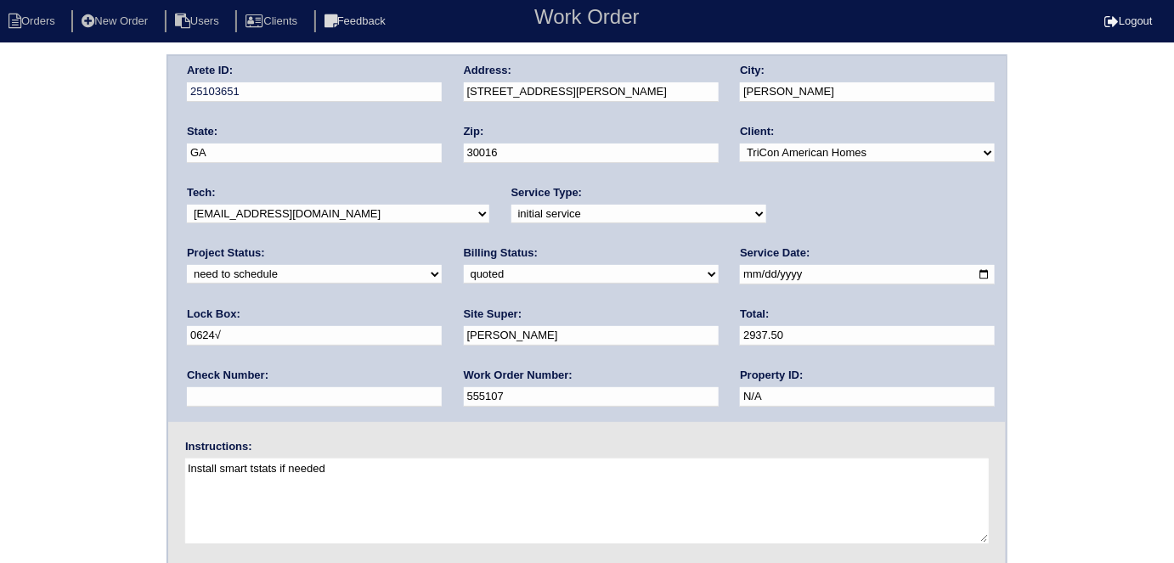
type input "[DATE]"
click at [42, 339] on div "Arete ID: 25103651 Address: [STREET_ADDRESS][PERSON_NAME] City: [GEOGRAPHIC_DAT…" at bounding box center [587, 397] width 1174 height 687
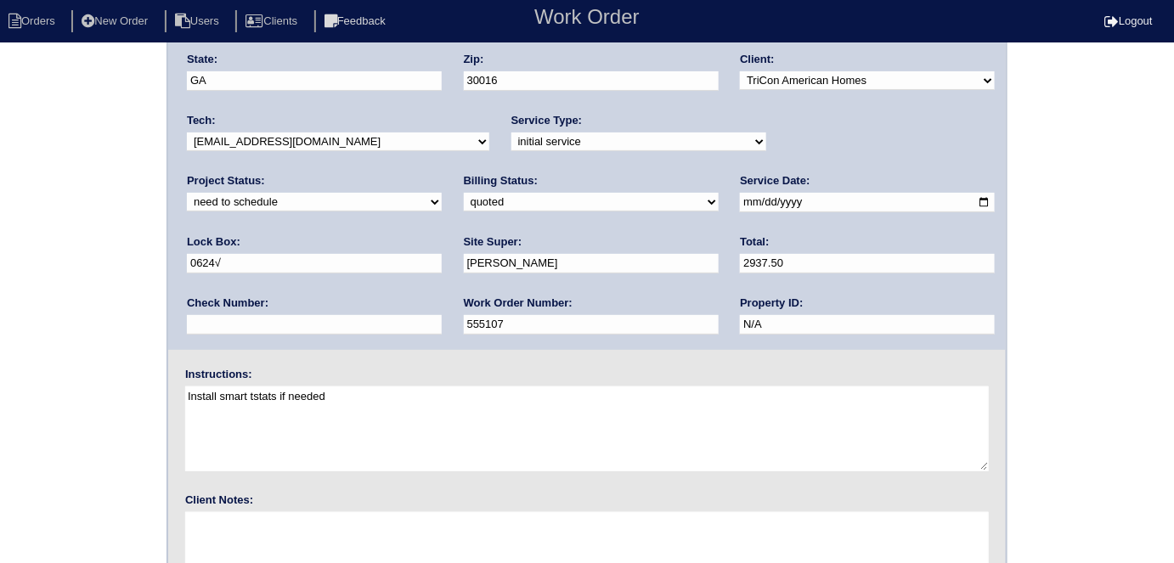
scroll to position [174, 0]
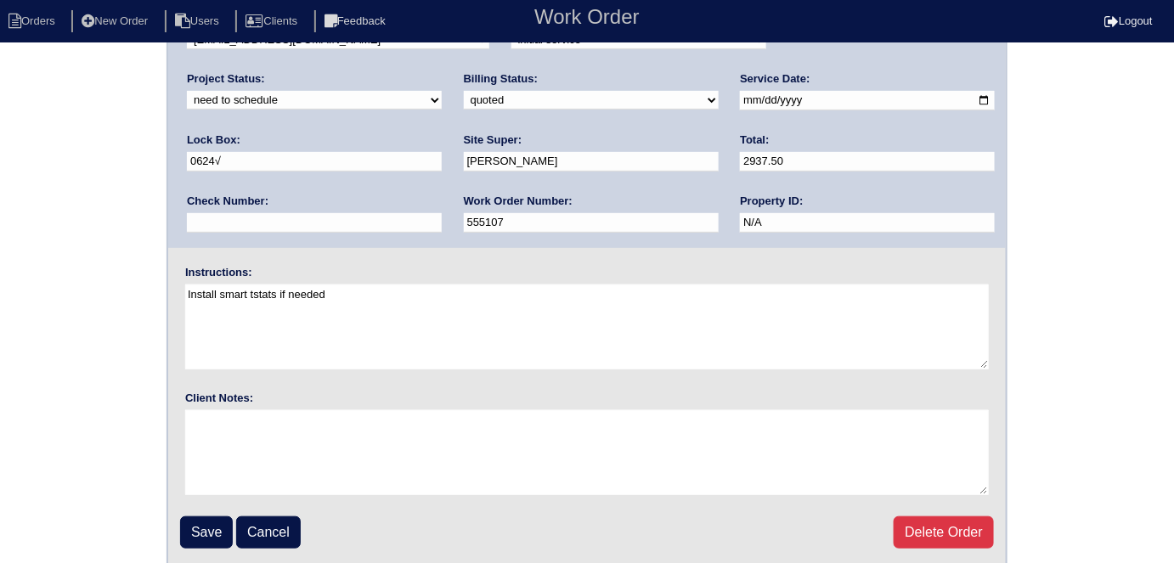
click at [203, 518] on input "Save" at bounding box center [206, 533] width 53 height 32
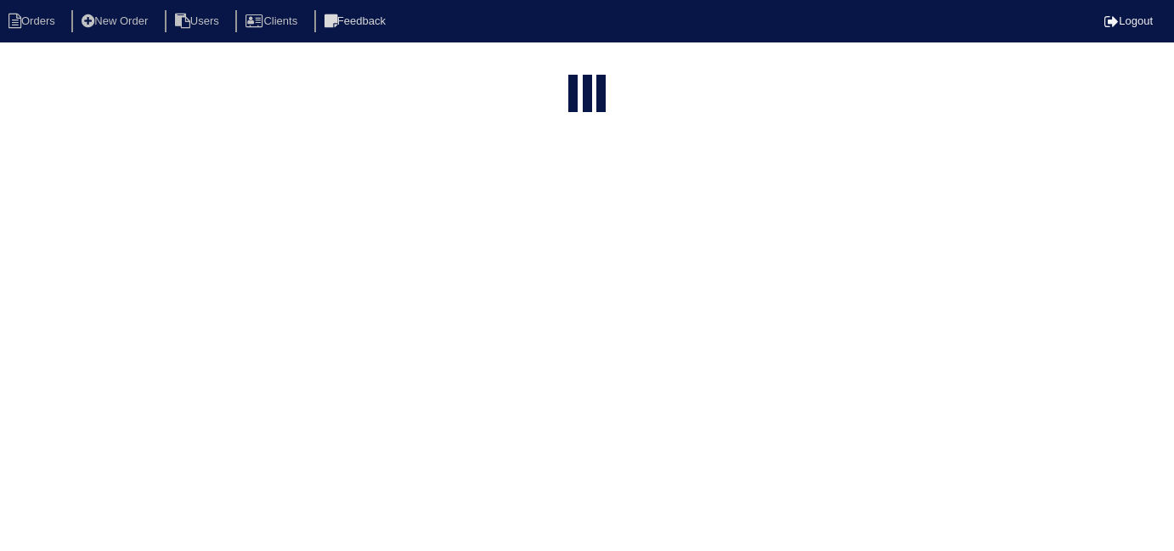
select select "15"
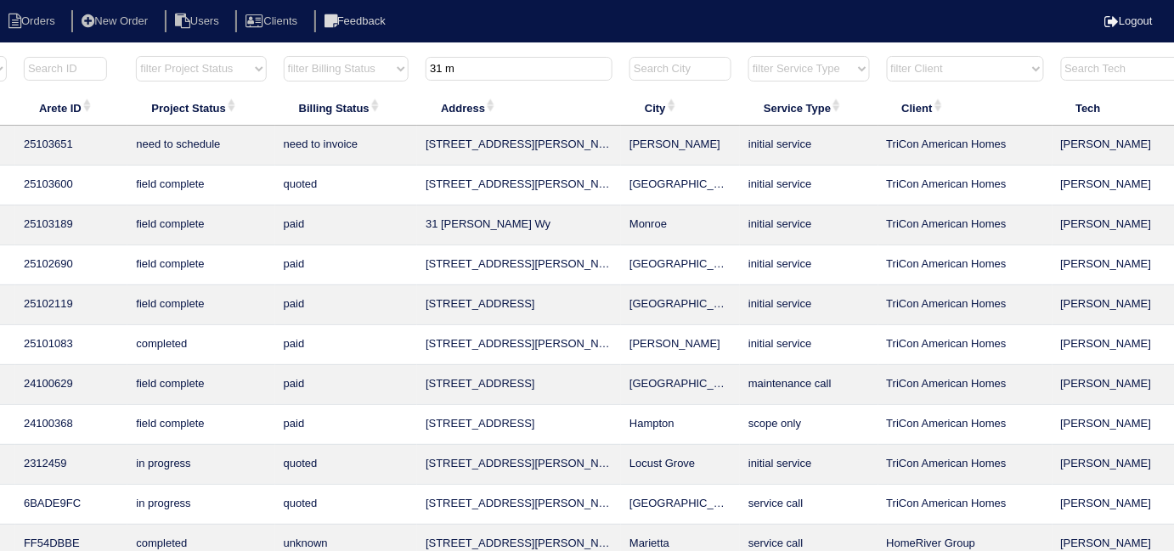
scroll to position [0, 308]
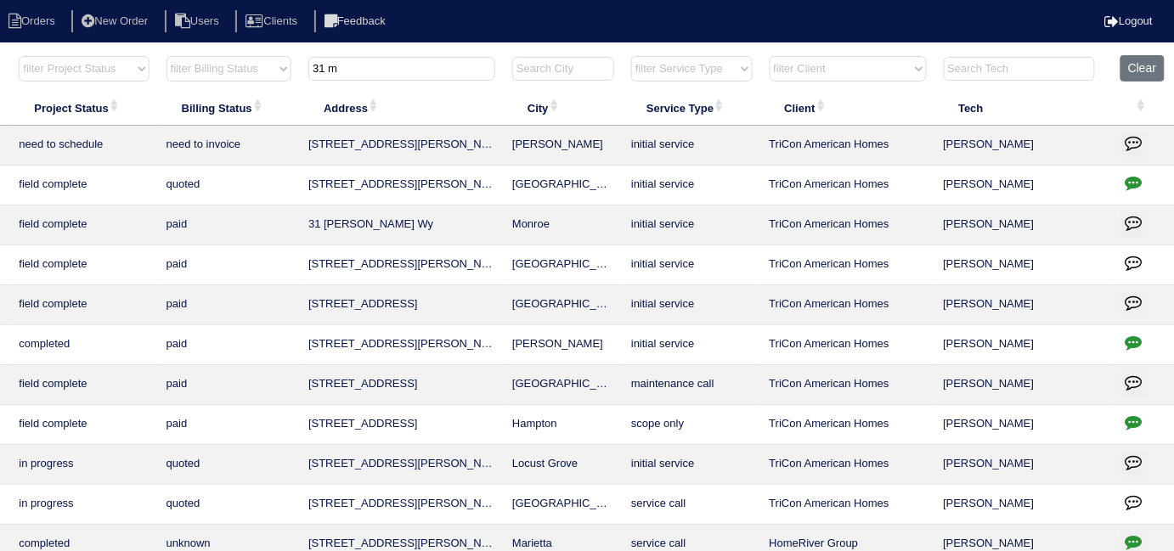
click at [1136, 130] on td at bounding box center [1143, 146] width 63 height 40
click at [1129, 140] on icon "button" at bounding box center [1134, 142] width 17 height 17
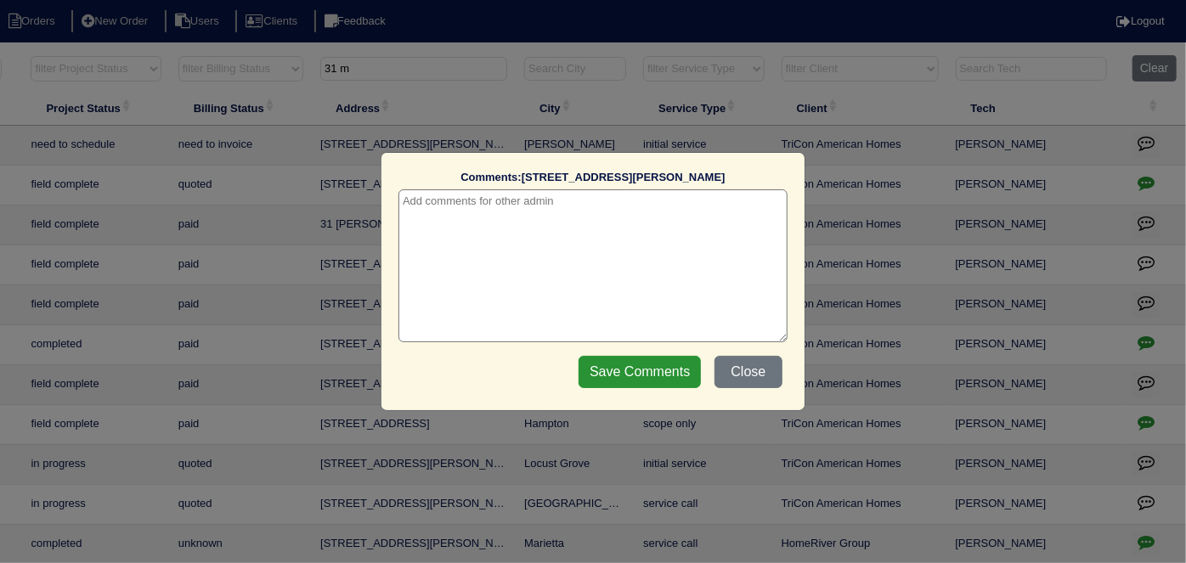
click at [440, 187] on div "Comments: 31 McGiboney Rd The comments on file have changed since you started e…" at bounding box center [593, 256] width 389 height 172
click at [438, 201] on textarea at bounding box center [593, 265] width 389 height 153
paste textarea "Replace furnace"
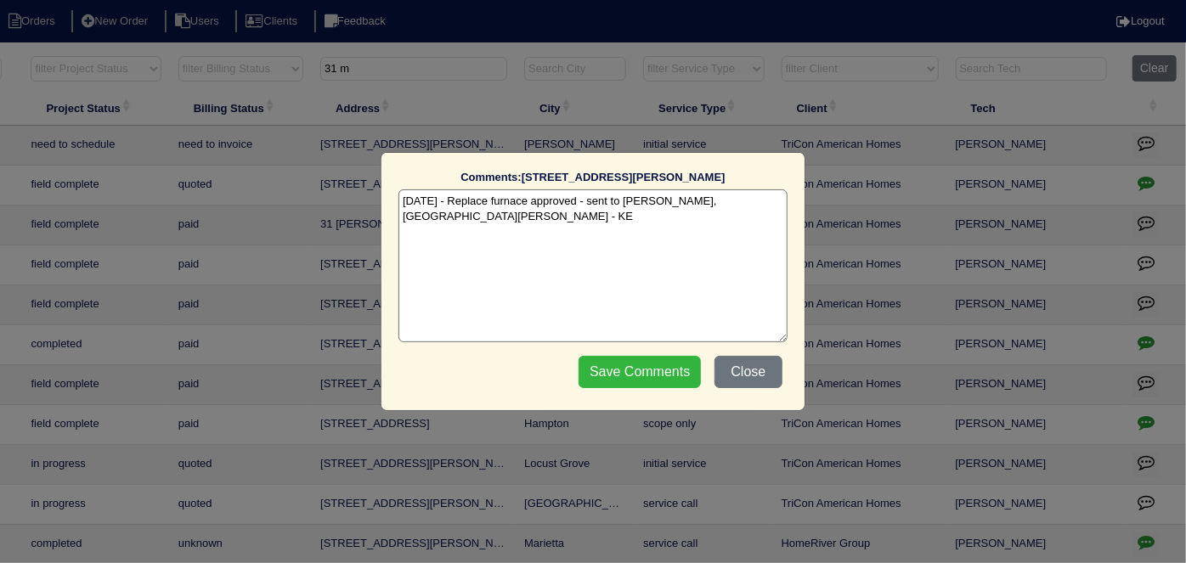
type textarea "10/6/25 - Replace furnace approved - sent to Dan, Payton, Reeca - KE"
click at [619, 360] on input "Save Comments" at bounding box center [640, 372] width 122 height 32
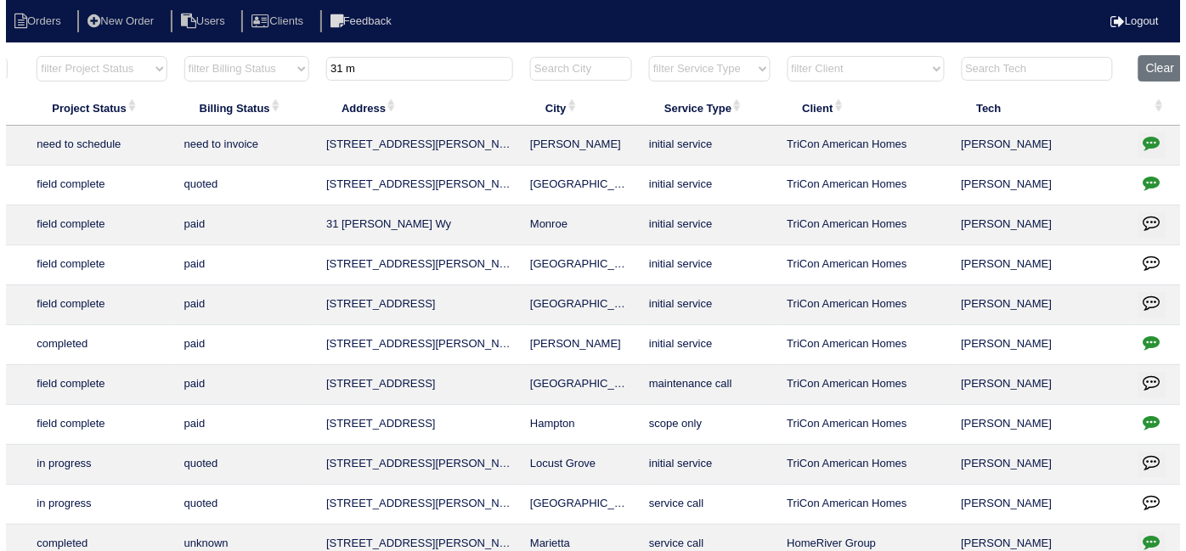
scroll to position [0, 0]
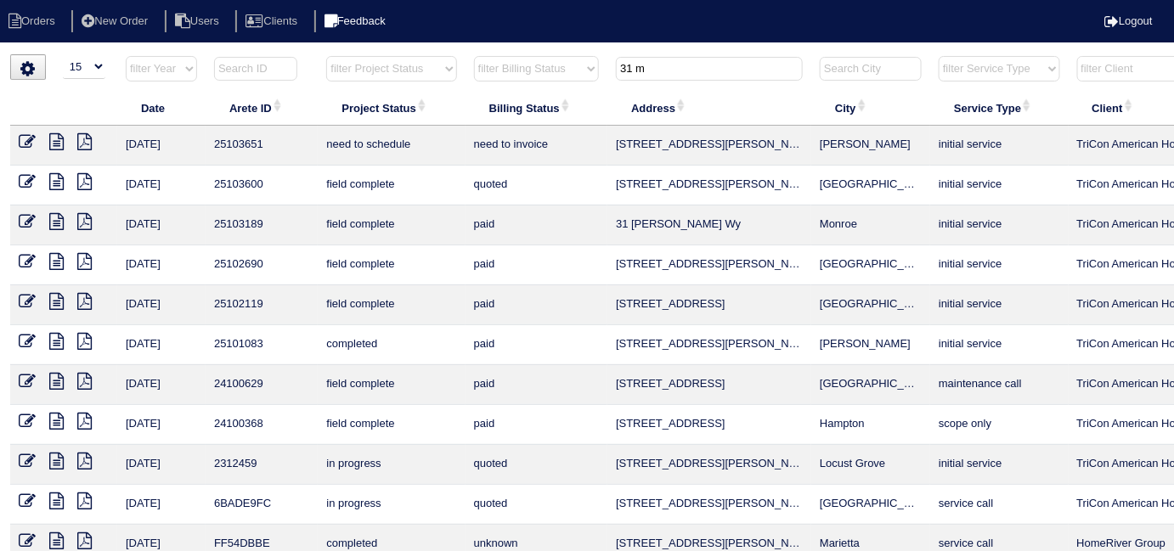
drag, startPoint x: 664, startPoint y: 65, endPoint x: 382, endPoint y: 16, distance: 286.4
click at [382, 54] on body "Orders New Order Users Clients Feedback Logout Orders New Order Users Clients M…" at bounding box center [587, 407] width 1174 height 707
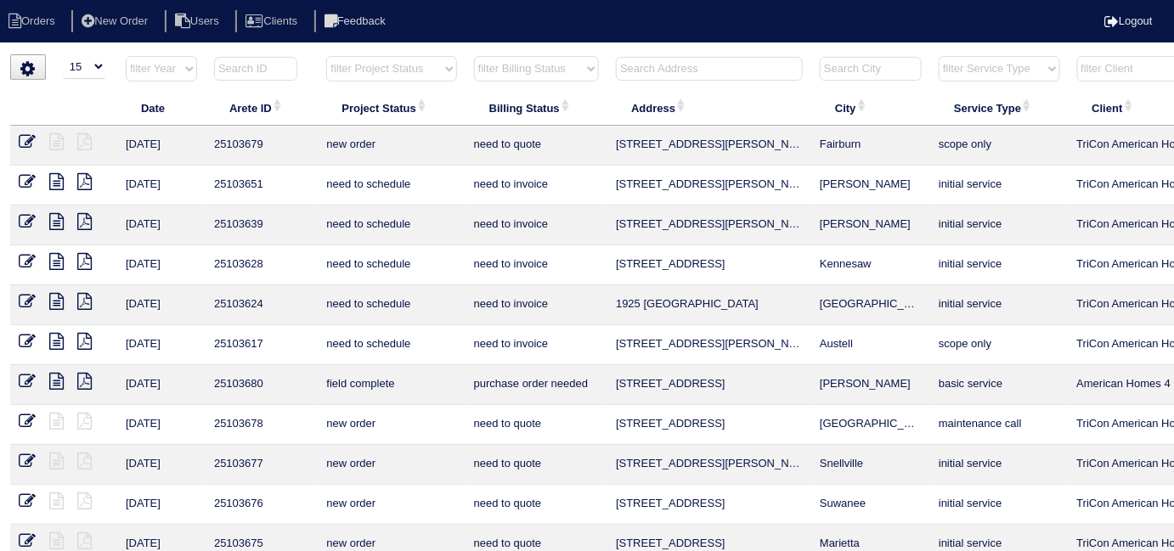
click at [629, 66] on input "text" at bounding box center [709, 69] width 187 height 24
type input "3372"
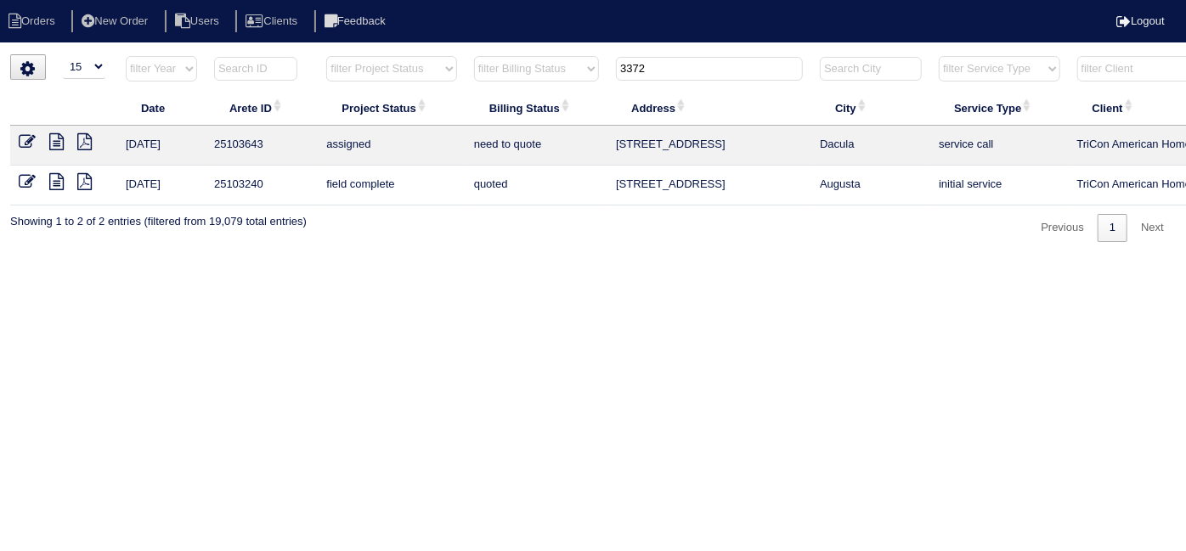
drag, startPoint x: 668, startPoint y: 69, endPoint x: 433, endPoint y: 35, distance: 237.0
click at [441, 54] on body "Orders New Order Users Clients Feedback Logout Orders New Order Users Clients M…" at bounding box center [593, 148] width 1186 height 188
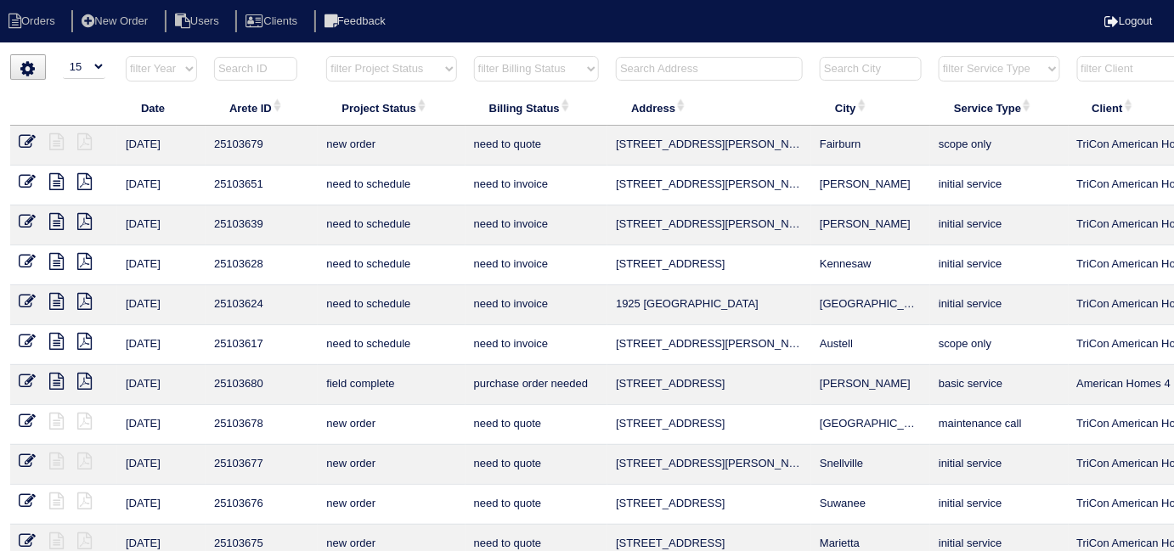
click at [650, 68] on input "text" at bounding box center [709, 69] width 187 height 24
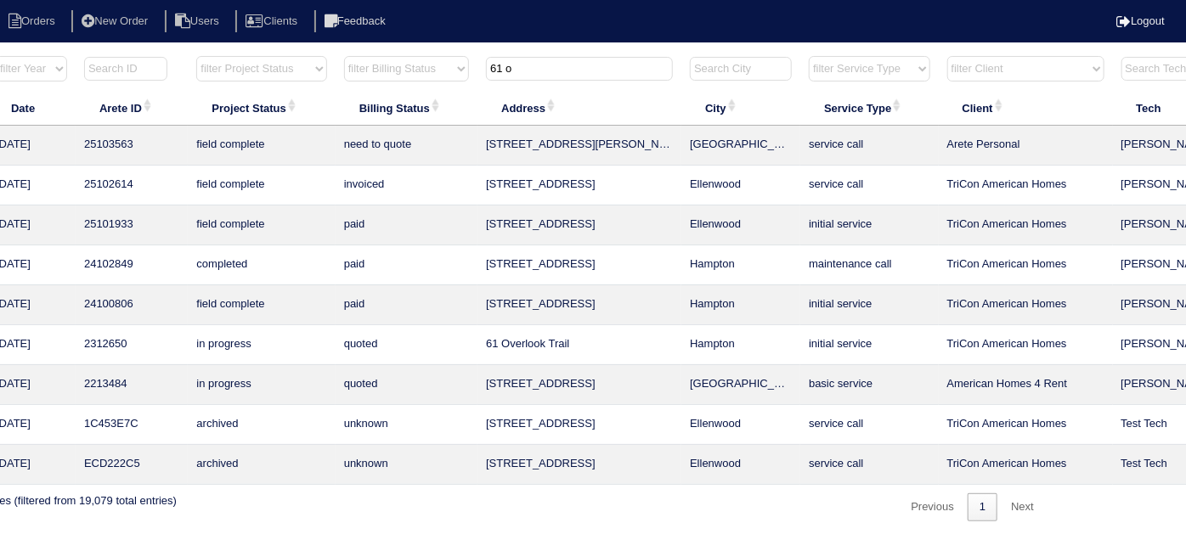
scroll to position [0, 296]
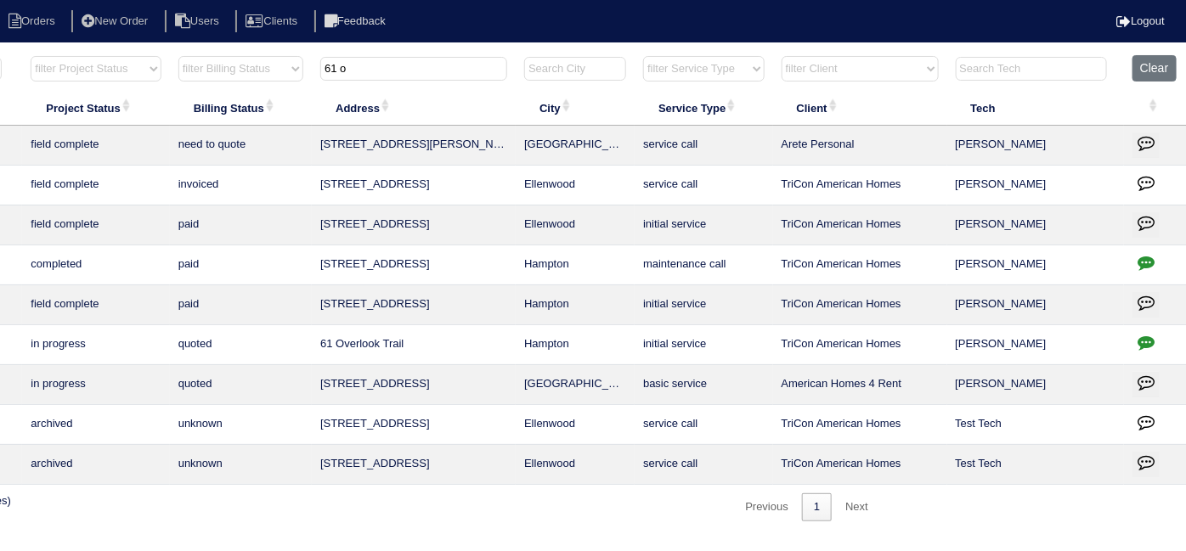
type input "61 o"
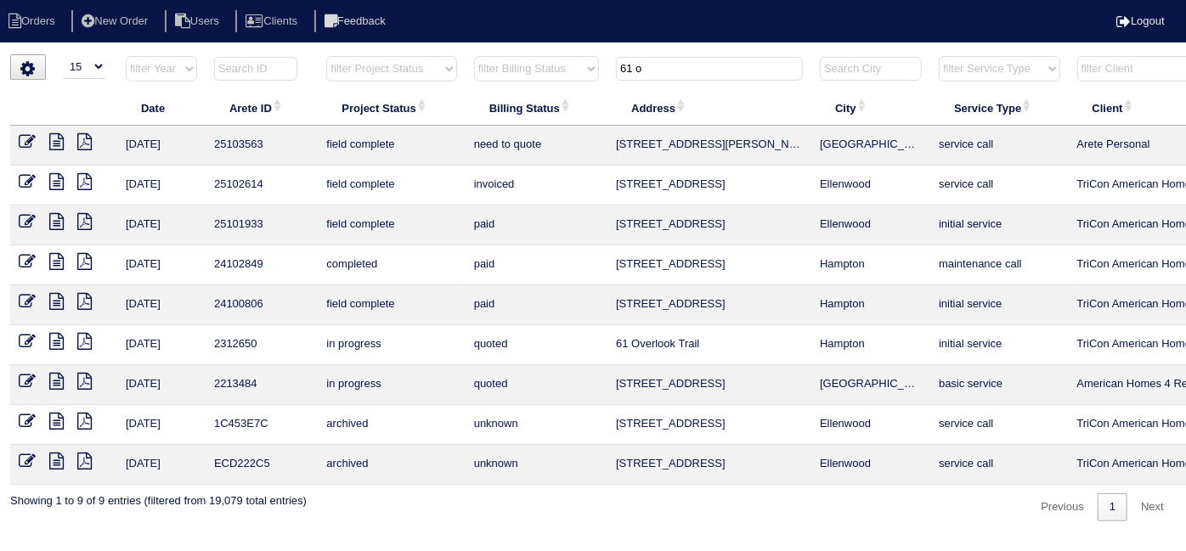
click at [53, 143] on icon at bounding box center [56, 141] width 14 height 17
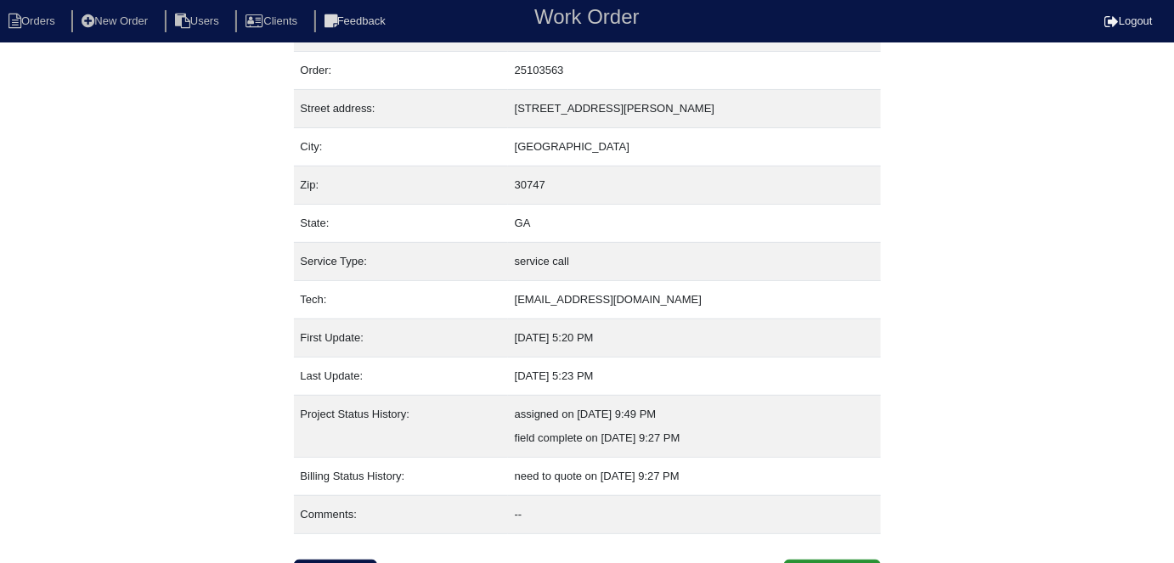
scroll to position [65, 0]
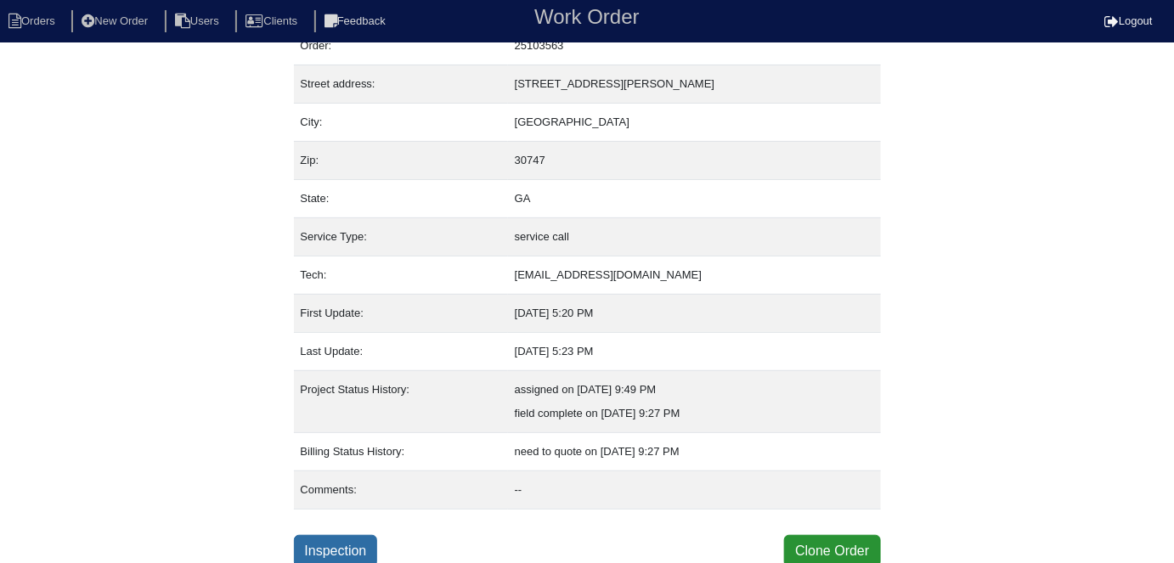
click at [362, 552] on link "Inspection" at bounding box center [336, 551] width 84 height 32
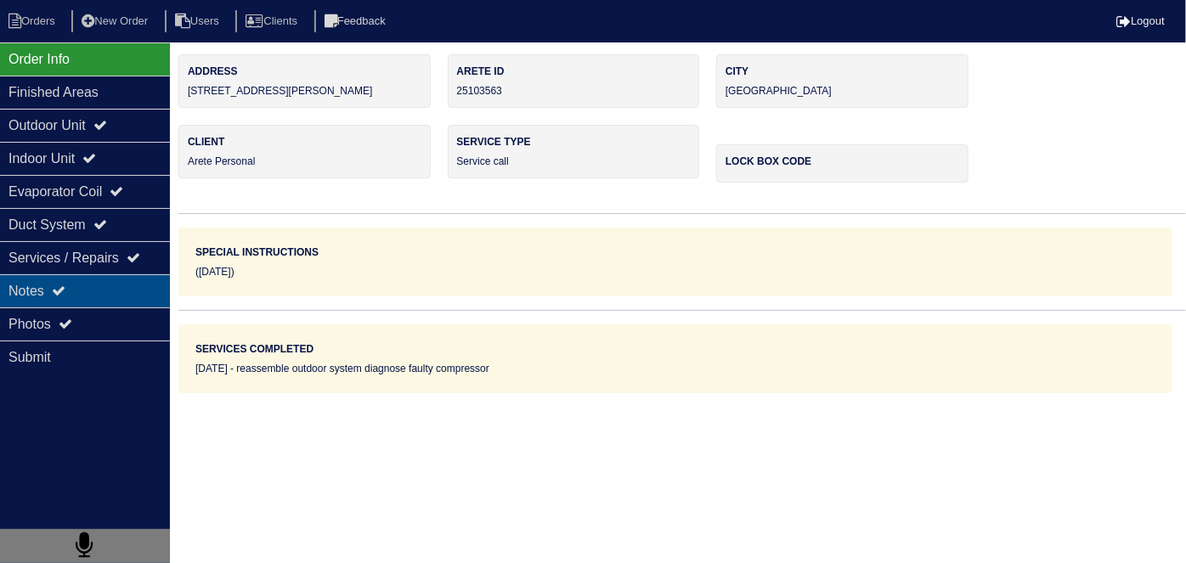
click at [135, 291] on div "Notes" at bounding box center [85, 290] width 170 height 33
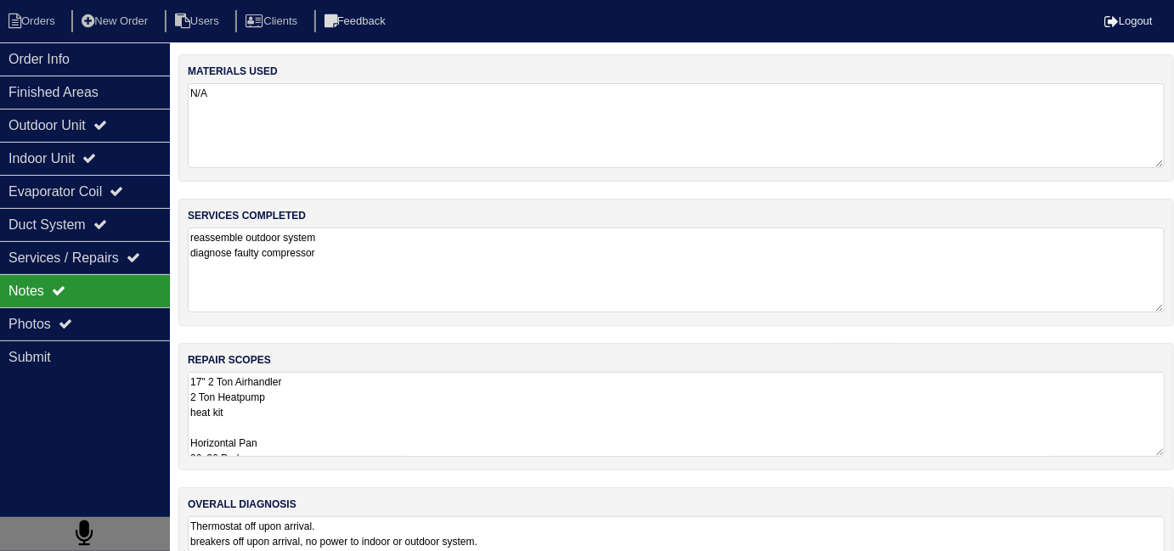
click at [470, 453] on textarea "17" 2 Ton Airhandler 2 Ton Heatpump heat kit Horizontal Pan 36x36 Pad Aquaguard…" at bounding box center [676, 414] width 977 height 85
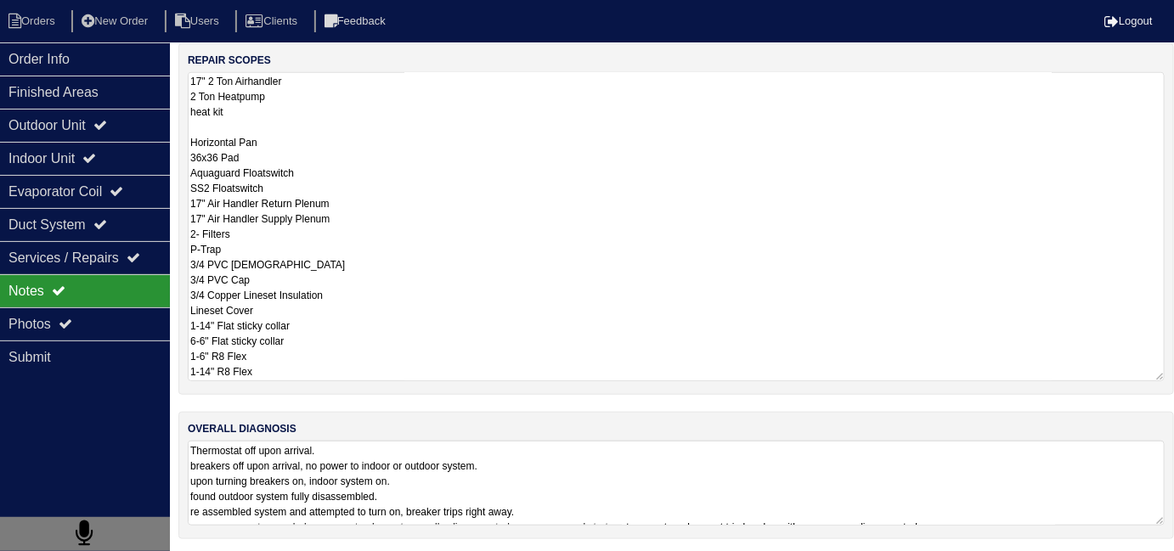
scroll to position [162, 0]
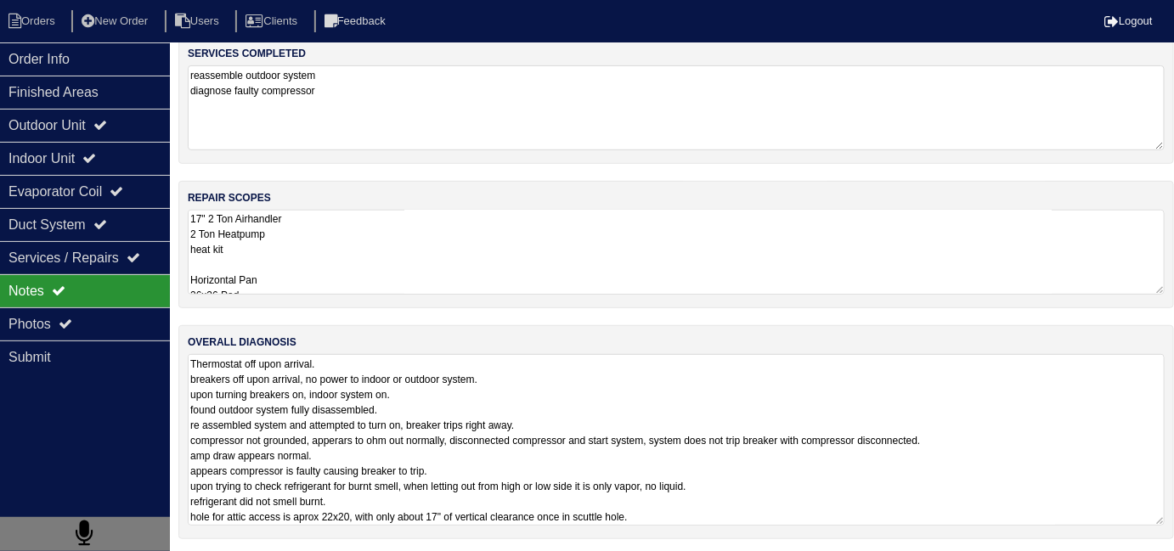
click at [675, 507] on textarea "Thermostat off upon arrival. breakers off upon arrival, no power to indoor or o…" at bounding box center [676, 440] width 977 height 172
click at [722, 503] on textarea "Thermostat off upon arrival. breakers off upon arrival, no power to indoor or o…" at bounding box center [676, 440] width 977 height 172
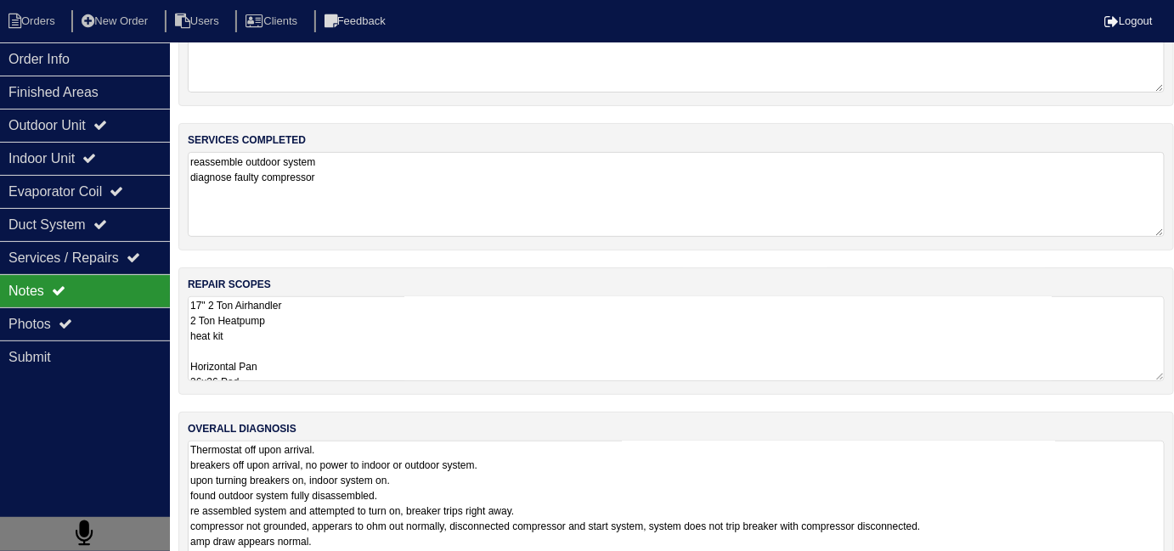
scroll to position [162, 0]
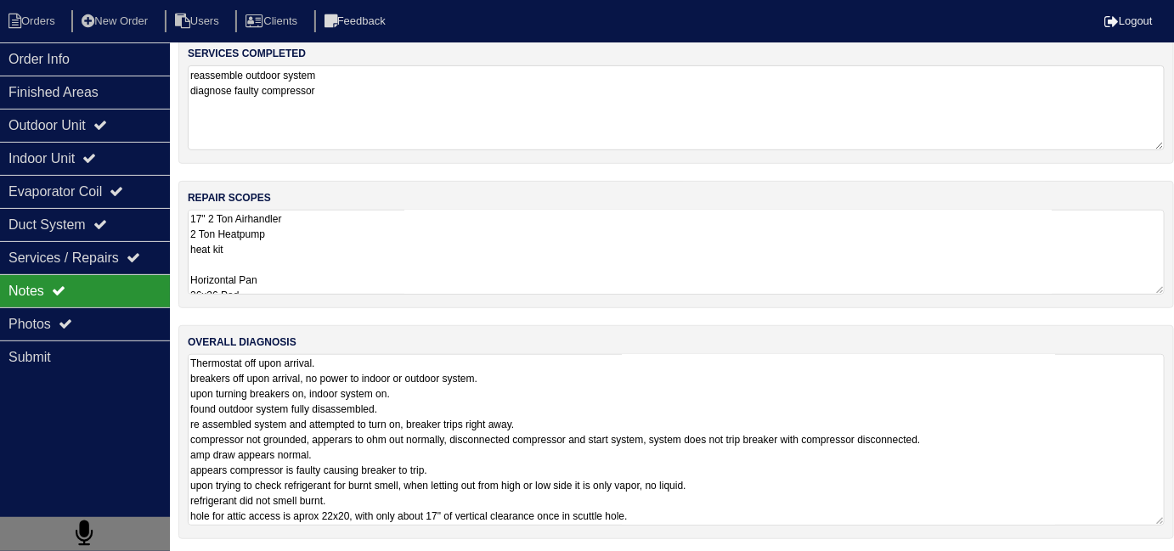
click at [699, 464] on textarea "Thermostat off upon arrival. breakers off upon arrival, no power to indoor or o…" at bounding box center [676, 440] width 977 height 172
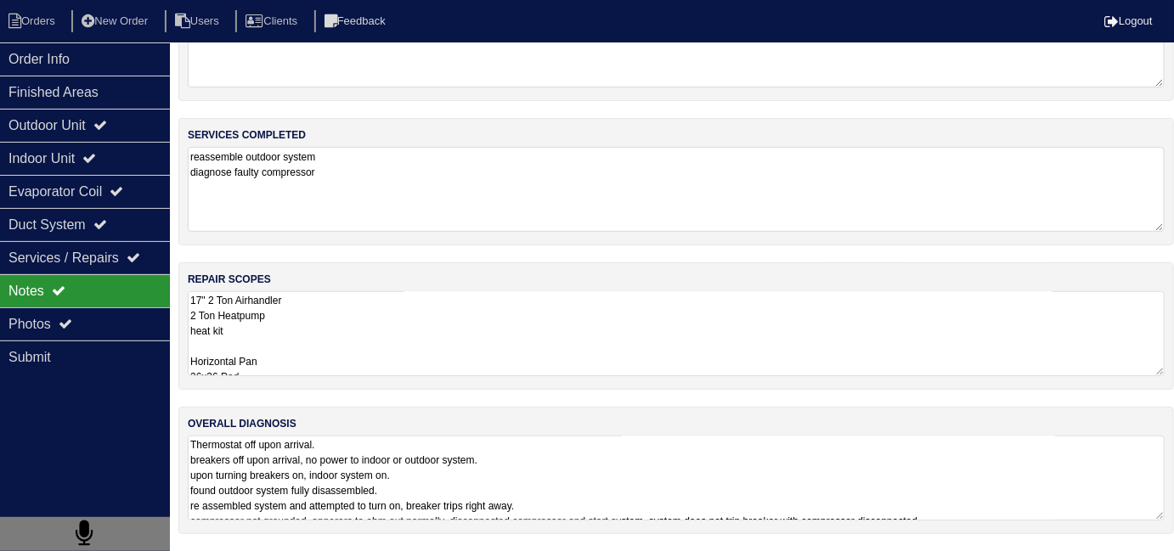
scroll to position [76, 0]
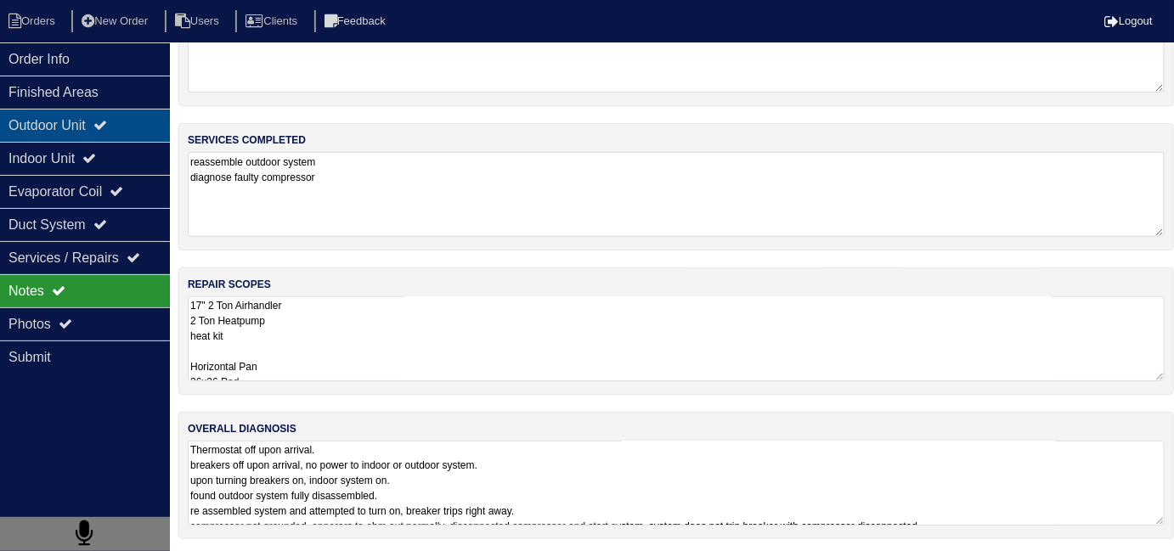
click at [54, 138] on div "Outdoor Unit" at bounding box center [85, 125] width 170 height 33
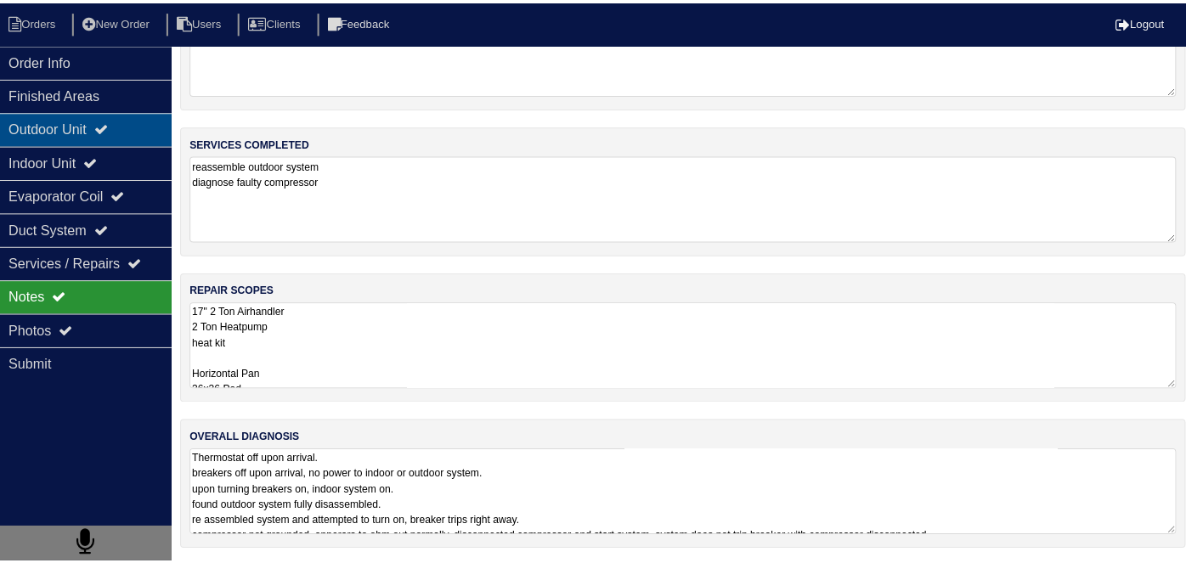
scroll to position [0, 0]
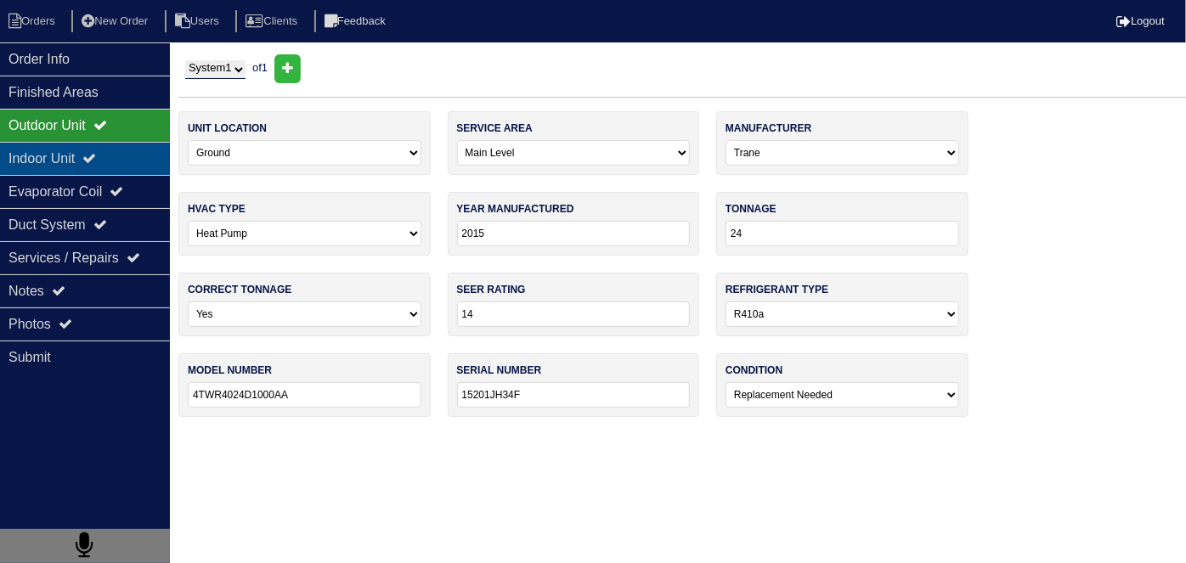
click at [54, 148] on div "Indoor Unit" at bounding box center [85, 158] width 170 height 33
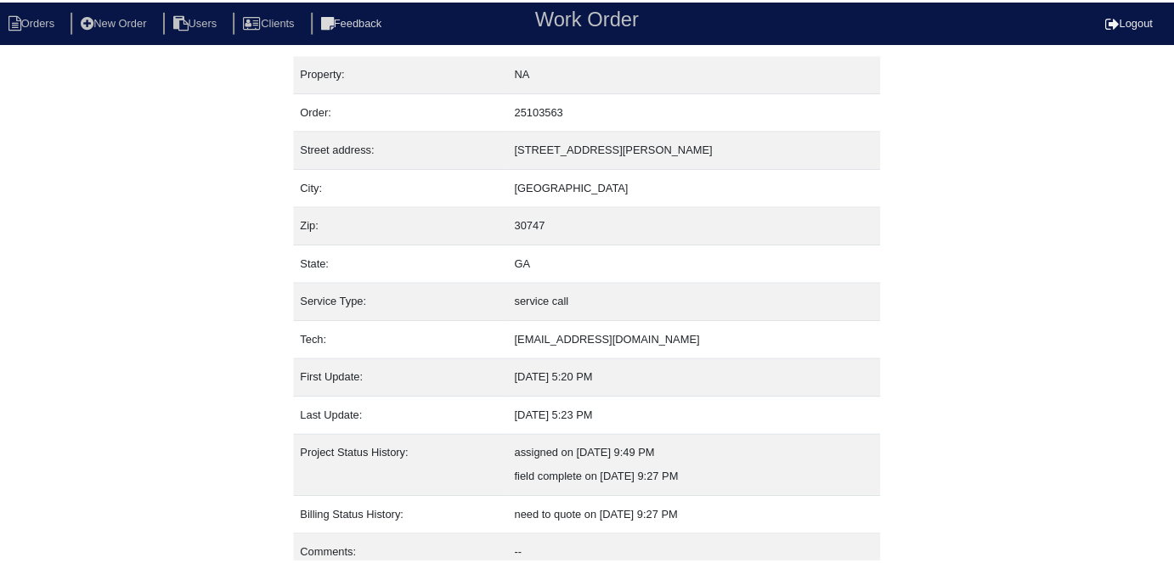
scroll to position [65, 0]
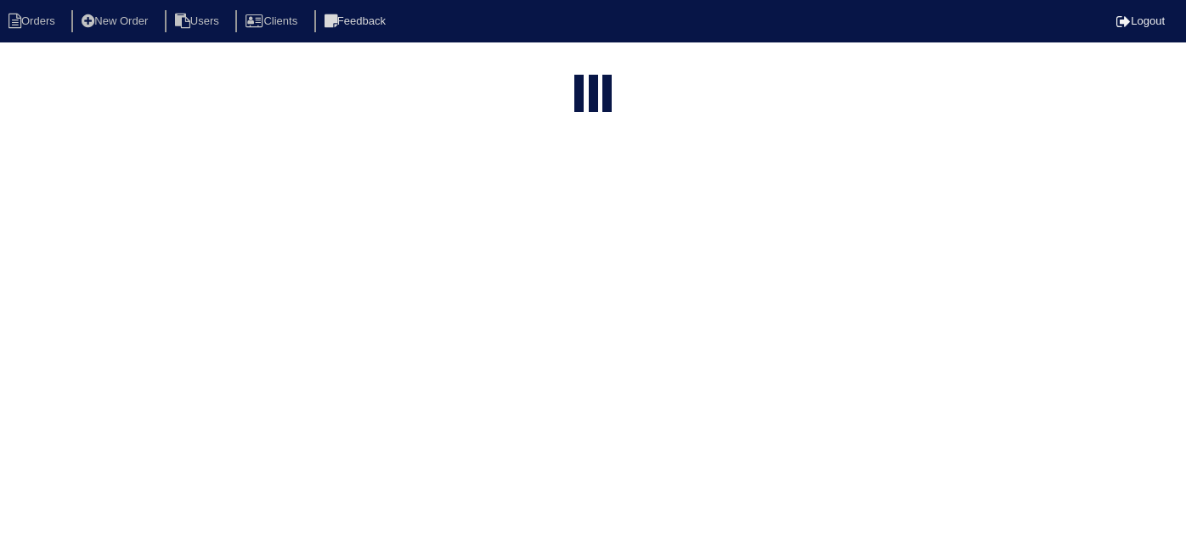
select select "15"
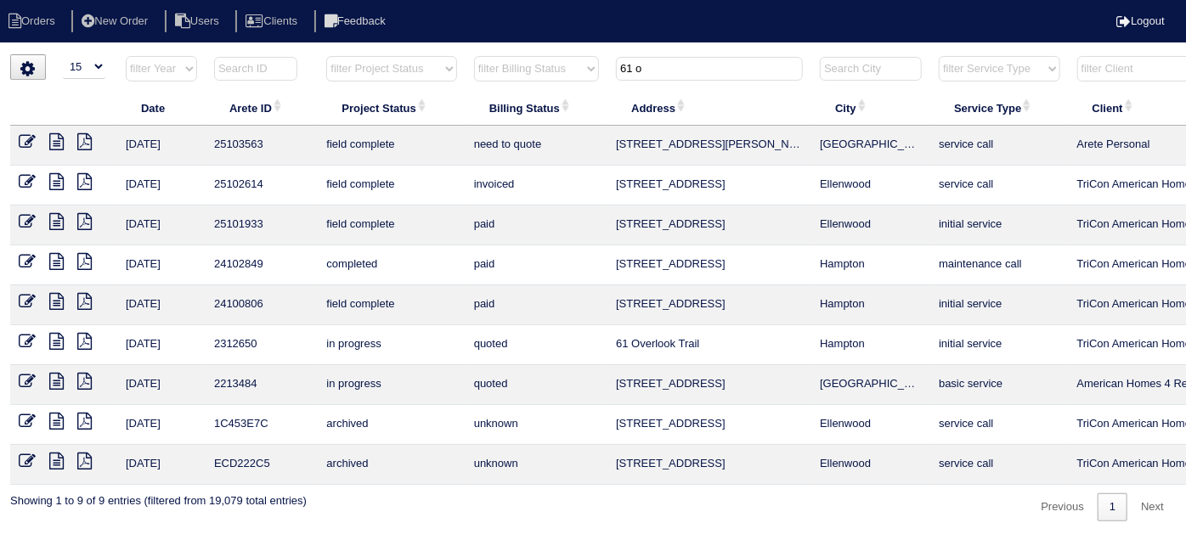
click at [31, 141] on icon at bounding box center [27, 141] width 17 height 17
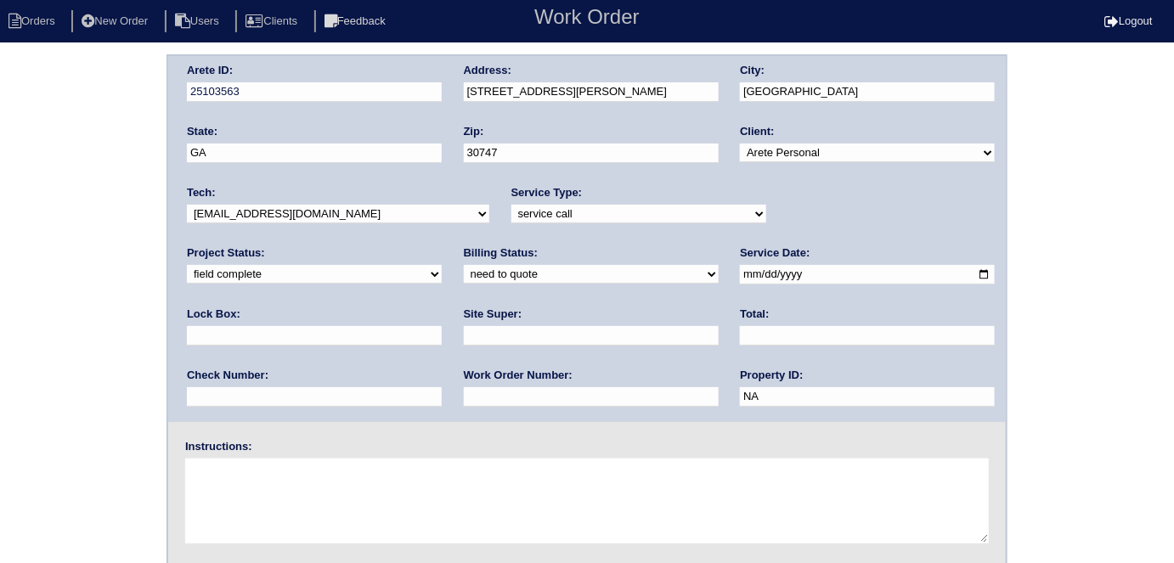
drag, startPoint x: 85, startPoint y: 286, endPoint x: 115, endPoint y: 326, distance: 49.8
click at [85, 290] on div "Arete ID: 25103563 Address: [STREET_ADDRESS][PERSON_NAME] City: [GEOGRAPHIC_DAT…" at bounding box center [587, 397] width 1174 height 687
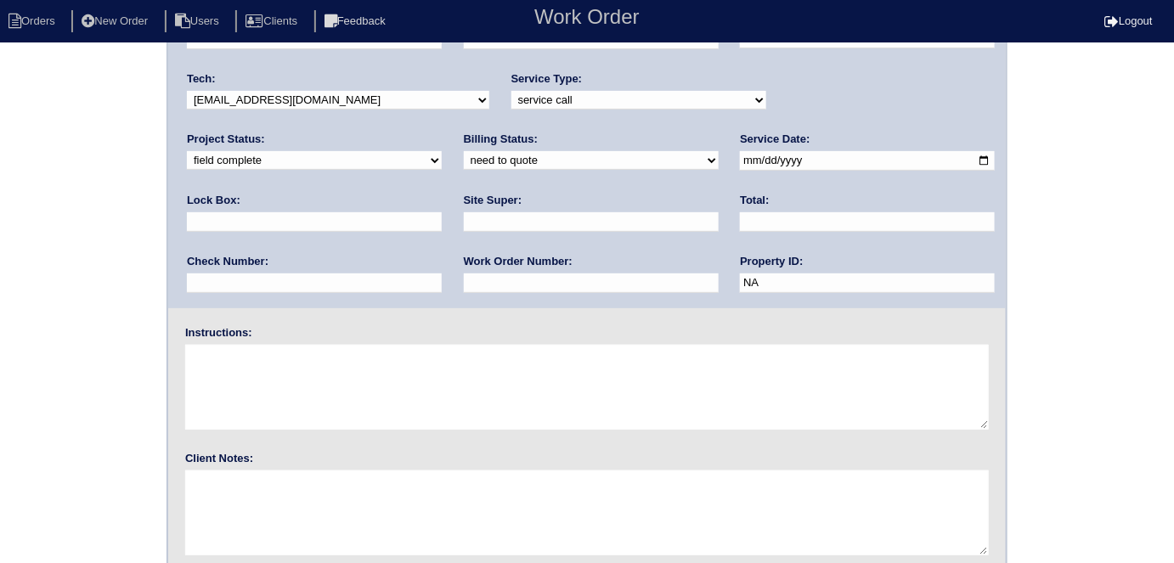
scroll to position [174, 0]
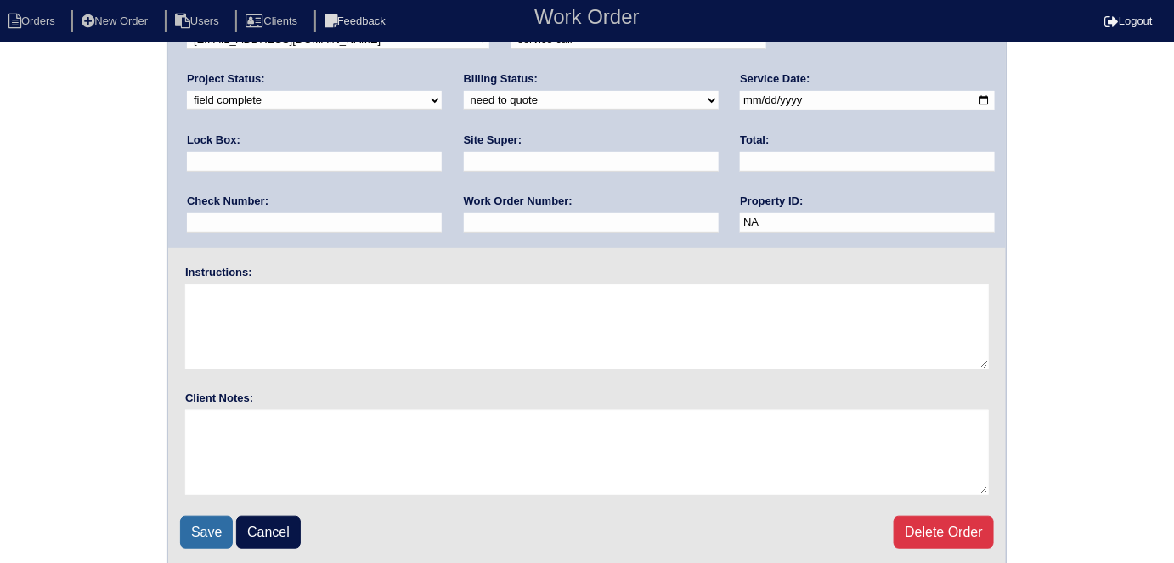
click at [208, 529] on input "Save" at bounding box center [206, 533] width 53 height 32
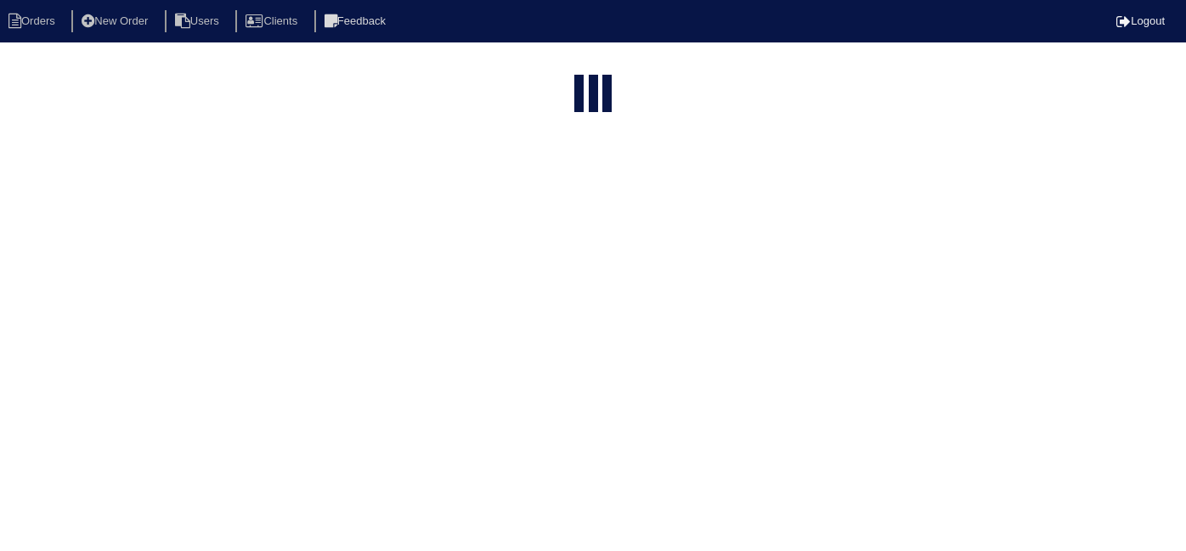
select select "15"
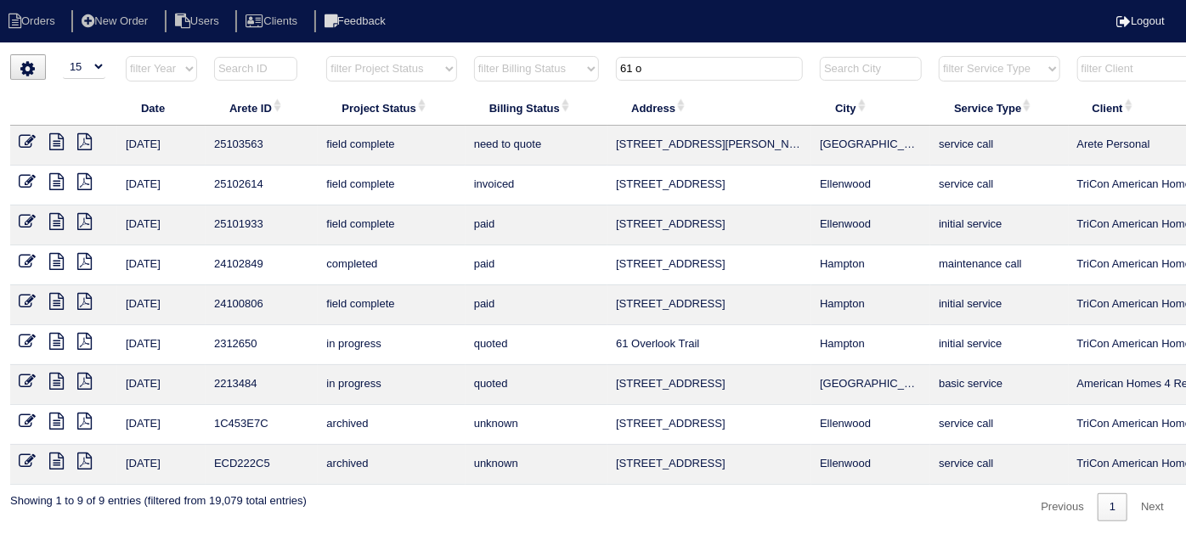
click at [81, 139] on icon at bounding box center [84, 141] width 14 height 17
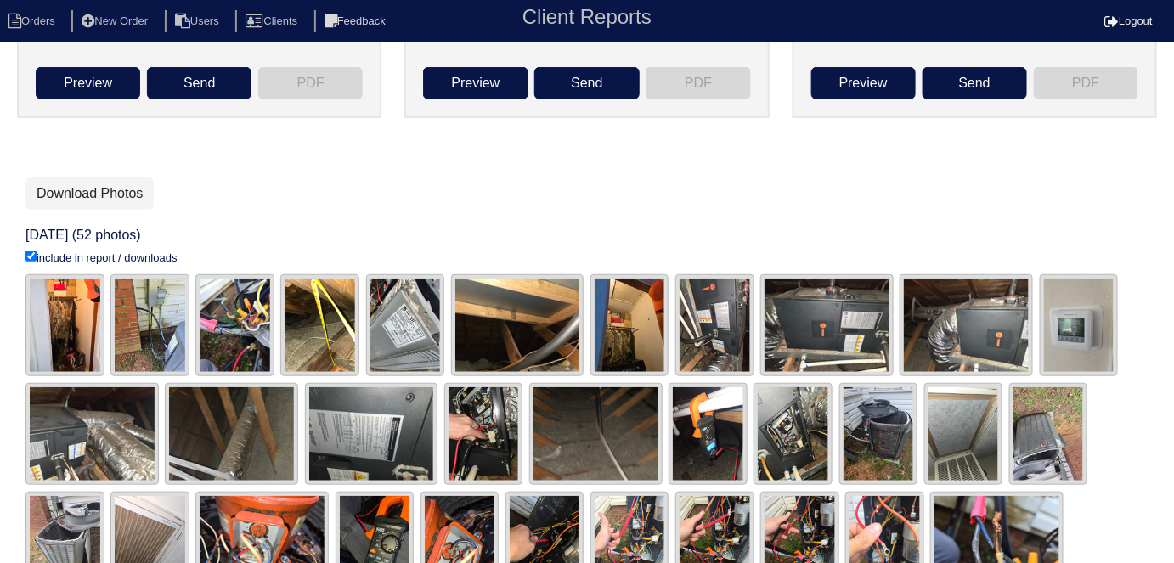
scroll to position [308, 0]
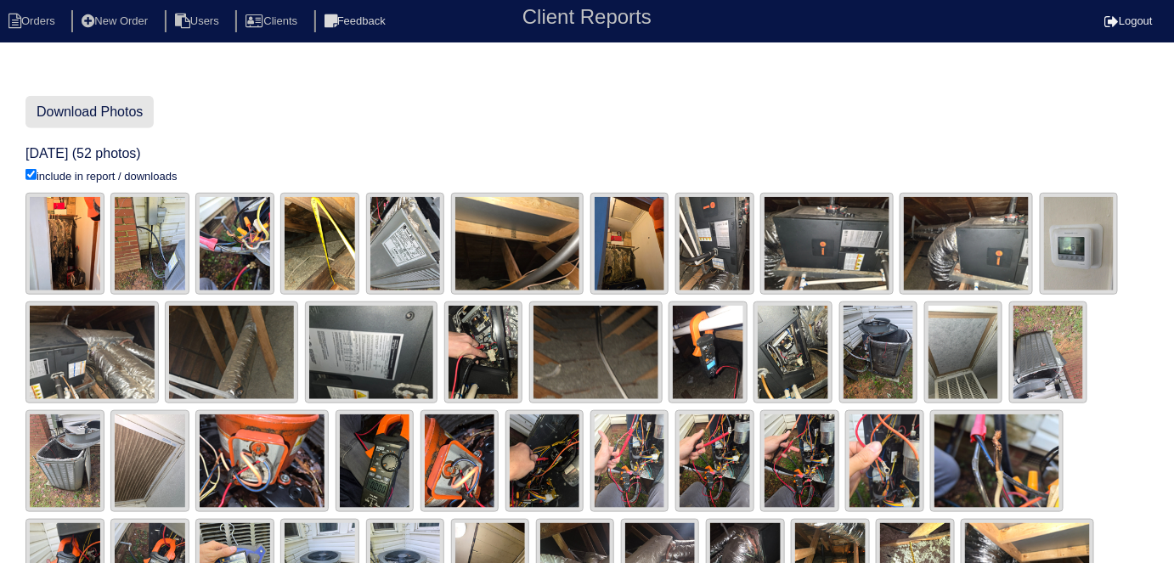
click at [104, 121] on link "Download Photos" at bounding box center [89, 112] width 128 height 32
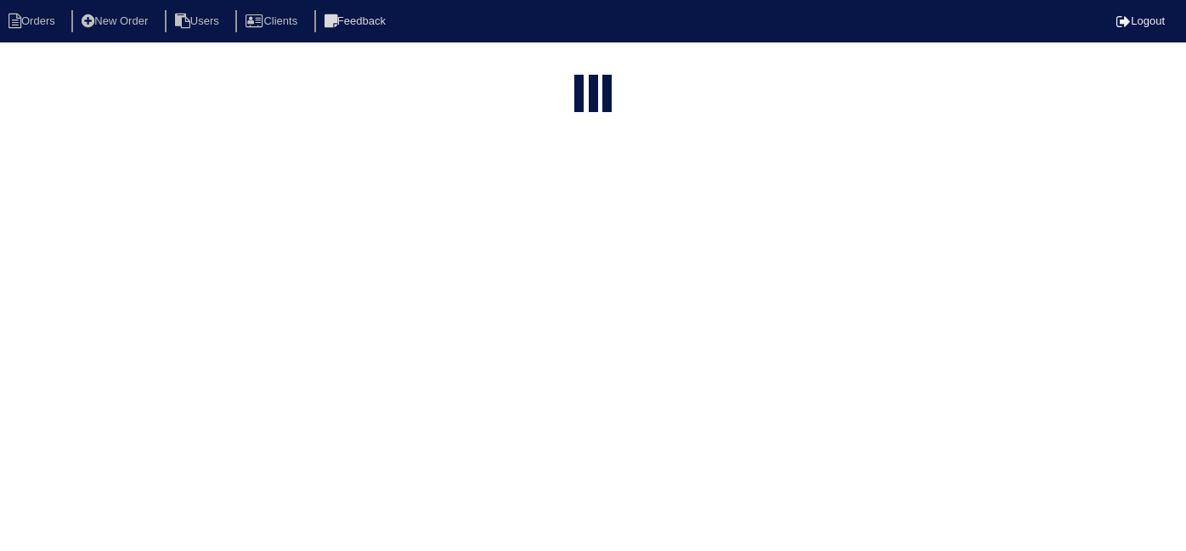
select select "15"
type input "61 o"
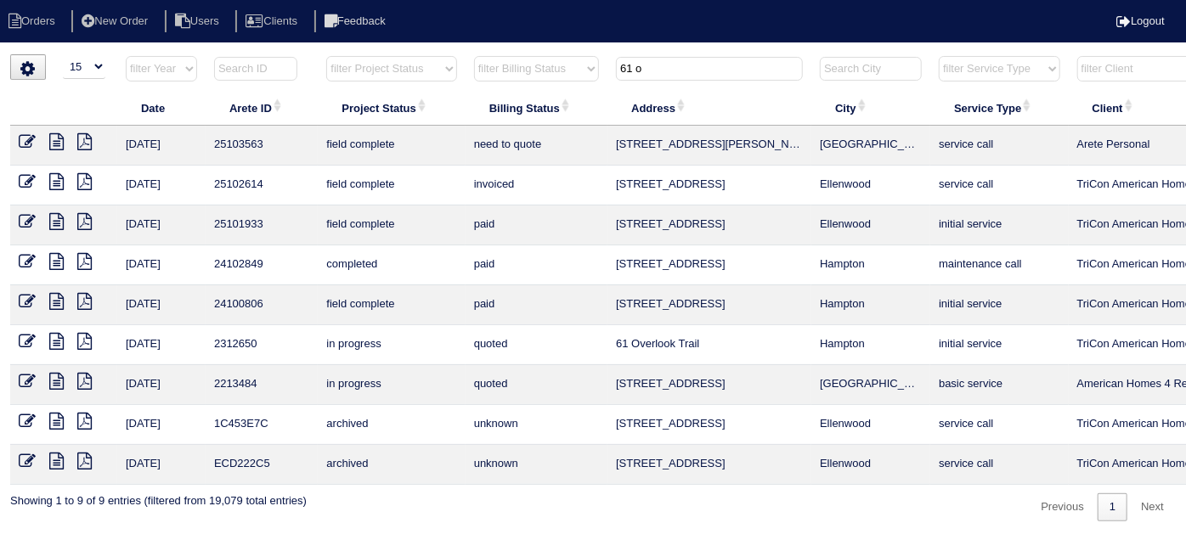
click at [58, 144] on icon at bounding box center [56, 141] width 14 height 17
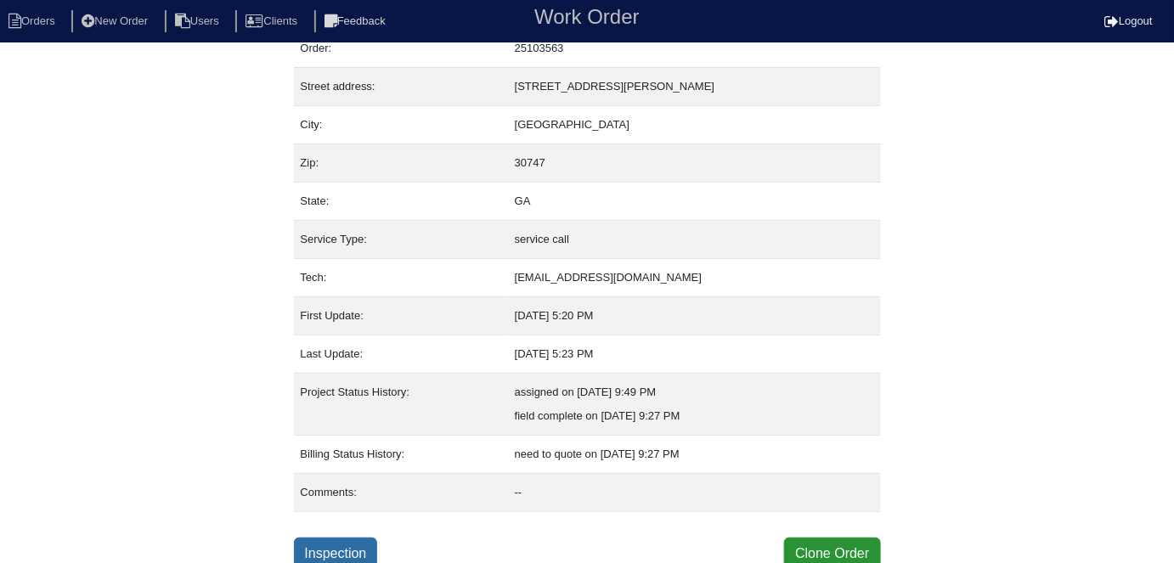
scroll to position [65, 0]
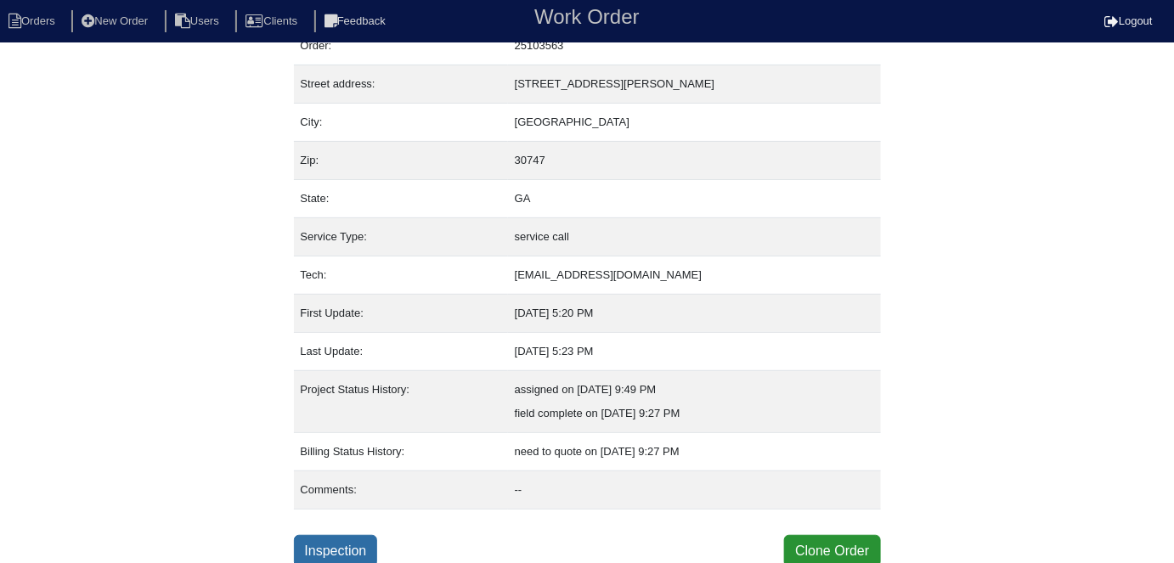
click at [357, 558] on link "Inspection" at bounding box center [336, 551] width 84 height 32
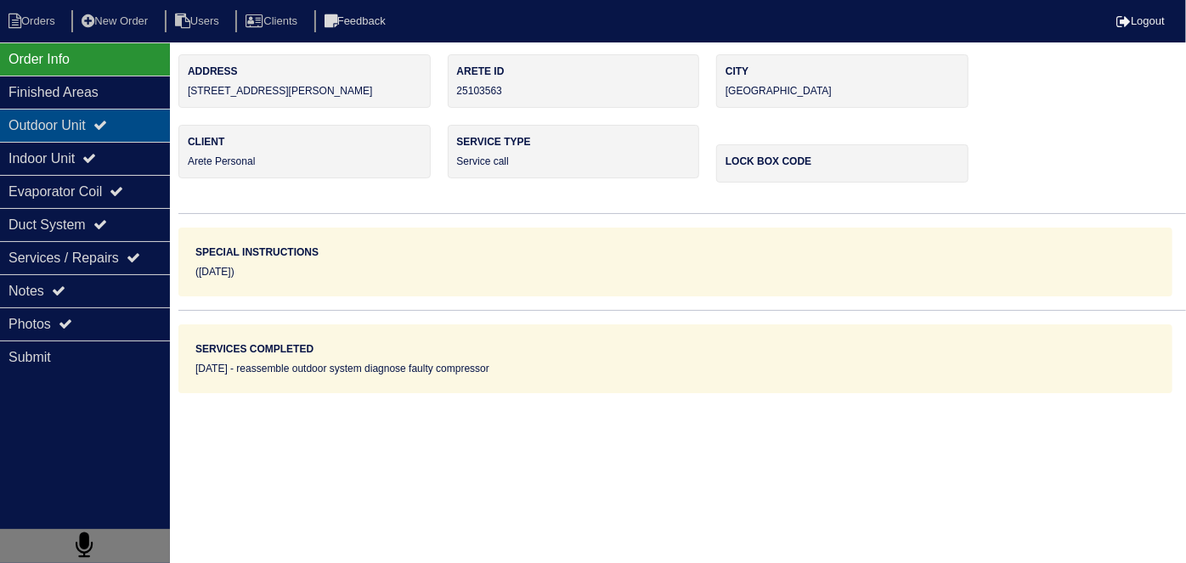
click at [96, 133] on div "Outdoor Unit" at bounding box center [85, 125] width 170 height 33
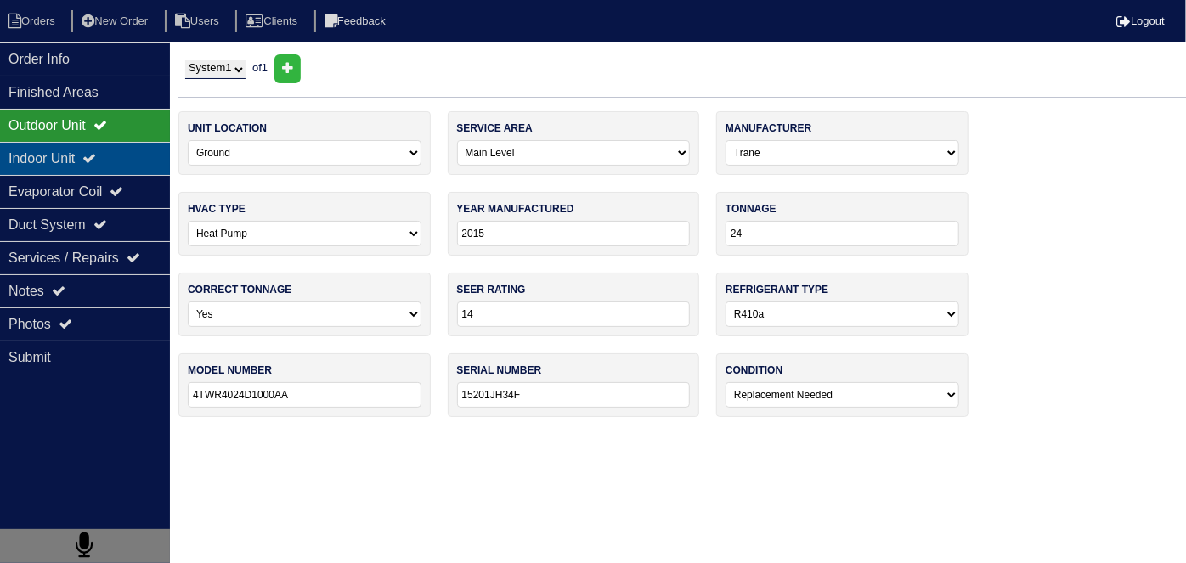
click at [88, 145] on div "Indoor Unit" at bounding box center [85, 158] width 170 height 33
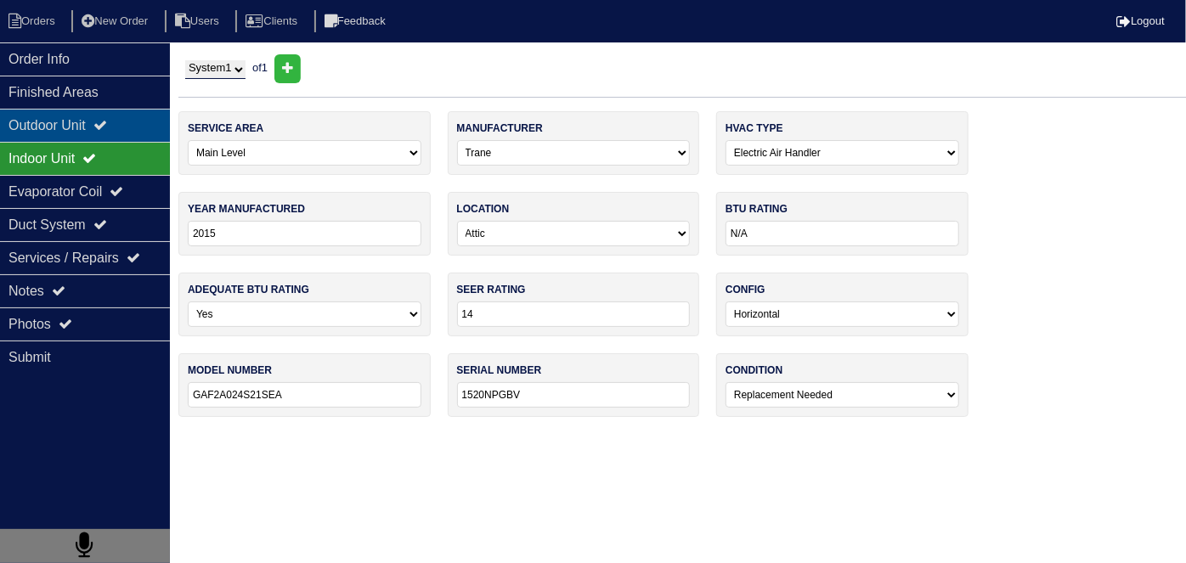
click at [87, 117] on div "Outdoor Unit" at bounding box center [85, 125] width 170 height 33
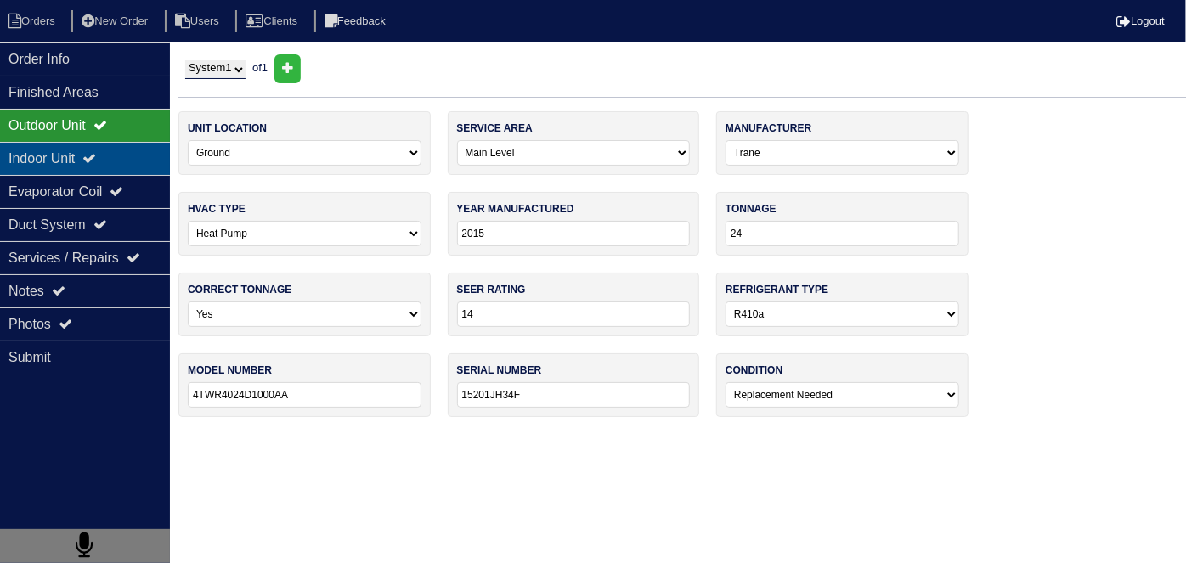
click at [86, 142] on div "Indoor Unit" at bounding box center [85, 158] width 170 height 33
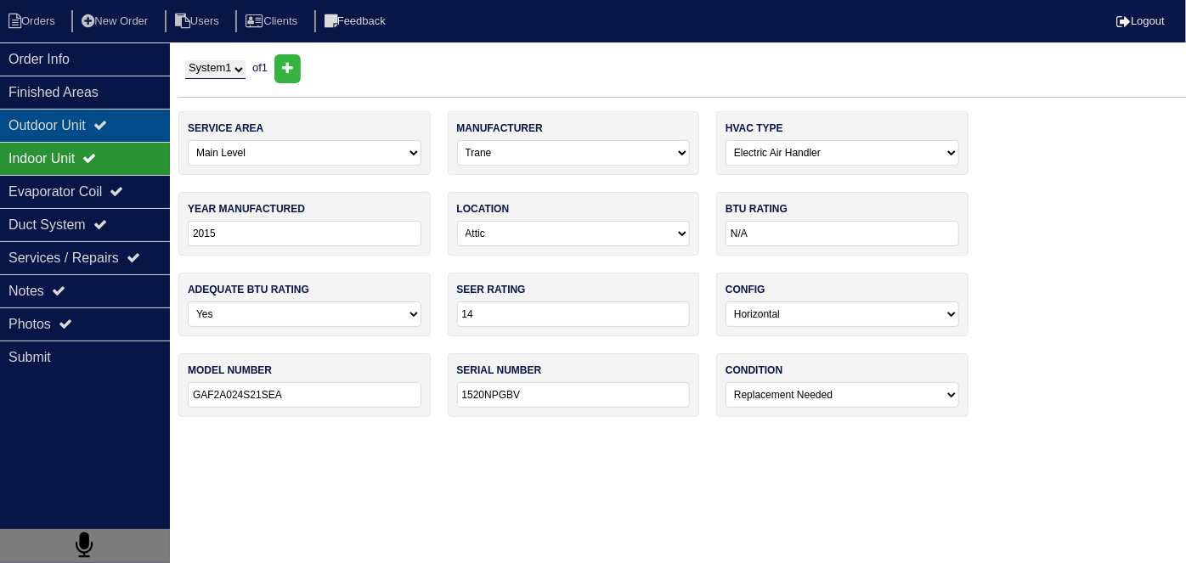
click at [85, 121] on div "Outdoor Unit" at bounding box center [85, 125] width 170 height 33
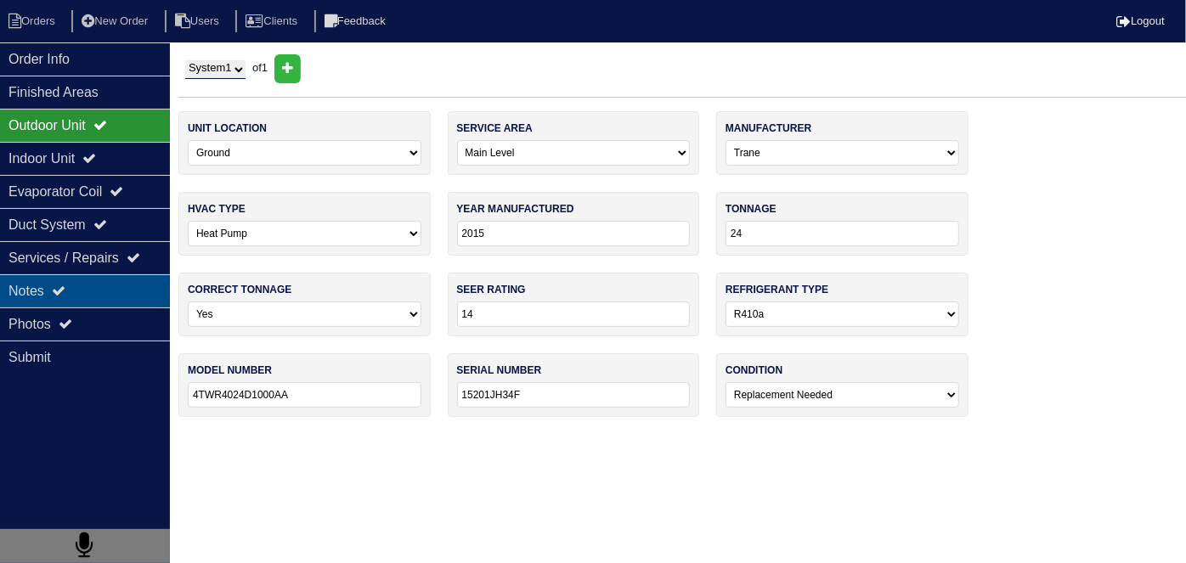
click at [44, 276] on div "Notes" at bounding box center [85, 290] width 170 height 33
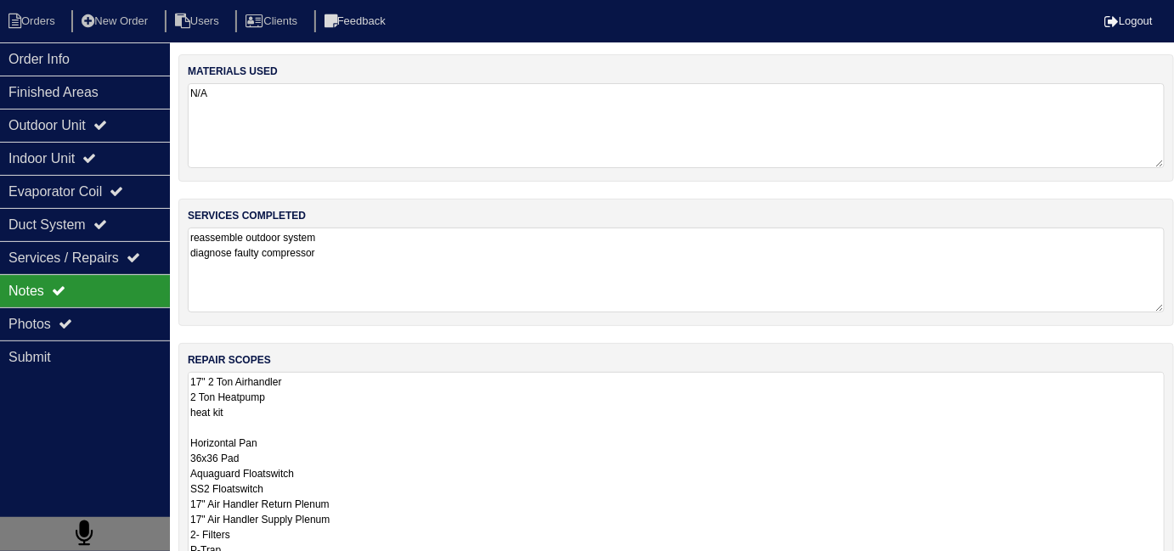
click at [543, 413] on textarea "17" 2 Ton Airhandler 2 Ton Heatpump heat kit Horizontal Pan 36x36 Pad Aquaguard…" at bounding box center [676, 526] width 977 height 309
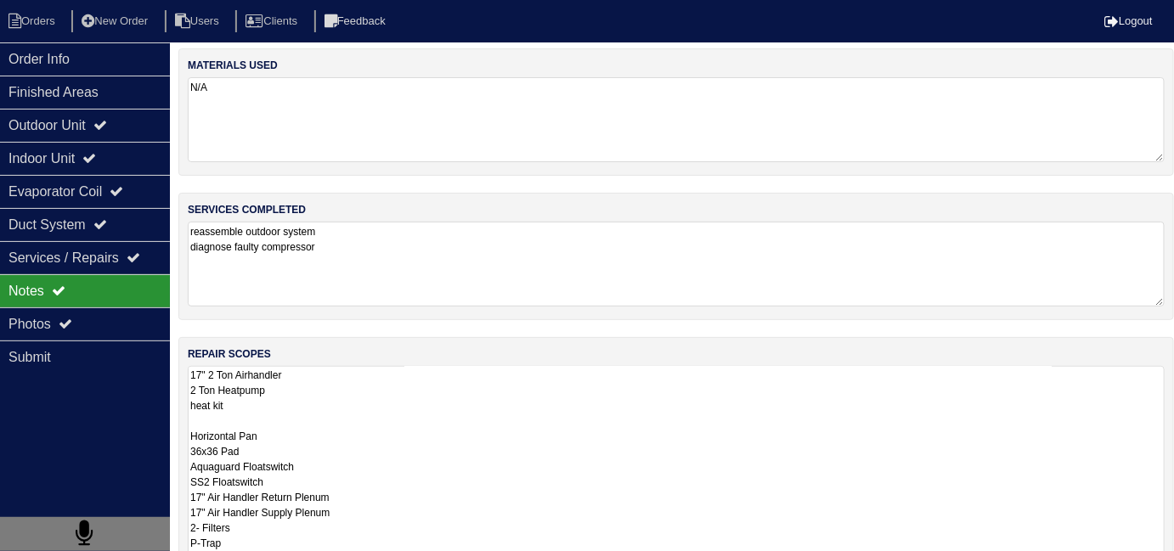
scroll to position [13, 0]
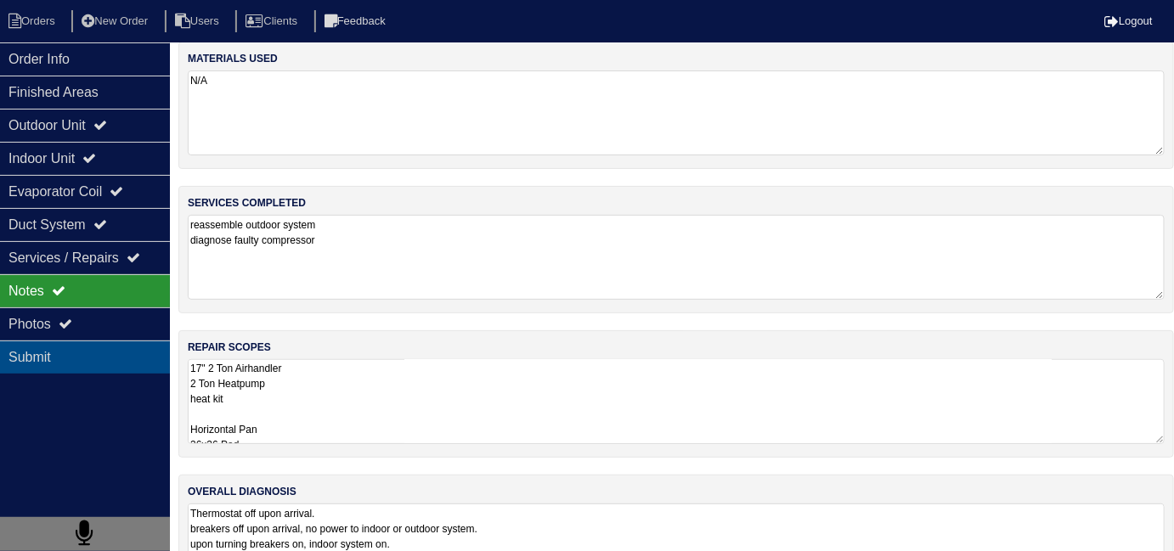
click at [57, 342] on div "Submit" at bounding box center [85, 357] width 170 height 33
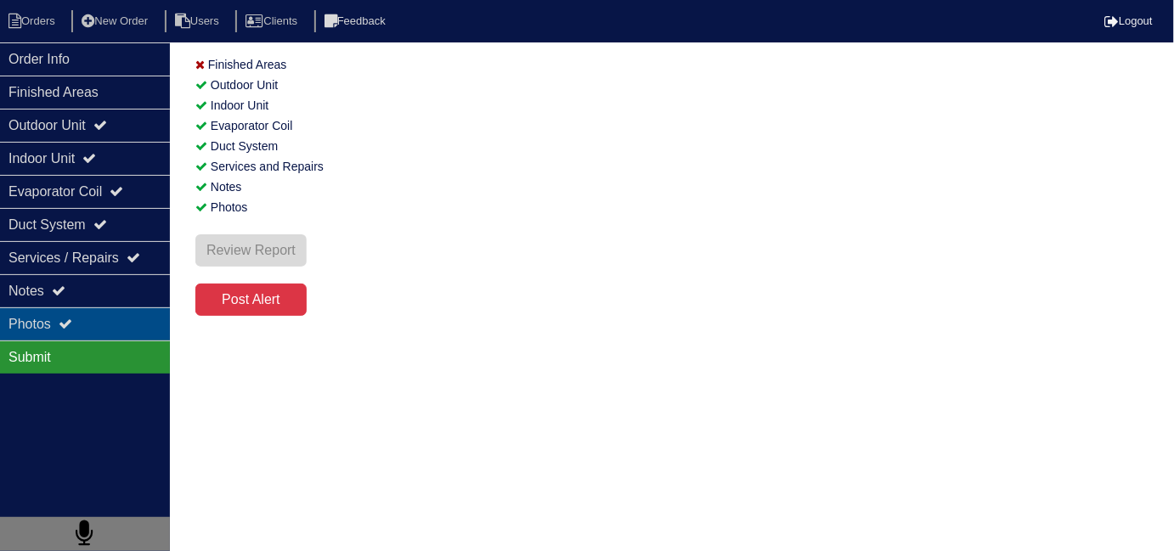
scroll to position [0, 0]
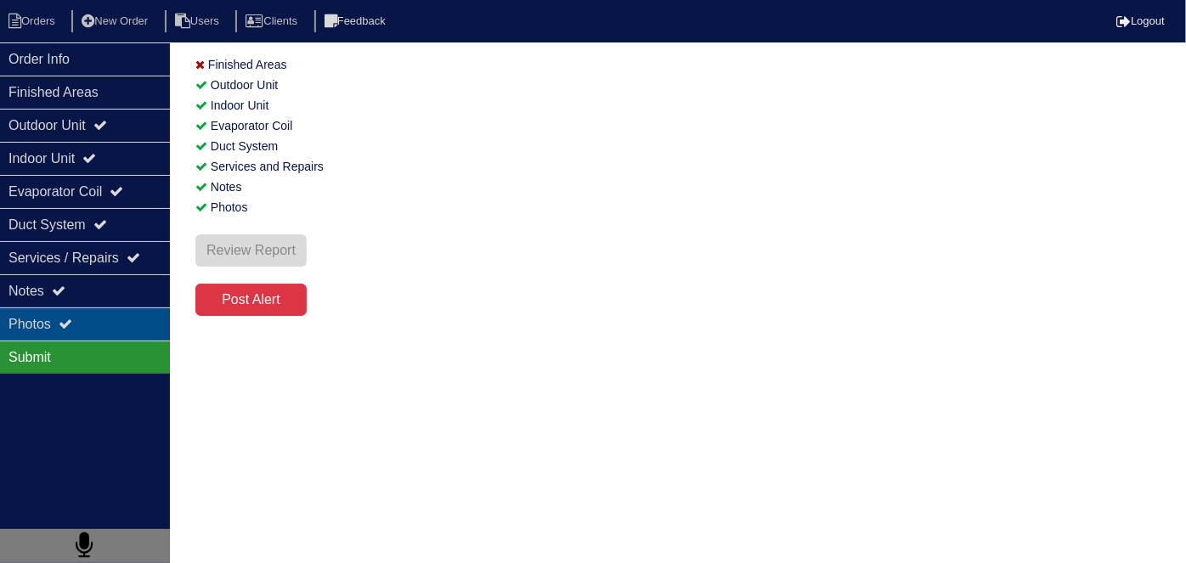
click at [65, 326] on icon at bounding box center [66, 324] width 14 height 14
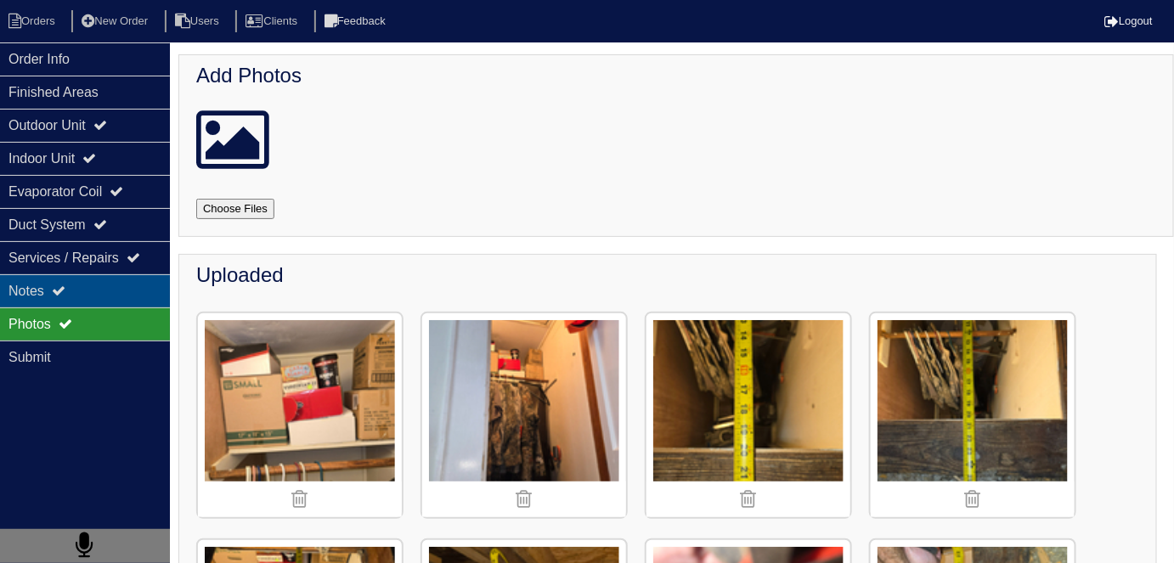
click at [48, 287] on div "Notes" at bounding box center [85, 290] width 170 height 33
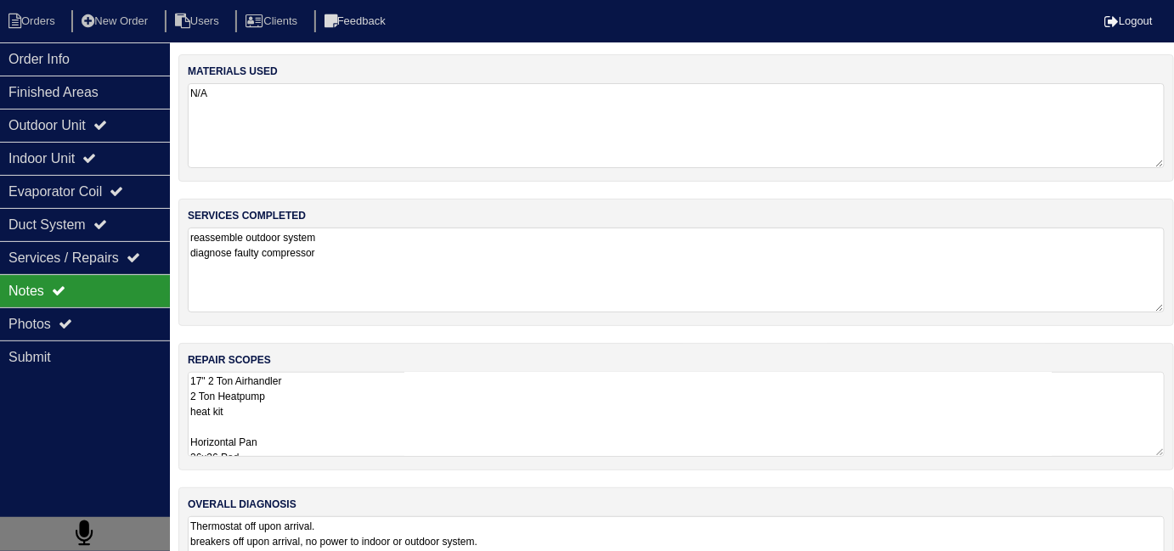
click at [446, 382] on textarea "17" 2 Ton Airhandler 2 Ton Heatpump heat kit Horizontal Pan 36x36 Pad Aquaguard…" at bounding box center [676, 414] width 977 height 85
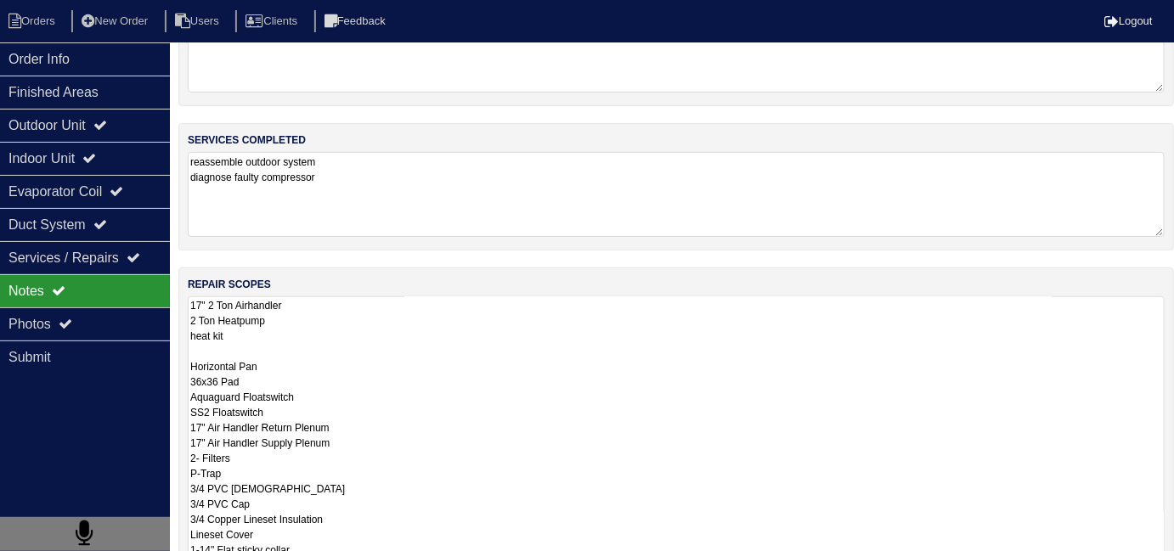
scroll to position [300, 0]
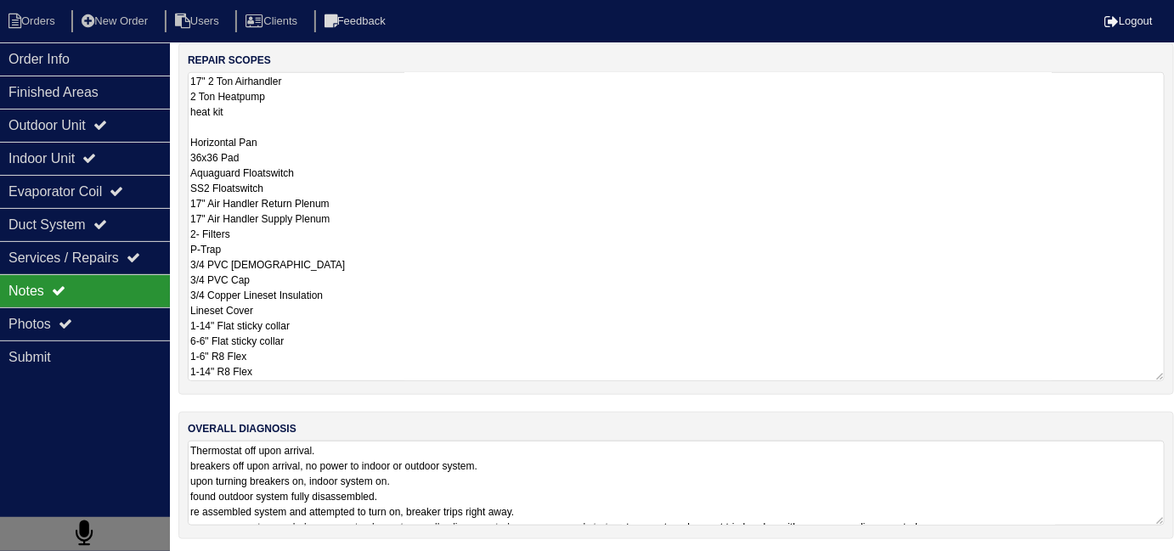
click at [364, 352] on textarea "17" 2 Ton Airhandler 2 Ton Heatpump heat kit Horizontal Pan 36x36 Pad Aquaguard…" at bounding box center [676, 226] width 977 height 309
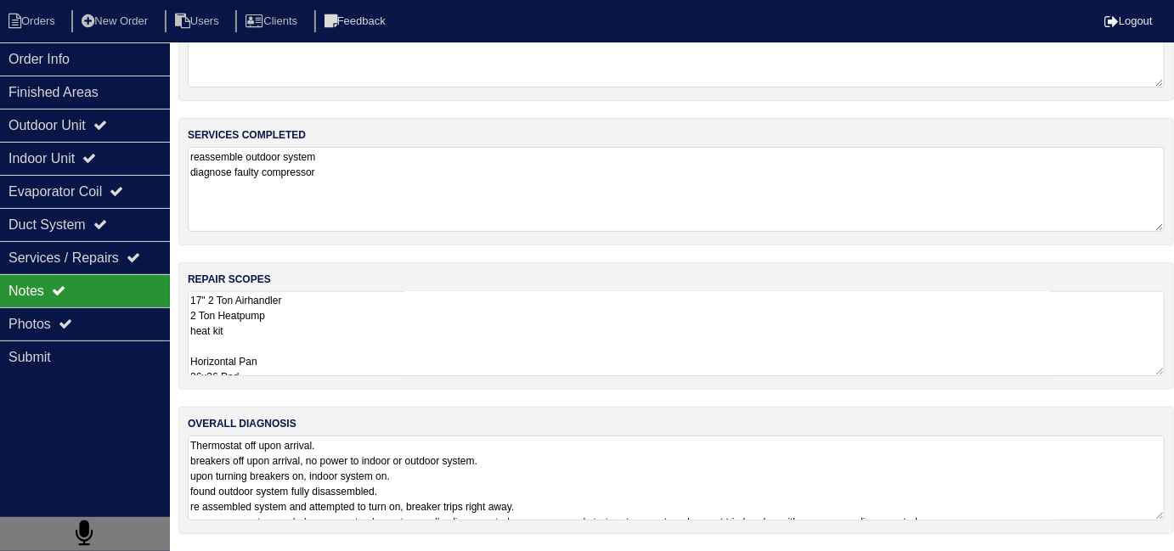
scroll to position [76, 0]
click at [394, 291] on textarea "17" 2 Ton Airhandler 2 Ton Heatpump heat kit Horizontal Pan 36x36 Pad Aquaguard…" at bounding box center [676, 333] width 977 height 85
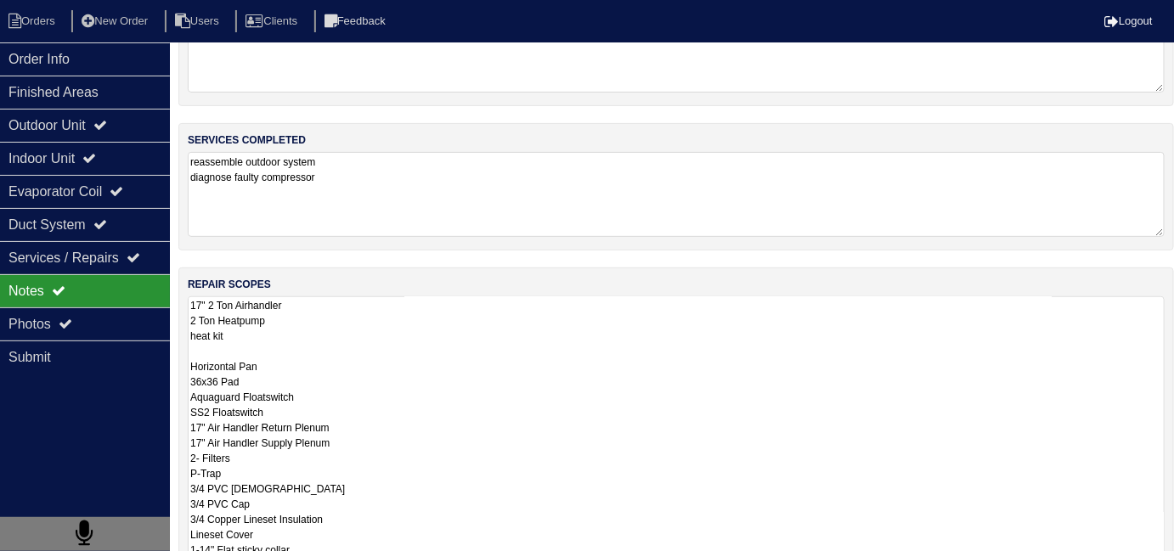
scroll to position [300, 0]
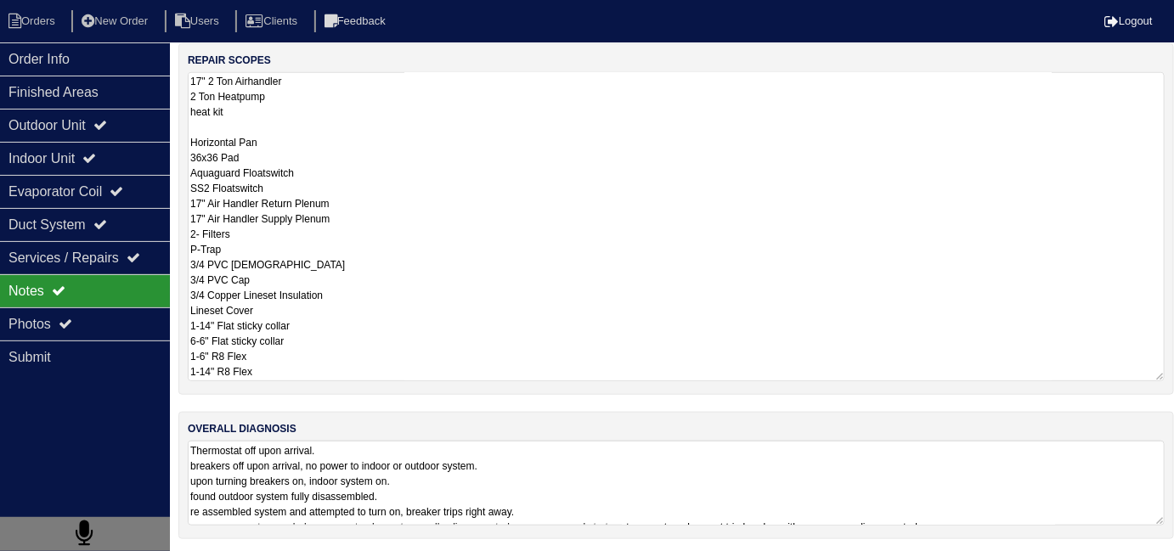
click at [430, 311] on textarea "17" 2 Ton Airhandler 2 Ton Heatpump heat kit Horizontal Pan 36x36 Pad Aquaguard…" at bounding box center [676, 226] width 977 height 309
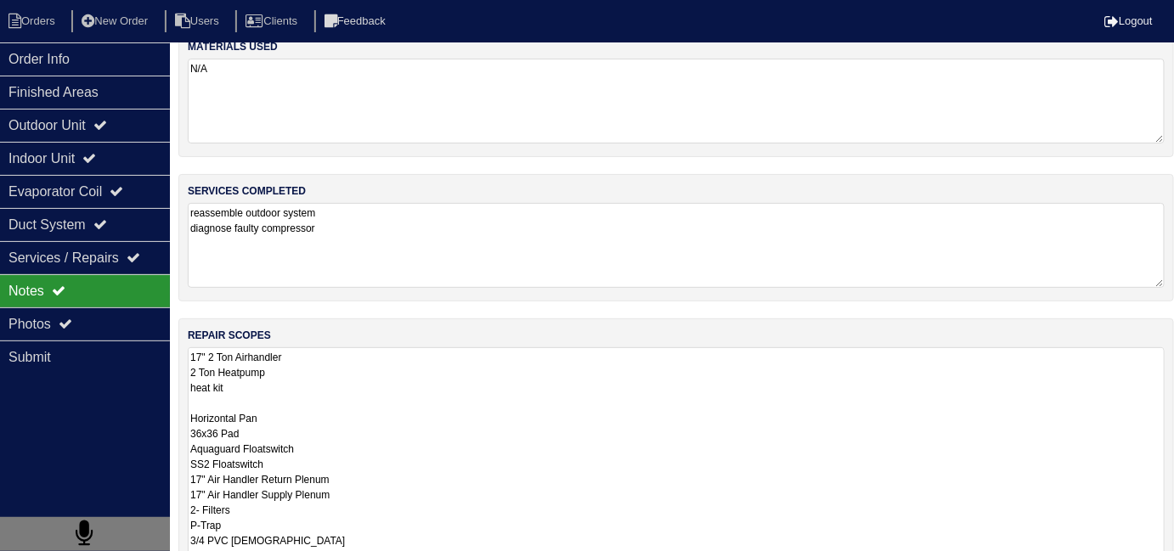
click at [403, 240] on textarea "reassemble outdoor system diagnose faulty compressor" at bounding box center [676, 245] width 977 height 85
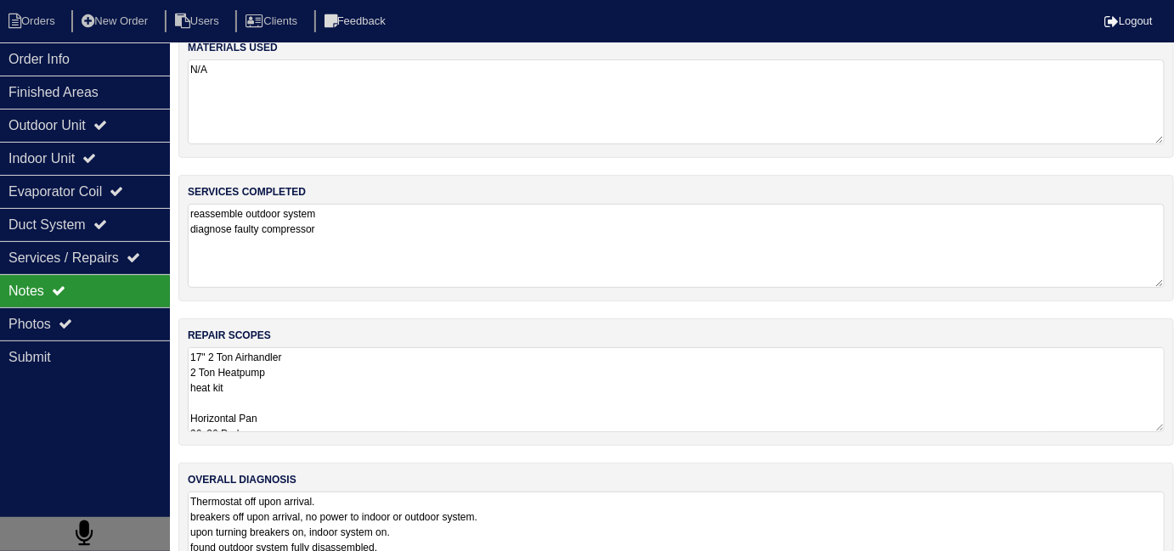
click at [635, 533] on textarea "Thermostat off upon arrival. breakers off upon arrival, no power to indoor or o…" at bounding box center [676, 534] width 977 height 85
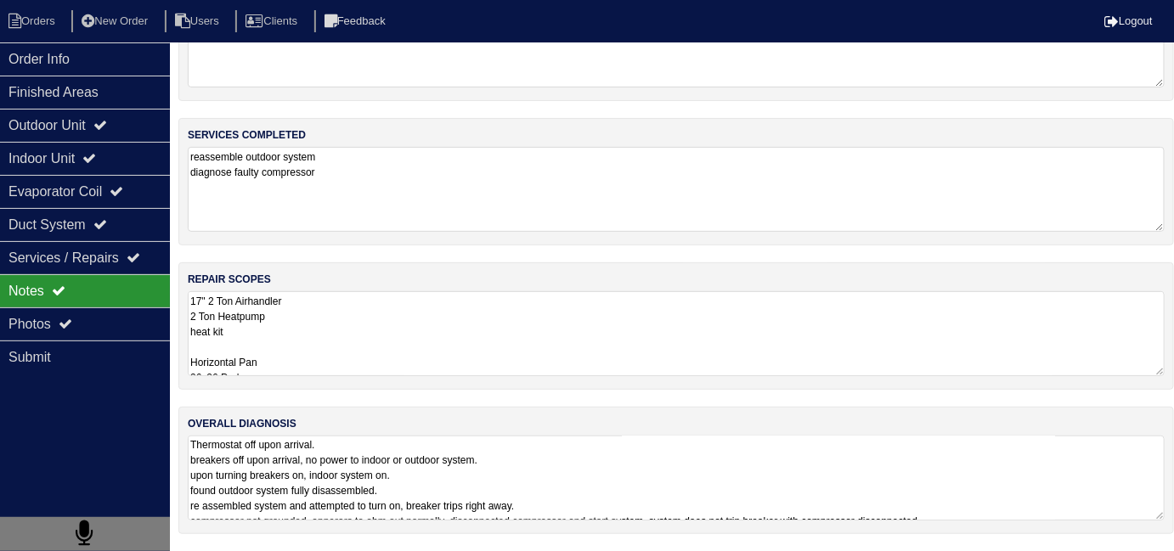
scroll to position [76, 0]
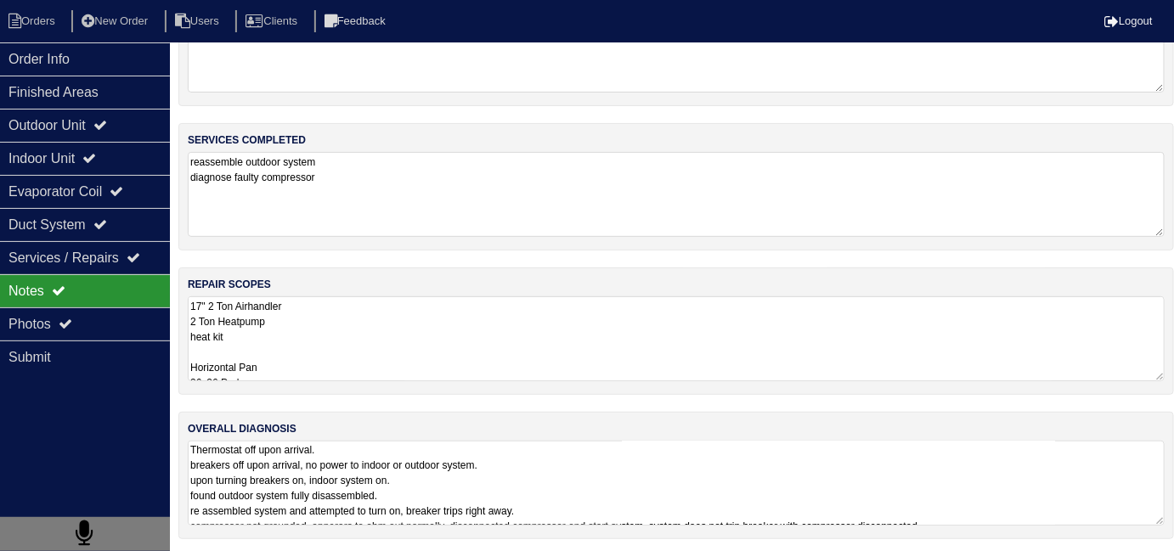
click at [552, 495] on textarea "Thermostat off upon arrival. breakers off upon arrival, no power to indoor or o…" at bounding box center [676, 483] width 977 height 85
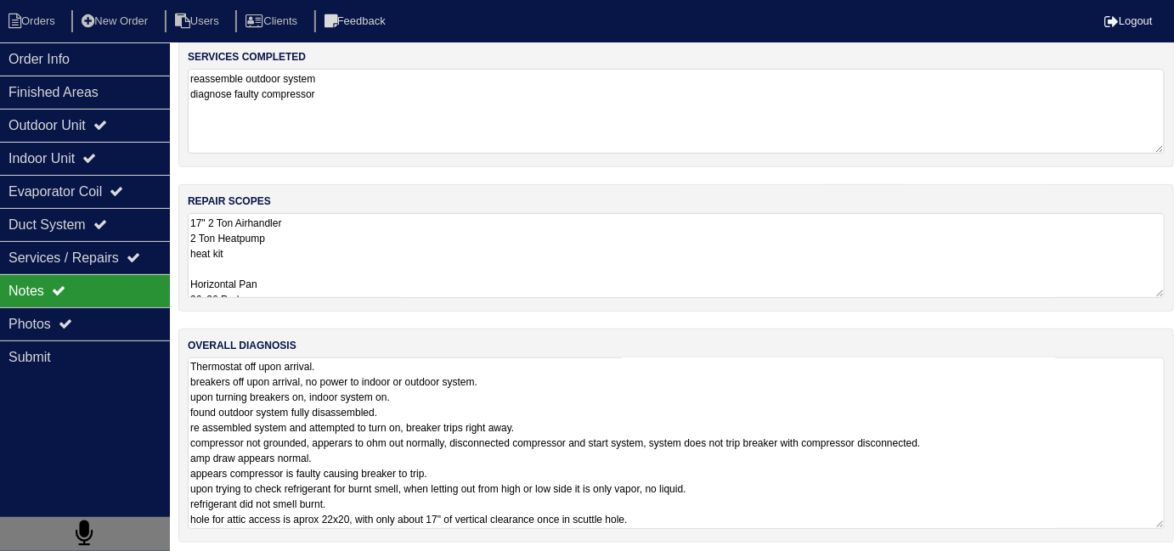
click at [718, 517] on textarea "Thermostat off upon arrival. breakers off upon arrival, no power to indoor or o…" at bounding box center [676, 444] width 977 height 172
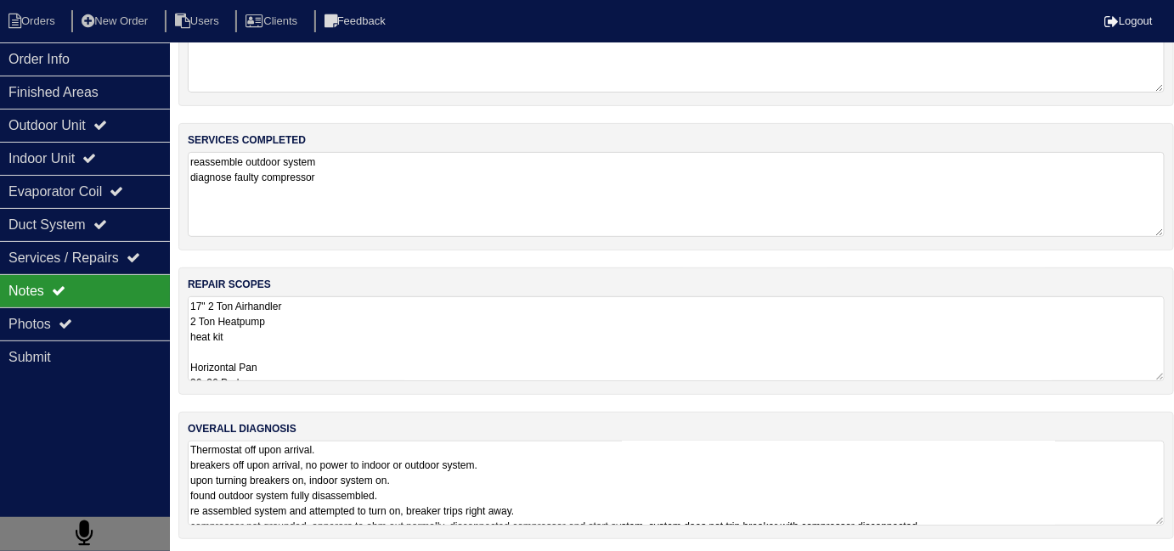
click at [517, 206] on div "materials used N/A services completed reassemble outdoor system diagnose faulty…" at bounding box center [676, 268] width 996 height 578
click at [684, 462] on textarea "Thermostat off upon arrival. breakers off upon arrival, no power to indoor or o…" at bounding box center [676, 483] width 977 height 85
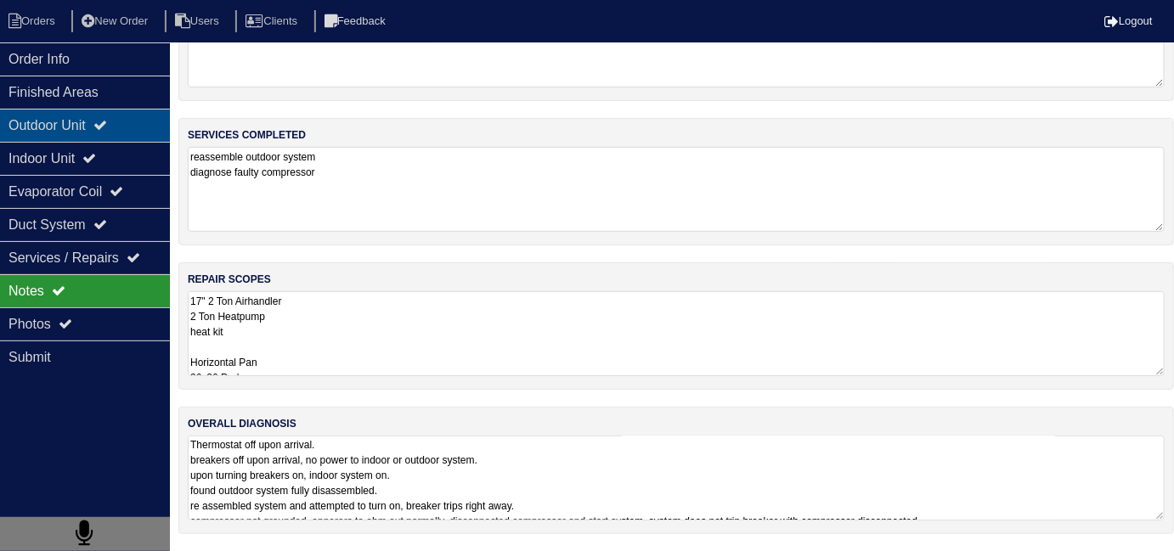
scroll to position [0, 0]
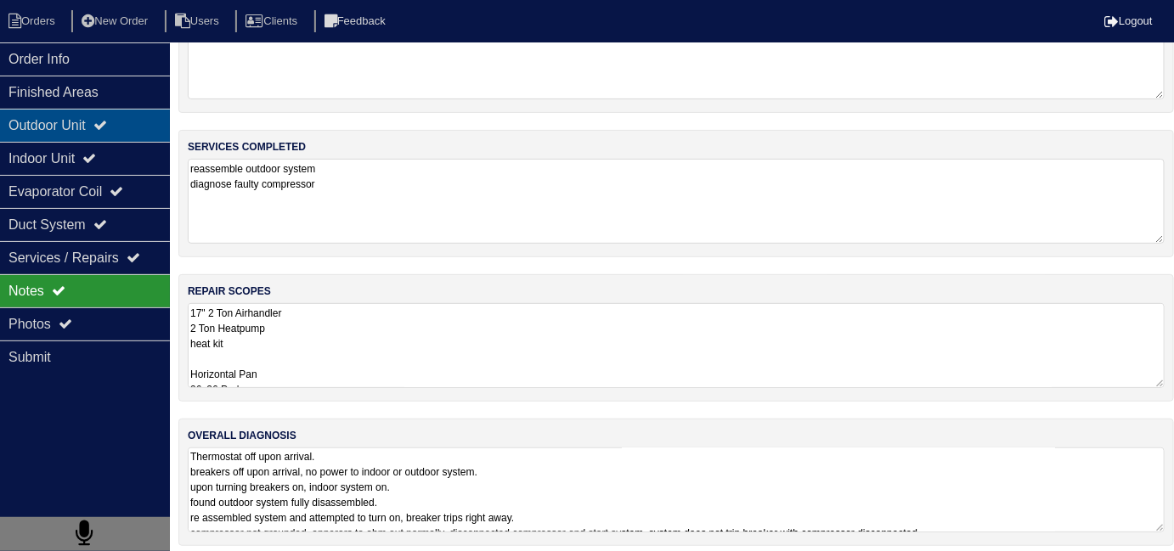
click at [122, 130] on div "Outdoor Unit" at bounding box center [85, 125] width 170 height 33
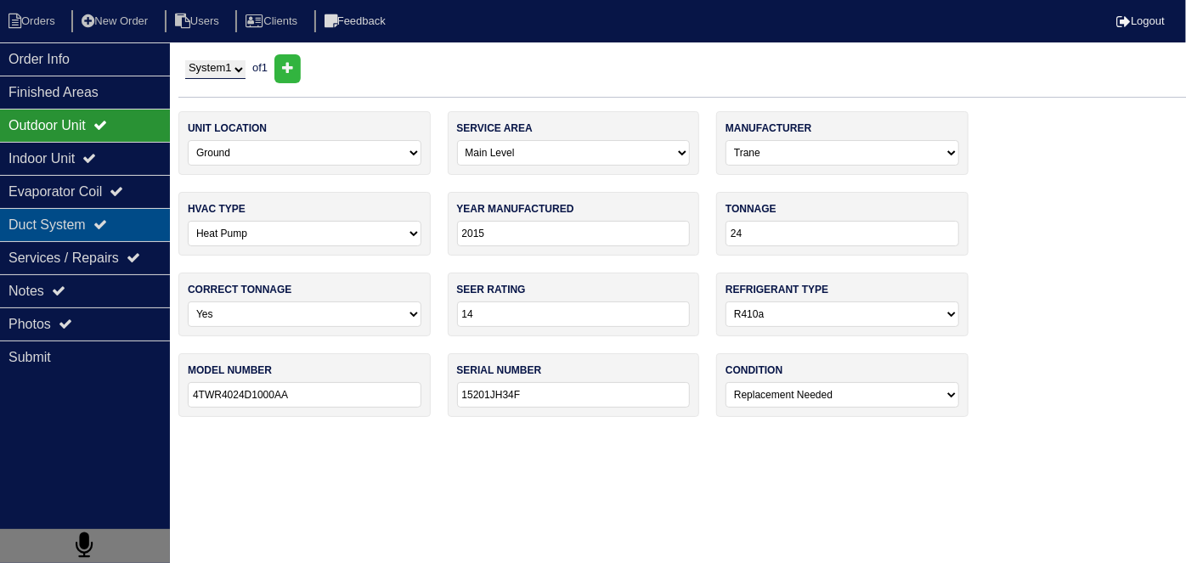
drag, startPoint x: 120, startPoint y: 166, endPoint x: 90, endPoint y: 225, distance: 66.5
click at [117, 166] on div "Indoor Unit" at bounding box center [85, 158] width 170 height 33
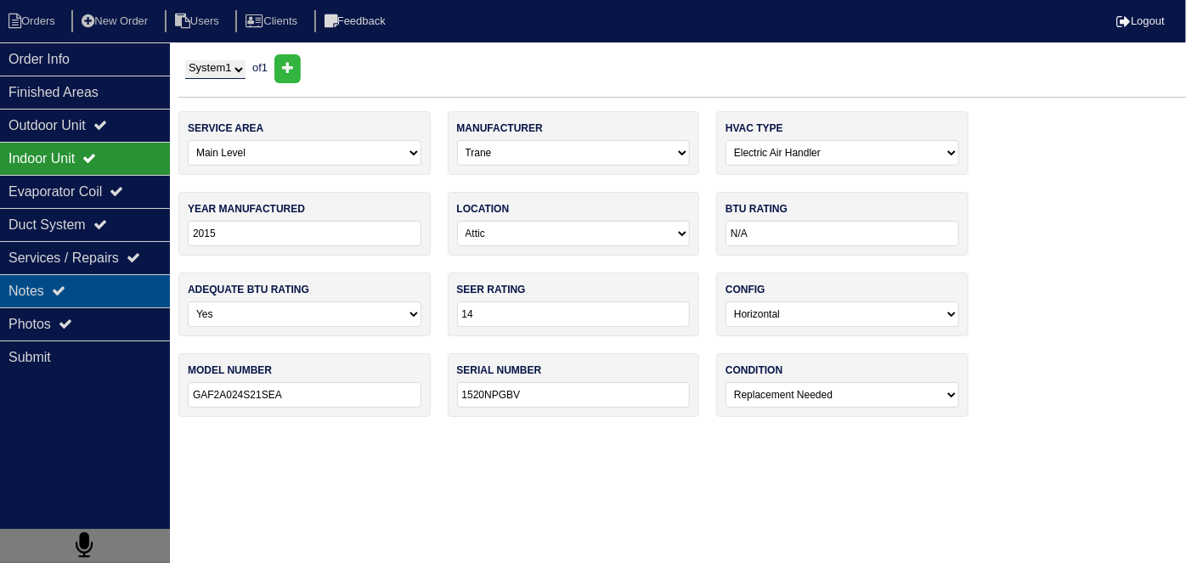
click at [78, 295] on div "Notes" at bounding box center [85, 290] width 170 height 33
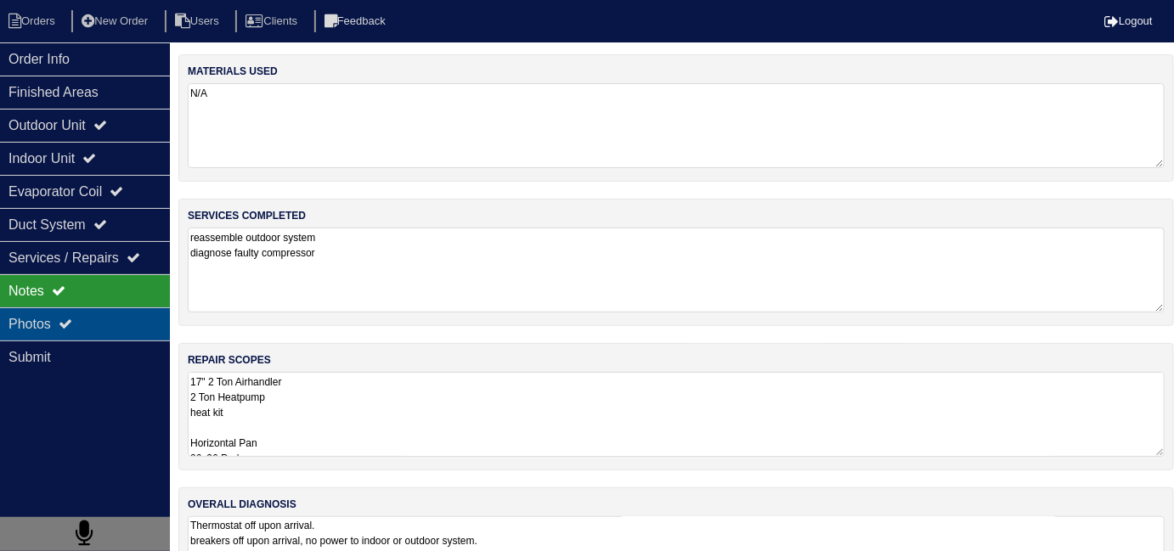
click at [77, 325] on div "Photos" at bounding box center [85, 324] width 170 height 33
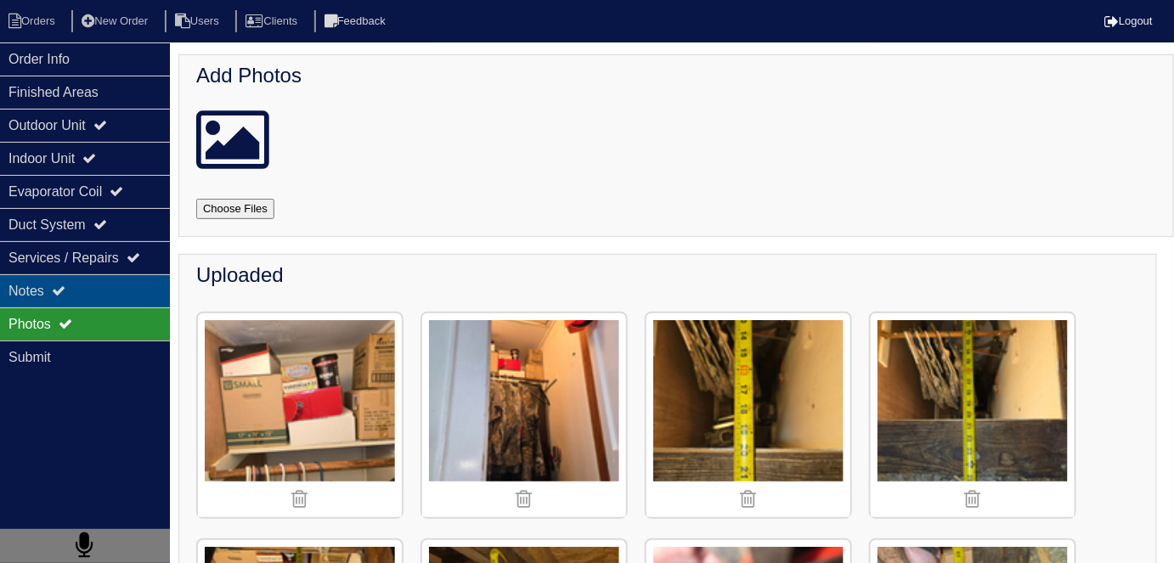
click at [75, 297] on div "Notes" at bounding box center [85, 290] width 170 height 33
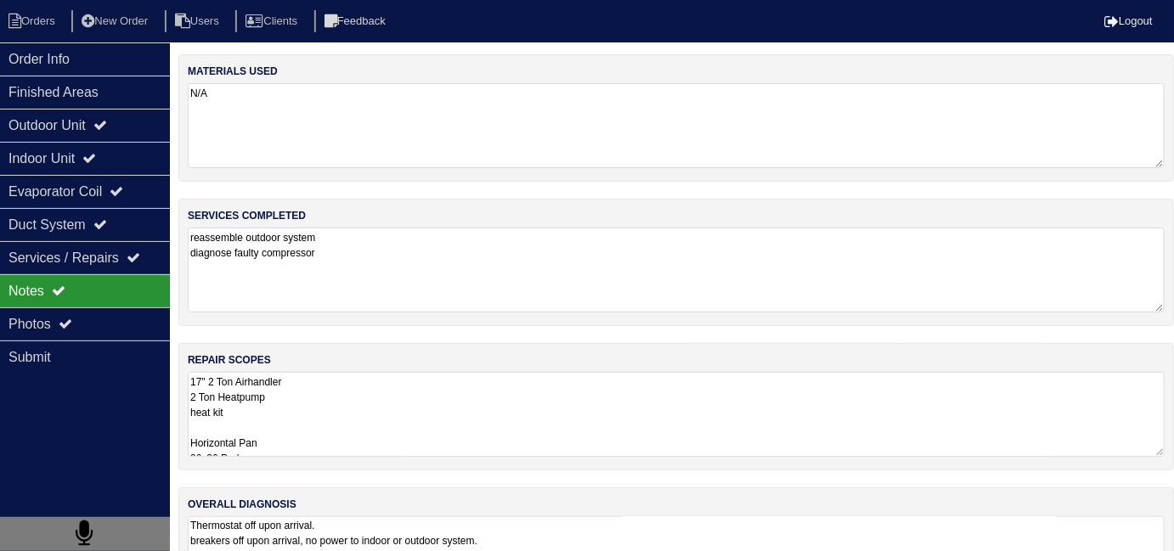
click at [455, 413] on textarea "17" 2 Ton Airhandler 2 Ton Heatpump heat kit Horizontal Pan 36x36 Pad Aquaguard…" at bounding box center [676, 414] width 977 height 85
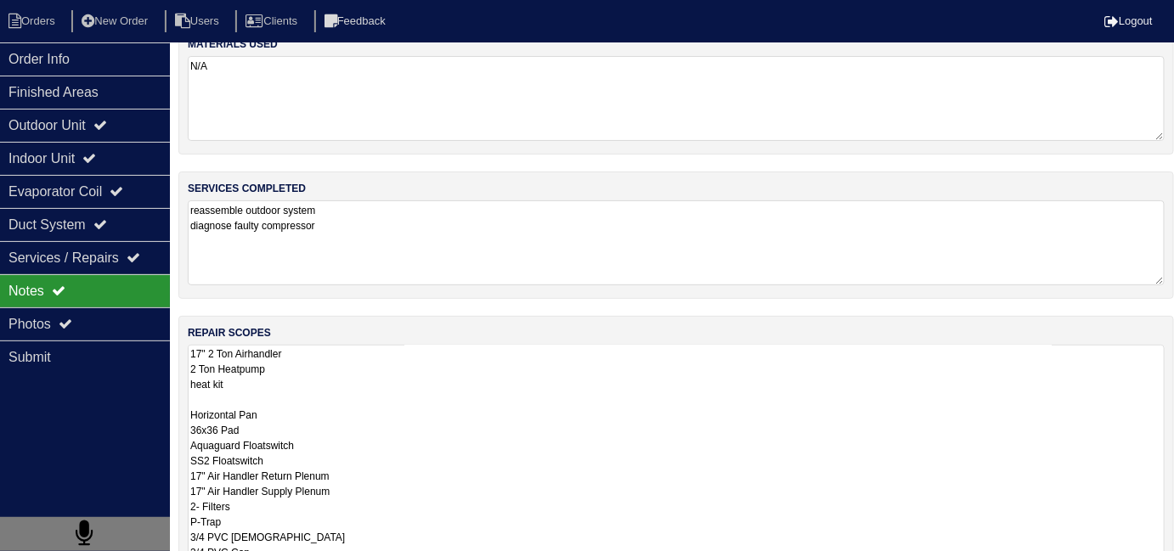
scroll to position [36, 0]
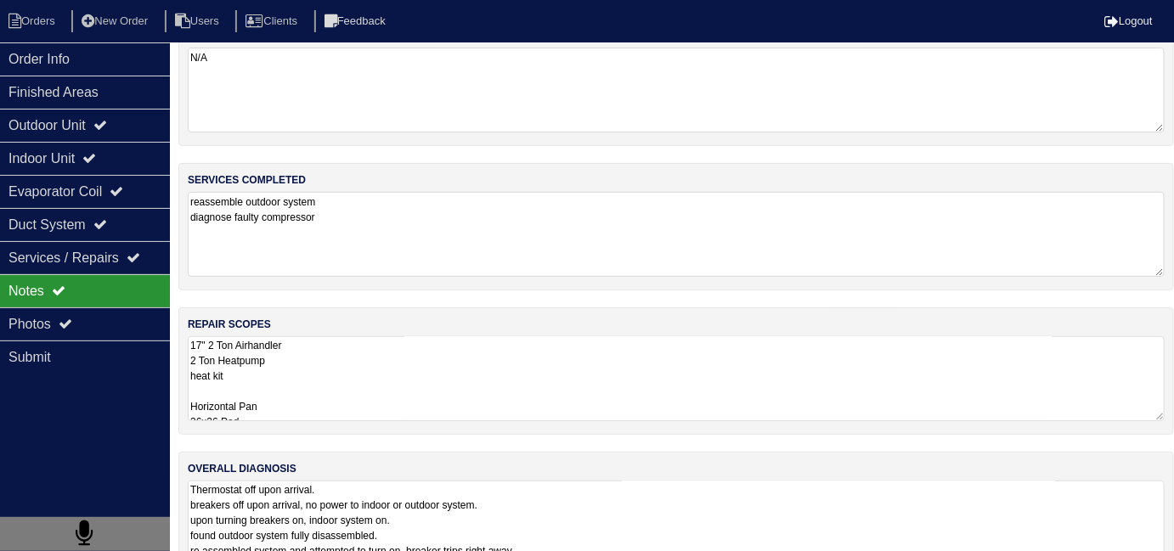
drag, startPoint x: 555, startPoint y: 525, endPoint x: 575, endPoint y: 519, distance: 21.2
click at [555, 421] on textarea "17" 2 Ton Airhandler 2 Ton Heatpump heat kit Horizontal Pan 36x36 Pad Aquaguard…" at bounding box center [676, 378] width 977 height 85
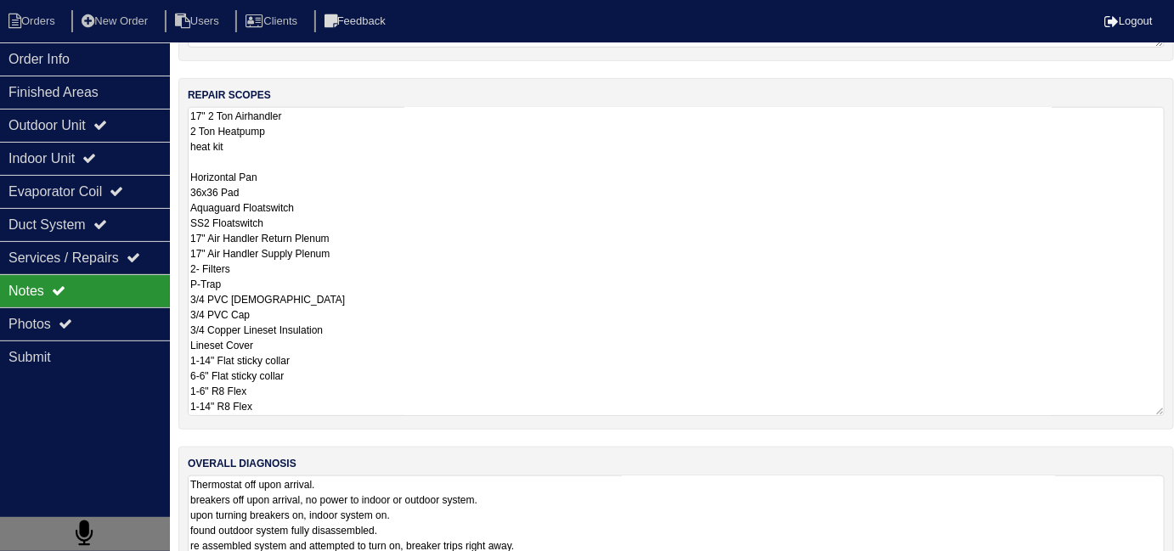
scroll to position [267, 0]
click at [670, 530] on div "overall diagnosis Thermostat off upon arrival. breakers off upon arrival, no po…" at bounding box center [676, 508] width 996 height 127
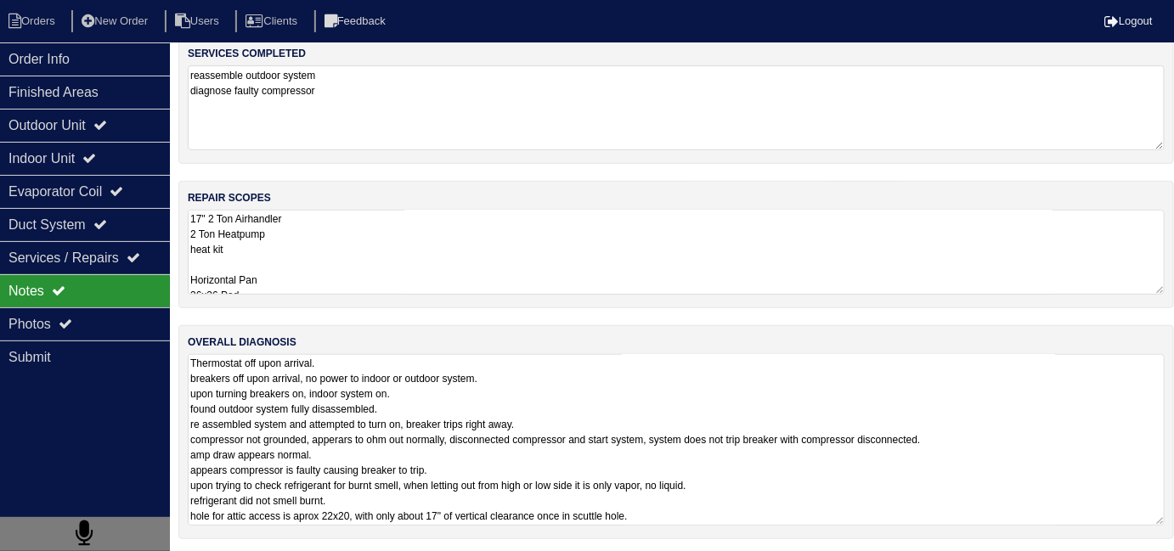
click at [445, 240] on textarea "17" 2 Ton Airhandler 2 Ton Heatpump heat kit Horizontal Pan 36x36 Pad Aquaguard…" at bounding box center [676, 252] width 977 height 85
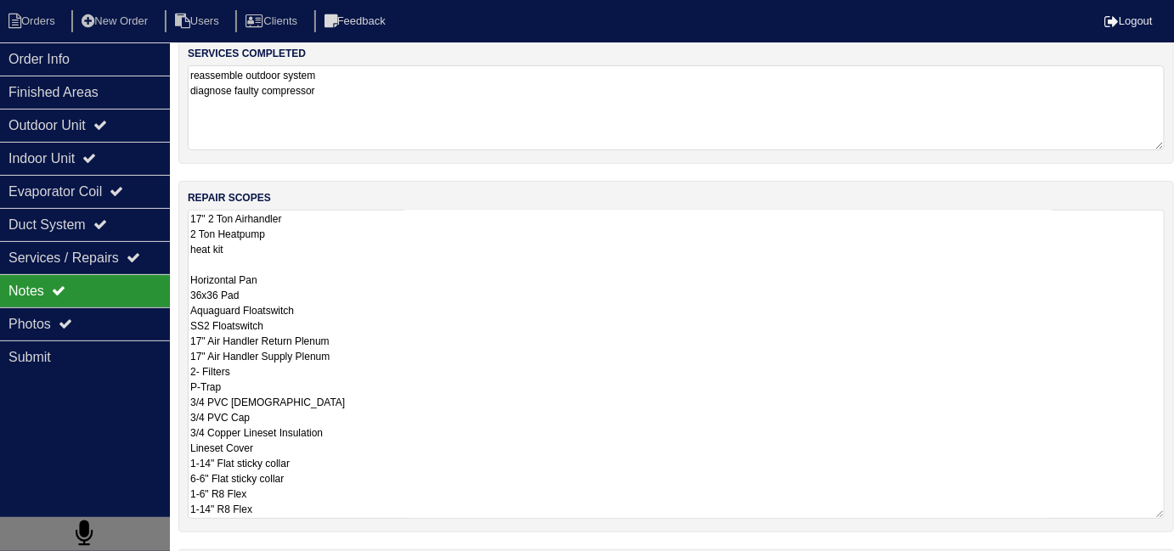
scroll to position [0, 0]
click at [500, 437] on textarea "17" 2 Ton Airhandler 2 Ton Heatpump heat kit Horizontal Pan 36x36 Pad Aquaguard…" at bounding box center [676, 364] width 977 height 309
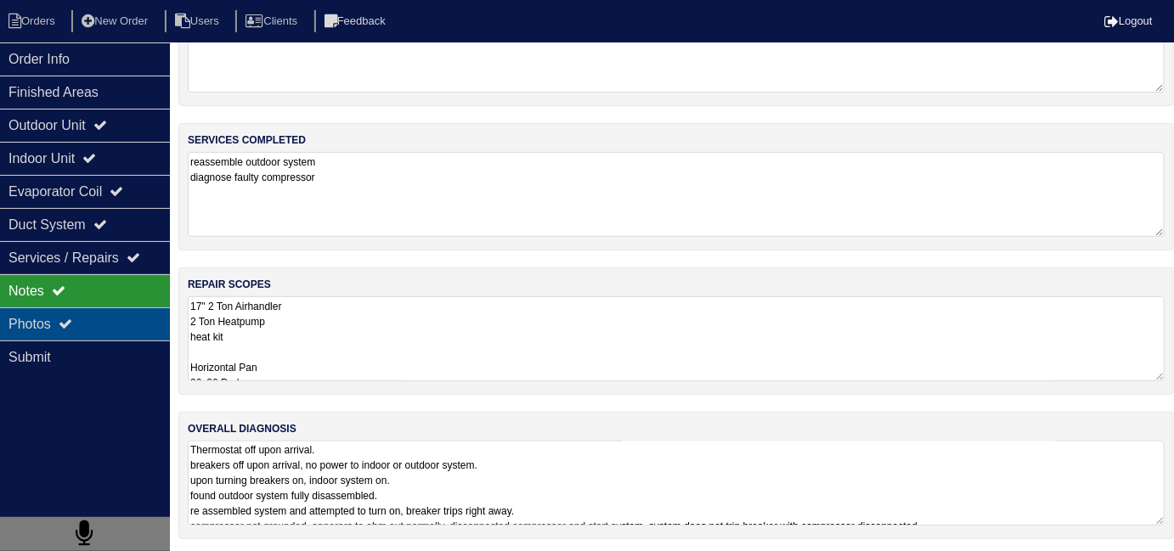
click at [70, 331] on div "Photos" at bounding box center [85, 324] width 170 height 33
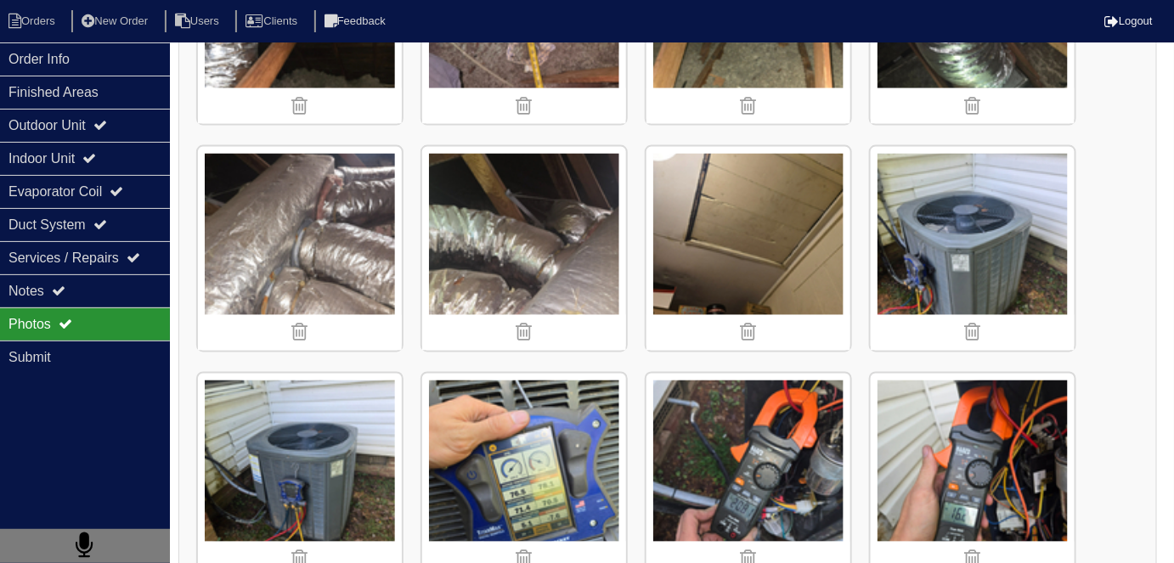
scroll to position [847, 0]
click at [133, 227] on div "Duct System" at bounding box center [85, 224] width 170 height 33
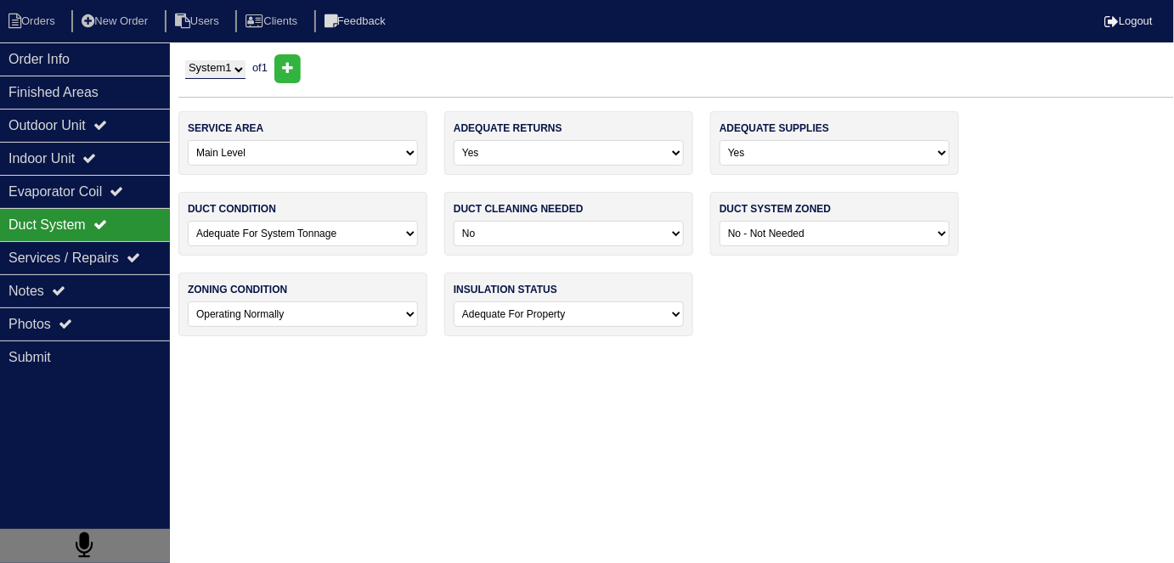
scroll to position [0, 0]
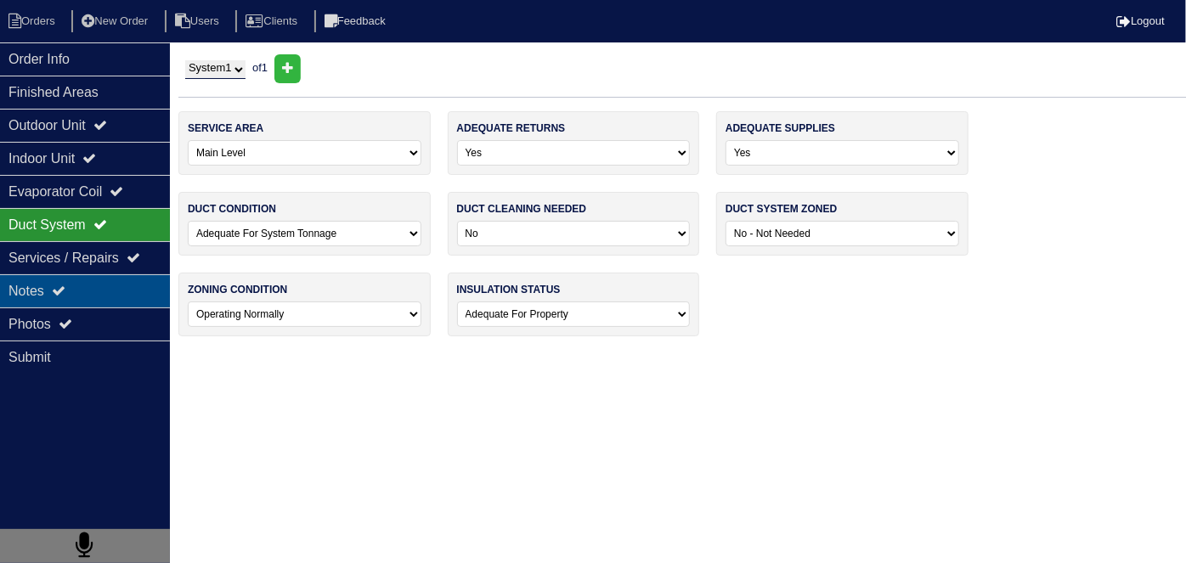
click at [95, 300] on div "Notes" at bounding box center [85, 290] width 170 height 33
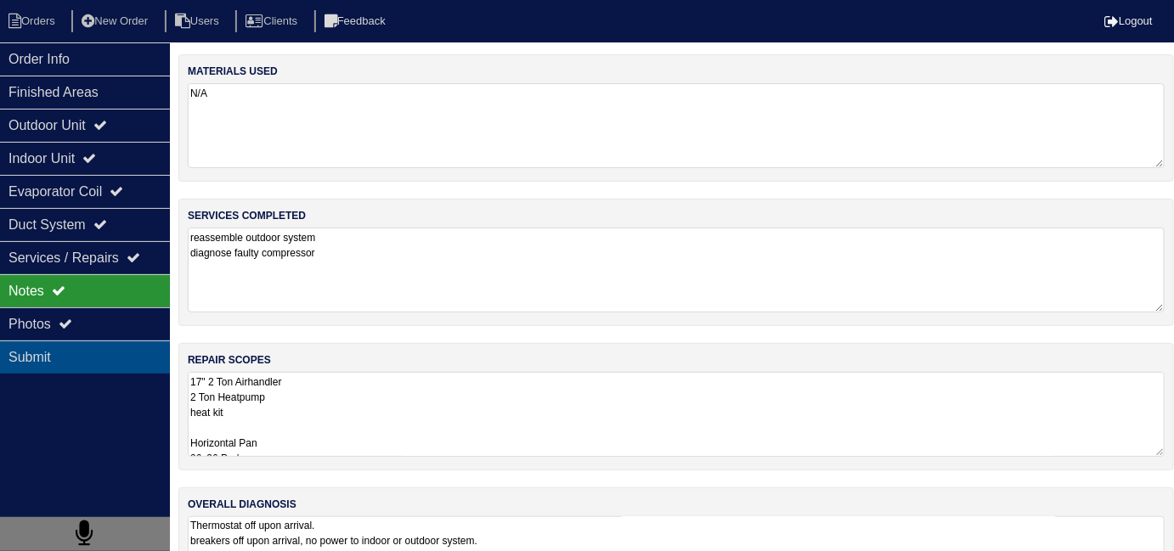
click at [93, 341] on div "Submit" at bounding box center [85, 357] width 170 height 33
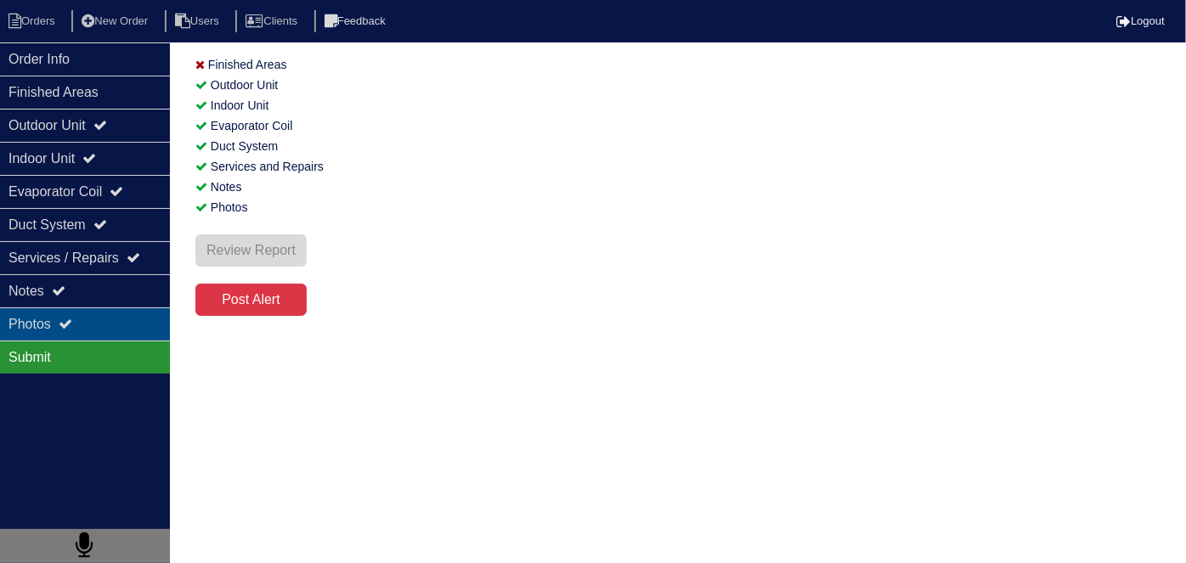
drag, startPoint x: 98, startPoint y: 326, endPoint x: 131, endPoint y: 310, distance: 36.9
click at [99, 326] on div "Photos" at bounding box center [85, 324] width 170 height 33
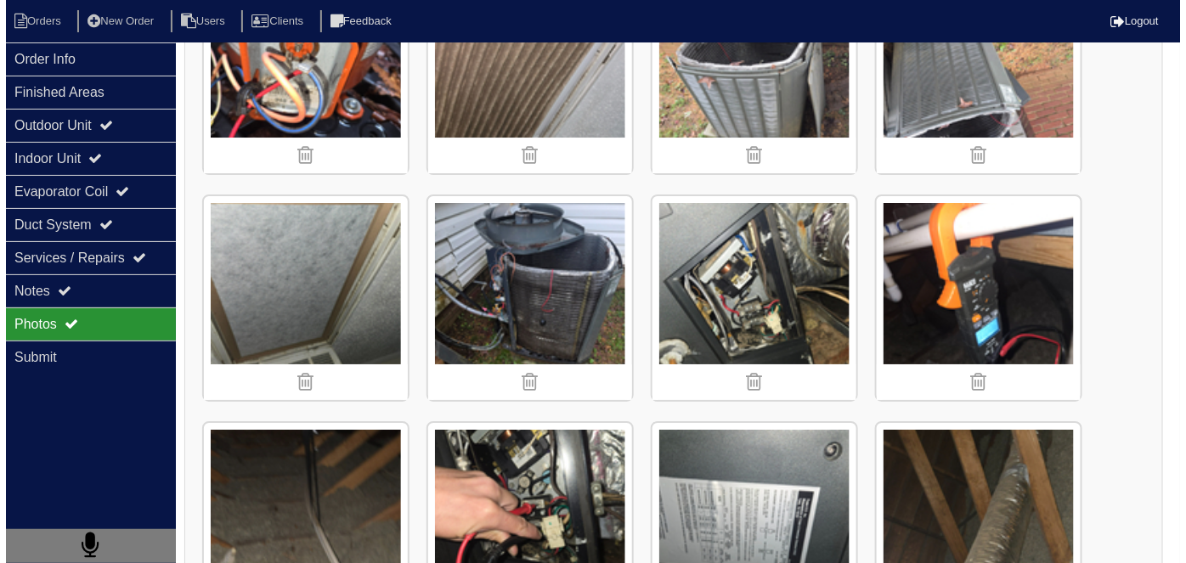
scroll to position [1931, 0]
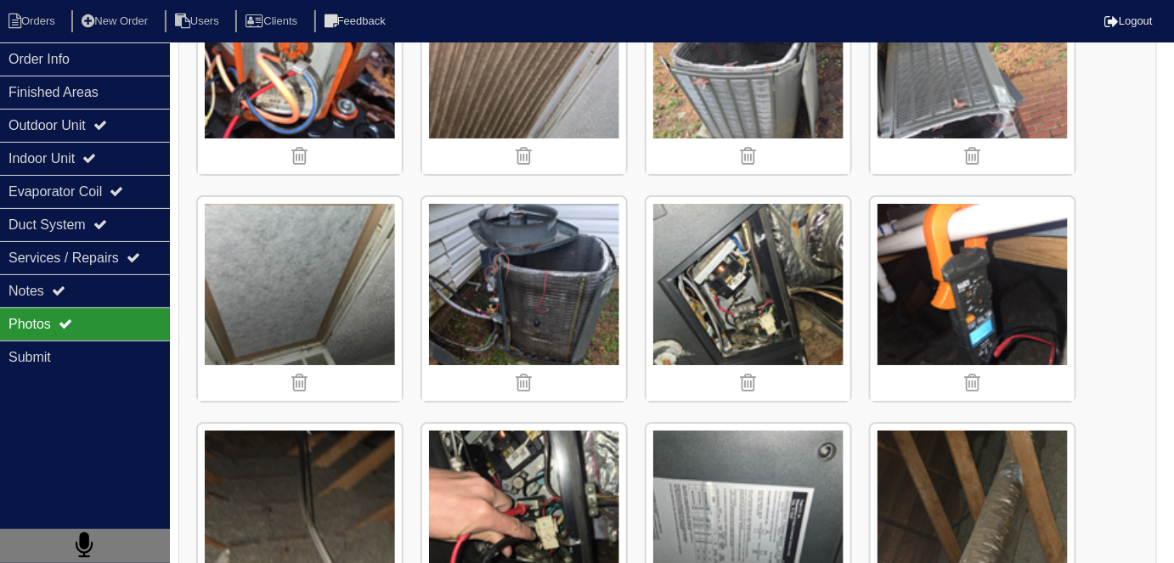
click at [576, 258] on img at bounding box center [524, 299] width 204 height 204
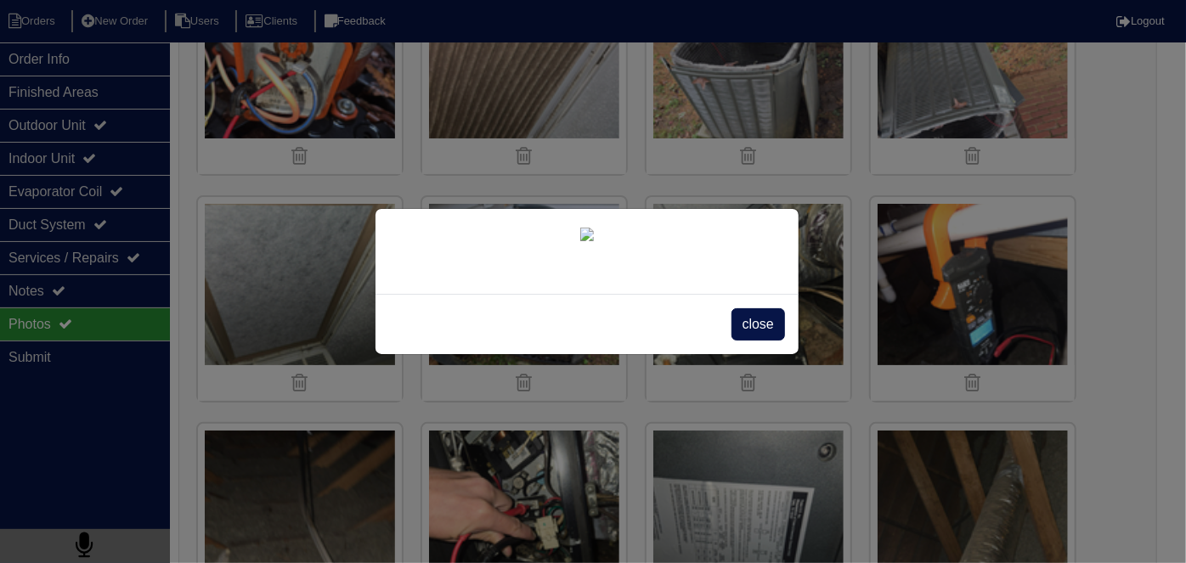
scroll to position [98, 0]
click at [736, 341] on span "close" at bounding box center [759, 324] width 54 height 32
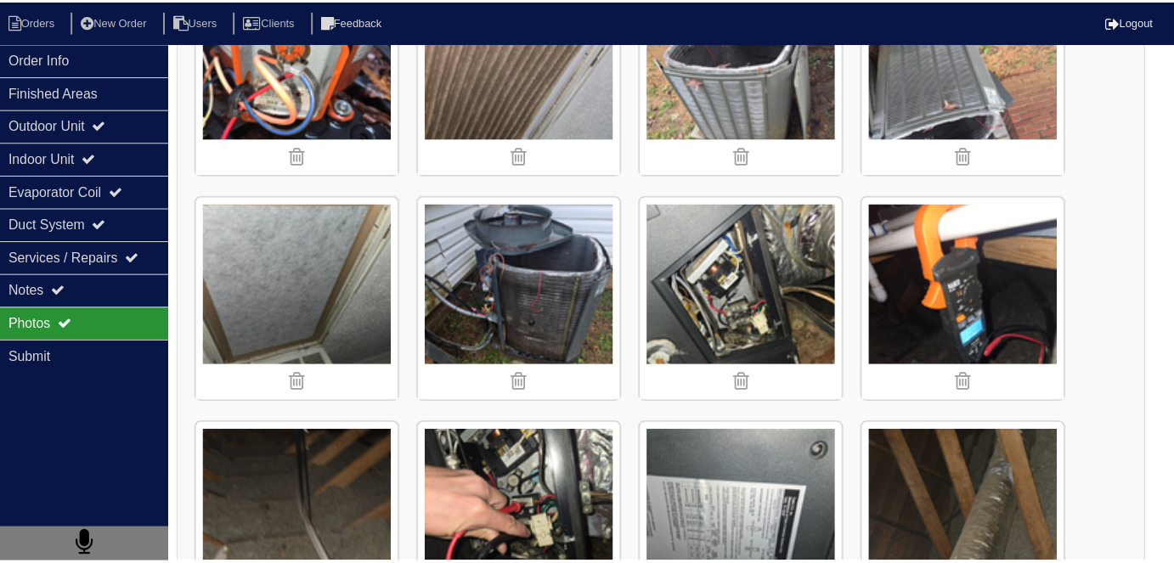
scroll to position [0, 0]
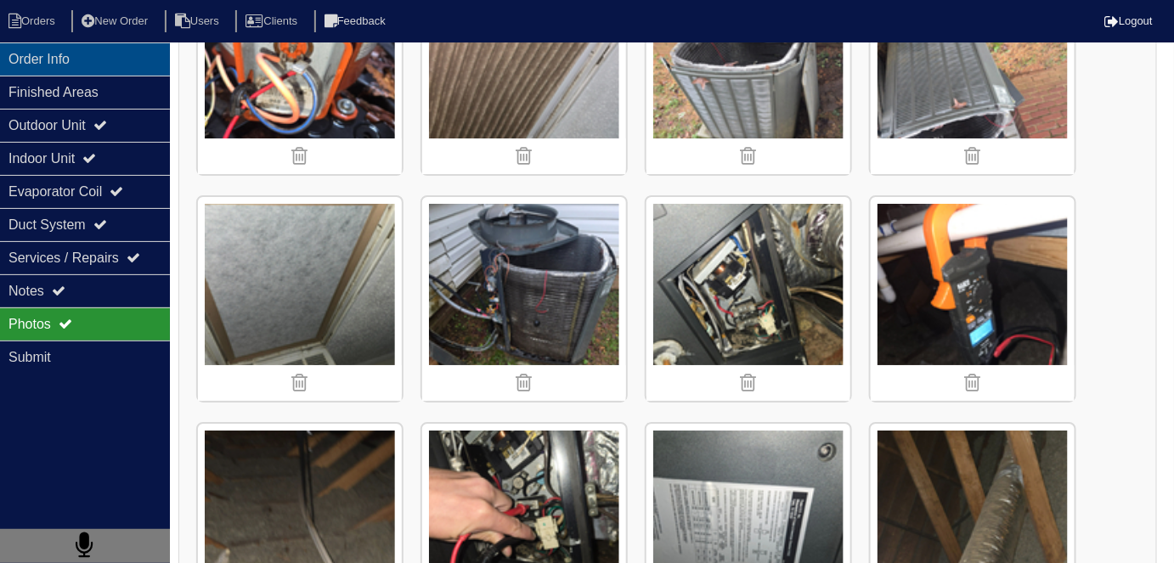
click at [103, 65] on div "Order Info" at bounding box center [85, 58] width 170 height 33
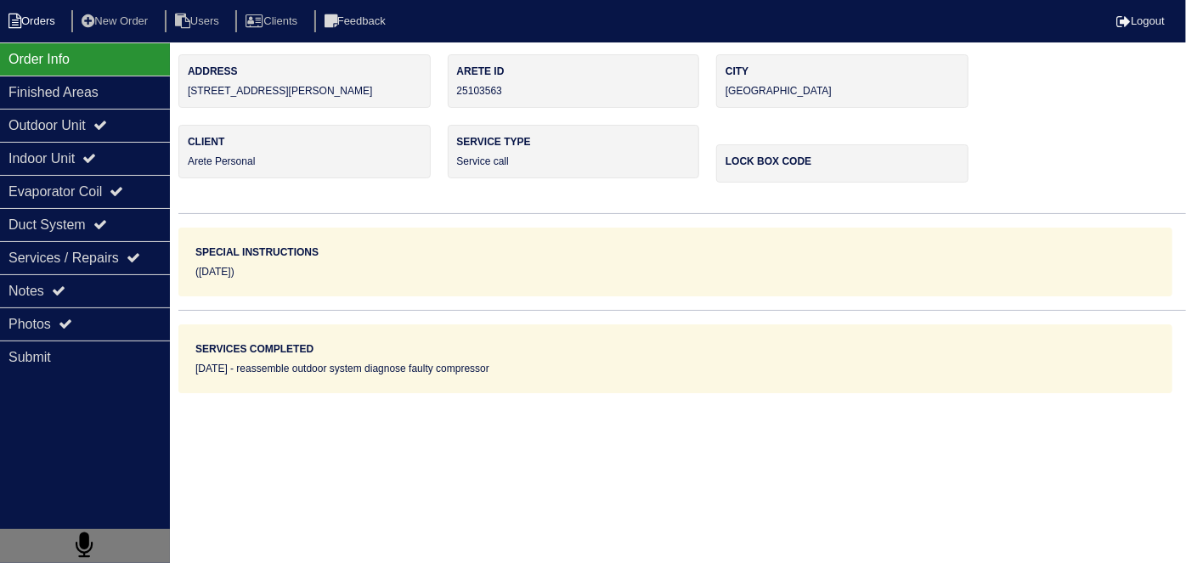
click at [30, 23] on li "Orders" at bounding box center [34, 21] width 69 height 23
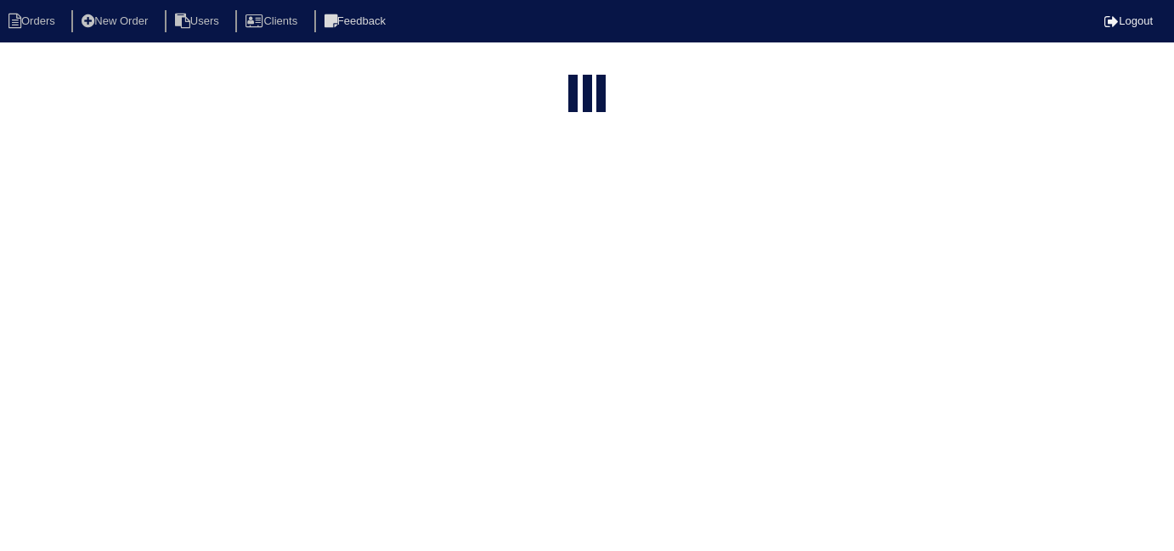
select select "15"
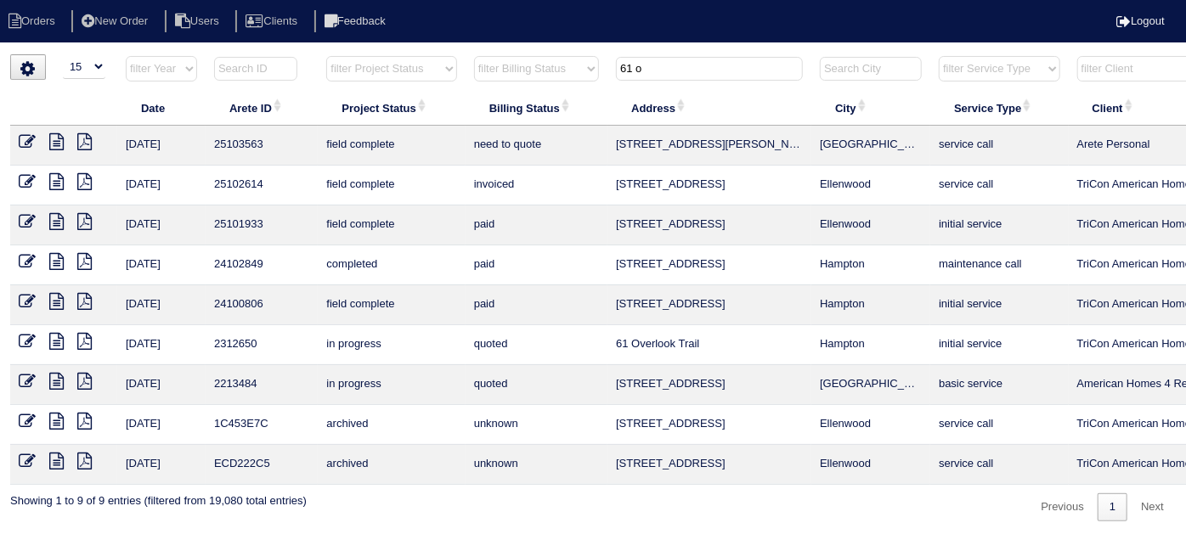
drag, startPoint x: 675, startPoint y: 73, endPoint x: 208, endPoint y: 3, distance: 471.8
click at [288, 54] on body "Orders New Order Users Clients Feedback Logout Orders New Order Users Clients M…" at bounding box center [593, 287] width 1186 height 467
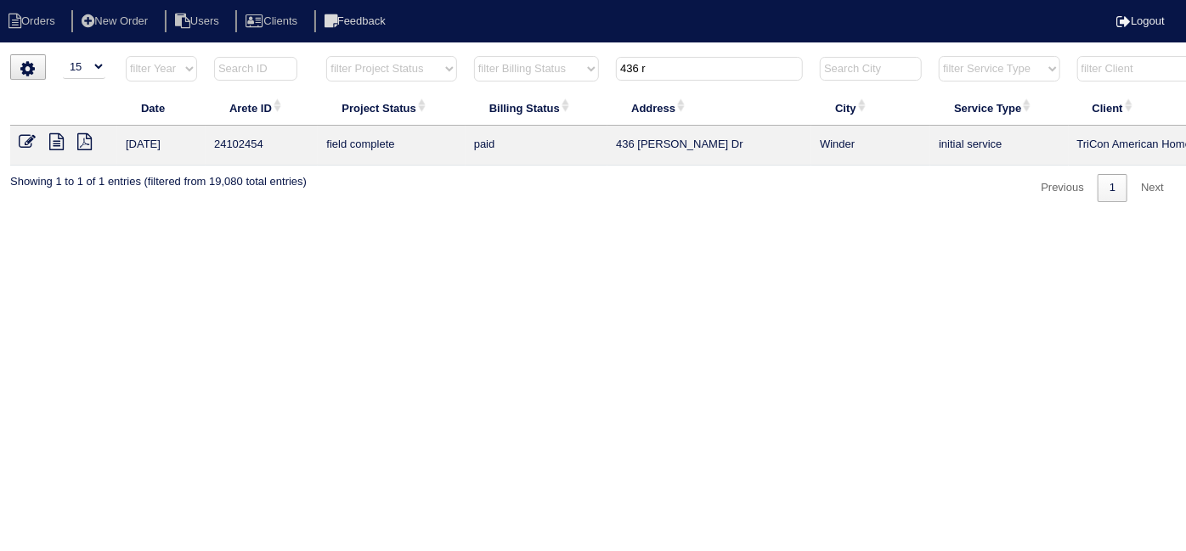
type input "436 r"
click at [61, 139] on icon at bounding box center [56, 141] width 14 height 17
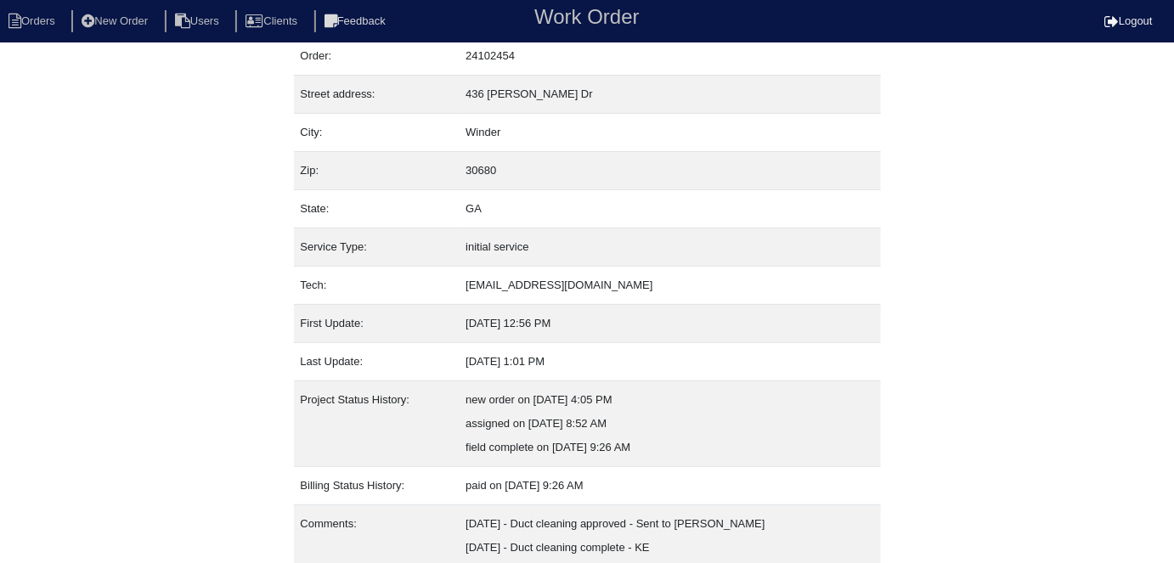
scroll to position [113, 0]
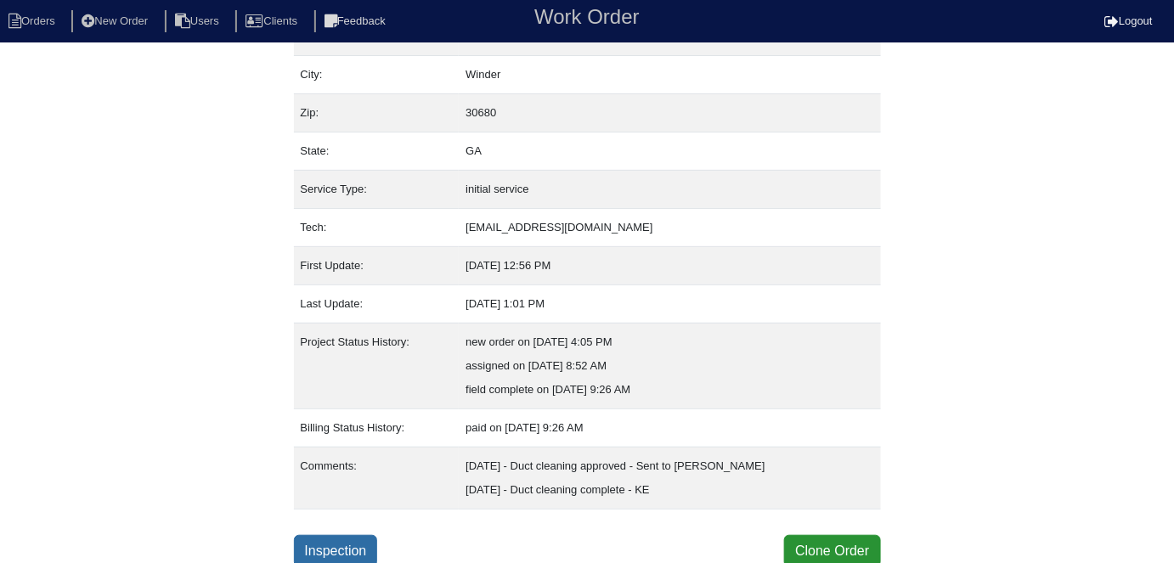
click at [365, 549] on link "Inspection" at bounding box center [336, 551] width 84 height 32
select select "0"
select select "Duncane"
select select "1"
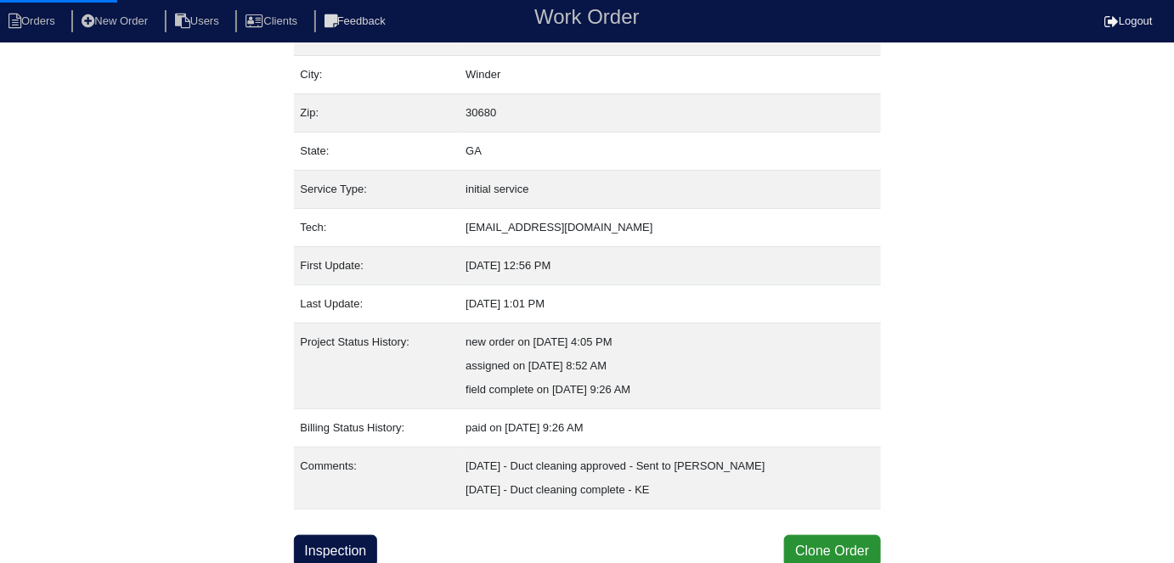
select select "0"
select select "1"
select select "0"
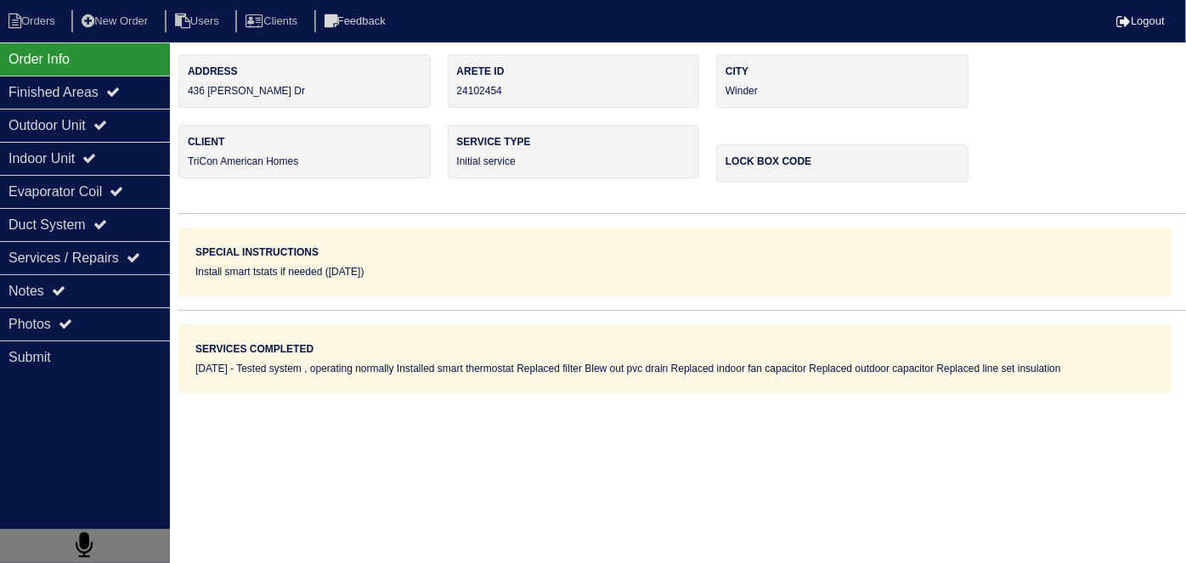
drag, startPoint x: 80, startPoint y: 119, endPoint x: 70, endPoint y: 158, distance: 40.4
click at [76, 117] on div "Outdoor Unit" at bounding box center [85, 125] width 170 height 33
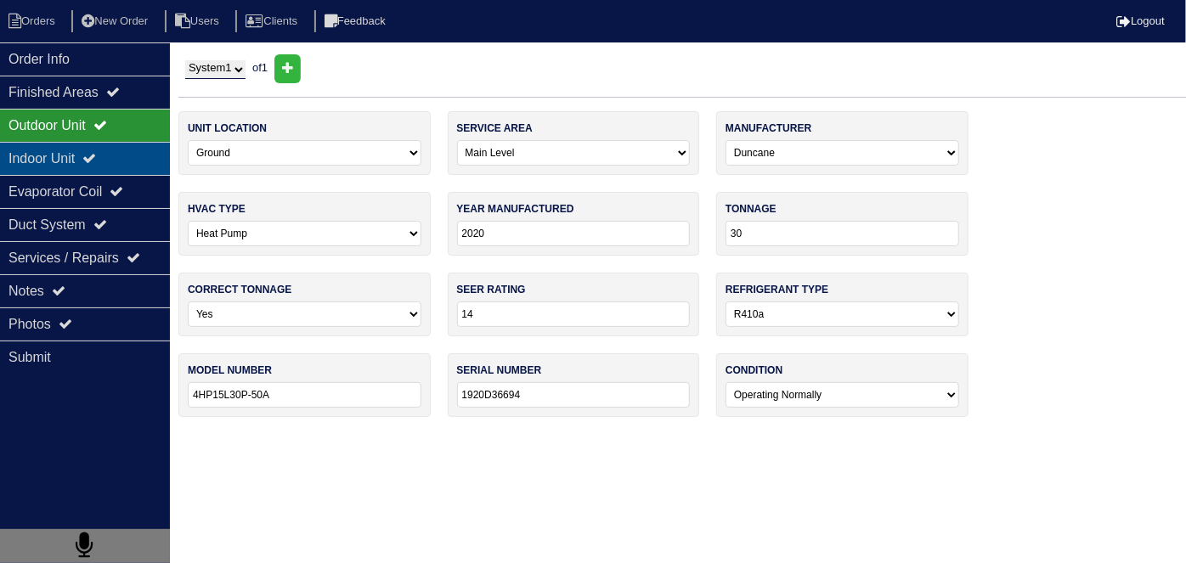
click at [70, 158] on div "Indoor Unit" at bounding box center [85, 158] width 170 height 33
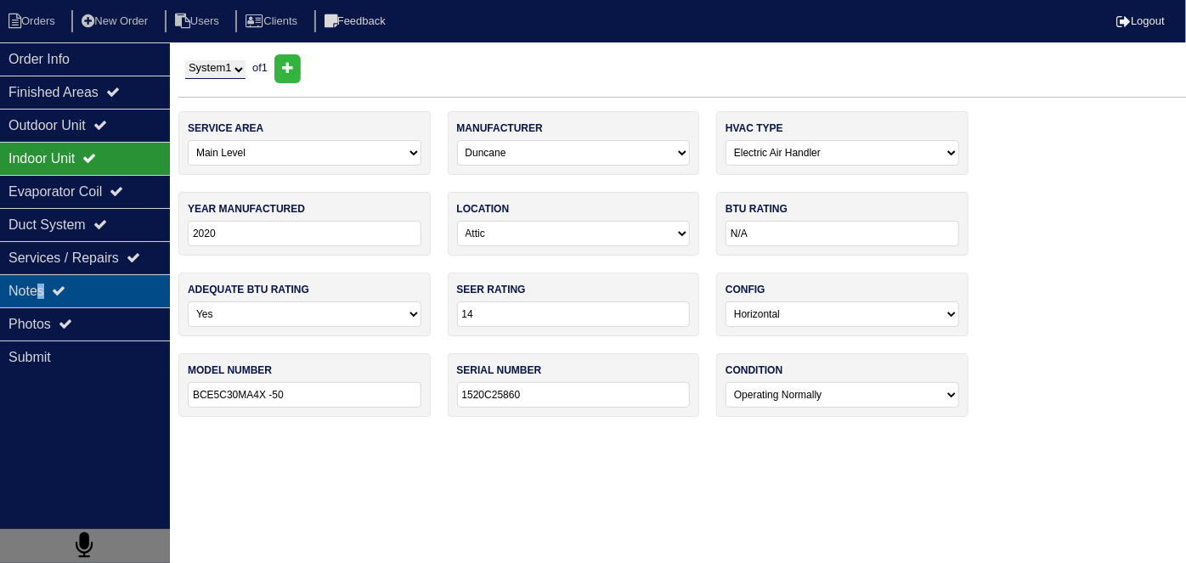
drag, startPoint x: 43, startPoint y: 285, endPoint x: 52, endPoint y: 286, distance: 8.5
click at [44, 286] on div "Notes" at bounding box center [85, 290] width 170 height 33
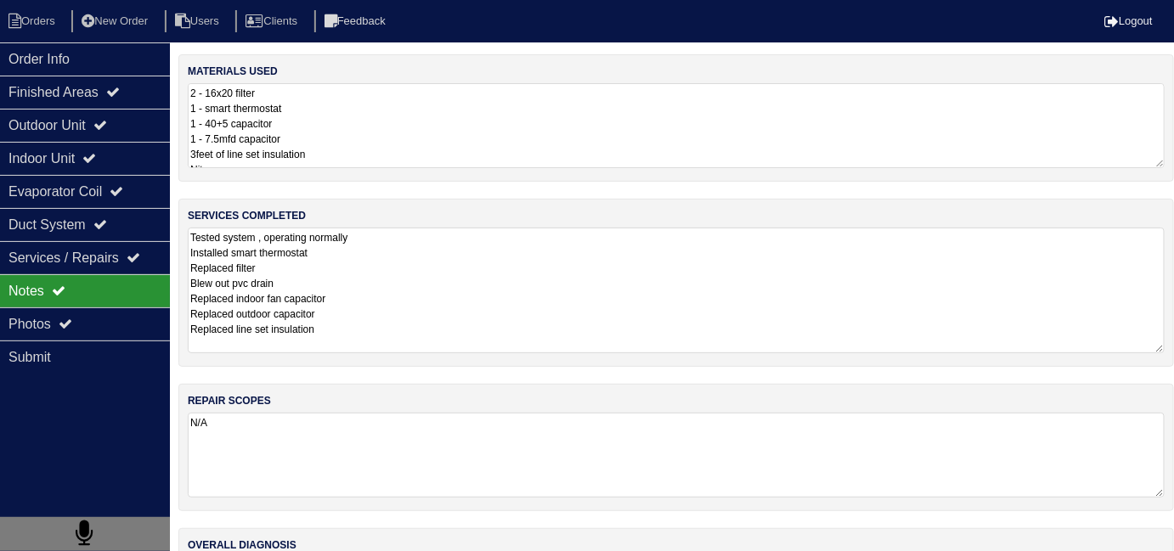
click at [460, 263] on textarea "Tested system , operating normally Installed smart thermostat Replaced filter B…" at bounding box center [676, 291] width 977 height 126
click at [483, 279] on textarea "Tested system , operating normally Installed smart thermostat Replaced filter B…" at bounding box center [676, 291] width 977 height 126
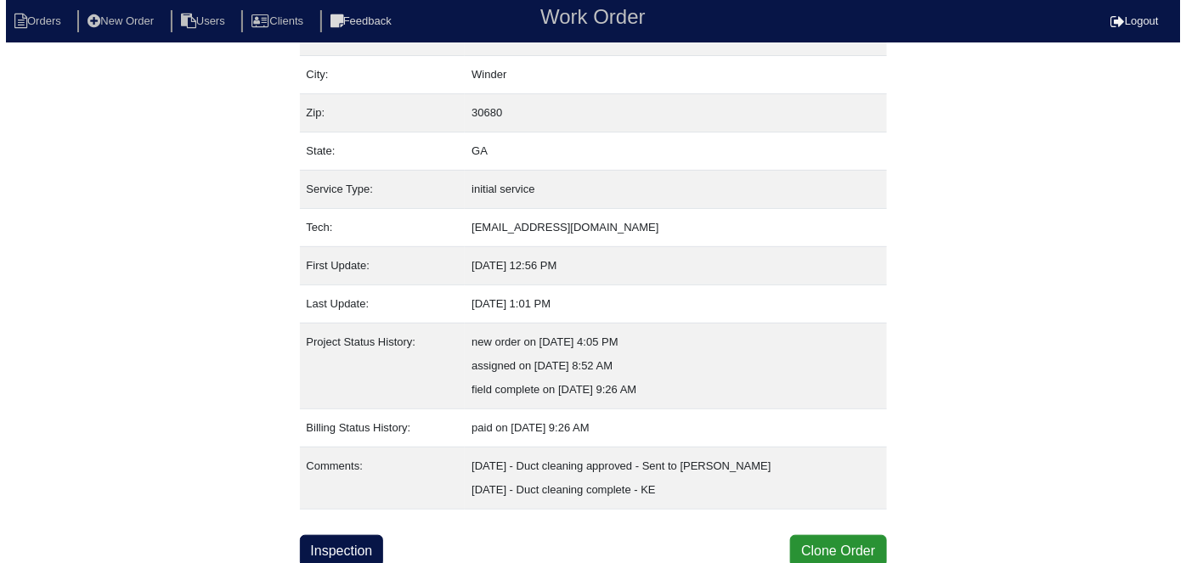
scroll to position [113, 0]
click at [816, 539] on button "Clone Order" at bounding box center [832, 551] width 96 height 32
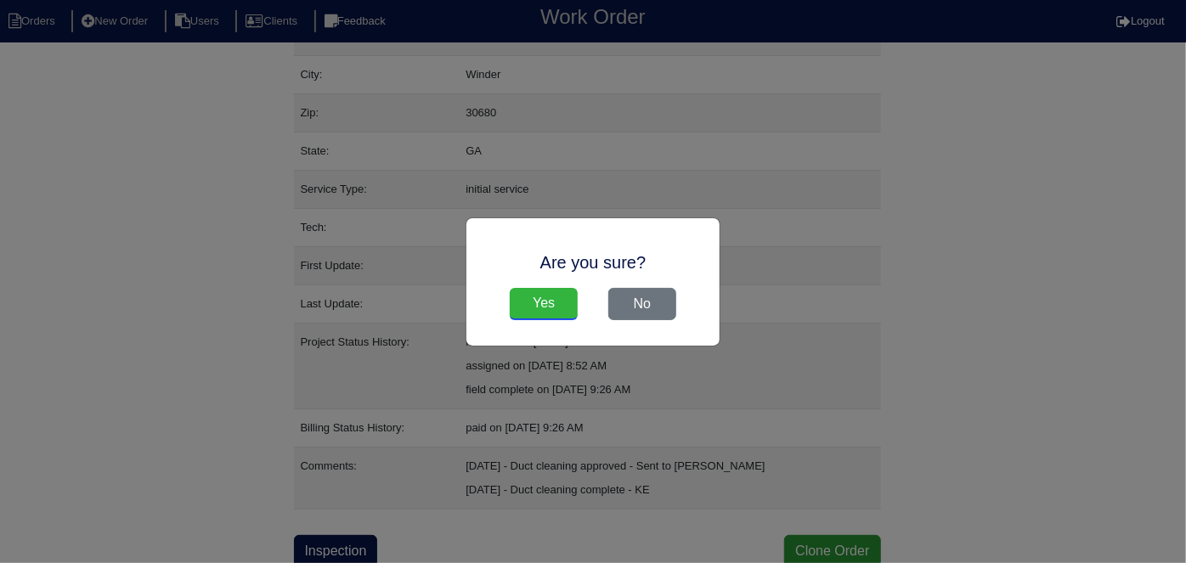
click at [573, 313] on input "Yes" at bounding box center [544, 304] width 68 height 32
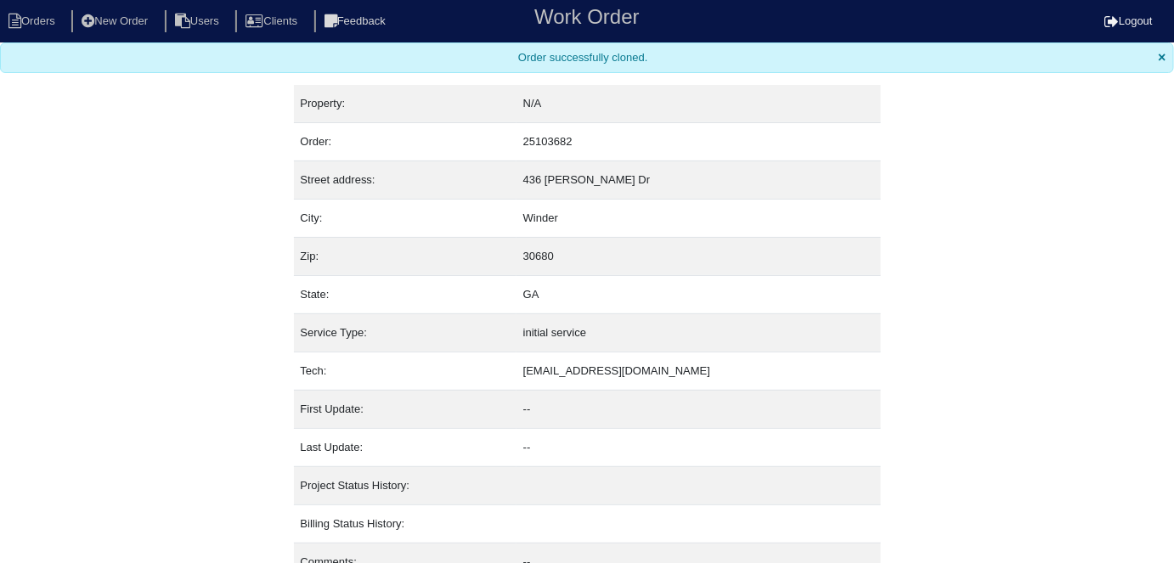
click at [15, 32] on nav "Orders New Order Users Clients Feedback Work Order Logout" at bounding box center [587, 21] width 1174 height 42
click at [20, 25] on icon at bounding box center [14, 21] width 13 height 15
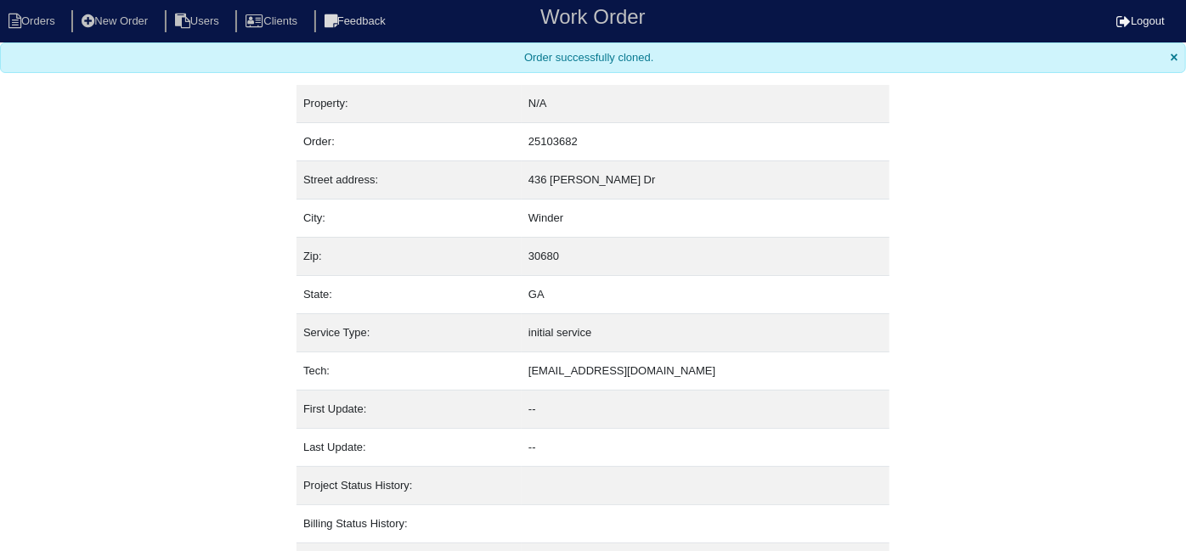
select select "15"
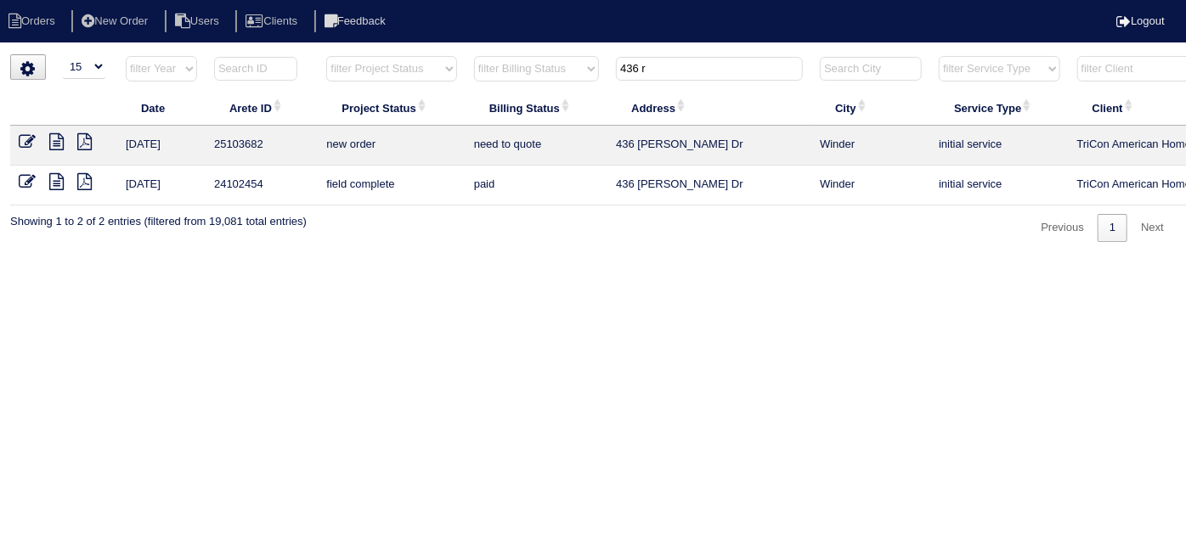
click at [32, 136] on icon at bounding box center [27, 141] width 17 height 17
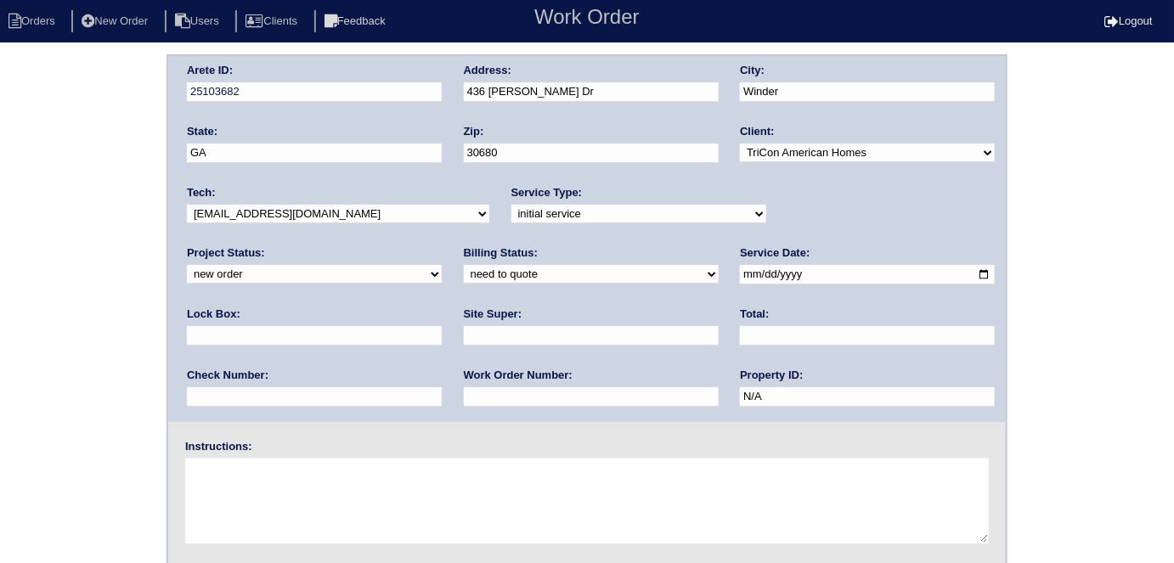
click at [512, 213] on select "-select- initial service basic service maintenance call replacement scope servi…" at bounding box center [639, 214] width 255 height 19
select select "scope only"
click at [512, 205] on select "-select- initial service basic service maintenance call replacement scope servi…" at bounding box center [639, 214] width 255 height 19
click at [464, 338] on input "text" at bounding box center [591, 336] width 255 height 20
type input "[PERSON_NAME]"
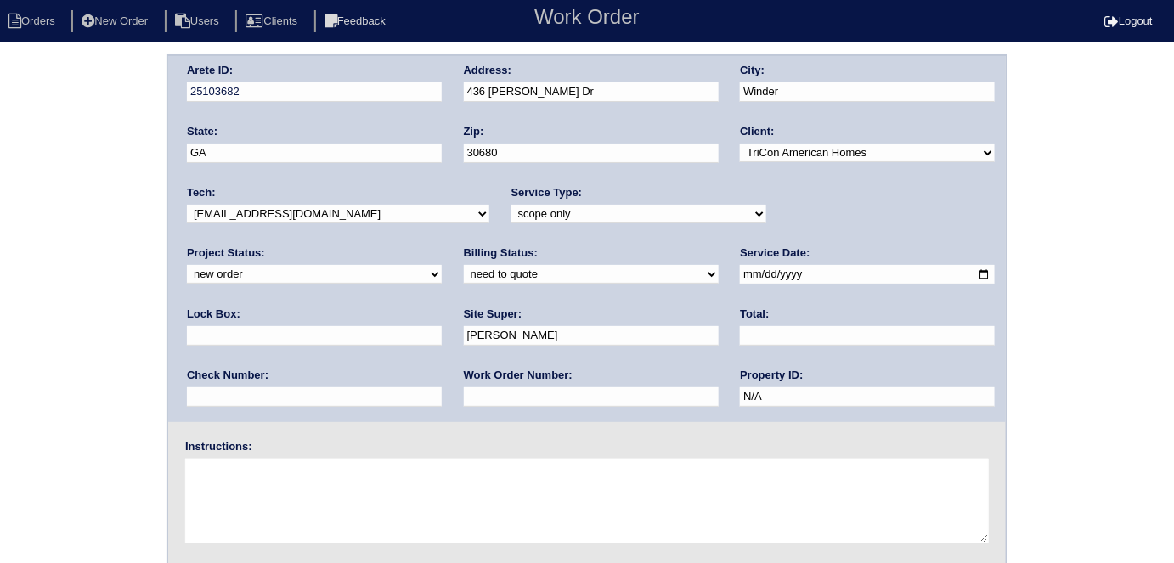
click at [273, 491] on textarea at bounding box center [587, 501] width 804 height 85
type textarea "Scope for service/repairs needed"
click at [427, 100] on div "Arete ID: 25103682 Address: [STREET_ADDRESS][PERSON_NAME] City: Winder State: […" at bounding box center [587, 239] width 838 height 366
click at [124, 257] on div "Arete ID: 25103682 Address: [STREET_ADDRESS][PERSON_NAME] City: Winder State: […" at bounding box center [587, 397] width 1174 height 687
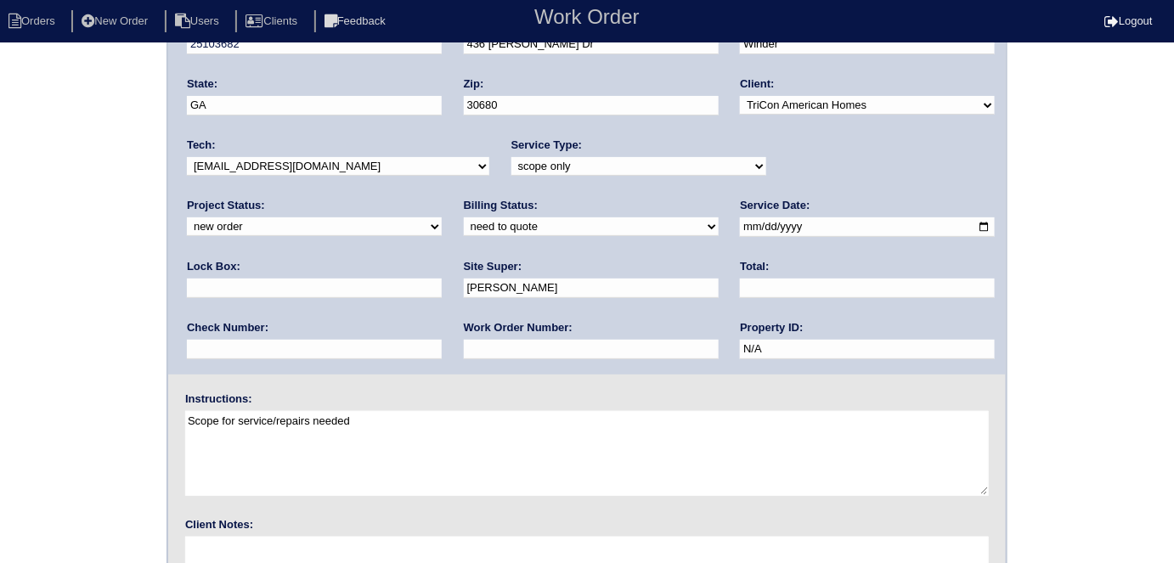
scroll to position [174, 0]
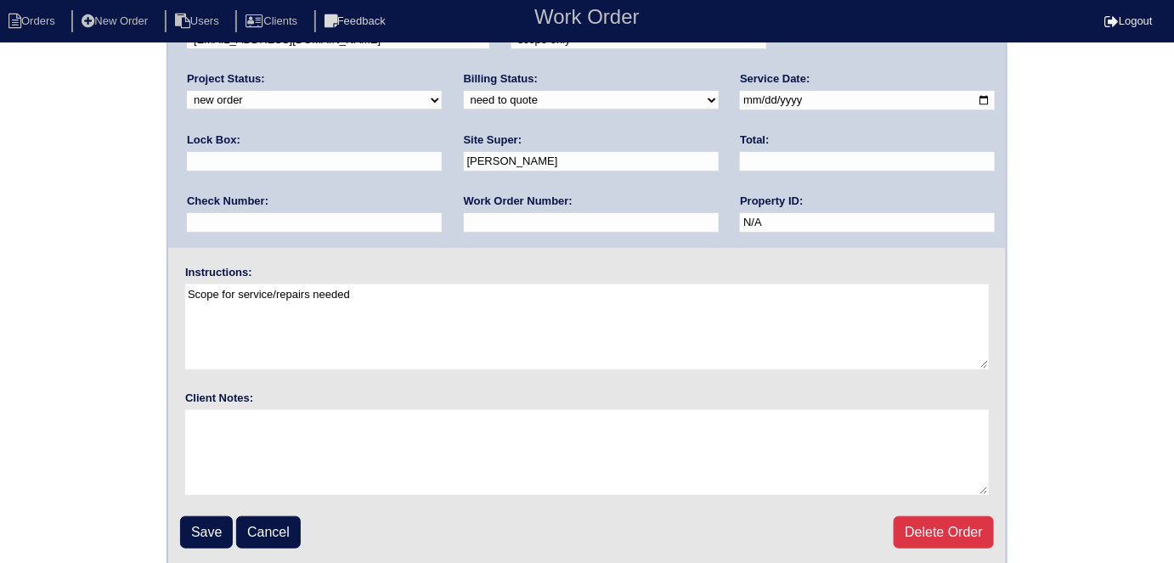
click at [198, 507] on fieldset "Arete ID: 25103682 Address: [STREET_ADDRESS][PERSON_NAME] City: Winder State: […" at bounding box center [587, 224] width 838 height 684
drag, startPoint x: 198, startPoint y: 522, endPoint x: 1122, endPoint y: 396, distance: 932.2
click at [200, 520] on input "Save" at bounding box center [206, 533] width 53 height 32
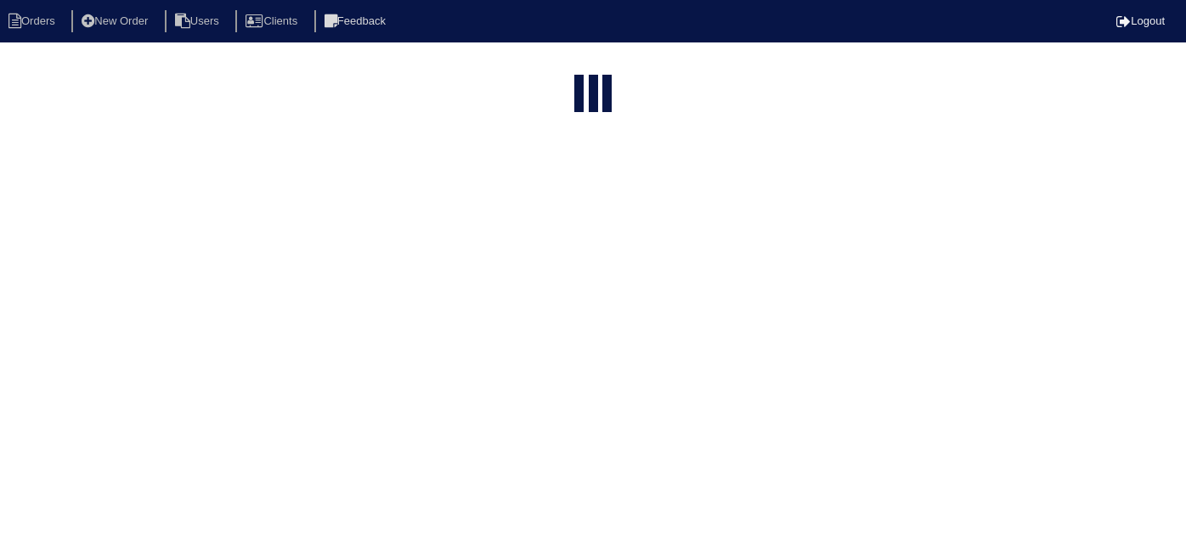
select select "15"
type input "436 r"
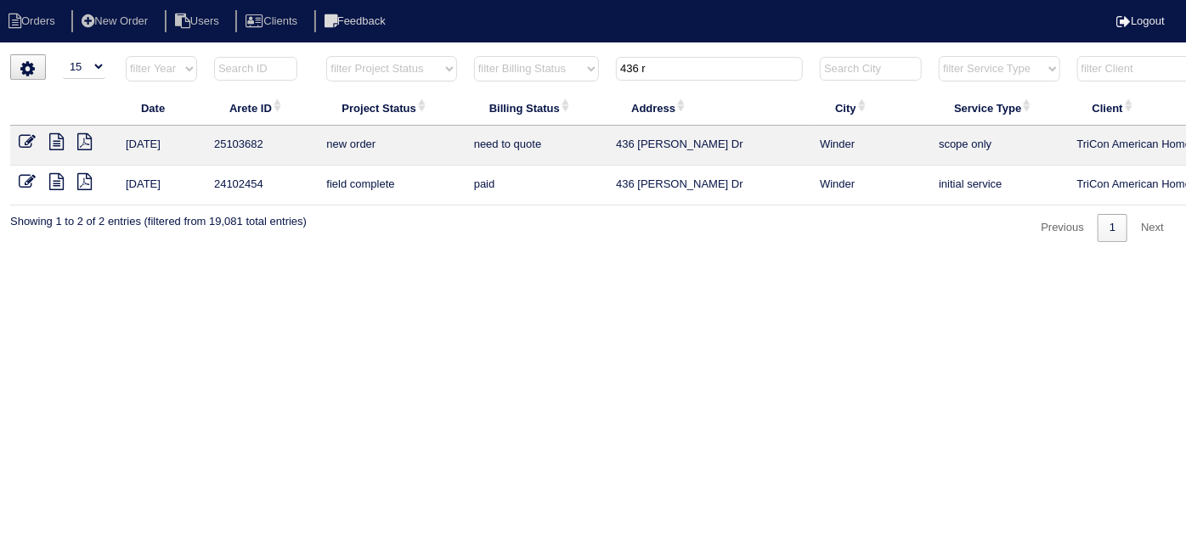
click at [22, 139] on icon at bounding box center [27, 141] width 17 height 17
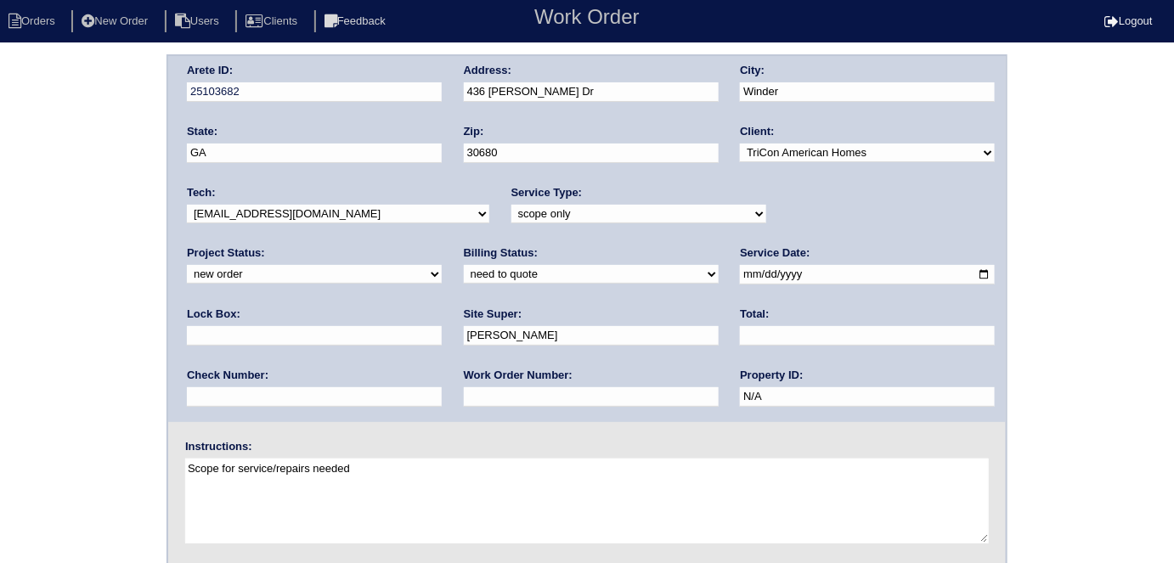
click at [442, 326] on input "text" at bounding box center [314, 336] width 255 height 20
type input "2000 - door pad"
click at [0, 125] on div "Arete ID: 25103682 Address: [STREET_ADDRESS][PERSON_NAME] City: Winder State: […" at bounding box center [587, 397] width 1174 height 687
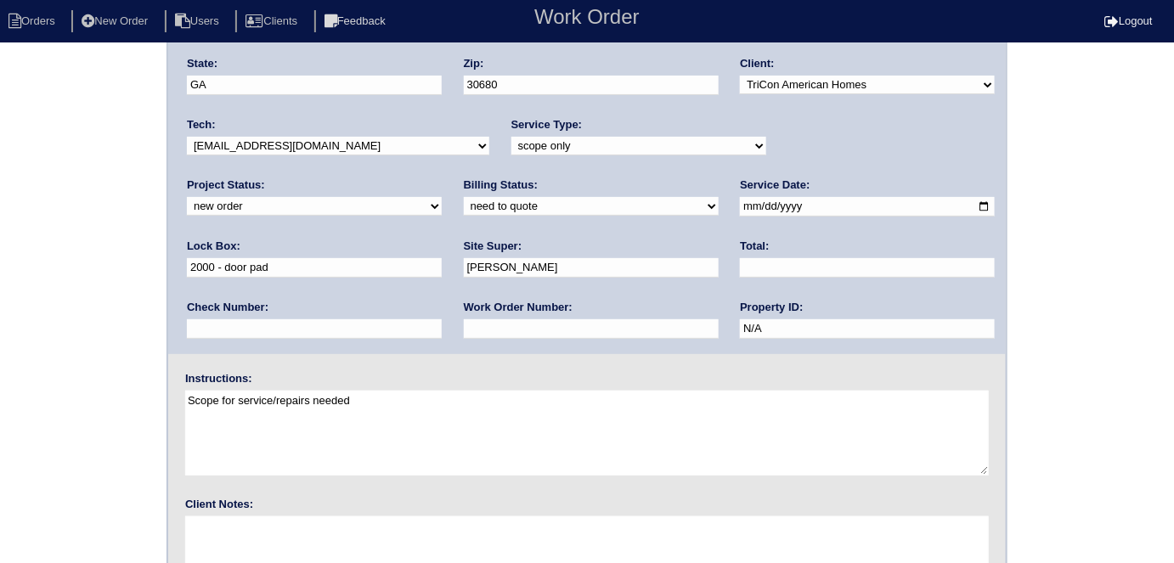
scroll to position [174, 0]
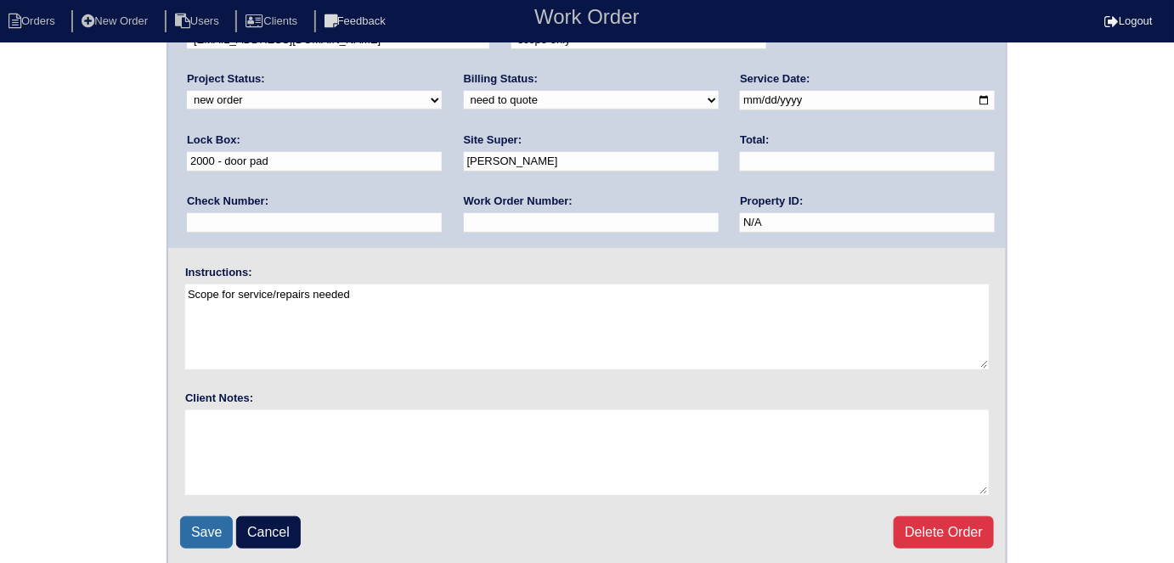
click at [202, 534] on input "Save" at bounding box center [206, 533] width 53 height 32
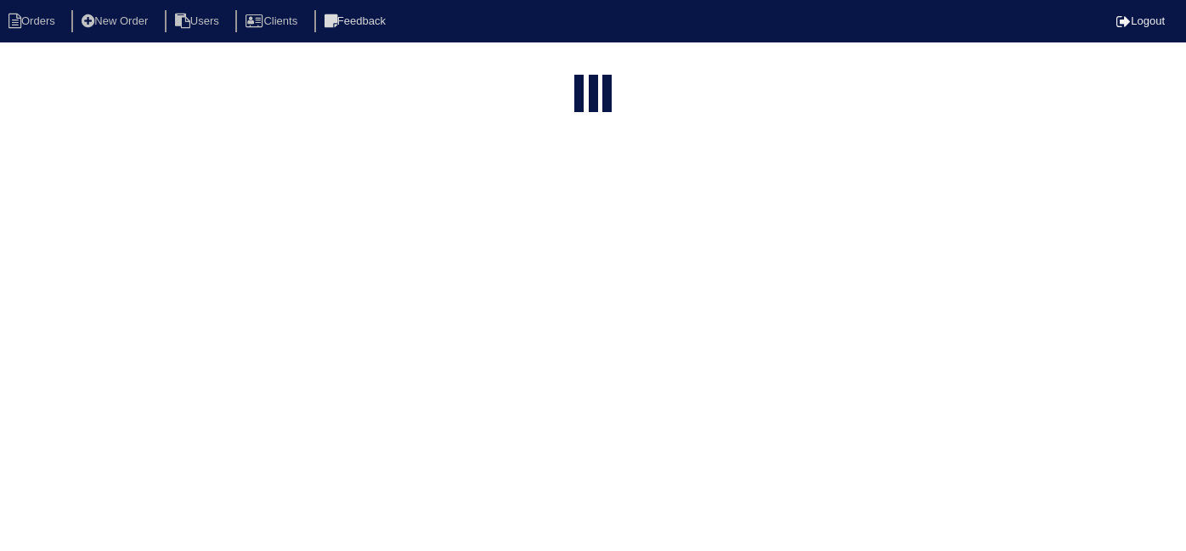
select select "15"
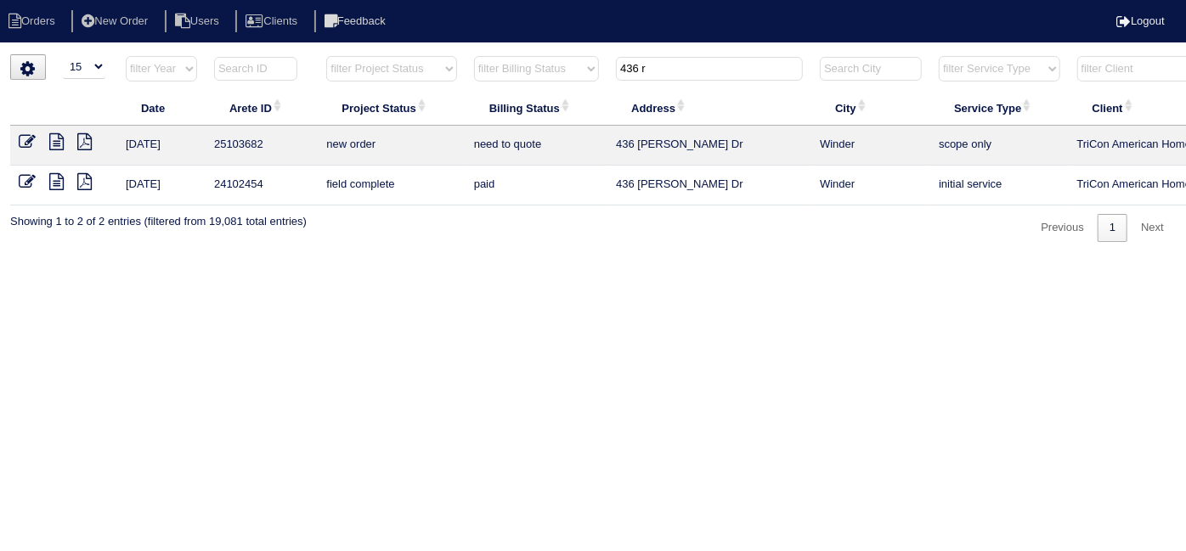
drag, startPoint x: 681, startPoint y: 61, endPoint x: 491, endPoint y: 59, distance: 190.3
click at [491, 59] on tr "filter Year -- Any Year -- 2025 2024 2023 2022 2021 2020 2019 filter Project St…" at bounding box center [746, 72] width 1473 height 35
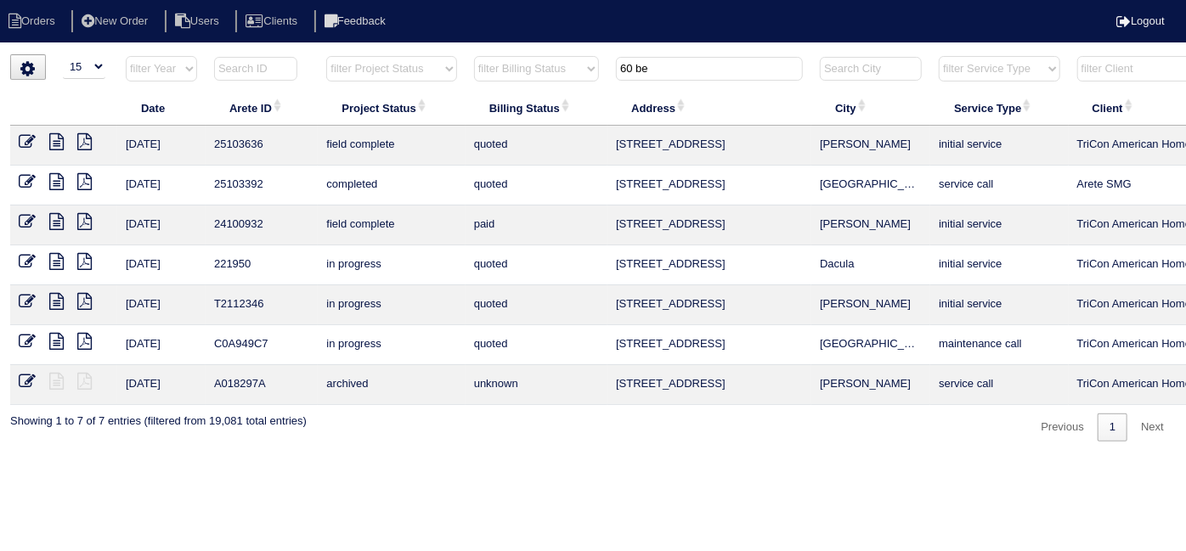
type input "60 be"
click at [21, 139] on icon at bounding box center [27, 141] width 17 height 17
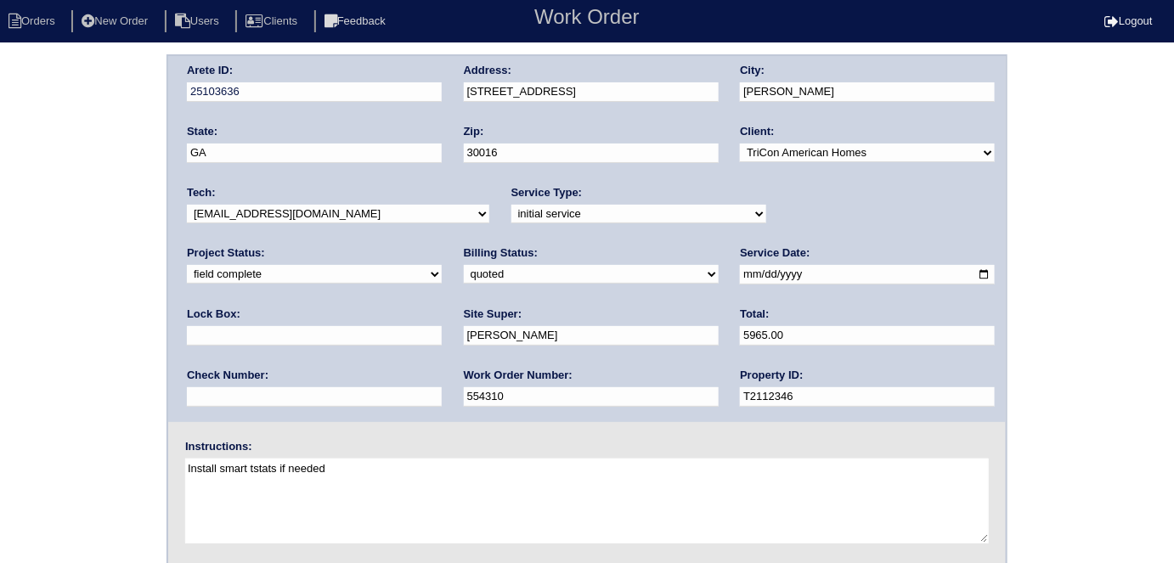
click at [3, 316] on div "Arete ID: 25103636 Address: 60 Beaverdam Ct City: Covington State: GA Zip: 3001…" at bounding box center [587, 397] width 1174 height 687
click at [464, 272] on select "need to quote quoted need to invoice invoiced paid warranty purchase order need…" at bounding box center [591, 274] width 255 height 19
select select "need to invoice"
click at [464, 265] on select "need to quote quoted need to invoice invoiced paid warranty purchase order need…" at bounding box center [591, 274] width 255 height 19
click at [442, 246] on div "Project Status: new order assigned in progress field complete need to schedule …" at bounding box center [314, 269] width 255 height 47
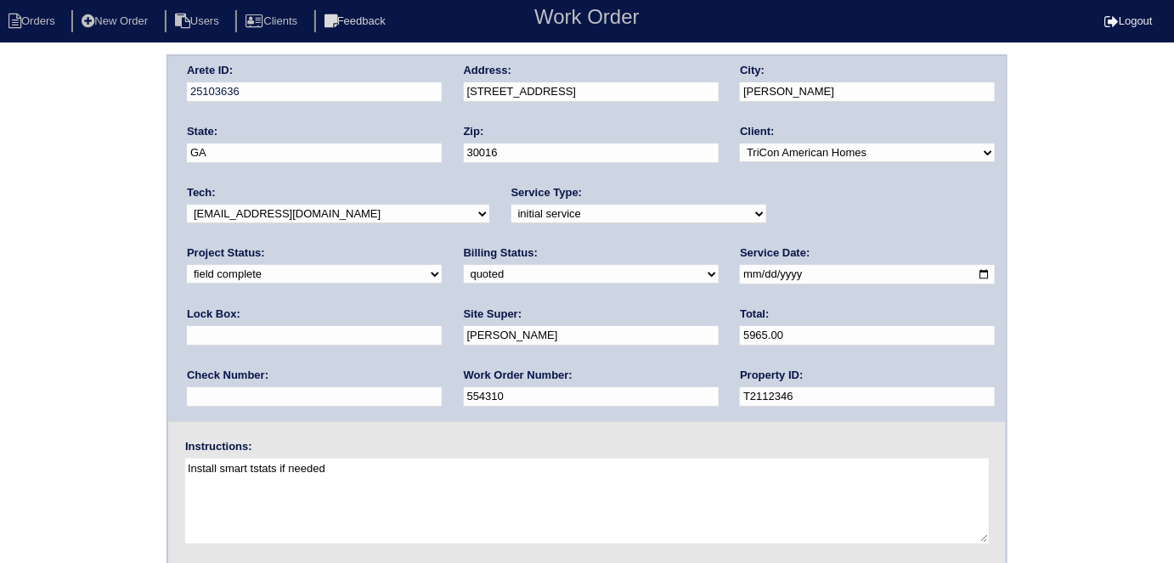
click at [442, 265] on select "new order assigned in progress field complete need to schedule admin review arc…" at bounding box center [314, 274] width 255 height 19
select select "need to schedule"
click at [442, 265] on select "new order assigned in progress field complete need to schedule admin review arc…" at bounding box center [314, 274] width 255 height 19
click at [740, 274] on input "2025-10-03" at bounding box center [867, 275] width 255 height 20
drag, startPoint x: 706, startPoint y: 277, endPoint x: 658, endPoint y: 288, distance: 49.7
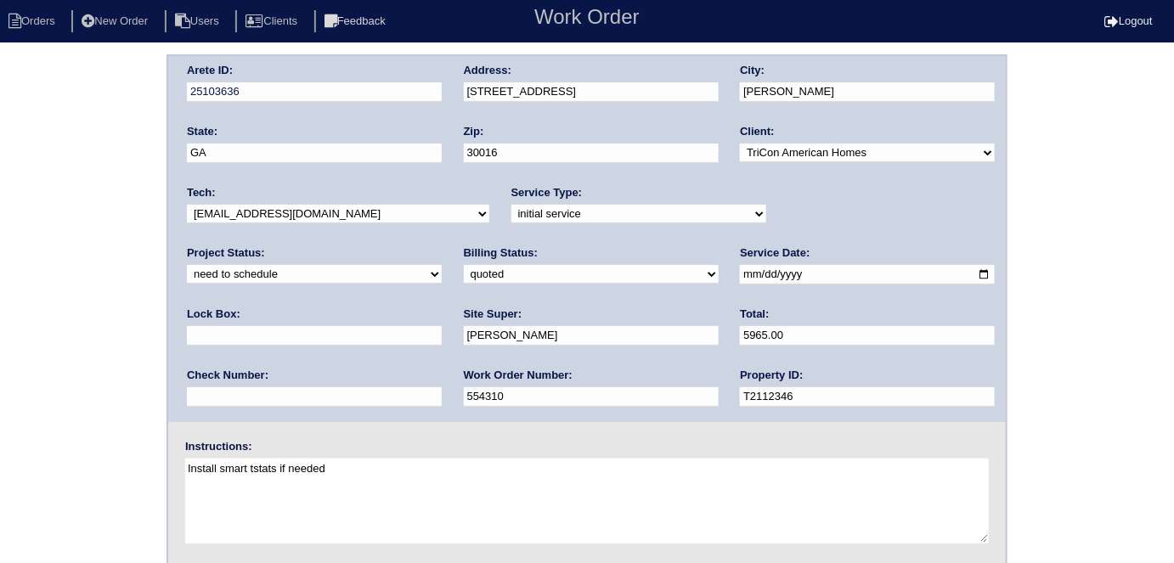
click at [740, 276] on input "2025-10-08" at bounding box center [867, 275] width 255 height 20
type input "2025-10-07"
drag, startPoint x: 0, startPoint y: 359, endPoint x: 18, endPoint y: 345, distance: 22.4
click at [1, 356] on div "Arete ID: 25103636 Address: 60 Beaverdam Ct City: Covington State: GA Zip: 3001…" at bounding box center [587, 397] width 1174 height 687
drag, startPoint x: 47, startPoint y: 223, endPoint x: 51, endPoint y: 259, distance: 36.8
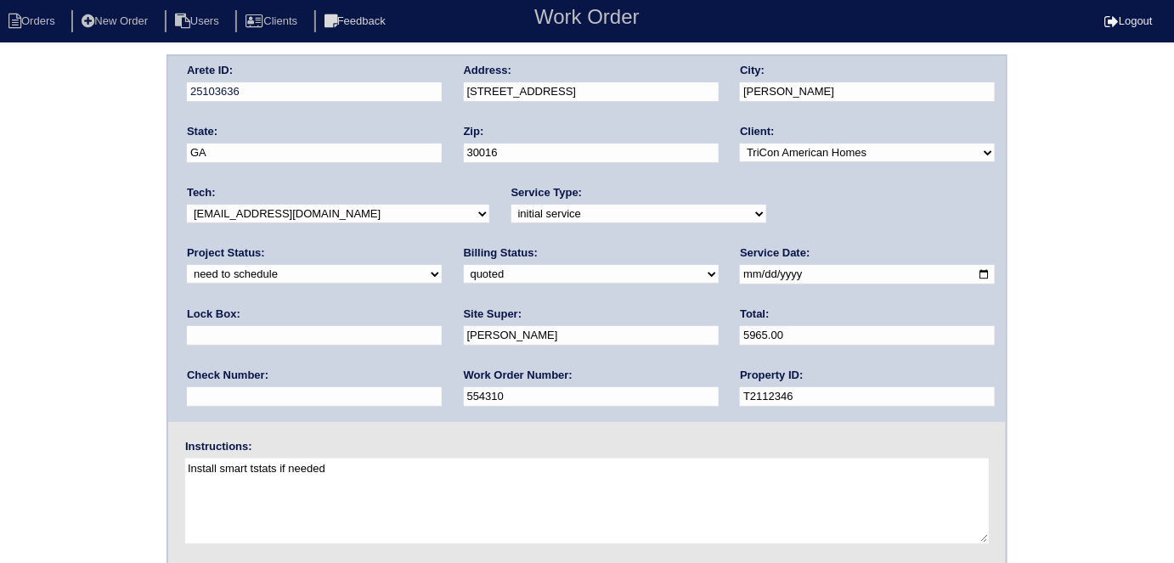
click at [46, 223] on div "Arete ID: 25103636 Address: 60 Beaverdam Ct City: Covington State: GA Zip: 3001…" at bounding box center [587, 397] width 1174 height 687
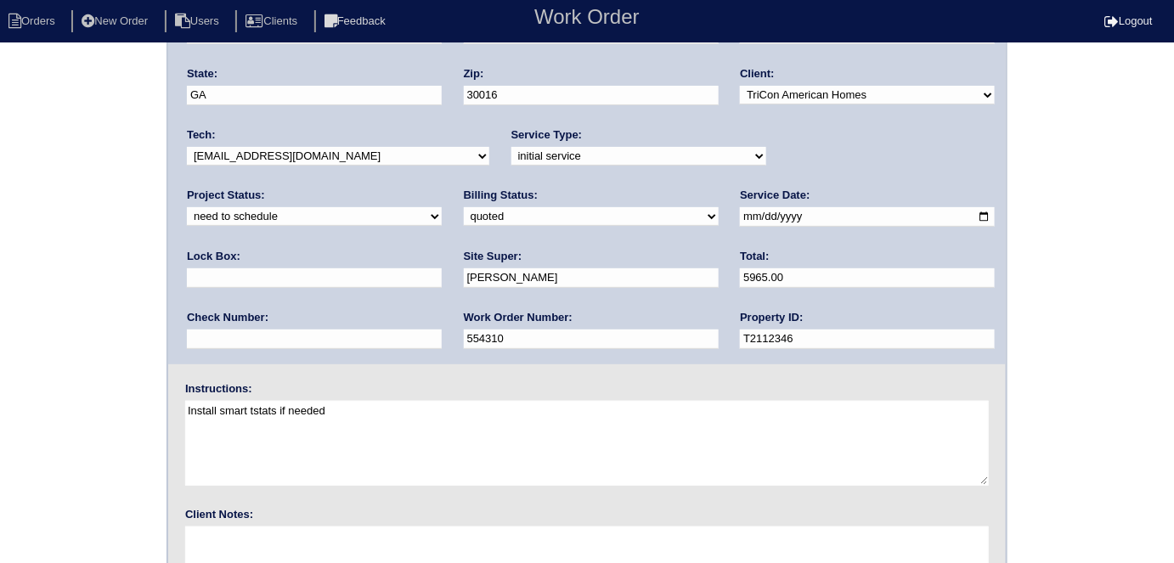
scroll to position [174, 0]
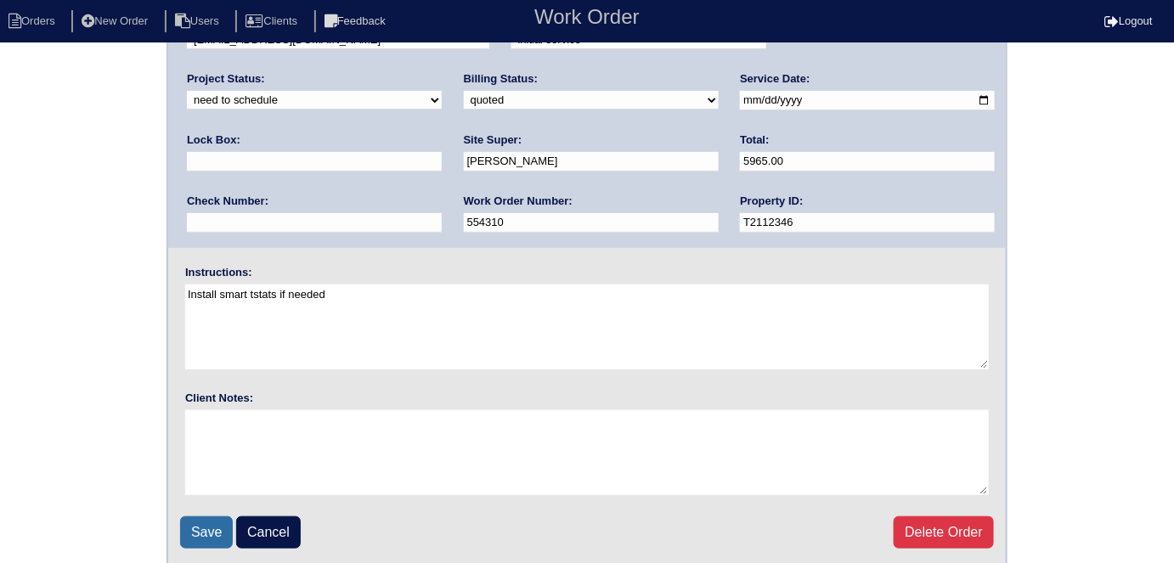
click at [196, 519] on input "Save" at bounding box center [206, 533] width 53 height 32
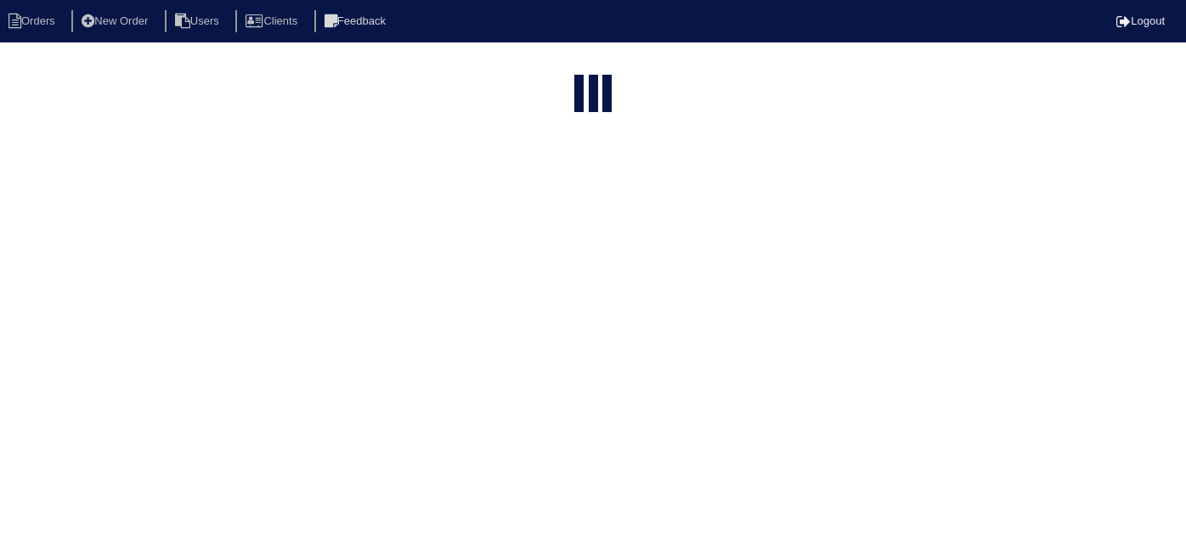
select select "15"
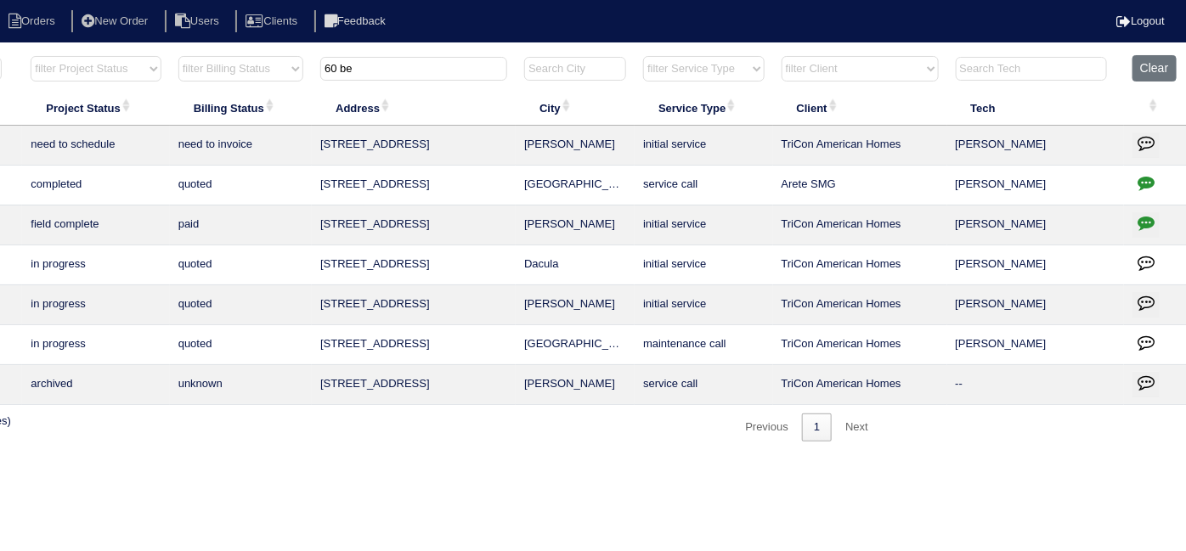
click at [1151, 134] on icon "button" at bounding box center [1146, 142] width 17 height 17
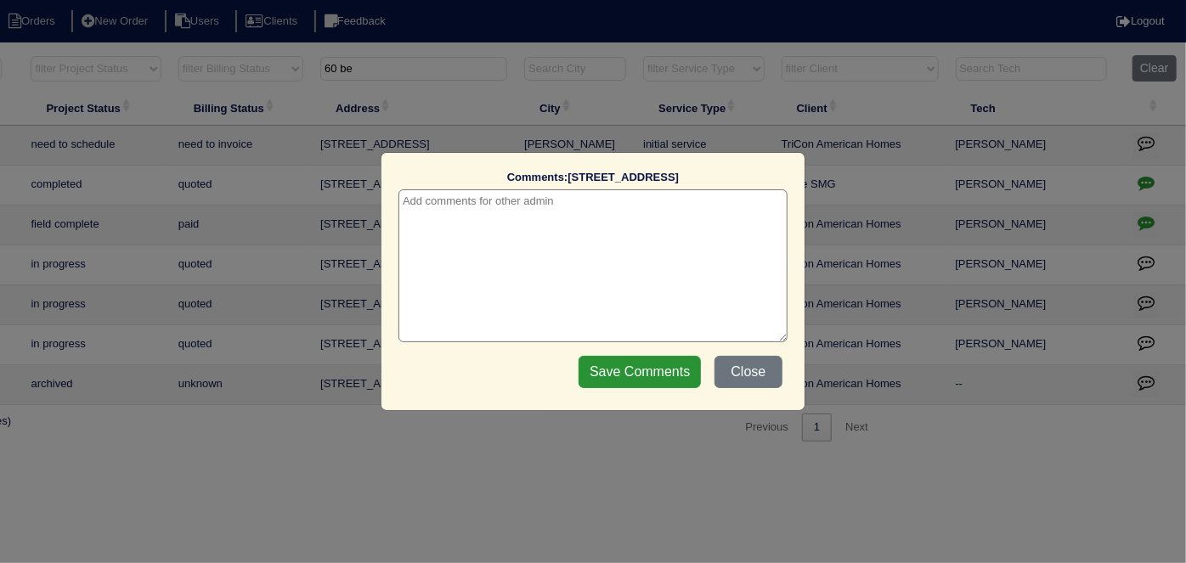
click at [510, 196] on textarea at bounding box center [593, 265] width 389 height 153
paste textarea "Replacement / Duct cleaning"
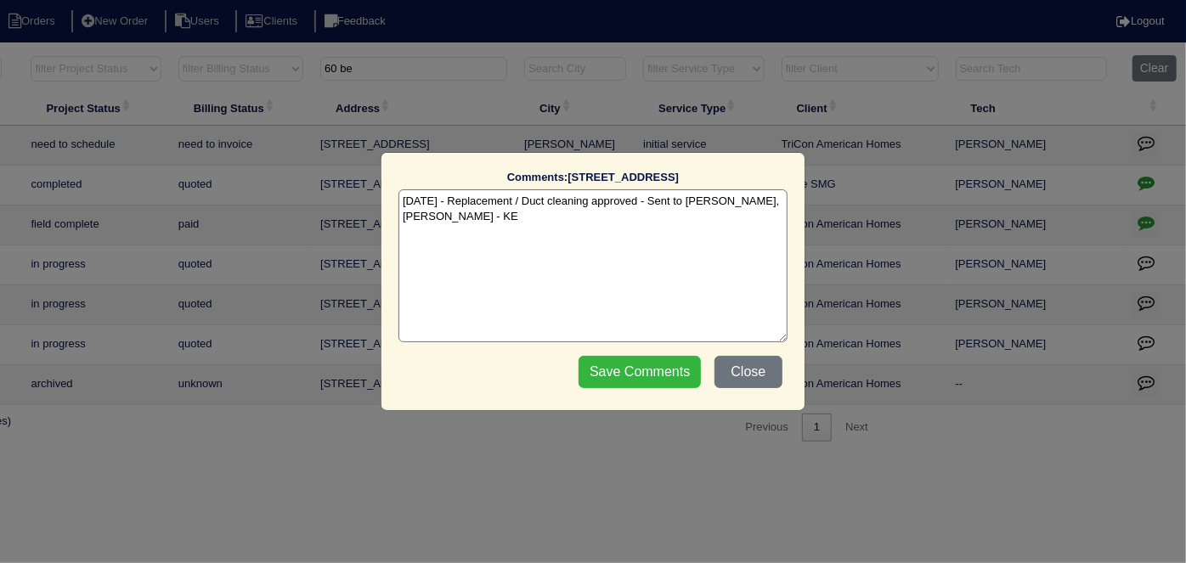
type textarea "10/6/25 - Replacement / Duct cleaning approved - Sent to Dan, Payton, Reeca - KE"
click at [621, 360] on input "Save Comments" at bounding box center [640, 372] width 122 height 32
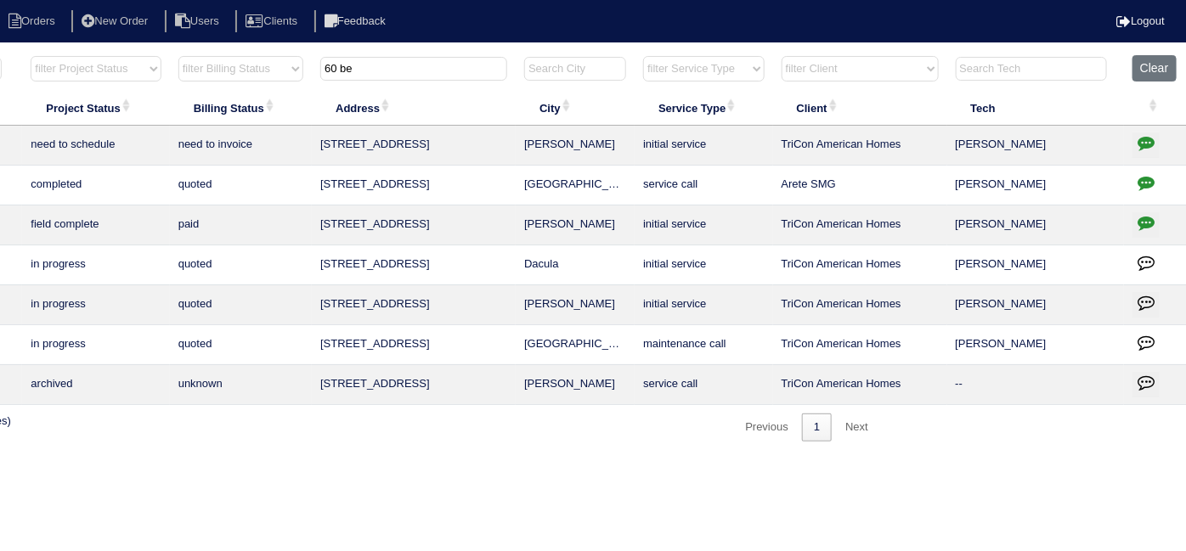
drag, startPoint x: 416, startPoint y: 59, endPoint x: 232, endPoint y: 82, distance: 185.0
click at [233, 81] on tr "filter Year -- Any Year -- 2025 2024 2023 2022 2021 2020 2019 filter Project St…" at bounding box center [450, 72] width 1473 height 35
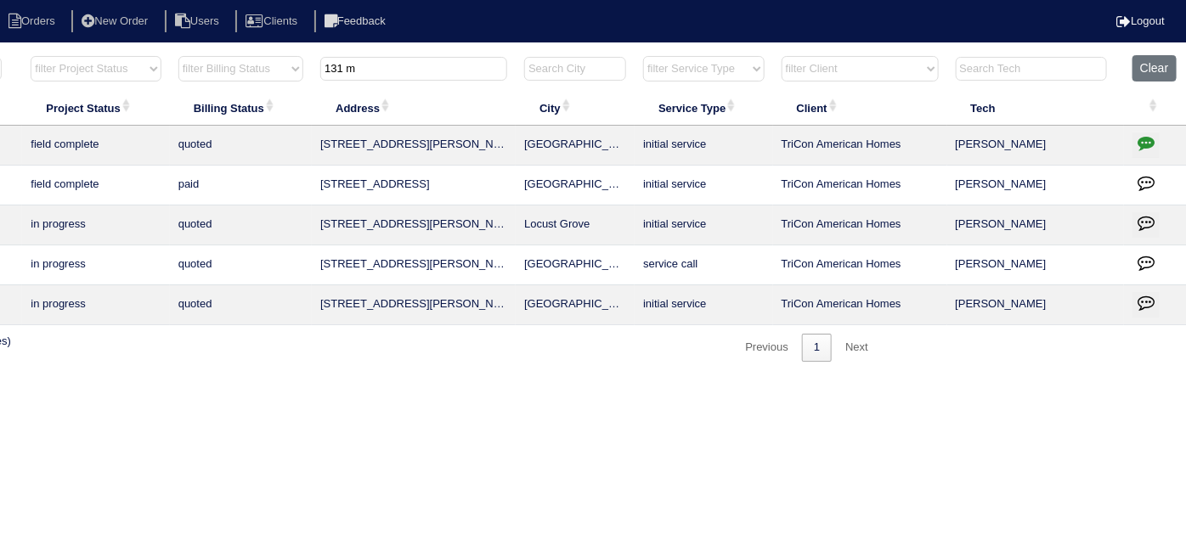
scroll to position [0, 0]
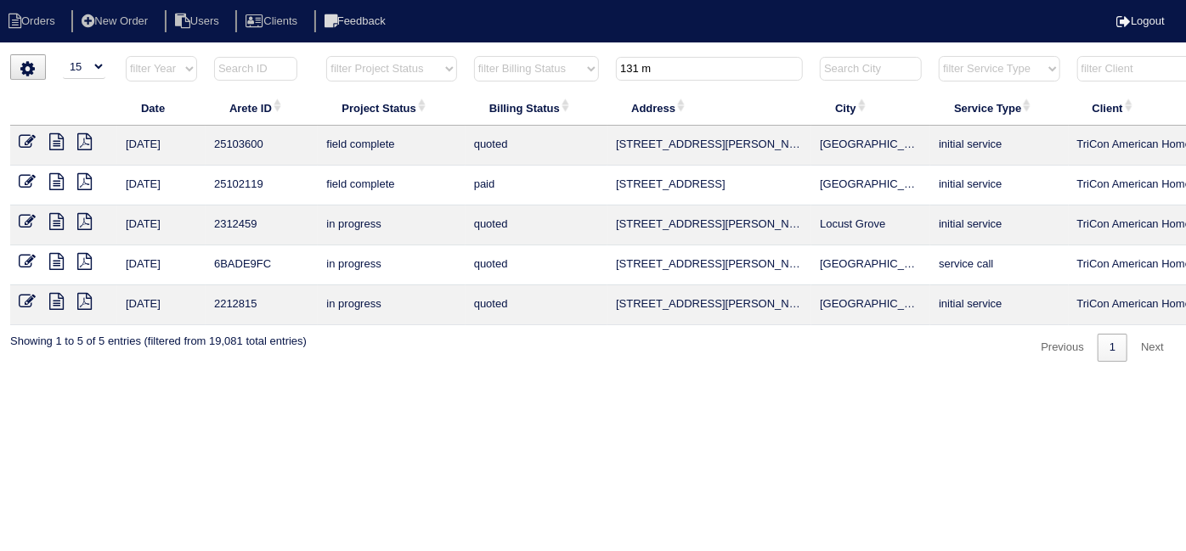
type input "131 m"
drag, startPoint x: 20, startPoint y: 135, endPoint x: 90, endPoint y: 53, distance: 108.5
click at [20, 135] on icon at bounding box center [27, 141] width 17 height 17
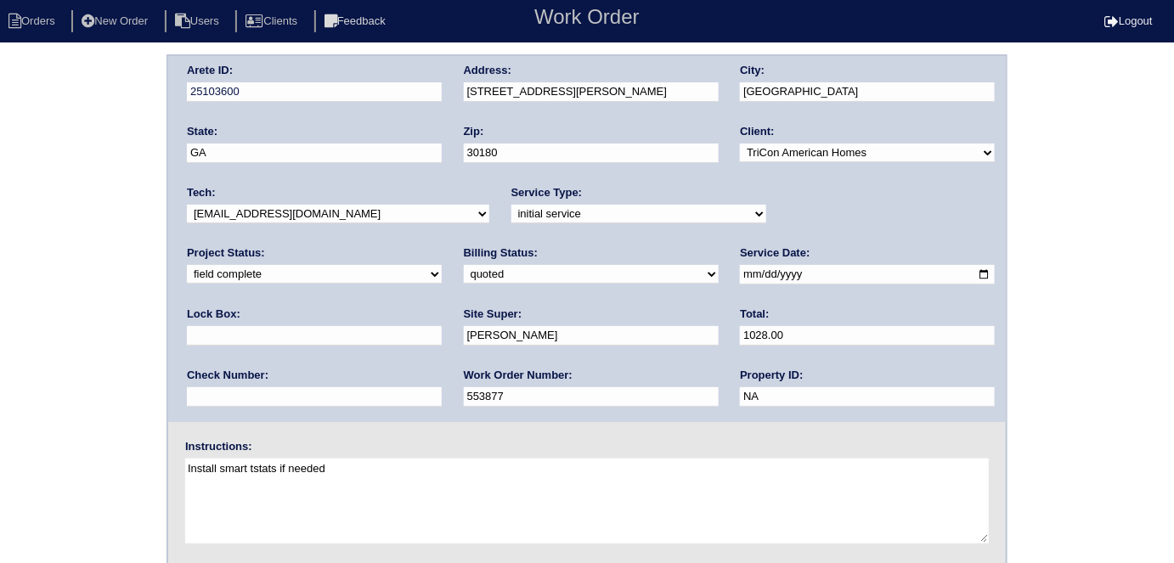
click at [83, 209] on div "Arete ID: 25103600 Address: [STREET_ADDRESS][PERSON_NAME] City: [GEOGRAPHIC_DAT…" at bounding box center [587, 397] width 1174 height 687
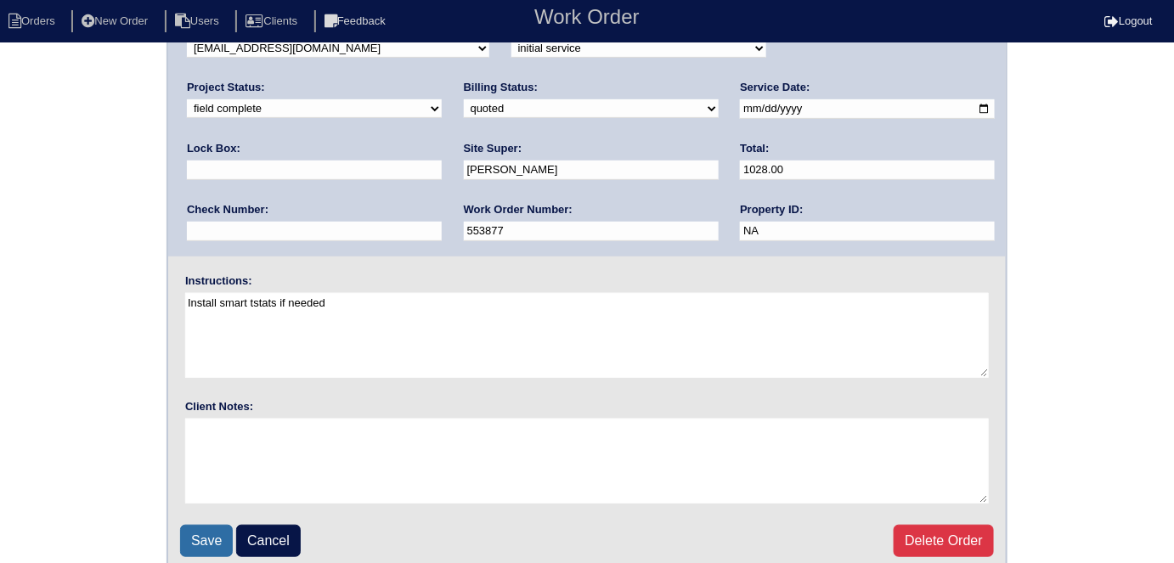
scroll to position [174, 0]
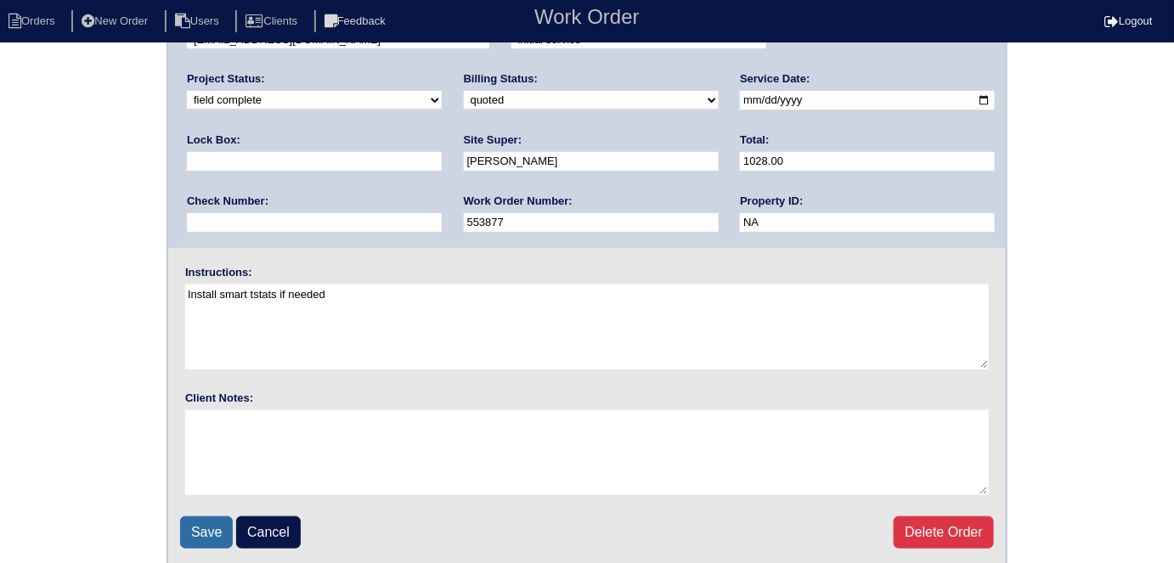
click at [194, 531] on input "Save" at bounding box center [206, 533] width 53 height 32
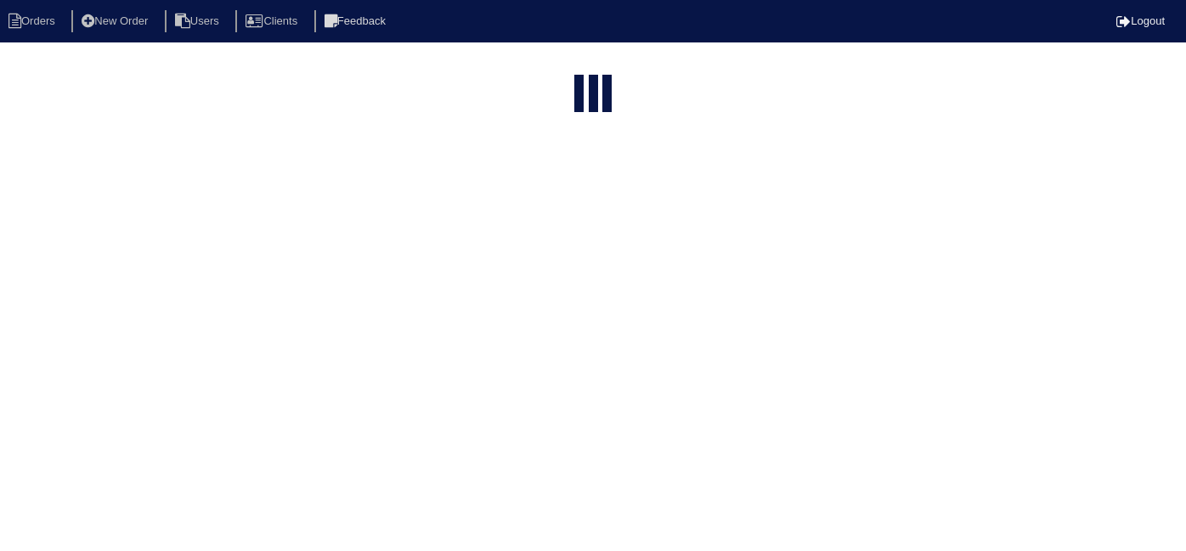
select select "15"
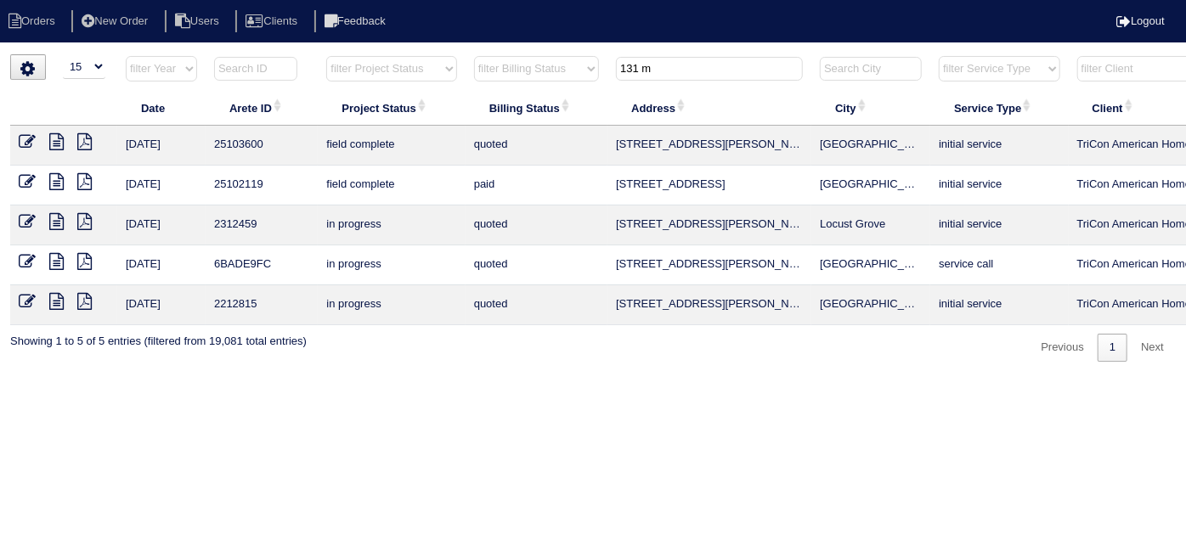
drag, startPoint x: 658, startPoint y: 70, endPoint x: 505, endPoint y: 45, distance: 154.9
click at [557, 59] on tr "filter Year -- Any Year -- 2025 2024 2023 2022 2021 2020 2019 filter Project St…" at bounding box center [746, 72] width 1473 height 35
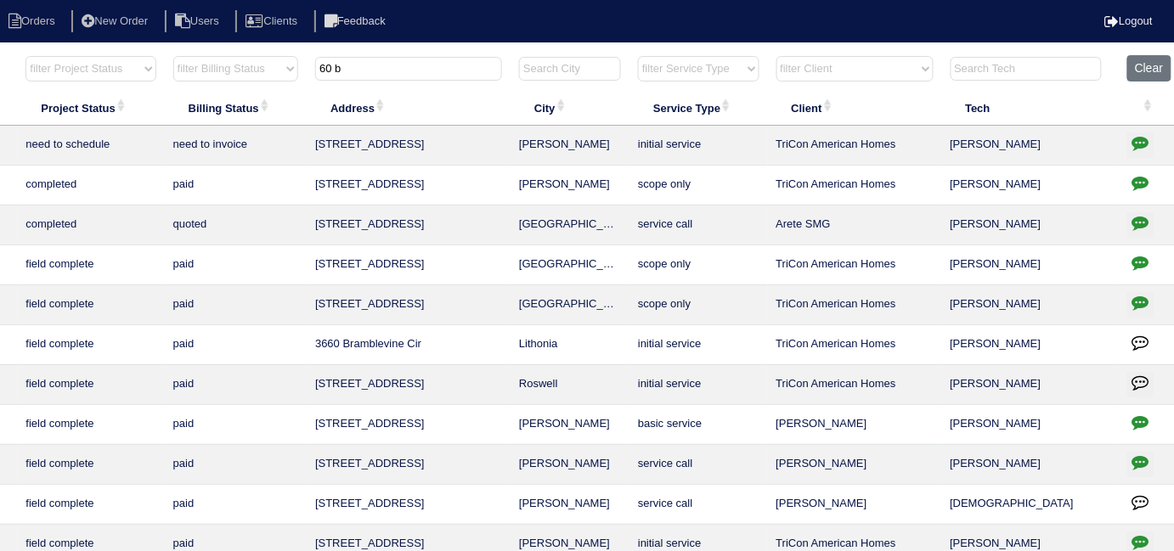
scroll to position [0, 308]
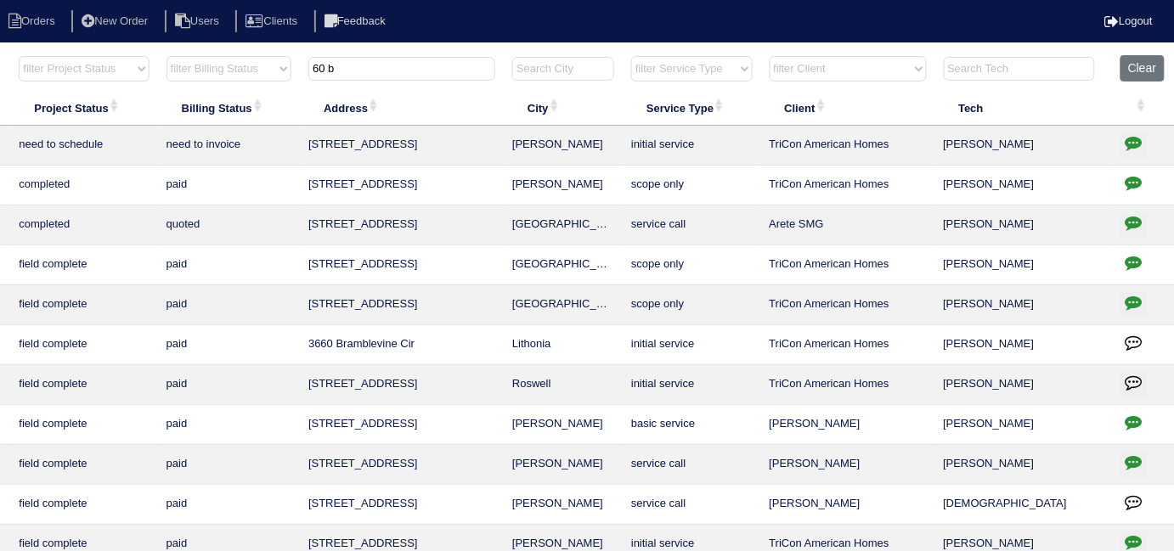
click at [1126, 142] on icon "button" at bounding box center [1134, 142] width 17 height 17
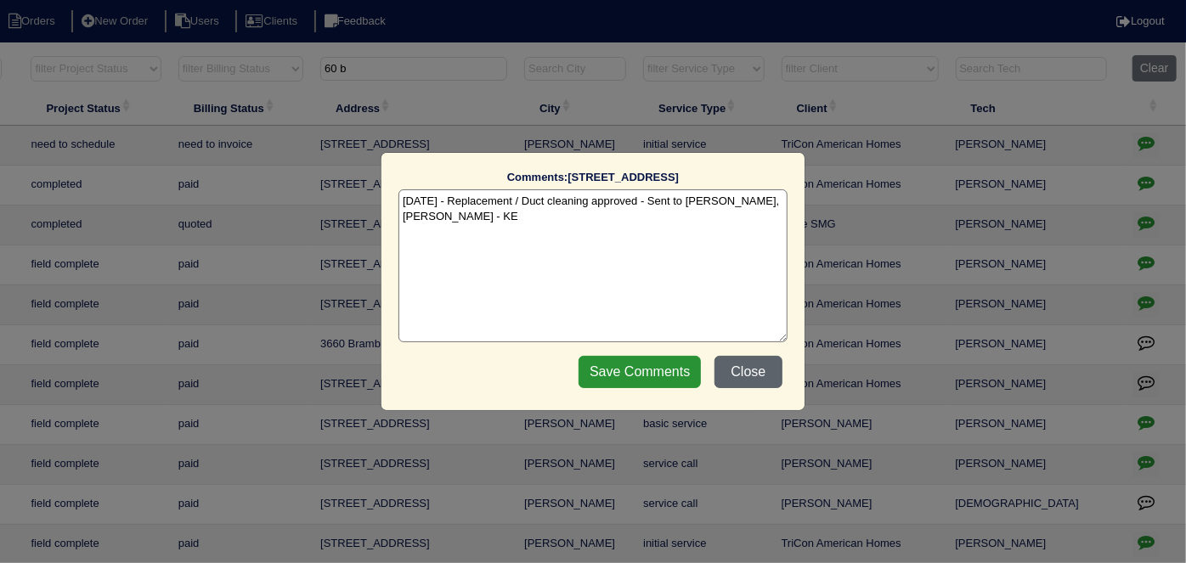
click at [748, 376] on button "Close" at bounding box center [749, 372] width 68 height 32
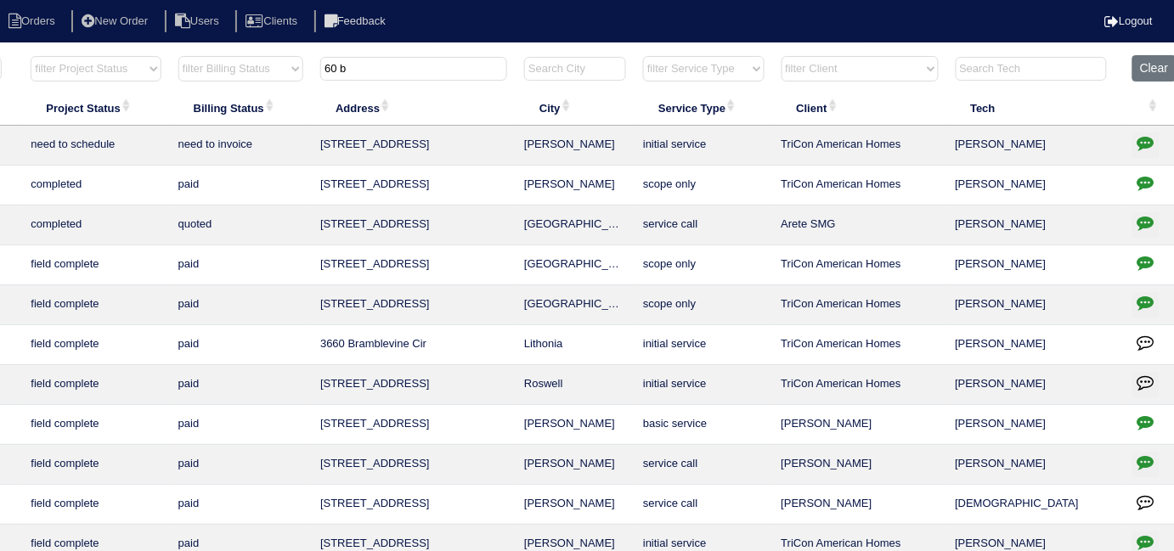
drag, startPoint x: 396, startPoint y: 77, endPoint x: 215, endPoint y: 50, distance: 183.0
click at [215, 50] on html "Orders New Order Users Clients Feedback Logout Orders New Order Users Clients M…" at bounding box center [291, 389] width 1174 height 778
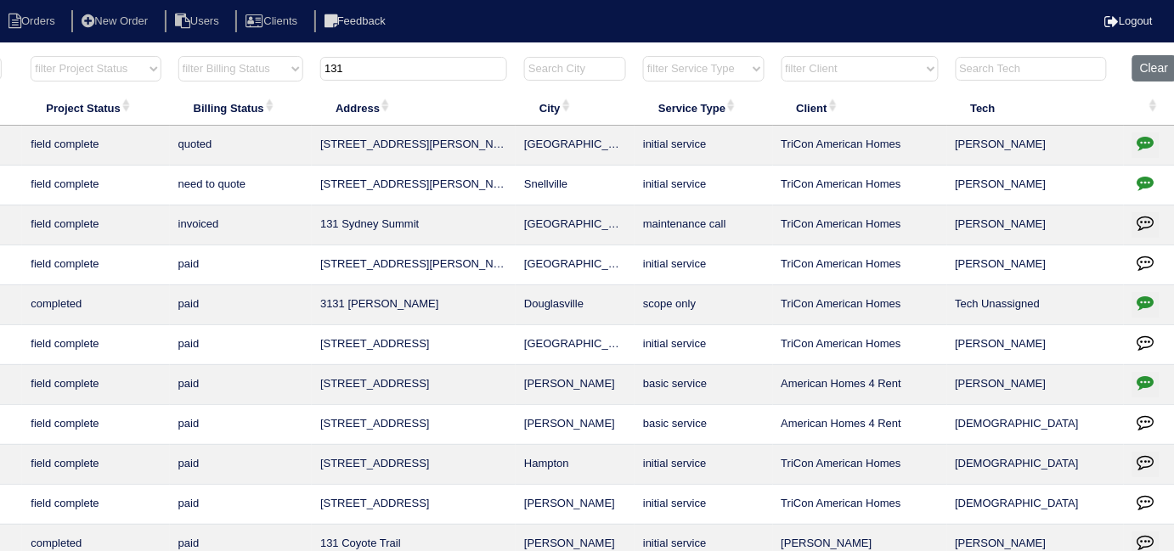
scroll to position [0, 0]
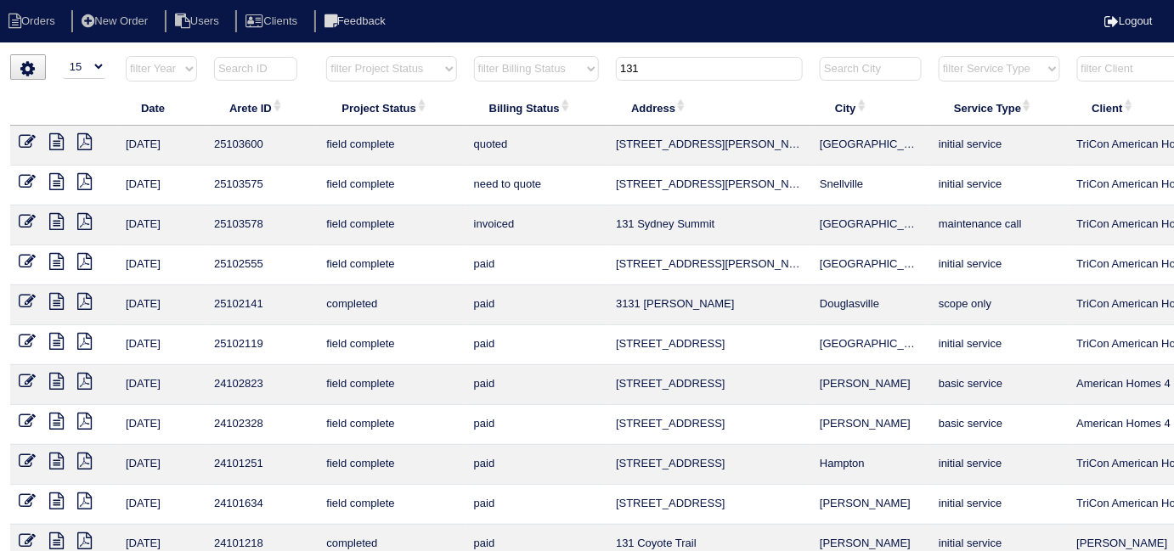
type input "131"
click at [27, 131] on td at bounding box center [63, 146] width 107 height 40
click at [25, 136] on icon at bounding box center [27, 141] width 17 height 17
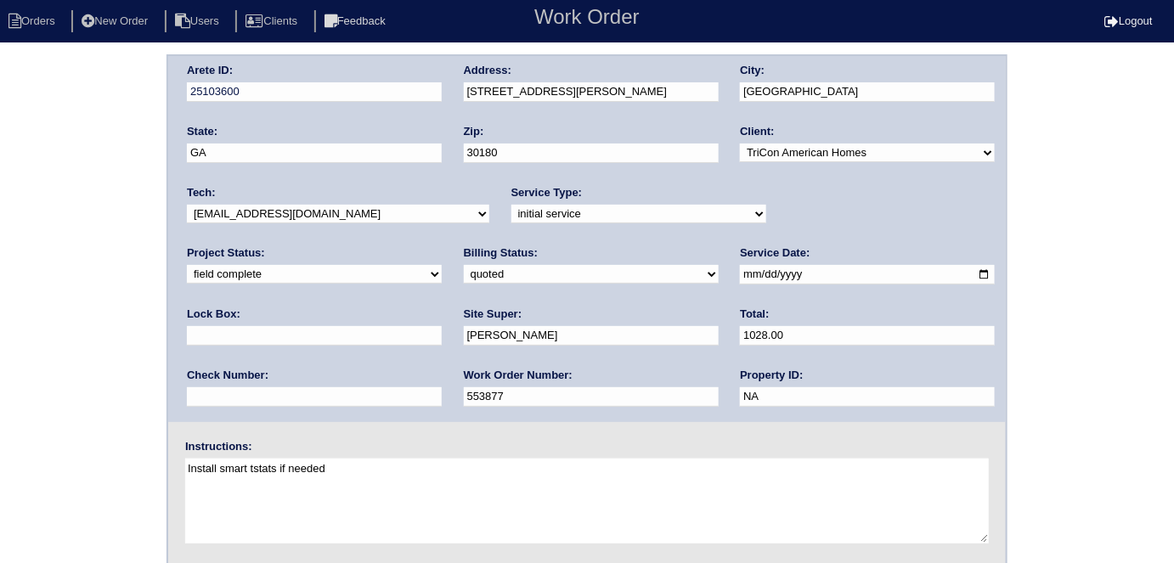
click at [25, 150] on div "Arete ID: 25103600 Address: [STREET_ADDRESS][PERSON_NAME] City: [GEOGRAPHIC_DAT…" at bounding box center [587, 397] width 1174 height 687
click at [464, 274] on select "need to quote quoted need to invoice invoiced paid warranty purchase order need…" at bounding box center [591, 274] width 255 height 19
select select "need to invoice"
click at [464, 265] on select "need to quote quoted need to invoice invoiced paid warranty purchase order need…" at bounding box center [591, 274] width 255 height 19
click at [99, 340] on div "Arete ID: 25103600 Address: [STREET_ADDRESS][PERSON_NAME] City: [GEOGRAPHIC_DAT…" at bounding box center [587, 397] width 1174 height 687
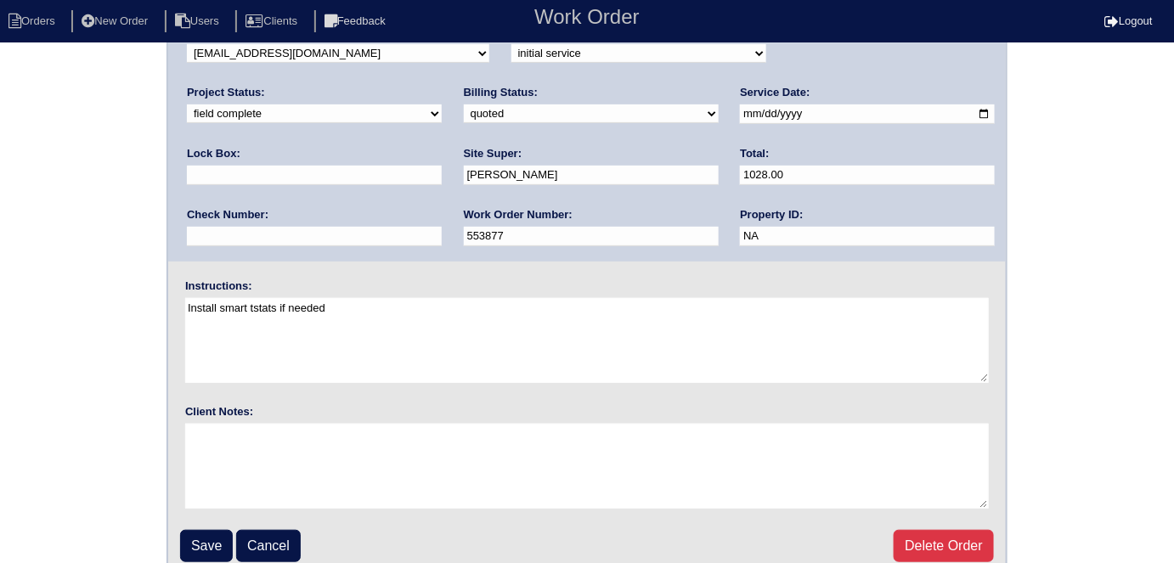
scroll to position [174, 0]
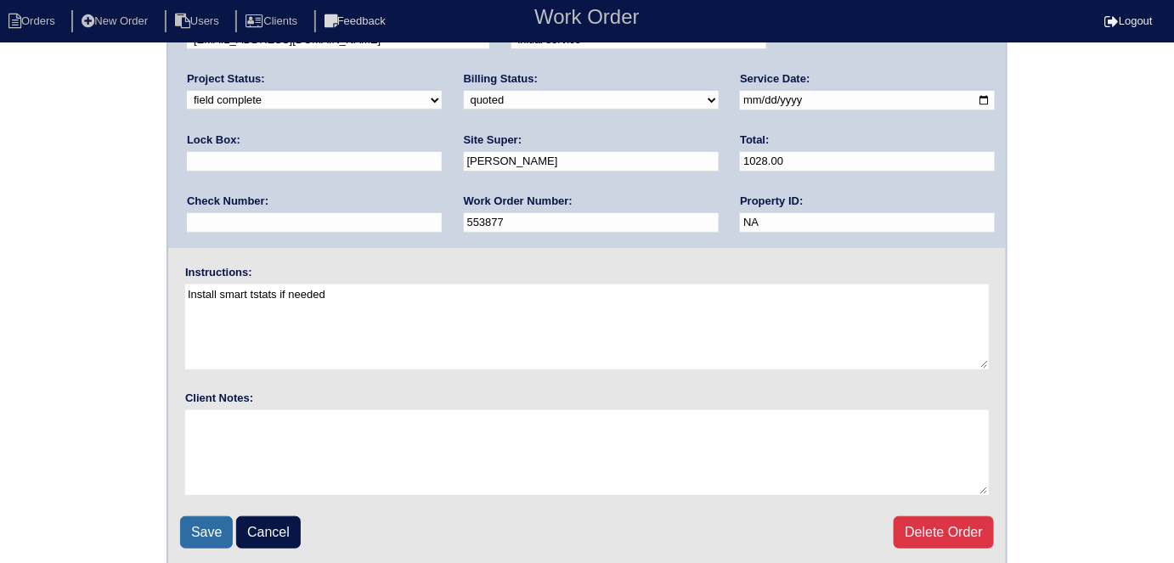
click at [214, 526] on input "Save" at bounding box center [206, 533] width 53 height 32
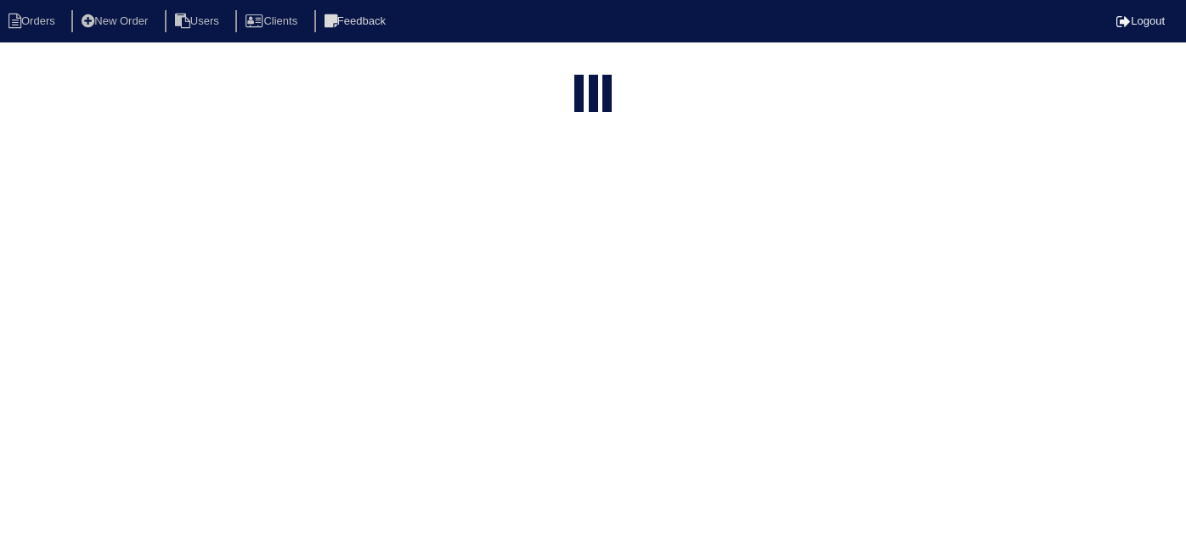
select select "15"
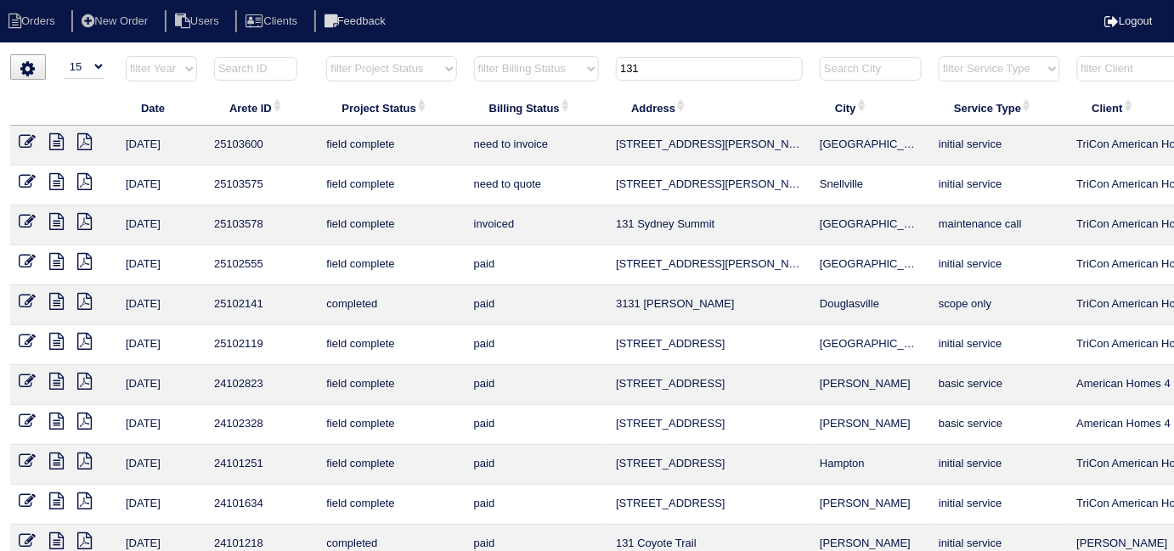
drag, startPoint x: 699, startPoint y: 84, endPoint x: 677, endPoint y: 78, distance: 22.9
click at [677, 79] on th "131" at bounding box center [710, 72] width 204 height 35
click at [677, 77] on input "131" at bounding box center [709, 69] width 187 height 24
drag, startPoint x: 664, startPoint y: 70, endPoint x: 365, endPoint y: 23, distance: 302.7
click at [366, 54] on body "Orders New Order Users Clients Feedback Logout Orders New Order Users Clients M…" at bounding box center [587, 407] width 1174 height 707
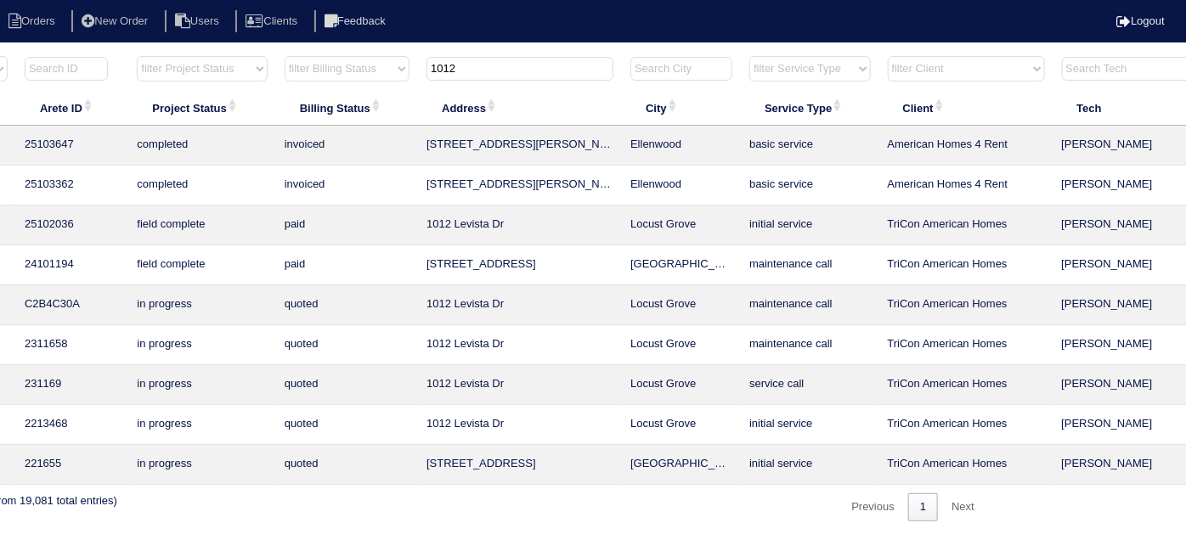
scroll to position [0, 296]
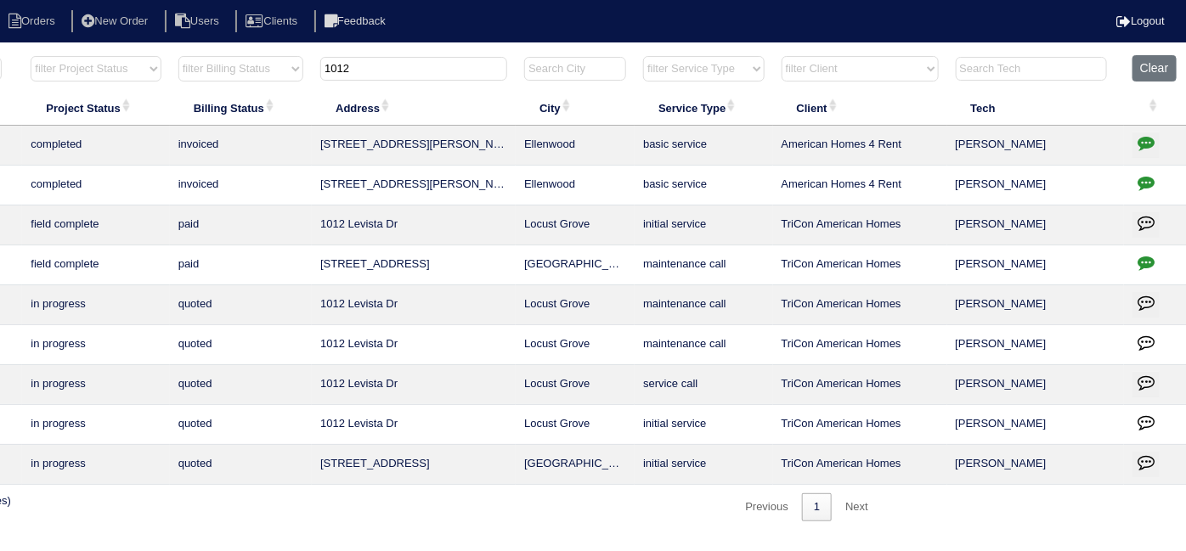
type input "1012"
click at [1150, 145] on icon "button" at bounding box center [1146, 142] width 17 height 17
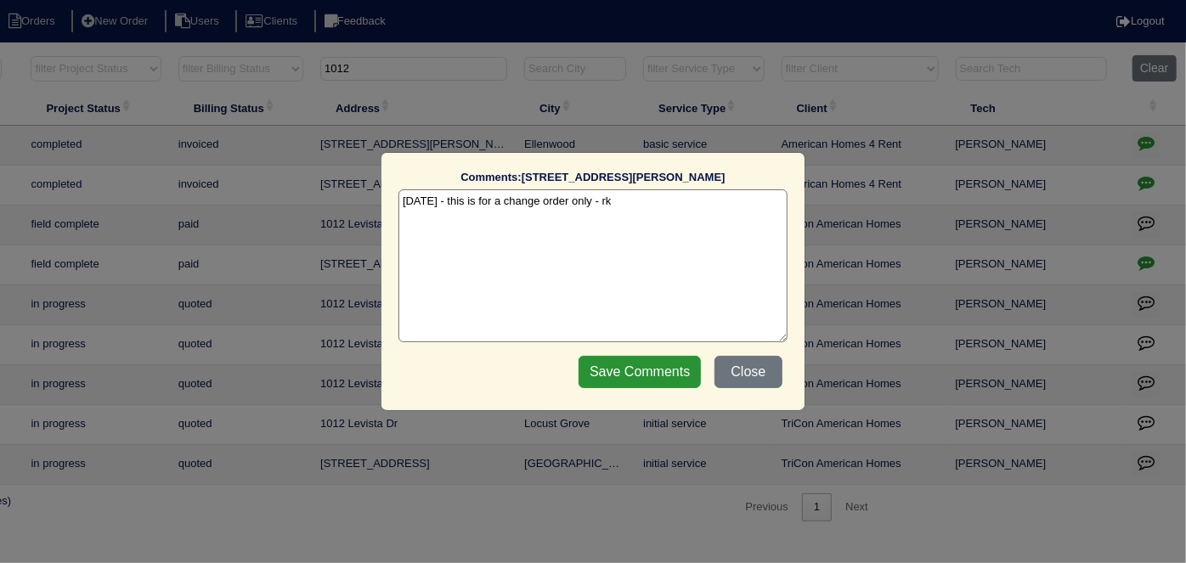
click at [632, 204] on textarea "[DATE] - this is for a change order only - rk" at bounding box center [593, 265] width 389 height 153
click at [741, 374] on button "Close" at bounding box center [749, 372] width 68 height 32
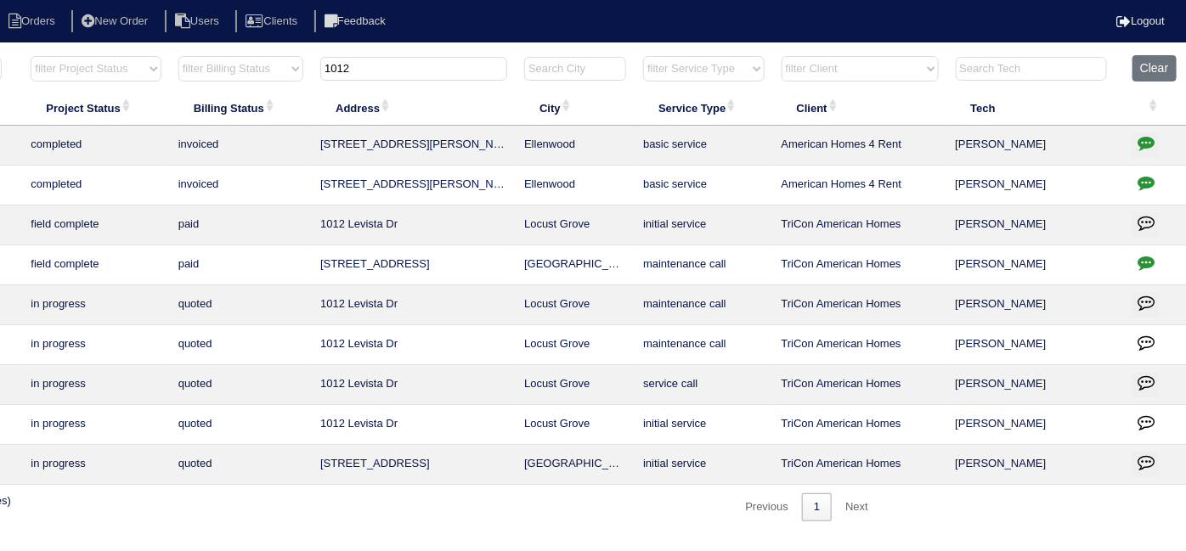
click at [1149, 189] on icon "button" at bounding box center [1146, 182] width 17 height 17
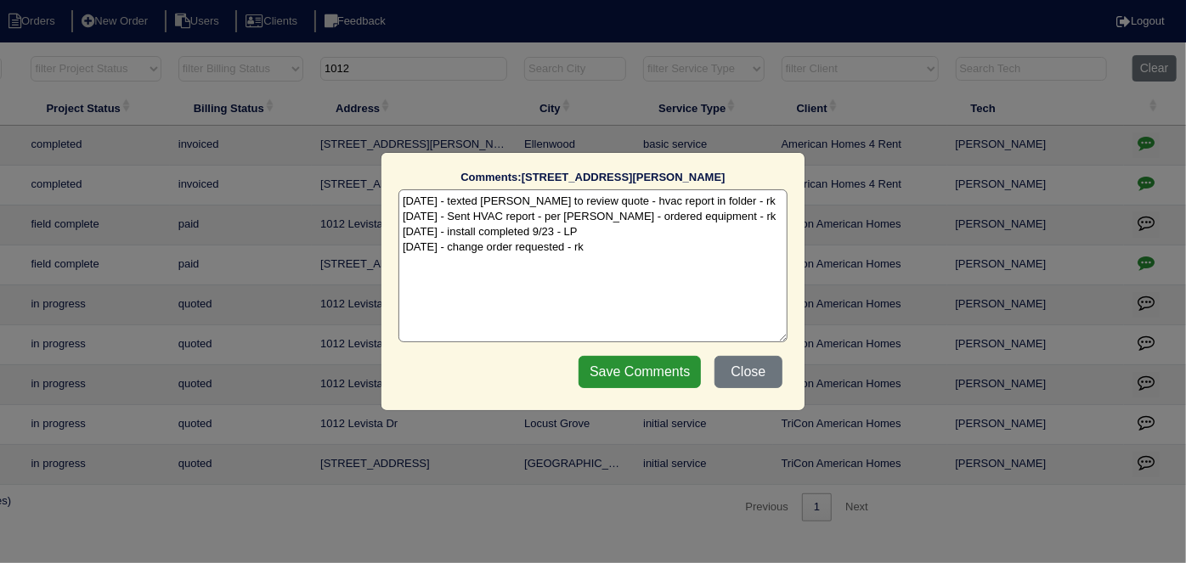
click at [666, 246] on textarea "[DATE] - texted [PERSON_NAME] to review quote - hvac report in folder - rk [DAT…" at bounding box center [593, 265] width 389 height 153
click at [736, 367] on button "Close" at bounding box center [749, 372] width 68 height 32
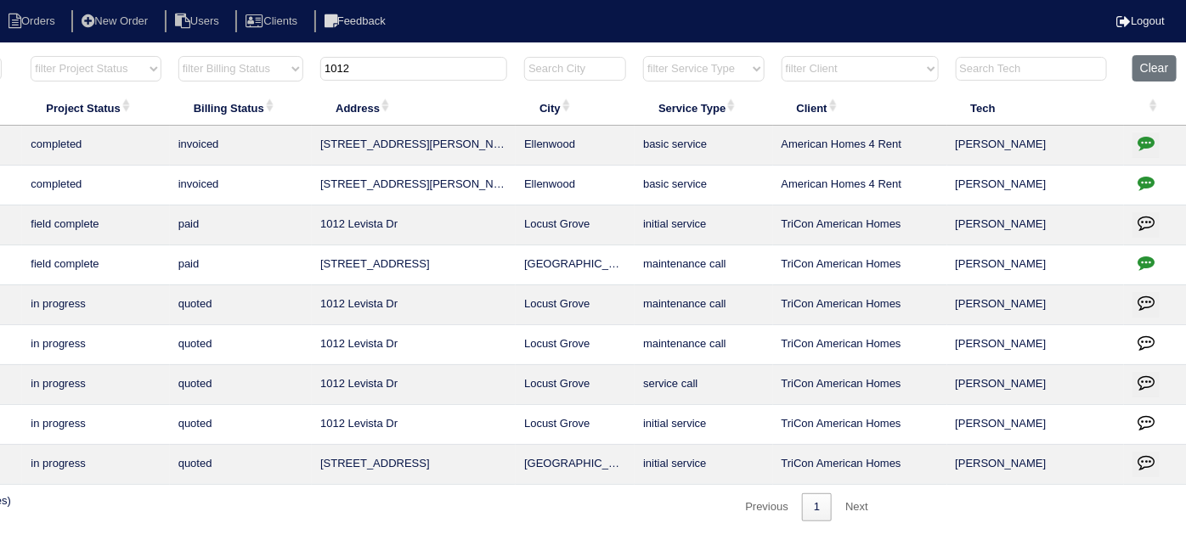
click at [416, 65] on input "1012" at bounding box center [413, 69] width 187 height 24
click at [1136, 184] on button "button" at bounding box center [1146, 184] width 27 height 25
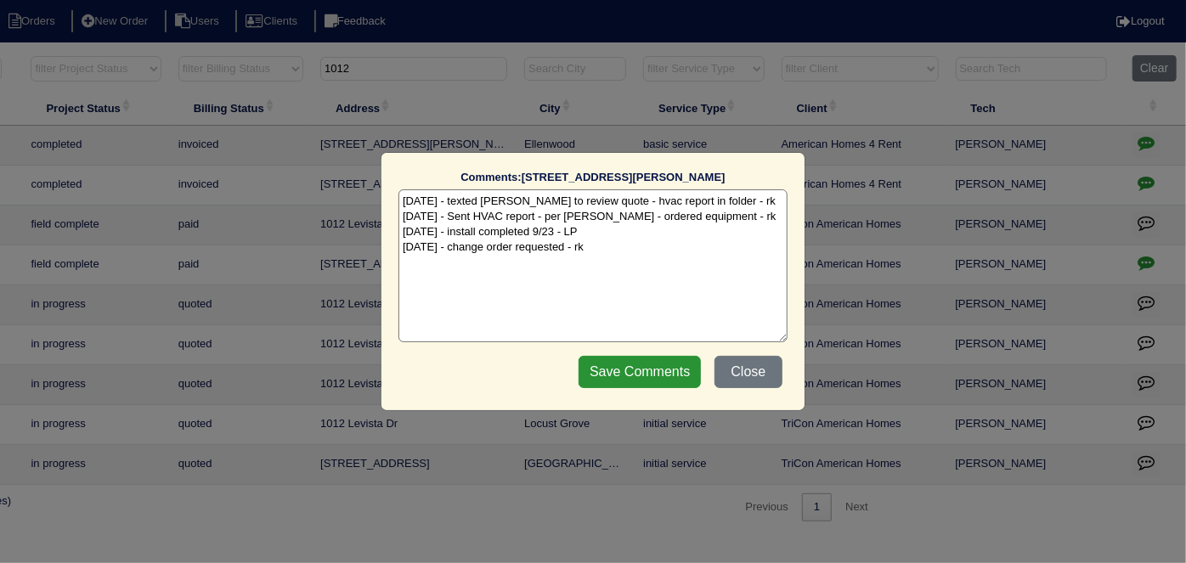
click at [630, 245] on textarea "[DATE] - texted [PERSON_NAME] to review quote - hvac report in folder - rk [DAT…" at bounding box center [593, 265] width 389 height 153
click at [552, 265] on textarea "[DATE] - texted [PERSON_NAME] to review quote - hvac report in folder - rk [DAT…" at bounding box center [593, 265] width 389 height 153
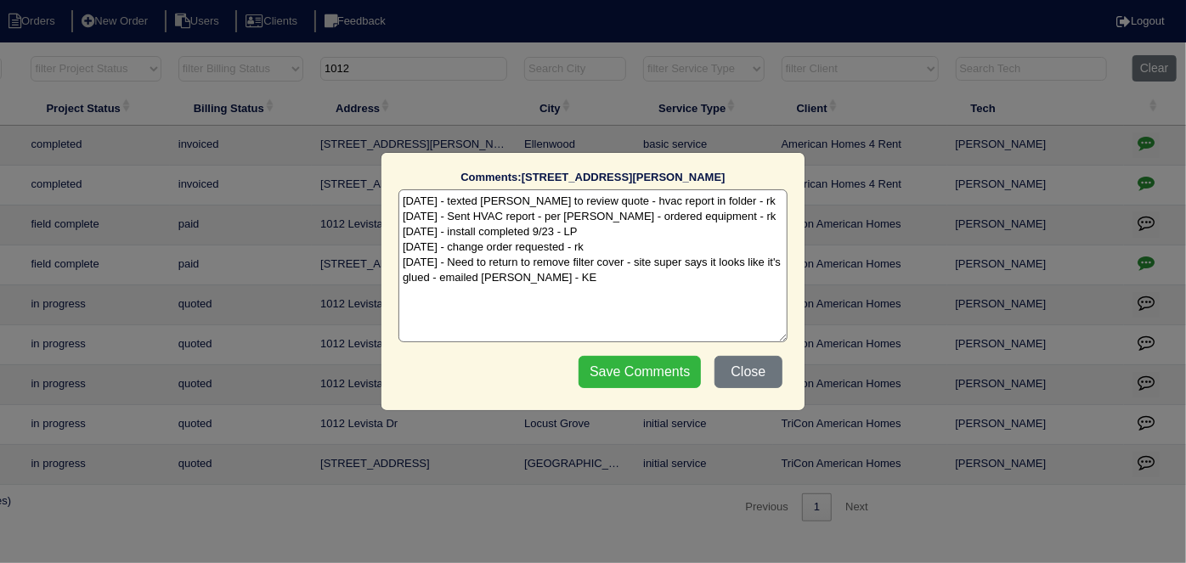
type textarea "[DATE] - texted [PERSON_NAME] to review quote - hvac report in folder - rk [DAT…"
click at [646, 374] on input "Save Comments" at bounding box center [640, 372] width 122 height 32
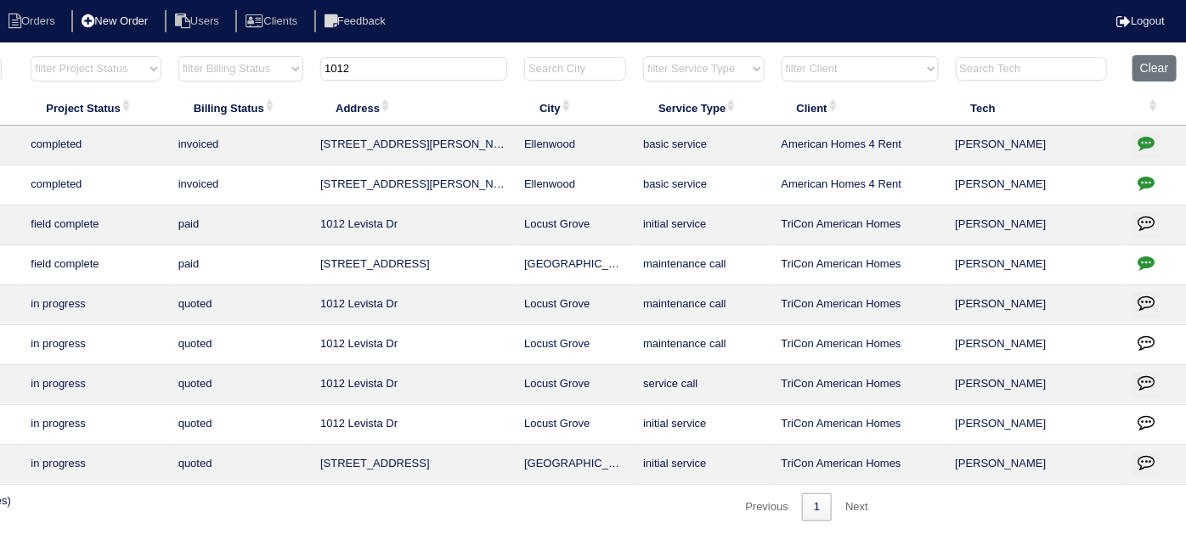
drag, startPoint x: 430, startPoint y: 72, endPoint x: 150, endPoint y: 14, distance: 286.5
click at [158, 54] on body "Orders New Order Users Clients Feedback Logout Orders New Order Users Clients M…" at bounding box center [297, 287] width 1186 height 467
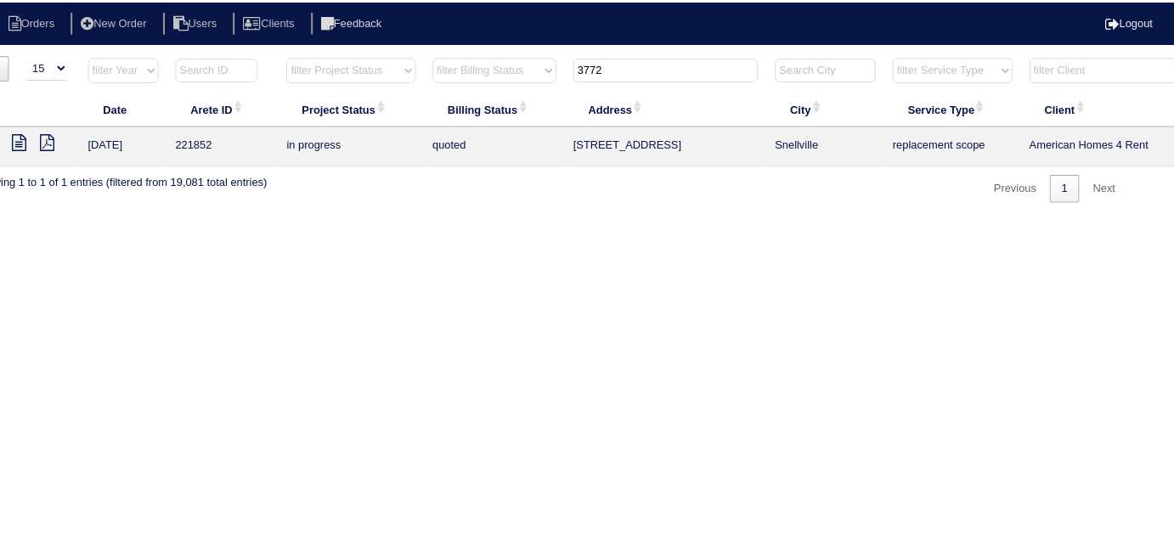
scroll to position [0, 0]
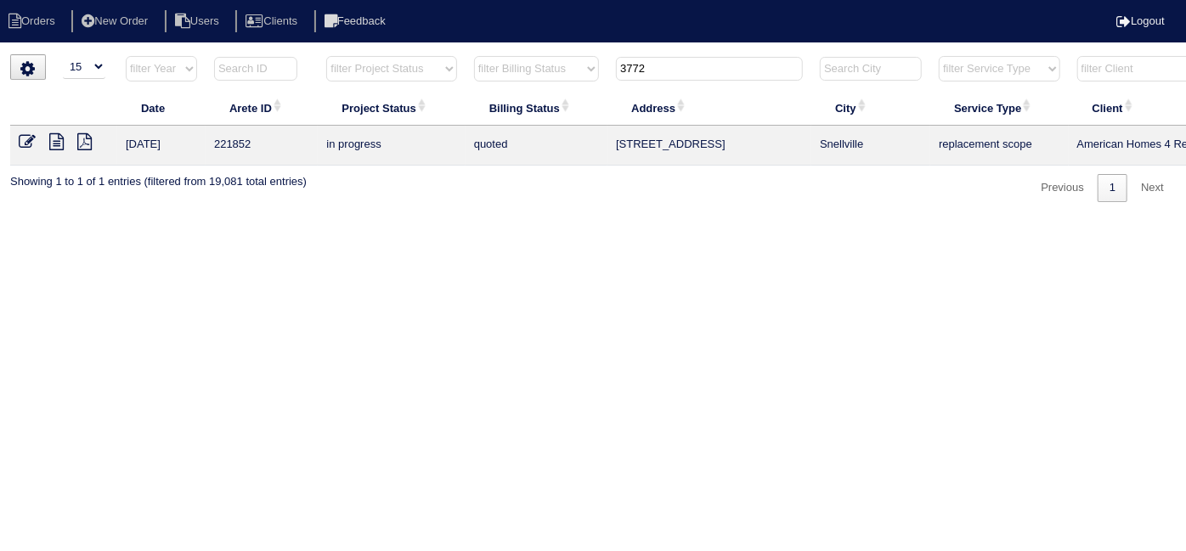
drag, startPoint x: 666, startPoint y: 73, endPoint x: 503, endPoint y: 49, distance: 164.9
click at [534, 61] on tr "filter Year -- Any Year -- 2025 2024 2023 2022 2021 2020 2019 filter Project St…" at bounding box center [746, 72] width 1473 height 35
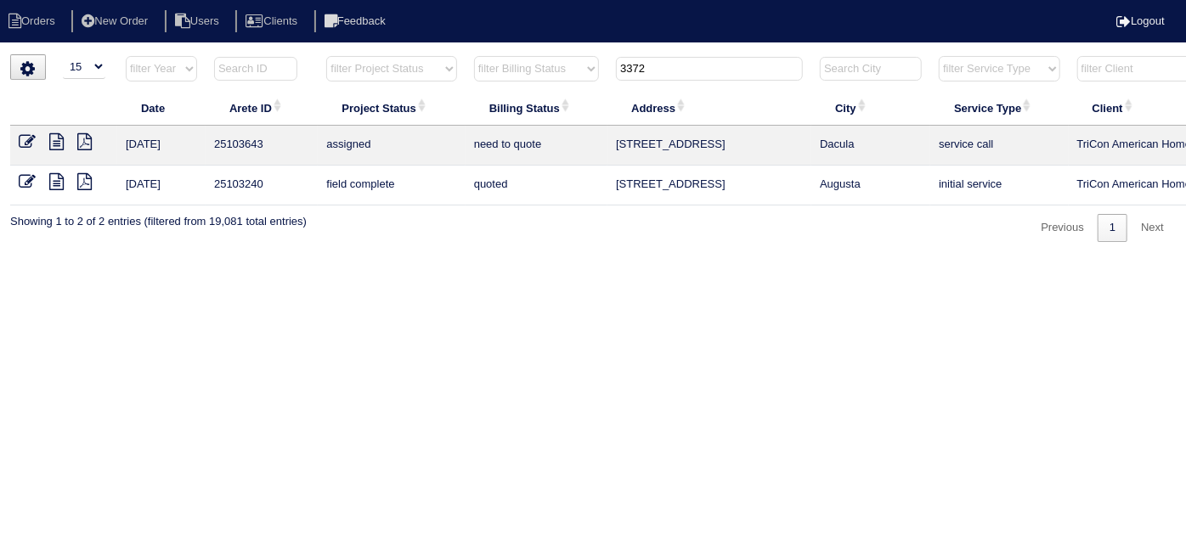
type input "3372"
drag, startPoint x: 683, startPoint y: 76, endPoint x: 487, endPoint y: 43, distance: 198.9
click at [518, 44] on html "Orders New Order Users Clients Feedback Logout Orders New Order Users Clients M…" at bounding box center [593, 129] width 1186 height 259
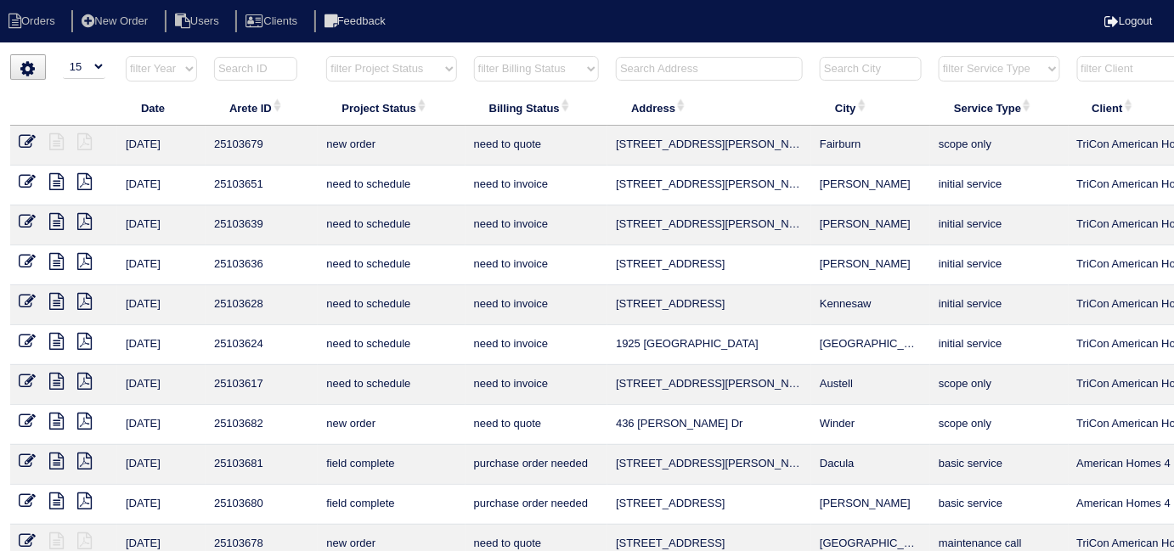
click at [654, 65] on input "text" at bounding box center [709, 69] width 187 height 24
type input "131"
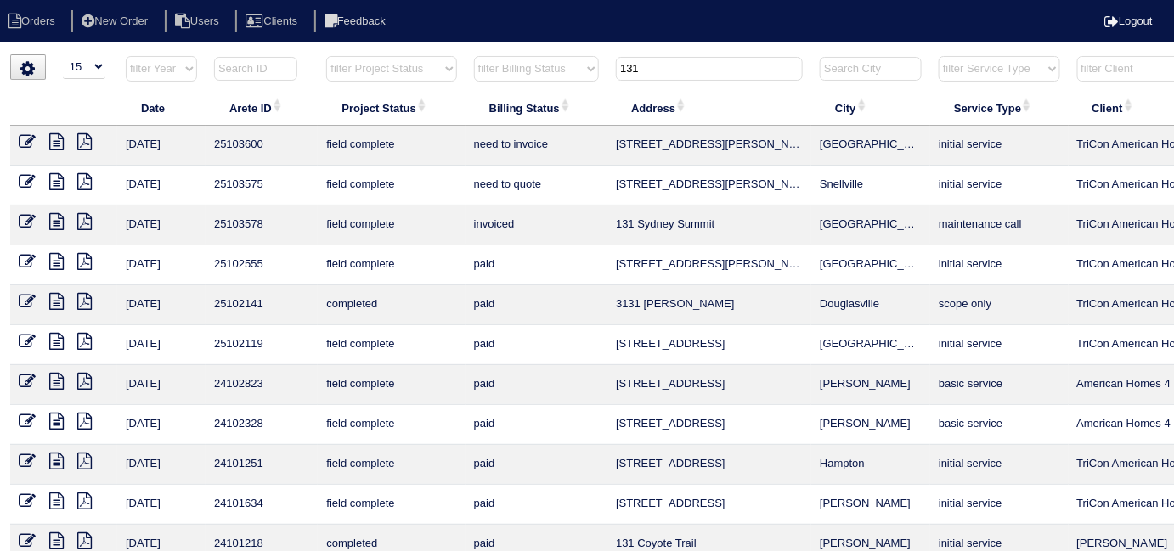
drag, startPoint x: 664, startPoint y: 70, endPoint x: 222, endPoint y: 8, distance: 446.2
click at [279, 54] on body "Orders New Order Users Clients Feedback Logout Orders New Order Users Clients M…" at bounding box center [587, 407] width 1174 height 707
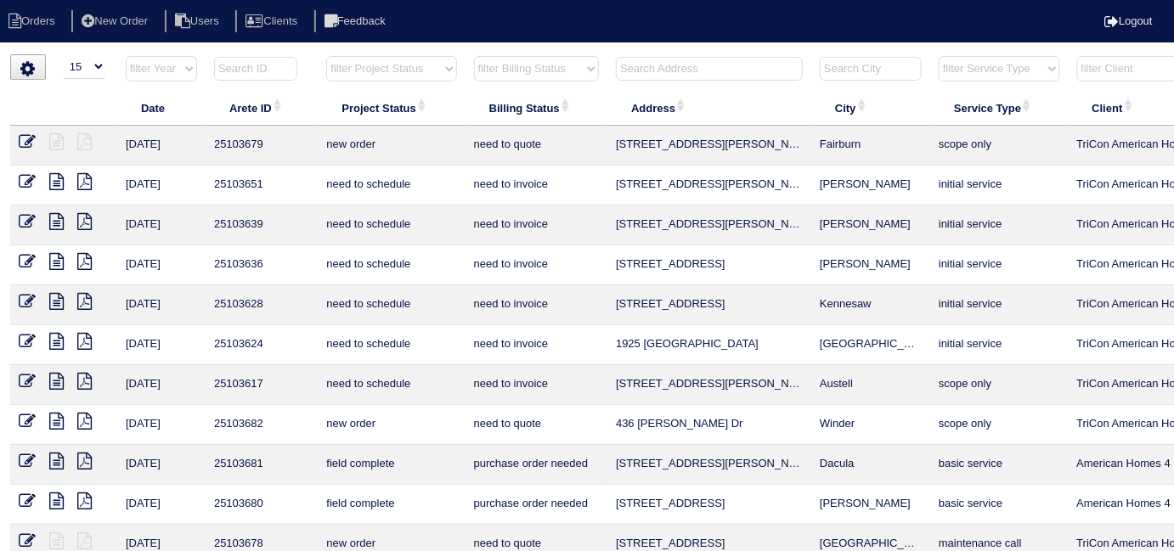
click at [353, 71] on select "filter Project Status -- Any Project Status -- new order assigned in progress f…" at bounding box center [391, 68] width 130 height 25
click at [367, 66] on select "filter Project Status -- Any Project Status -- new order assigned in progress f…" at bounding box center [391, 68] width 130 height 25
click at [326, 56] on select "filter Project Status -- Any Project Status -- new order assigned in progress f…" at bounding box center [391, 68] width 130 height 25
select select "field complete"
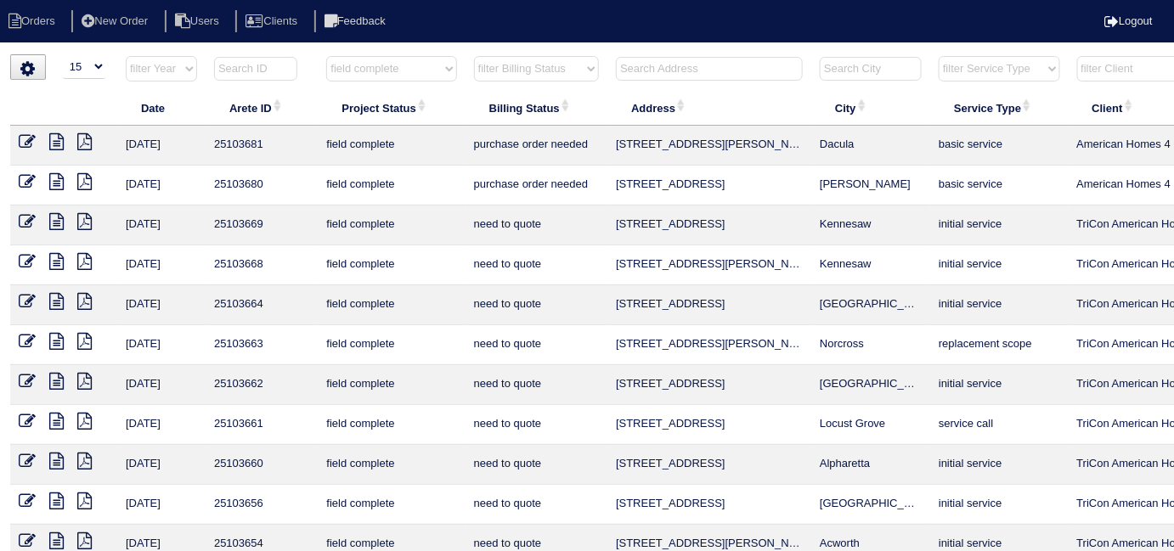
drag, startPoint x: 506, startPoint y: 68, endPoint x: 506, endPoint y: 76, distance: 8.5
click at [506, 68] on select "filter Billing Status -- Any Billing Status -- need to quote quoted need to inv…" at bounding box center [536, 68] width 125 height 25
select select "need to quote"
click at [474, 56] on select "filter Billing Status -- Any Billing Status -- need to quote quoted need to inv…" at bounding box center [536, 68] width 125 height 25
select select "field complete"
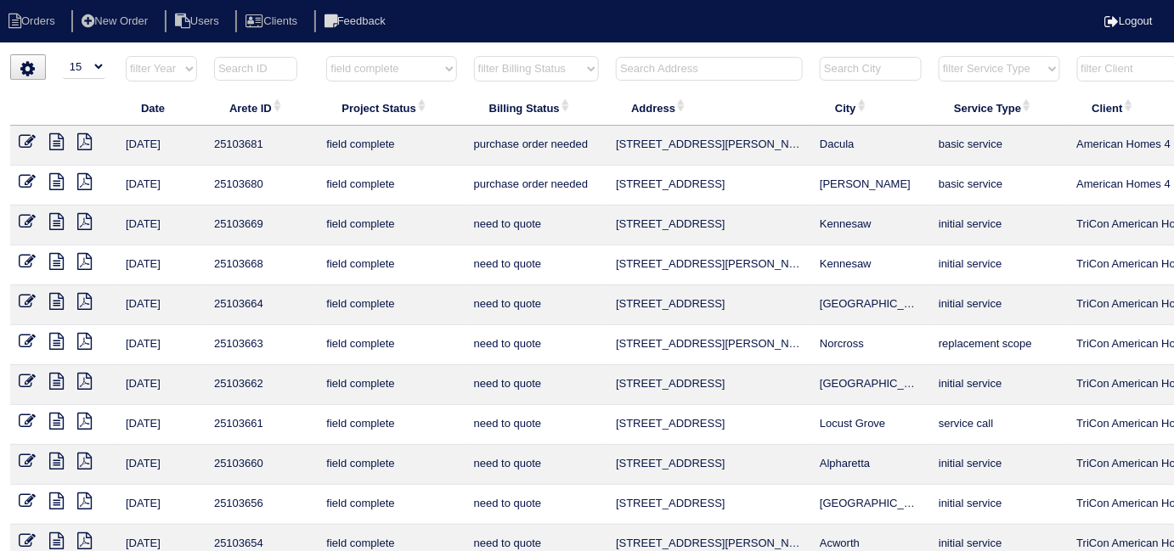
select select "need to quote"
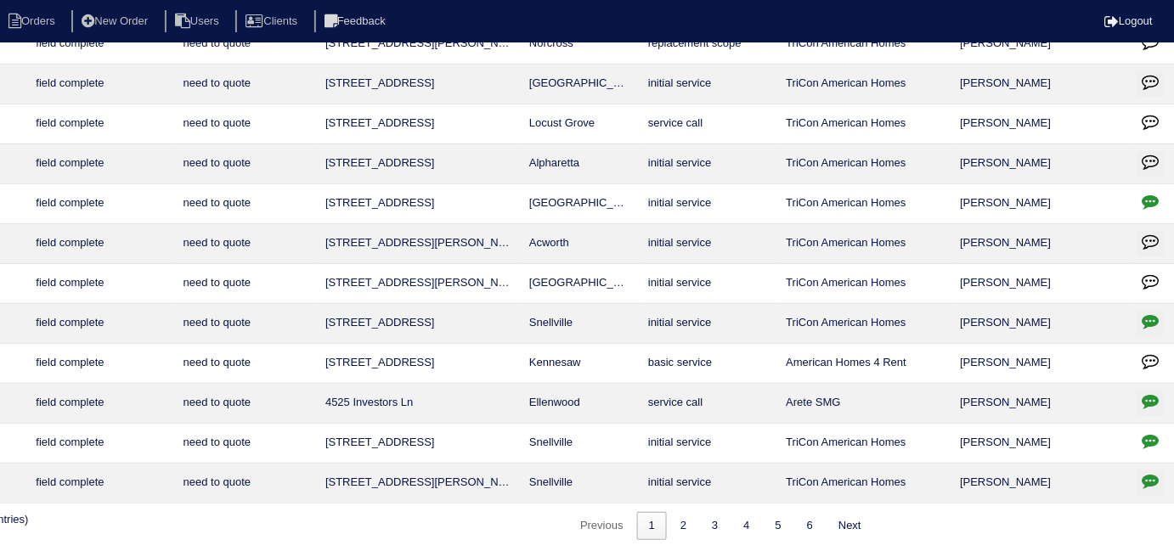
scroll to position [221, 308]
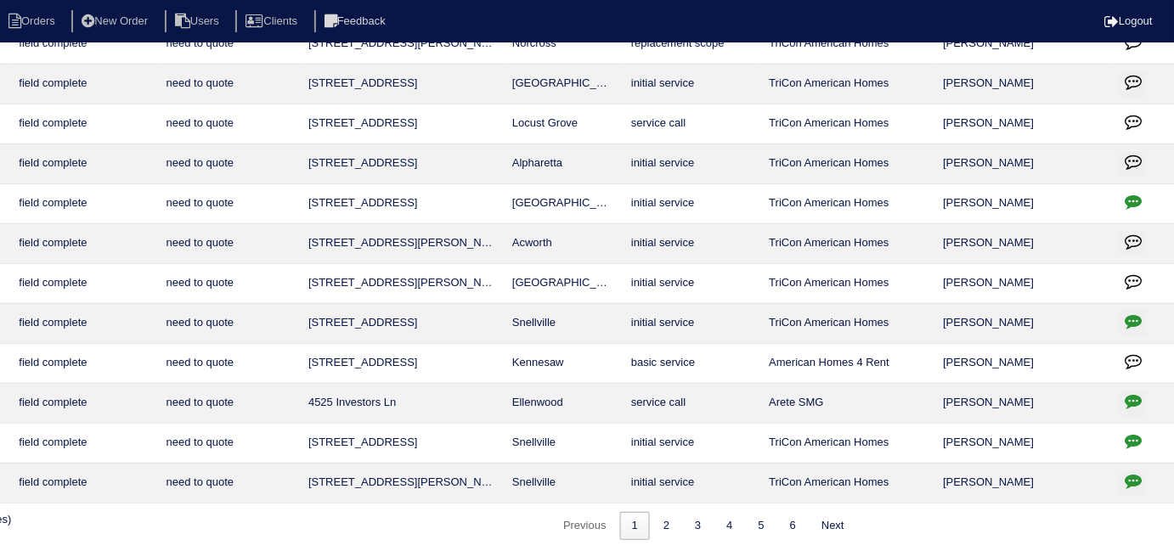
drag, startPoint x: 1144, startPoint y: 436, endPoint x: 1128, endPoint y: 440, distance: 15.9
click at [1143, 436] on button "button" at bounding box center [1134, 443] width 27 height 25
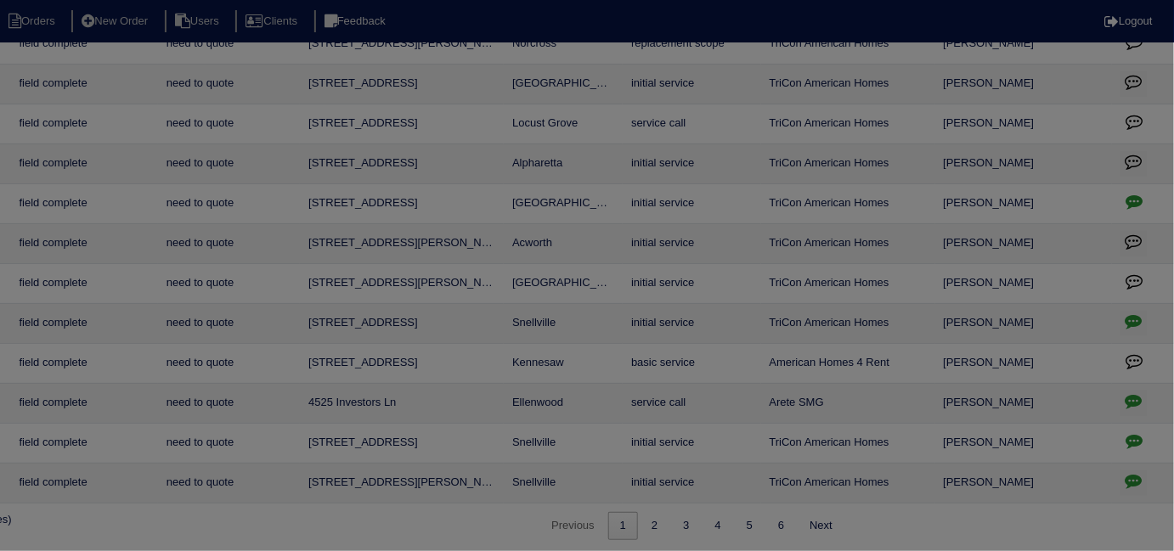
scroll to position [209, 296]
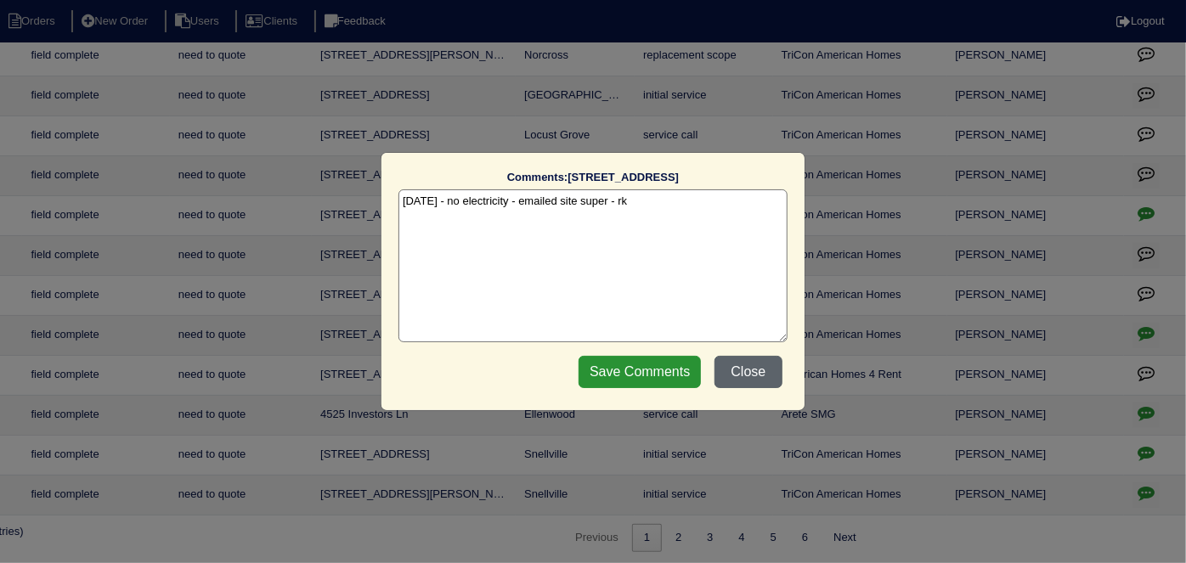
click at [750, 382] on button "Close" at bounding box center [749, 372] width 68 height 32
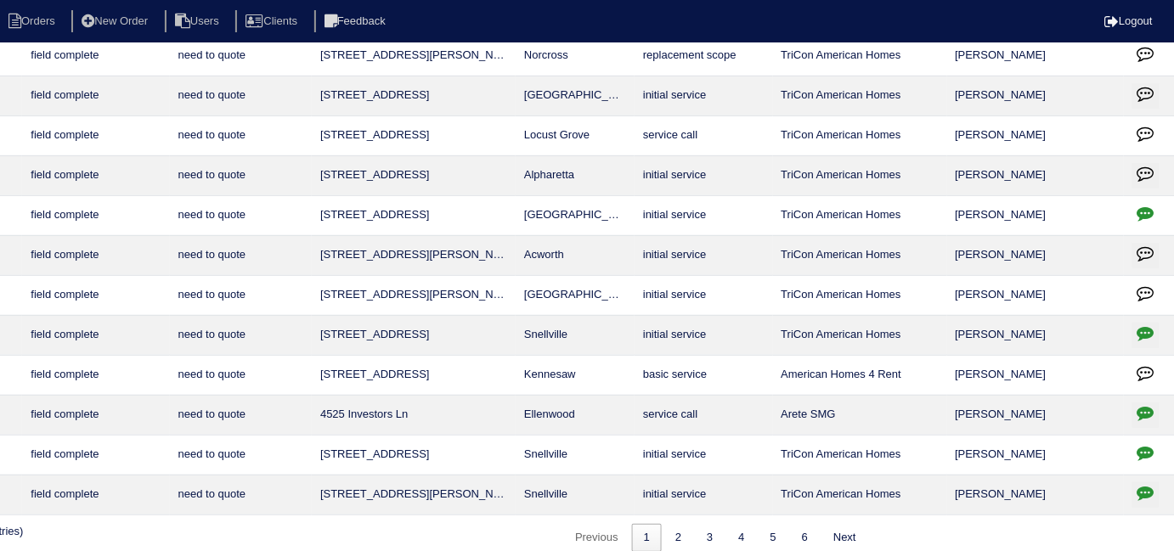
click at [1145, 484] on icon "button" at bounding box center [1146, 492] width 17 height 17
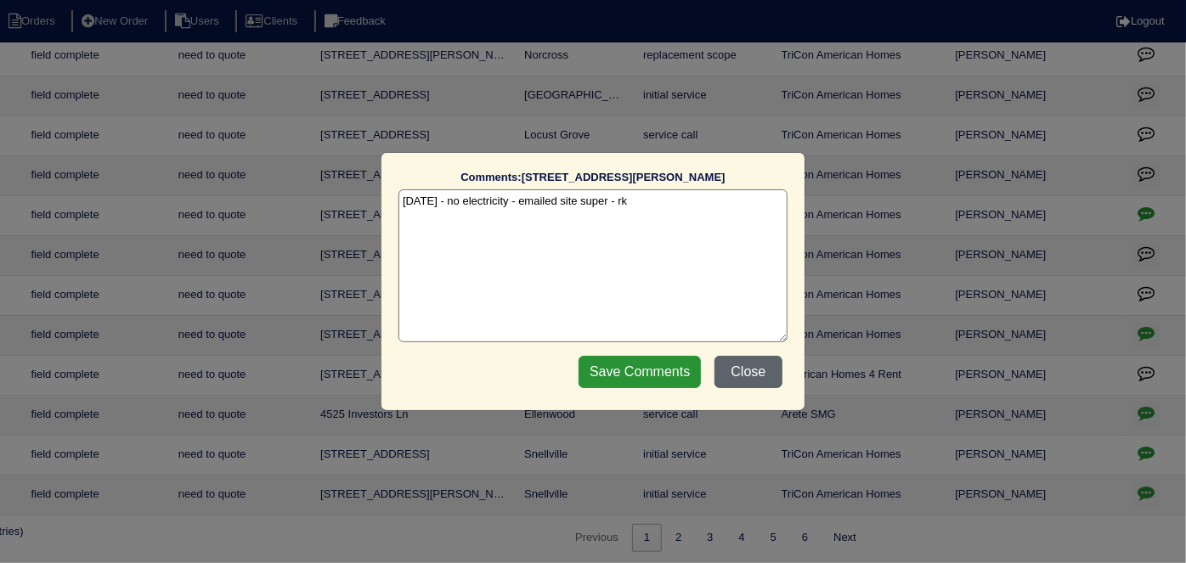
click at [728, 370] on button "Close" at bounding box center [749, 372] width 68 height 32
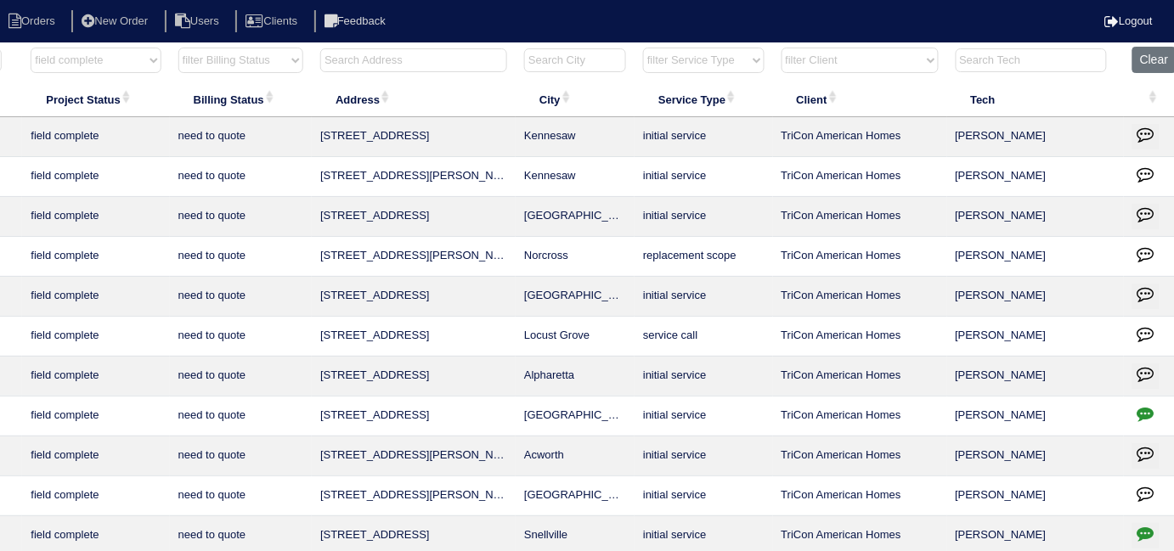
scroll to position [0, 296]
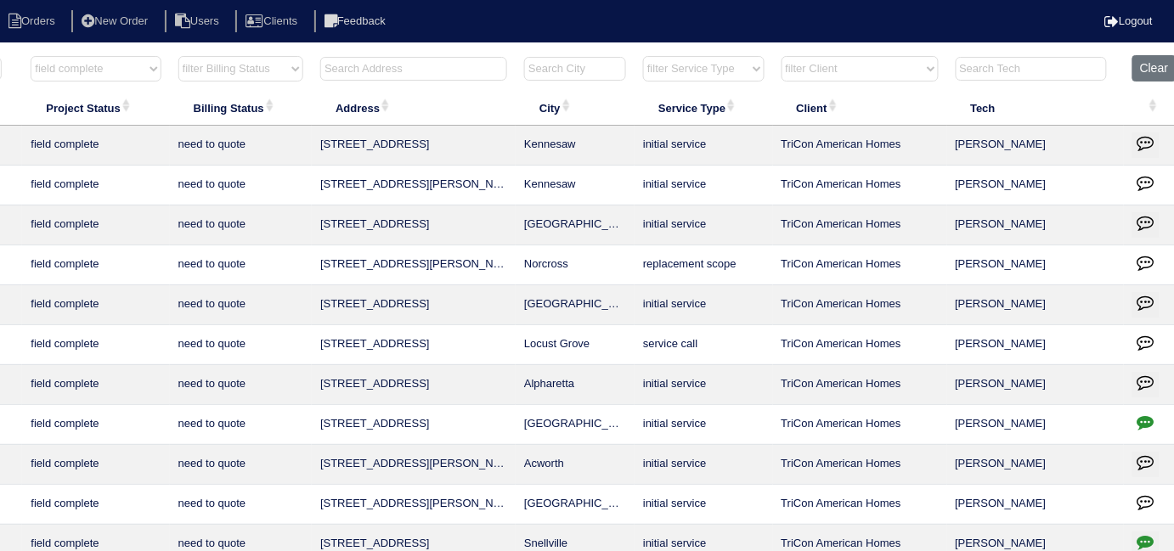
drag, startPoint x: 130, startPoint y: 71, endPoint x: 114, endPoint y: 83, distance: 20.1
click at [130, 71] on select "filter Project Status -- Any Project Status -- new order assigned in progress f…" at bounding box center [96, 68] width 130 height 25
click at [102, 67] on select "filter Project Status -- Any Project Status -- new order assigned in progress f…" at bounding box center [96, 68] width 130 height 25
select select
click at [31, 56] on select "filter Project Status -- Any Project Status -- new order assigned in progress f…" at bounding box center [96, 68] width 130 height 25
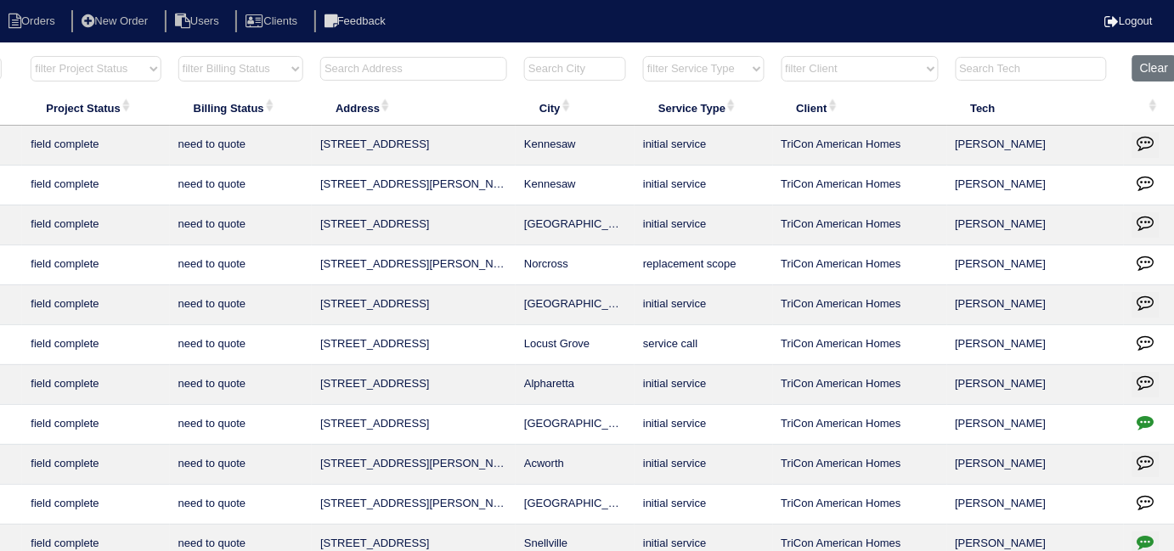
select select "need to quote"
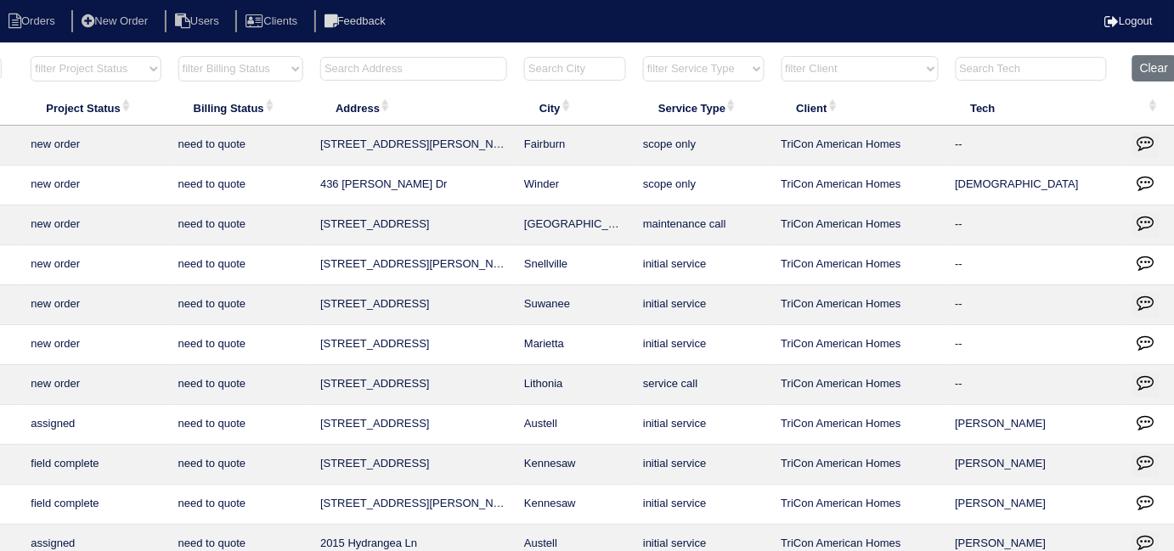
click at [199, 75] on select "filter Billing Status -- Any Billing Status -- need to quote quoted need to inv…" at bounding box center [240, 68] width 125 height 25
select select
click at [178, 56] on select "filter Billing Status -- Any Billing Status -- need to quote quoted need to inv…" at bounding box center [240, 68] width 125 height 25
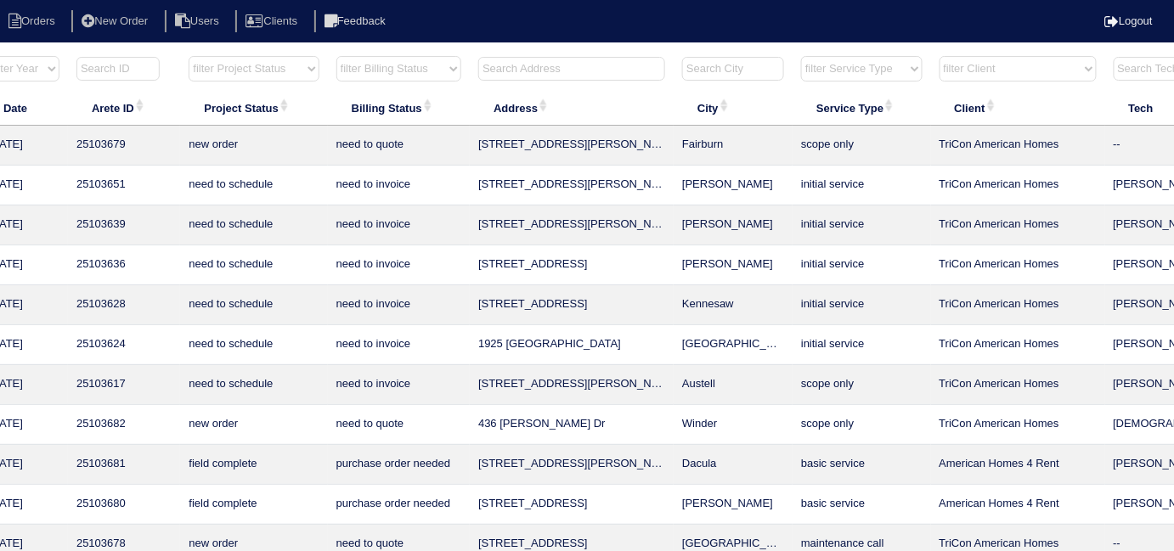
scroll to position [0, 14]
